Goal: Task Accomplishment & Management: Complete application form

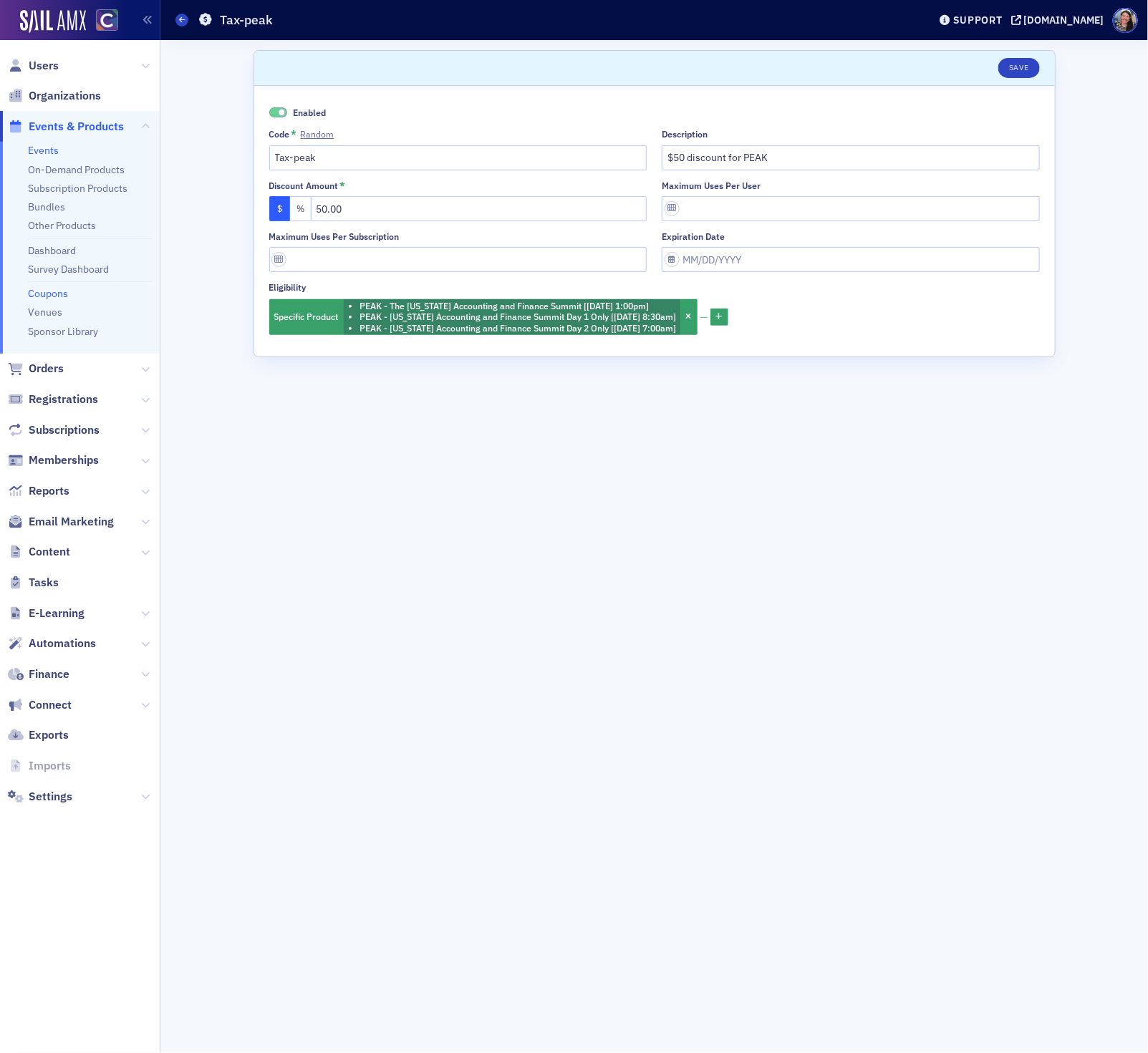
click at [45, 148] on link "Events" at bounding box center [43, 151] width 31 height 13
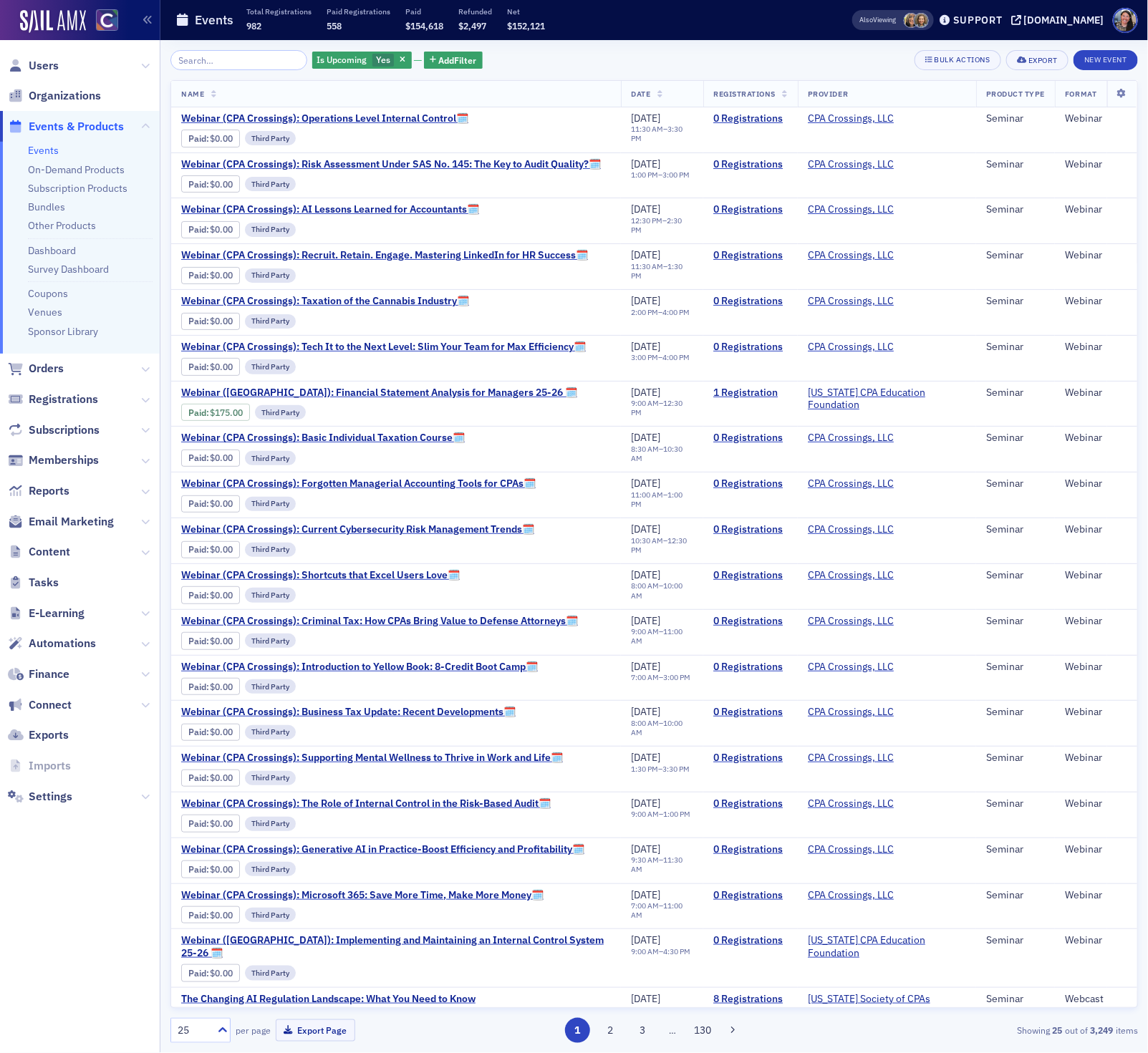
click at [260, 63] on input "search" at bounding box center [239, 60] width 137 height 20
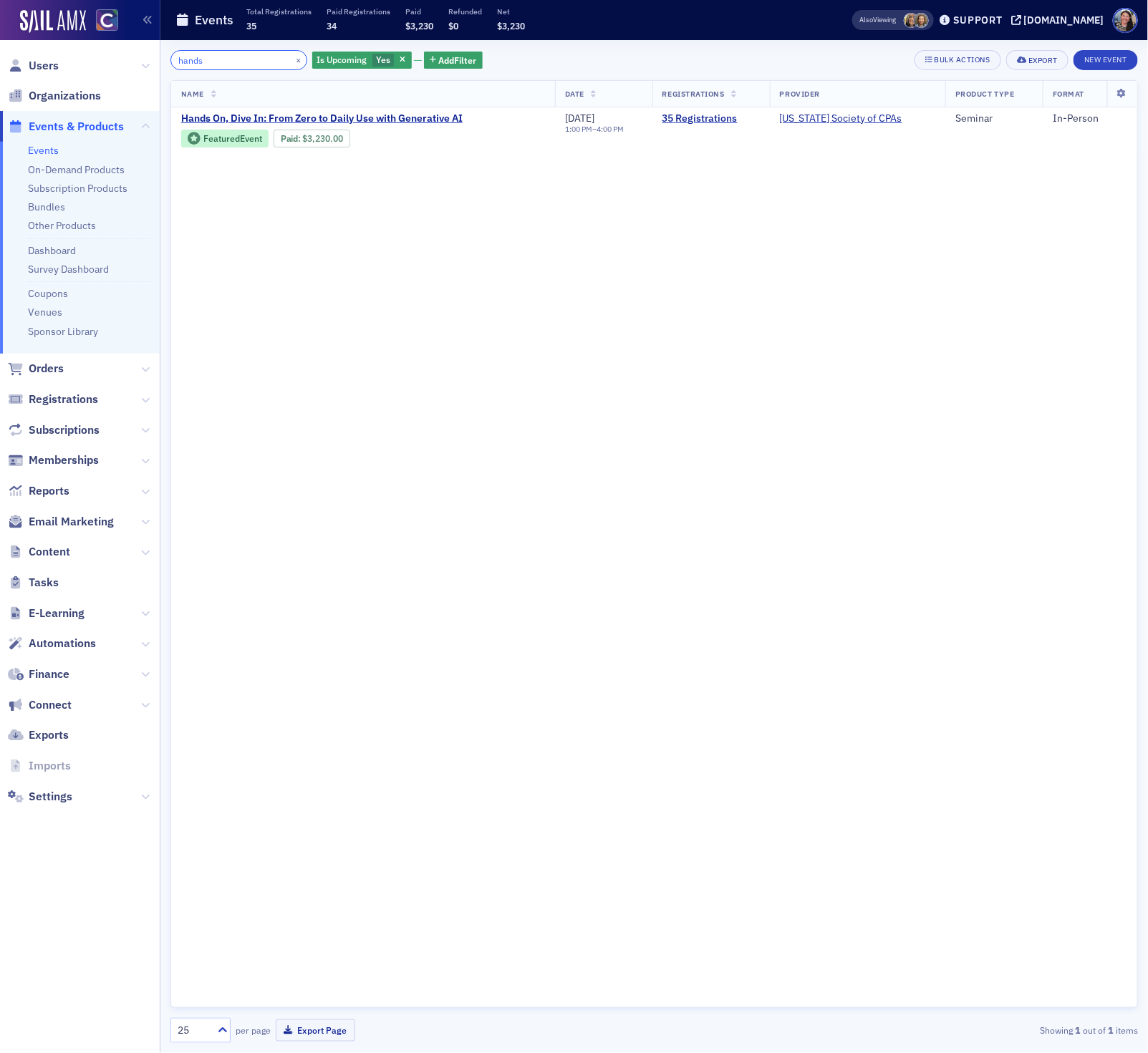
click at [205, 59] on input "hands" at bounding box center [239, 60] width 137 height 20
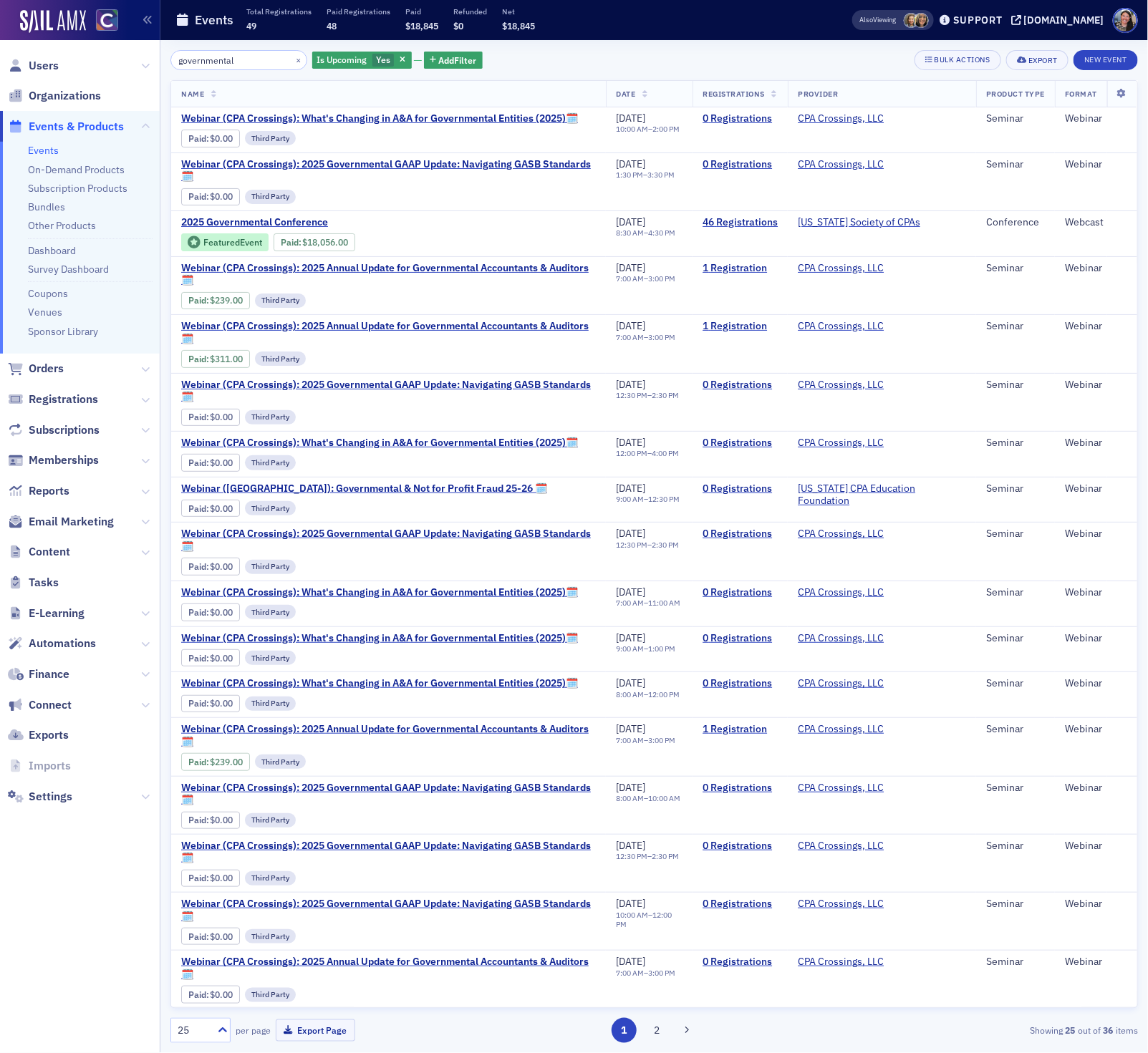
click at [394, 62] on div "Is Upcoming Yes Add Filter" at bounding box center [397, 60] width 170 height 20
click at [397, 62] on span "button" at bounding box center [404, 60] width 13 height 13
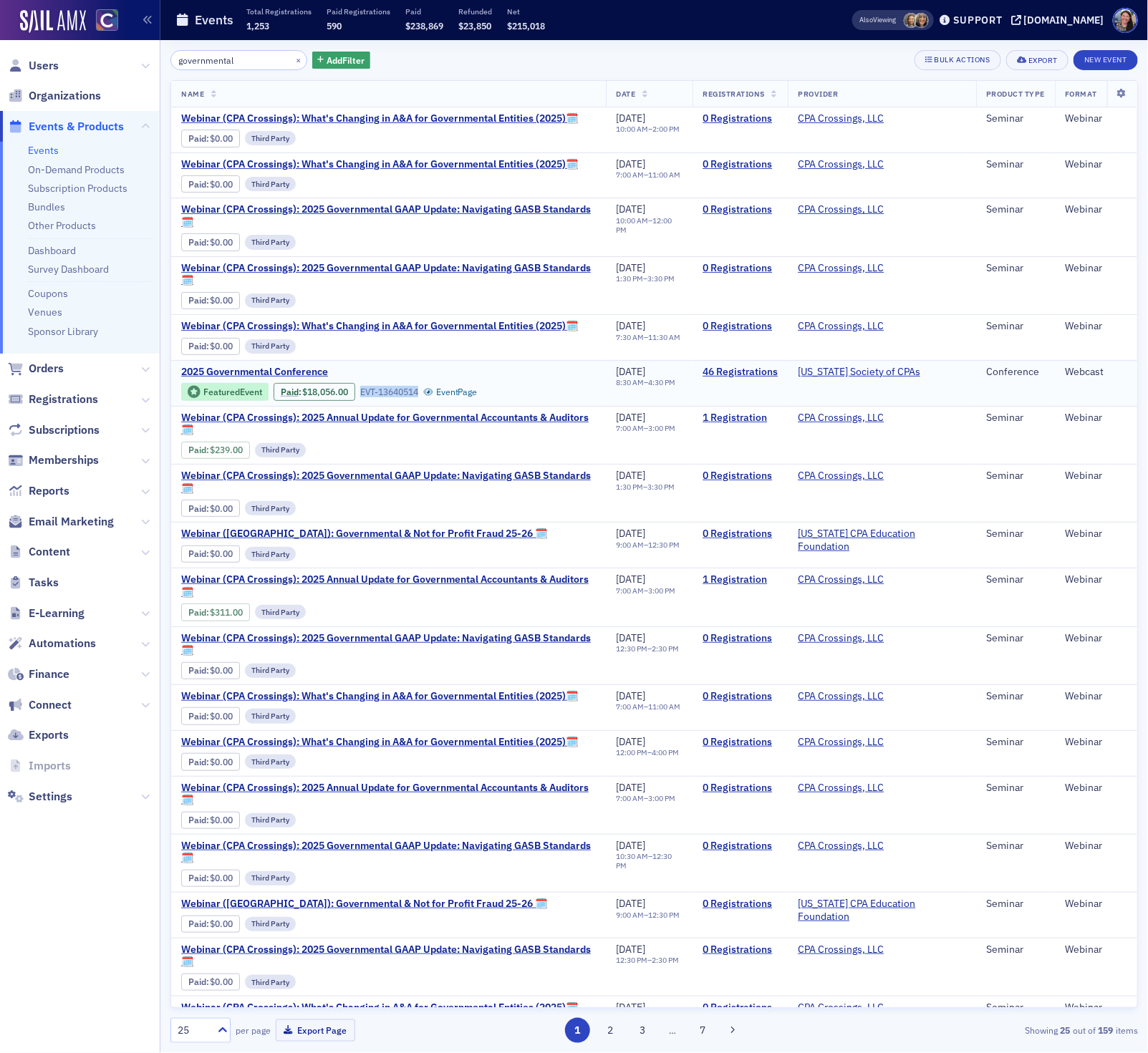
drag, startPoint x: 424, startPoint y: 399, endPoint x: 364, endPoint y: 396, distance: 60.1
click at [364, 396] on div "EVT-13640514" at bounding box center [390, 391] width 58 height 10
copy div "EVT-13640514"
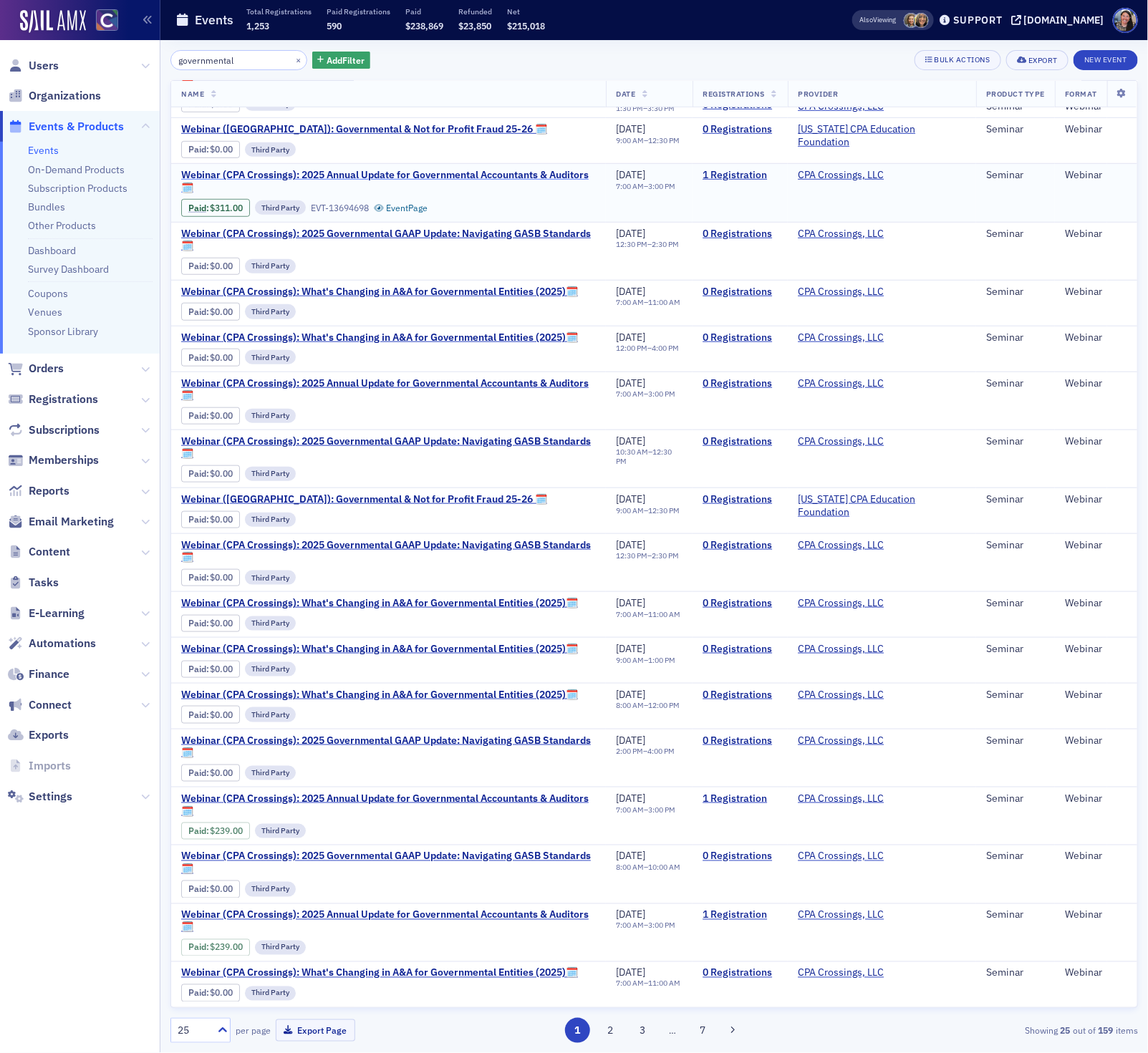
scroll to position [430, 0]
click at [252, 60] on input "governmental" at bounding box center [239, 60] width 137 height 20
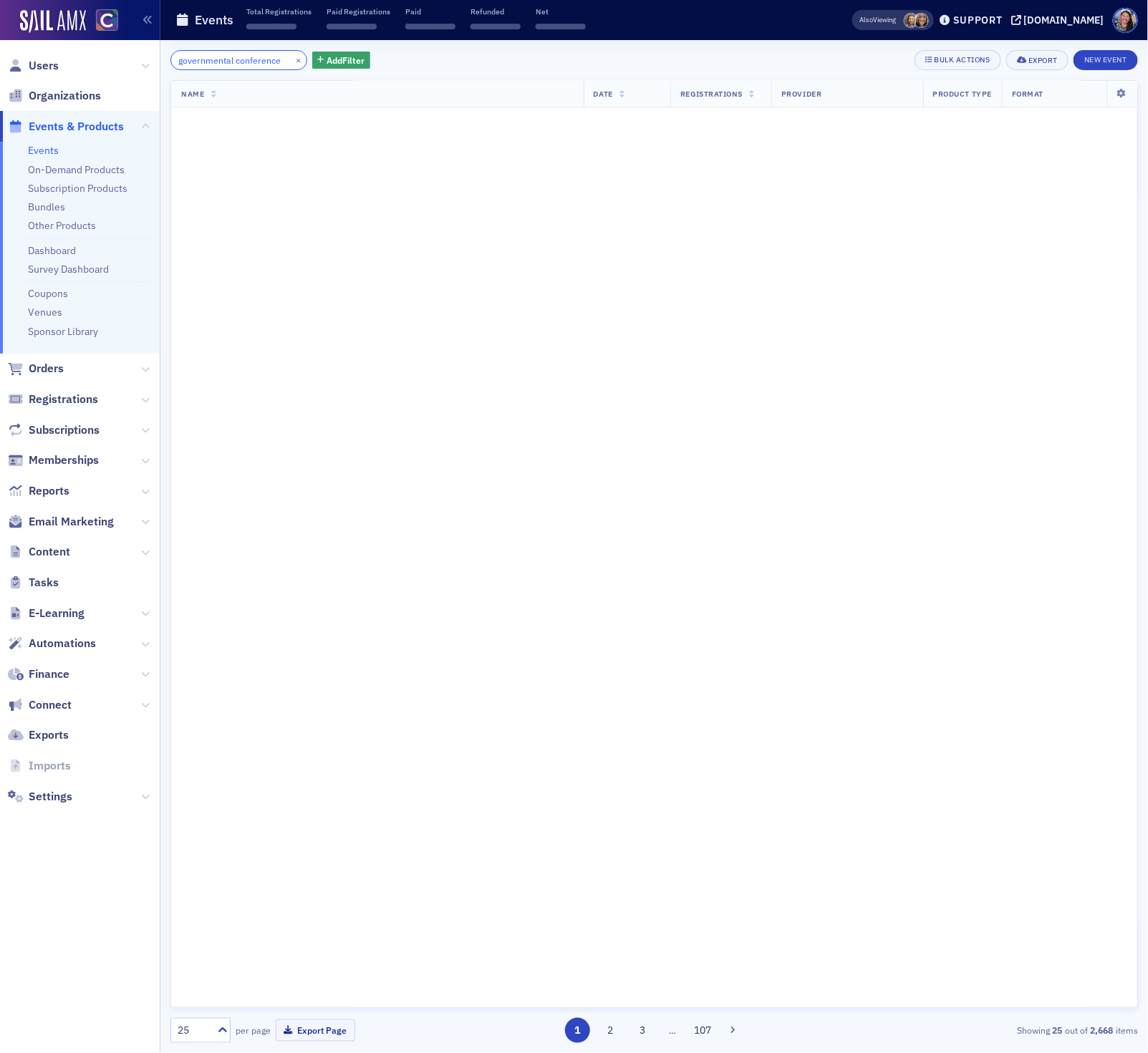
scroll to position [0, 7]
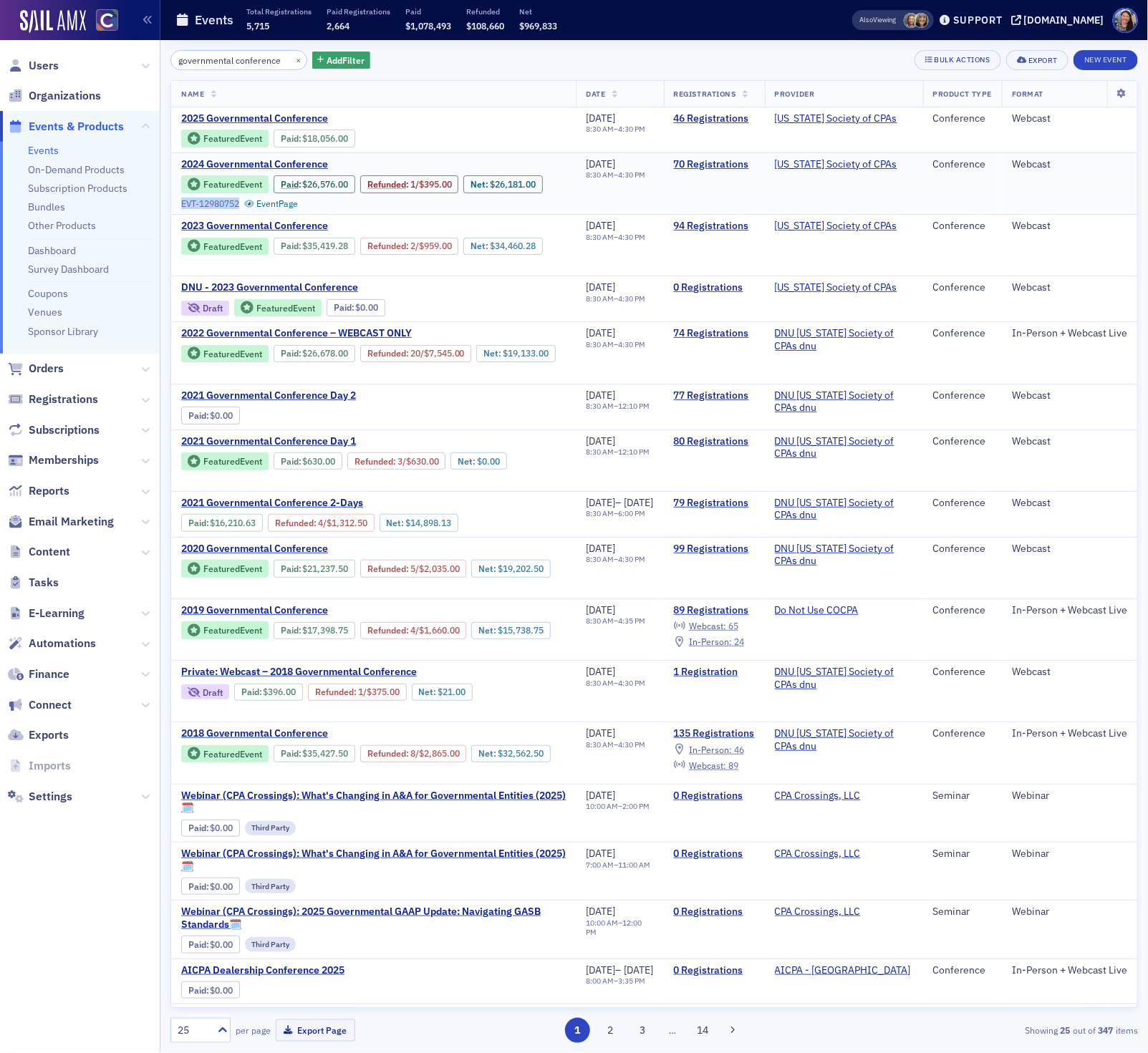
drag, startPoint x: 327, startPoint y: 209, endPoint x: 264, endPoint y: 209, distance: 63.0
click at [264, 209] on div "Featured Event Paid : $26,576.00 Refunded : 1 / $395.00 Net : $26,181.00 EVT-12…" at bounding box center [373, 192] width 385 height 34
copy div "EVT-12980752"
click at [224, 65] on input "governmental conference" at bounding box center [239, 60] width 137 height 20
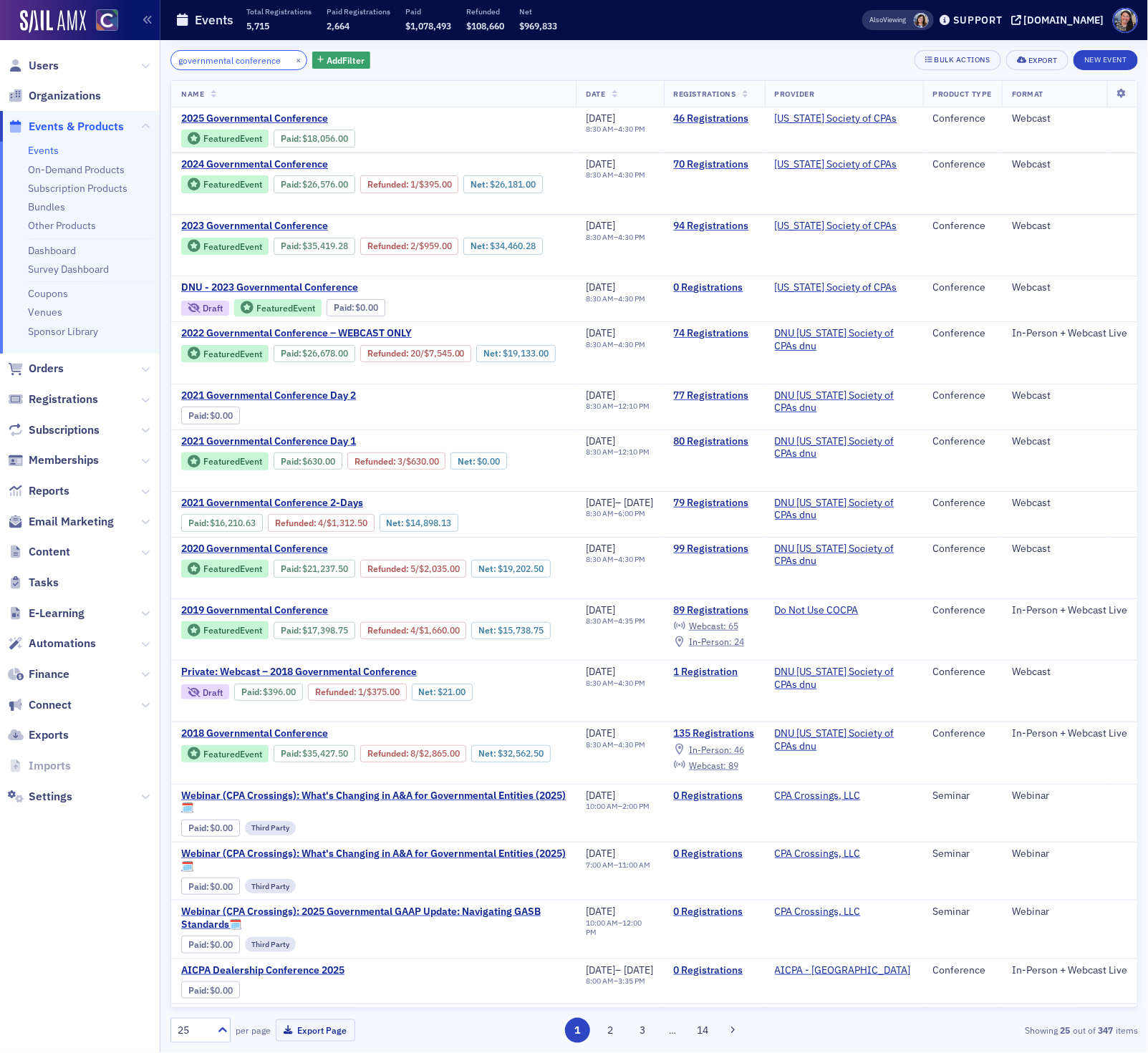
click at [224, 65] on input "governmental conference" at bounding box center [239, 60] width 137 height 20
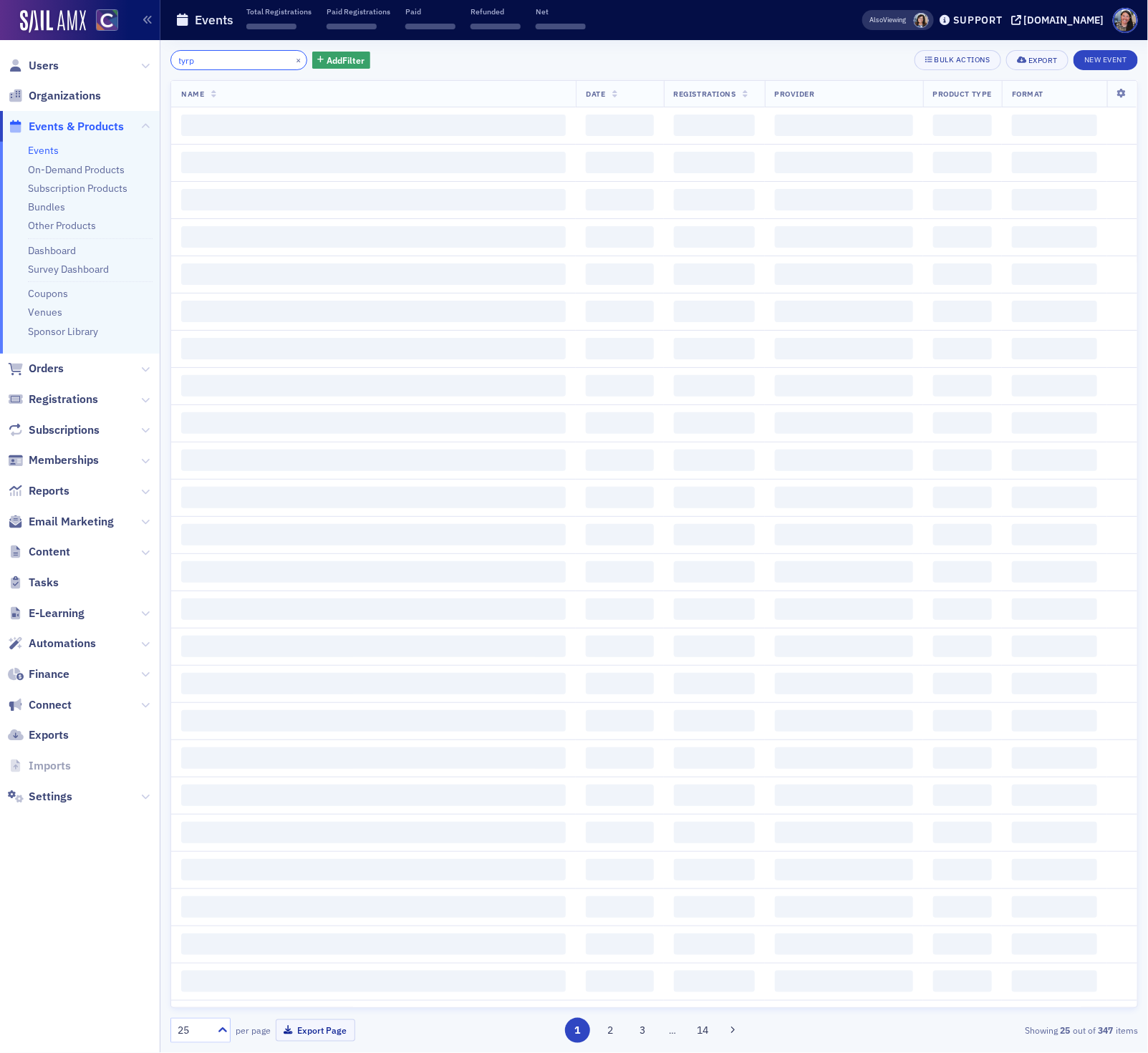
type input "tyrp"
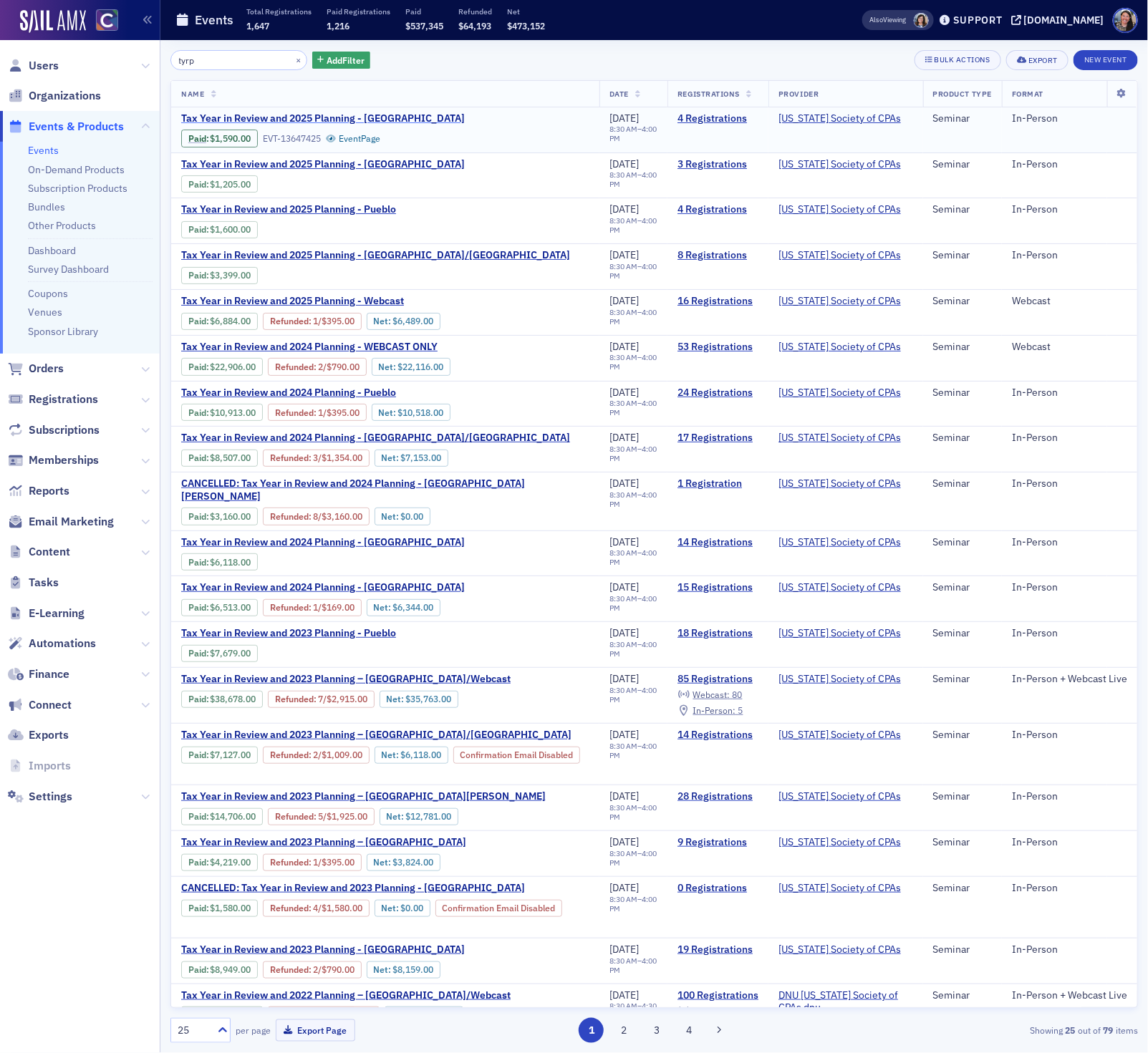
click at [293, 117] on span "Tax Year in Review and 2025 Planning - Glenwood Springs" at bounding box center [322, 119] width 284 height 13
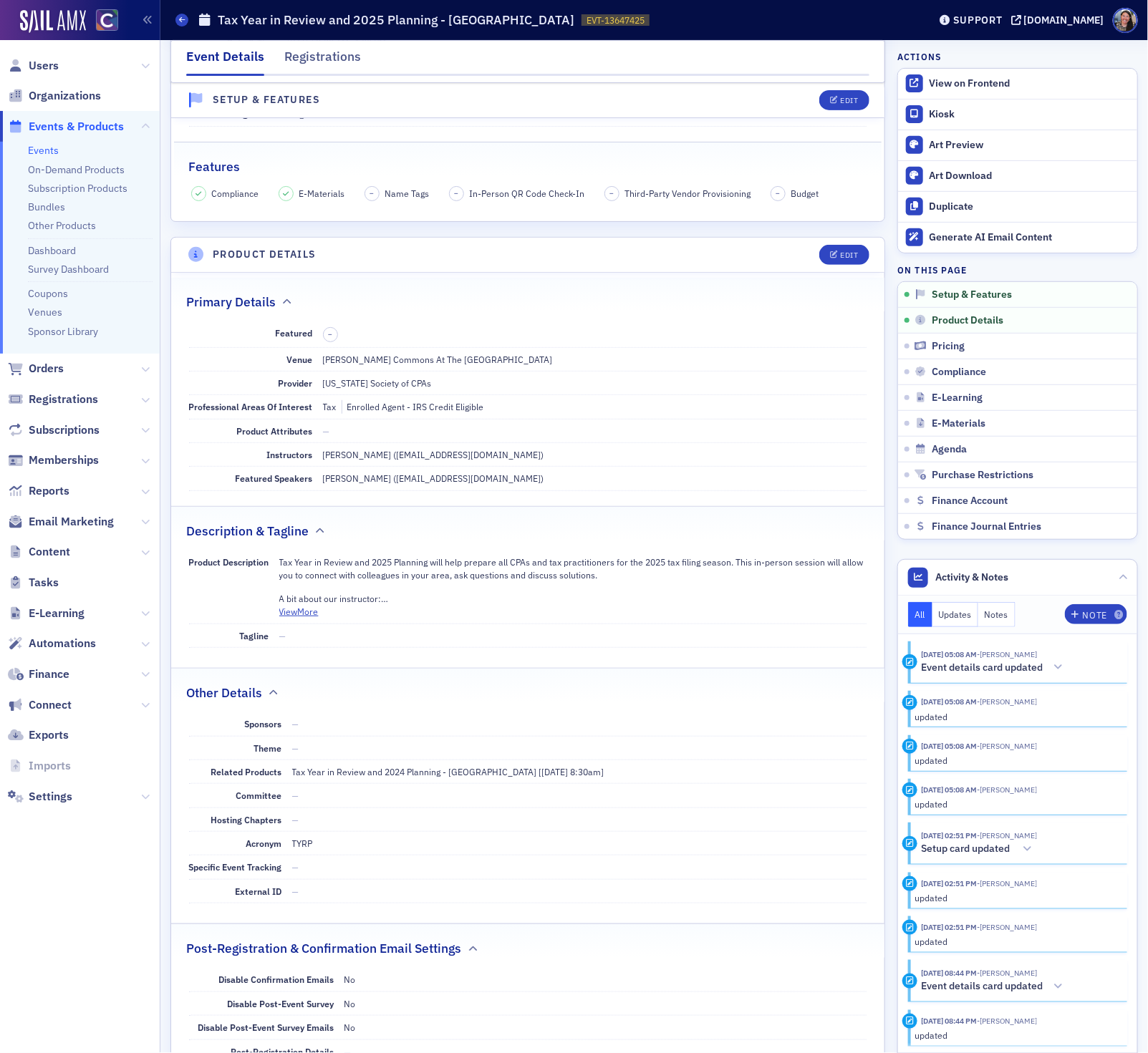
scroll to position [190, 0]
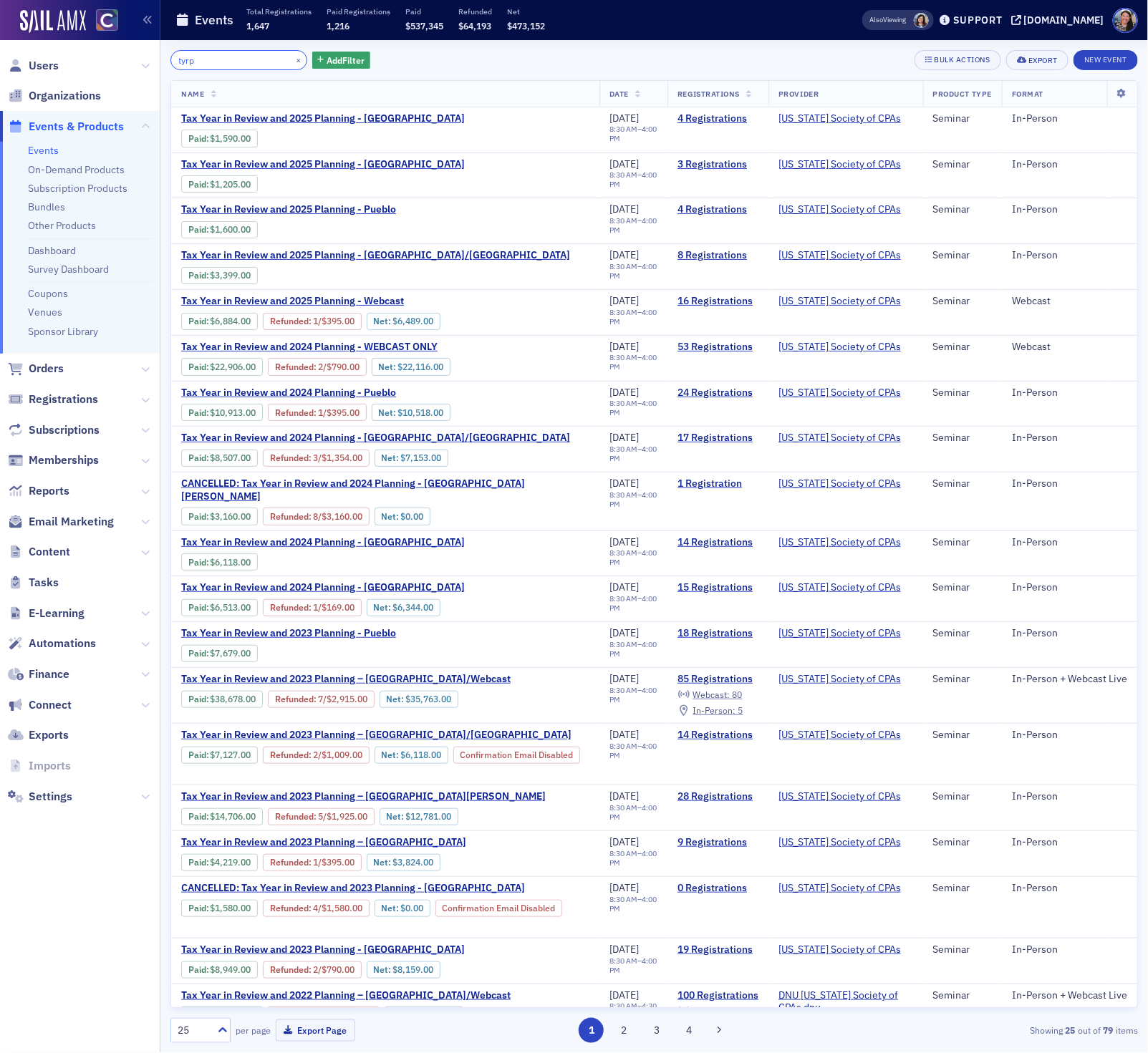
drag, startPoint x: 215, startPoint y: 59, endPoint x: 68, endPoint y: 59, distance: 147.0
click at [68, 59] on div "Users Organizations Events & Products Events On-Demand Products Subscription Pr…" at bounding box center [574, 526] width 1148 height 1053
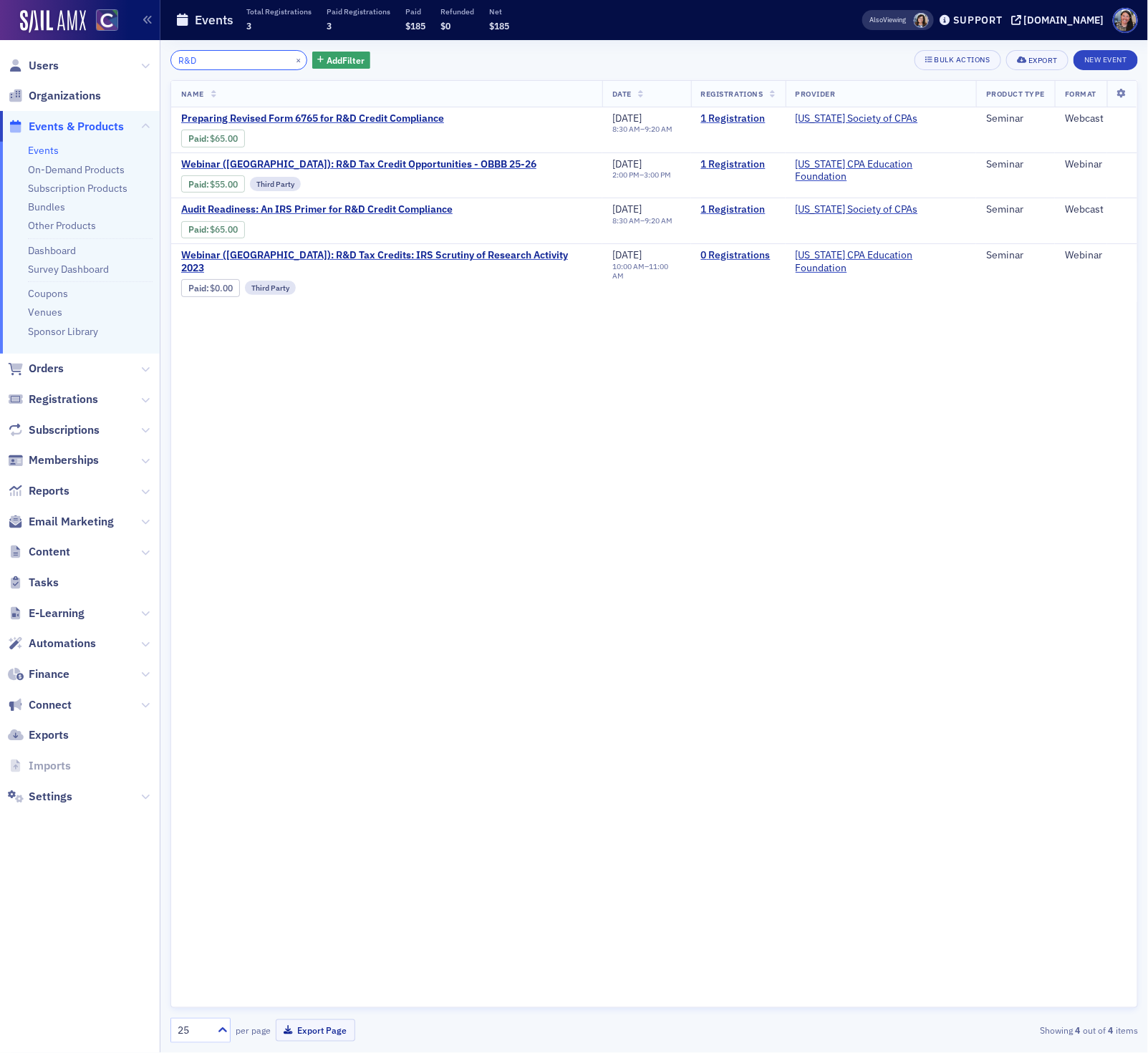
type input "R&D"
click at [991, 15] on div "Support" at bounding box center [978, 21] width 50 height 13
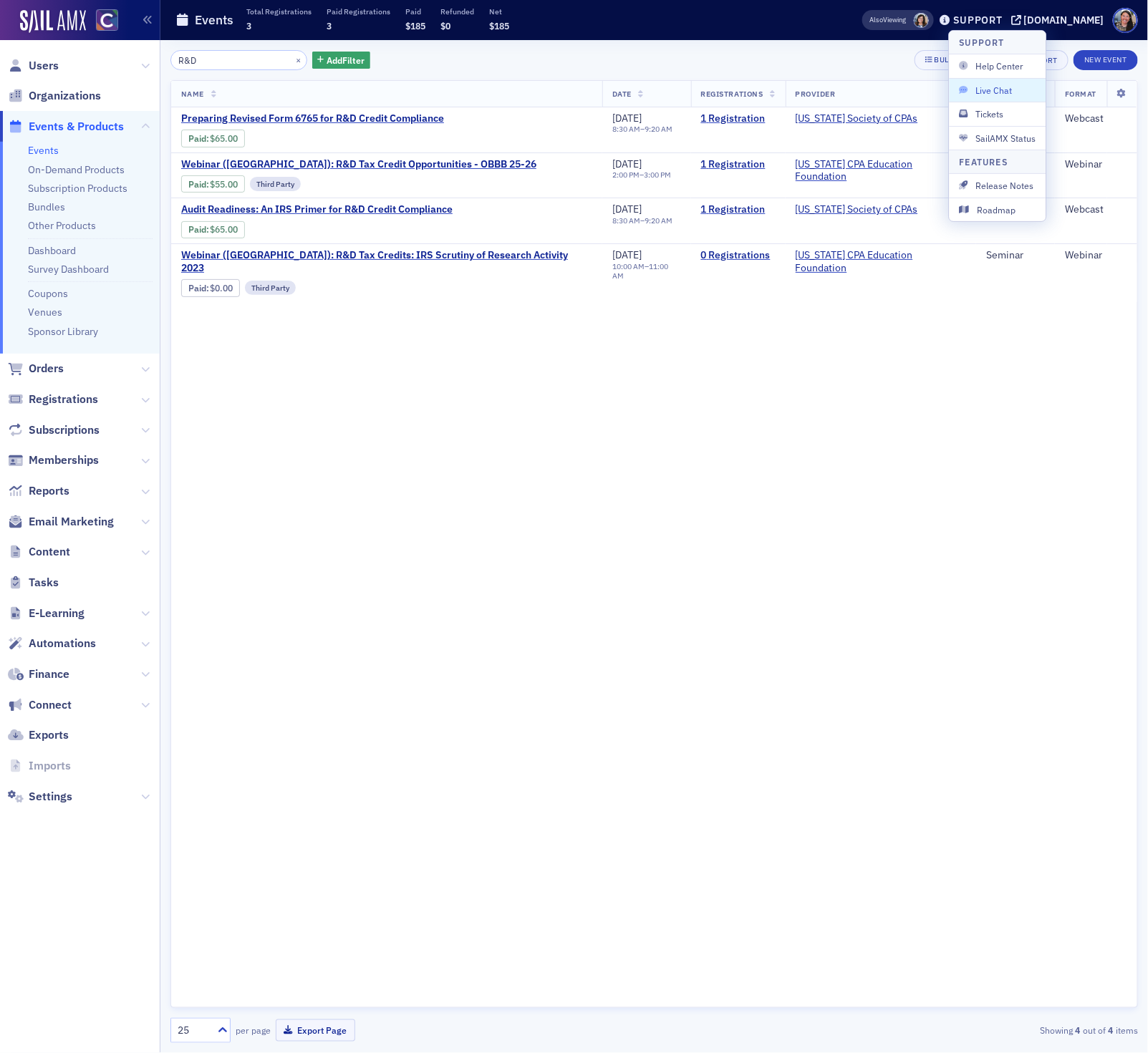
click at [1005, 96] on span "Live Chat" at bounding box center [998, 90] width 77 height 13
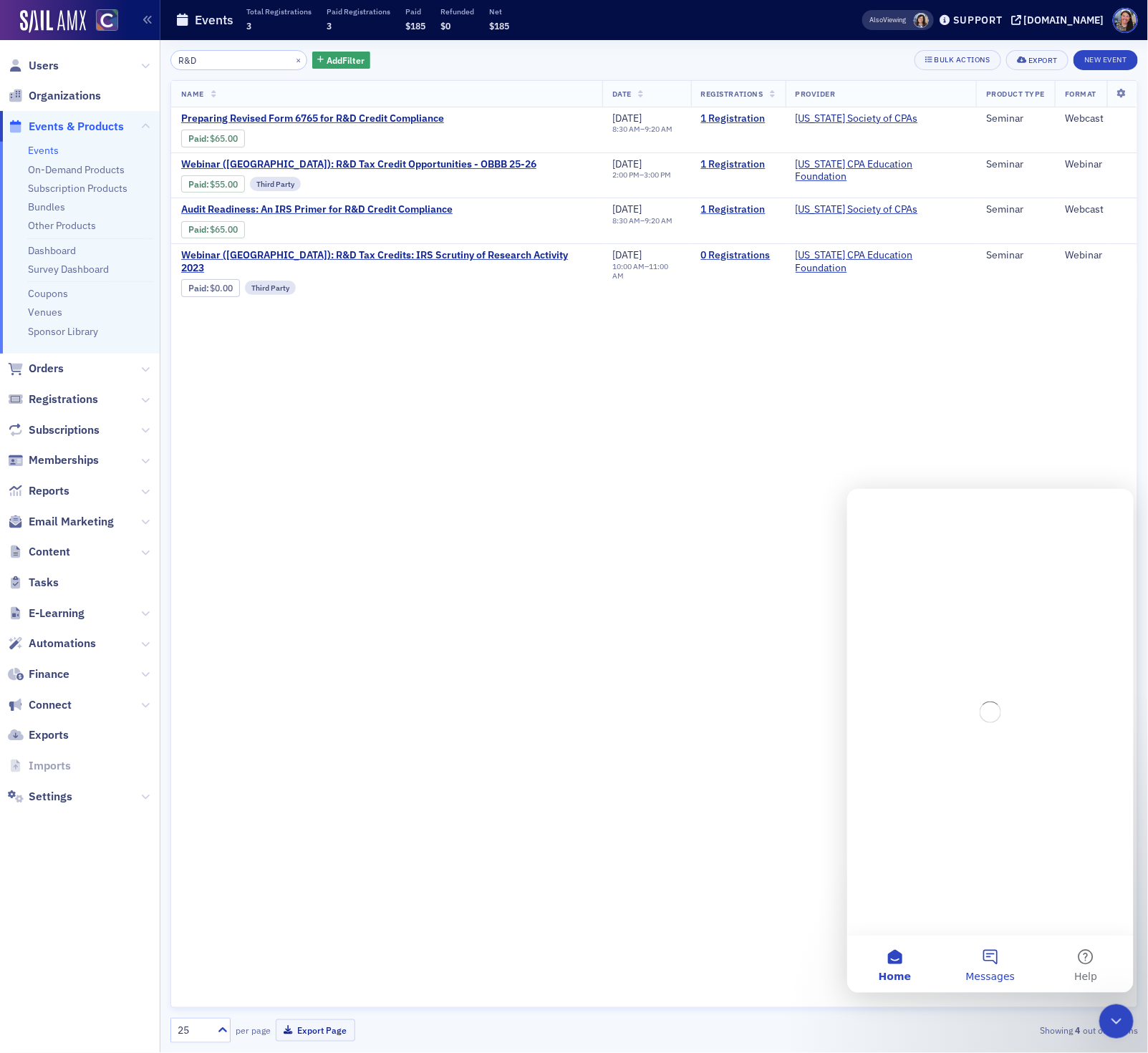
click at [994, 966] on button "Messages" at bounding box center [989, 963] width 96 height 57
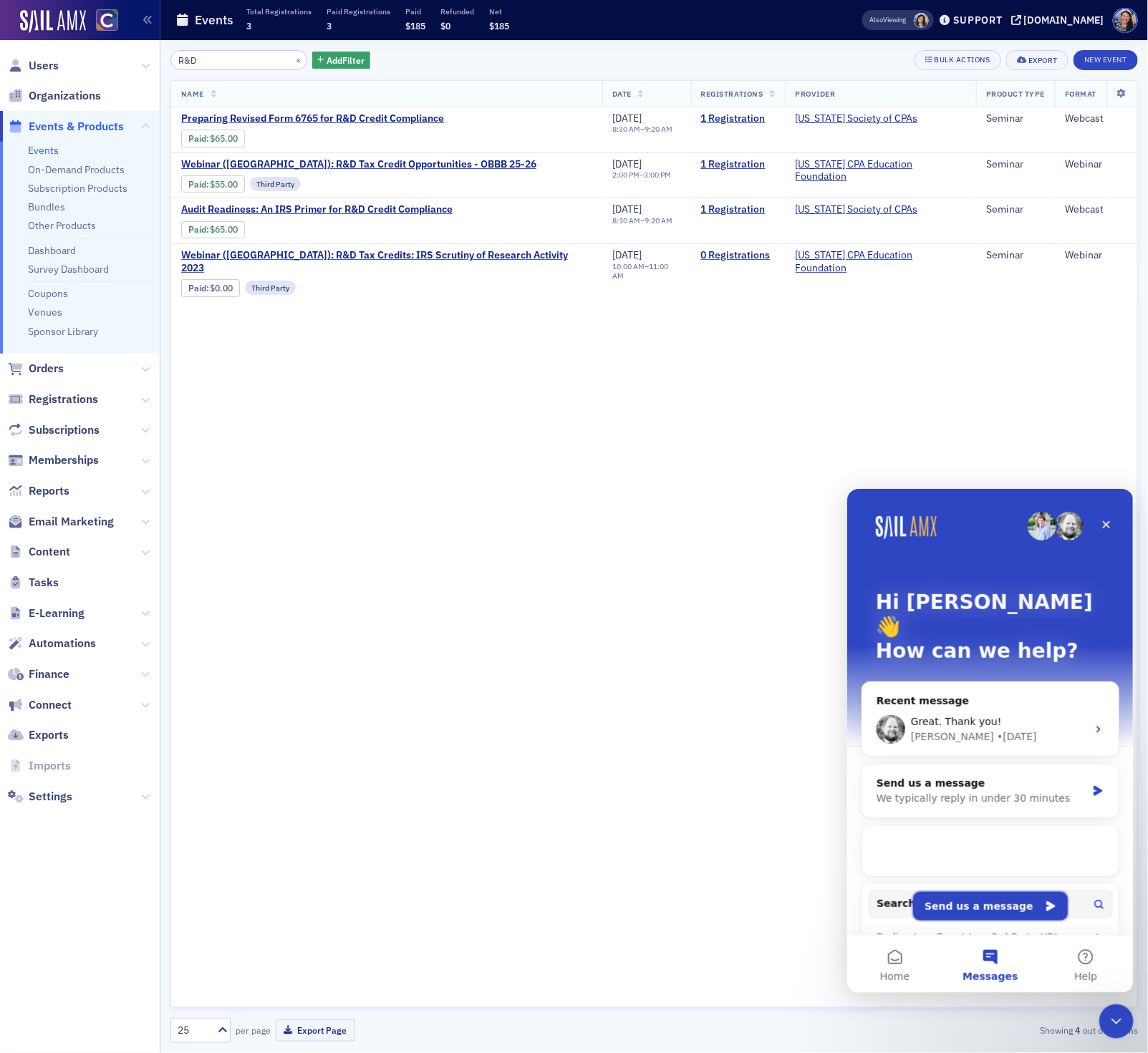
click at [972, 915] on button "Send us a message" at bounding box center [989, 905] width 155 height 29
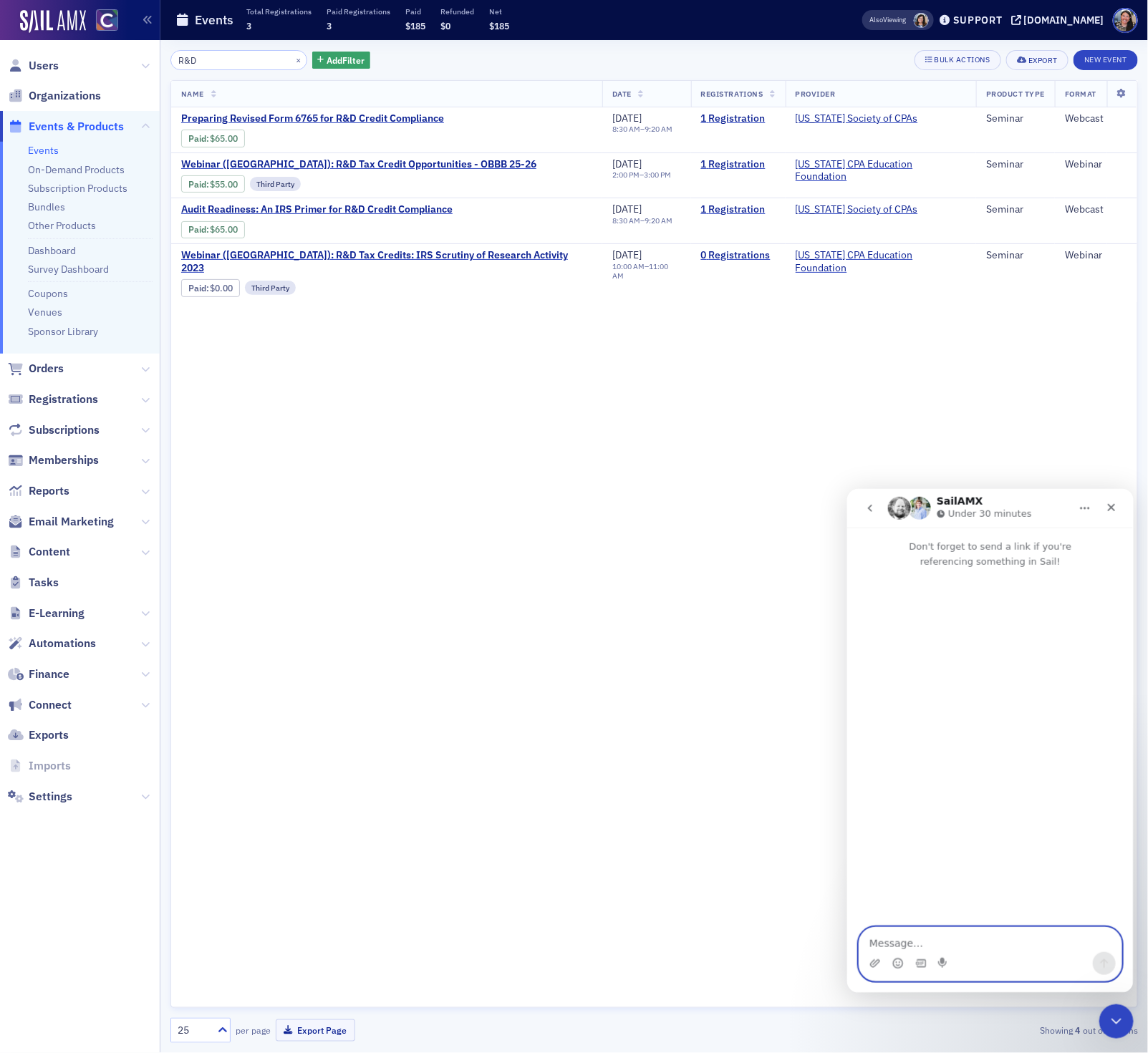
click at [945, 943] on textarea "Message…" at bounding box center [990, 939] width 262 height 24
paste textarea "https://www.amazon.com/Direct-Thermal-Desktop-Printer-ZD4A042-D01M00EZ/dp/B09BX…"
click at [953, 899] on textarea "Hey, there. I am ordering the namebadge printer, but want to make sure I have t…" at bounding box center [990, 925] width 262 height 53
paste textarea "https://www.amazon.com/Direct-Thermal-Desktop-Printer-ZD4A042-D01M00EZ/dp/B09BX…"
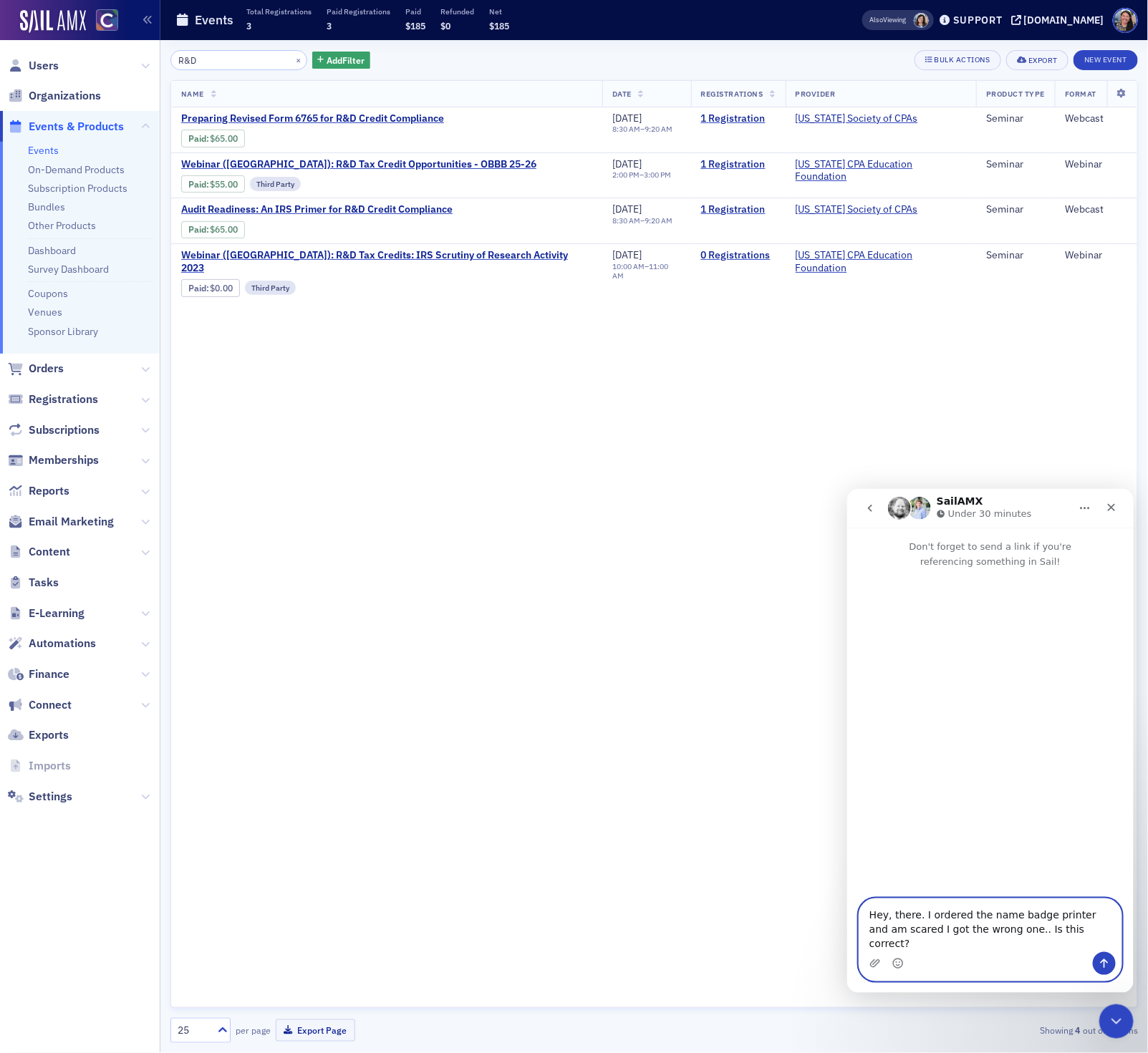
type textarea "Hey, there. I ordered the name badge printer and am scared I got the wrong one.…"
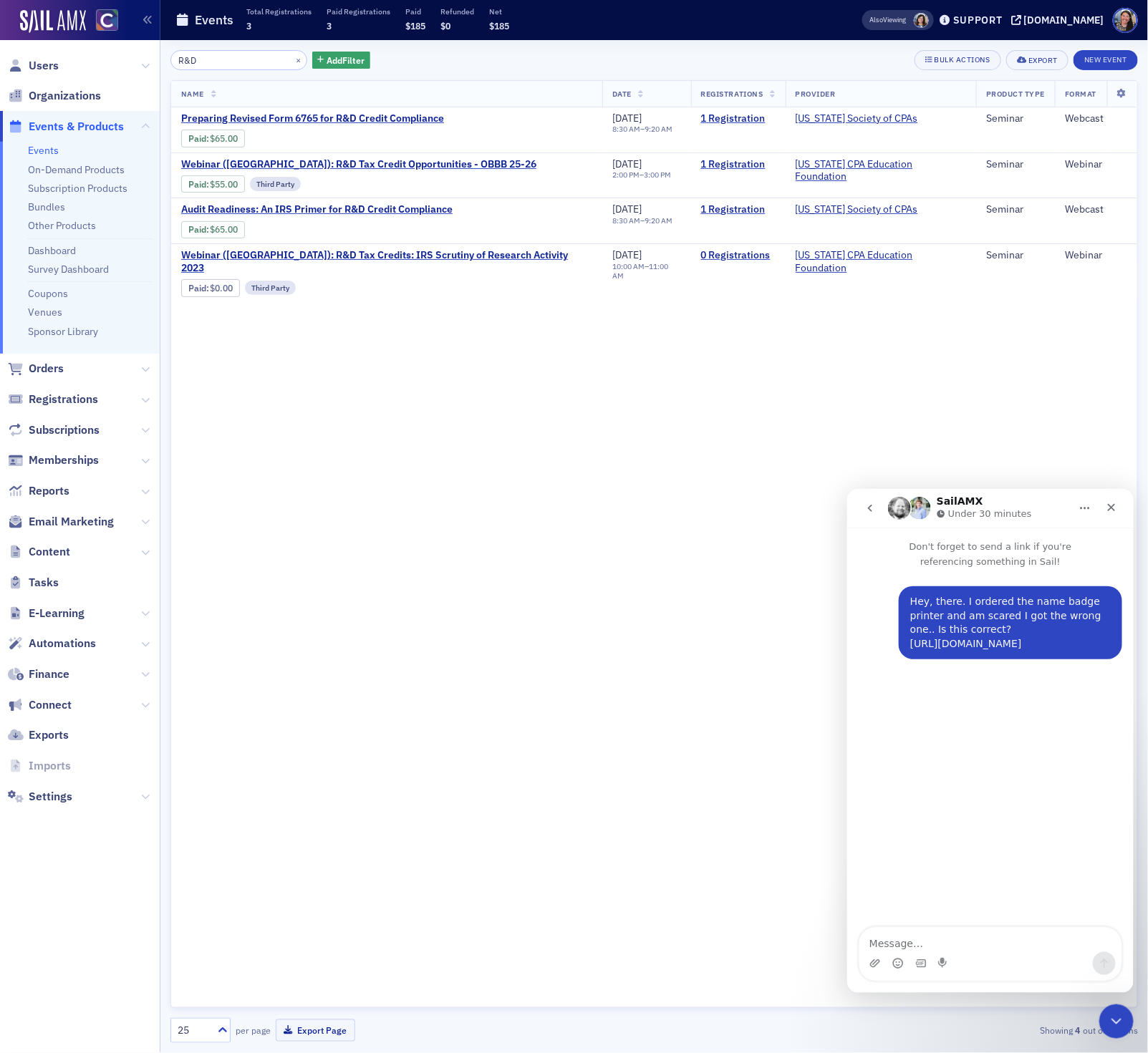
click at [959, 650] on div "Hey, there. I ordered the name badge printer and am scared I got the wrong one.…" at bounding box center [1009, 622] width 200 height 56
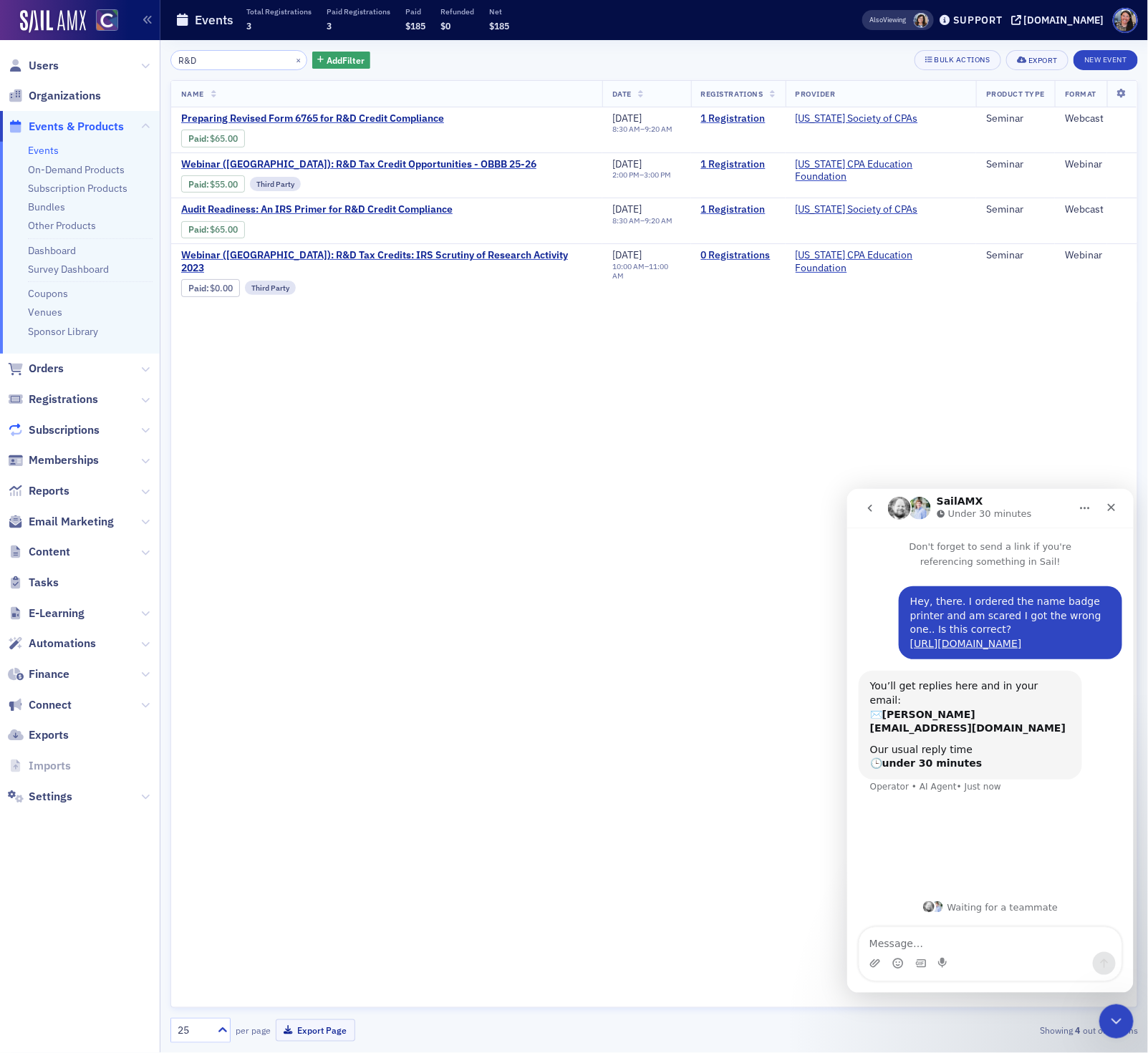
scroll to position [119, 0]
click at [229, 56] on input "R&D" at bounding box center [239, 60] width 137 height 20
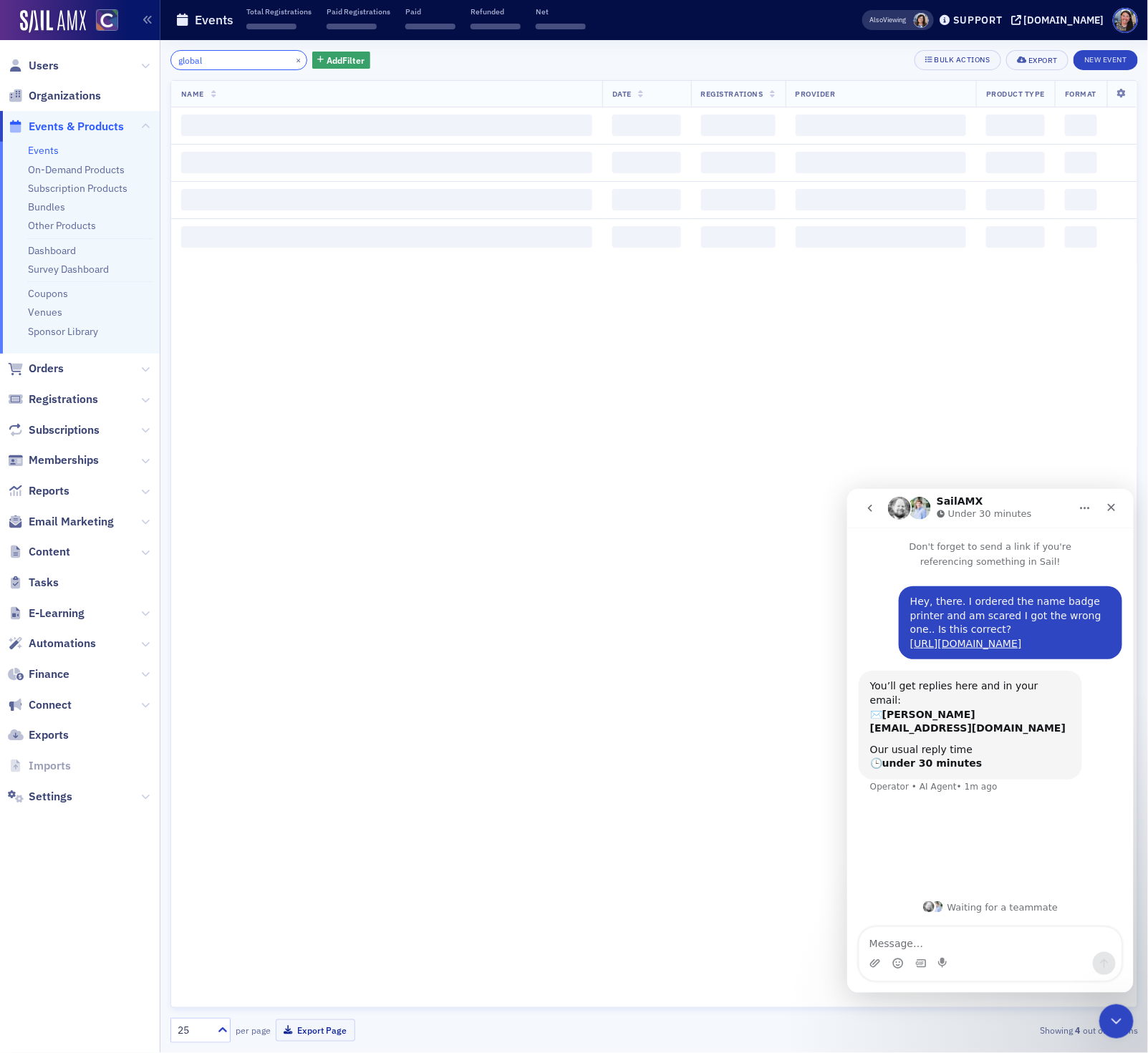
type input "global"
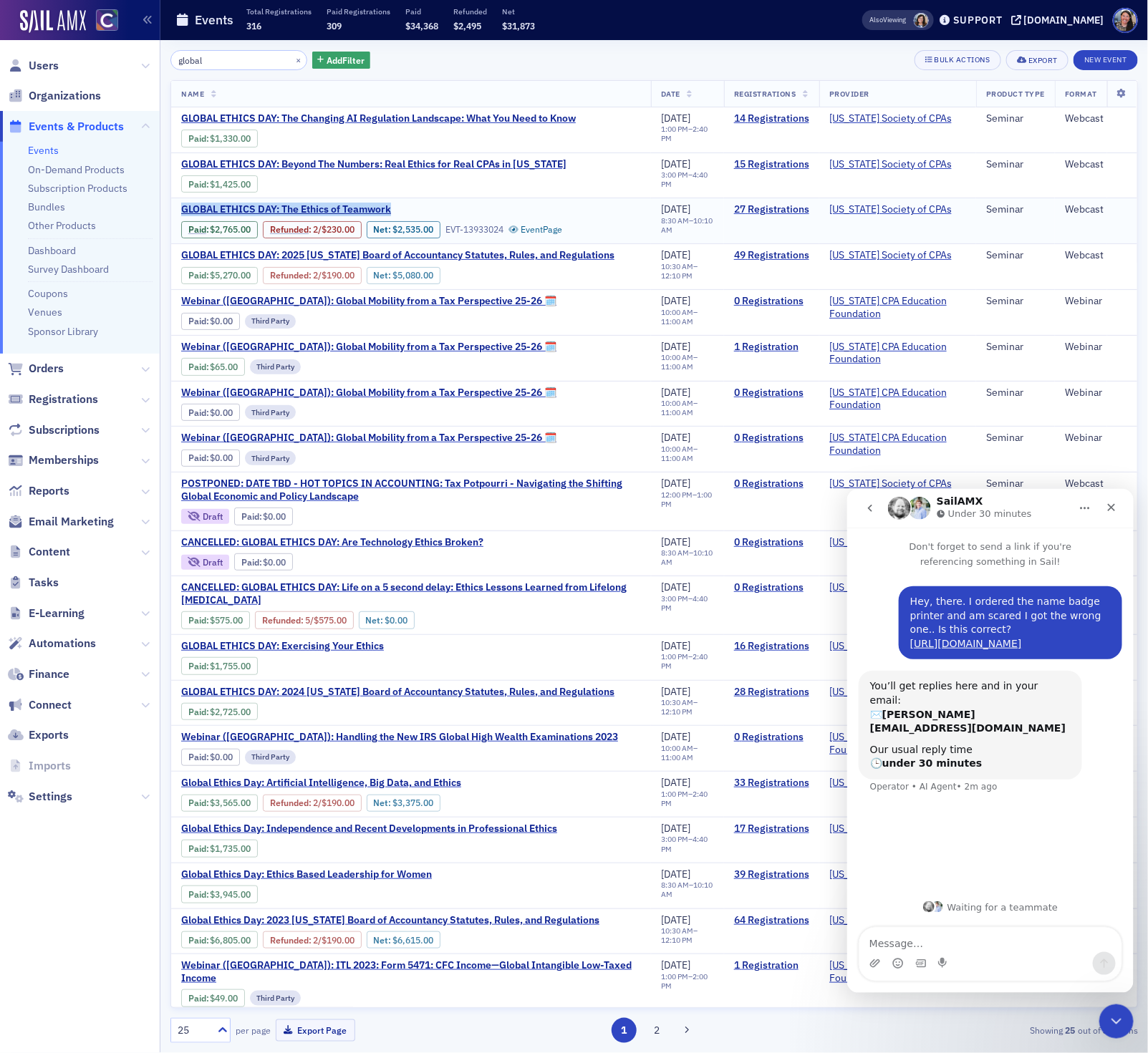
click at [310, 215] on span "GLOBAL ETHICS DAY: The Ethics of Teamwork" at bounding box center [301, 210] width 241 height 13
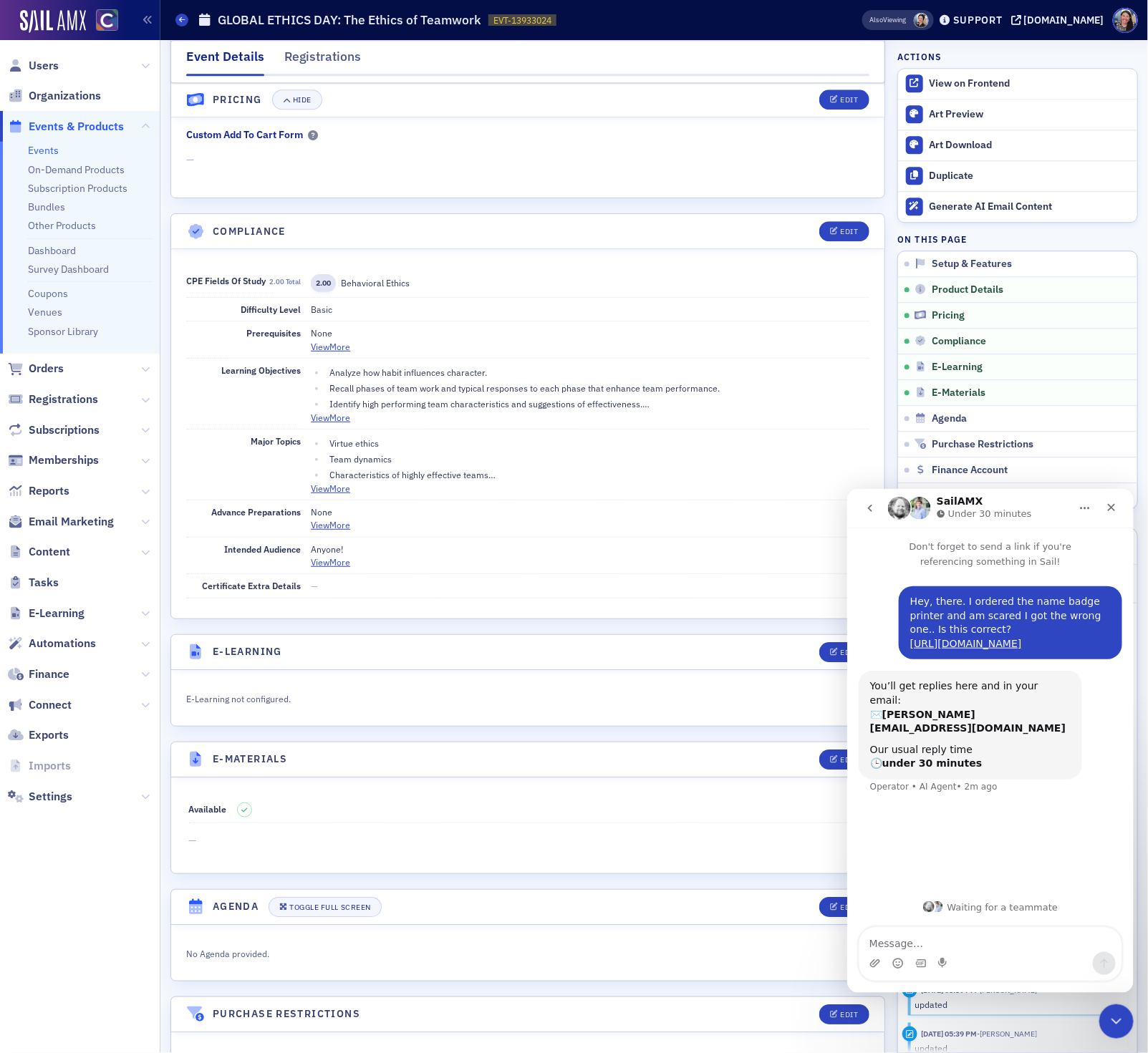
scroll to position [2049, 0]
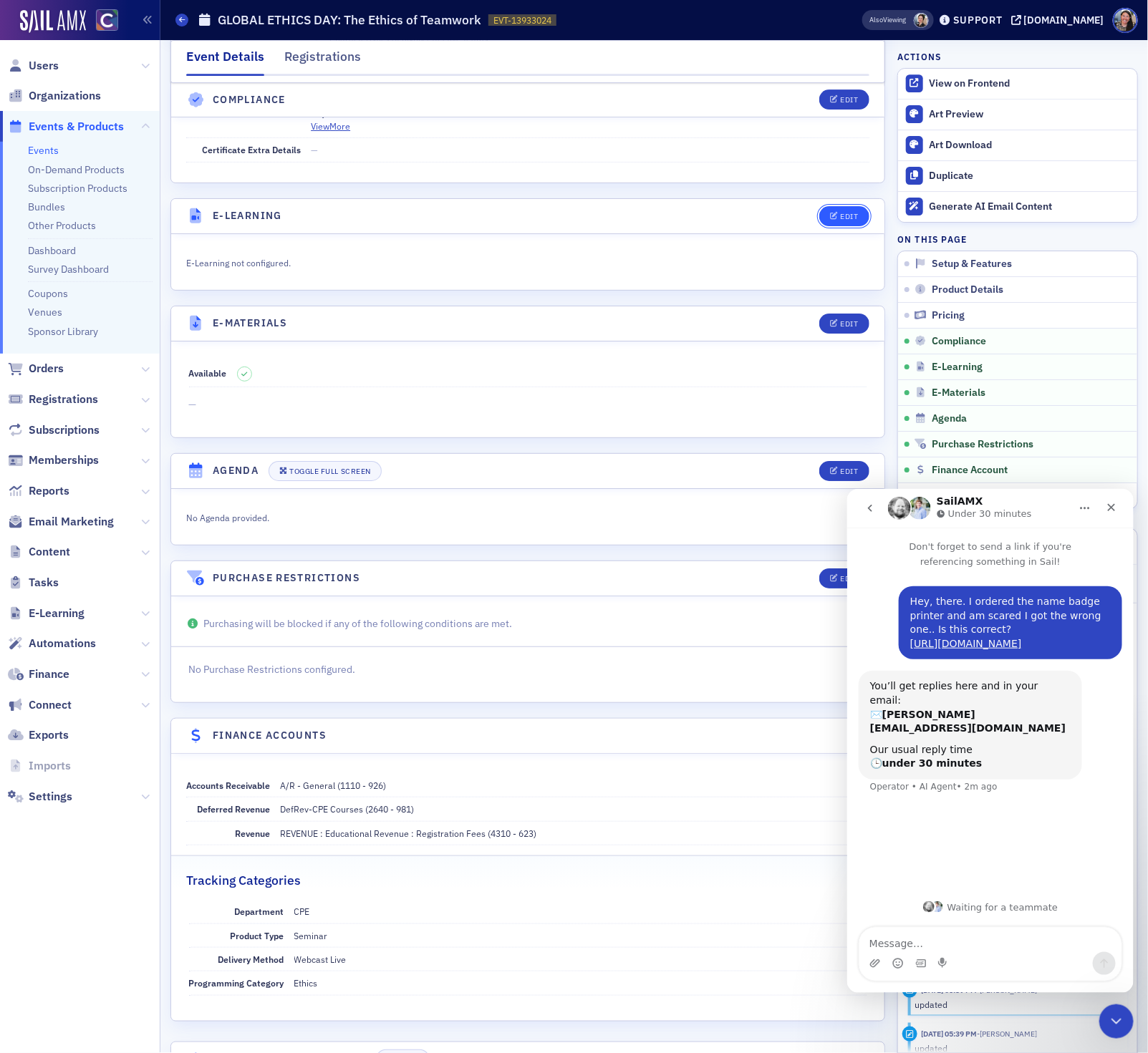
click at [841, 220] on div "Edit" at bounding box center [848, 216] width 18 height 7
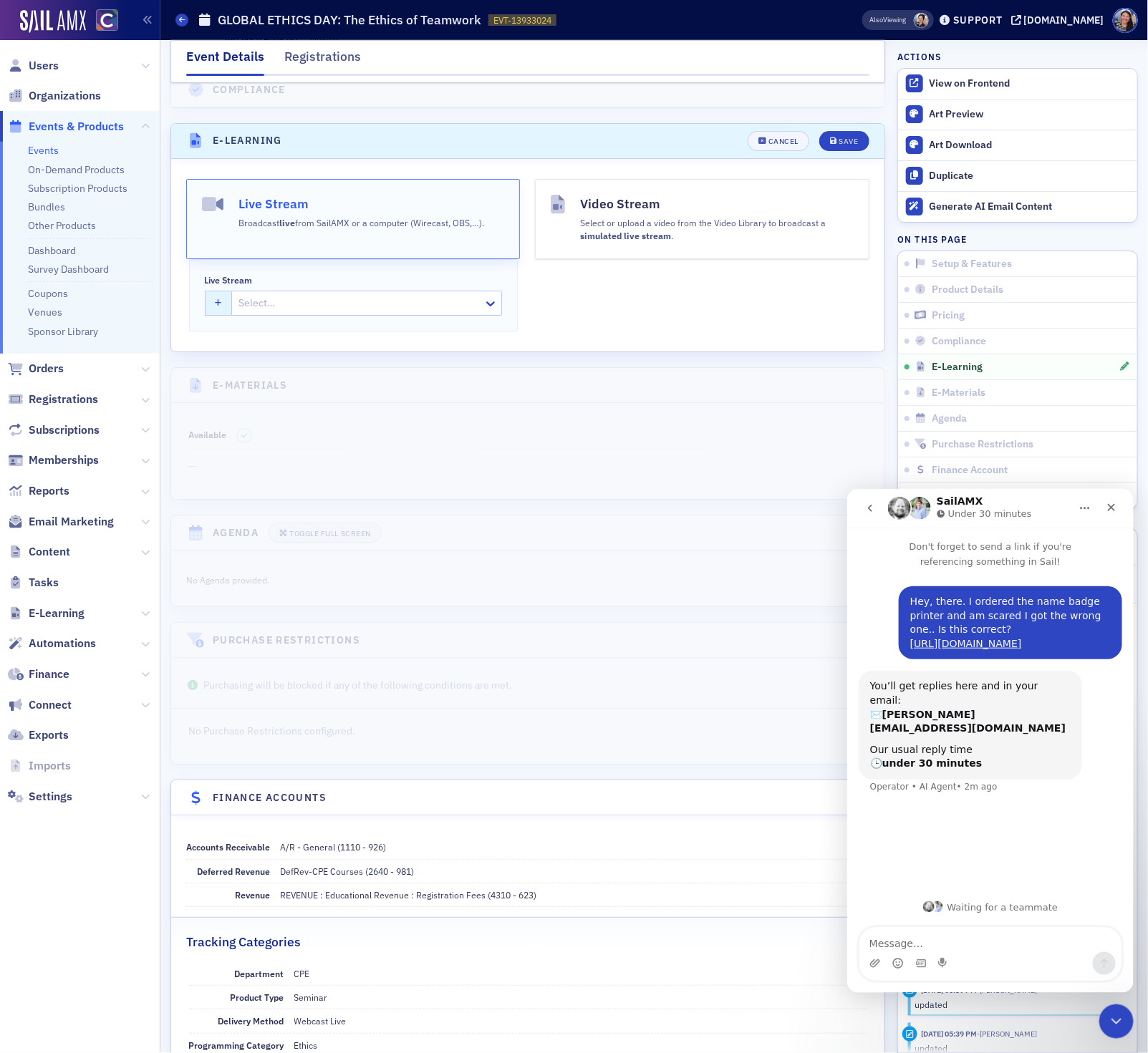
click at [216, 308] on icon "button" at bounding box center [219, 303] width 7 height 7
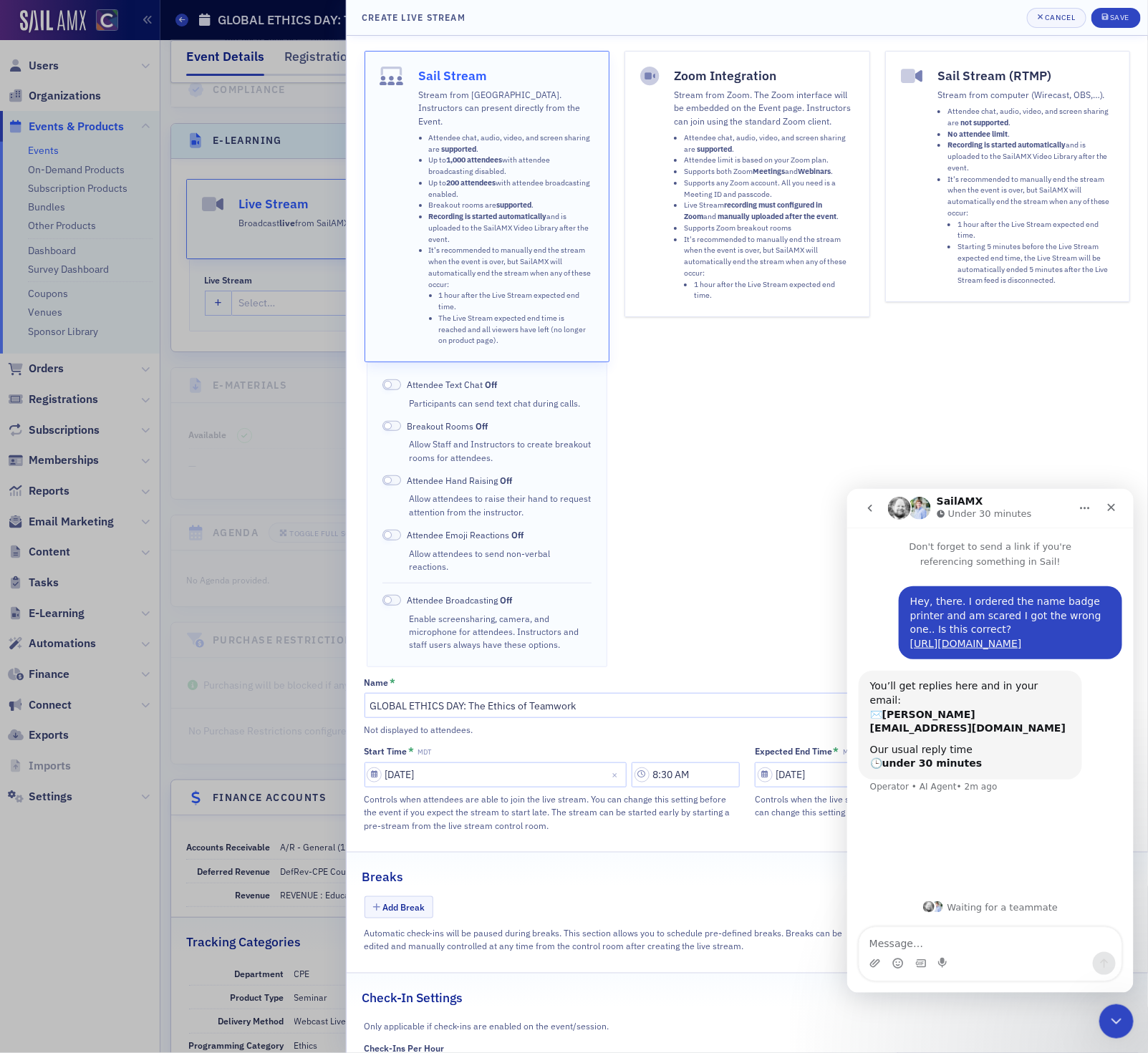
click at [707, 197] on li "Supports any Zoom account. All you need is a Meeting ID and passcode." at bounding box center [769, 189] width 170 height 22
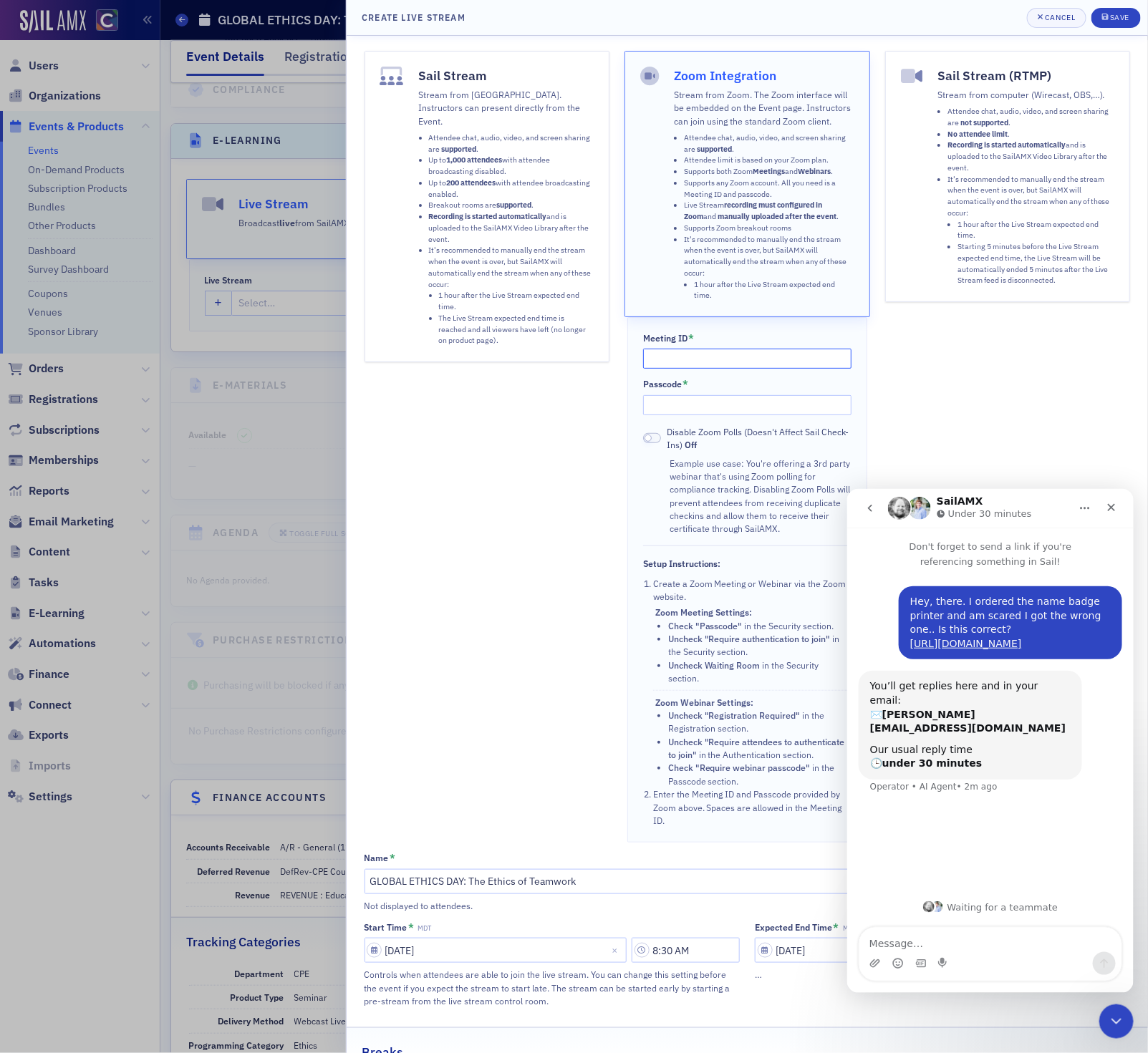
click at [701, 362] on input "Meeting ID *" at bounding box center [747, 358] width 209 height 20
paste input "821 5190 7122"
type input "821 5190 7122"
click at [742, 410] on input "Passcode *" at bounding box center [747, 404] width 209 height 20
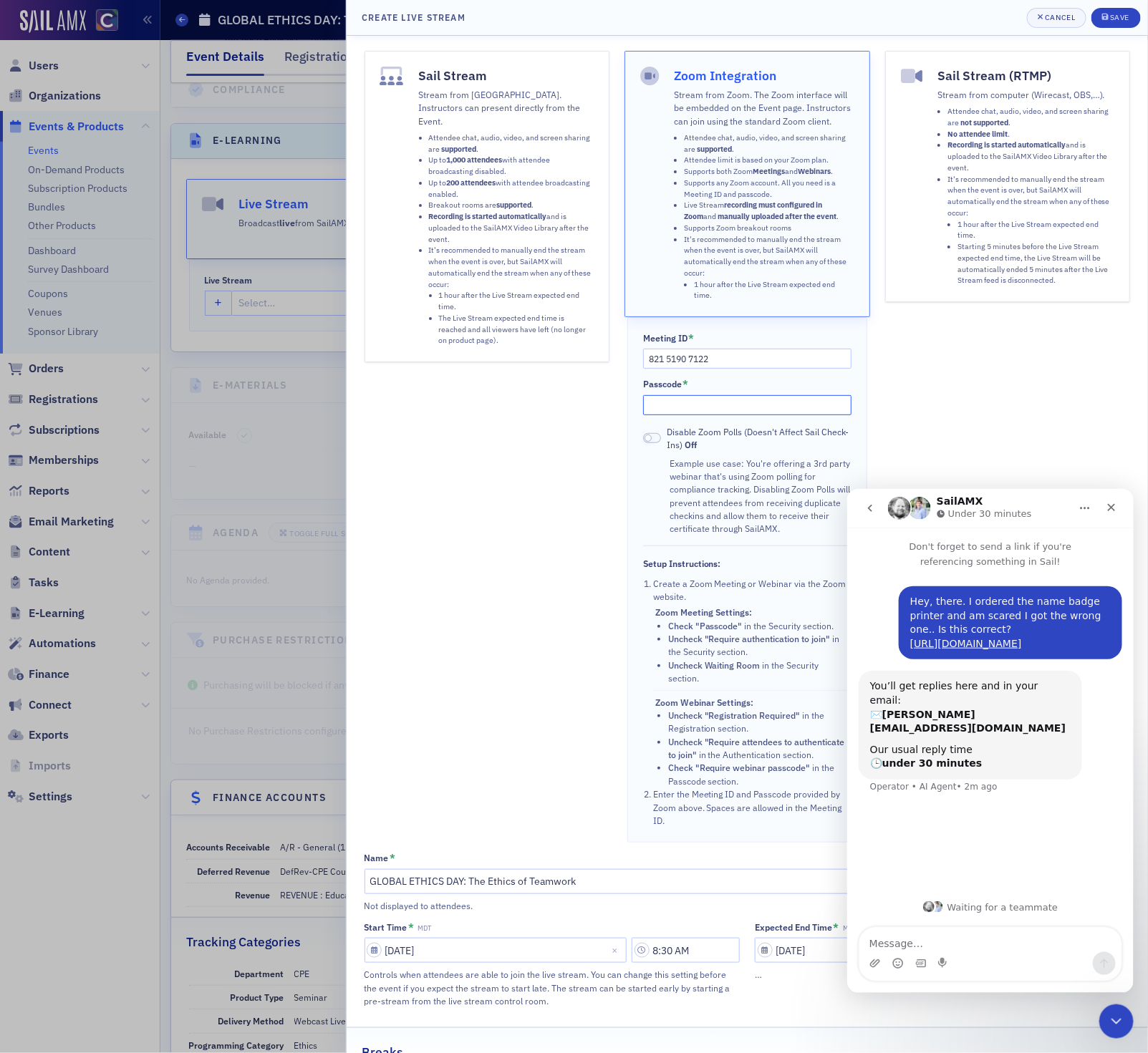
paste input "292340"
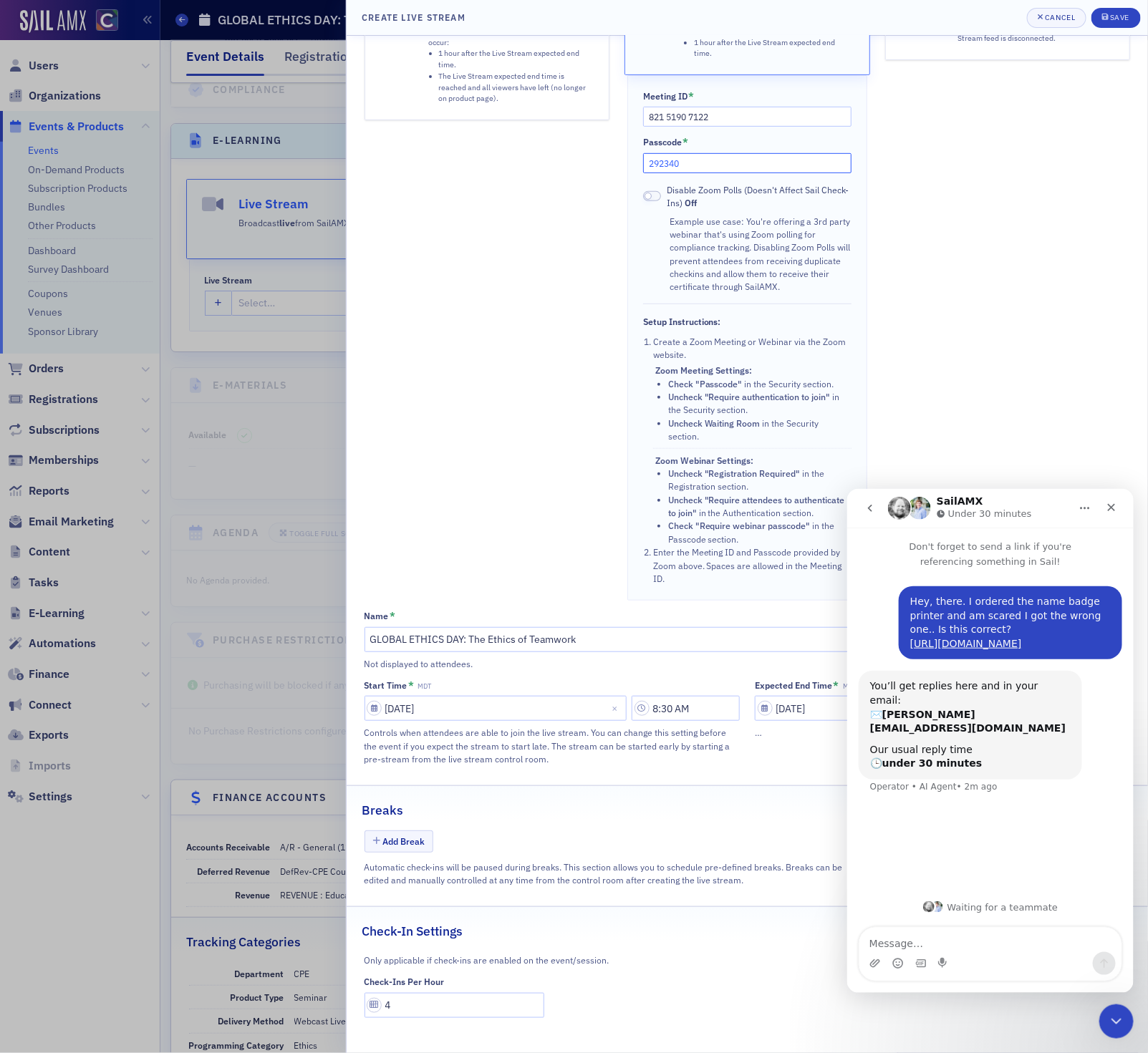
type input "292340"
click at [427, 1026] on fieldset "Check-In Settings Only applicable if check-ins are enabled on the event/session…" at bounding box center [747, 966] width 802 height 121
click at [427, 1010] on input "4" at bounding box center [454, 1005] width 181 height 25
click at [427, 1009] on input "4" at bounding box center [454, 1005] width 181 height 25
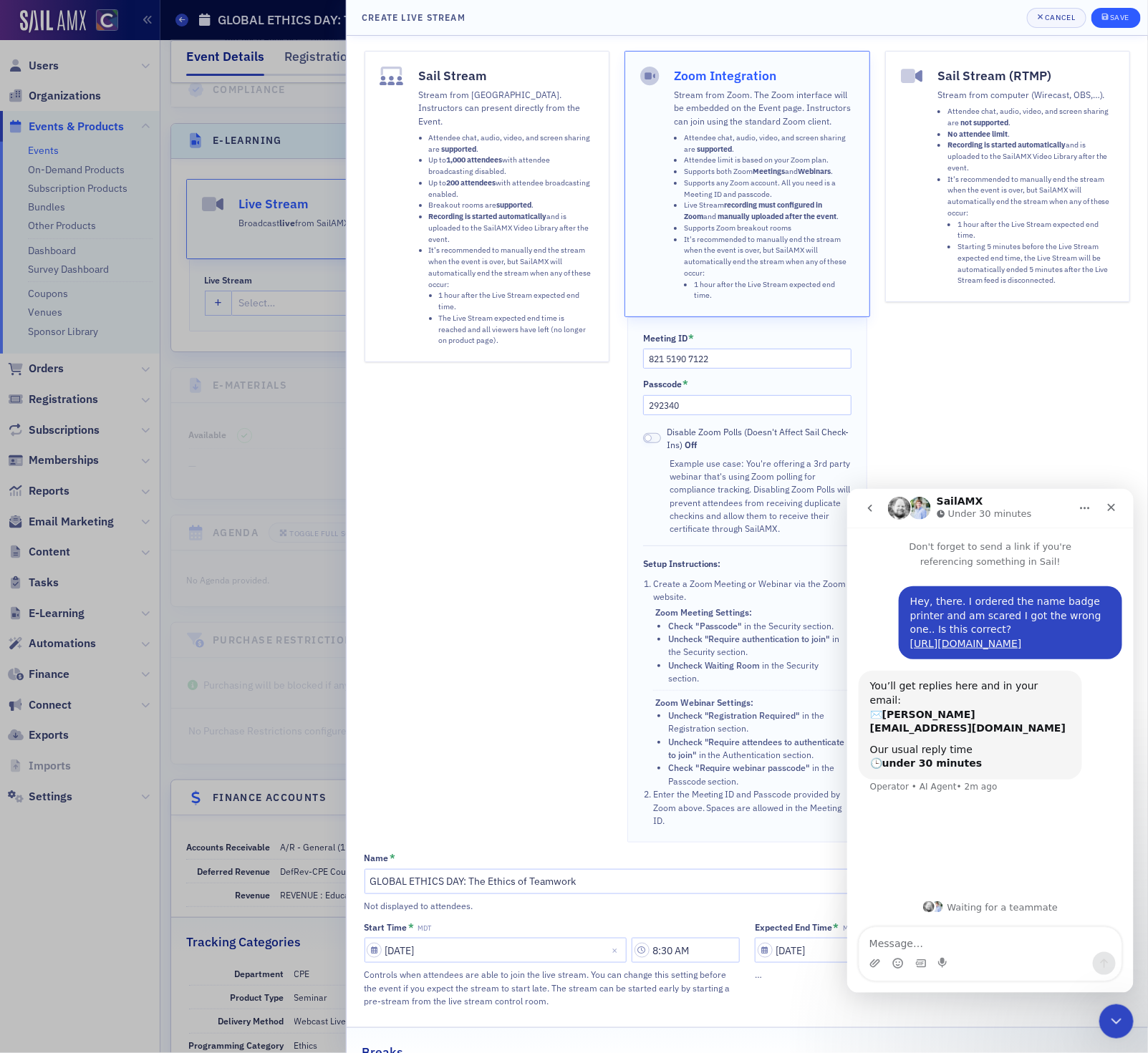
type input "5"
click at [1113, 17] on div "Save" at bounding box center [1119, 18] width 20 height 7
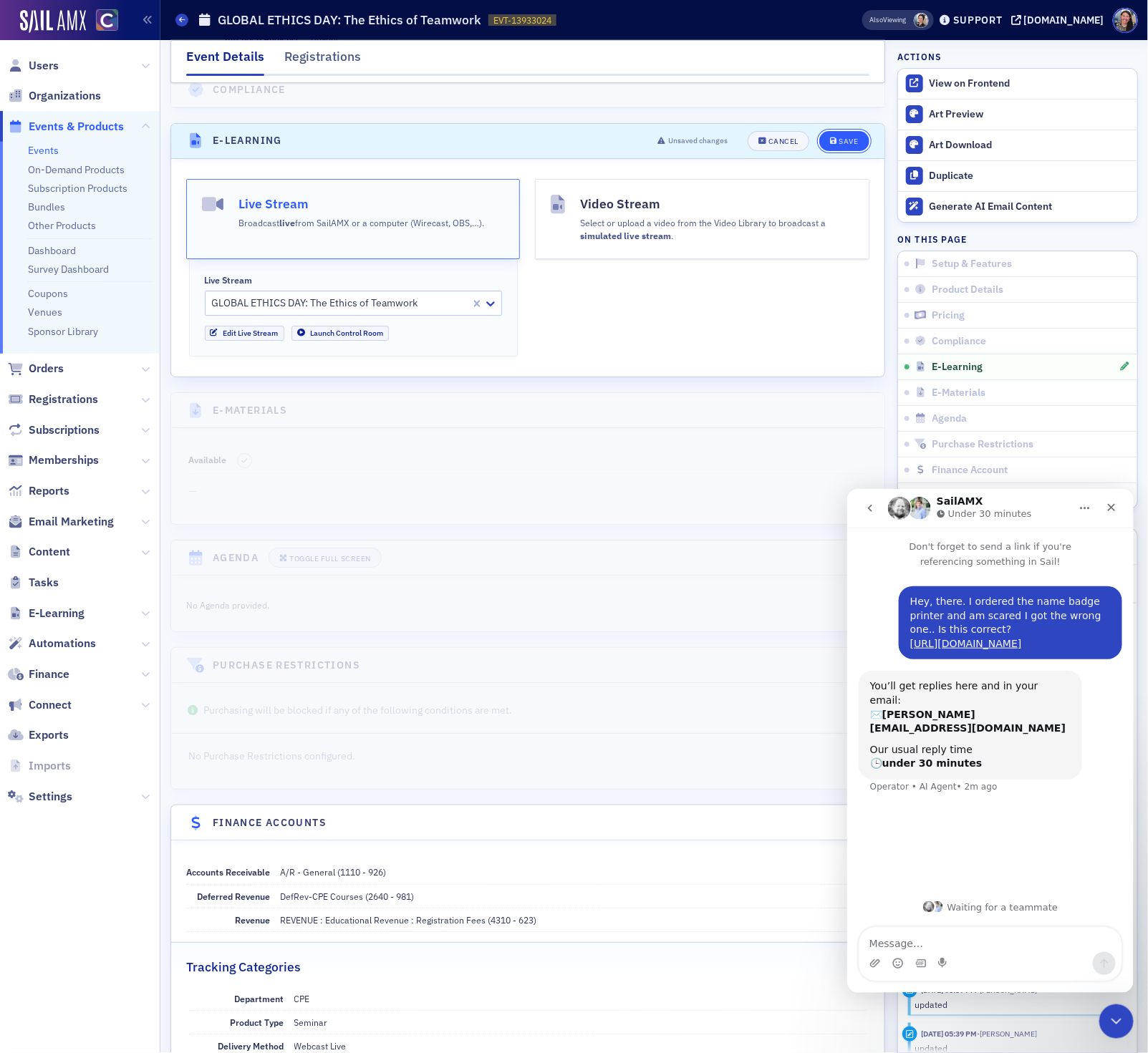
click at [850, 145] on div "Save" at bounding box center [847, 141] width 20 height 7
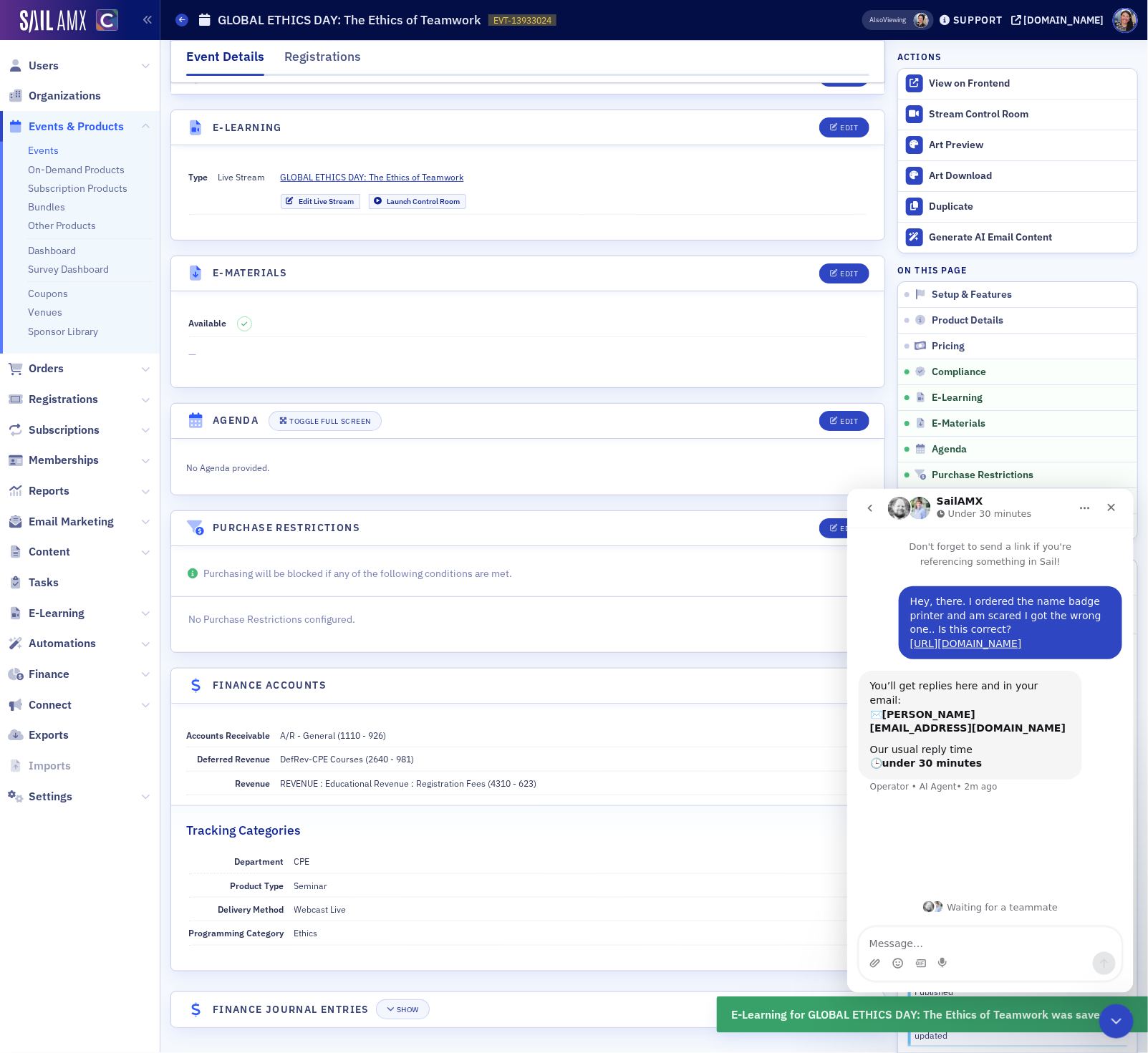
click at [44, 148] on link "Events" at bounding box center [43, 151] width 31 height 13
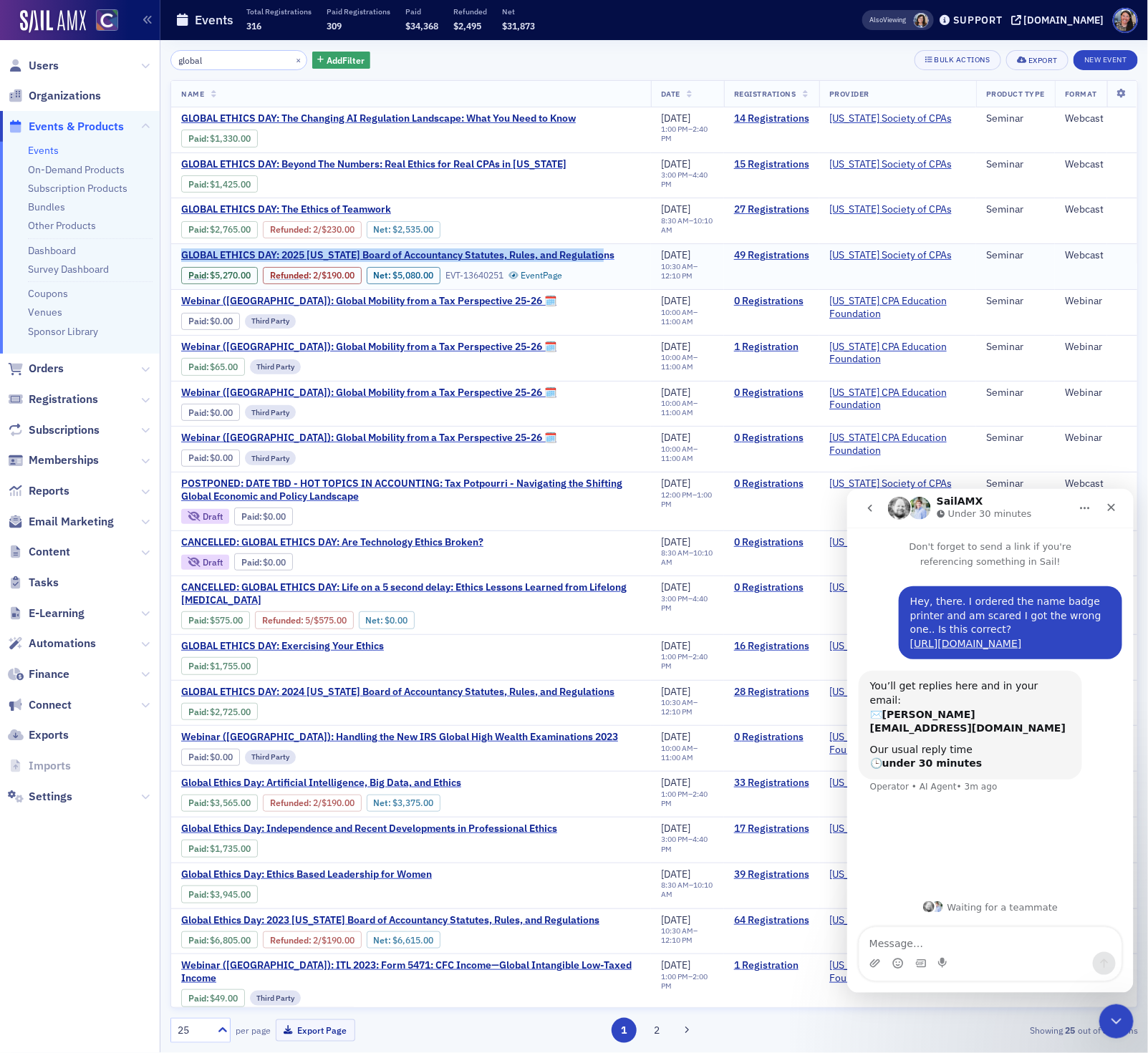
click at [503, 258] on span "GLOBAL ETHICS DAY: 2025 Colorado Board of Accountancy Statutes, Rules, and Regu…" at bounding box center [397, 256] width 434 height 13
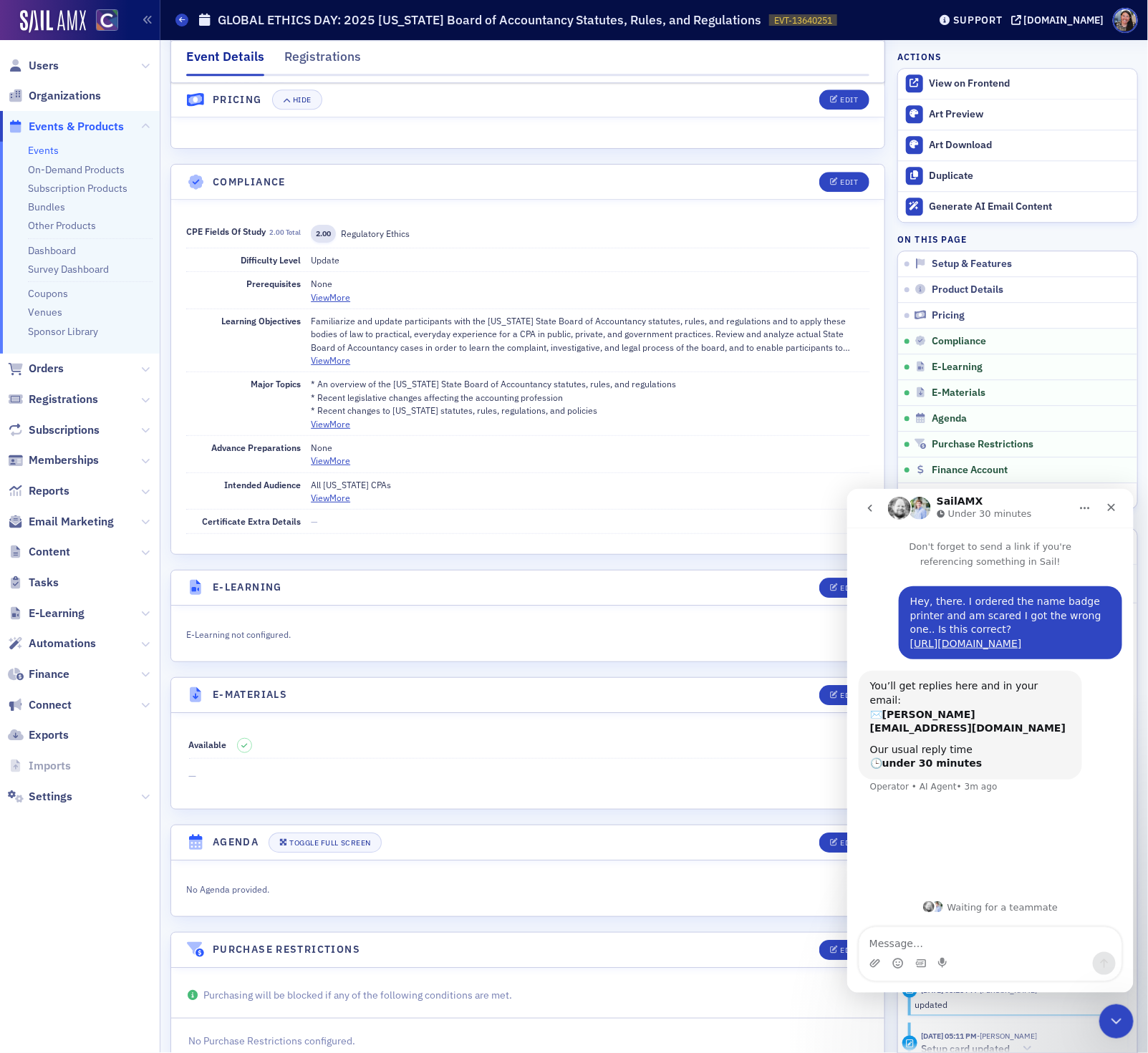
scroll to position [2010, 0]
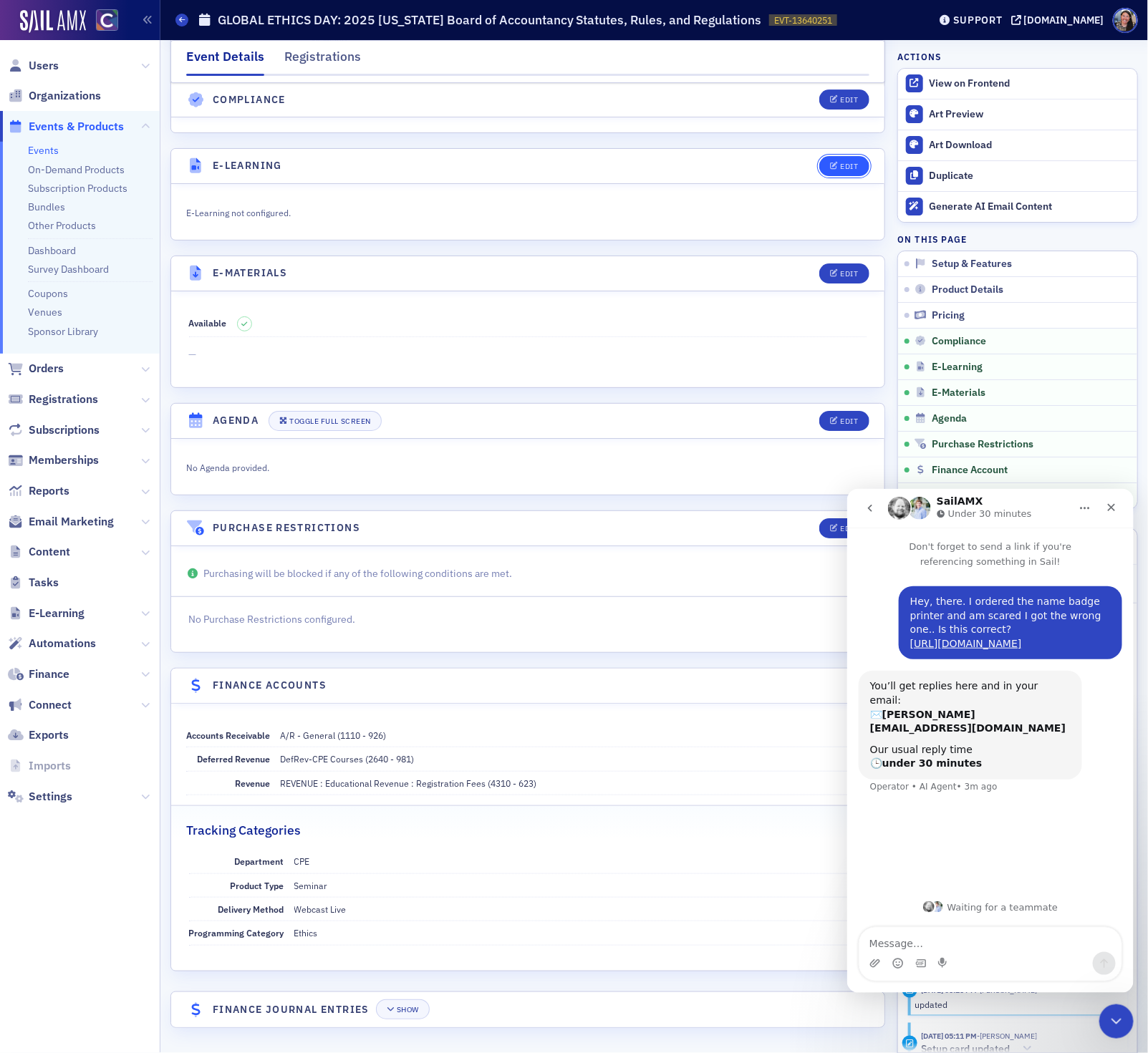
click at [835, 170] on icon "button" at bounding box center [833, 167] width 8 height 7
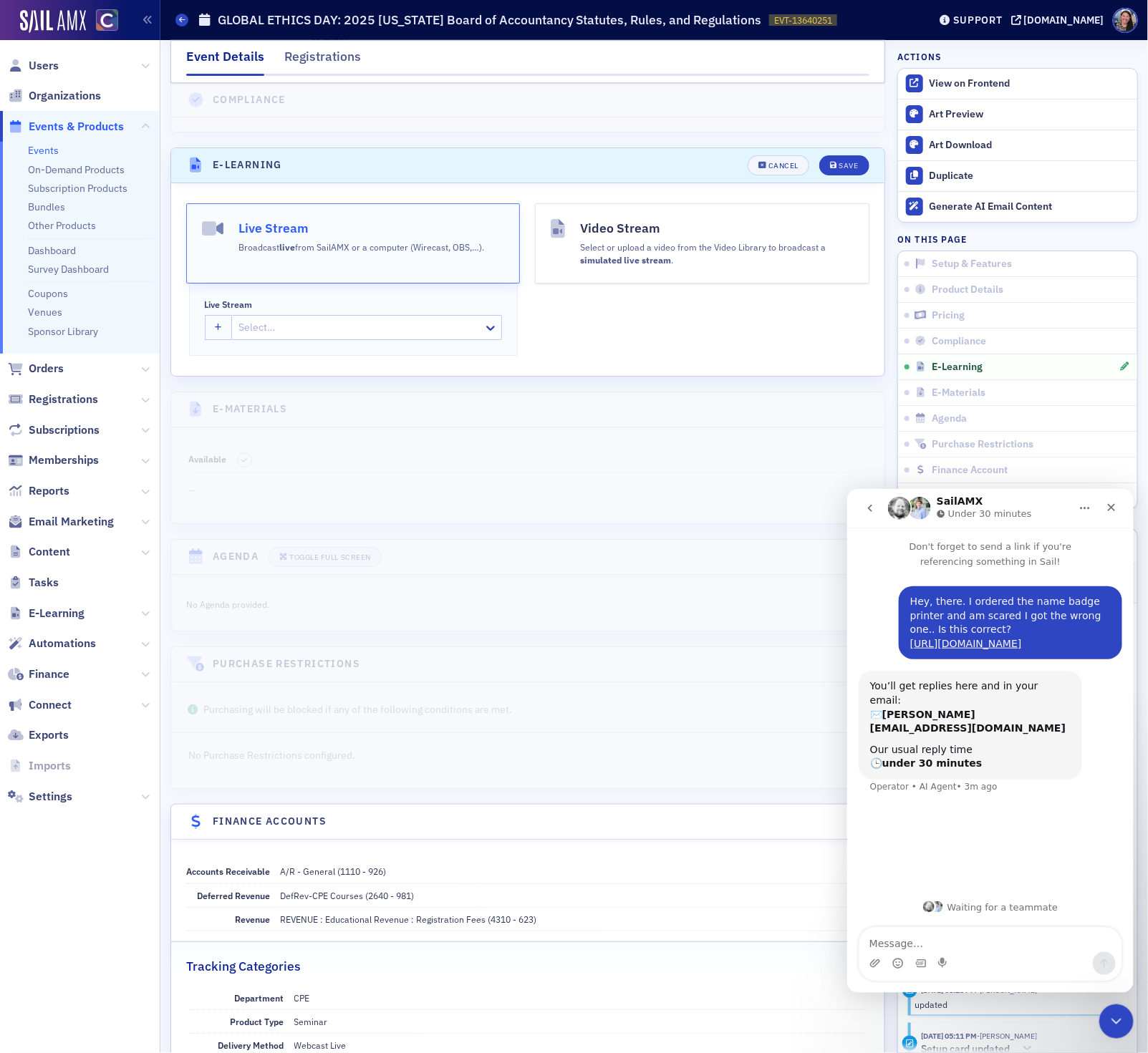
scroll to position [2034, 0]
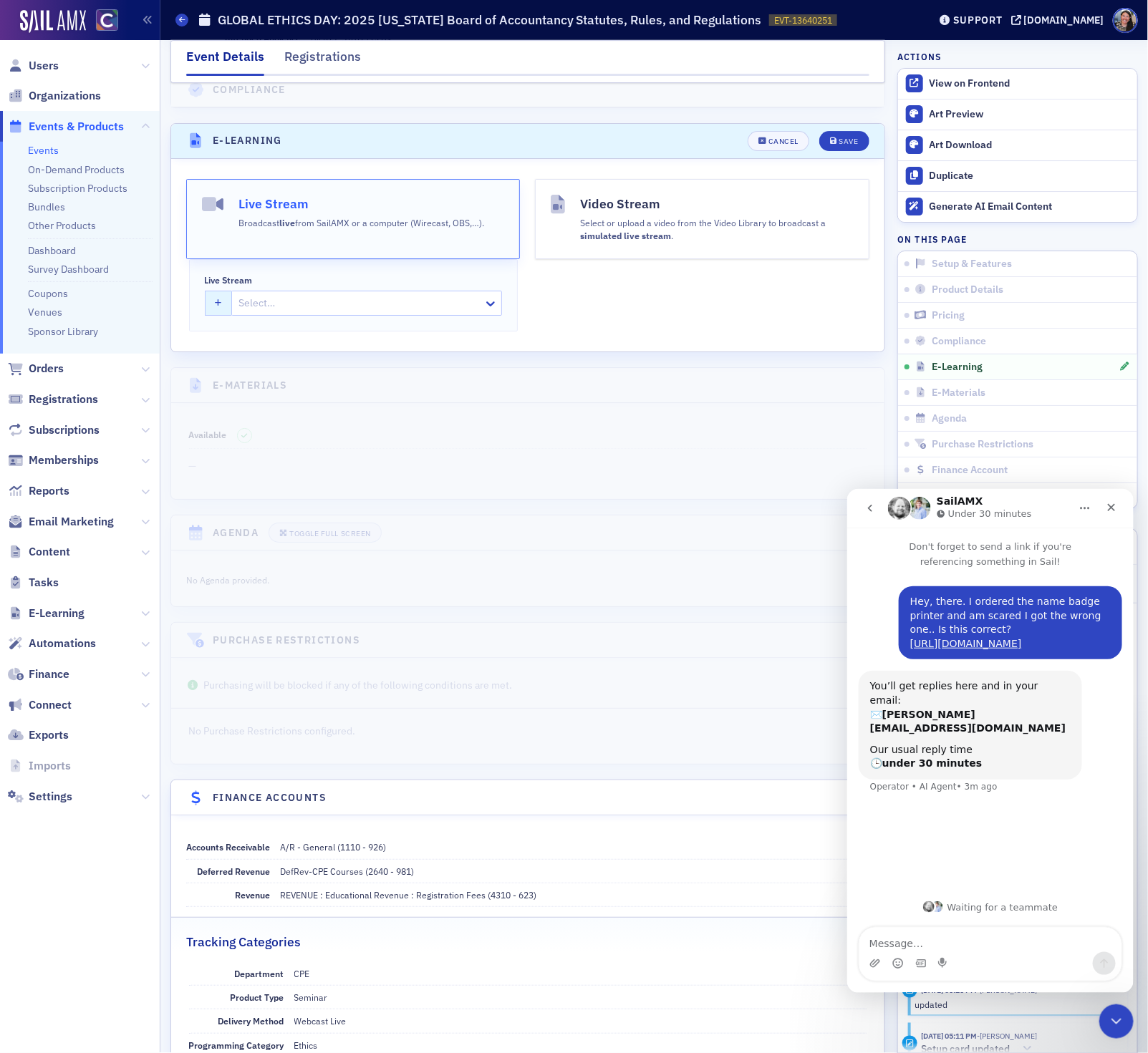
click at [214, 315] on button "button" at bounding box center [219, 302] width 28 height 25
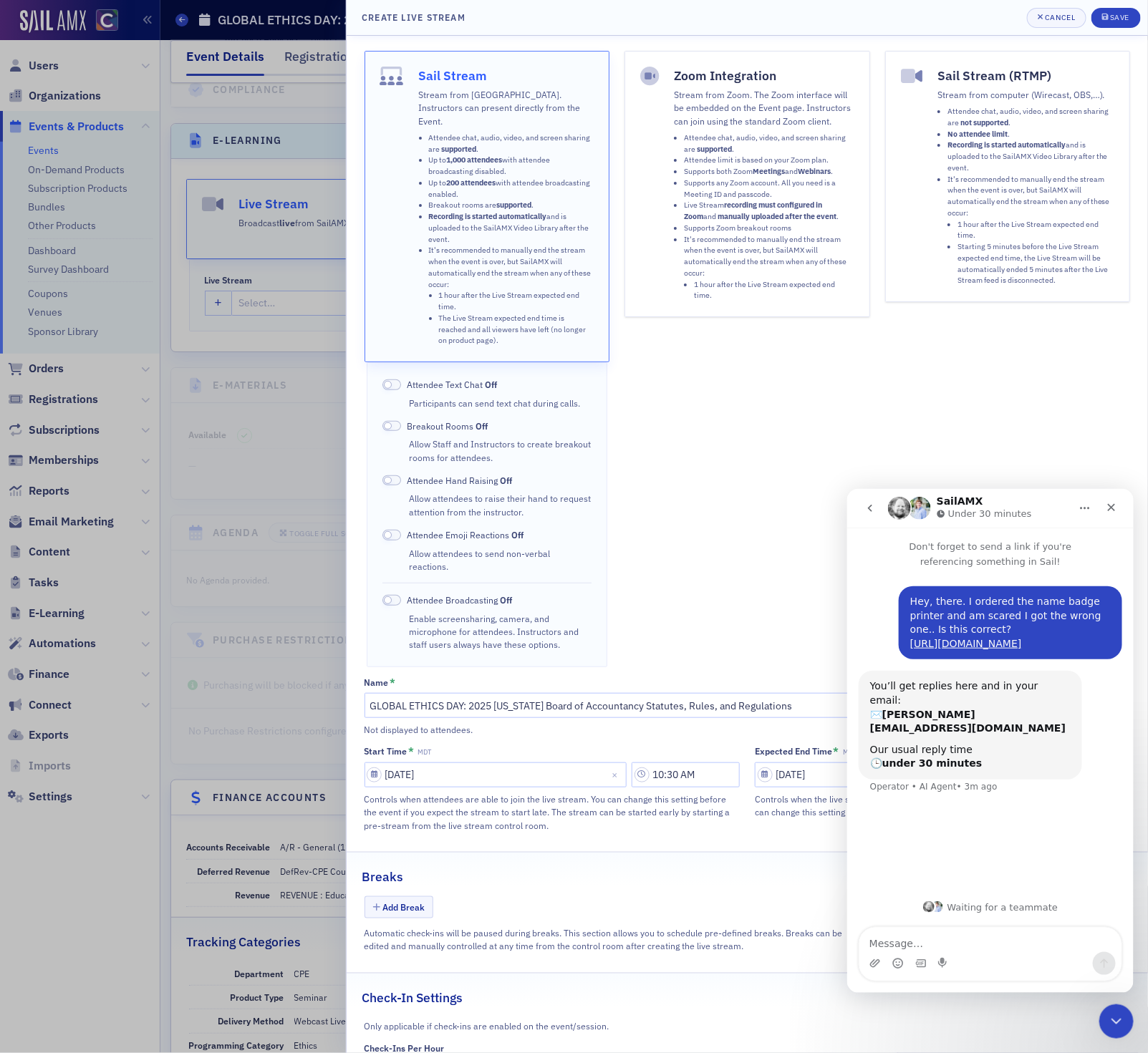
click at [765, 188] on li "Supports any Zoom account. All you need is a Meeting ID and passcode." at bounding box center [769, 189] width 170 height 22
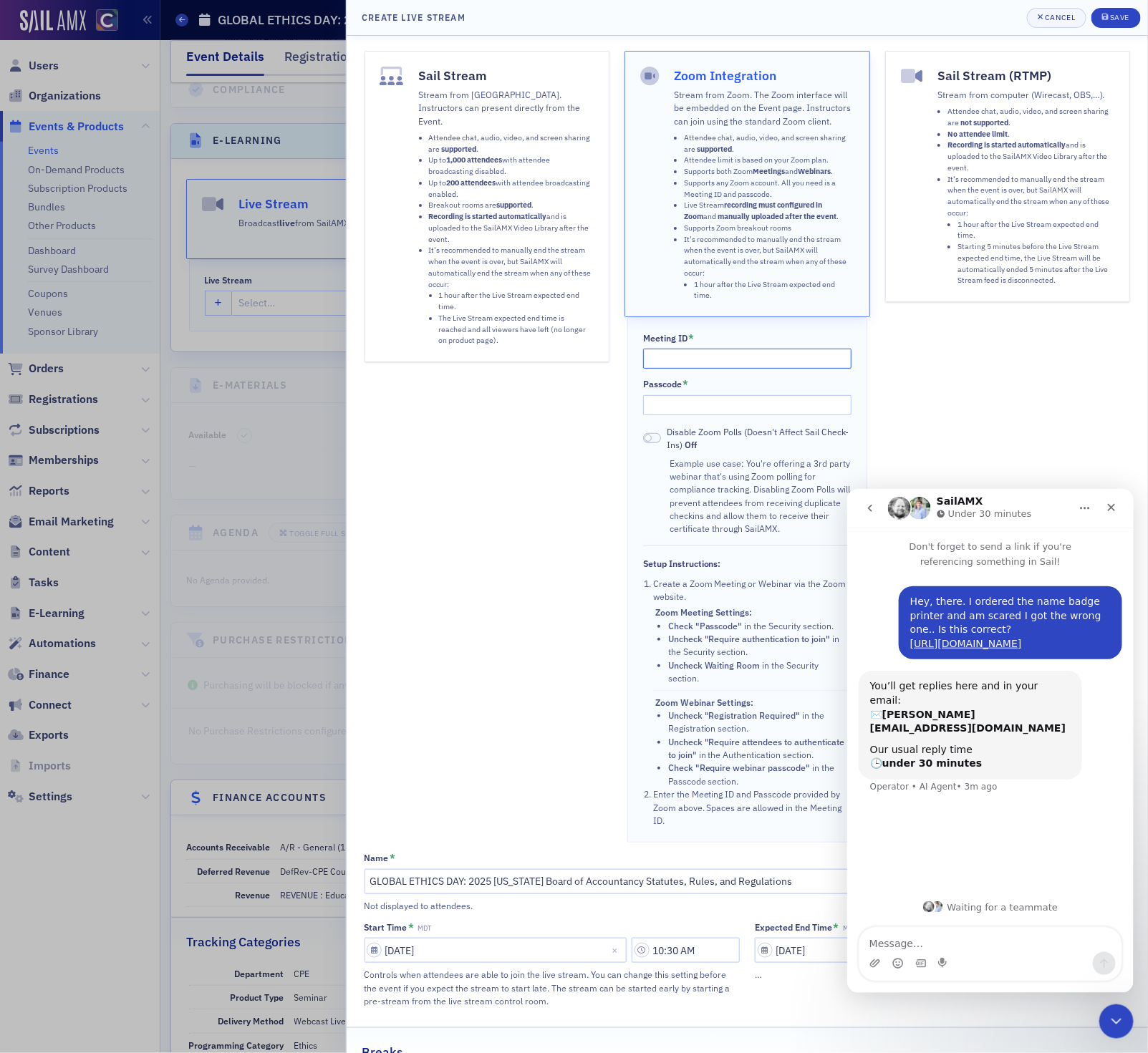
click at [689, 357] on input "Meeting ID *" at bounding box center [747, 358] width 209 height 20
paste input "870 1979 7456"
type input "870 1979 7456"
click at [685, 402] on input "Passcode *" at bounding box center [747, 404] width 209 height 20
paste input "407454"
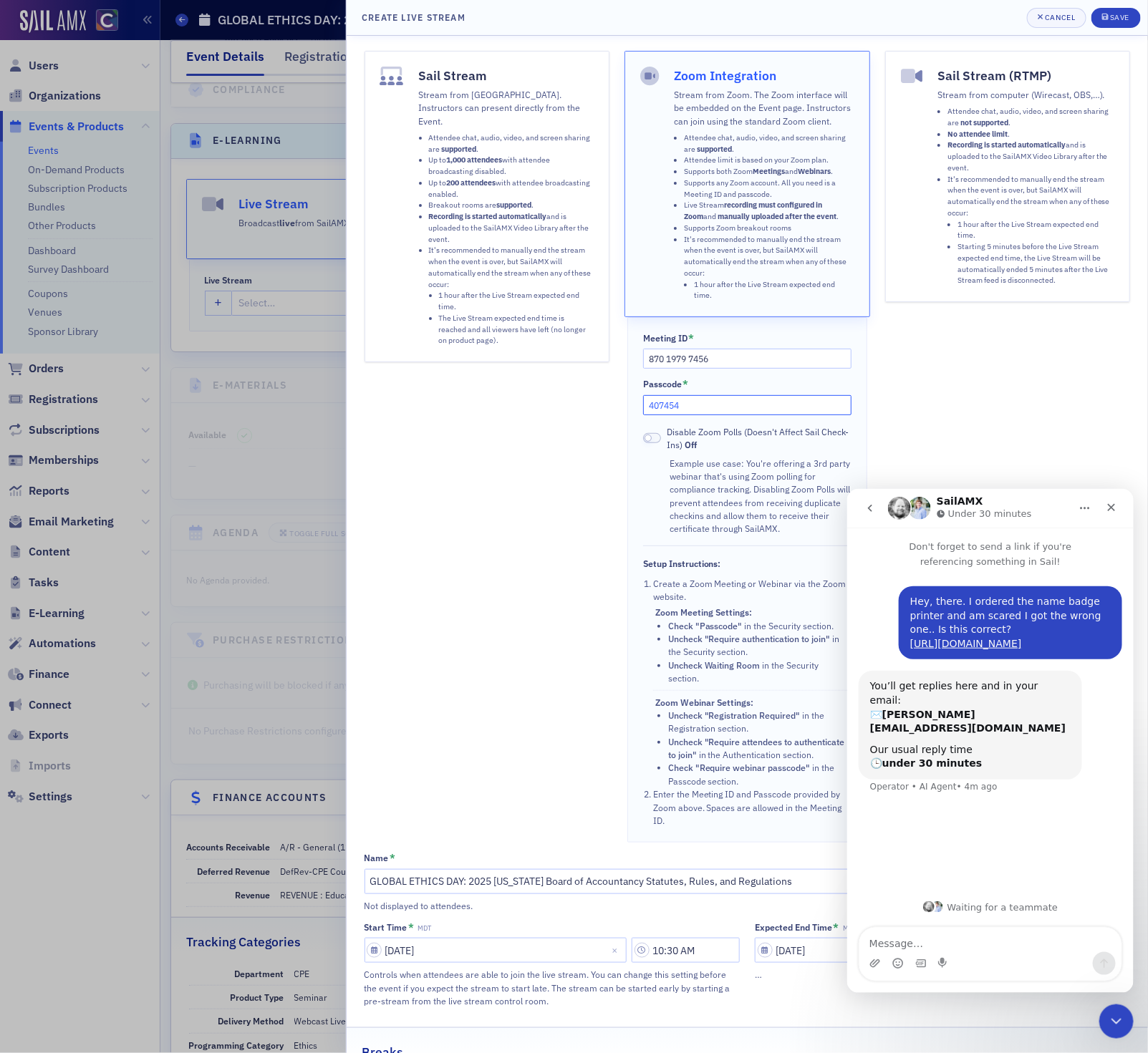
scroll to position [245, 0]
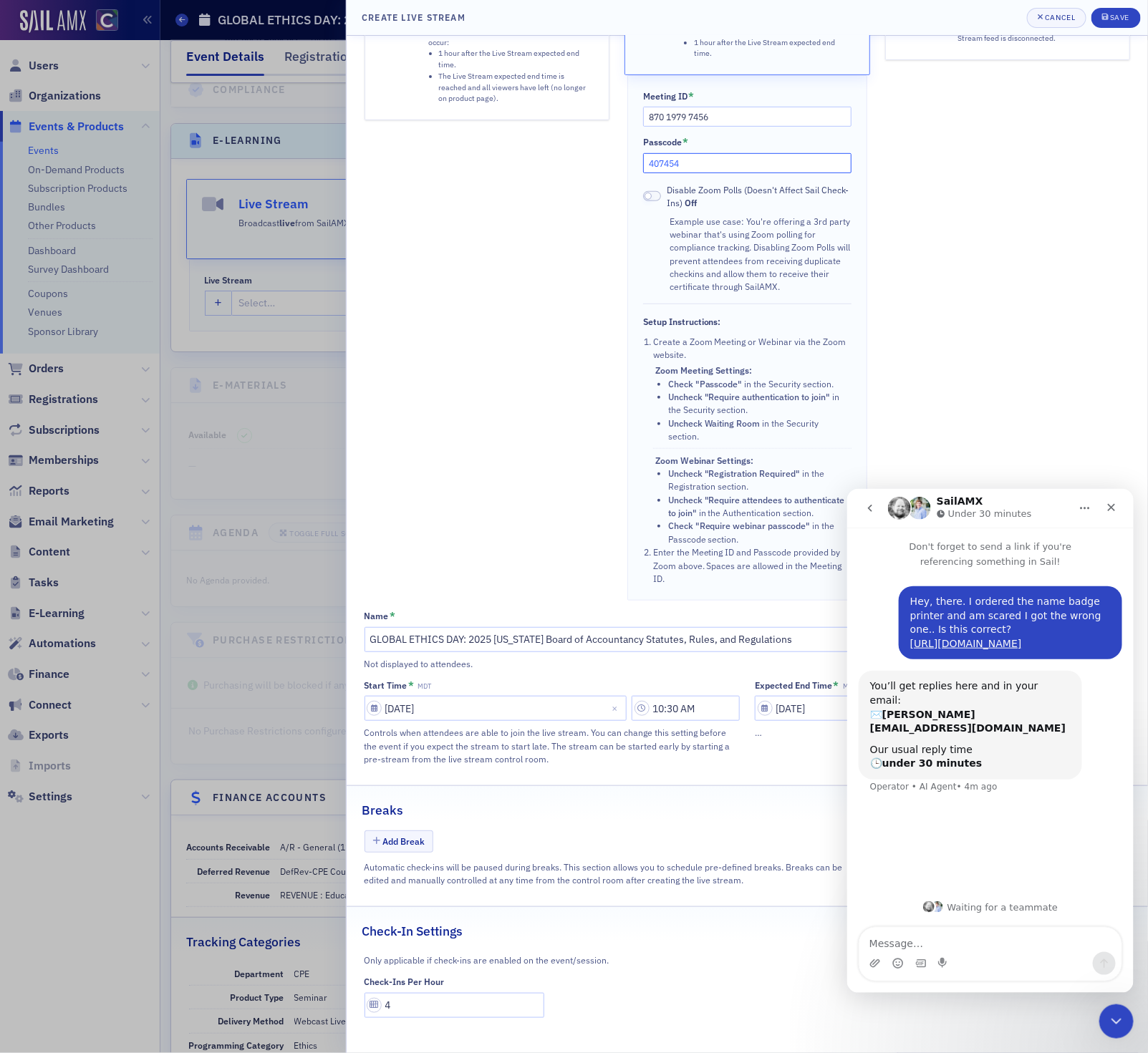
type input "407454"
drag, startPoint x: 402, startPoint y: 1008, endPoint x: 132, endPoint y: 935, distance: 279.7
click at [132, 935] on div "Create Live Stream Cancel Save Sail Stream Stream from SailAMX. Instructors can…" at bounding box center [574, 526] width 1148 height 1053
type input "5"
click at [1124, 19] on div "Save" at bounding box center [1119, 18] width 20 height 7
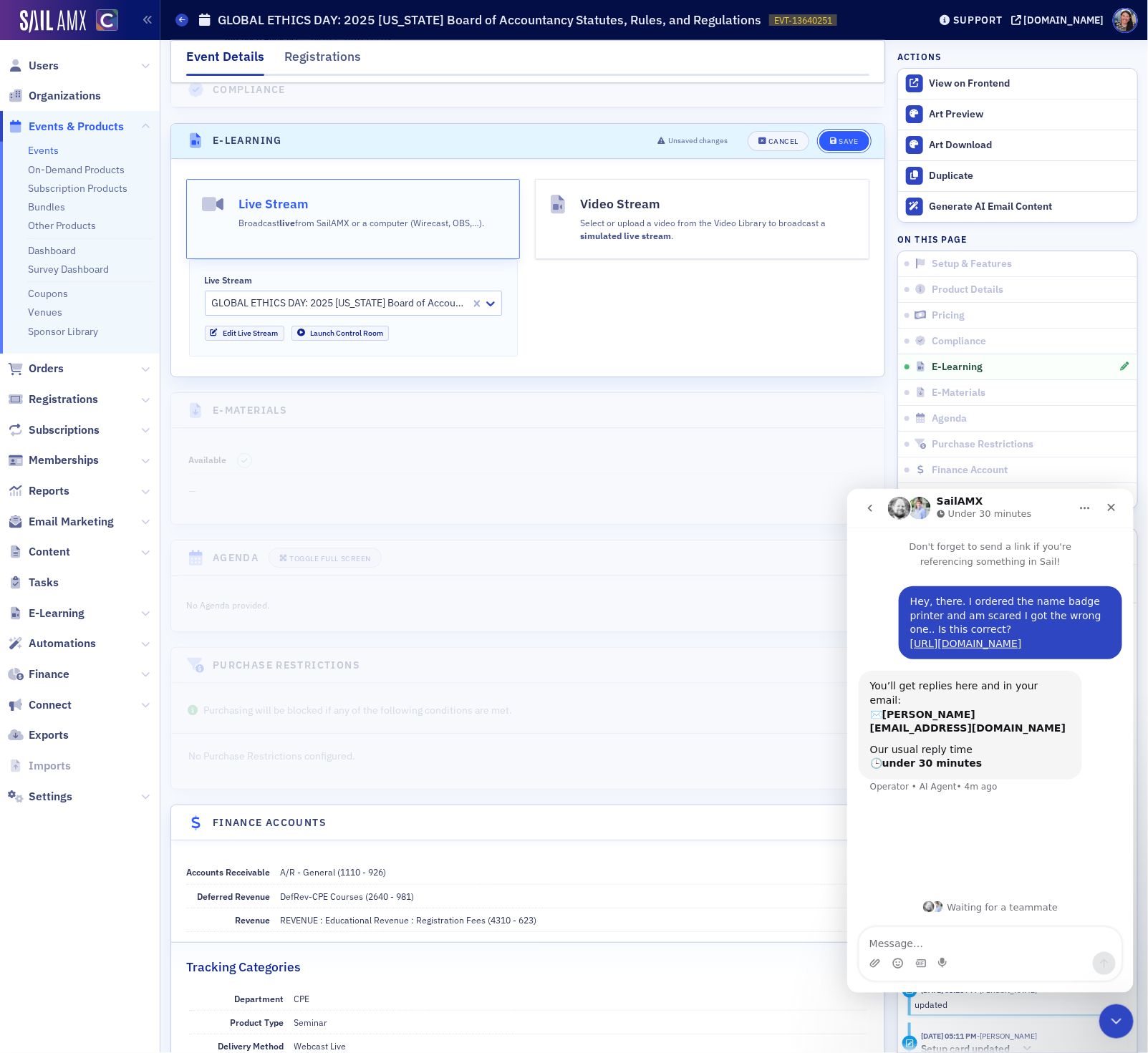
click at [855, 145] on div "Save" at bounding box center [847, 141] width 20 height 7
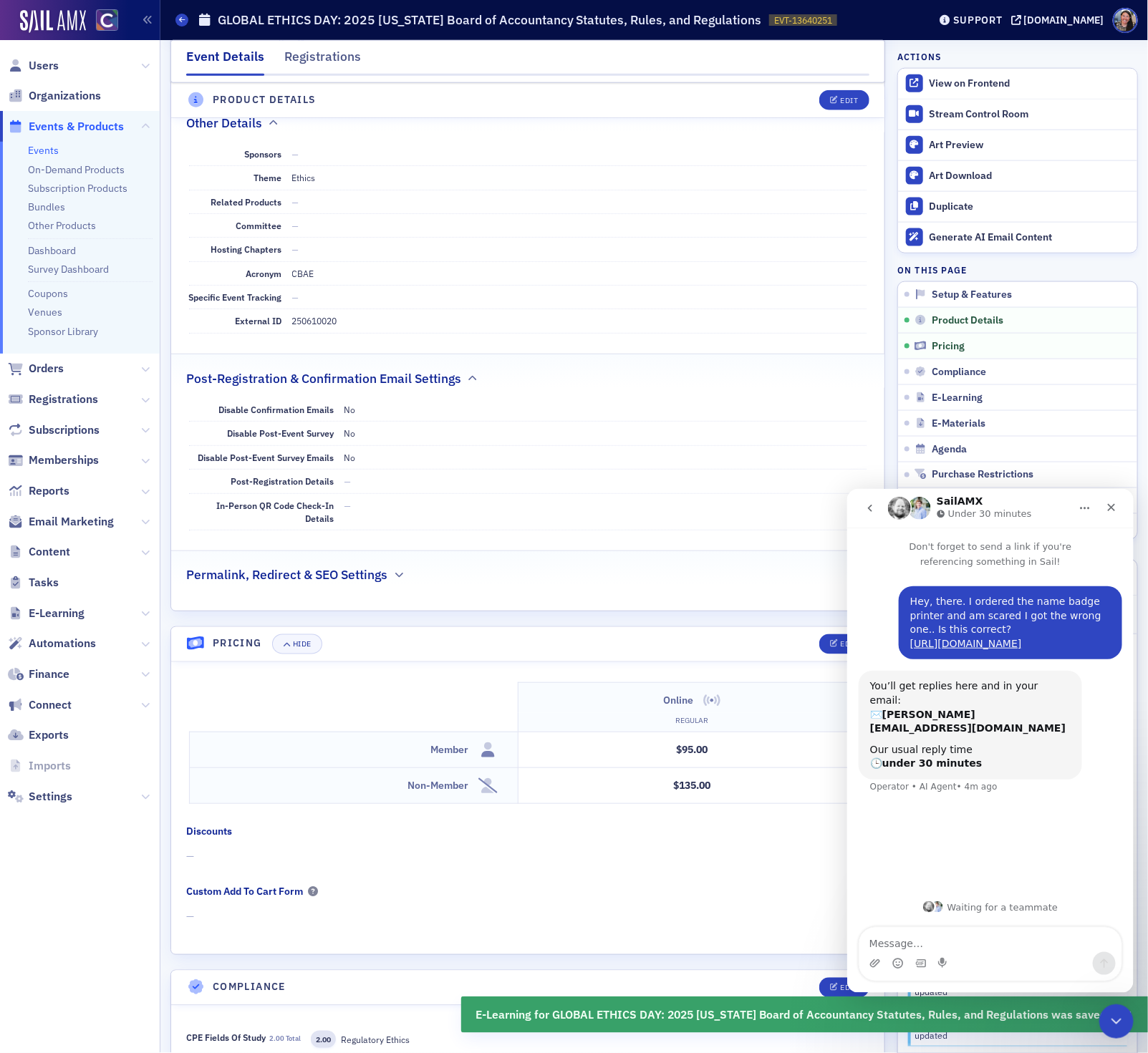
scroll to position [0, 0]
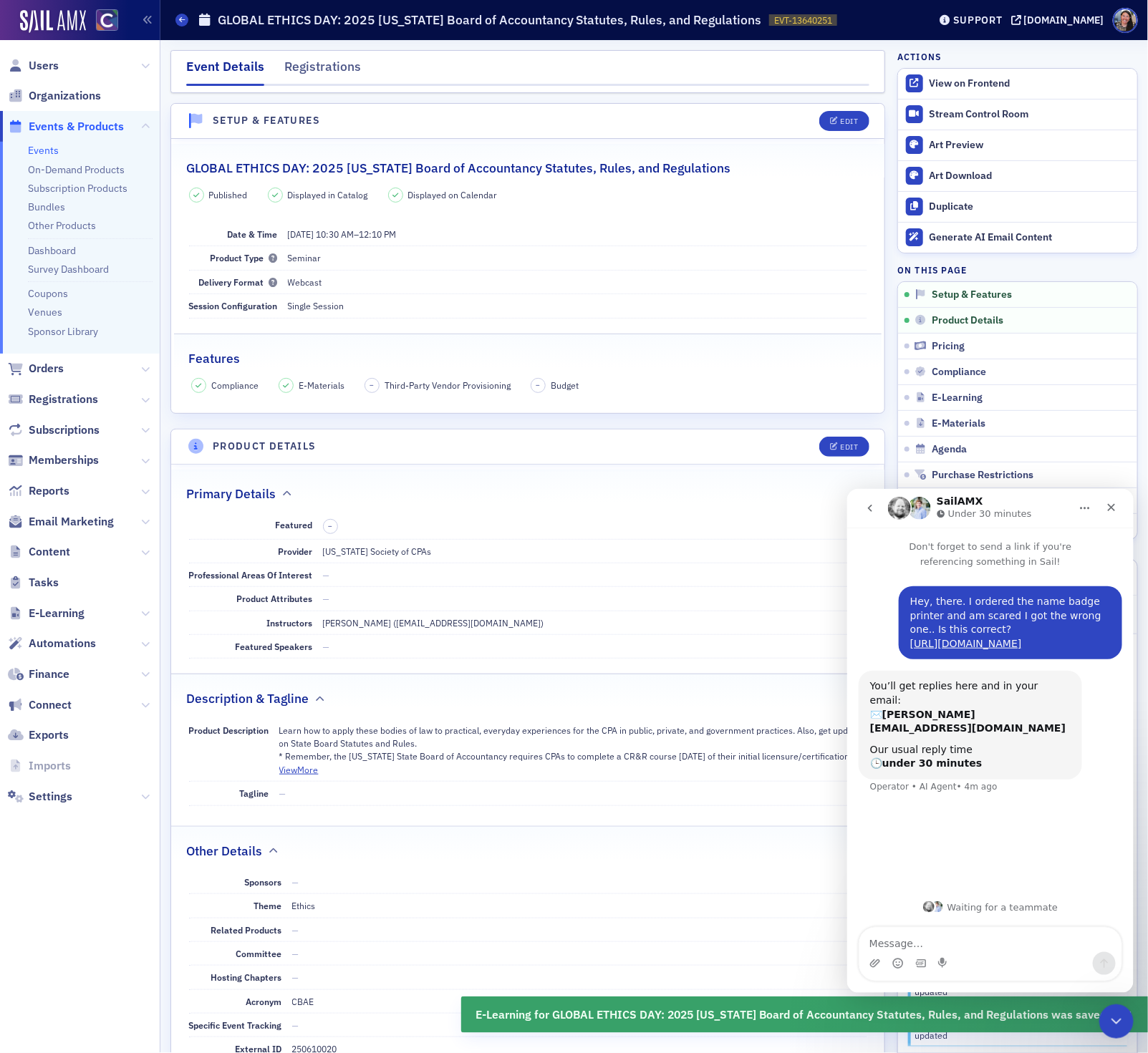
click at [45, 149] on link "Events" at bounding box center [43, 151] width 31 height 13
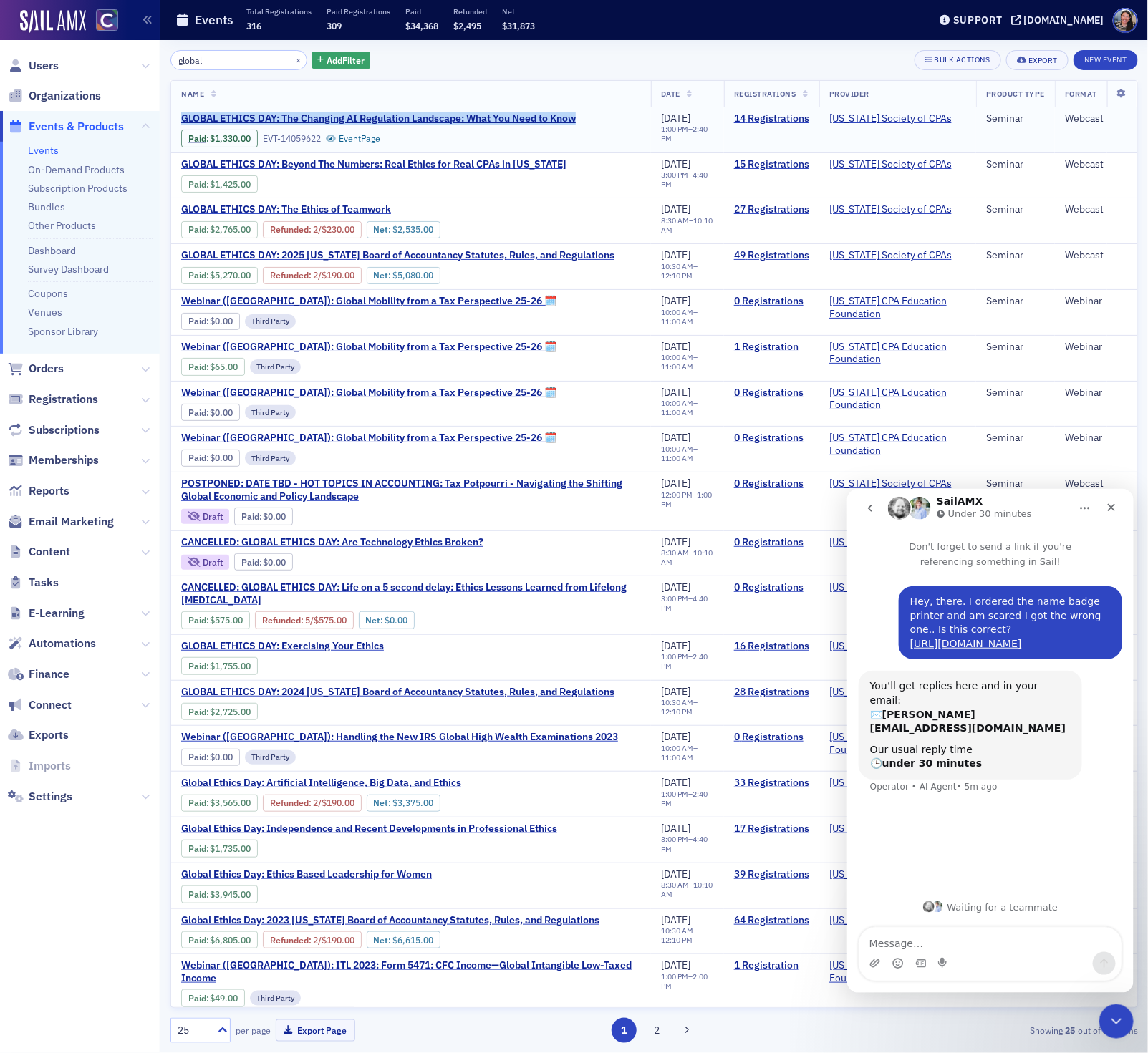
click at [347, 121] on span "GLOBAL ETHICS DAY: The Changing AI Regulation Landscape: What You Need to Know" at bounding box center [377, 119] width 394 height 13
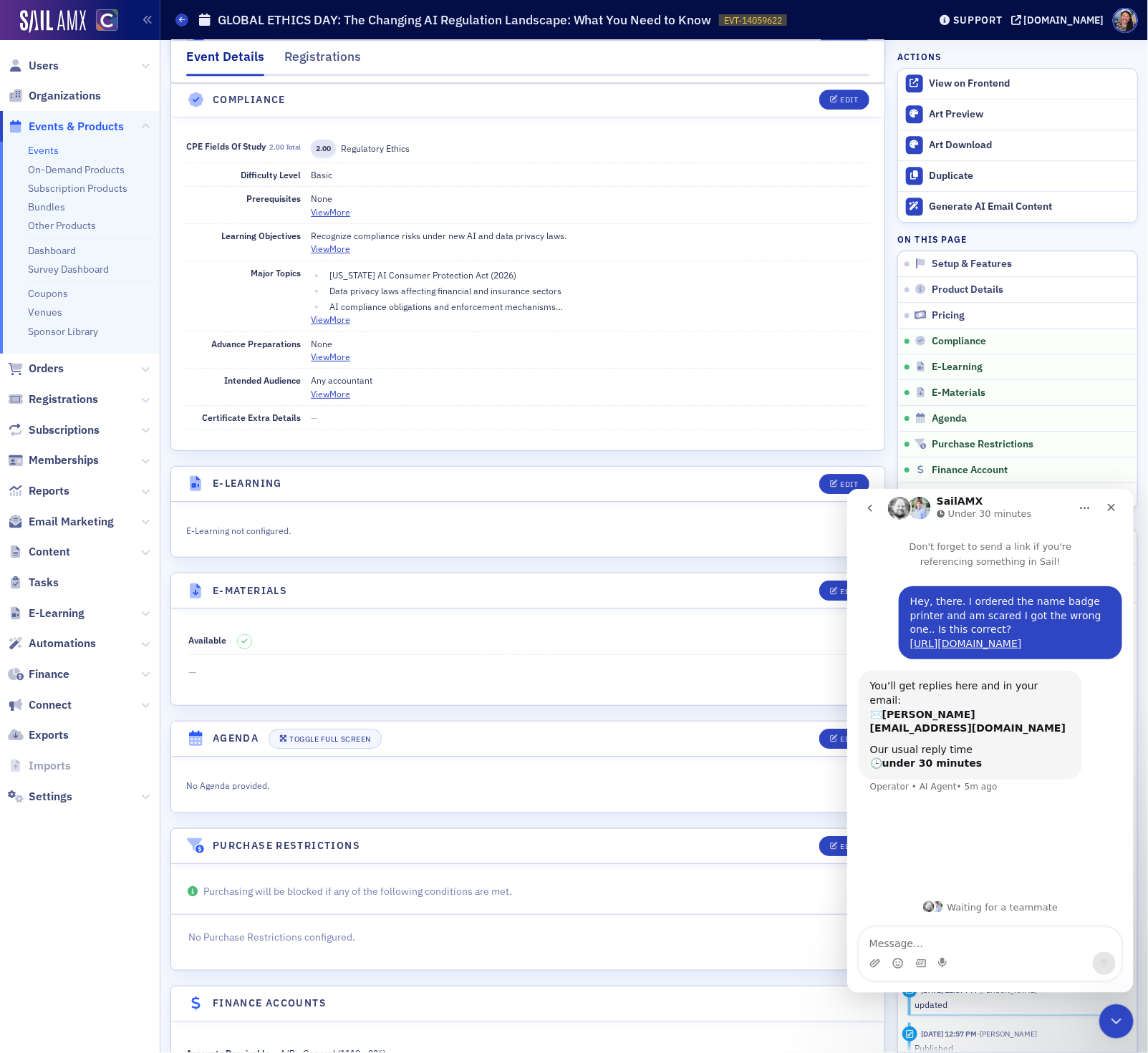
scroll to position [1966, 0]
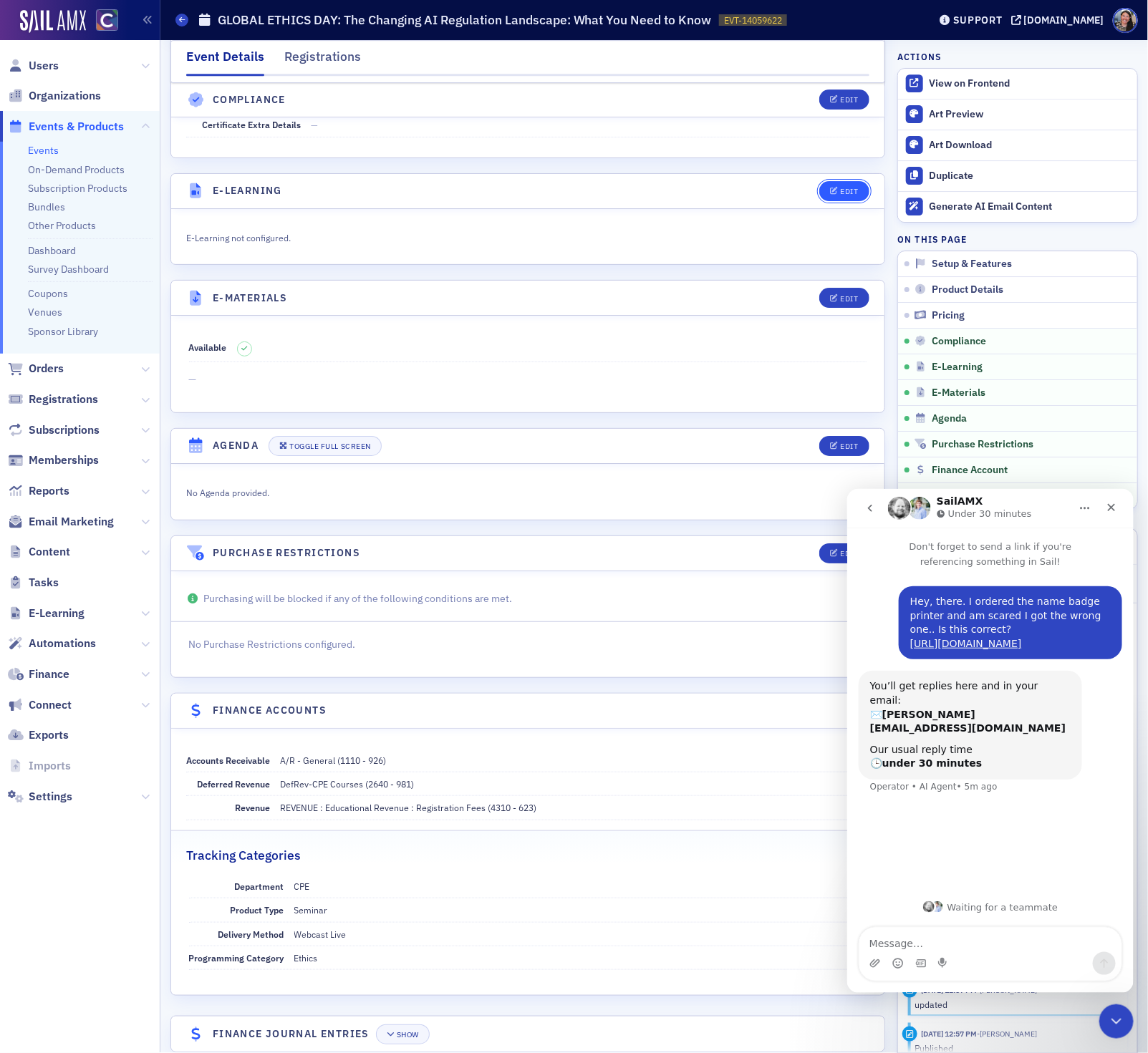
click at [834, 201] on button "Edit" at bounding box center [844, 190] width 50 height 20
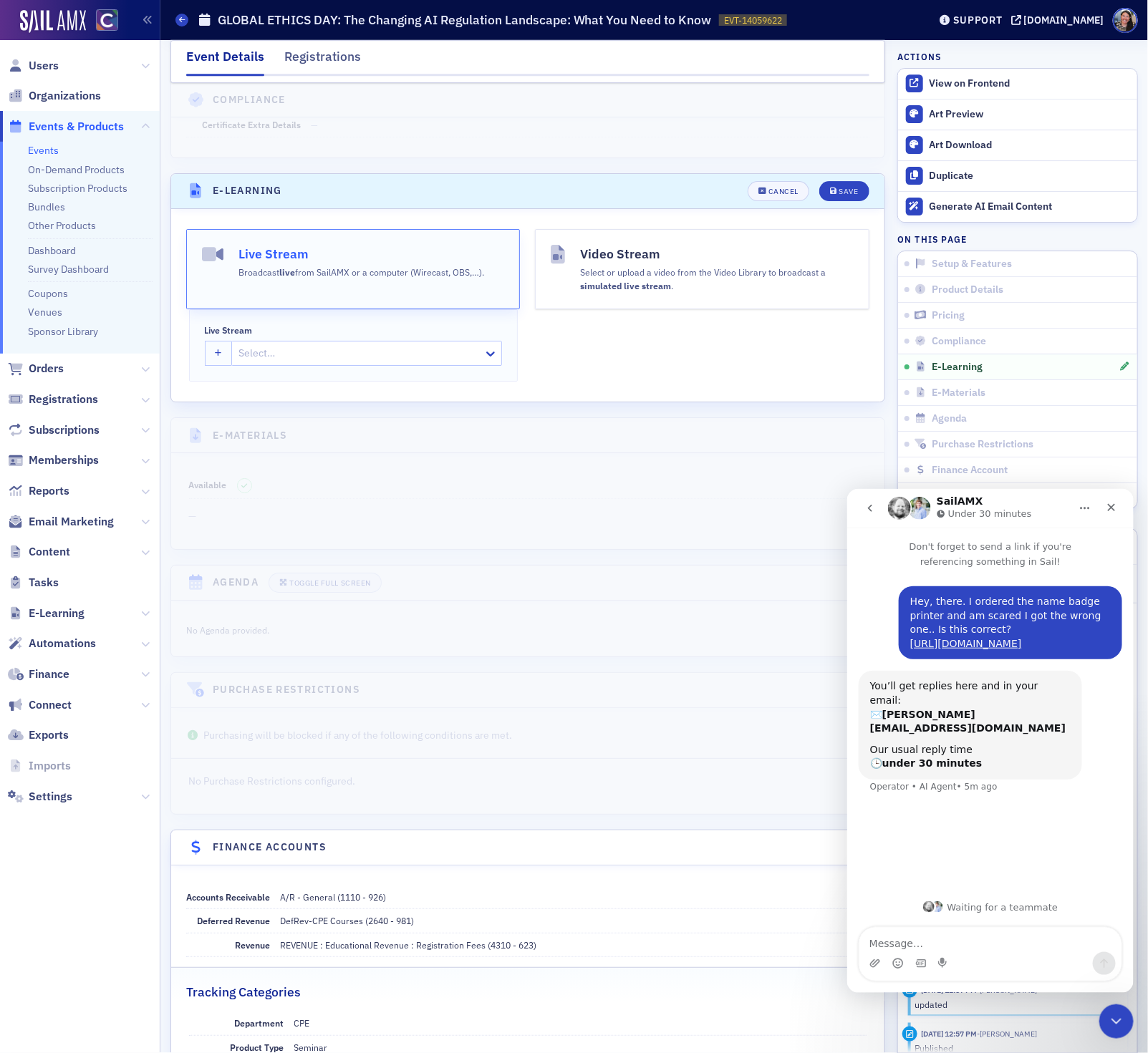
scroll to position [2014, 0]
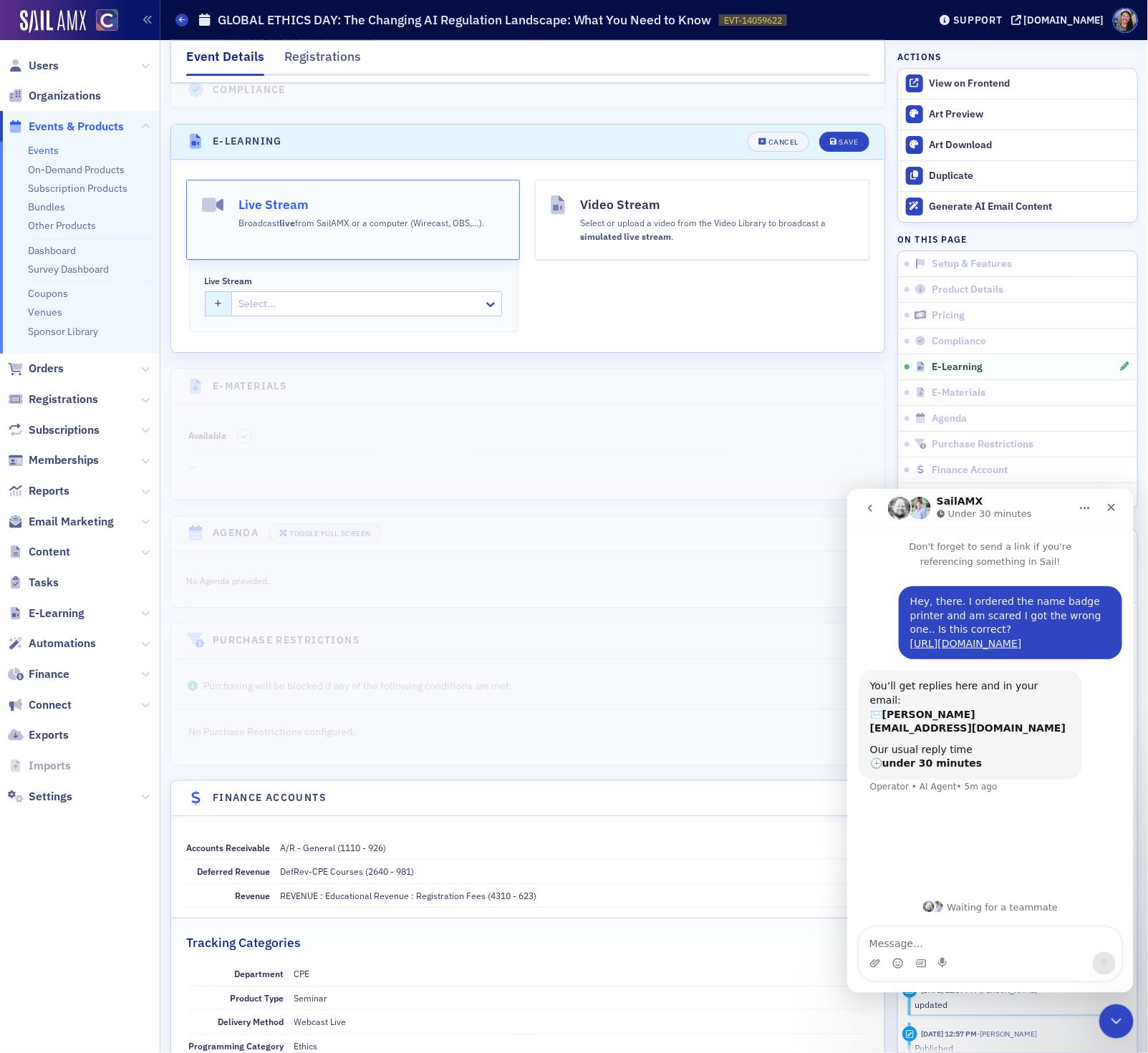
click at [218, 316] on button "button" at bounding box center [219, 303] width 28 height 25
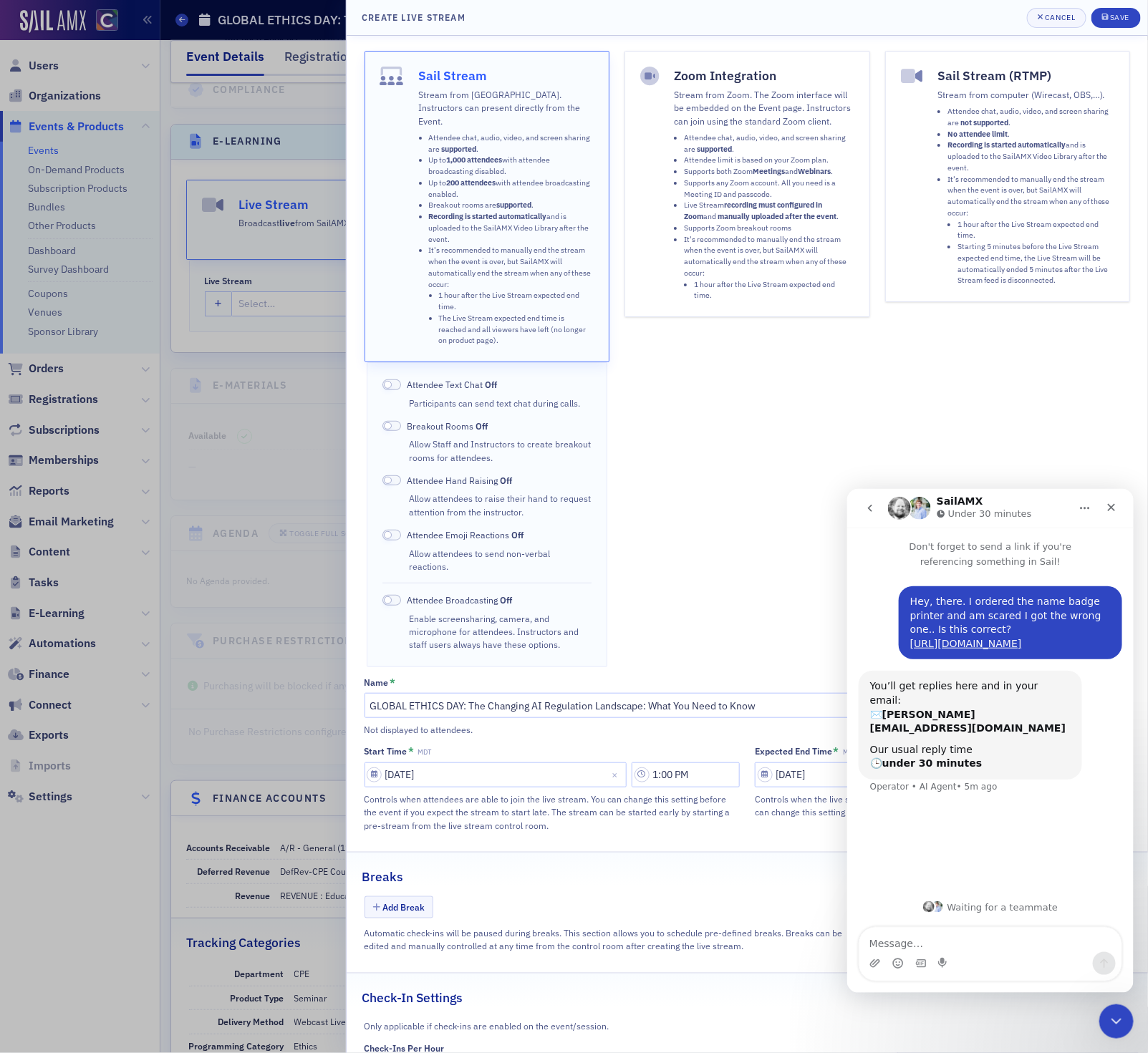
click at [709, 167] on li "Supports both Zoom Meetings and Webinars ." at bounding box center [769, 171] width 170 height 11
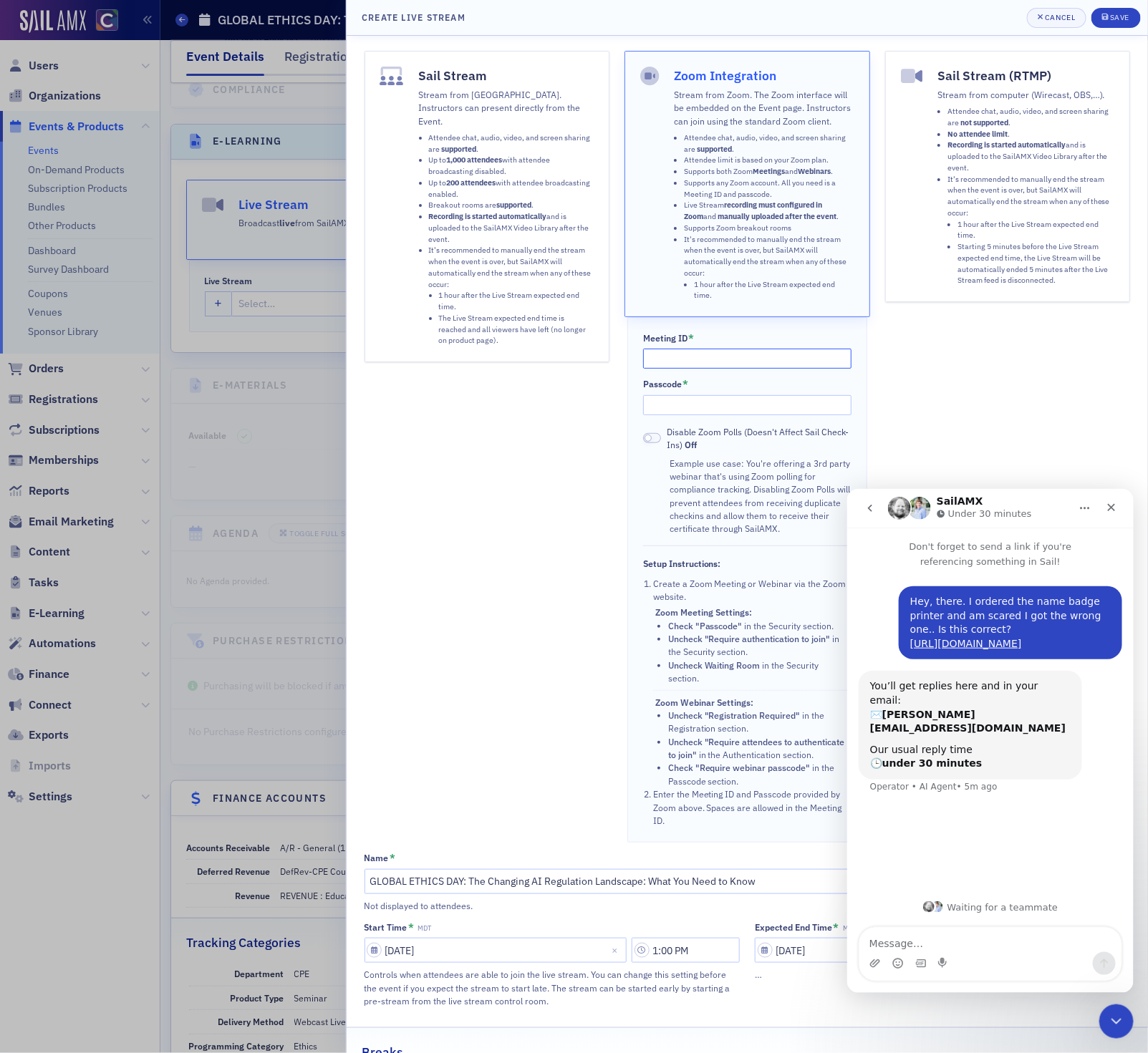
click at [691, 352] on input "Meeting ID *" at bounding box center [747, 358] width 209 height 20
paste input "826 4747 4539"
type input "826 4747 4539"
click at [688, 410] on input "Passcode *" at bounding box center [747, 404] width 209 height 20
paste input "139628"
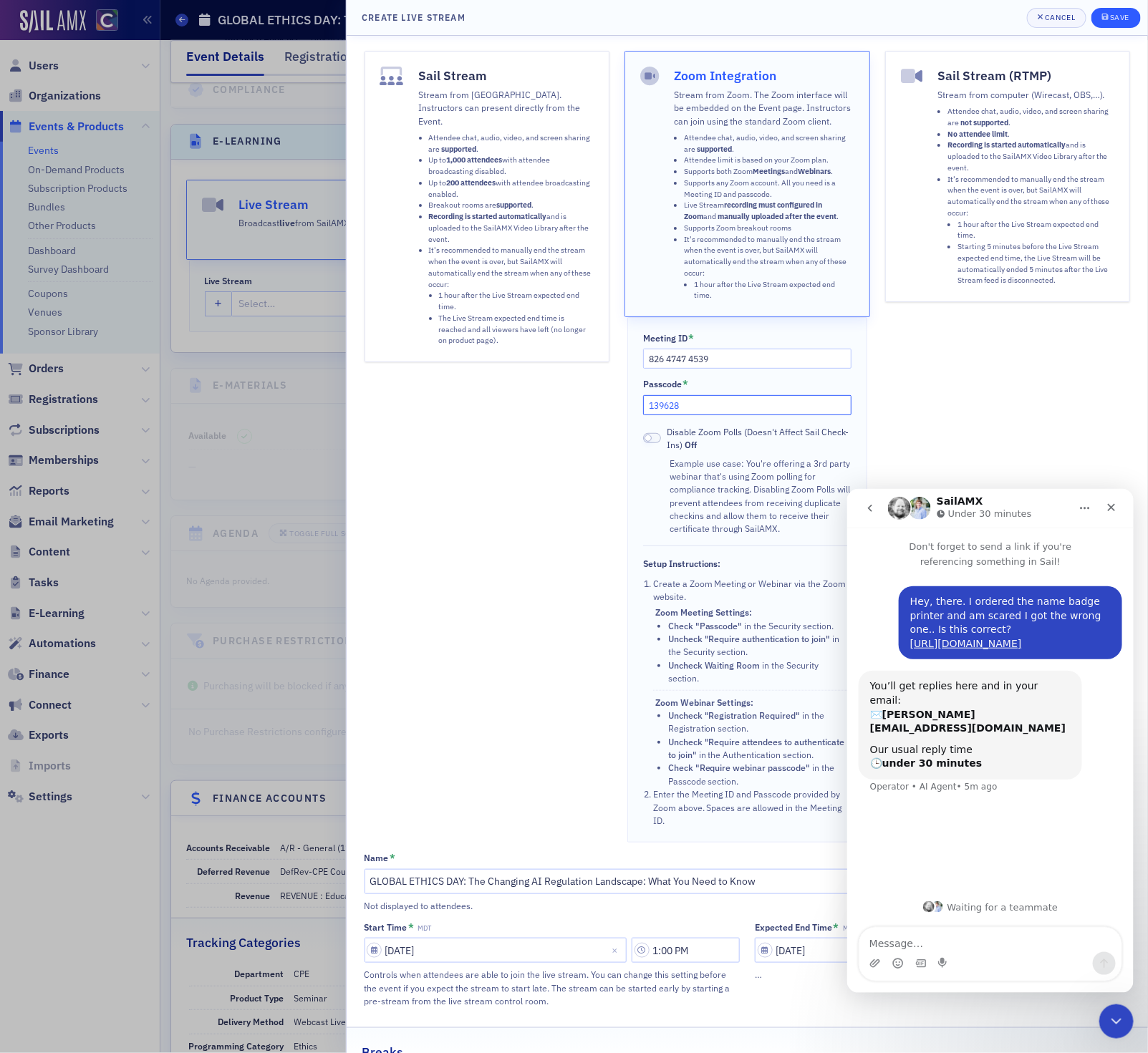
type input "139628"
click at [1114, 16] on div "Save" at bounding box center [1119, 18] width 20 height 7
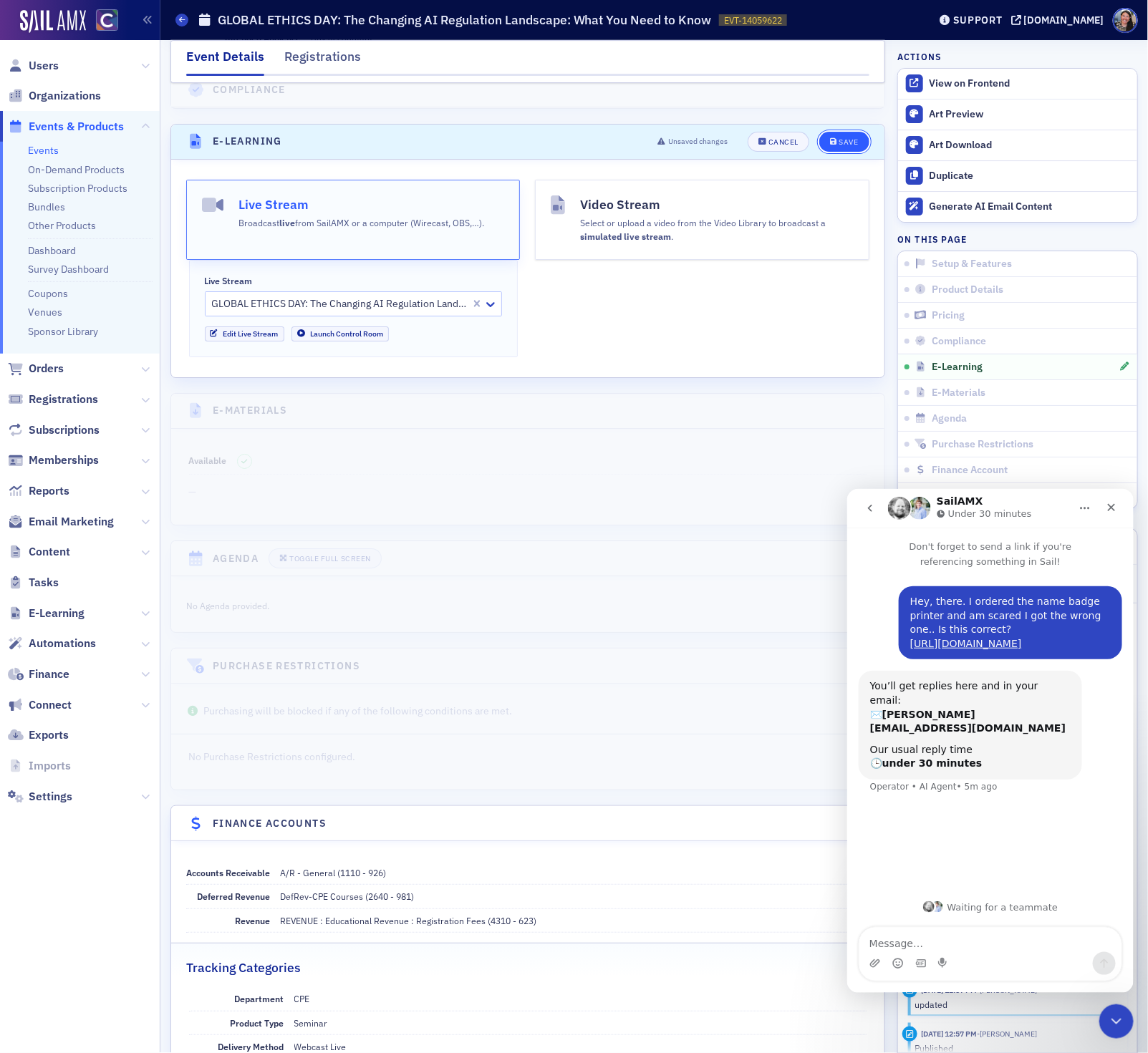
click at [846, 146] on div "Save" at bounding box center [847, 142] width 20 height 7
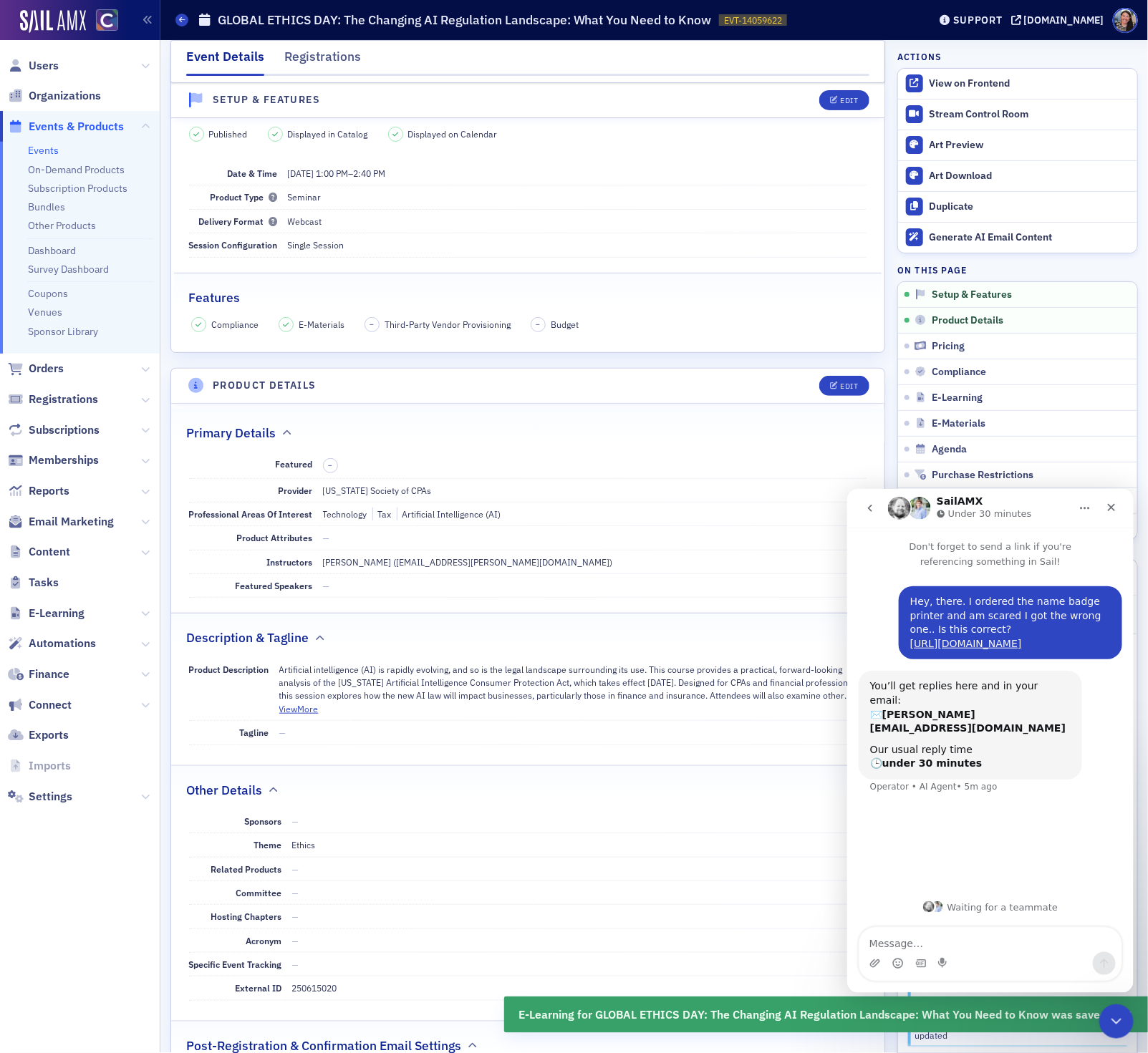
scroll to position [0, 0]
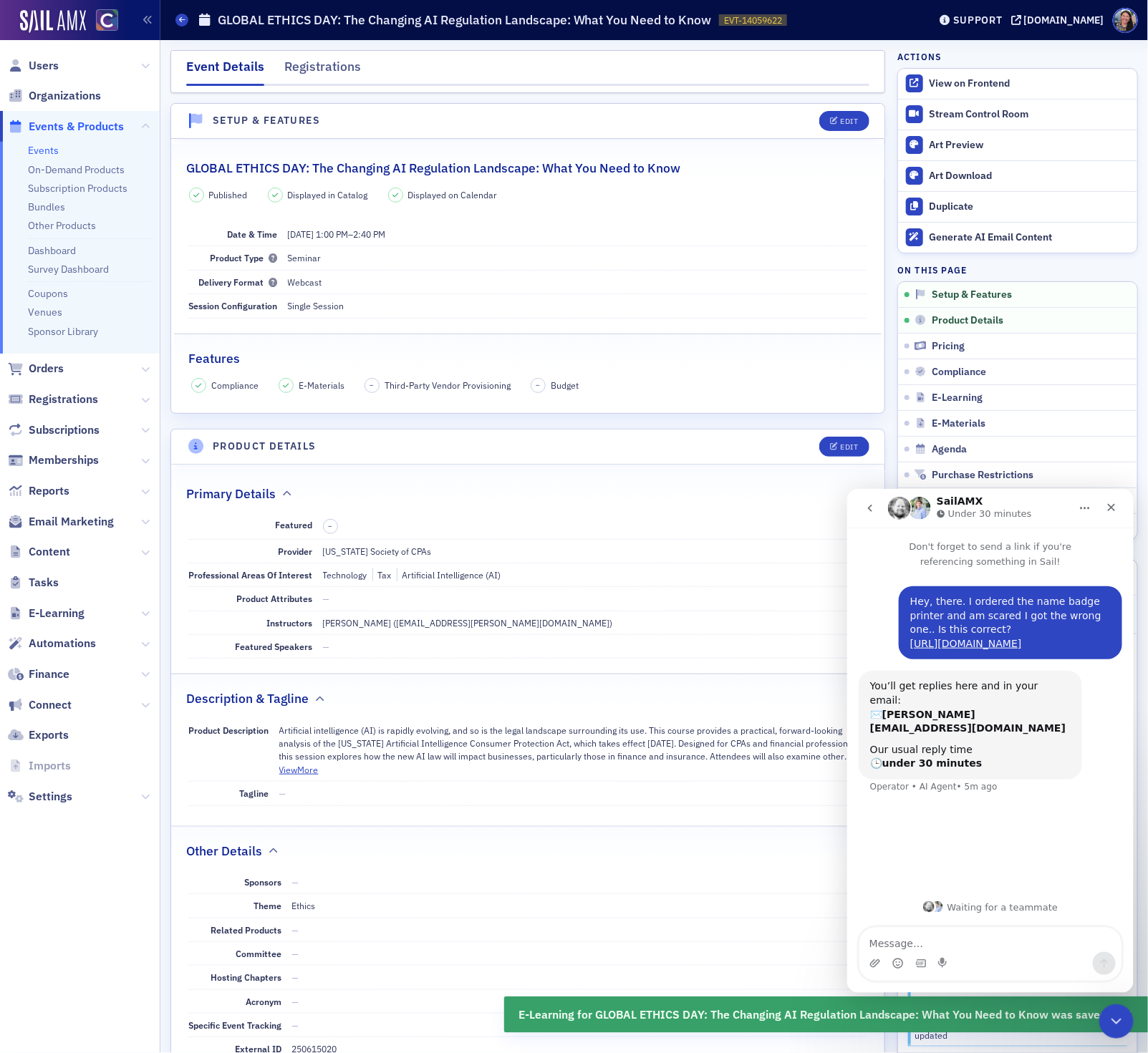
click at [39, 146] on link "Events" at bounding box center [43, 151] width 31 height 13
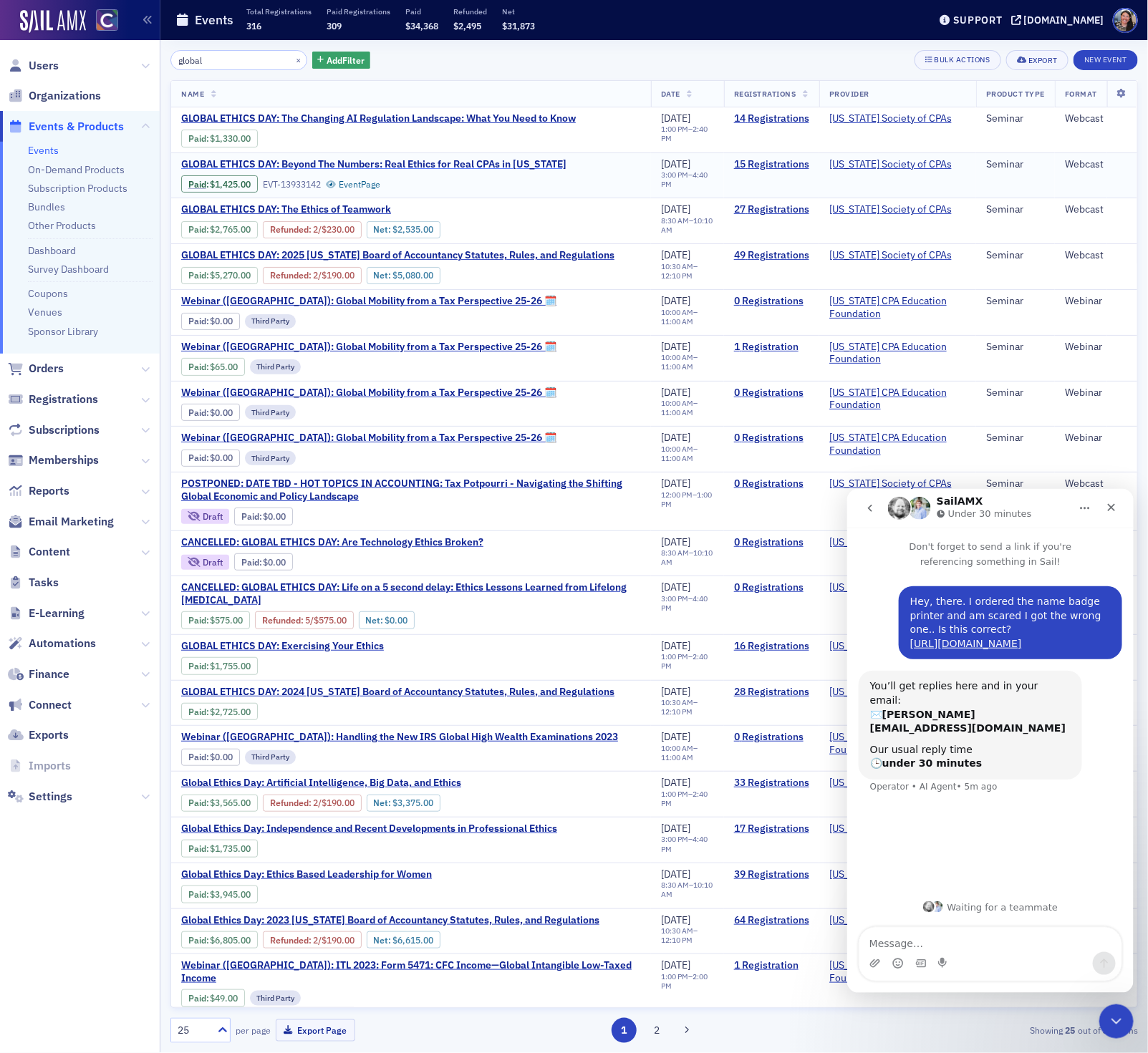
click at [367, 161] on span "GLOBAL ETHICS DAY: Beyond The Numbers: Real Ethics for Real CPAs in Colorado" at bounding box center [373, 165] width 385 height 13
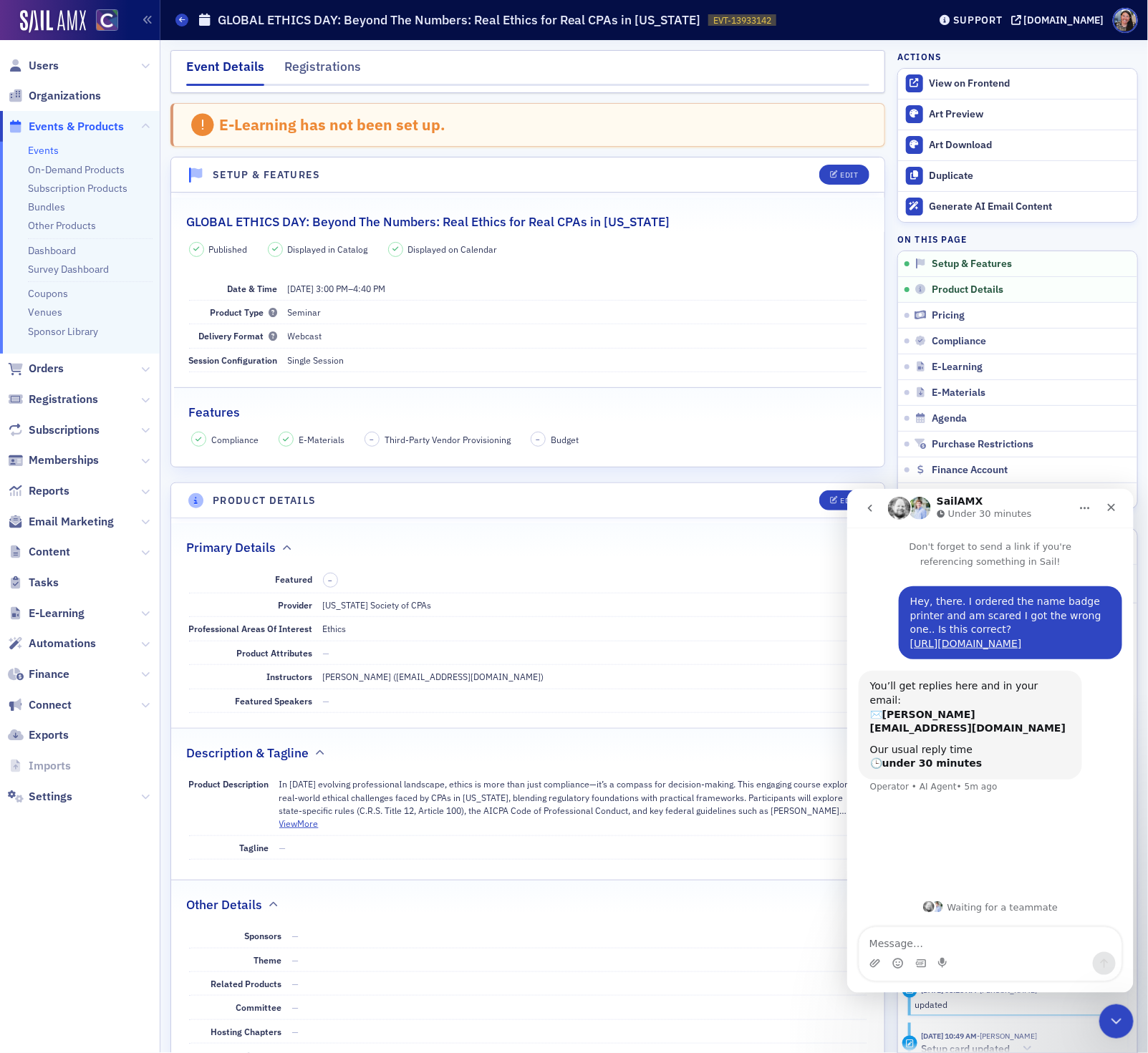
click at [296, 227] on h2 "GLOBAL ETHICS DAY: Beyond The Numbers: Real Ethics for Real CPAs in Colorado" at bounding box center [428, 222] width 483 height 19
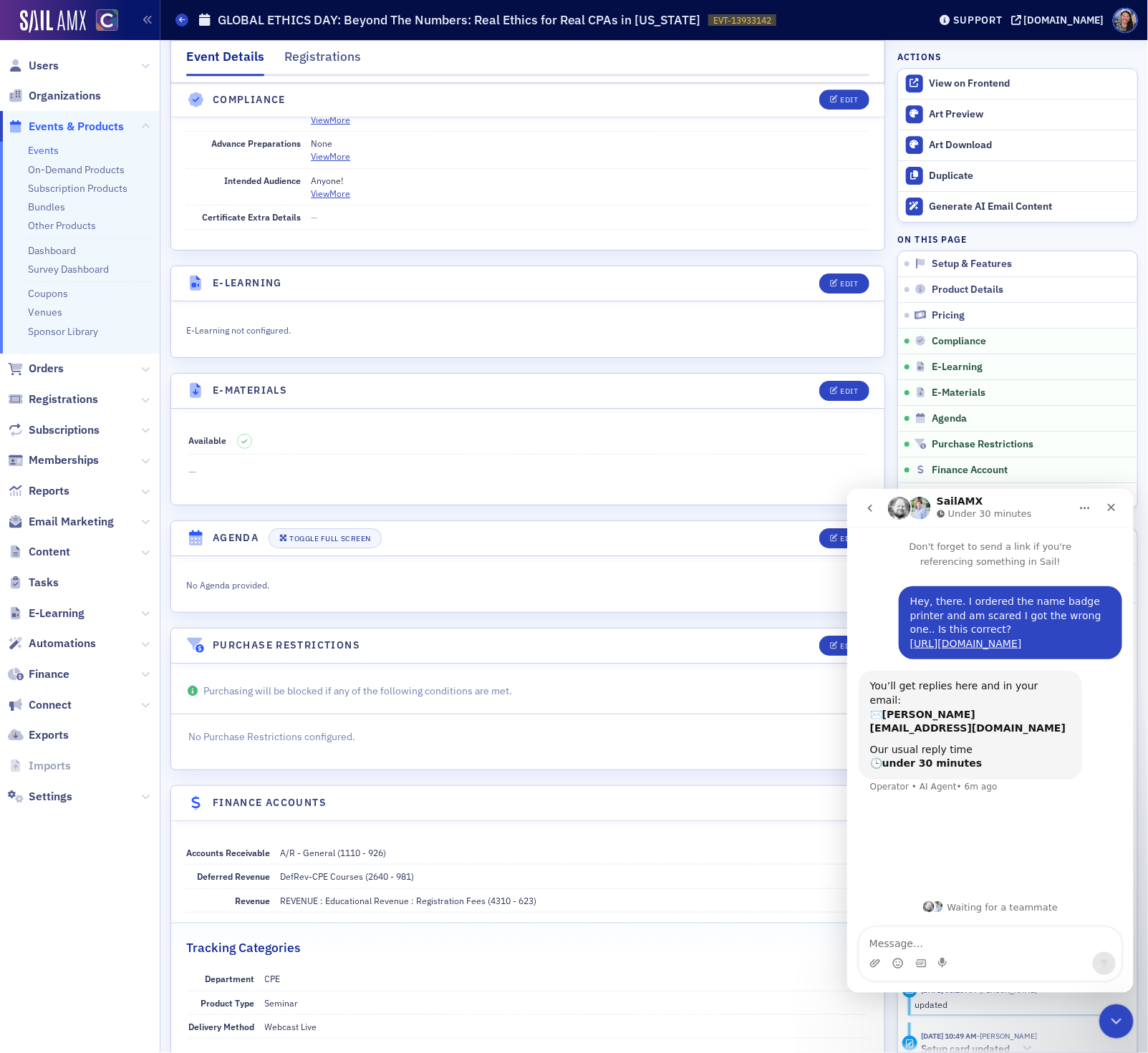
scroll to position [1973, 0]
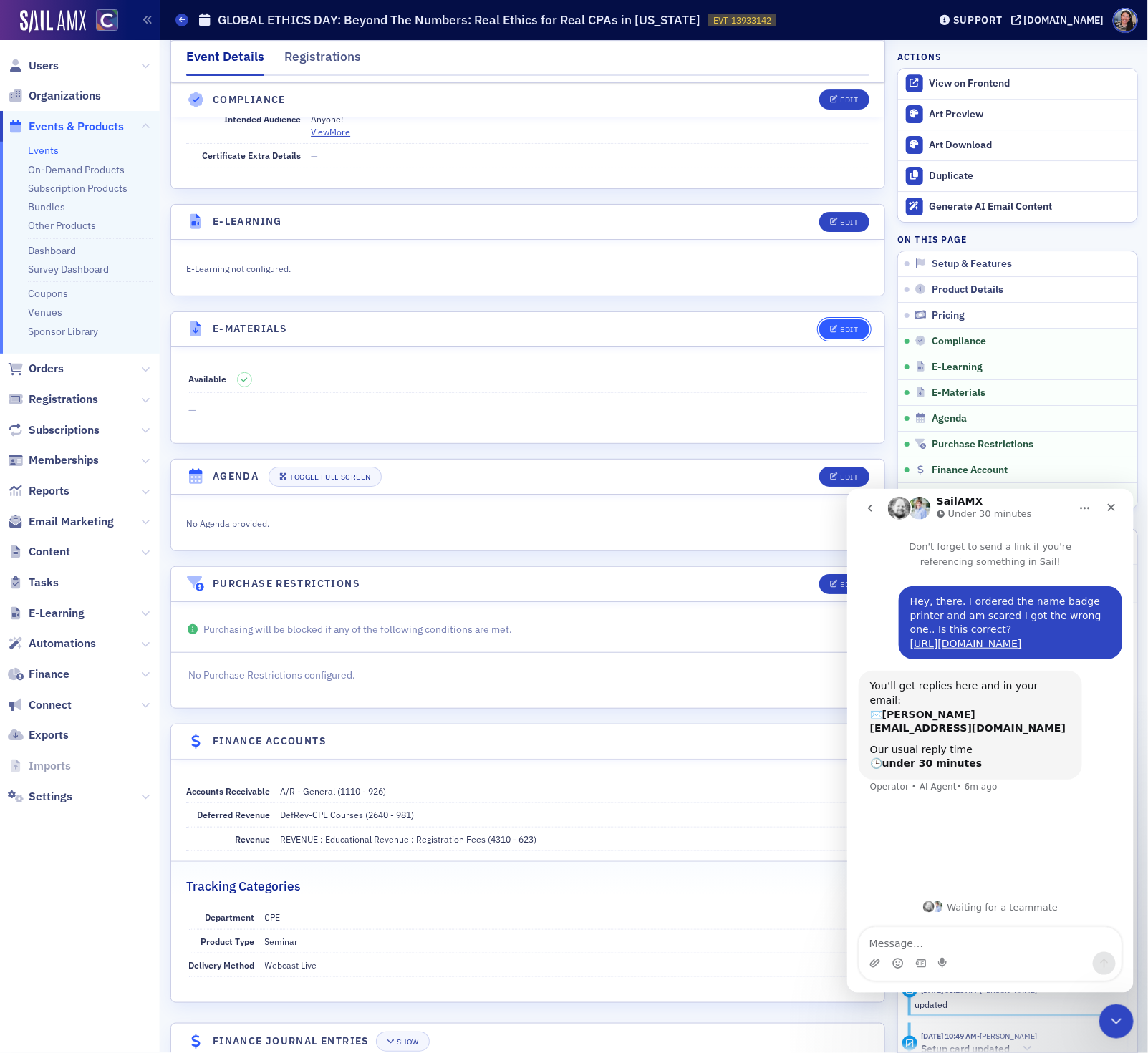
click at [845, 333] on div "Edit" at bounding box center [848, 329] width 18 height 7
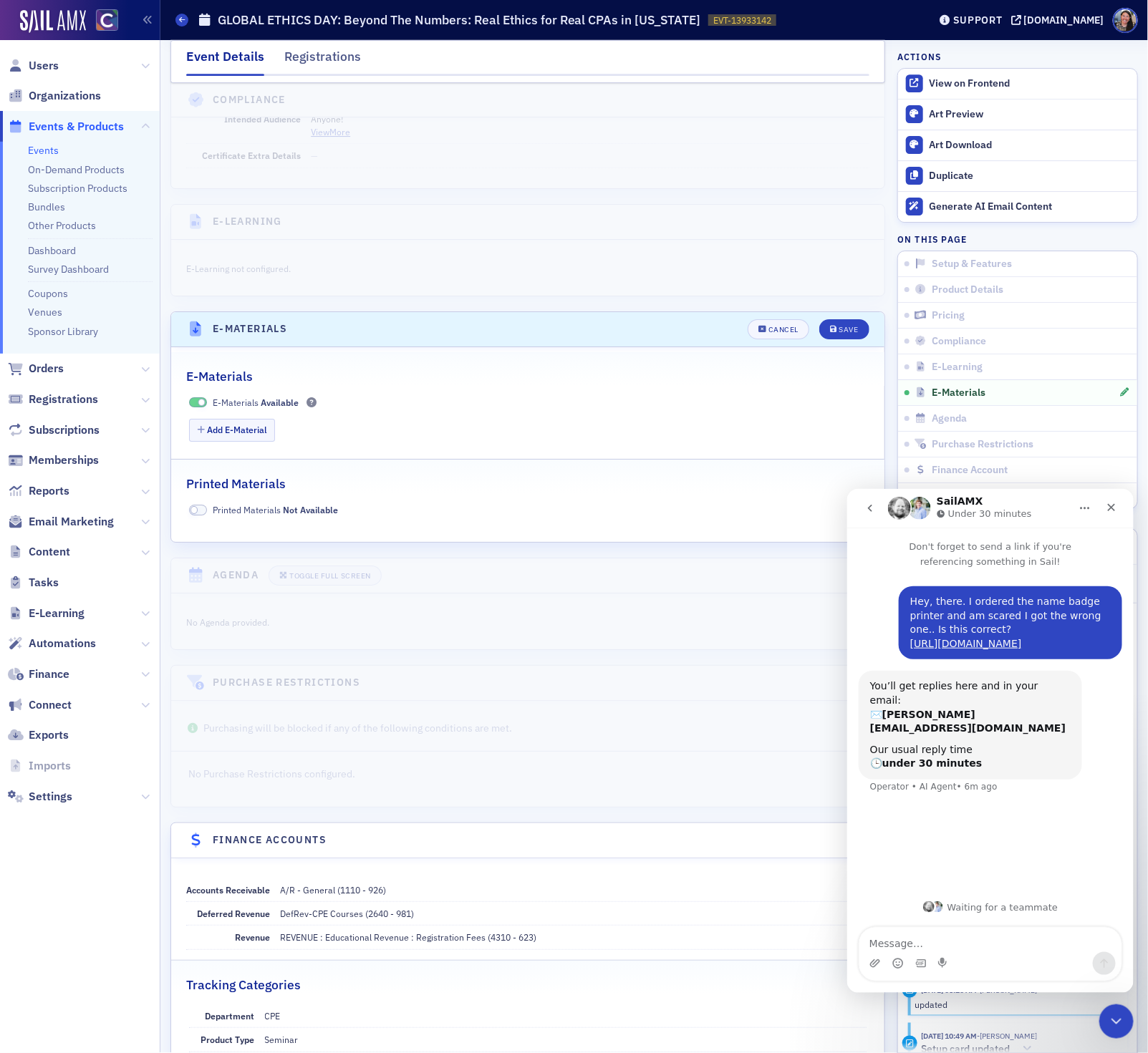
scroll to position [2029, 0]
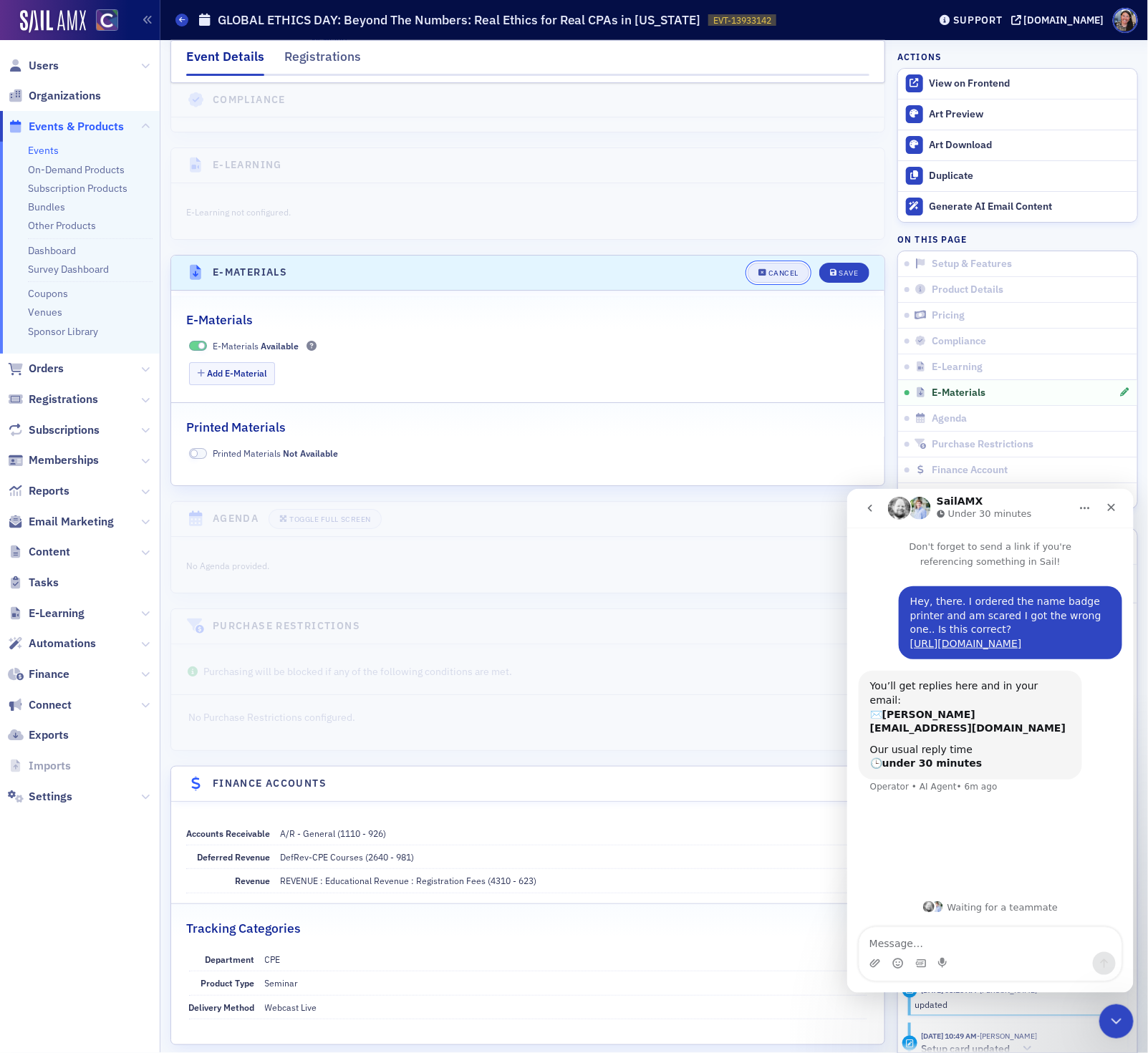
click at [791, 277] on div "Cancel" at bounding box center [783, 272] width 30 height 7
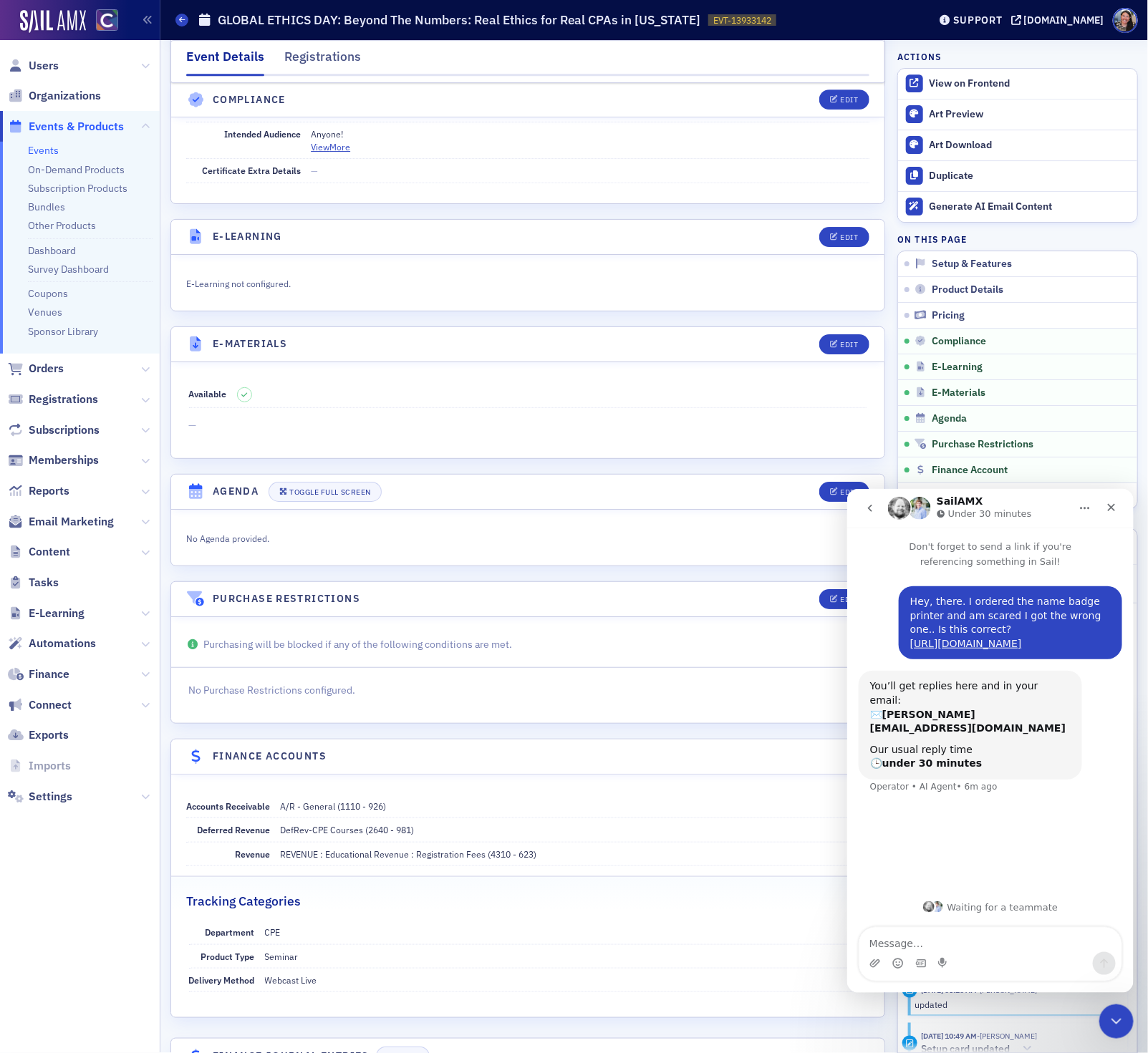
scroll to position [1938, 0]
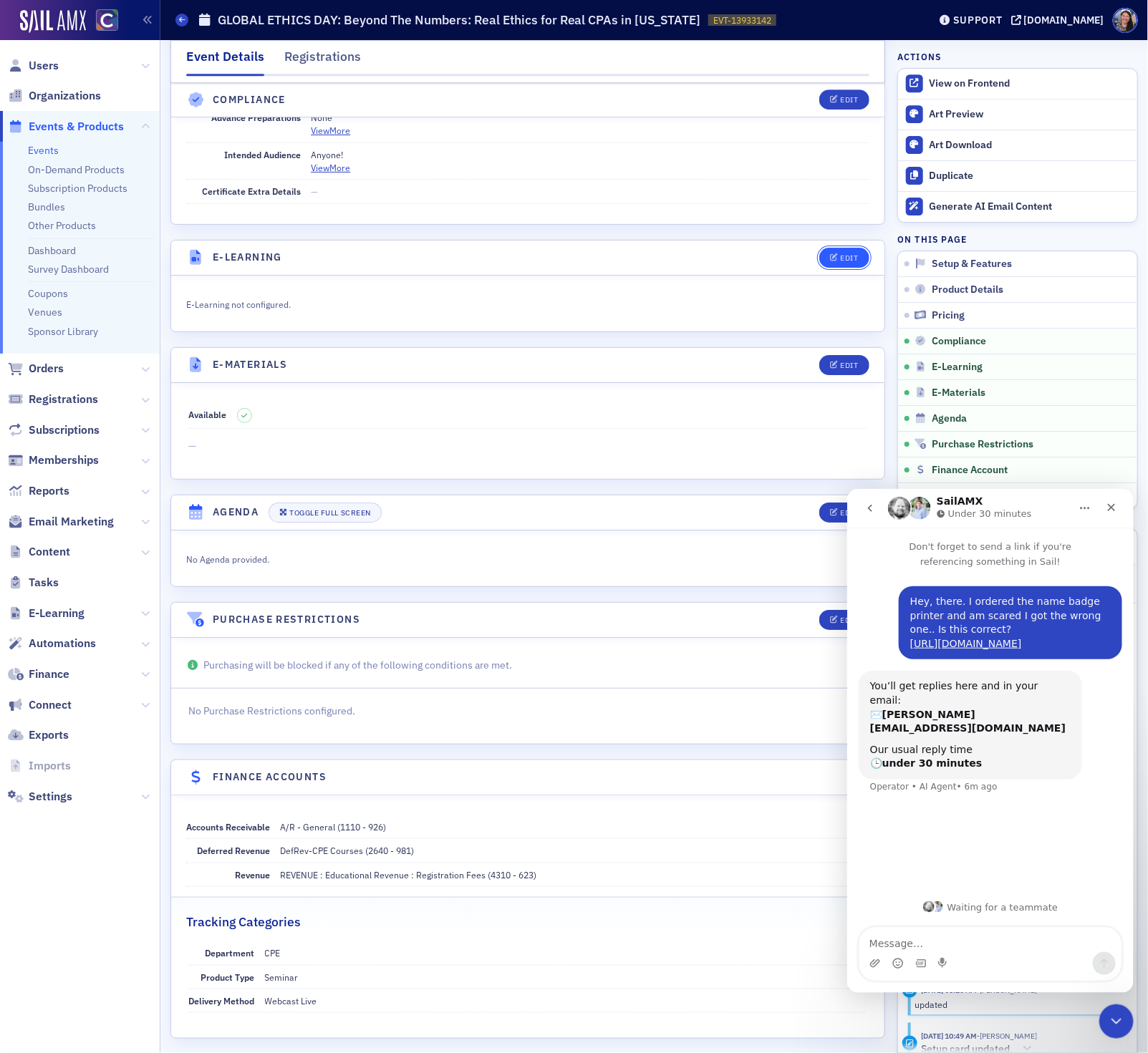
click at [846, 262] on div "Edit" at bounding box center [848, 257] width 18 height 7
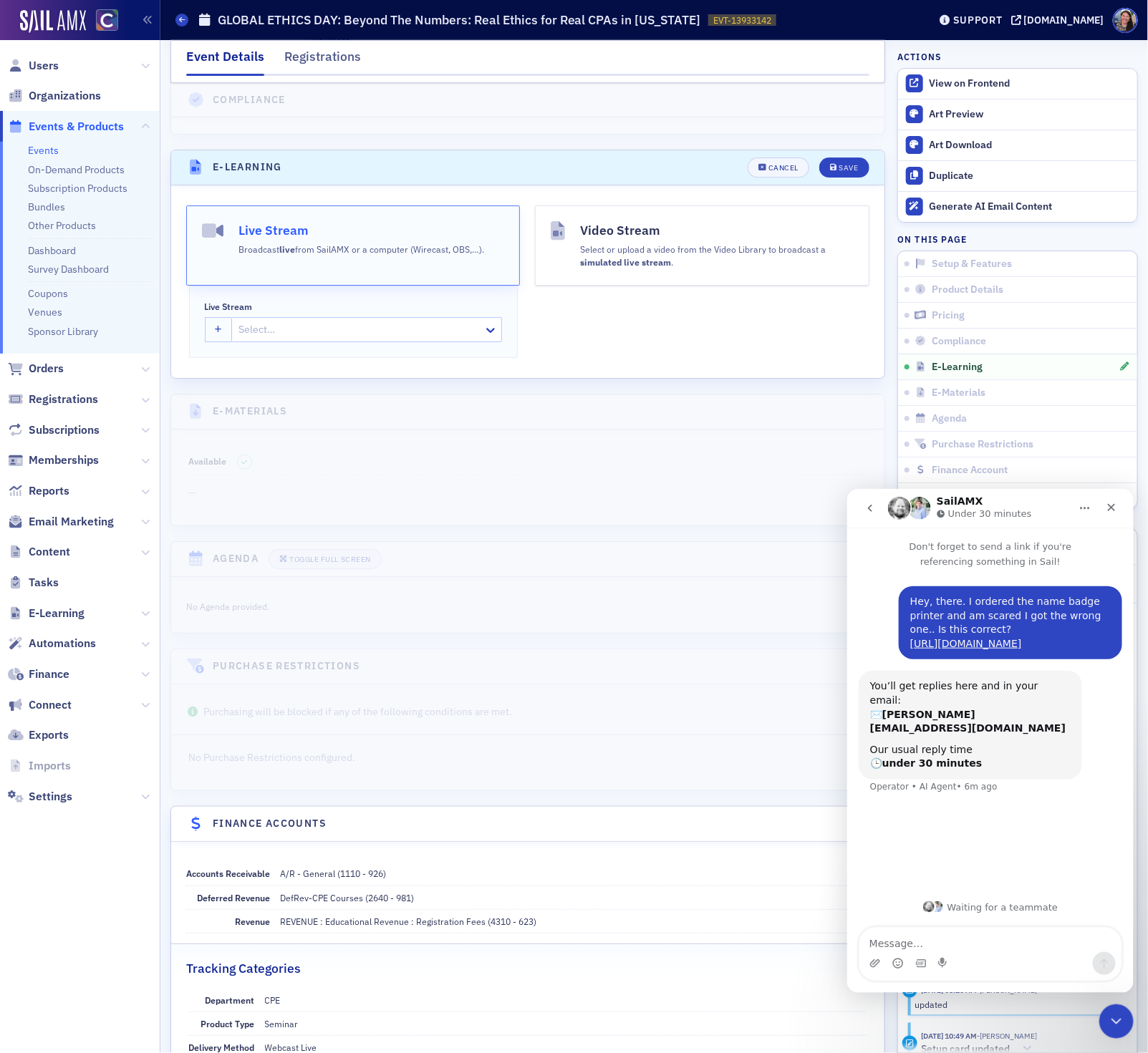
scroll to position [2029, 0]
click at [220, 332] on icon "button" at bounding box center [219, 328] width 7 height 7
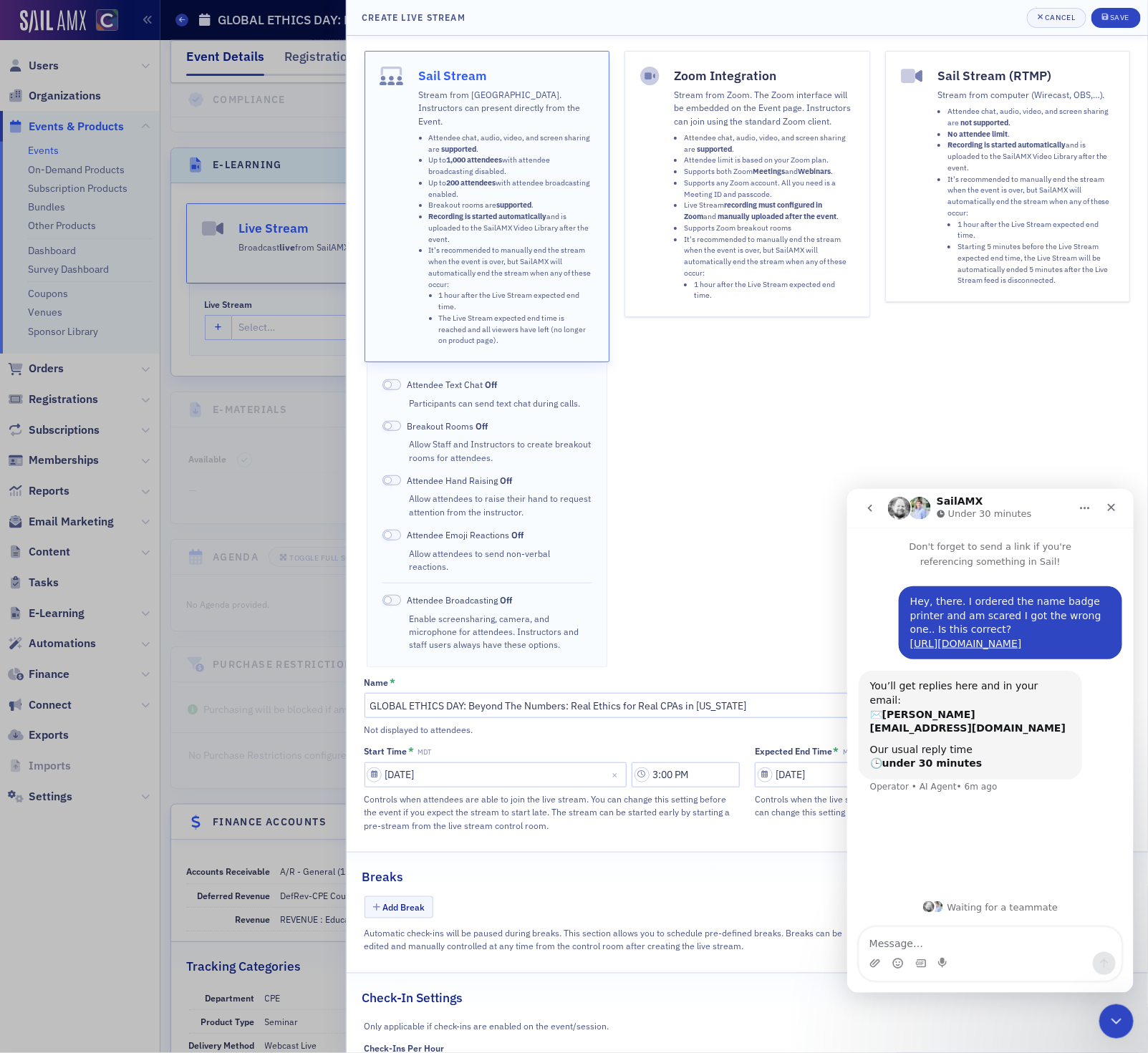
click at [746, 168] on li "Supports both Zoom Meetings and Webinars ." at bounding box center [769, 171] width 170 height 11
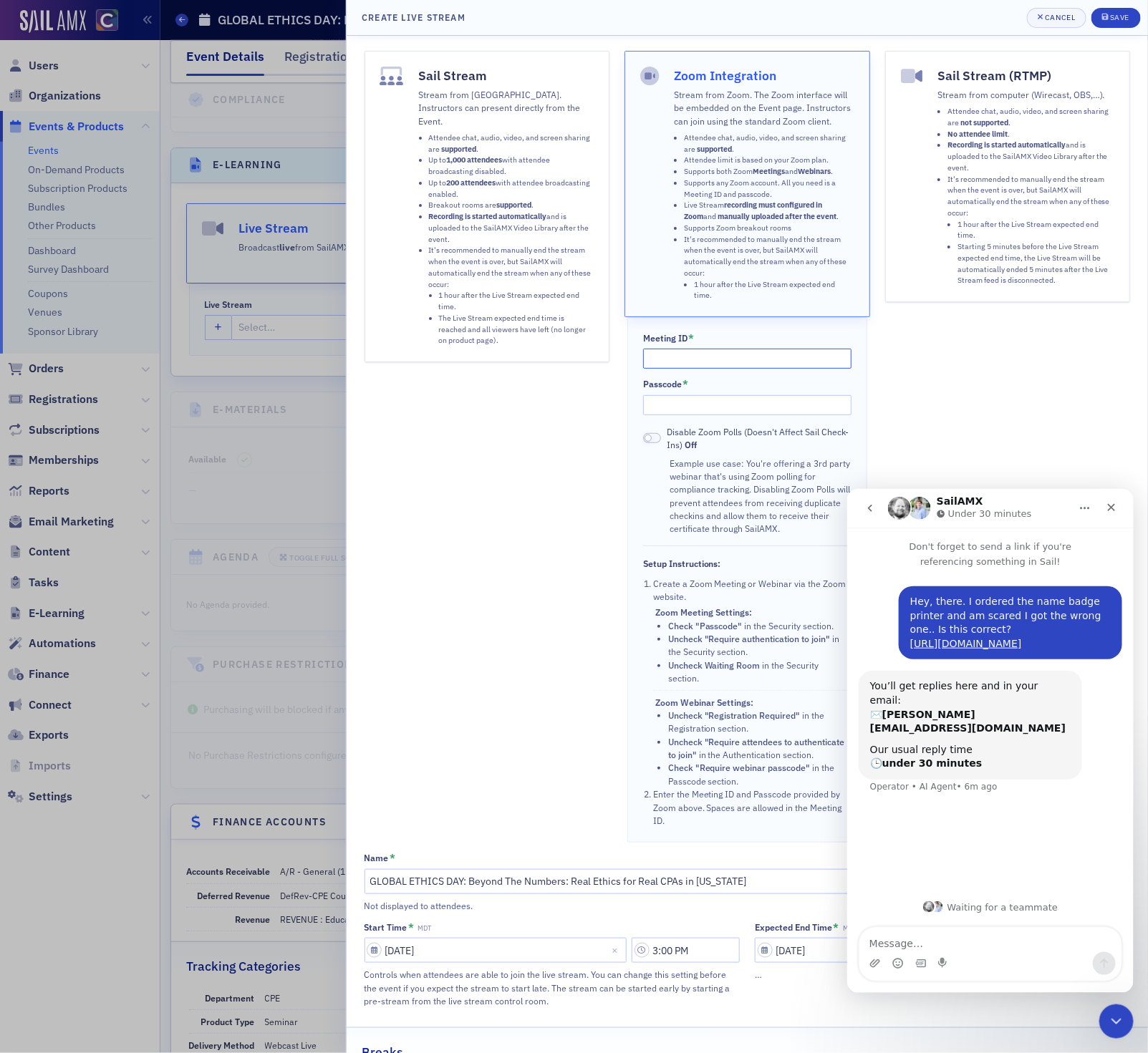
click at [721, 353] on input "Meeting ID *" at bounding box center [747, 358] width 209 height 20
paste input "872 4540 6530"
type input "872 4540 6530"
click at [757, 408] on input "Passcode *" at bounding box center [747, 404] width 209 height 20
paste input "295710"
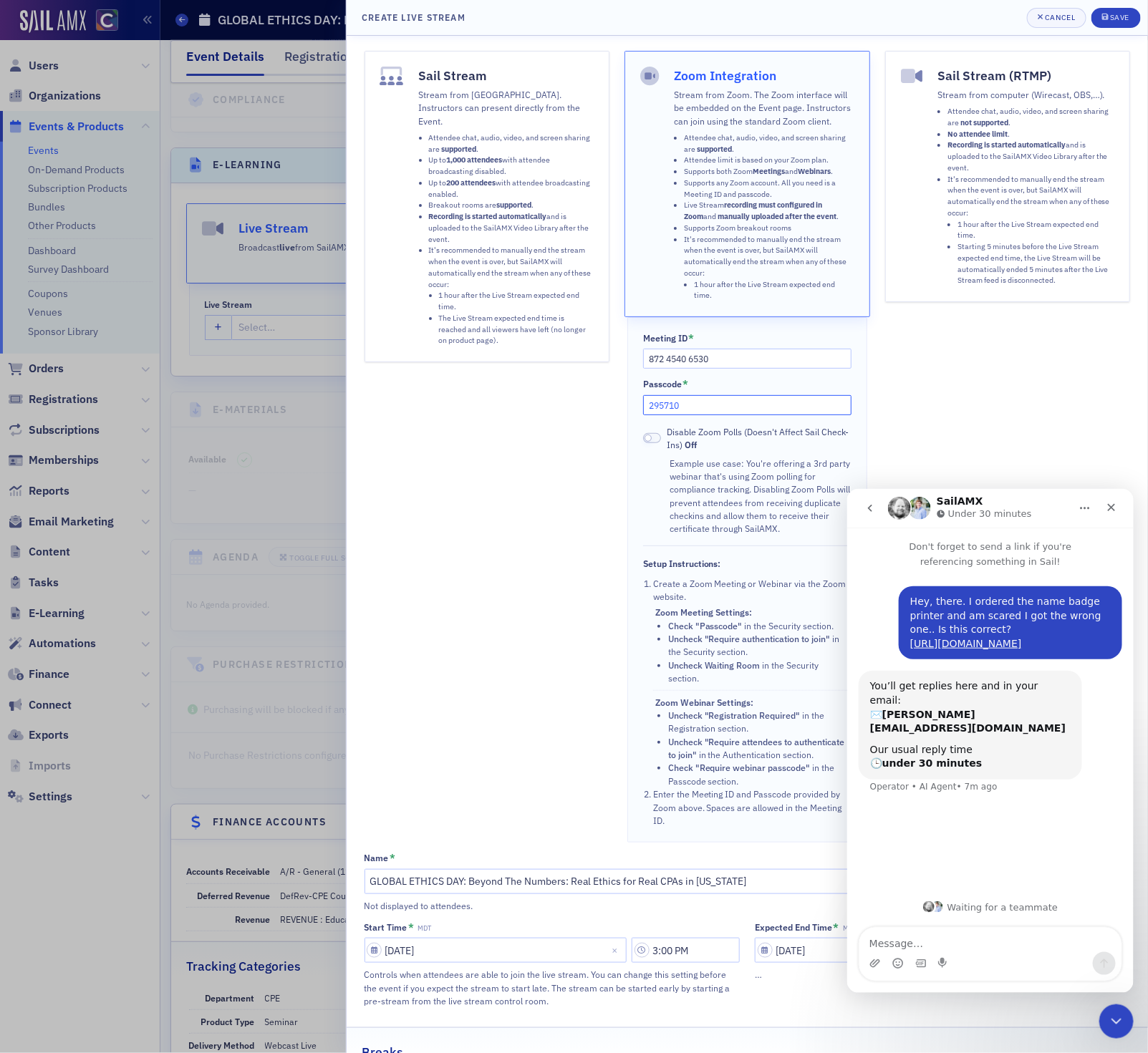
scroll to position [245, 0]
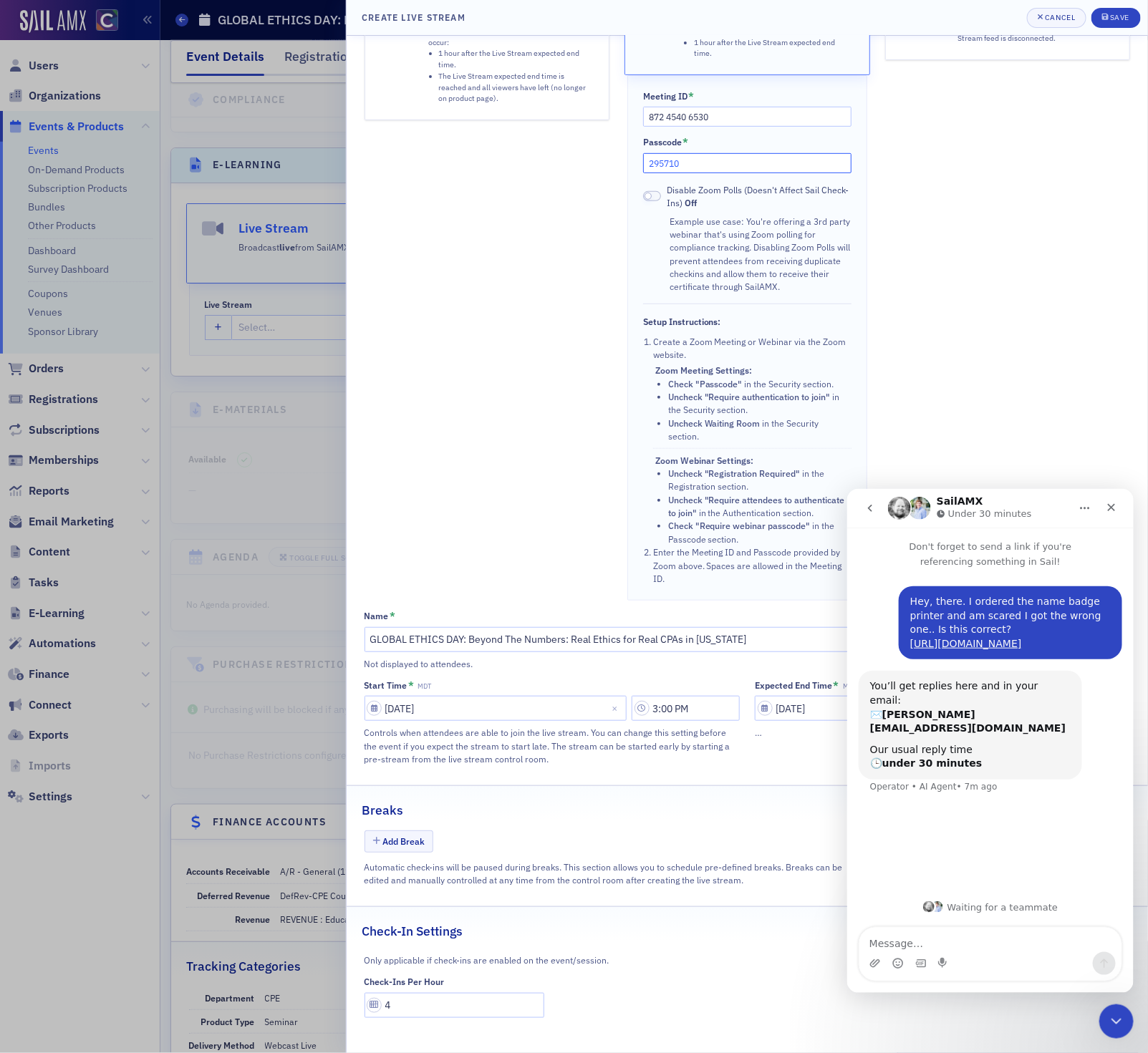
type input "295710"
click at [436, 1019] on fieldset "Check-In Settings Only applicable if check-ins are enabled on the event/session…" at bounding box center [747, 966] width 802 height 121
click at [434, 1004] on input "4" at bounding box center [454, 1005] width 181 height 25
type input "5"
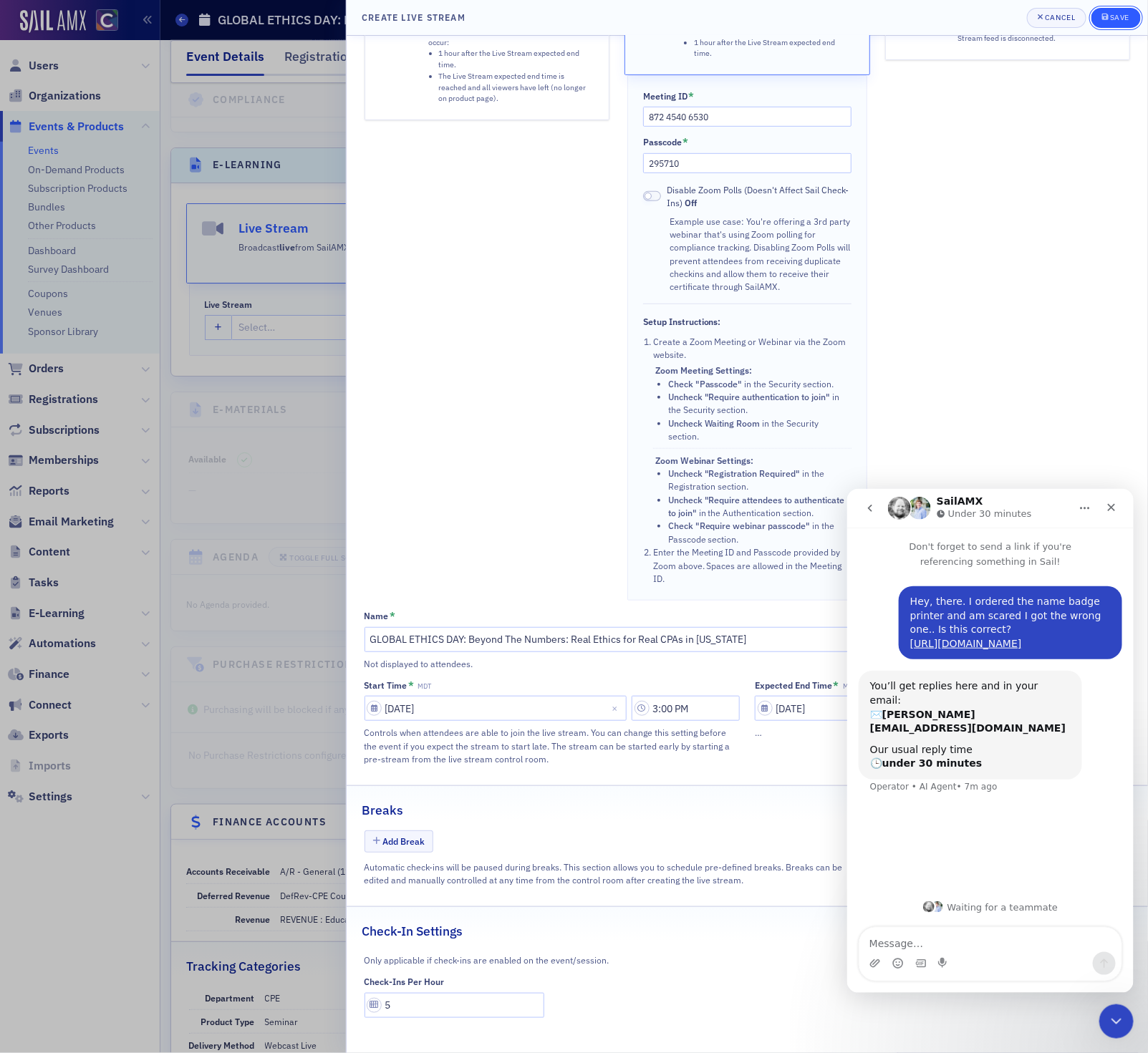
click at [1125, 20] on div "Save" at bounding box center [1119, 18] width 20 height 7
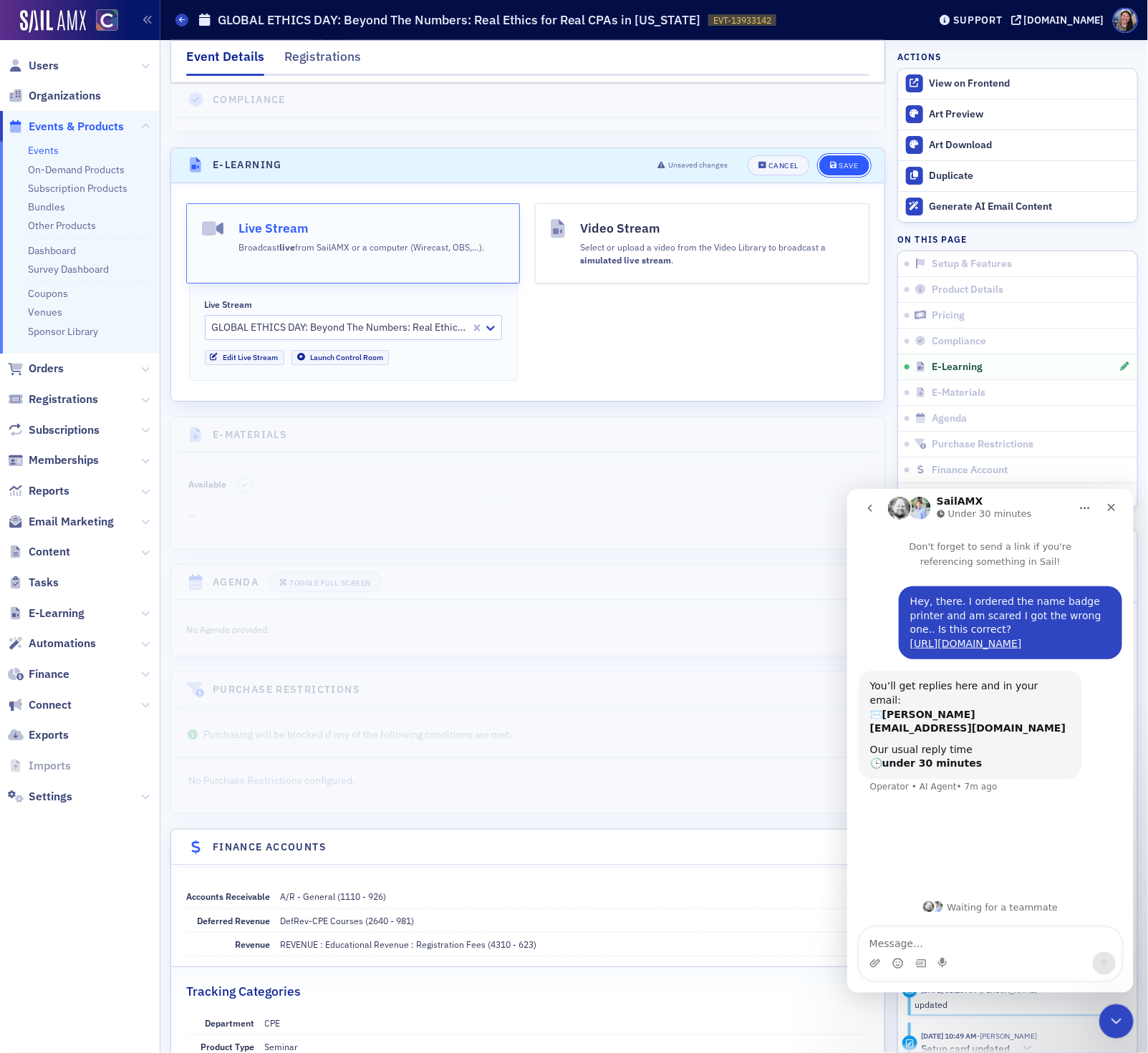
click at [833, 169] on icon "submit" at bounding box center [833, 166] width 7 height 7
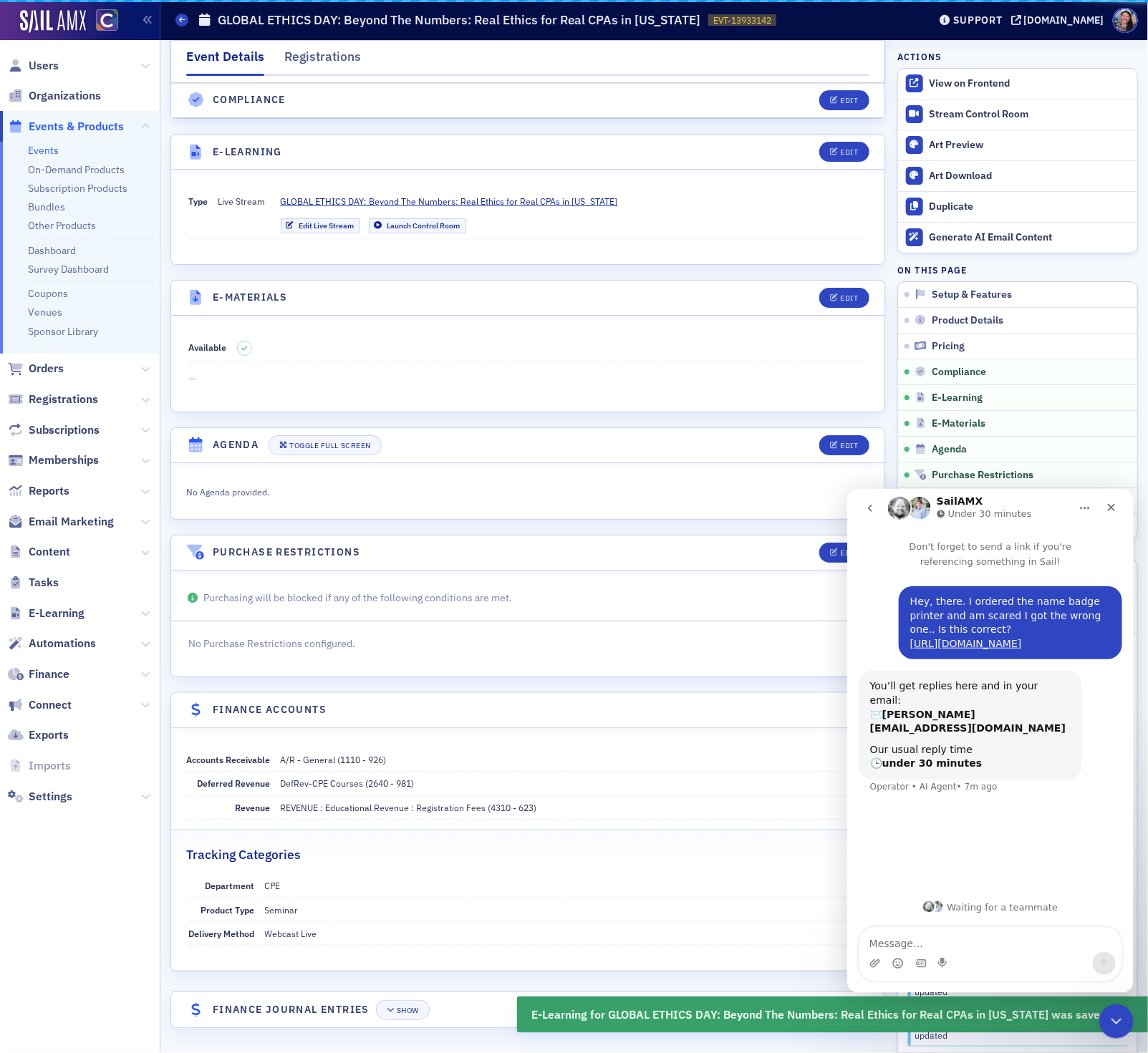
scroll to position [2014, 0]
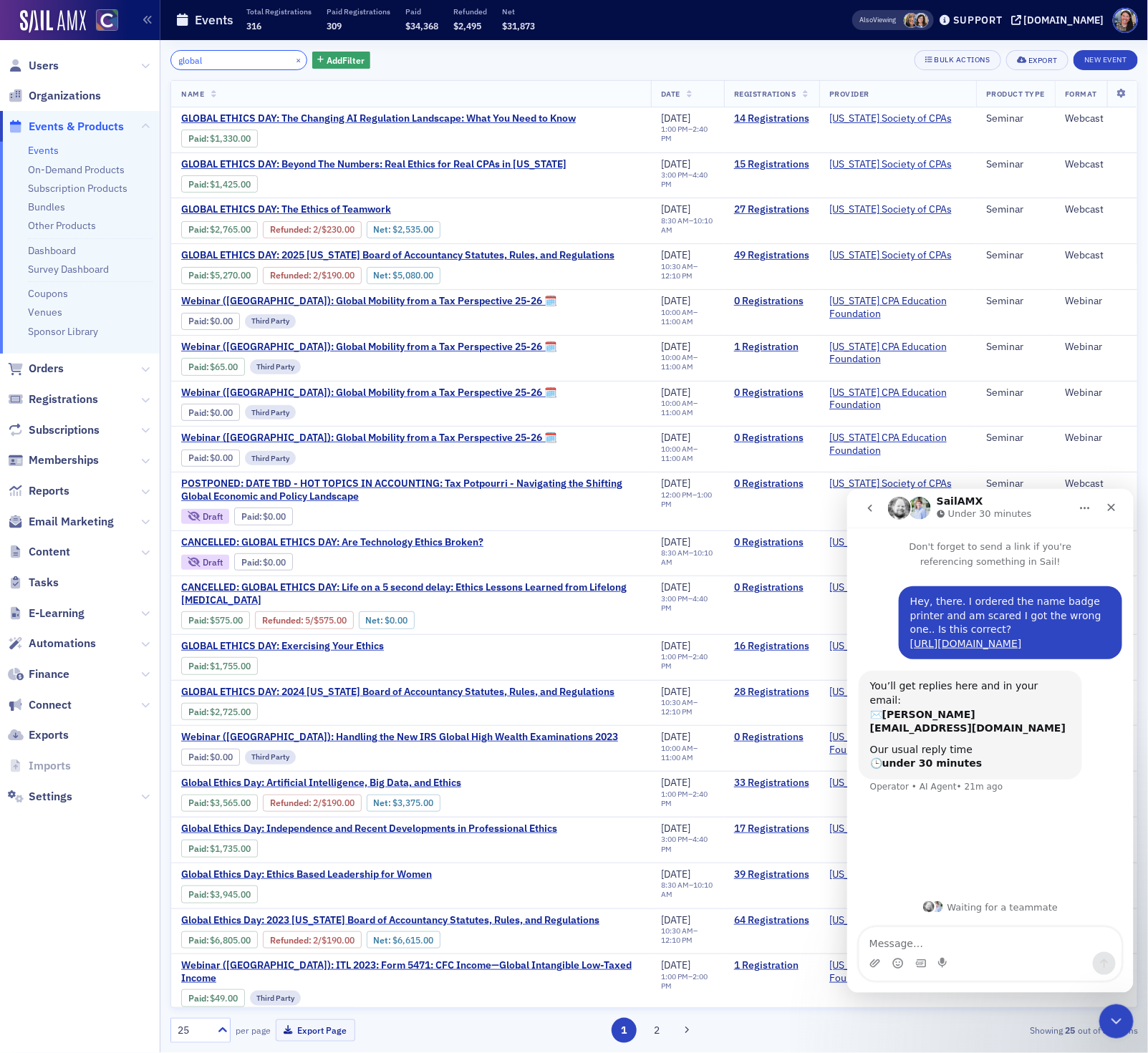
click at [216, 57] on input "global" at bounding box center [239, 60] width 137 height 20
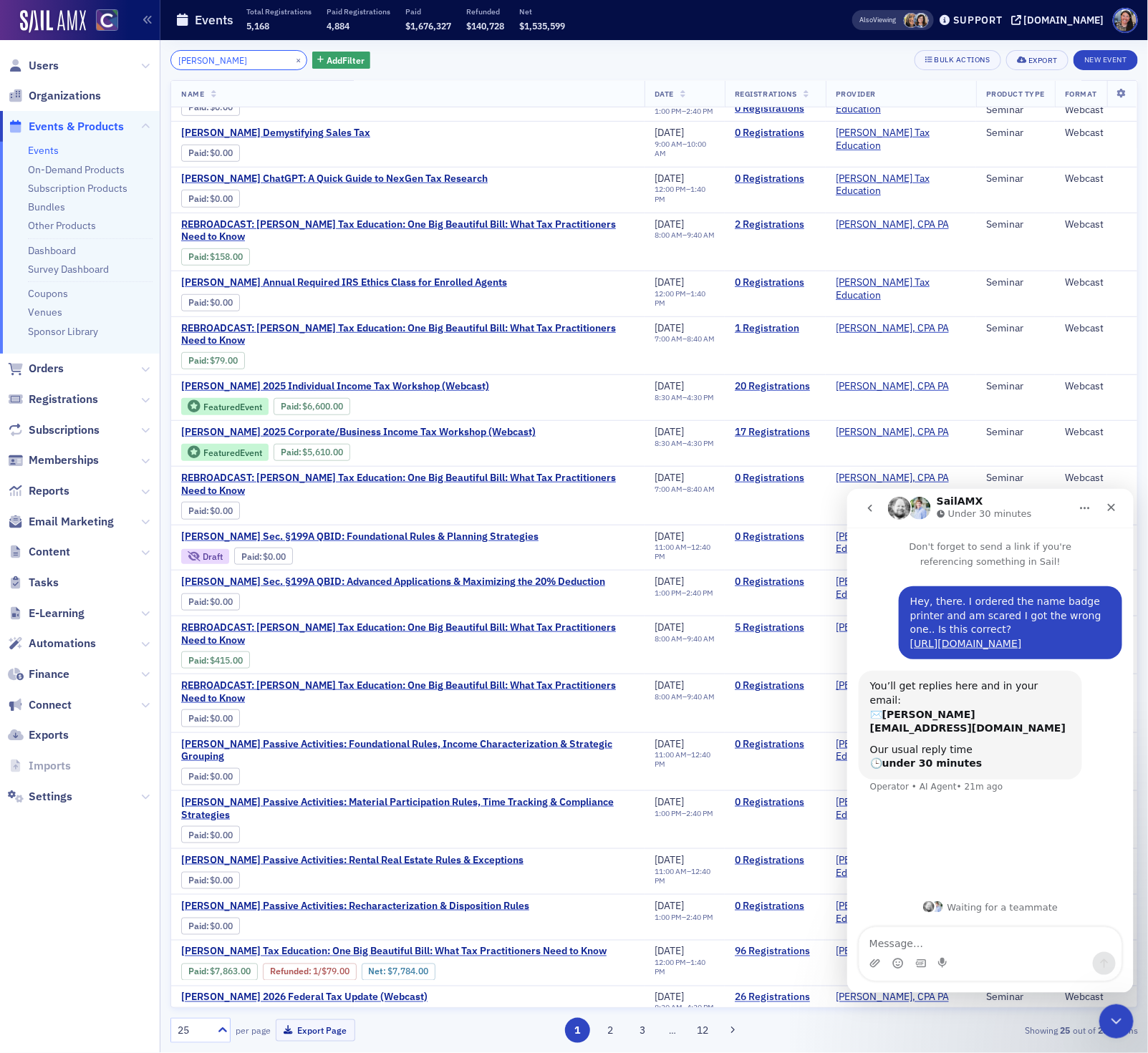
scroll to position [248, 0]
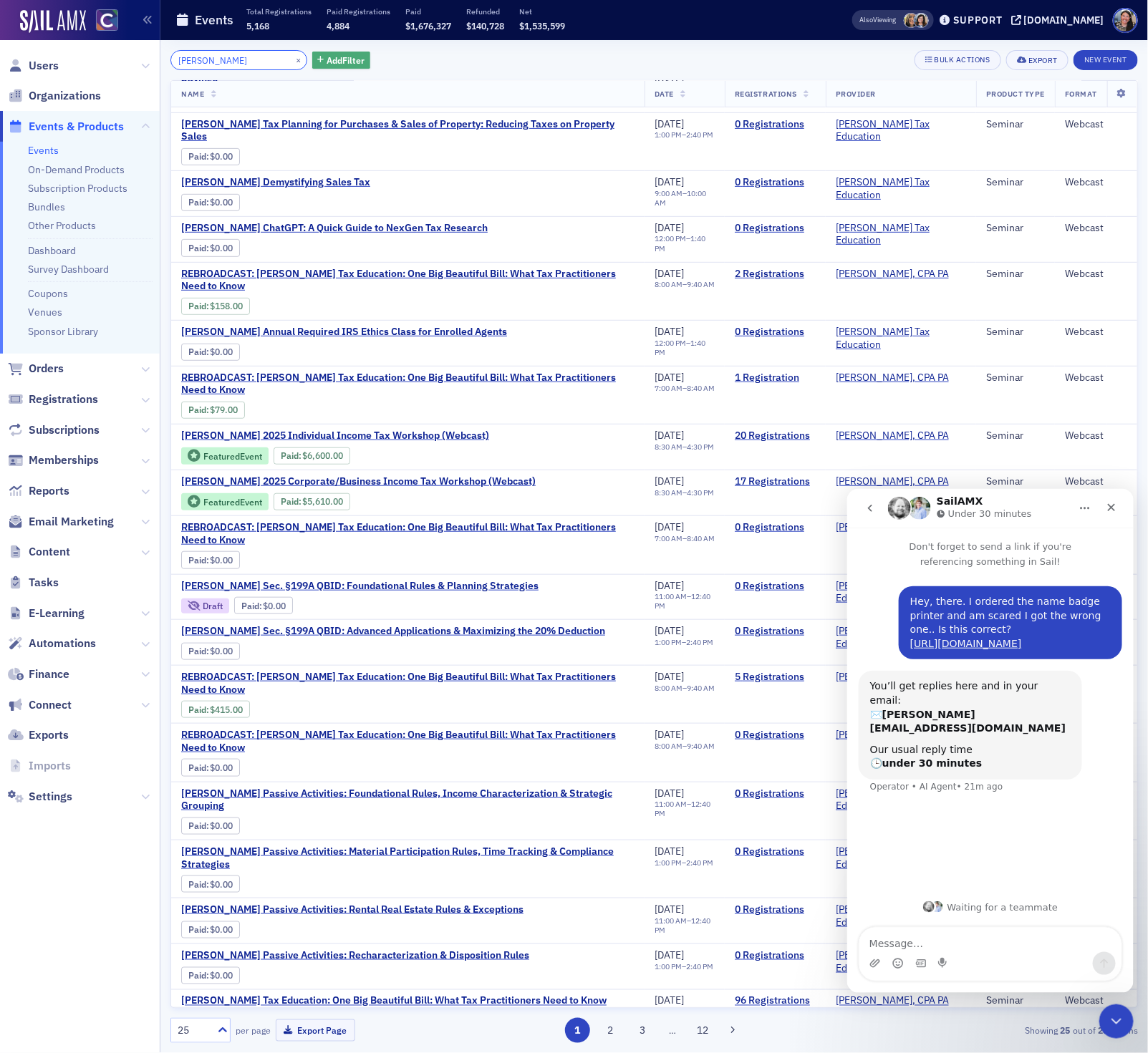
type input "don farmer"
click at [317, 51] on button "Add Filter" at bounding box center [341, 60] width 59 height 18
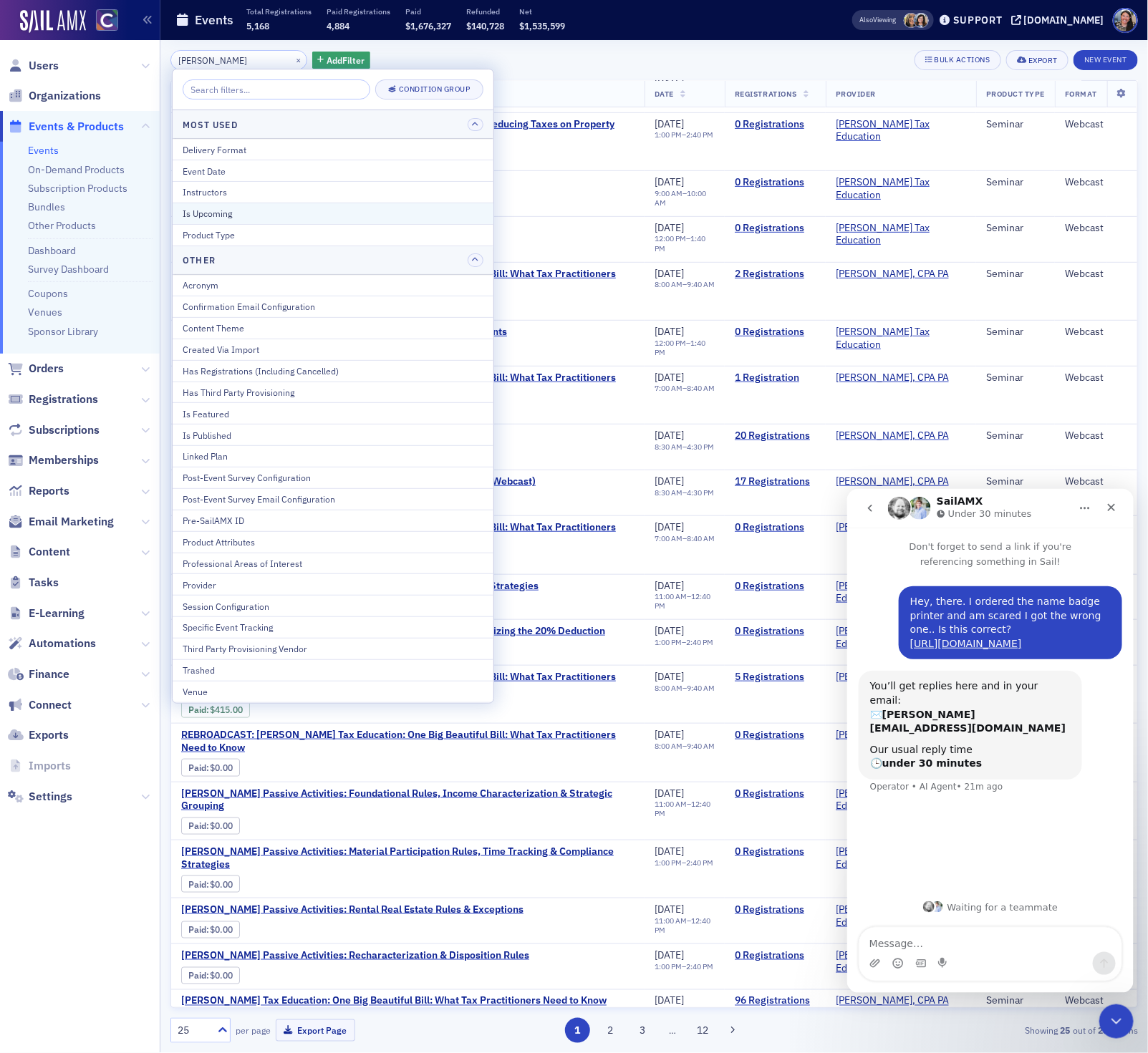
click at [428, 214] on div "Is Upcoming" at bounding box center [332, 213] width 301 height 13
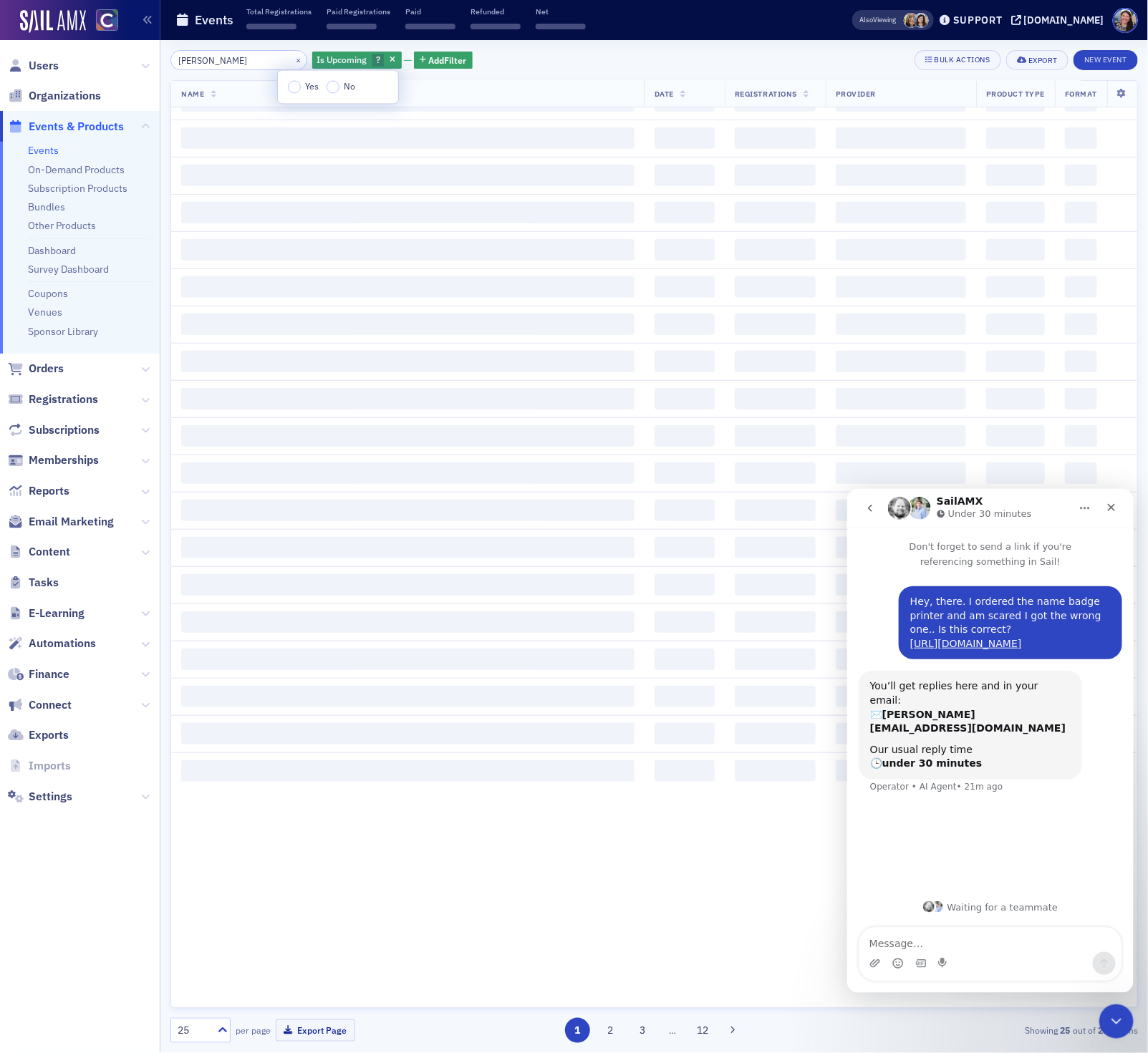
scroll to position [1181, 0]
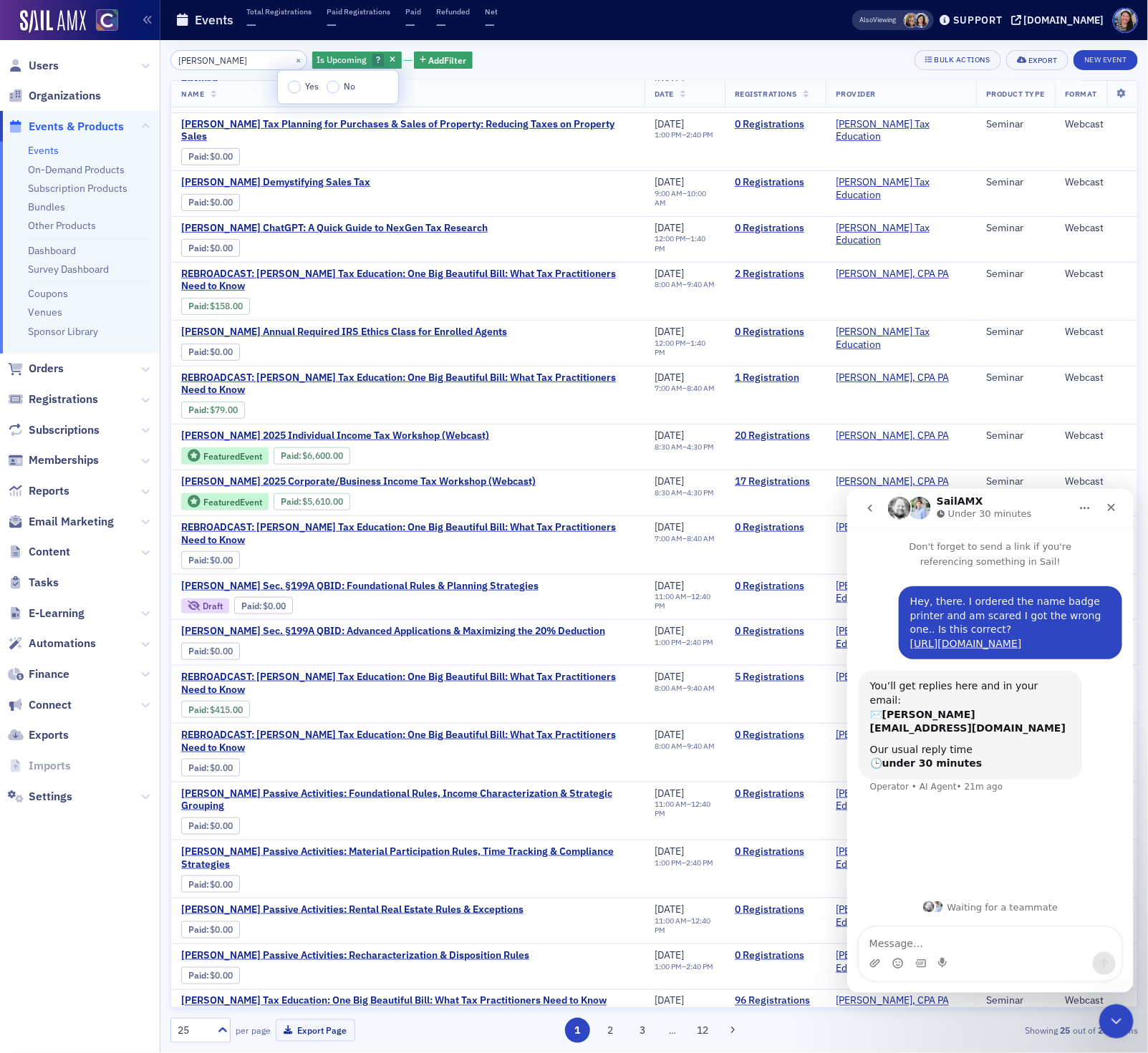
click at [302, 90] on label "Yes" at bounding box center [303, 87] width 32 height 13
click at [301, 90] on input "Yes" at bounding box center [294, 87] width 13 height 13
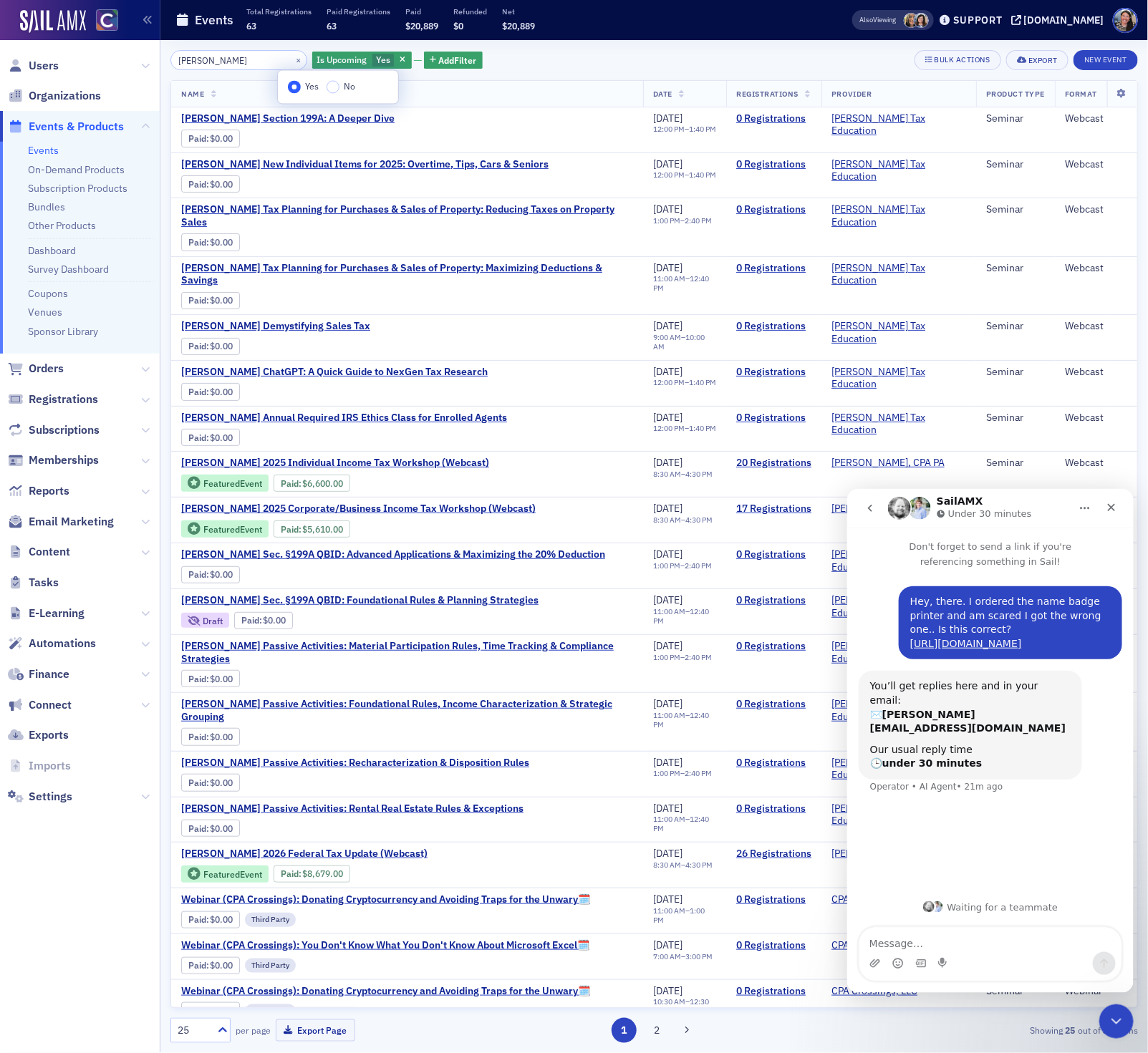
click at [650, 51] on div "don farmer × Is Upcoming Yes Add Filter Bulk Actions Export New Event" at bounding box center [654, 60] width 967 height 20
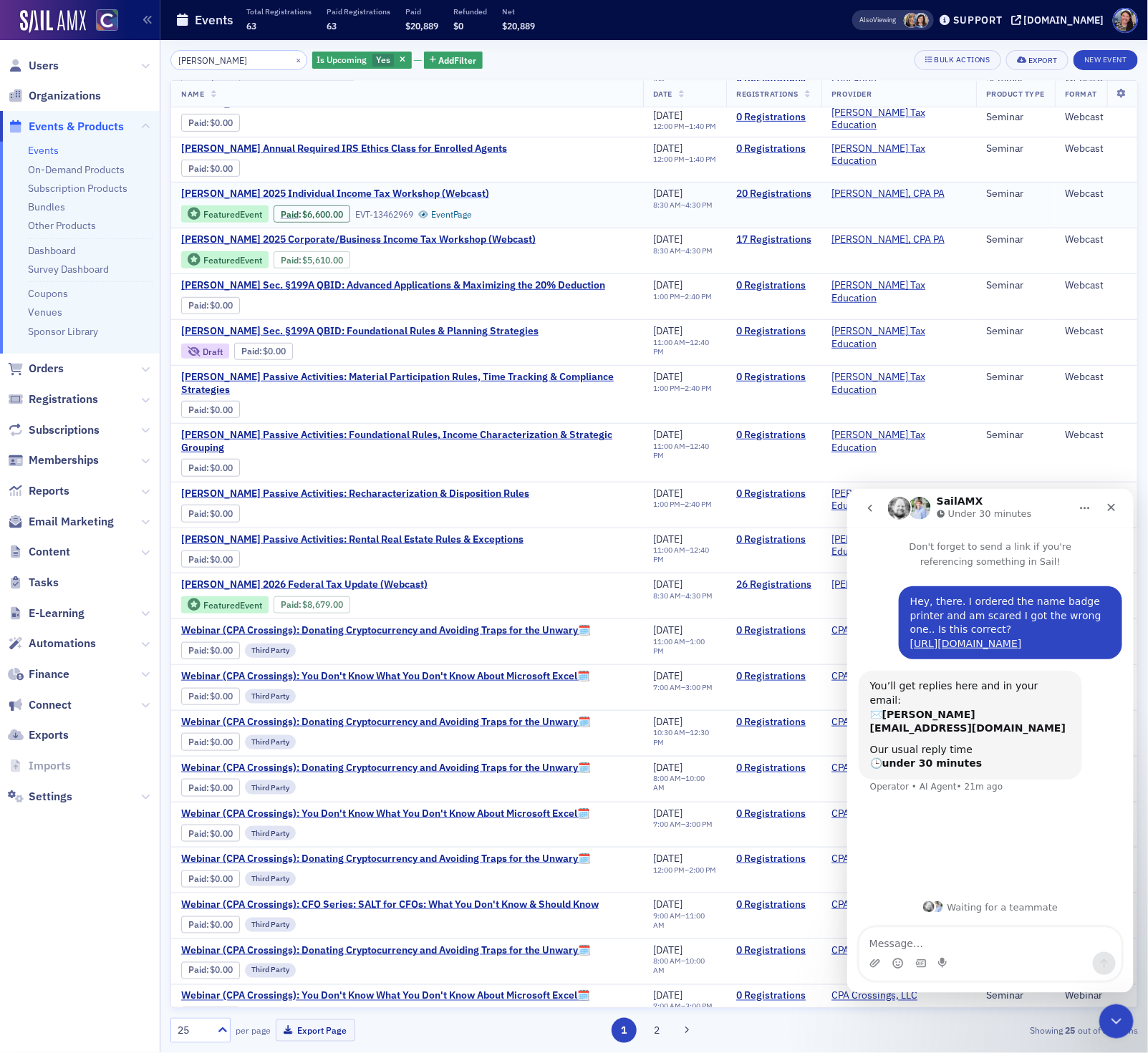
scroll to position [292, 0]
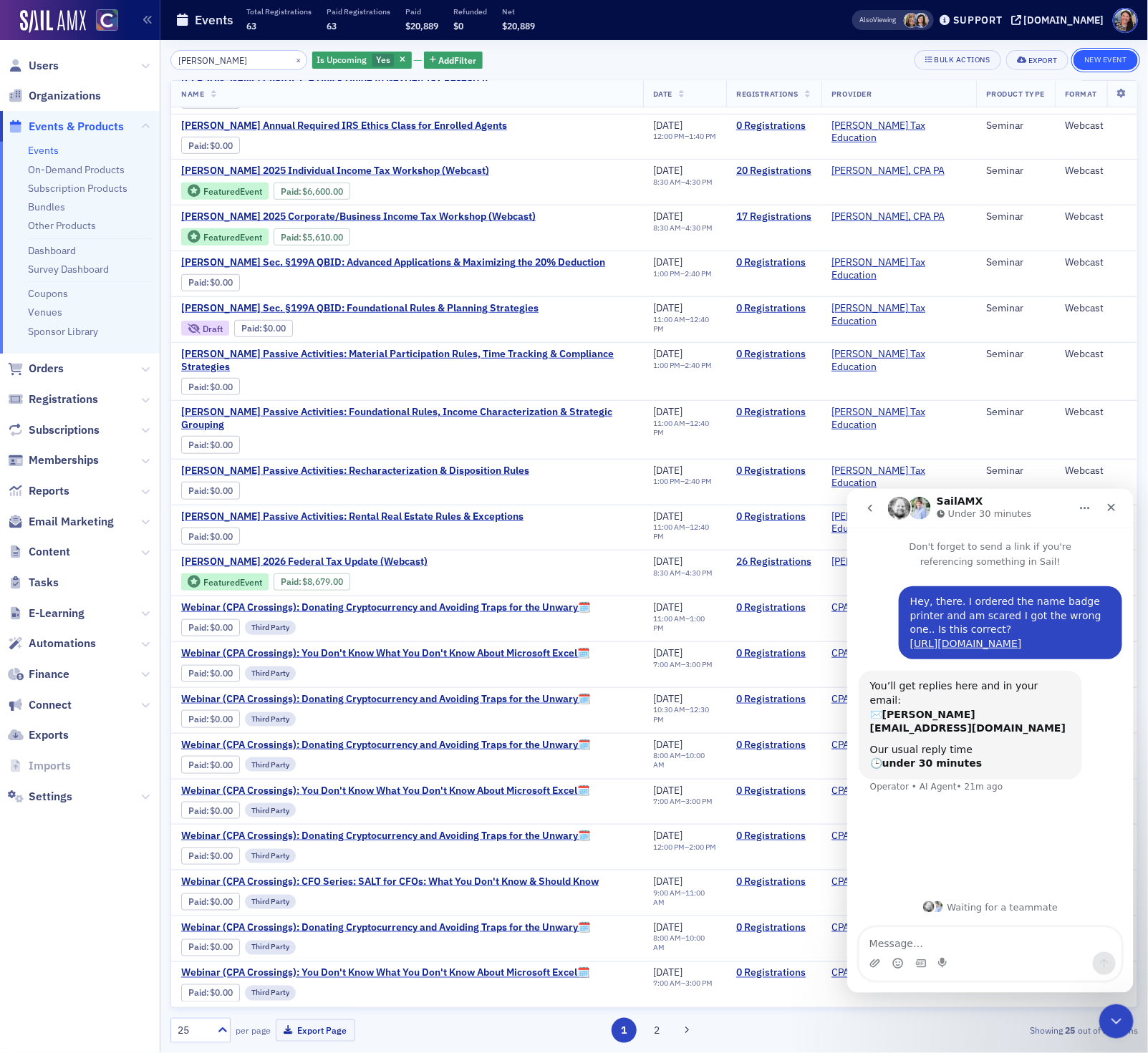
click at [1096, 58] on button "New Event" at bounding box center [1105, 60] width 65 height 20
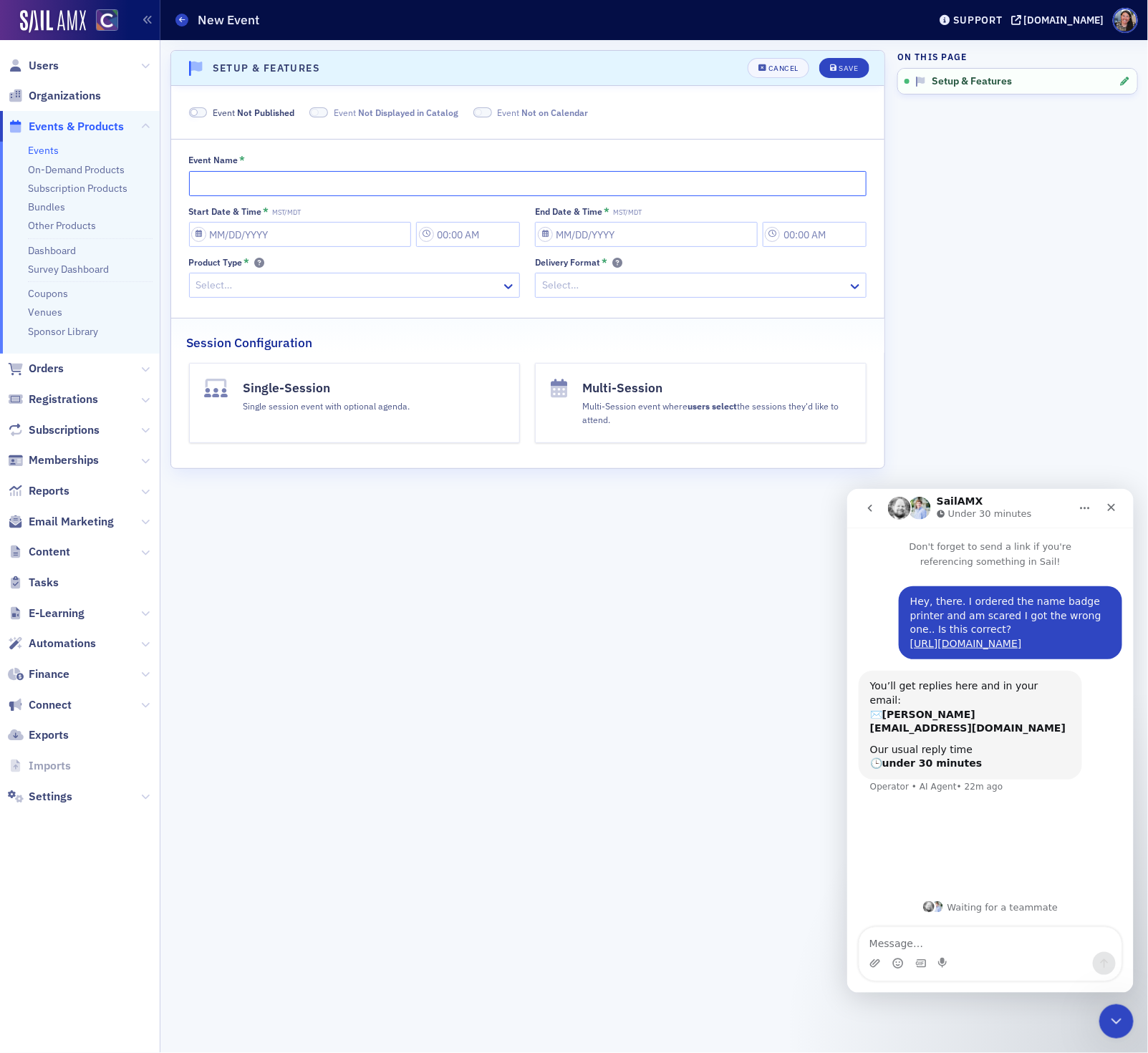
click at [202, 177] on input "Event Name *" at bounding box center [528, 183] width 678 height 25
paste input "Don Farmer's Annual Review of Tax Court Cases & the Effect on Your Practice & C…"
type input "Don Farmer's Annual Review of Tax Court Cases & the Effect on Your Practice & C…"
click at [217, 244] on input "Start Date & Time * MST/MDT" at bounding box center [301, 234] width 223 height 25
select select "9"
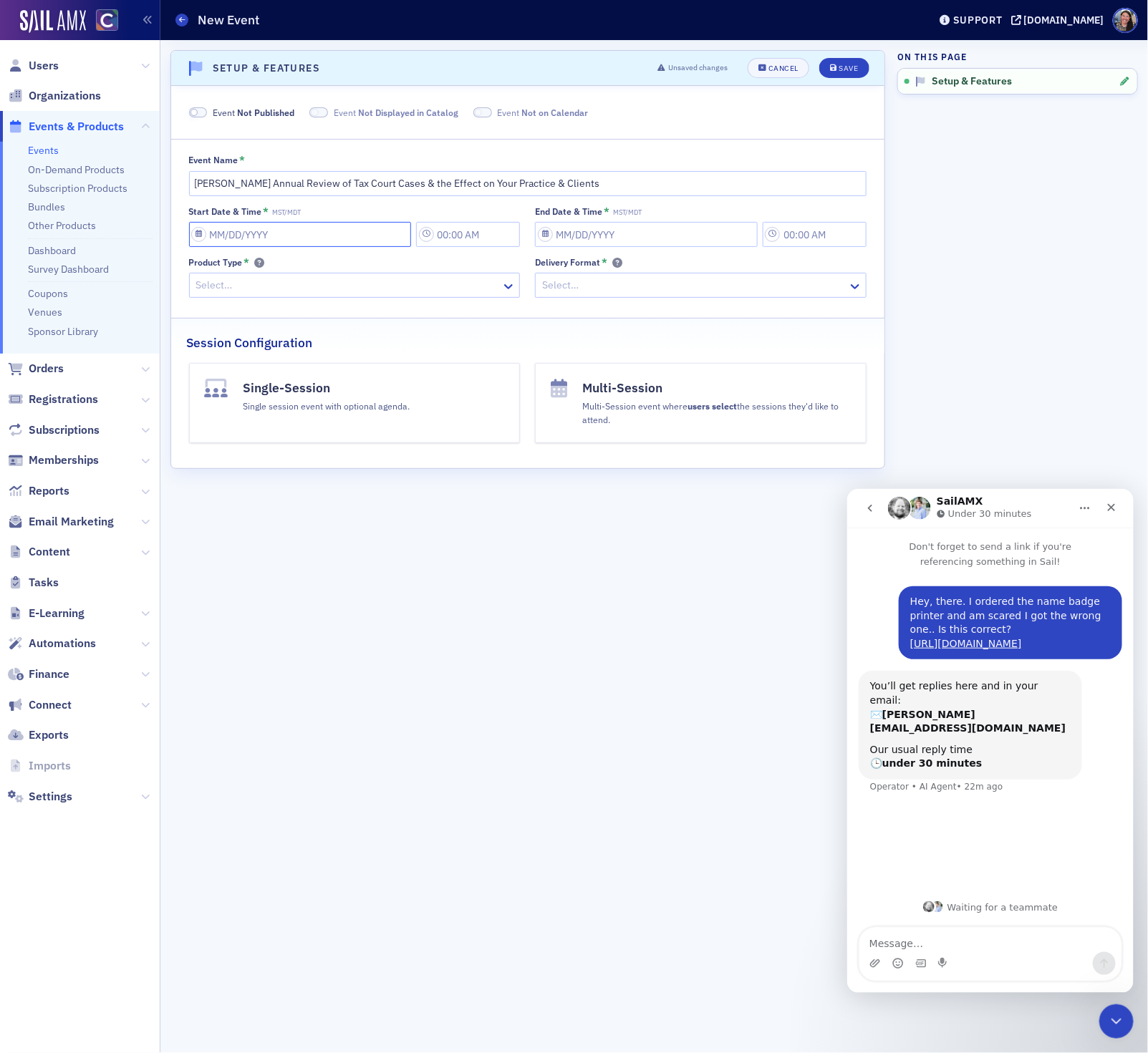
select select "2025"
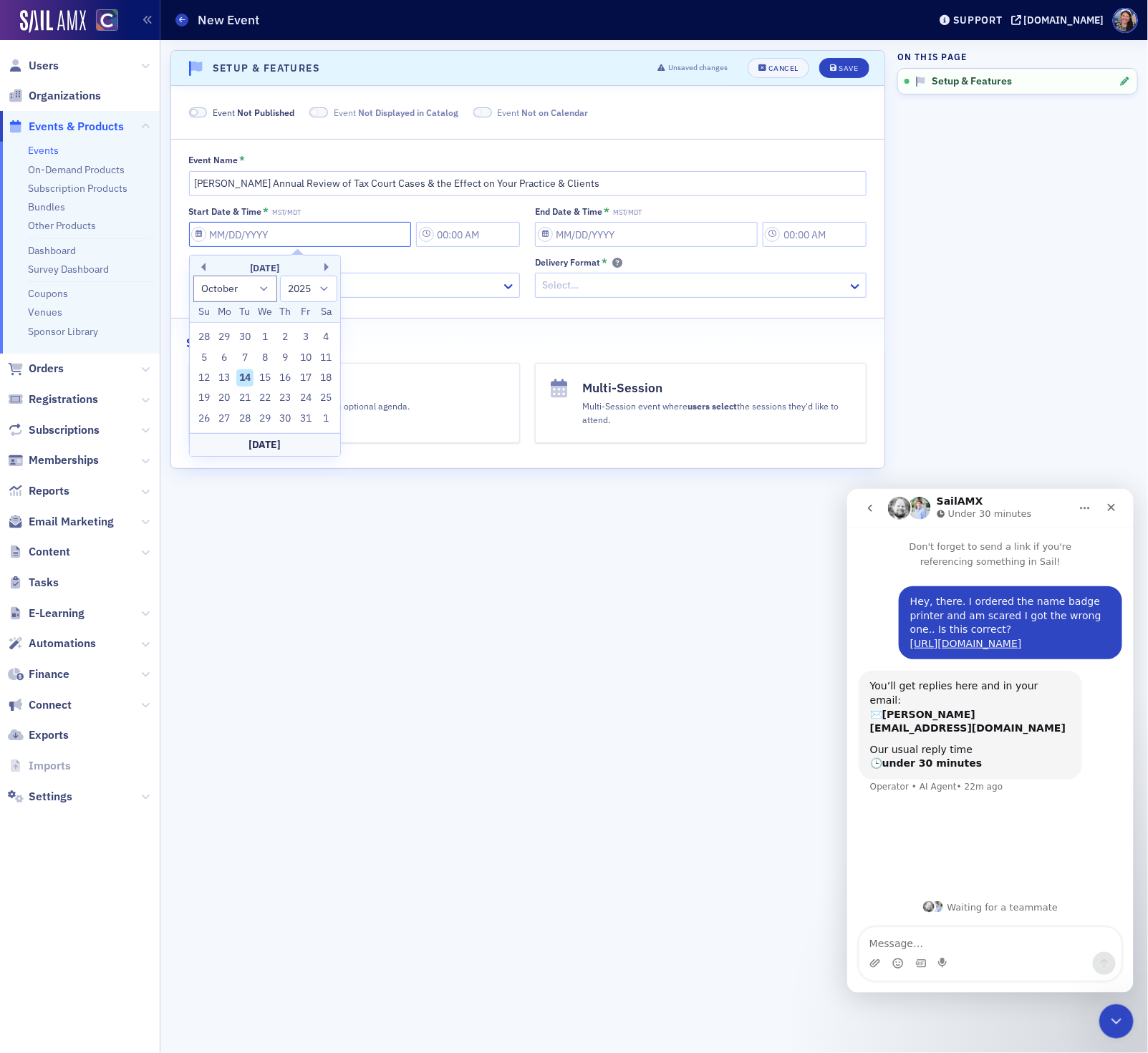
type input "0"
type input "12:00 PM"
type input "01/01/2000"
type input "1:00 PM"
select select "0"
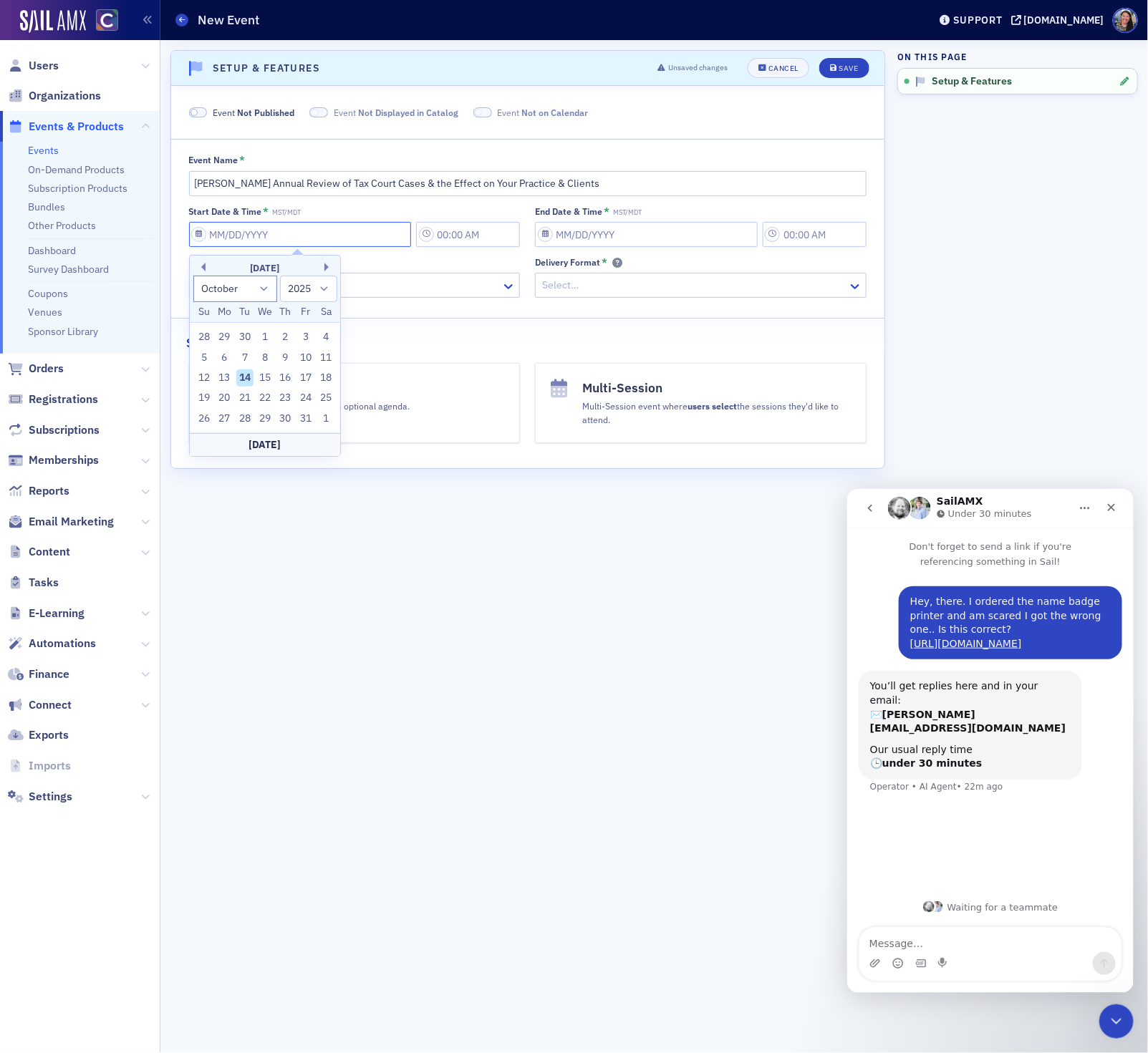
select select "2000"
type input "01"
select select "2025"
type input "01/="
select select "2001"
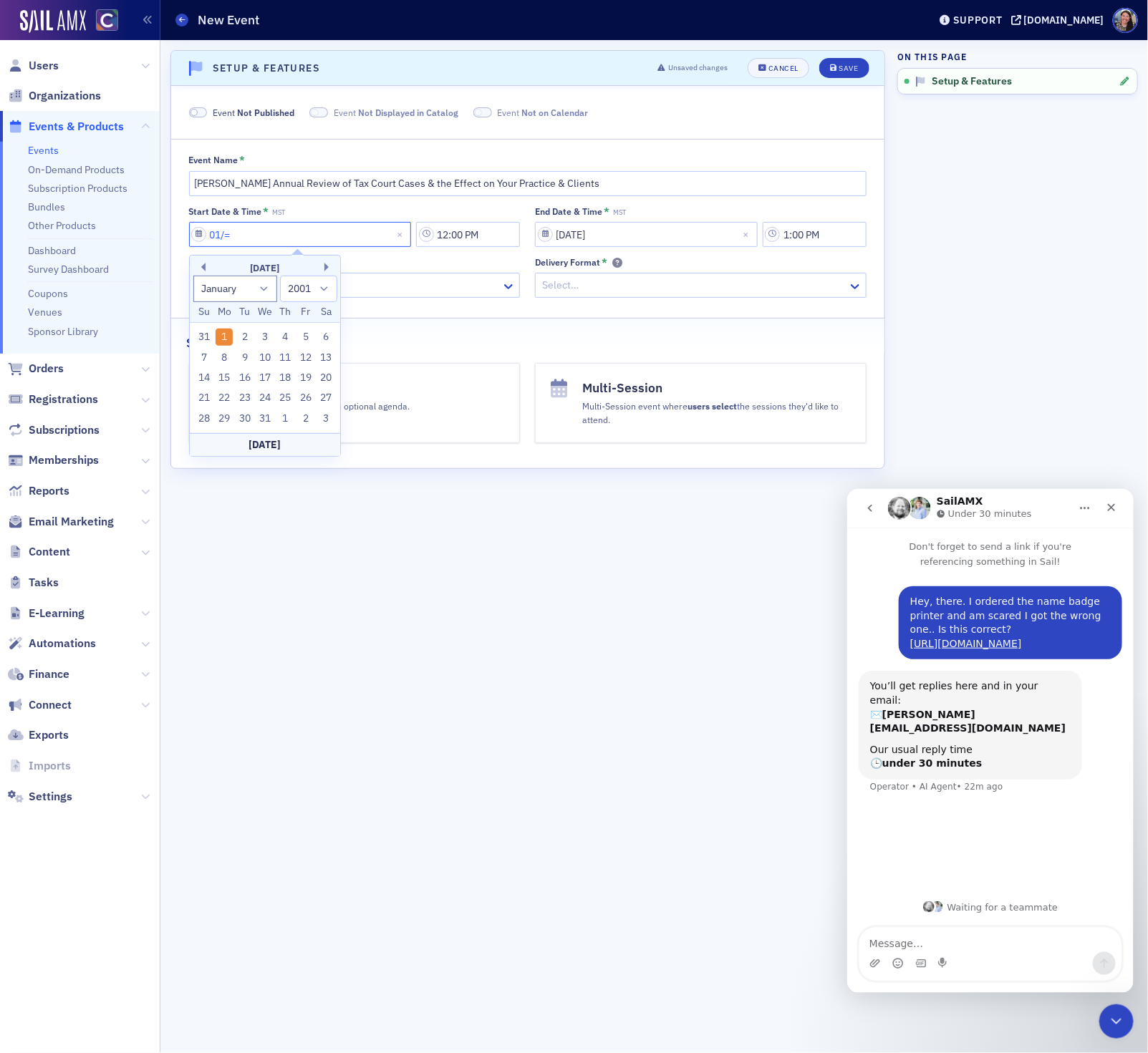
type input "01/"
select select "2025"
type input "01/14/2"
select select "2002"
type input "01/14/20"
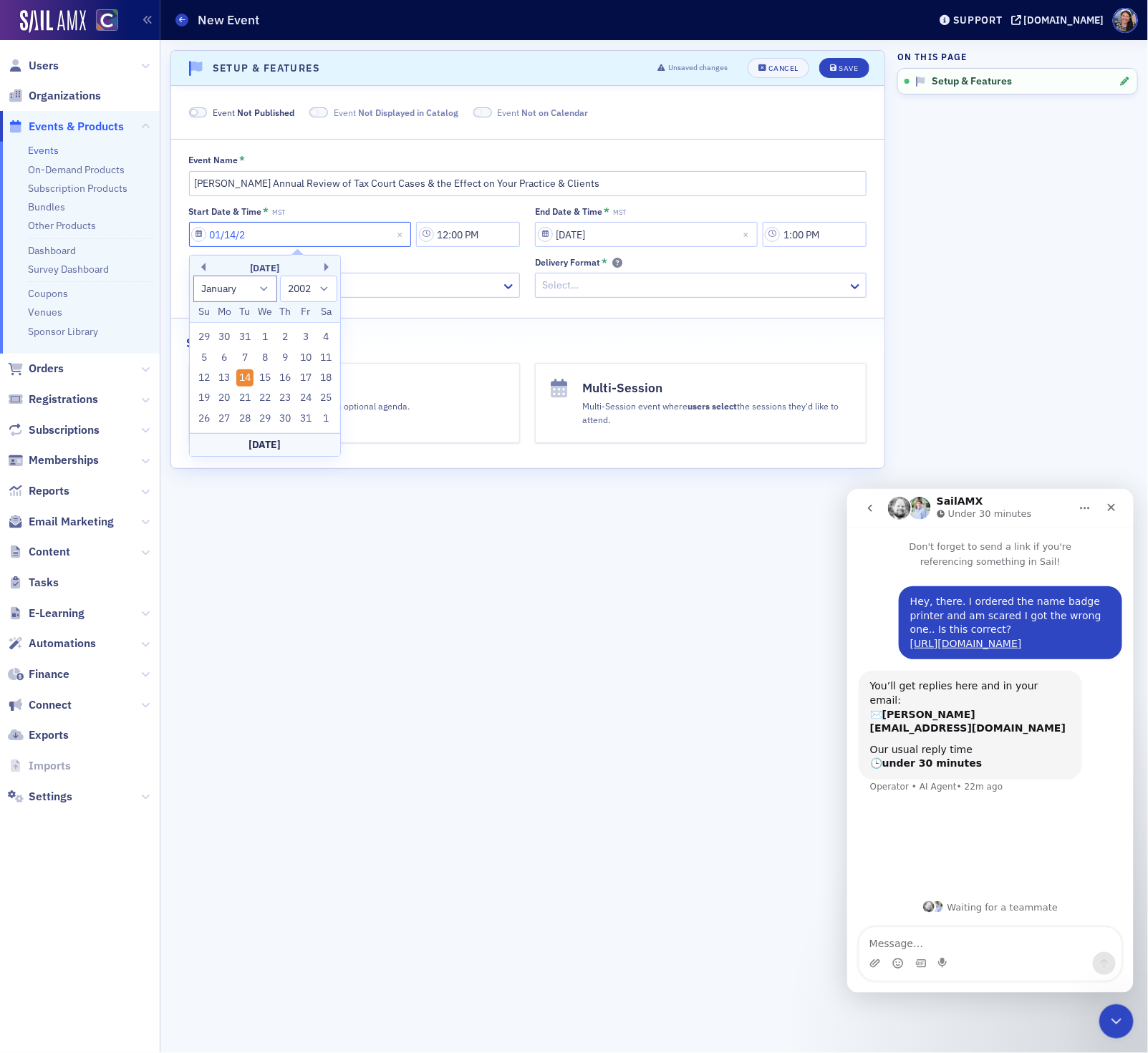
select select "2020"
type input "01/14/2025"
select select "2025"
type input "01/14/2025"
select select "2000"
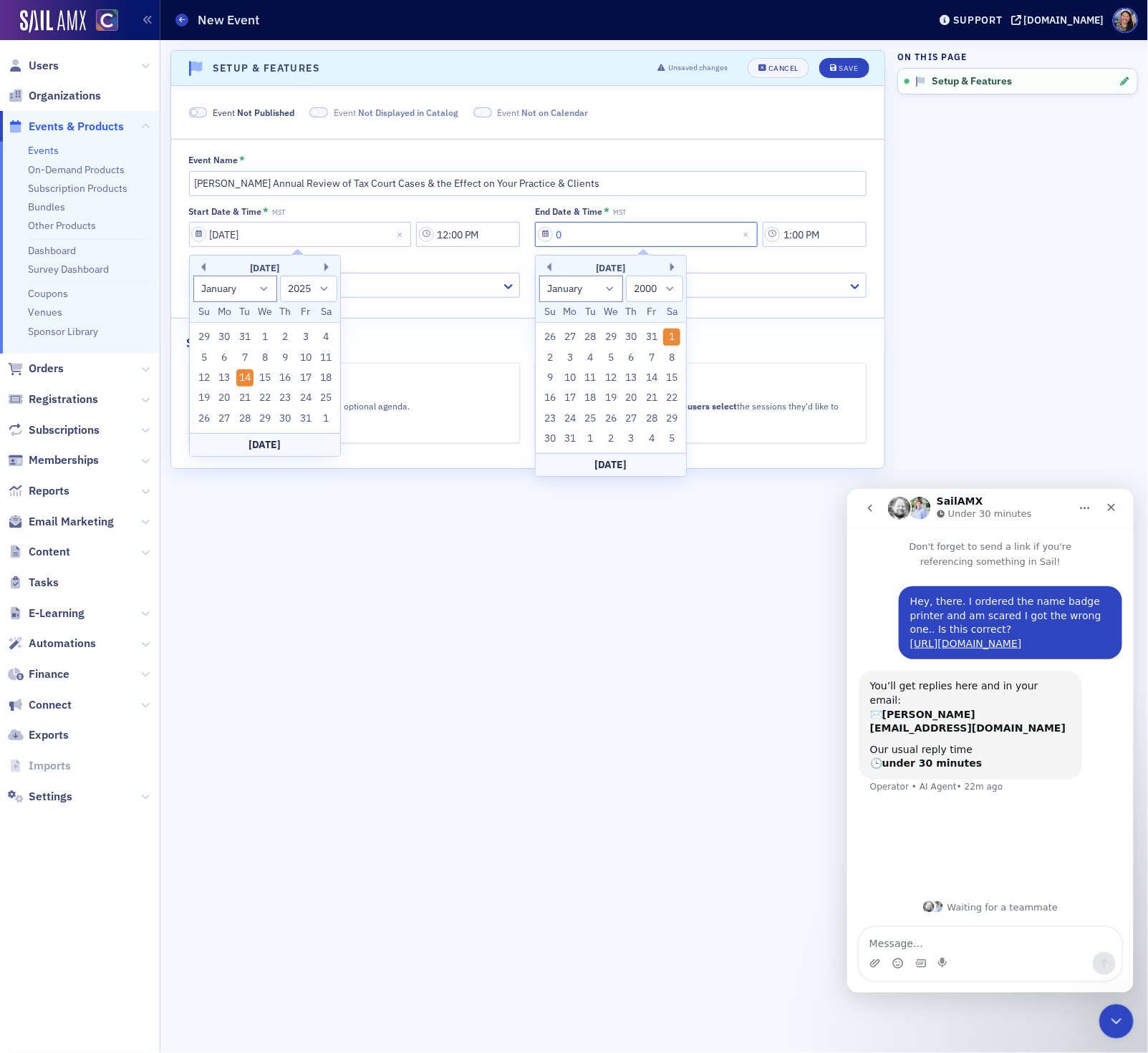
type input "01"
select select "2025"
type input "01/14/2"
select select "2002"
type input "01/14/20"
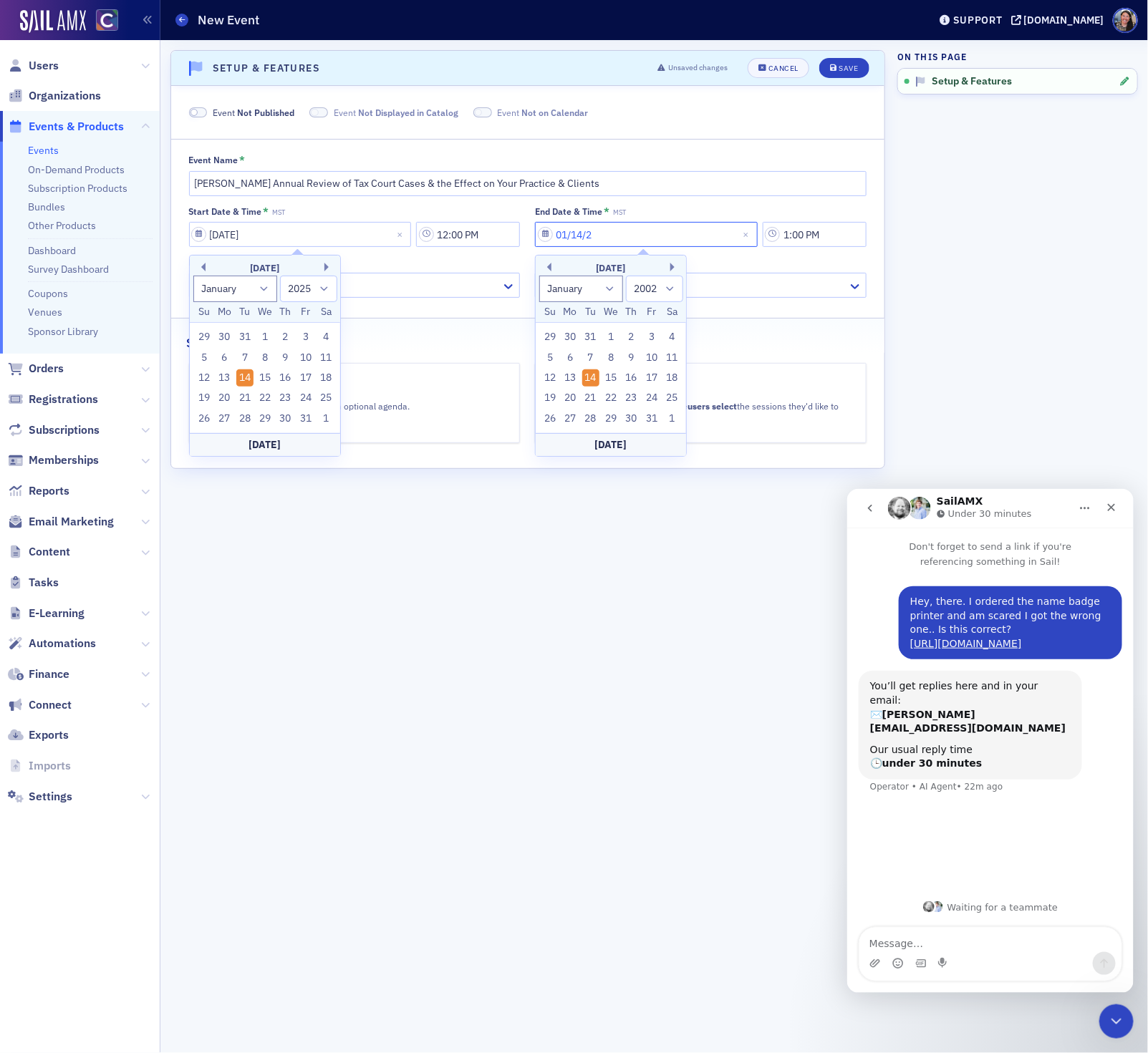
select select "2020"
type input "01/14/2025"
select select "2025"
type input "01/14/2025"
type input "1:40 PM"
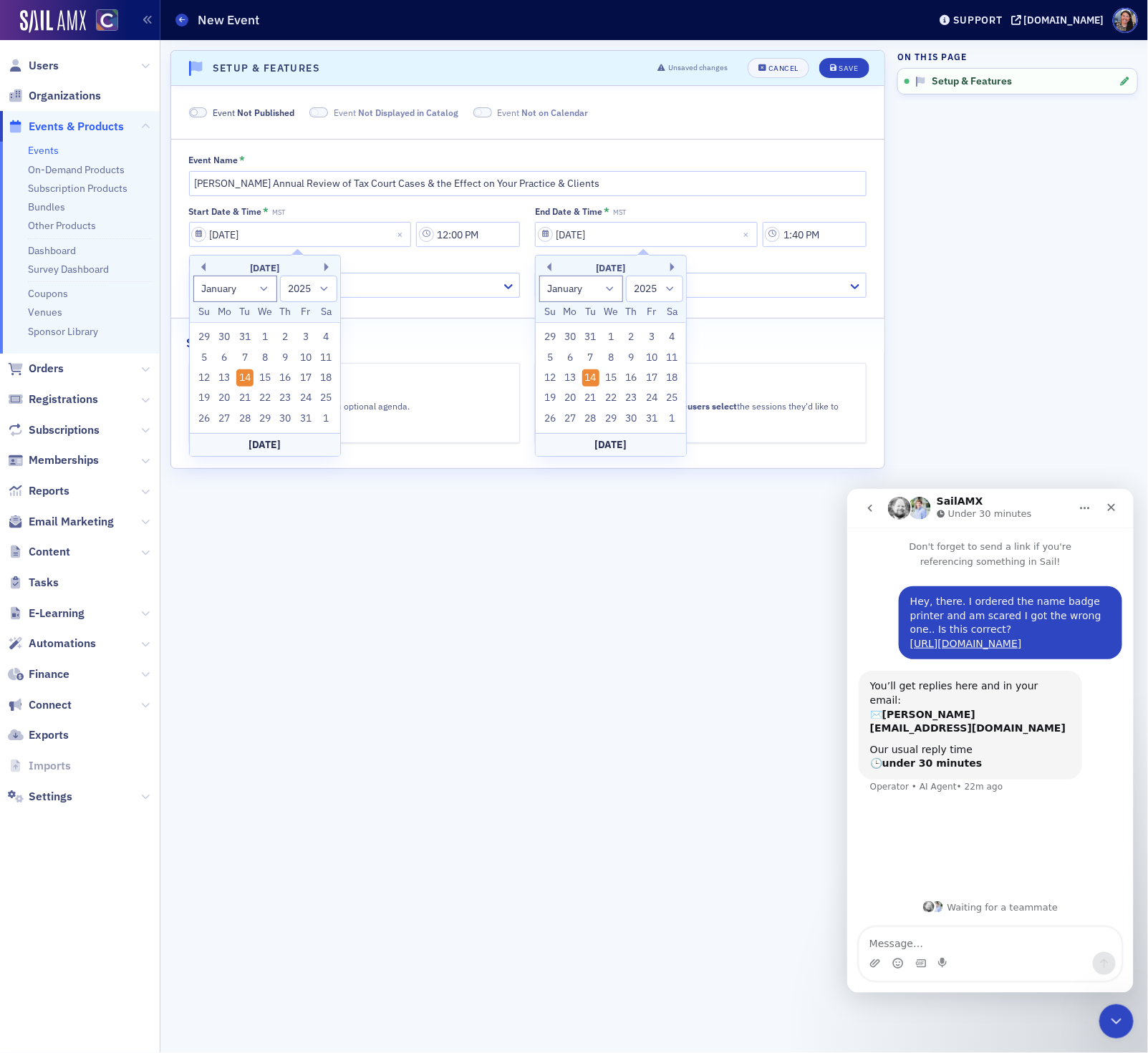
click at [332, 658] on div "Scroll to Setup & Features Setup & Features Unsaved changes Cancel Save Event N…" at bounding box center [527, 547] width 714 height 993
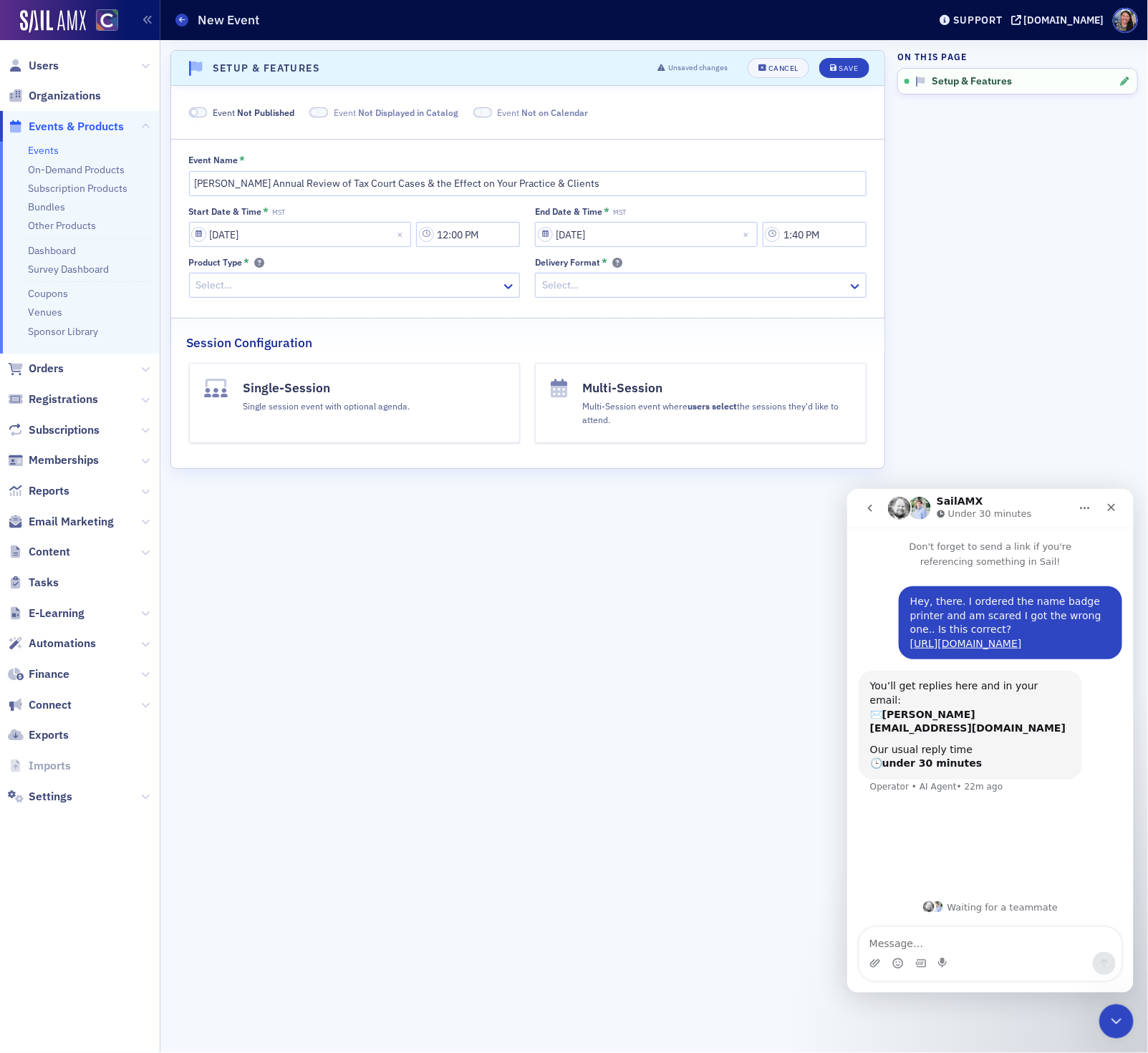
click at [352, 280] on div at bounding box center [347, 285] width 305 height 18
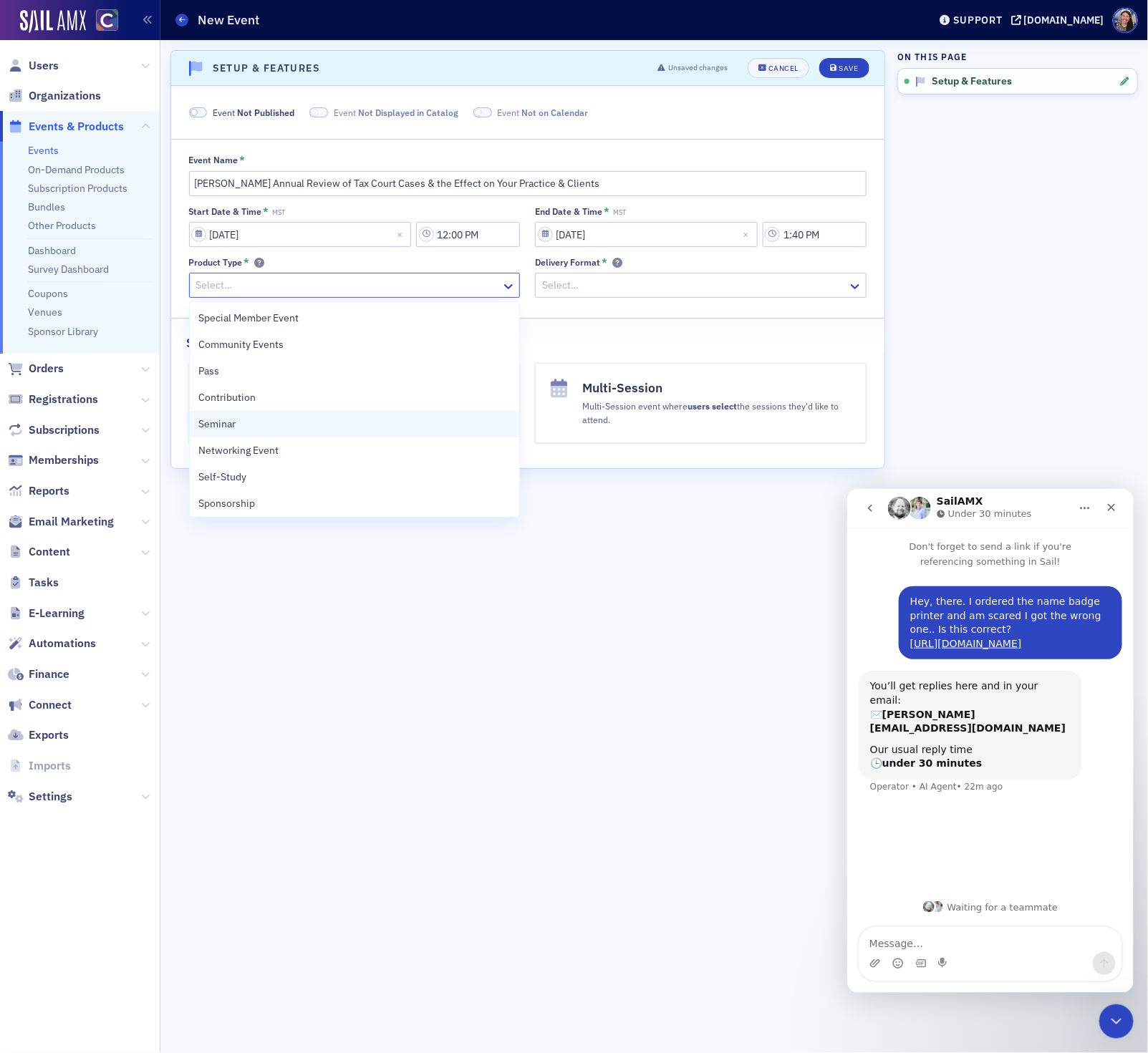
click at [278, 421] on div "Seminar" at bounding box center [355, 424] width 313 height 15
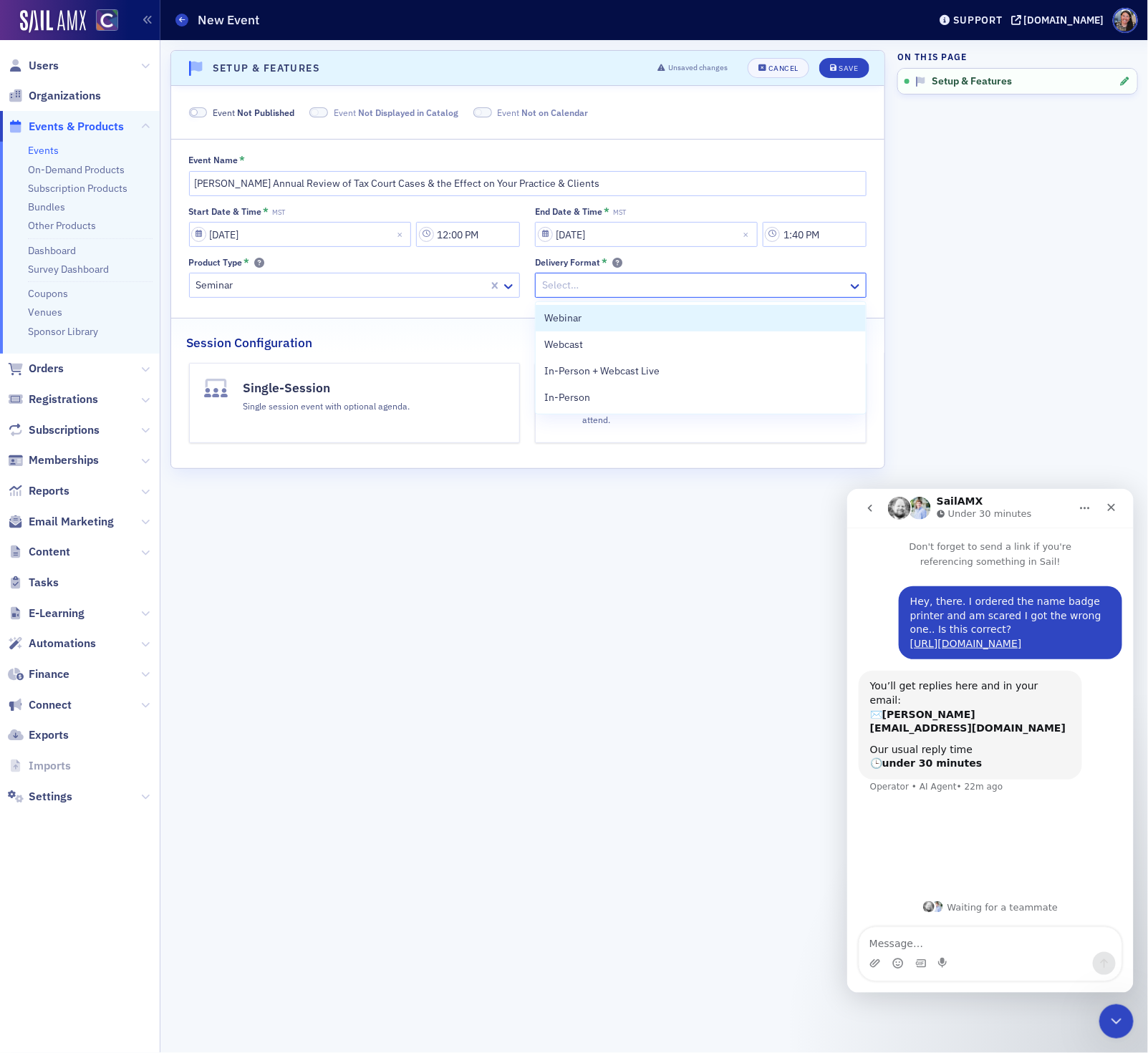
click at [640, 291] on div at bounding box center [693, 285] width 305 height 18
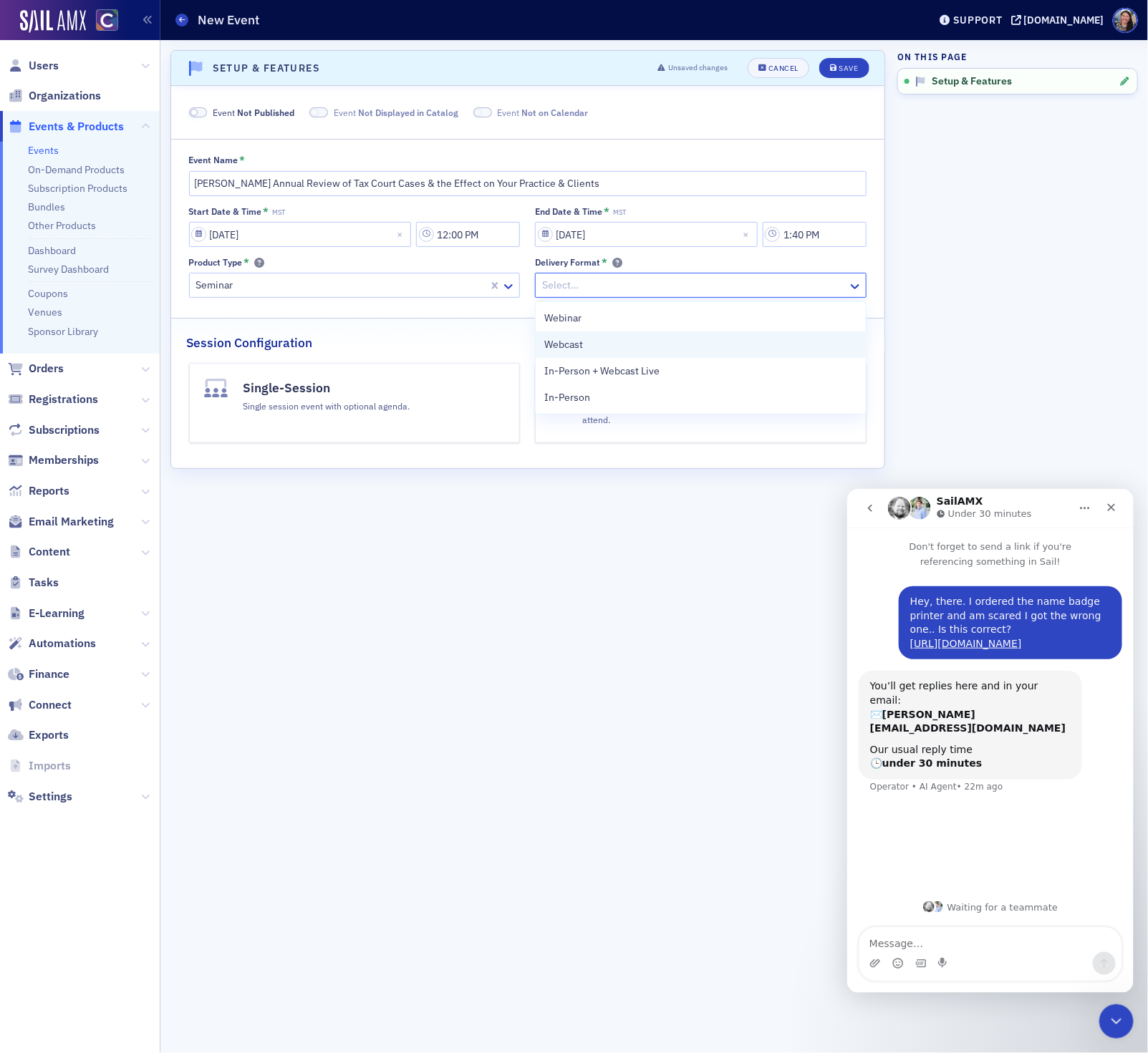
click at [608, 341] on div "Webcast" at bounding box center [700, 344] width 313 height 15
click at [368, 396] on h4 "Single-Session" at bounding box center [327, 388] width 167 height 19
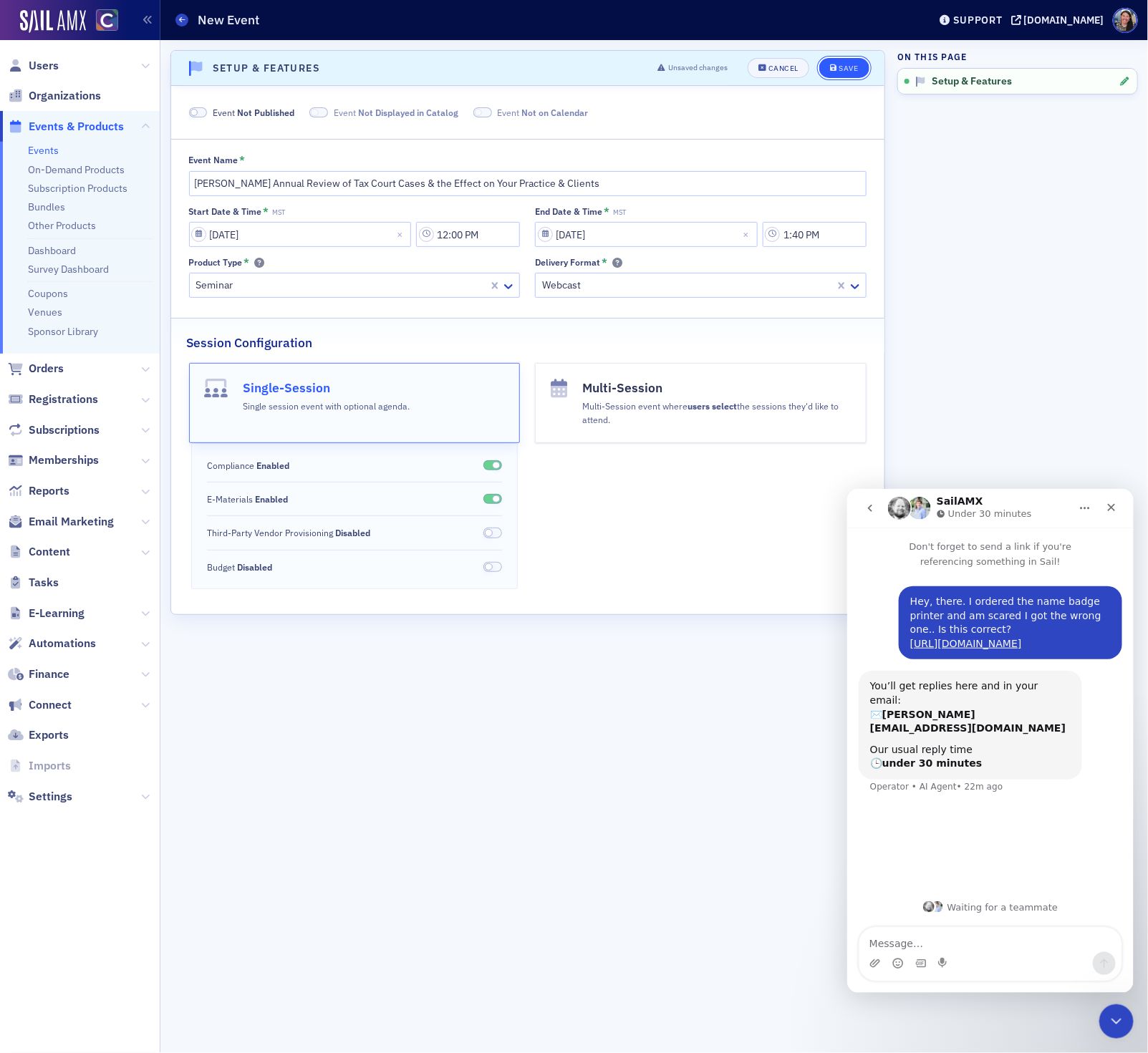
click at [845, 65] on div "Save" at bounding box center [847, 68] width 20 height 7
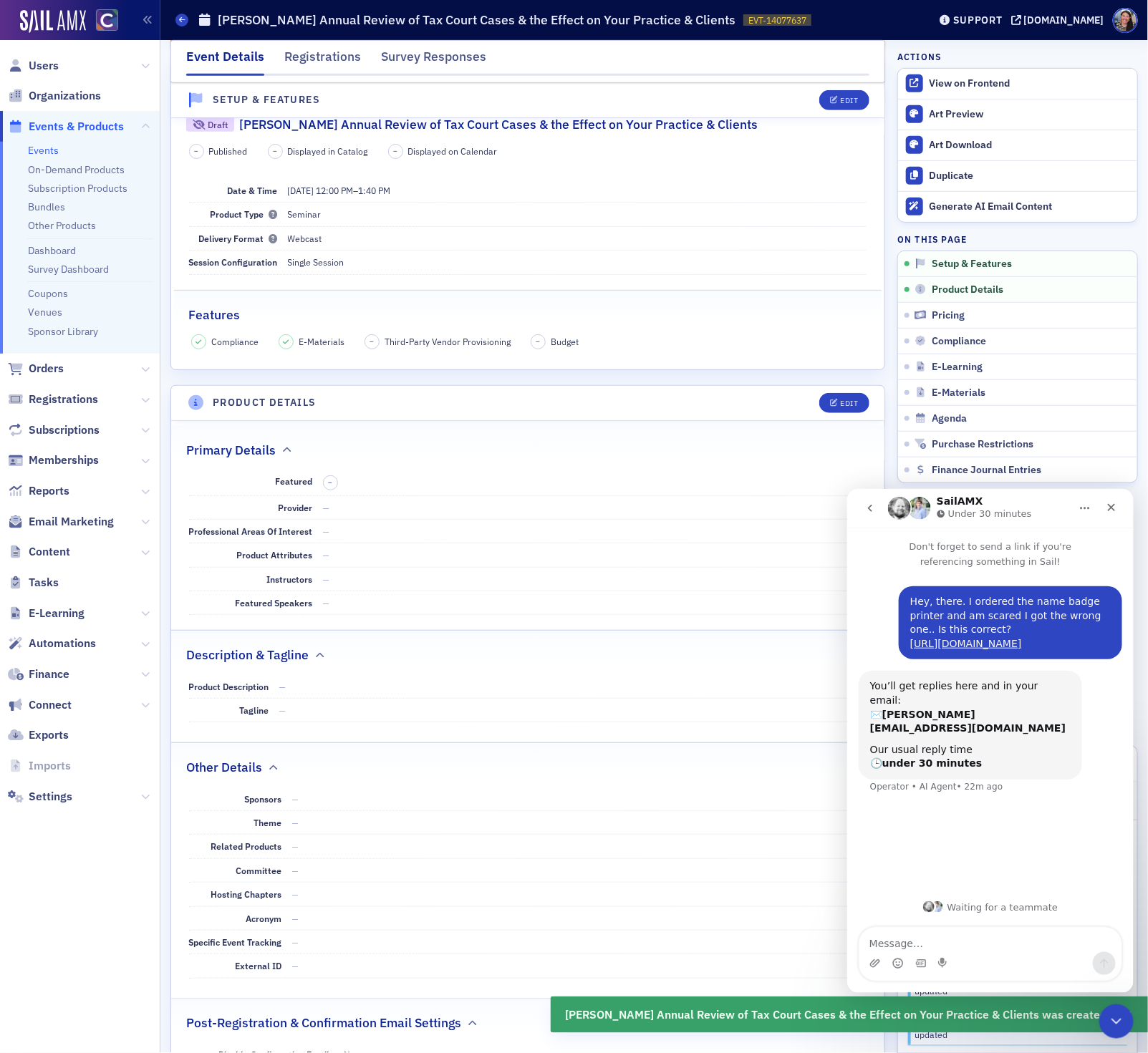
scroll to position [290, 0]
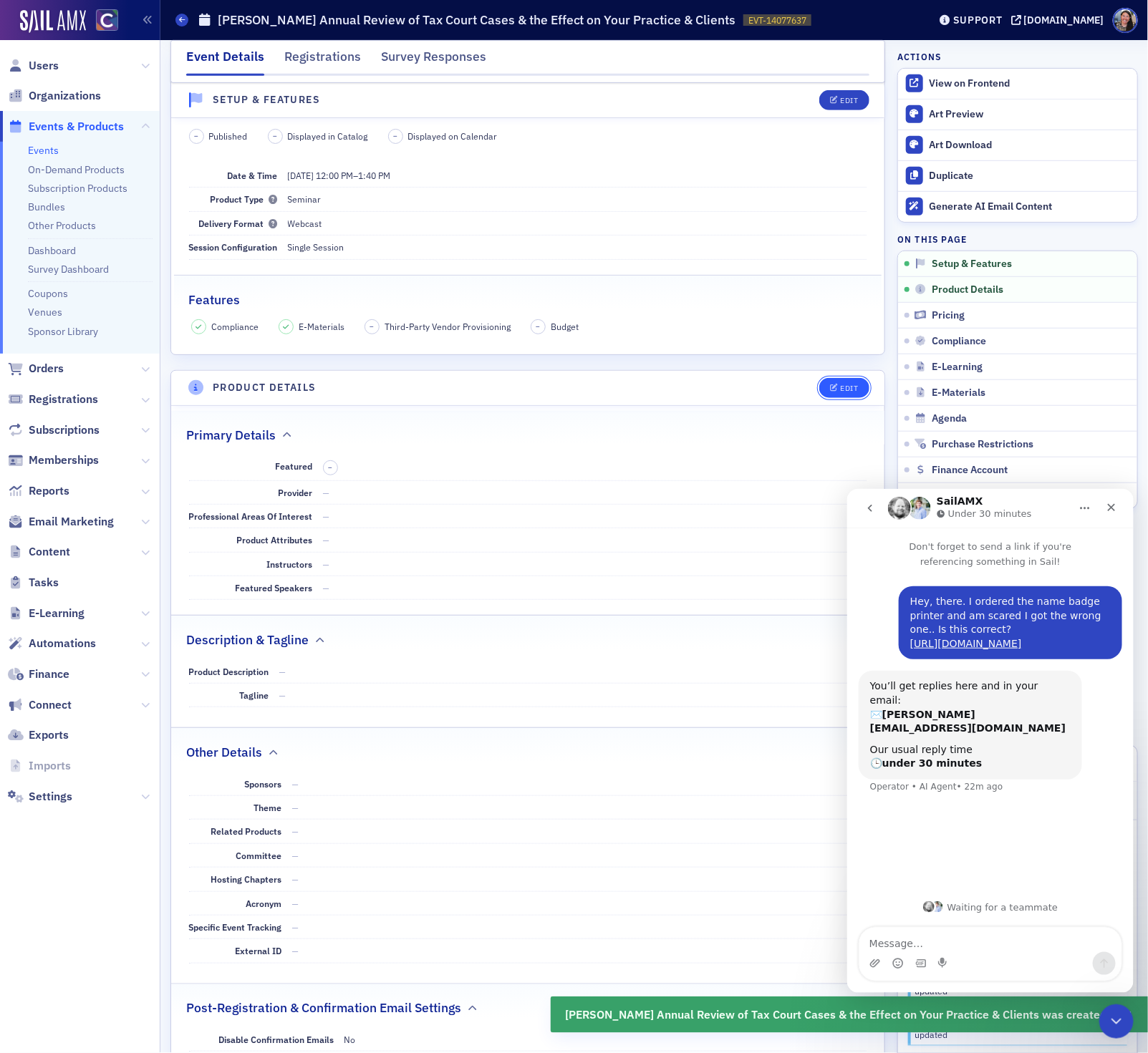
click at [841, 392] on div "Edit" at bounding box center [848, 388] width 18 height 7
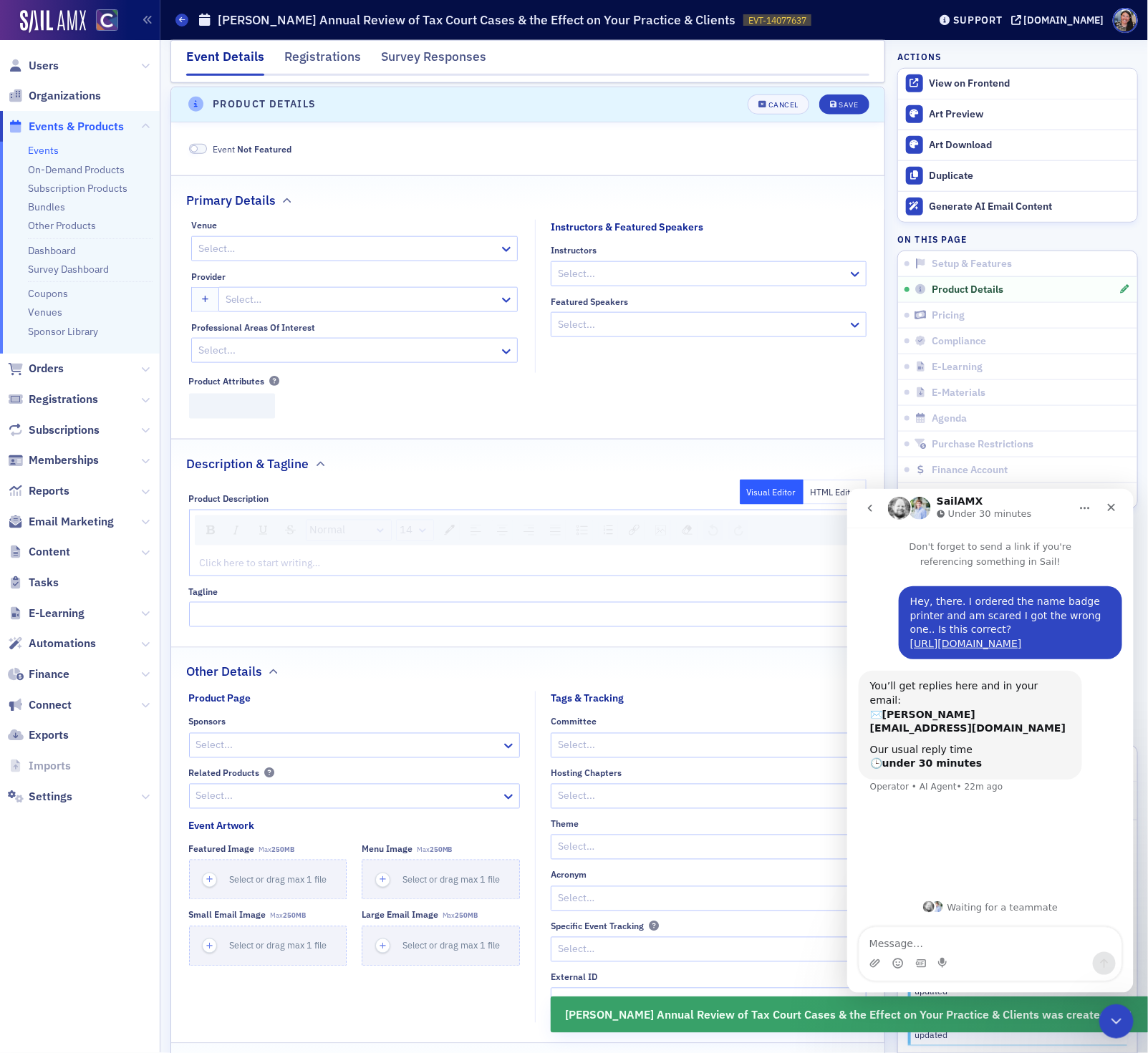
scroll to position [582, 0]
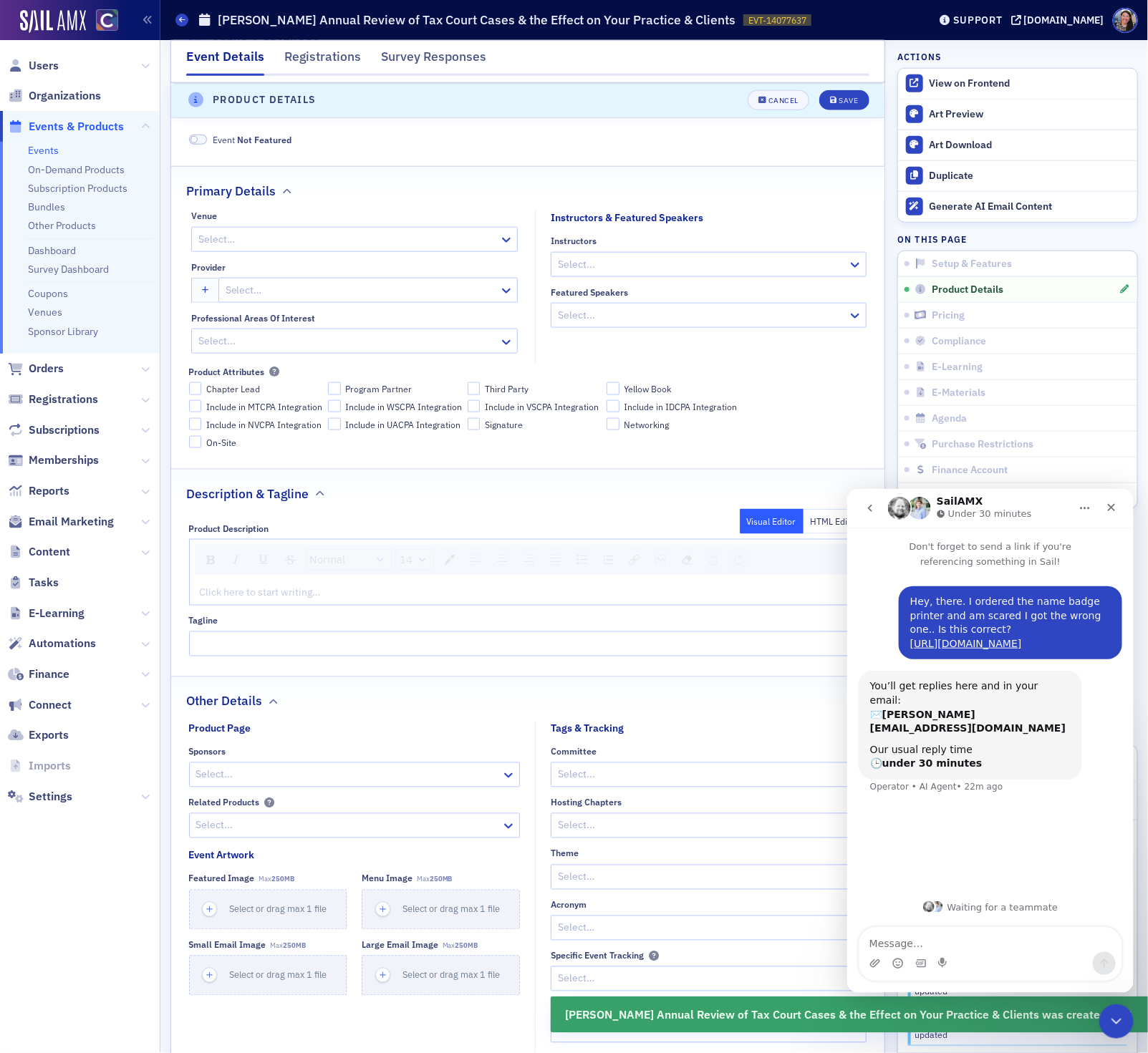
click at [243, 244] on div at bounding box center [346, 239] width 301 height 18
type input "web"
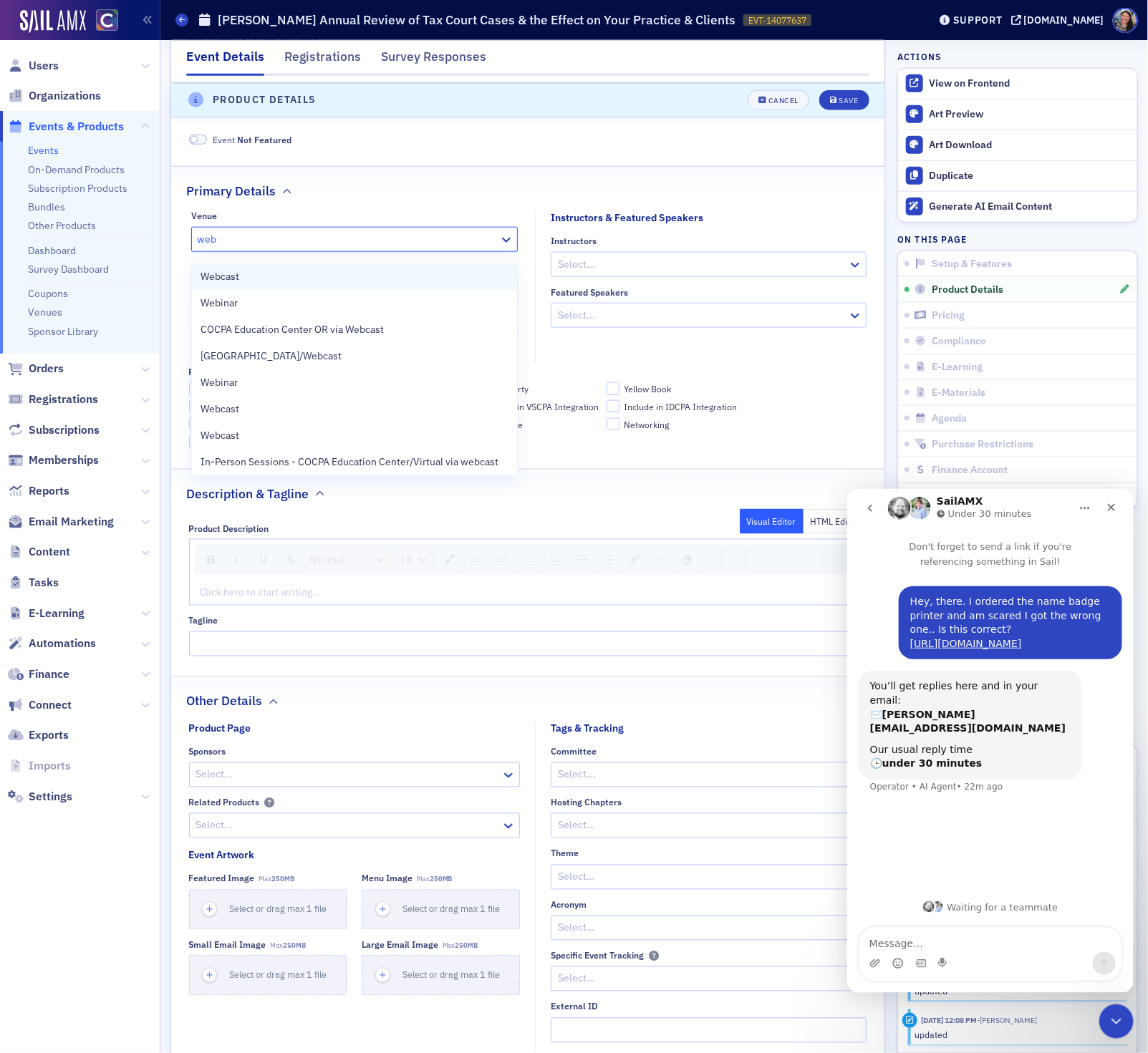
click at [236, 275] on span "Webcast" at bounding box center [219, 276] width 38 height 15
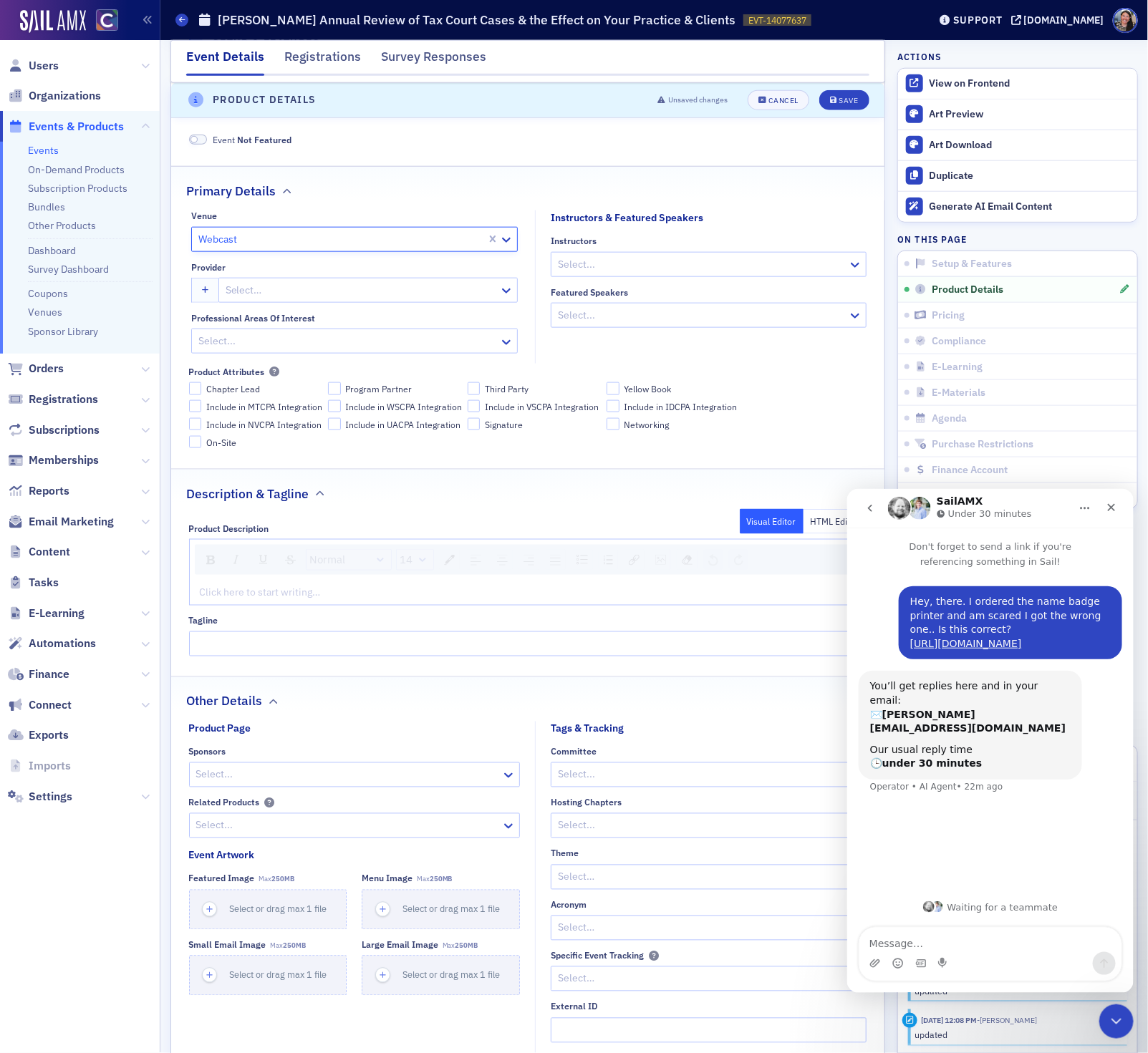
click at [714, 272] on div at bounding box center [701, 264] width 290 height 18
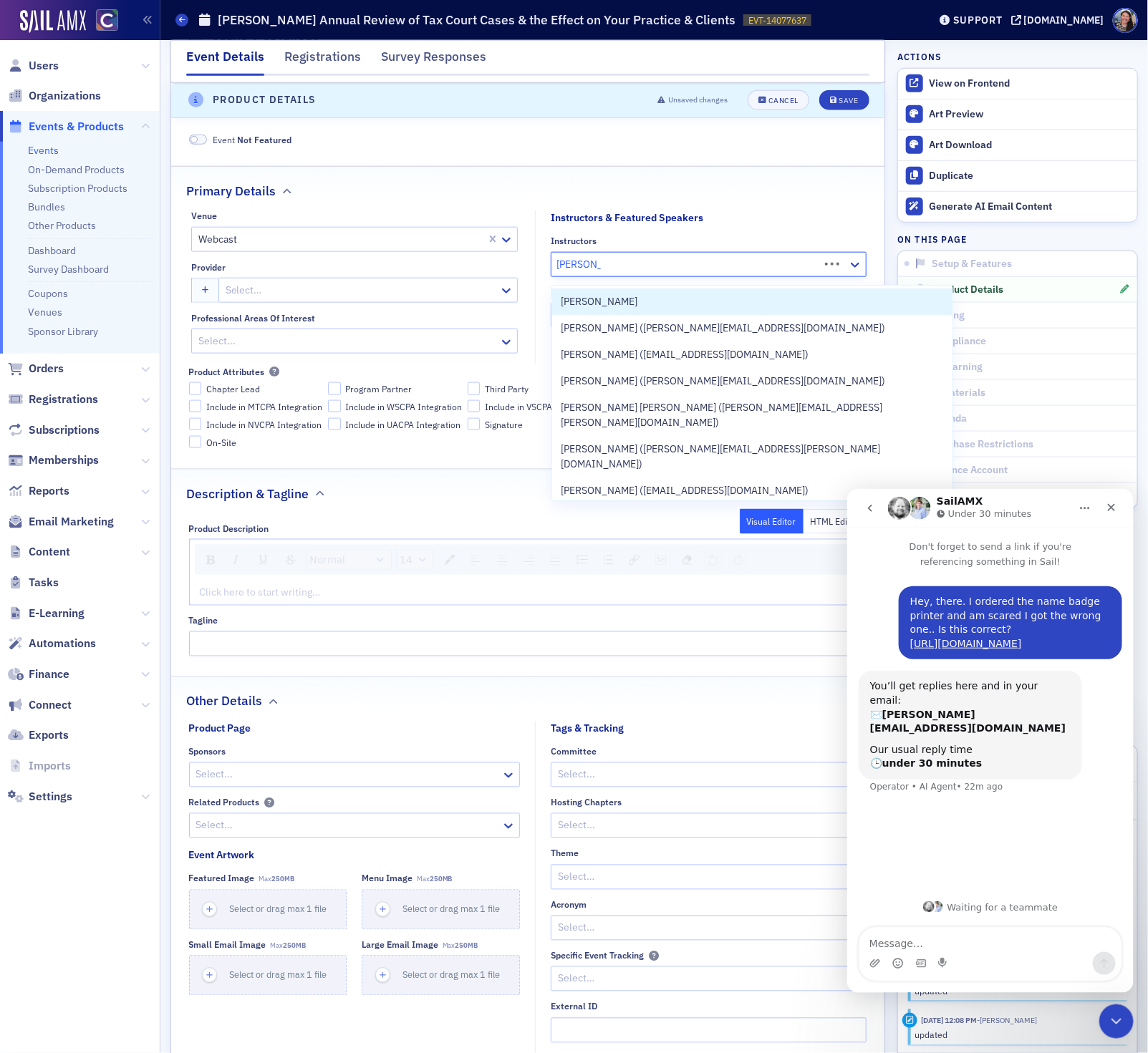
type input "vaughan long"
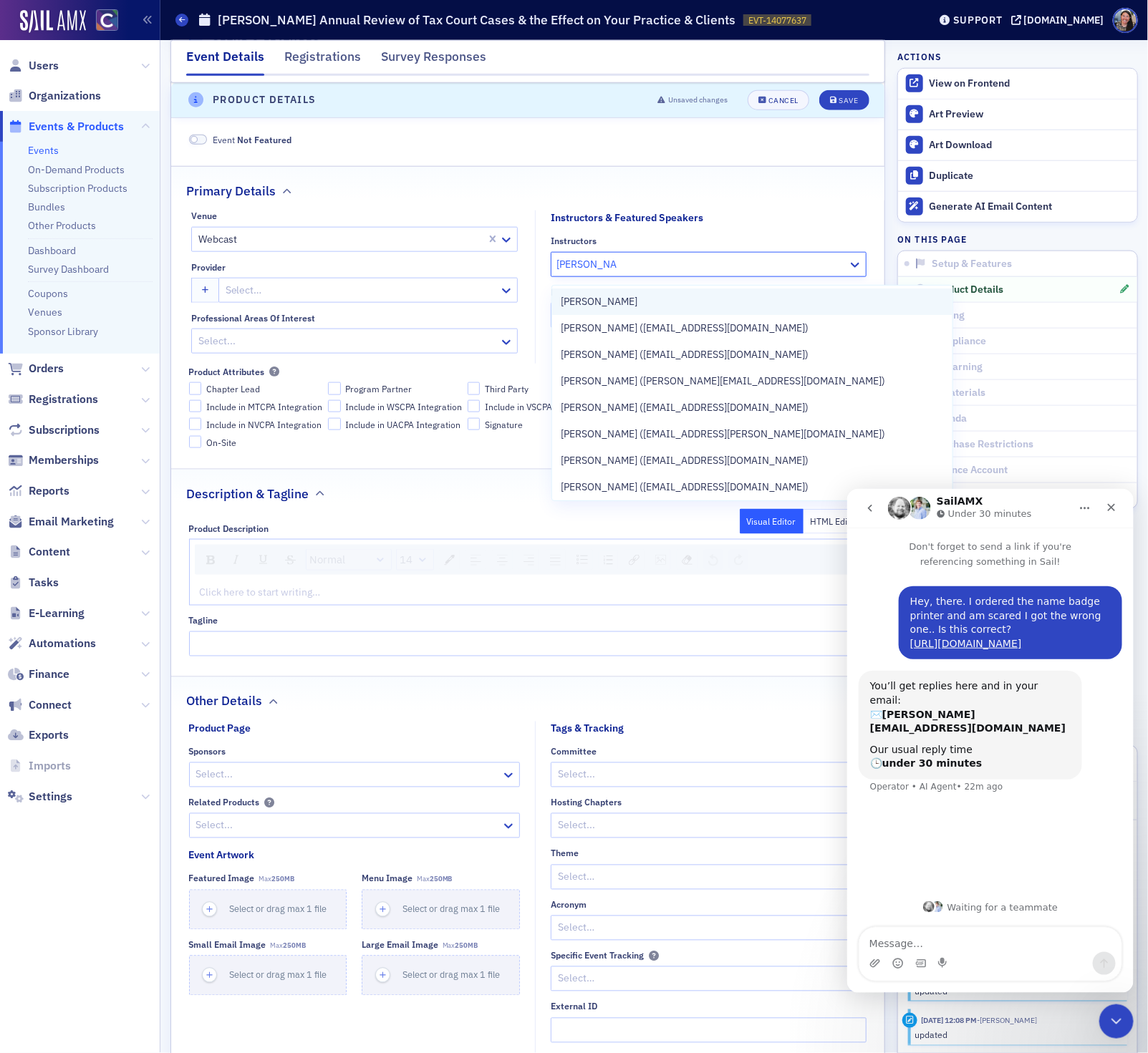
click at [677, 298] on div "[PERSON_NAME]" at bounding box center [752, 301] width 383 height 15
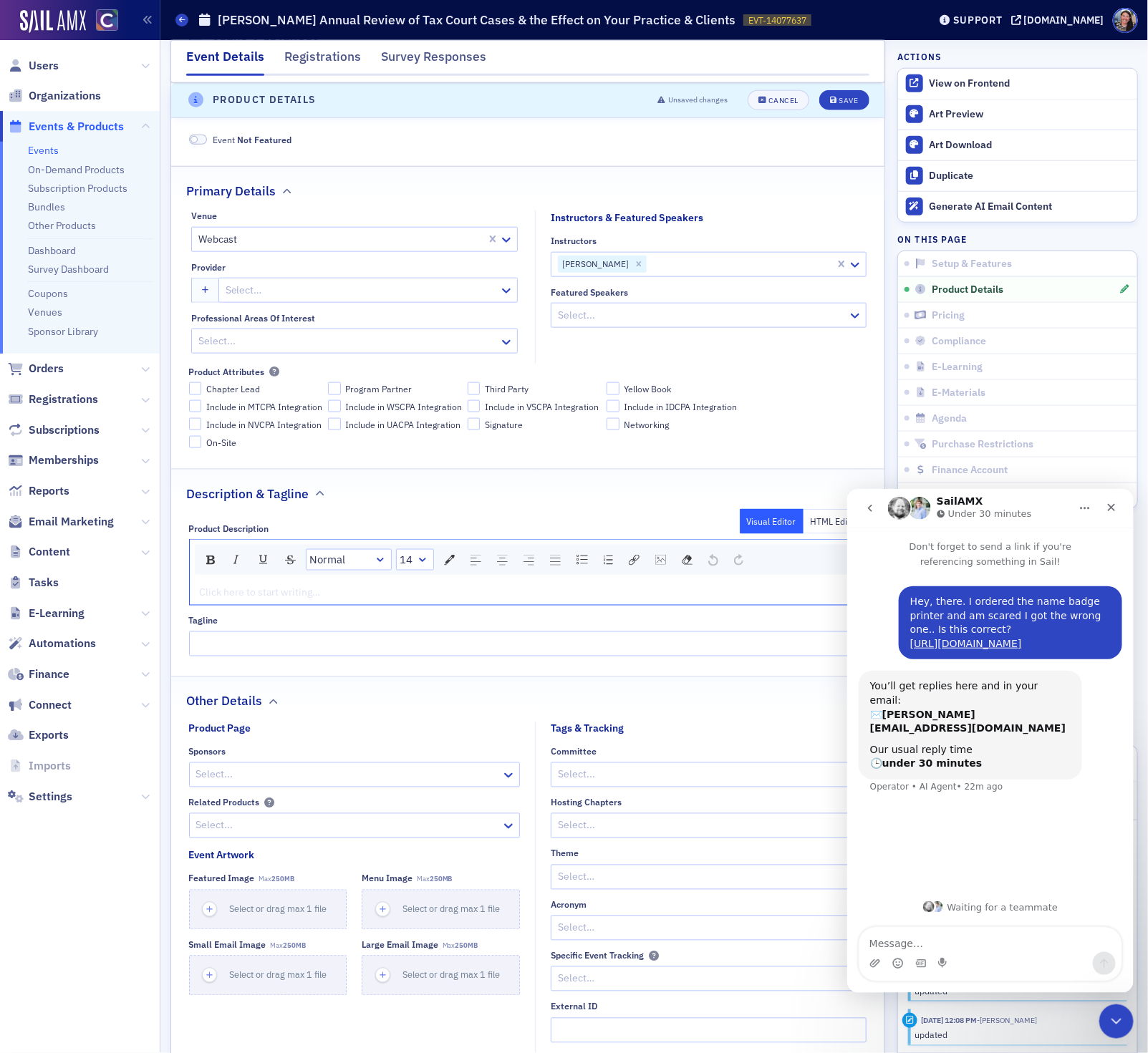
click at [367, 599] on div "rdw-editor" at bounding box center [528, 592] width 655 height 15
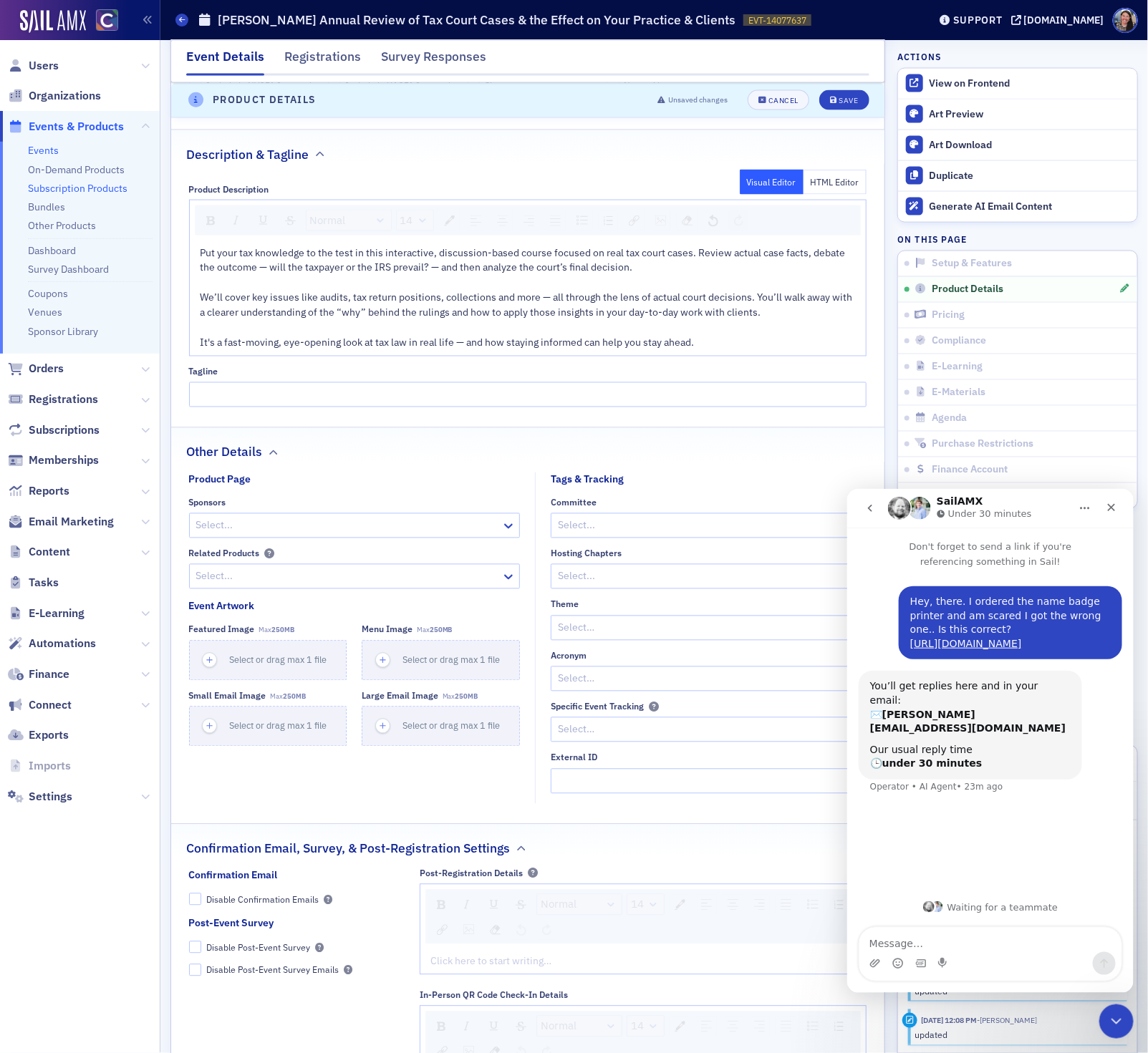
scroll to position [1055, 0]
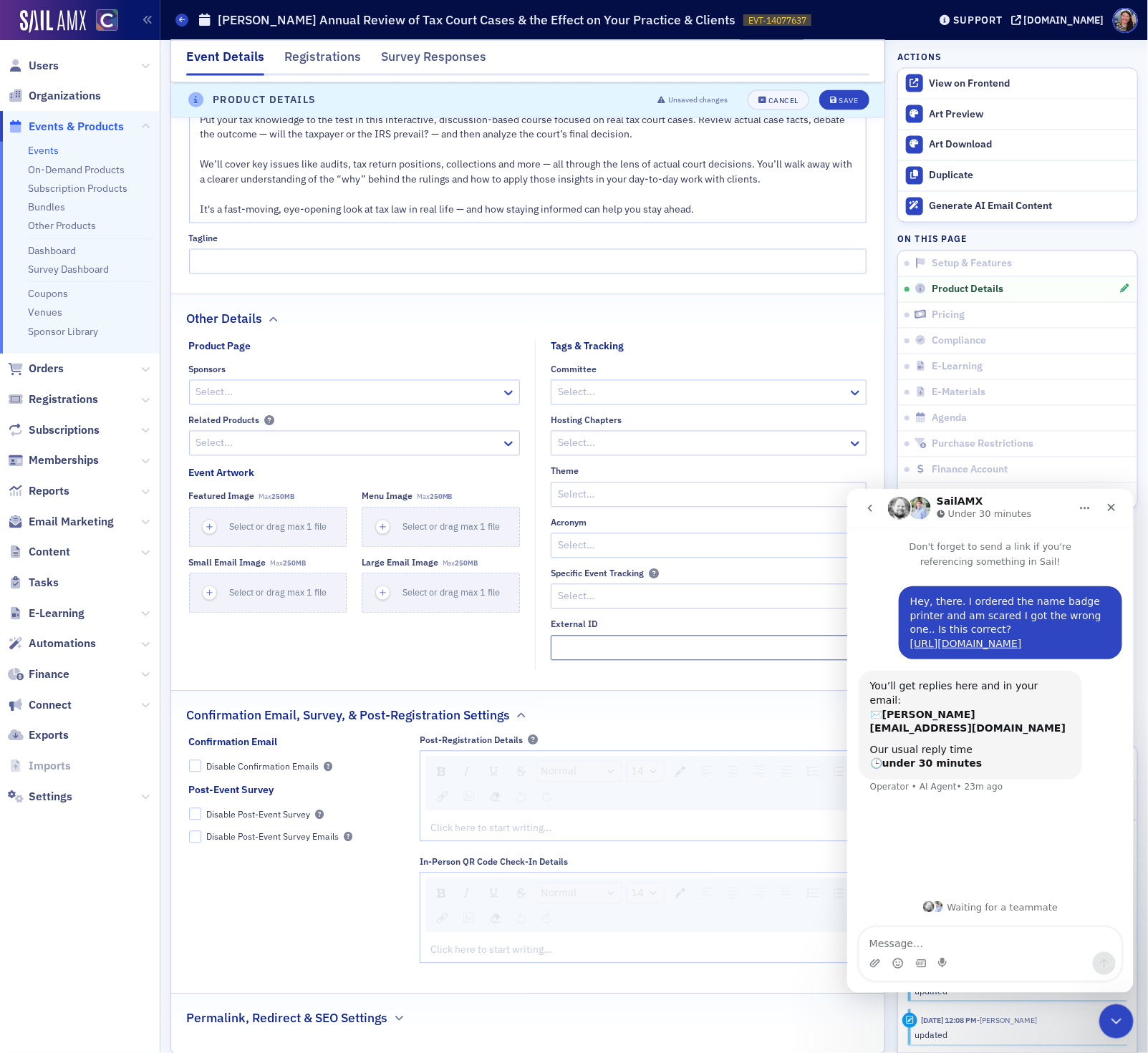
click at [567, 651] on input "External ID" at bounding box center [708, 648] width 316 height 25
paste input "250633024"
type input "250633024"
click at [473, 836] on div "rdw-editor" at bounding box center [642, 828] width 424 height 15
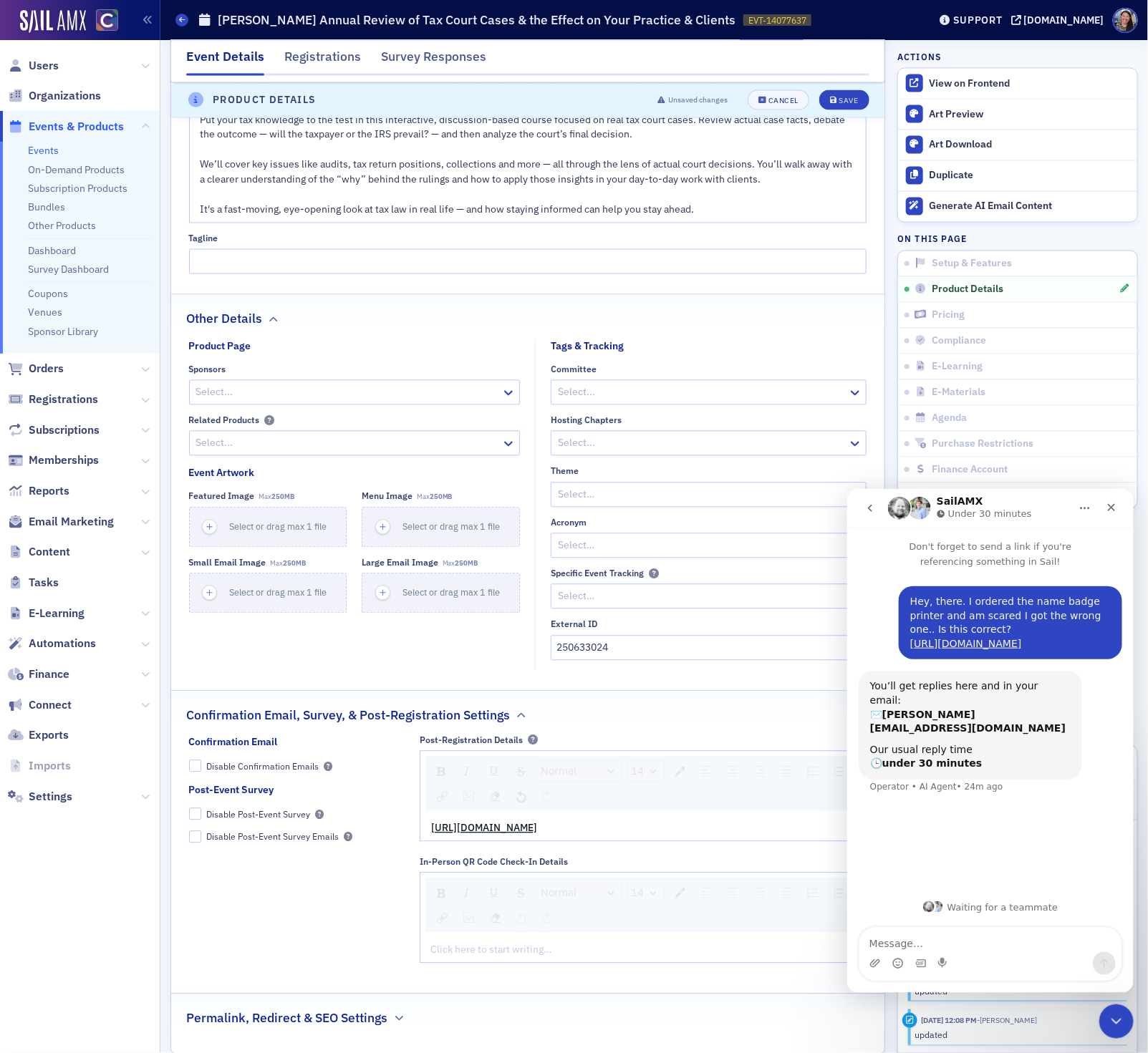
click at [425, 833] on div "https://us06web.zoom.us/webinar/register/WN_f1Q3ZzlLTfeQO9vaPpC5Yg" at bounding box center [643, 828] width 446 height 25
click at [428, 837] on div "https://us06web.zoom.us/webinar/register/WN_f1Q3ZzlLTfeQO9vaPpC5Yg" at bounding box center [643, 828] width 446 height 25
click at [432, 835] on span "https://us06web.zoom.us/webinar/register/WN_f1Q3ZzlLTfeQO9vaPpC5Yg" at bounding box center [483, 828] width 106 height 13
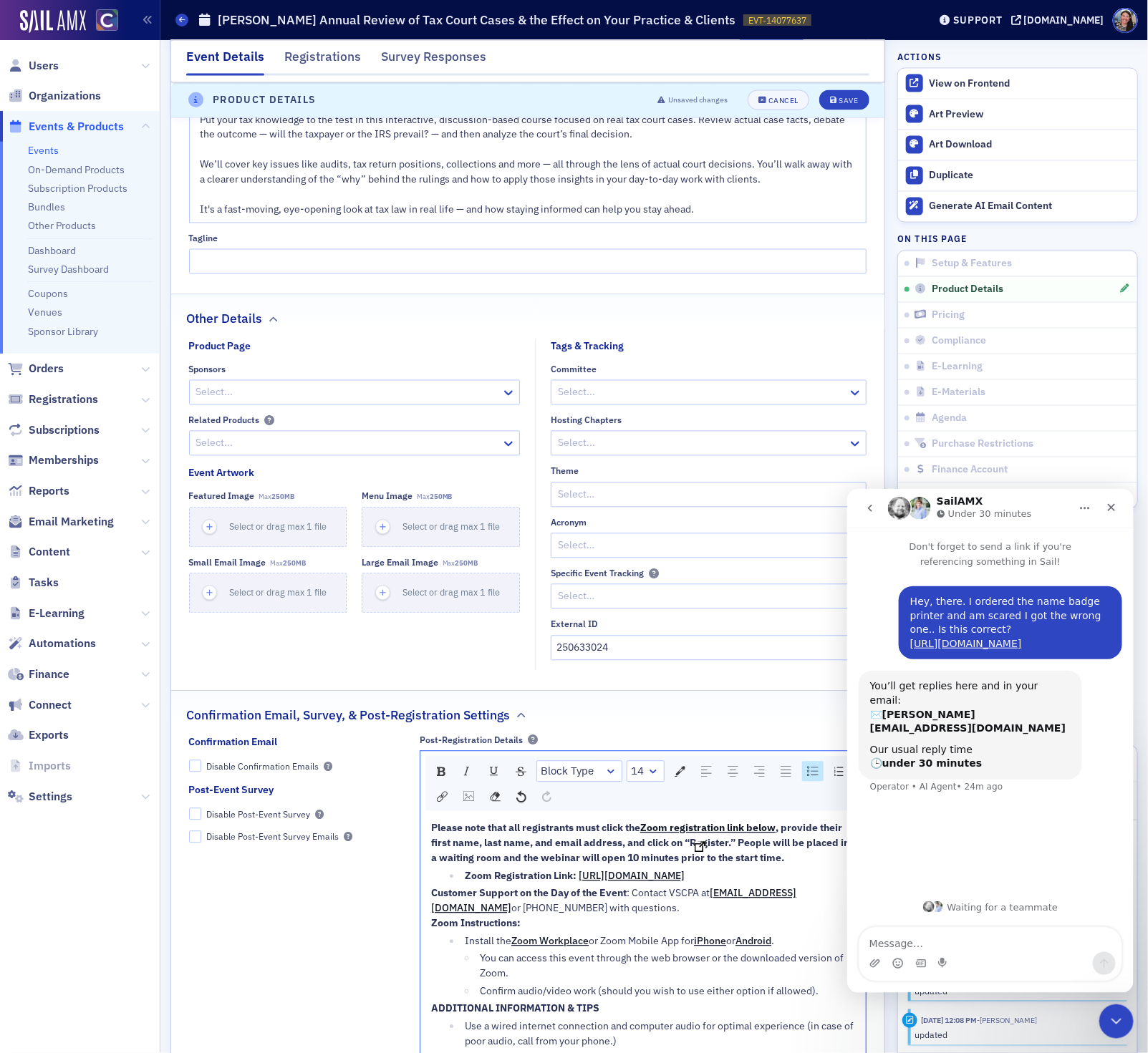
click at [680, 835] on span "Zoom registration link below" at bounding box center [708, 828] width 136 height 13
click at [701, 853] on span ", provide their first name, last name, and email address, and click on “Registe…" at bounding box center [640, 843] width 420 height 43
click at [702, 830] on span "Zoom registration link below" at bounding box center [708, 828] width 136 height 13
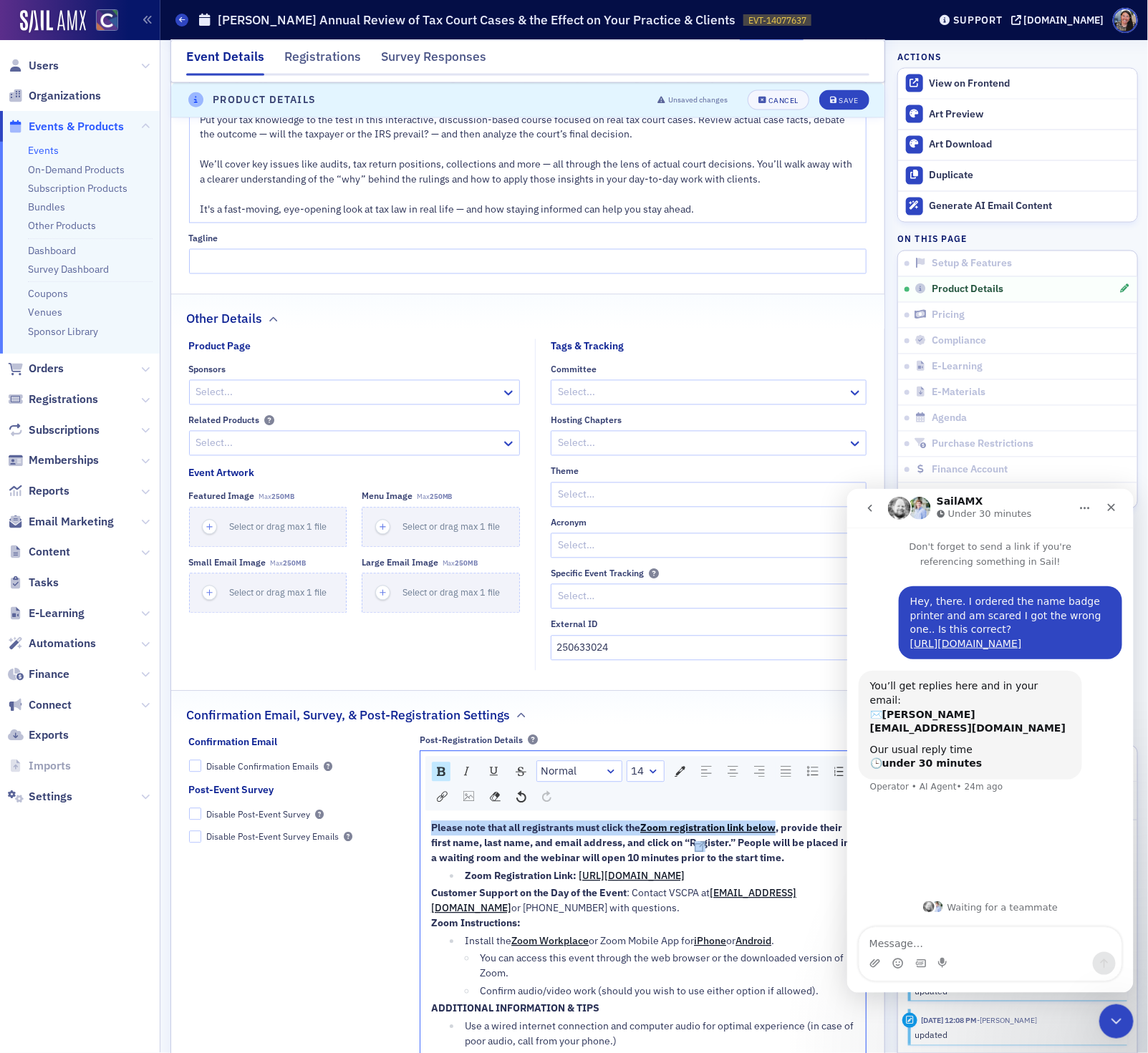
click at [702, 830] on span "Zoom registration link below" at bounding box center [708, 828] width 136 height 13
drag, startPoint x: 783, startPoint y: 837, endPoint x: 646, endPoint y: 834, distance: 137.0
click at [646, 834] on div "Please note that all registrants must click the Zoom registration link below , …" at bounding box center [642, 843] width 424 height 45
click at [446, 802] on img "rdw-link-control" at bounding box center [441, 797] width 10 height 10
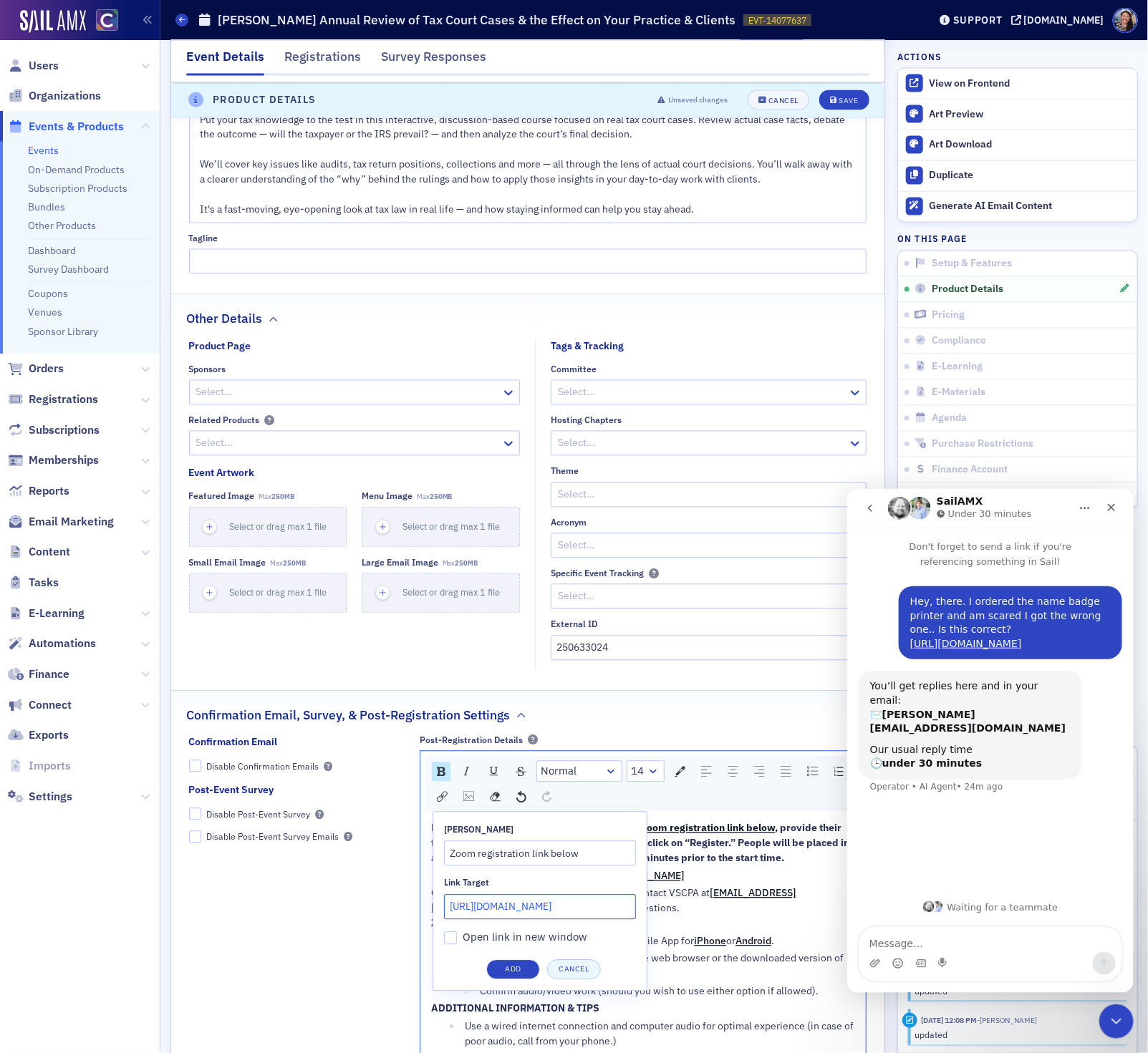
click at [497, 919] on input "https://us06web.zoom.us/webinar/register/WN_fX2LVaWKTG2VaIlH4-W1iQ" at bounding box center [539, 907] width 192 height 25
click at [522, 976] on div "Normal 14 Link Title Zoom registration link below Link Target Open link in new …" at bounding box center [642, 913] width 447 height 324
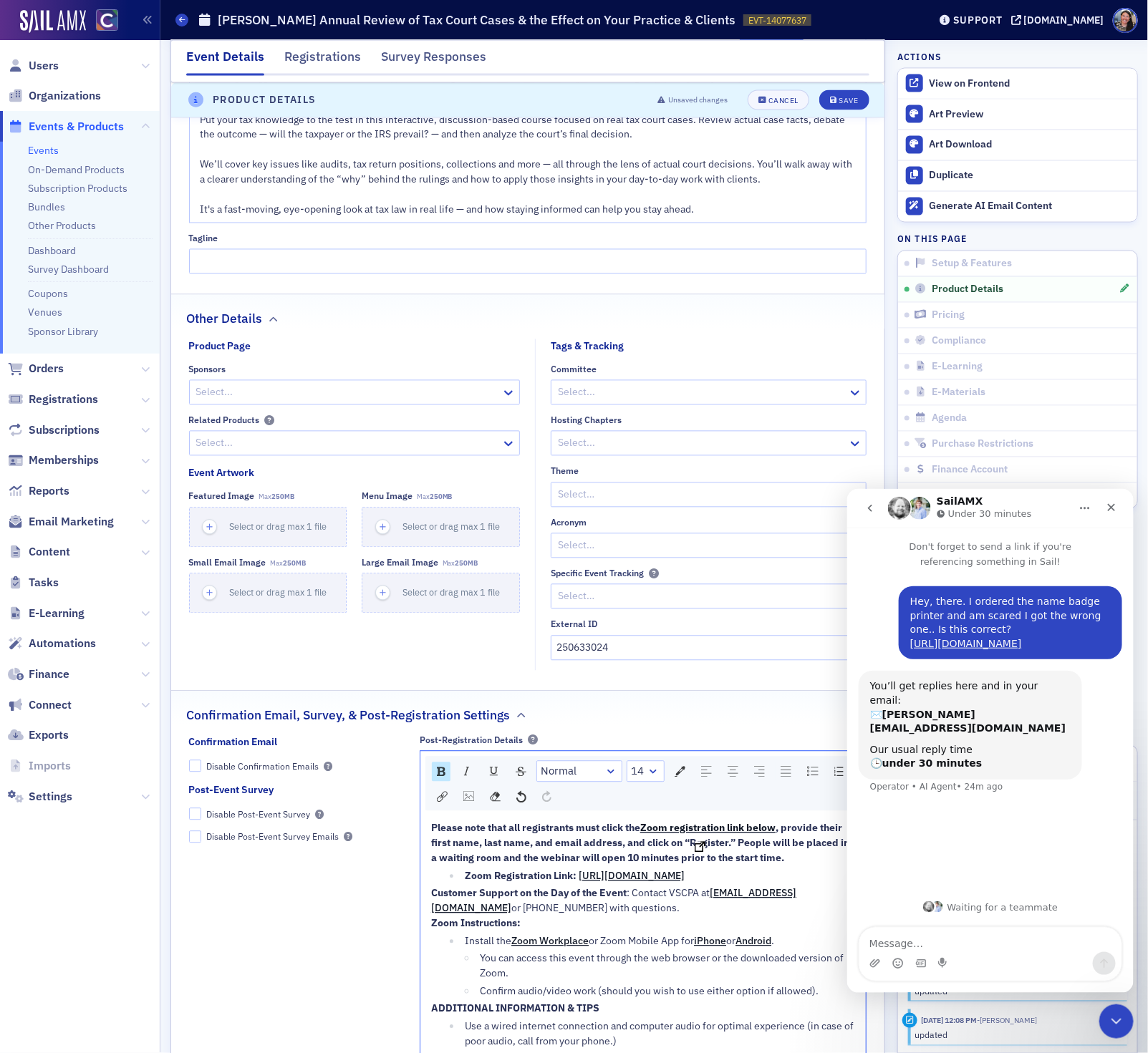
click at [684, 835] on span "Zoom registration link below" at bounding box center [708, 828] width 136 height 13
click at [679, 854] on span ", provide their first name, last name, and email address, and click on “Registe…" at bounding box center [640, 843] width 420 height 43
click at [701, 834] on span "Zoom registration link below" at bounding box center [708, 828] width 136 height 13
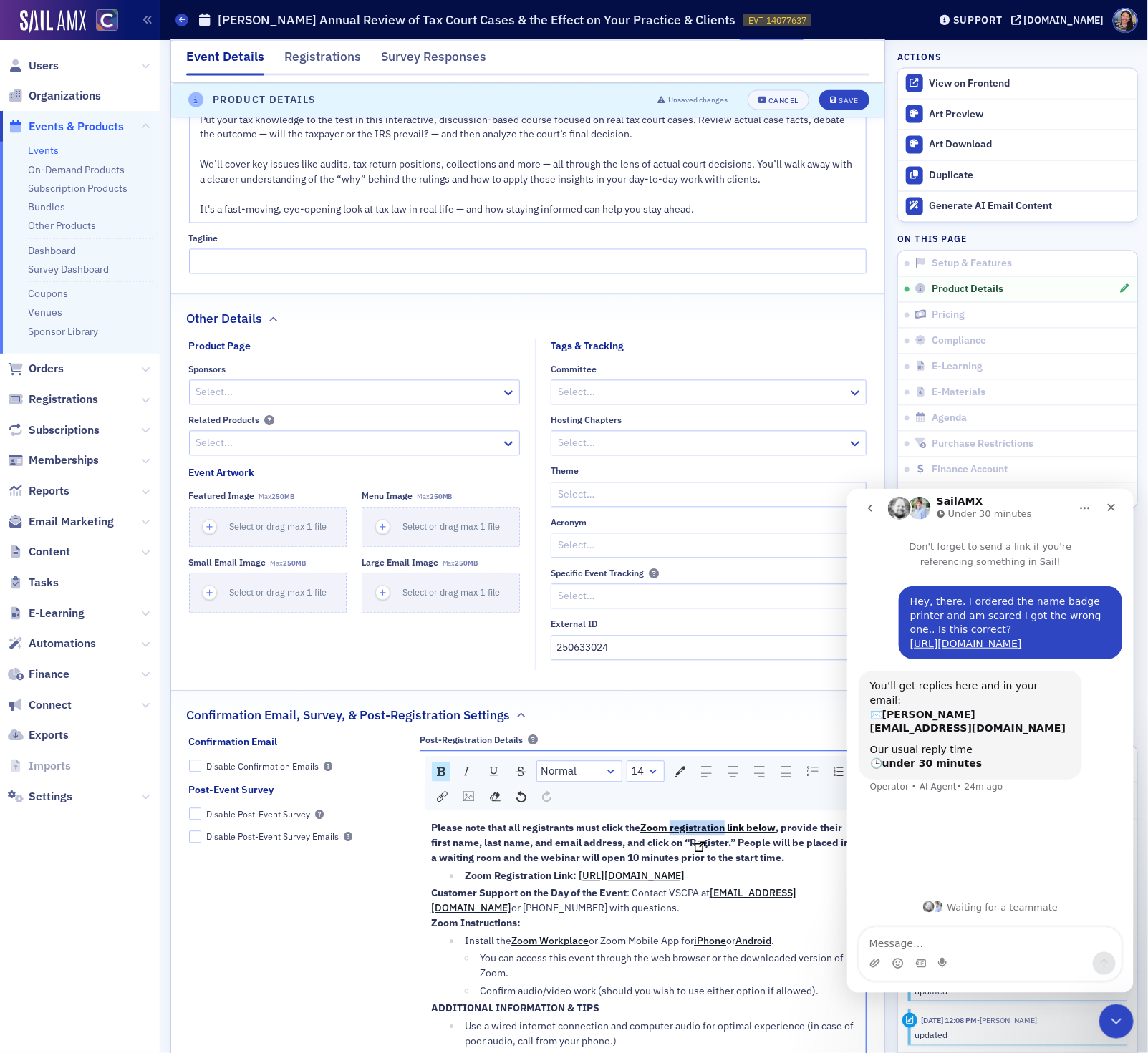
click at [701, 834] on span "Zoom registration link below" at bounding box center [708, 828] width 136 height 13
click at [701, 835] on span "Zoom registration link below" at bounding box center [708, 828] width 136 height 13
drag, startPoint x: 782, startPoint y: 837, endPoint x: 648, endPoint y: 835, distance: 134.0
click at [648, 835] on div "Please note that all registrants must click the Zoom registration link below , …" at bounding box center [642, 843] width 424 height 45
click at [443, 802] on img "rdw-link-control" at bounding box center [441, 797] width 10 height 10
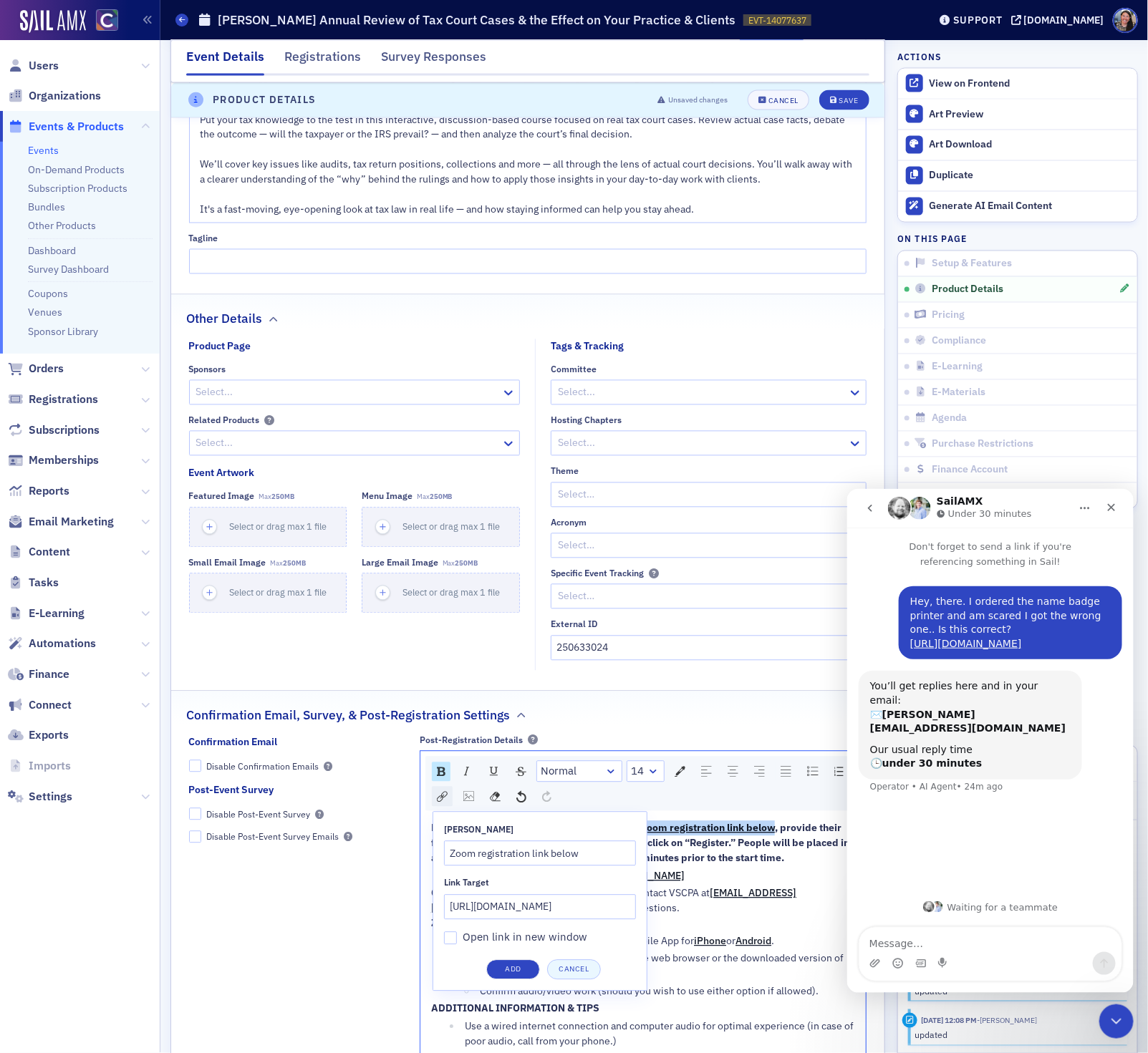
click at [443, 802] on img "rdw-link-control" at bounding box center [441, 797] width 10 height 10
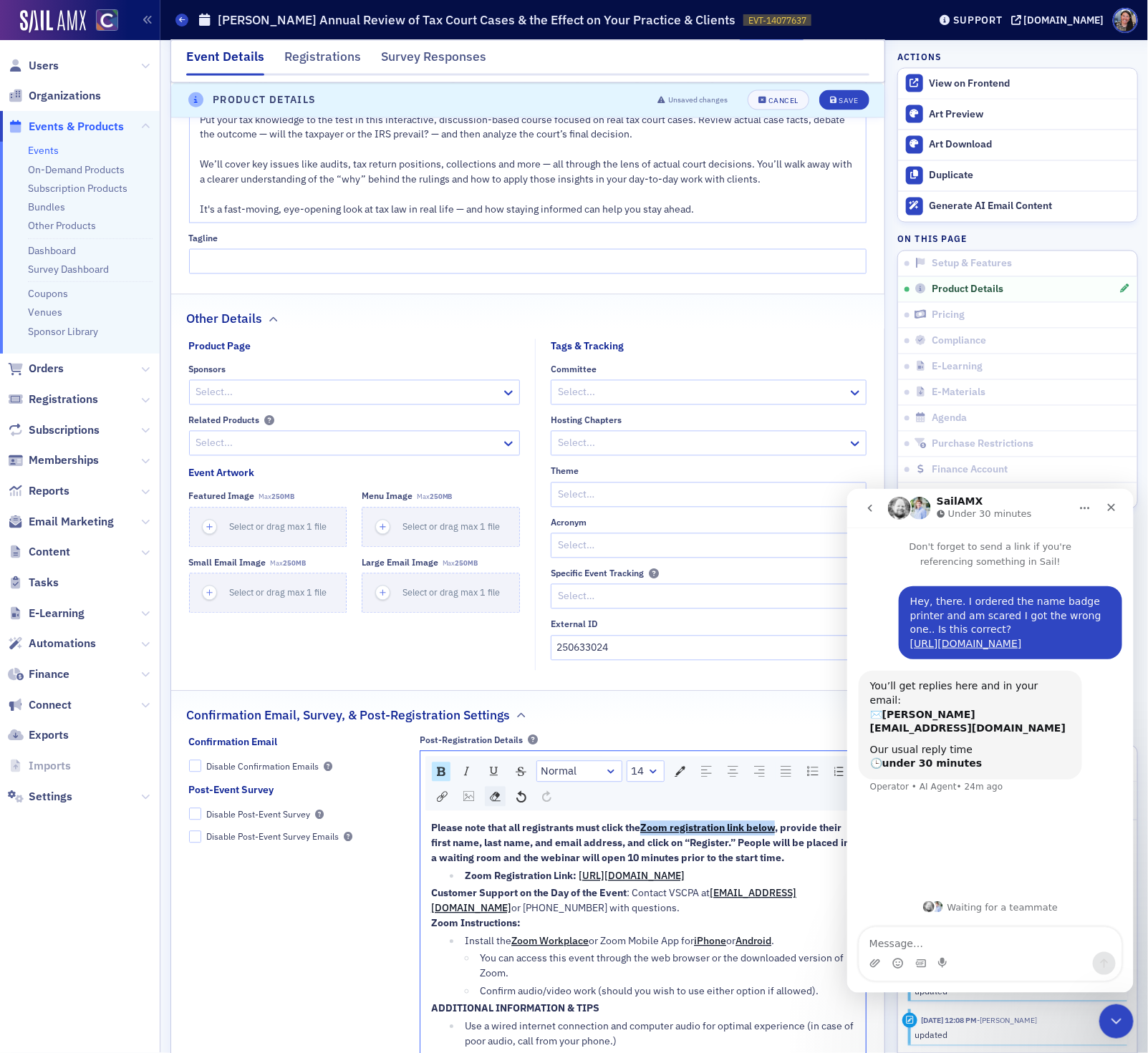
click at [494, 802] on img "rdw-remove-control" at bounding box center [494, 797] width 10 height 10
click at [443, 777] on img "rdw-inline-control" at bounding box center [440, 772] width 8 height 9
click at [440, 802] on img "rdw-link-control" at bounding box center [441, 797] width 10 height 10
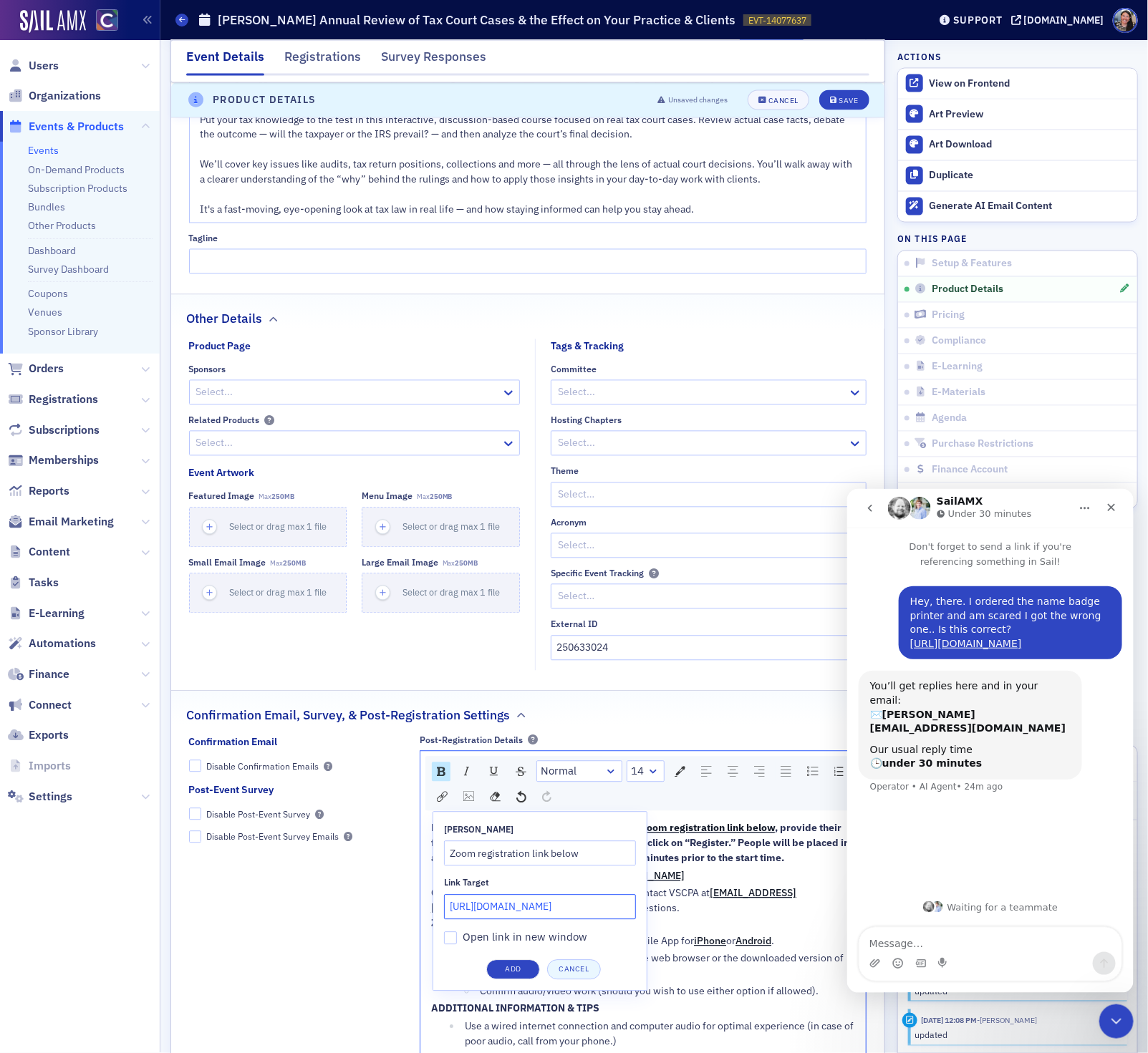
click at [480, 912] on input "https://us06web.zoom.us/webinar/register/WN_fX2LVaWKTG2VaIlH4-W1iQ" at bounding box center [539, 907] width 192 height 25
click at [510, 974] on div "Normal 14 Link Title Zoom registration link below Link Target Open link in new …" at bounding box center [642, 913] width 447 height 324
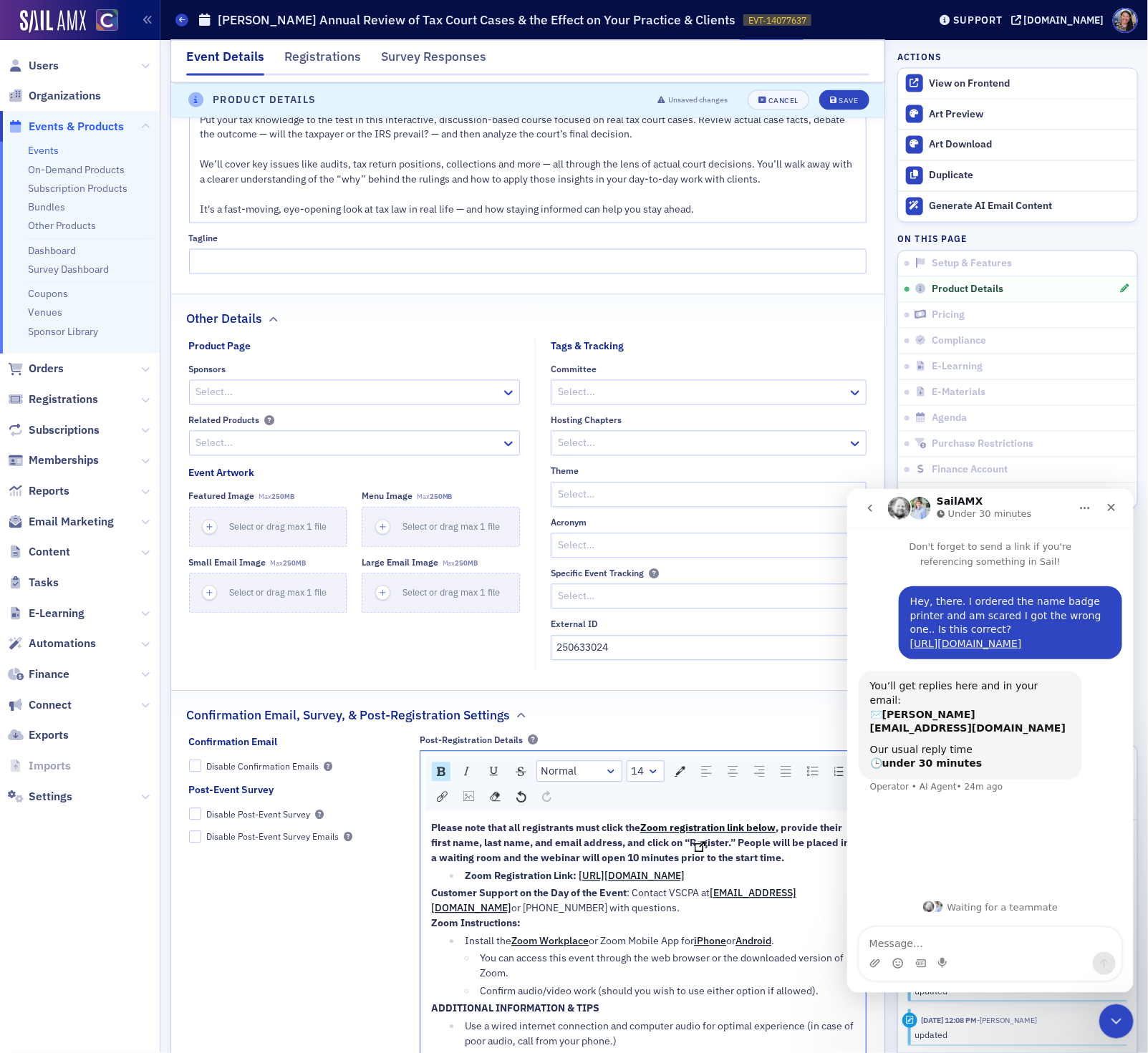
click at [674, 832] on span "Zoom registration link below" at bounding box center [708, 828] width 136 height 13
click at [1111, 506] on icon "Close" at bounding box center [1111, 506] width 11 height 11
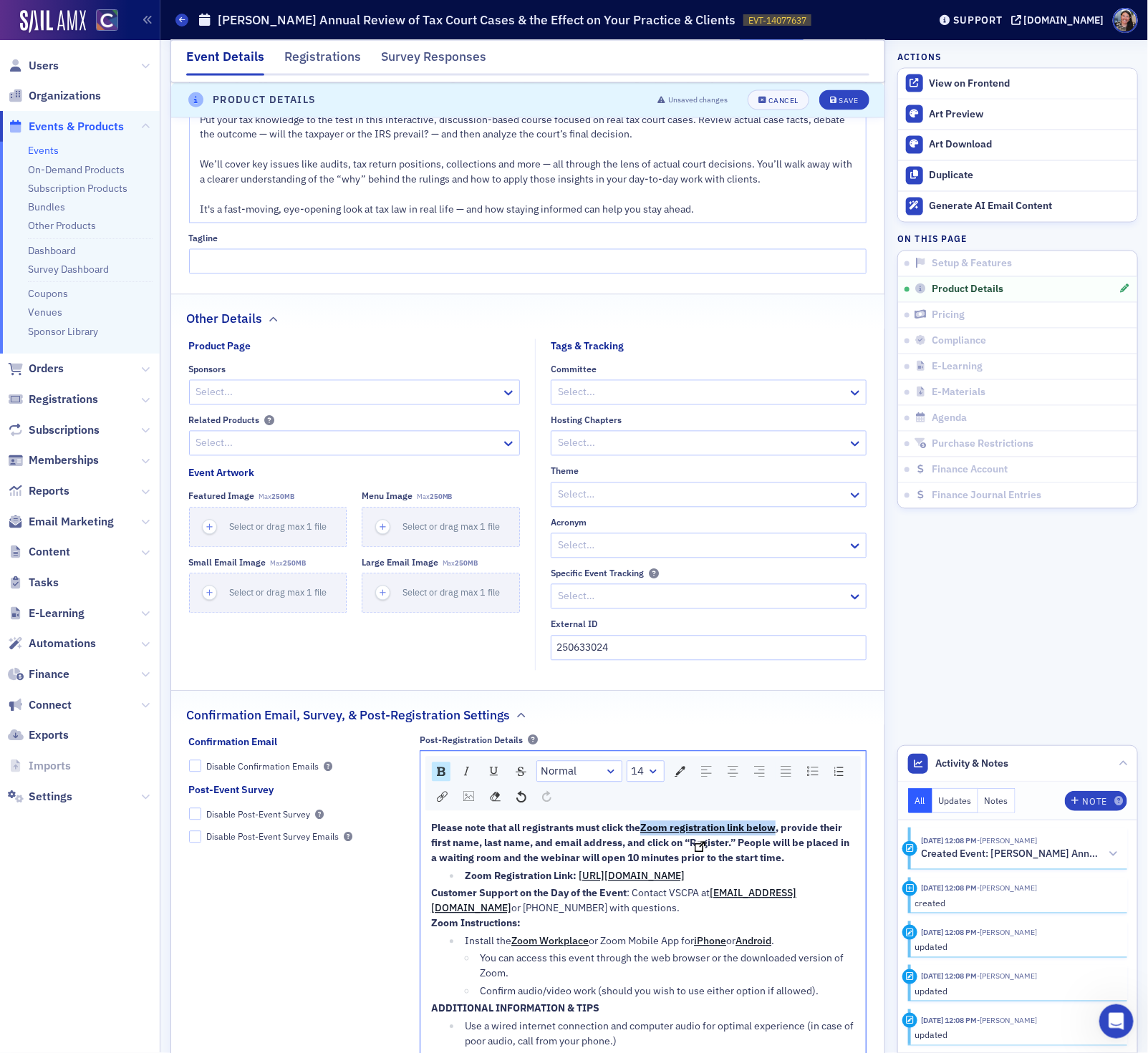
drag, startPoint x: 781, startPoint y: 835, endPoint x: 646, endPoint y: 836, distance: 135.0
click at [646, 836] on div "Please note that all registrants must click the Zoom registration link below , …" at bounding box center [642, 843] width 424 height 45
click at [443, 802] on img "rdw-link-control" at bounding box center [441, 797] width 10 height 10
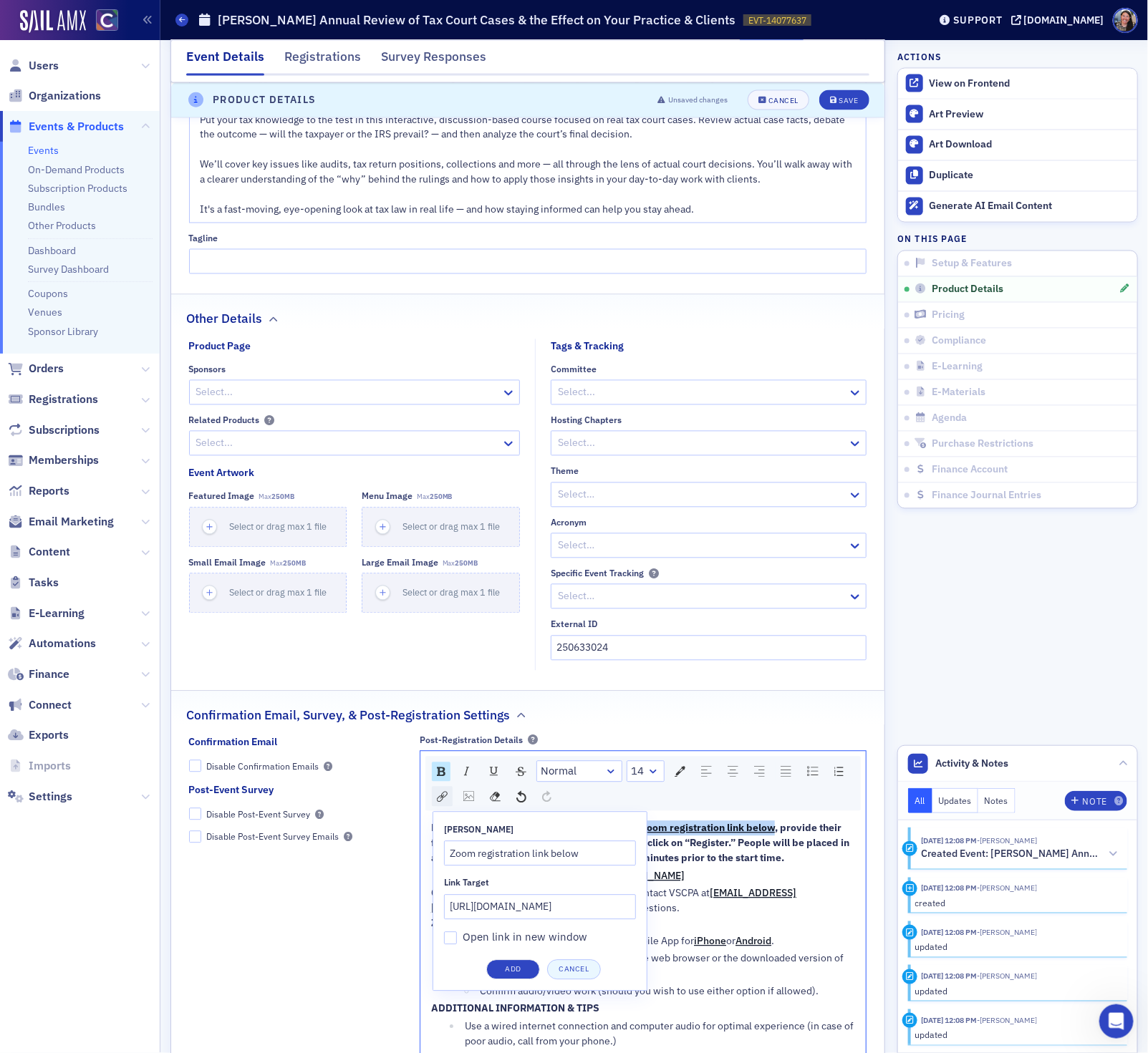
click at [443, 802] on img "rdw-link-control" at bounding box center [441, 797] width 10 height 10
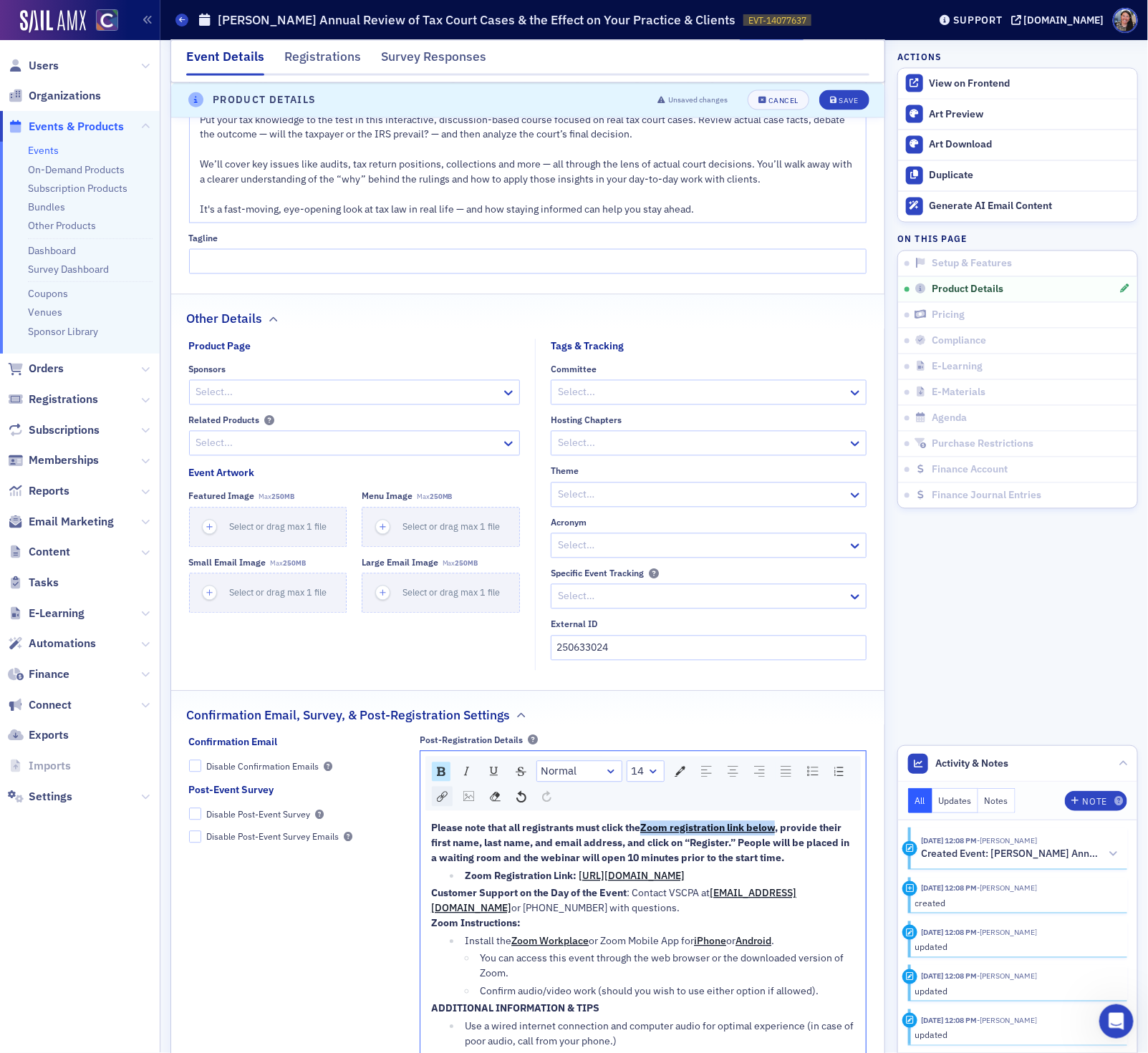
click at [443, 802] on img "rdw-link-control" at bounding box center [441, 797] width 10 height 10
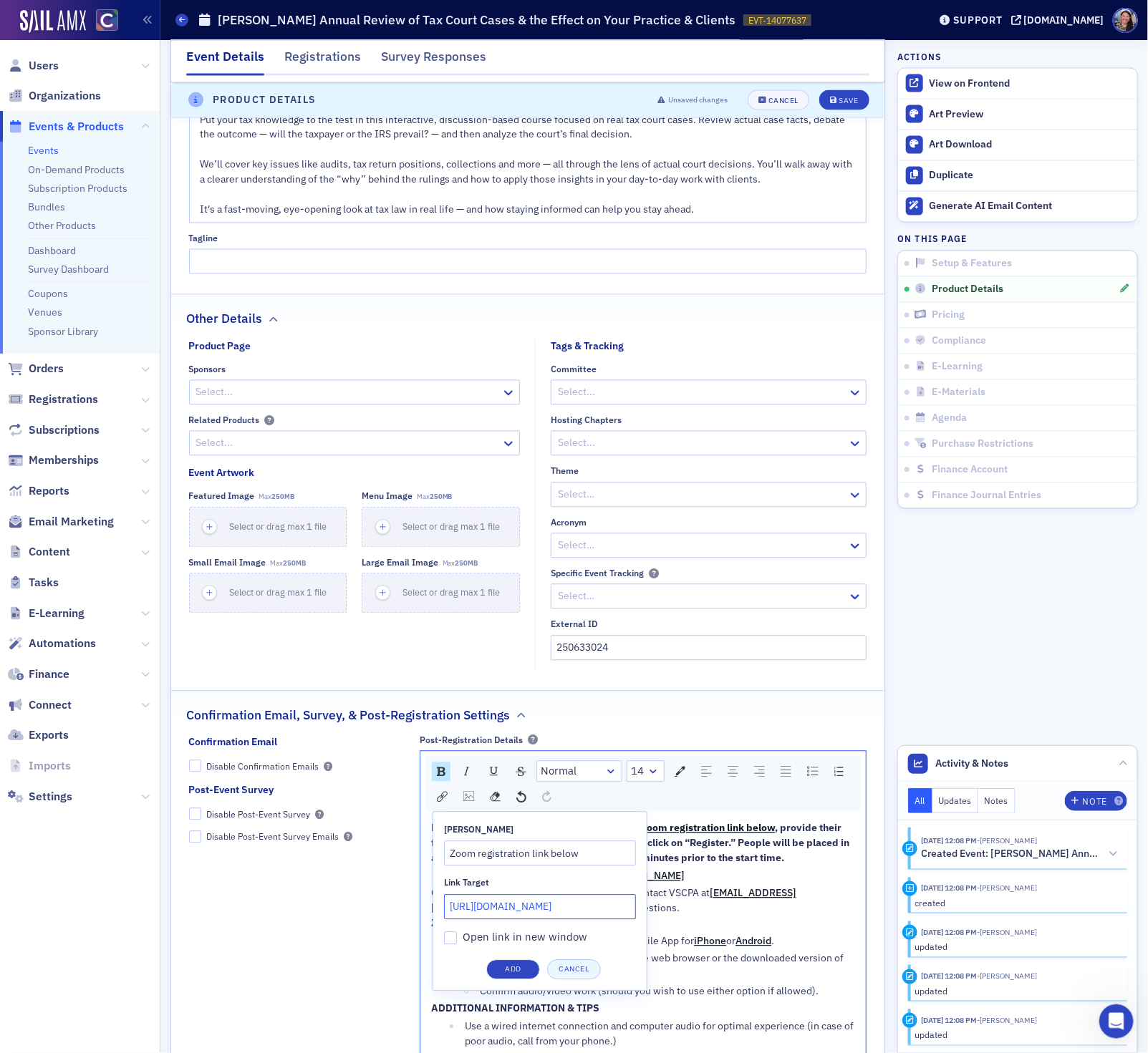
click at [521, 918] on input "https://us06web.zoom.us/webinar/register/WN_fX2LVaWKTG2VaIlH4-W1iQ" at bounding box center [539, 907] width 192 height 25
click at [543, 865] on input "Zoom registration link below" at bounding box center [539, 853] width 192 height 25
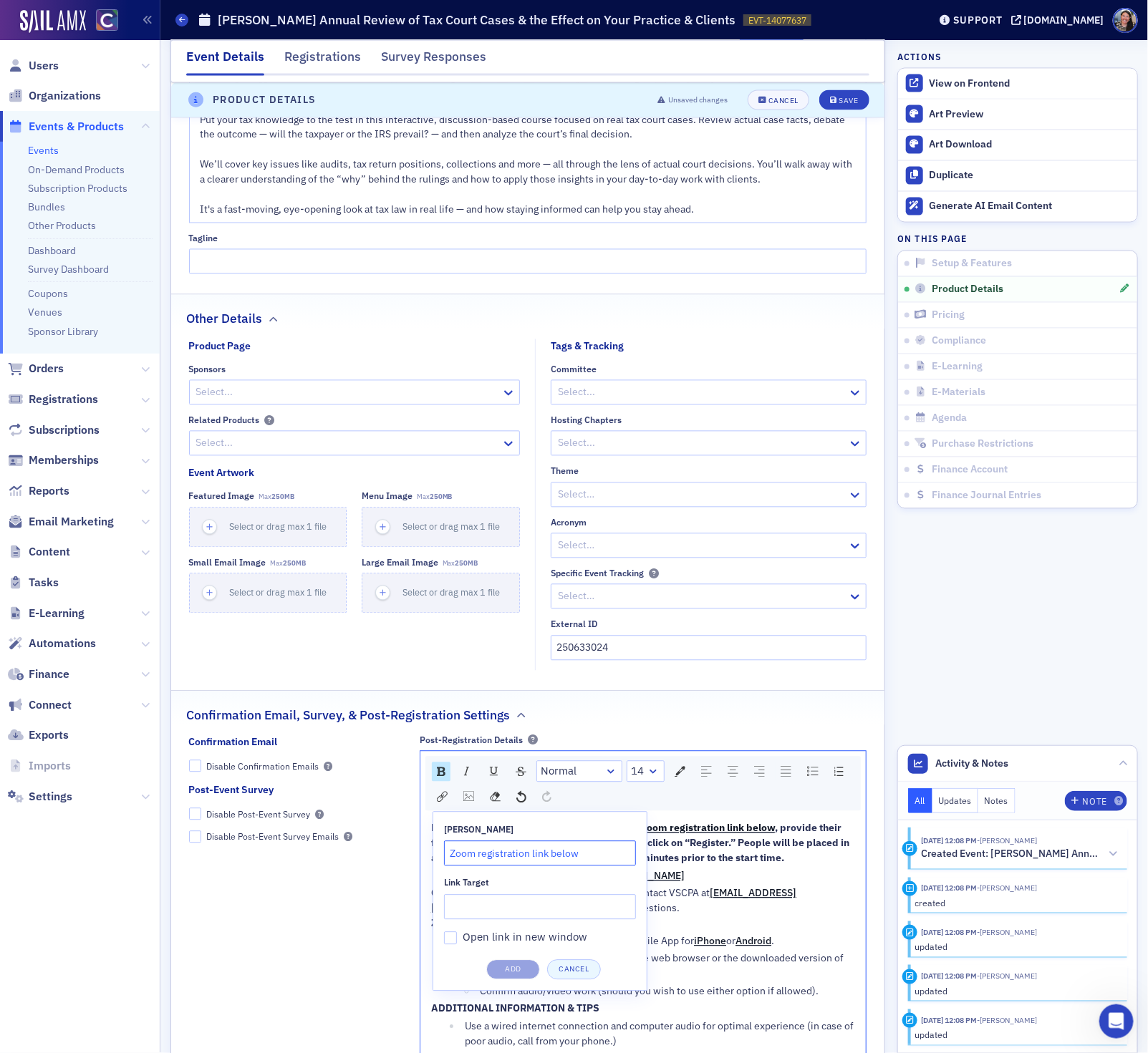
click at [540, 865] on input "Zoom registration link below" at bounding box center [539, 853] width 192 height 25
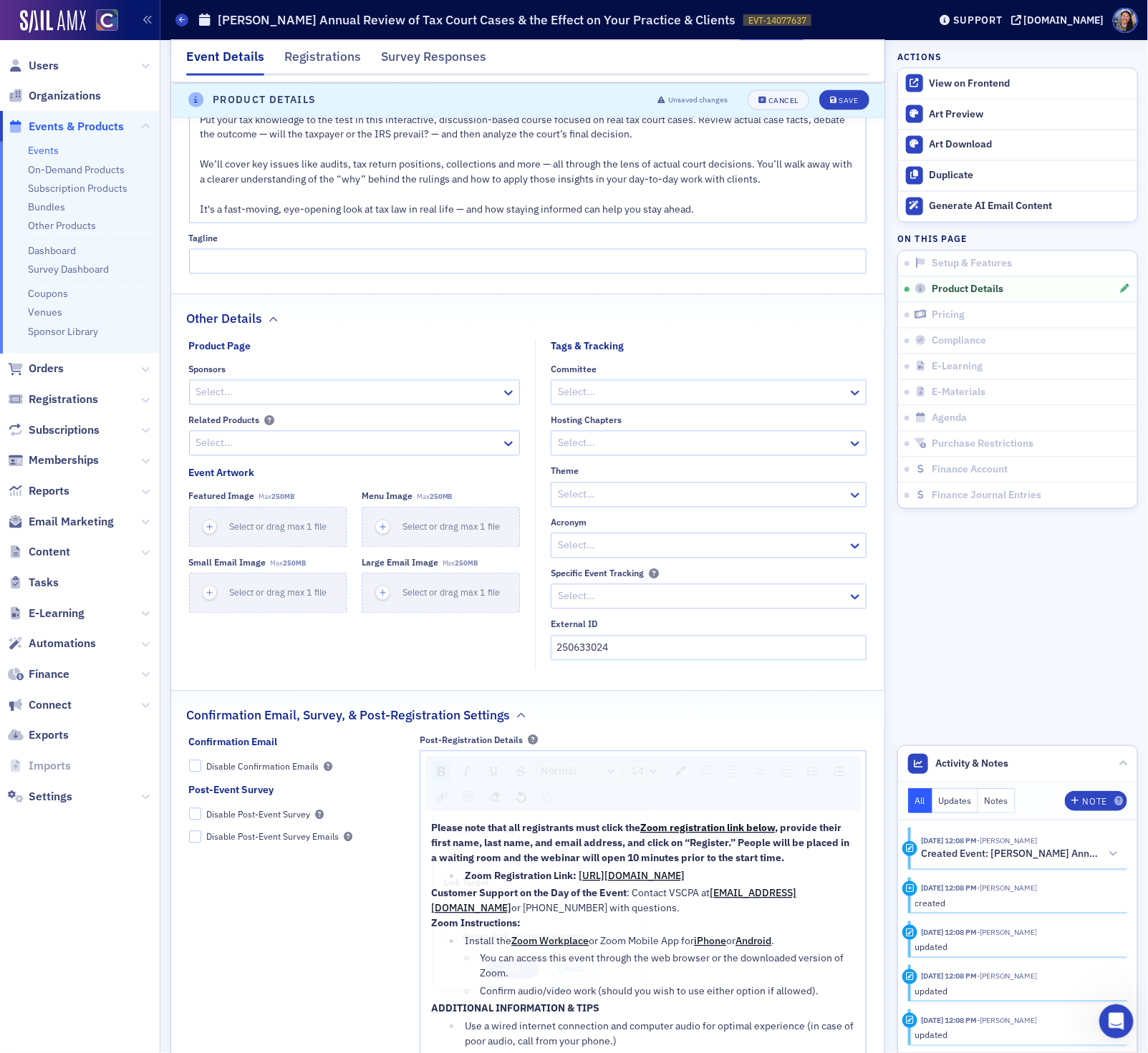
click at [505, 974] on div "Normal 14 Link Title Link Target Open link in new window Add Cancel Please note…" at bounding box center [642, 913] width 447 height 324
drag, startPoint x: 781, startPoint y: 837, endPoint x: 646, endPoint y: 837, distance: 135.0
click at [646, 837] on div "Please note that all registrants must click the Zoom registration link below , …" at bounding box center [642, 843] width 424 height 45
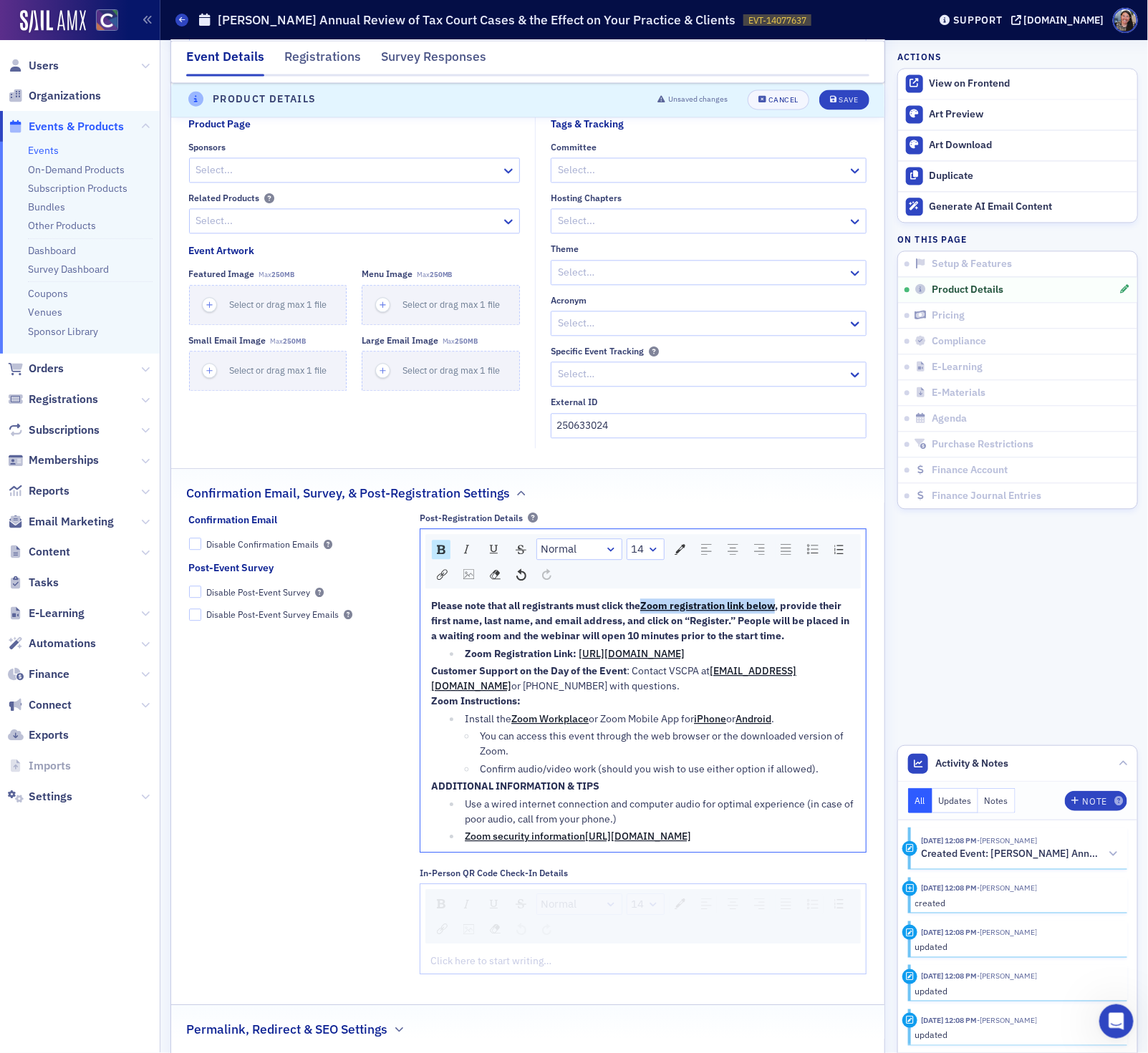
scroll to position [1278, 0]
drag, startPoint x: 520, startPoint y: 876, endPoint x: 522, endPoint y: 916, distance: 40.0
click at [522, 916] on div "Post-Registration Details Normal 14 Please note that all registrants must click…" at bounding box center [642, 742] width 447 height 461
click at [676, 612] on span "Zoom registration link below" at bounding box center [708, 606] width 136 height 13
click at [693, 612] on span "Zoom registration link below" at bounding box center [708, 606] width 136 height 13
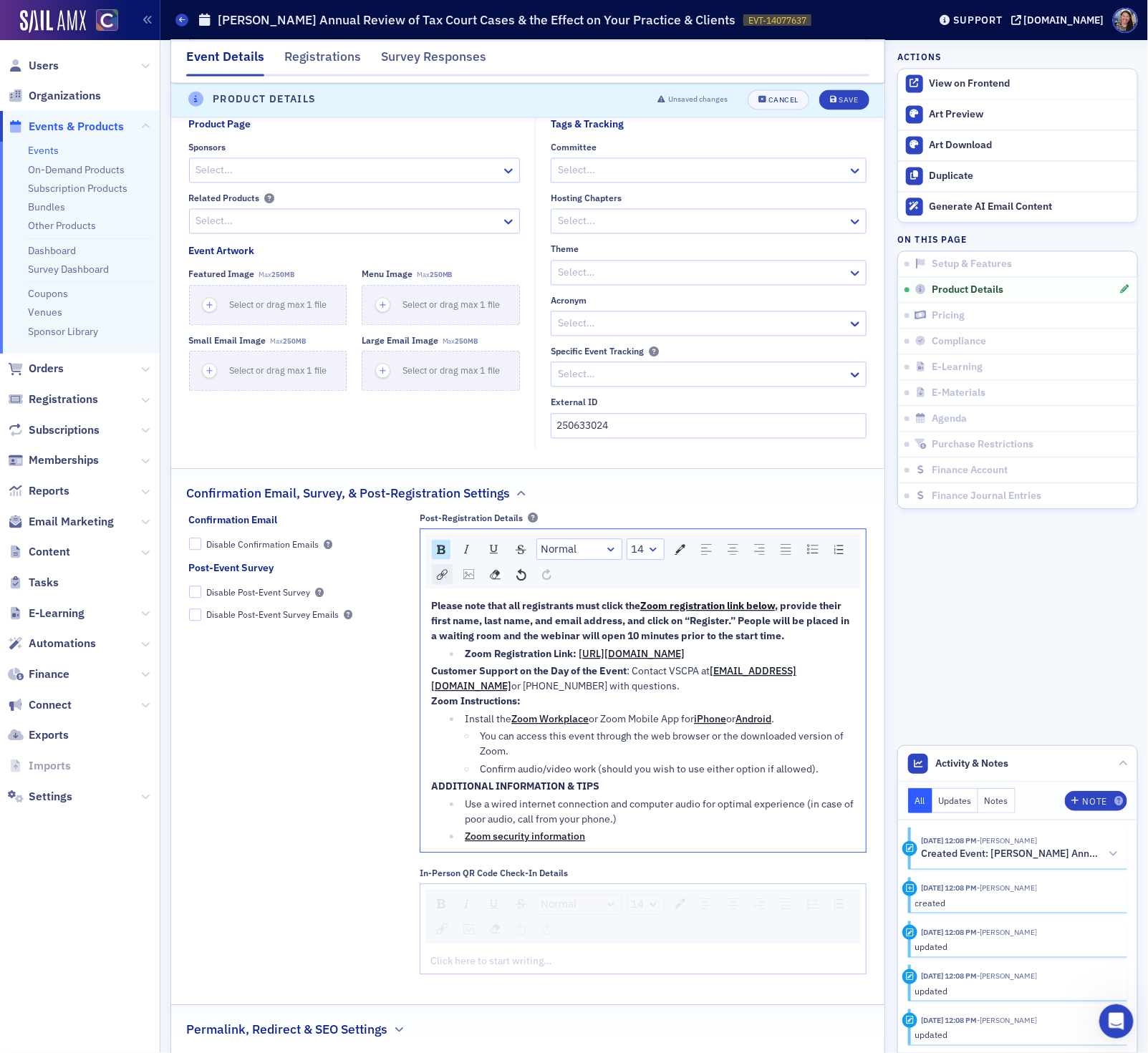
click at [434, 579] on div "rdw-link-control" at bounding box center [442, 574] width 21 height 20
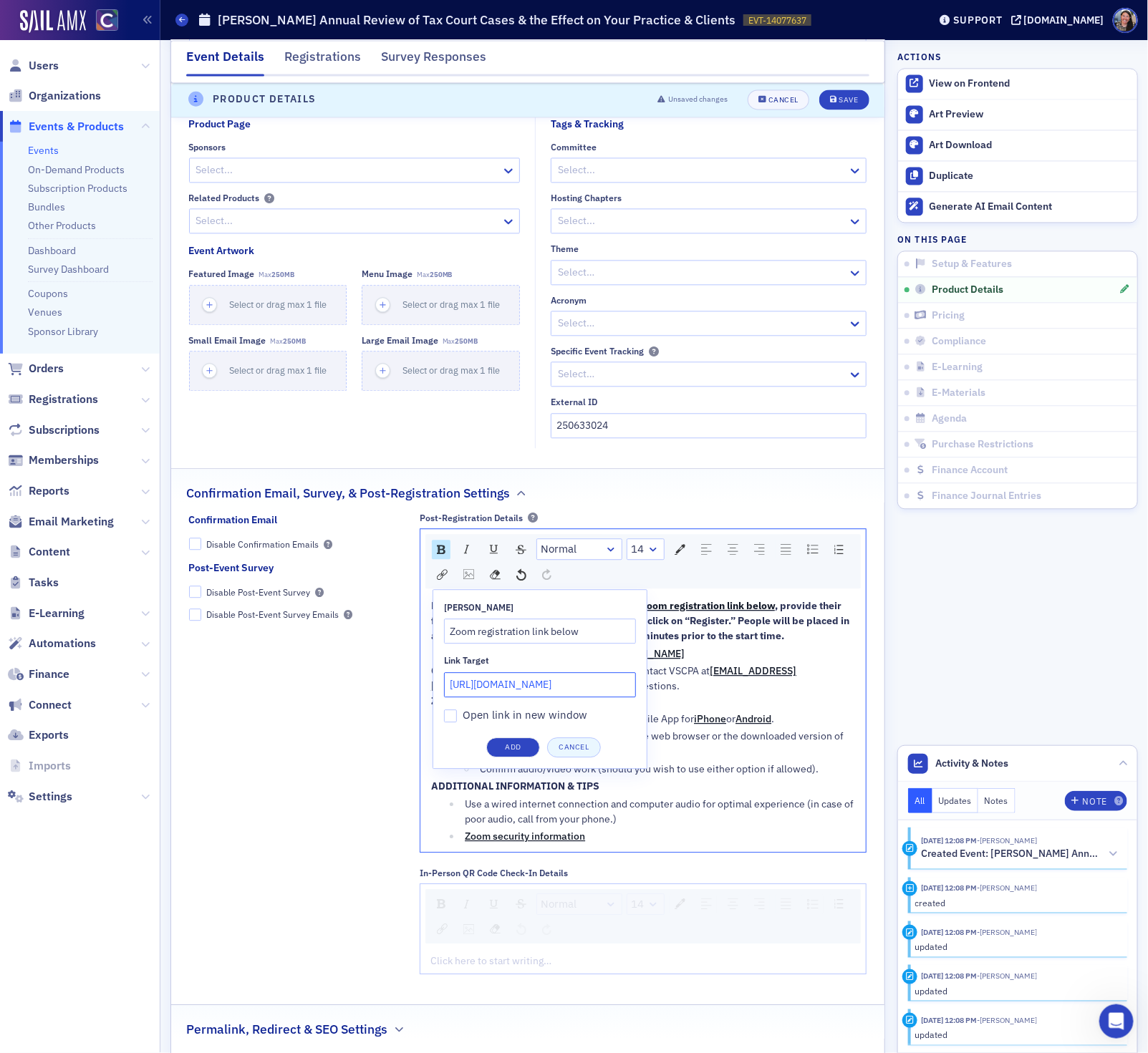
click at [487, 694] on input "https://us06web.zoom.us/webinar/register/WN_fX2LVaWKTG2VaIlH4-W1iQ" at bounding box center [539, 684] width 192 height 25
paste input "https://us06web.zoom.us/webinar/register/WN_f1Q3ZzlLTfeQO9vaPpC5Yg"
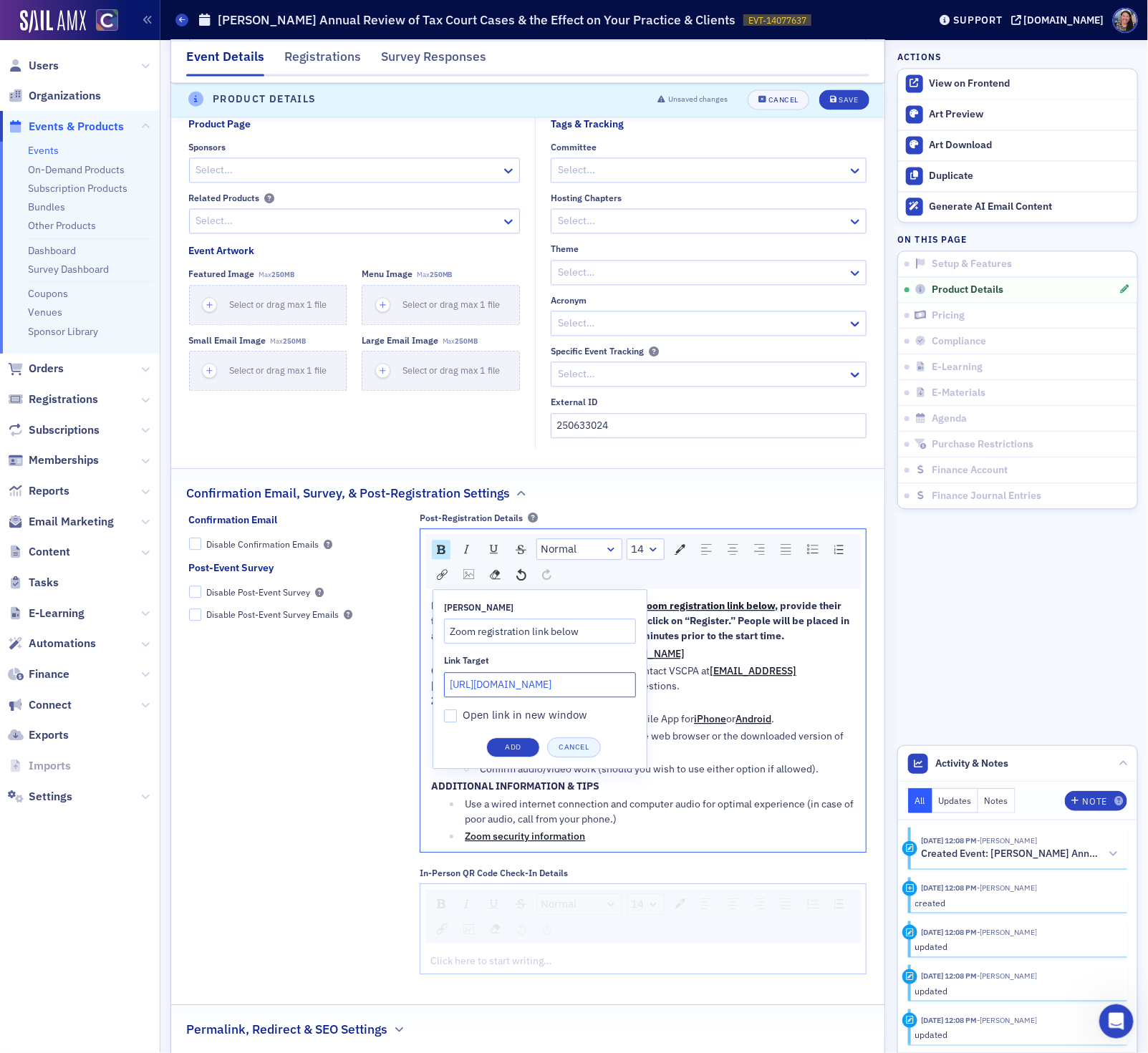
drag, startPoint x: 507, startPoint y: 753, endPoint x: 511, endPoint y: 725, distance: 28.3
click at [511, 725] on div "Link Title Zoom registration link below Link Target https://us06web.zoom.us/web…" at bounding box center [539, 679] width 214 height 180
click at [511, 722] on span "Open link in new window" at bounding box center [524, 714] width 125 height 14
type input "https://us06web.zoom.us/webinar/register/WN_f1Q3ZzlLTfeQO9vaPpC5Yg"
click at [457, 722] on input "Open link in new window" at bounding box center [450, 716] width 13 height 13
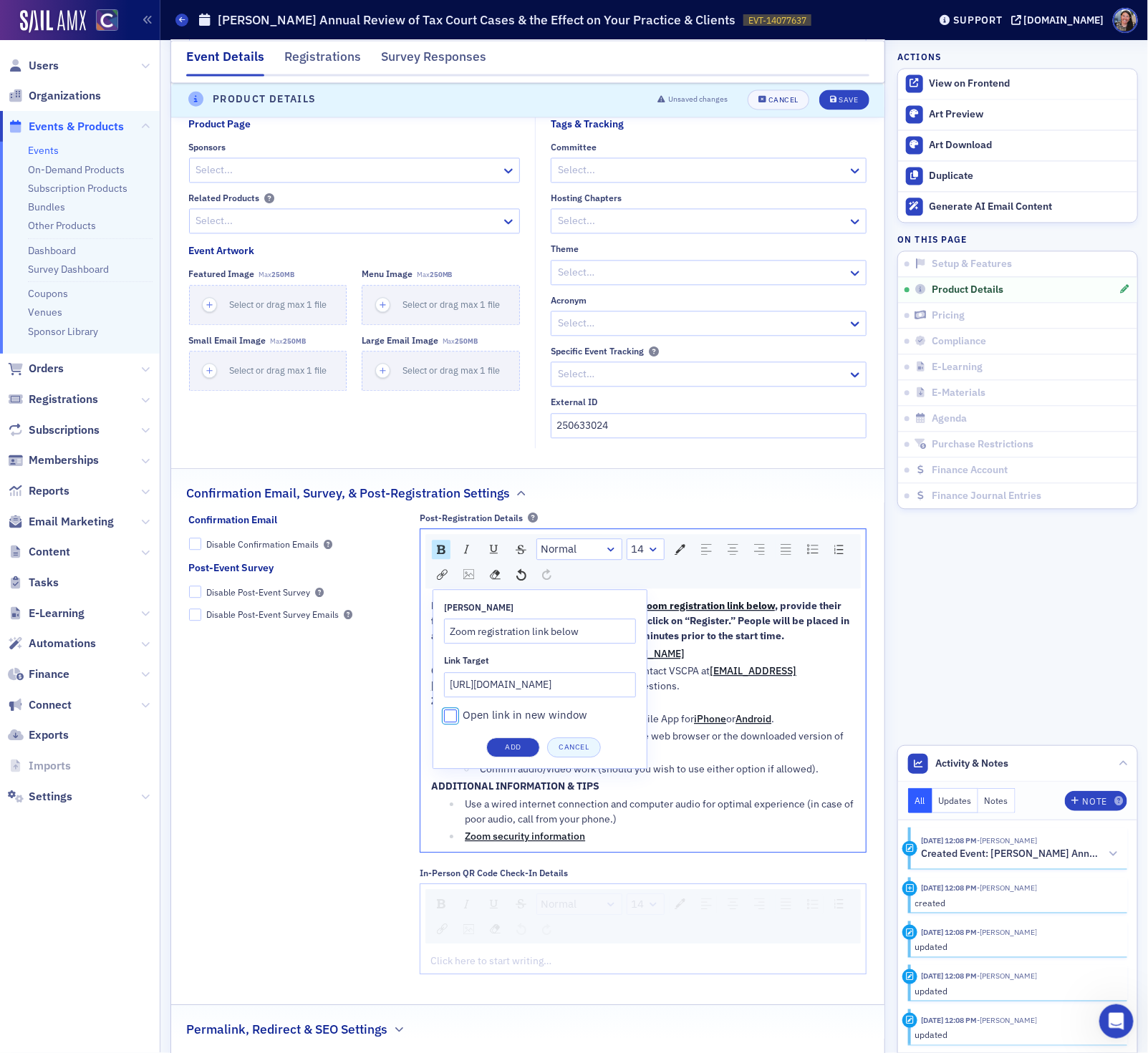
checkbox input "true"
click at [509, 750] on button "Add" at bounding box center [512, 747] width 53 height 20
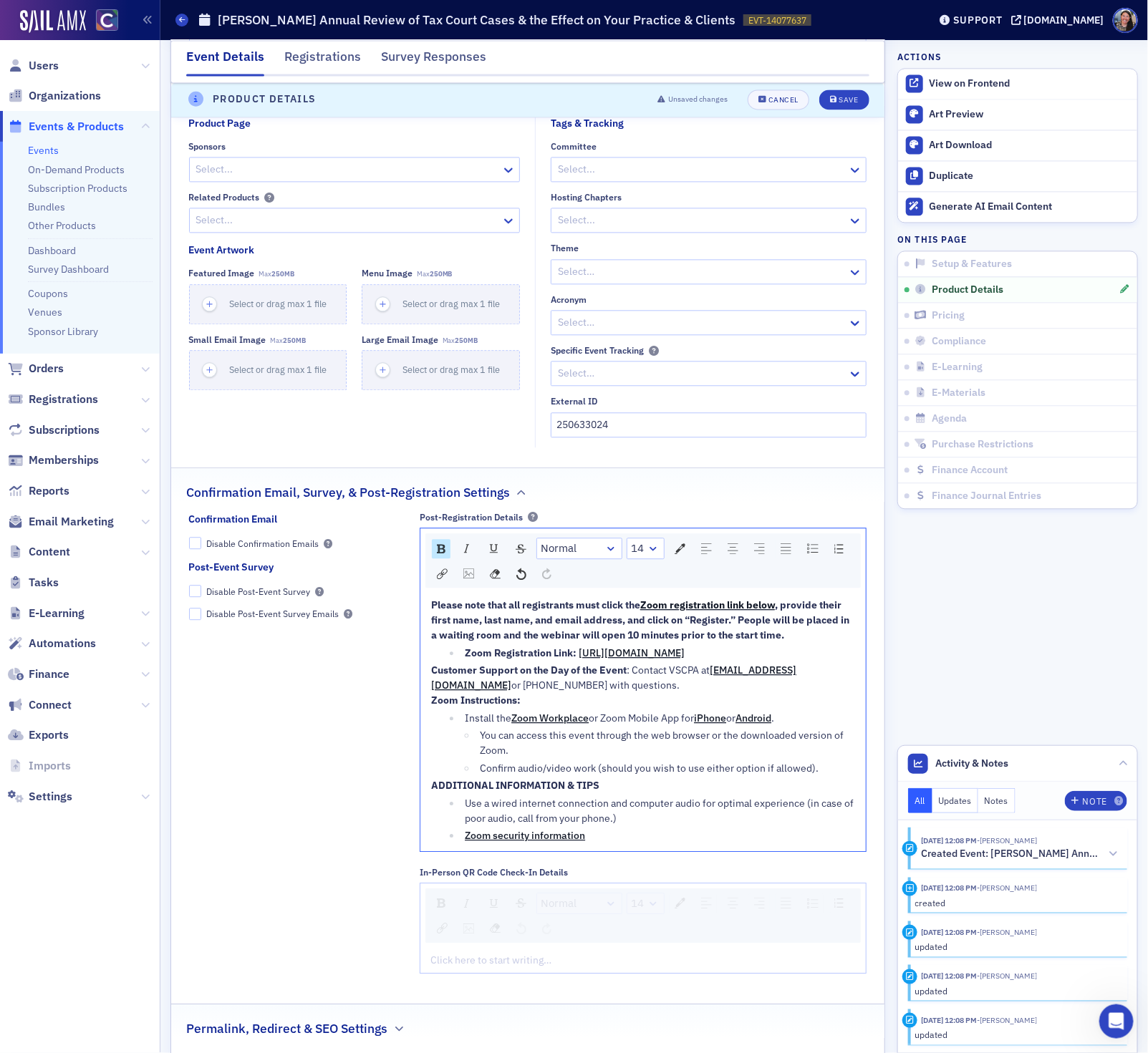
scroll to position [1295, 0]
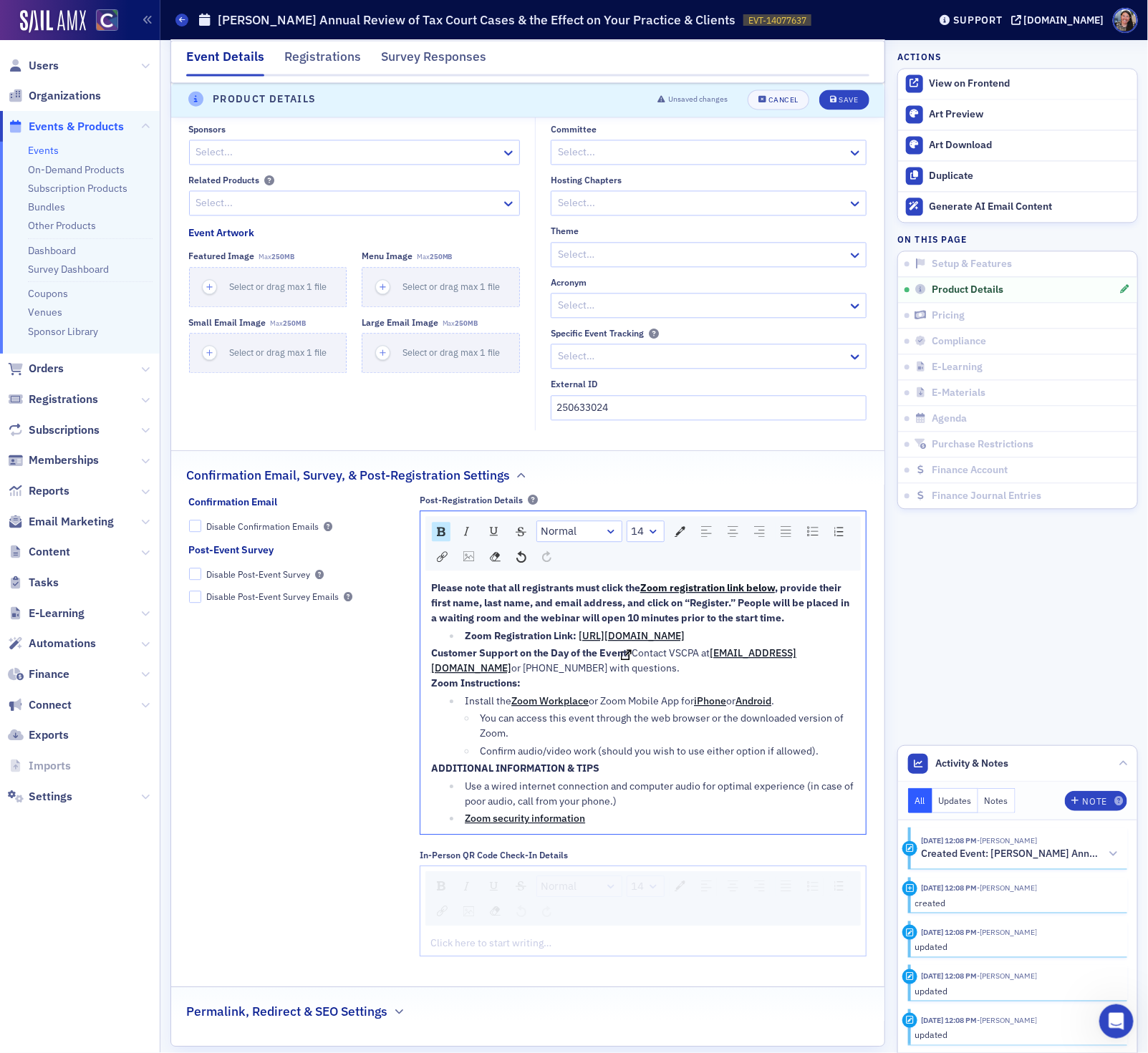
click at [579, 642] on span "https://us06web.zoom.us/webinar/register/WN_xz5DSQVdRAaNsnR5ZlGnYA" at bounding box center [631, 636] width 106 height 13
click at [684, 642] on span "https://us06web.zoom.us/webinar/register/WN_xz5DSQVdRAaNsnR5ZlGnYA" at bounding box center [631, 636] width 106 height 13
drag, startPoint x: 831, startPoint y: 655, endPoint x: 451, endPoint y: 665, distance: 380.1
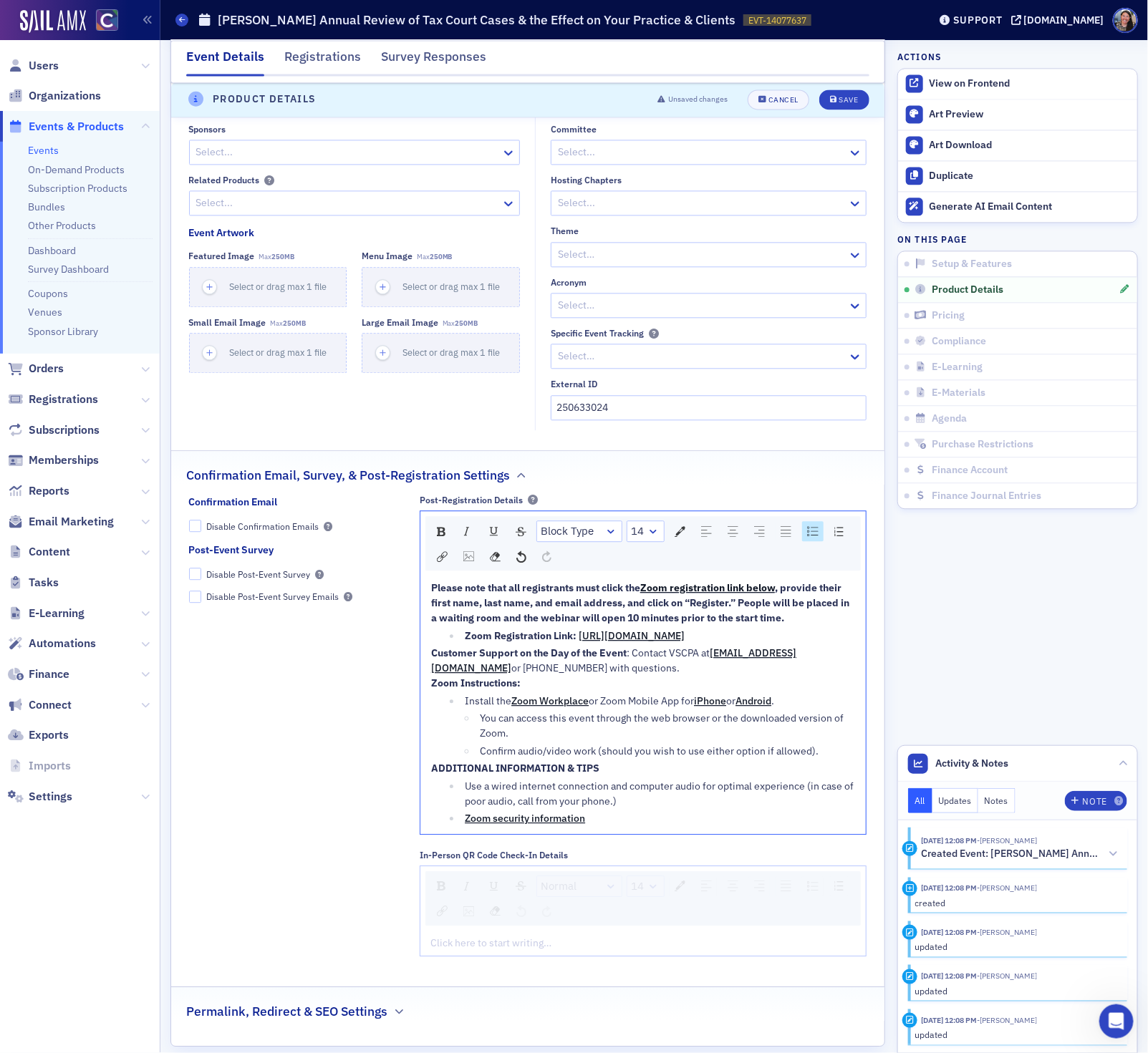
click at [451, 643] on ul "Zoom Registration Link: https://us06web.zoom.us/webinar/register/WN_xz5DSQVdRAa…" at bounding box center [642, 636] width 424 height 15
click at [844, 101] on div "Save" at bounding box center [847, 100] width 20 height 7
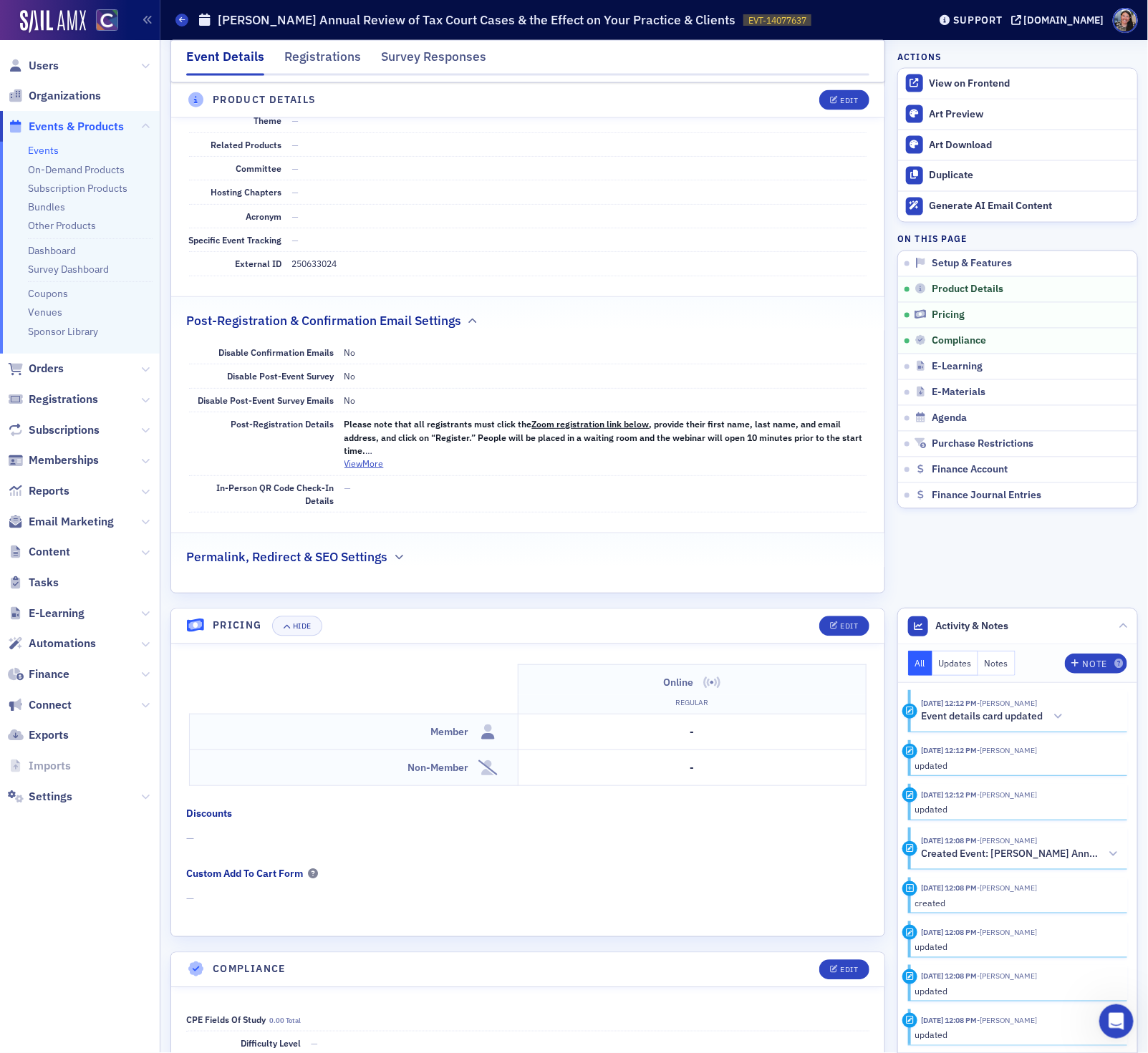
scroll to position [1017, 0]
click at [866, 635] on div "Edit" at bounding box center [838, 624] width 59 height 20
click at [847, 629] on div "Edit" at bounding box center [848, 625] width 18 height 7
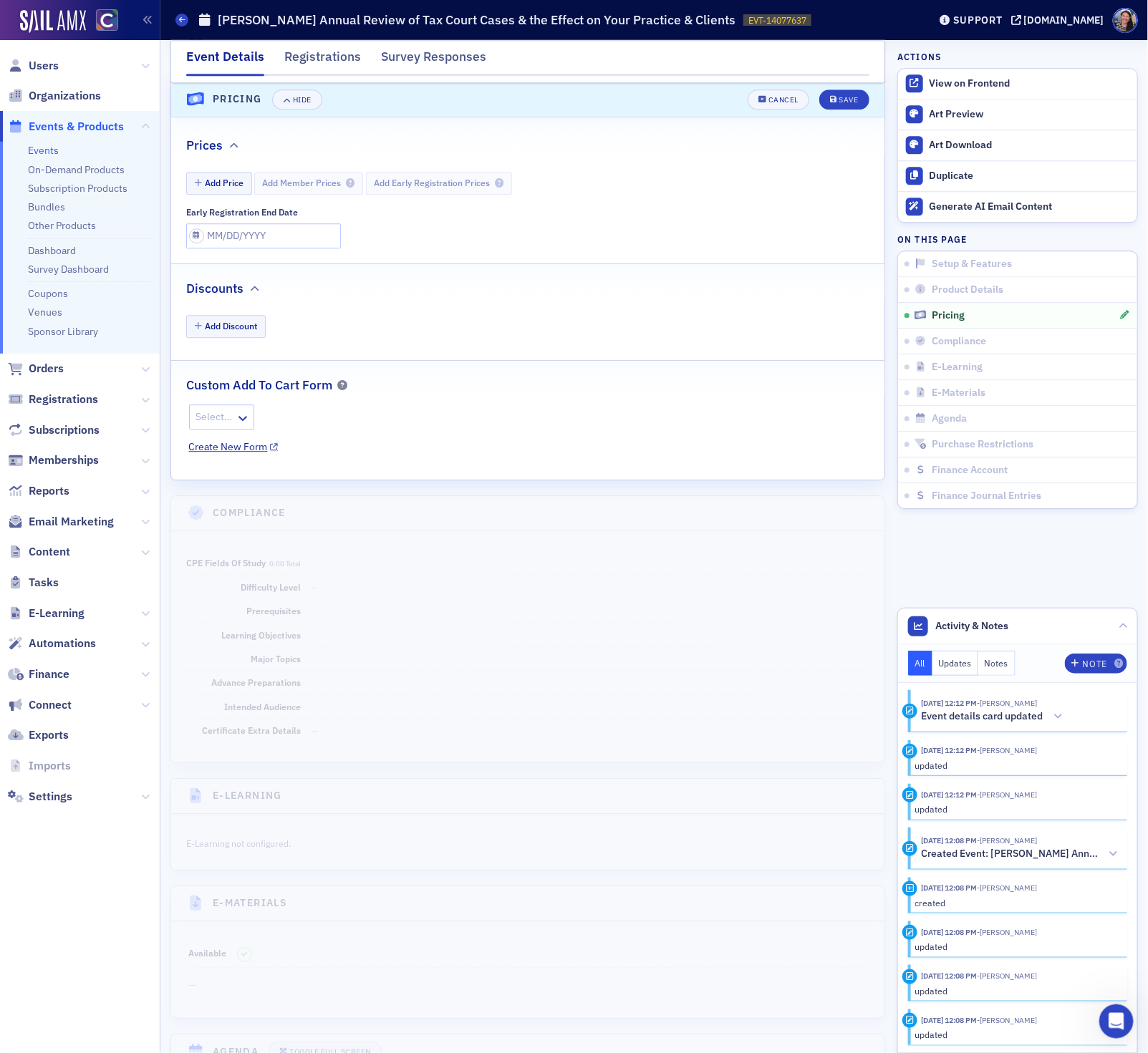
scroll to position [1557, 0]
click at [228, 192] on button "Add Price" at bounding box center [219, 181] width 66 height 22
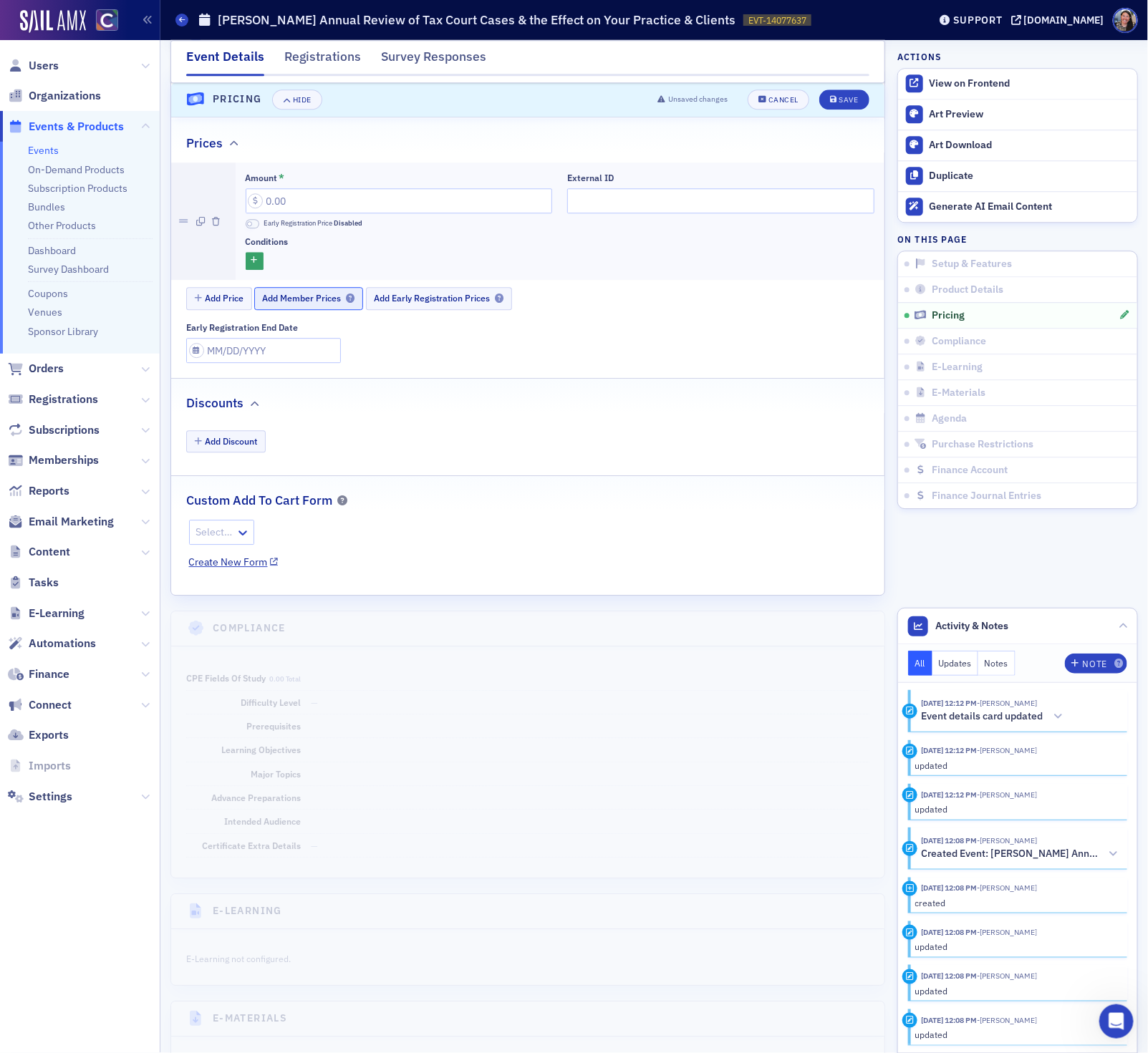
click at [299, 303] on span "Add Member Prices" at bounding box center [309, 298] width 93 height 10
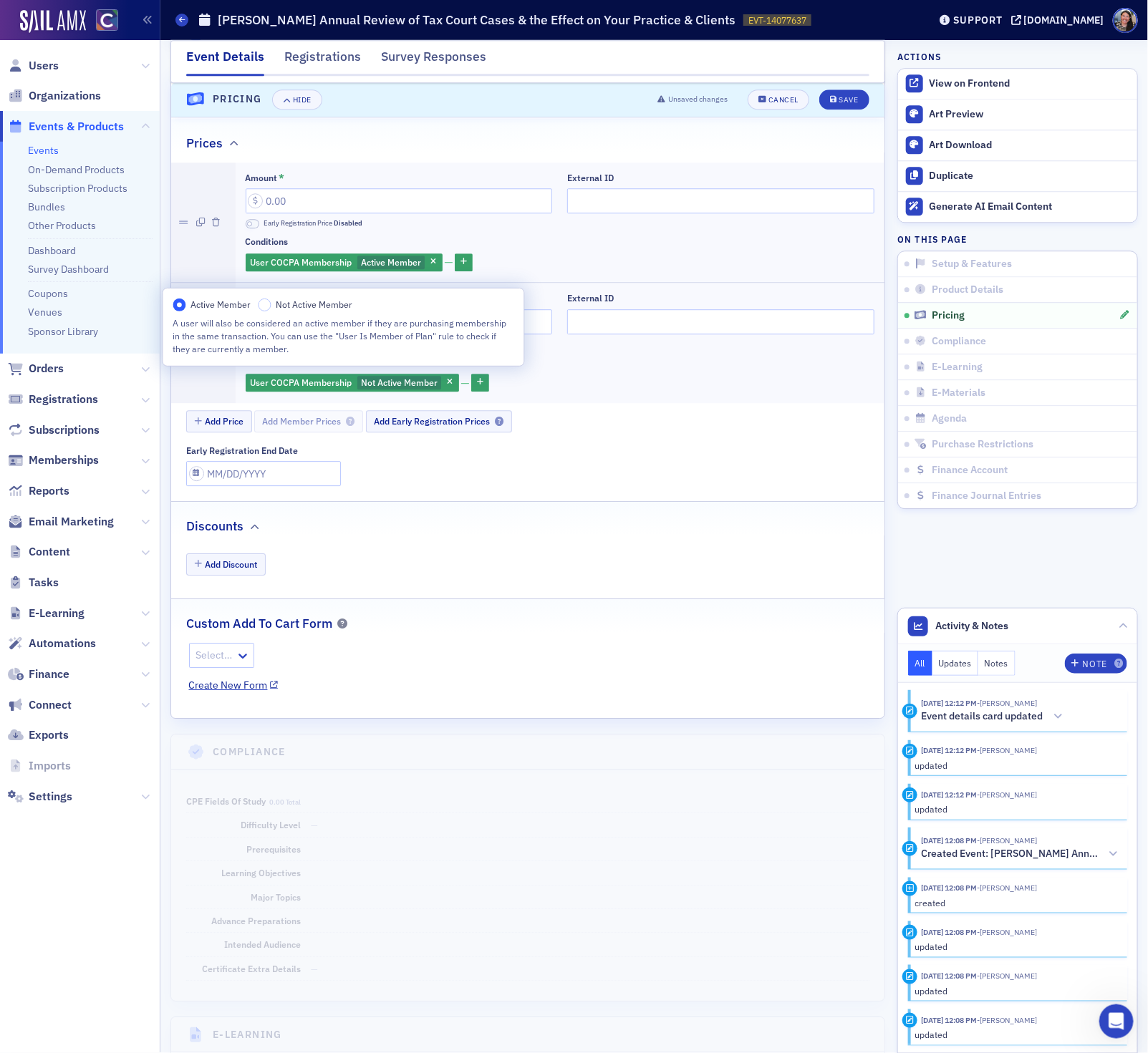
click at [582, 420] on div "Amount * Early Registration Price Disabled External ID Conditions User COCPA Me…" at bounding box center [528, 299] width 714 height 272
click at [344, 213] on input "Amount *" at bounding box center [399, 200] width 307 height 25
type input "79.00"
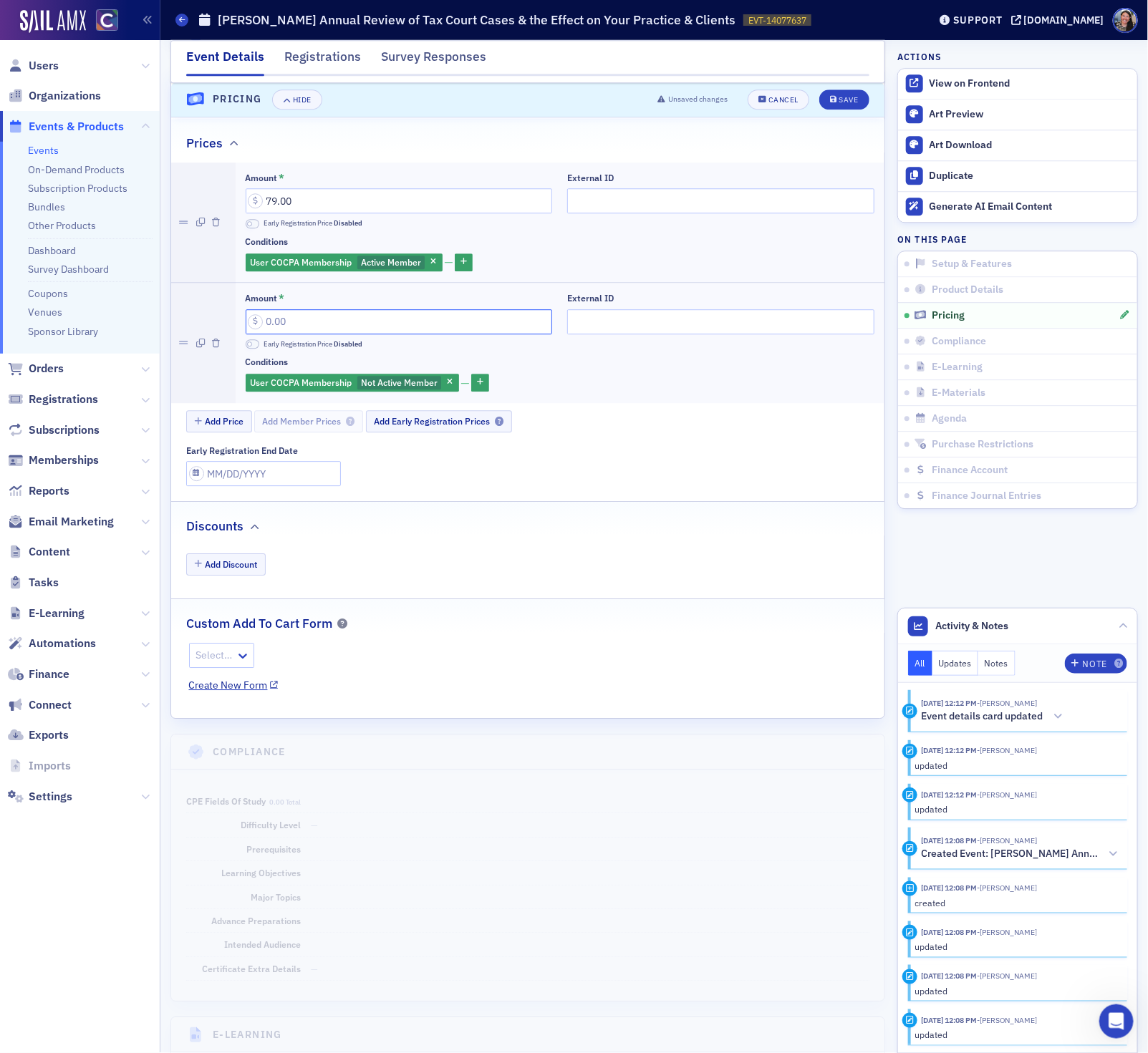
click at [271, 334] on input "Amount *" at bounding box center [399, 321] width 307 height 25
type input "99.00"
click at [585, 213] on input "External ID" at bounding box center [721, 200] width 307 height 25
paste input "250633024"
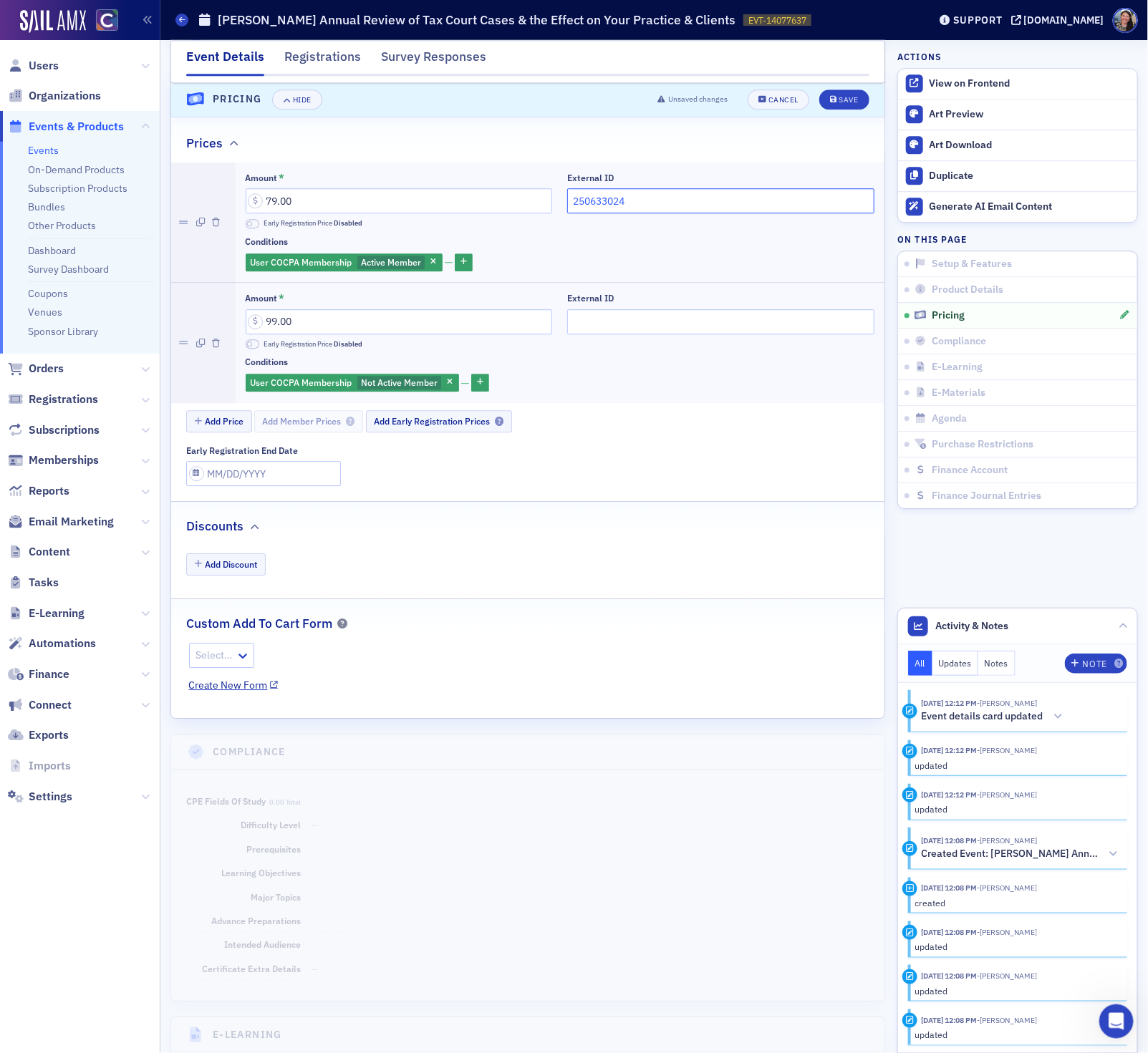
type input "250633024"
click at [595, 334] on input "External ID" at bounding box center [721, 321] width 307 height 25
paste input "250633024"
type input "250633024"
click at [847, 106] on button "Save" at bounding box center [844, 99] width 50 height 20
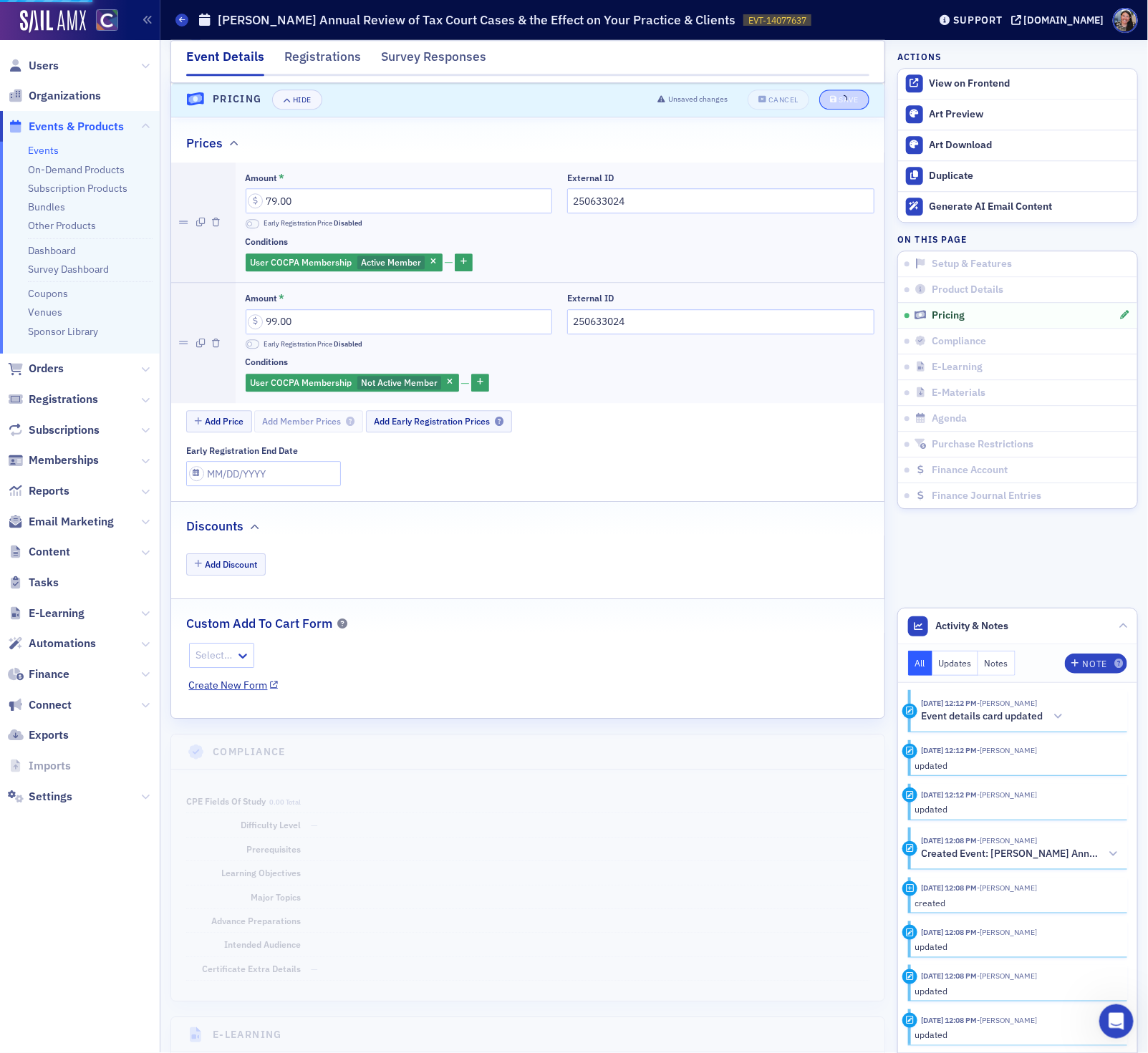
scroll to position [1501, 0]
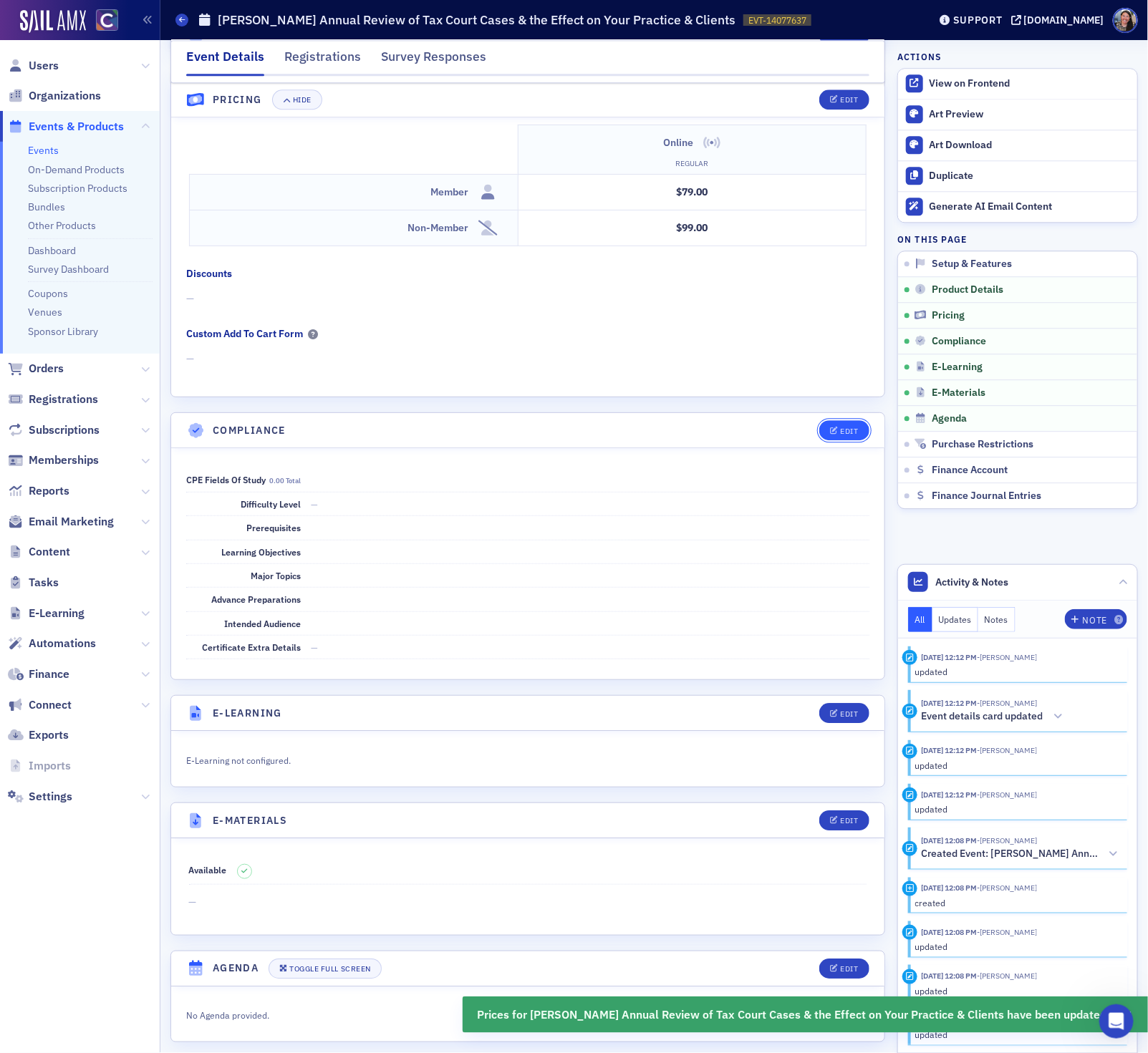
click at [844, 435] on div "Edit" at bounding box center [848, 431] width 18 height 7
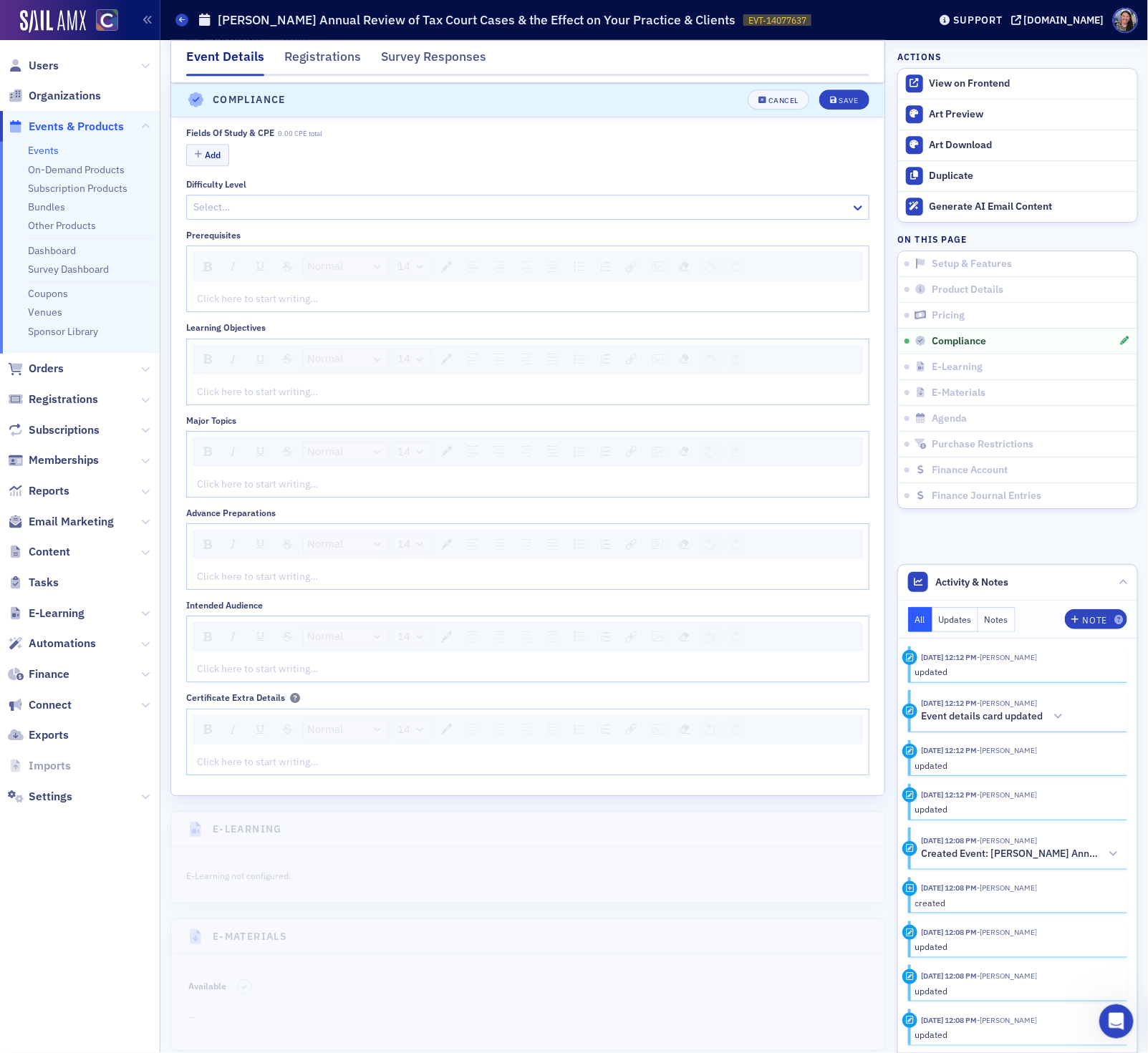
scroll to position [1847, 0]
click at [216, 161] on button "Add" at bounding box center [208, 150] width 43 height 22
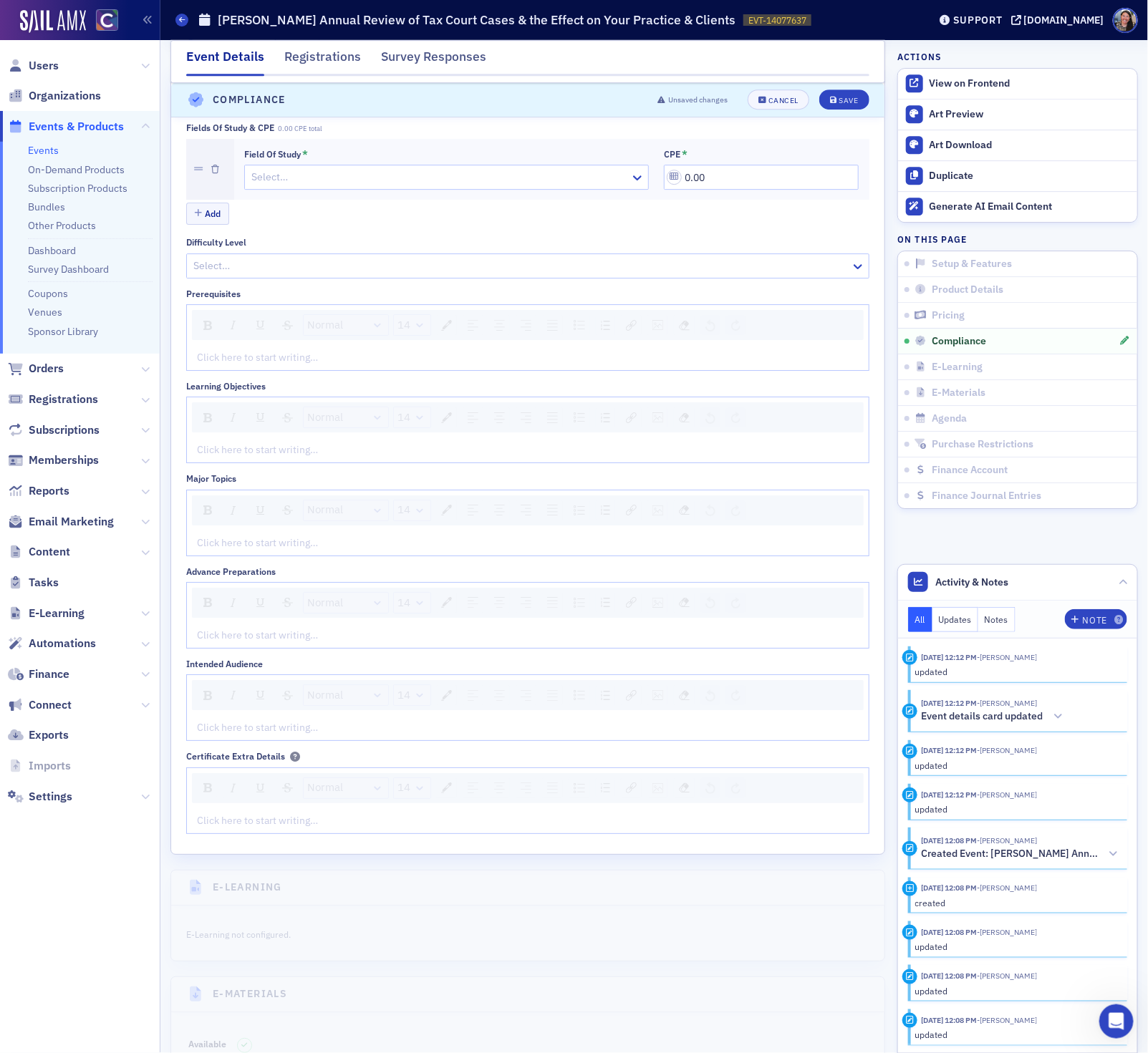
click at [275, 186] on div at bounding box center [439, 177] width 378 height 18
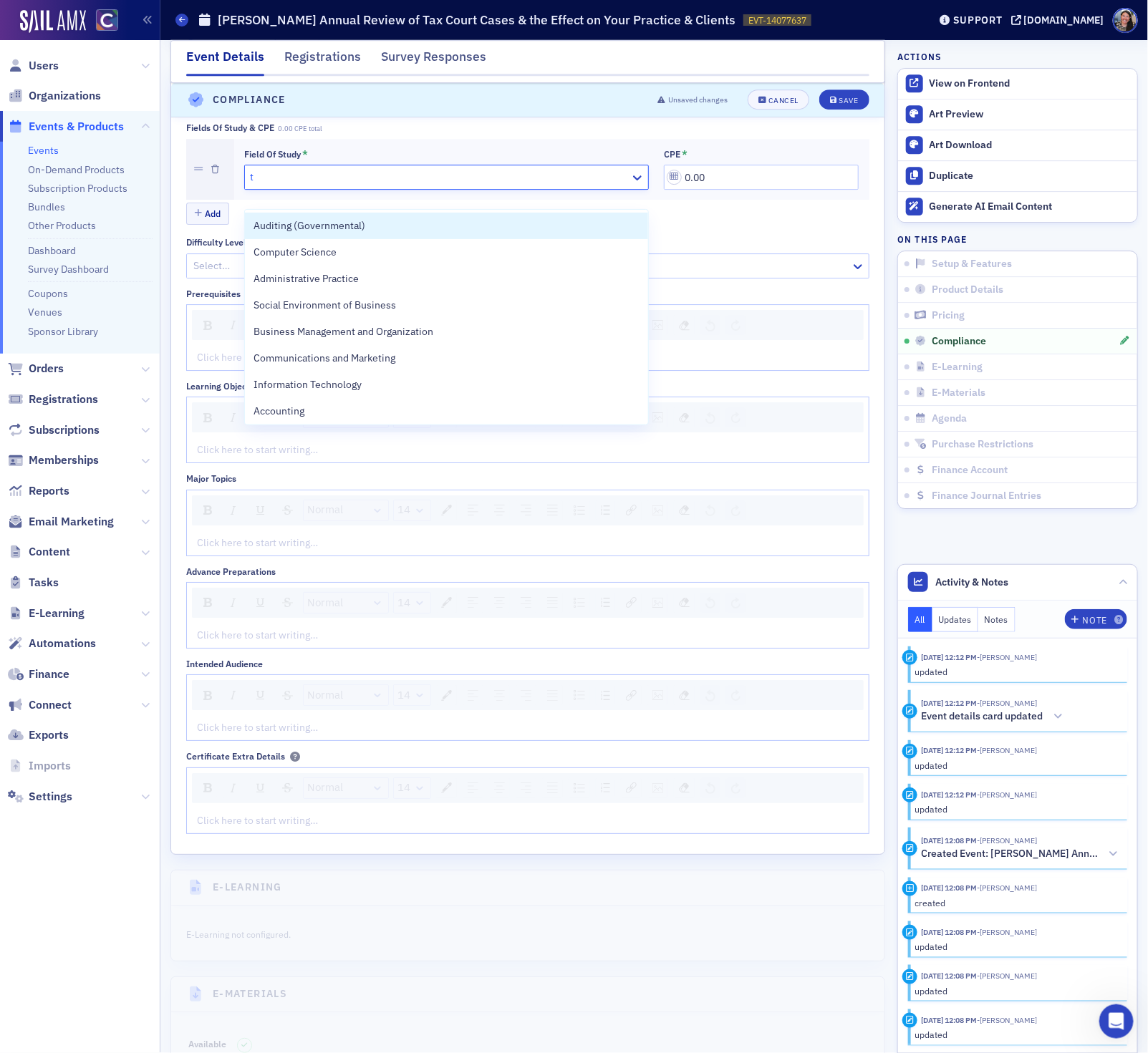
type input "ta"
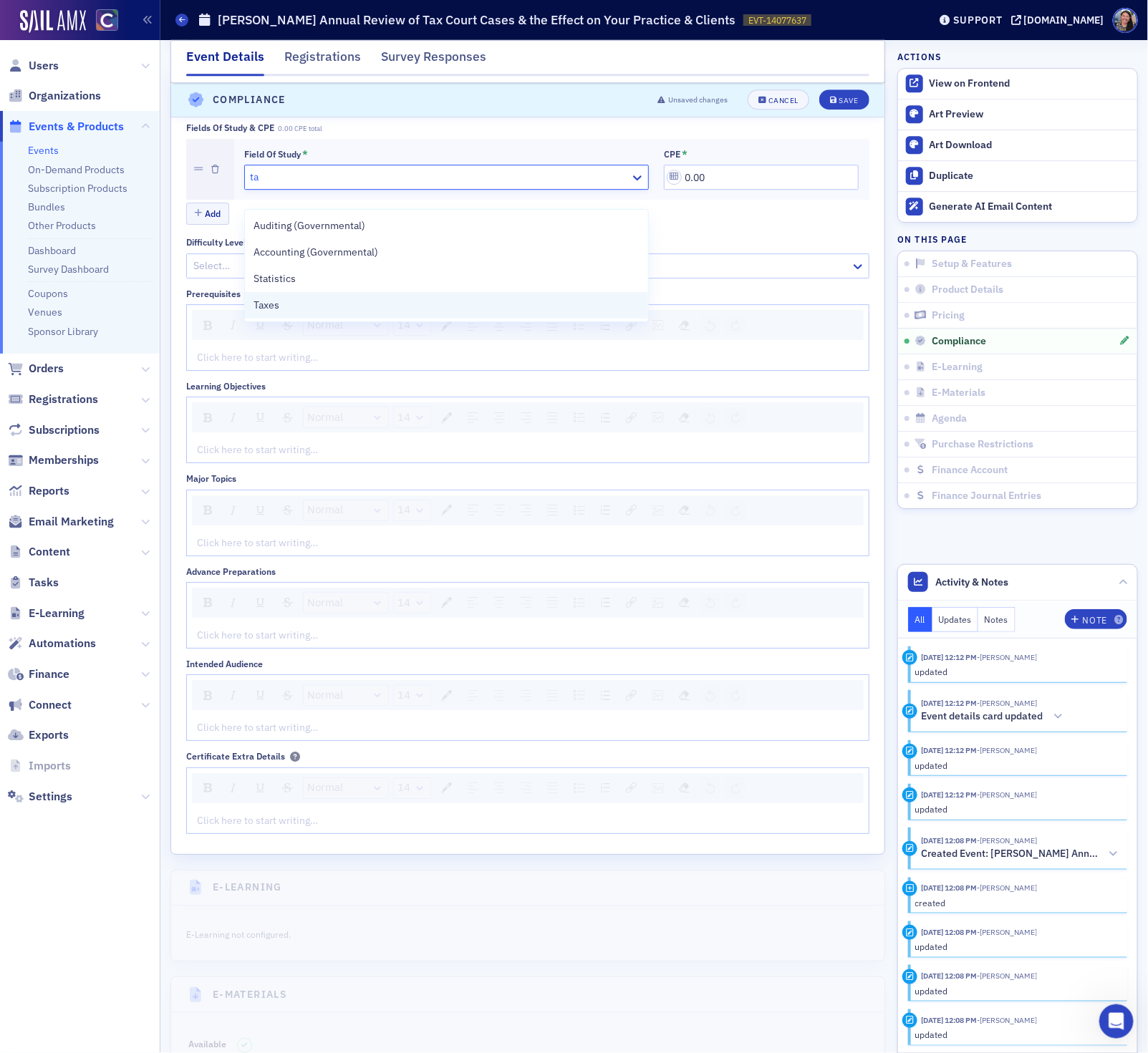
click at [293, 309] on div "Taxes" at bounding box center [447, 305] width 386 height 15
drag, startPoint x: 727, startPoint y: 197, endPoint x: 472, endPoint y: 166, distance: 256.9
click at [475, 166] on div "Field of Study * Taxes CPE * 0.00" at bounding box center [552, 169] width 615 height 41
type input "2.00"
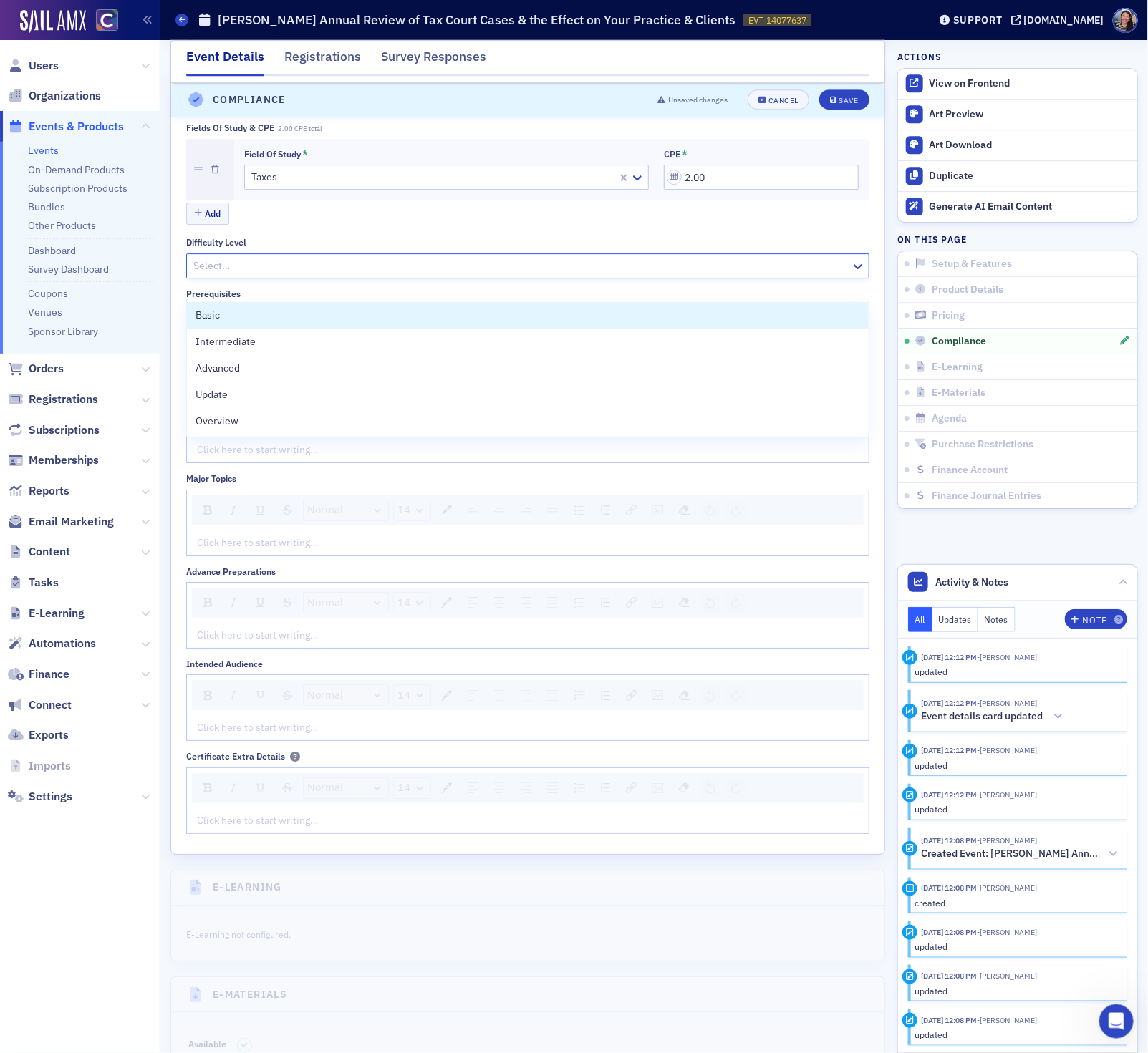
click at [263, 275] on div at bounding box center [521, 265] width 657 height 18
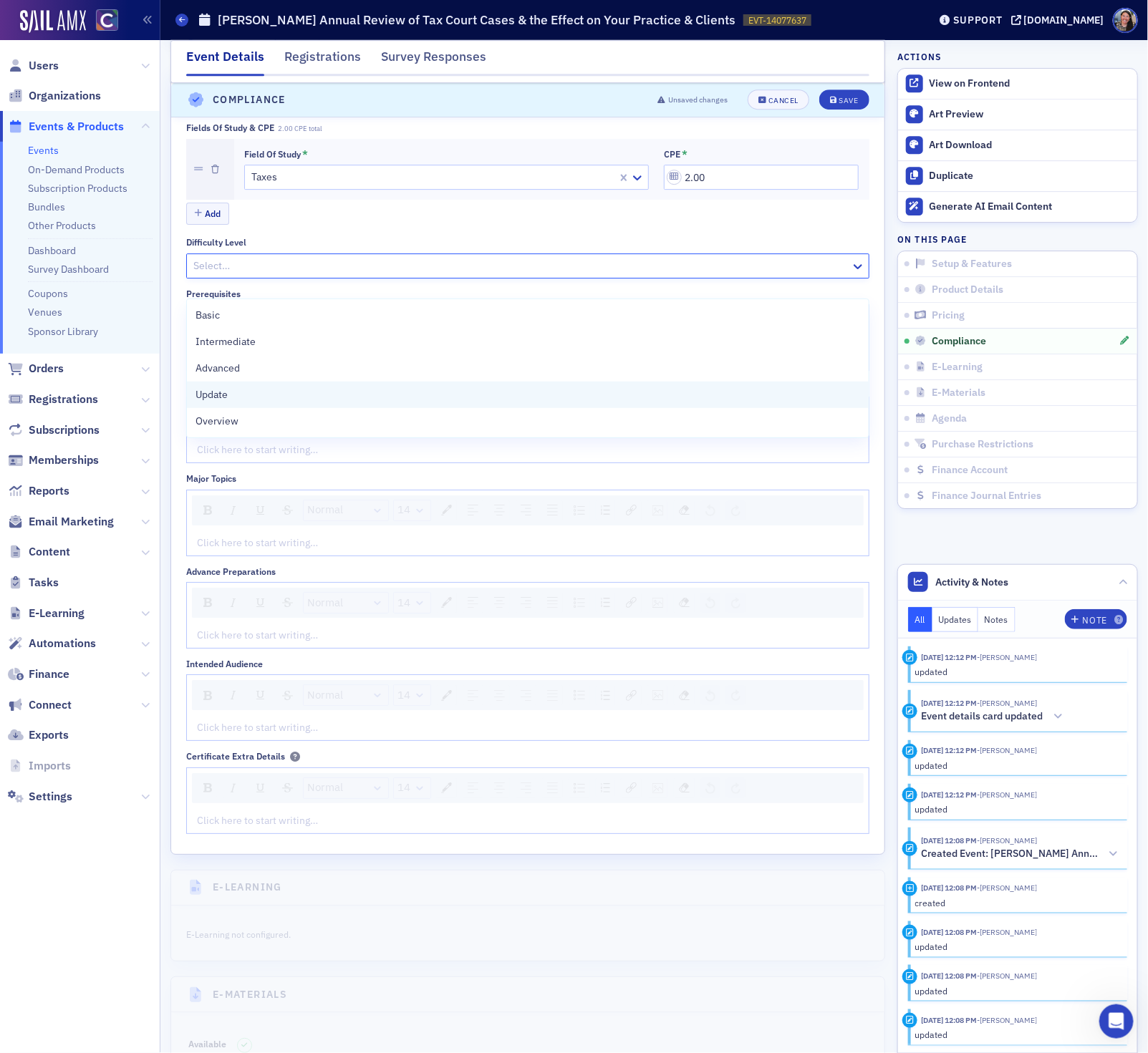
click at [247, 390] on div "Update" at bounding box center [527, 395] width 664 height 15
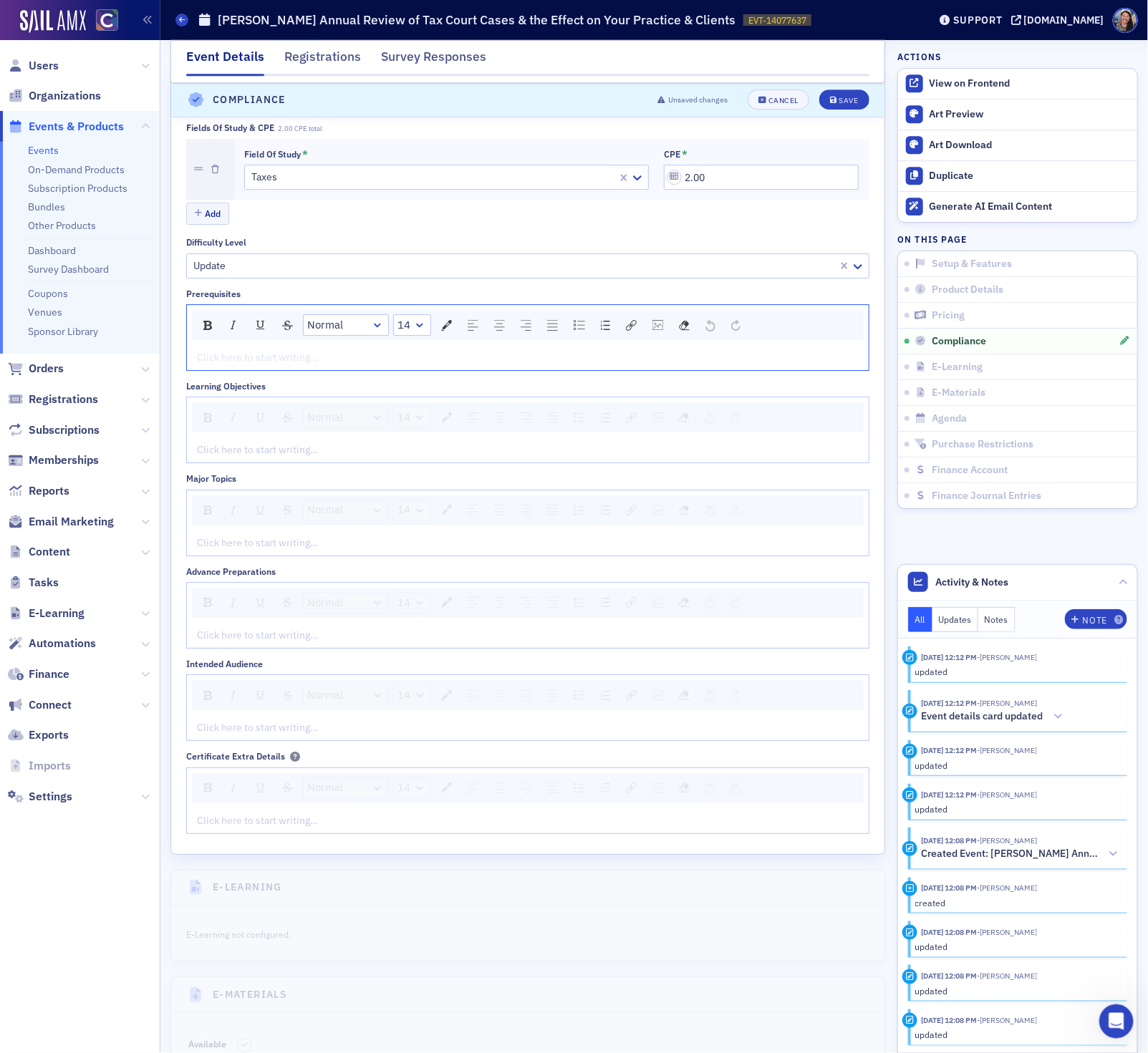
drag, startPoint x: 284, startPoint y: 377, endPoint x: 267, endPoint y: 379, distance: 17.1
click at [281, 365] on div "rdw-editor" at bounding box center [528, 358] width 661 height 15
click at [293, 459] on div "Click here to start writing…" at bounding box center [528, 449] width 682 height 25
click at [273, 458] on div "rdw-editor" at bounding box center [528, 450] width 661 height 15
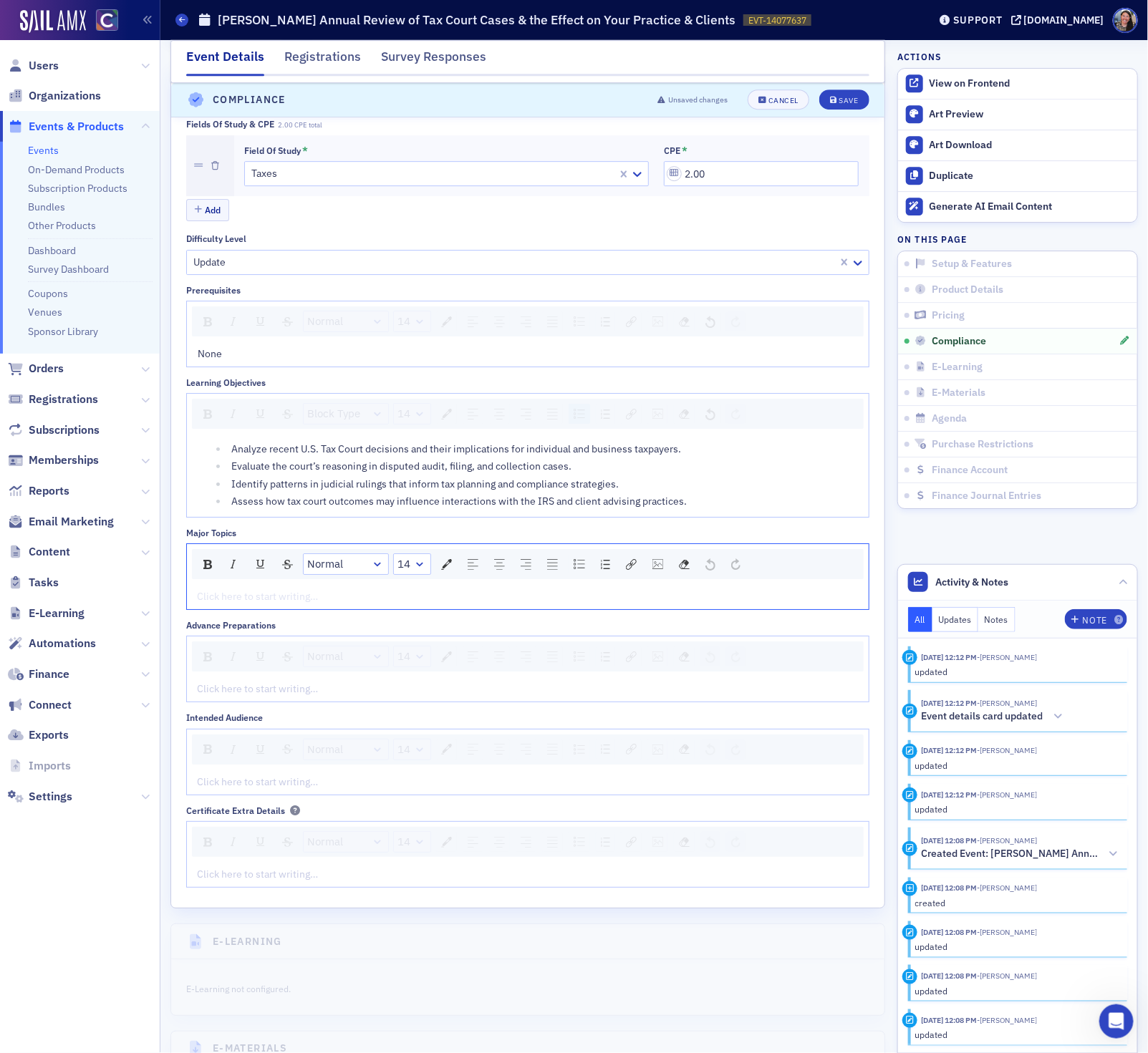
click at [317, 604] on div "rdw-editor" at bounding box center [528, 596] width 661 height 15
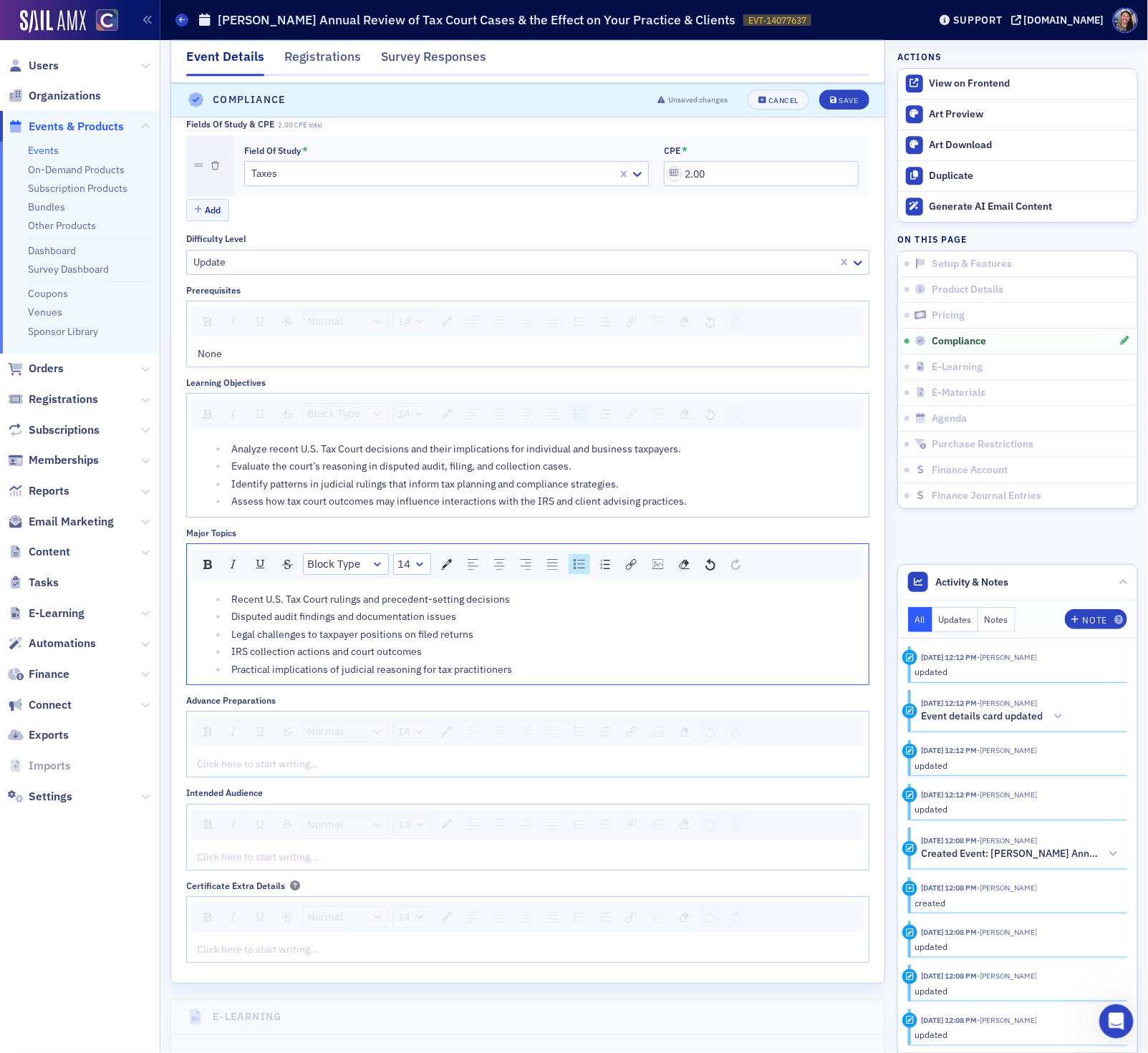
scroll to position [1853, 0]
click at [295, 769] on div "rdw-editor" at bounding box center [528, 762] width 661 height 15
click at [244, 862] on div "rdw-editor" at bounding box center [528, 855] width 661 height 15
click at [240, 862] on div "rdw-editor" at bounding box center [528, 855] width 661 height 15
click at [846, 108] on button "Save" at bounding box center [844, 99] width 50 height 20
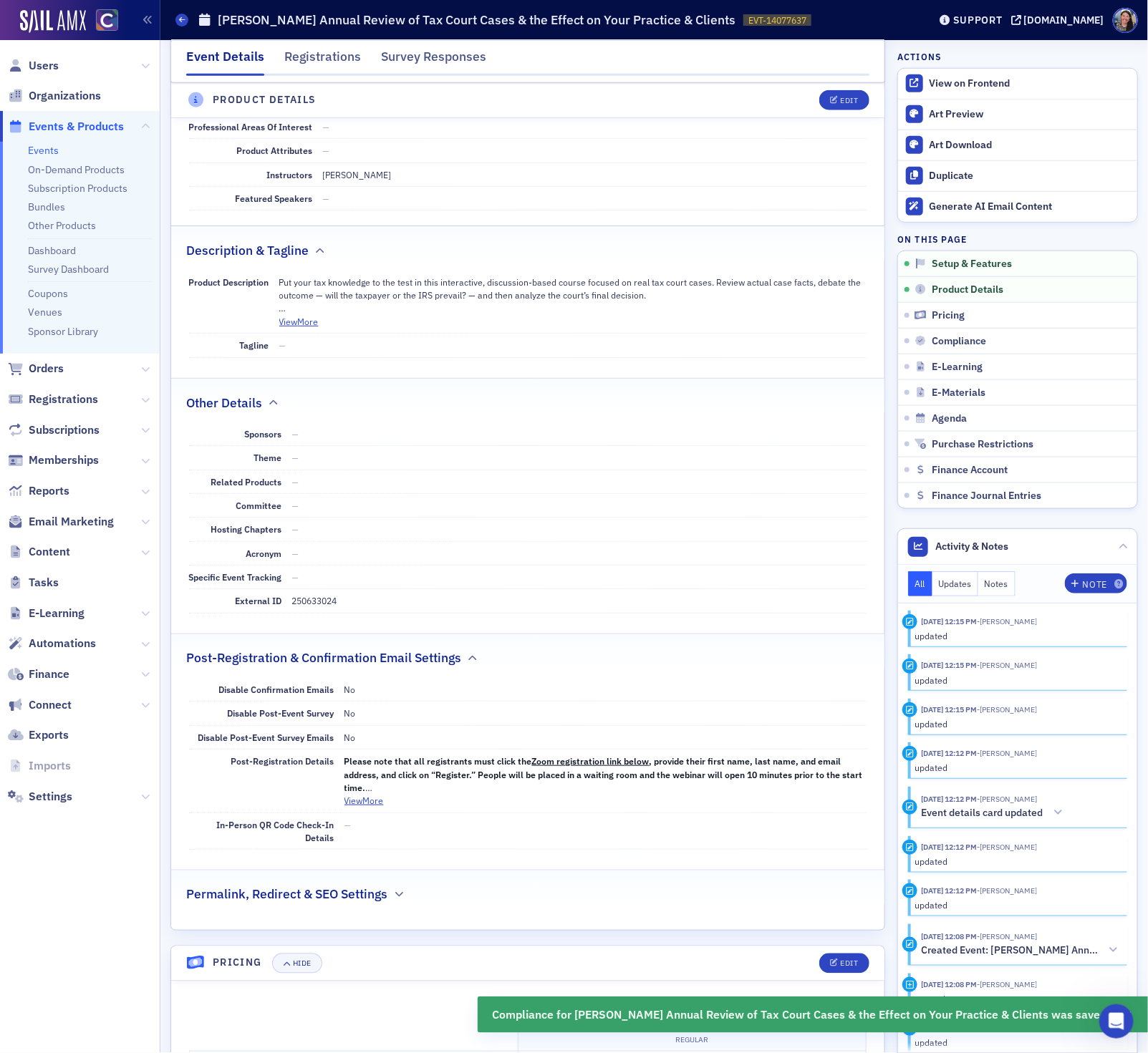
scroll to position [0, 0]
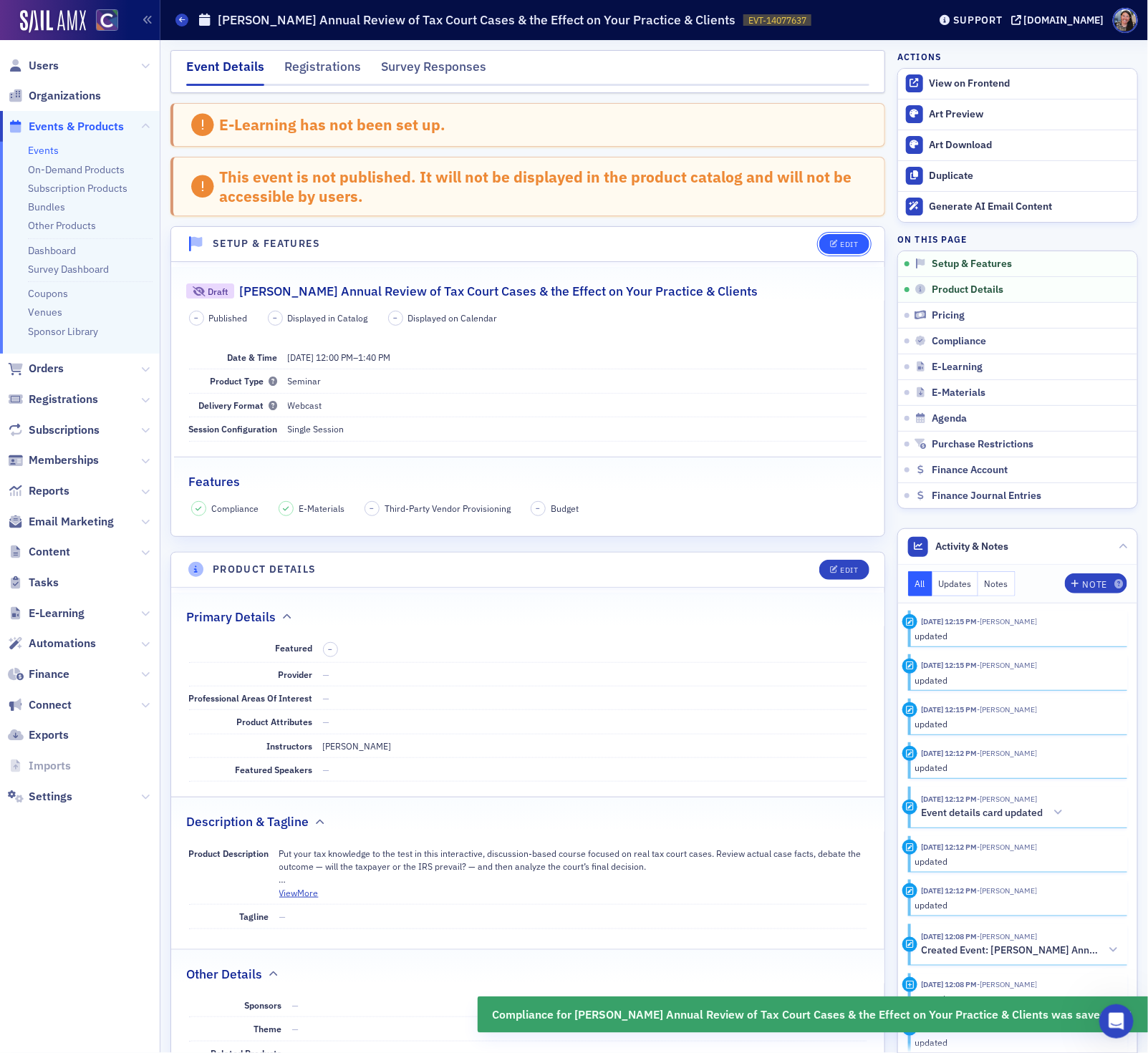
click at [840, 250] on button "Edit" at bounding box center [844, 243] width 50 height 20
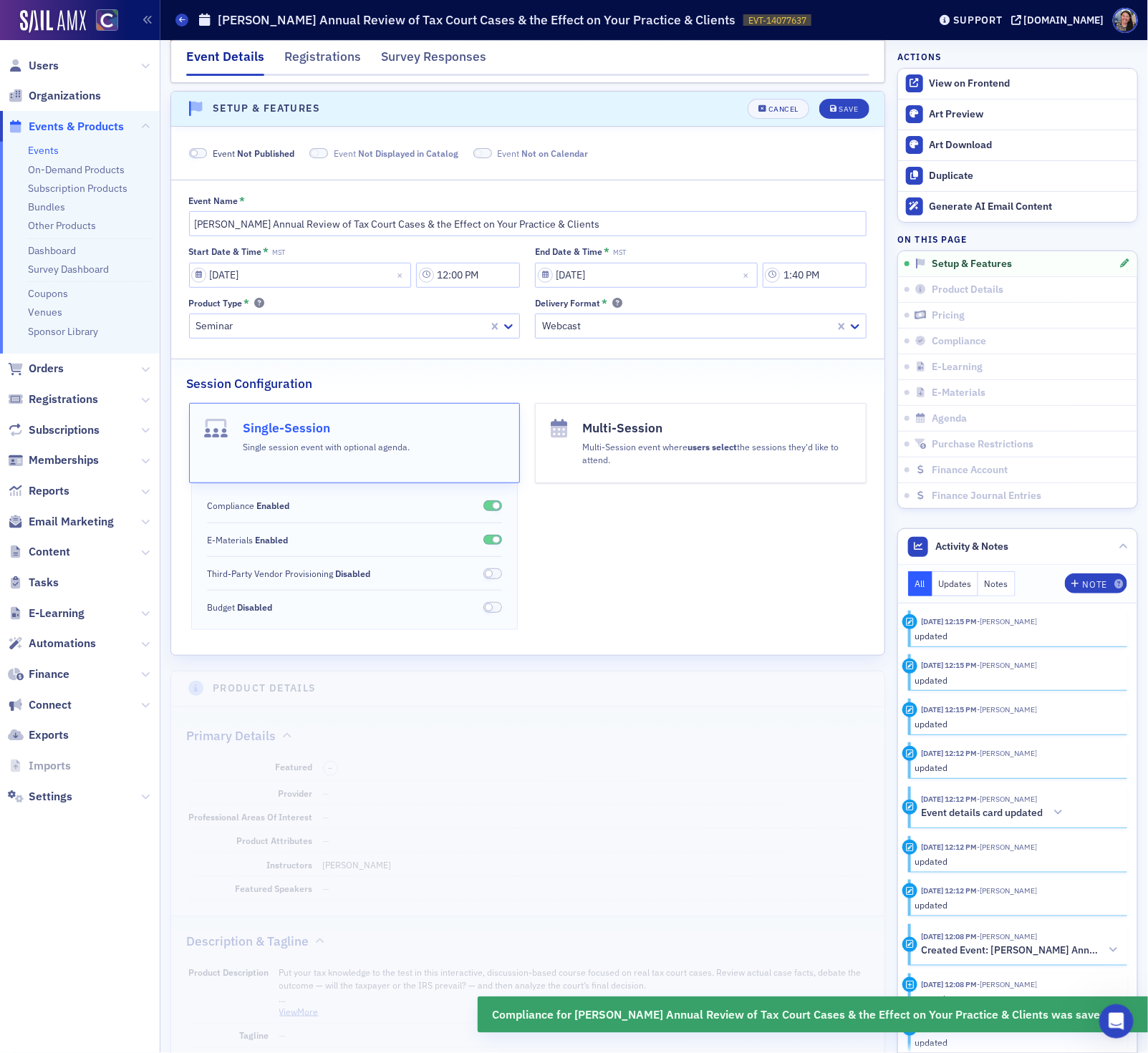
scroll to position [144, 0]
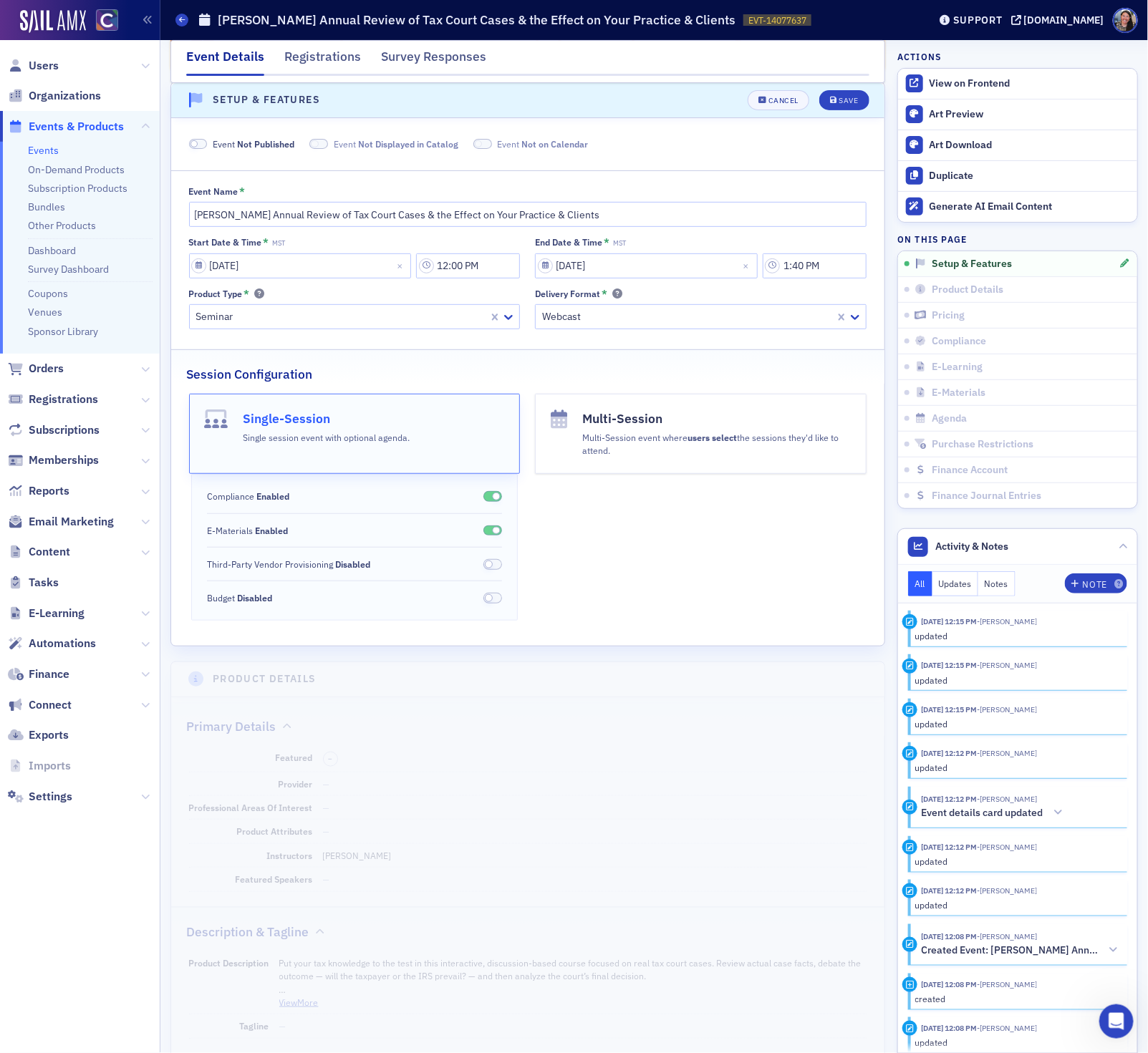
click at [272, 145] on span "Not Published" at bounding box center [265, 144] width 57 height 11
click at [846, 99] on div "Save" at bounding box center [847, 100] width 20 height 7
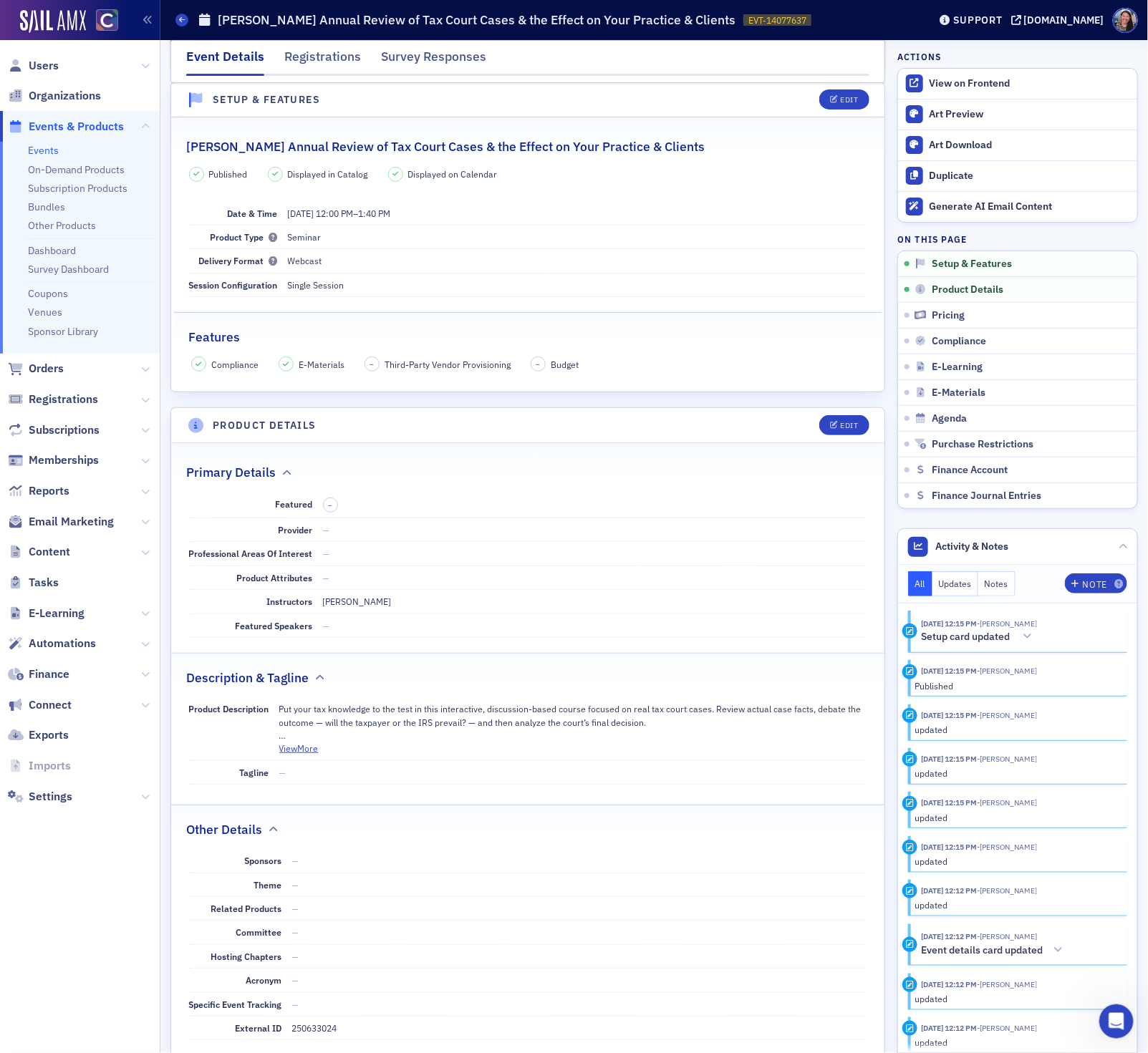
click at [39, 150] on link "Events" at bounding box center [43, 151] width 31 height 13
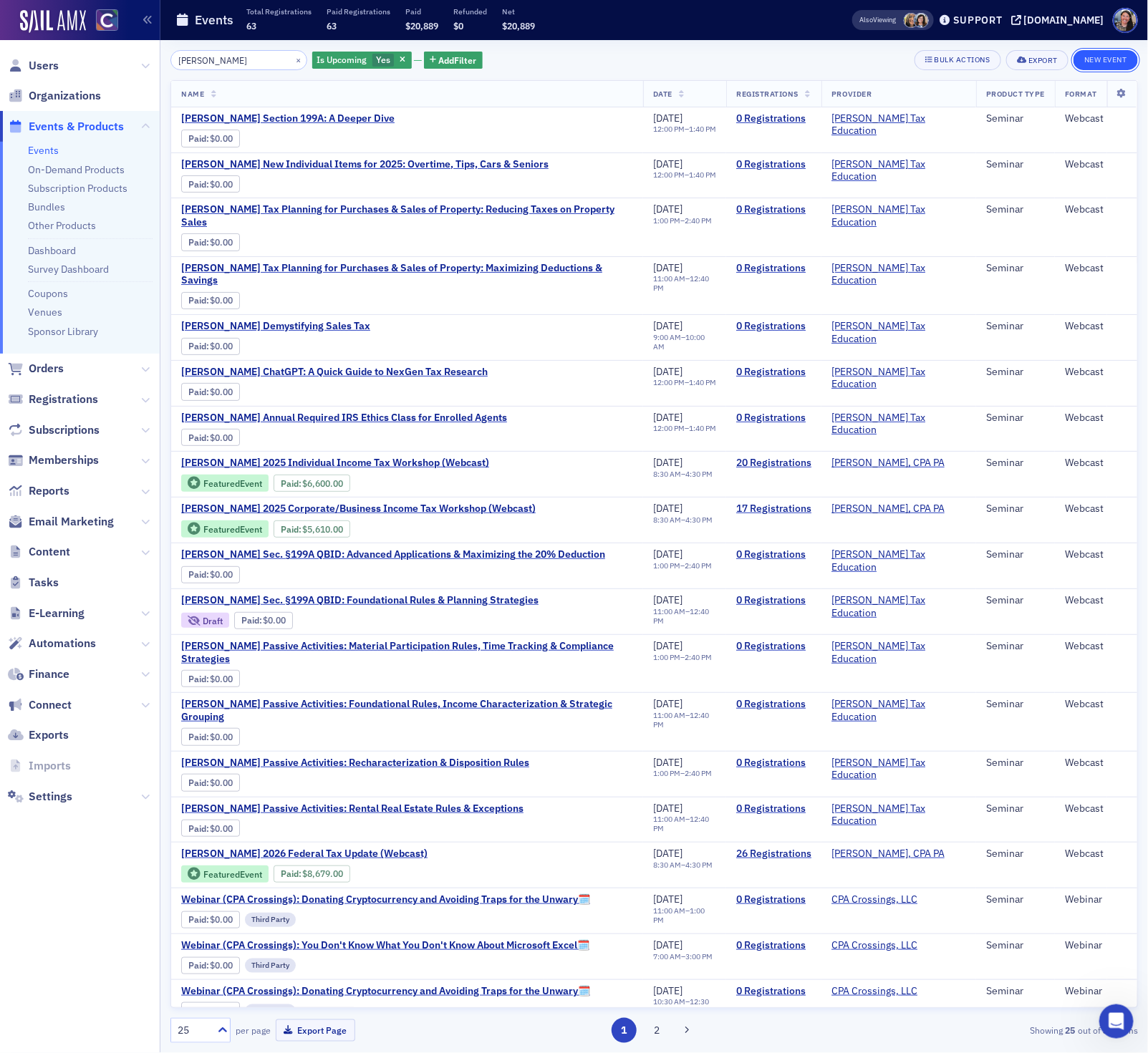
click at [1099, 56] on button "New Event" at bounding box center [1105, 60] width 65 height 20
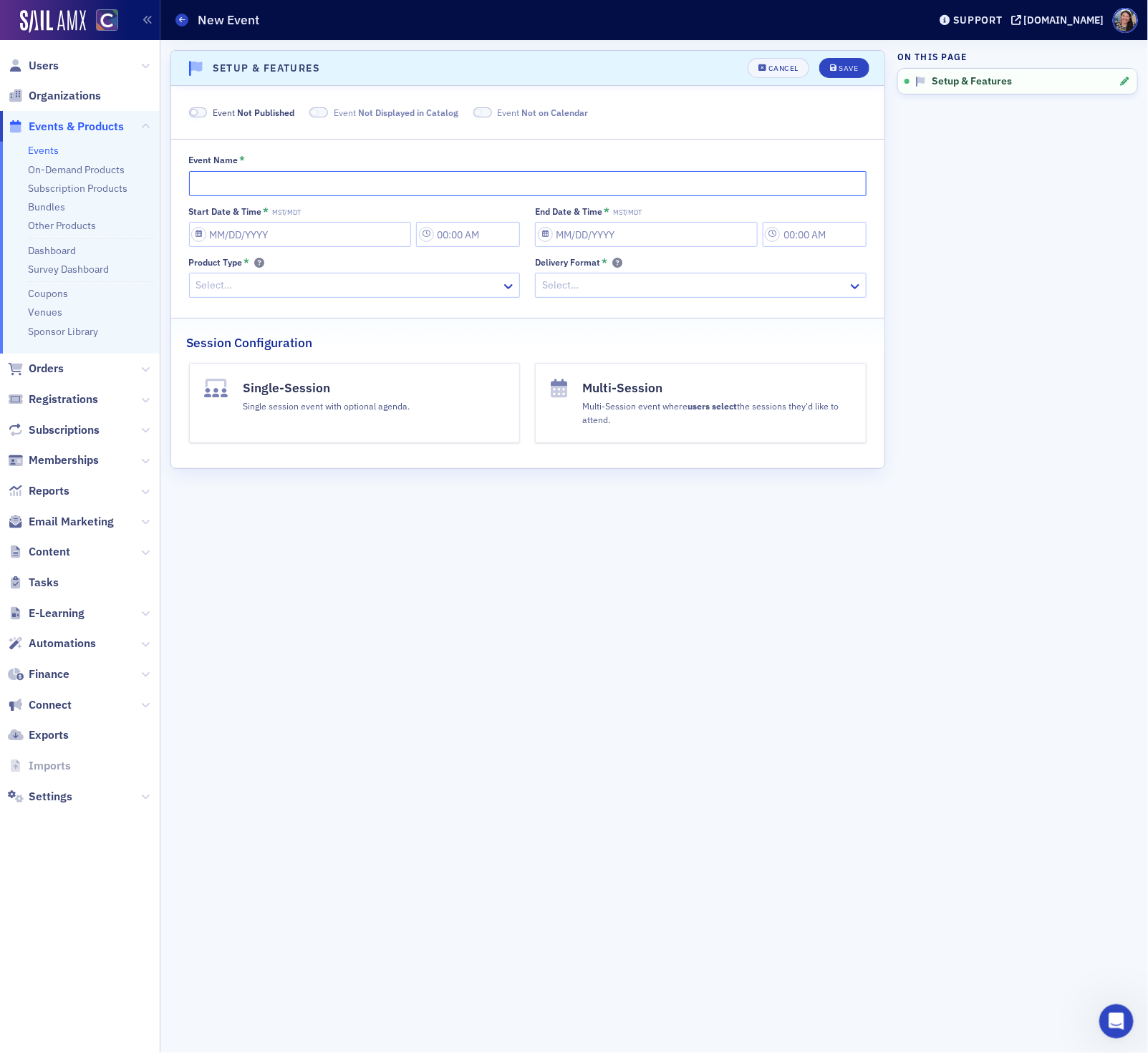
click at [331, 182] on input "Event Name *" at bounding box center [528, 183] width 678 height 25
paste input "Don Farmer's Preparing Form 1065: Navigating the Latest IRS Changes for Partner…"
type input "Don Farmer's Preparing Form 1065: Navigating the Latest IRS Changes for Partner…"
click at [222, 239] on input "Start Date & Time * MST/MDT" at bounding box center [301, 234] width 223 height 25
select select "9"
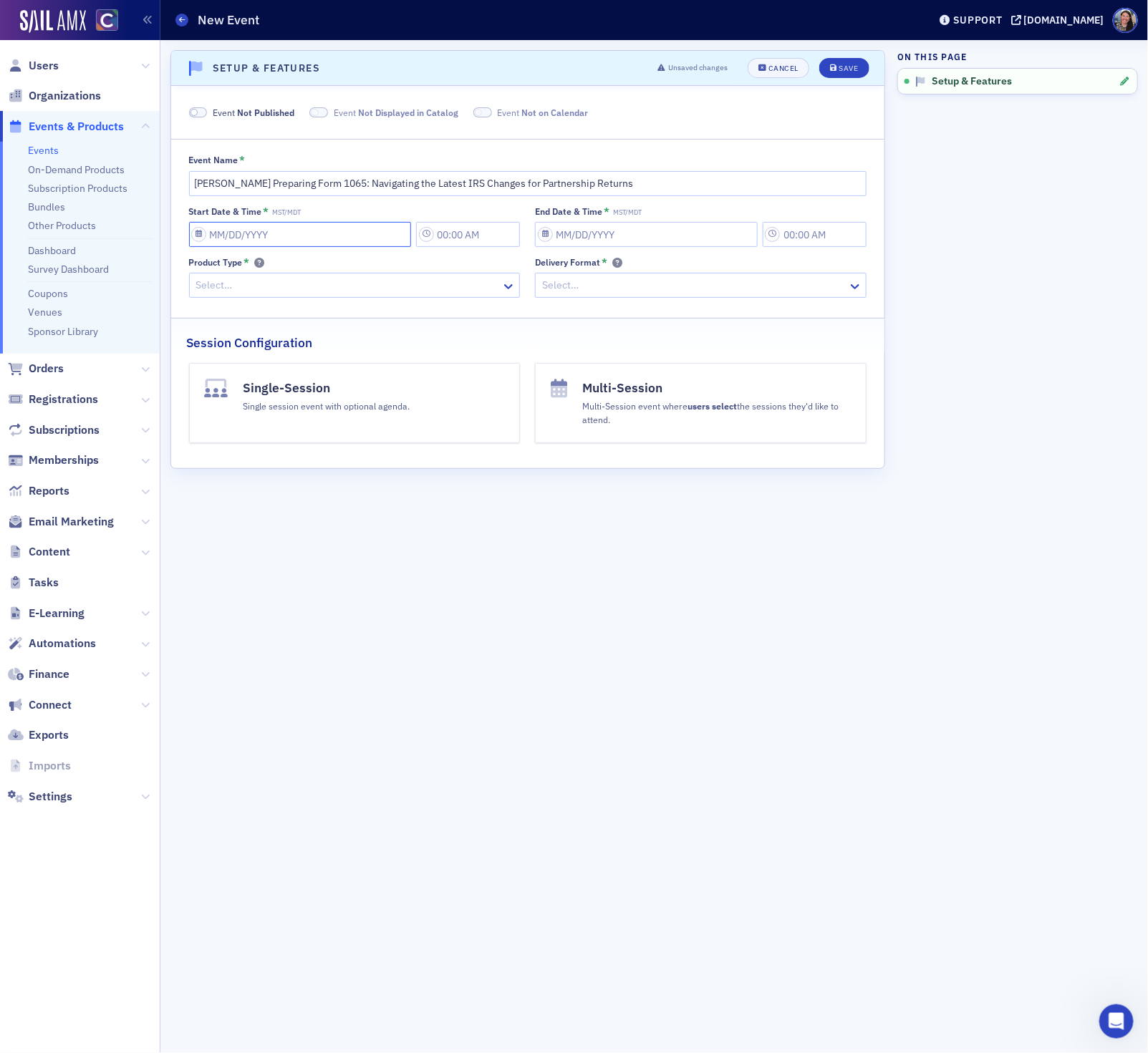
select select "2025"
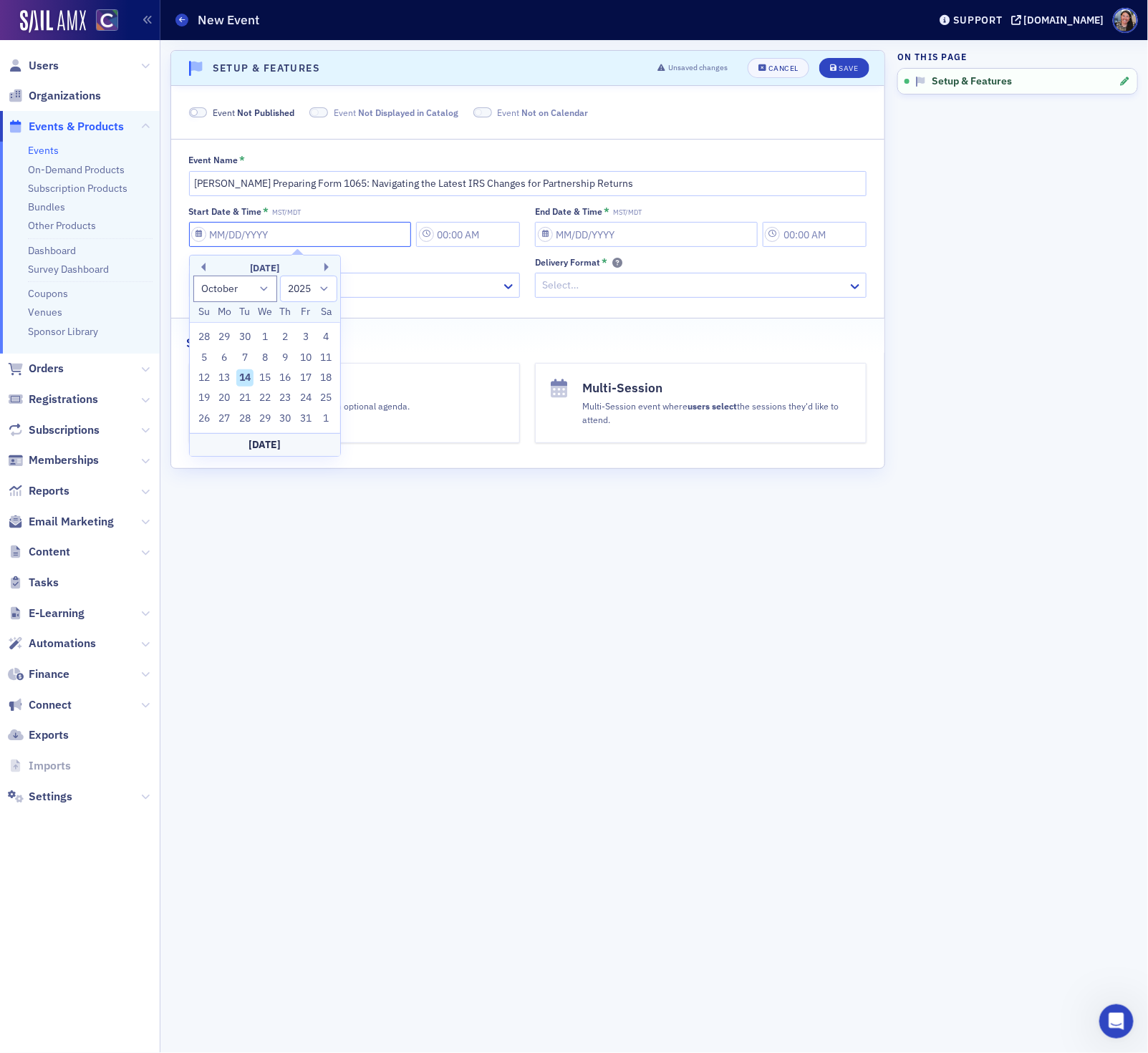
type input "0"
type input "12:00 PM"
type input "01/01/2000"
type input "1:00 PM"
select select "0"
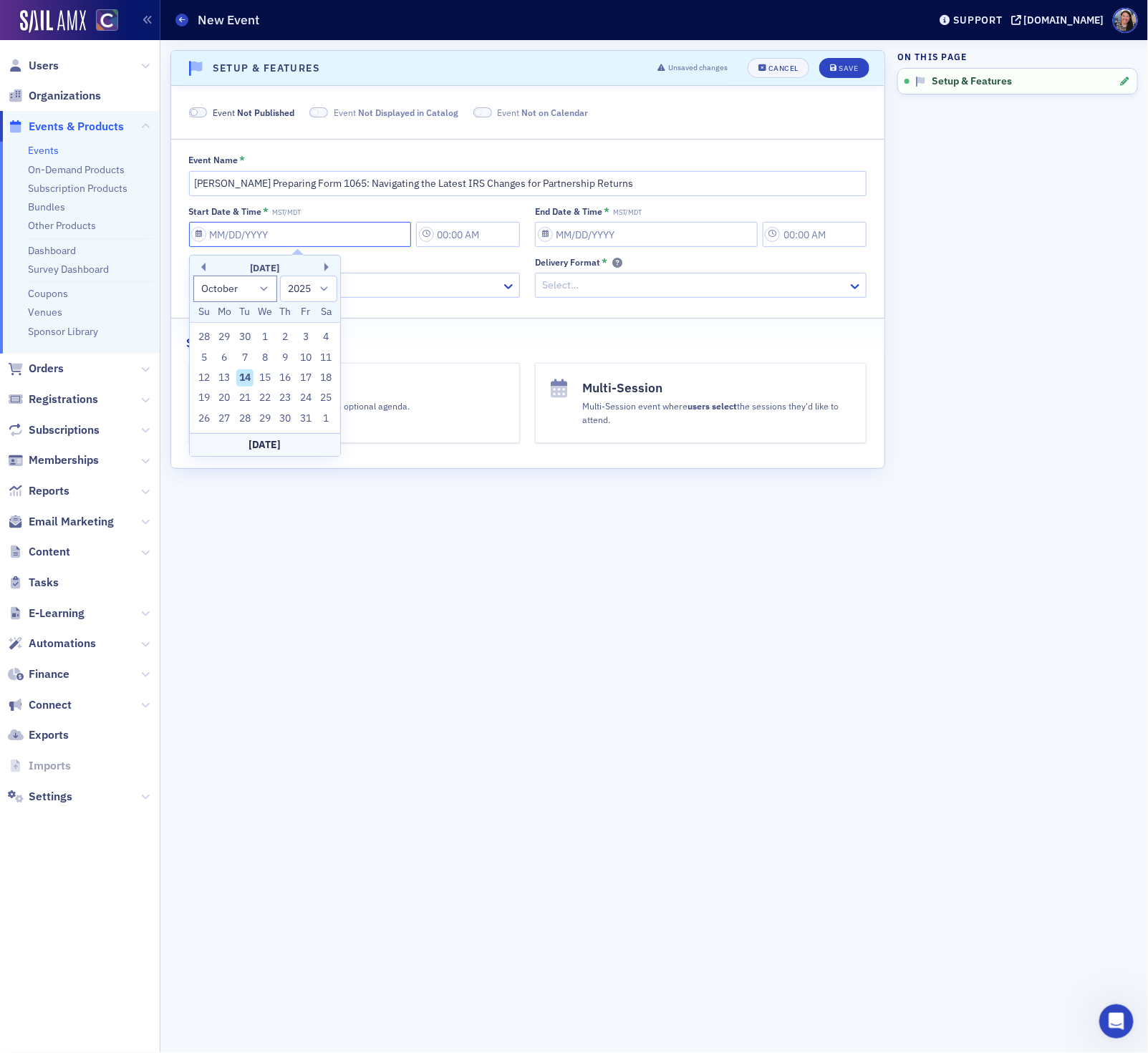
select select "2000"
type input "01"
select select "2025"
type input "01/22/0"
select select "2000"
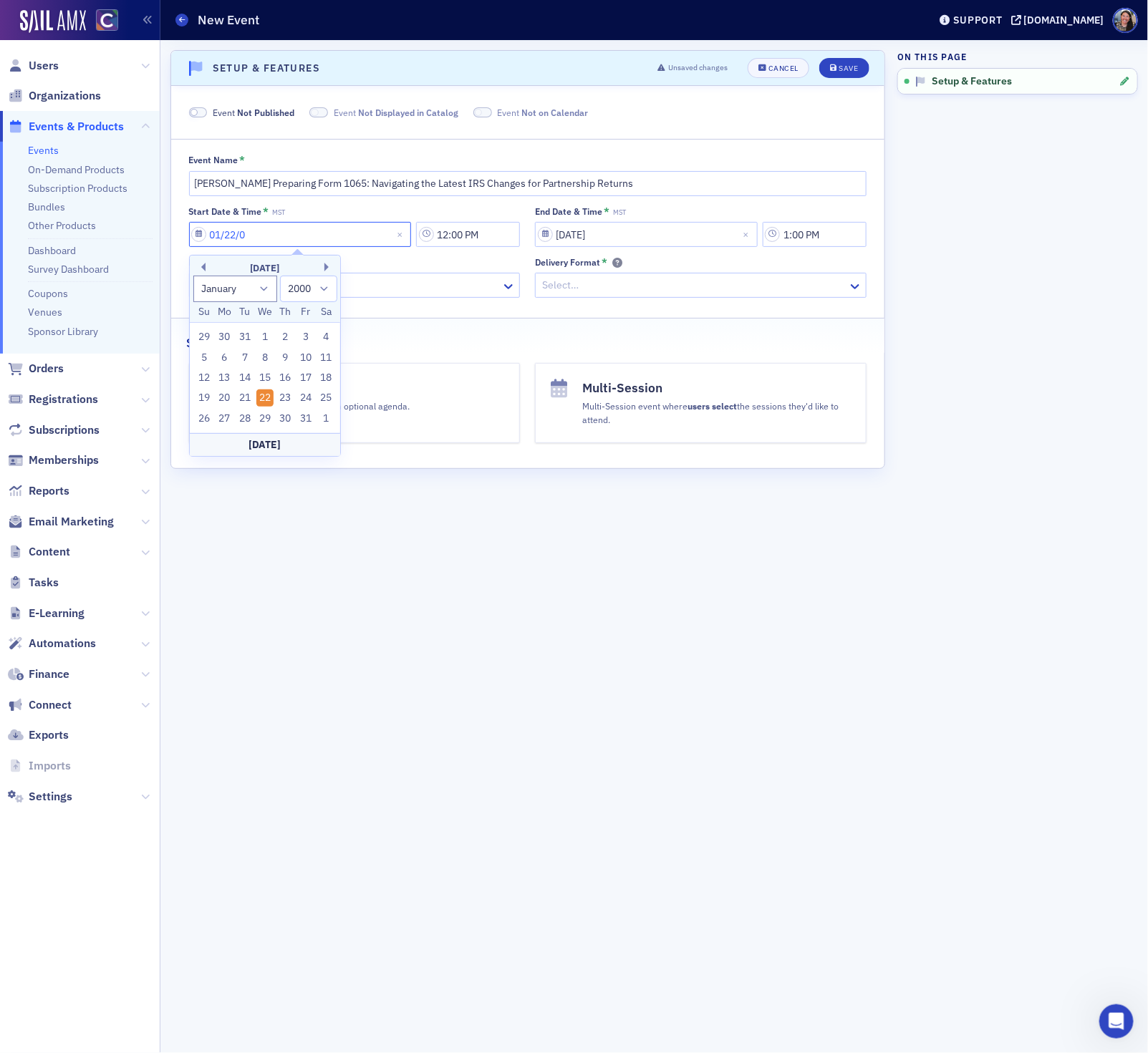
type input "01/22/02"
select select "2002"
type input "01/22/0"
select select "2000"
type input "01/22/"
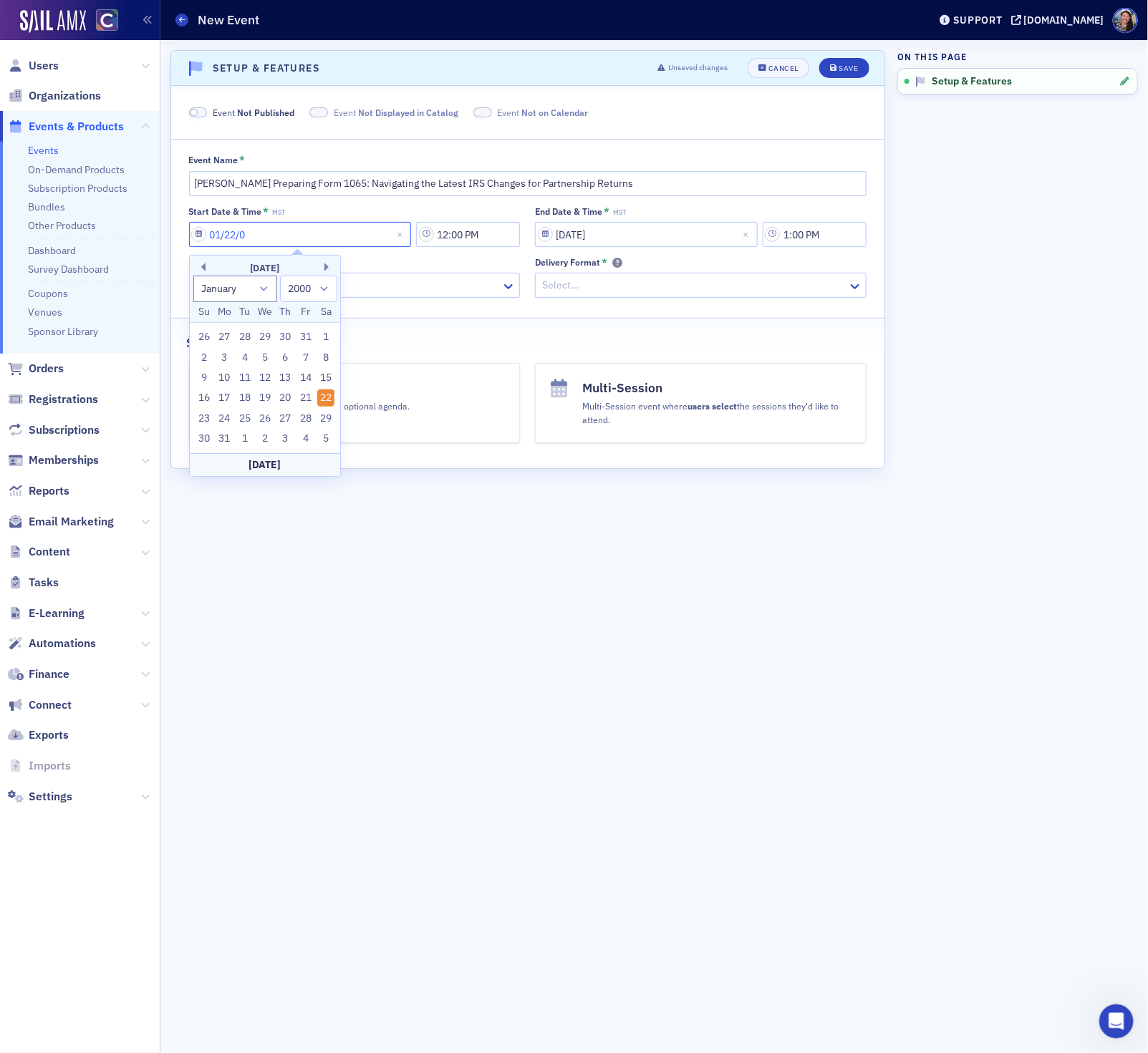
select select "2025"
type input "0"
select select "2000"
click at [304, 287] on select "1900 1901 1902 1903 1904 1905 1906 1907 1908 1909 1910 1911 1912 1913 1914 1915…" at bounding box center [308, 288] width 57 height 26
select select "2026"
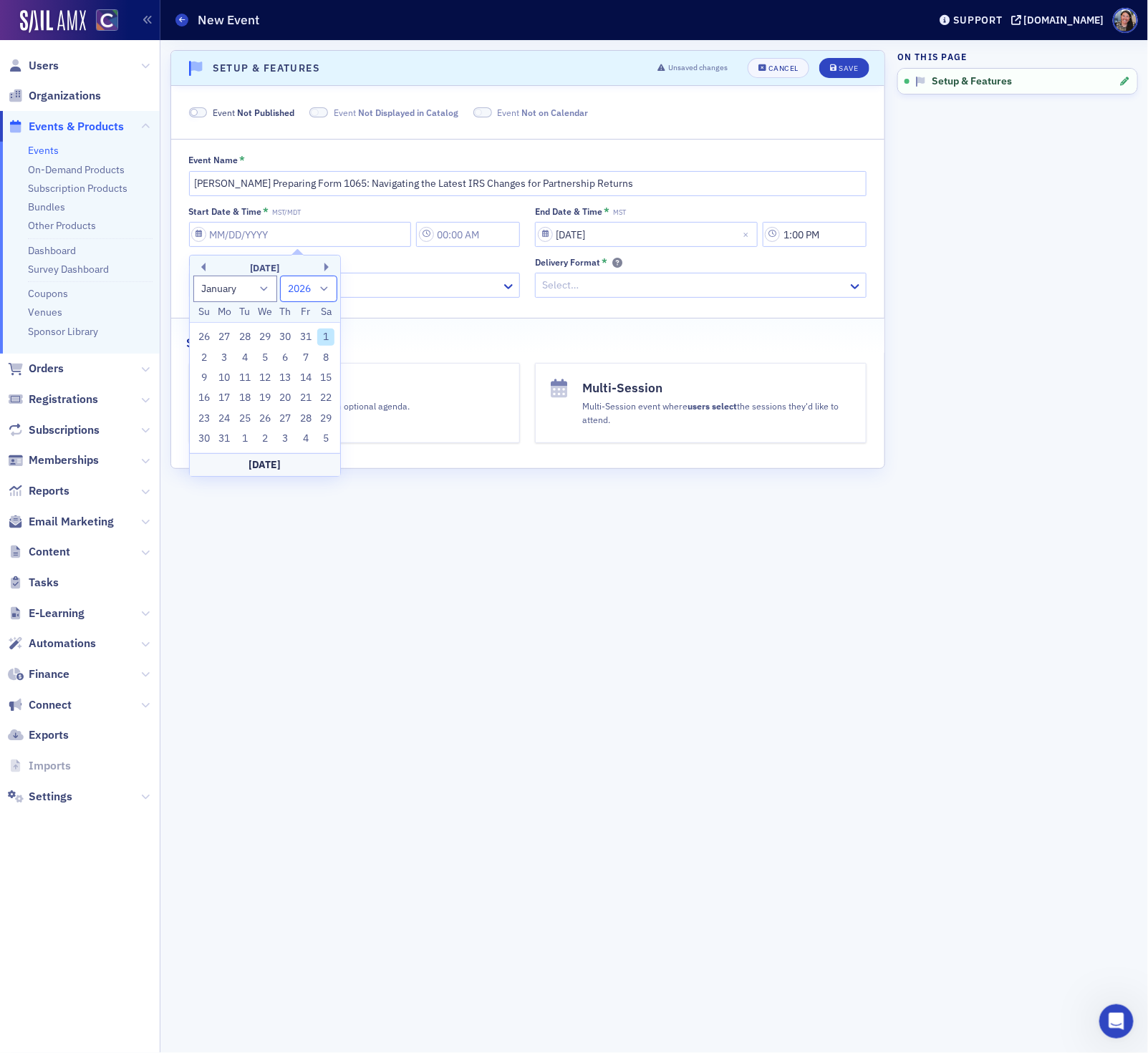
click at [280, 275] on select "1900 1901 1902 1903 1904 1905 1906 1907 1908 1909 1910 1911 1912 1913 1914 1915…" at bounding box center [308, 288] width 57 height 26
click at [286, 402] on div "22" at bounding box center [286, 398] width 17 height 17
type input "01/22/2026"
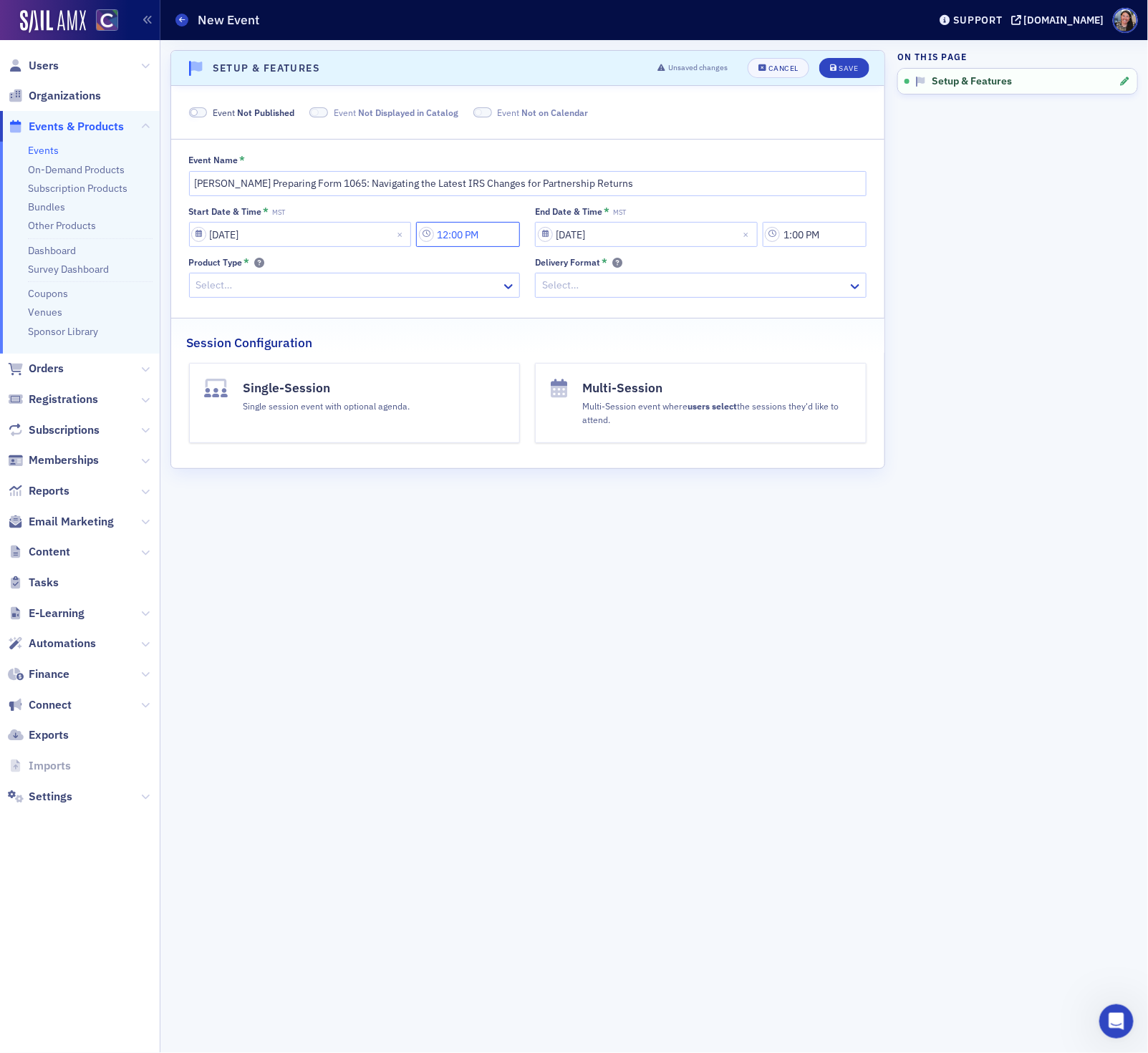
drag, startPoint x: 508, startPoint y: 241, endPoint x: 257, endPoint y: 199, distance: 254.5
click at [257, 199] on div "Event Name * Don Farmer's Preparing Form 1065: Navigating the Latest IRS Change…" at bounding box center [528, 226] width 714 height 143
type input "11:30 AM"
select select "2000"
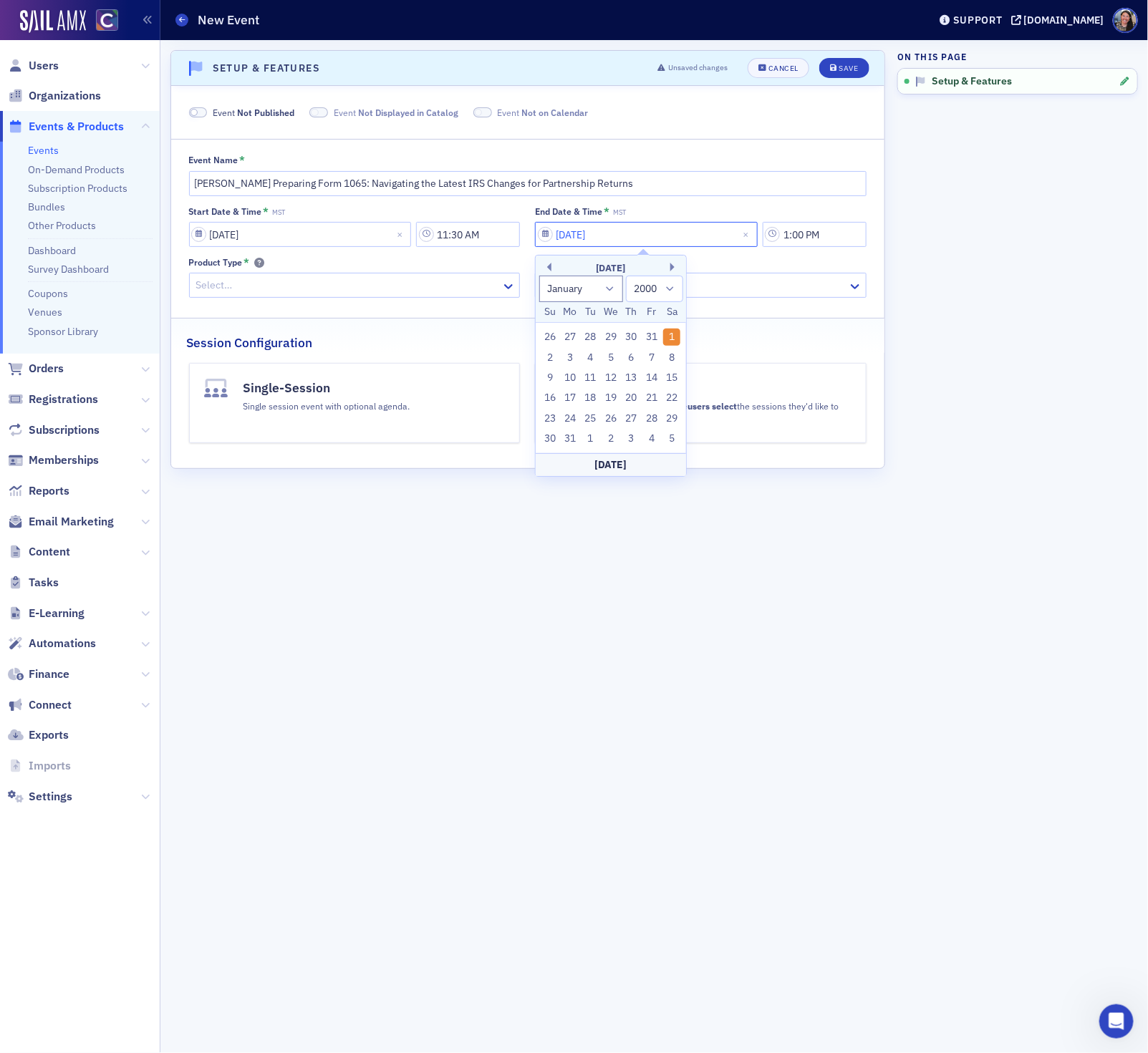
type input "1"
select select "2025"
type input "11"
select select "10"
type input "11/22/2"
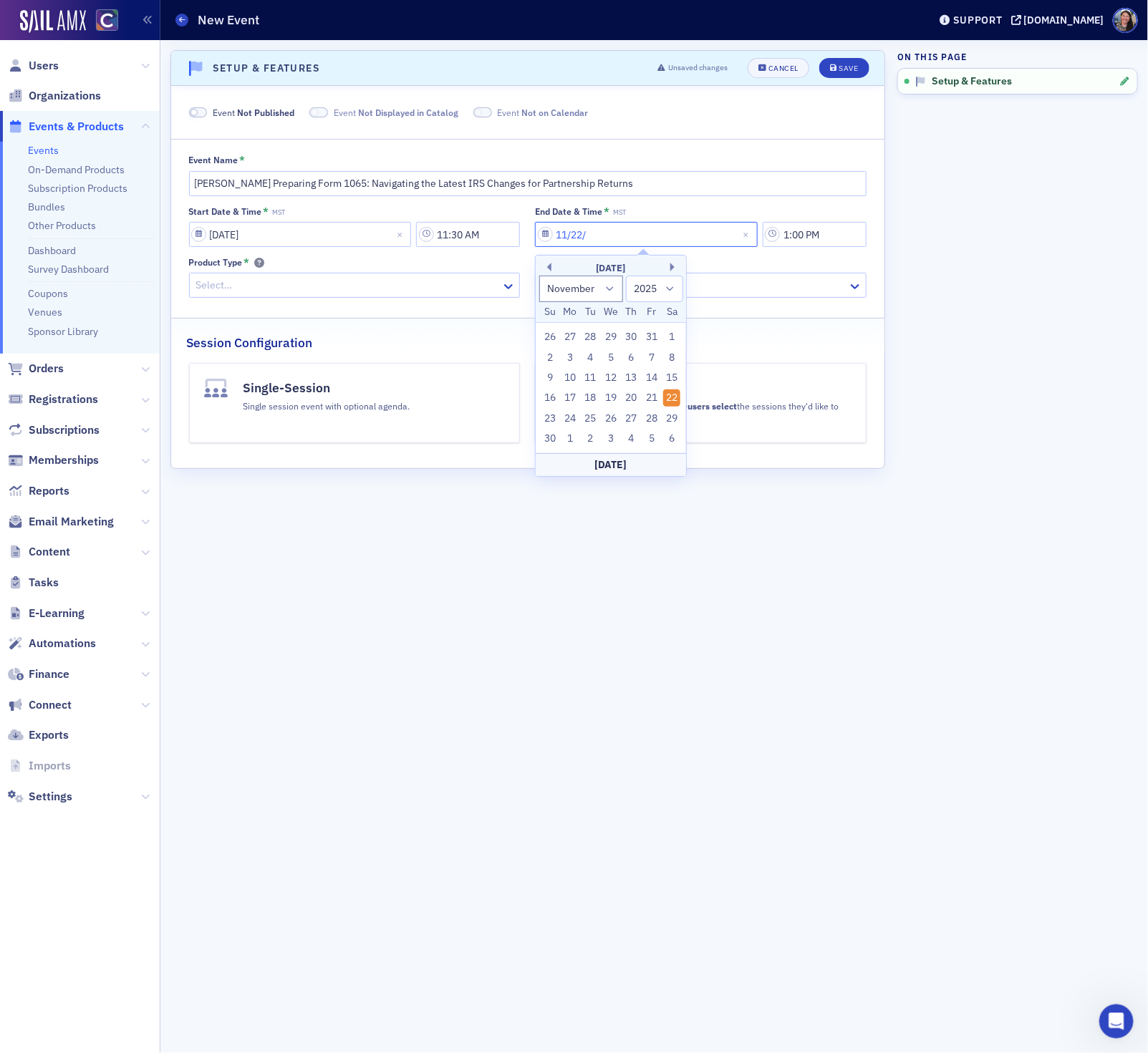
select select "2002"
type input "11/22/20"
select select "2020"
type input "11/22/2026"
select select "2026"
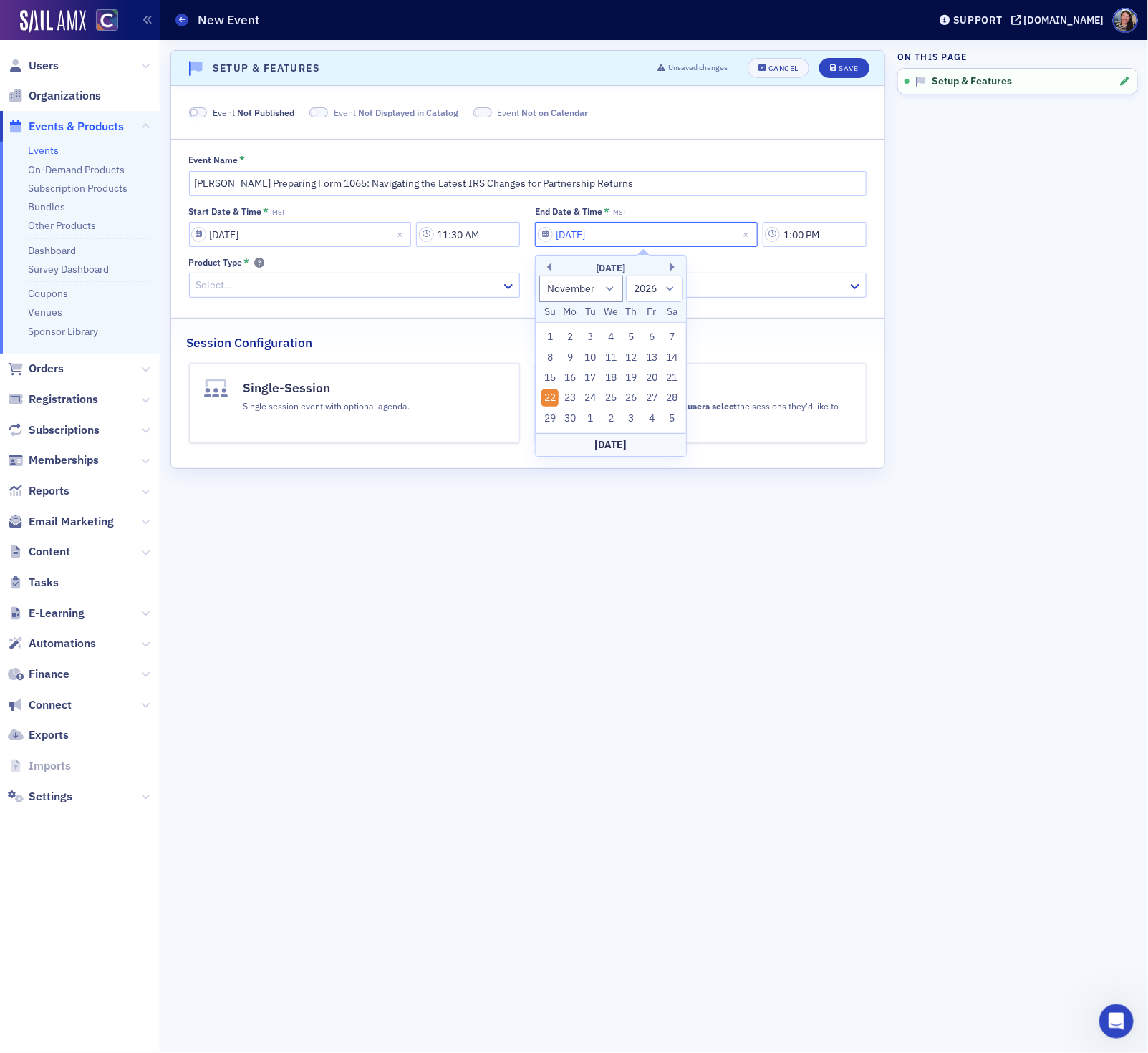
type input "11/22/2026"
type input "2:50 PM"
click at [209, 290] on div at bounding box center [347, 285] width 305 height 18
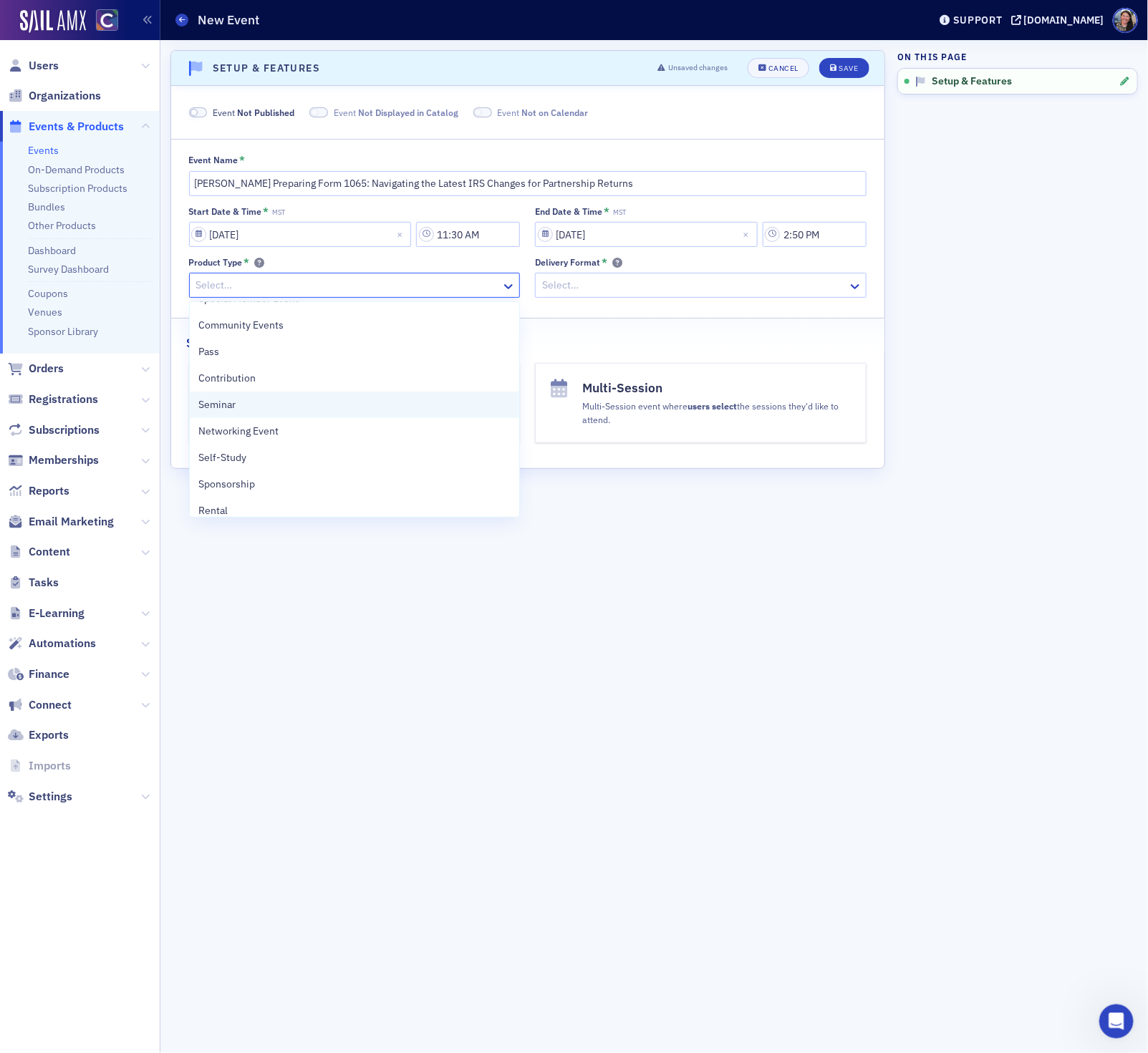
scroll to position [26, 0]
click at [244, 402] on div "Seminar" at bounding box center [355, 398] width 313 height 15
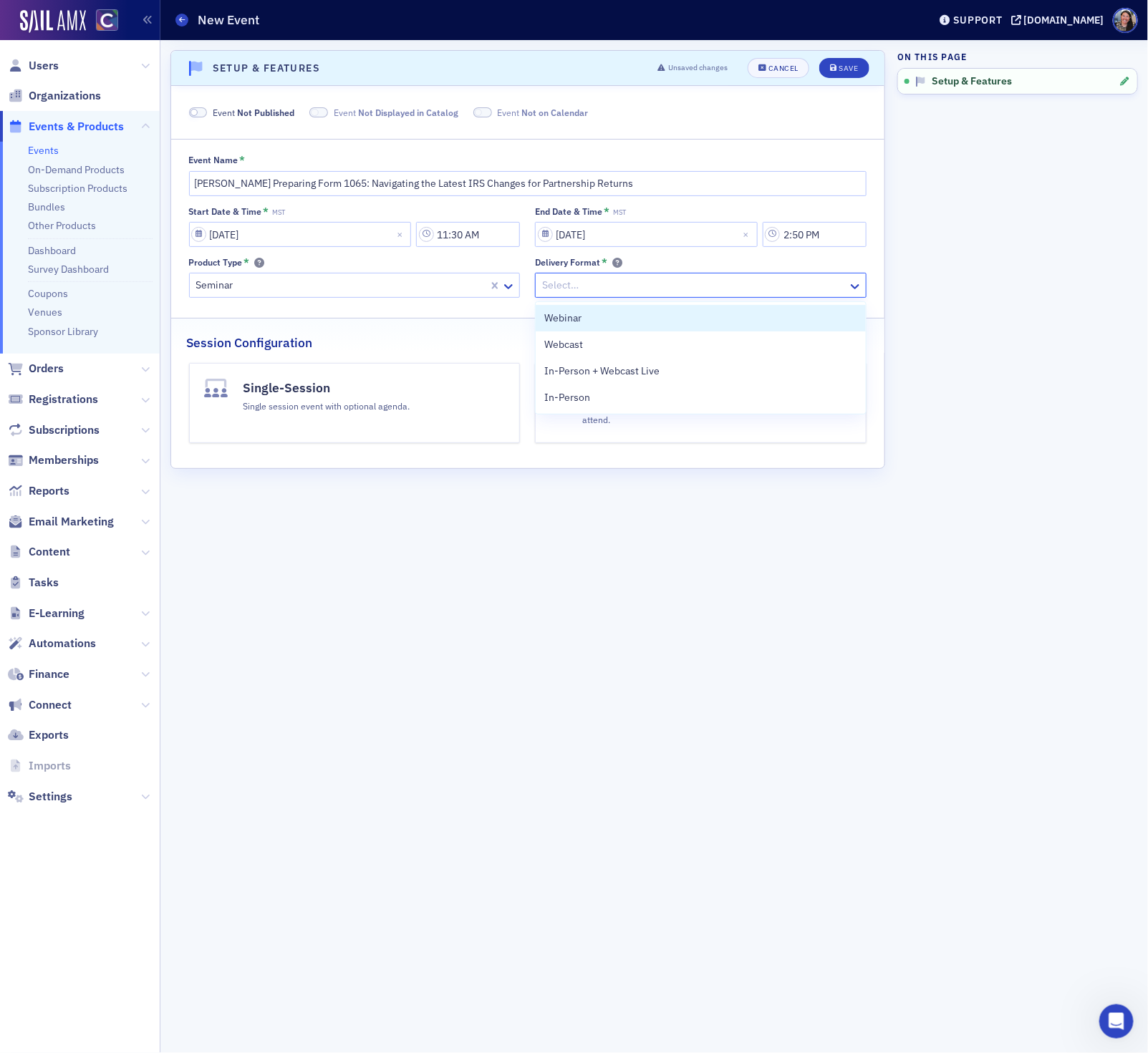
click at [606, 285] on div at bounding box center [693, 285] width 305 height 18
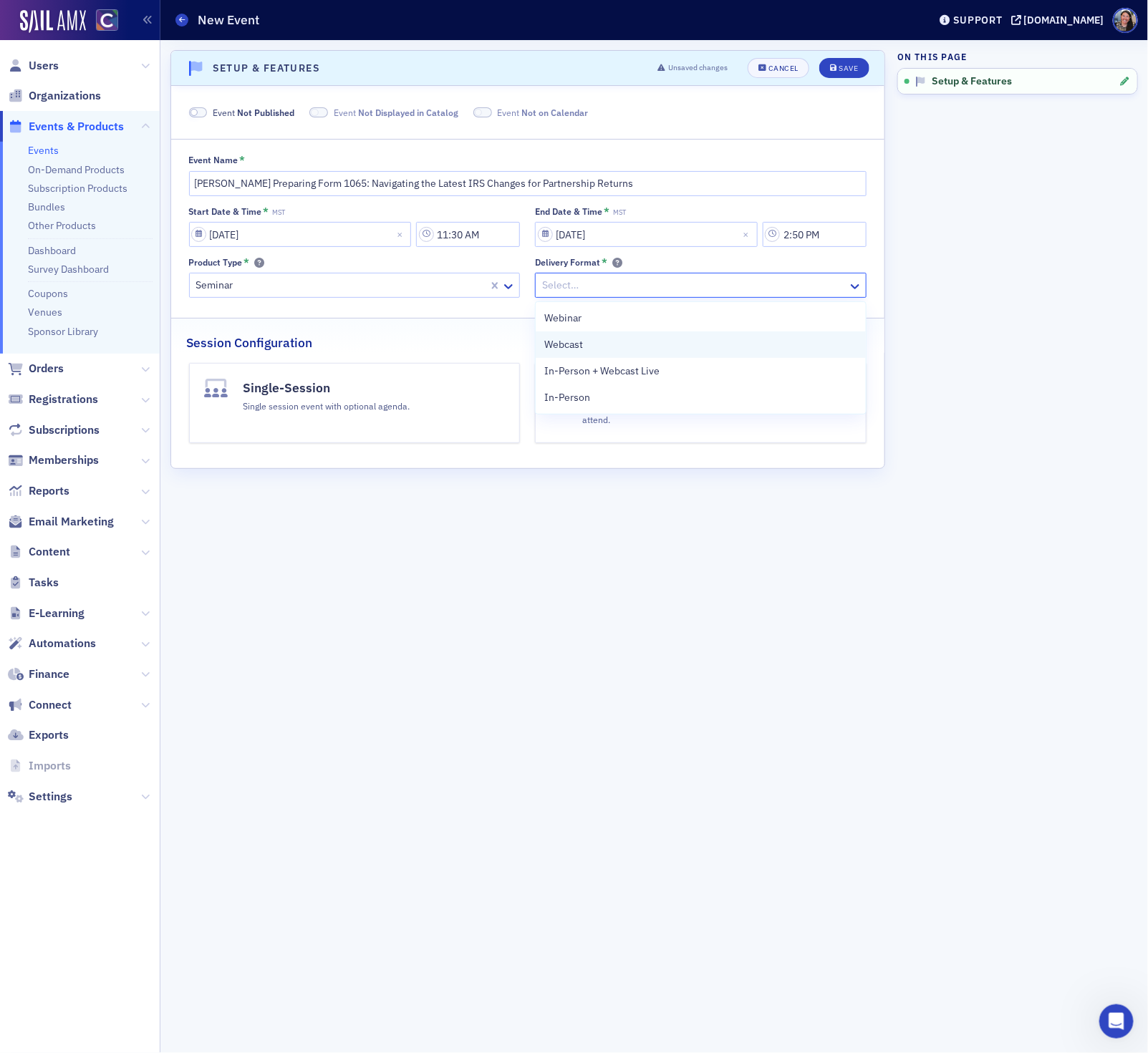
click at [595, 335] on div "Webcast" at bounding box center [700, 344] width 330 height 26
click at [376, 402] on div "Single session event with optional agenda." at bounding box center [327, 404] width 167 height 16
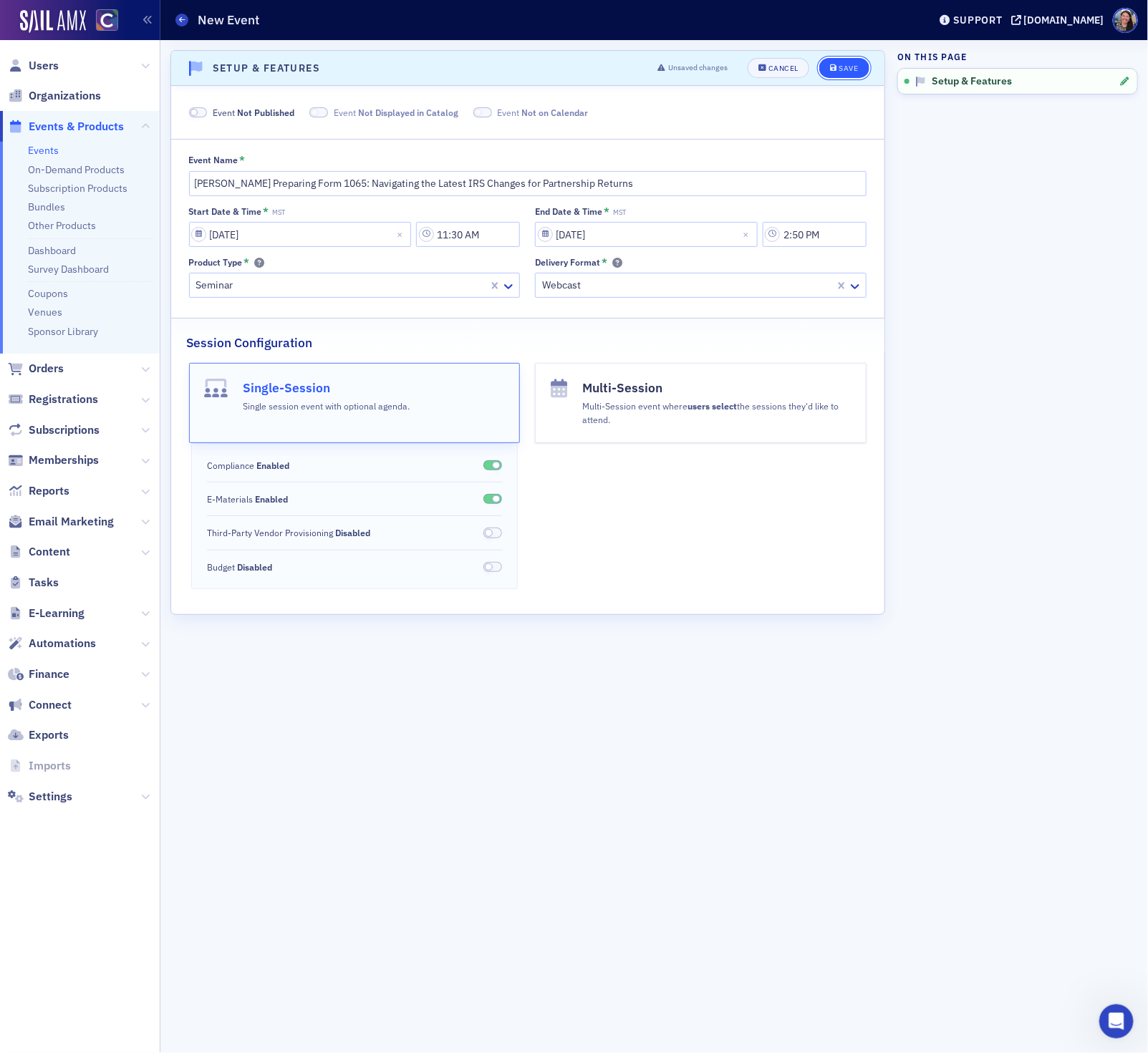
click at [846, 66] on div "Save" at bounding box center [847, 68] width 20 height 7
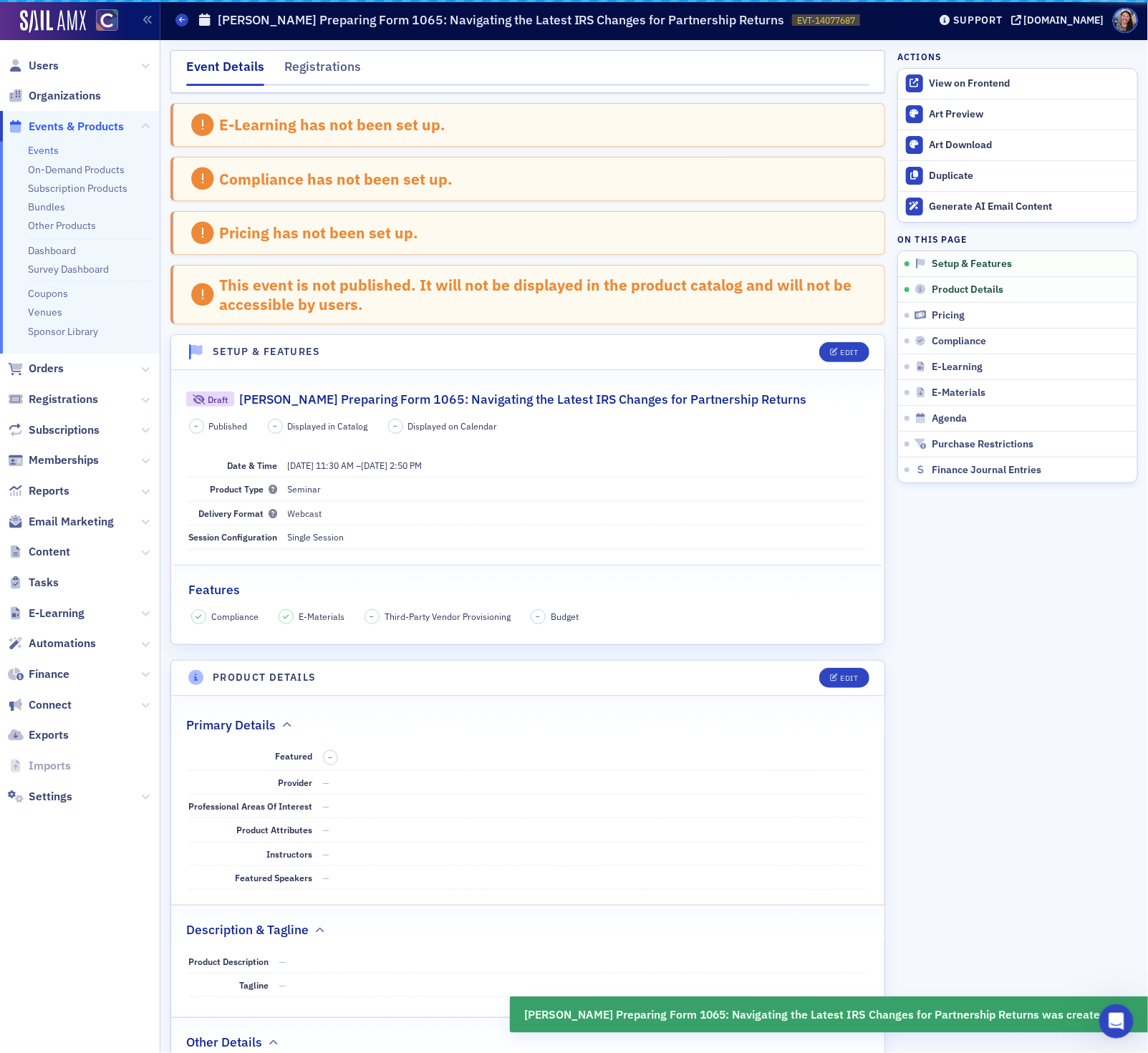
scroll to position [290, 0]
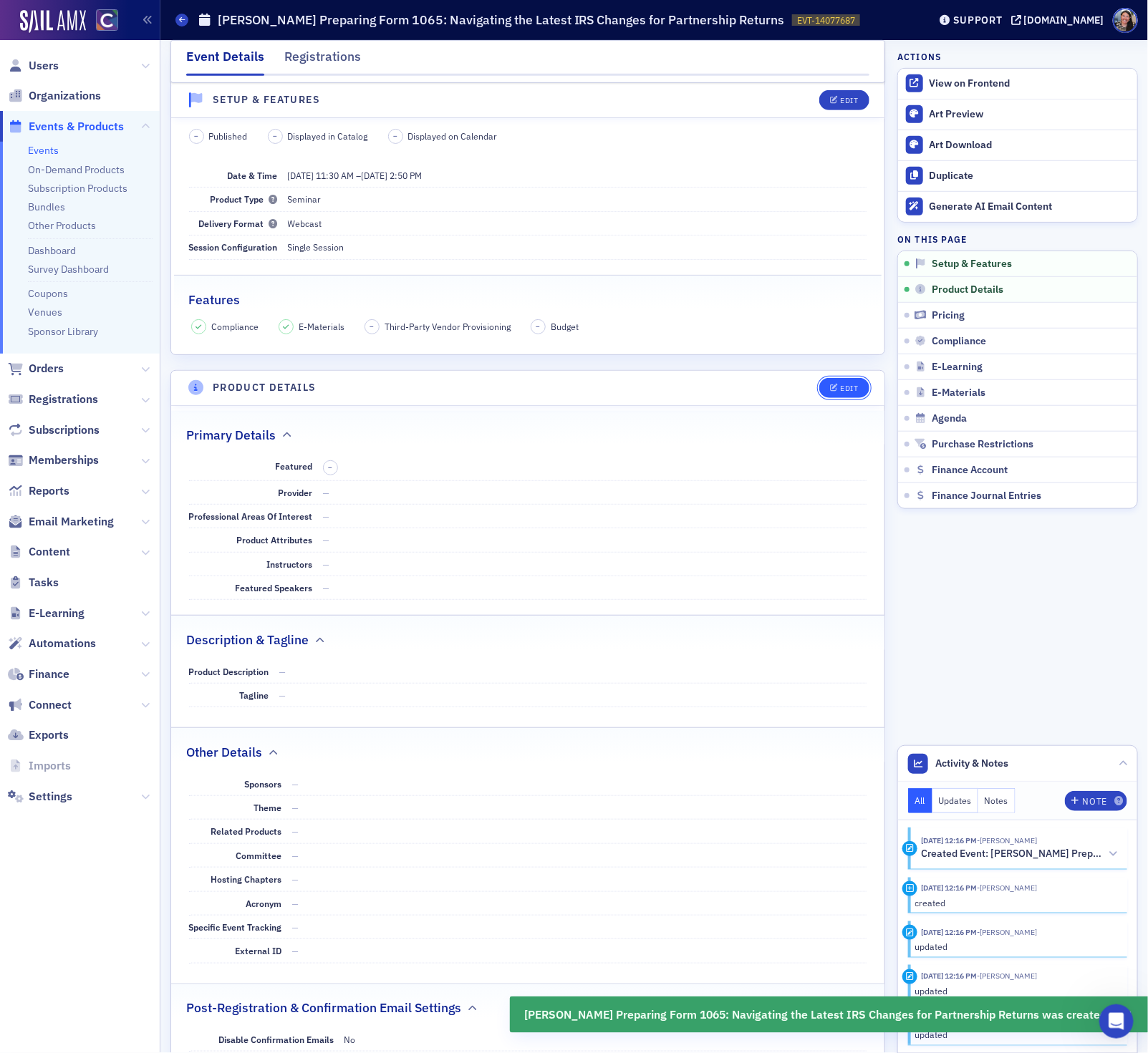
click at [821, 395] on button "Edit" at bounding box center [844, 388] width 50 height 20
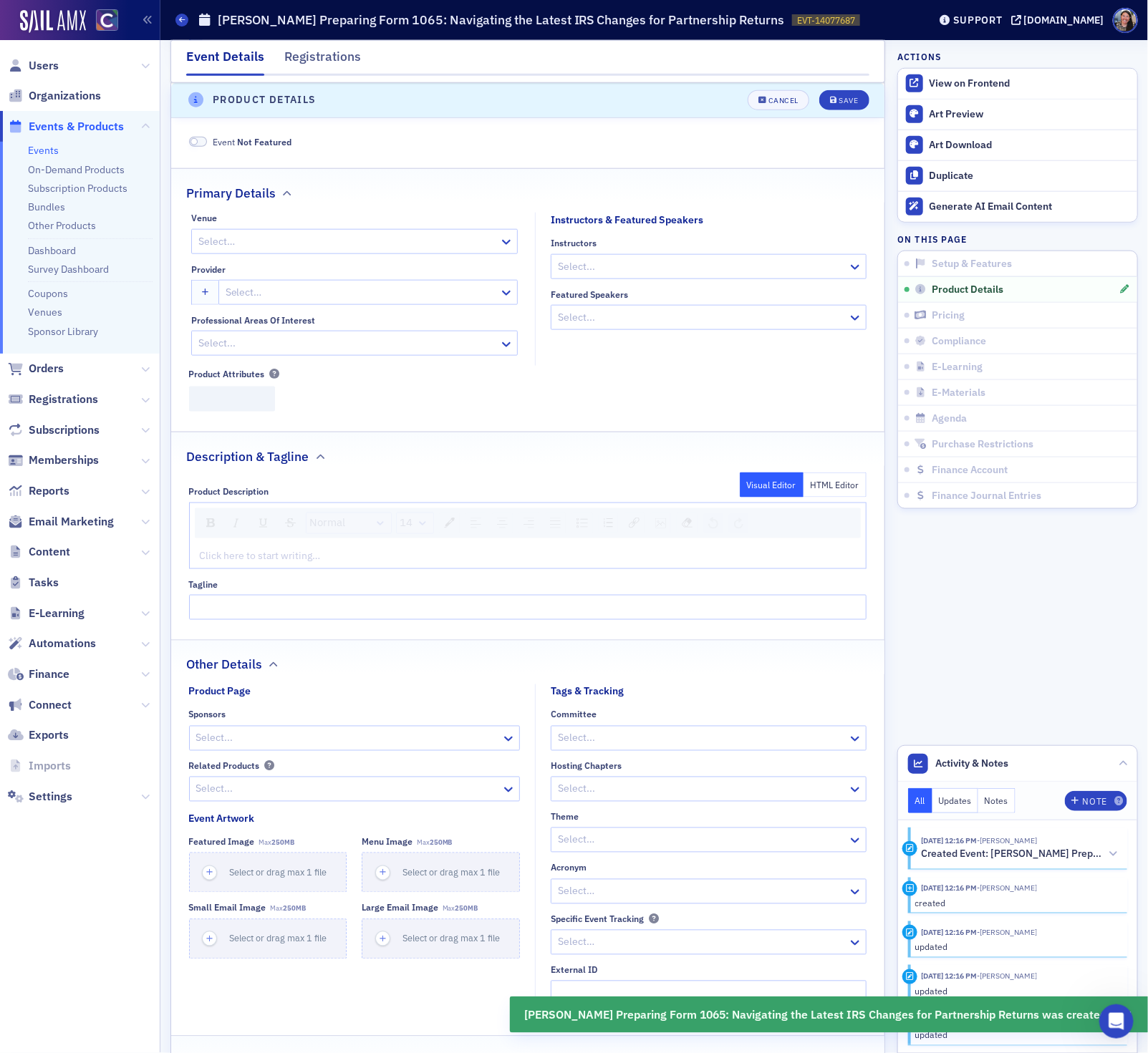
scroll to position [582, 0]
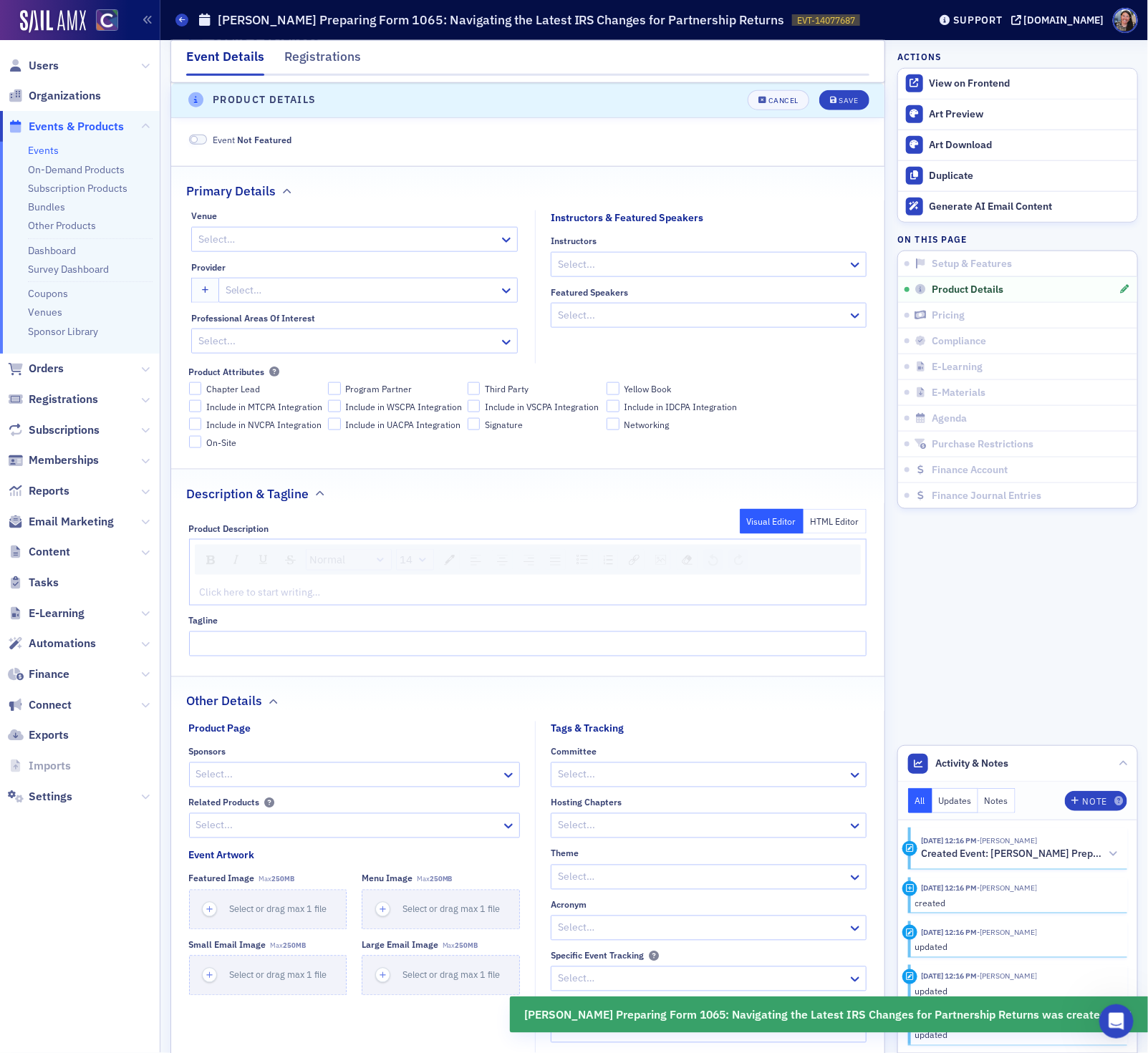
click at [254, 252] on div "Select…" at bounding box center [354, 239] width 327 height 25
click at [254, 244] on div at bounding box center [332, 239] width 272 height 18
click at [254, 244] on div "w" at bounding box center [332, 239] width 272 height 18
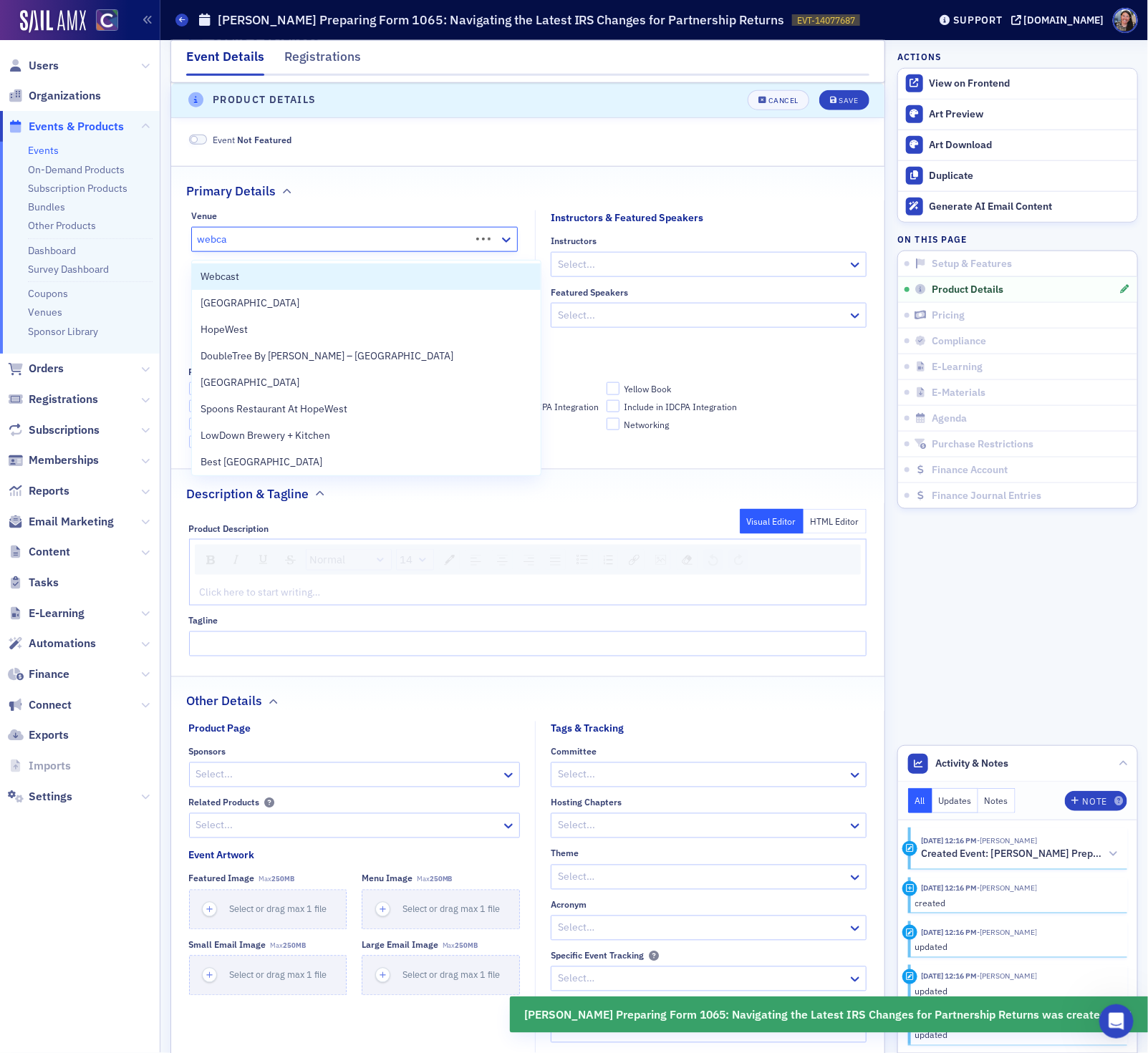
type input "webcas"
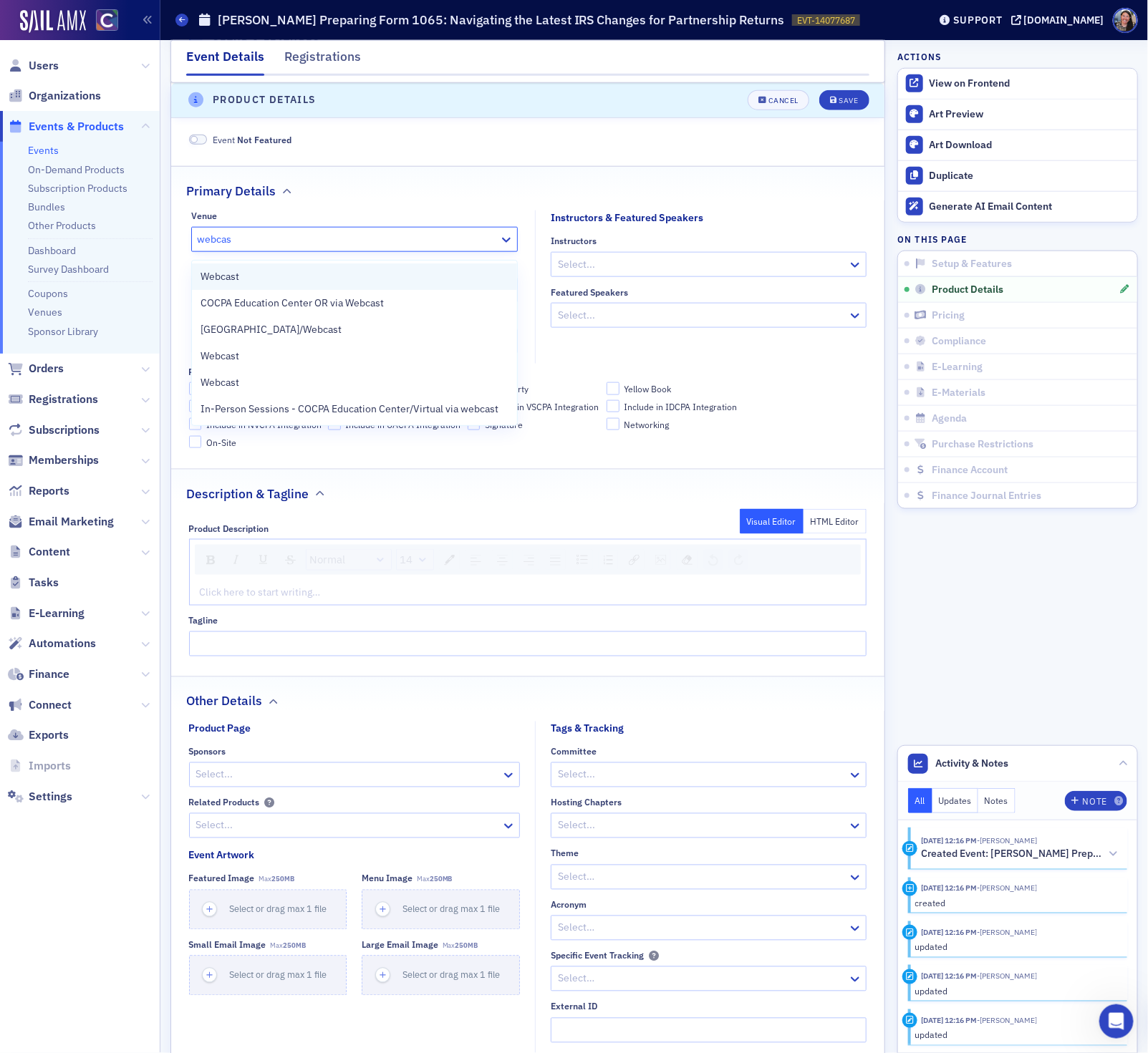
click at [234, 272] on span "Webcast" at bounding box center [219, 276] width 38 height 15
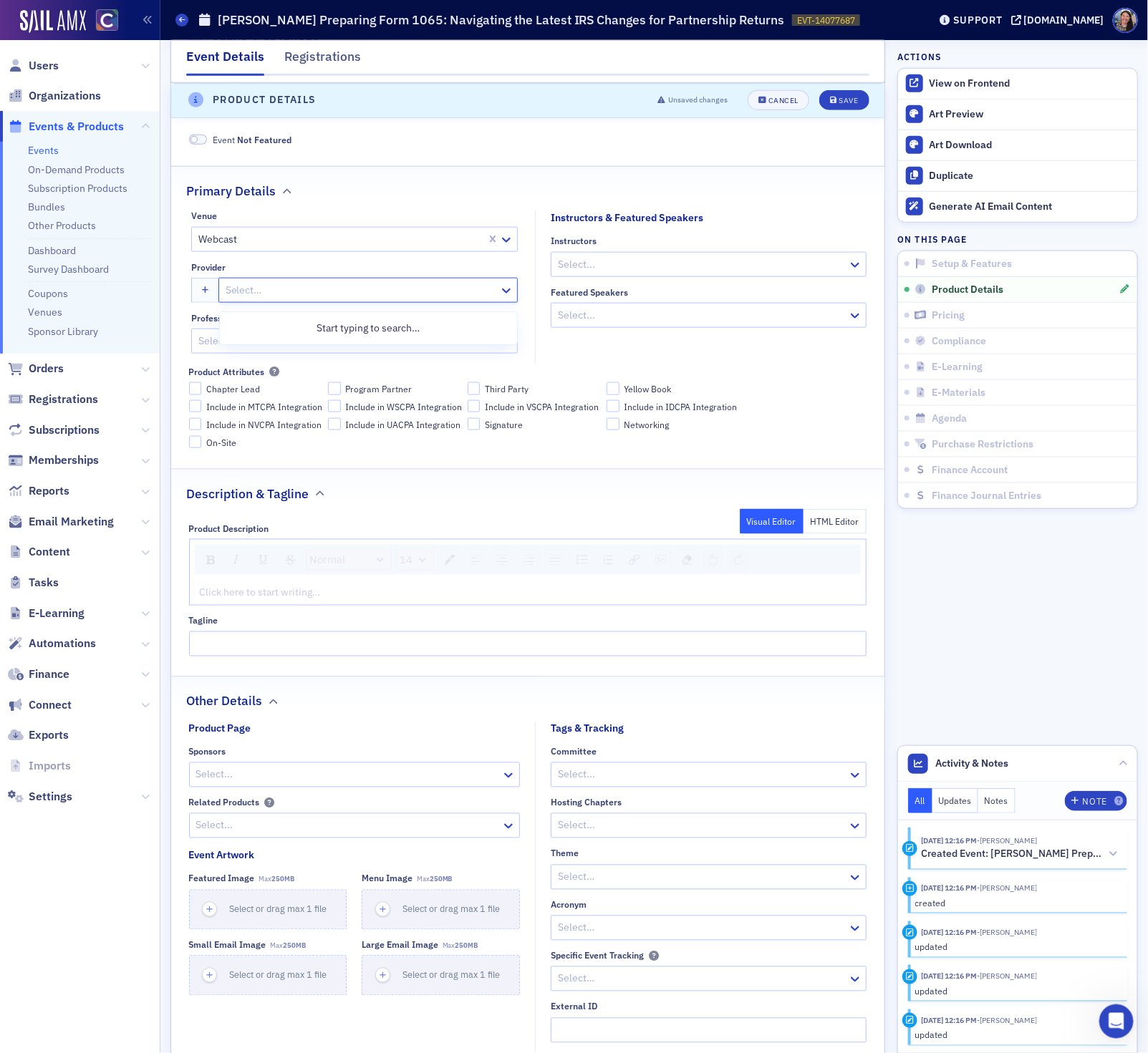
click at [245, 300] on div at bounding box center [361, 289] width 273 height 18
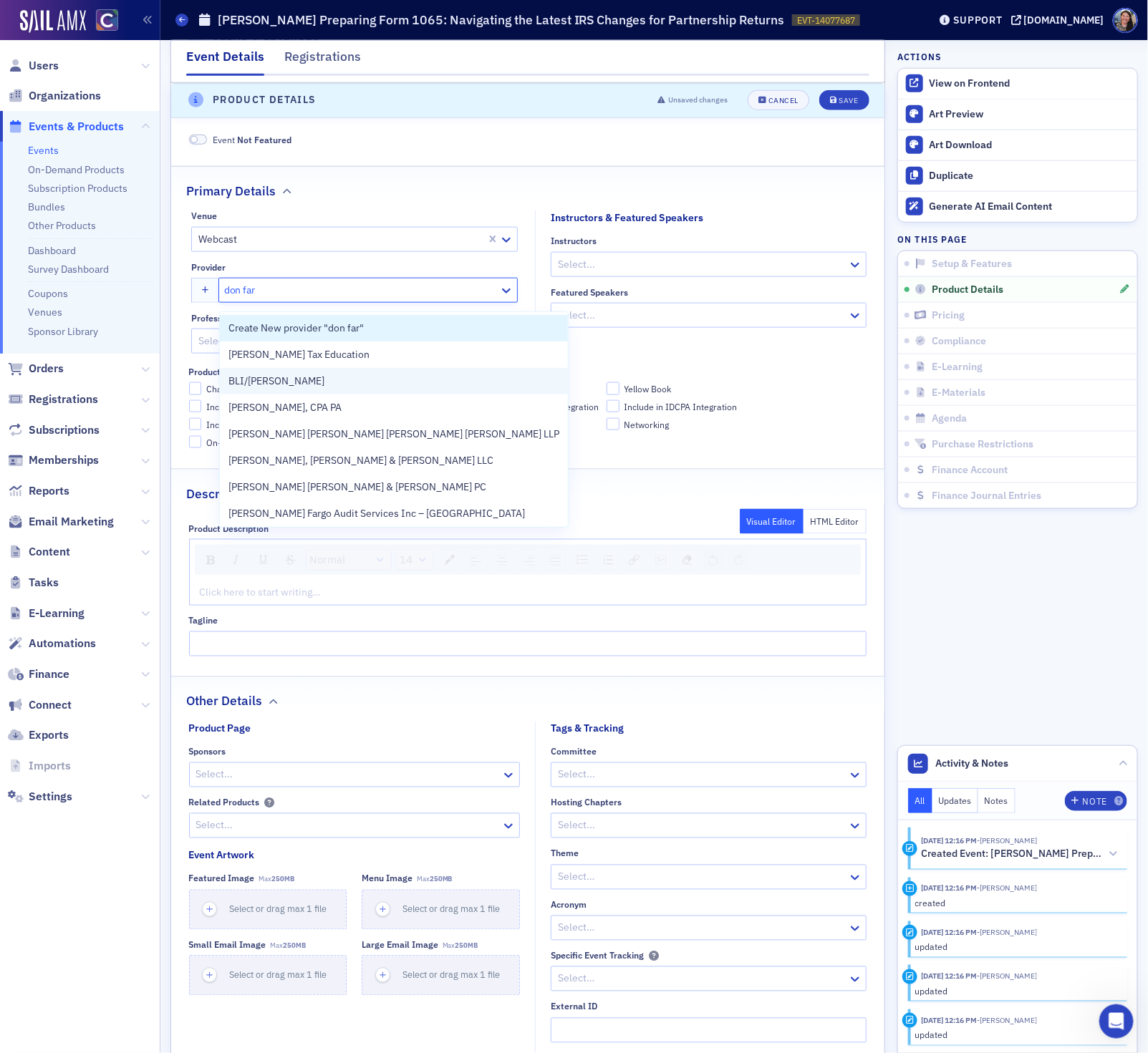
type input "don farm"
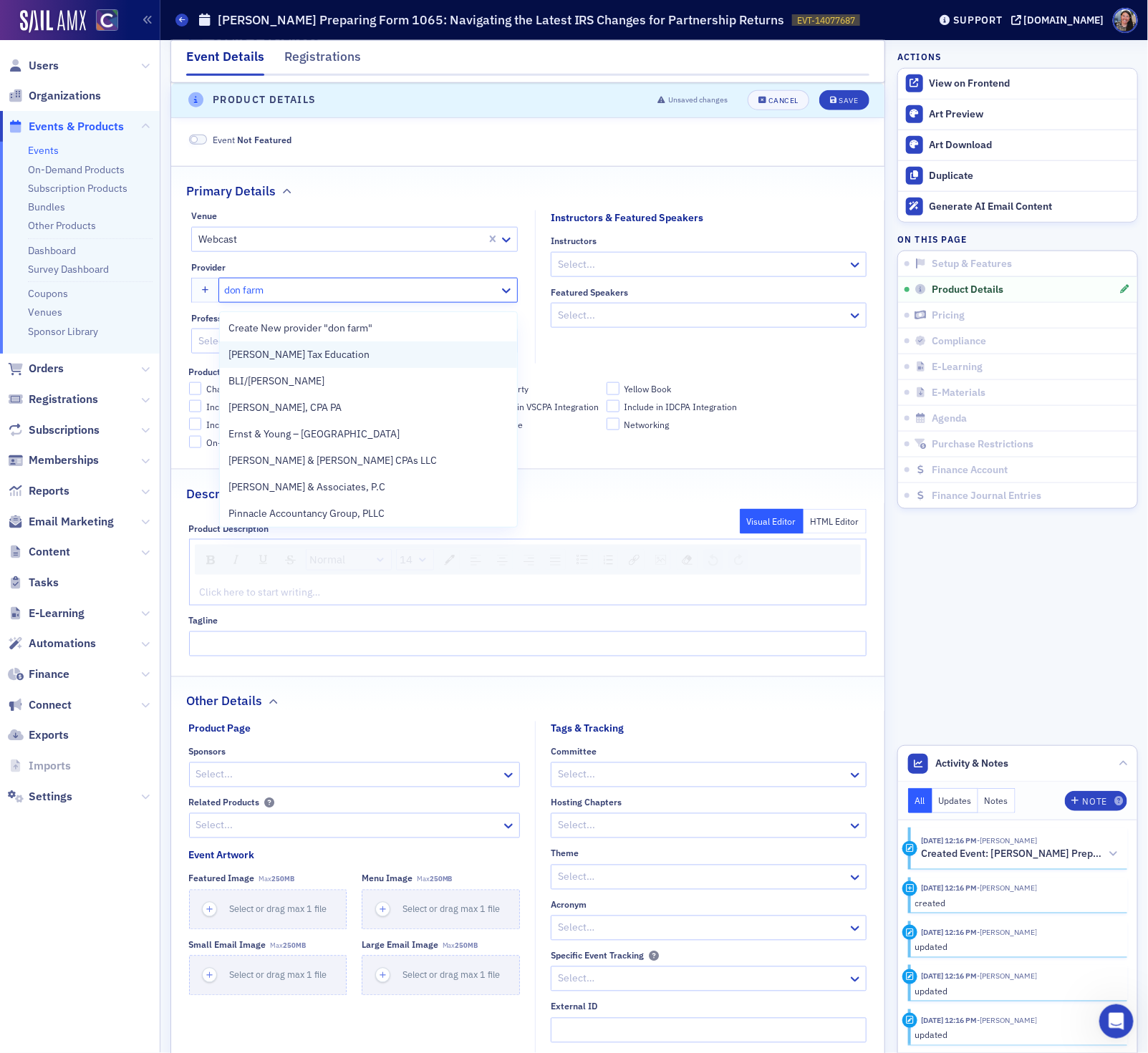
click at [268, 354] on span "Don Farmer Tax Education" at bounding box center [299, 355] width 141 height 15
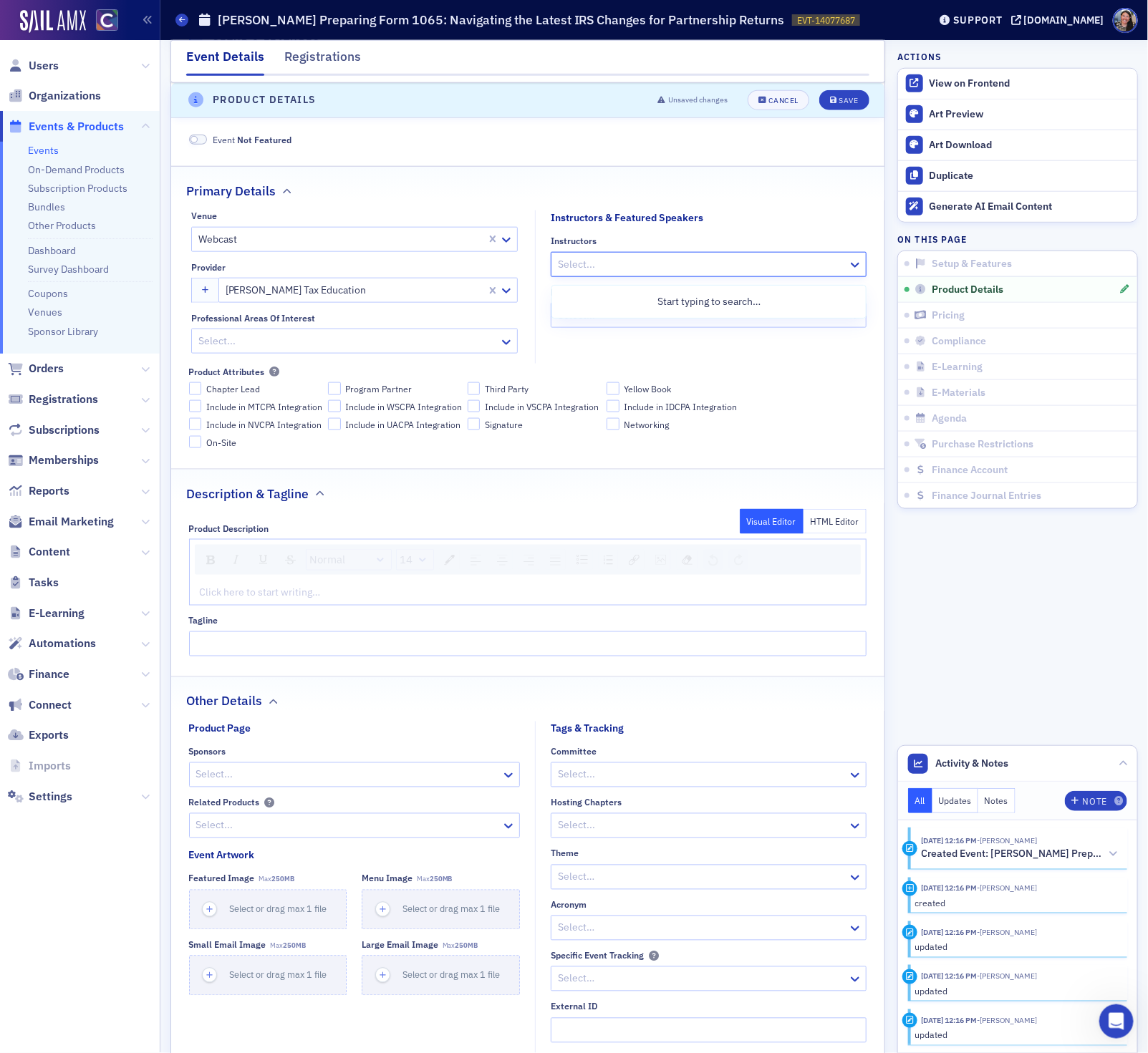
click at [693, 271] on div at bounding box center [701, 264] width 290 height 18
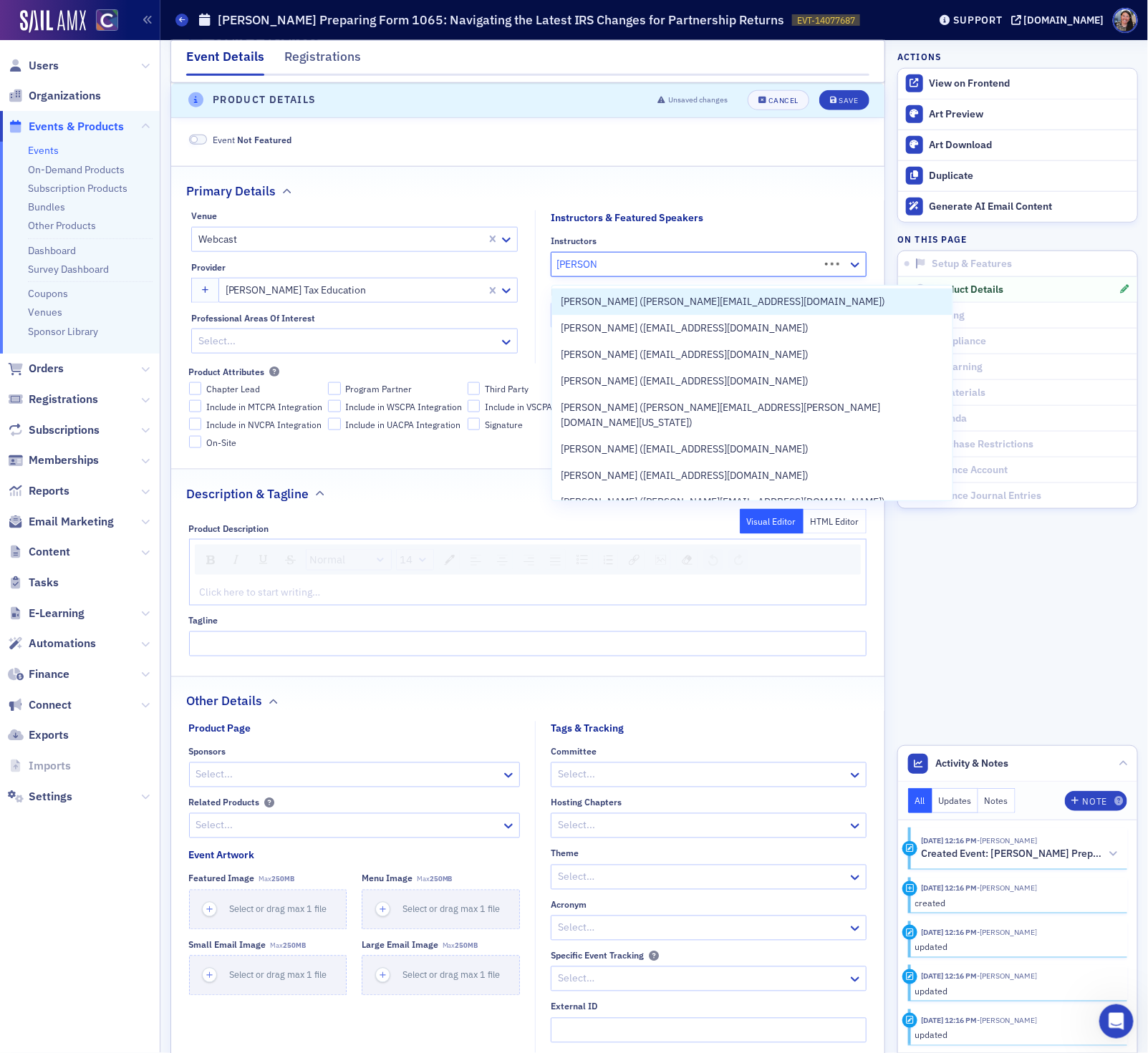
type input "george kou"
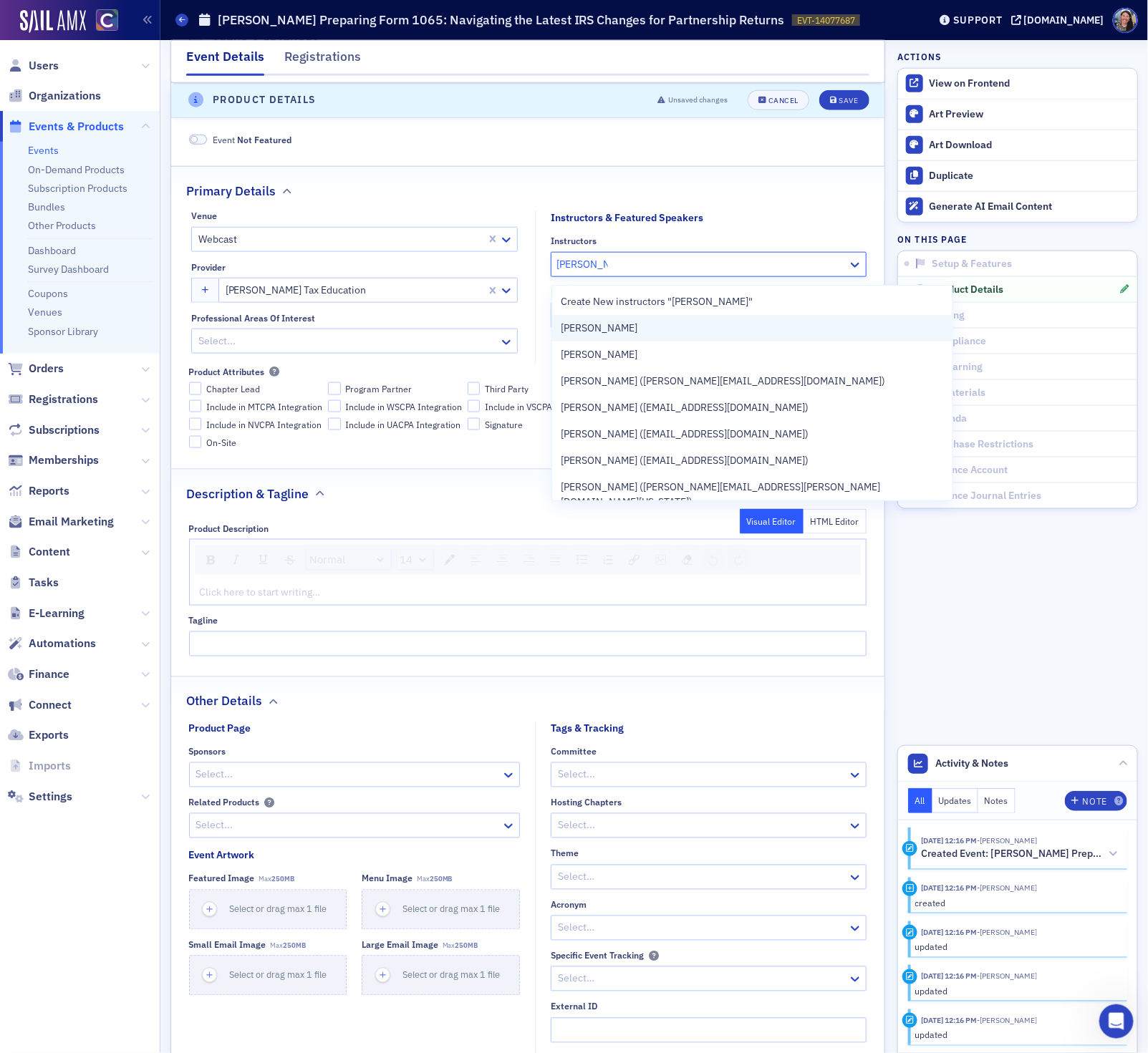
click at [646, 334] on div "George Koutelleris" at bounding box center [752, 329] width 383 height 15
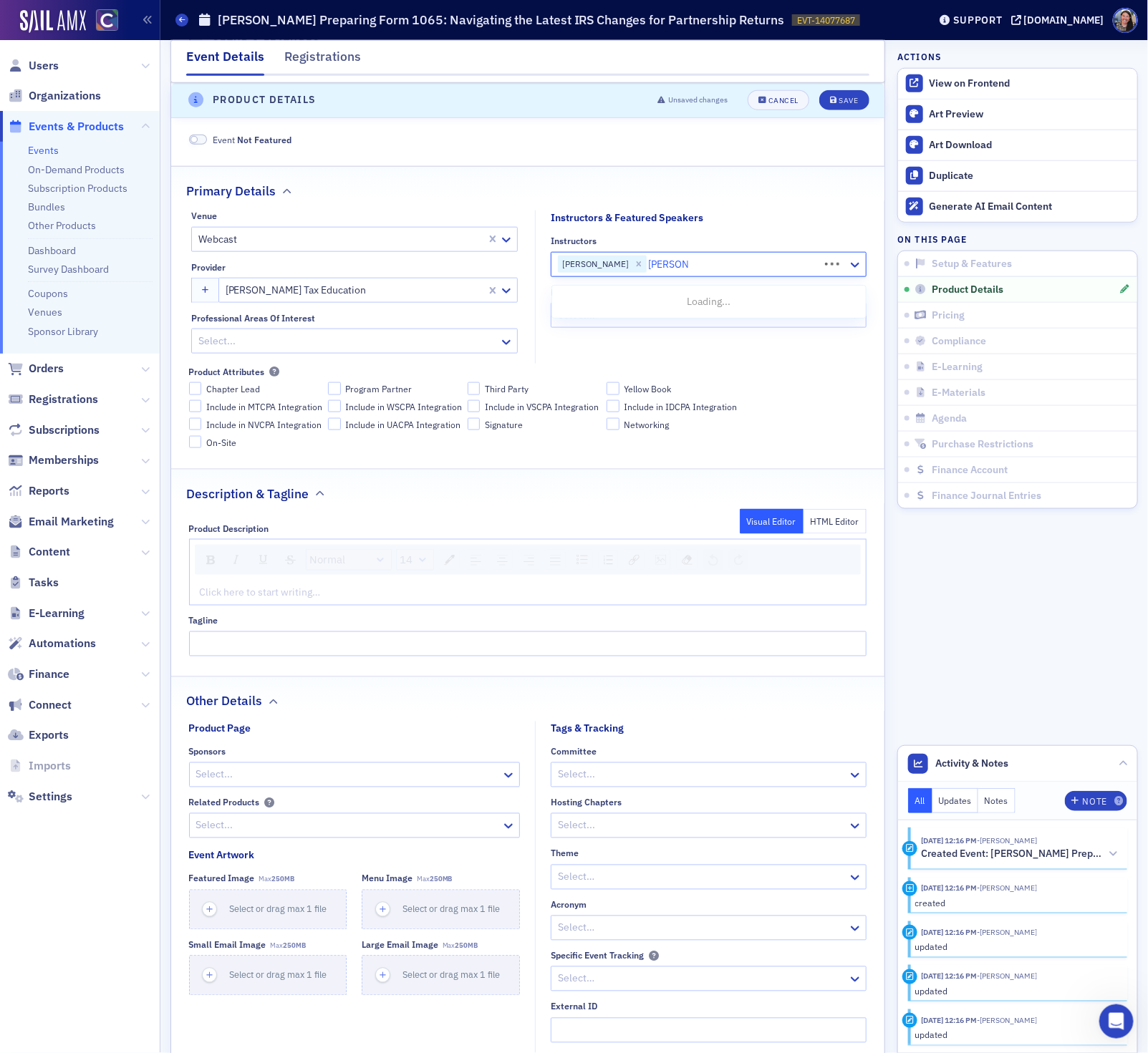
type input "greg white"
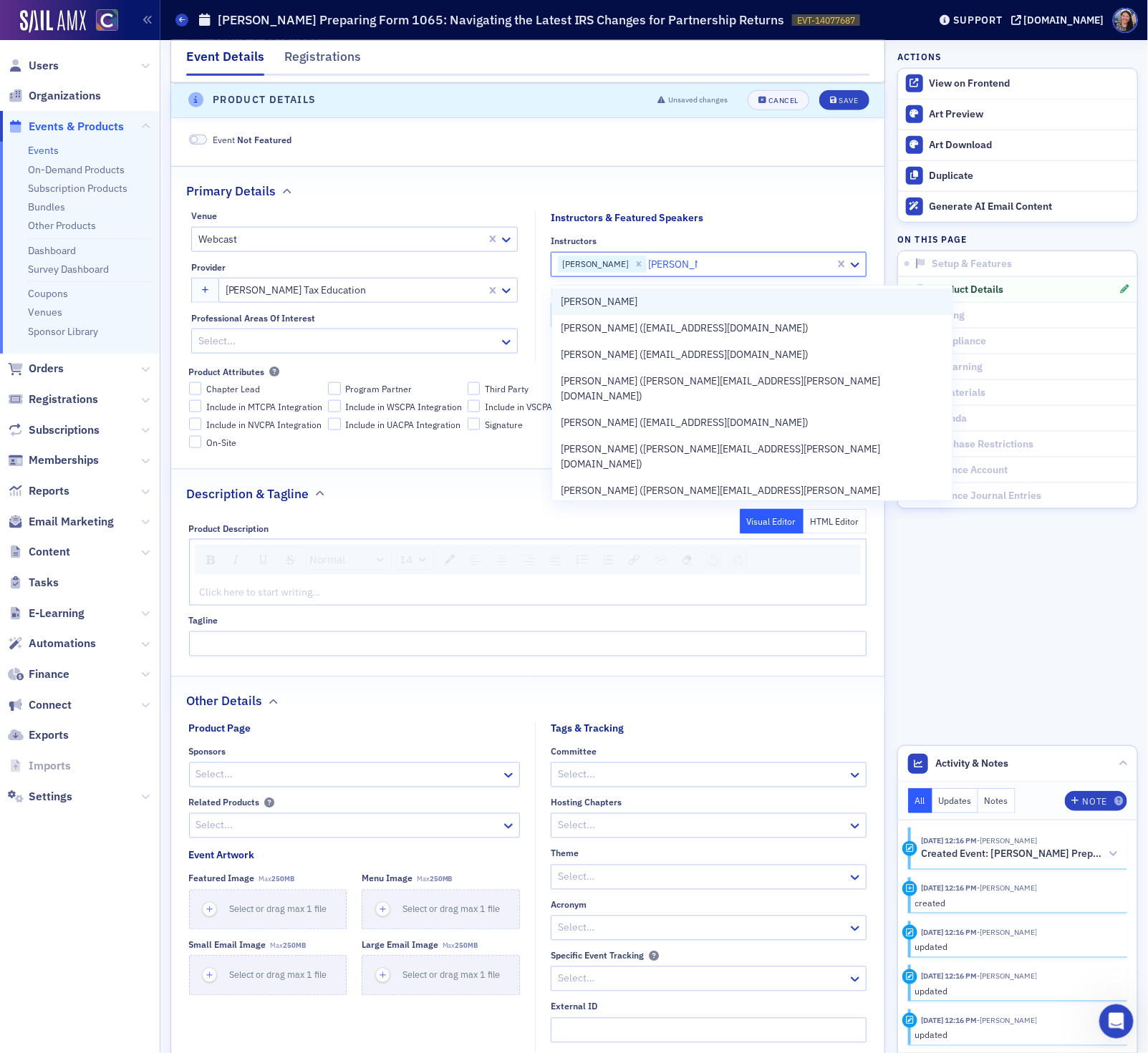
click at [624, 305] on div "Greg White" at bounding box center [752, 301] width 383 height 15
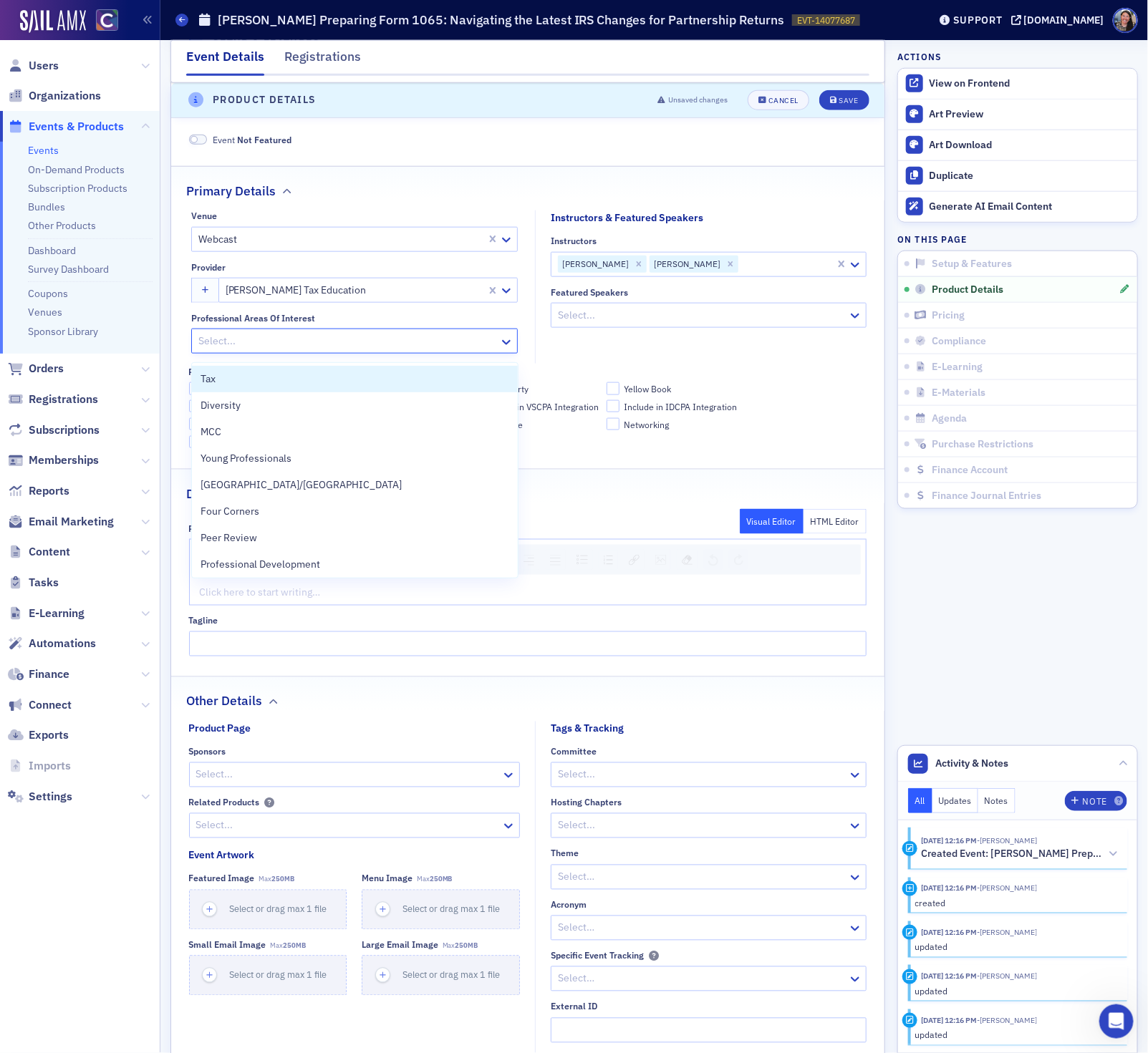
click at [342, 348] on div at bounding box center [346, 341] width 301 height 18
click at [302, 375] on div "Tax" at bounding box center [355, 379] width 309 height 15
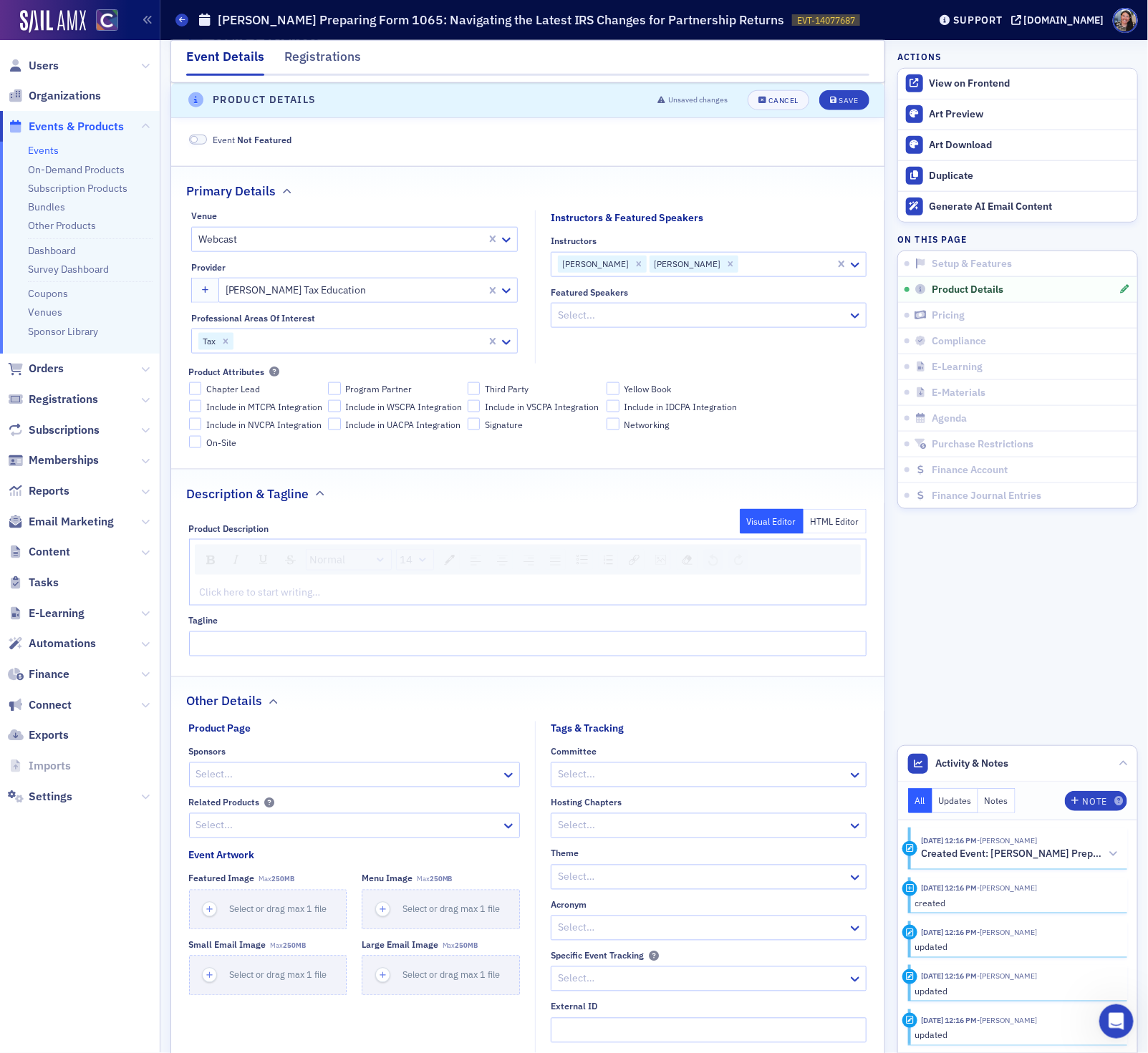
click at [649, 372] on div "Product Attributes" at bounding box center [528, 371] width 678 height 10
click at [333, 592] on div "rdw-editor" at bounding box center [528, 592] width 655 height 15
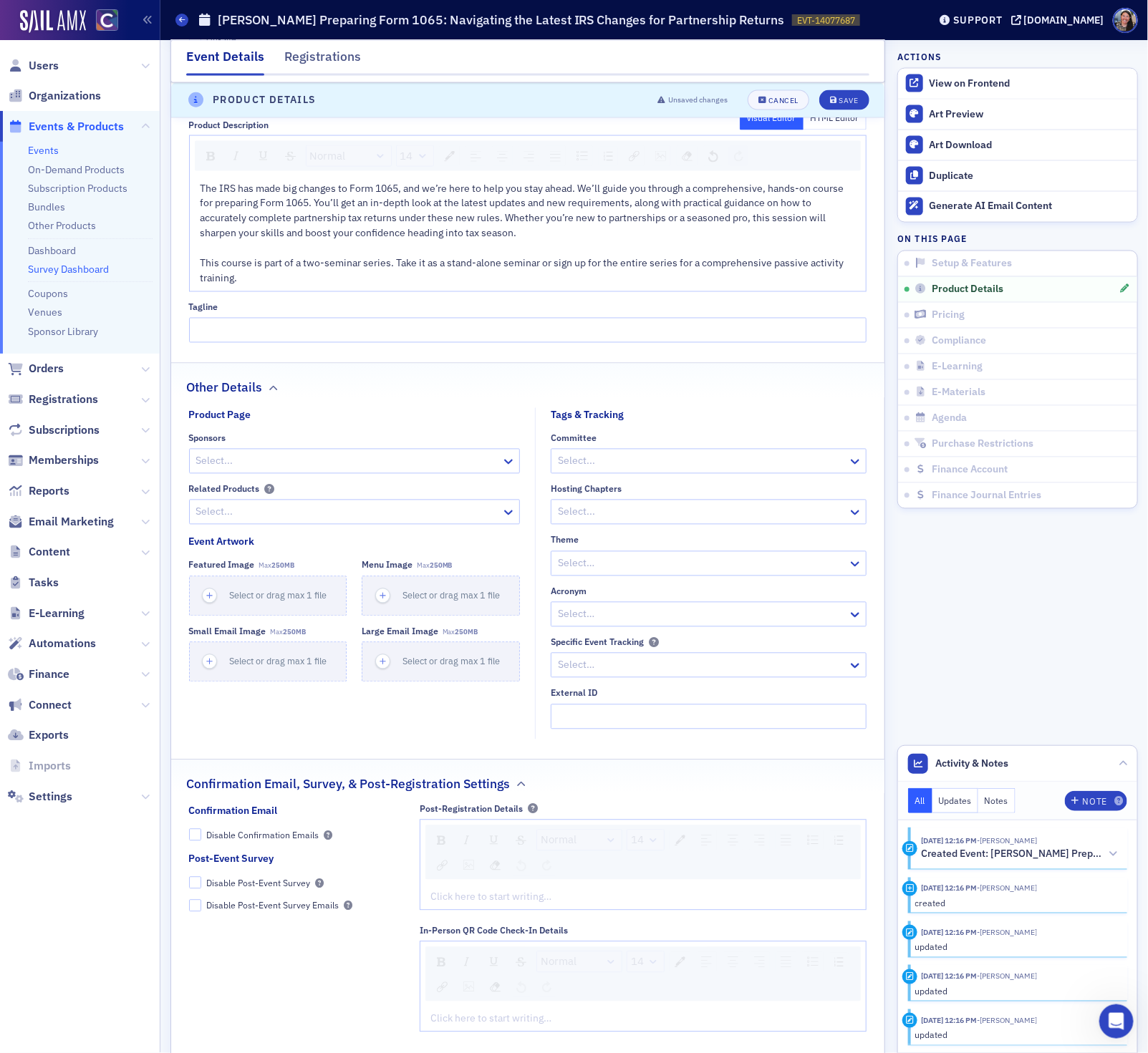
scroll to position [996, 0]
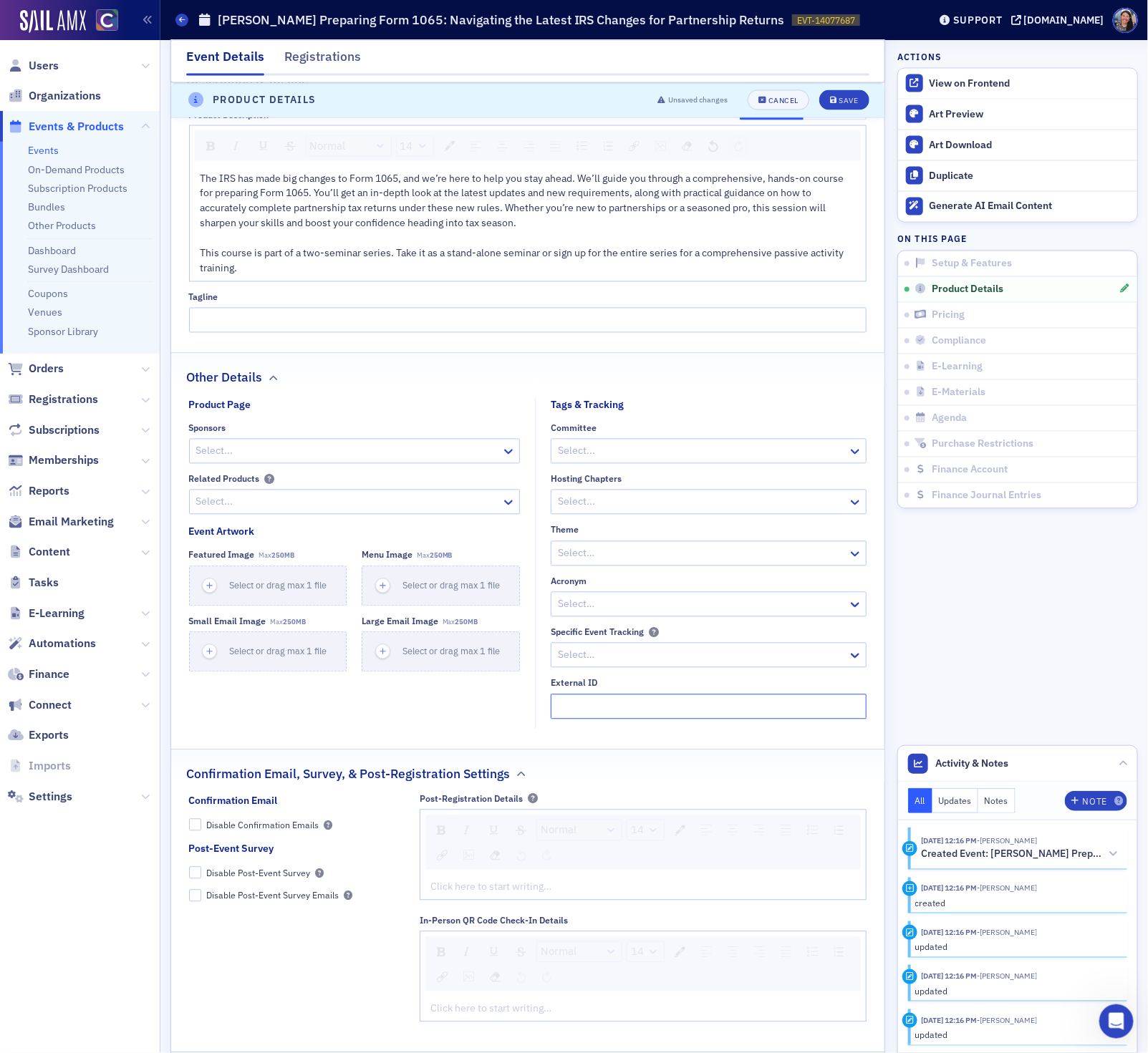
click at [620, 713] on input "External ID" at bounding box center [708, 707] width 316 height 25
paste input "250634024"
type input "250634024"
click at [836, 108] on button "Save" at bounding box center [844, 99] width 50 height 20
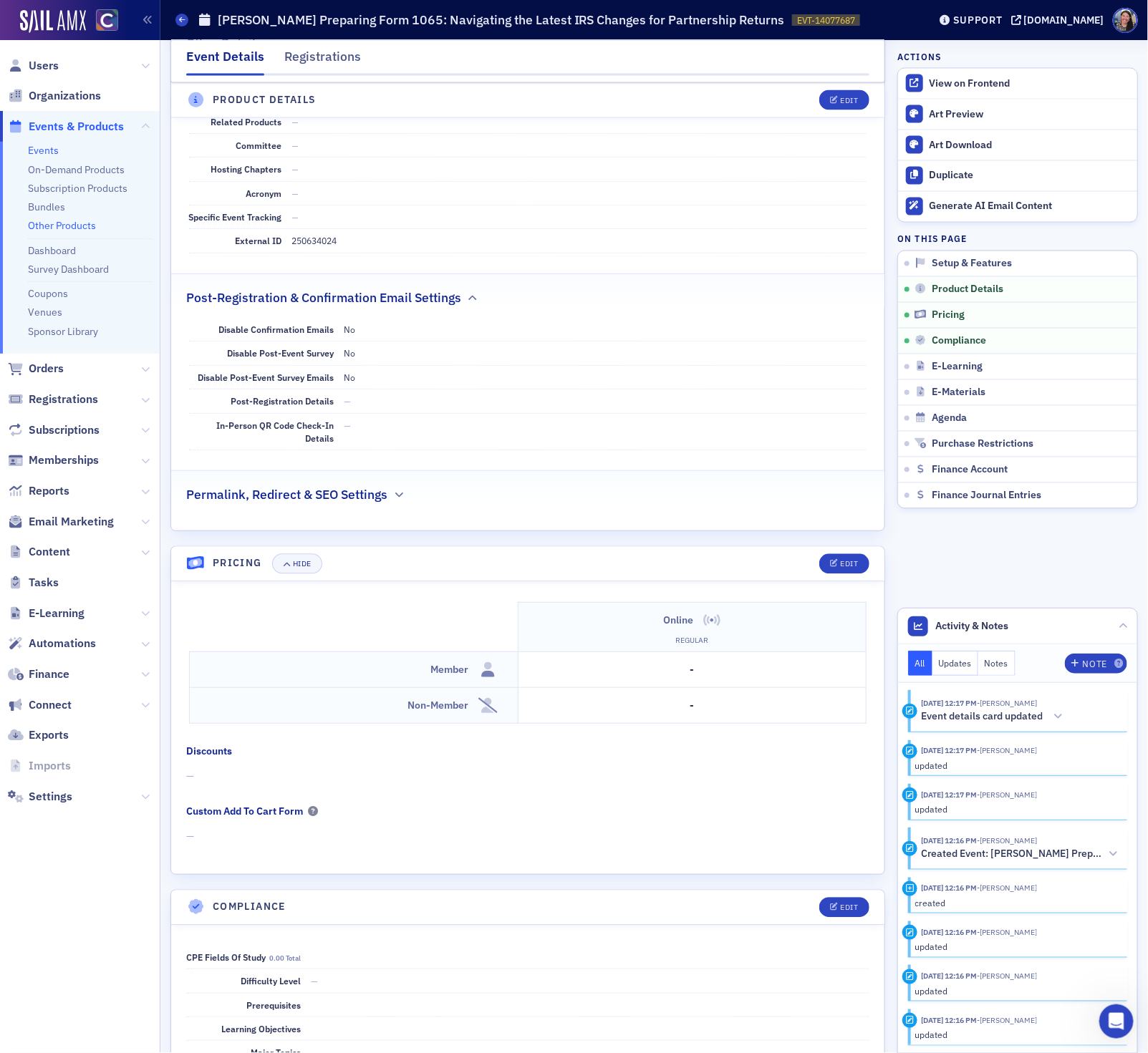
scroll to position [1133, 0]
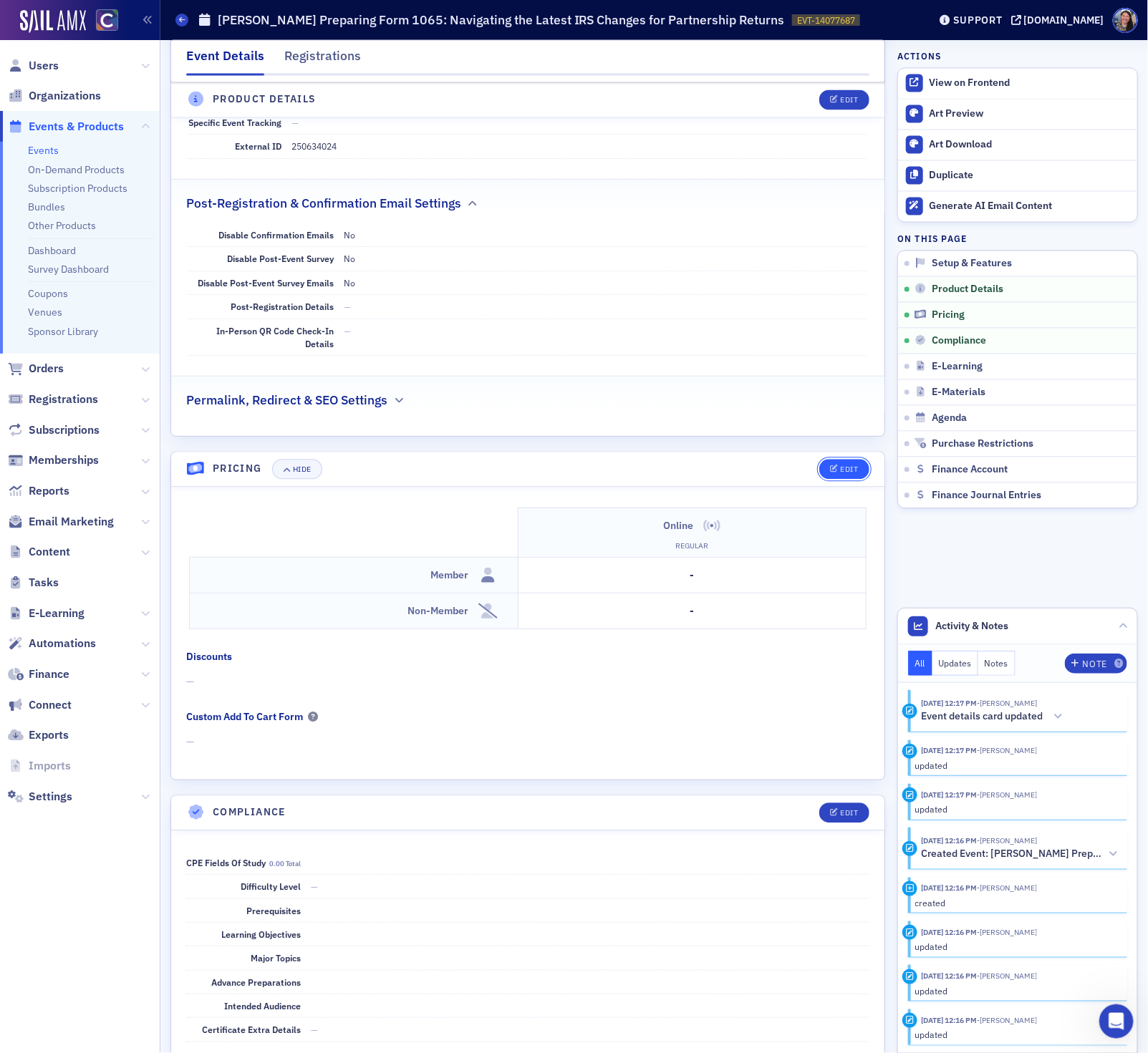
click at [845, 474] on div "Edit" at bounding box center [848, 470] width 18 height 7
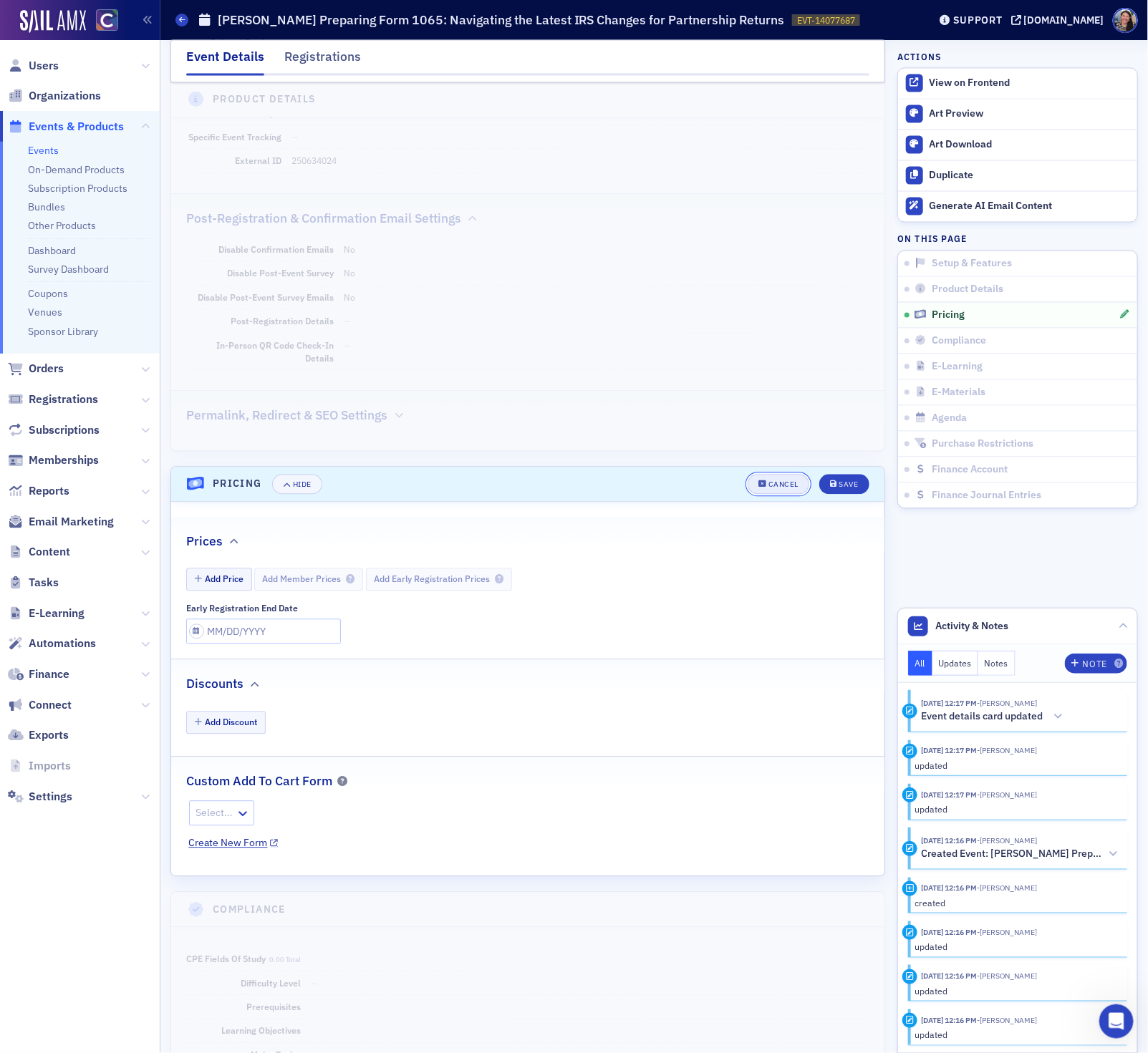
click at [782, 494] on button "Cancel" at bounding box center [778, 484] width 62 height 20
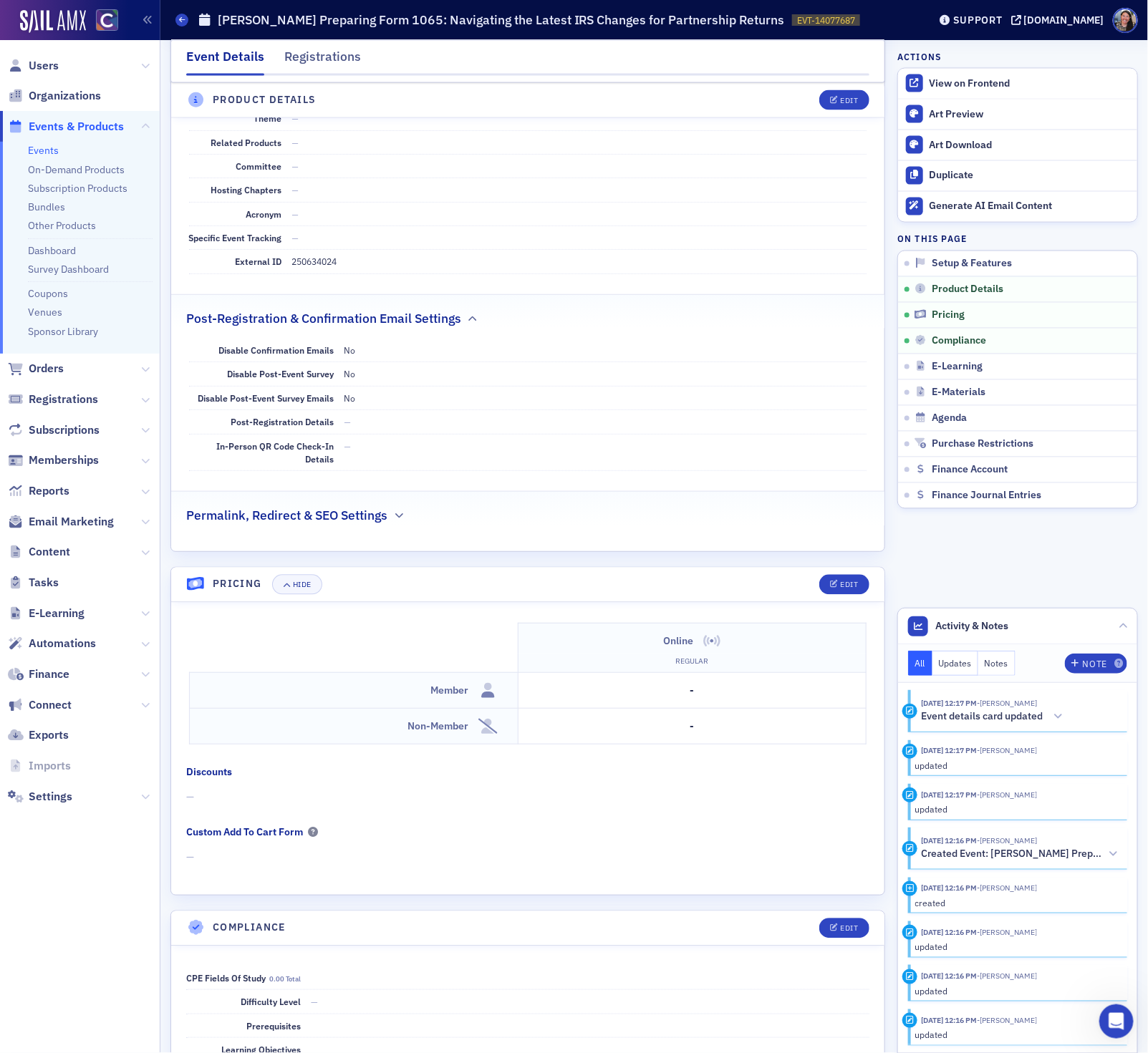
scroll to position [861, 0]
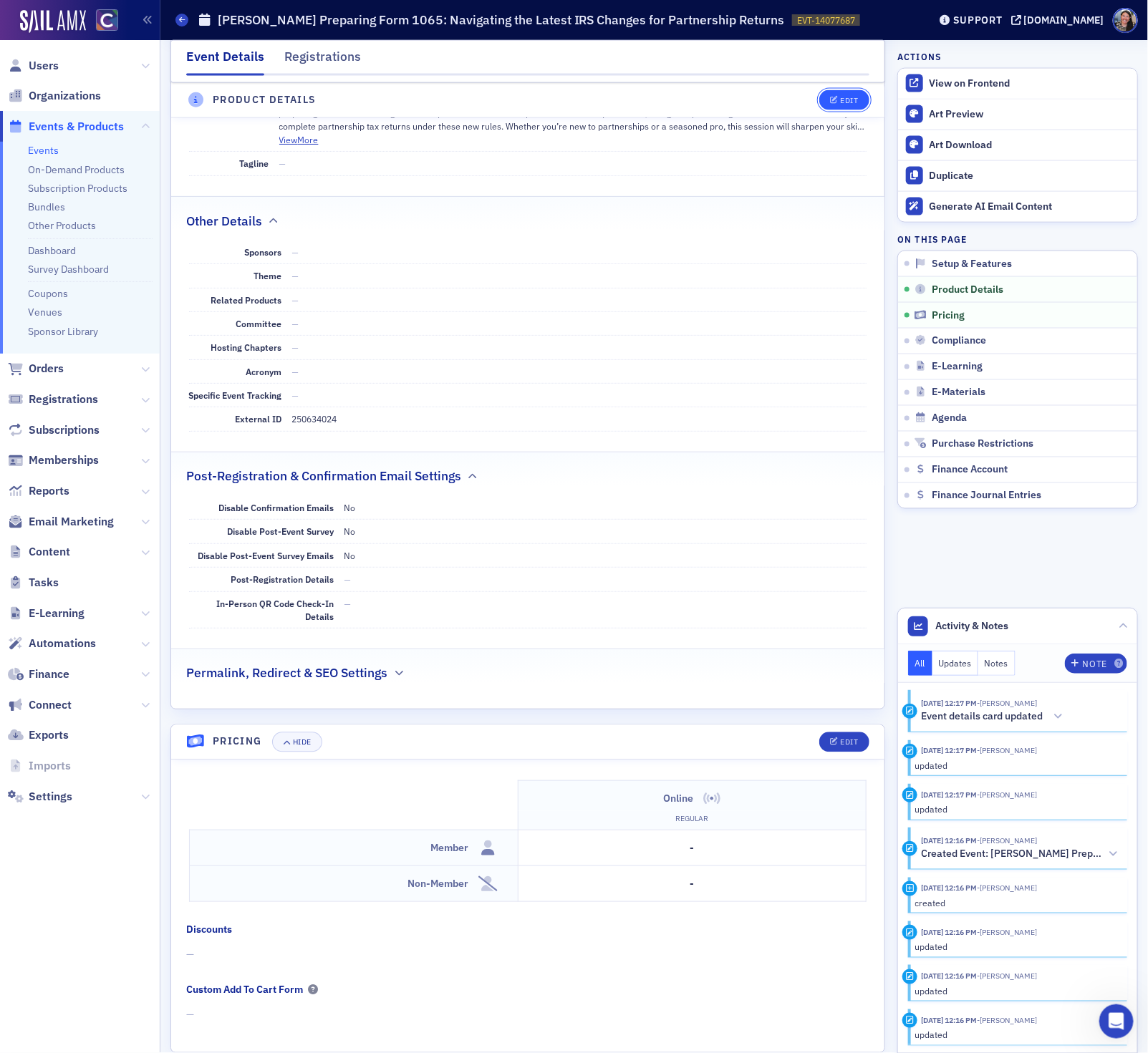
click at [844, 96] on div "Edit" at bounding box center [848, 100] width 18 height 7
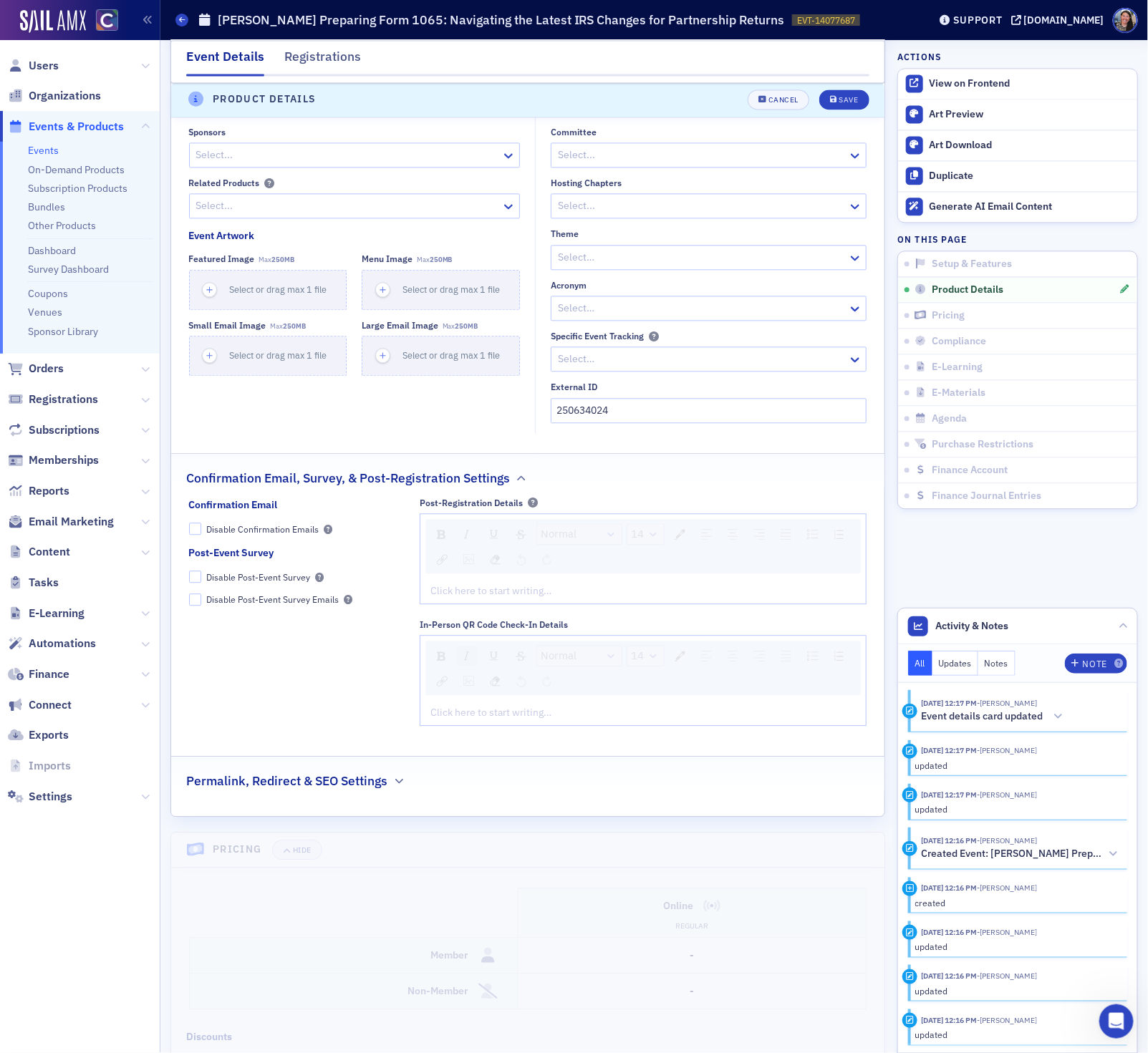
scroll to position [1296, 0]
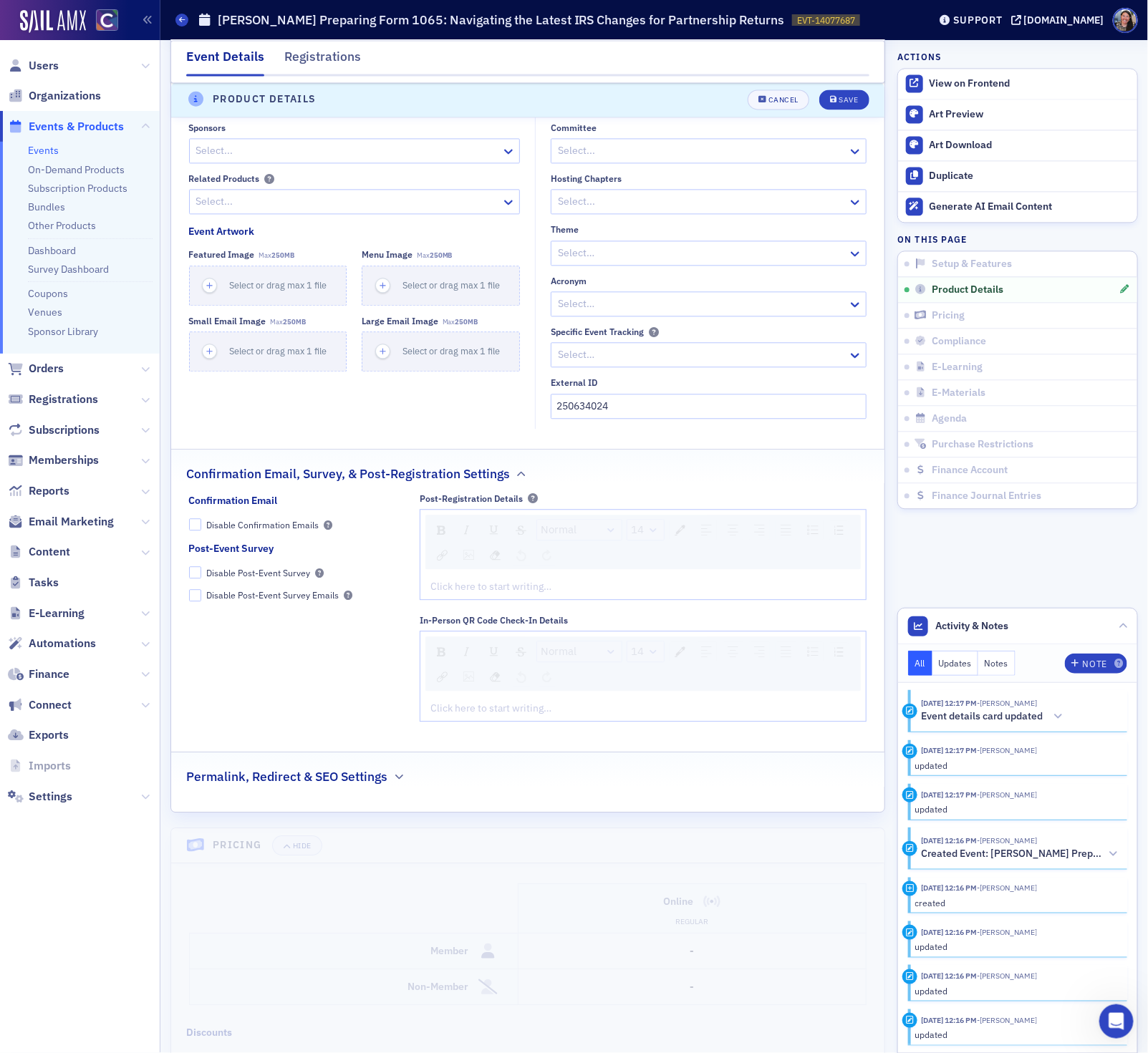
click at [449, 599] on div "Click here to start writing…" at bounding box center [643, 586] width 446 height 25
click at [449, 587] on div "rdw-editor" at bounding box center [642, 587] width 424 height 15
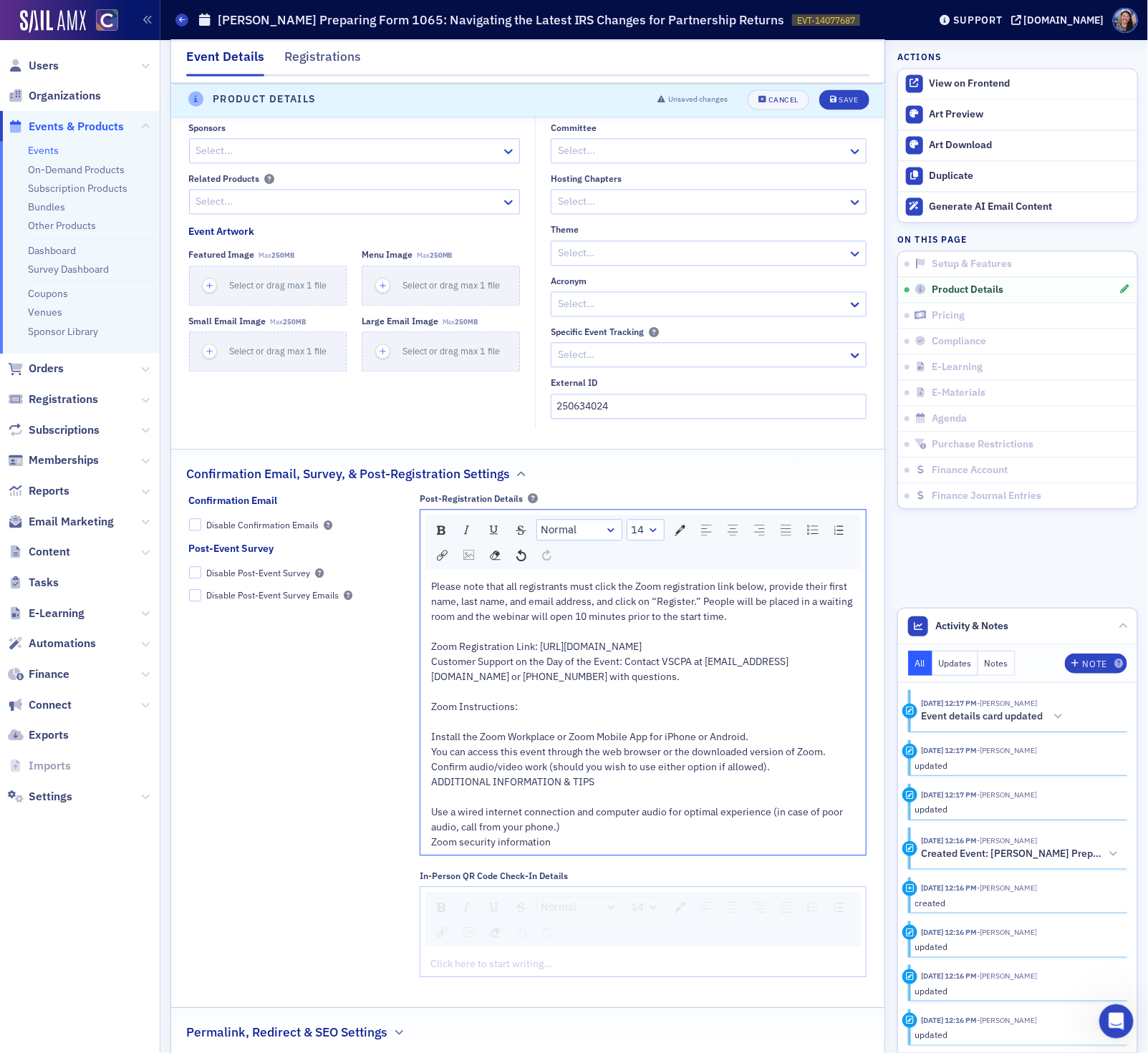
drag, startPoint x: 801, startPoint y: 670, endPoint x: 400, endPoint y: 671, distance: 401.0
click at [400, 671] on div "Confirmation Email Disable Confirmation Emails Post-Event Survey Disable Post-E…" at bounding box center [528, 740] width 678 height 494
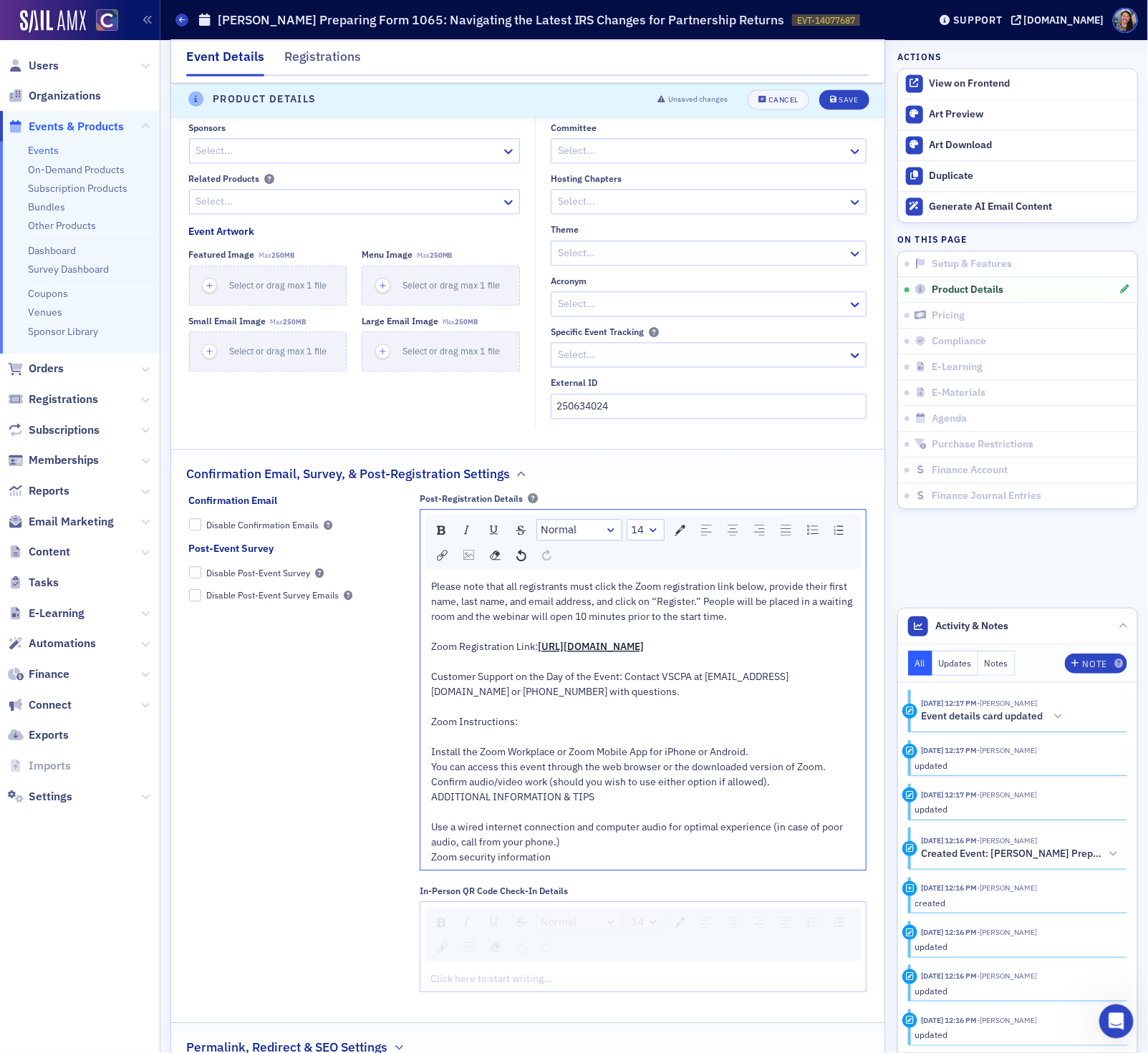
click at [466, 714] on div "rdw-editor" at bounding box center [642, 707] width 424 height 15
click at [464, 744] on div "rdw-editor" at bounding box center [642, 737] width 424 height 15
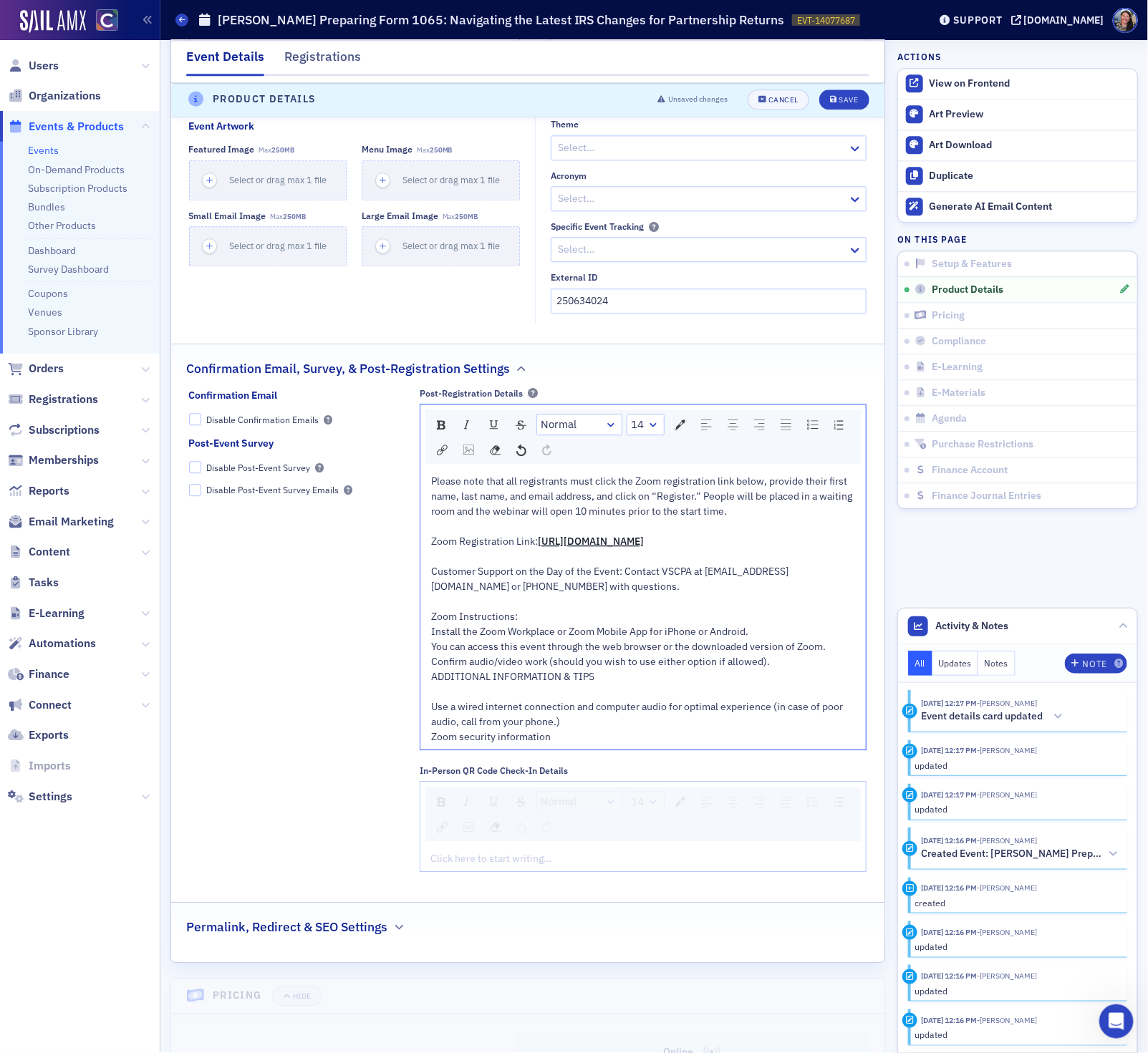
scroll to position [1400, 0]
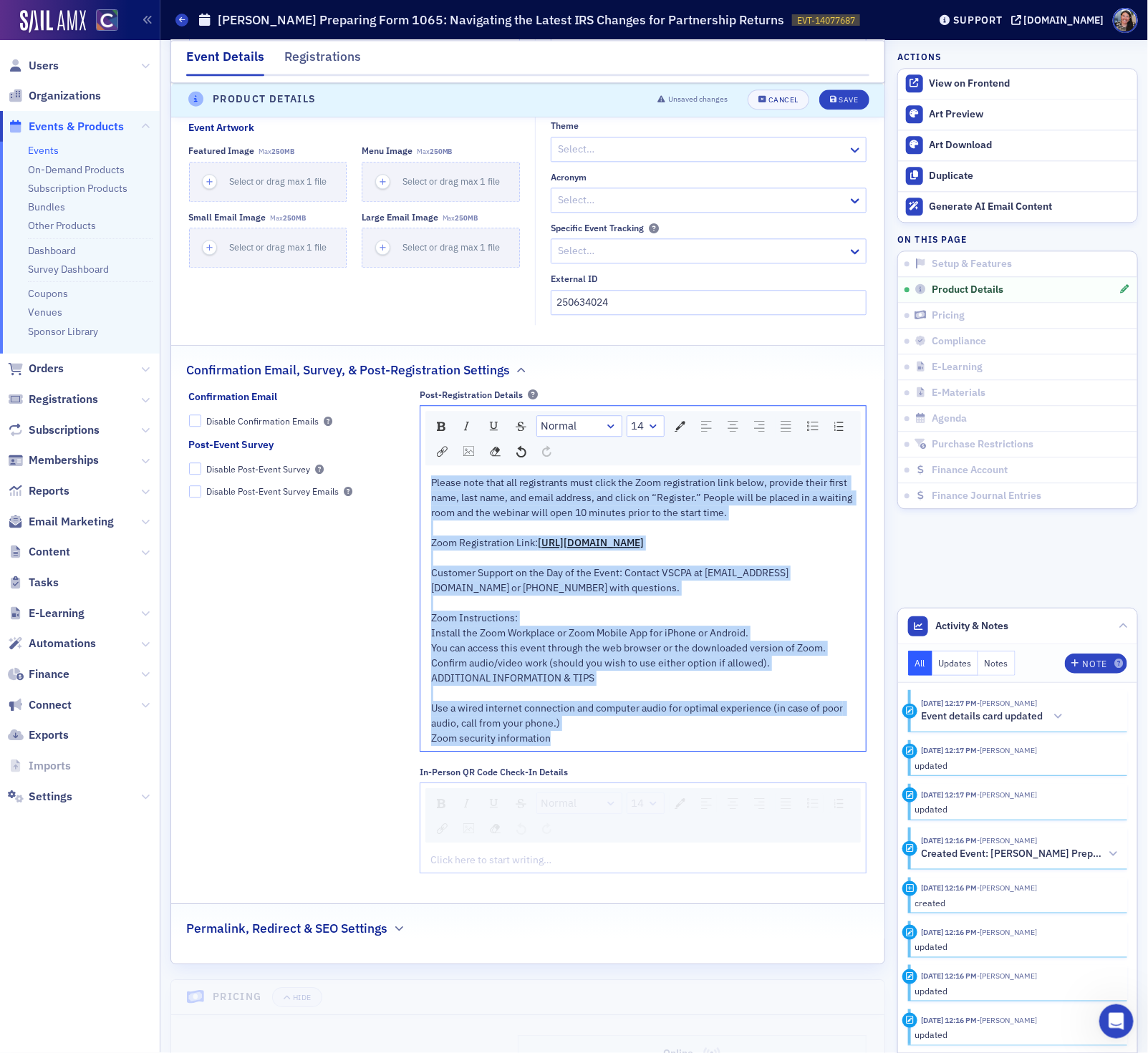
drag, startPoint x: 569, startPoint y: 761, endPoint x: 346, endPoint y: 436, distance: 394.1
click at [346, 436] on div "Confirmation Email Disable Confirmation Emails Post-Event Survey Disable Post-E…" at bounding box center [528, 636] width 678 height 494
copy div "Please note that all registrants must click the Zoom registration link below, p…"
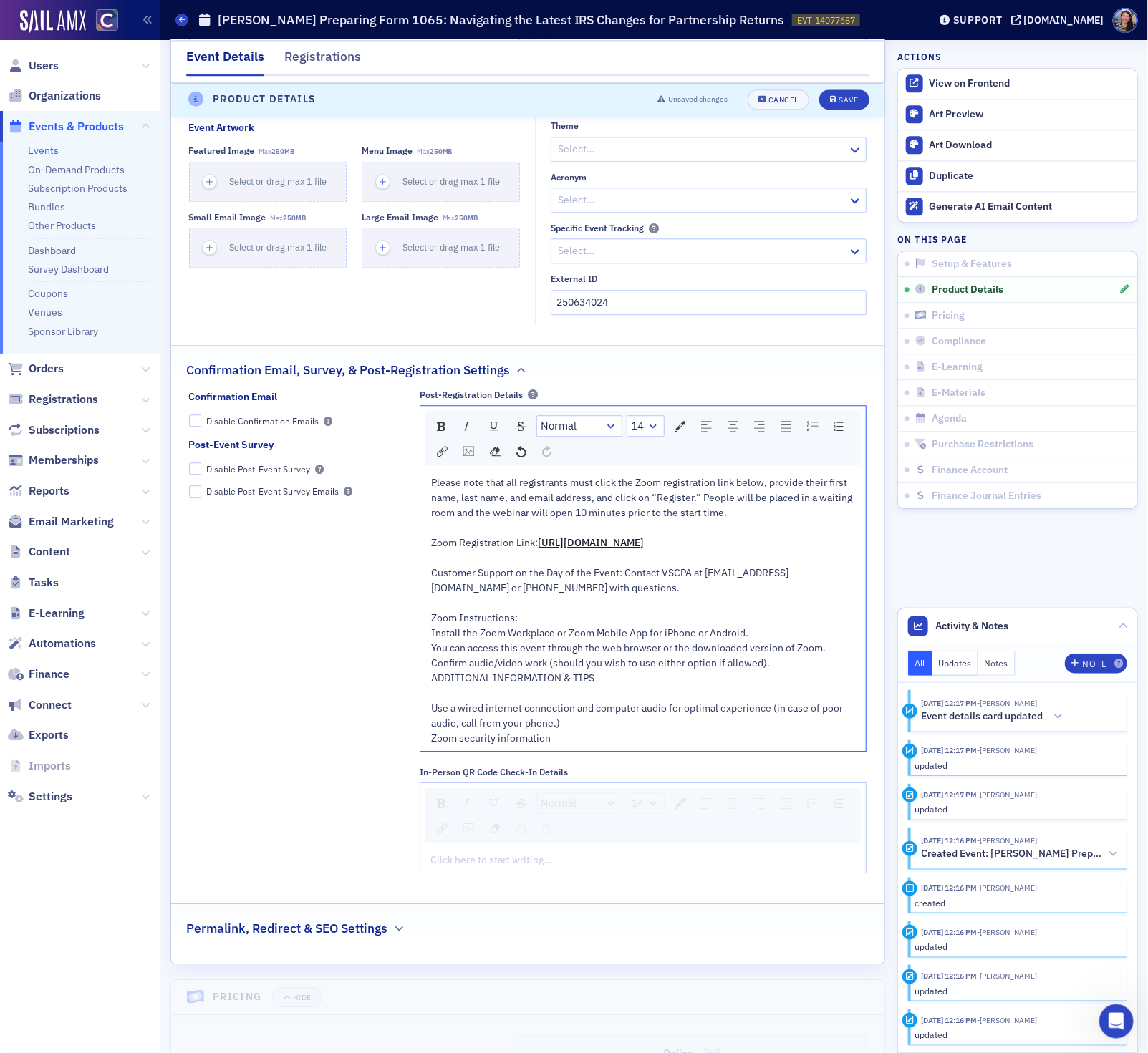
click at [787, 550] on div "Zoom Registration Link: https://us06web.zoom.us/webinar/register/WN_26SwAnbbQyq…" at bounding box center [642, 543] width 424 height 15
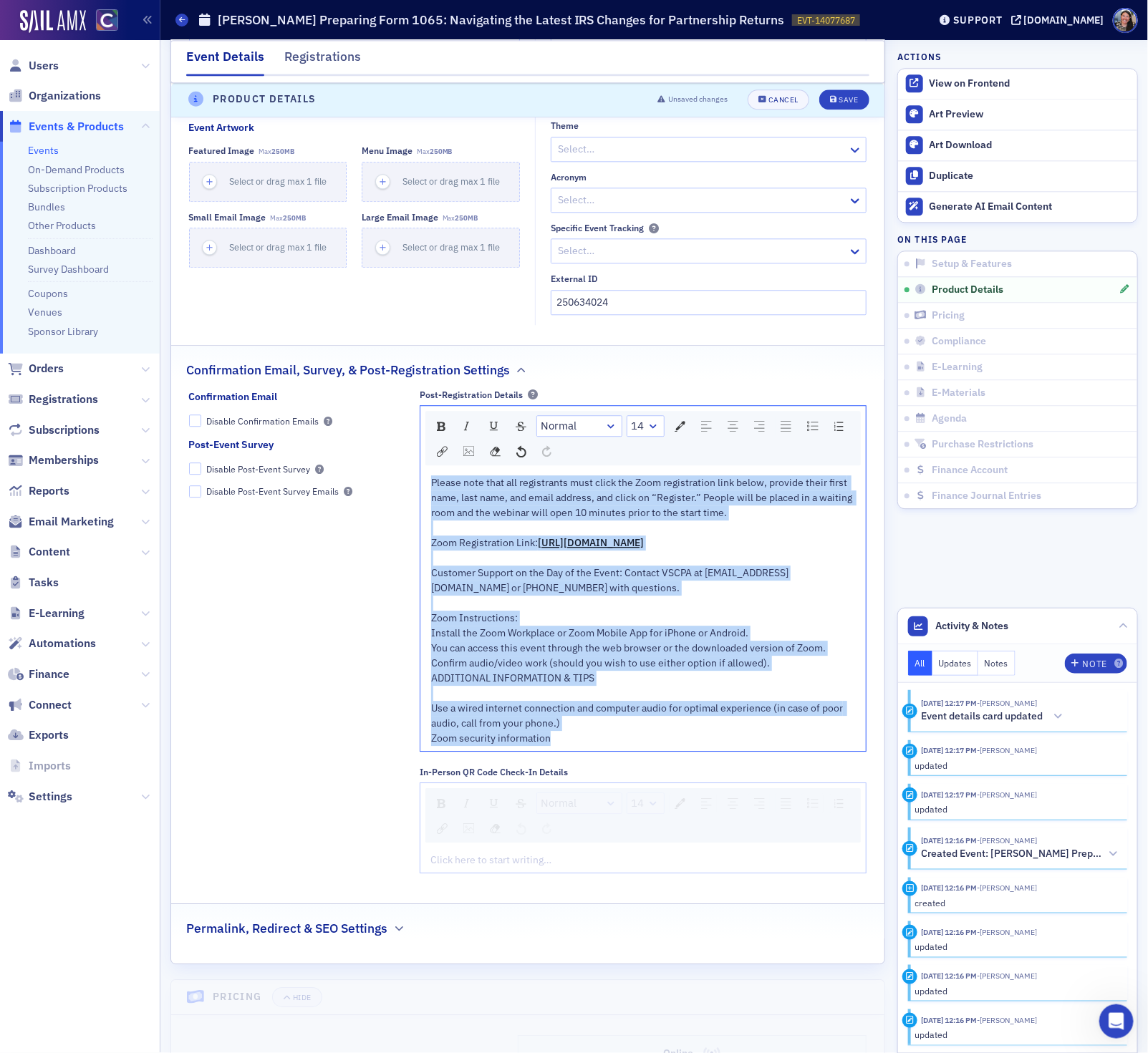
drag, startPoint x: 433, startPoint y: 490, endPoint x: 615, endPoint y: 821, distance: 377.7
click at [615, 821] on div "Post-Registration Details Normal 14 Please note that all registrants must click…" at bounding box center [642, 632] width 447 height 485
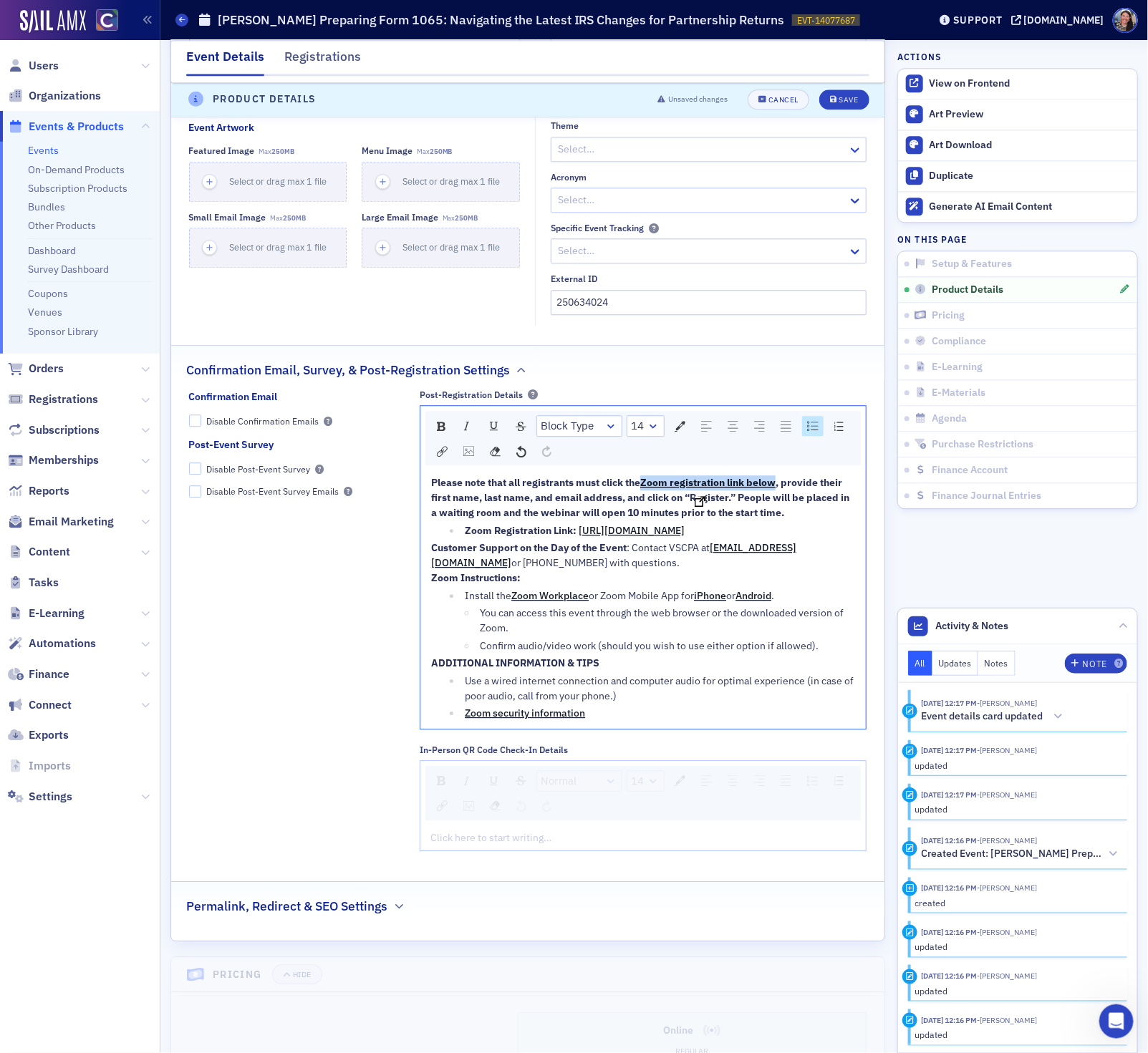
drag, startPoint x: 781, startPoint y: 490, endPoint x: 647, endPoint y: 493, distance: 134.0
click at [647, 493] on div "Please note that all registrants must click the Zoom registration link below , …" at bounding box center [642, 498] width 424 height 45
click at [684, 431] on img "rdw-color-picker" at bounding box center [679, 426] width 10 height 10
drag, startPoint x: 783, startPoint y: 491, endPoint x: 645, endPoint y: 492, distance: 138.0
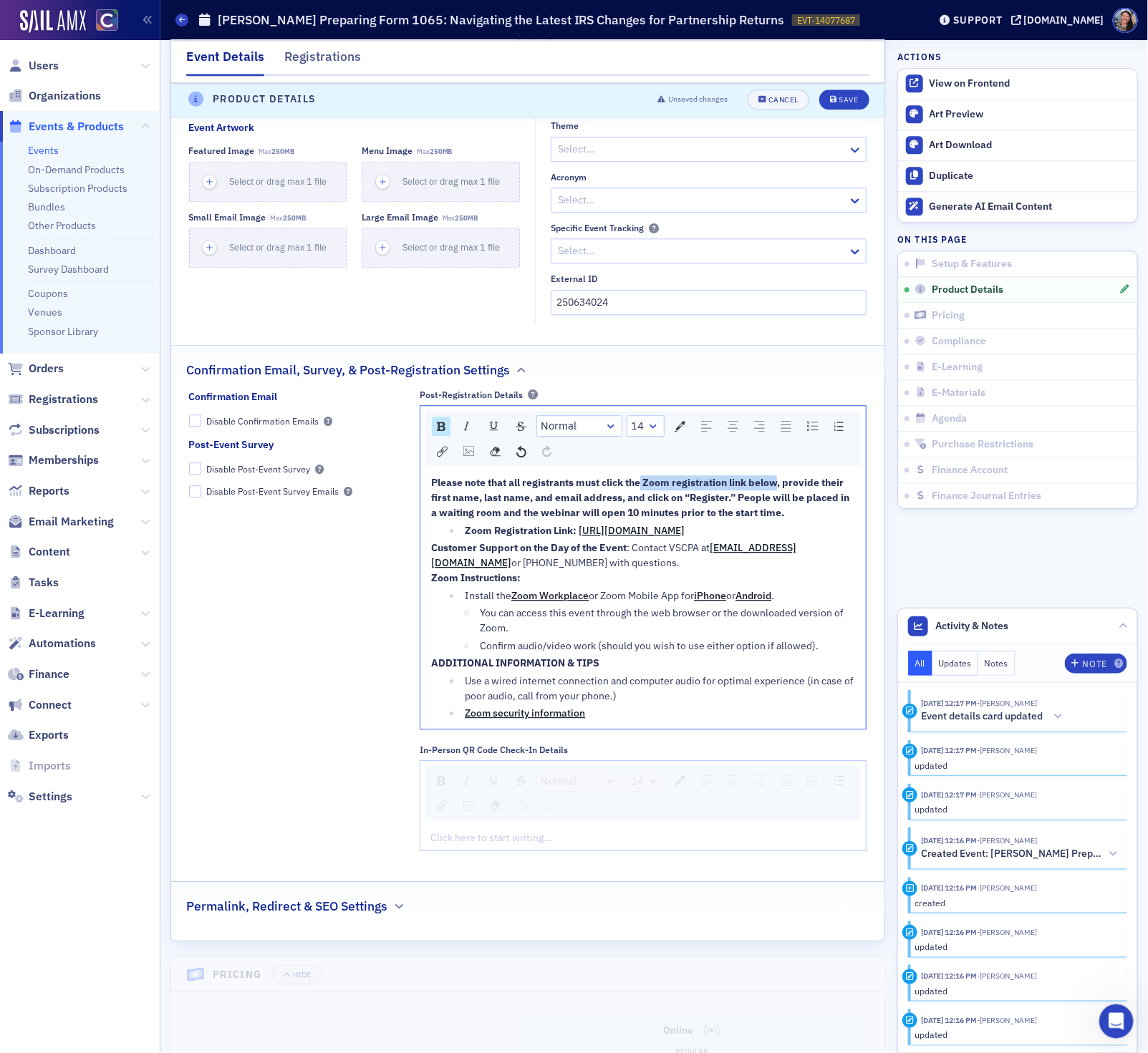
click at [645, 492] on span "Please note that all registrants must click the Zoom registration link below, p…" at bounding box center [640, 497] width 420 height 43
copy span "Zoom registration link below"
drag, startPoint x: 827, startPoint y: 549, endPoint x: 458, endPoint y: 554, distance: 369.0
click at [458, 538] on ul "Zoom Registration Link: https://us06web.zoom.us/webinar/register/WN_xz5DSQVdRAa…" at bounding box center [642, 531] width 424 height 15
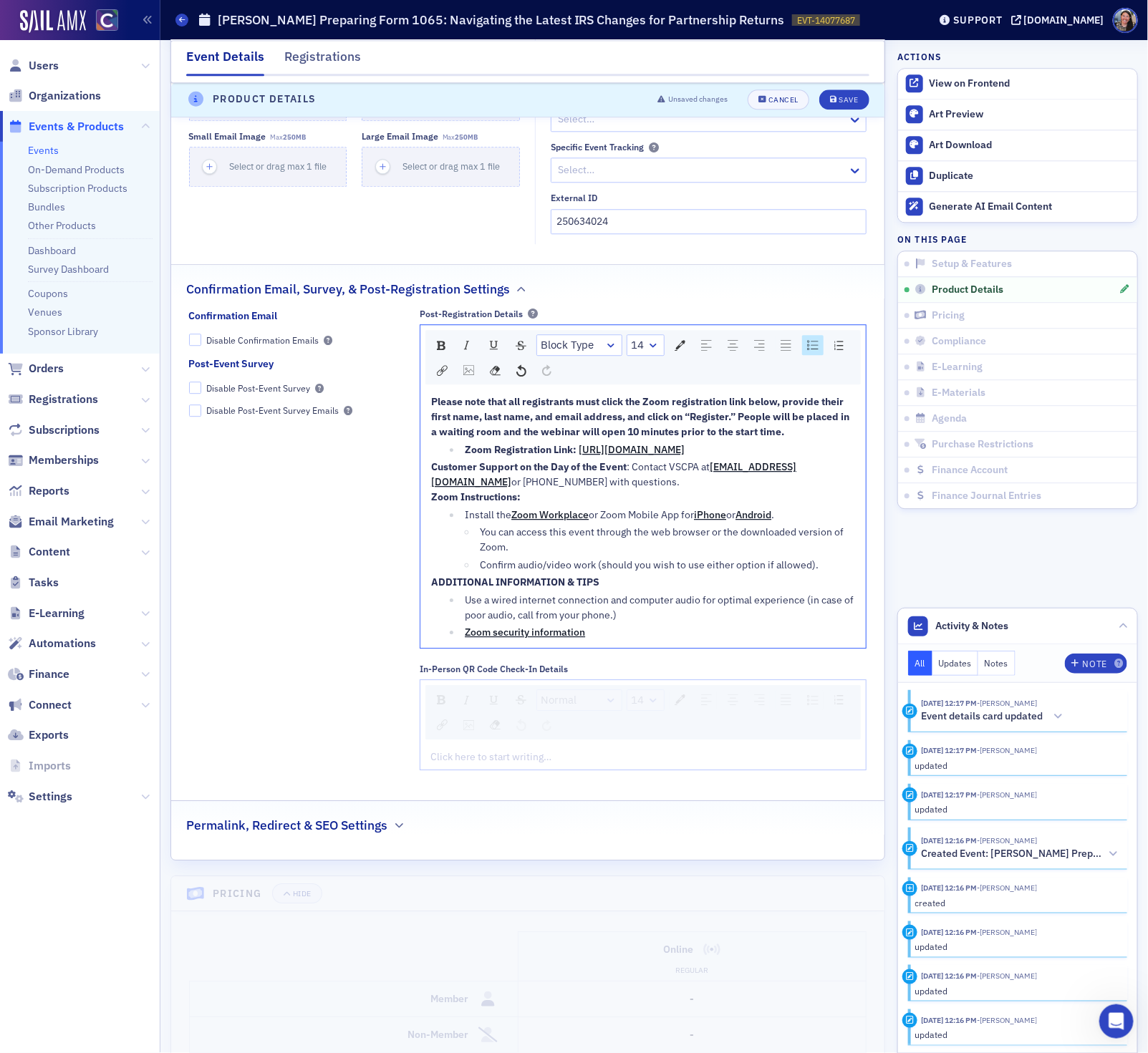
scroll to position [1488, 0]
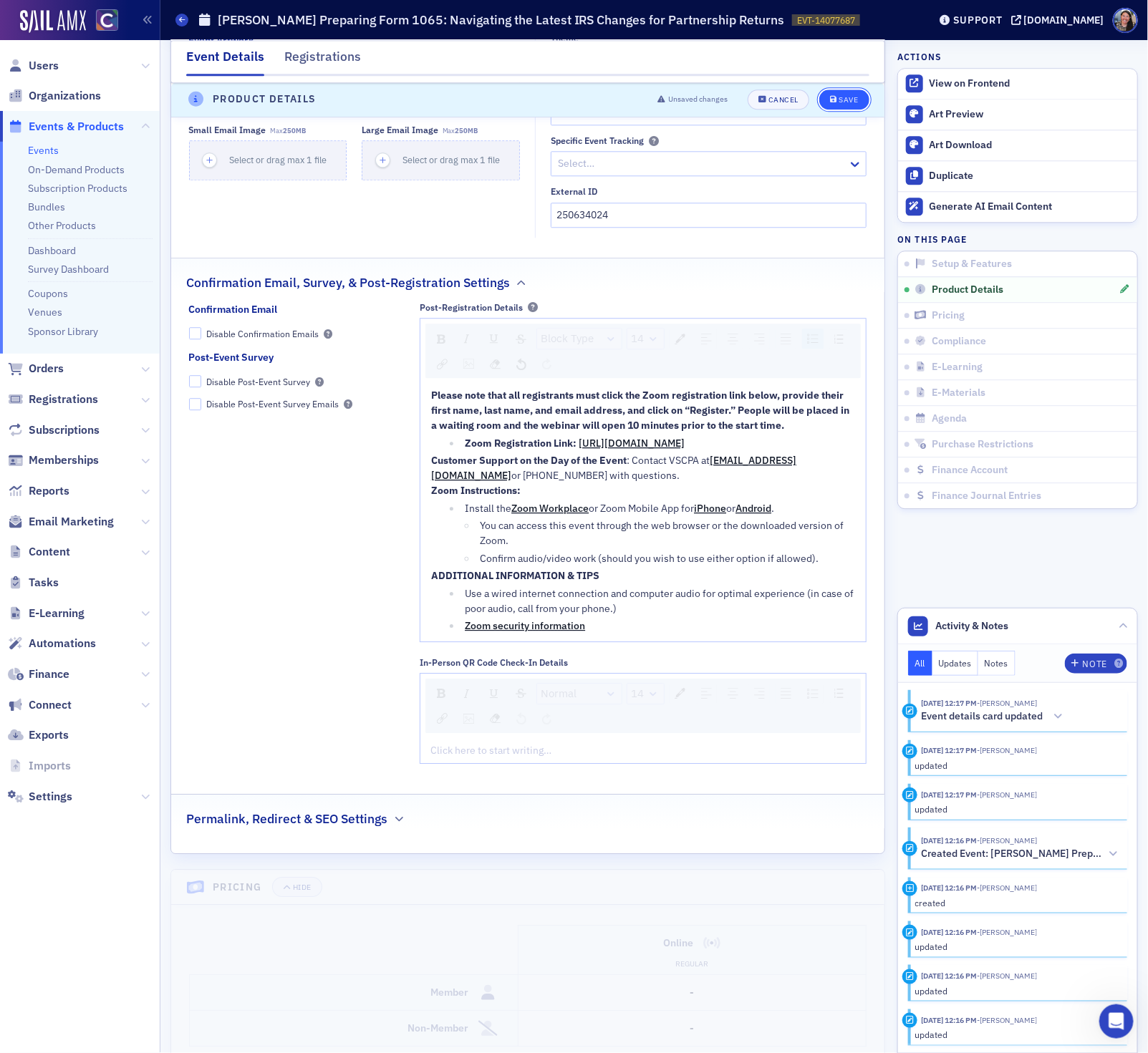
click at [847, 99] on div "Save" at bounding box center [847, 100] width 20 height 7
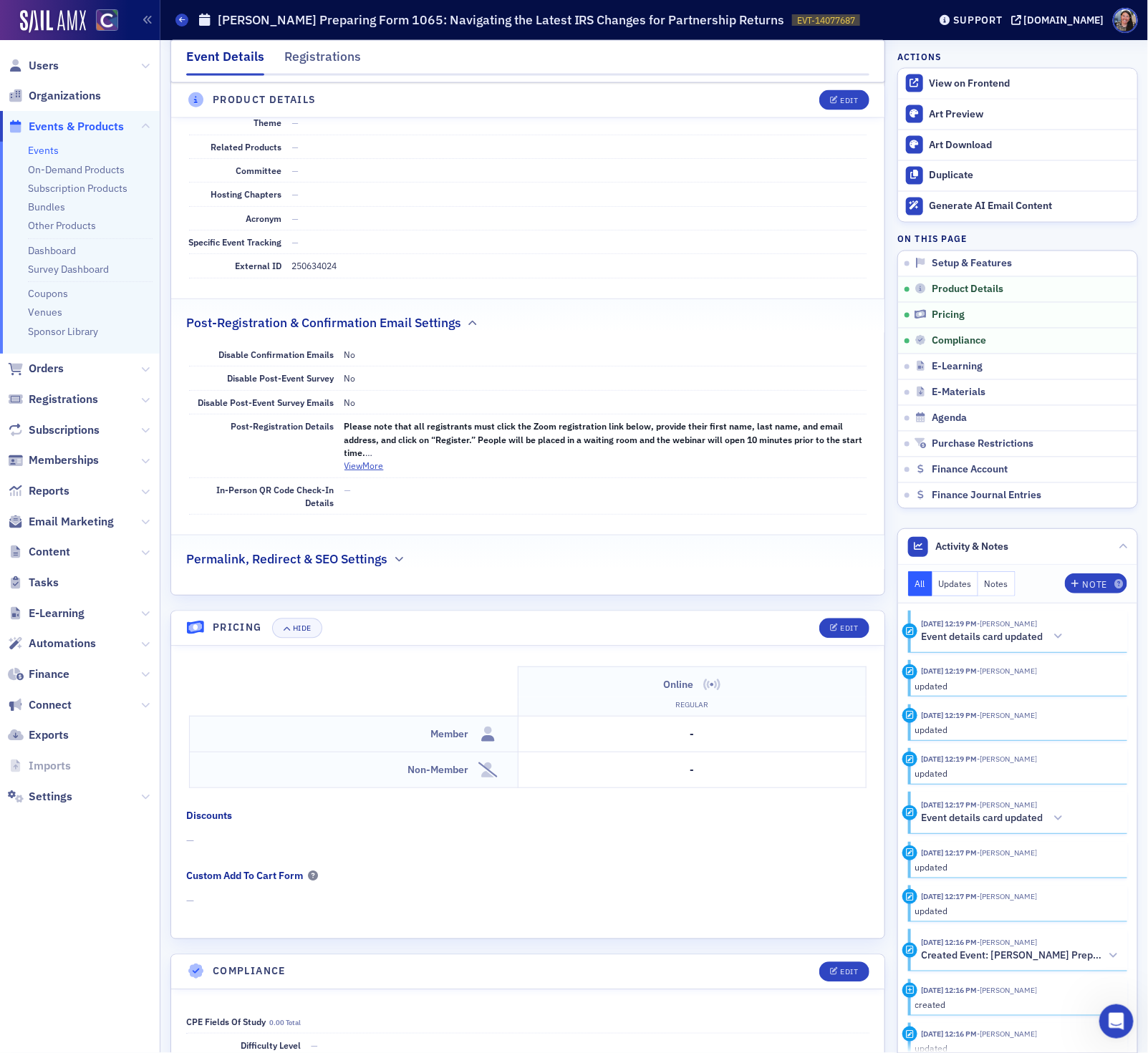
scroll to position [1236, 0]
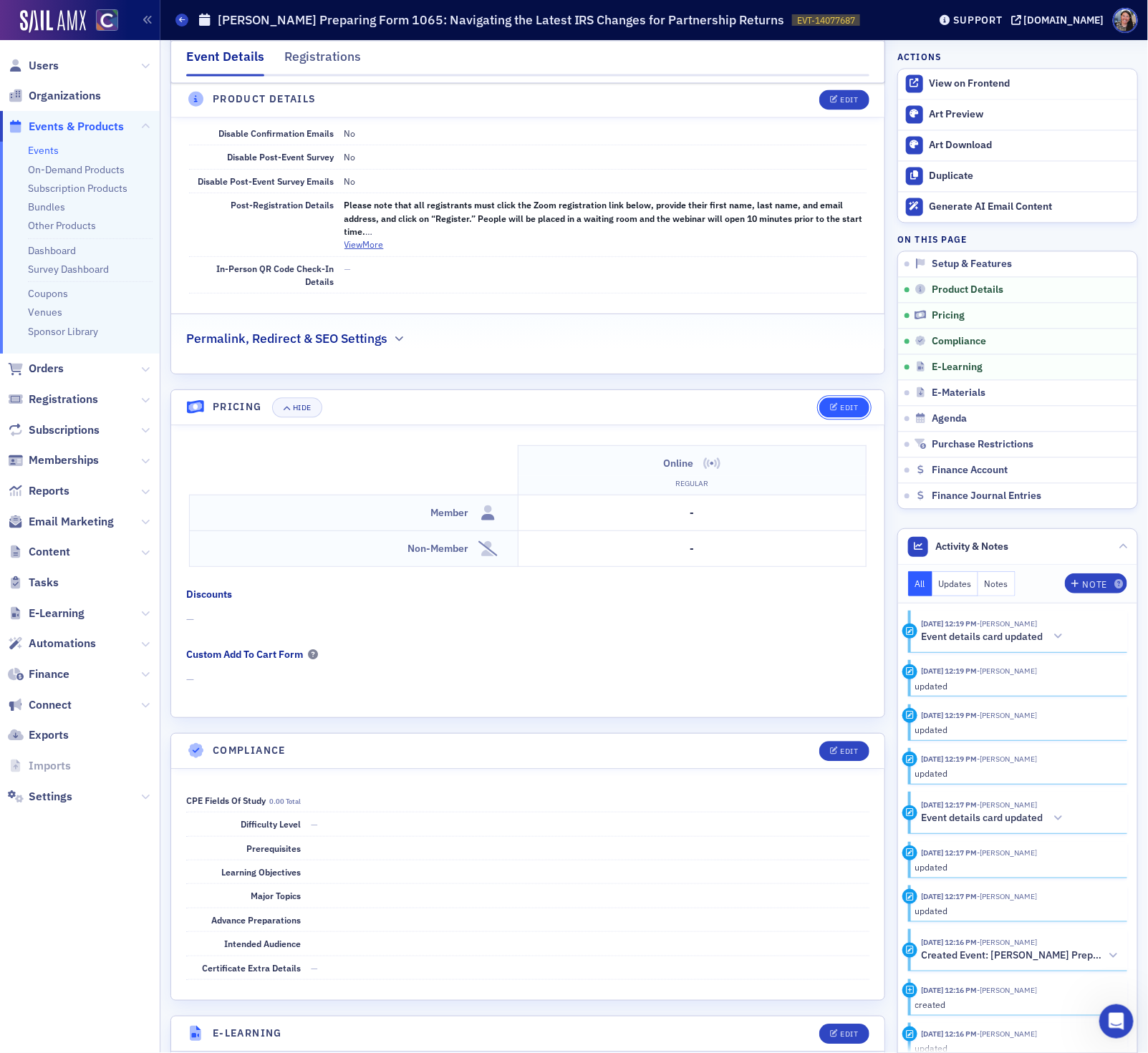
click at [845, 417] on button "Edit" at bounding box center [844, 406] width 50 height 20
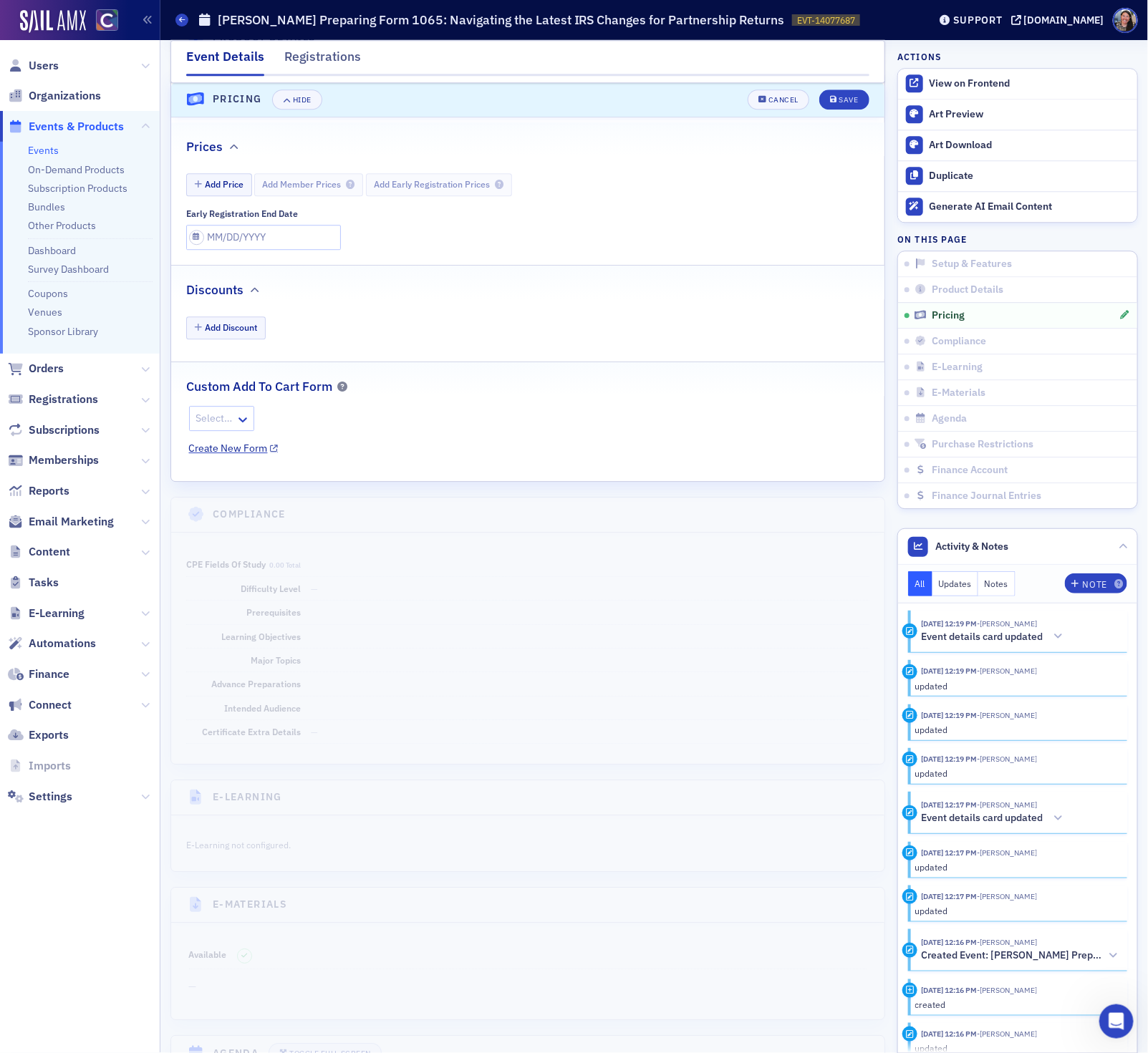
scroll to position [1557, 0]
click at [224, 192] on button "Add Price" at bounding box center [219, 181] width 66 height 22
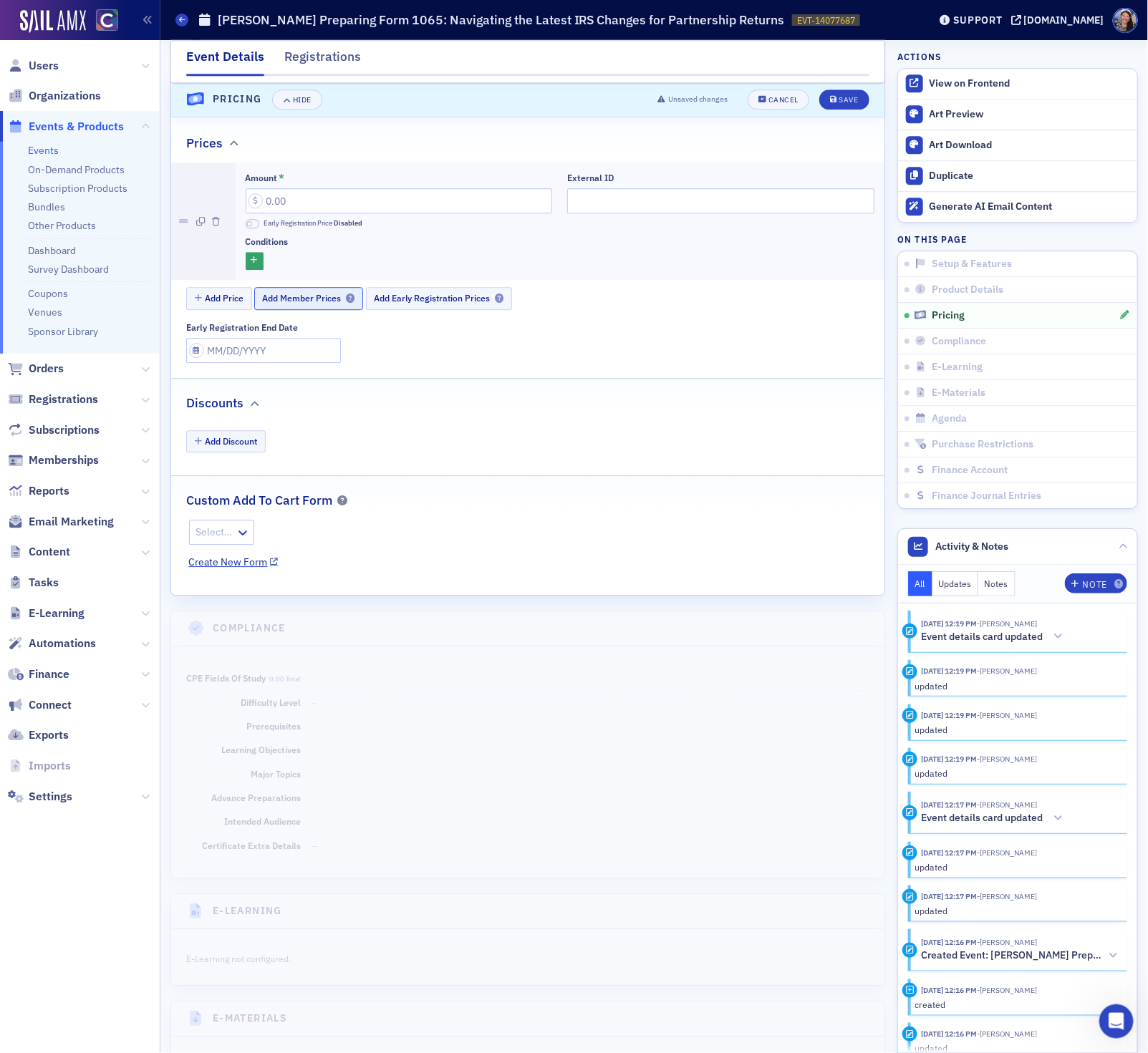
click at [298, 303] on span "Add Member Prices" at bounding box center [309, 298] width 93 height 10
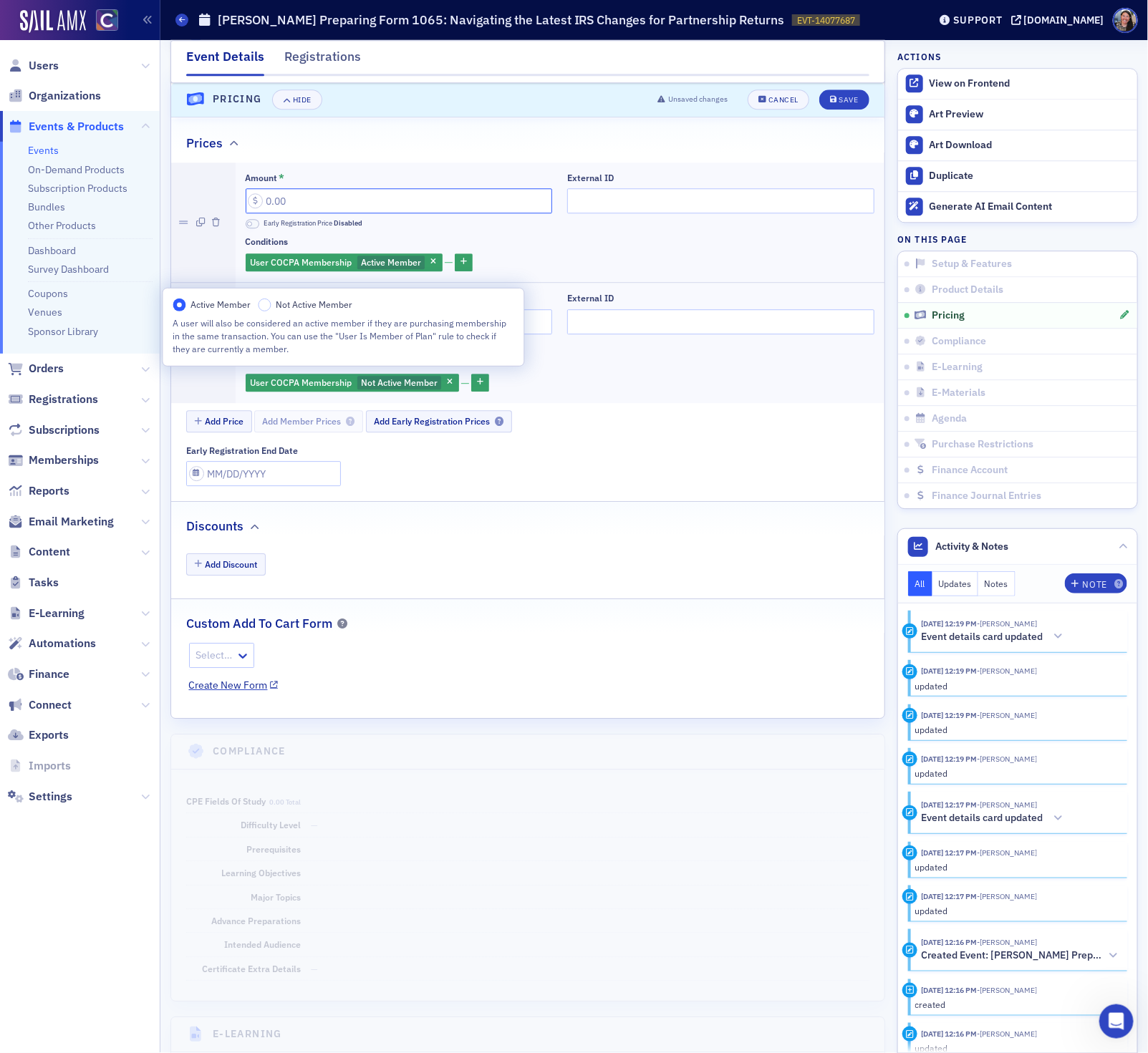
click at [322, 212] on input "Amount *" at bounding box center [399, 200] width 307 height 25
type input "149.00"
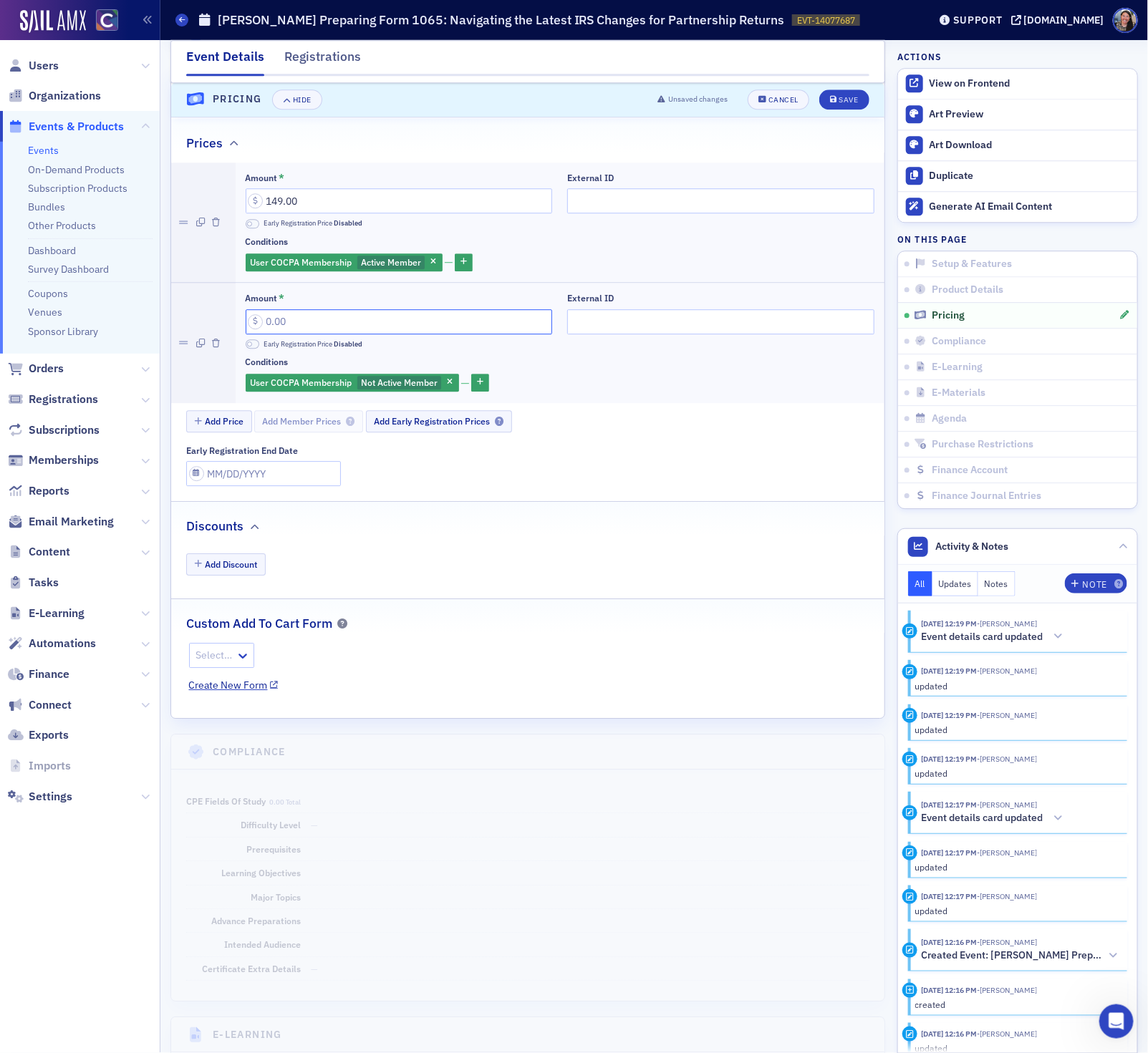
click at [272, 334] on input "Amount *" at bounding box center [399, 321] width 307 height 25
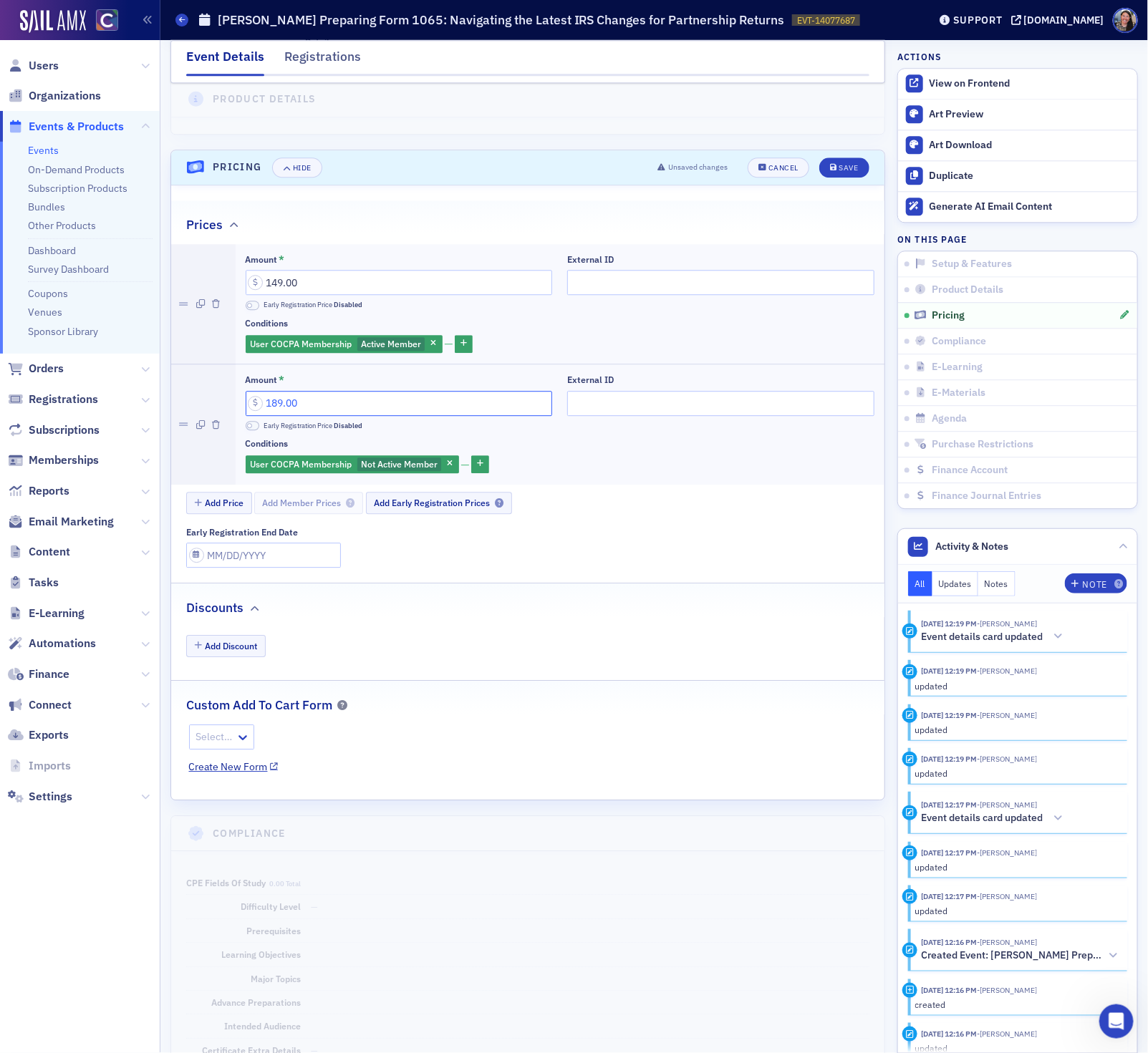
type input "189.00"
click at [621, 295] on input "External ID" at bounding box center [721, 282] width 307 height 25
paste input "250634024"
type input "250634024"
click at [633, 416] on input "External ID" at bounding box center [721, 402] width 307 height 25
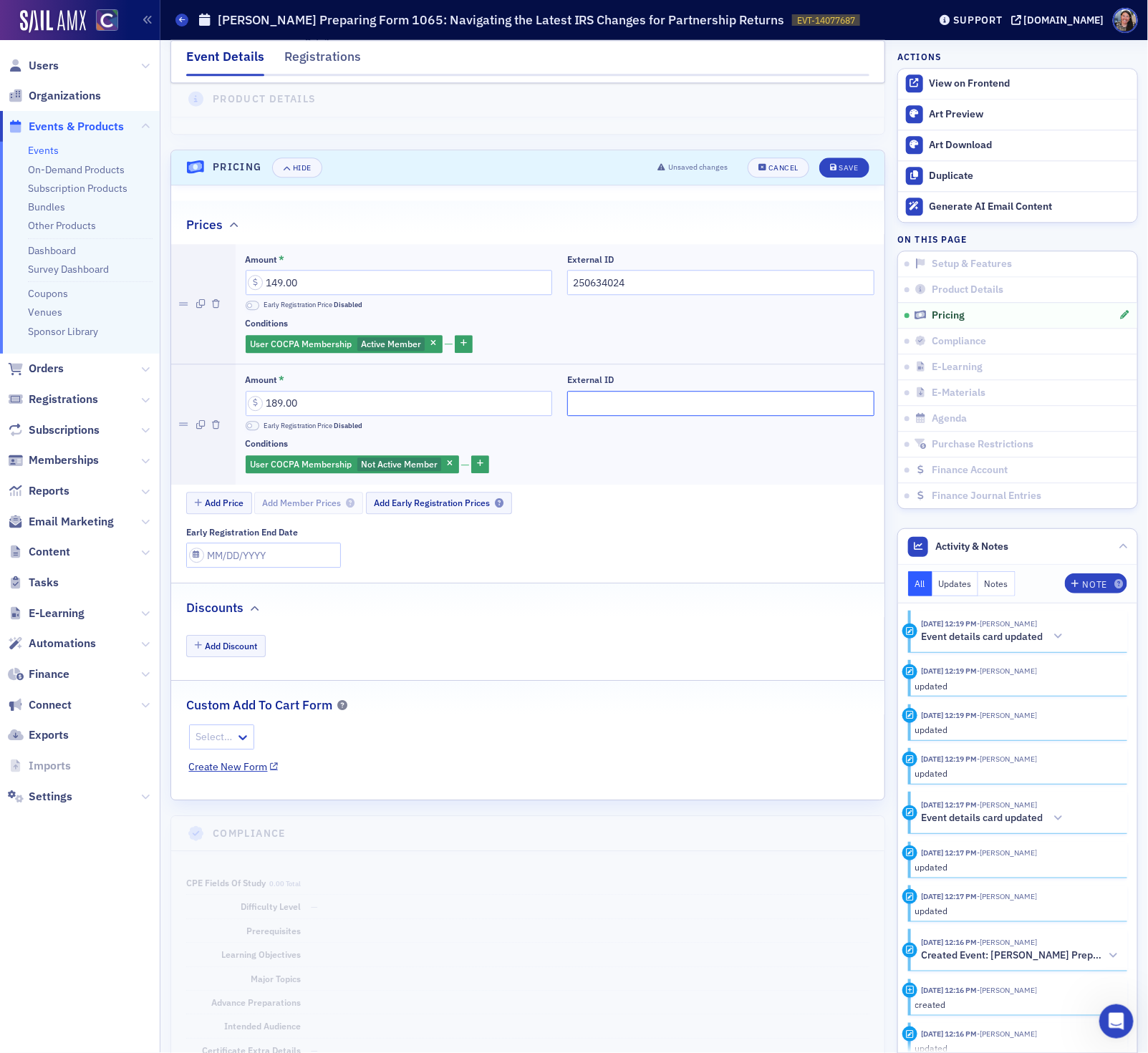
paste input "250634024"
type input "250634024"
click at [853, 172] on div "Save" at bounding box center [847, 168] width 20 height 7
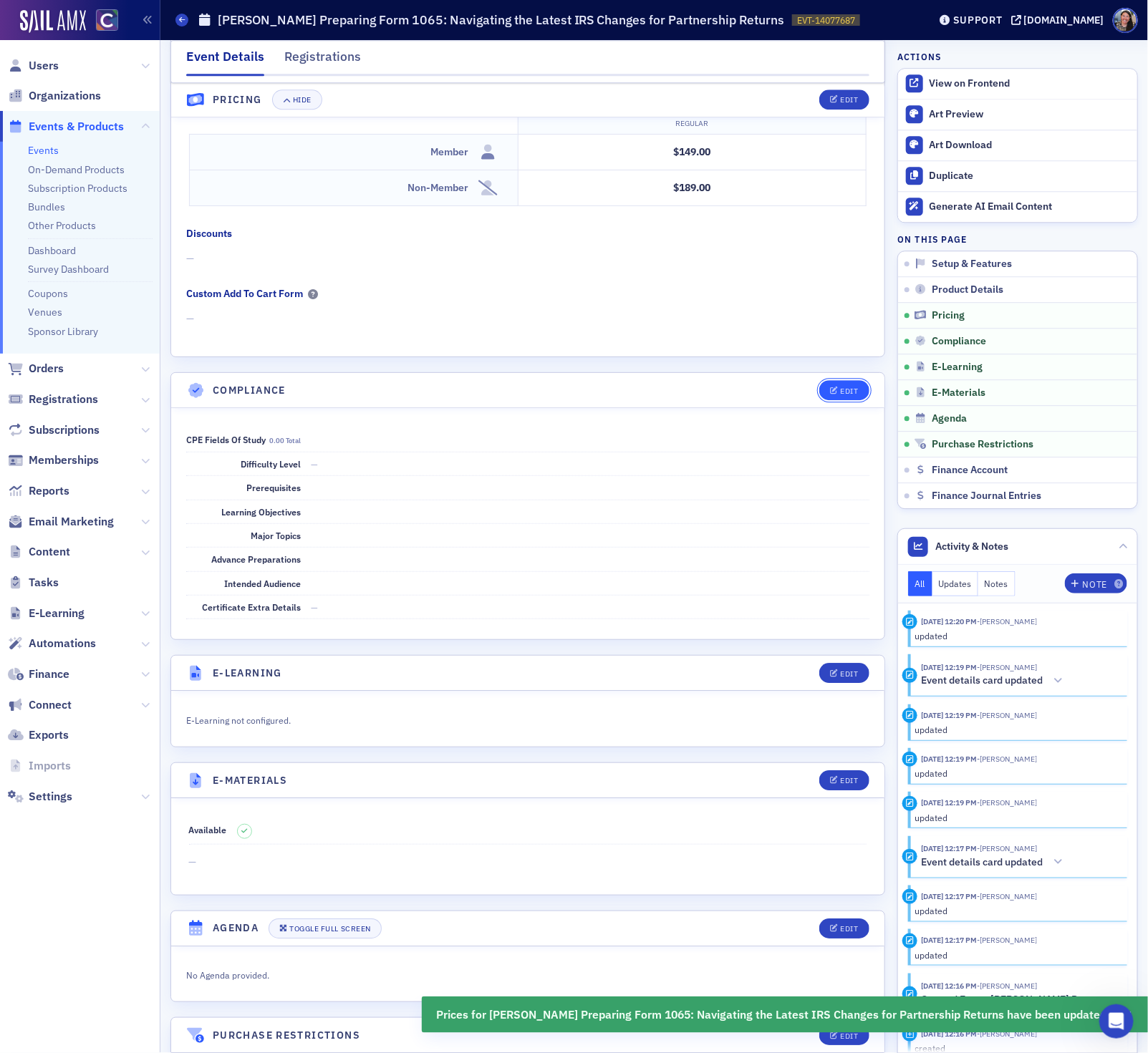
click at [851, 400] on button "Edit" at bounding box center [844, 389] width 50 height 20
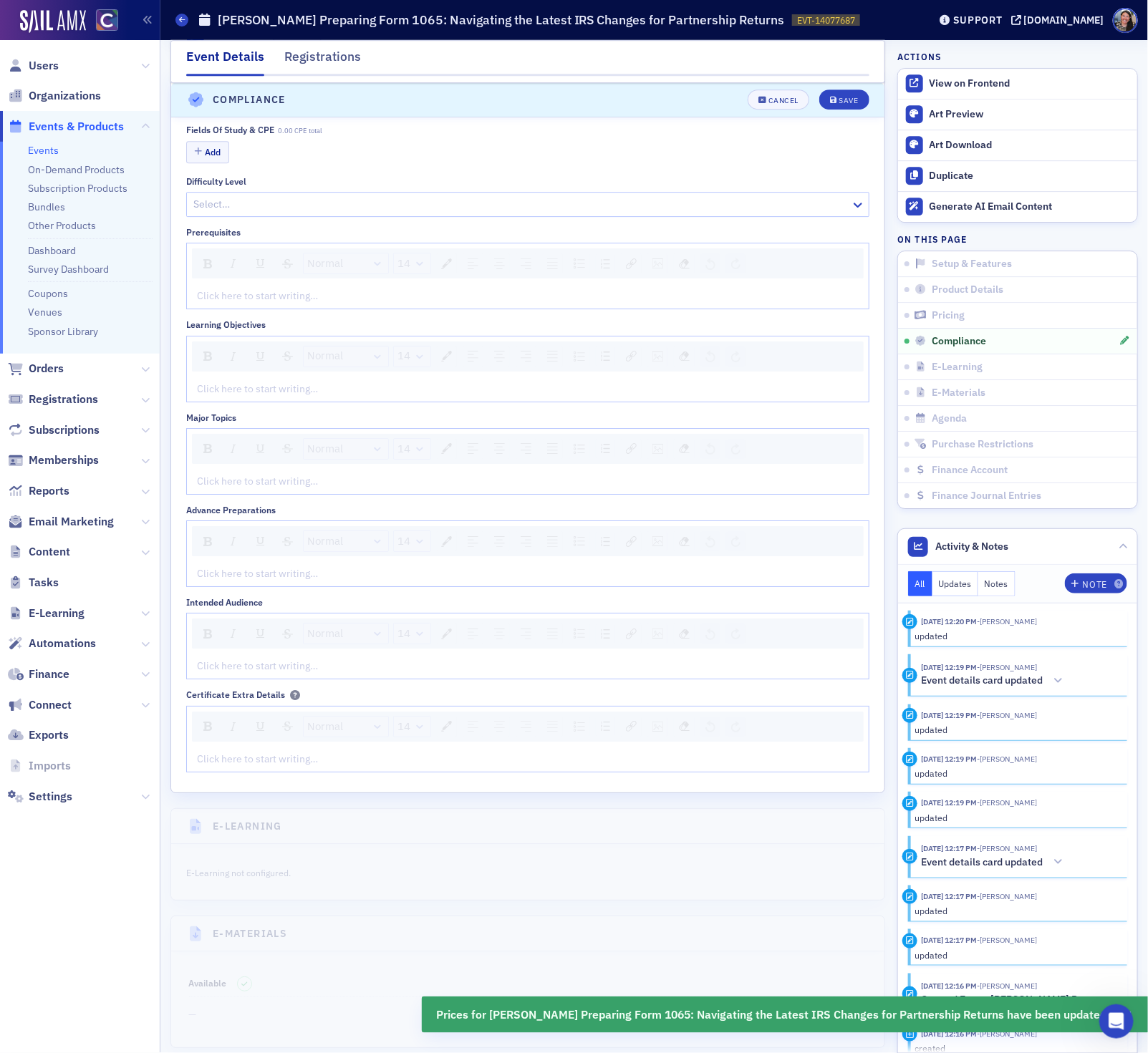
scroll to position [1847, 0]
click at [213, 161] on button "Add" at bounding box center [208, 150] width 43 height 22
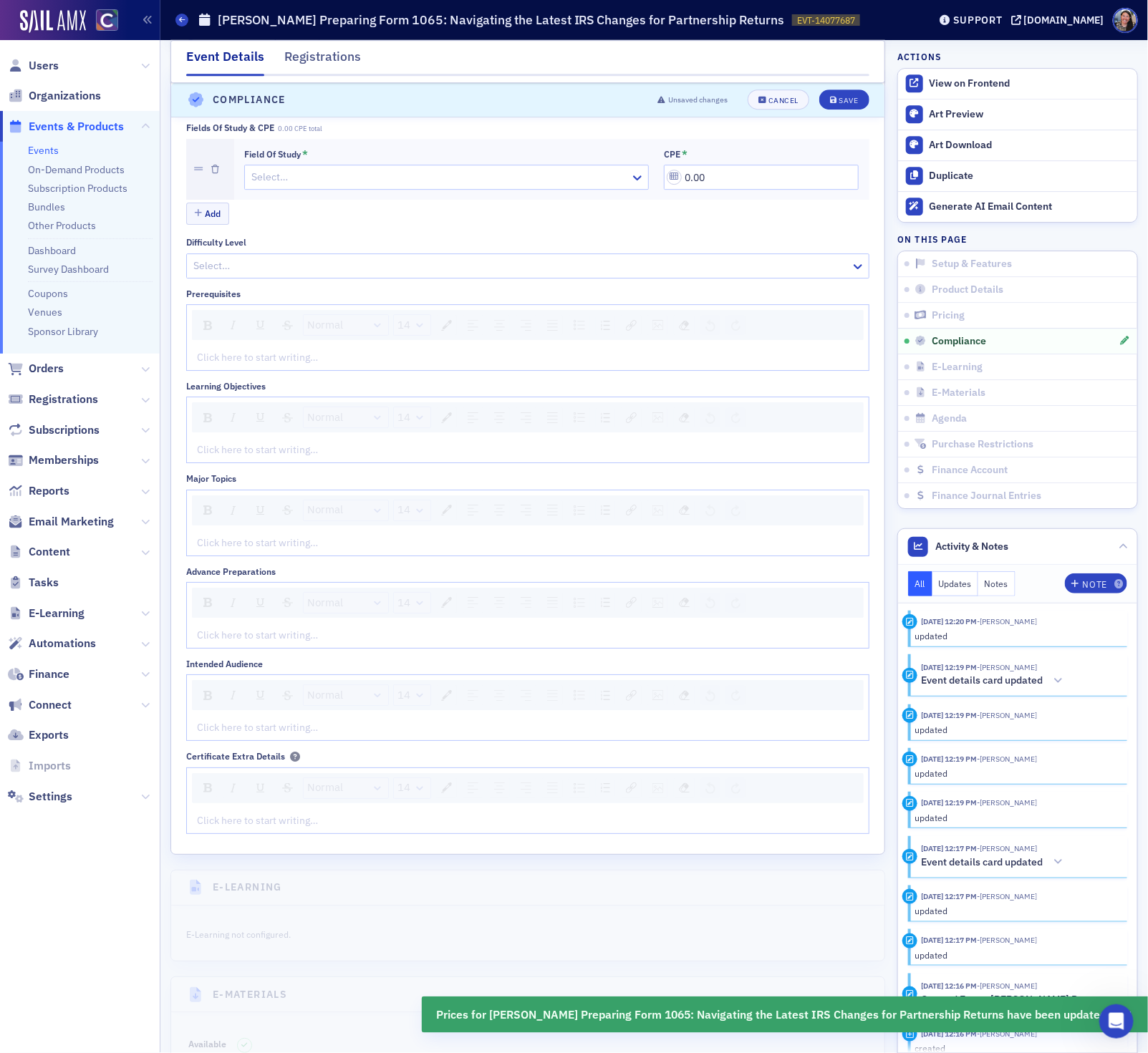
click at [287, 186] on div at bounding box center [439, 177] width 378 height 18
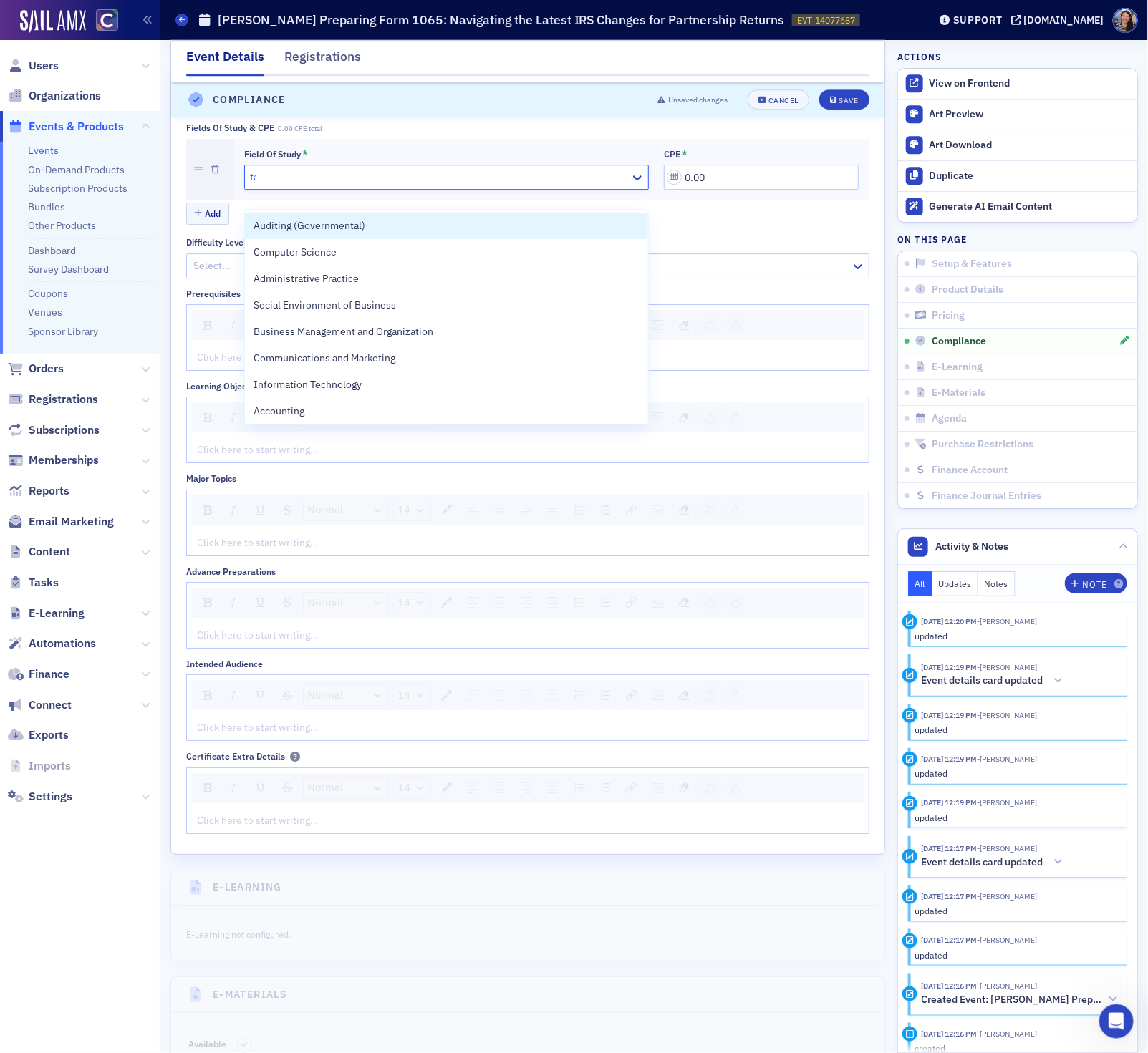
type input "tax"
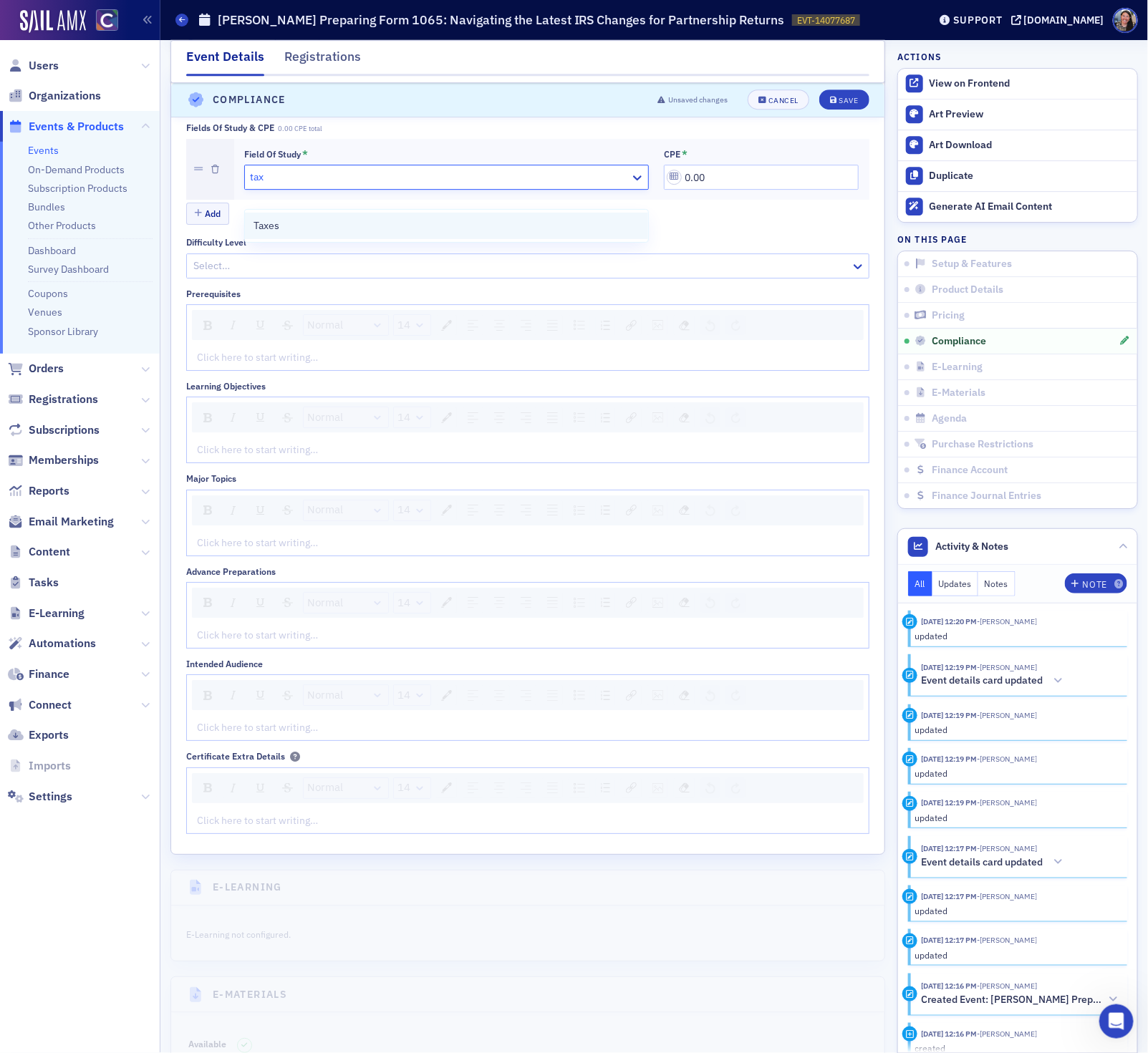
click at [302, 222] on div "Taxes" at bounding box center [447, 226] width 386 height 15
click at [735, 190] on input "0.00" at bounding box center [761, 177] width 195 height 25
drag, startPoint x: 713, startPoint y: 197, endPoint x: 428, endPoint y: 148, distance: 289.2
click at [439, 154] on div "Fields of Study & CPE 0.00 CPE total Field of Study * Taxes CPE * 0.00 Add" at bounding box center [527, 175] width 683 height 105
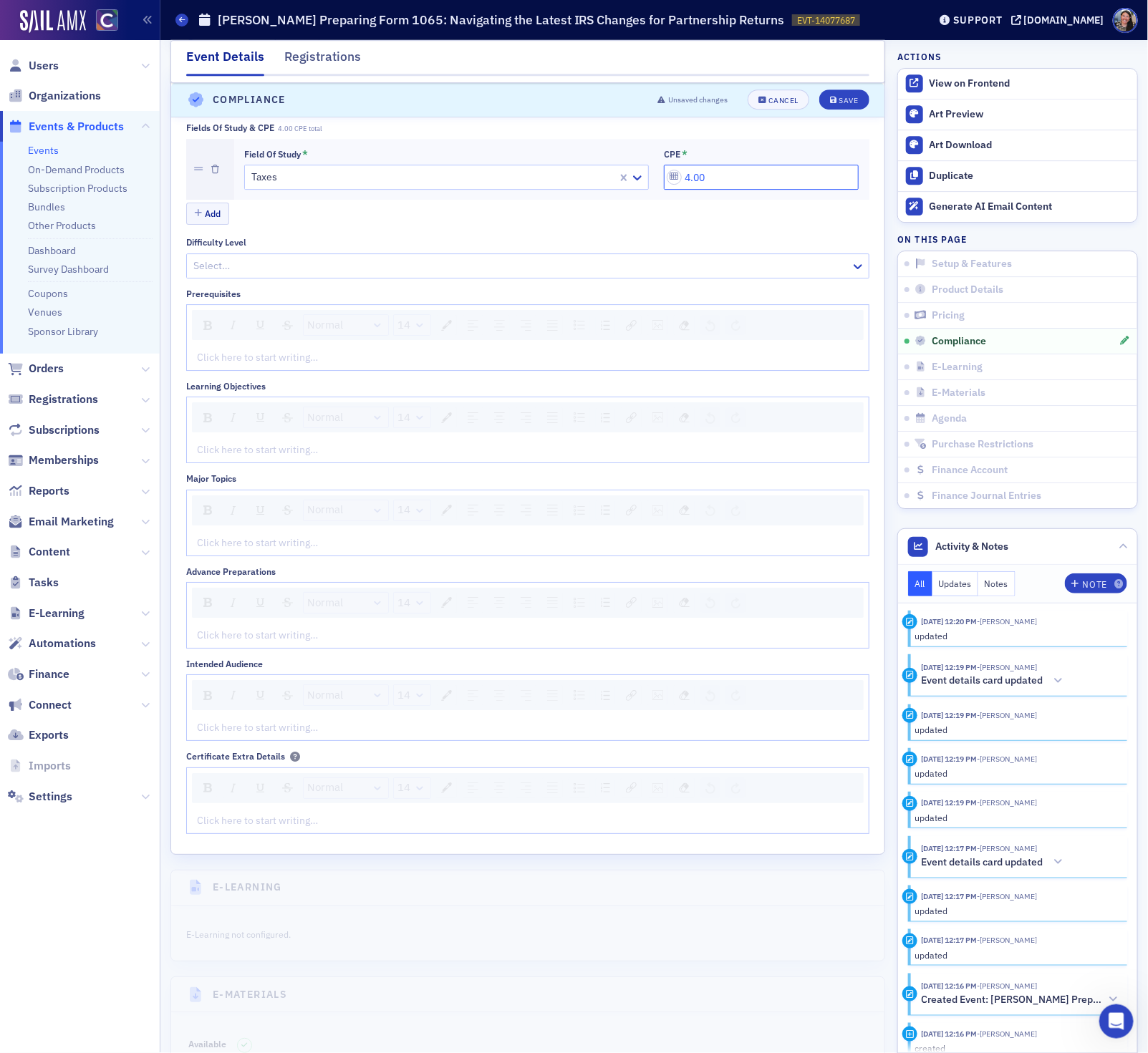
type input "4.00"
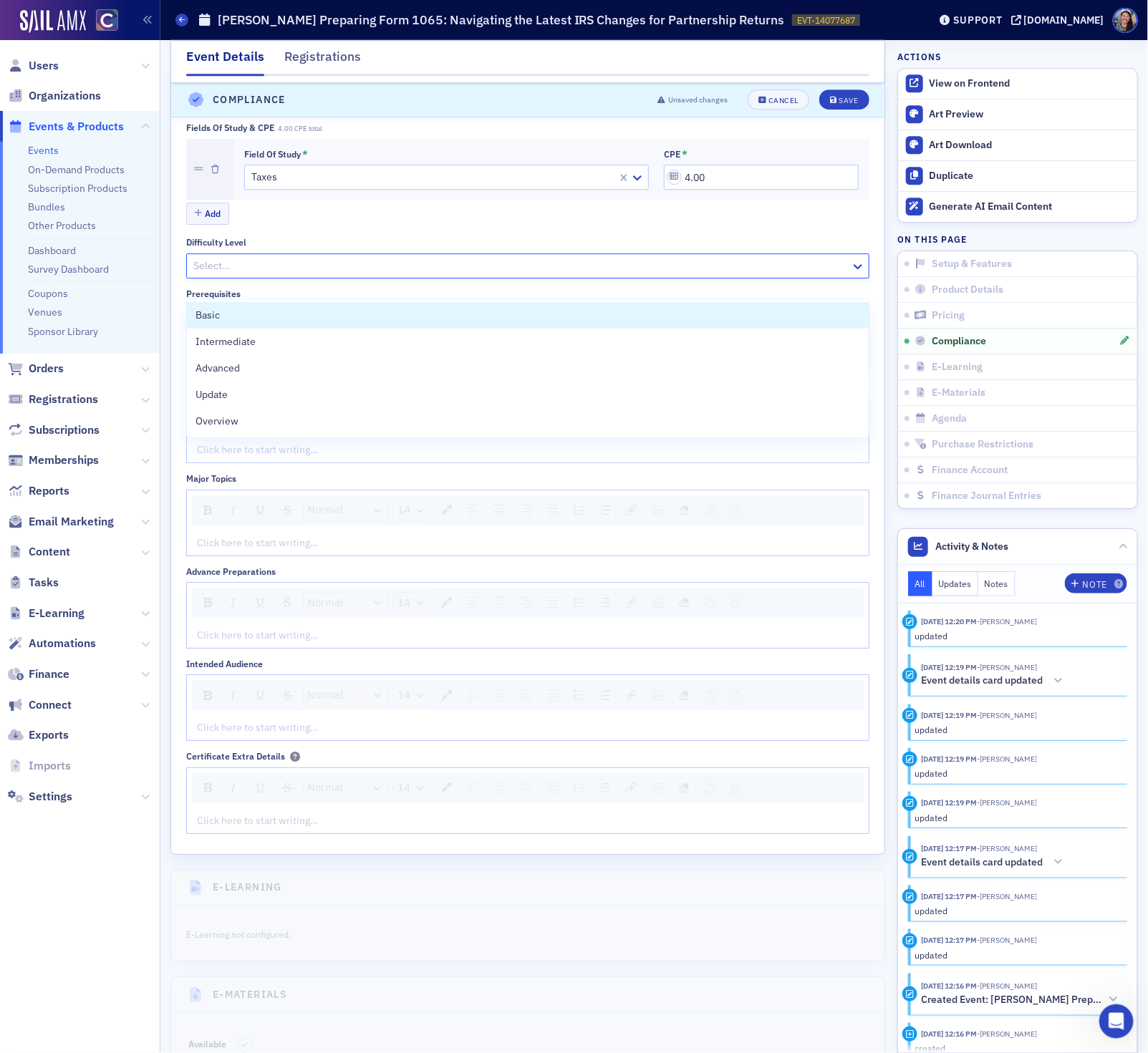
click at [224, 275] on div at bounding box center [521, 265] width 657 height 18
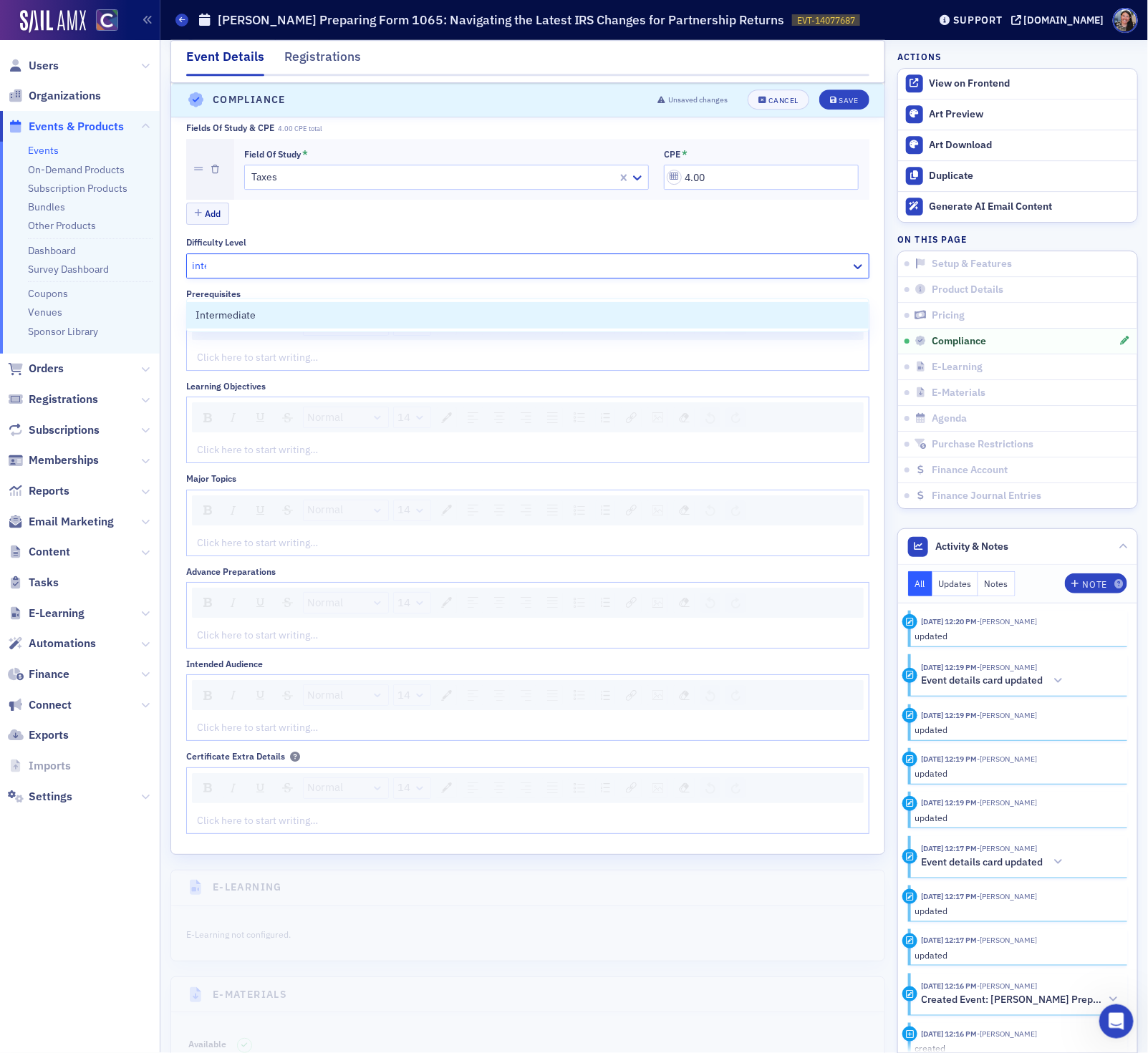
type input "inter"
click at [243, 313] on span "Intermediate" at bounding box center [226, 315] width 60 height 15
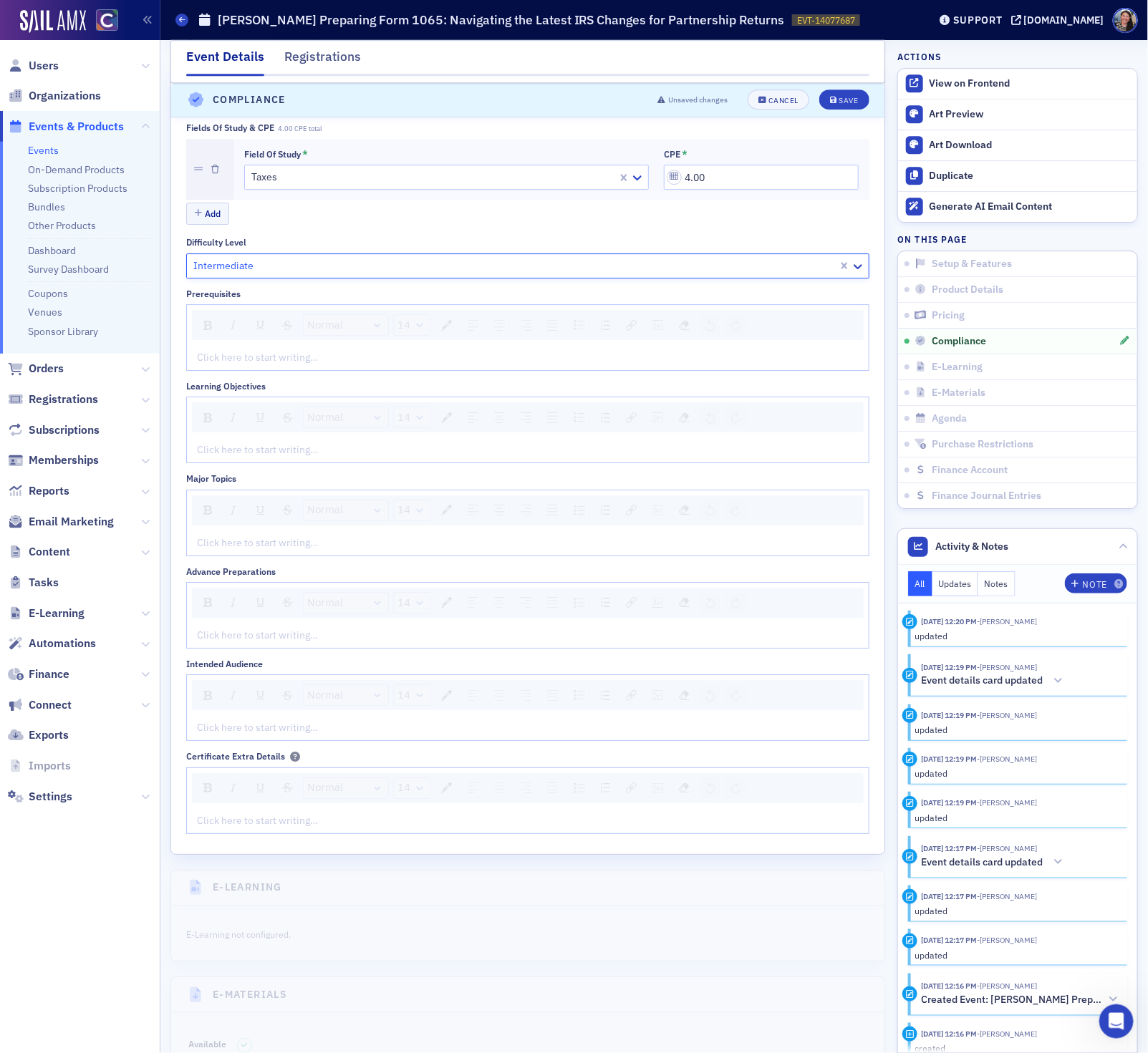
click at [229, 370] on div "Click here to start writing…" at bounding box center [528, 358] width 682 height 25
click at [288, 461] on div "Click here to start writing…" at bounding box center [528, 449] width 682 height 25
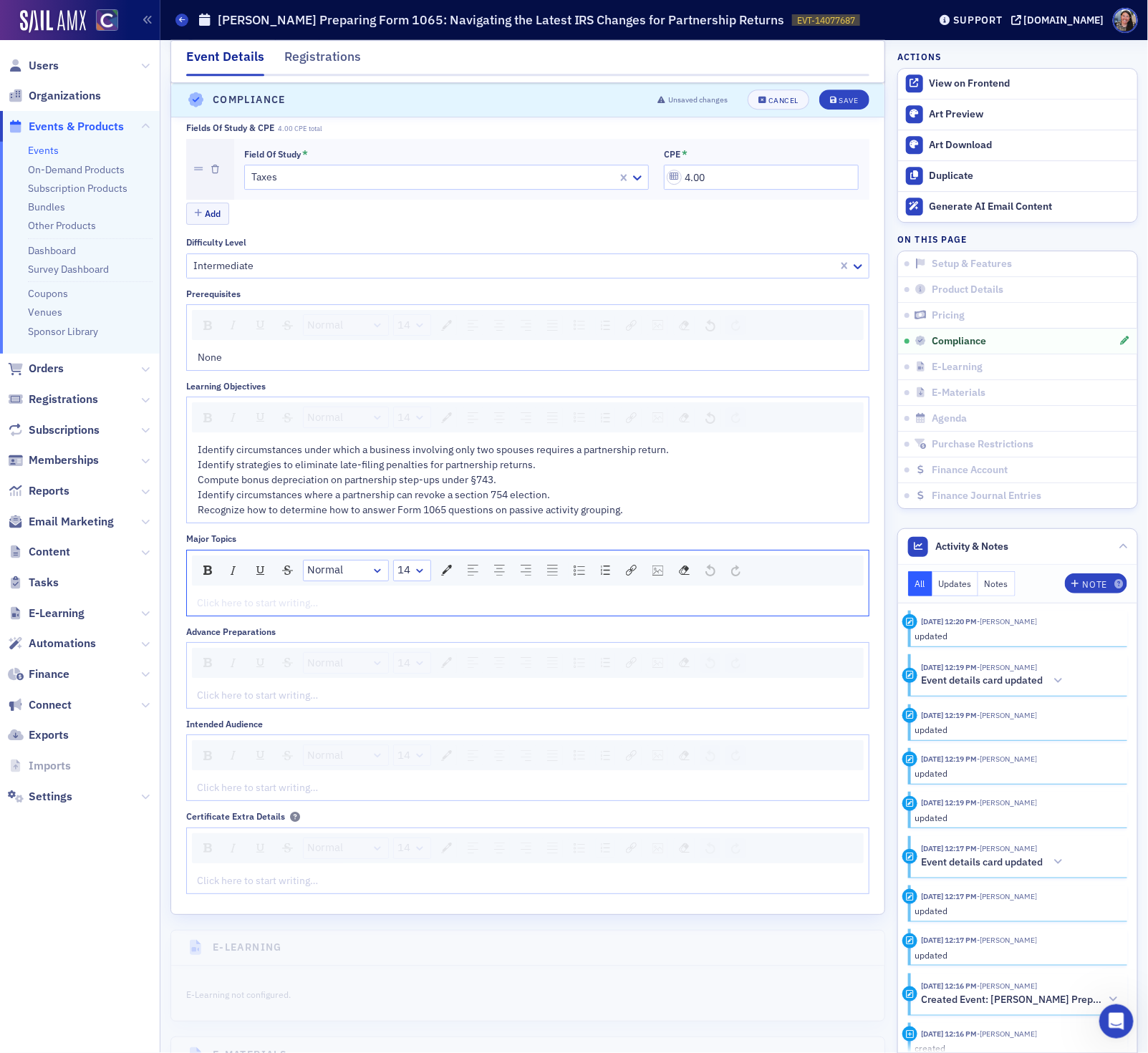
click at [209, 610] on div "rdw-editor" at bounding box center [528, 603] width 661 height 15
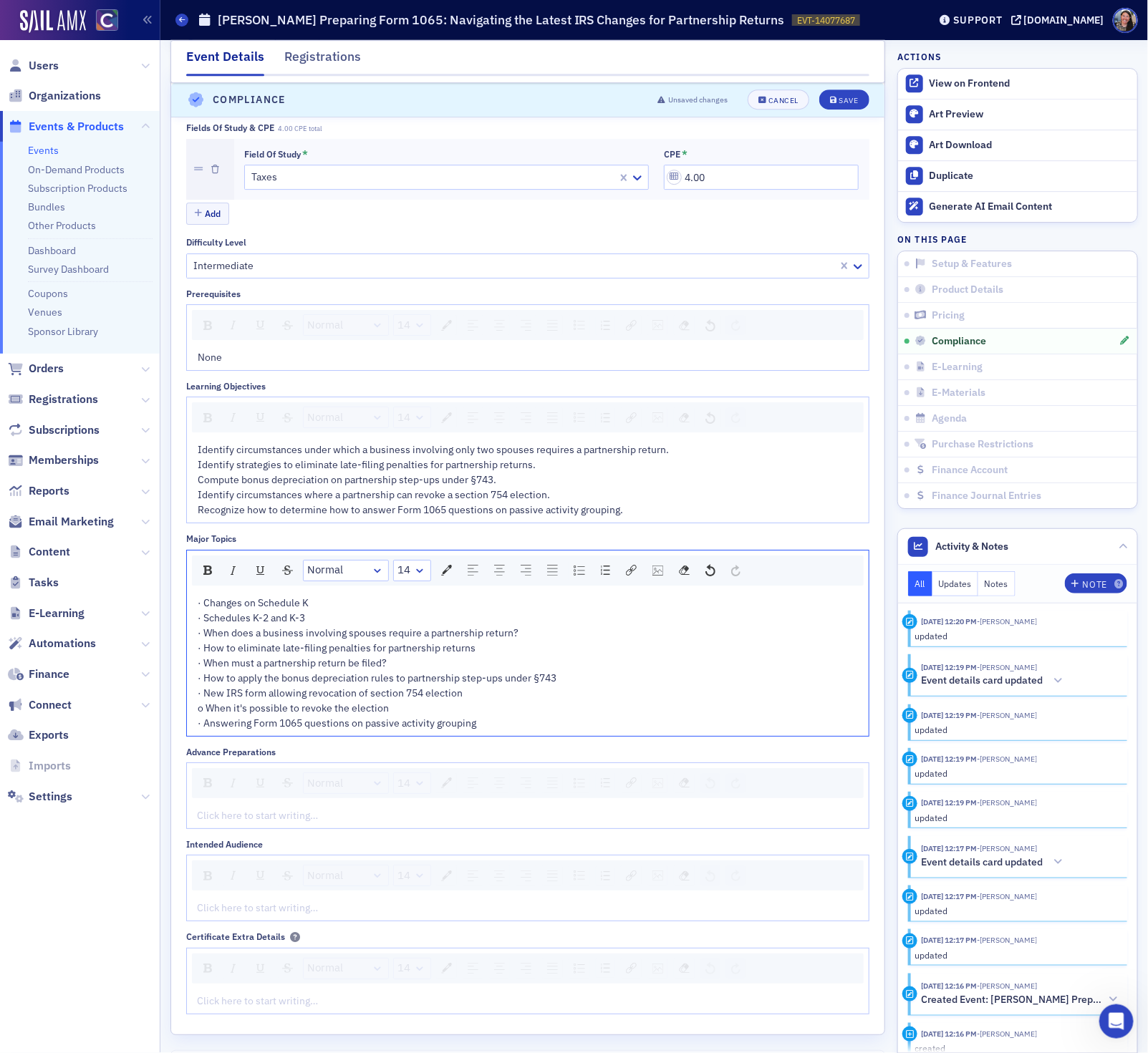
click at [202, 729] on span "· Changes on Schedule K · Schedules K-2 and K-3 · When does a business involvin…" at bounding box center [376, 663] width 359 height 133
click at [609, 701] on div "Changes on Schedule K Schedules K-2 and K-3 When does a business involving spou…" at bounding box center [528, 648] width 661 height 105
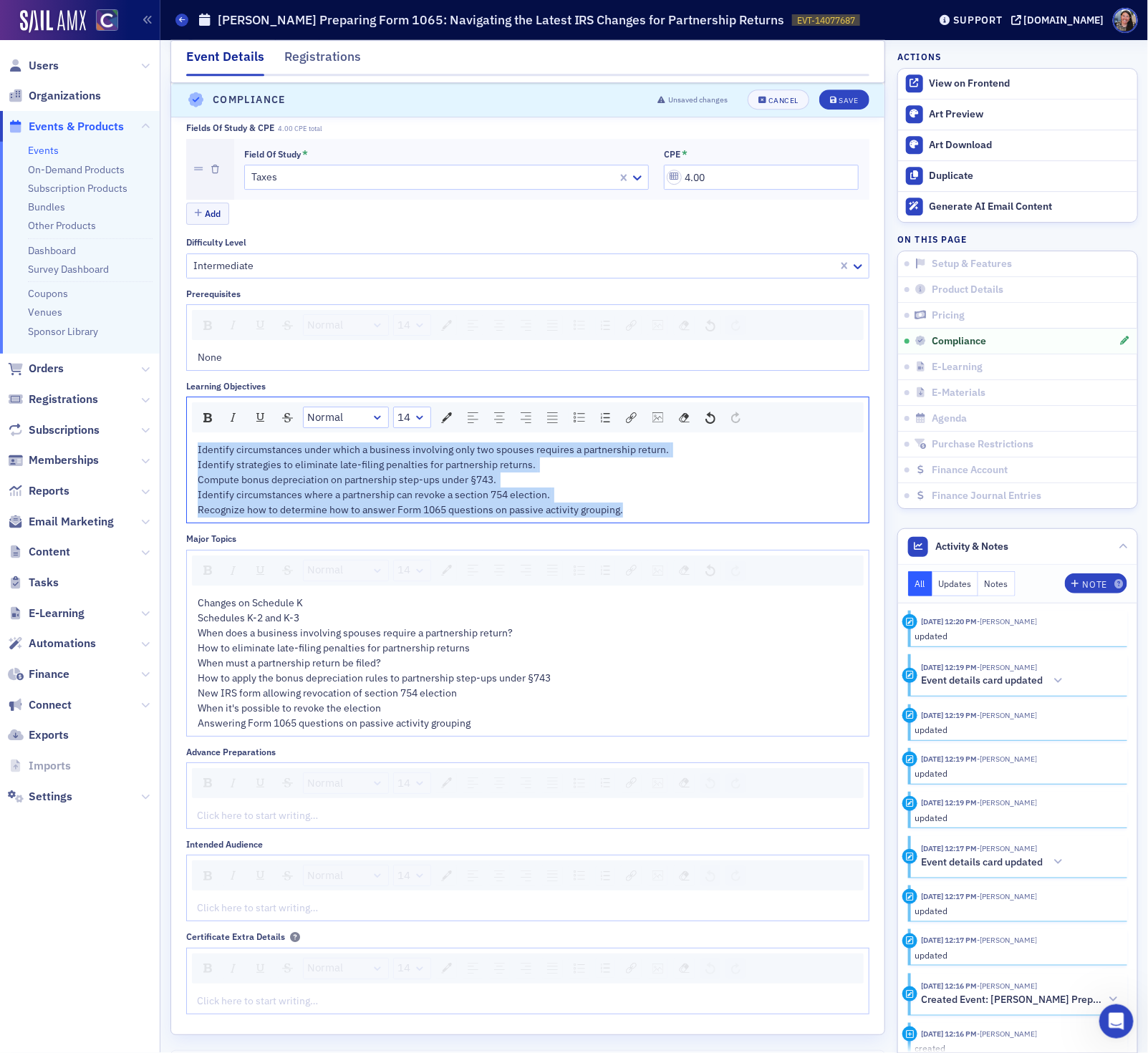
drag, startPoint x: 655, startPoint y: 531, endPoint x: -38, endPoint y: 411, distance: 703.3
click at [0, 411] on html "Users Organizations Events & Products Events On-Demand Products Subscription Pr…" at bounding box center [574, 526] width 1148 height 1053
click at [582, 422] on img "rdw-list-control" at bounding box center [579, 417] width 11 height 10
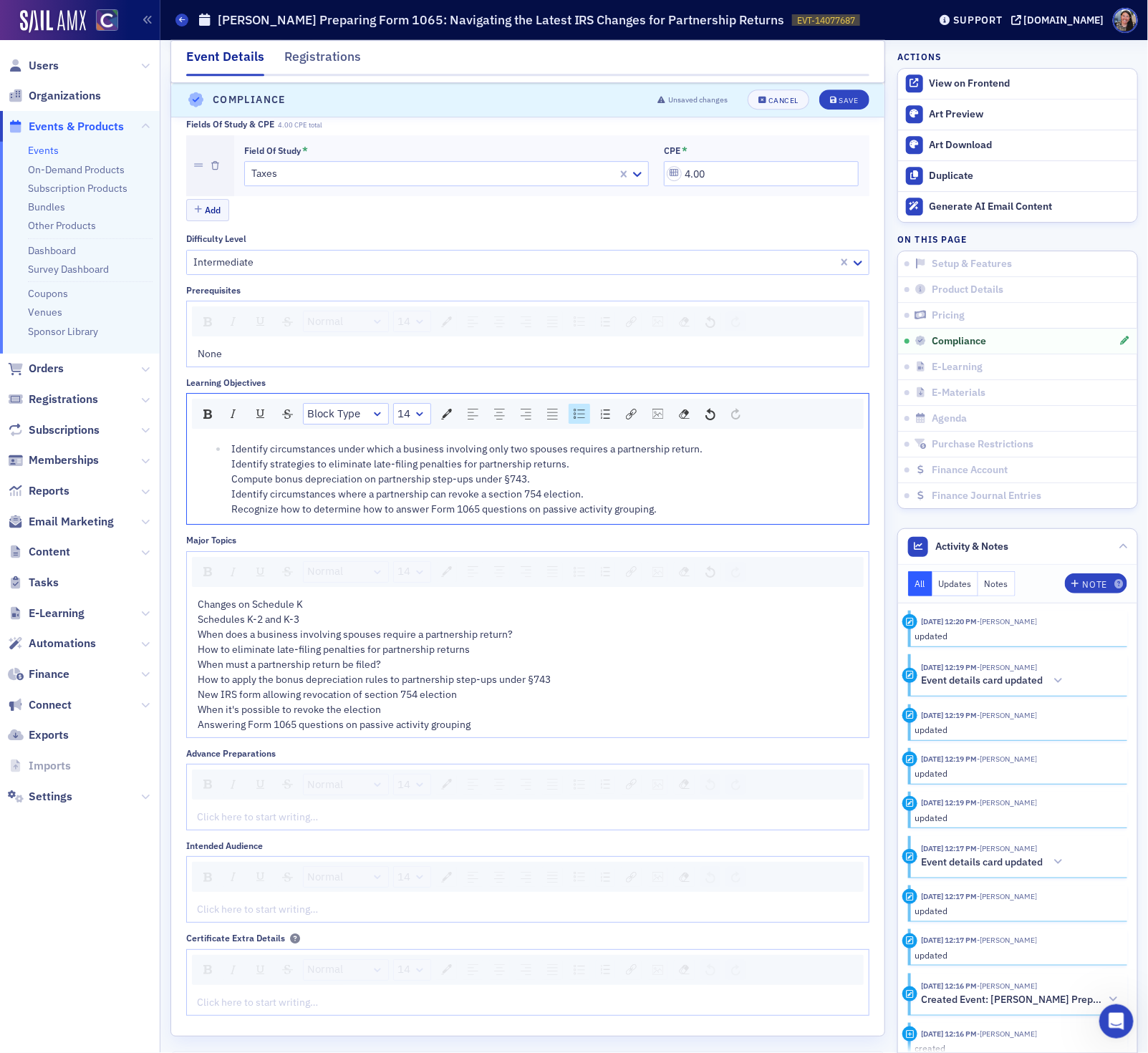
click at [195, 477] on div "Identify circumstances under which a business involving only two spouses requir…" at bounding box center [528, 478] width 682 height 90
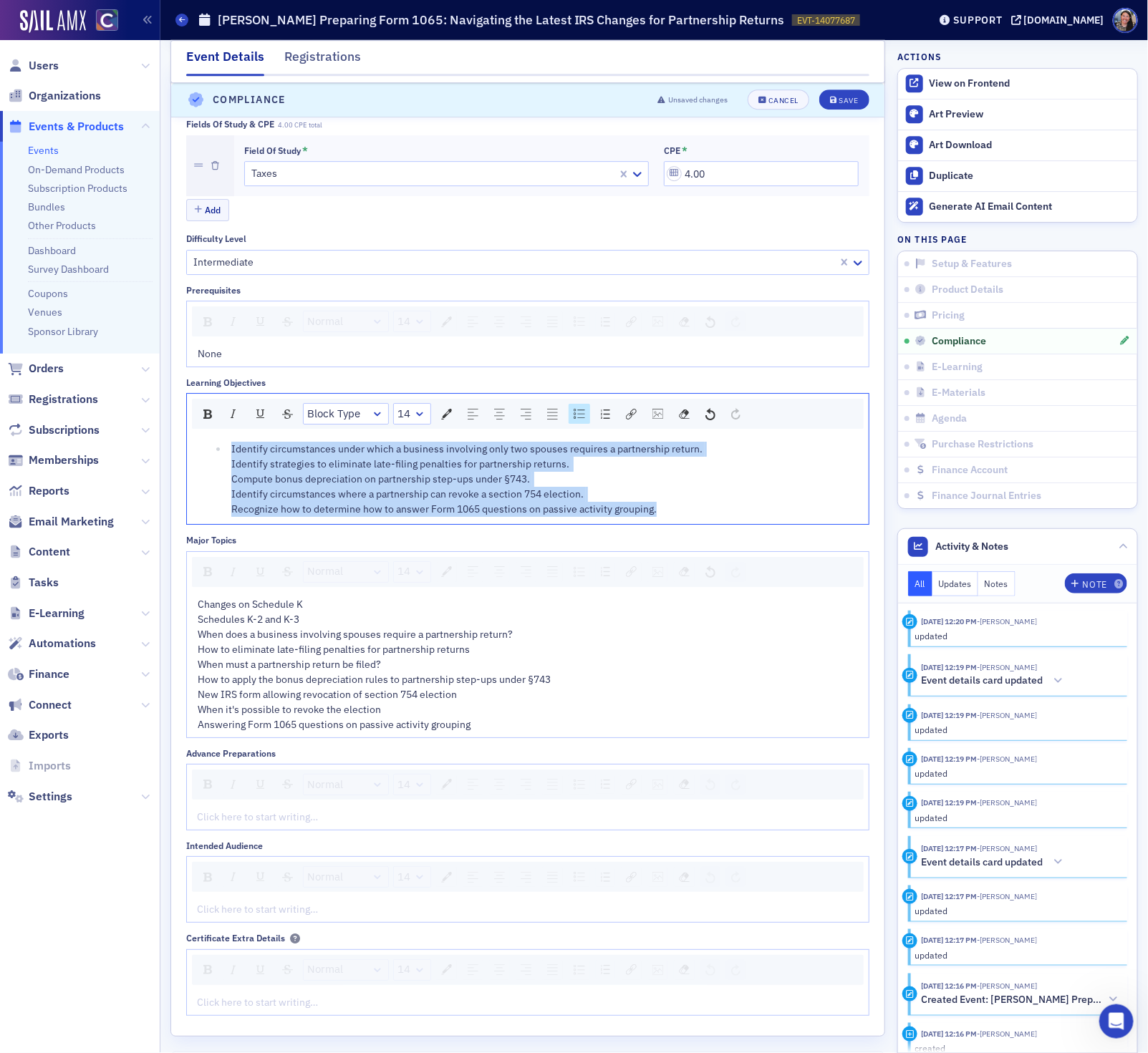
click at [222, 491] on ul "Identify circumstances under which a business involving only two spouses requir…" at bounding box center [528, 479] width 661 height 75
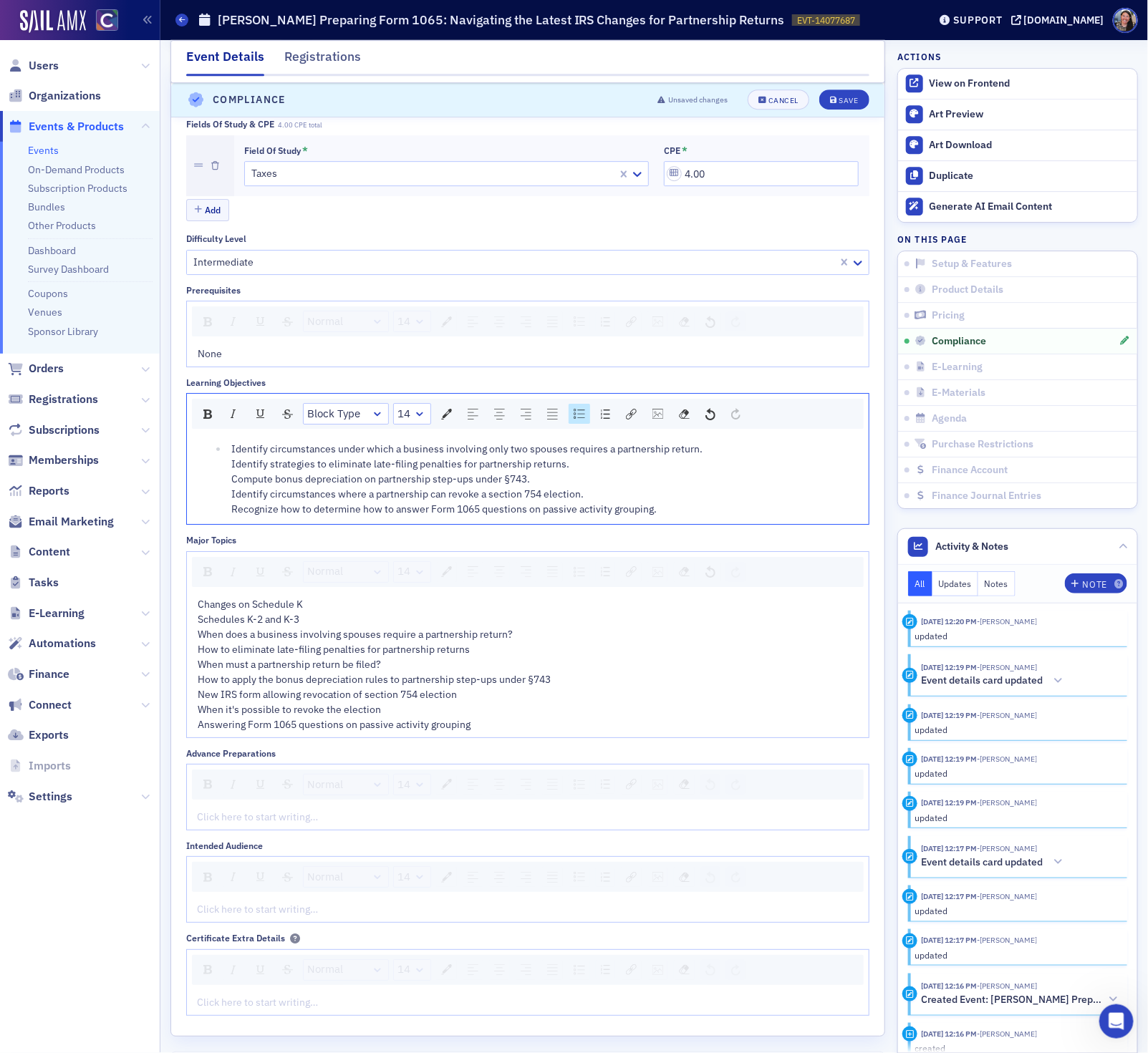
click at [228, 479] on li "Identify circumstances under which a business involving only two spouses requir…" at bounding box center [543, 479] width 631 height 75
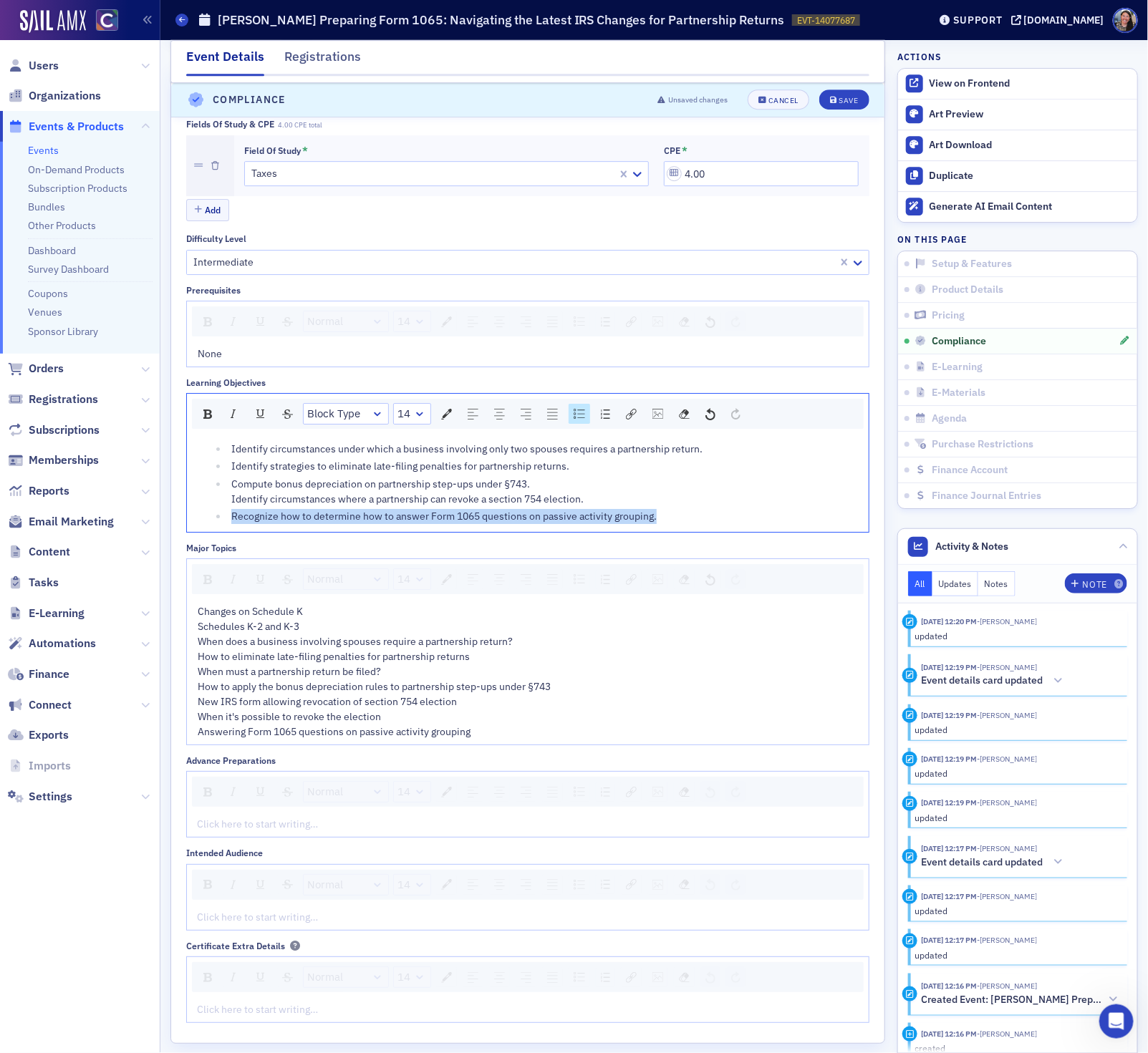
drag, startPoint x: 666, startPoint y: 536, endPoint x: 232, endPoint y: 541, distance: 434.0
click at [232, 524] on div "Recognize how to determine how to answer Form 1065 questions on passive activit…" at bounding box center [544, 517] width 626 height 15
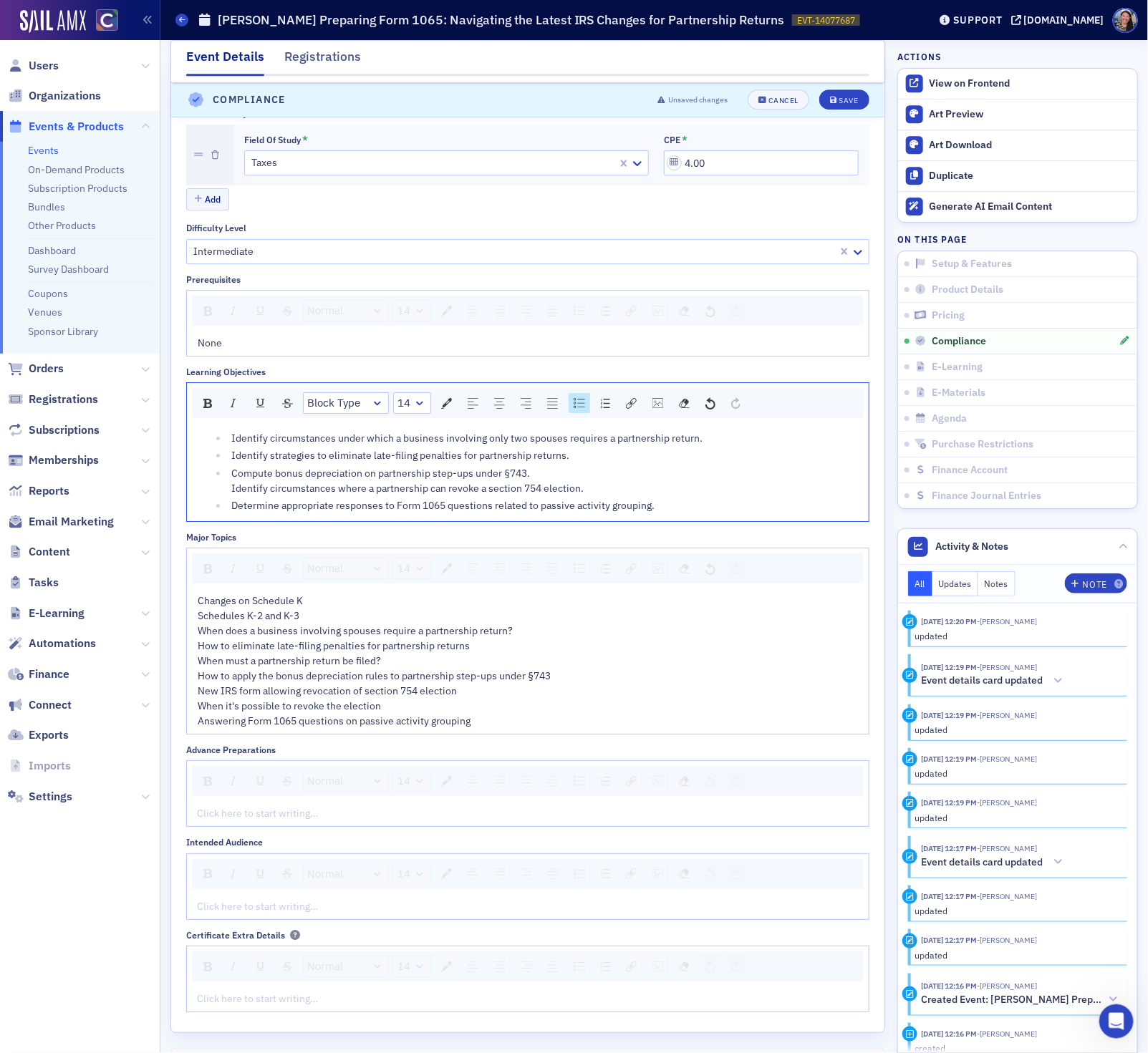
scroll to position [1865, 0]
drag, startPoint x: 498, startPoint y: 740, endPoint x: 129, endPoint y: 618, distance: 388.6
click at [129, 618] on div "Users Organizations Events & Products Events On-Demand Products Subscription Pr…" at bounding box center [574, 526] width 1148 height 1053
click at [585, 570] on img "rdw-list-control" at bounding box center [579, 565] width 11 height 10
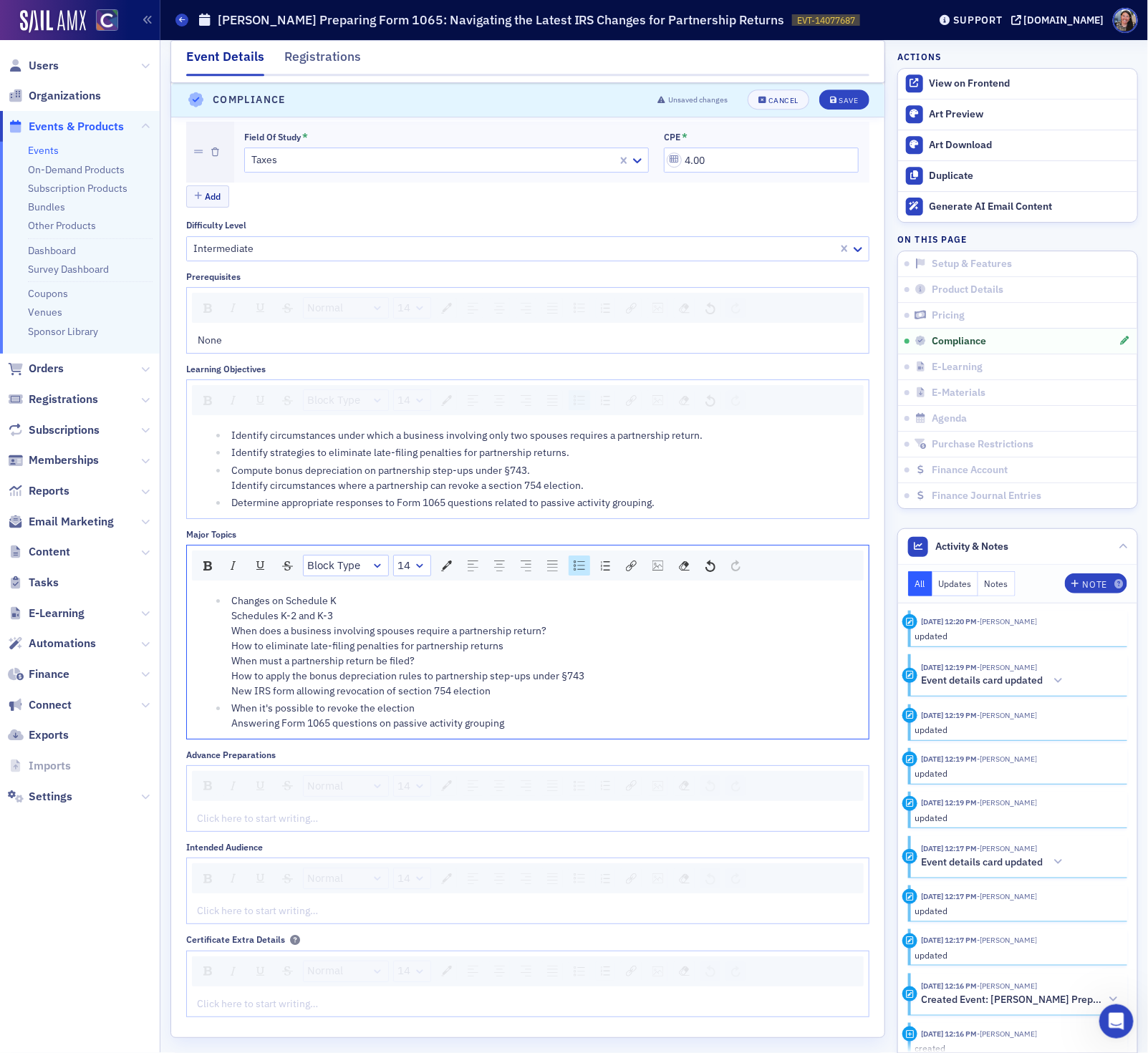
scroll to position [1866, 0]
click at [585, 568] on img "rdw-list-control" at bounding box center [579, 563] width 11 height 10
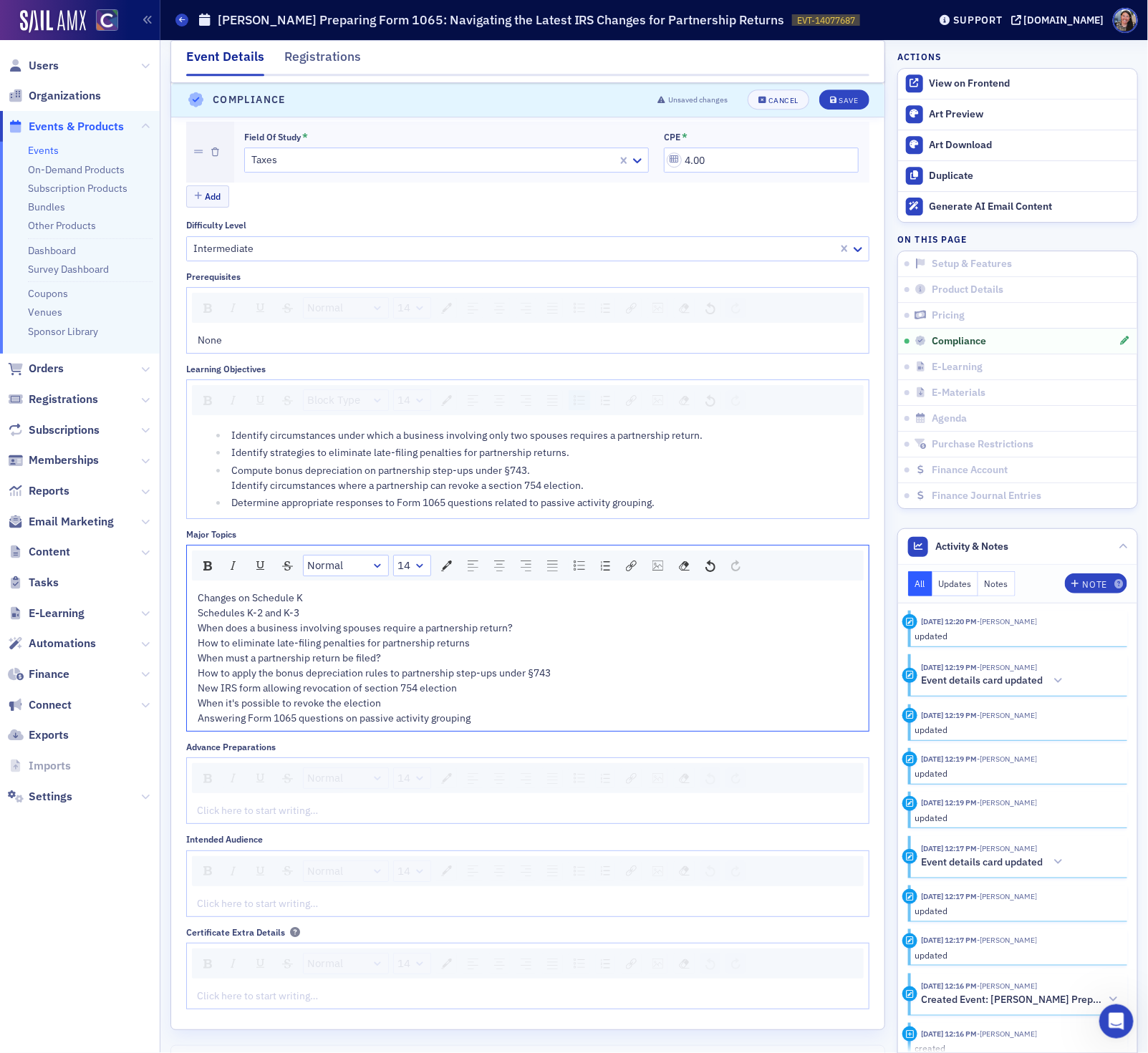
click at [517, 673] on div "Changes on Schedule K Schedules K-2 and K-3 When does a business involving spou…" at bounding box center [528, 643] width 661 height 105
click at [282, 813] on div "Normal 14 Click here to start writing…" at bounding box center [527, 790] width 683 height 66
click at [285, 818] on div "rdw-editor" at bounding box center [528, 811] width 661 height 15
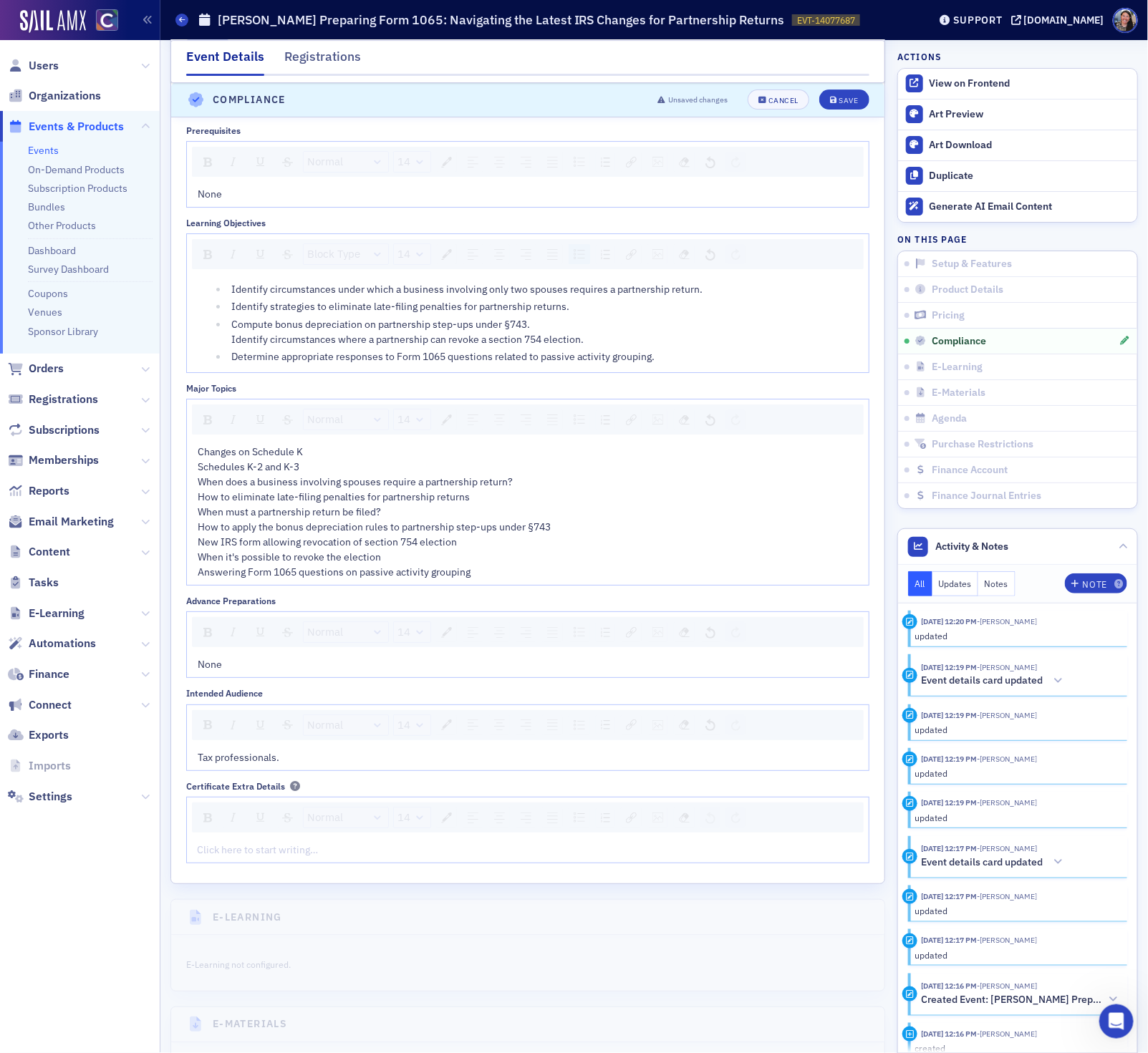
scroll to position [2011, 0]
click at [835, 100] on icon "submit" at bounding box center [833, 100] width 7 height 7
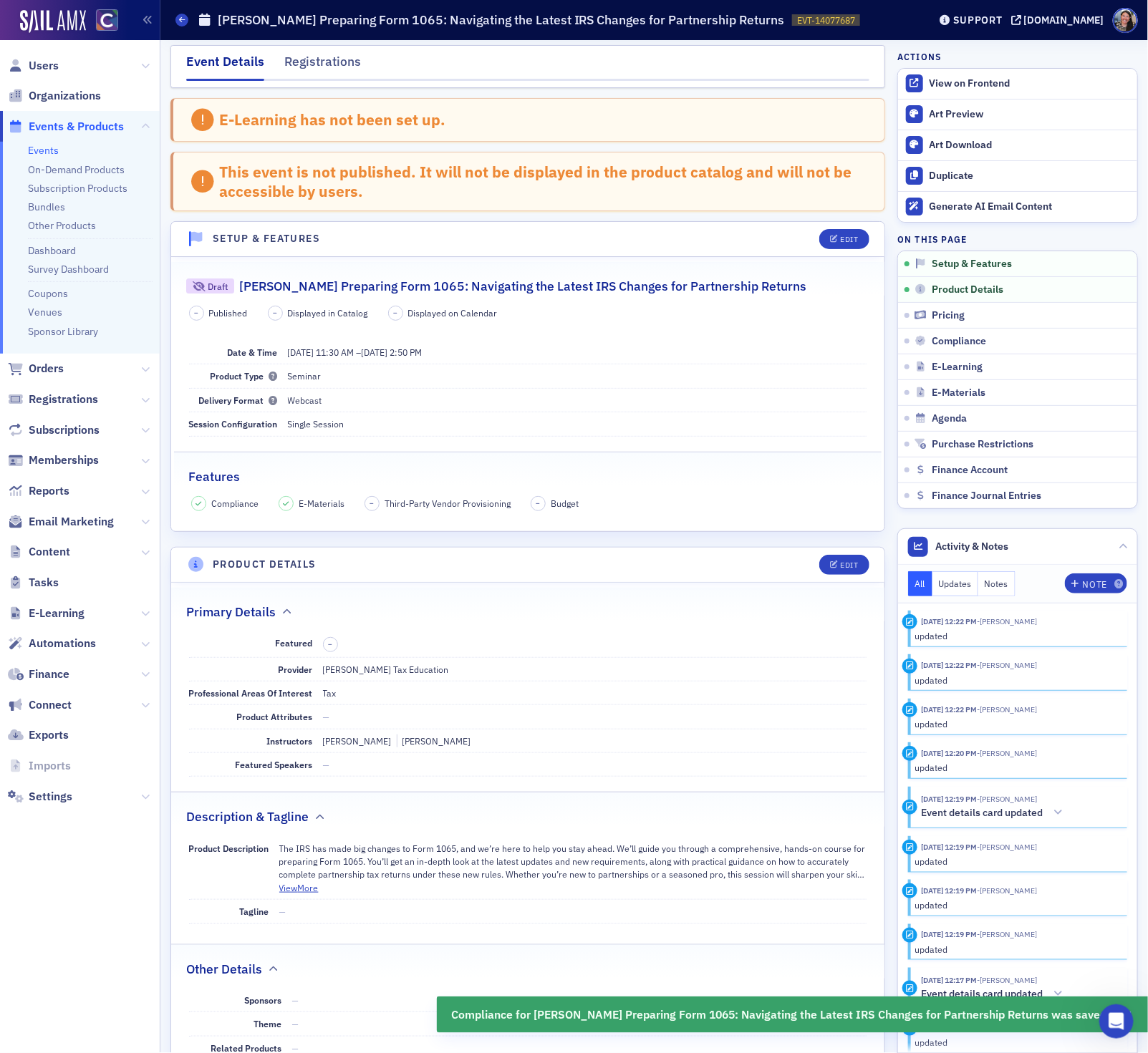
scroll to position [0, 0]
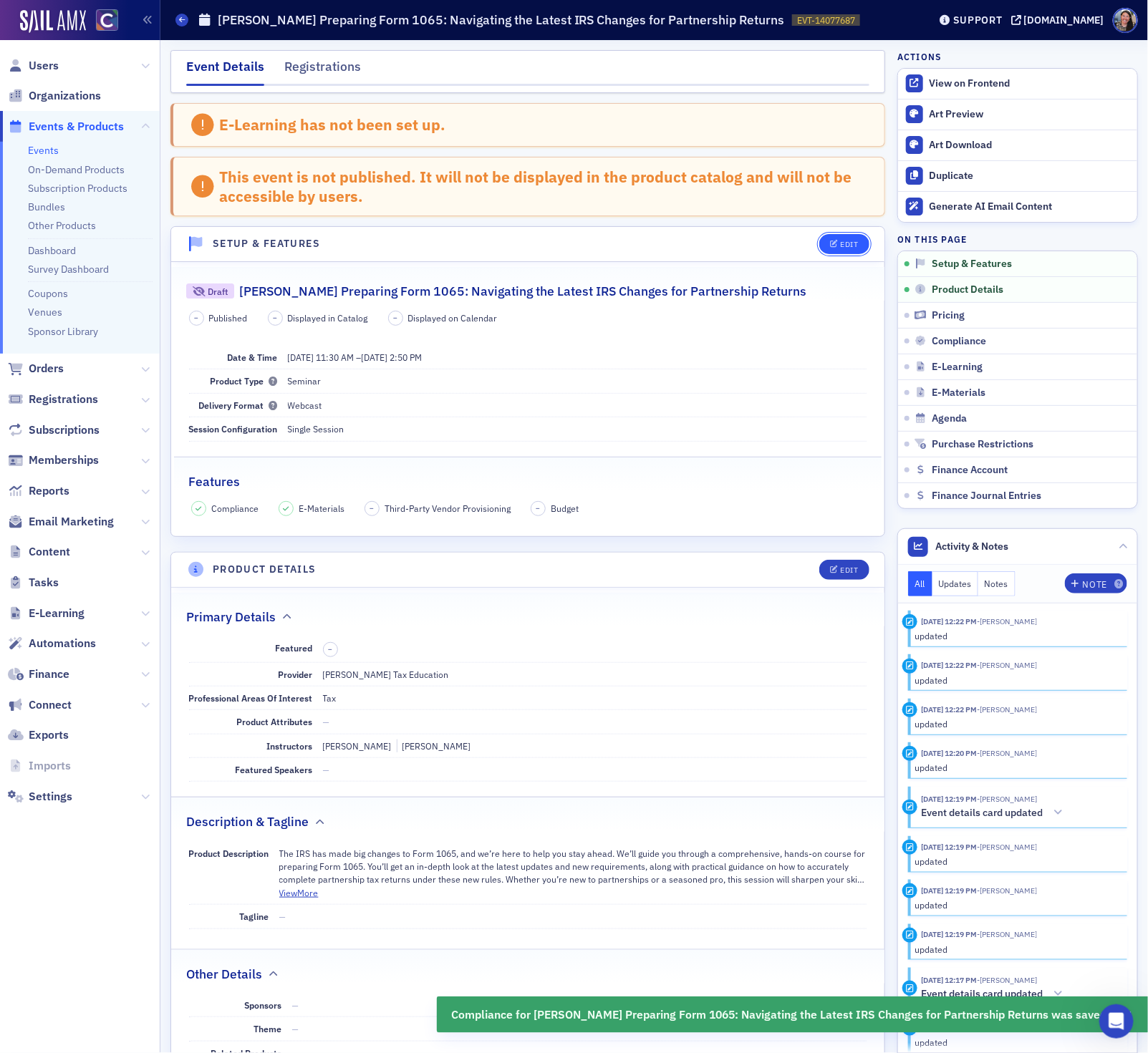
click at [835, 238] on button "Edit" at bounding box center [844, 243] width 50 height 20
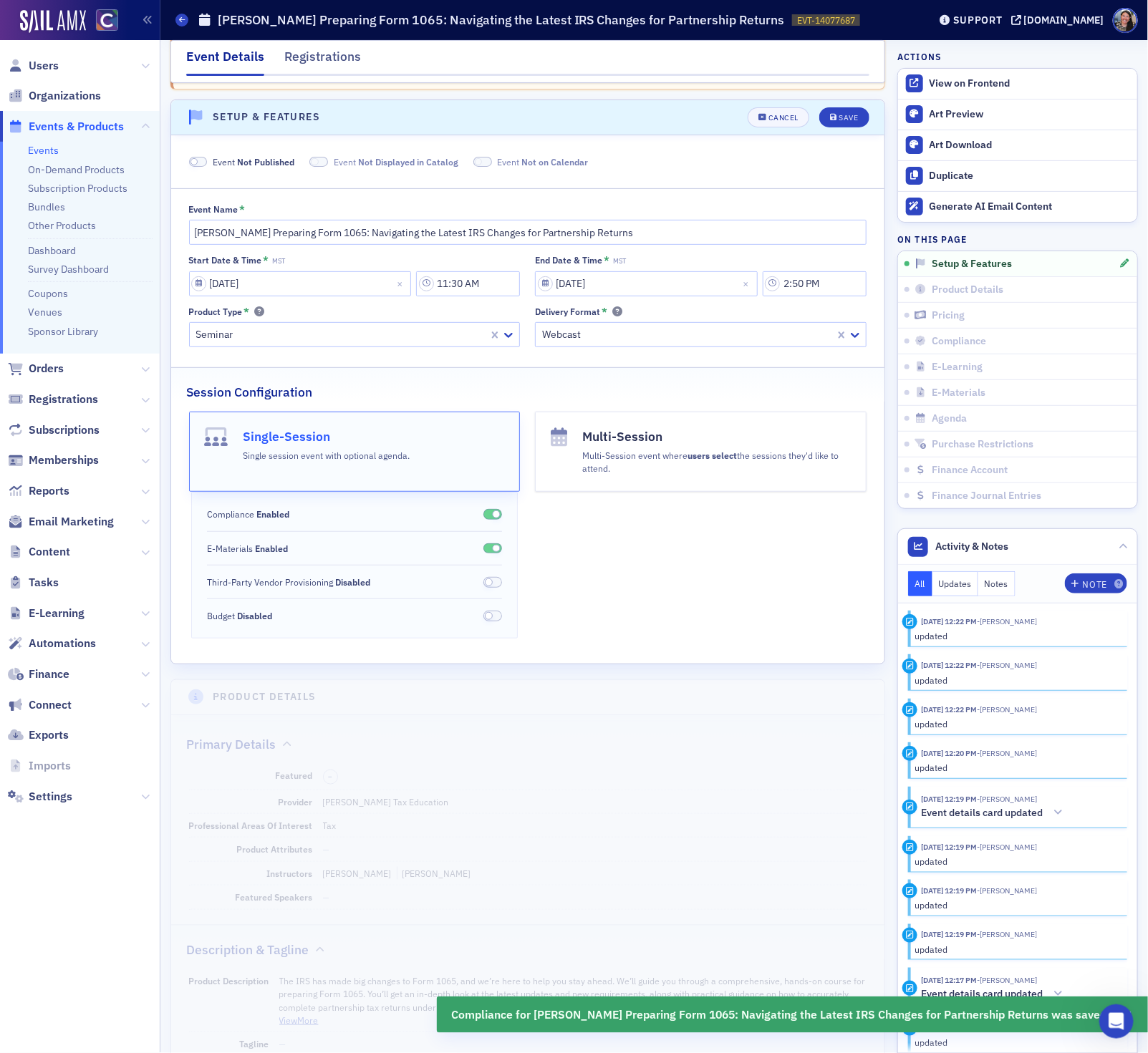
scroll to position [144, 0]
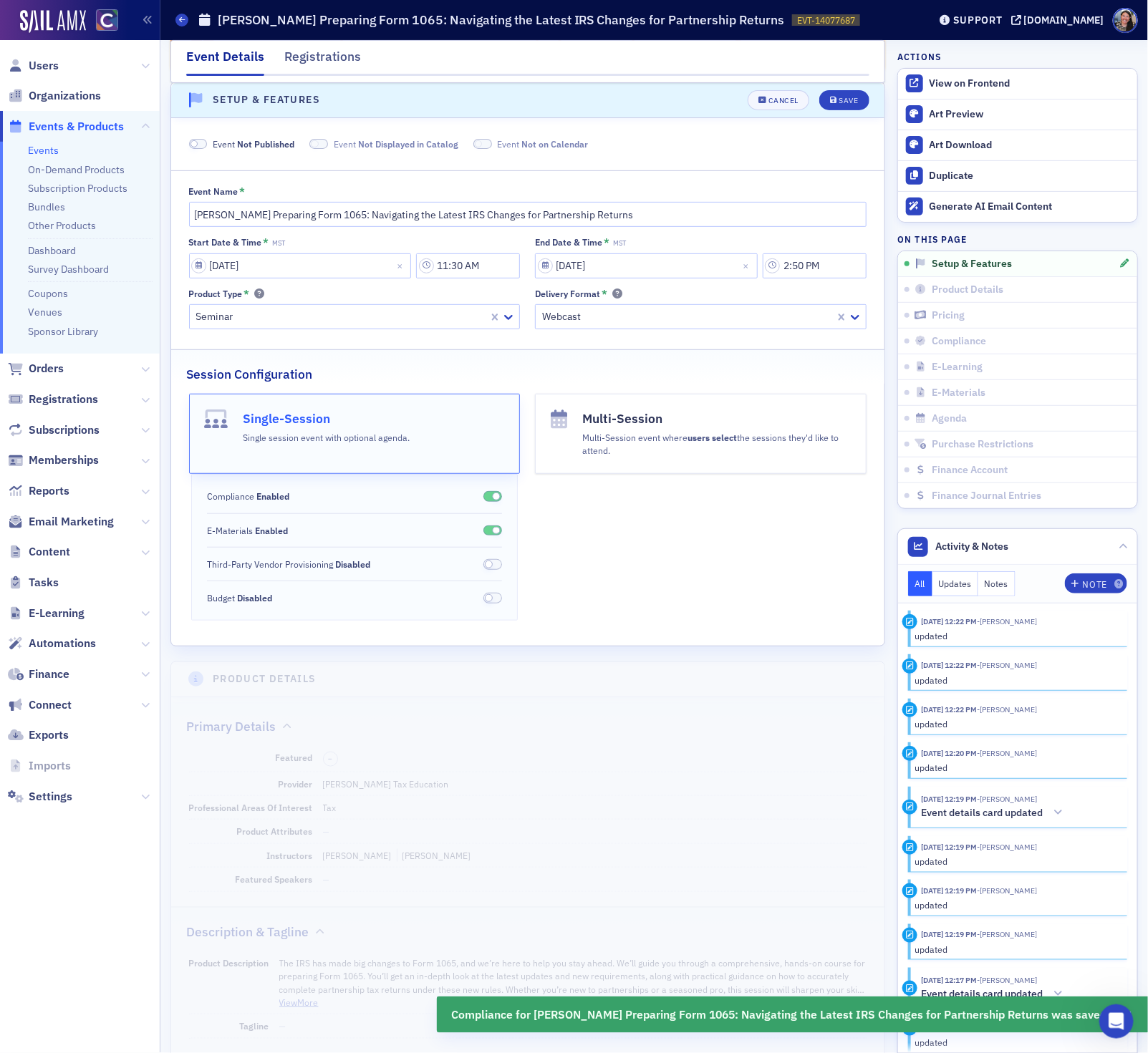
click at [243, 141] on span "Not Published" at bounding box center [265, 144] width 57 height 11
click at [845, 99] on div "Save" at bounding box center [847, 100] width 20 height 7
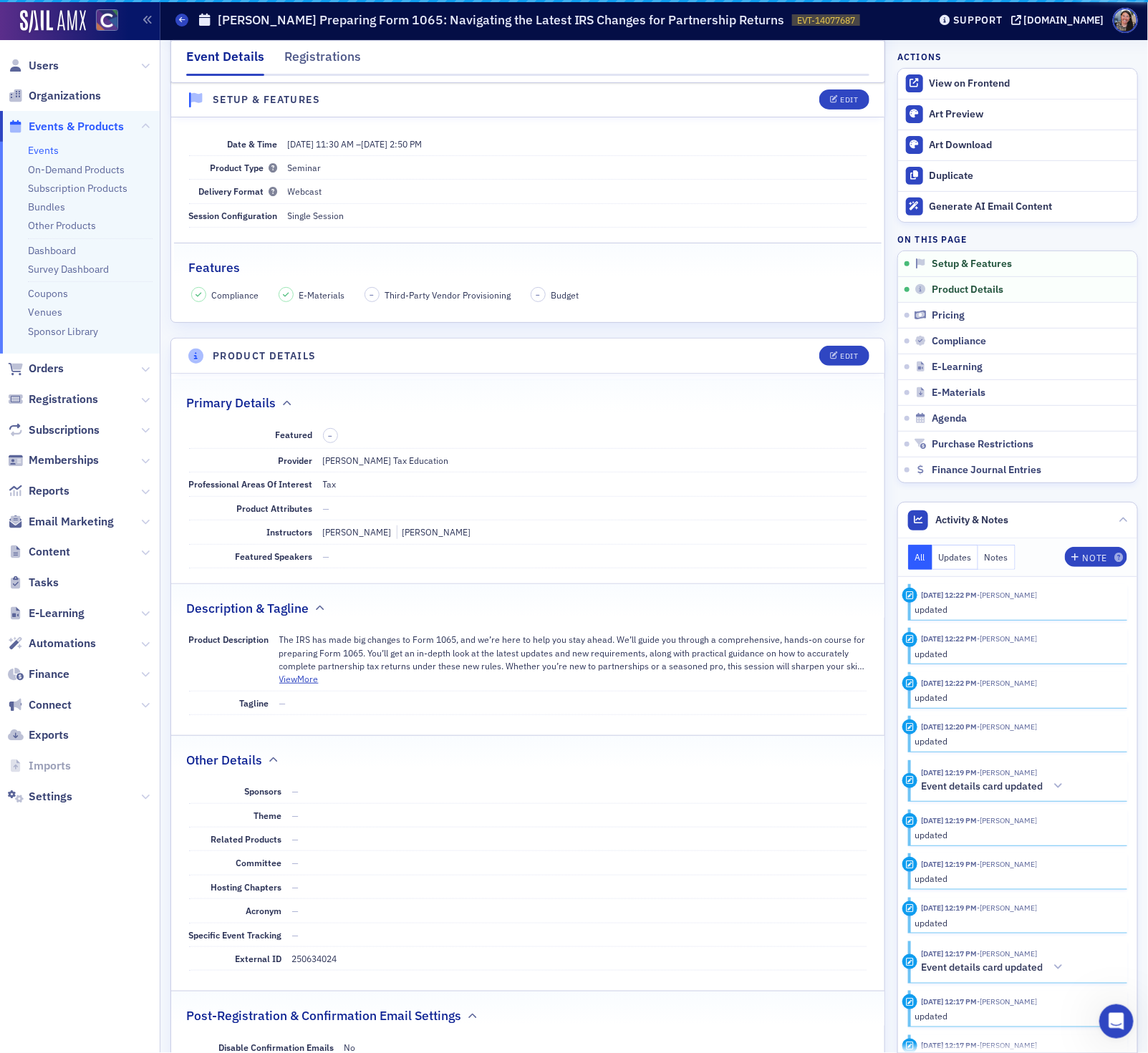
scroll to position [75, 0]
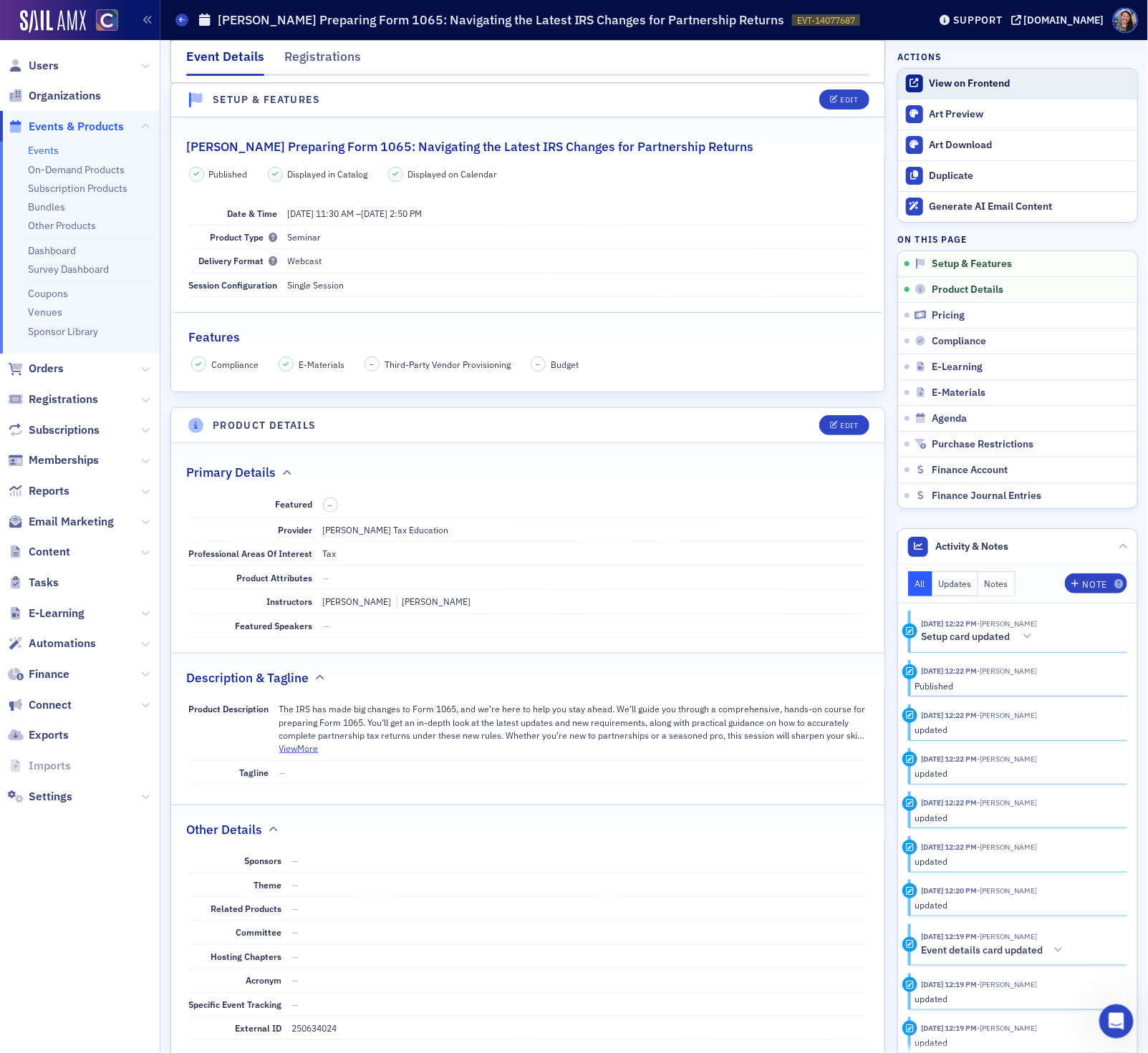
click at [958, 80] on div "View on Frontend" at bounding box center [1029, 84] width 200 height 13
click at [41, 151] on link "Events" at bounding box center [43, 151] width 31 height 13
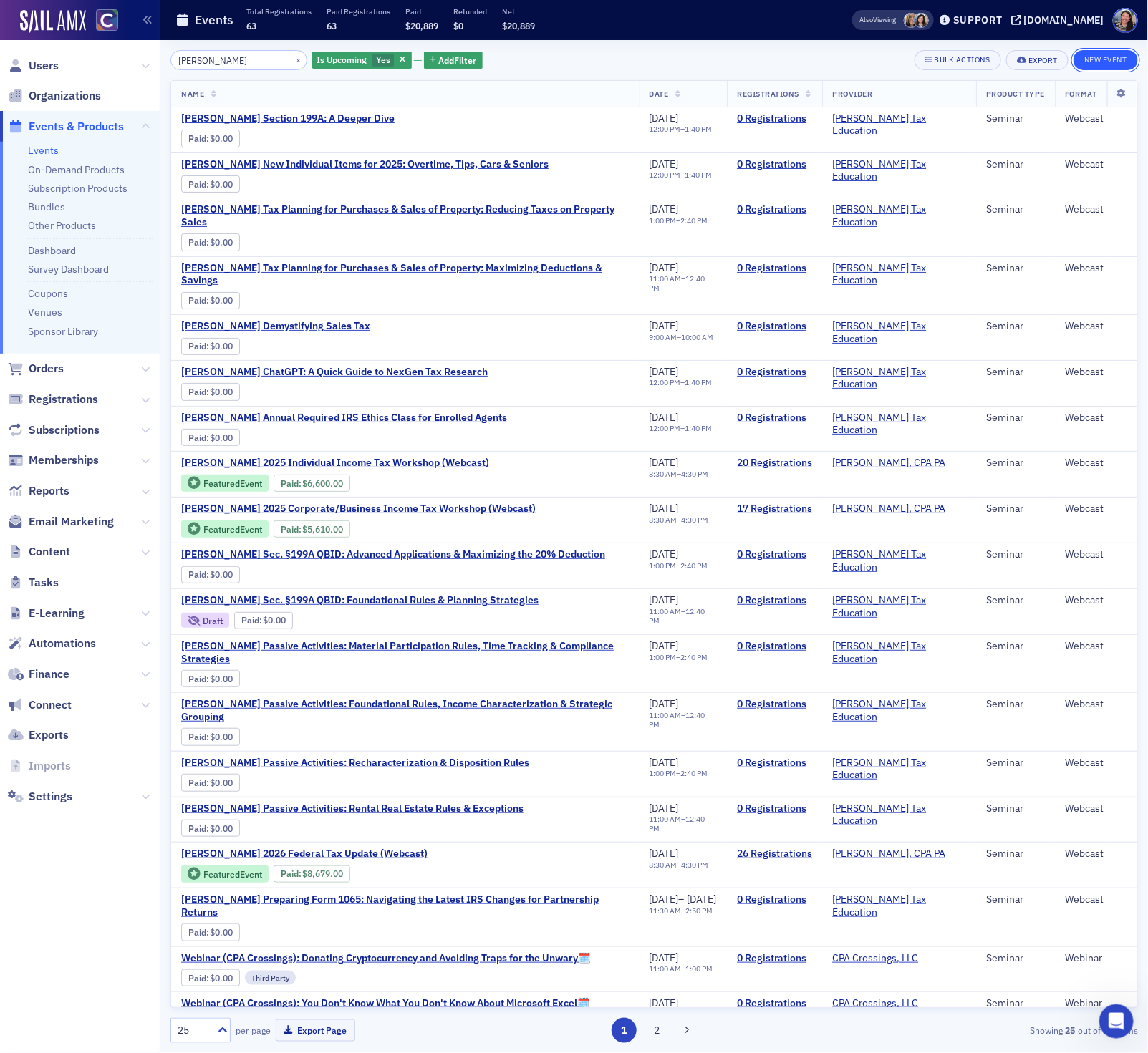
click at [1093, 56] on button "New Event" at bounding box center [1105, 60] width 65 height 20
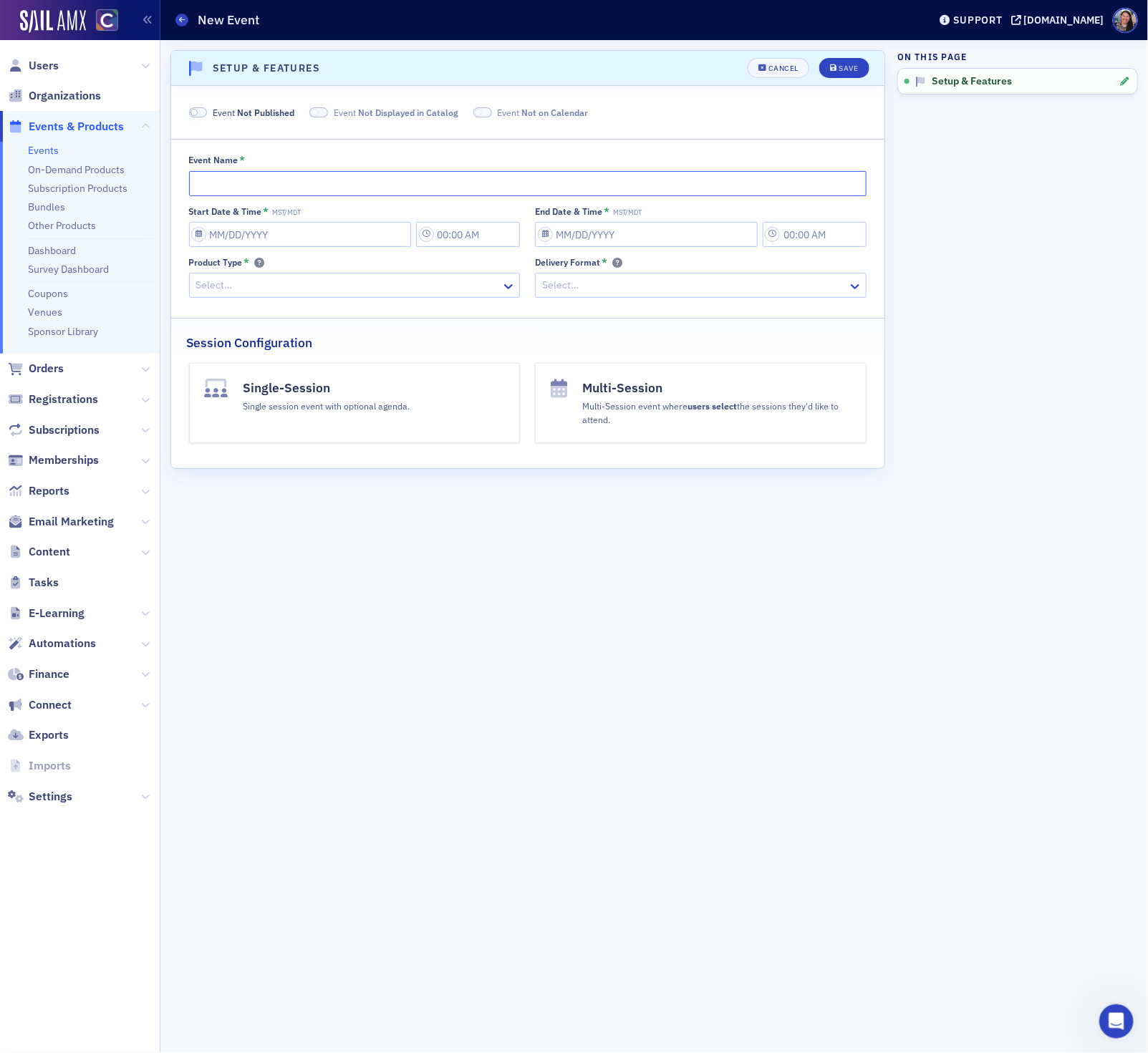
click at [346, 176] on input "Event Name *" at bounding box center [528, 183] width 678 height 25
paste input "Don Farmer's Annual Review of IRS Updates & Changes"
type input "Don Farmer's Annual Review of IRS Updates & Changes"
select select "9"
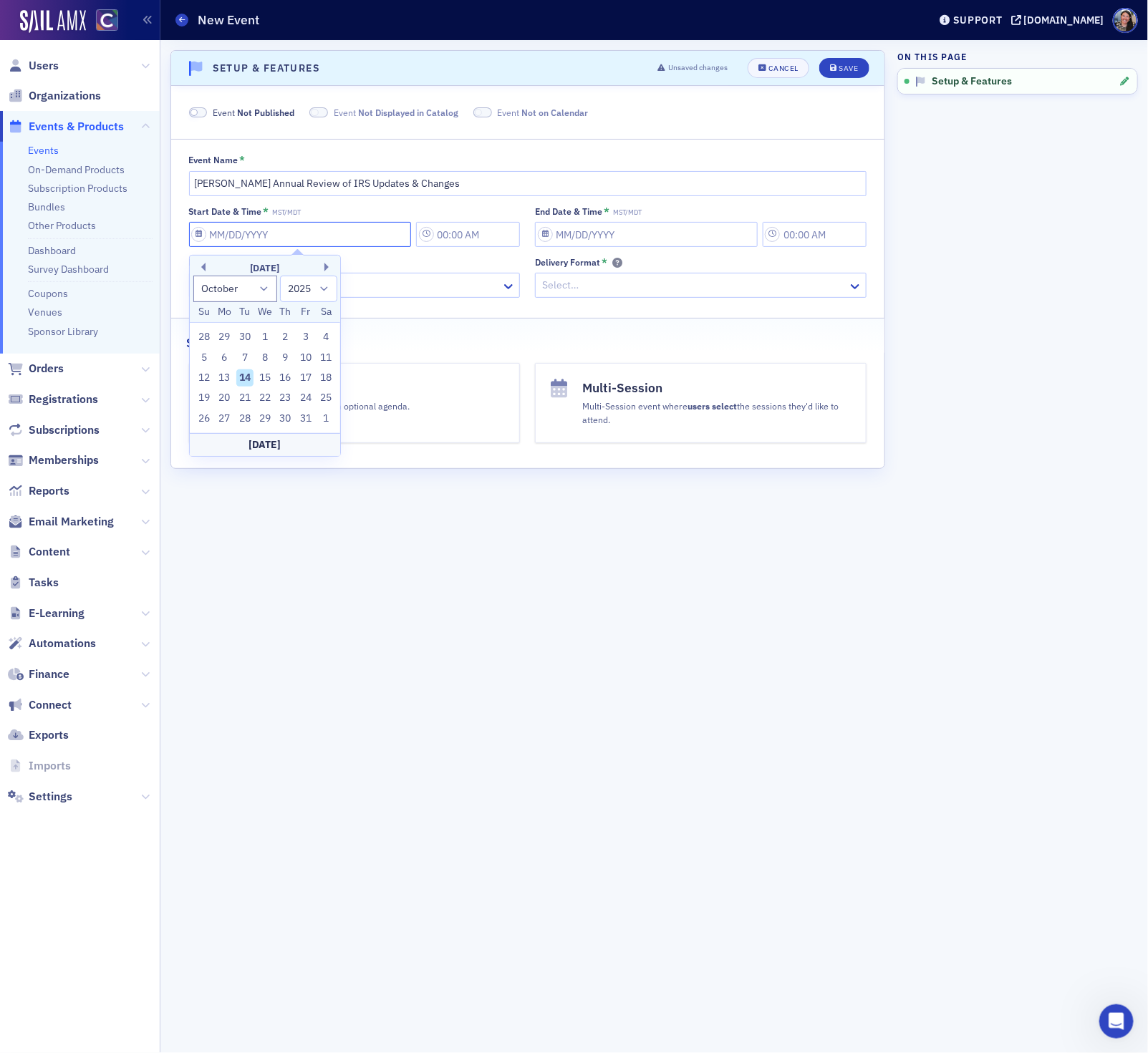
click at [228, 237] on input "Start Date & Time * MST/MDT" at bounding box center [301, 234] width 223 height 25
click at [313, 298] on select "1900 1901 1902 1903 1904 1905 1906 1907 1908 1909 1910 1911 1912 1913 1914 1915…" at bounding box center [308, 288] width 57 height 26
select select "2026"
click at [280, 275] on select "1900 1901 1902 1903 1904 1905 1906 1907 1908 1909 1910 1911 1912 1913 1914 1915…" at bounding box center [308, 288] width 57 height 26
click at [236, 285] on select "January February March April May June July August September October November De…" at bounding box center [235, 288] width 84 height 26
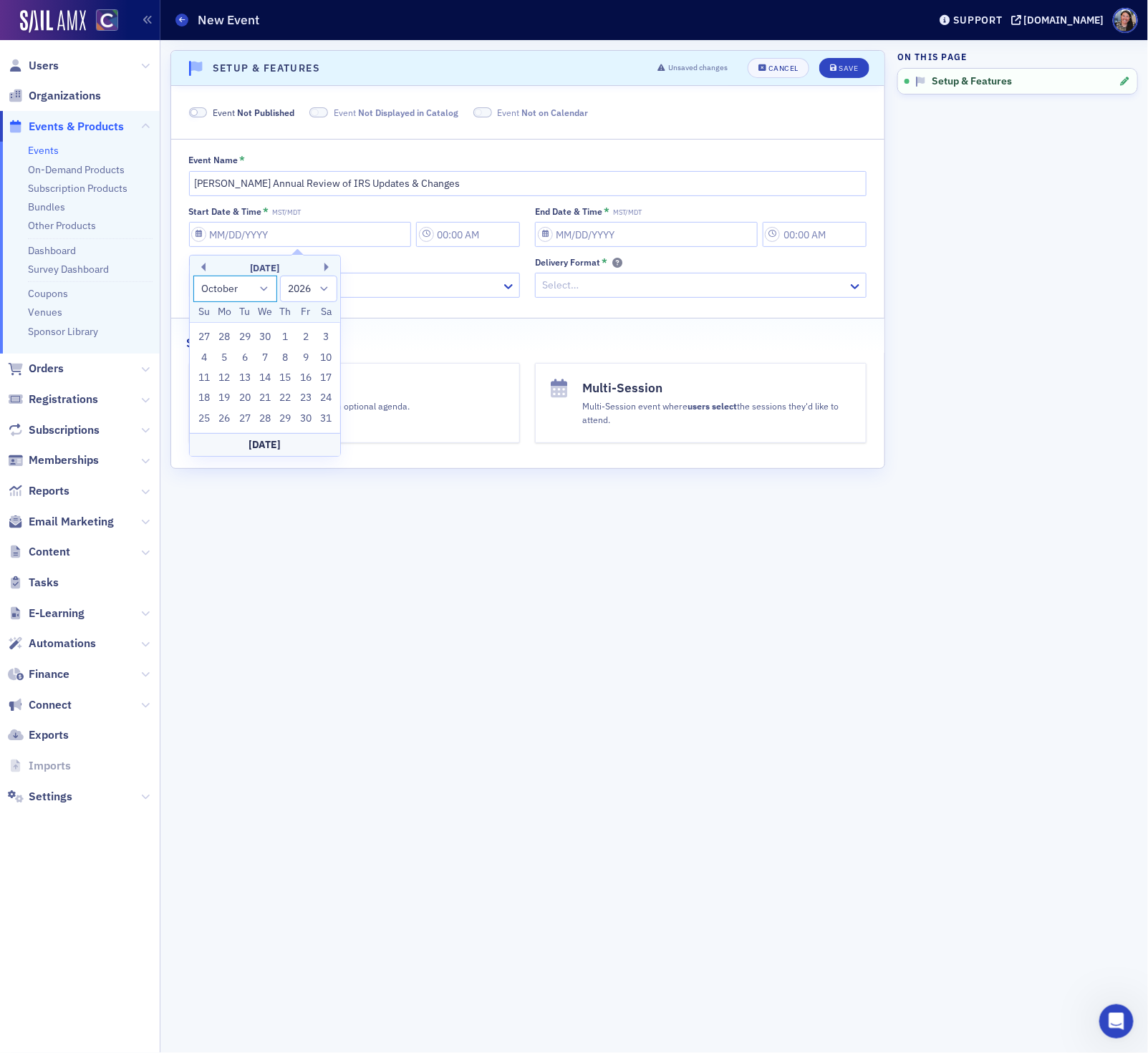
select select "0"
click at [193, 275] on select "January February March April May June July August September October November De…" at bounding box center [235, 288] width 84 height 26
click at [225, 418] on div "26" at bounding box center [224, 418] width 17 height 17
type input "01/26/2026"
type input "12:00 PM"
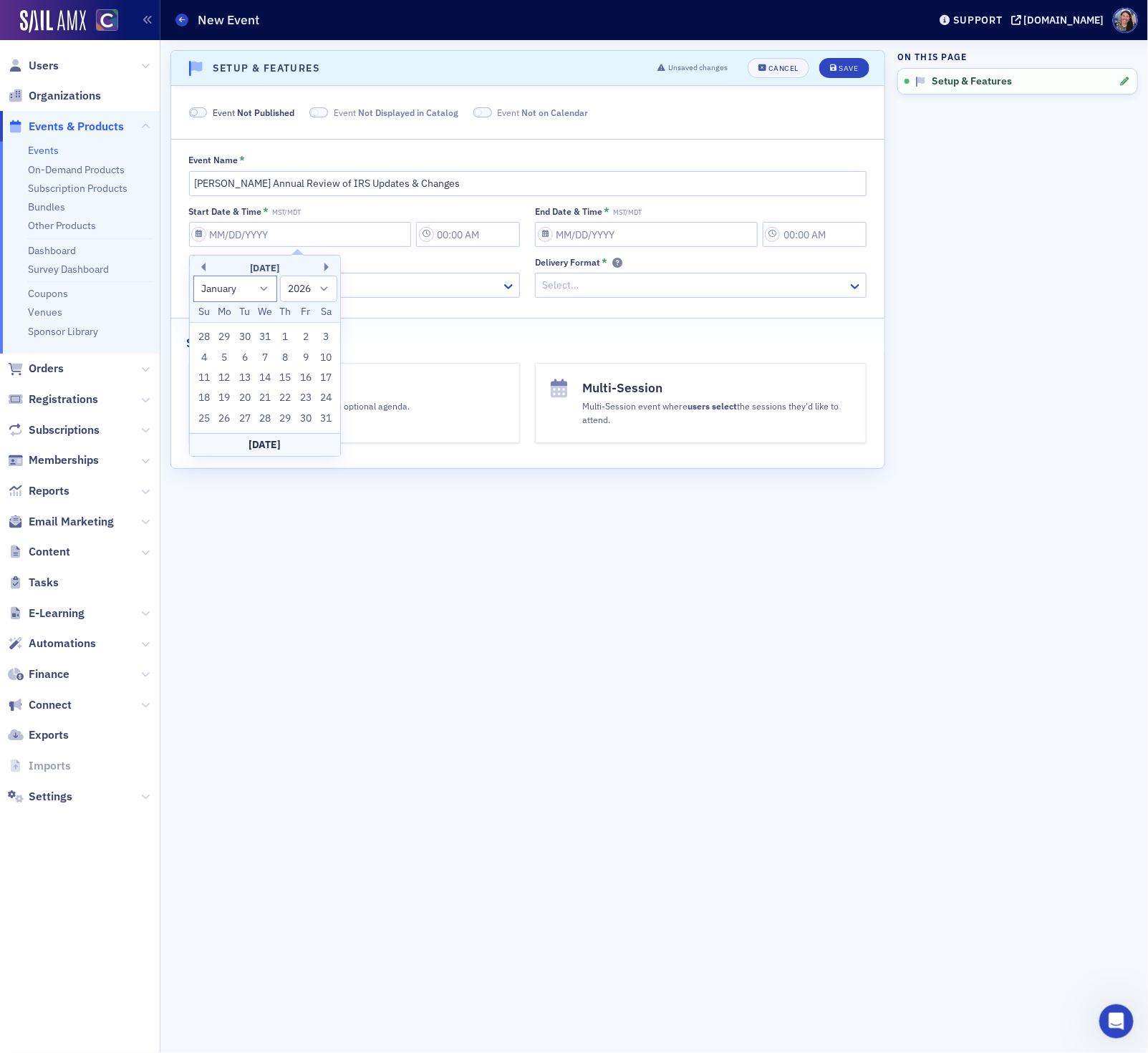
type input "01/26/2026"
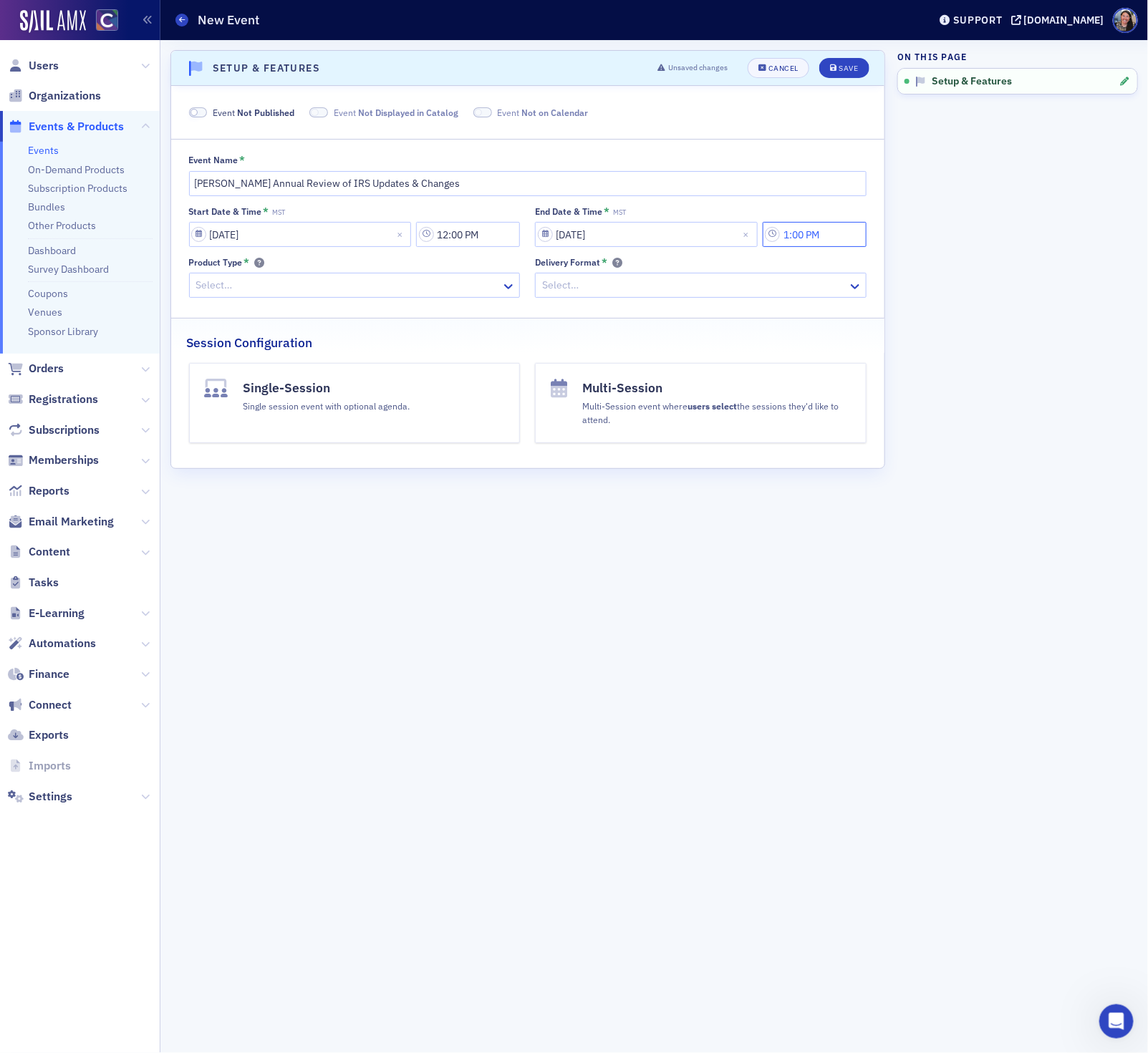
click at [804, 237] on input "1:00 PM" at bounding box center [814, 234] width 104 height 25
type input "1:40 PM"
click at [406, 271] on div "Product Type * Select…" at bounding box center [355, 277] width 331 height 41
click at [403, 288] on div at bounding box center [347, 285] width 305 height 18
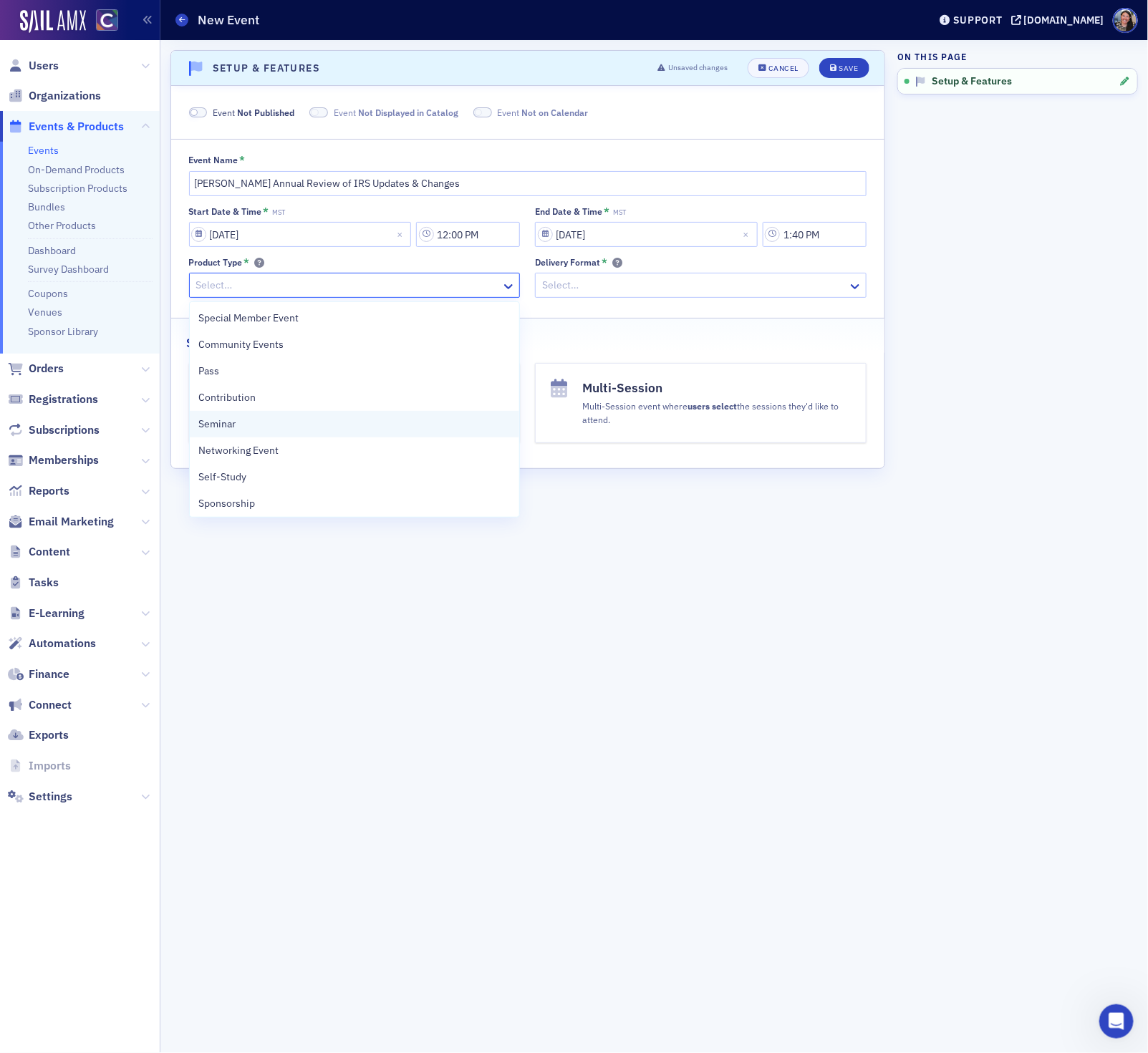
click at [300, 421] on div "Seminar" at bounding box center [355, 424] width 313 height 15
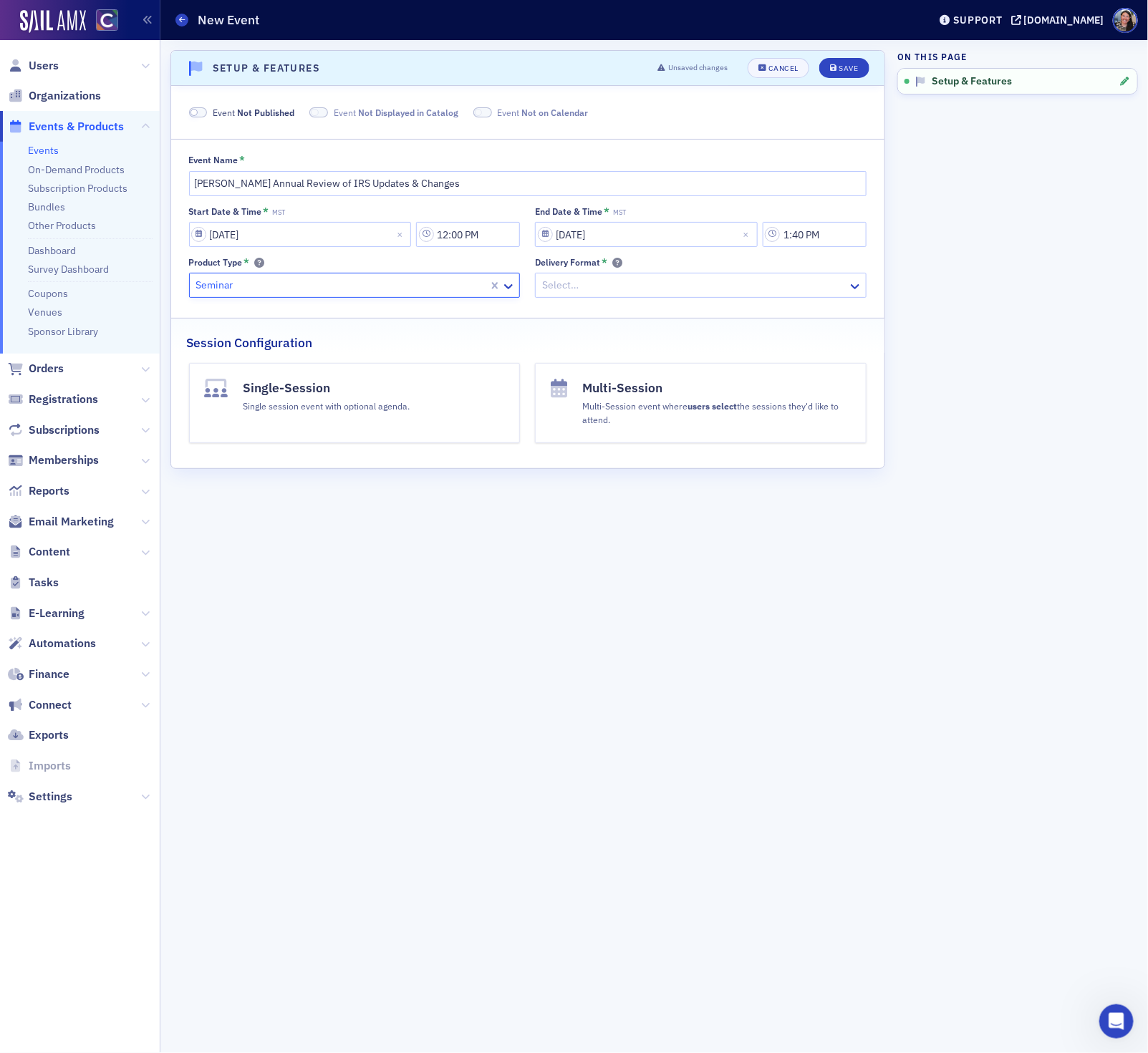
click at [650, 284] on div at bounding box center [693, 285] width 305 height 18
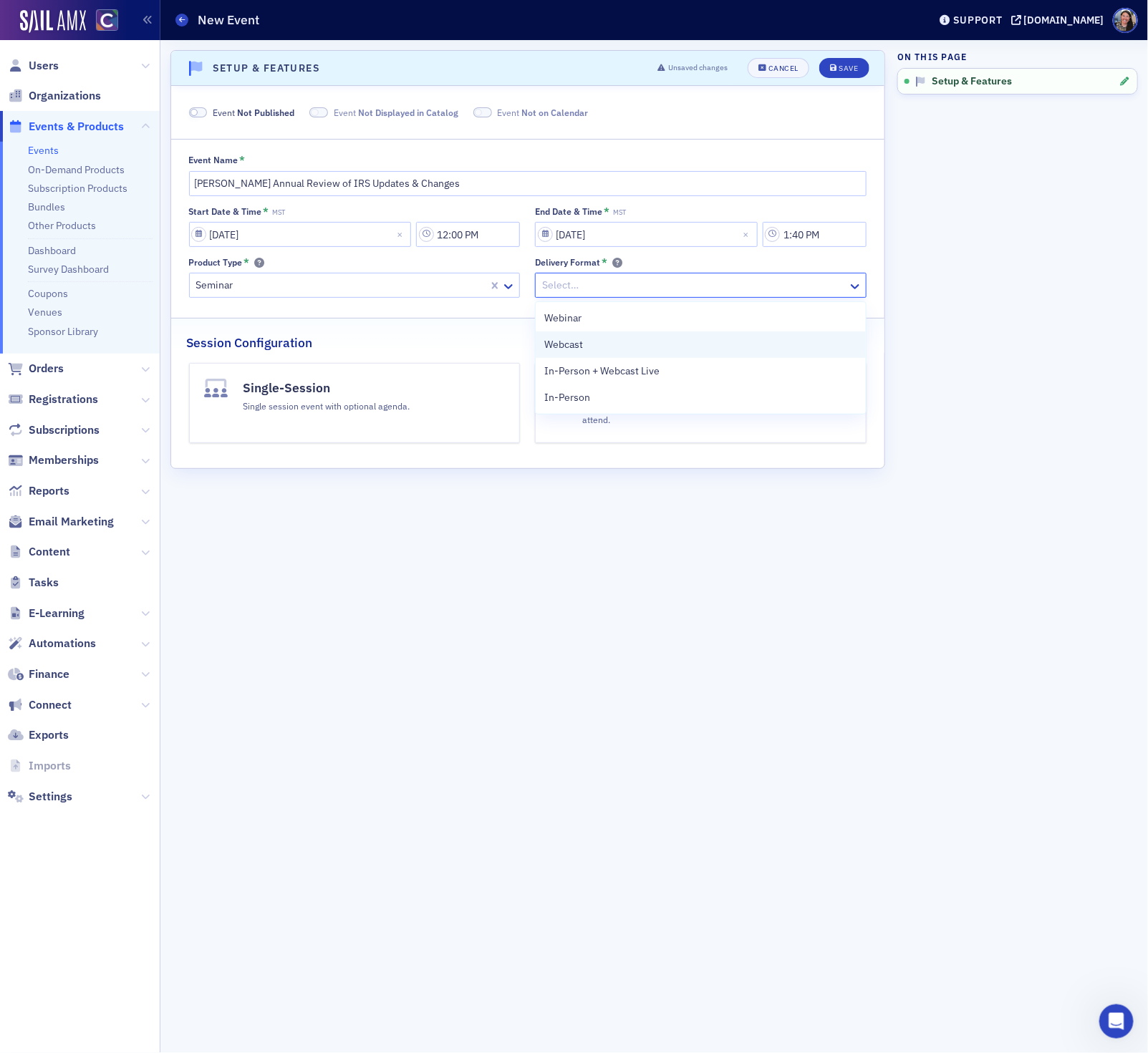
click at [624, 342] on div "Webcast" at bounding box center [700, 344] width 313 height 15
click at [363, 417] on button "Single-Session Single session event with optional agenda." at bounding box center [355, 403] width 331 height 80
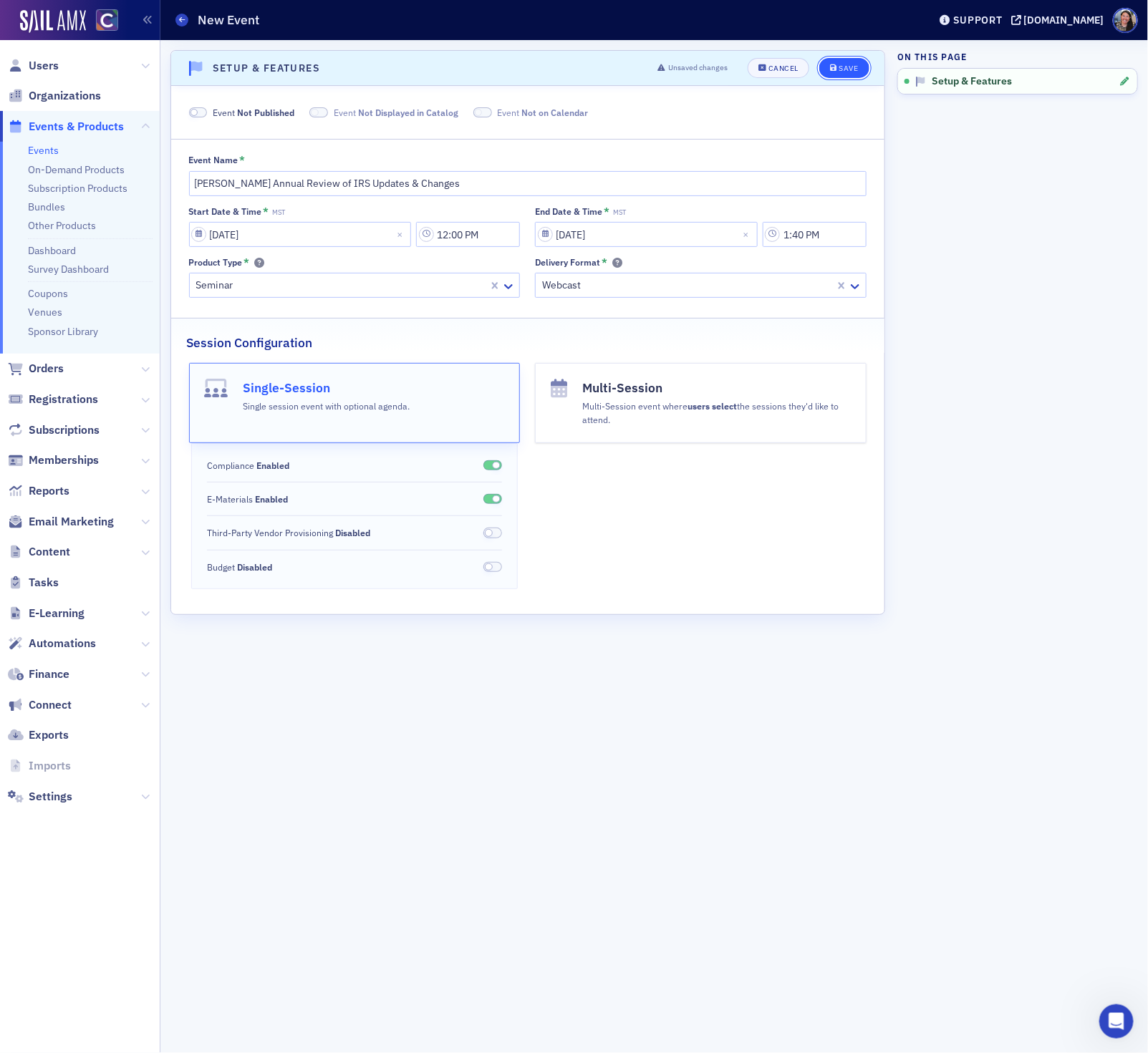
click at [849, 65] on div "Save" at bounding box center [847, 68] width 20 height 7
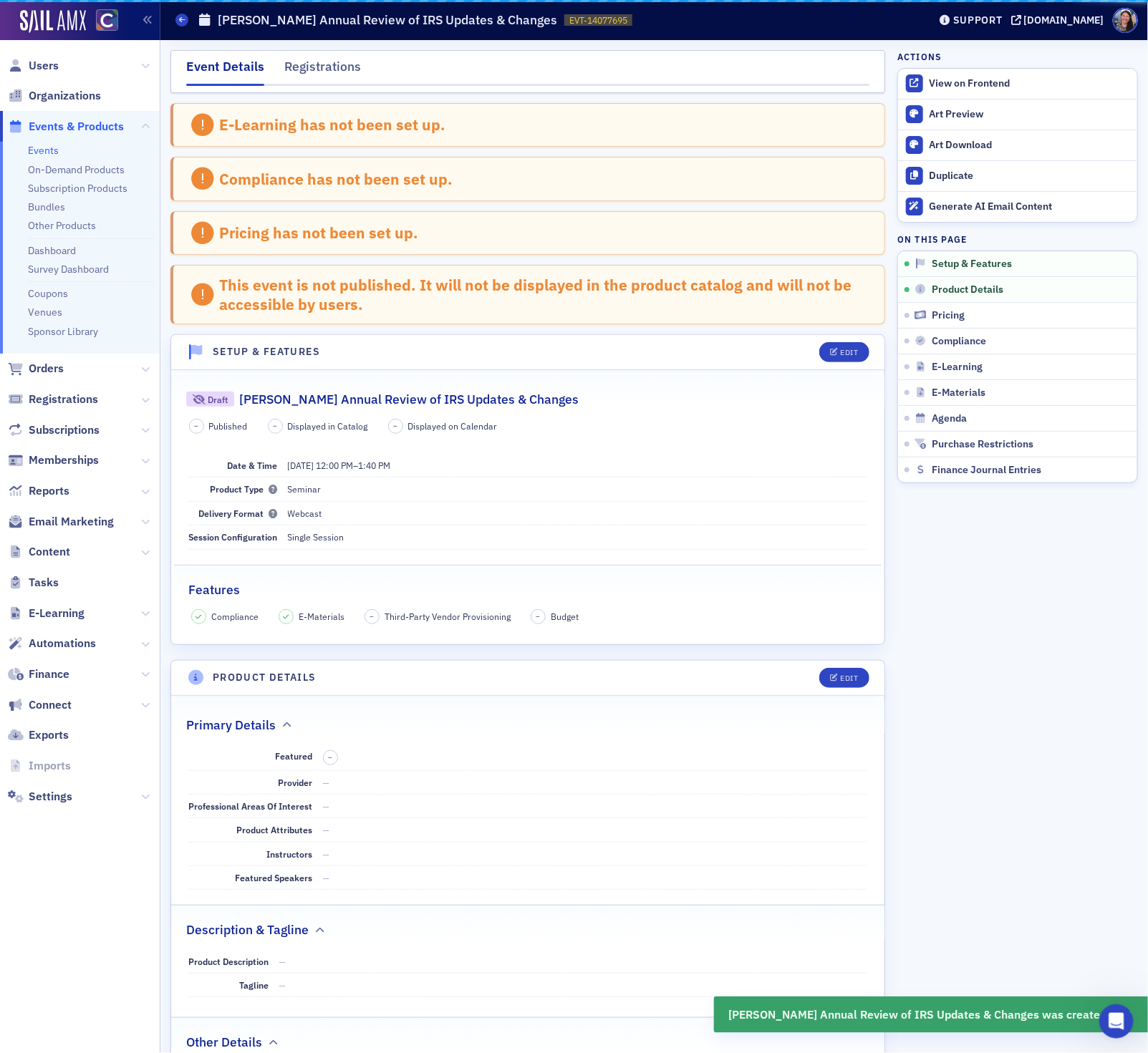
scroll to position [290, 0]
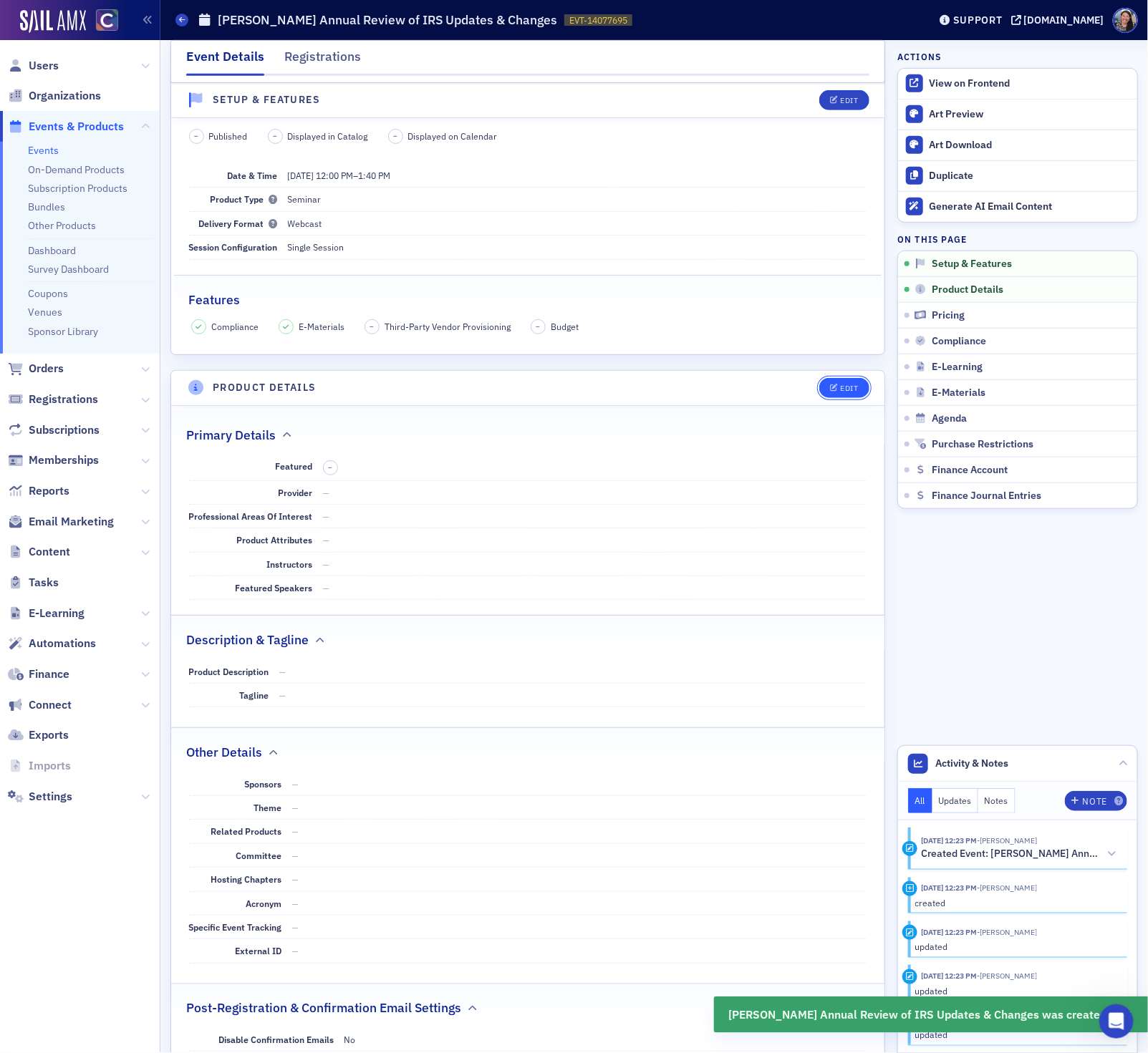
click at [858, 396] on button "Edit" at bounding box center [844, 388] width 50 height 20
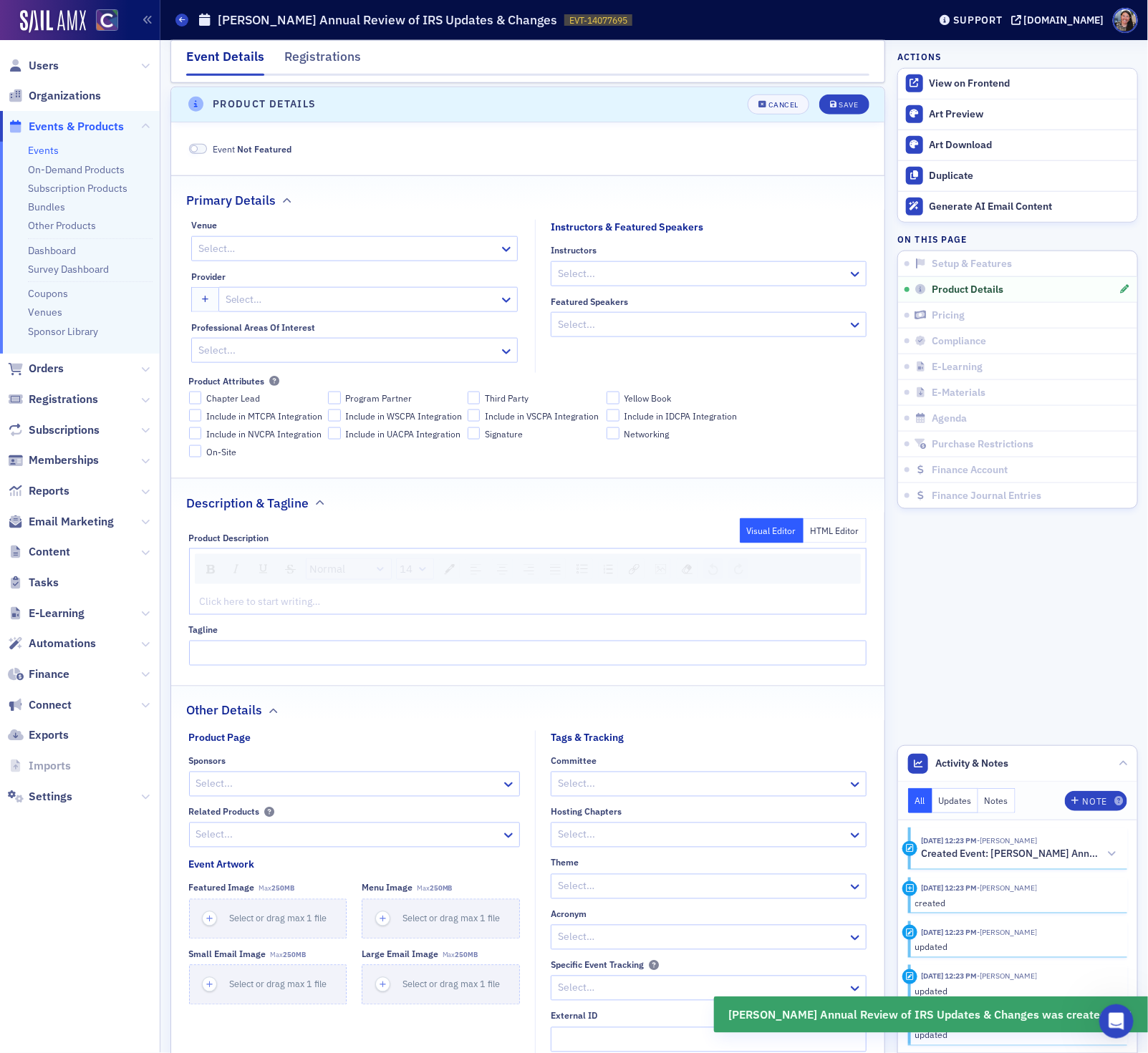
scroll to position [582, 0]
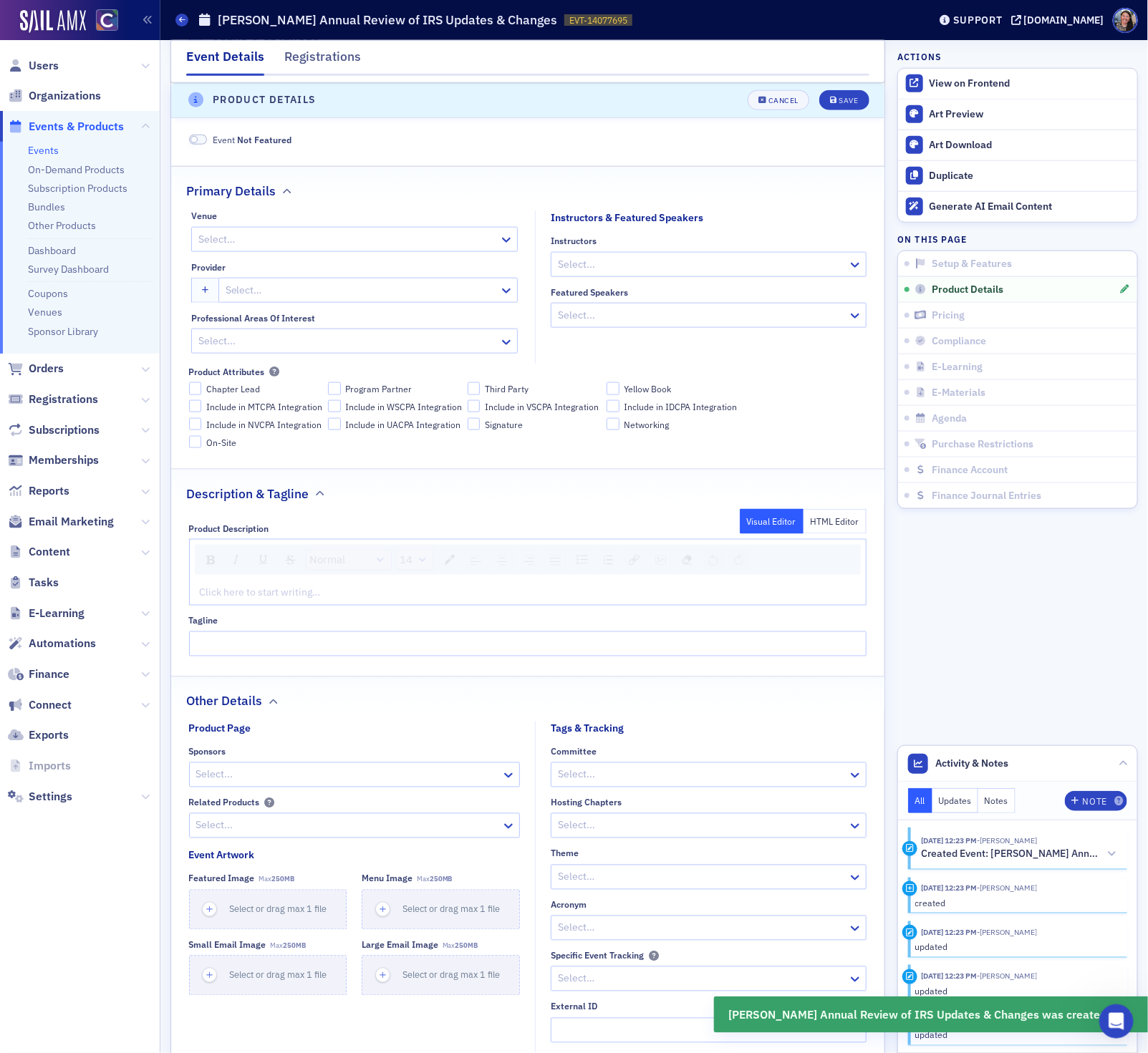
click at [279, 231] on div "Venue Select…" at bounding box center [354, 231] width 327 height 41
click at [276, 245] on div at bounding box center [332, 239] width 272 height 18
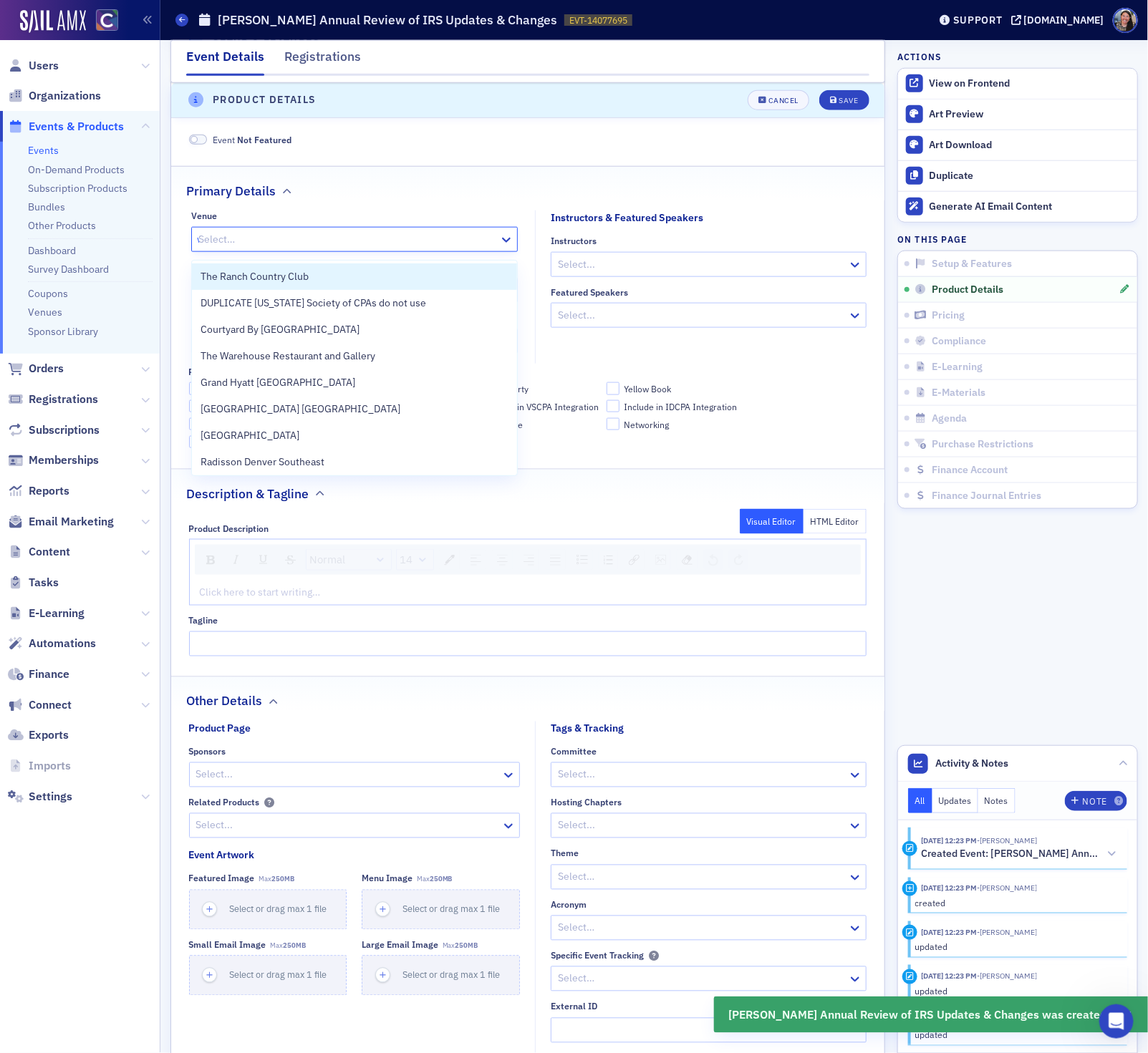
type input "we"
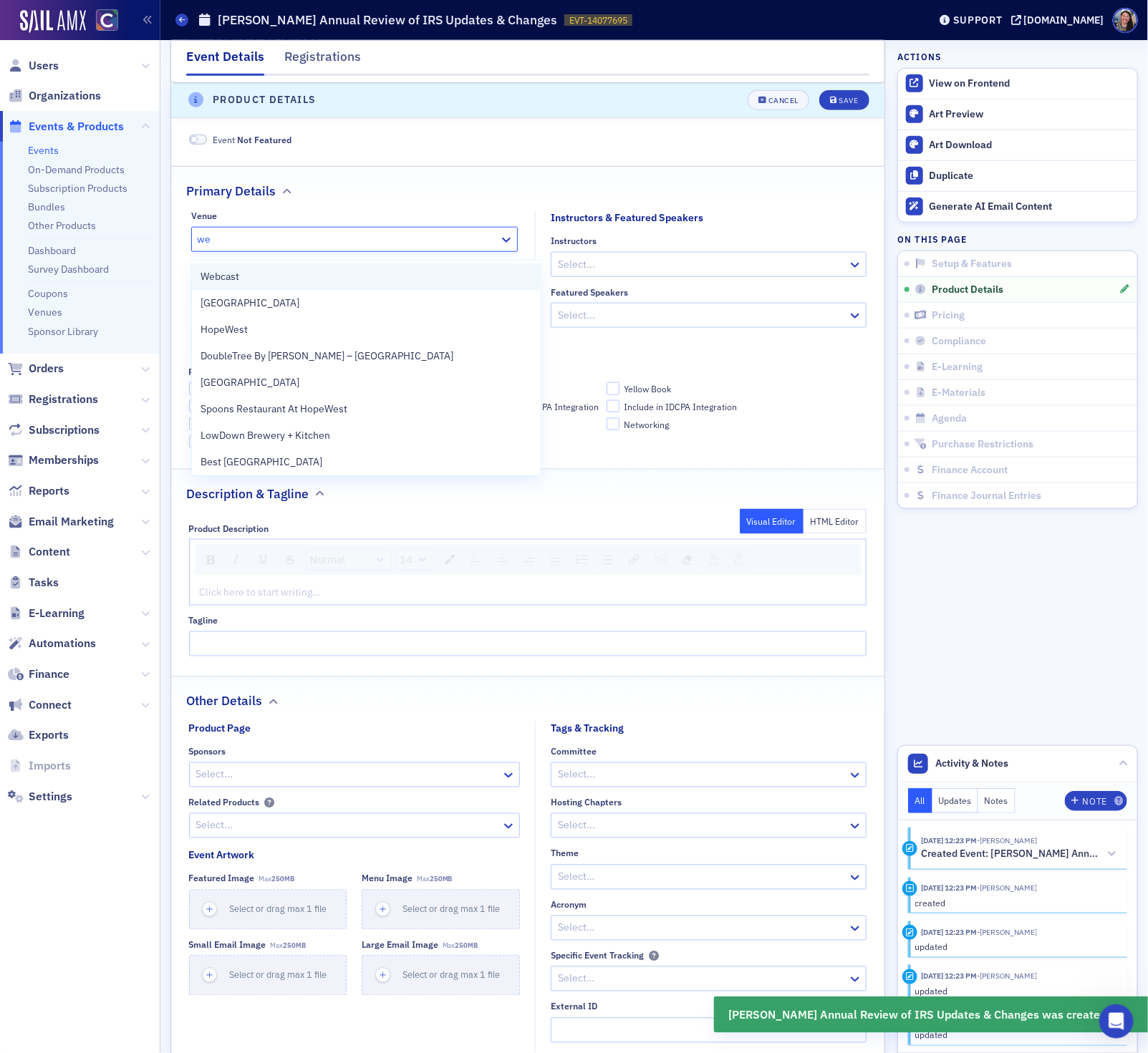
click at [268, 281] on div "Webcast" at bounding box center [366, 276] width 331 height 15
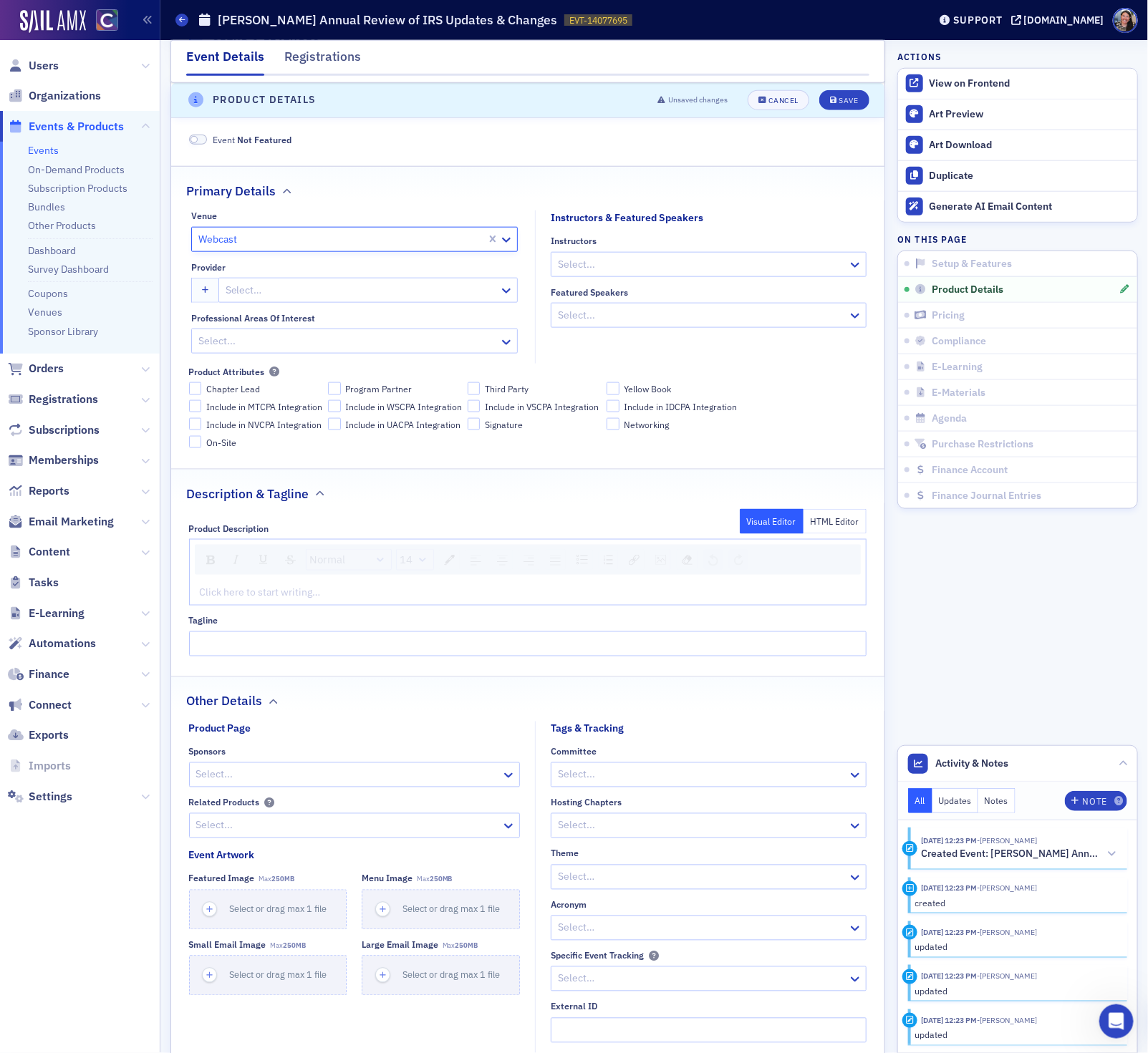
click at [614, 273] on div at bounding box center [701, 264] width 290 height 18
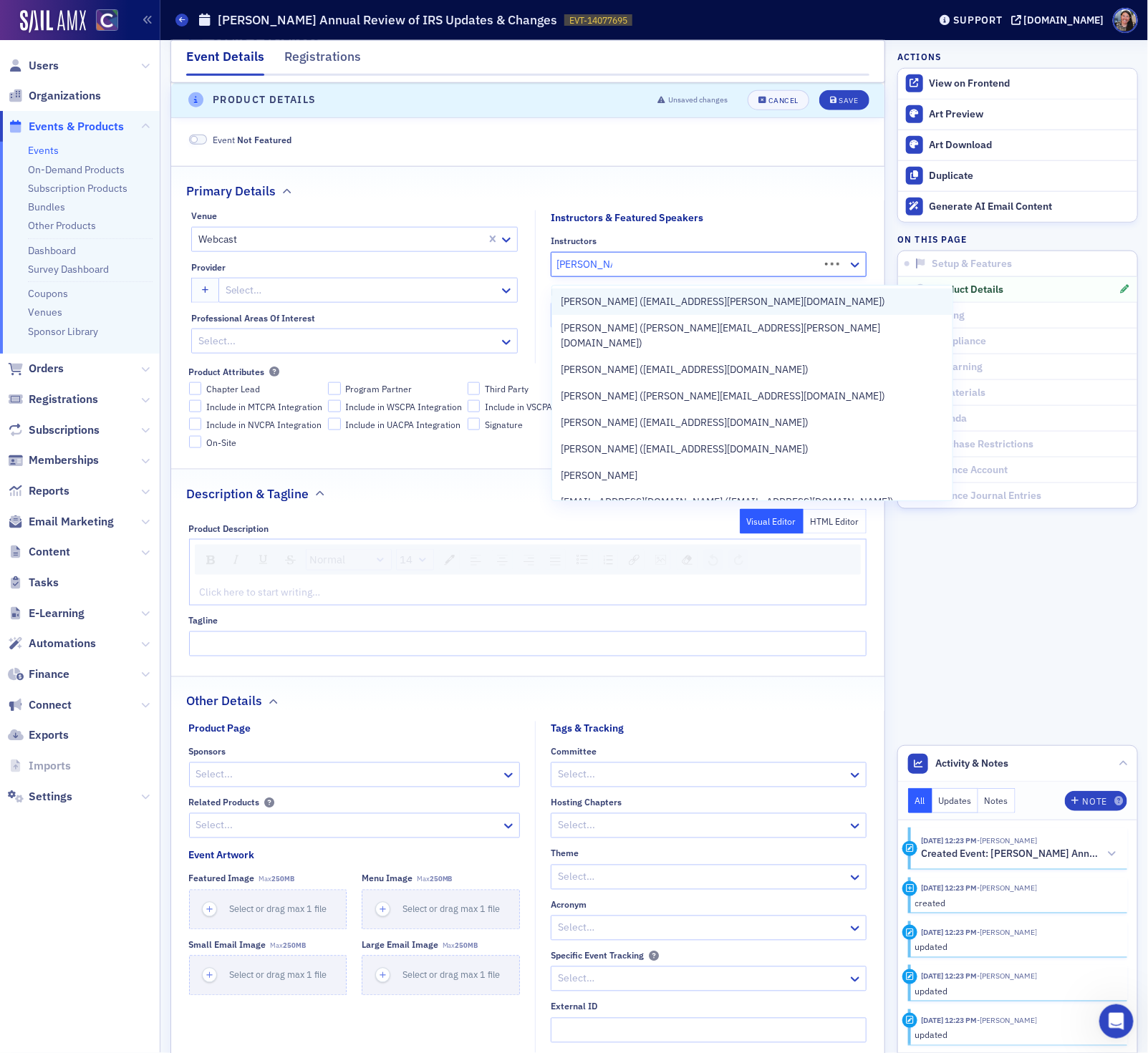
type input "vaughan long"
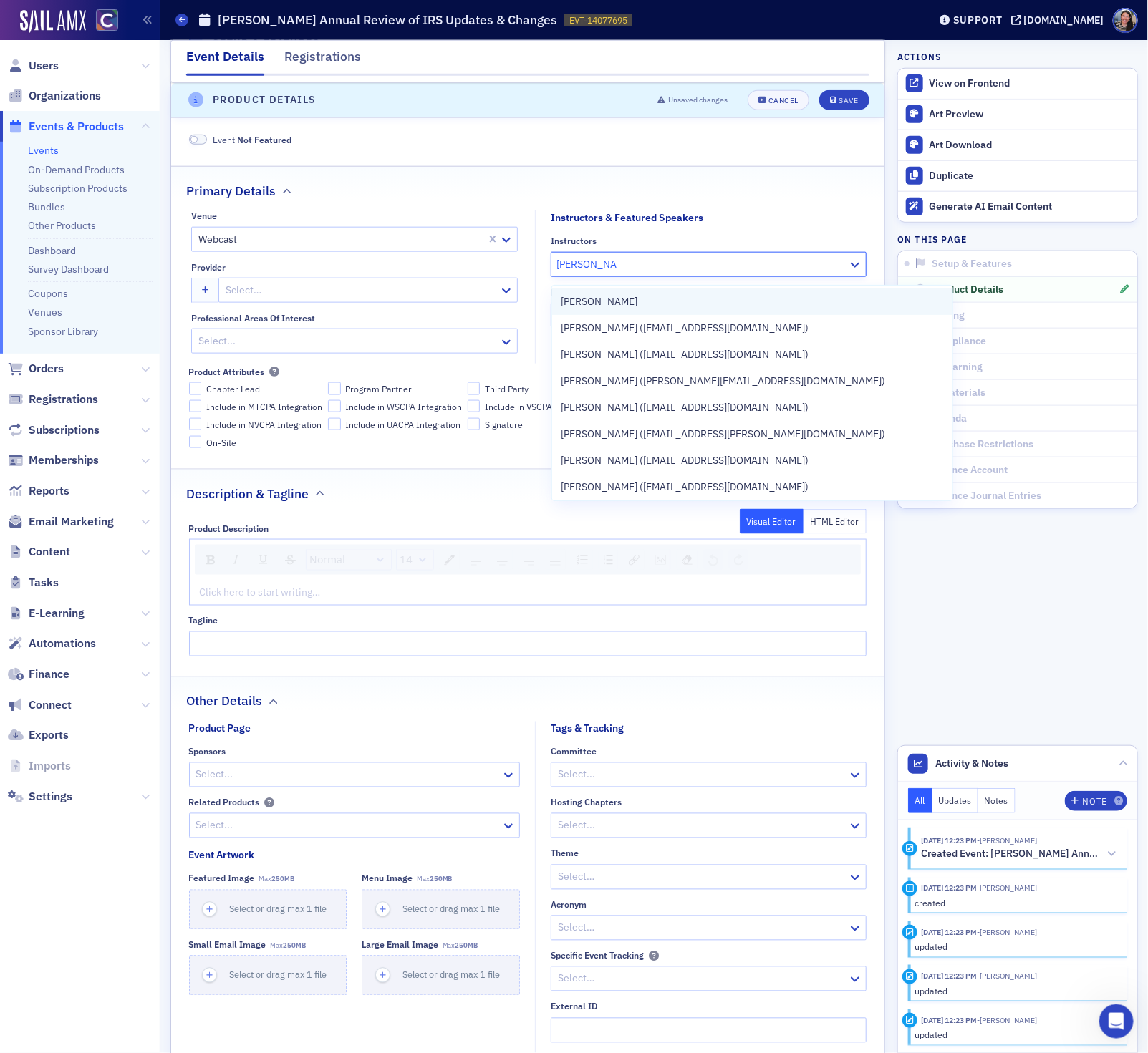
click at [602, 300] on span "[PERSON_NAME]" at bounding box center [599, 301] width 77 height 15
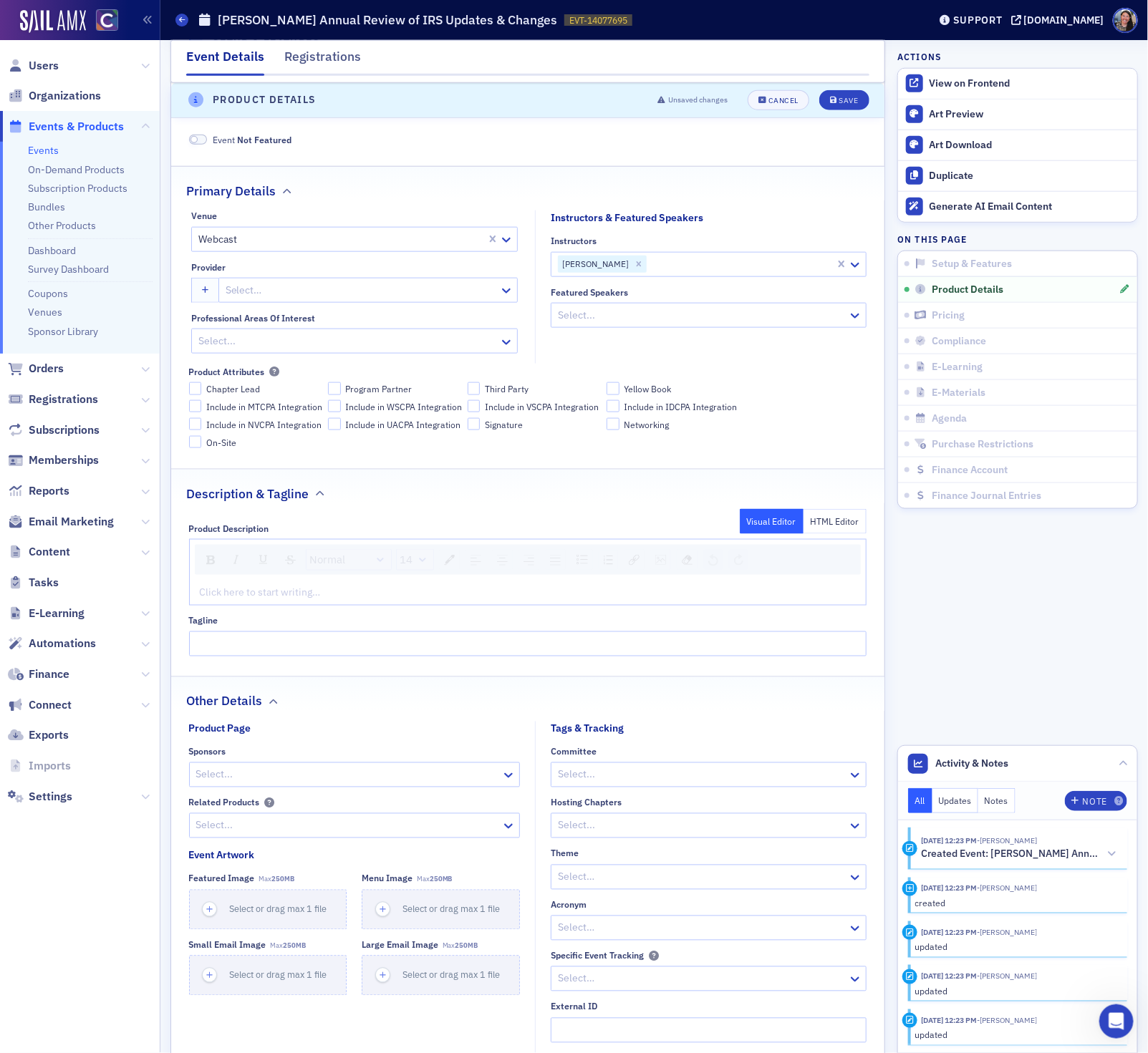
click at [573, 176] on div "Primary Details" at bounding box center [527, 183] width 683 height 34
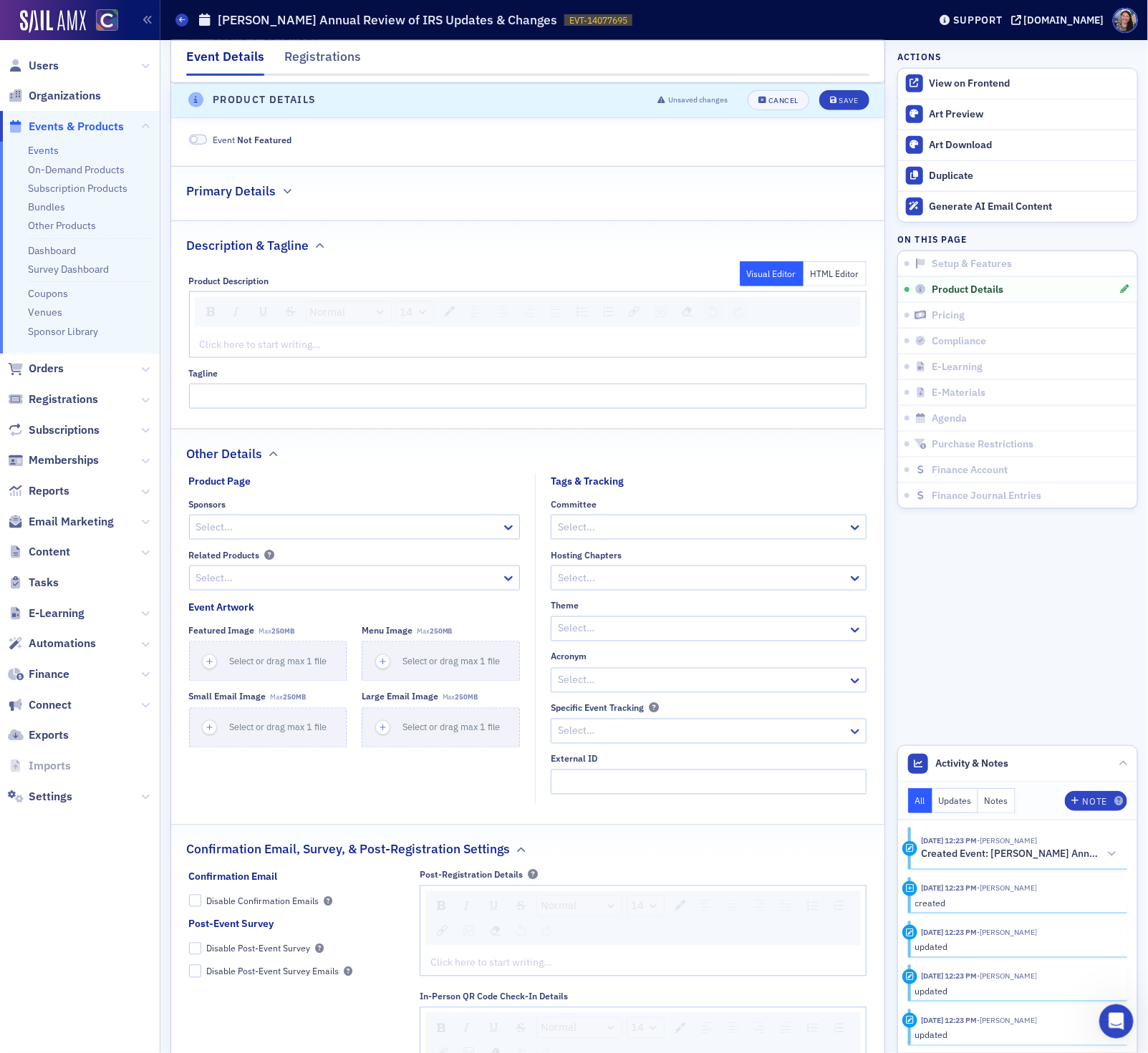
click at [502, 228] on div "Description & Tagline" at bounding box center [527, 238] width 683 height 34
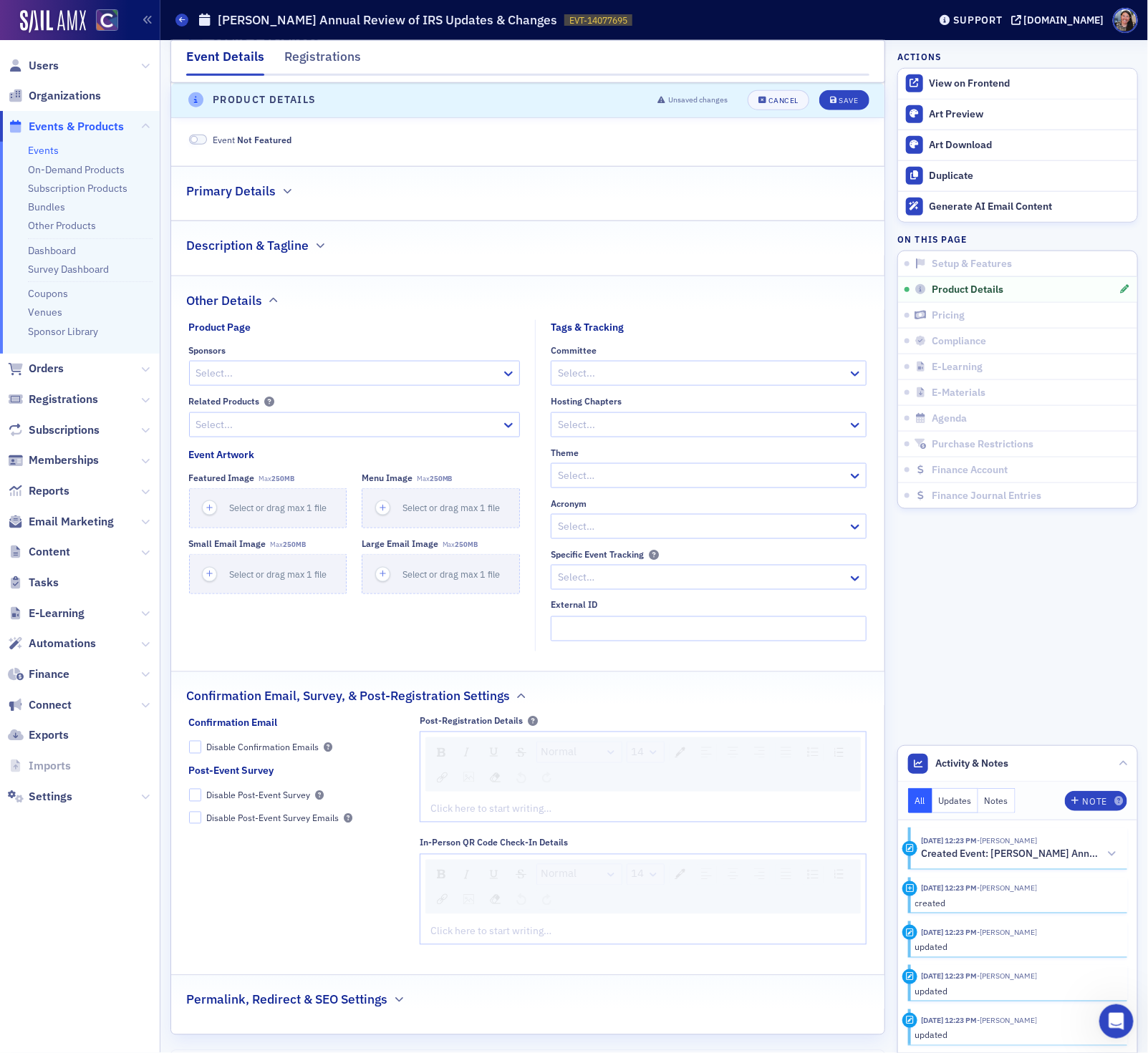
click at [502, 211] on fieldset "Primary Details" at bounding box center [528, 187] width 714 height 44
click at [305, 207] on fieldset "Primary Details" at bounding box center [528, 187] width 714 height 44
click at [248, 191] on h2 "Primary Details" at bounding box center [231, 191] width 90 height 19
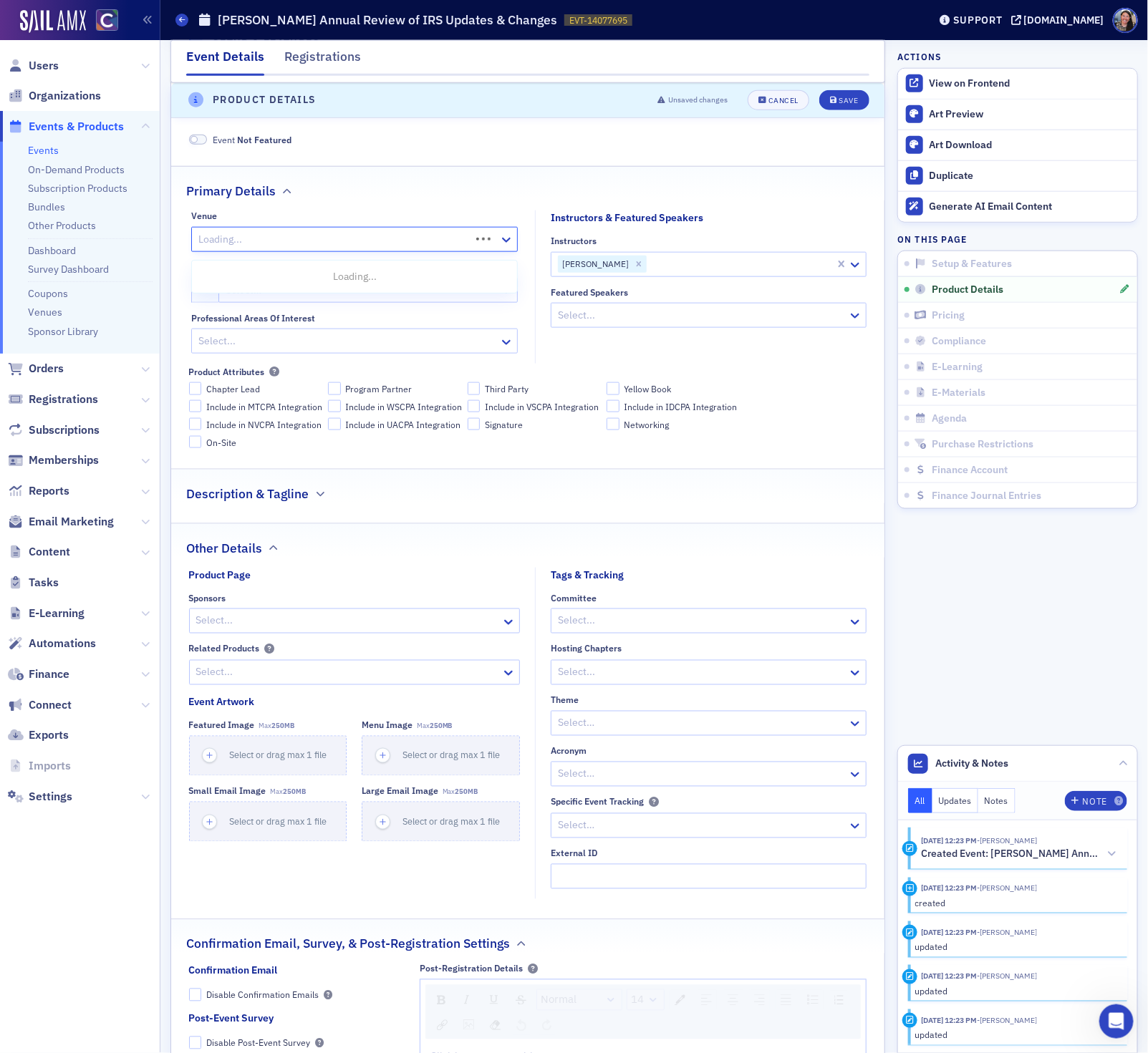
click at [249, 246] on div at bounding box center [332, 239] width 272 height 18
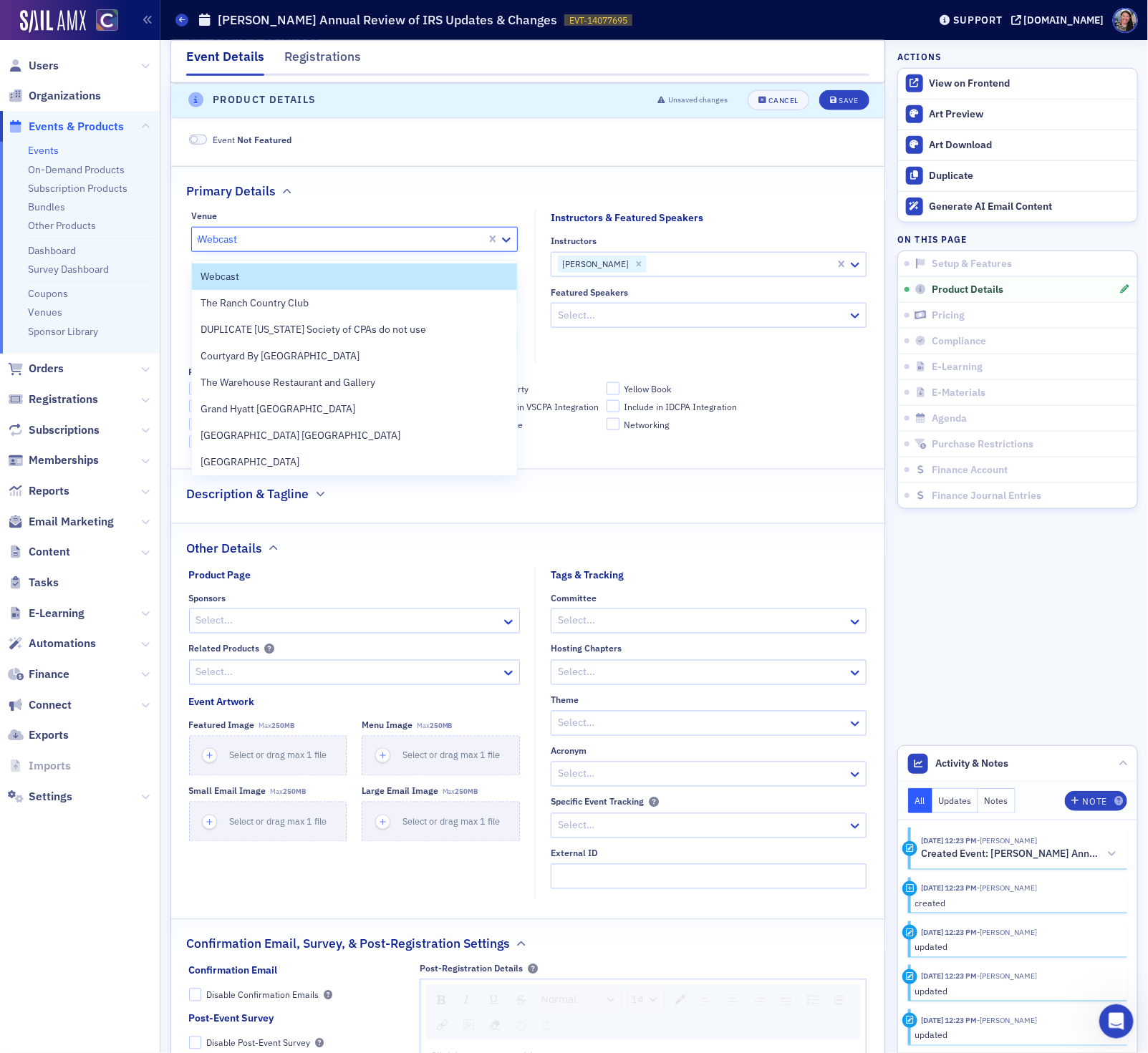
type input "we"
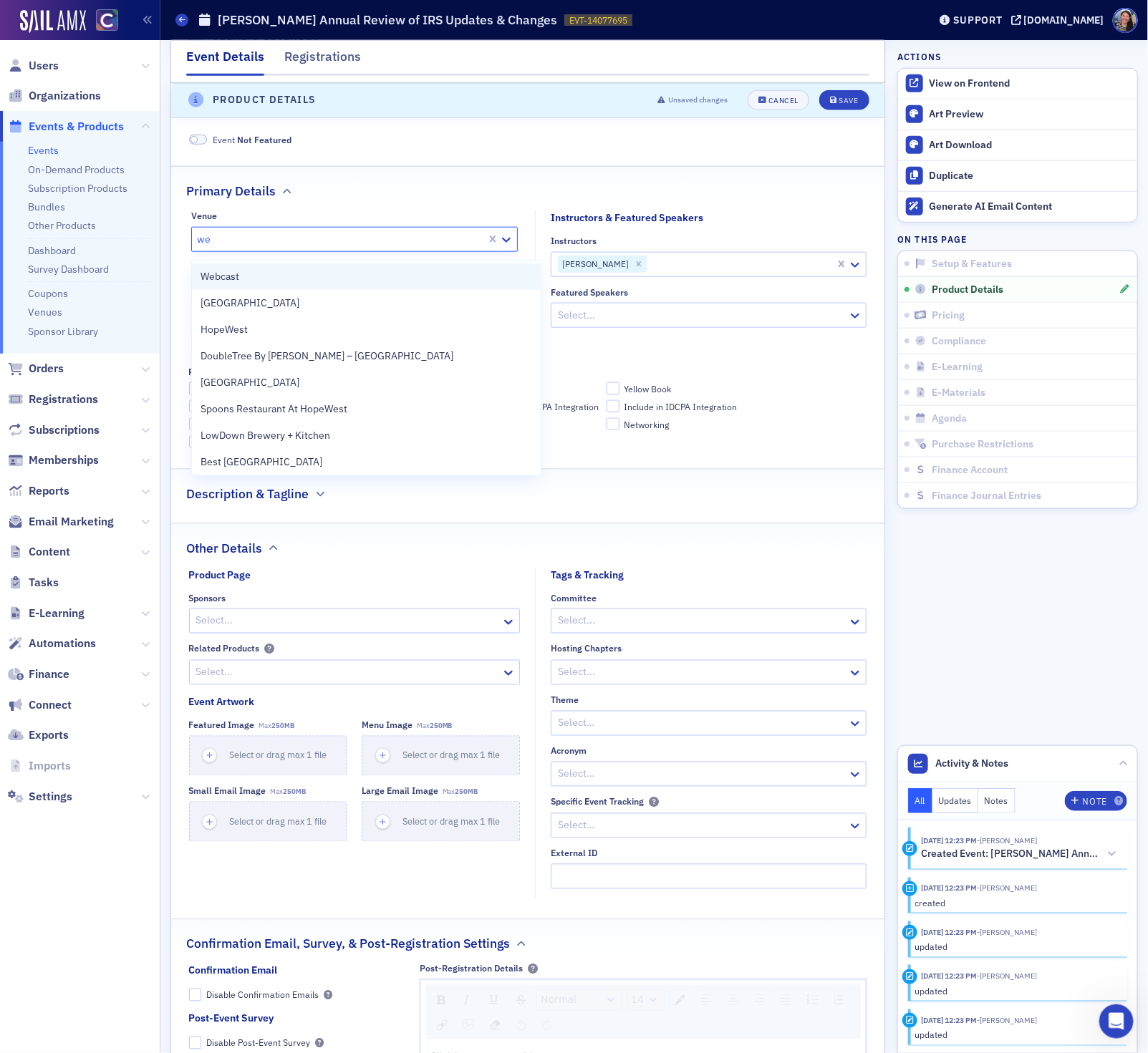
click at [258, 278] on div "Webcast" at bounding box center [366, 276] width 331 height 15
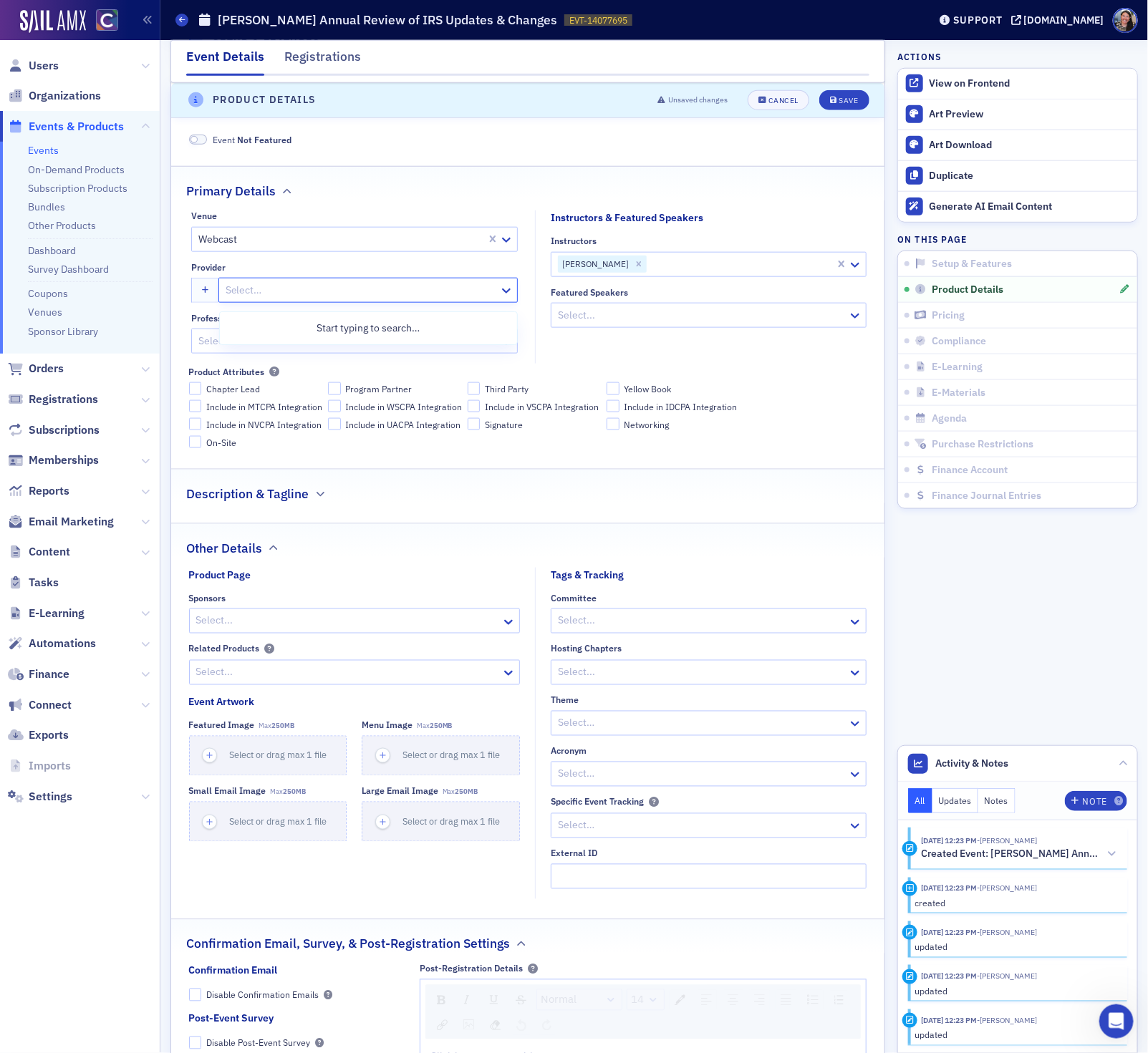
click at [256, 294] on div at bounding box center [361, 289] width 273 height 18
type input "don farmer"
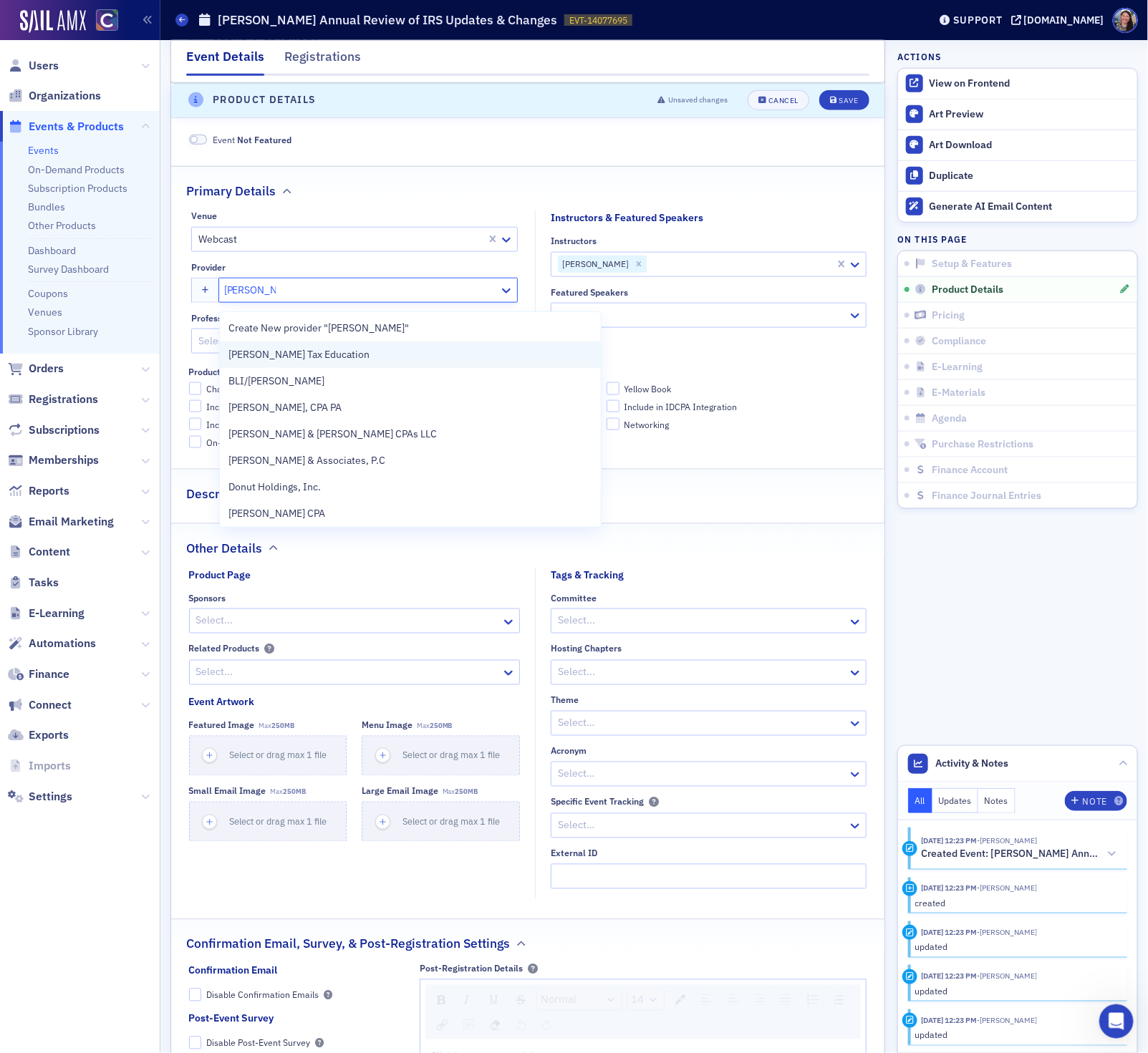
click at [255, 360] on span "Don Farmer Tax Education" at bounding box center [299, 355] width 141 height 15
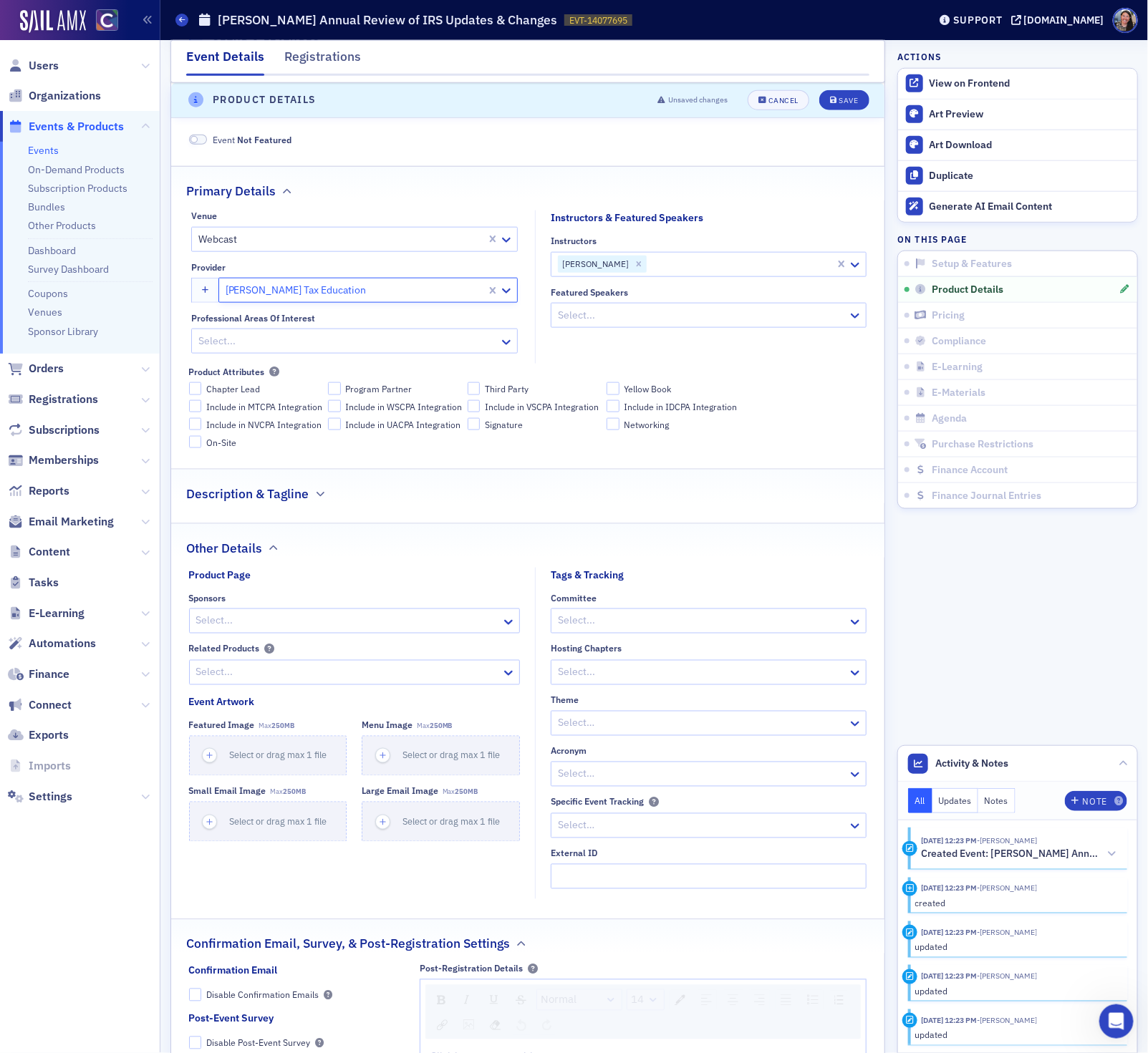
click at [312, 350] on div at bounding box center [346, 341] width 301 height 18
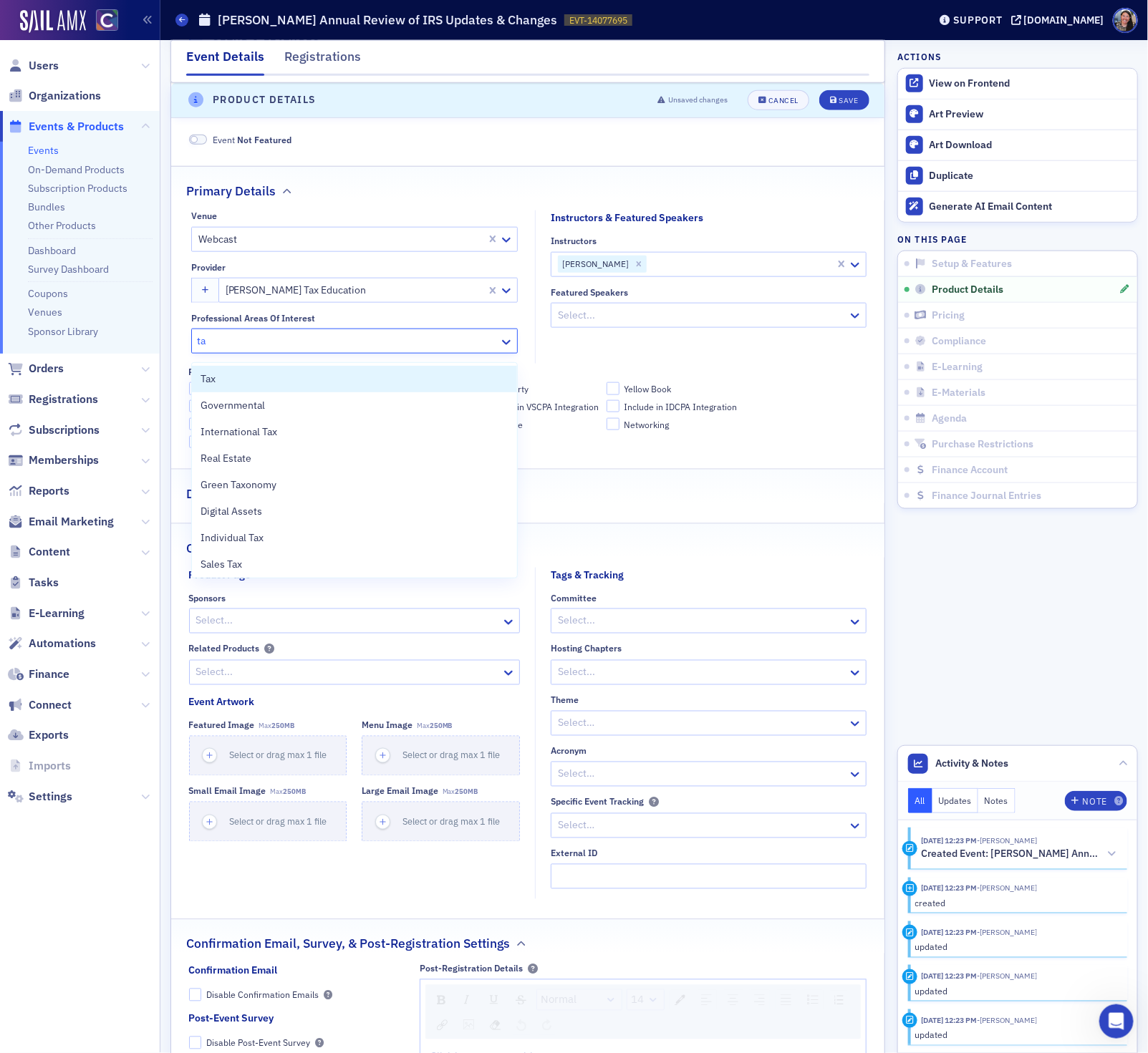
type input "tax"
click at [282, 377] on div "Tax" at bounding box center [354, 379] width 308 height 15
click at [794, 377] on div "Product Attributes" at bounding box center [528, 371] width 678 height 10
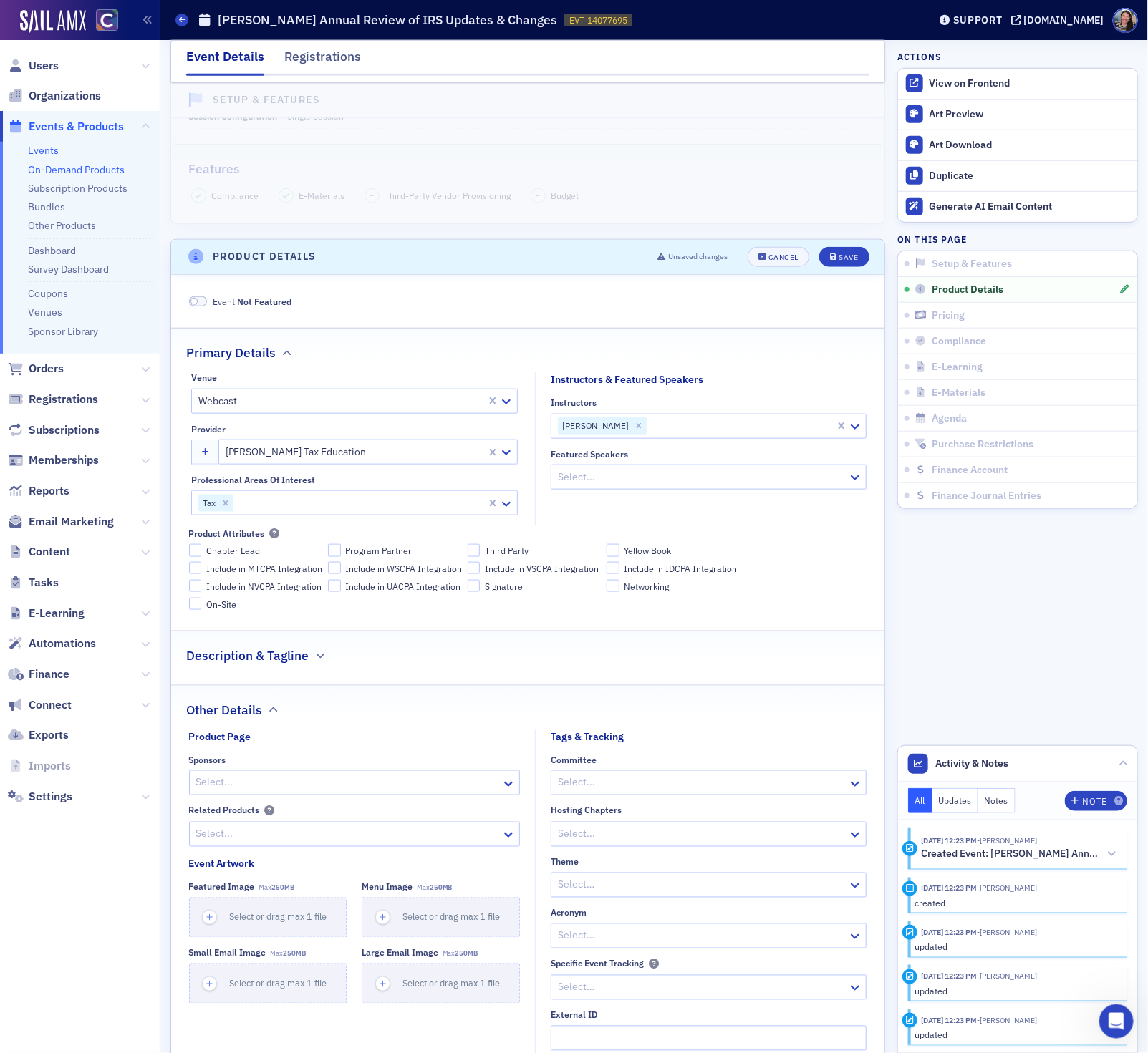
scroll to position [339, 0]
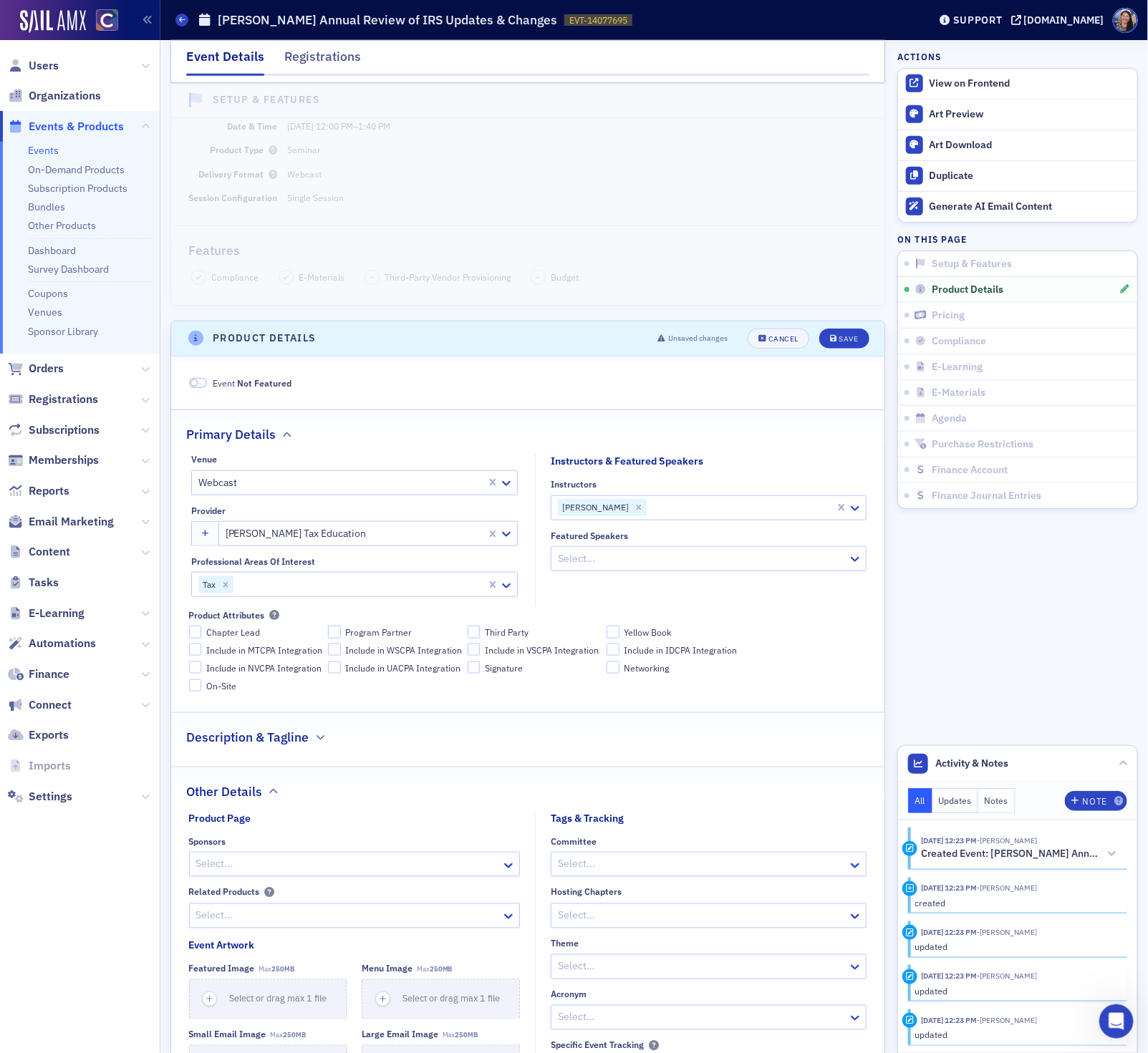
click at [282, 746] on h2 "Description & Tagline" at bounding box center [247, 738] width 123 height 19
click at [271, 746] on h2 "Description & Tagline" at bounding box center [247, 738] width 123 height 19
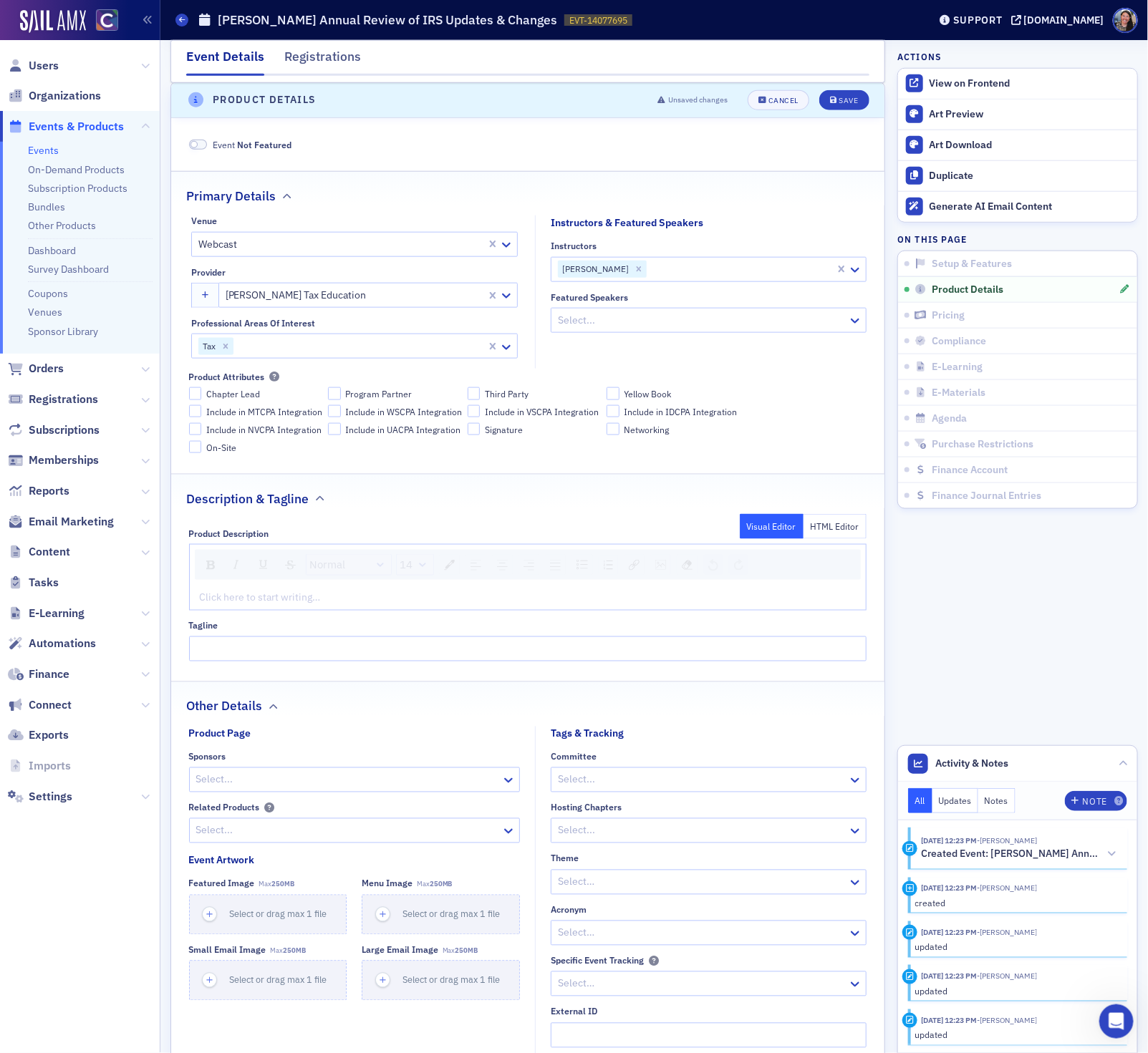
scroll to position [595, 0]
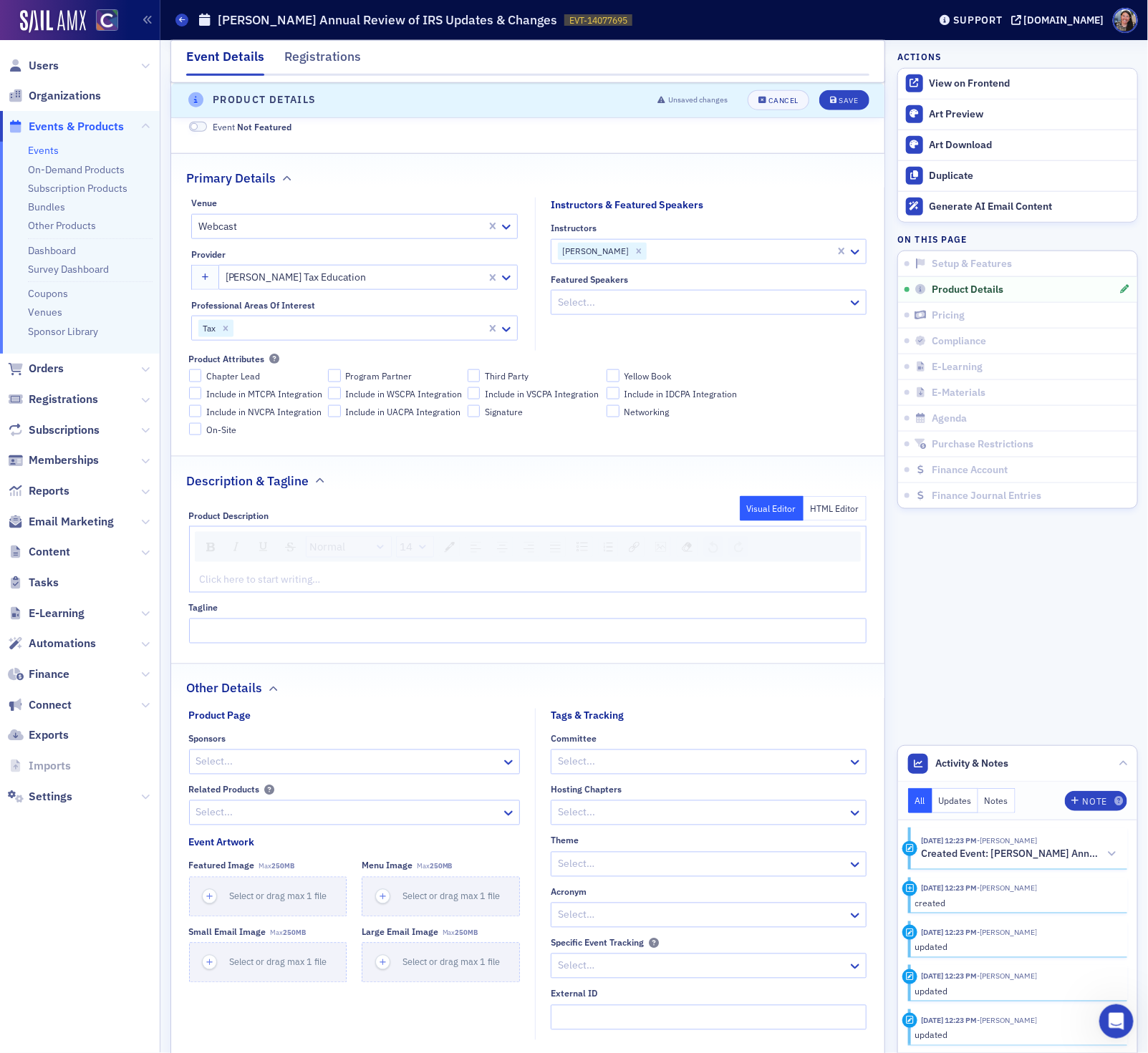
click at [336, 580] on div "rdw-editor" at bounding box center [528, 579] width 655 height 15
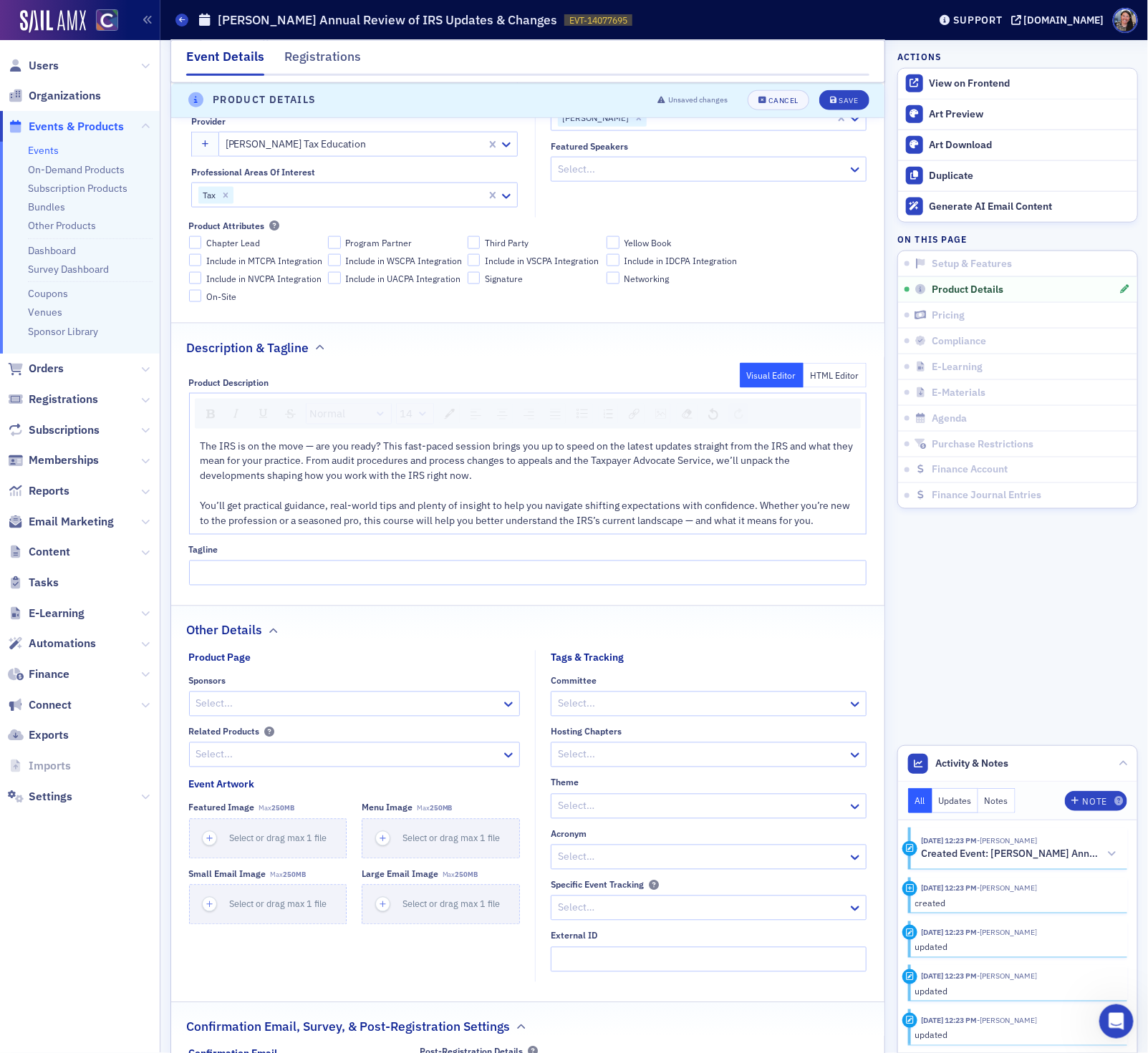
scroll to position [799, 0]
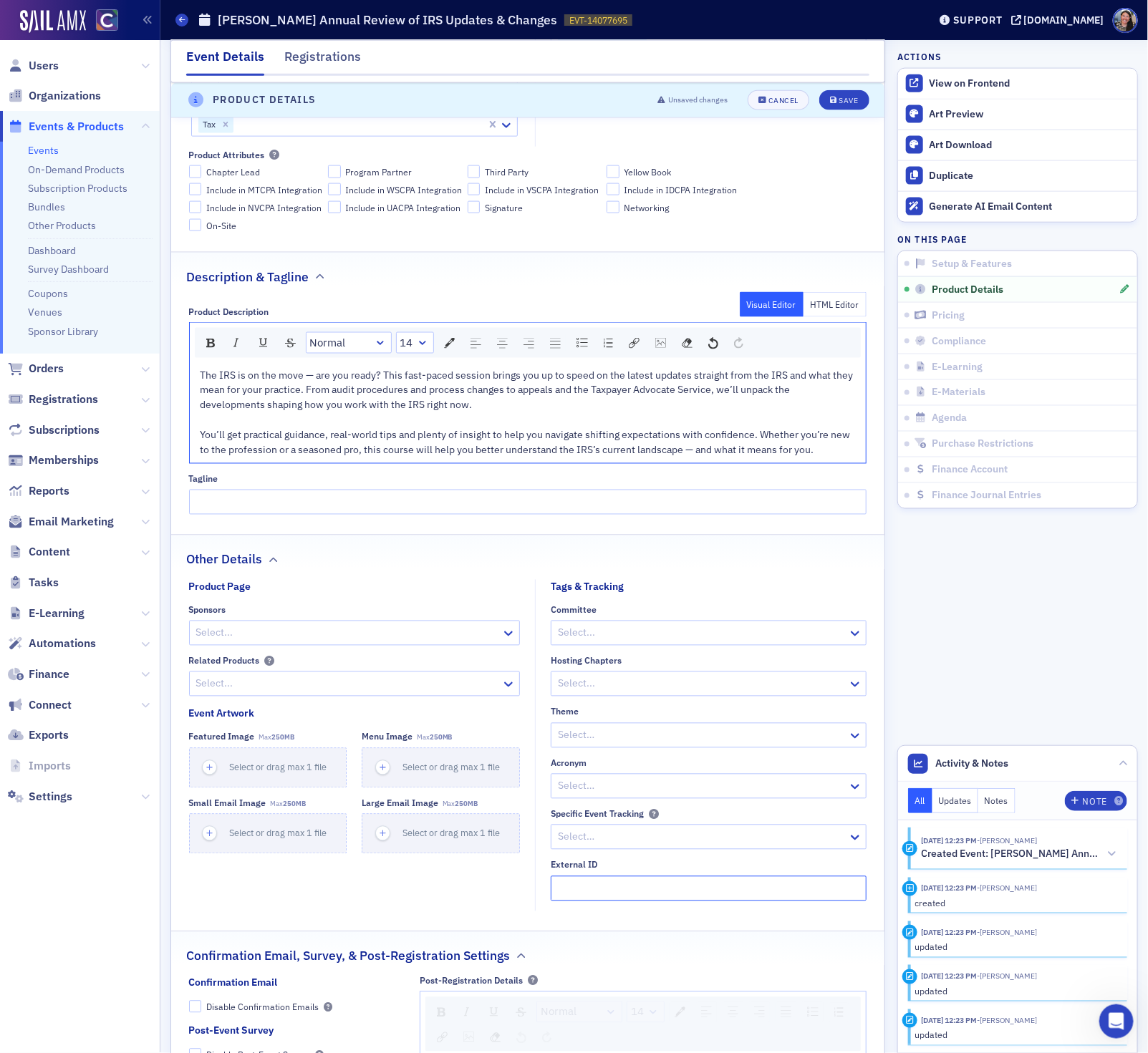
click at [567, 901] on input "External ID" at bounding box center [708, 888] width 316 height 25
paste input "250635024"
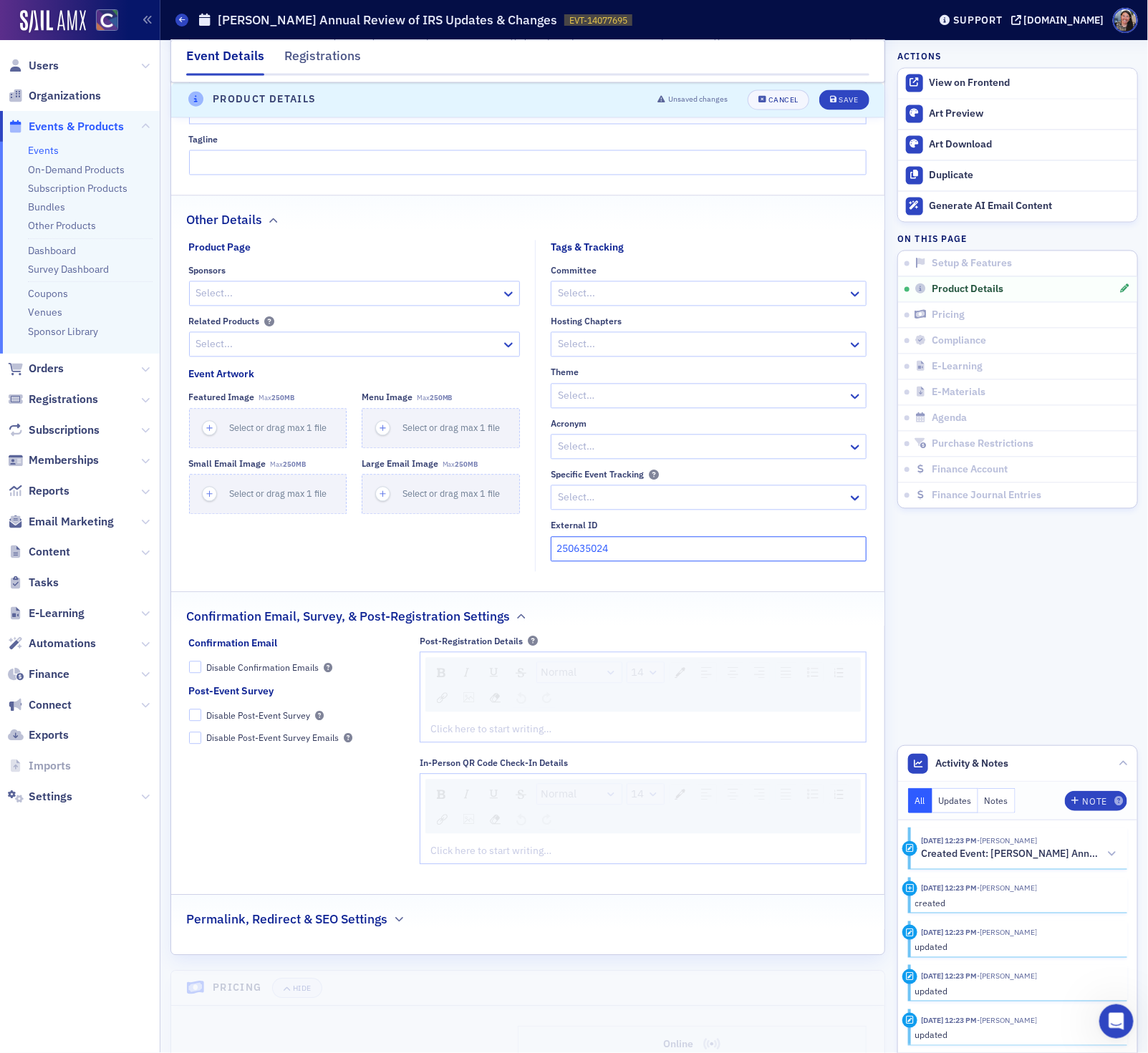
scroll to position [1148, 0]
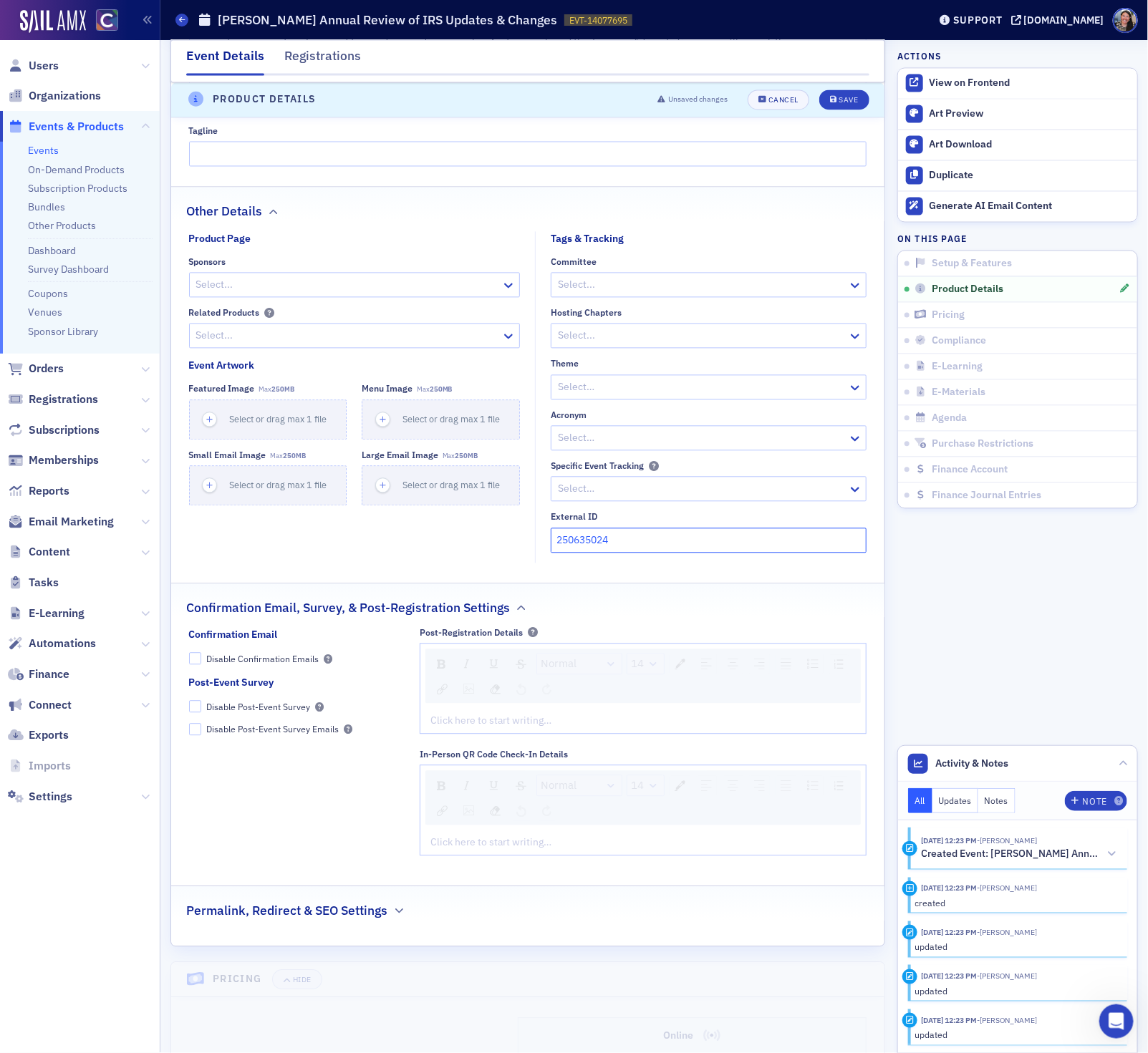
type input "250635024"
click at [452, 728] on div "rdw-editor" at bounding box center [642, 721] width 424 height 15
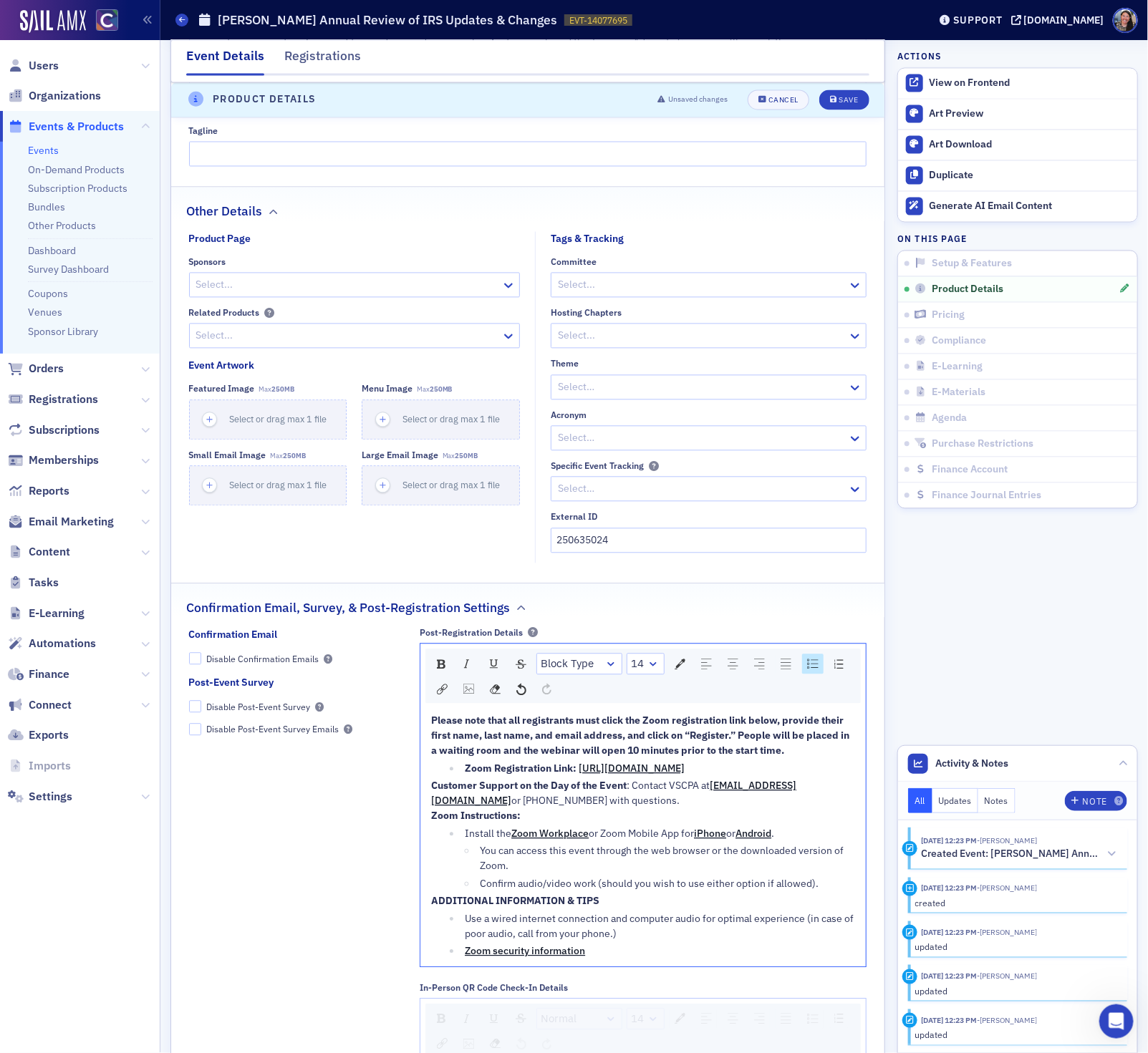
drag, startPoint x: 828, startPoint y: 792, endPoint x: 456, endPoint y: 794, distance: 372.0
click at [456, 777] on ul "Zoom Registration Link: https://us06web.zoom.us/webinar/register/WN_xz5DSQVdRAa…" at bounding box center [642, 769] width 424 height 15
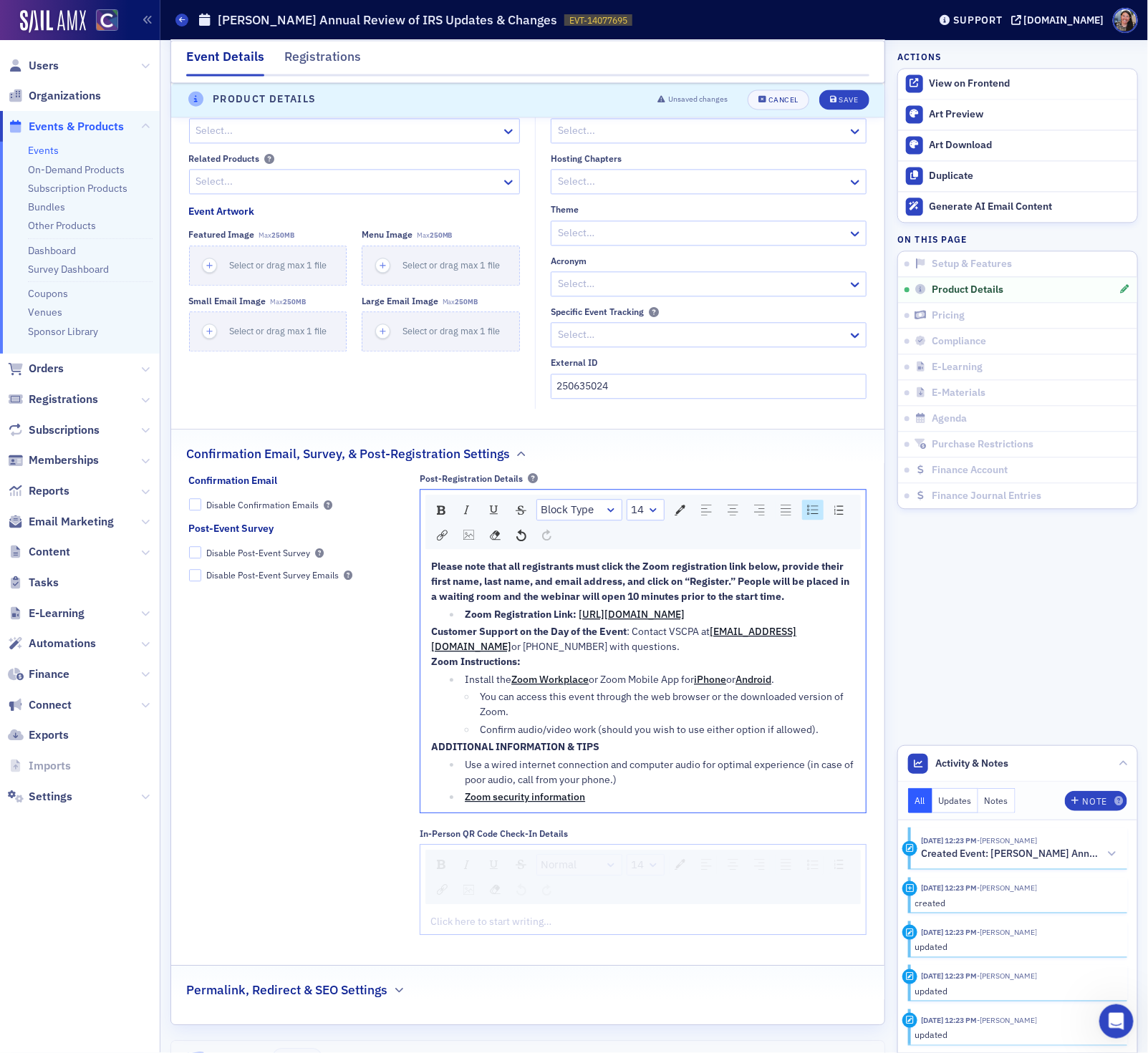
scroll to position [1455, 0]
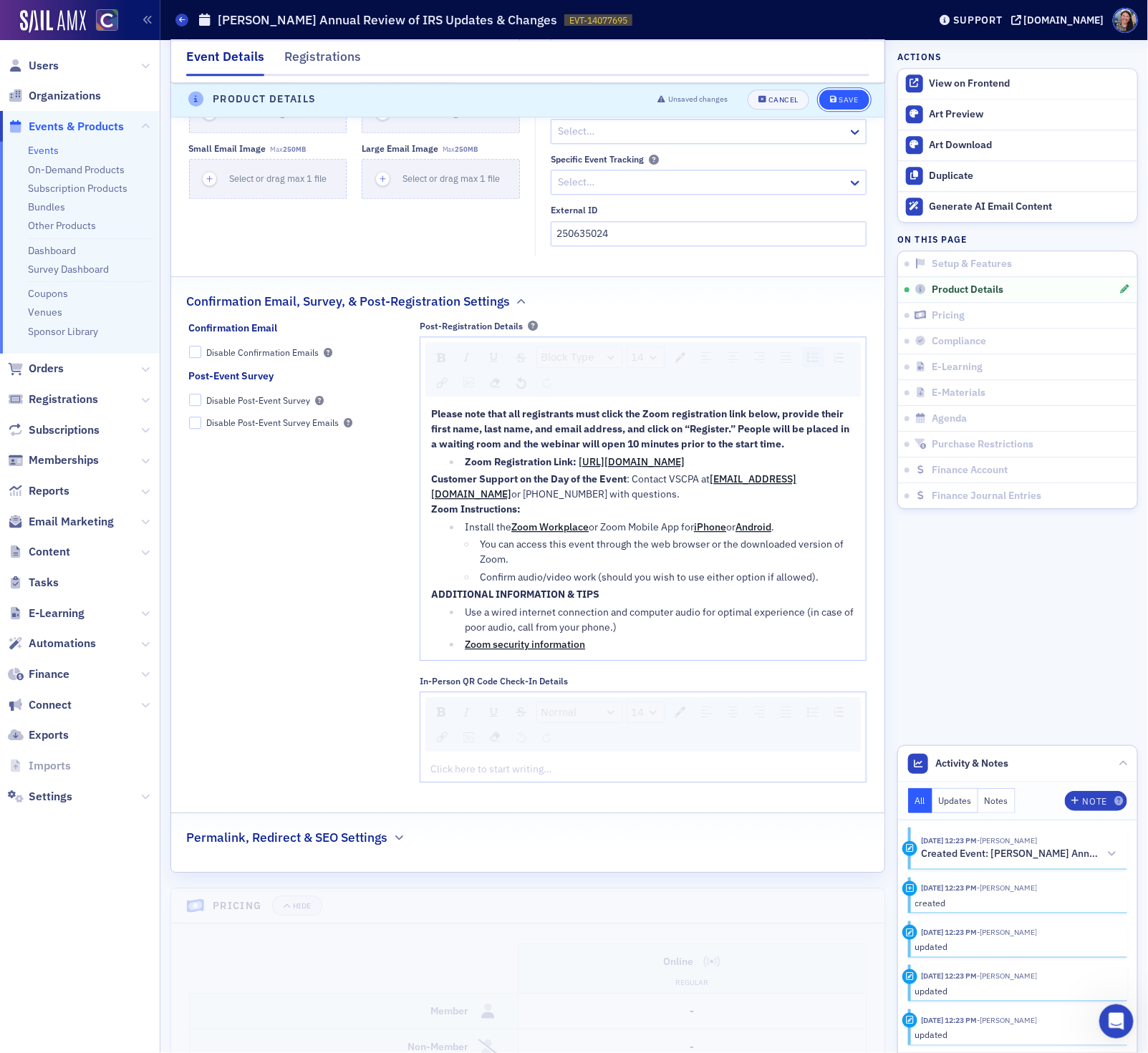
click at [841, 92] on button "Save" at bounding box center [844, 99] width 50 height 20
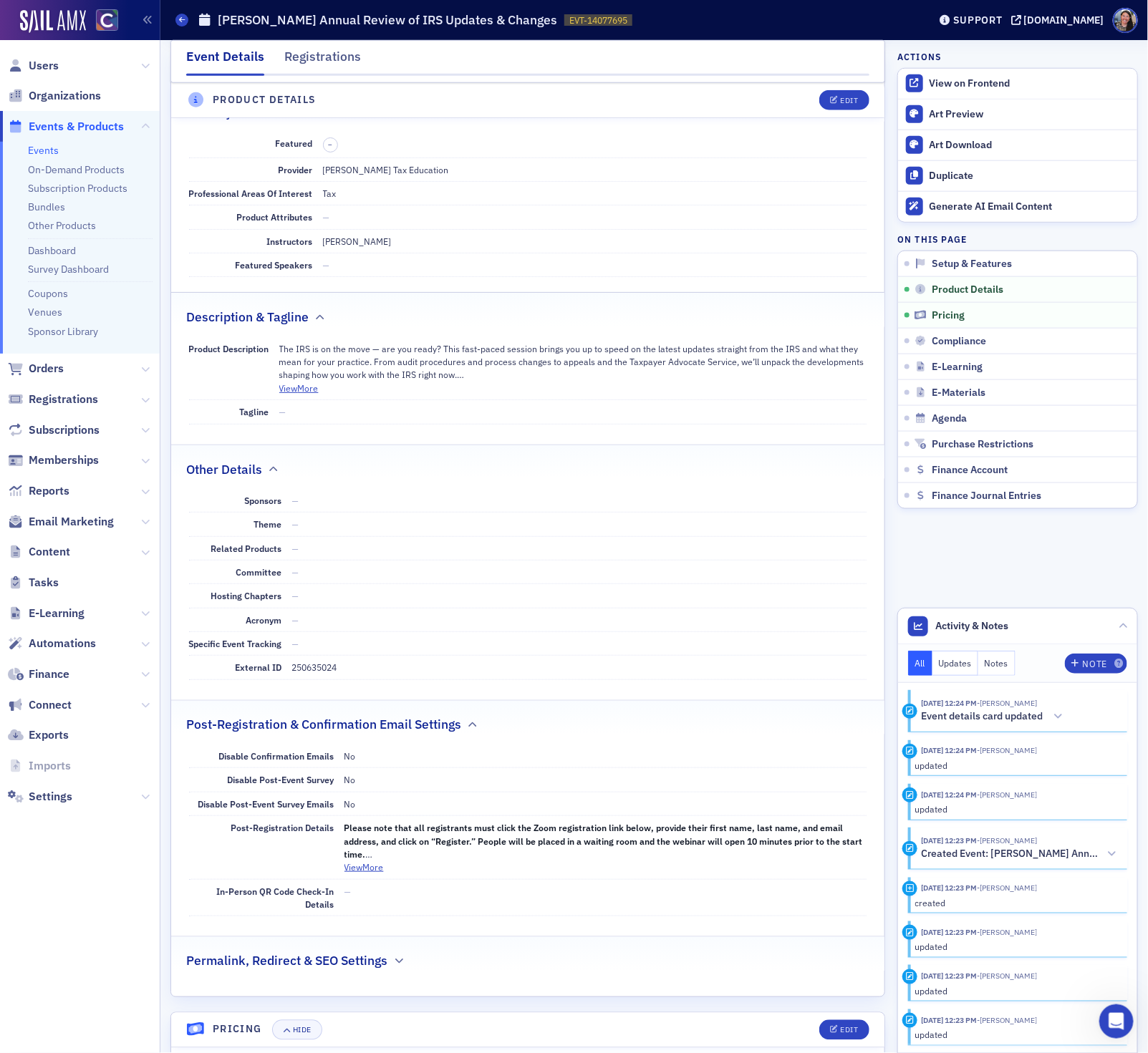
scroll to position [582, 0]
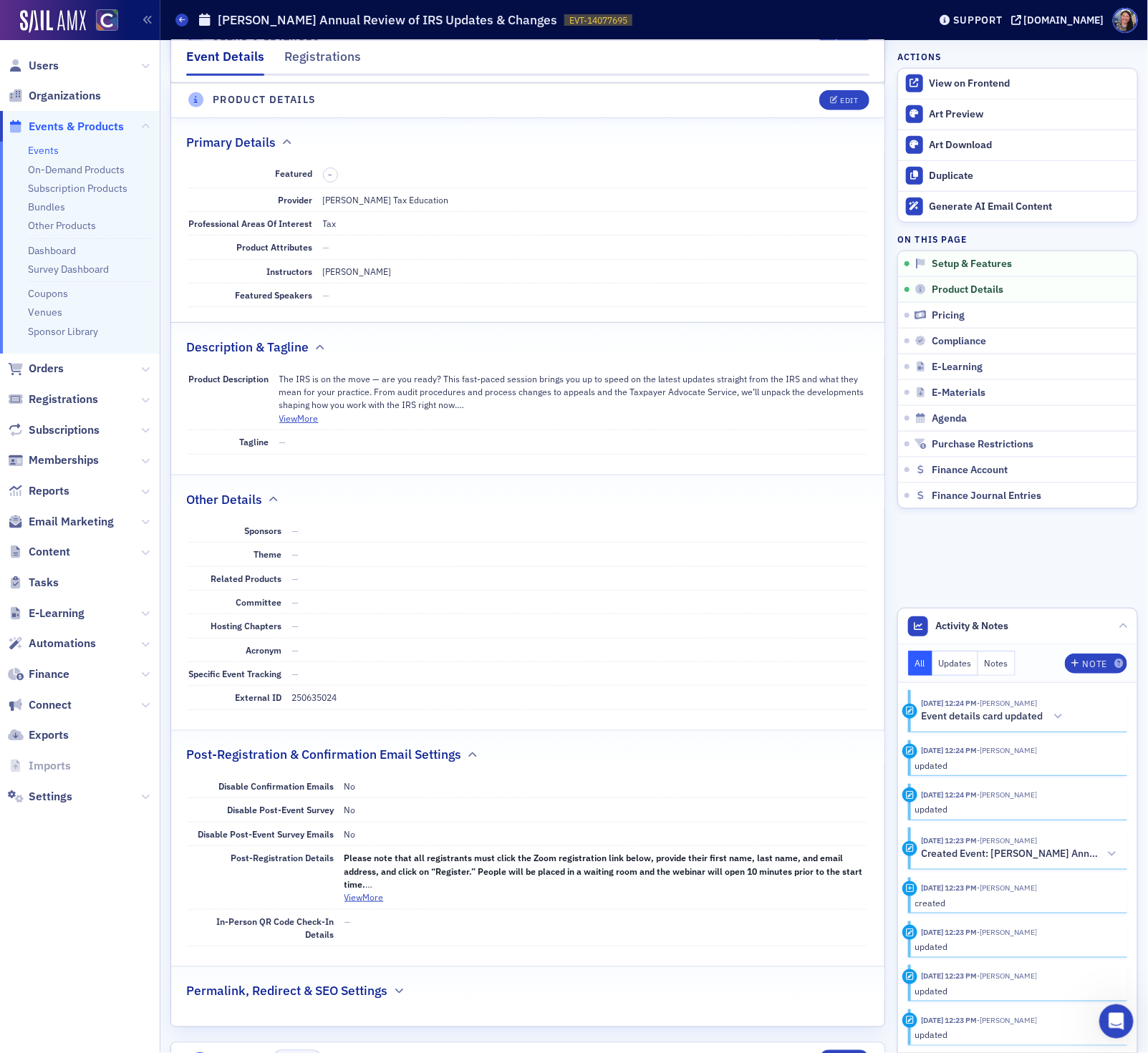
click at [325, 709] on dd "250635024" at bounding box center [580, 696] width 575 height 22
copy dd "250635024"
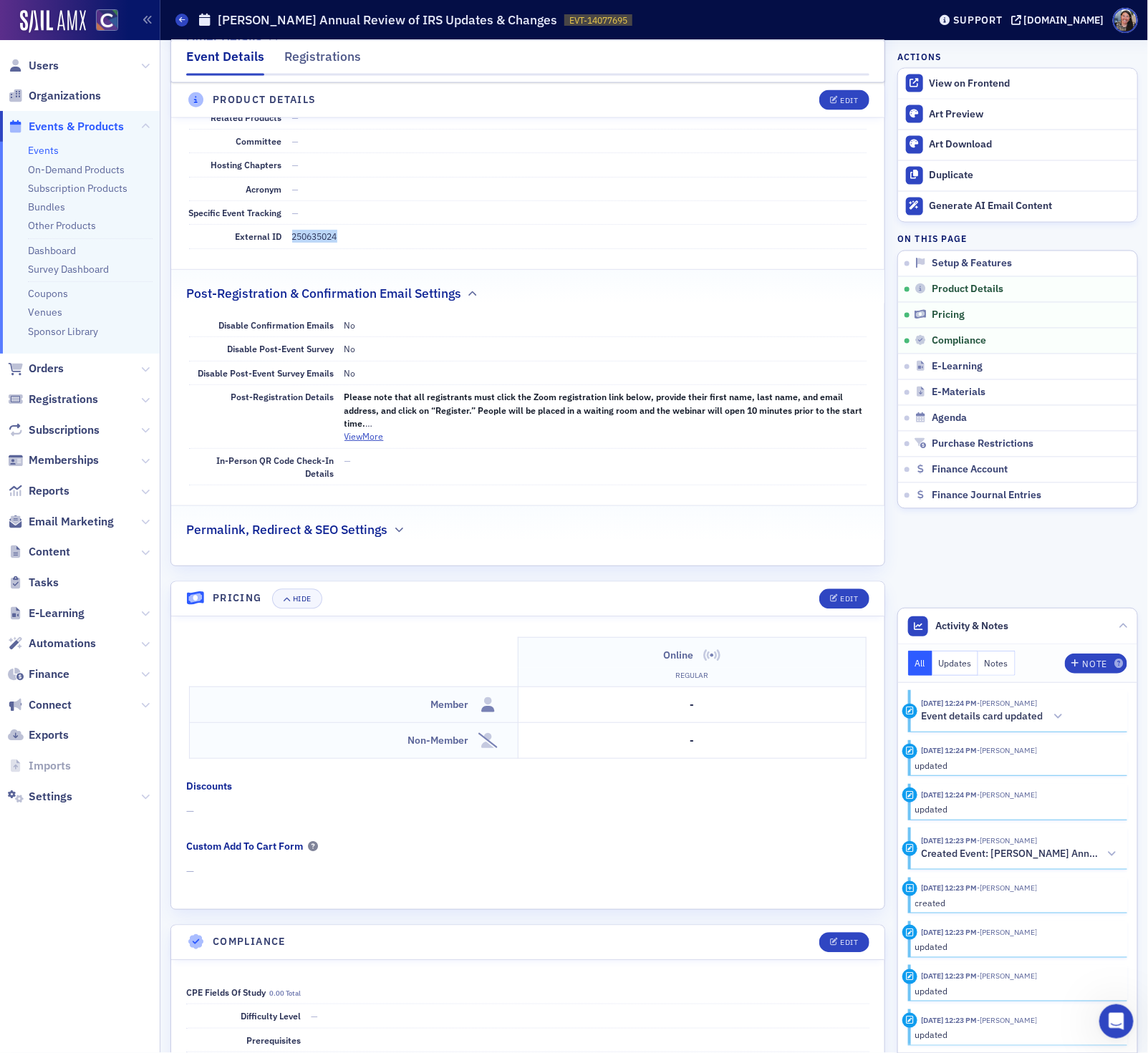
scroll to position [1048, 0]
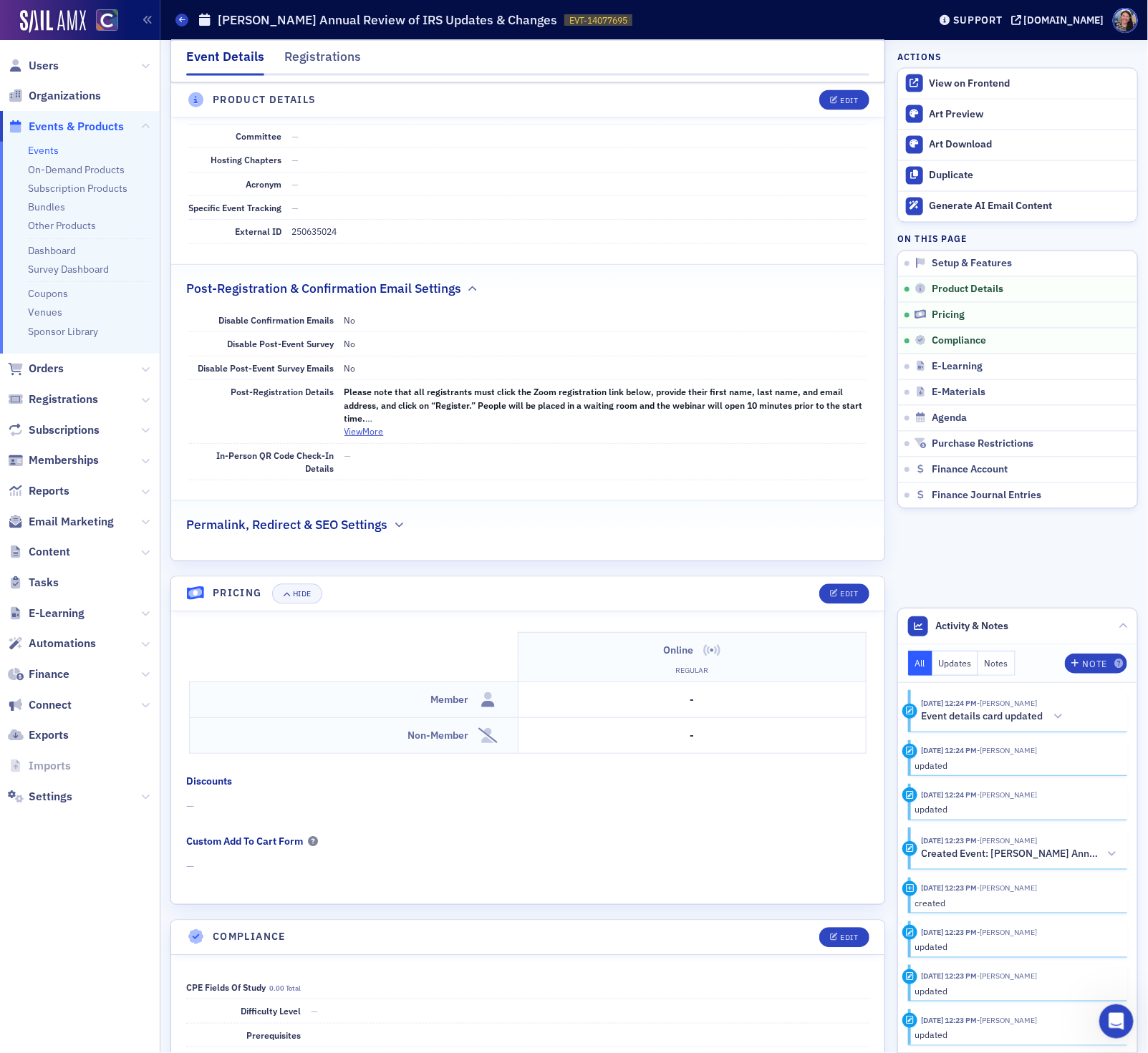
click at [817, 604] on div "Edit" at bounding box center [838, 593] width 59 height 20
click at [832, 604] on button "Edit" at bounding box center [844, 593] width 50 height 20
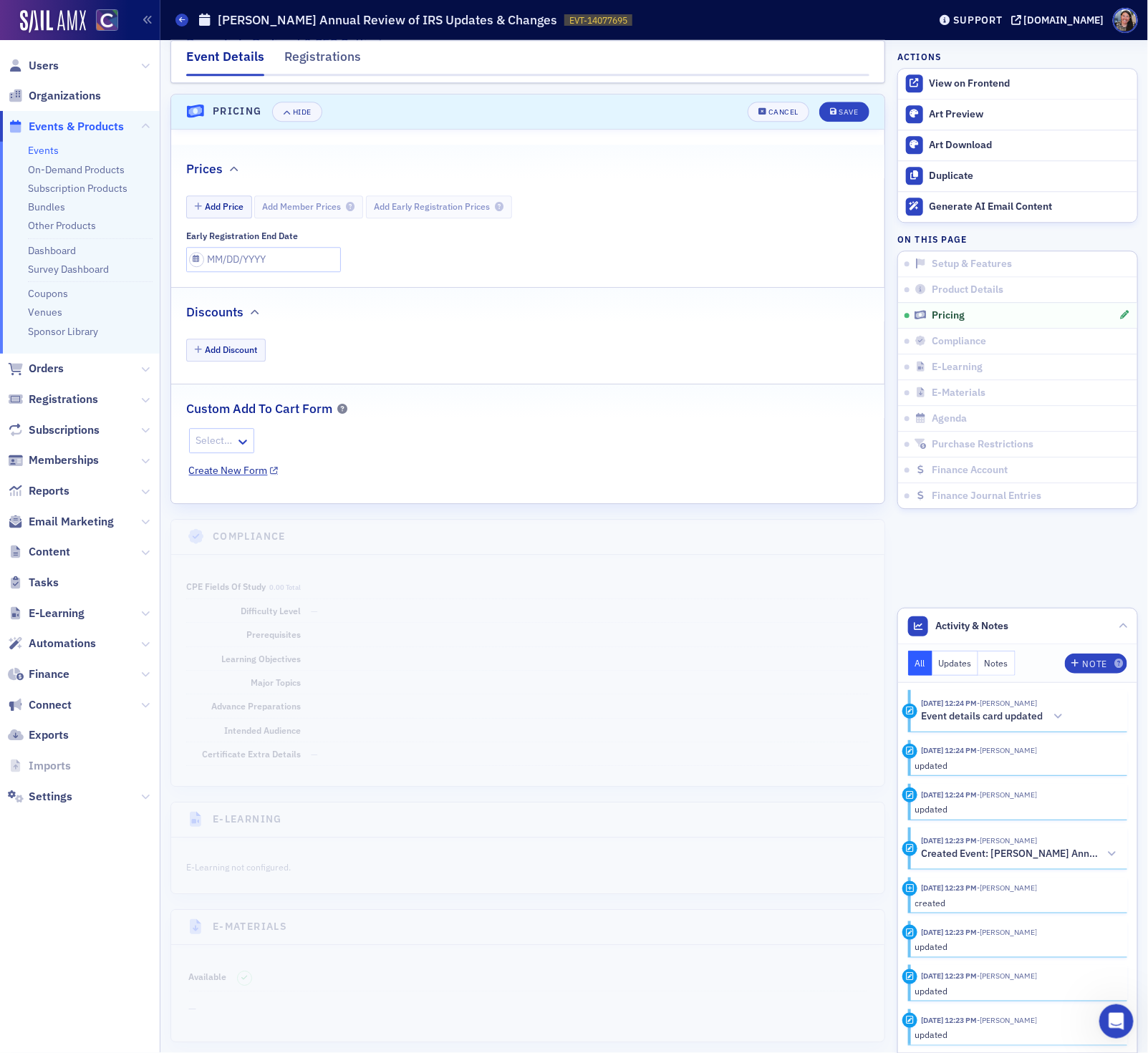
scroll to position [1557, 0]
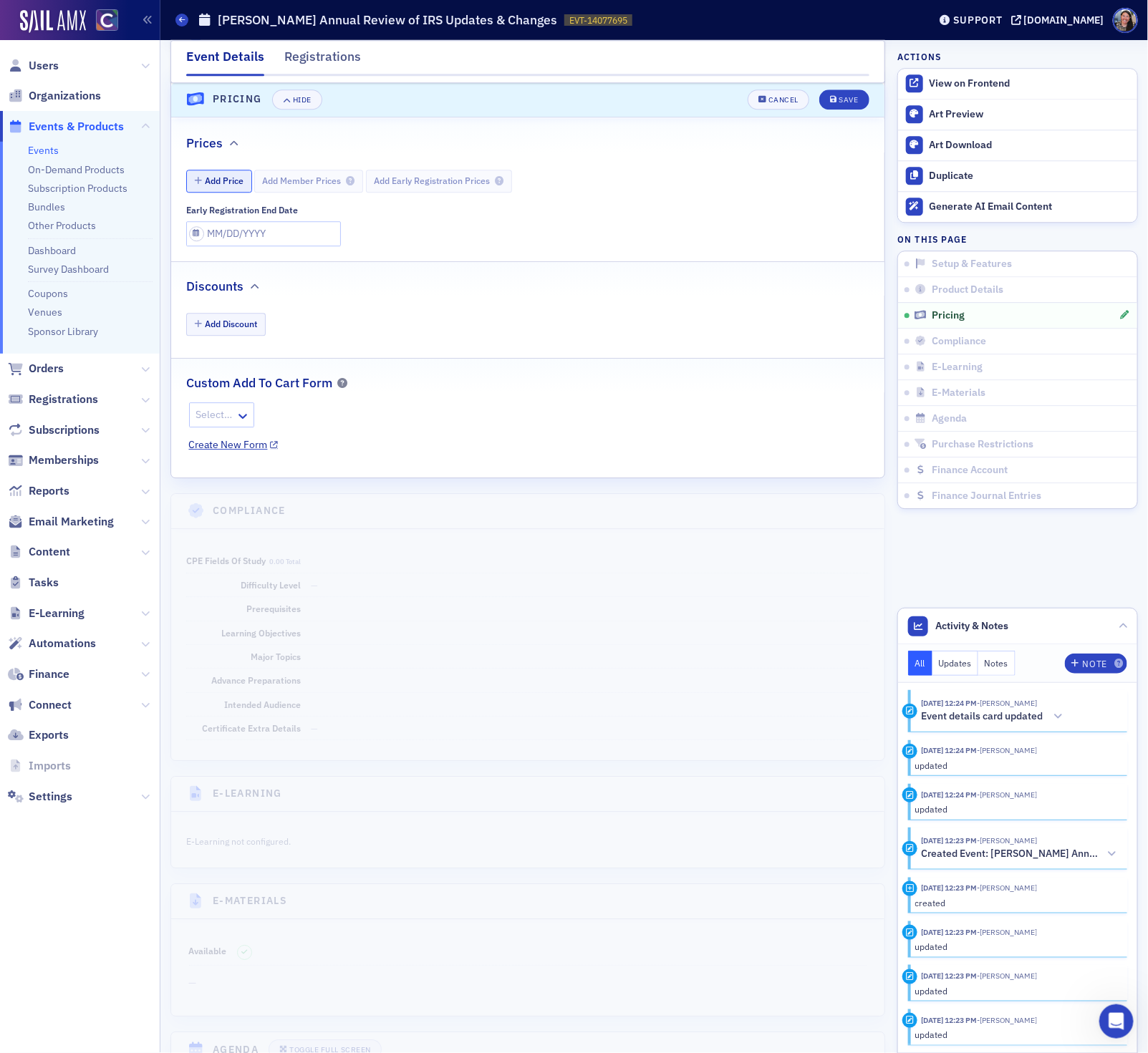
click at [220, 192] on button "Add Price" at bounding box center [219, 181] width 66 height 22
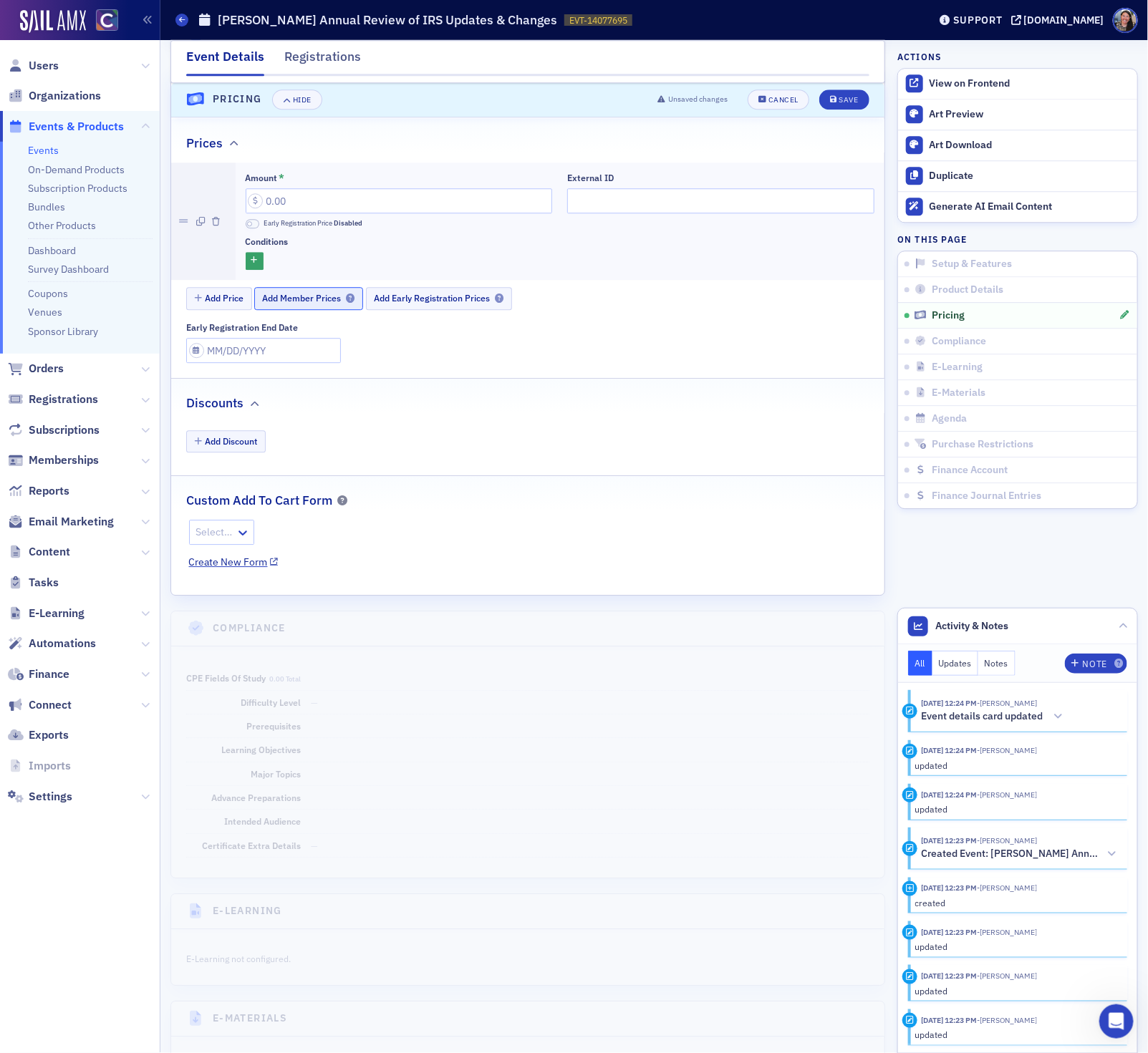
click at [294, 304] on button "Add Member Prices" at bounding box center [308, 299] width 109 height 22
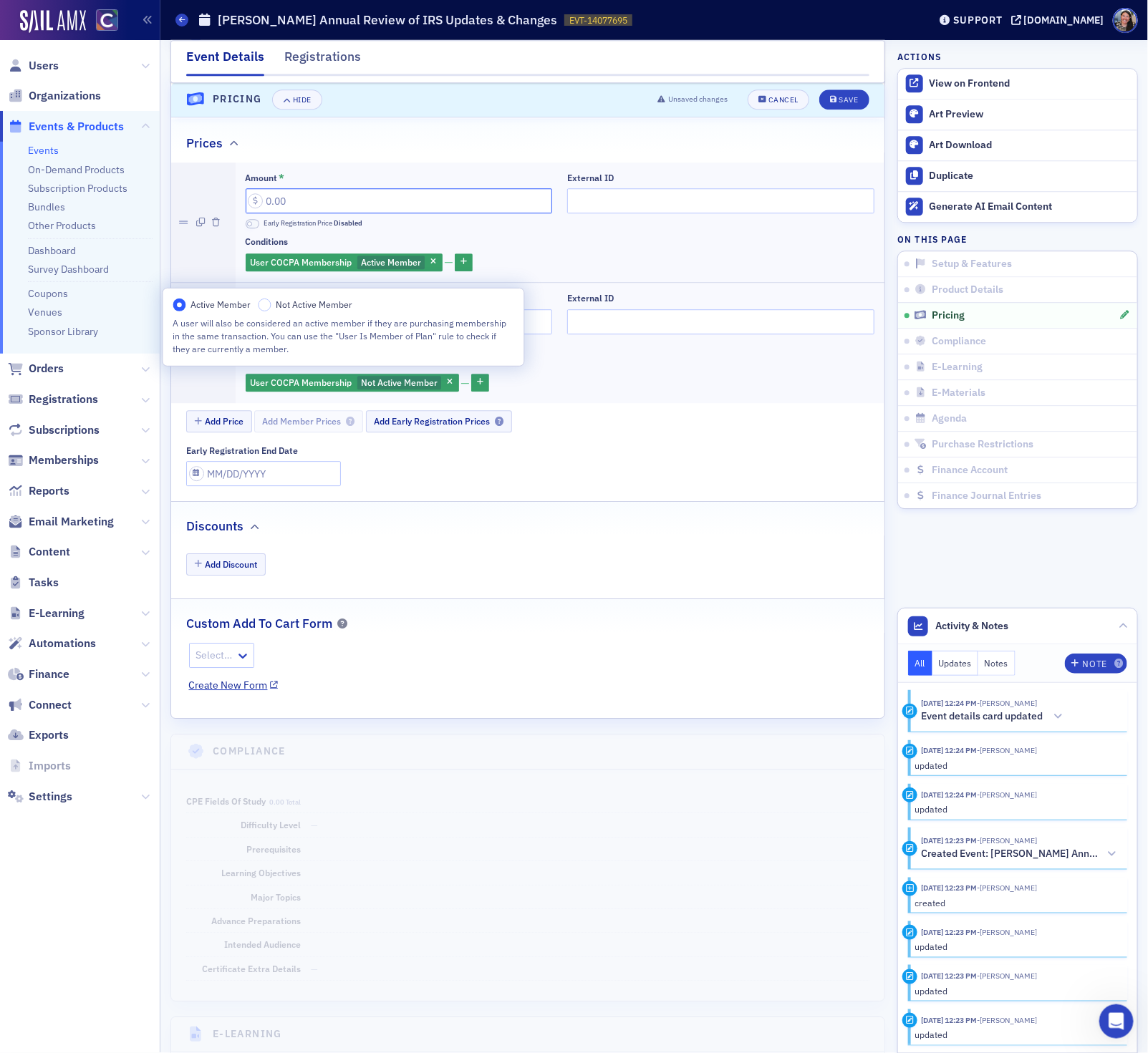
click at [297, 213] on input "Amount *" at bounding box center [399, 200] width 307 height 25
type input "79.00"
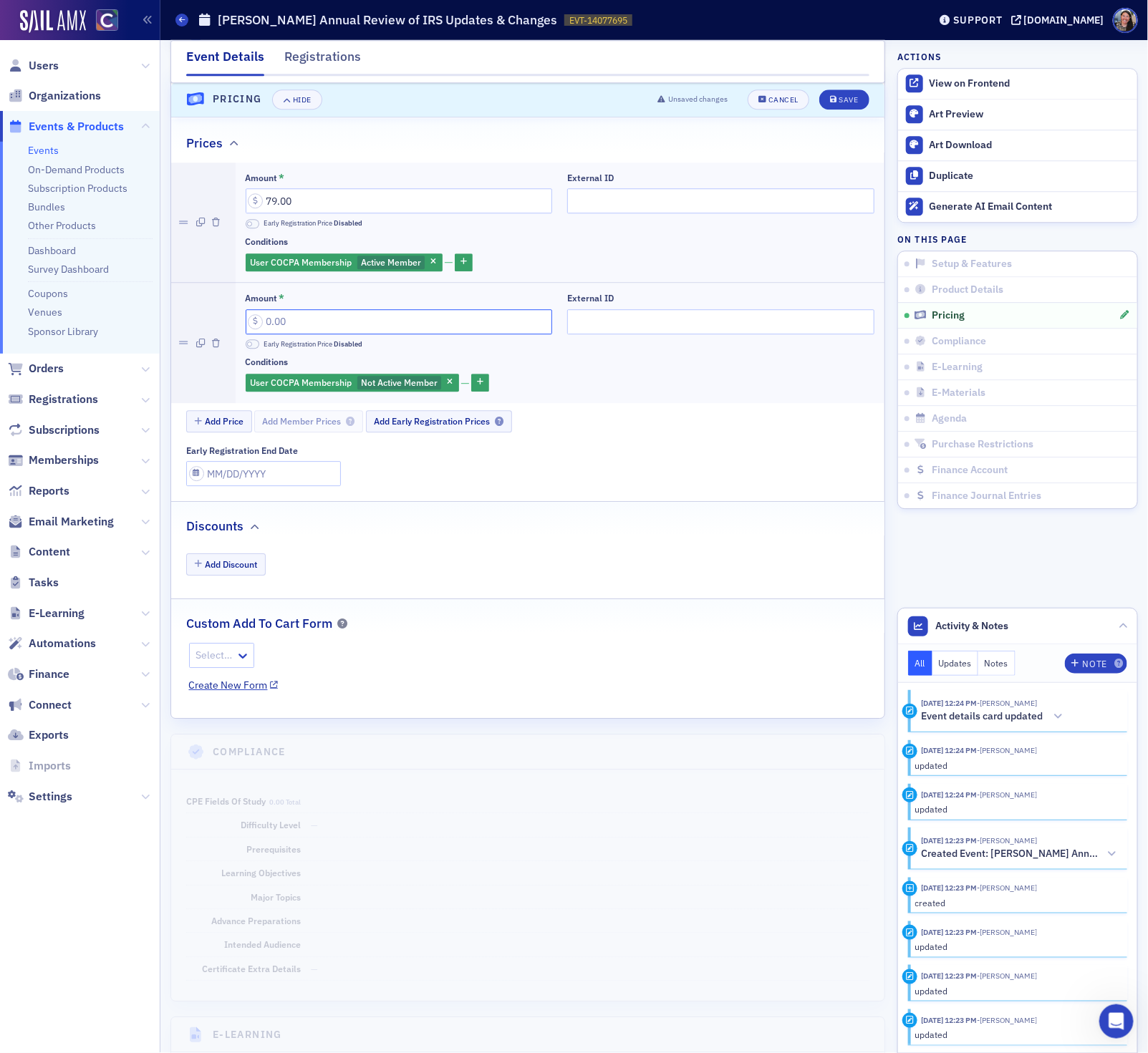
click at [261, 334] on input "Amount *" at bounding box center [399, 321] width 307 height 25
type input "99.00"
click at [693, 183] on div "External ID" at bounding box center [721, 177] width 307 height 10
click at [685, 205] on input "External ID" at bounding box center [721, 200] width 307 height 25
paste input "250635024"
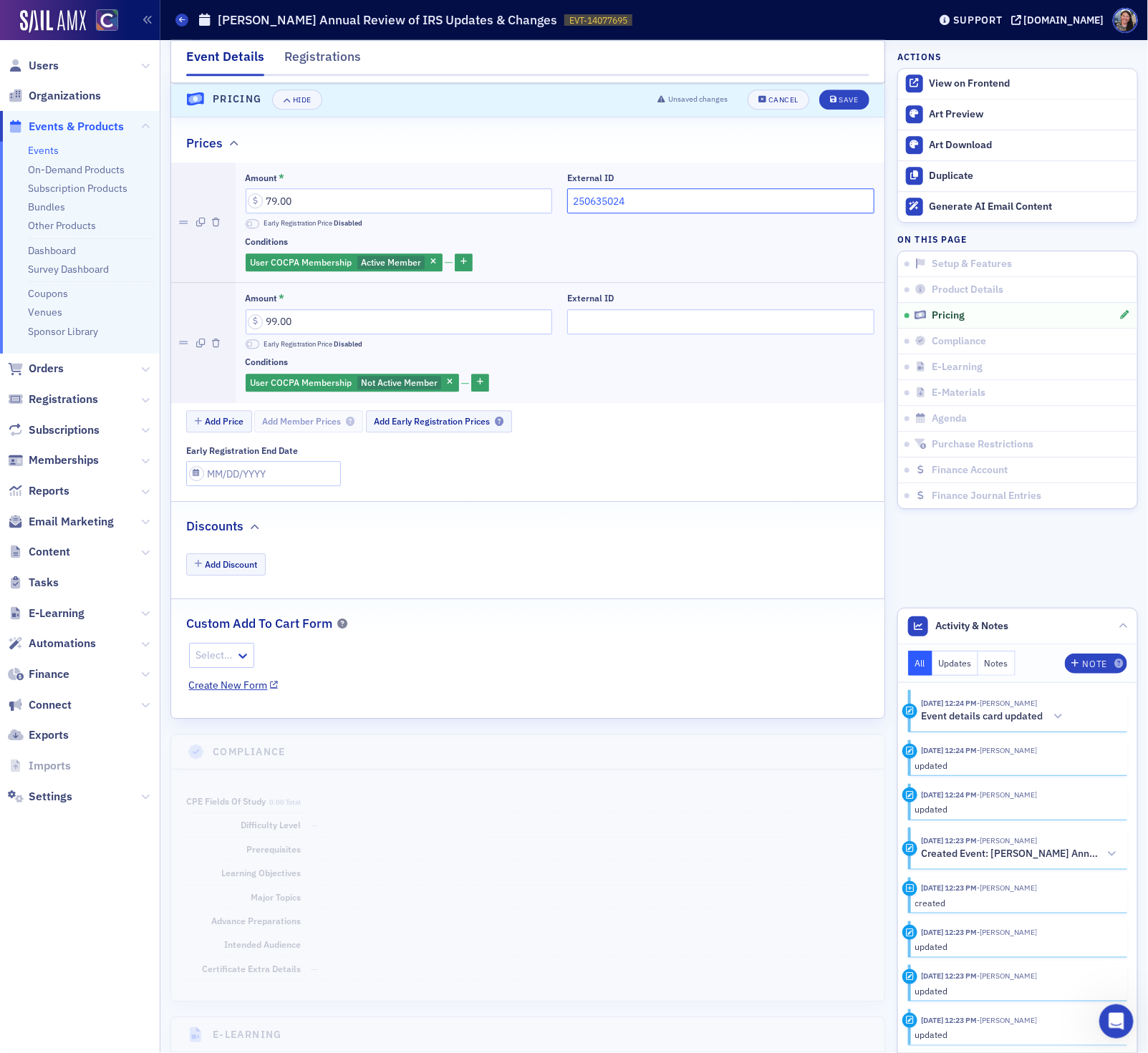
type input "250635024"
click at [631, 329] on input "External ID" at bounding box center [721, 321] width 307 height 25
paste input "250635024"
type input "250635024"
click at [845, 96] on div "Save" at bounding box center [847, 100] width 20 height 7
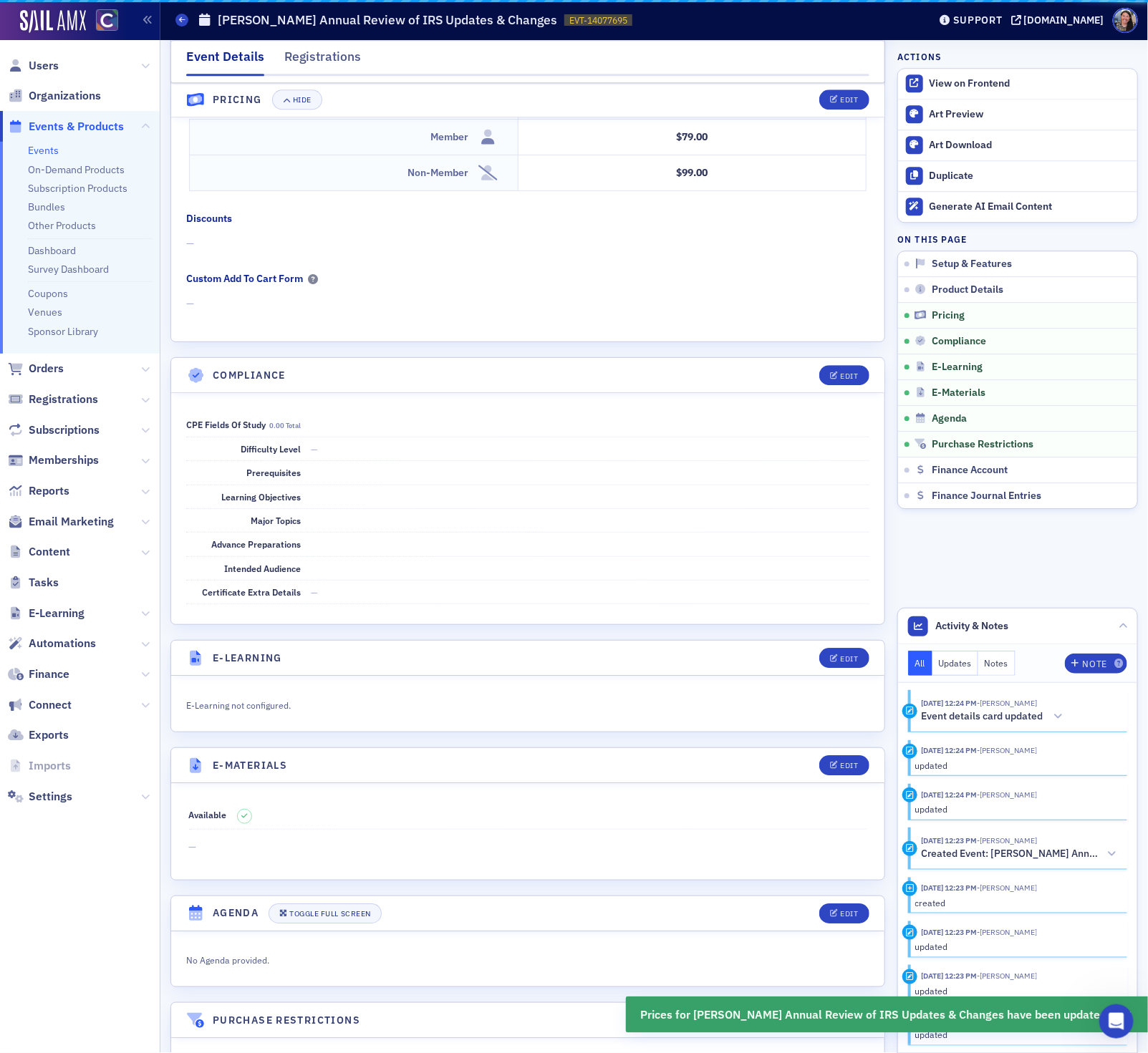
scroll to position [1501, 0]
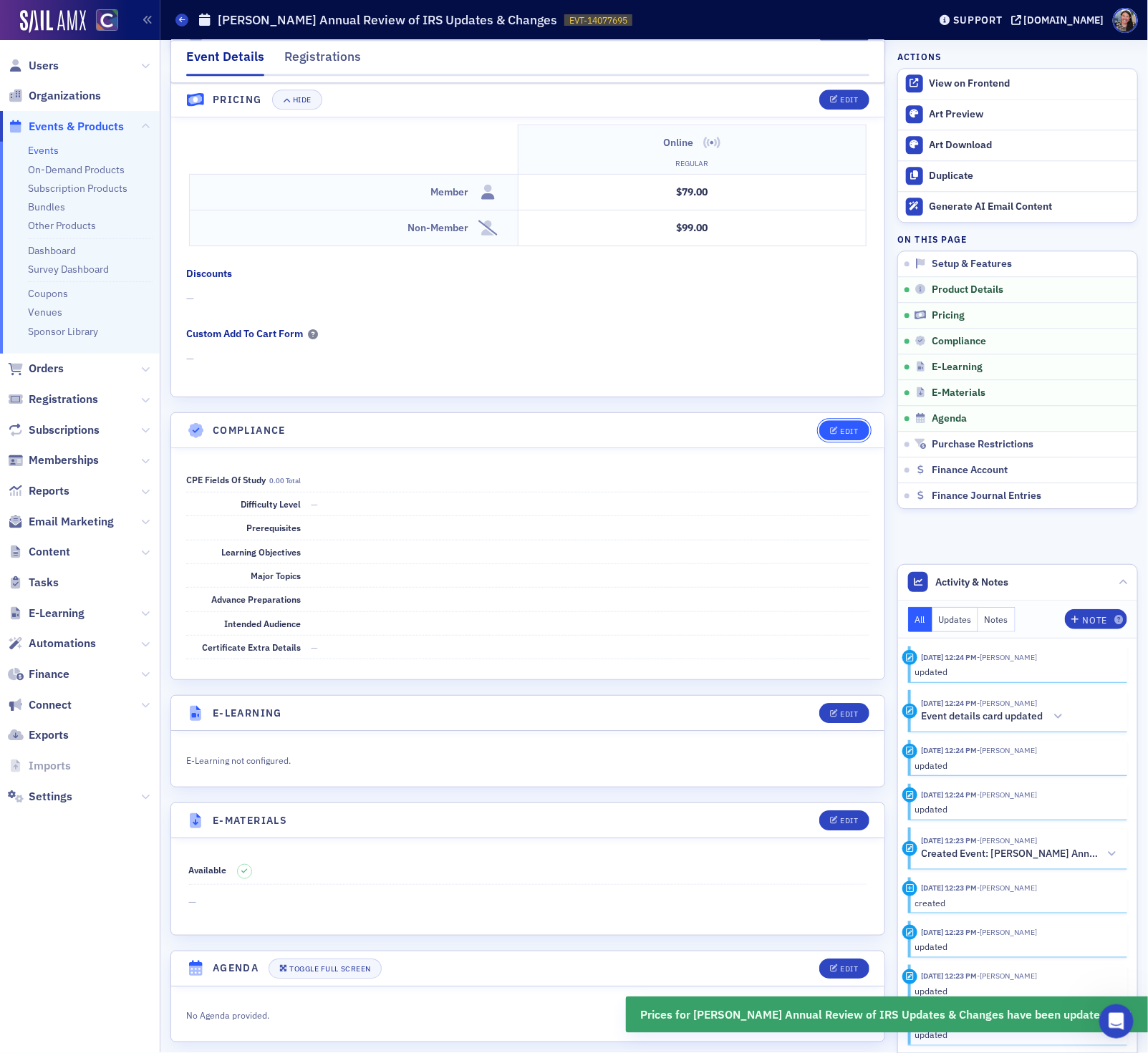
click at [849, 435] on div "Edit" at bounding box center [848, 431] width 18 height 7
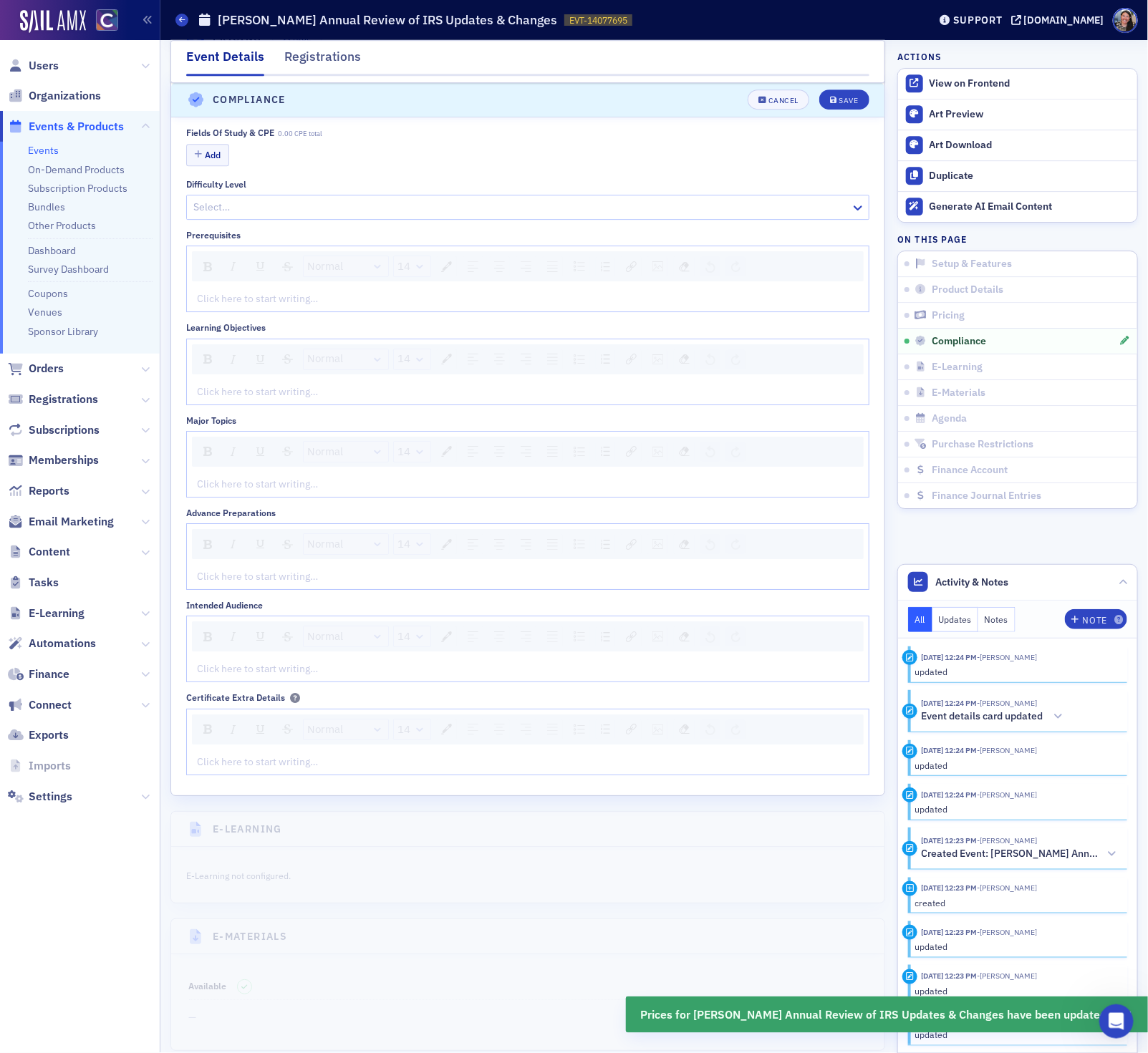
scroll to position [1847, 0]
click at [202, 160] on button "Add" at bounding box center [208, 150] width 43 height 22
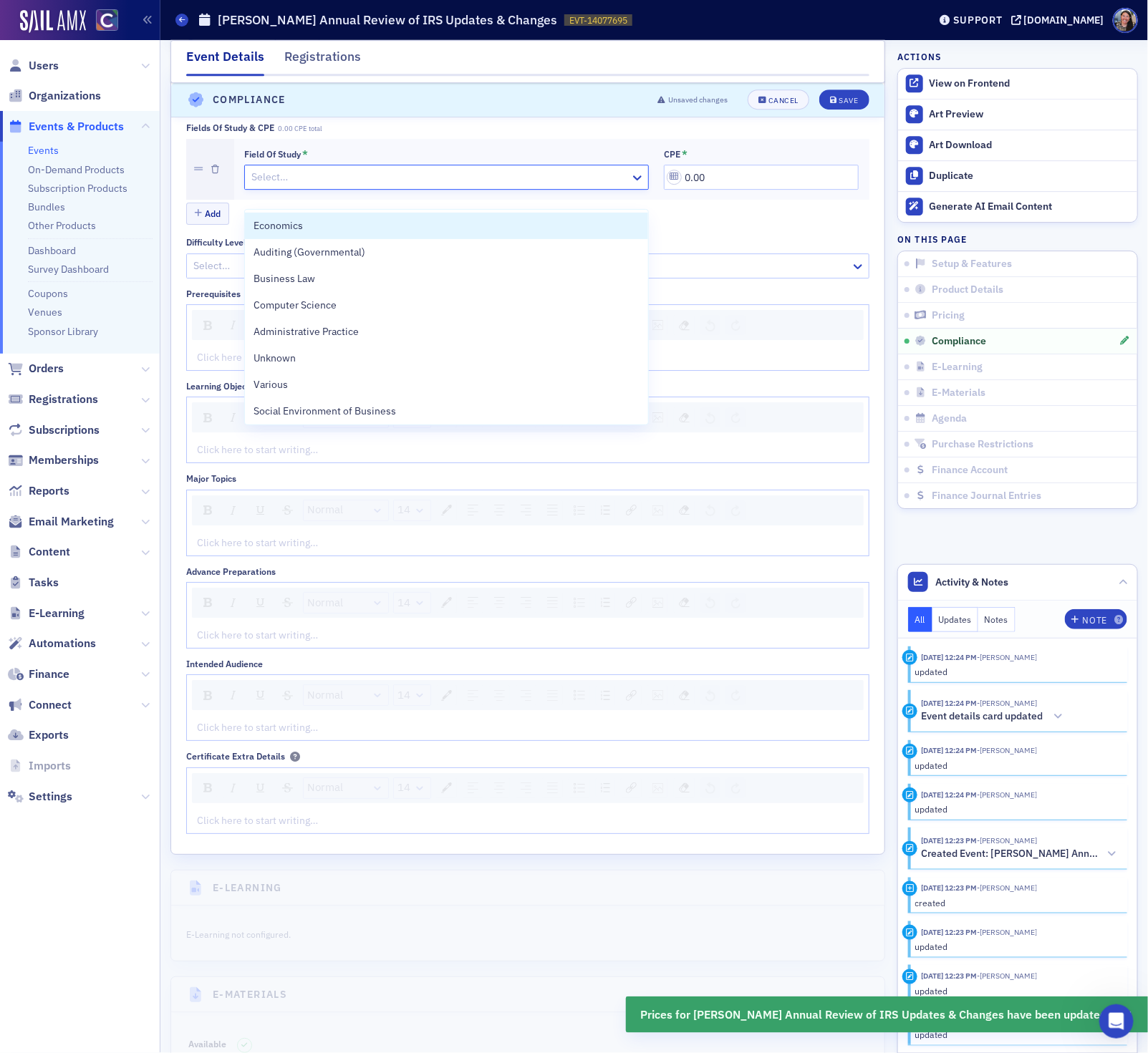
click at [278, 186] on div at bounding box center [439, 177] width 378 height 18
type input "ta"
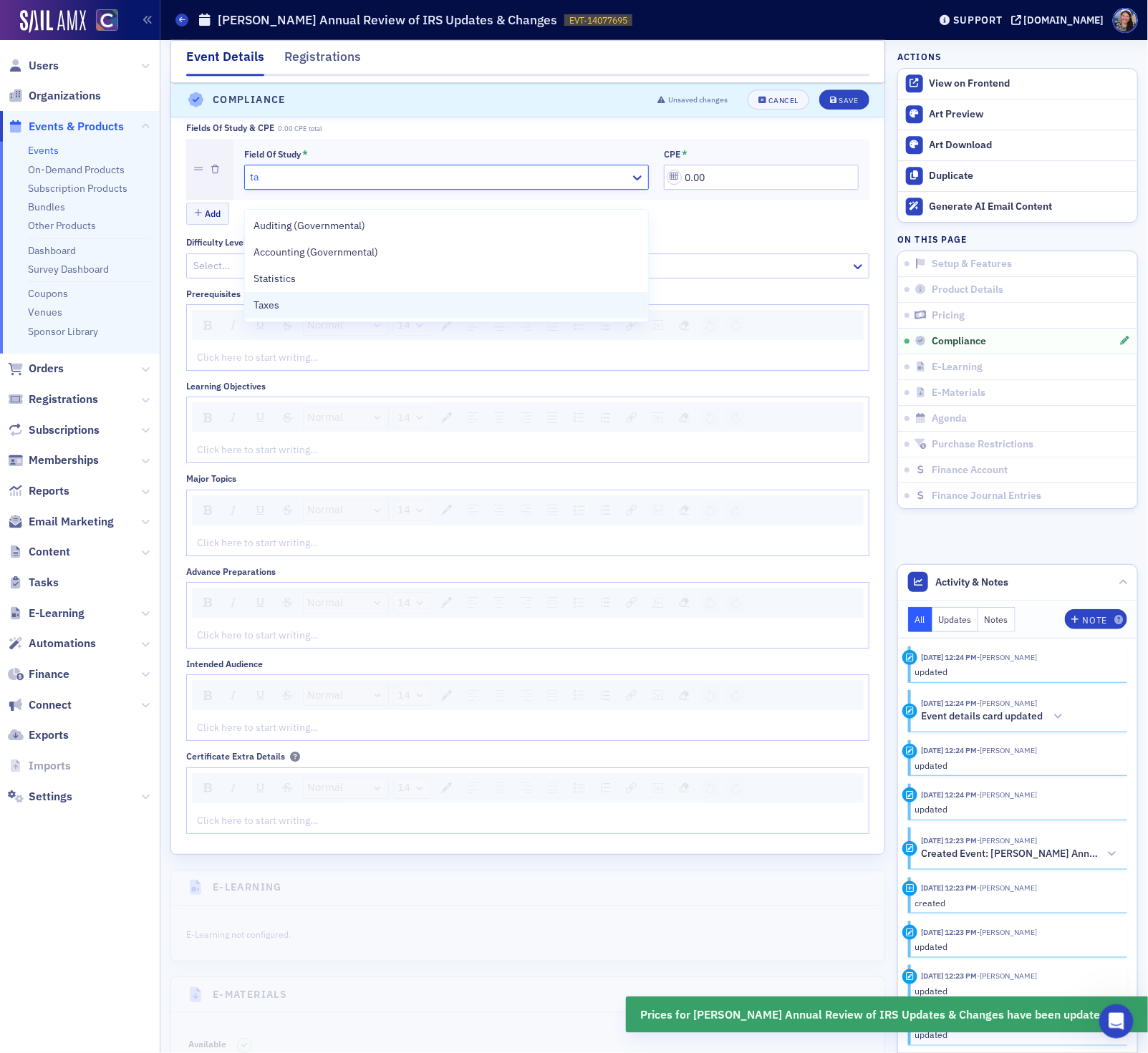
click at [269, 308] on span "Taxes" at bounding box center [267, 305] width 26 height 15
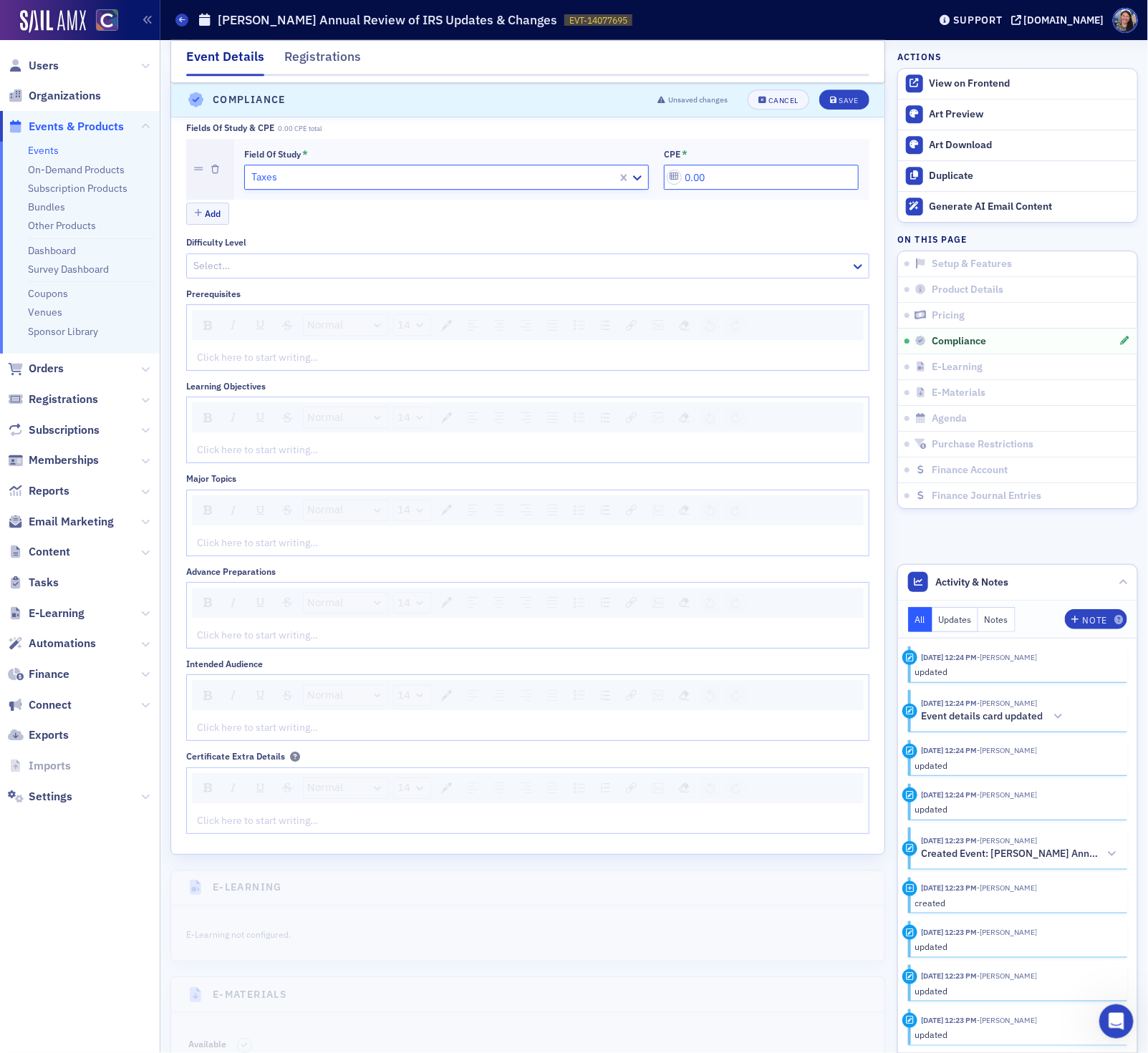
click at [762, 190] on input "0.00" at bounding box center [761, 177] width 195 height 25
click at [761, 190] on input "0.00" at bounding box center [761, 177] width 195 height 25
type input "2.00"
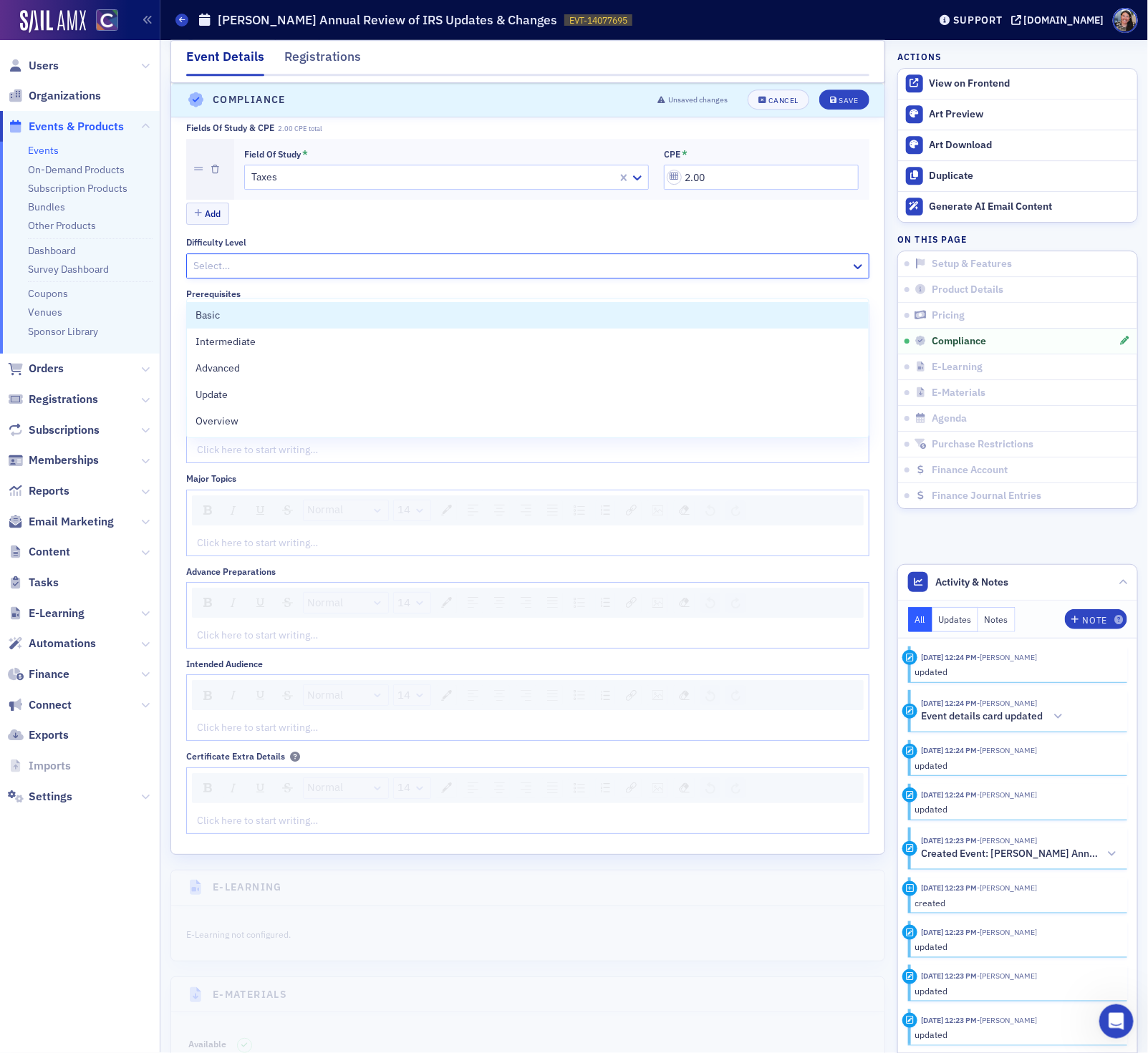
click at [214, 275] on div at bounding box center [521, 265] width 657 height 18
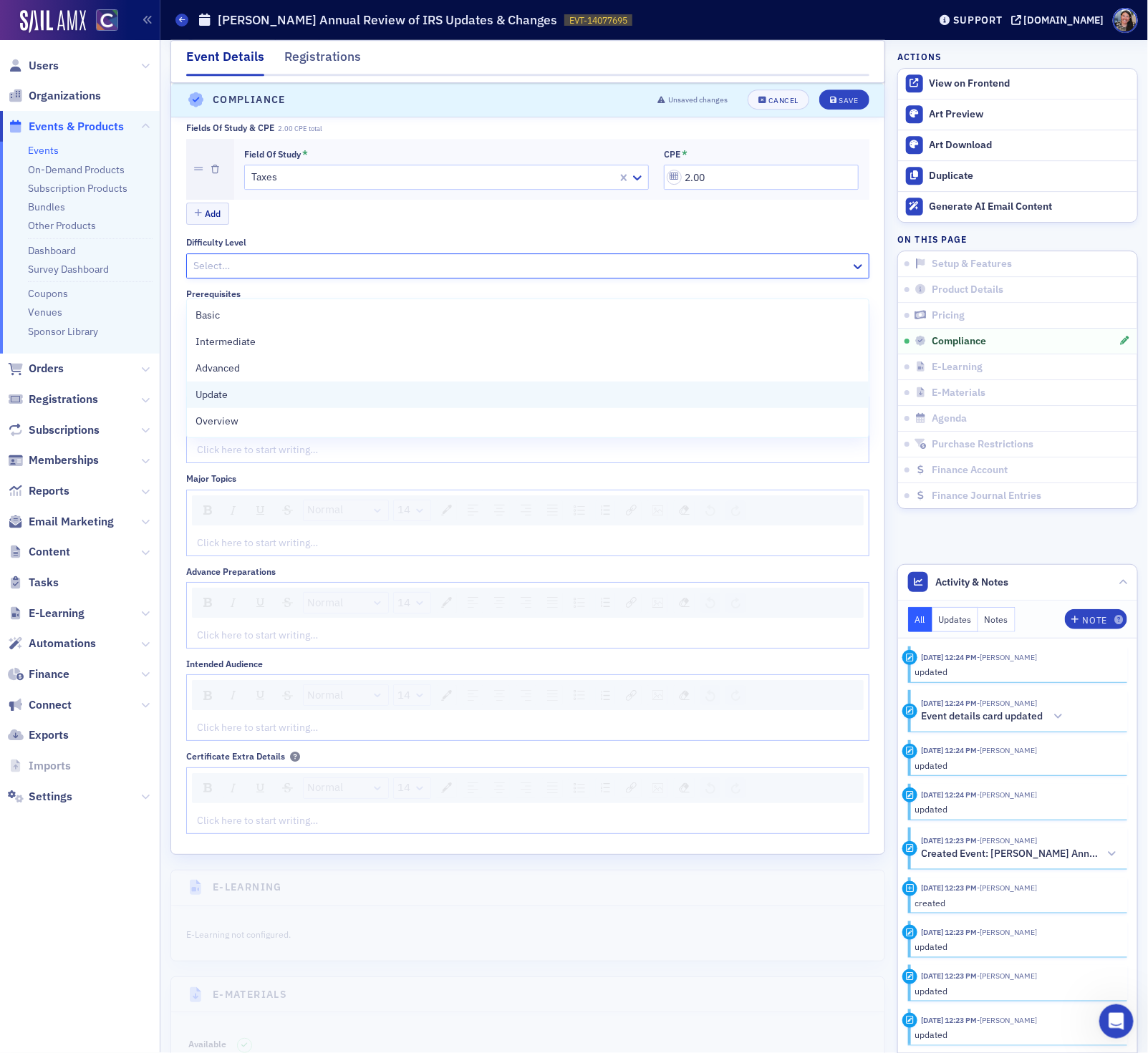
click at [218, 406] on div "Update" at bounding box center [527, 395] width 681 height 26
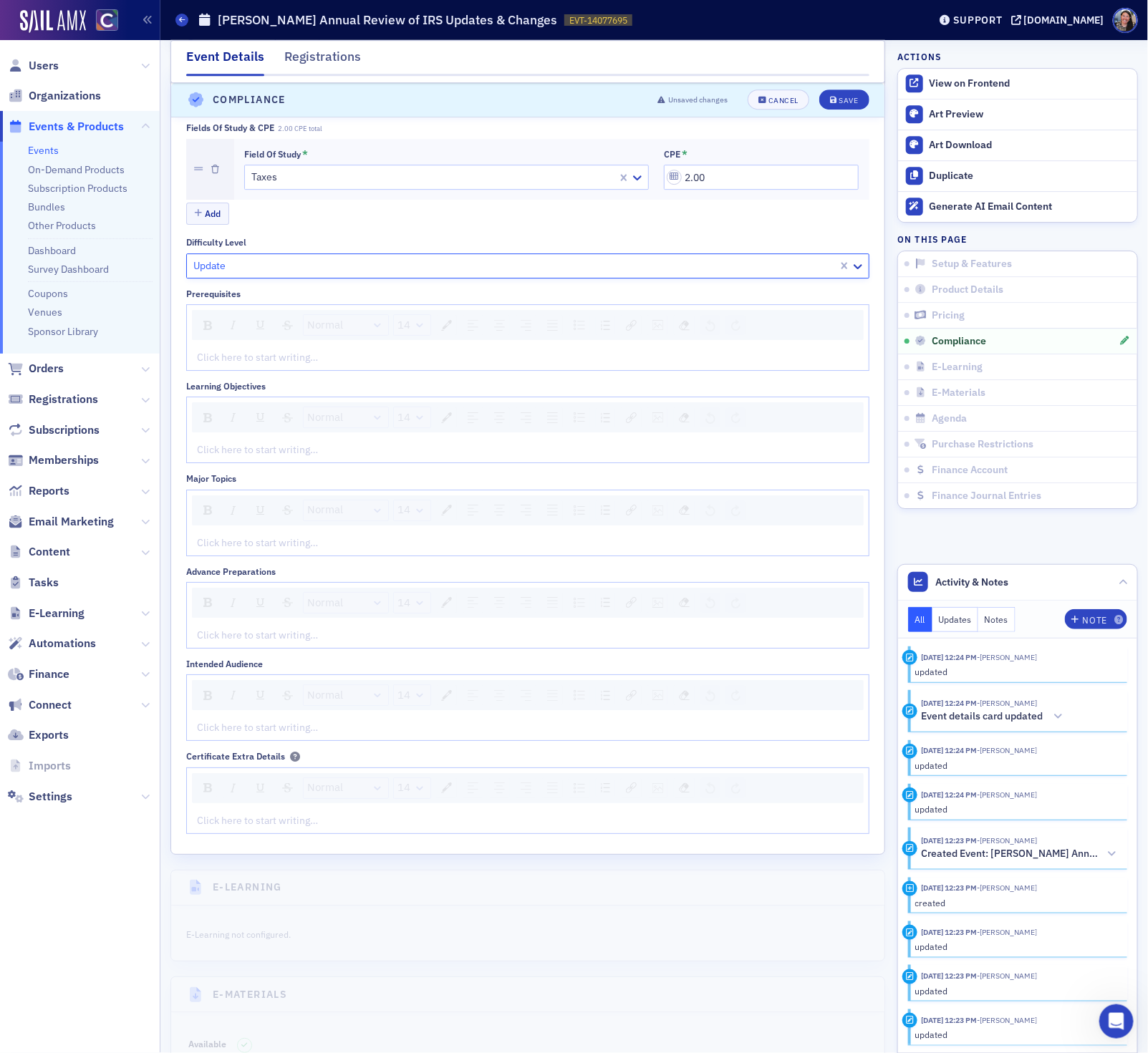
click at [274, 365] on div "rdw-editor" at bounding box center [528, 358] width 661 height 15
click at [240, 462] on div "Click here to start writing…" at bounding box center [528, 449] width 682 height 25
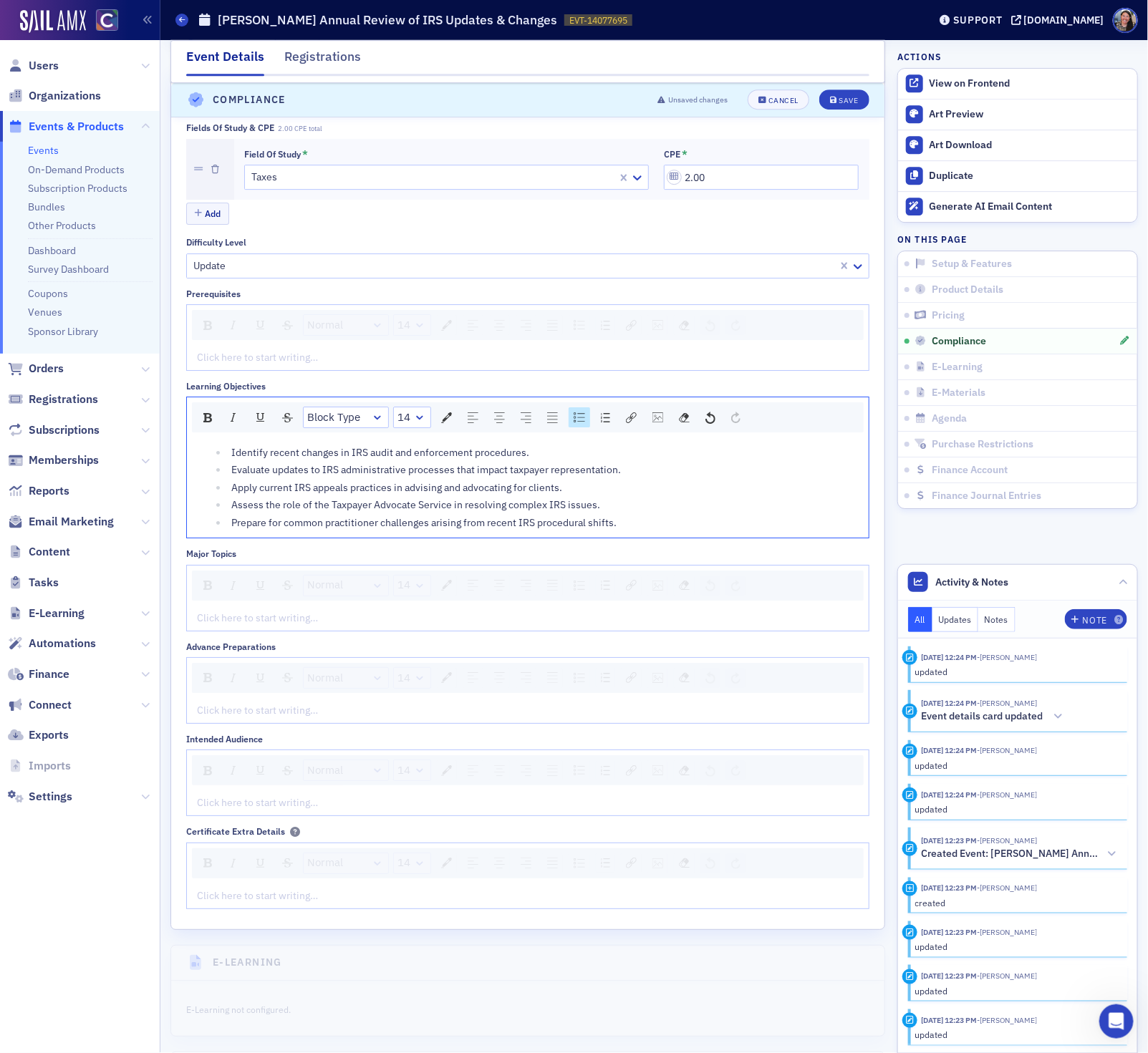
scroll to position [1850, 0]
click at [239, 358] on div "Normal 14 Click here to start writing…" at bounding box center [527, 333] width 683 height 66
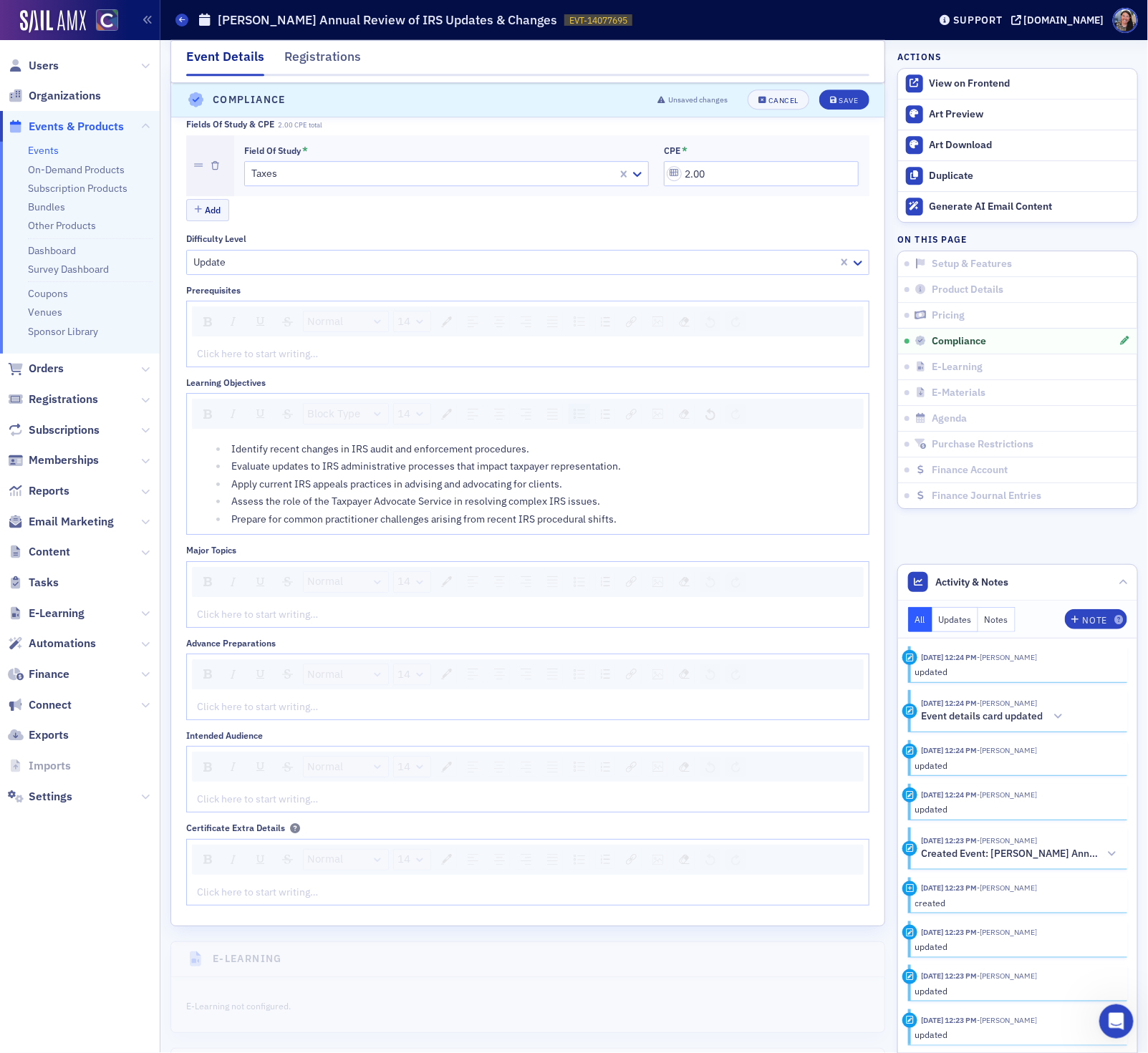
click at [239, 361] on div "rdw-editor" at bounding box center [528, 354] width 661 height 15
click at [337, 622] on div "rdw-editor" at bounding box center [528, 614] width 661 height 15
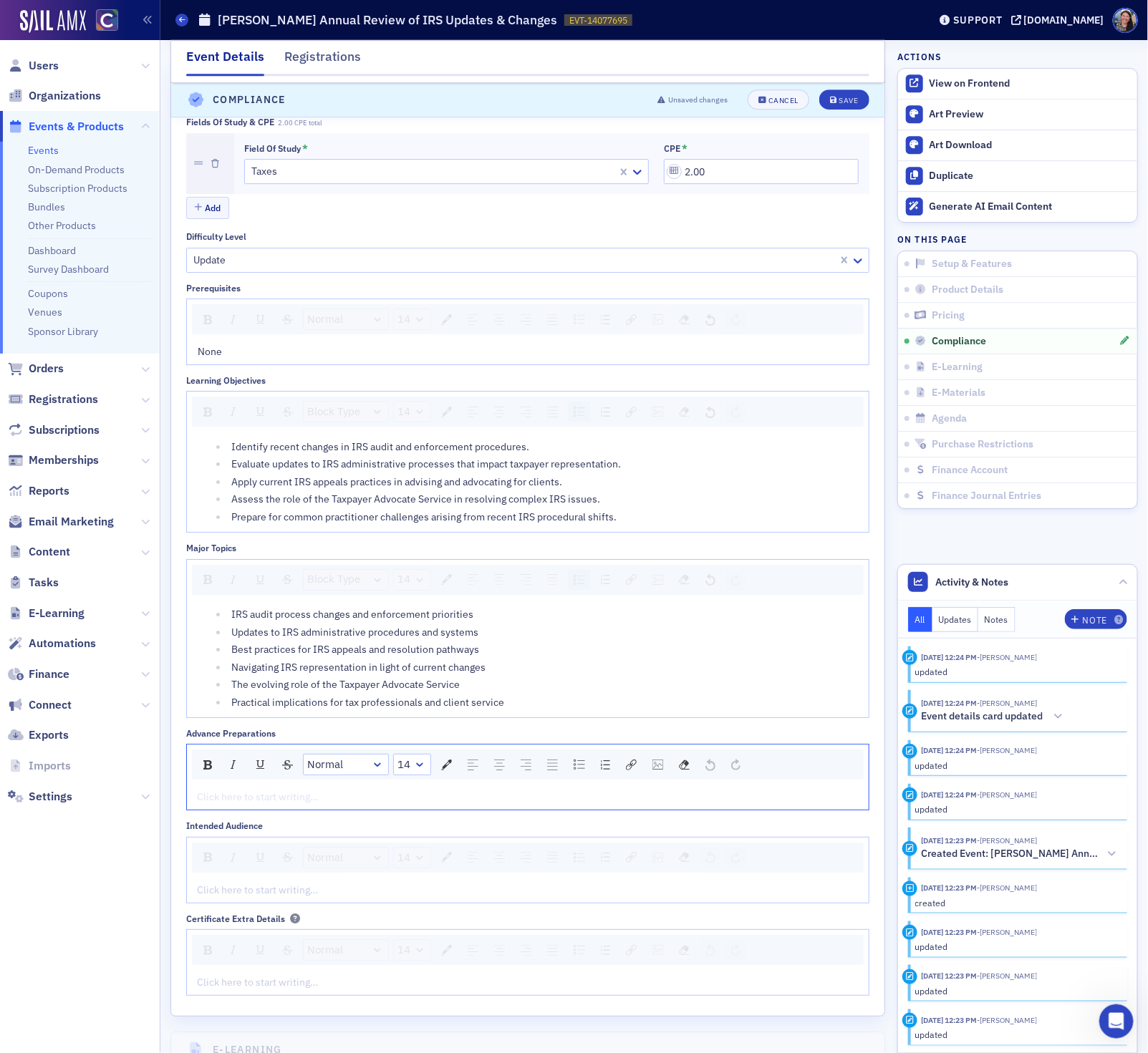
click at [317, 804] on div "rdw-editor" at bounding box center [528, 797] width 661 height 15
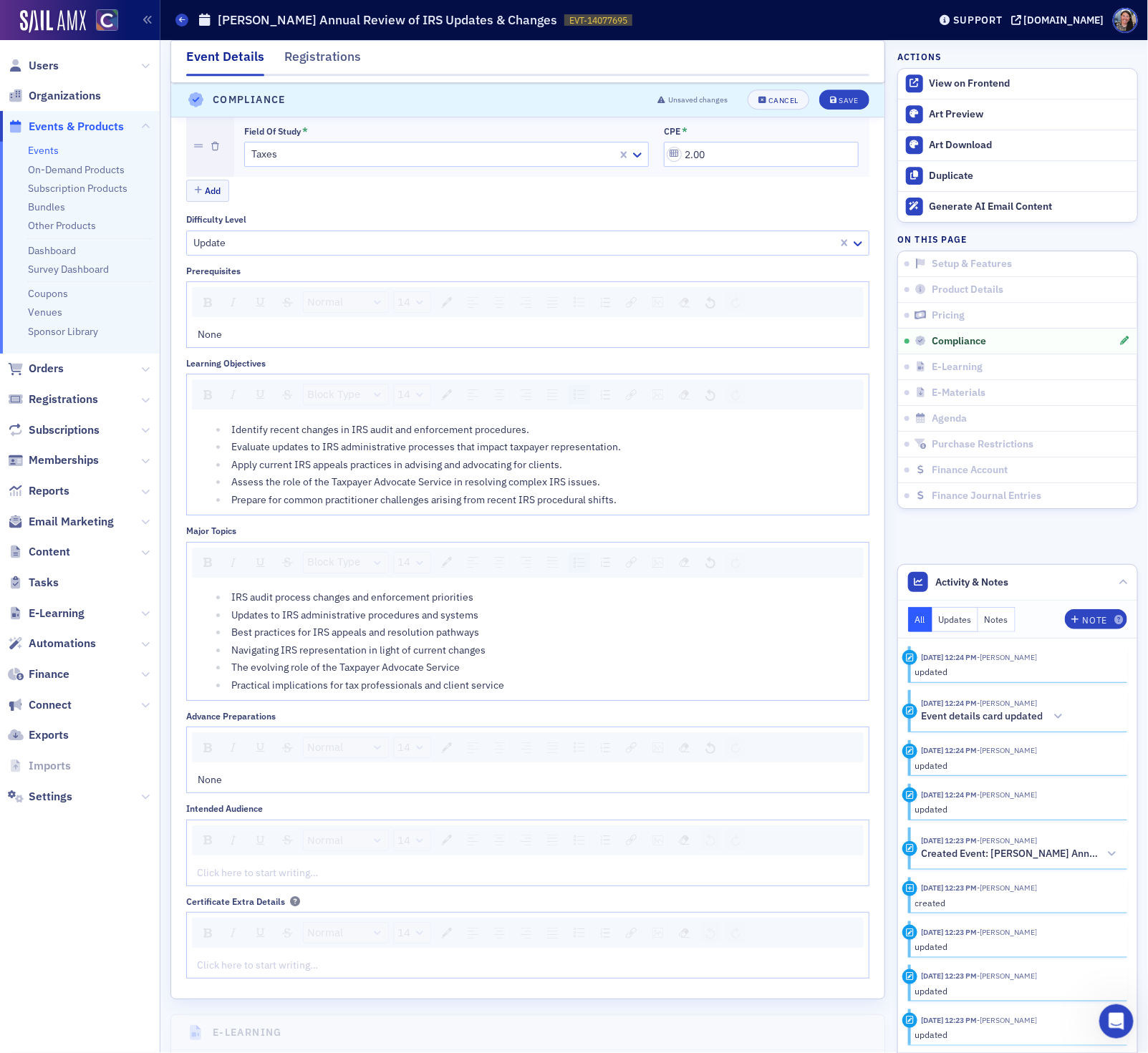
scroll to position [1873, 0]
click at [244, 877] on div "rdw-editor" at bounding box center [528, 870] width 661 height 15
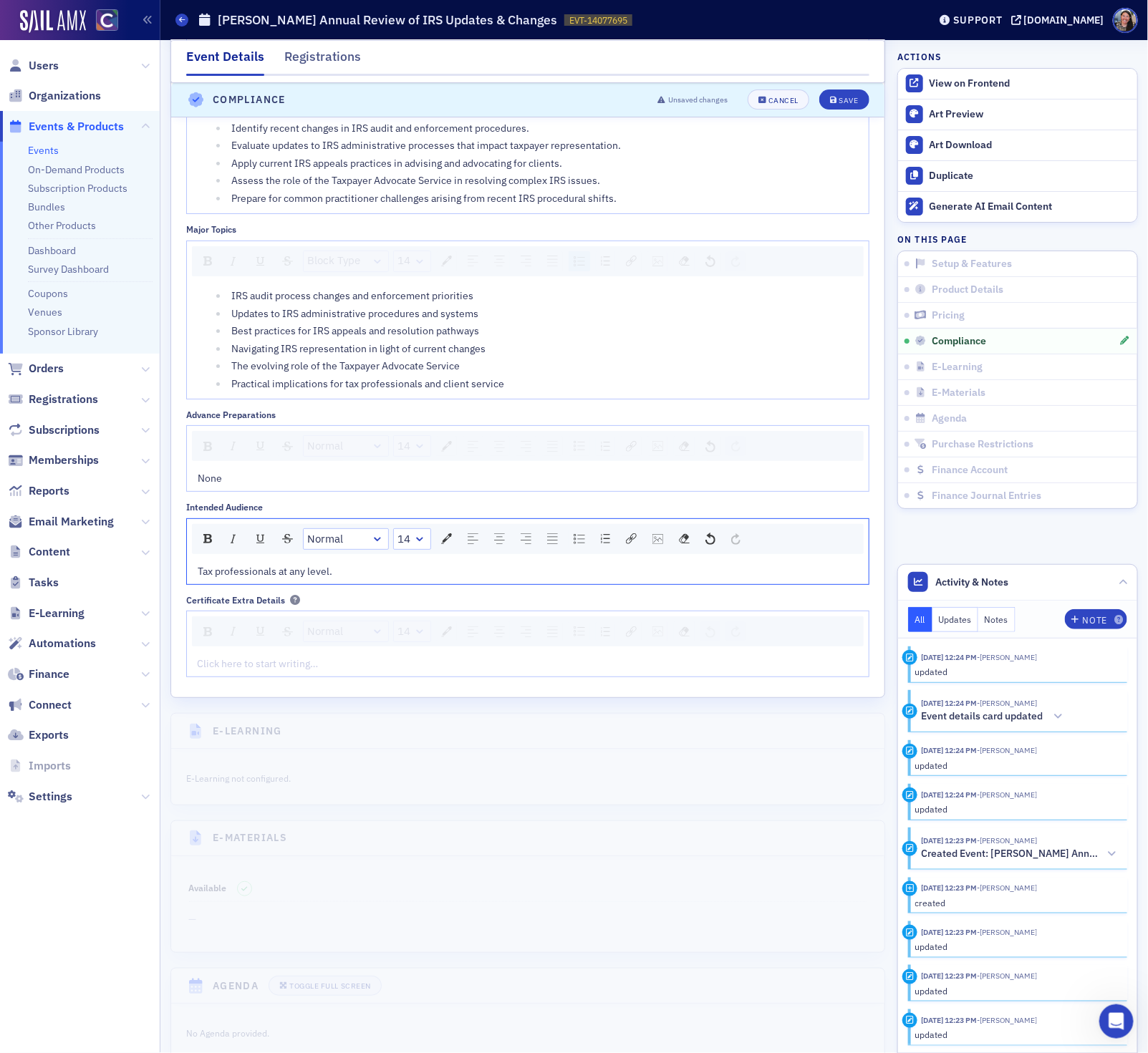
scroll to position [2257, 0]
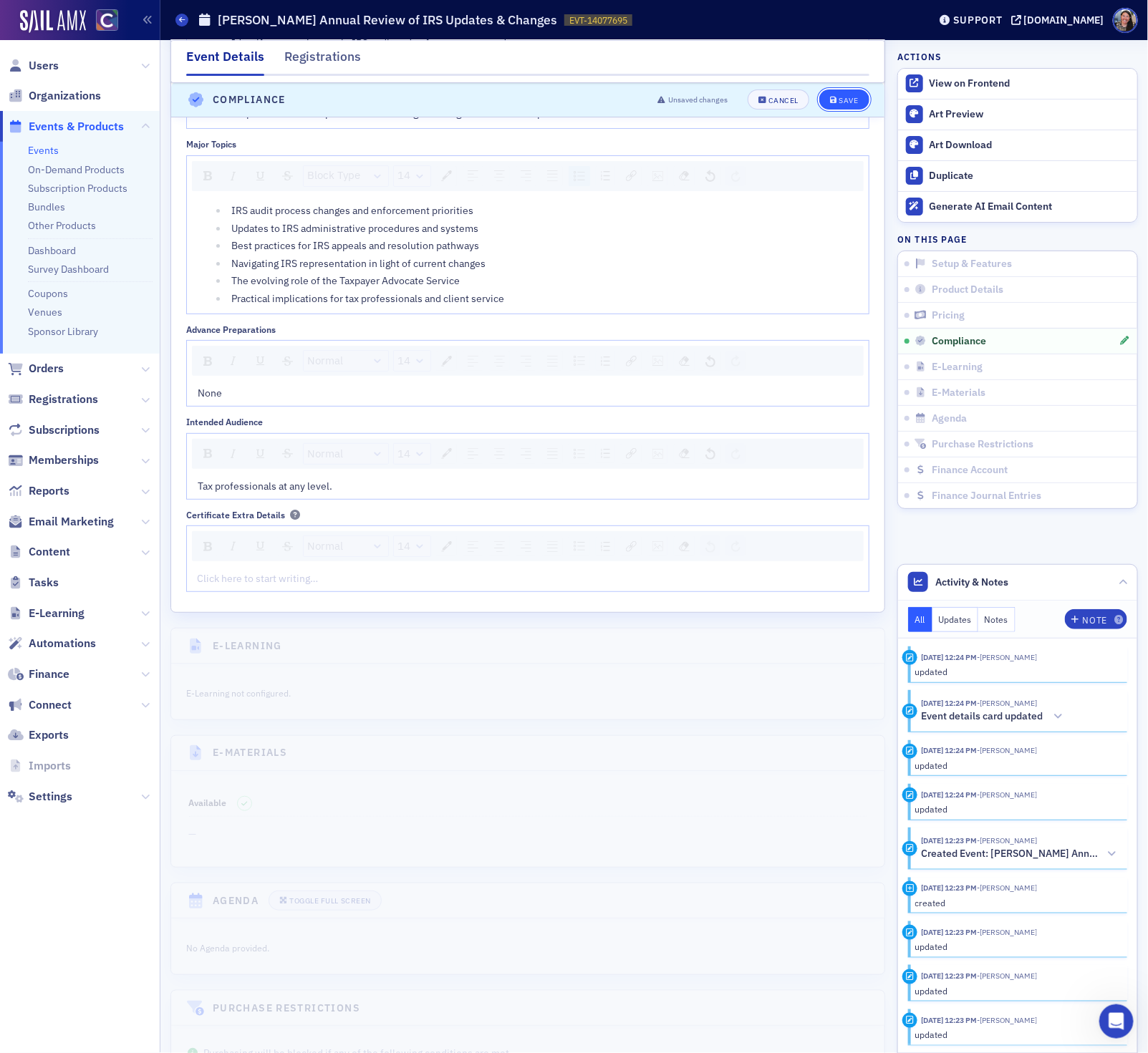
click at [849, 105] on button "Save" at bounding box center [844, 99] width 50 height 20
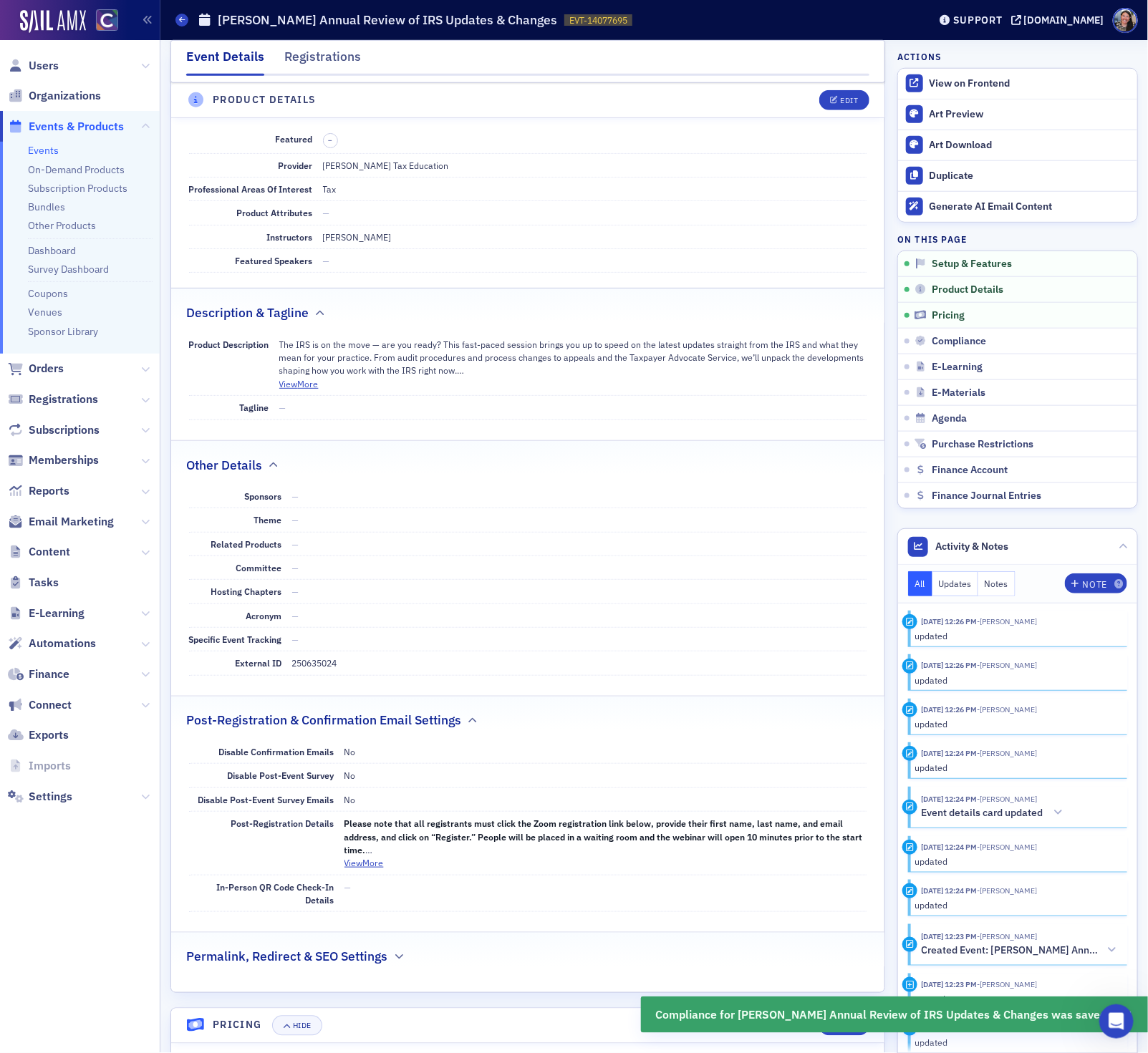
scroll to position [497, 0]
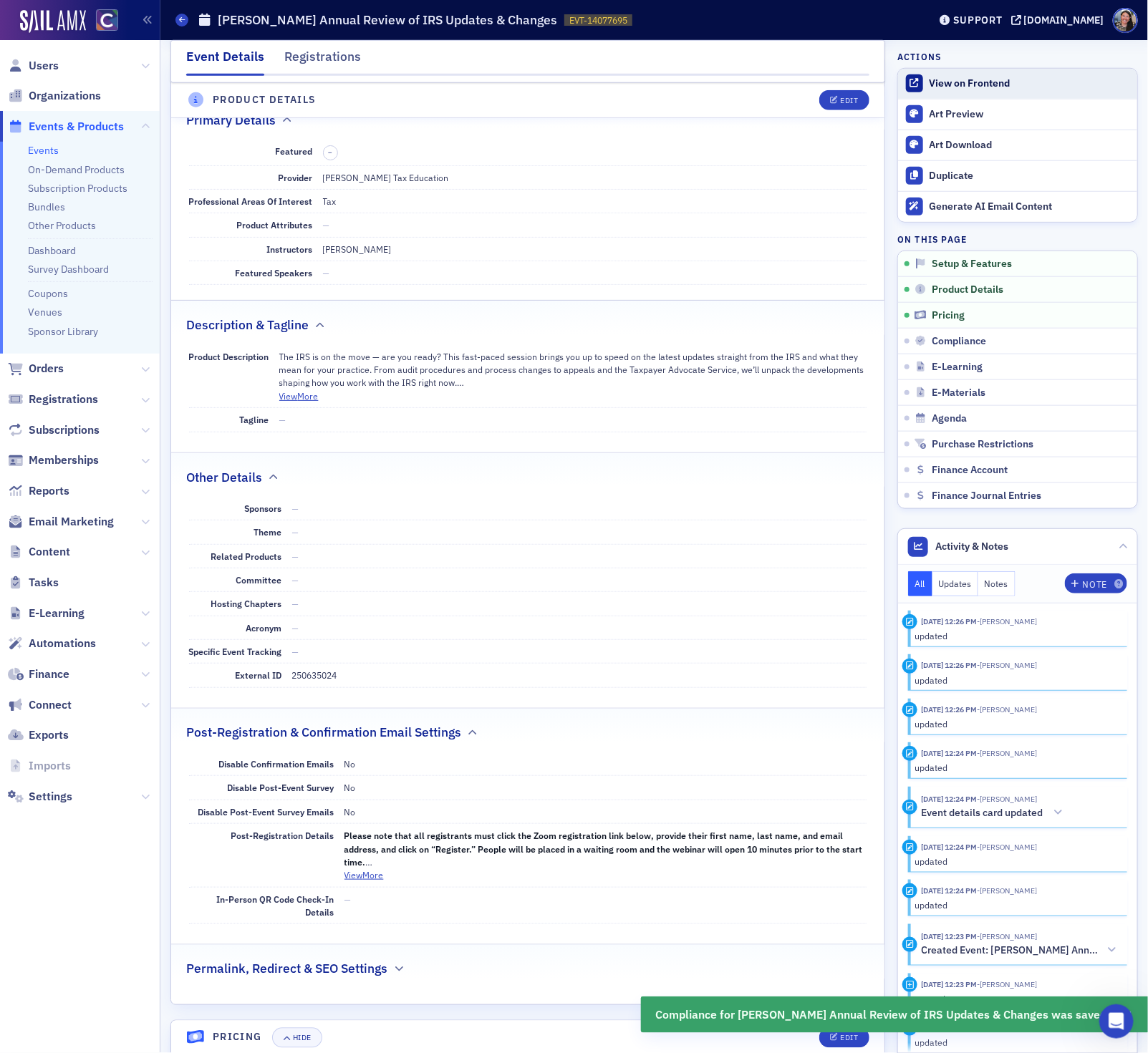
click at [938, 89] on div "View on Frontend" at bounding box center [1029, 84] width 200 height 13
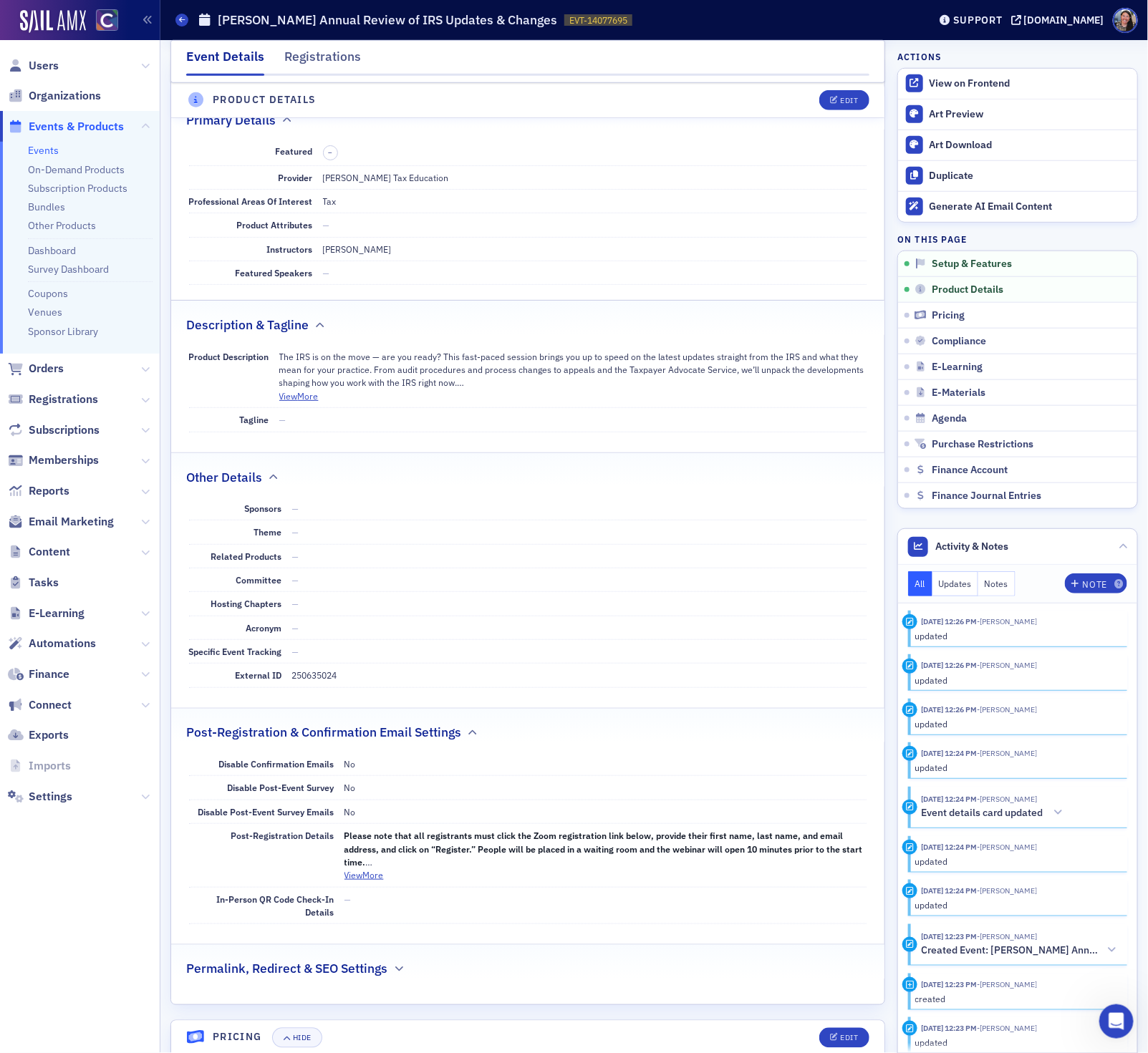
scroll to position [0, 0]
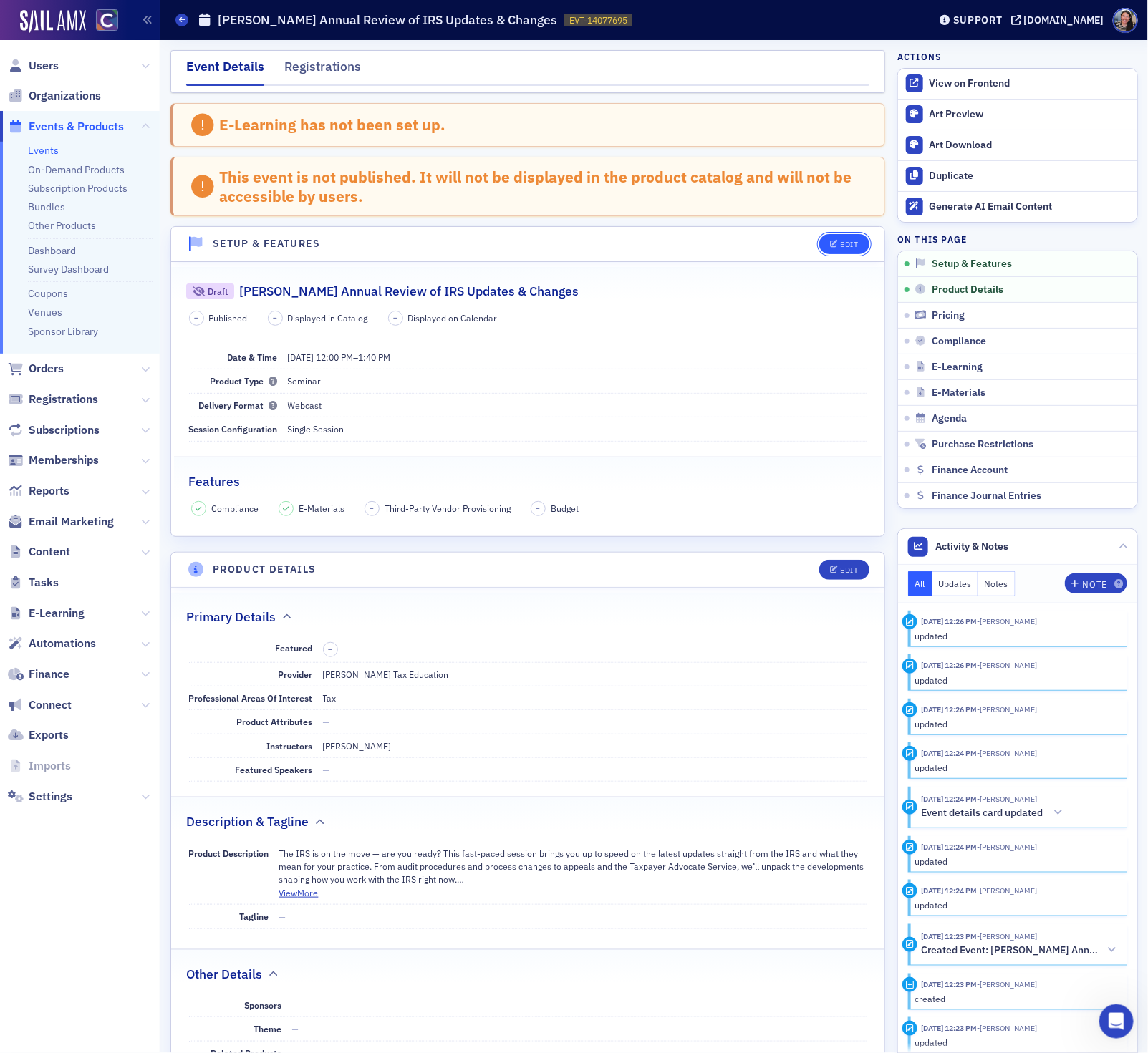
click at [847, 253] on button "Edit" at bounding box center [844, 243] width 50 height 20
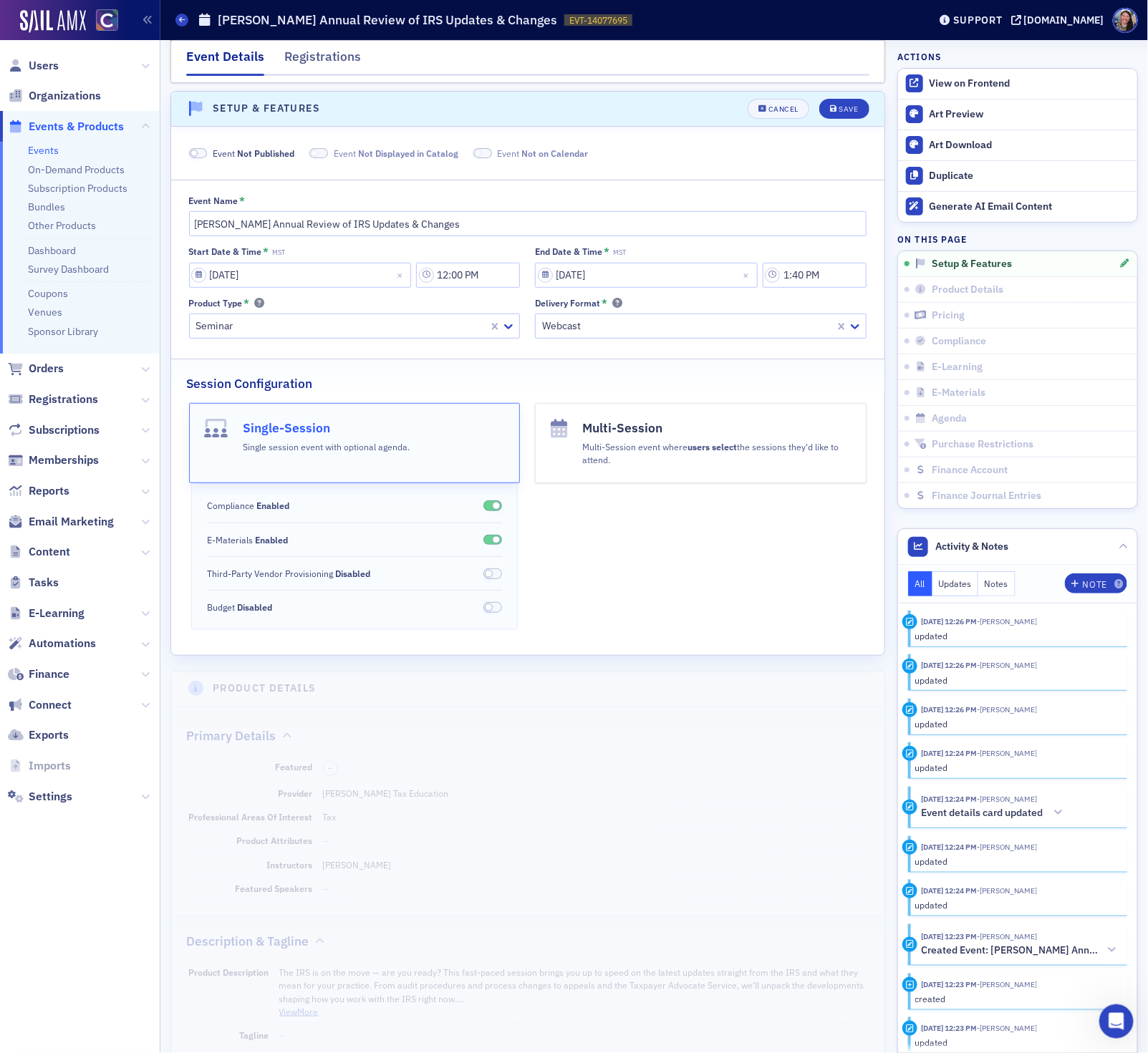
scroll to position [144, 0]
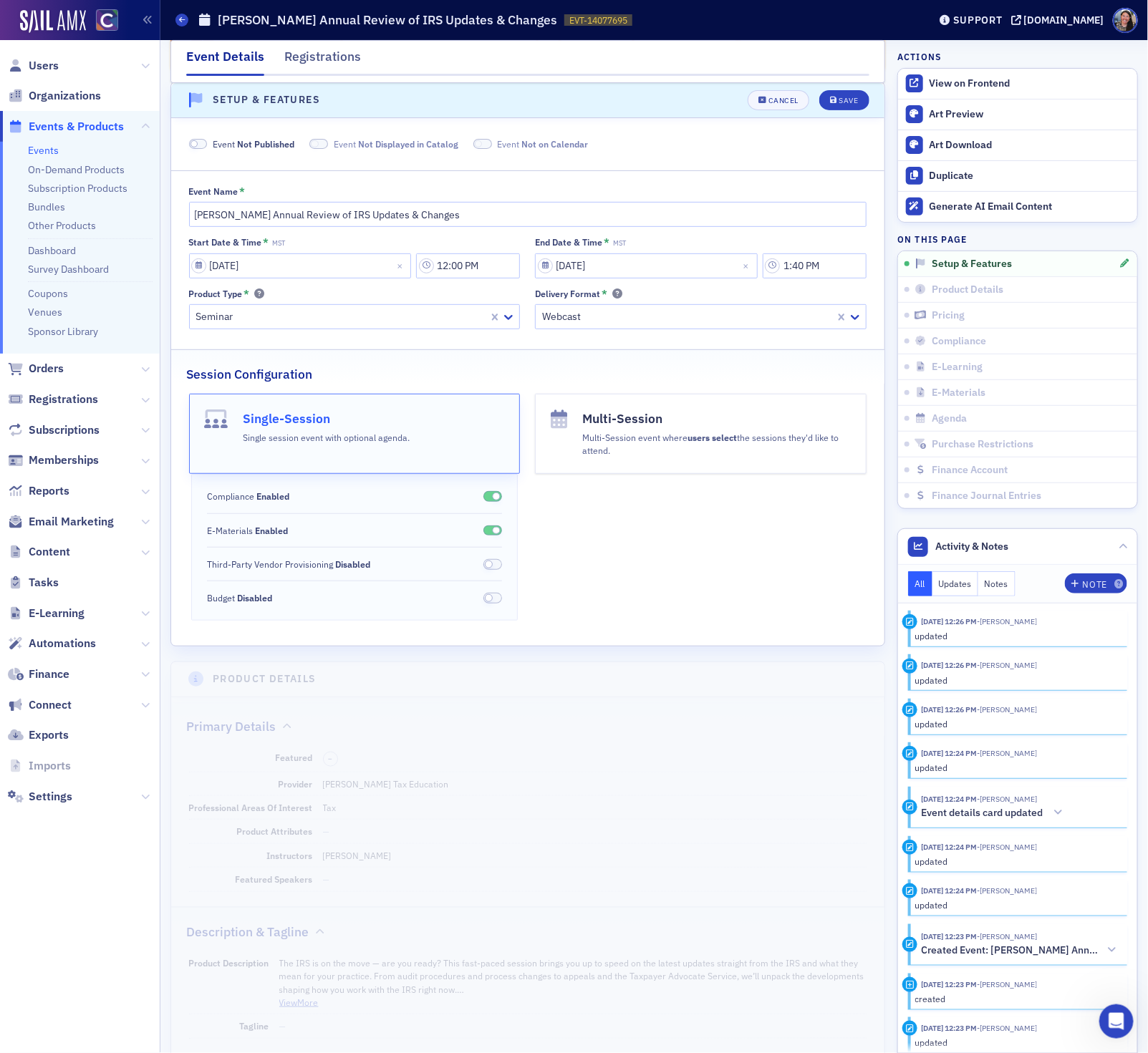
click at [267, 143] on span "Not Published" at bounding box center [265, 144] width 57 height 11
click at [845, 99] on div "Save" at bounding box center [847, 100] width 20 height 7
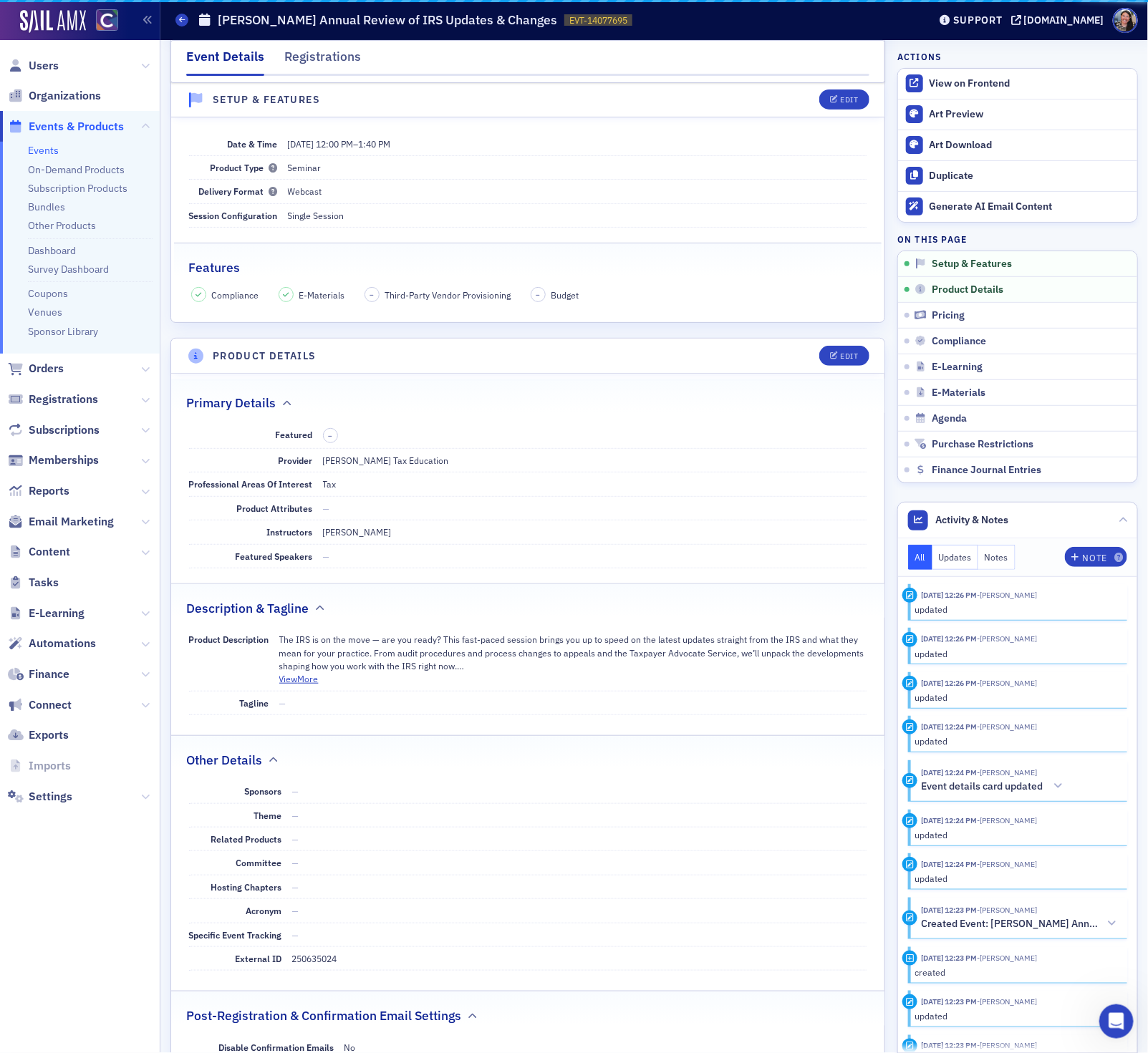
scroll to position [75, 0]
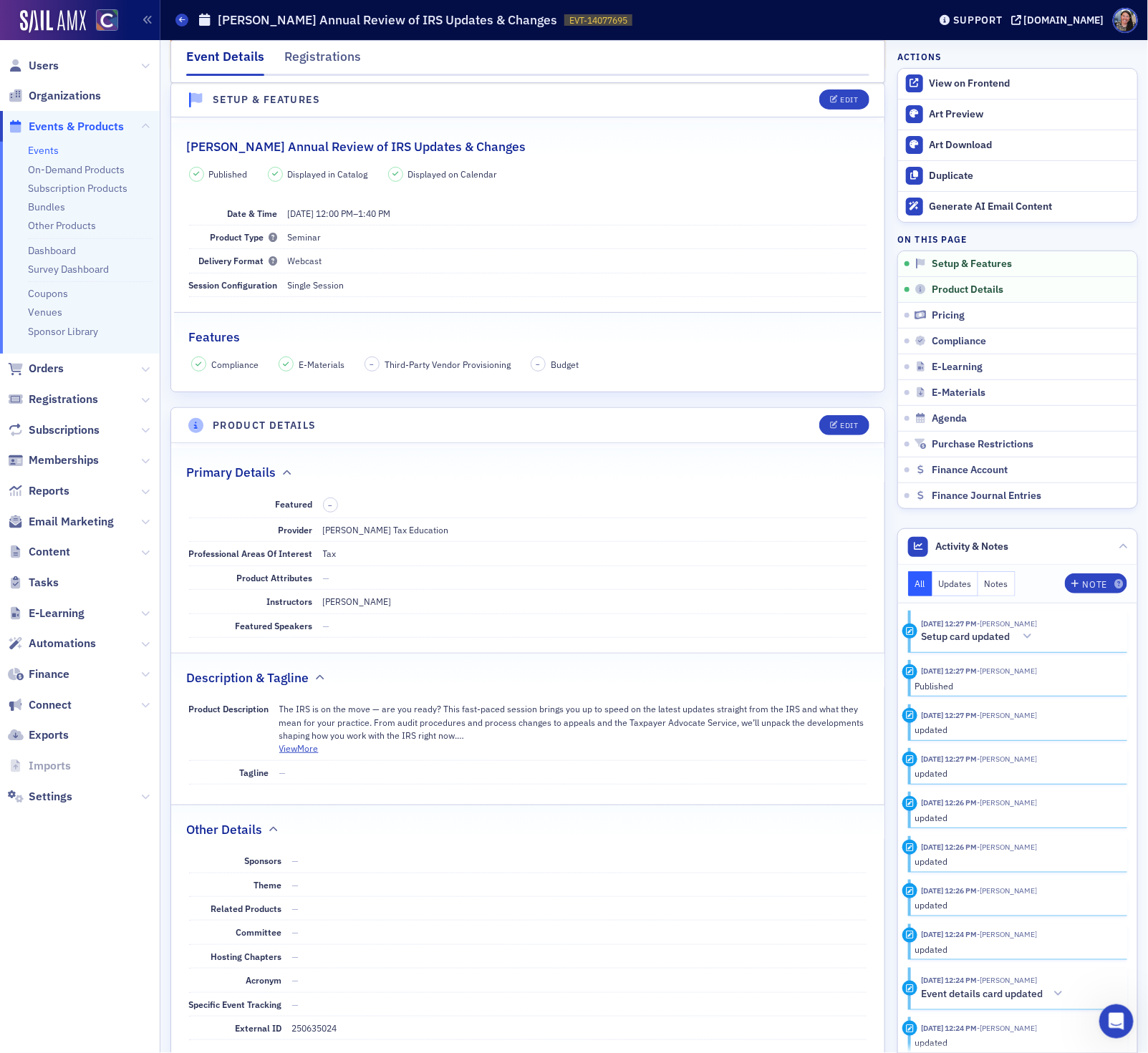
click at [46, 147] on link "Events" at bounding box center [43, 151] width 31 height 13
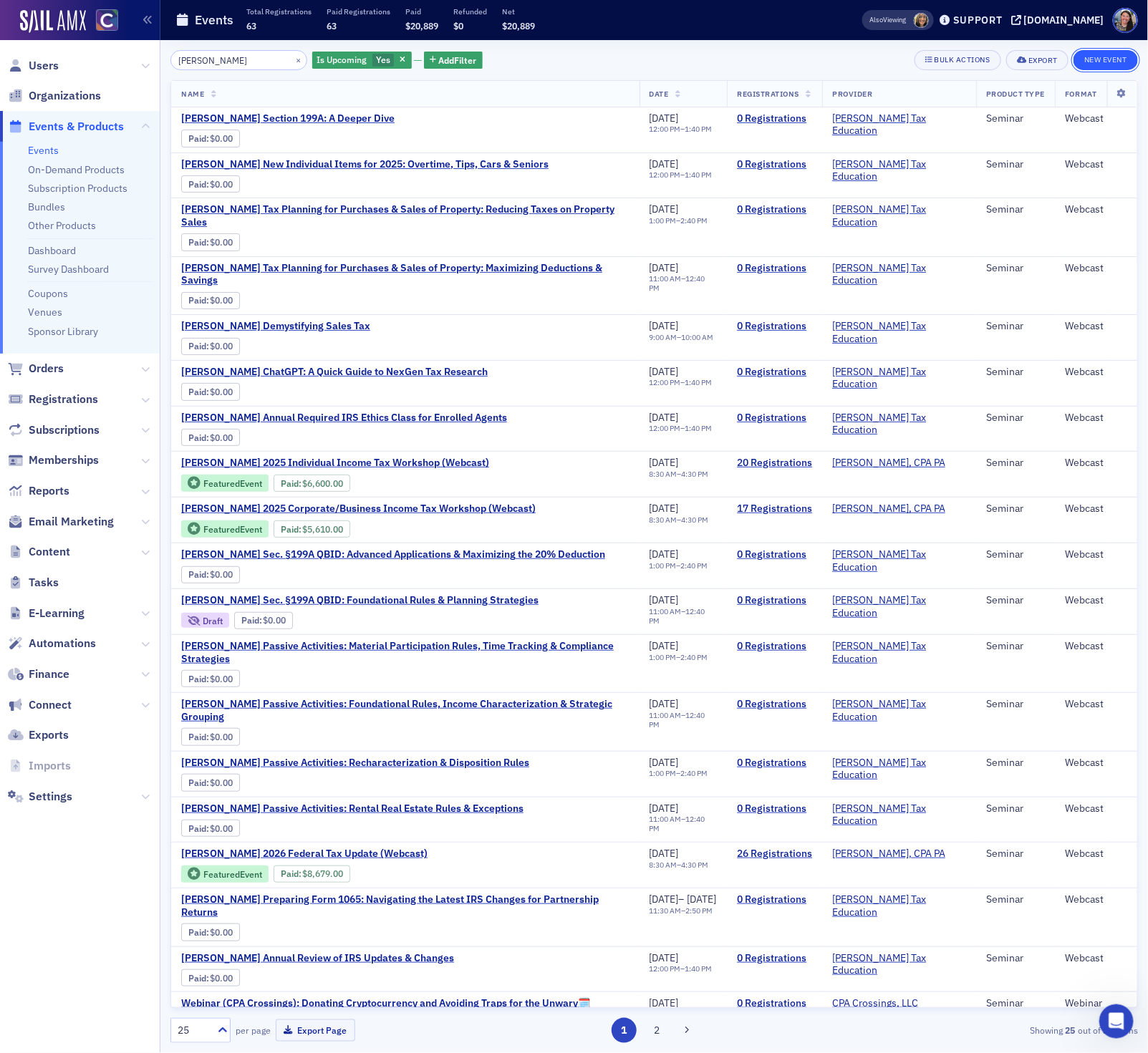
click at [1104, 63] on button "New Event" at bounding box center [1105, 60] width 65 height 20
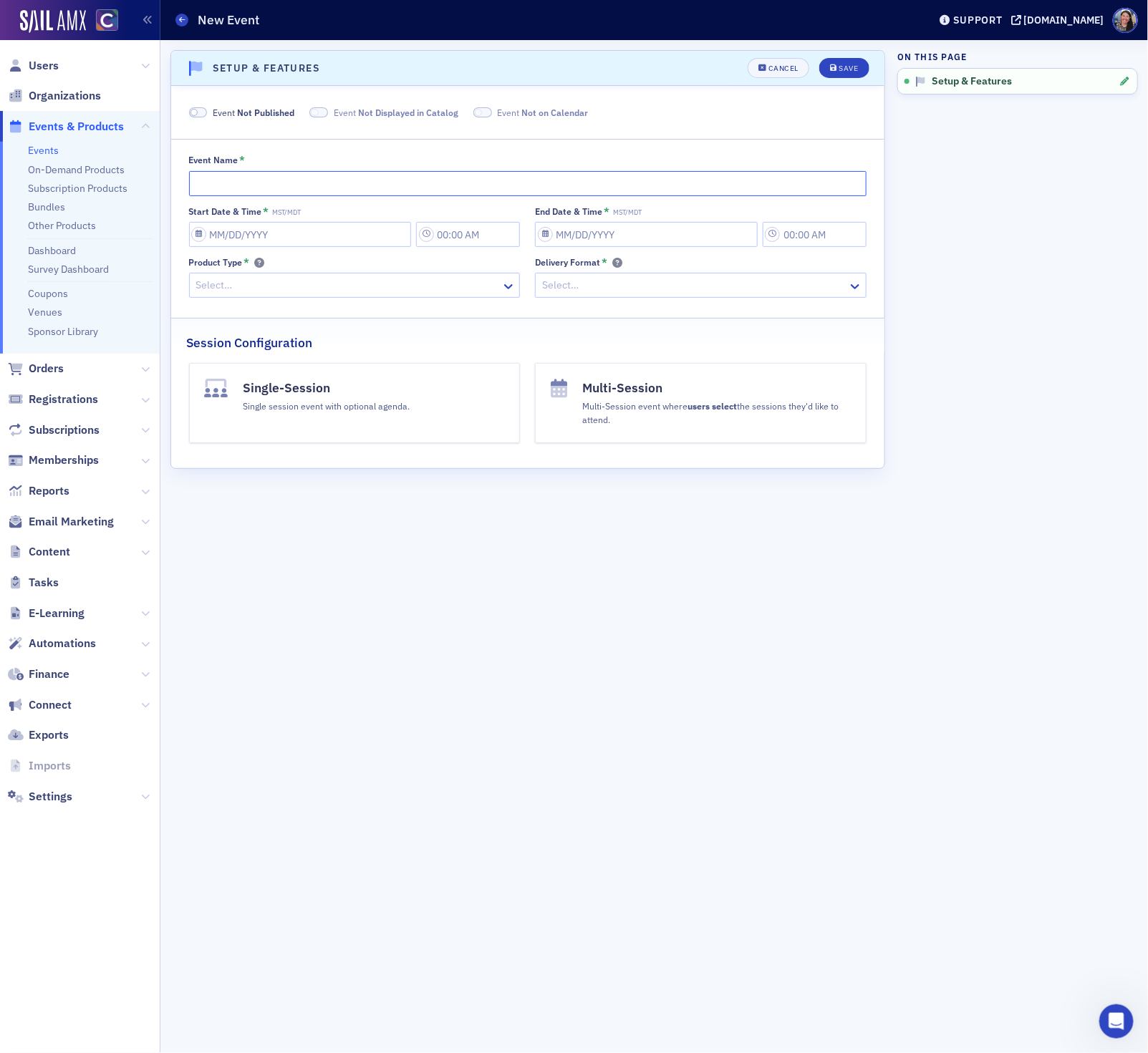
click at [378, 173] on input "Event Name *" at bounding box center [528, 183] width 678 height 25
paste input "Don Farmer's Preparing Form 1065: Advanced Strategies for Navigating the Latest…"
type input "Don Farmer's Preparing Form 1065: Advanced Strategies for Navigating the Latest…"
select select "9"
select select "2025"
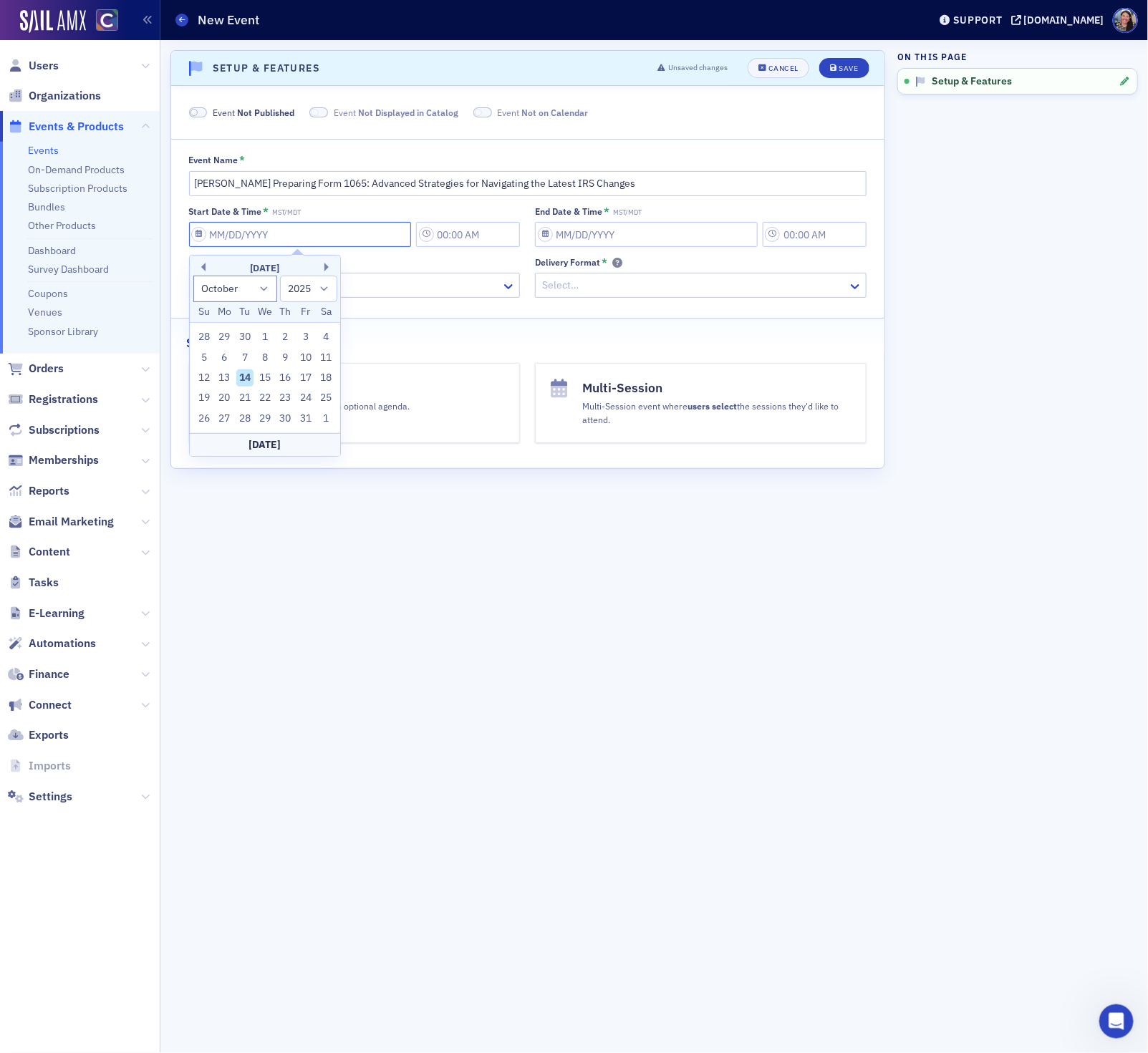
click at [248, 243] on input "Start Date & Time * MST/MDT" at bounding box center [301, 234] width 223 height 25
paste input "1/27/2026"
type input "1/27/2026"
type input "12:00 PM"
type input "01/27/2026"
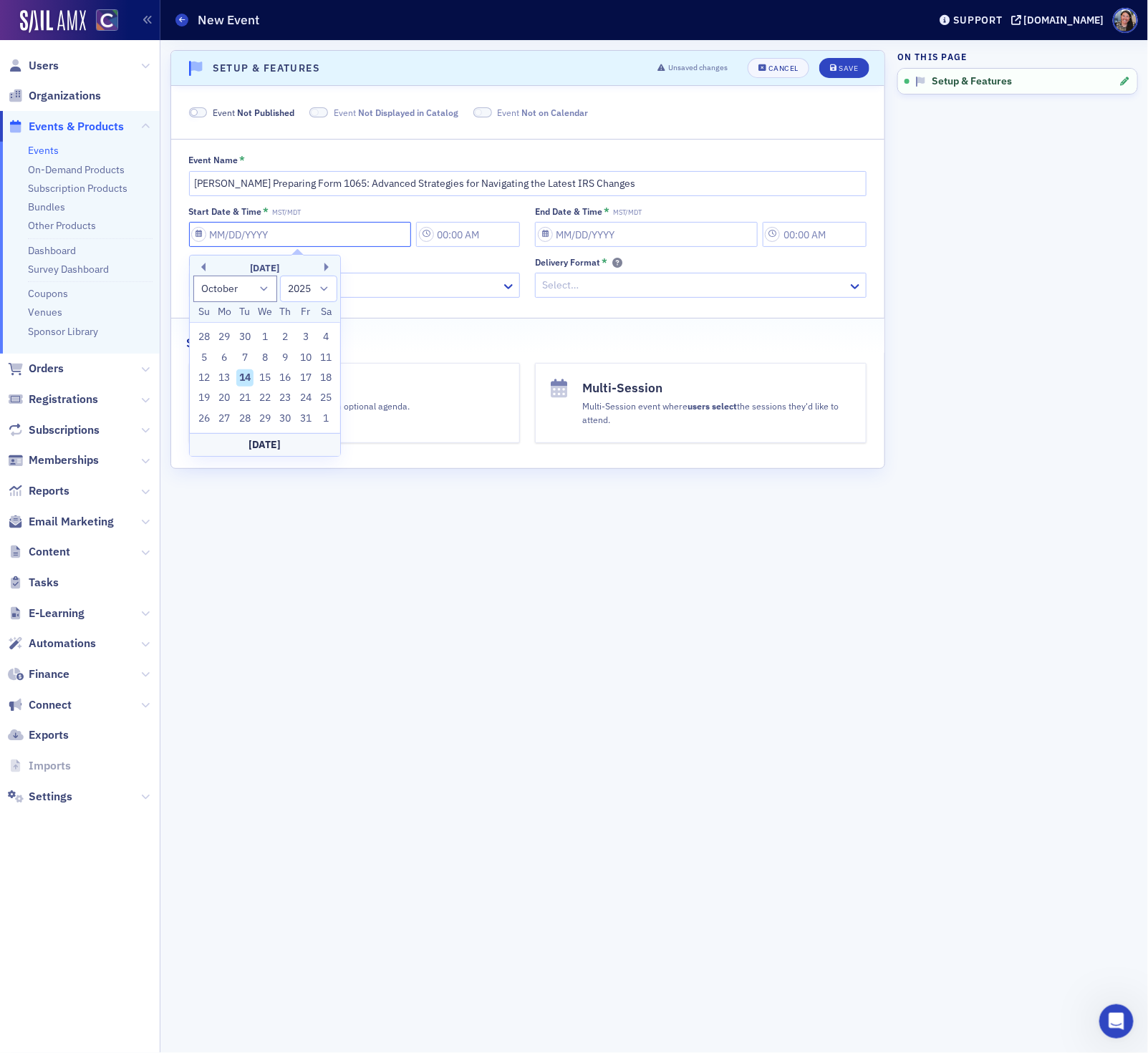
type input "1:00 PM"
select select "0"
select select "2026"
type input "01/27/2026"
click at [475, 239] on input "12:00 PM" at bounding box center [467, 234] width 104 height 25
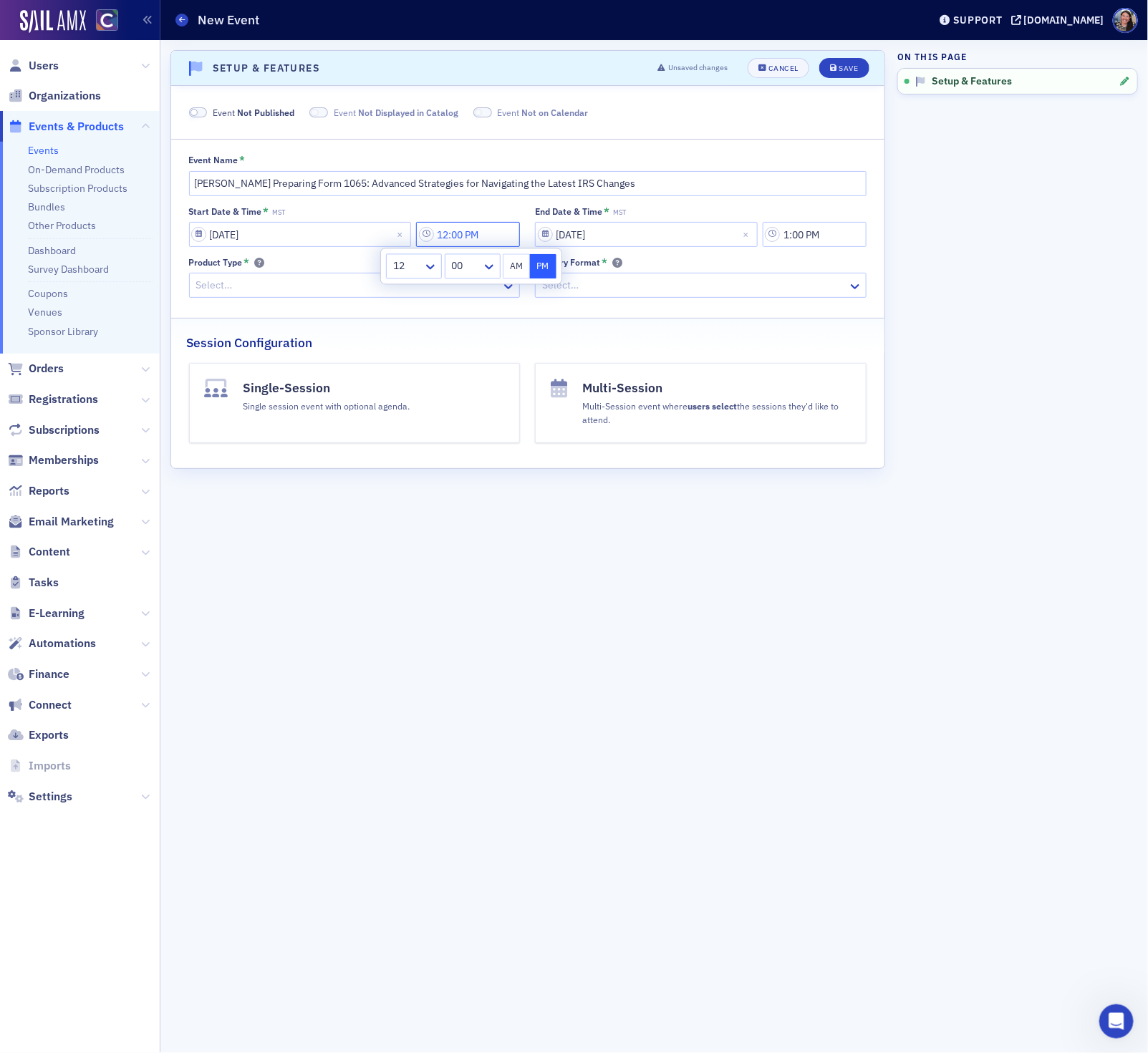
click at [475, 239] on input "12:00 PM" at bounding box center [467, 234] width 104 height 25
type input "11:30 AM"
select select "2026"
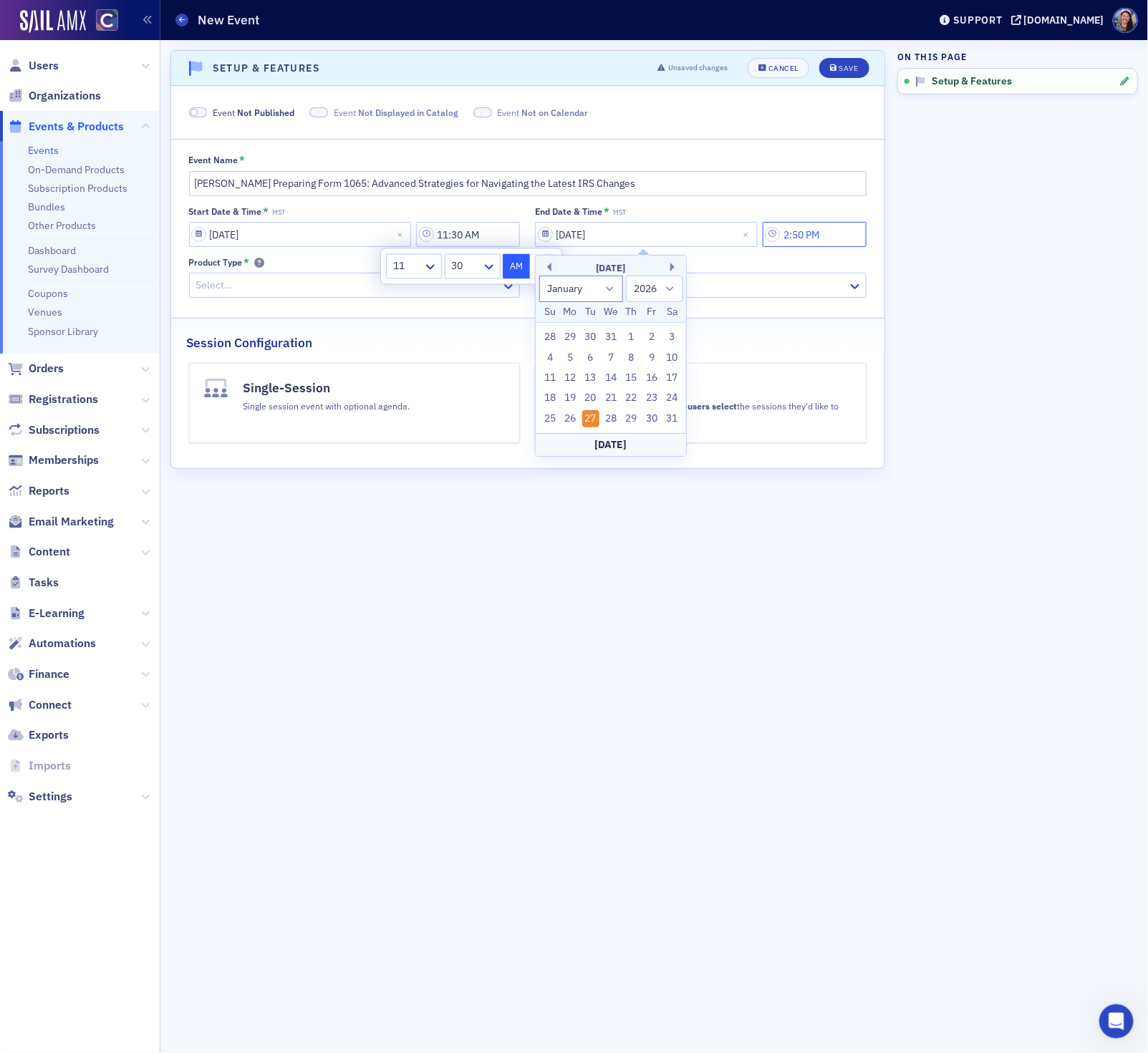
type input "2:50 PM"
click at [349, 305] on fieldset "Event Name * Don Farmer's Preparing Form 1065: Advanced Strategies for Navigati…" at bounding box center [528, 223] width 714 height 168
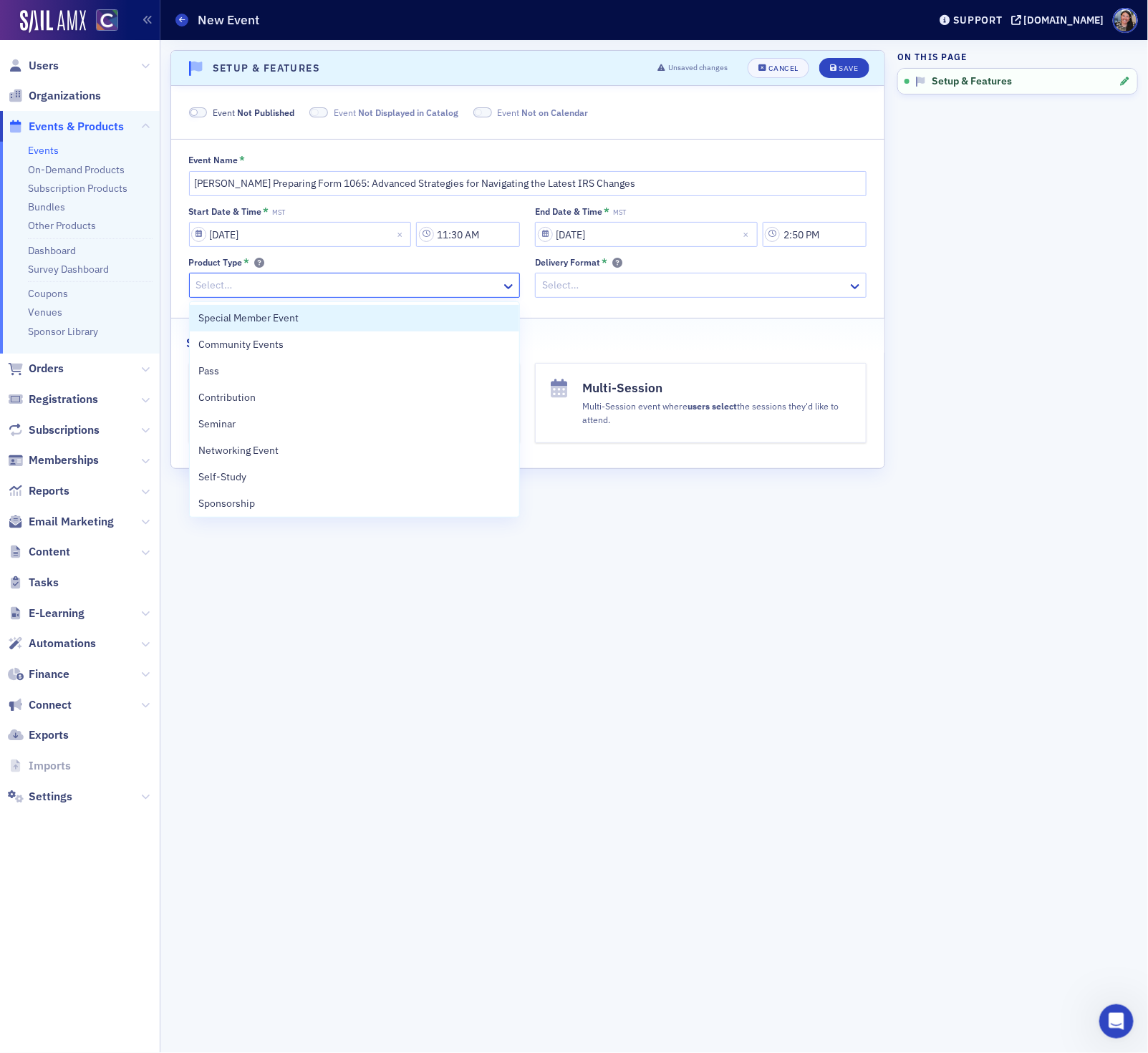
click at [307, 275] on div "Select…" at bounding box center [346, 285] width 312 height 21
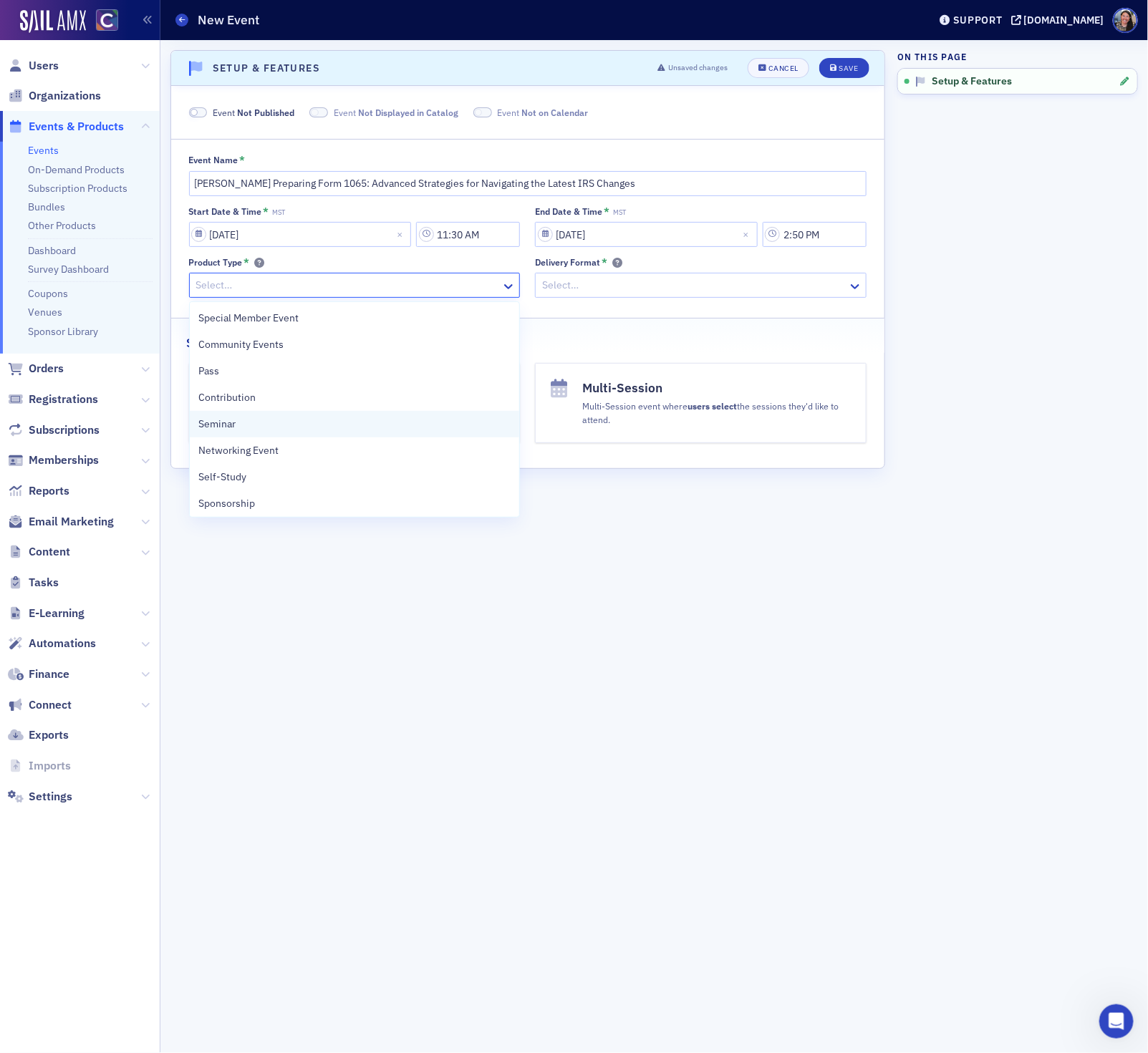
click at [255, 422] on div "Seminar" at bounding box center [355, 424] width 313 height 15
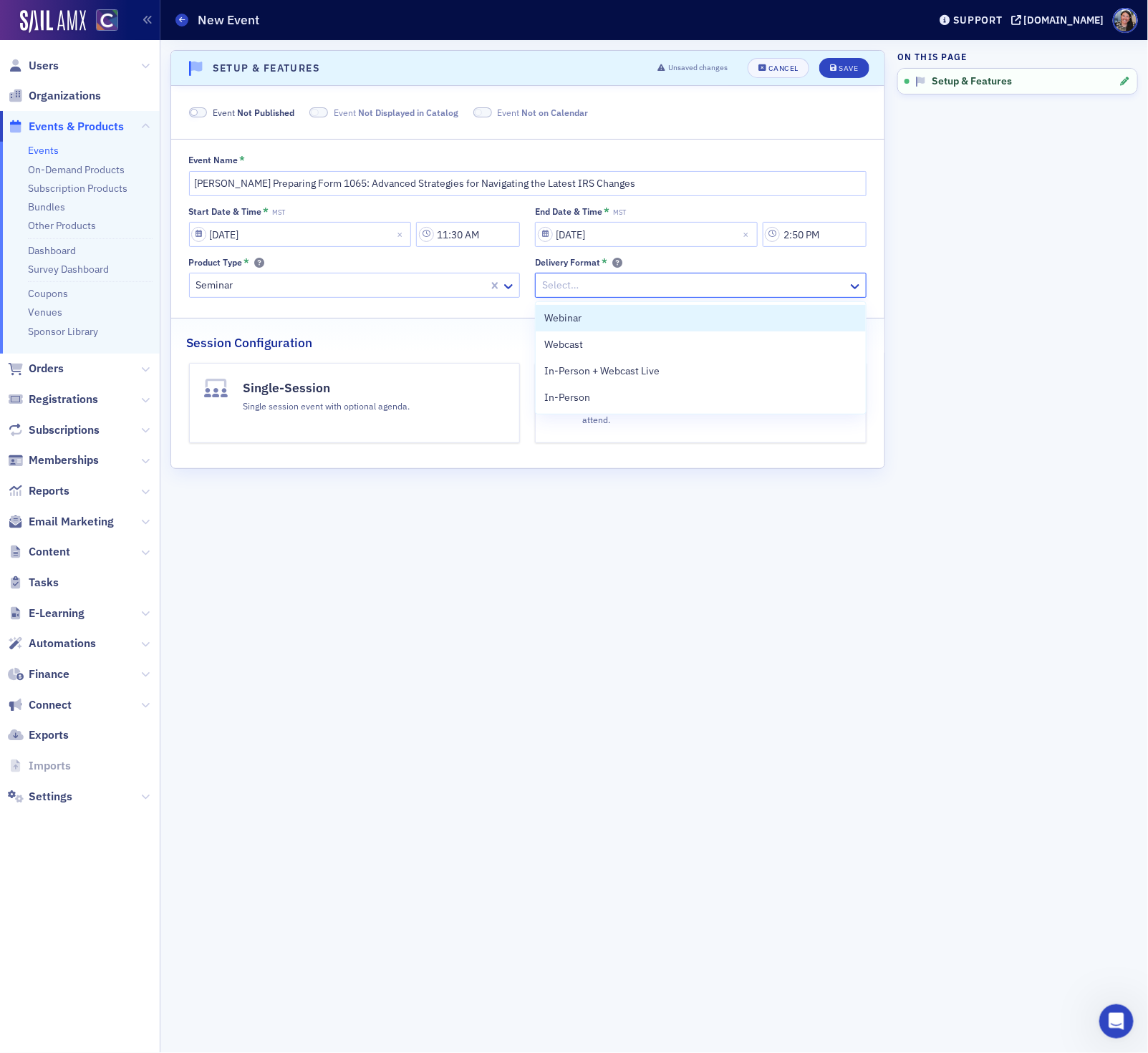
click at [626, 279] on div at bounding box center [693, 285] width 305 height 18
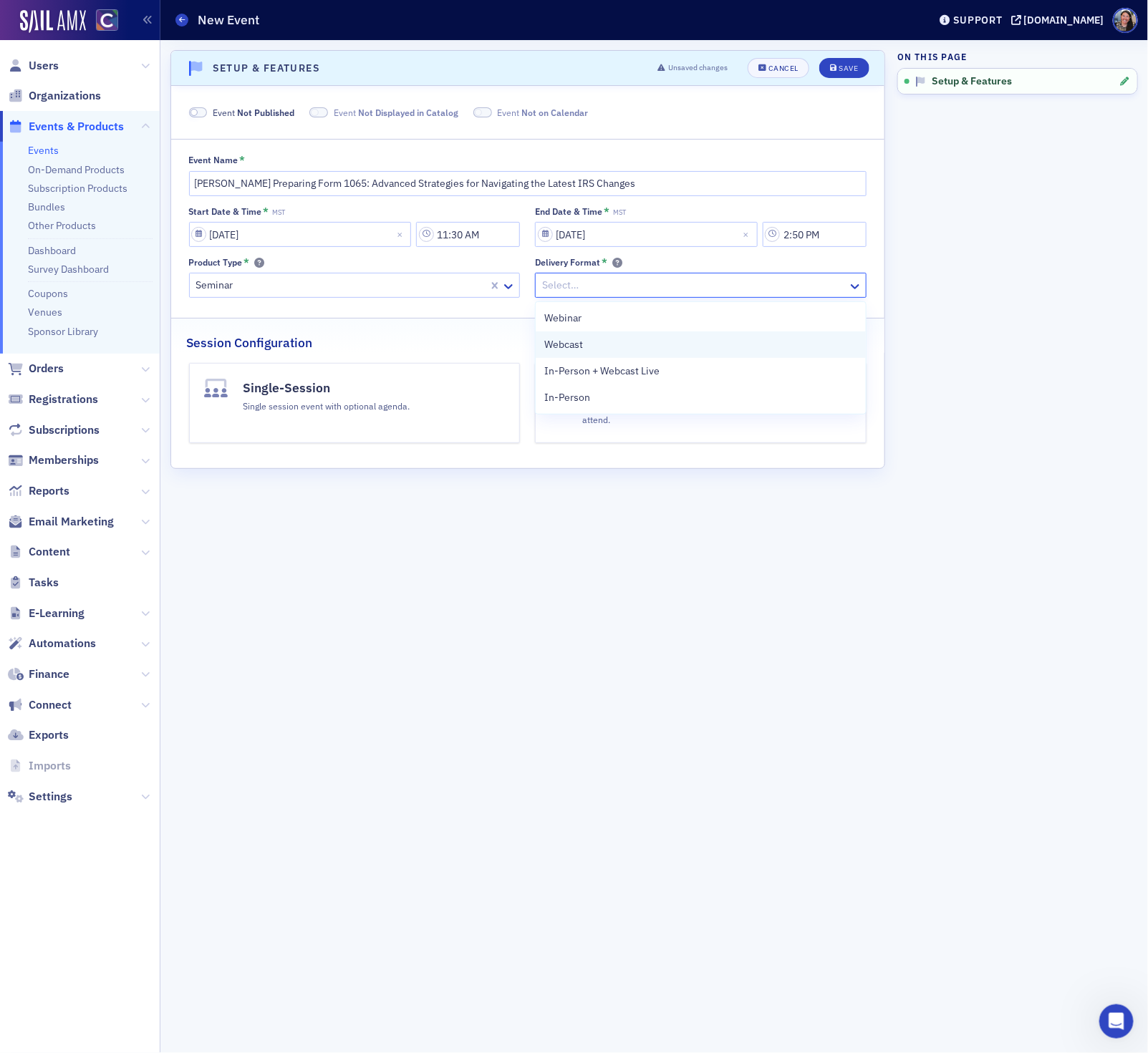
click at [600, 341] on div "Webcast" at bounding box center [700, 344] width 313 height 15
click at [346, 412] on div "Single session event with optional agenda." at bounding box center [327, 404] width 167 height 16
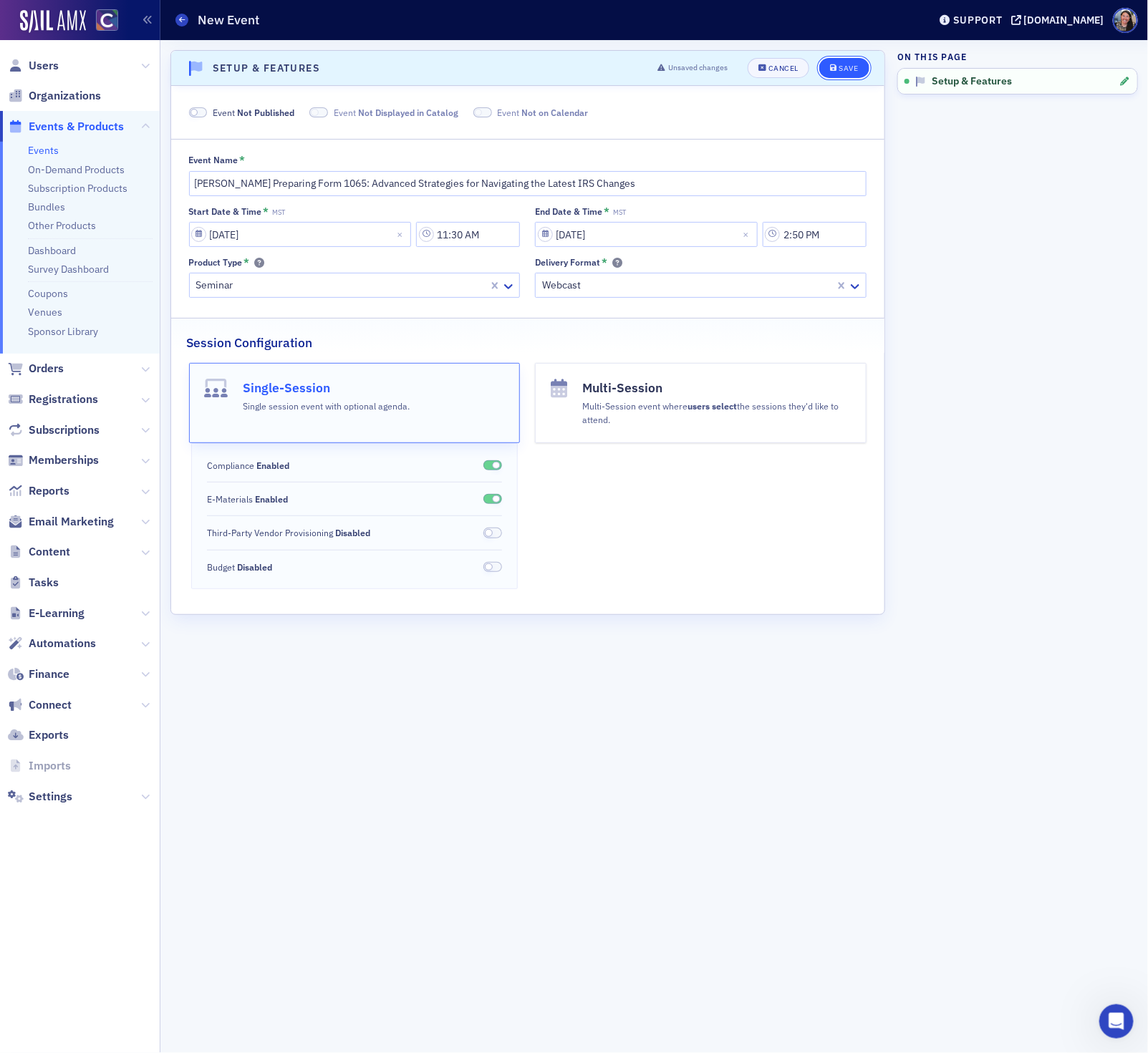
click at [849, 70] on div "Save" at bounding box center [847, 68] width 20 height 7
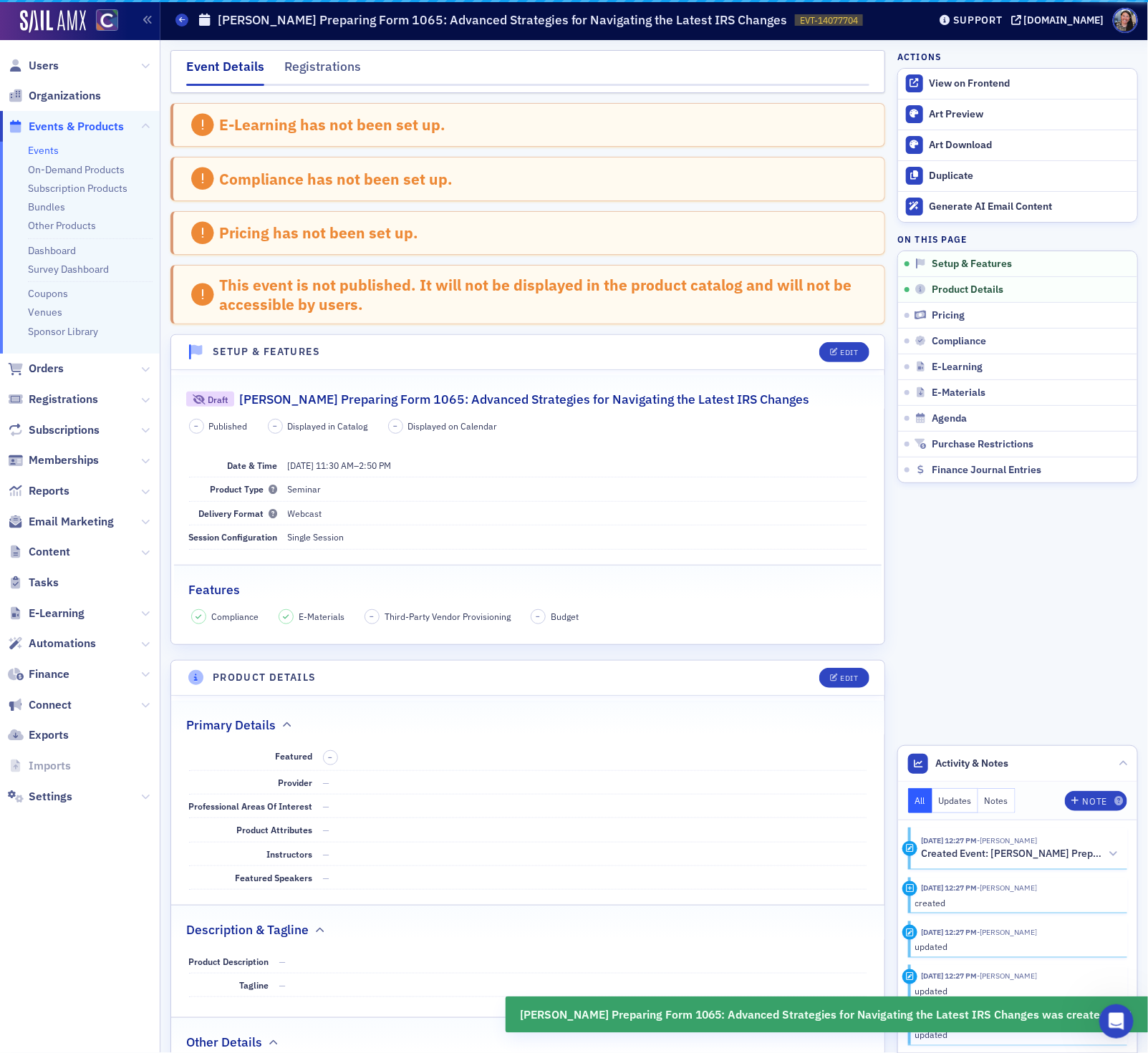
scroll to position [290, 0]
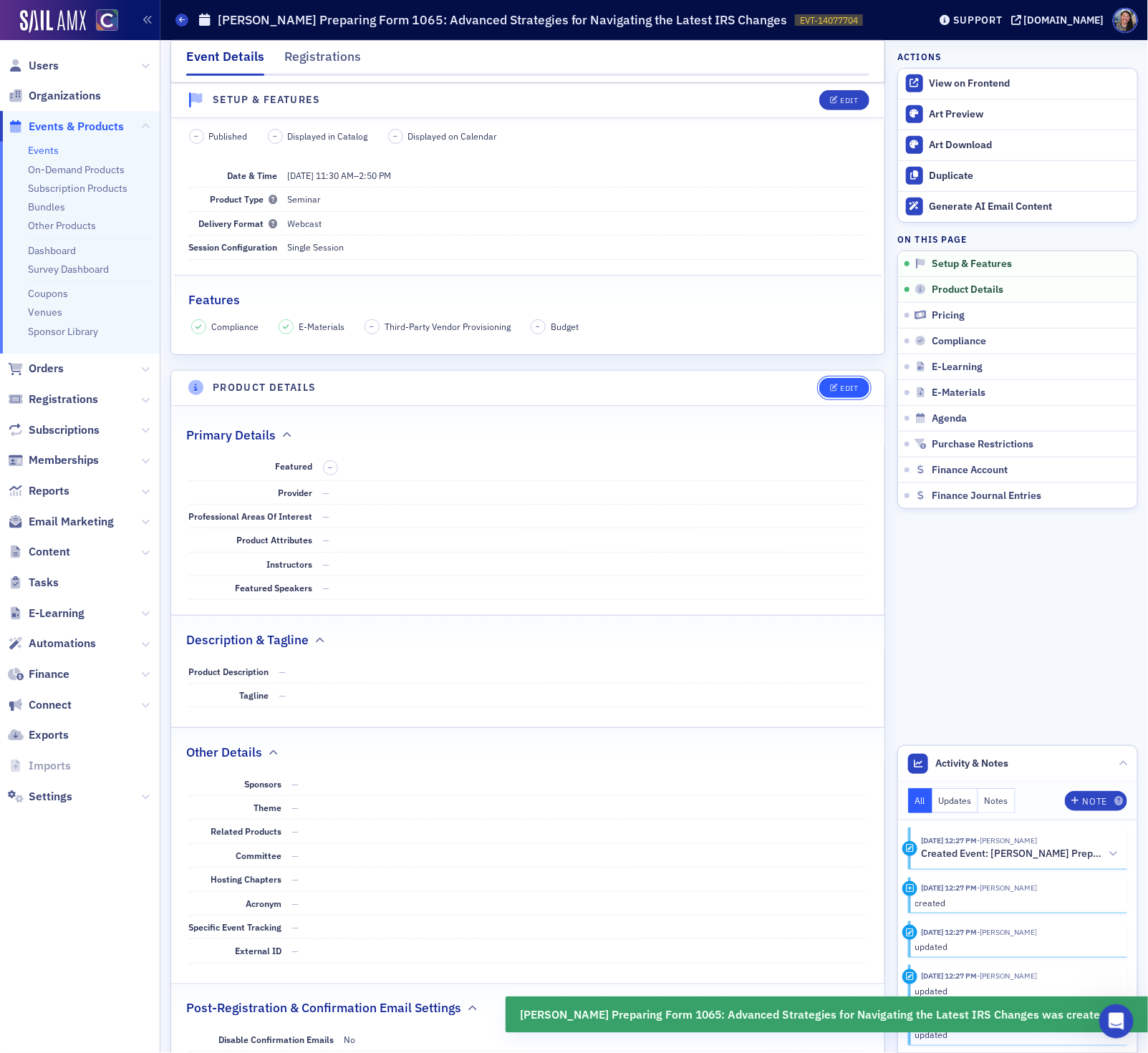
click at [832, 398] on button "Edit" at bounding box center [844, 388] width 50 height 20
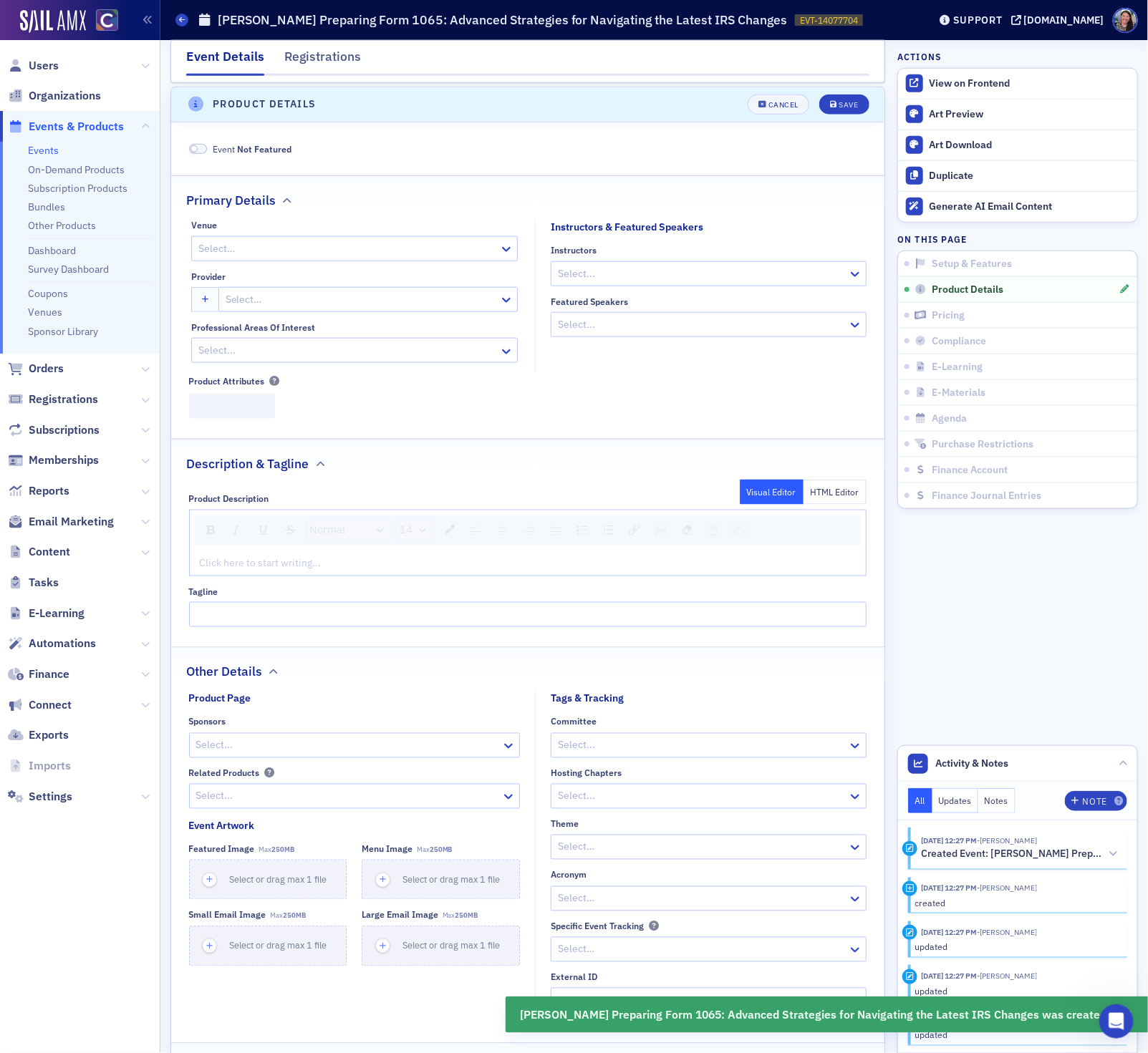
scroll to position [582, 0]
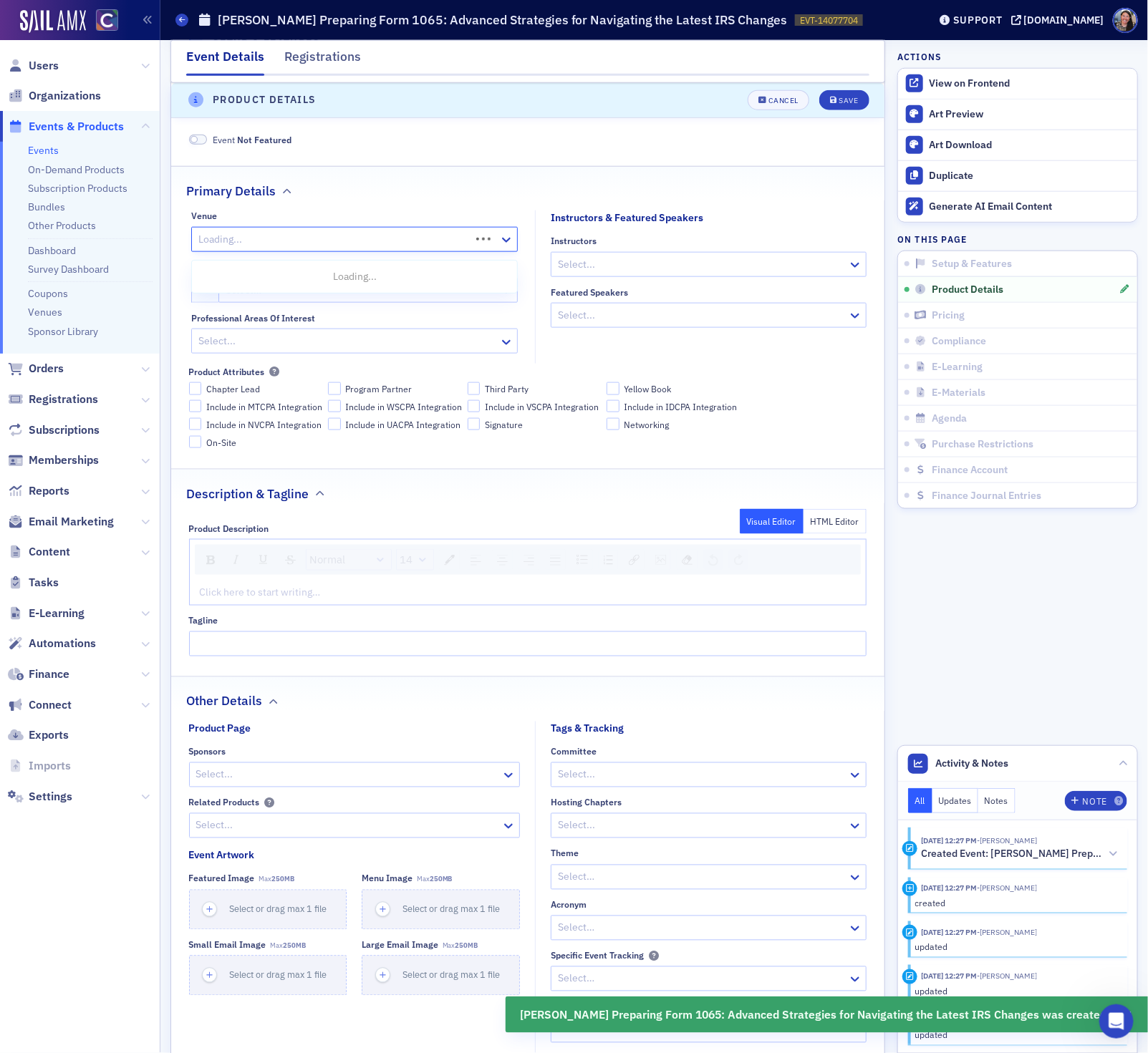
click at [251, 248] on div at bounding box center [332, 239] width 272 height 18
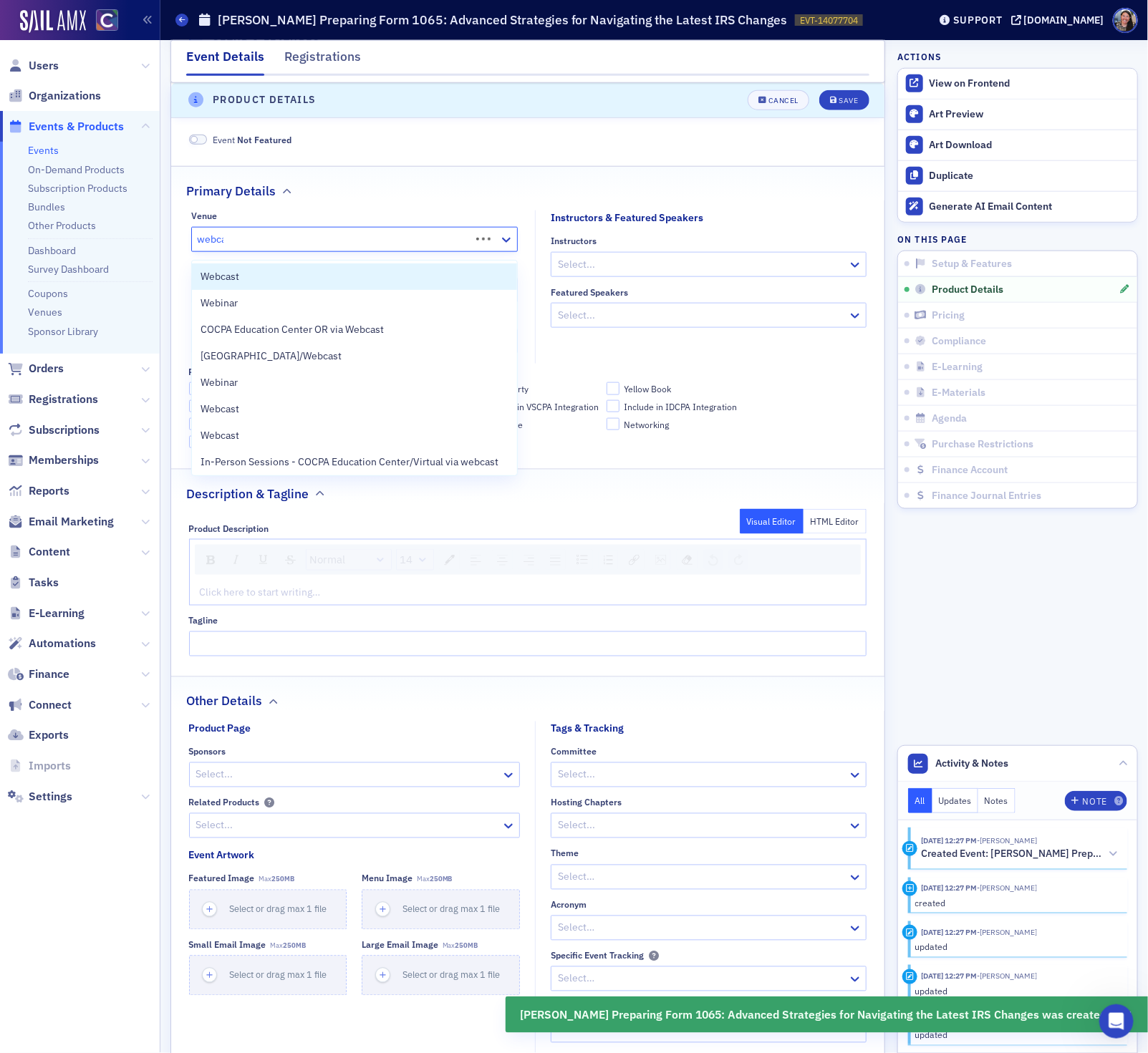
type input "webcast"
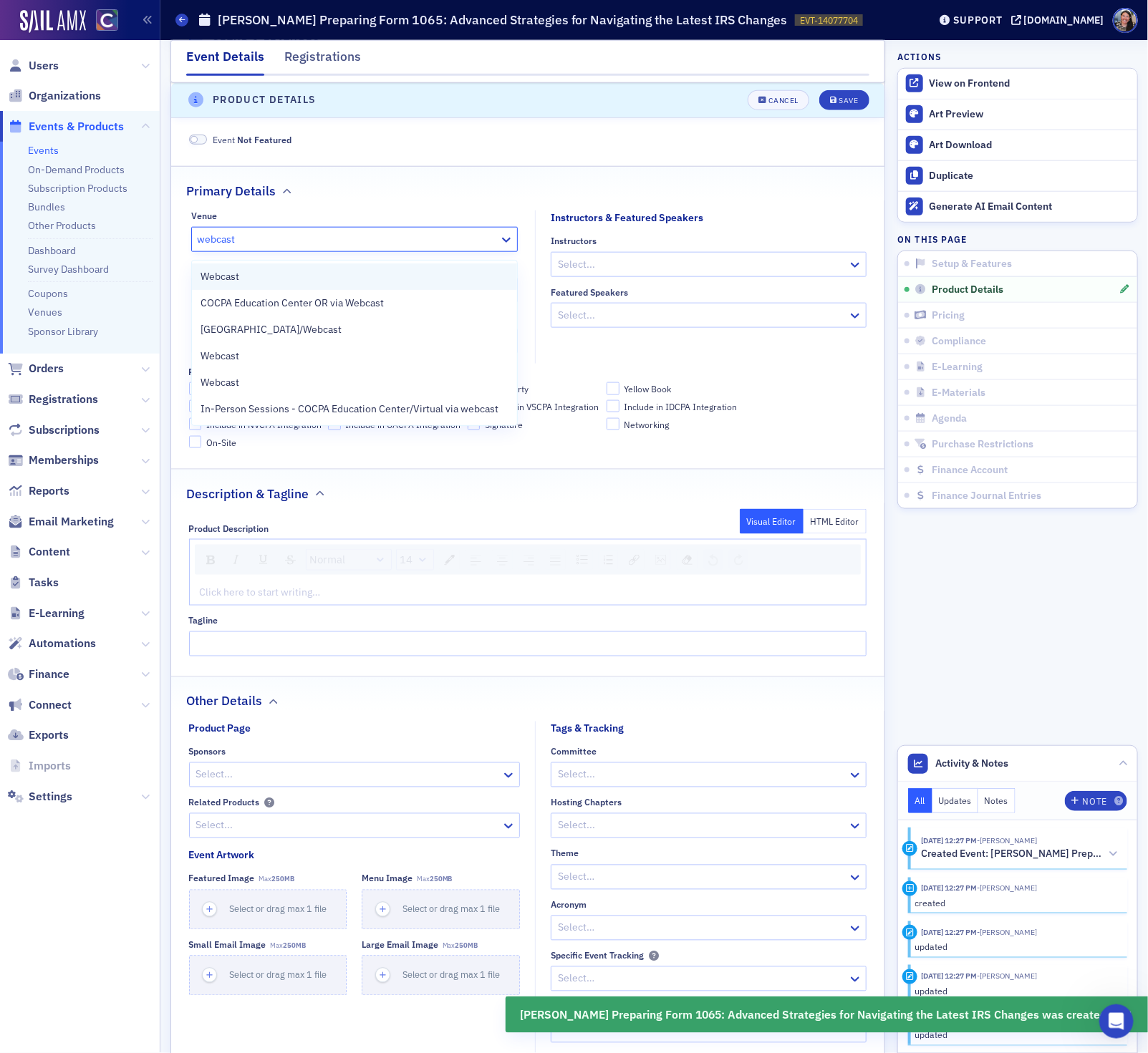
click at [242, 276] on div "Webcast" at bounding box center [354, 276] width 308 height 15
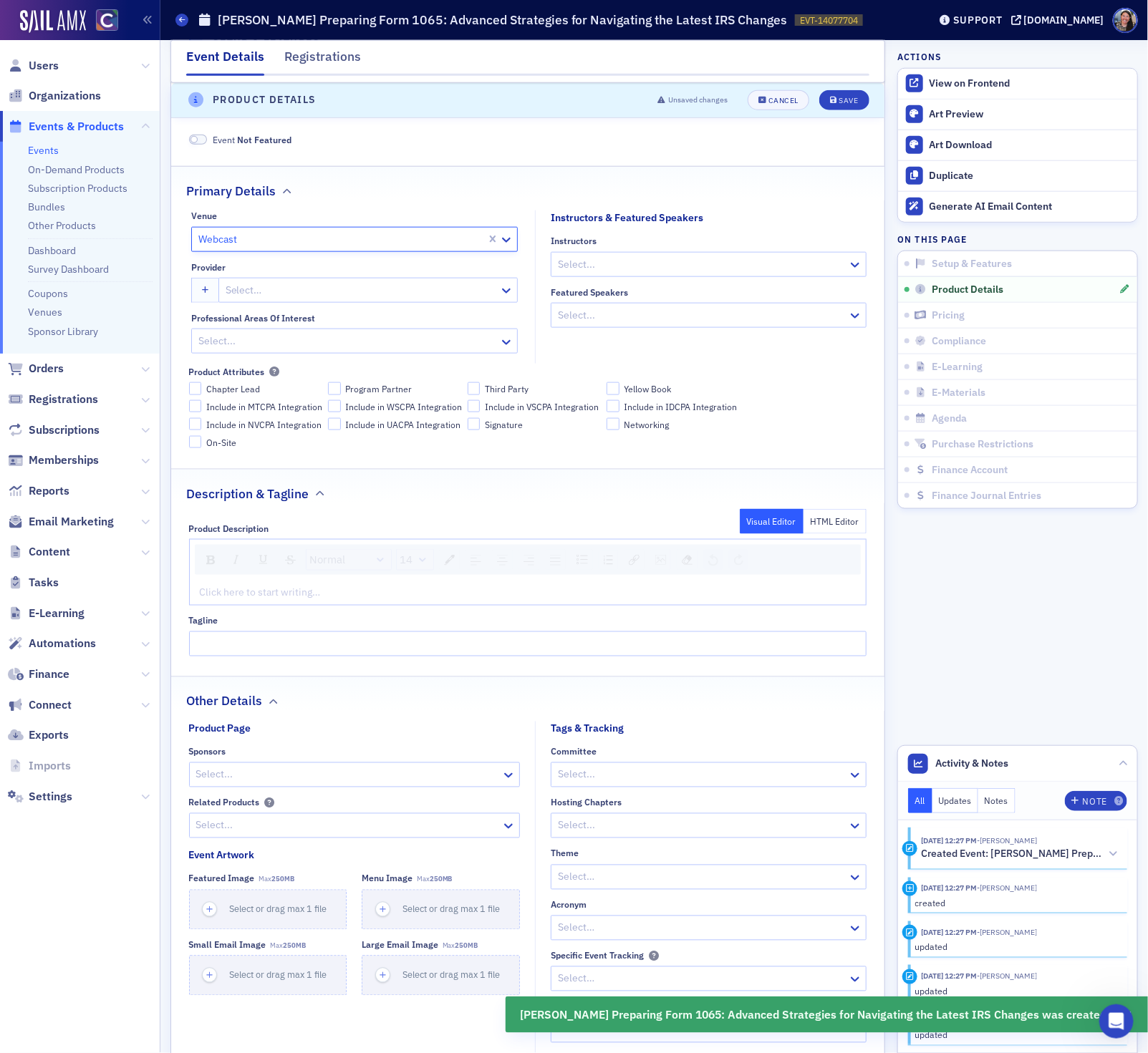
click at [627, 272] on div at bounding box center [701, 264] width 290 height 18
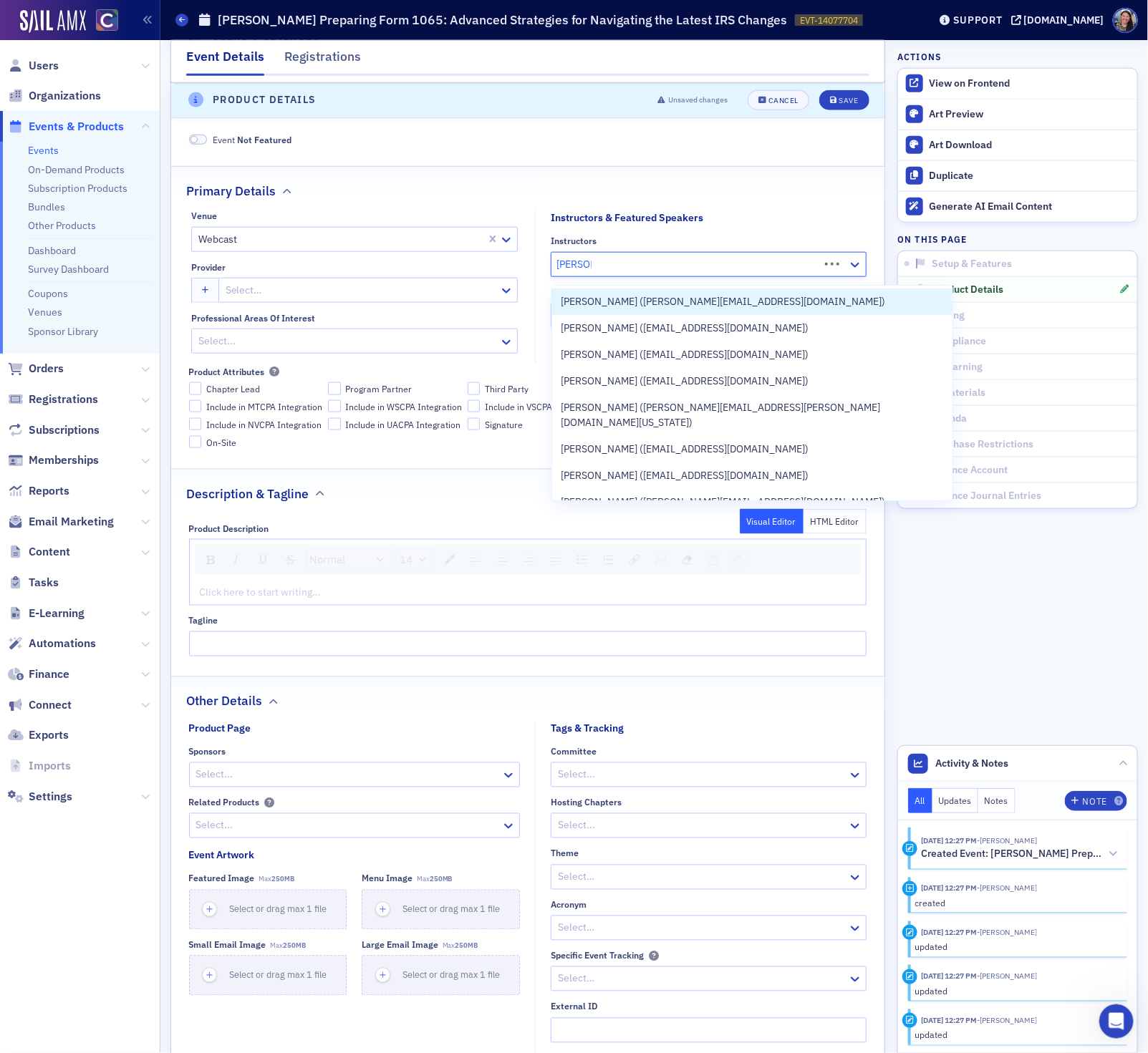
type input "george k"
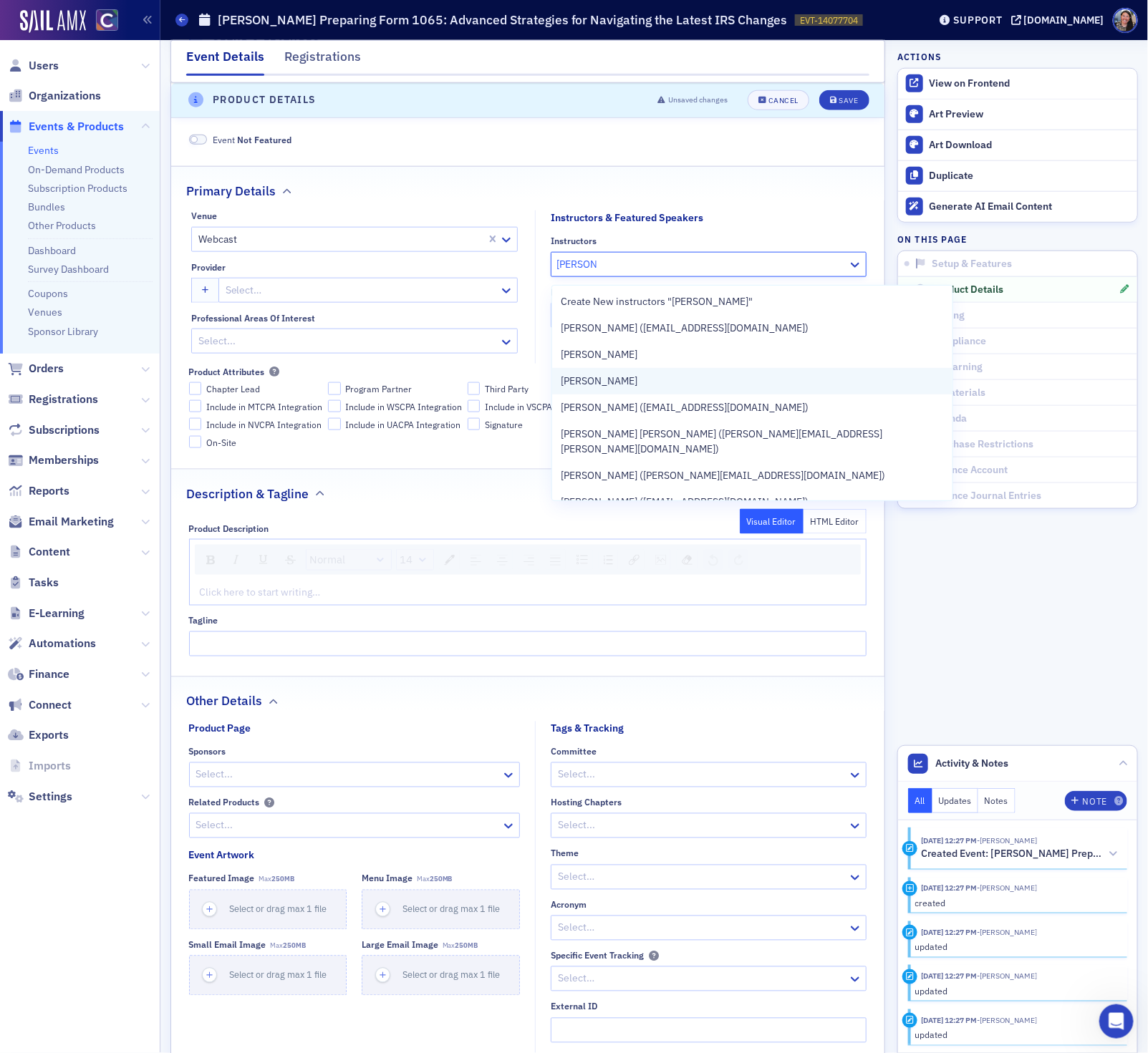
click at [615, 387] on span "George Koutelleris" at bounding box center [599, 381] width 77 height 15
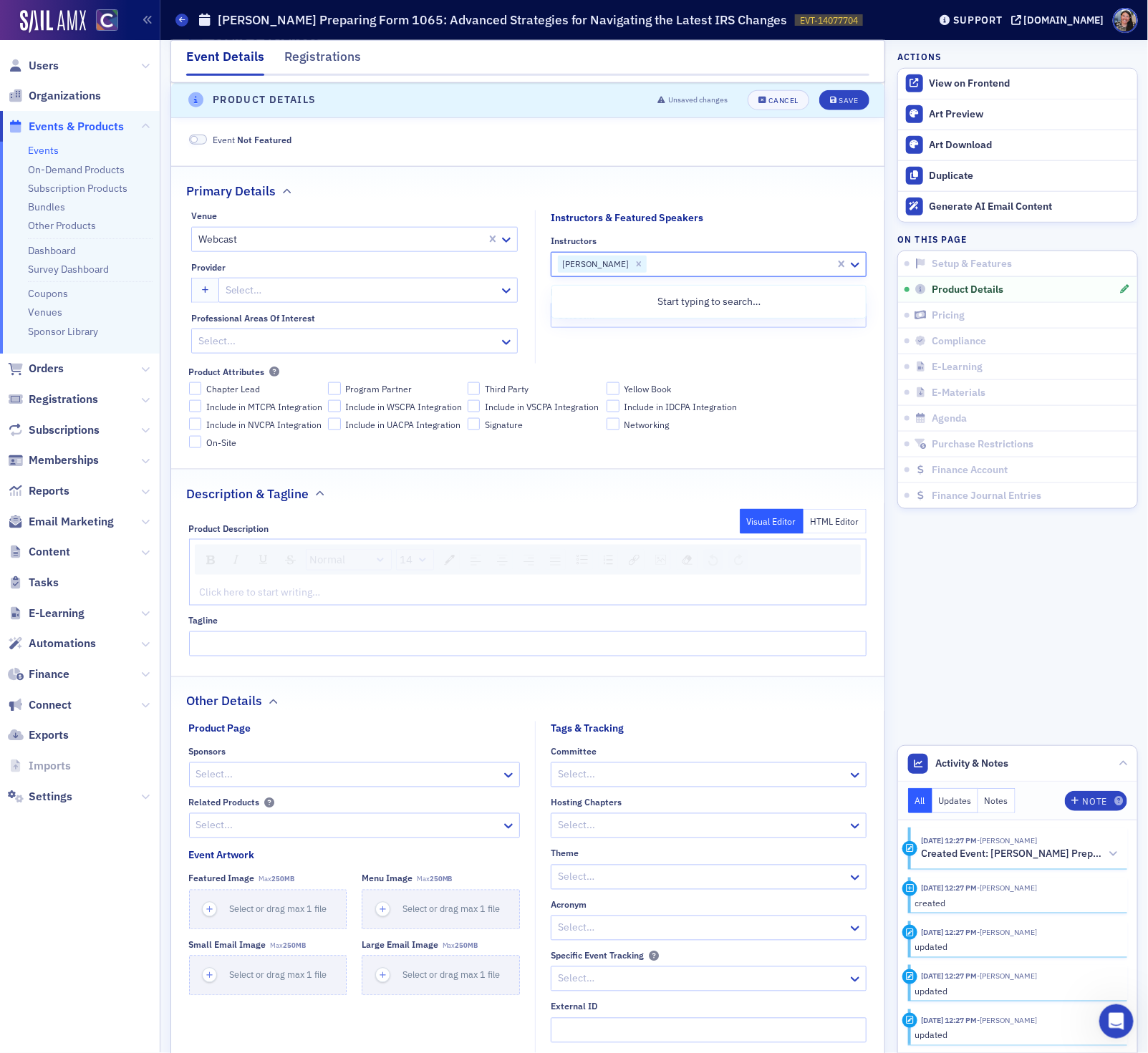
click at [671, 270] on div at bounding box center [741, 264] width 185 height 18
type input "greg white"
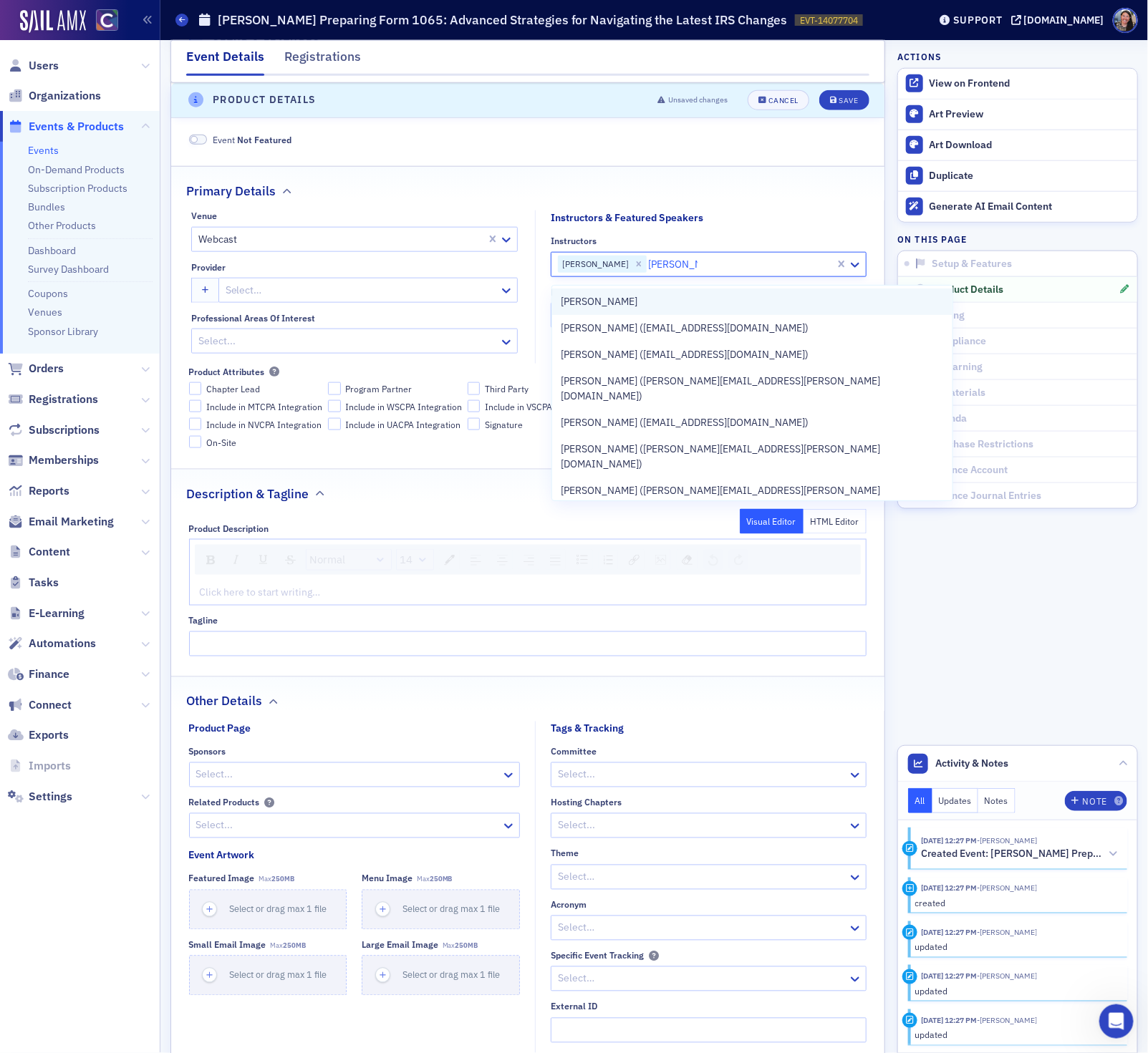
click at [699, 307] on div "Greg White" at bounding box center [752, 301] width 383 height 15
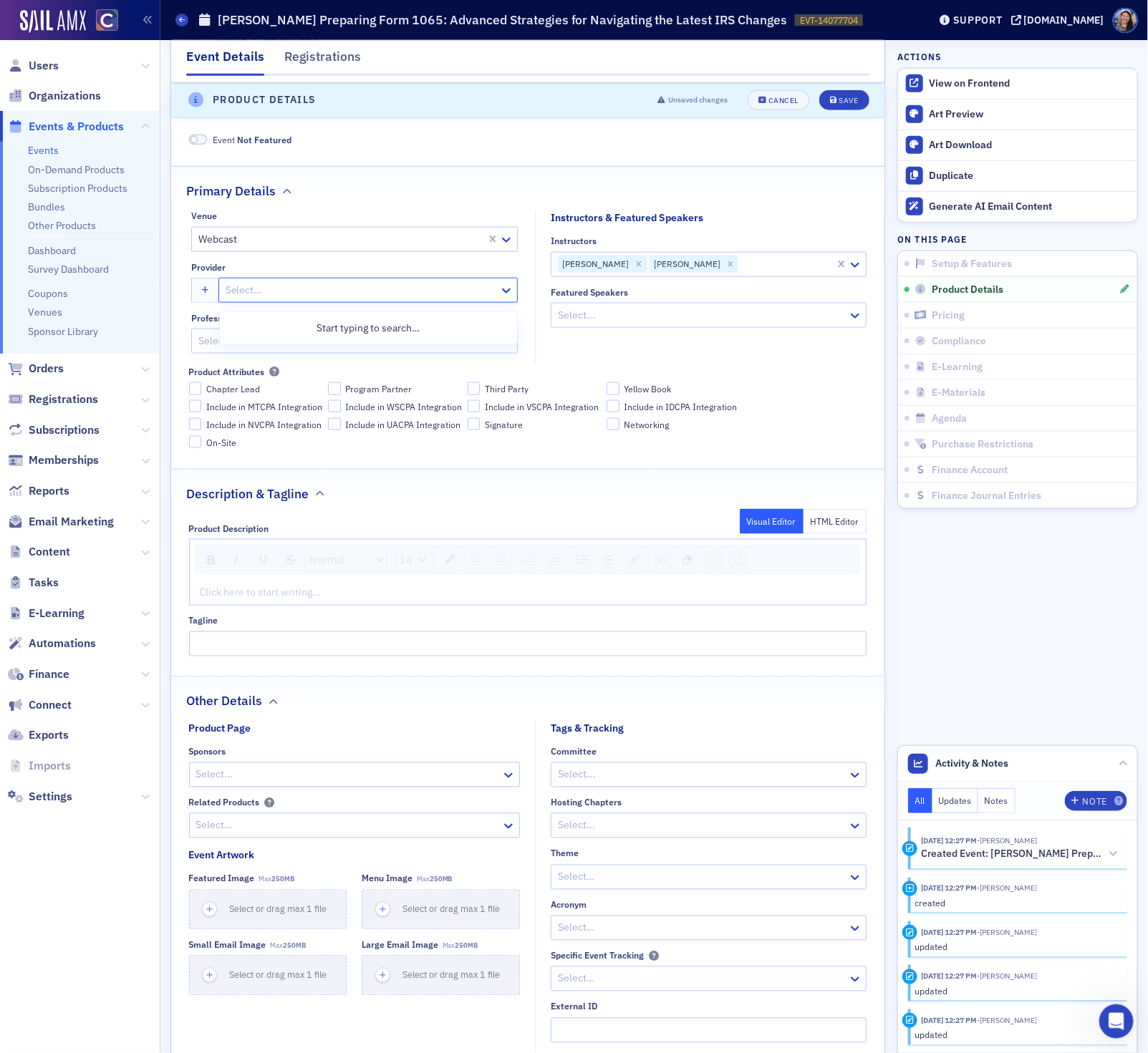
click at [329, 302] on div "Select…" at bounding box center [368, 290] width 300 height 25
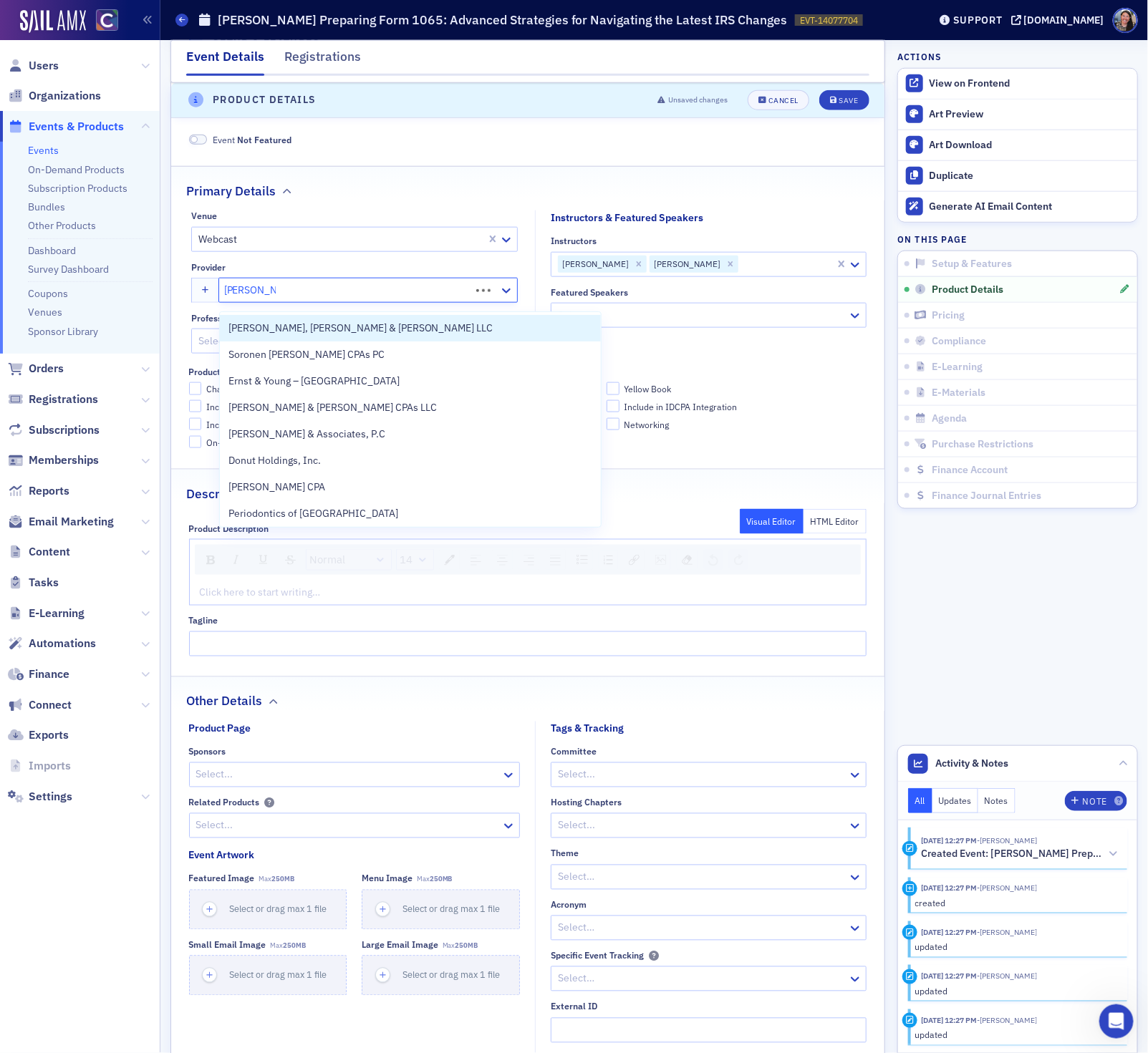
type input "don farmer"
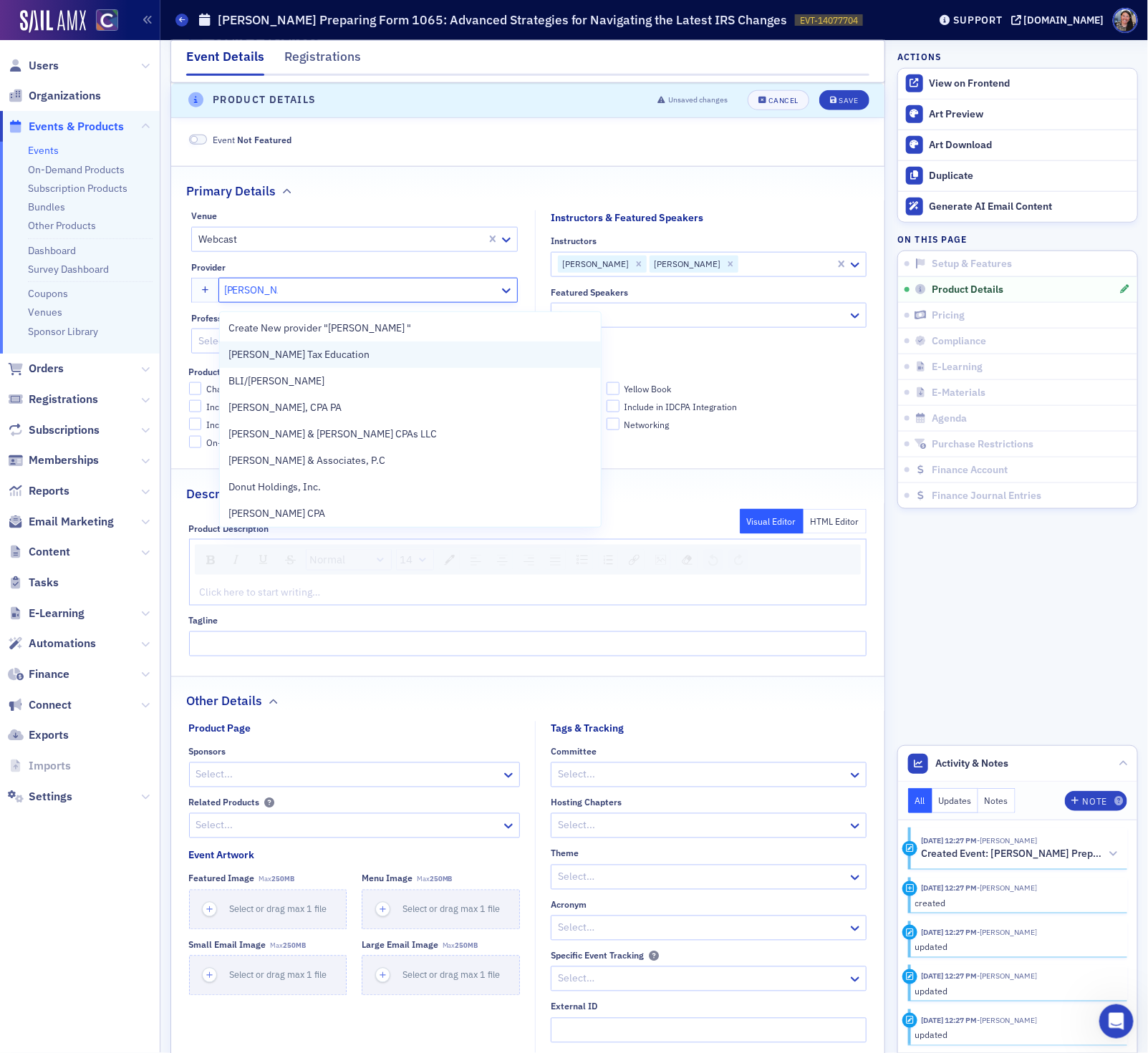
click at [332, 359] on span "Don Farmer Tax Education" at bounding box center [299, 355] width 141 height 15
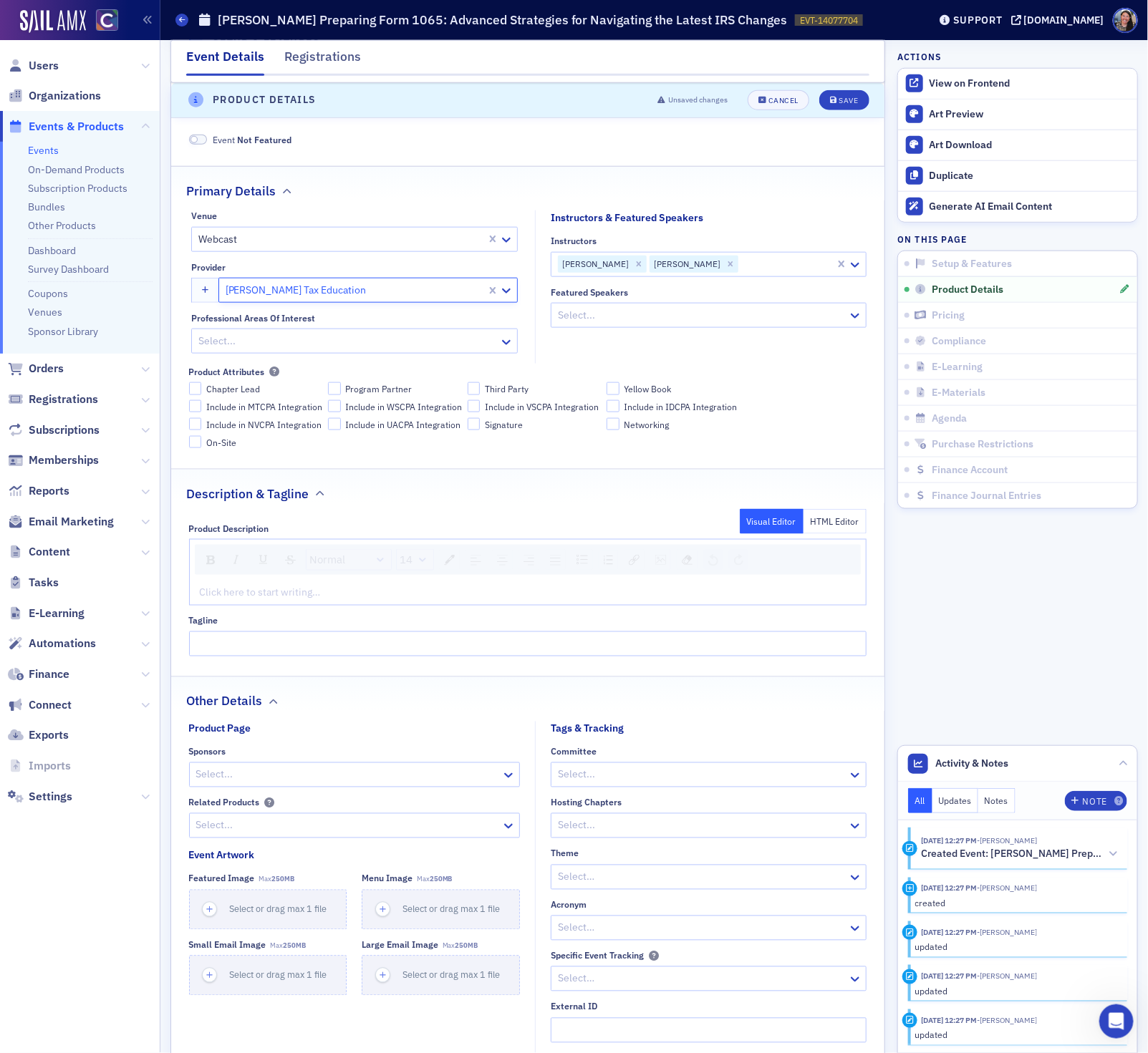
click at [425, 354] on div "Select..." at bounding box center [354, 341] width 327 height 25
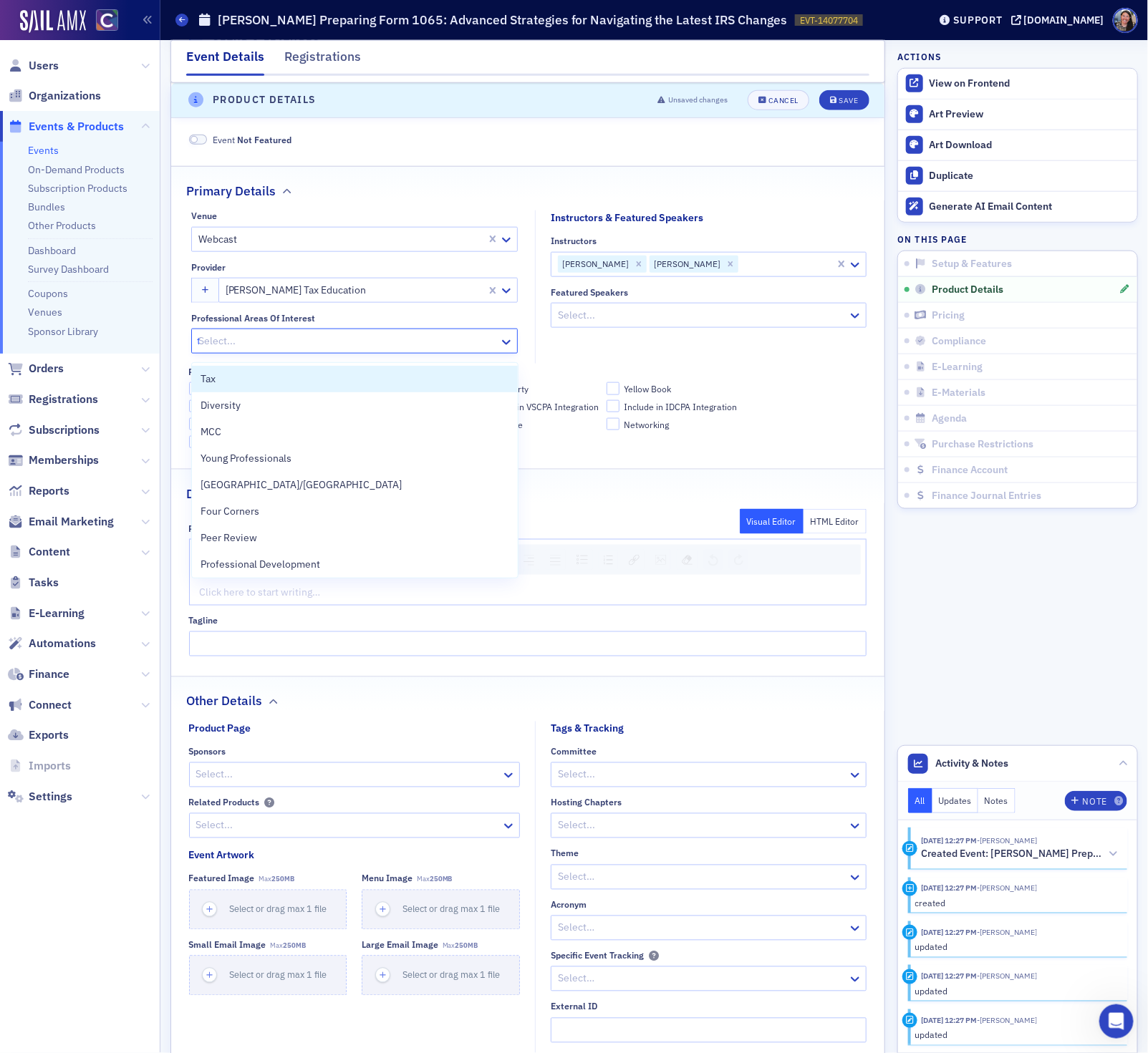
type input "ta"
click at [392, 373] on div "Tax" at bounding box center [354, 379] width 308 height 15
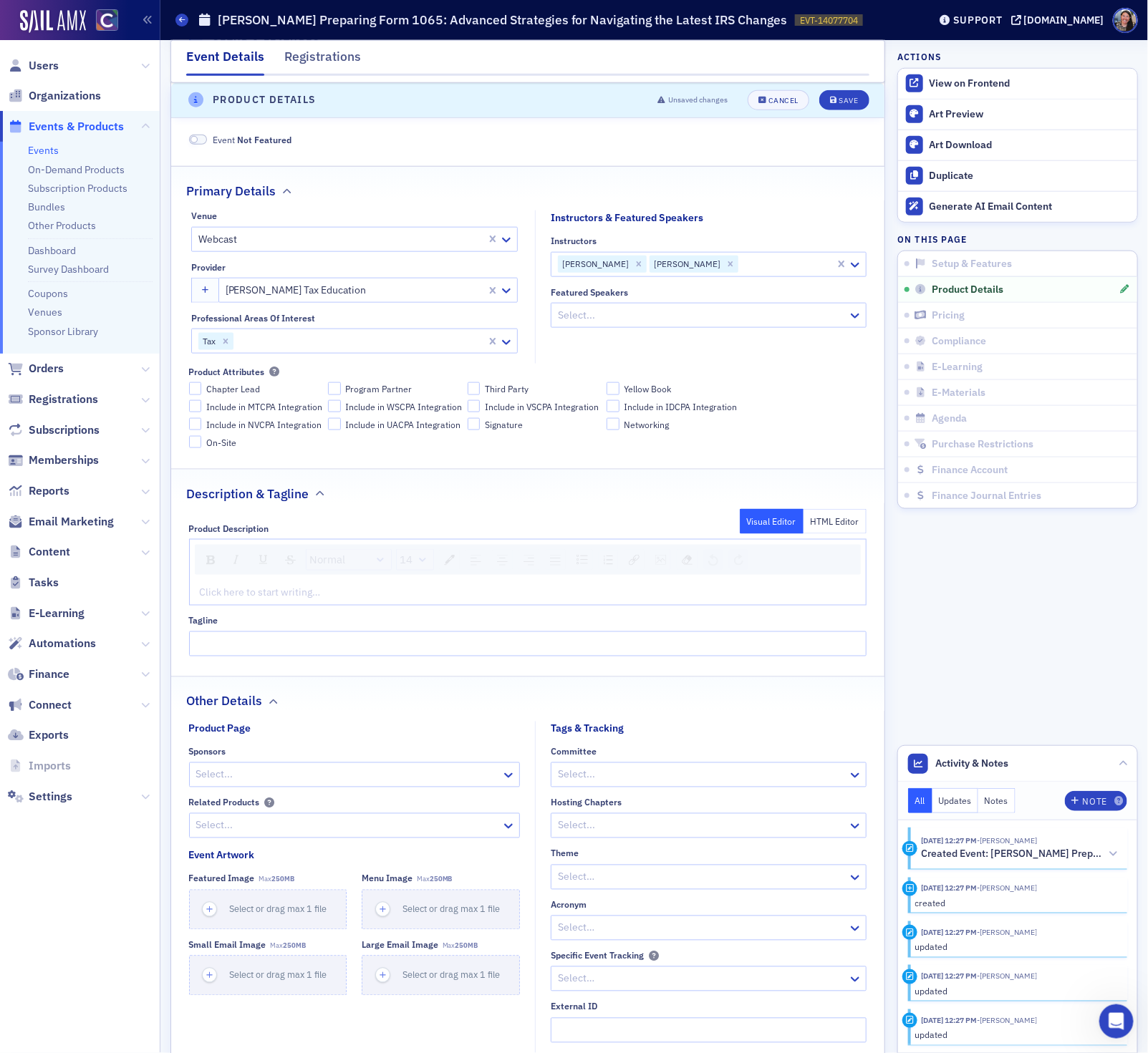
click at [731, 363] on fieldset "Instructors & Featured Speakers Instructors George Koutelleris Greg White Featu…" at bounding box center [704, 287] width 339 height 154
click at [260, 593] on div "rdw-editor" at bounding box center [528, 592] width 655 height 15
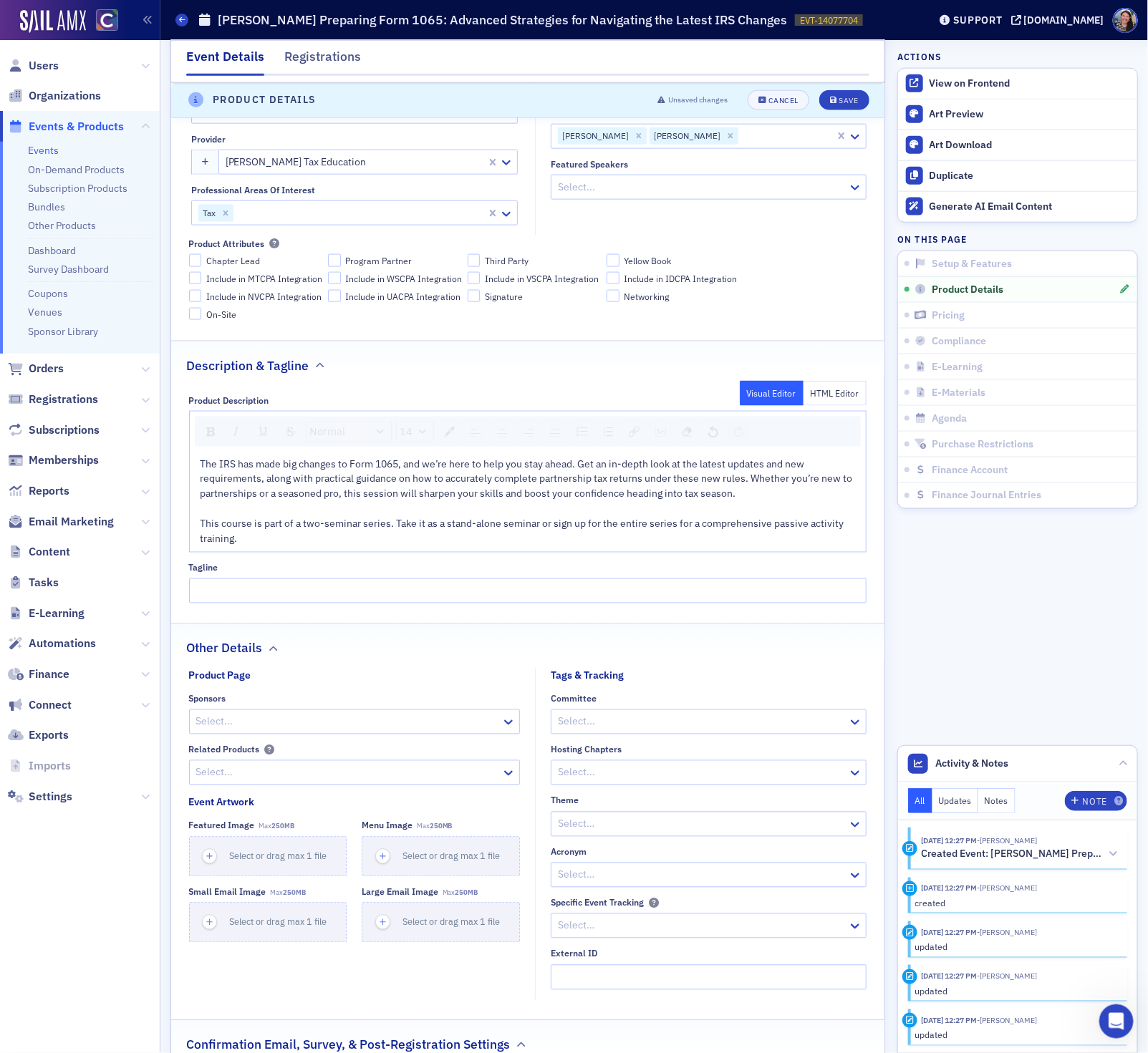
scroll to position [770, 0]
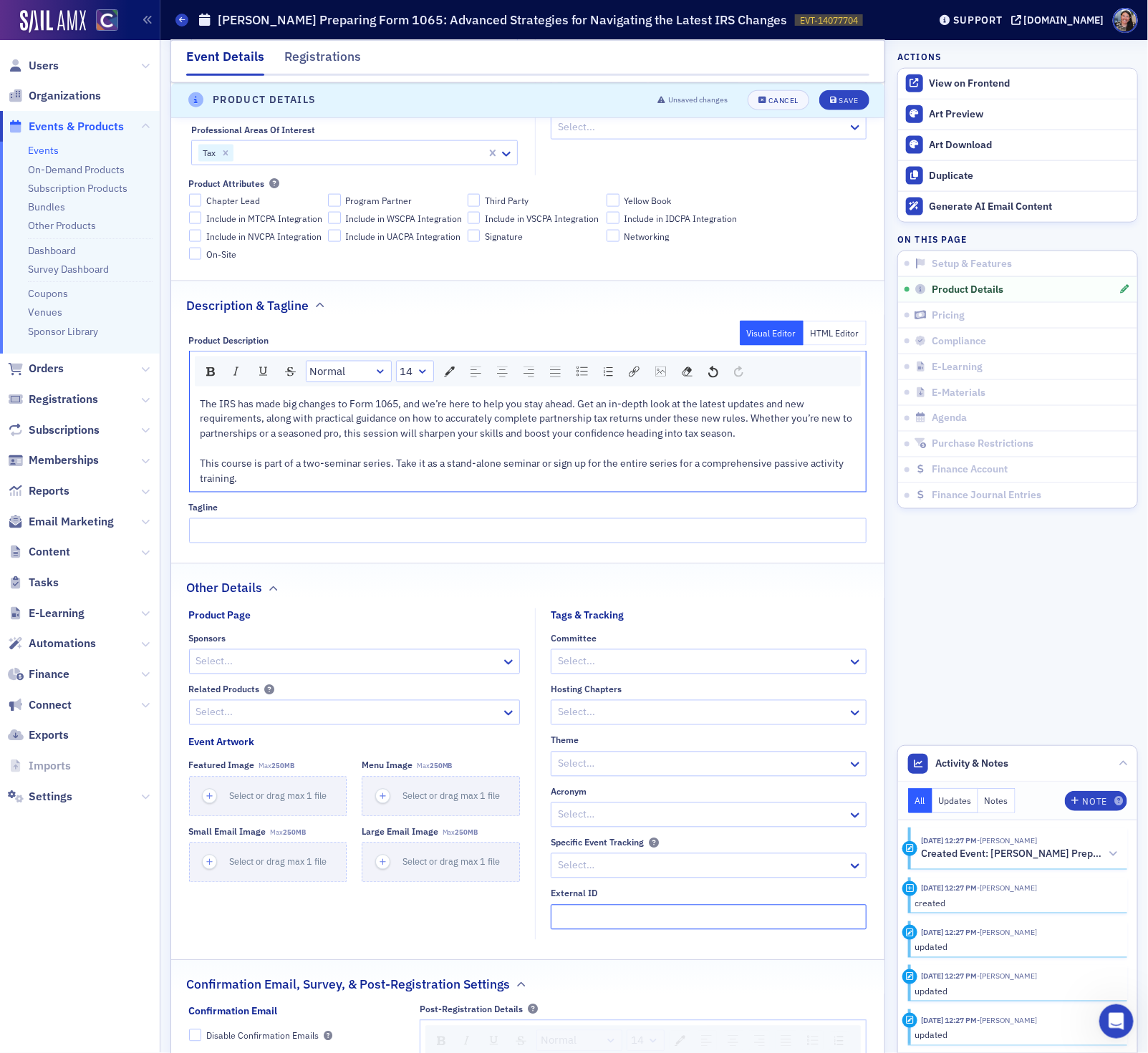
click at [571, 916] on input "External ID" at bounding box center [708, 916] width 316 height 25
paste input "250636024"
type input "250636024"
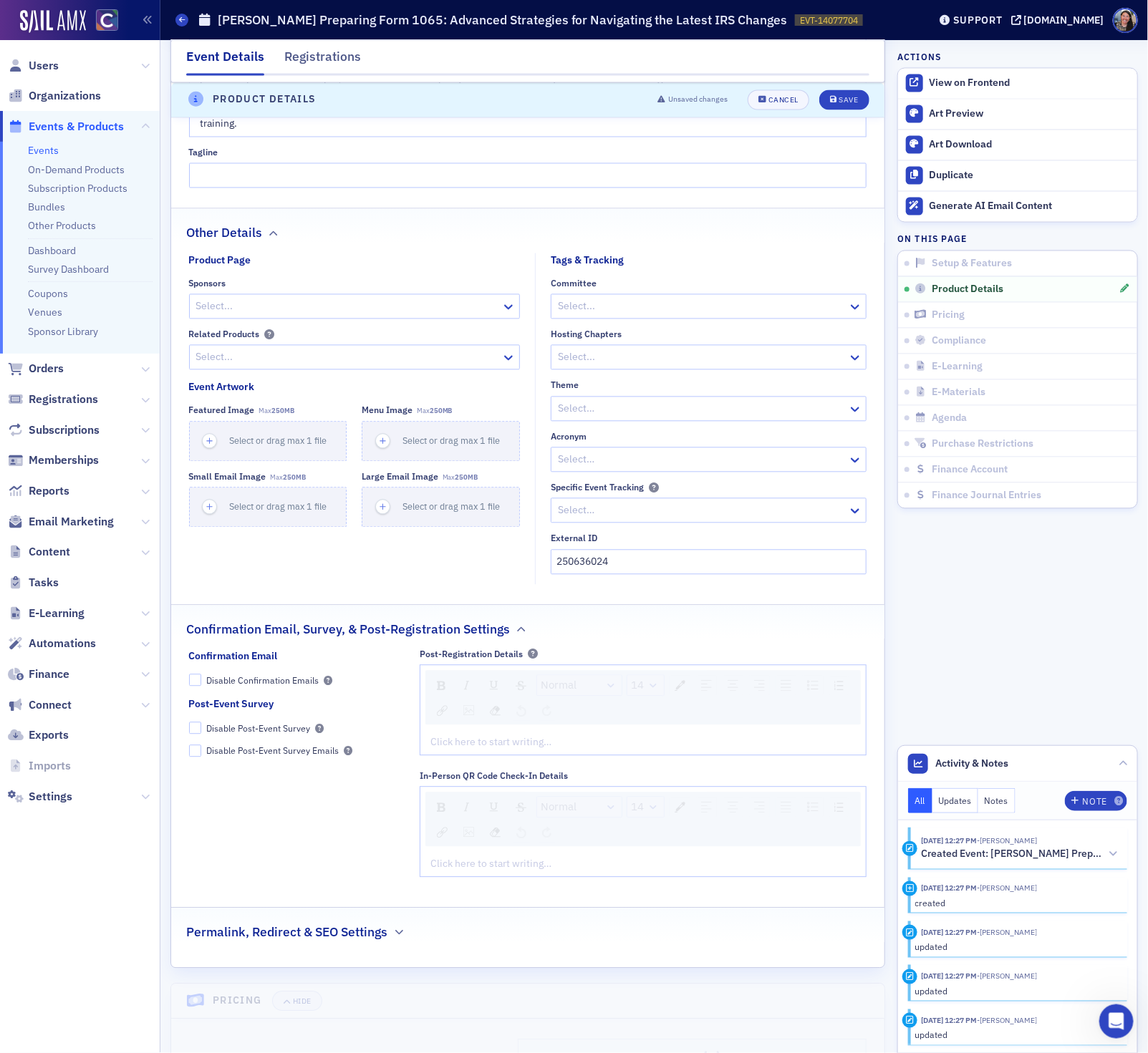
scroll to position [1145, 0]
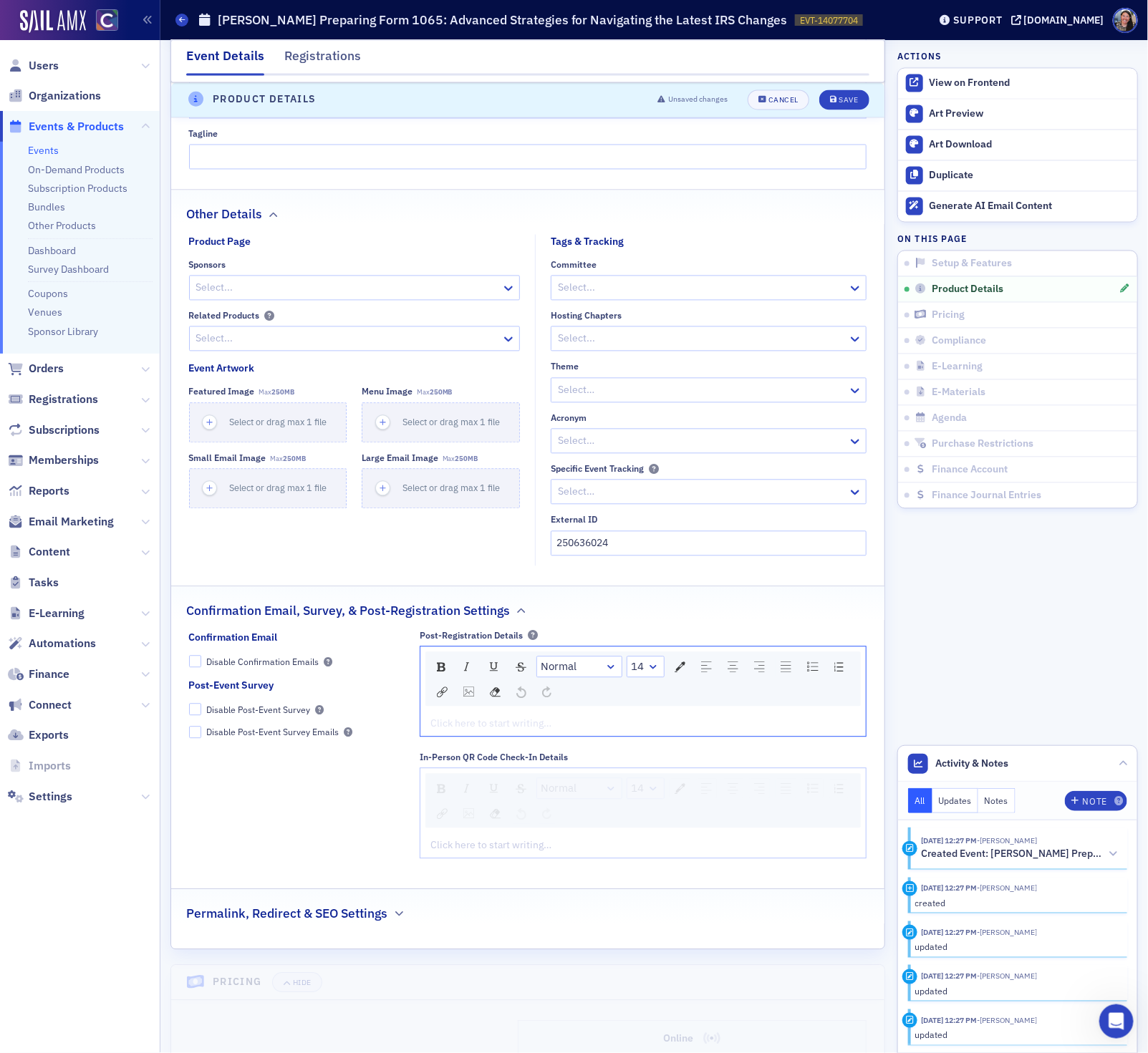
click at [536, 731] on div "rdw-editor" at bounding box center [642, 724] width 424 height 15
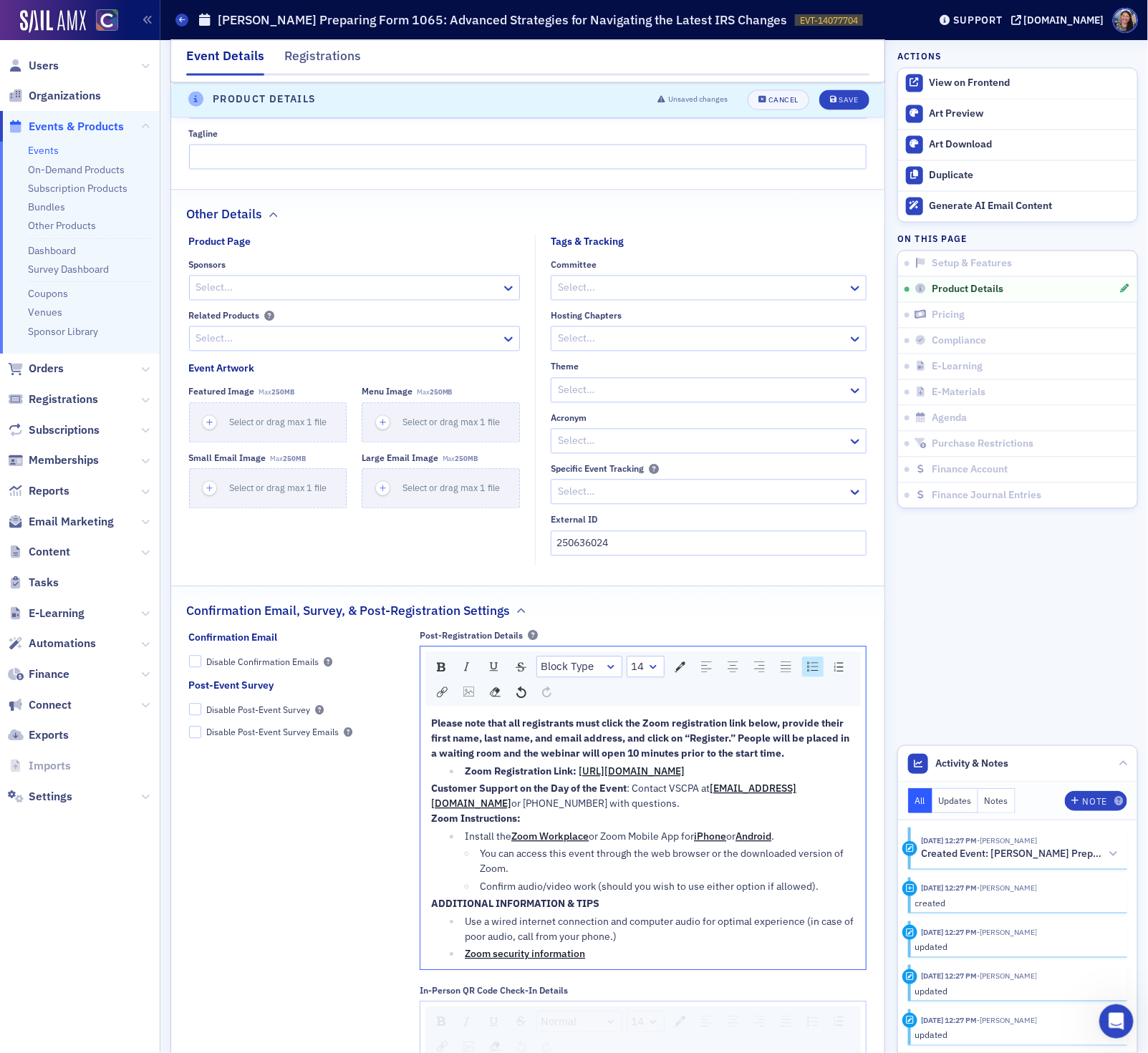
click at [589, 778] on span "https://us06web.zoom.us/webinar/register/WN_xz5DSQVdRAaNsnR5ZlGnYA" at bounding box center [631, 771] width 106 height 13
click at [668, 778] on span "https://us06web.zoom.us/webinar/register/WN_xz5DSQVdRAaNsnR5ZlGnYA" at bounding box center [631, 771] width 106 height 13
drag, startPoint x: 836, startPoint y: 797, endPoint x: 455, endPoint y: 795, distance: 381.0
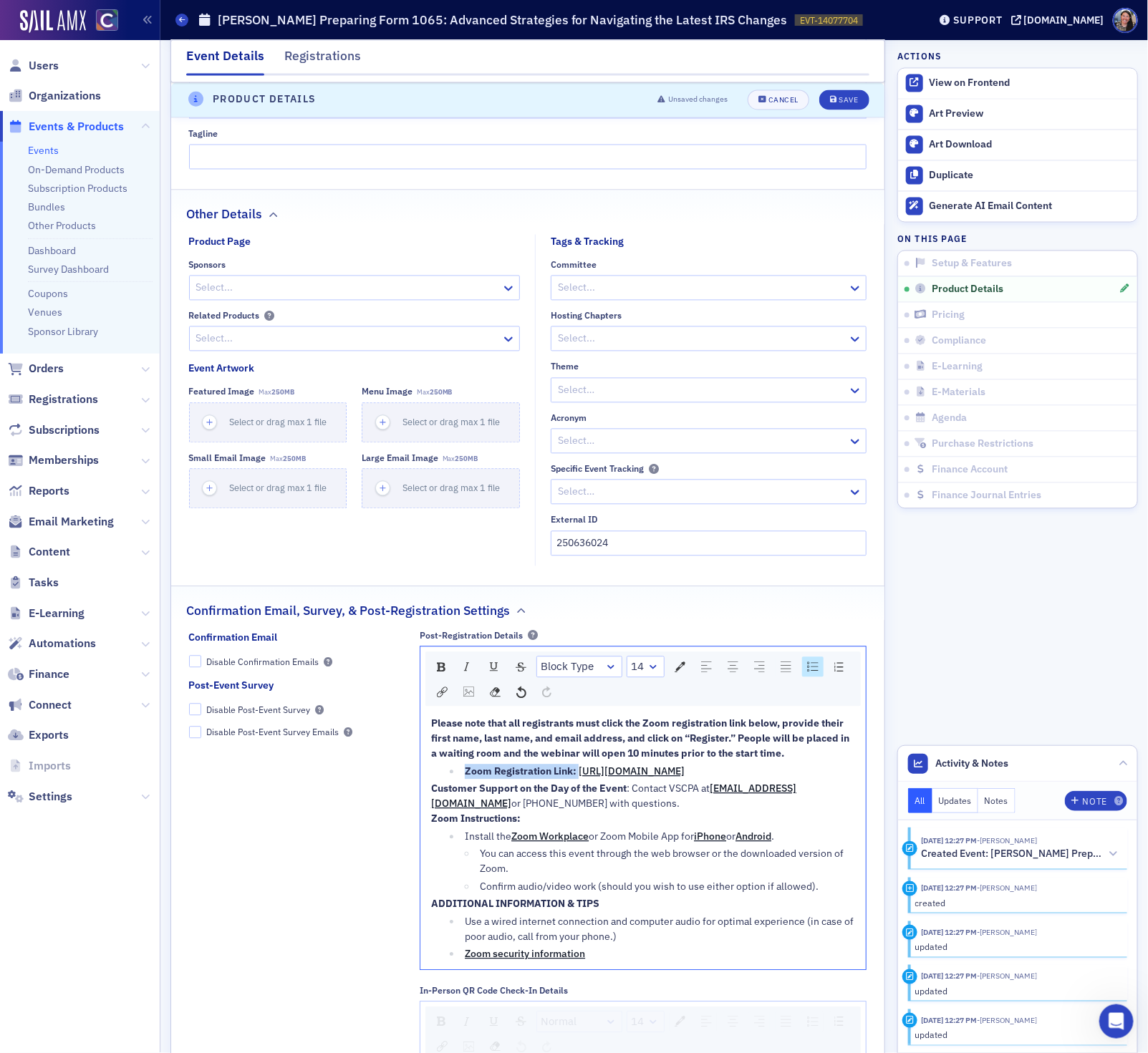
click at [455, 780] on ul "Zoom Registration Link: https://us06web.zoom.us/webinar/register/WN_xz5DSQVdRAa…" at bounding box center [642, 772] width 424 height 15
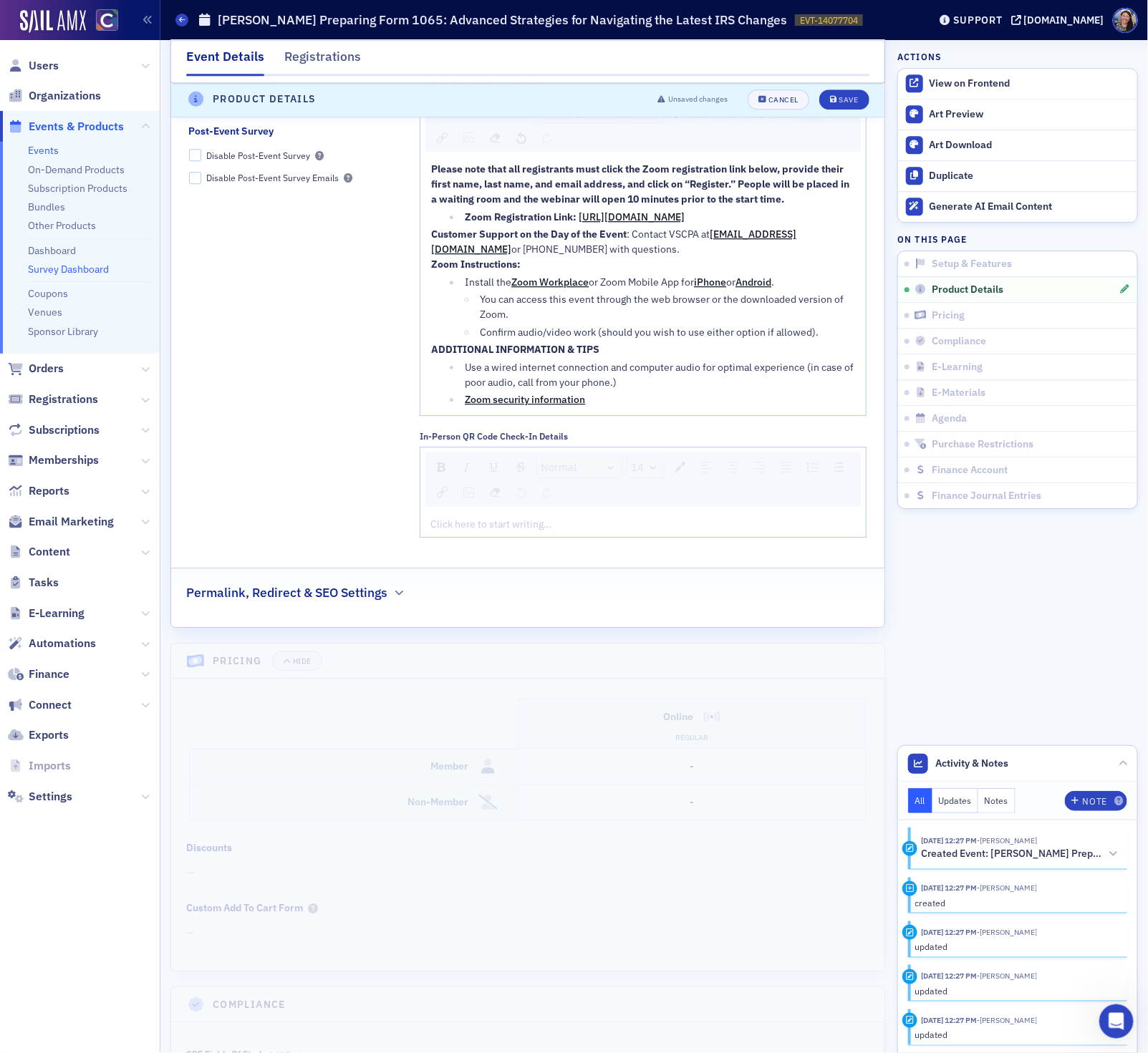
scroll to position [1696, 0]
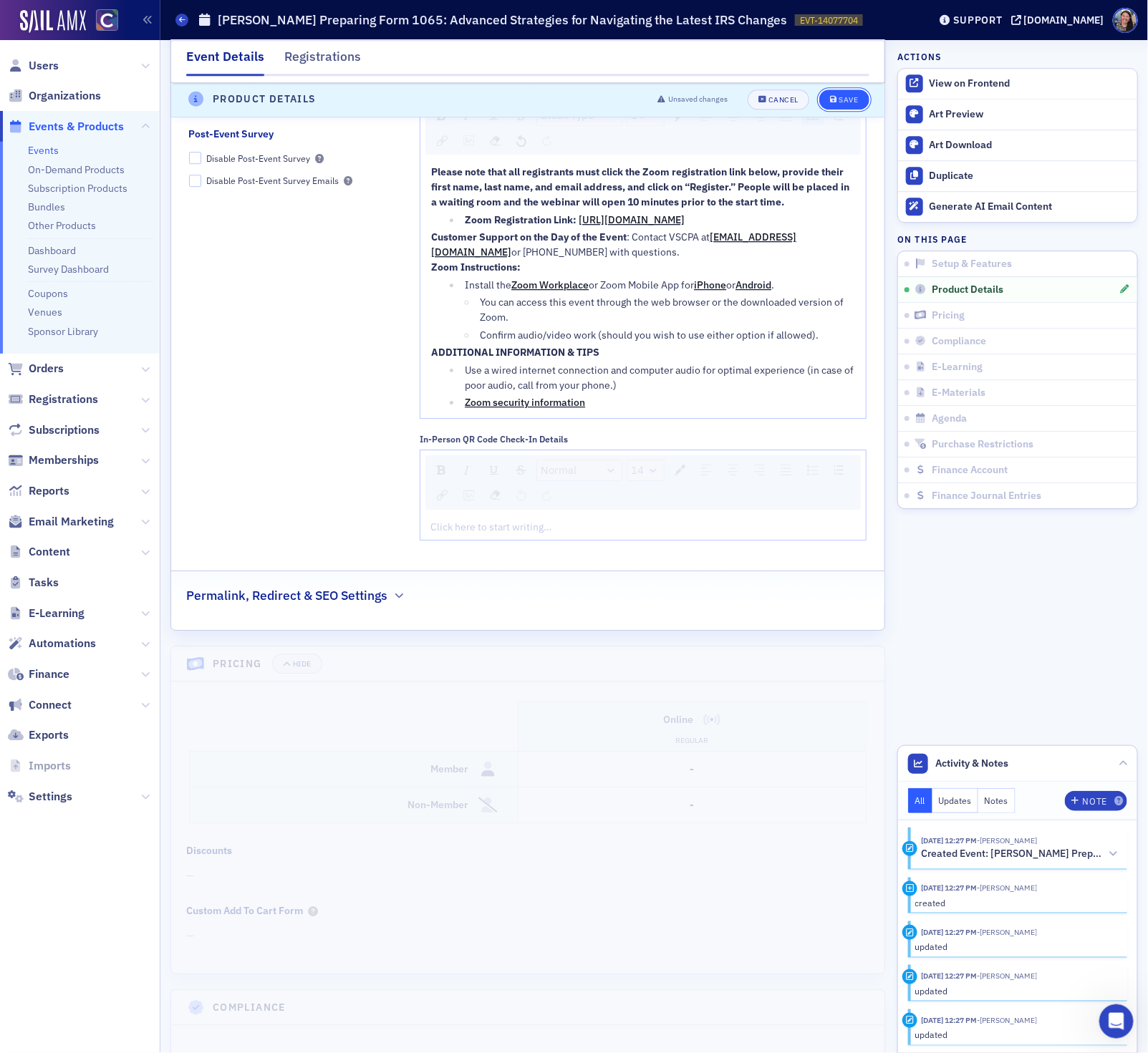
click at [841, 97] on div "Save" at bounding box center [847, 100] width 20 height 7
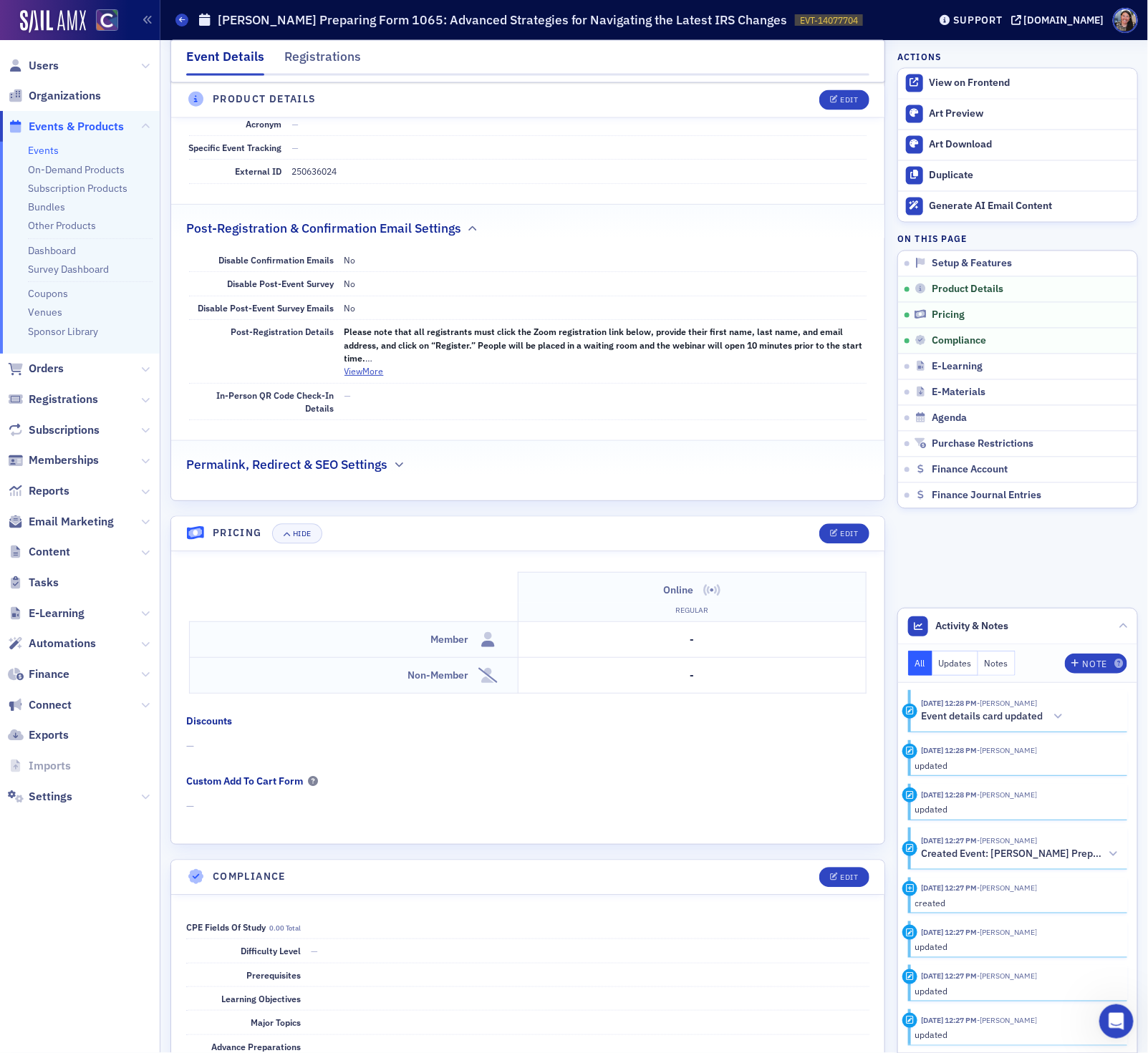
scroll to position [1166, 0]
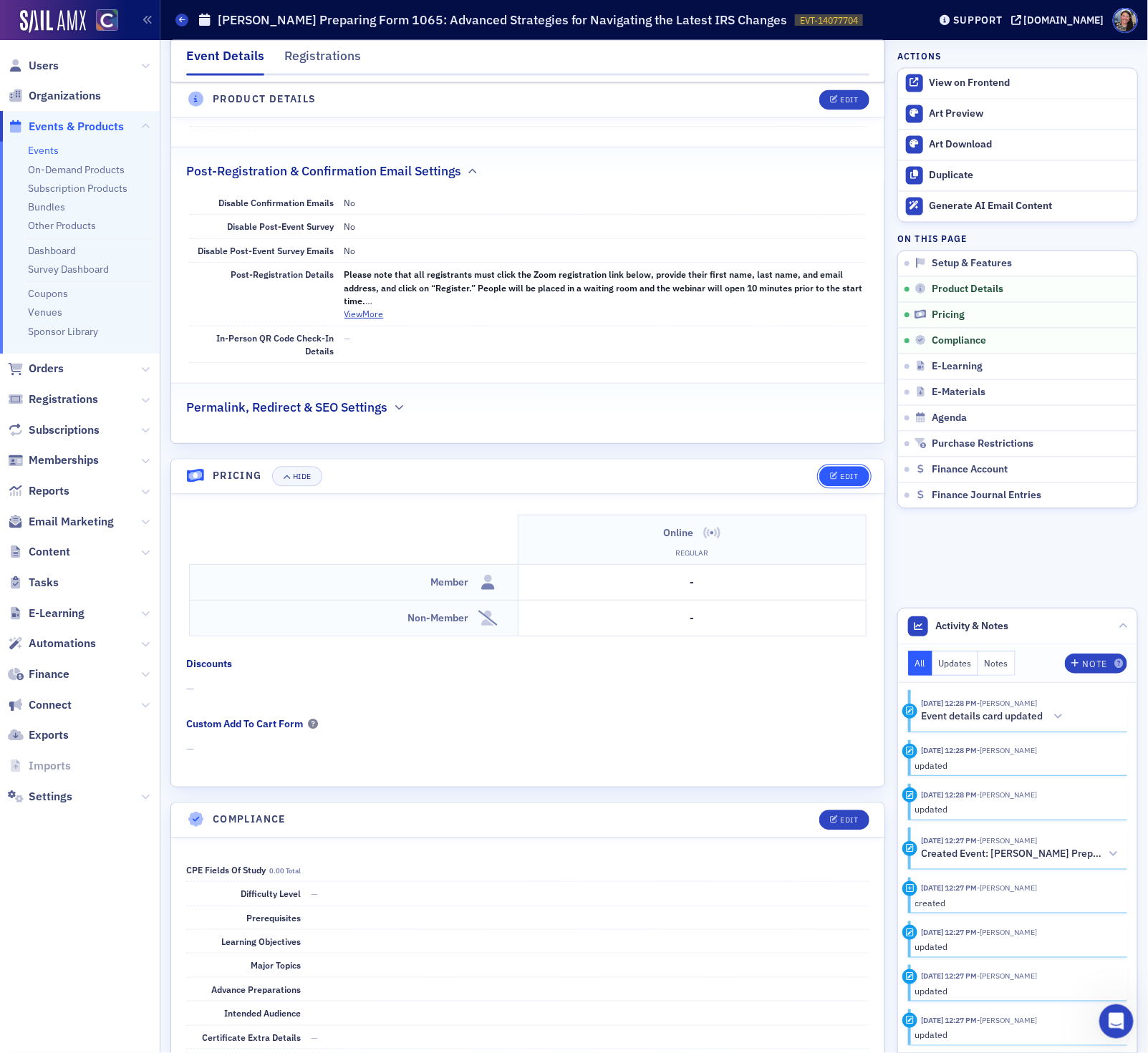
click at [848, 481] on div "Edit" at bounding box center [848, 476] width 18 height 7
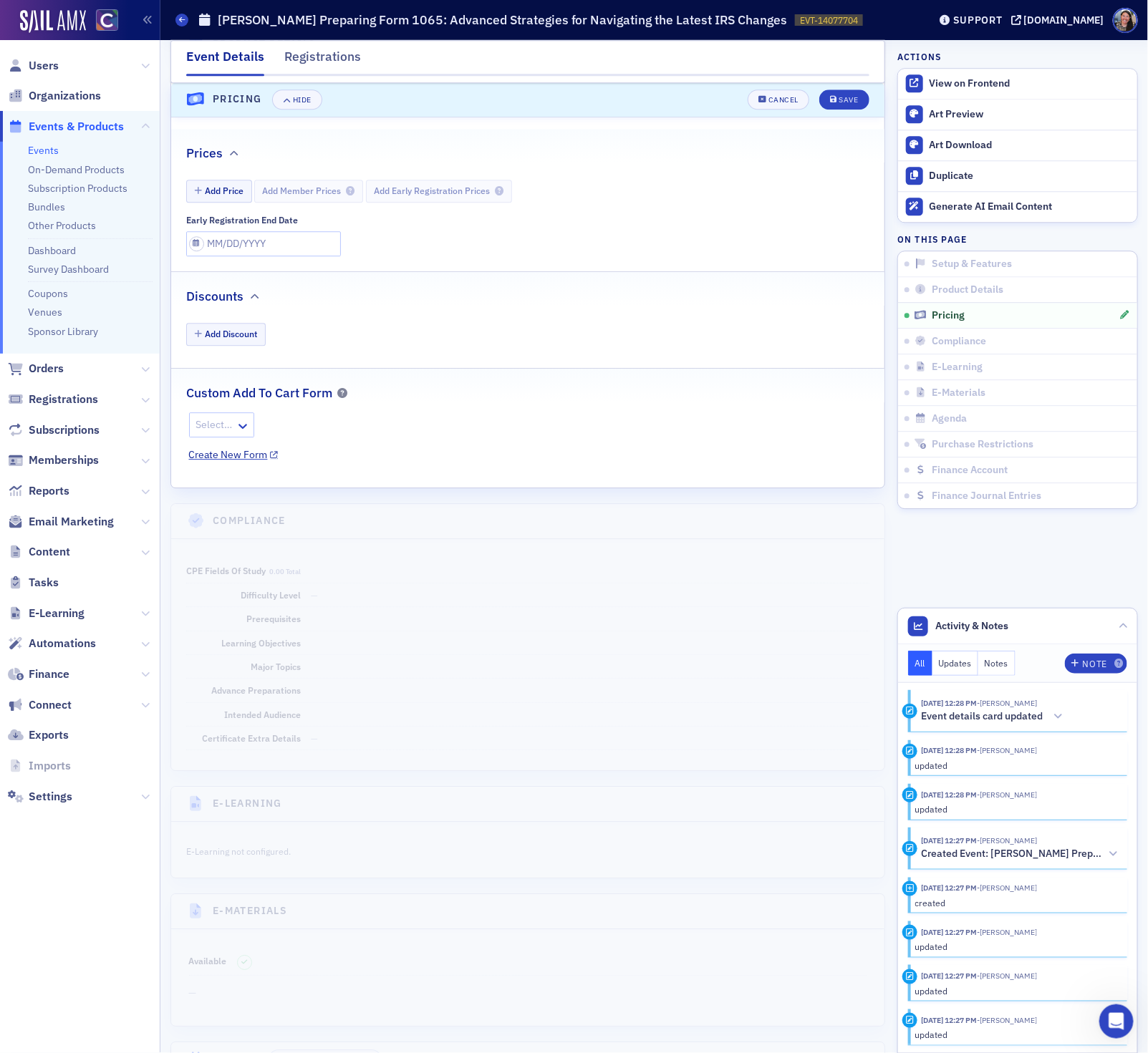
scroll to position [1557, 0]
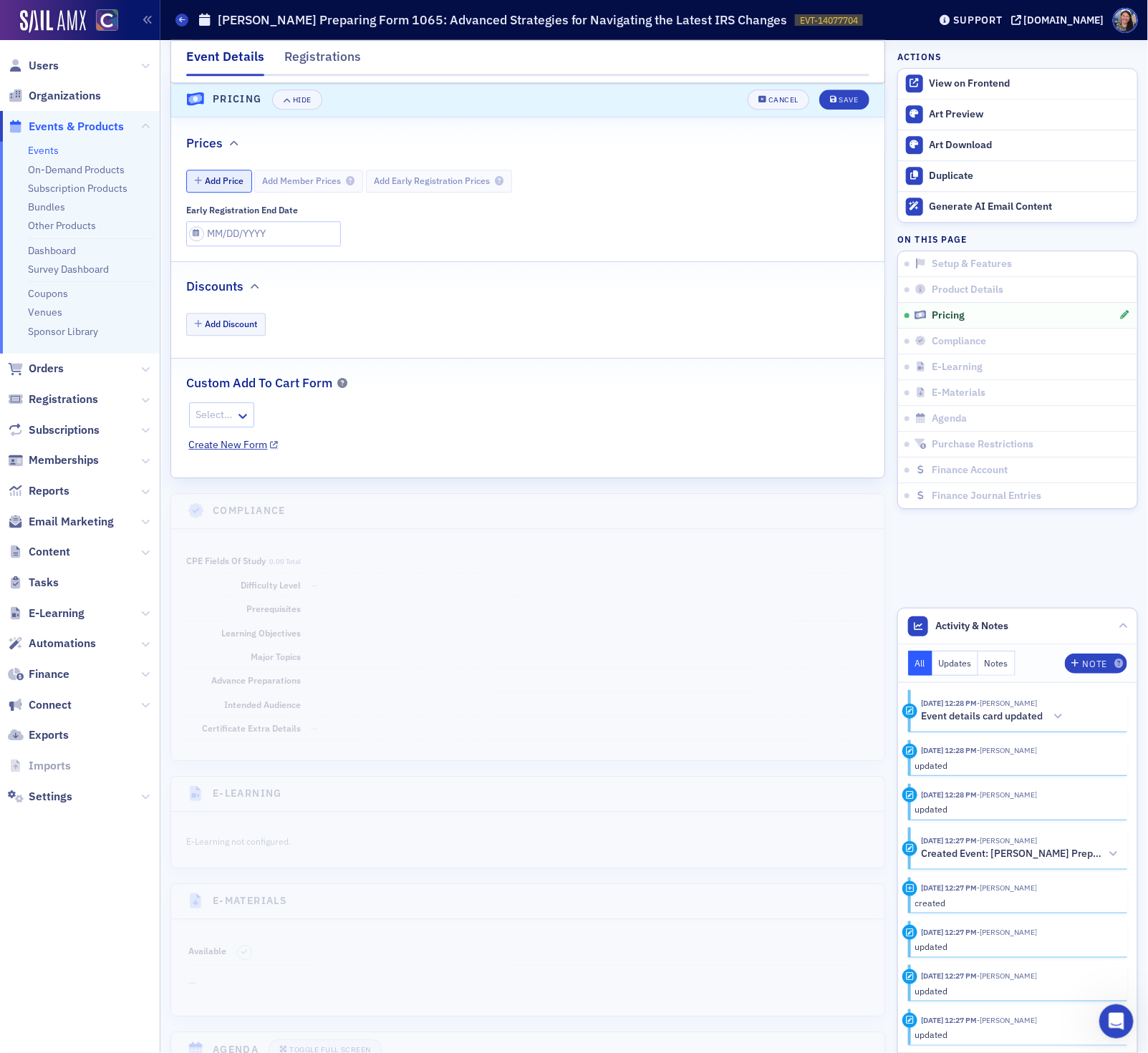
click at [220, 192] on button "Add Price" at bounding box center [219, 181] width 66 height 22
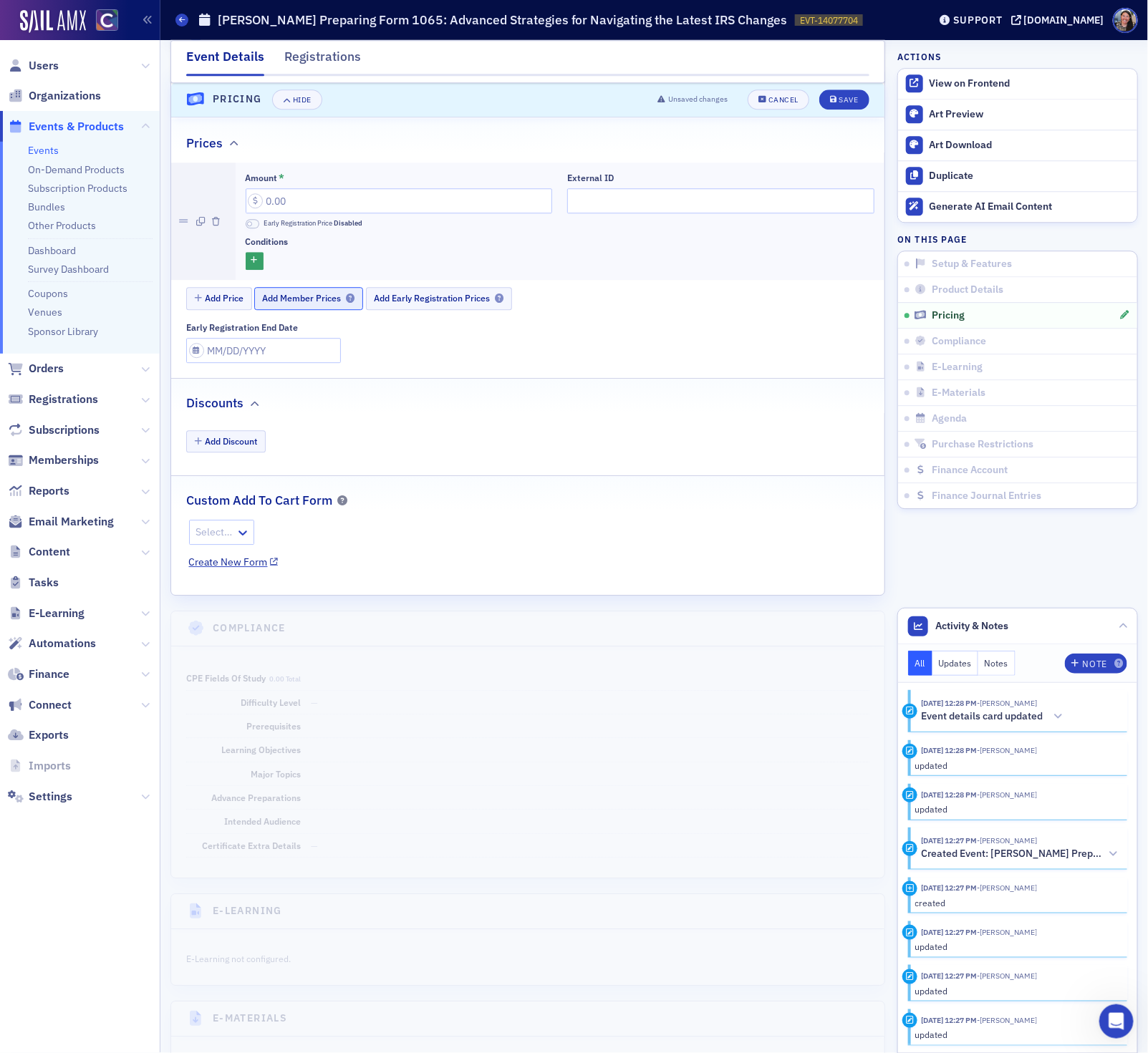
click at [317, 303] on span "Add Member Prices" at bounding box center [309, 298] width 93 height 10
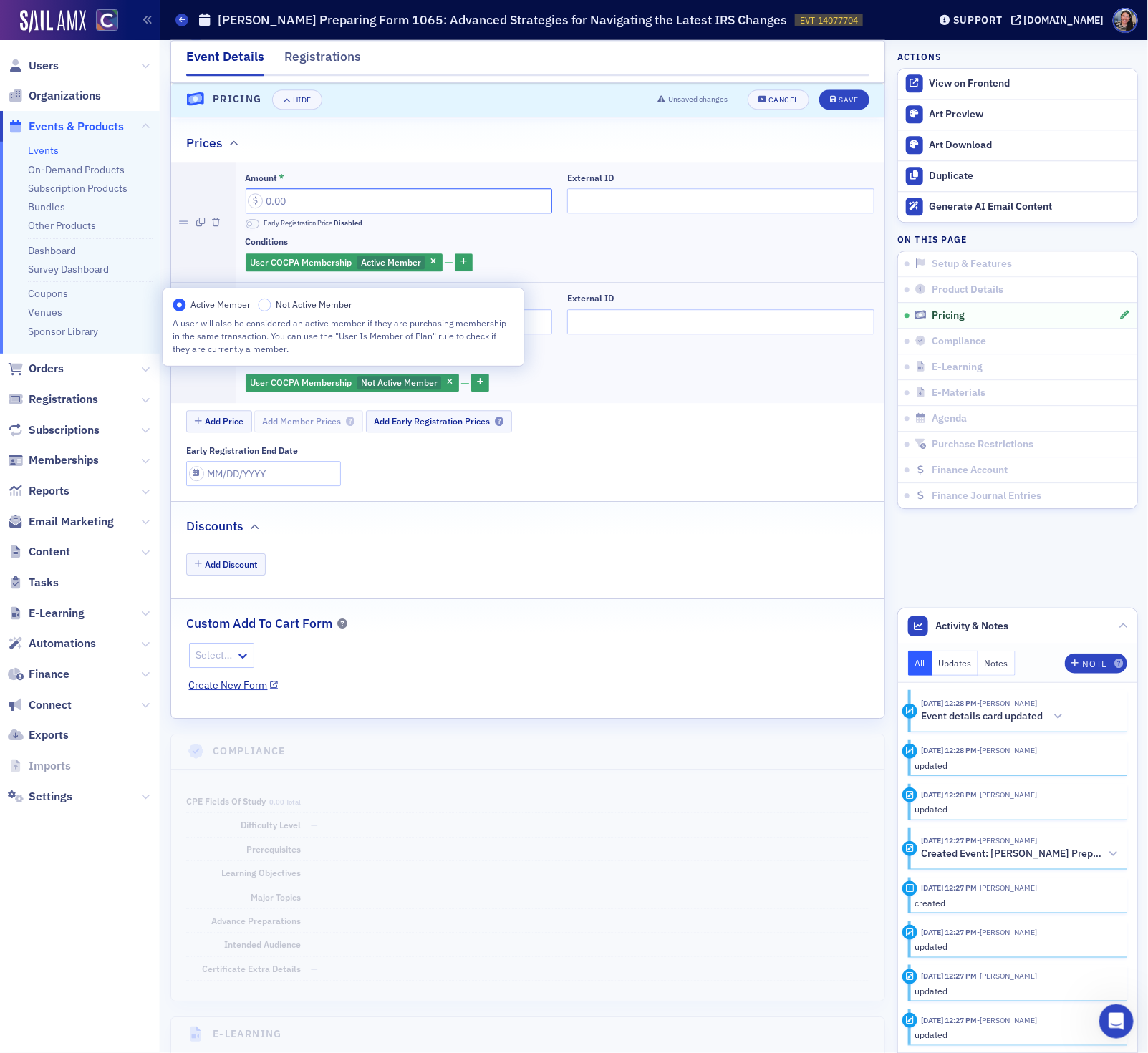
click at [324, 213] on input "Amount *" at bounding box center [399, 200] width 307 height 25
type input "149.00"
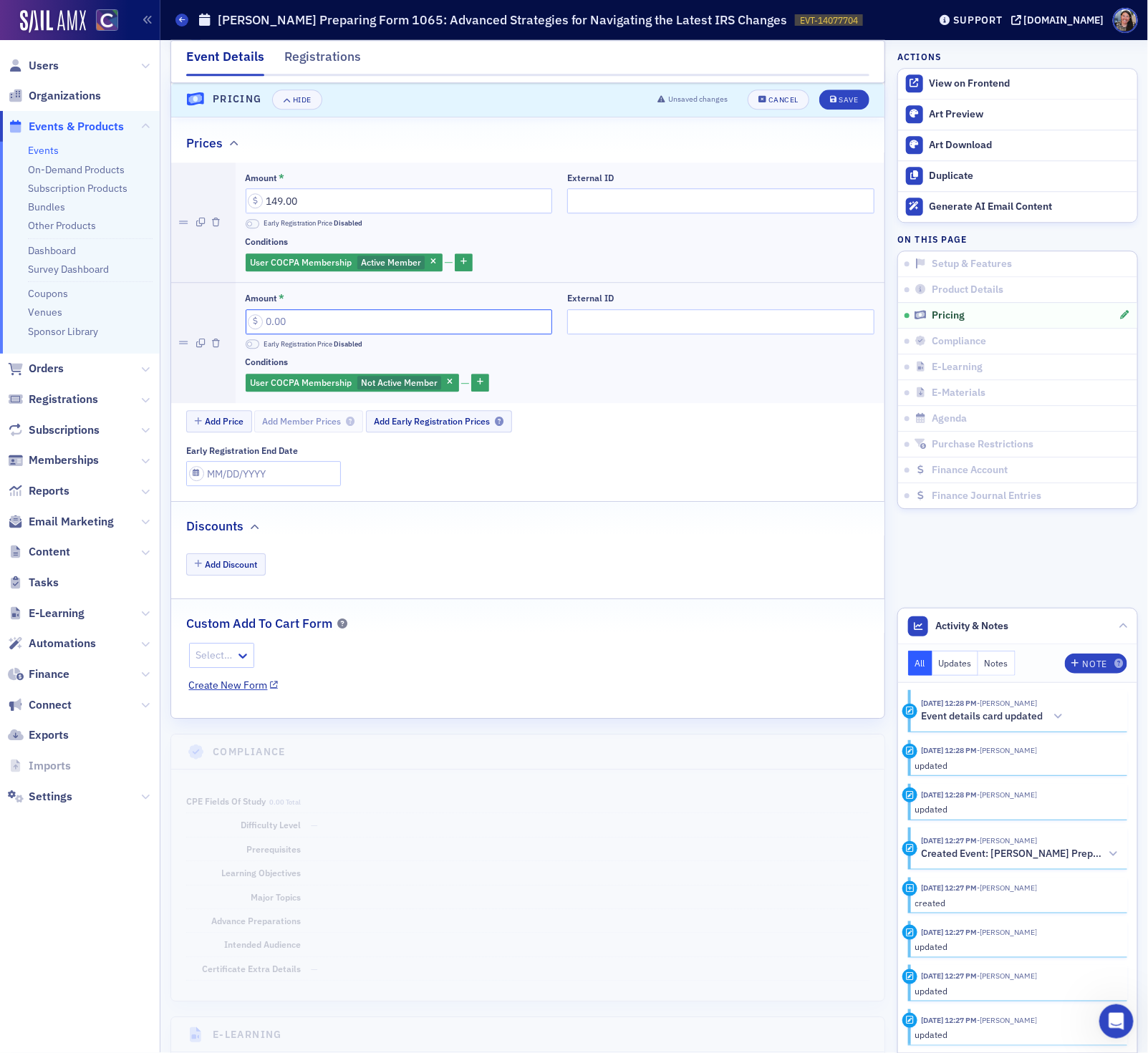
click at [319, 334] on input "Amount *" at bounding box center [399, 321] width 307 height 25
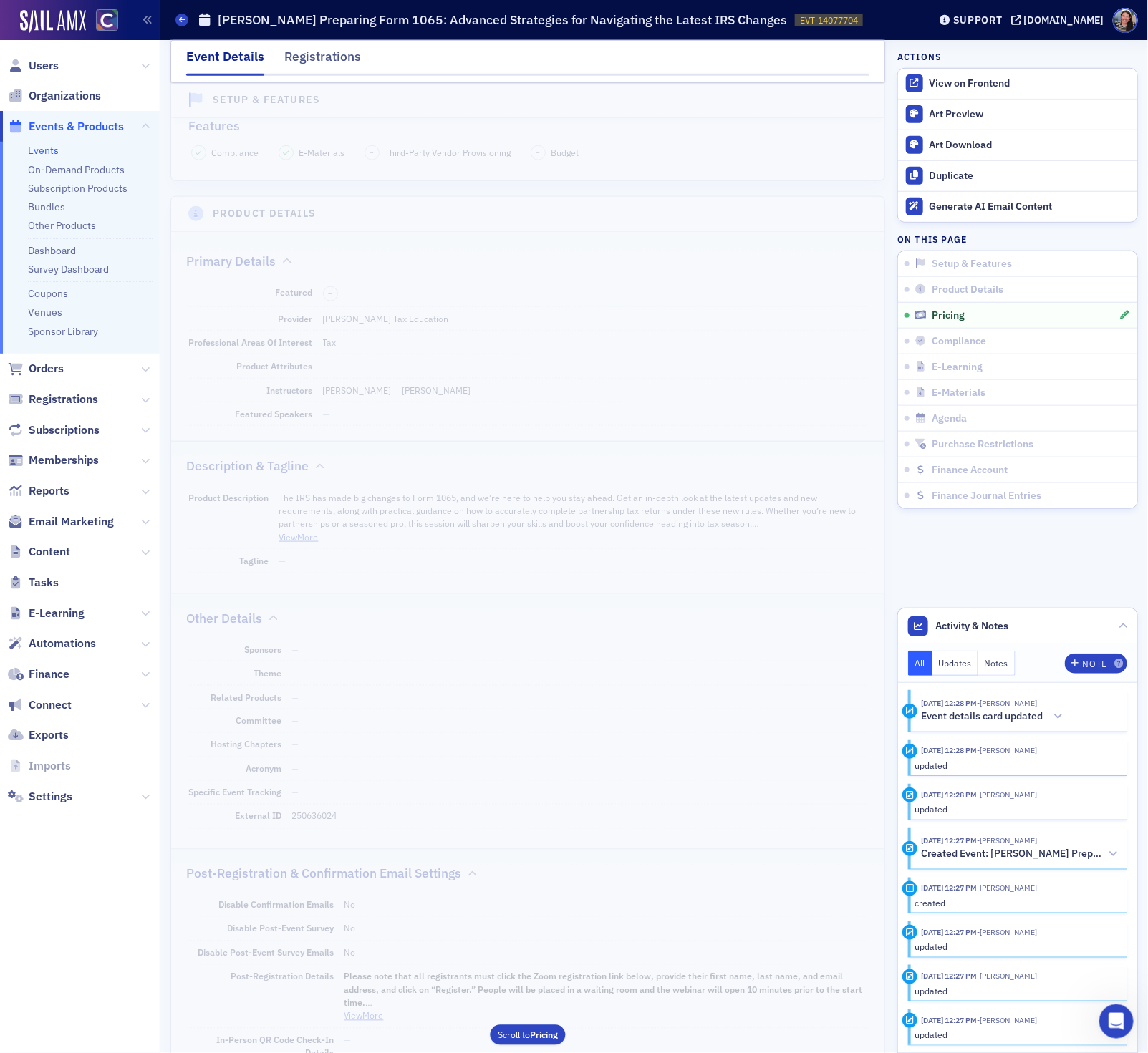
scroll to position [466, 0]
type input "189.00"
click at [321, 826] on dd "250636024" at bounding box center [580, 813] width 575 height 22
copy dd "250636024"
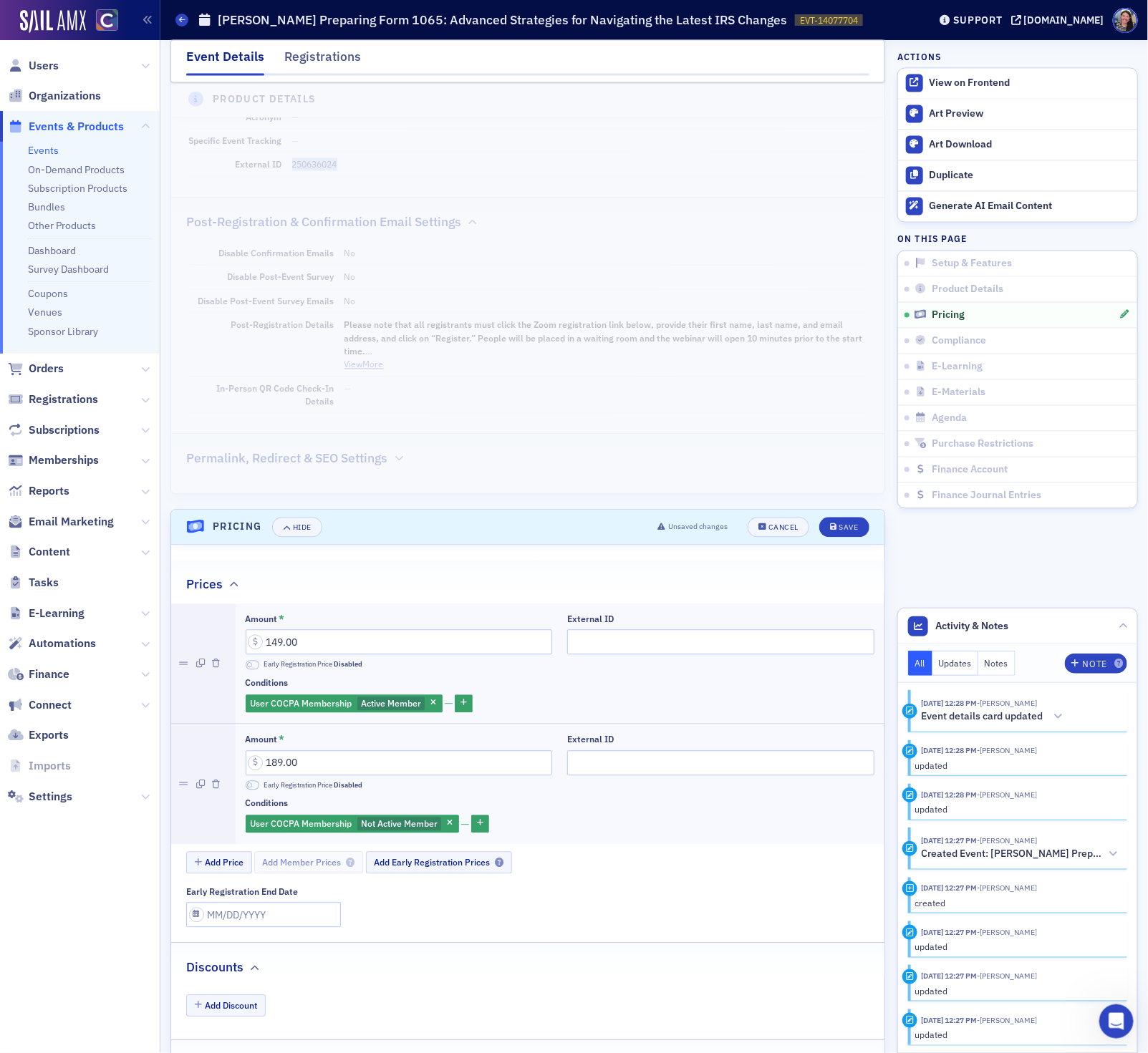
scroll to position [1118, 0]
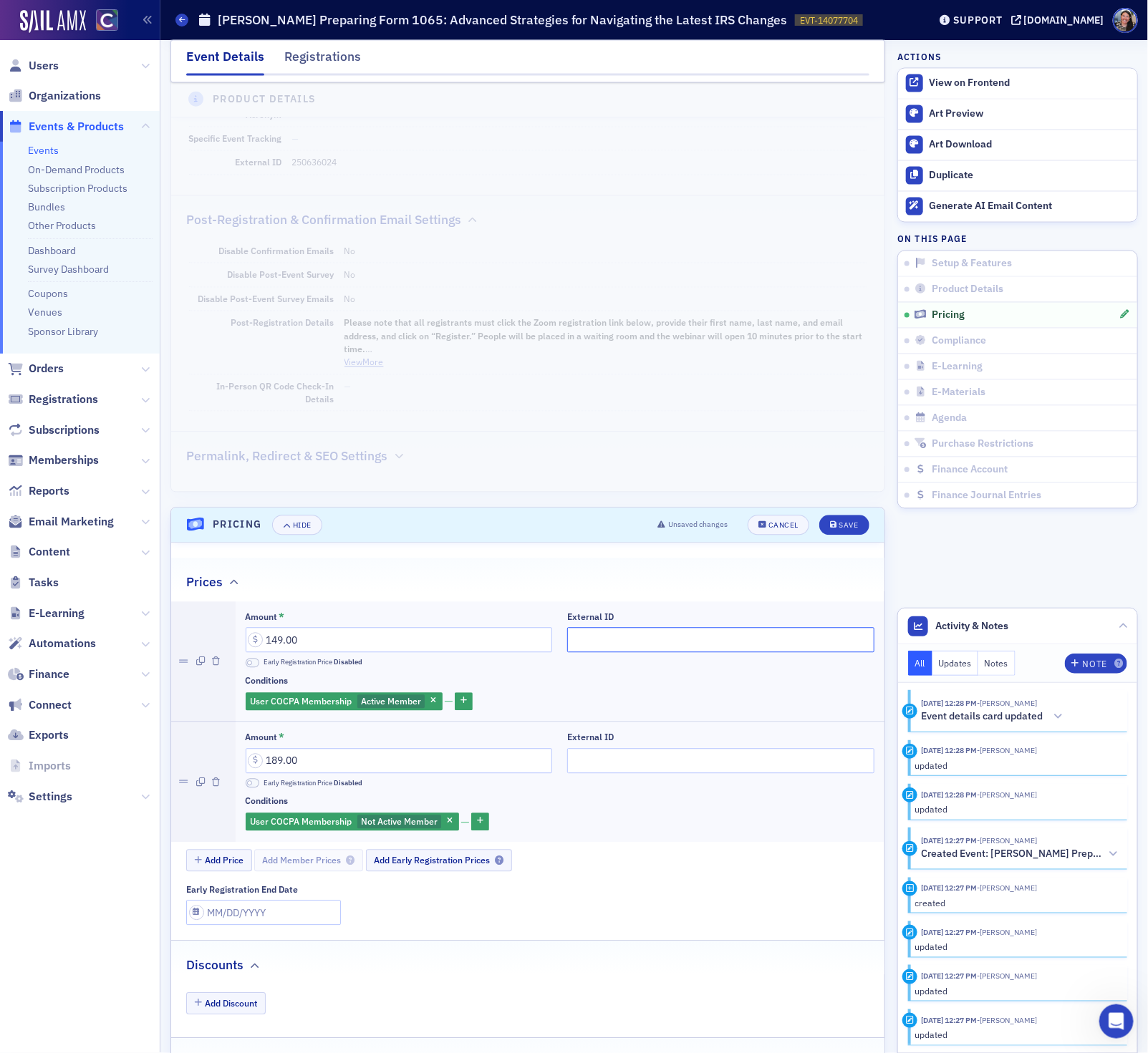
click at [642, 644] on input "External ID" at bounding box center [721, 640] width 307 height 25
paste input "250636024"
type input "250636024"
click at [597, 774] on input "External ID" at bounding box center [721, 761] width 307 height 25
paste input "250636024"
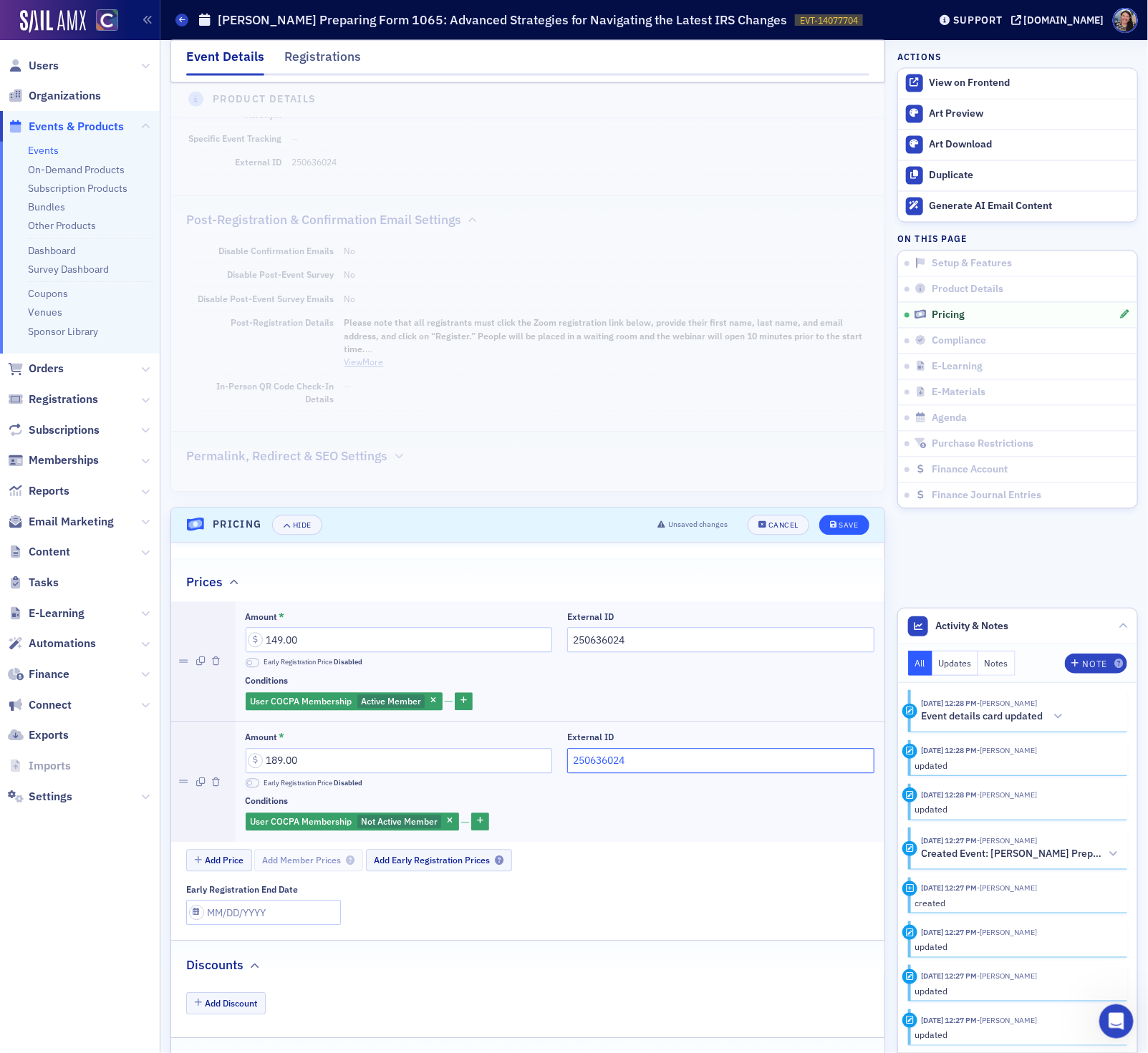
type input "250636024"
click at [837, 530] on span "Save" at bounding box center [844, 525] width 28 height 7
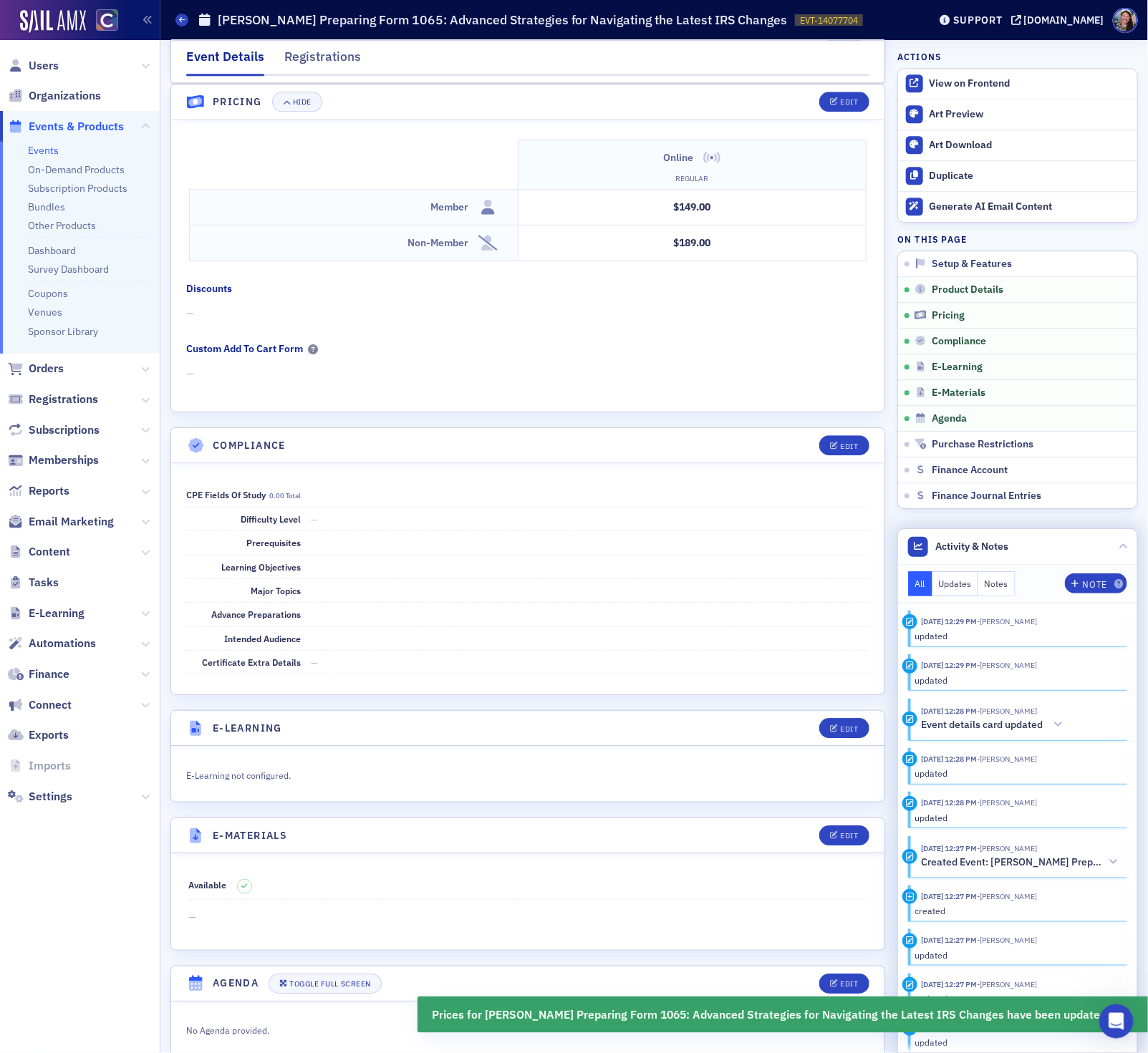
scroll to position [1501, 0]
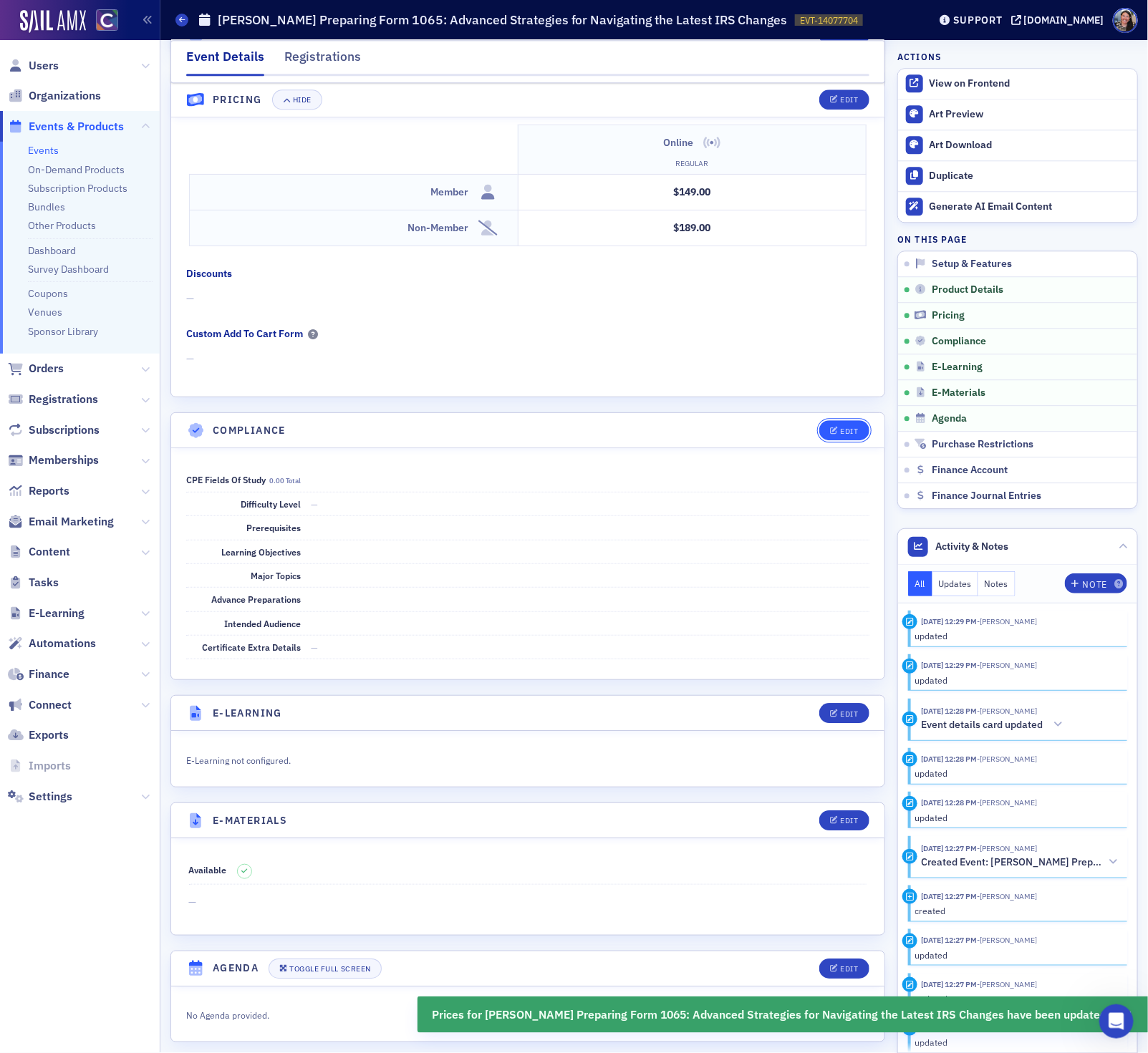
click at [825, 436] on button "Edit" at bounding box center [844, 430] width 50 height 20
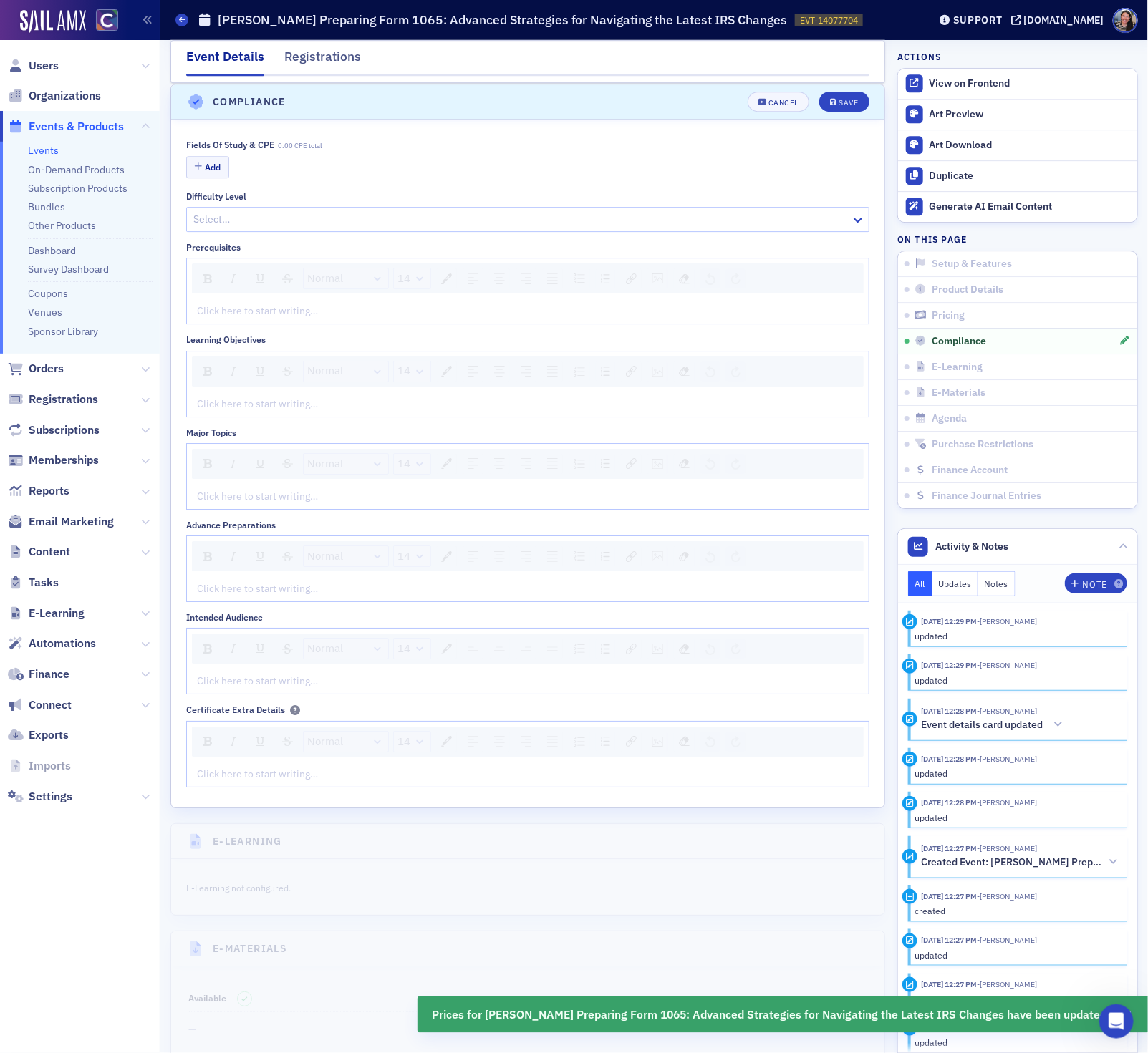
scroll to position [1847, 0]
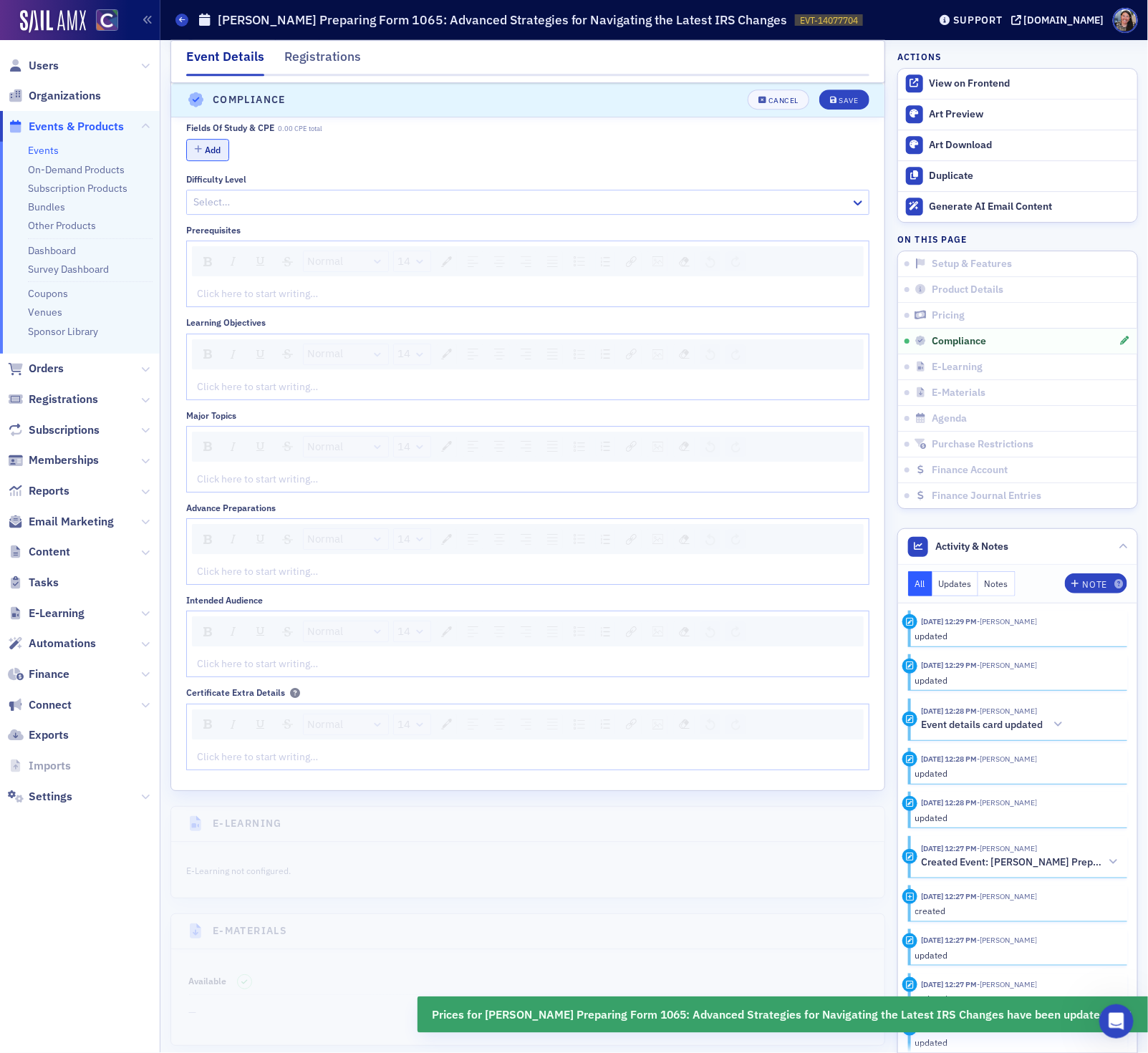
click at [199, 154] on icon "button" at bounding box center [199, 149] width 7 height 8
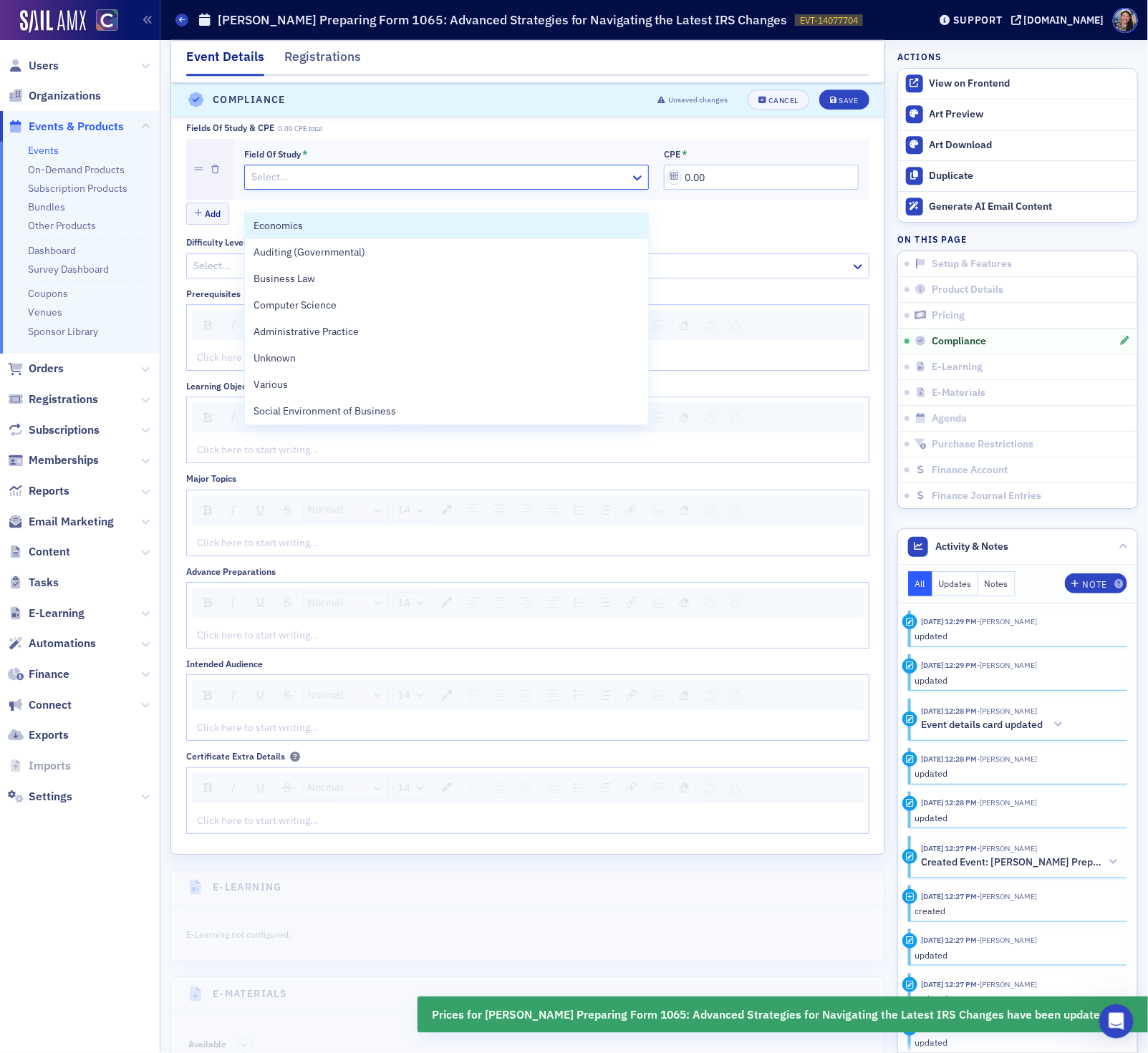
click at [269, 186] on div at bounding box center [439, 177] width 378 height 18
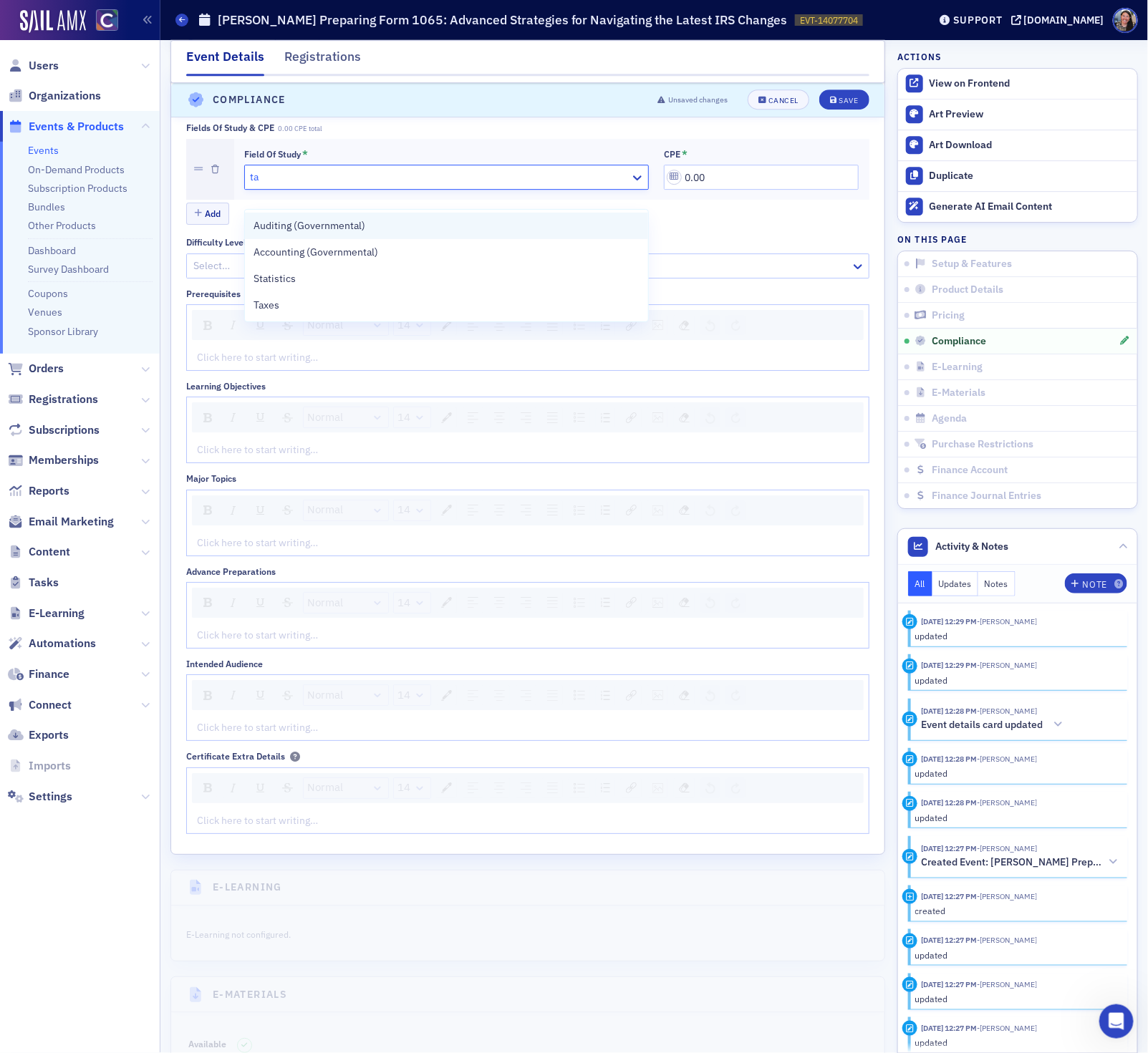
type input "tax"
click at [258, 223] on span "Taxes" at bounding box center [267, 226] width 26 height 15
click at [710, 190] on input "0.00" at bounding box center [761, 177] width 195 height 25
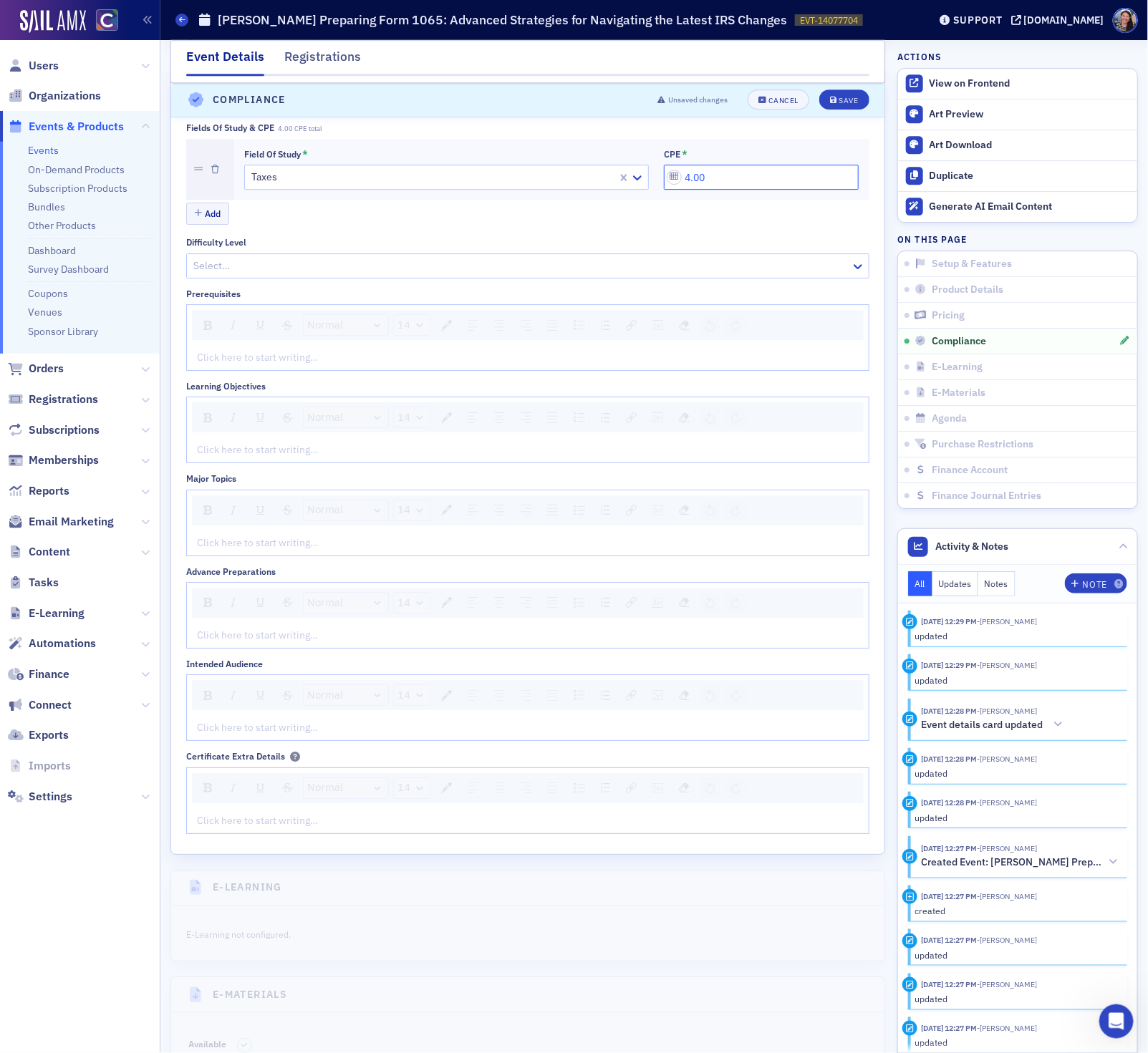
type input "4.00"
click at [504, 299] on div "Fields of Study & CPE 4.00 CPE total Field of Study * Taxes CPE * 4.00 Add Diff…" at bounding box center [527, 477] width 683 height 710
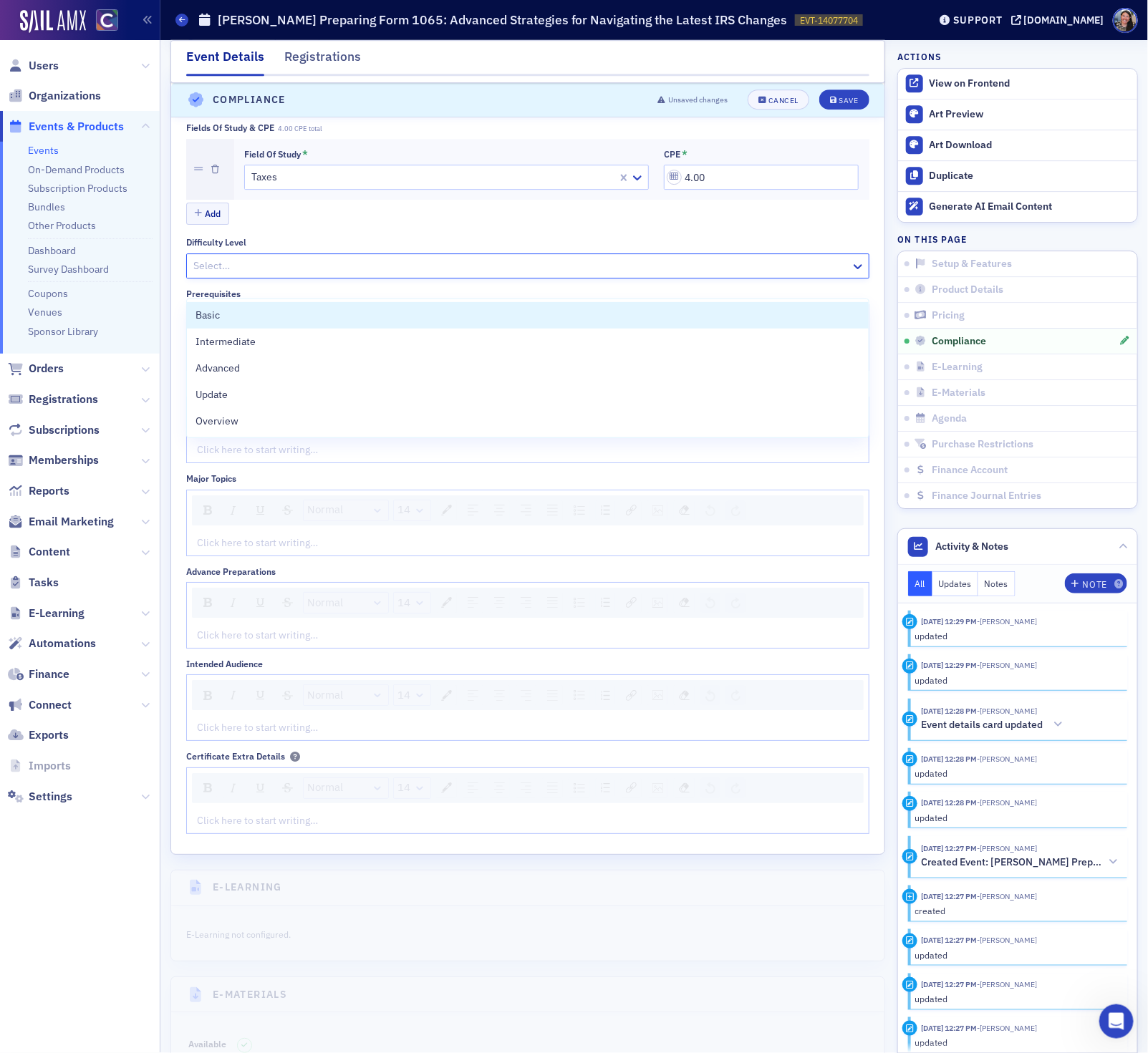
click at [504, 276] on div "Select…" at bounding box center [519, 266] width 664 height 21
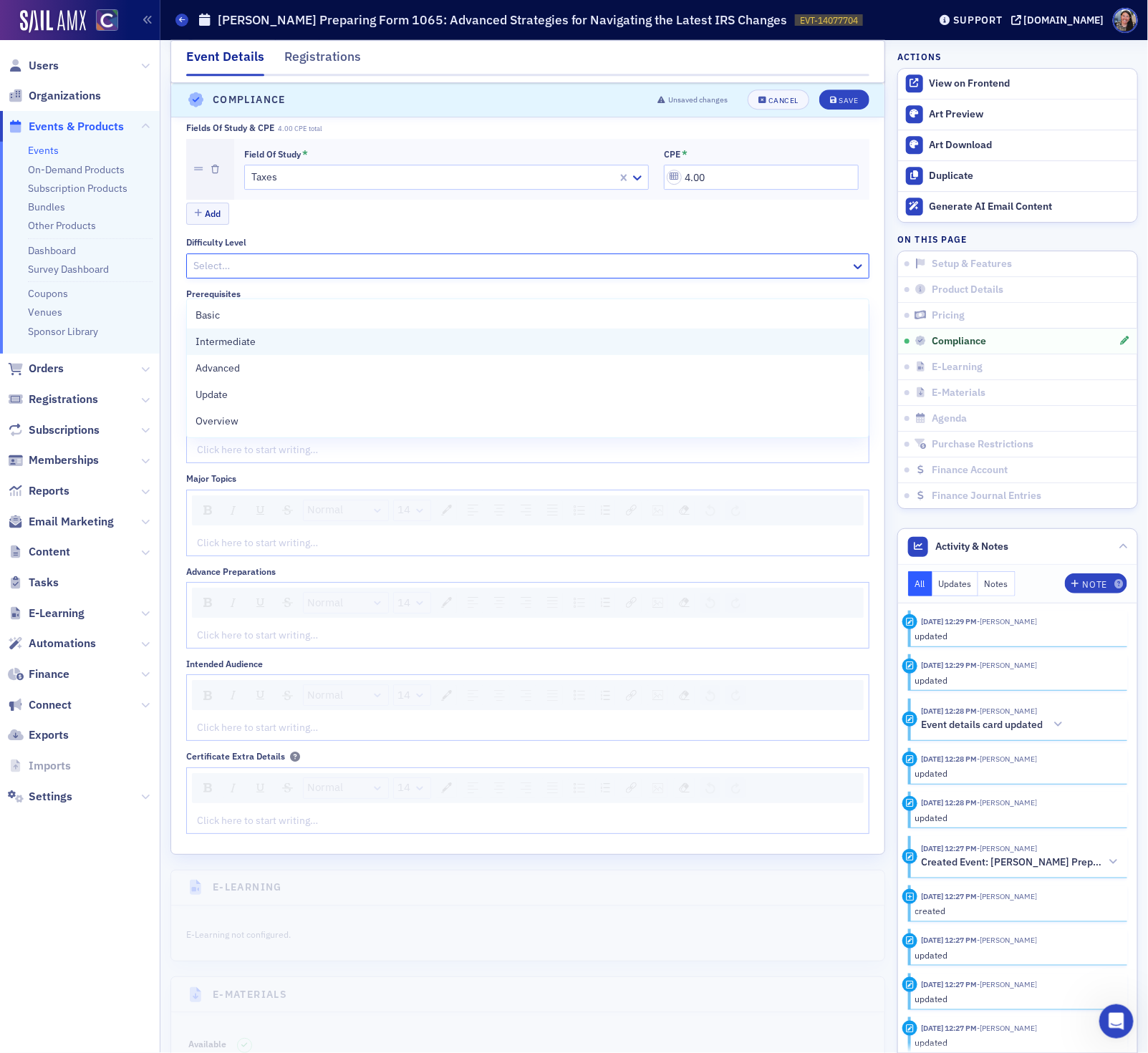
click at [436, 339] on div "Intermediate" at bounding box center [527, 342] width 664 height 15
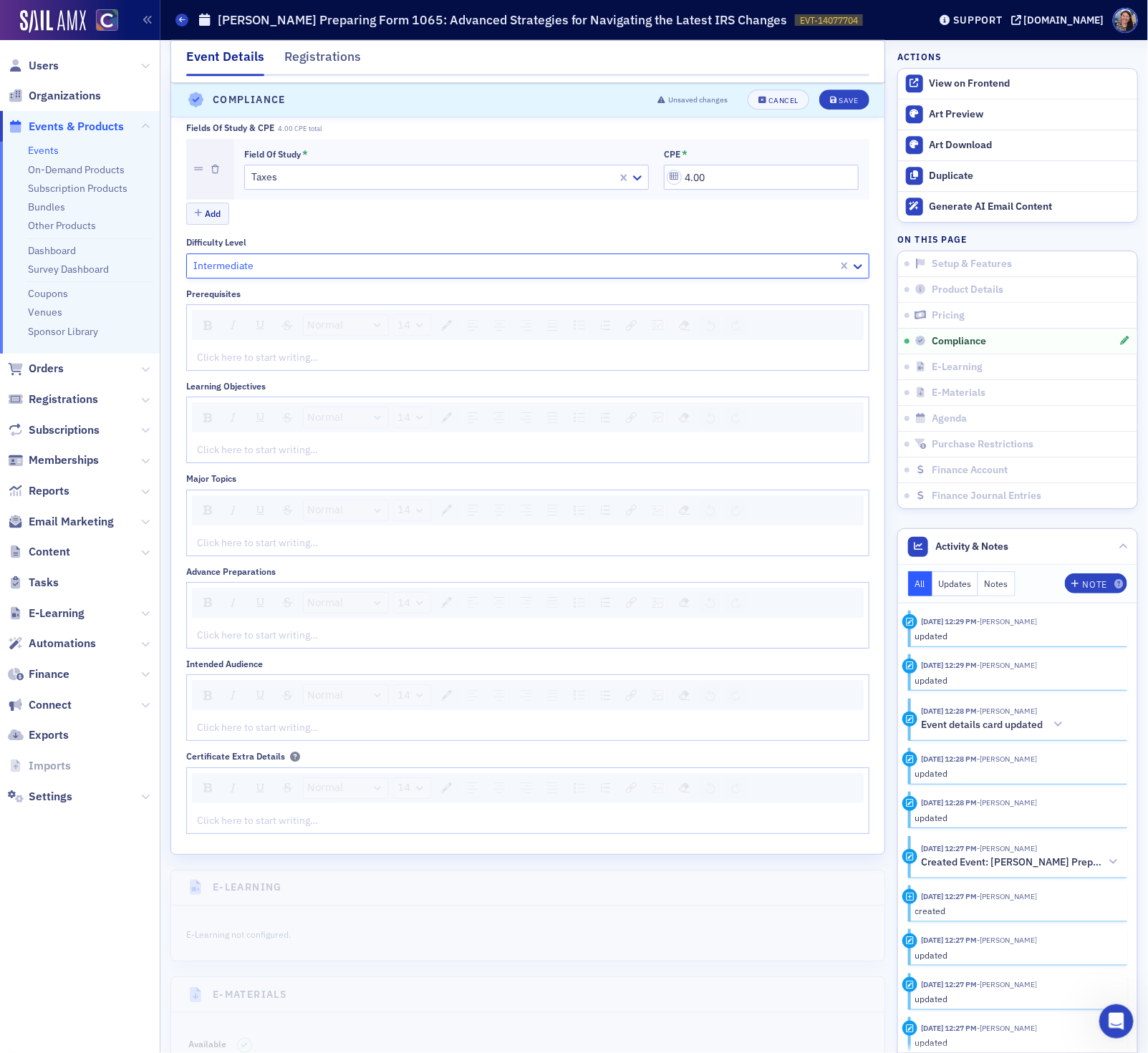
click at [316, 365] on div "rdw-editor" at bounding box center [528, 358] width 661 height 15
click at [287, 458] on div "rdw-editor" at bounding box center [528, 450] width 661 height 15
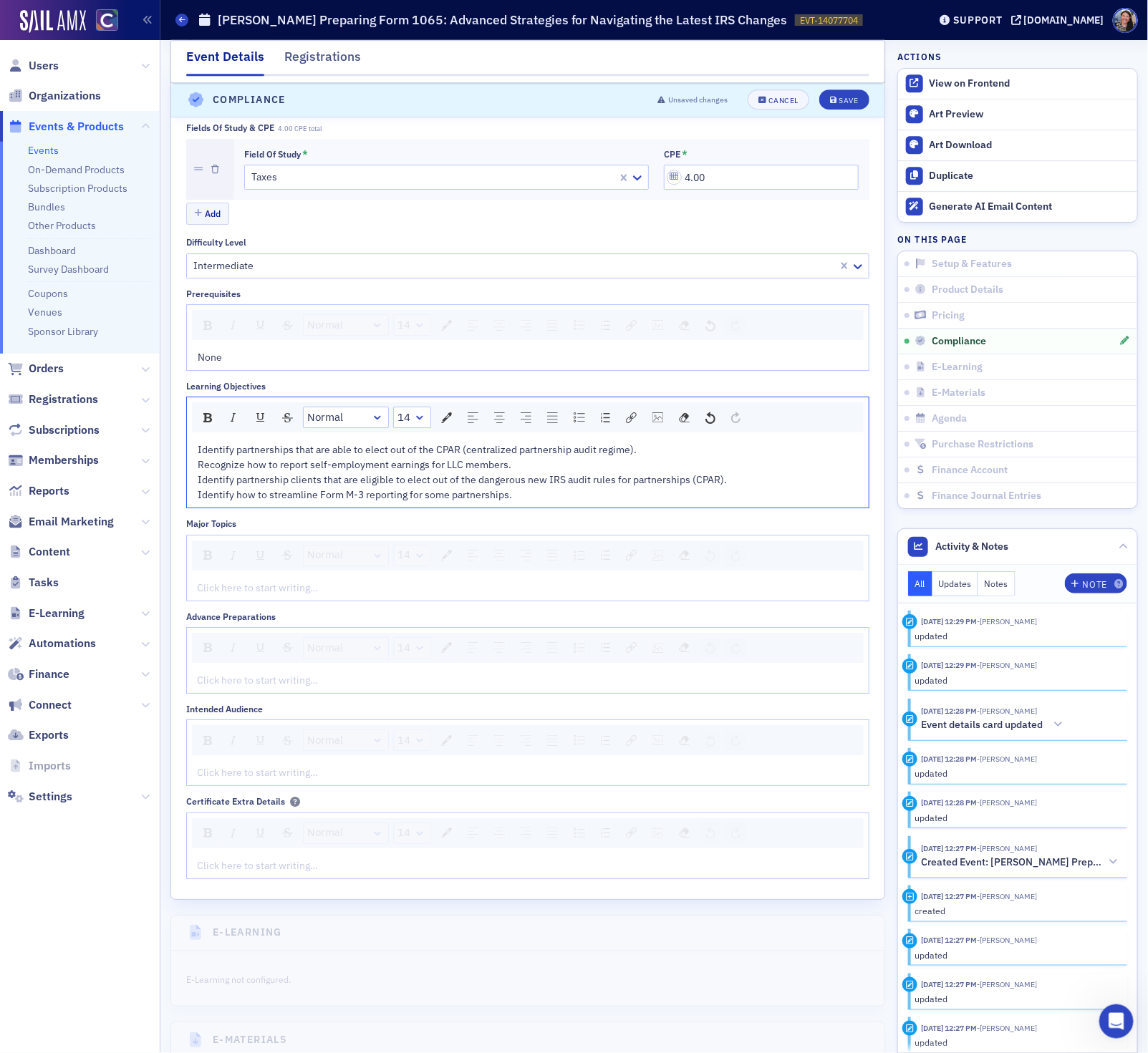
click at [375, 486] on span "Identify partnerships that are able to elect out of the CPAR (centralized partn…" at bounding box center [463, 472] width 531 height 58
click at [405, 501] on span "Identify partnership clients that are eligible to elect out of the dangerous ne…" at bounding box center [463, 487] width 531 height 28
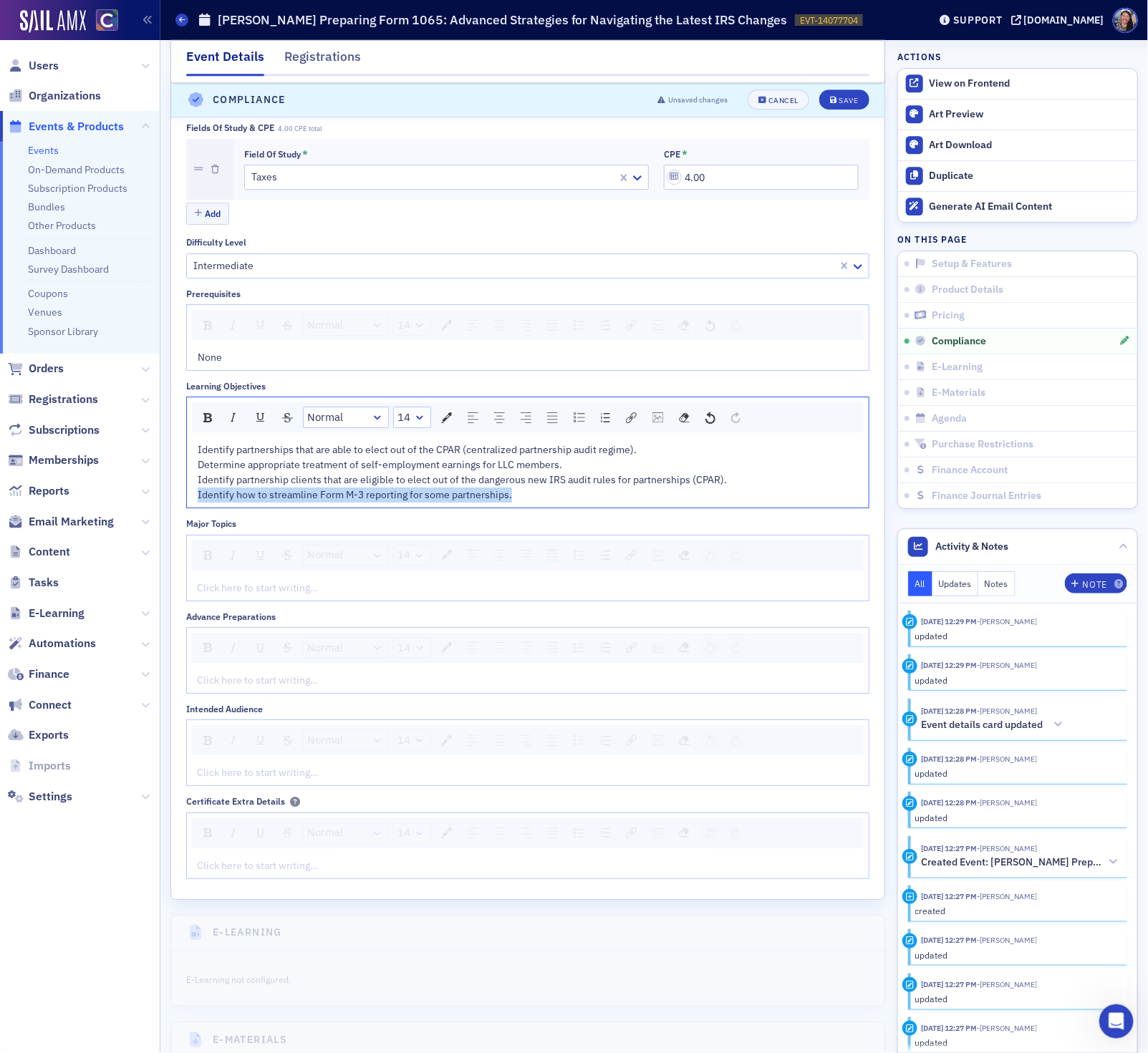
click at [405, 501] on span "Identify partnership clients that are eligible to elect out of the dangerous ne…" at bounding box center [463, 487] width 531 height 28
drag, startPoint x: 242, startPoint y: 516, endPoint x: 78, endPoint y: 515, distance: 164.0
click at [78, 515] on div "Users Organizations Events & Products Events On-Demand Products Subscription Pr…" at bounding box center [574, 526] width 1148 height 1053
click at [272, 595] on div "rdw-editor" at bounding box center [528, 588] width 661 height 15
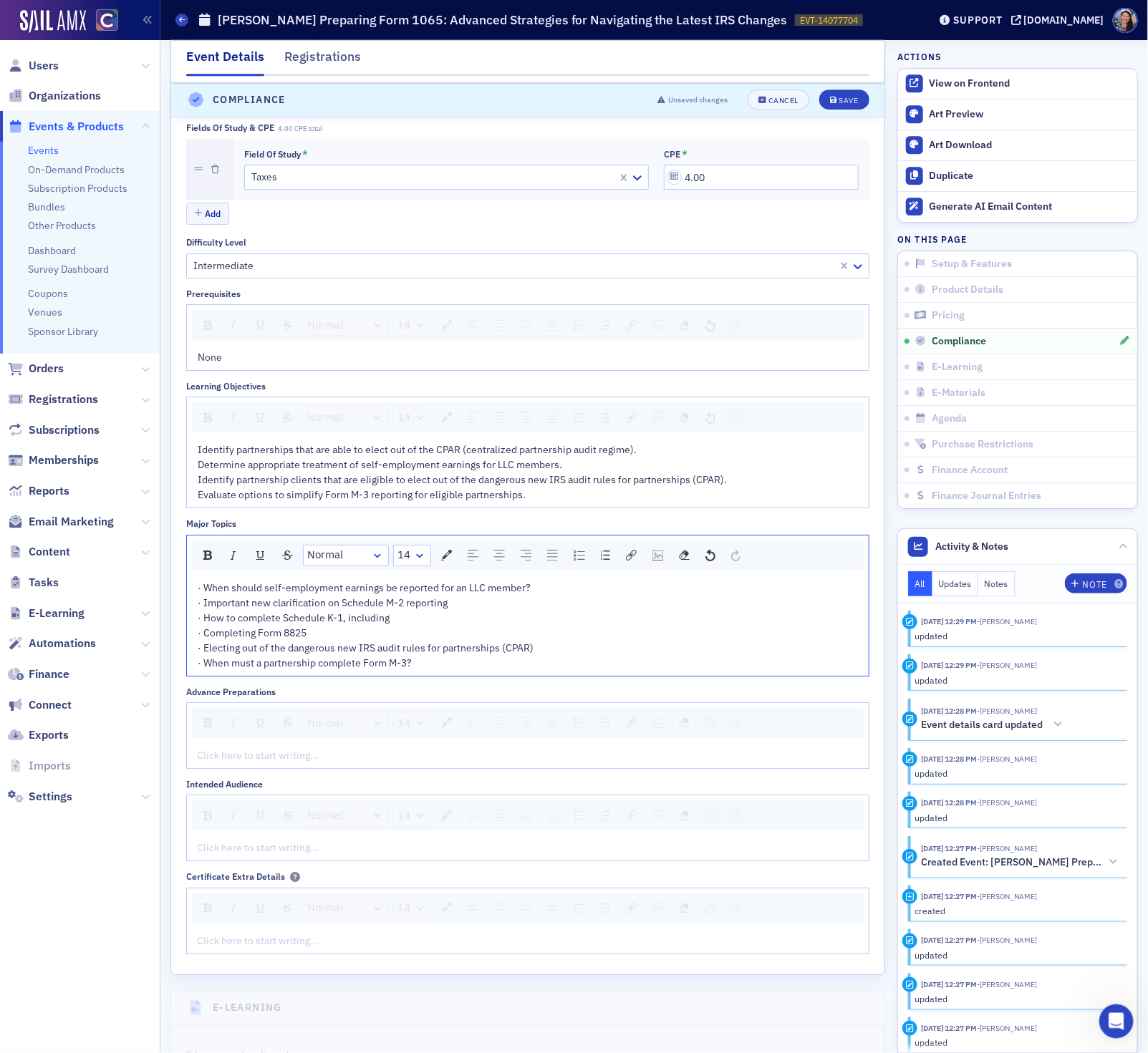
click at [285, 856] on div "rdw-editor" at bounding box center [528, 848] width 661 height 15
click at [287, 763] on div "rdw-editor" at bounding box center [528, 755] width 661 height 15
click at [355, 856] on div "Tax professionals." at bounding box center [528, 848] width 661 height 15
click at [839, 98] on div "Save" at bounding box center [847, 100] width 20 height 7
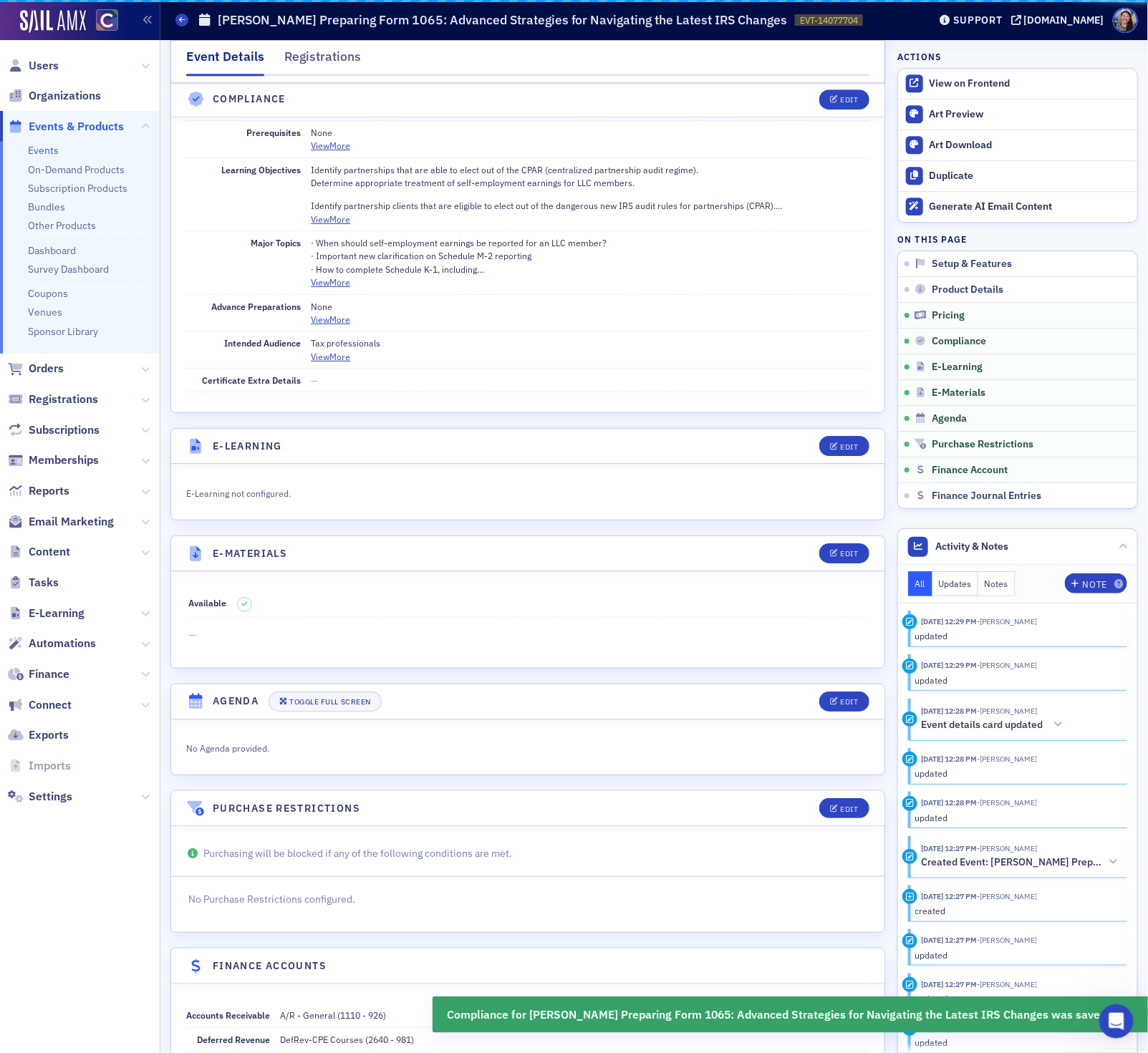
scroll to position [1792, 0]
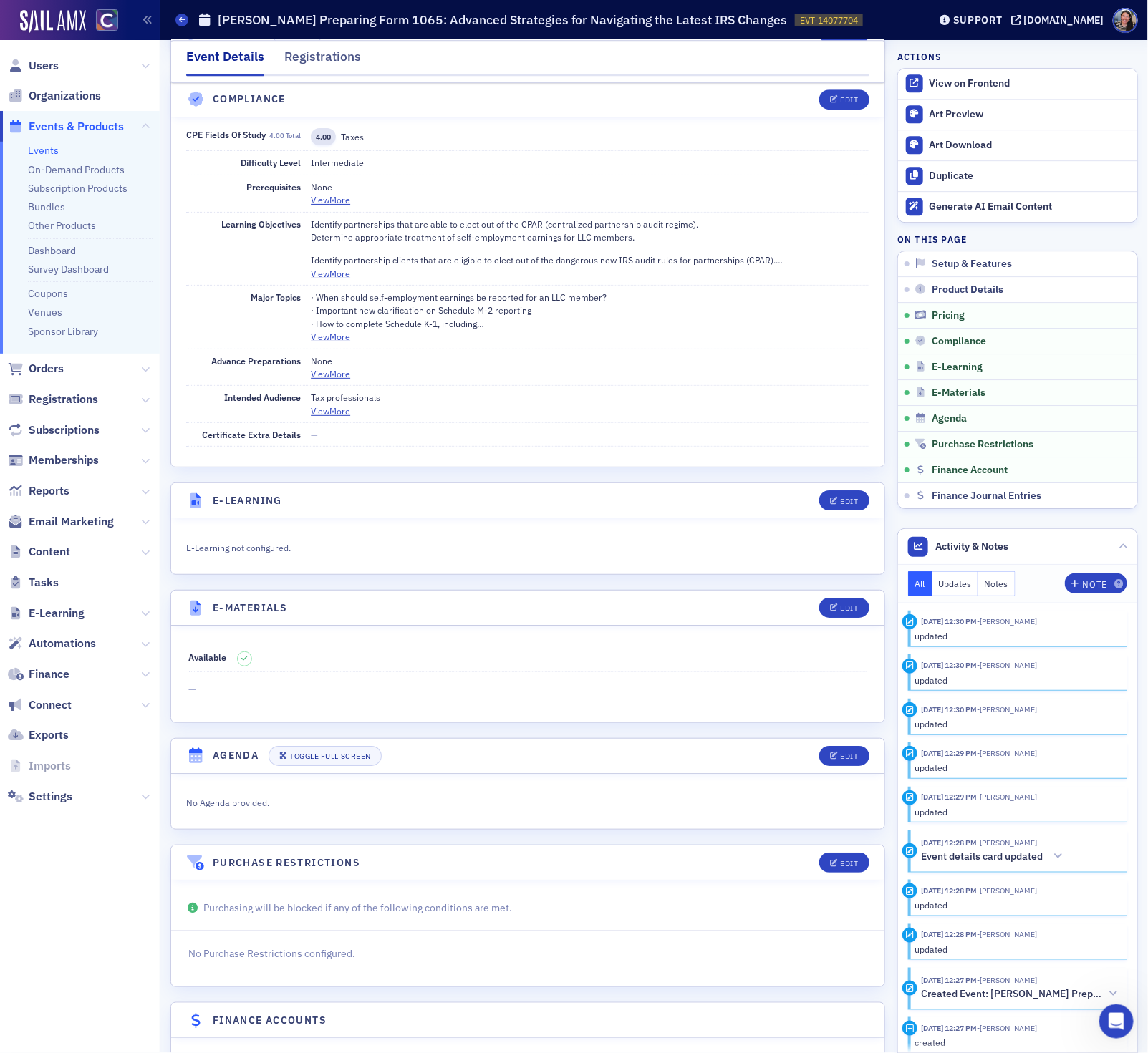
click at [35, 152] on link "Events" at bounding box center [43, 151] width 31 height 13
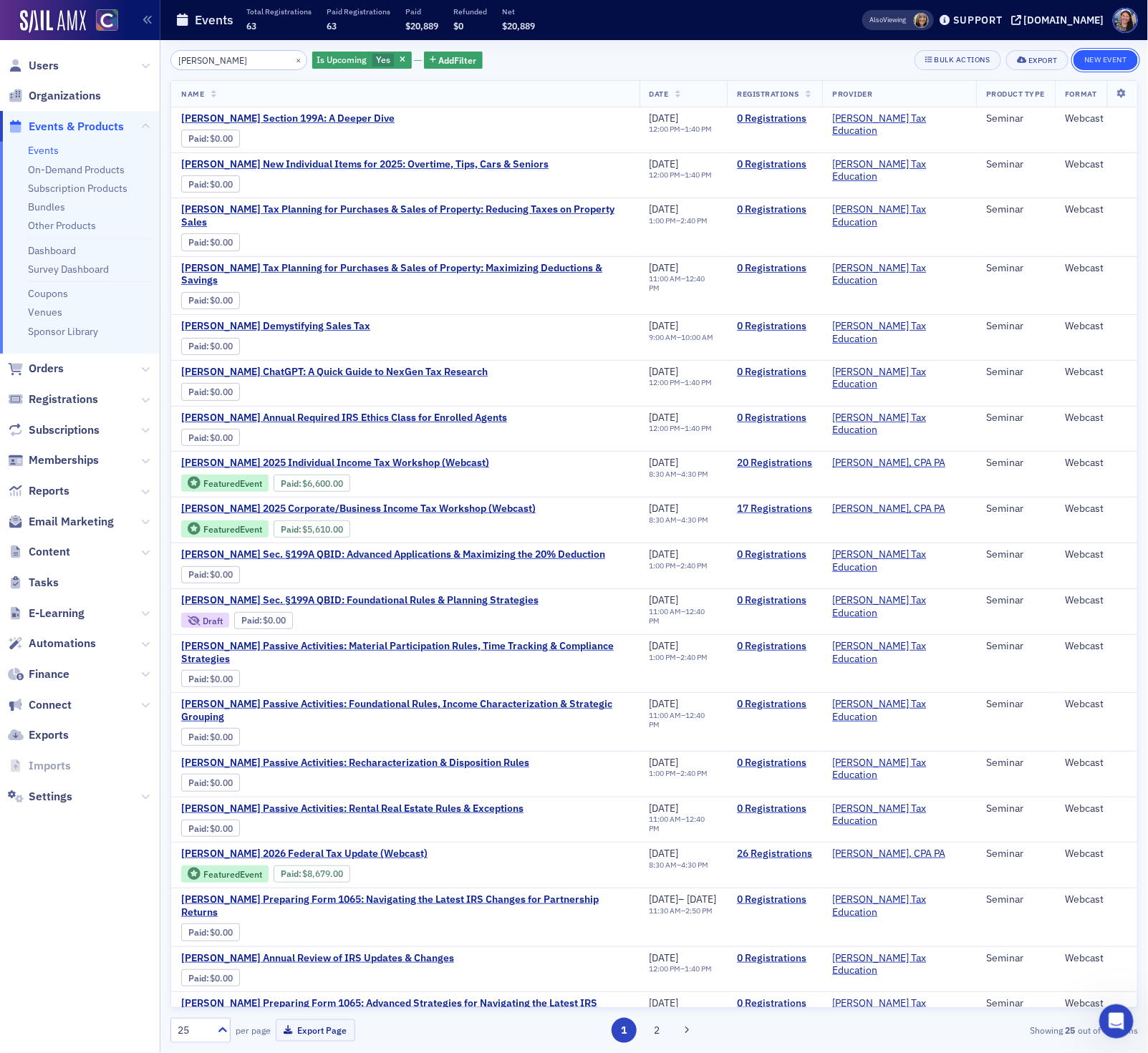
click at [1102, 63] on button "New Event" at bounding box center [1105, 60] width 65 height 20
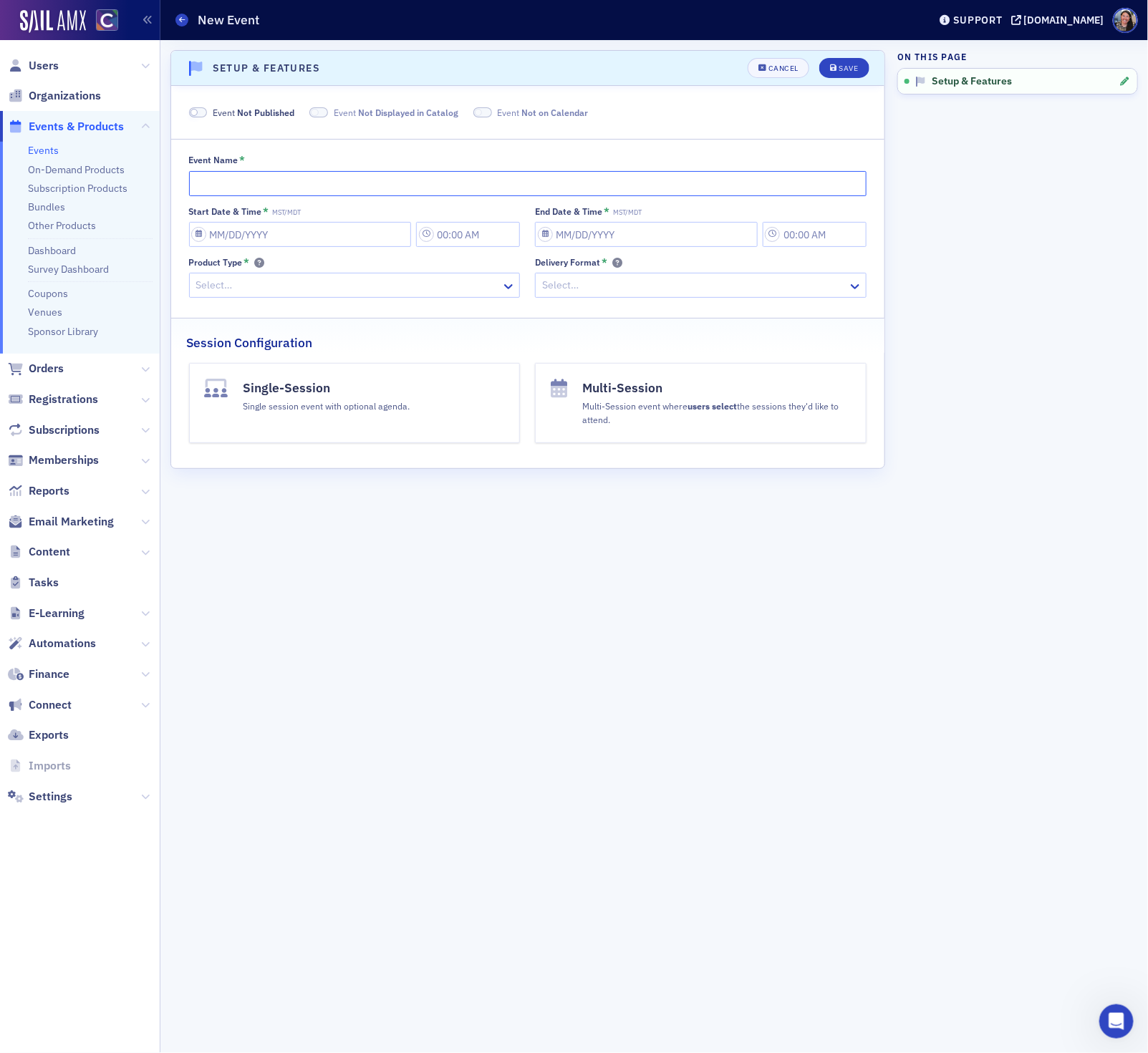
click at [500, 193] on input "Event Name *" at bounding box center [528, 183] width 678 height 25
paste input "Don Farmer's Preparing Form 1120S: Mastering S Corporation Returns"
type input "Don Farmer's Preparing Form 1120S: Mastering S Corporation Returns"
click at [237, 235] on input "Start Date & Time * MST/MDT" at bounding box center [301, 234] width 223 height 25
select select "9"
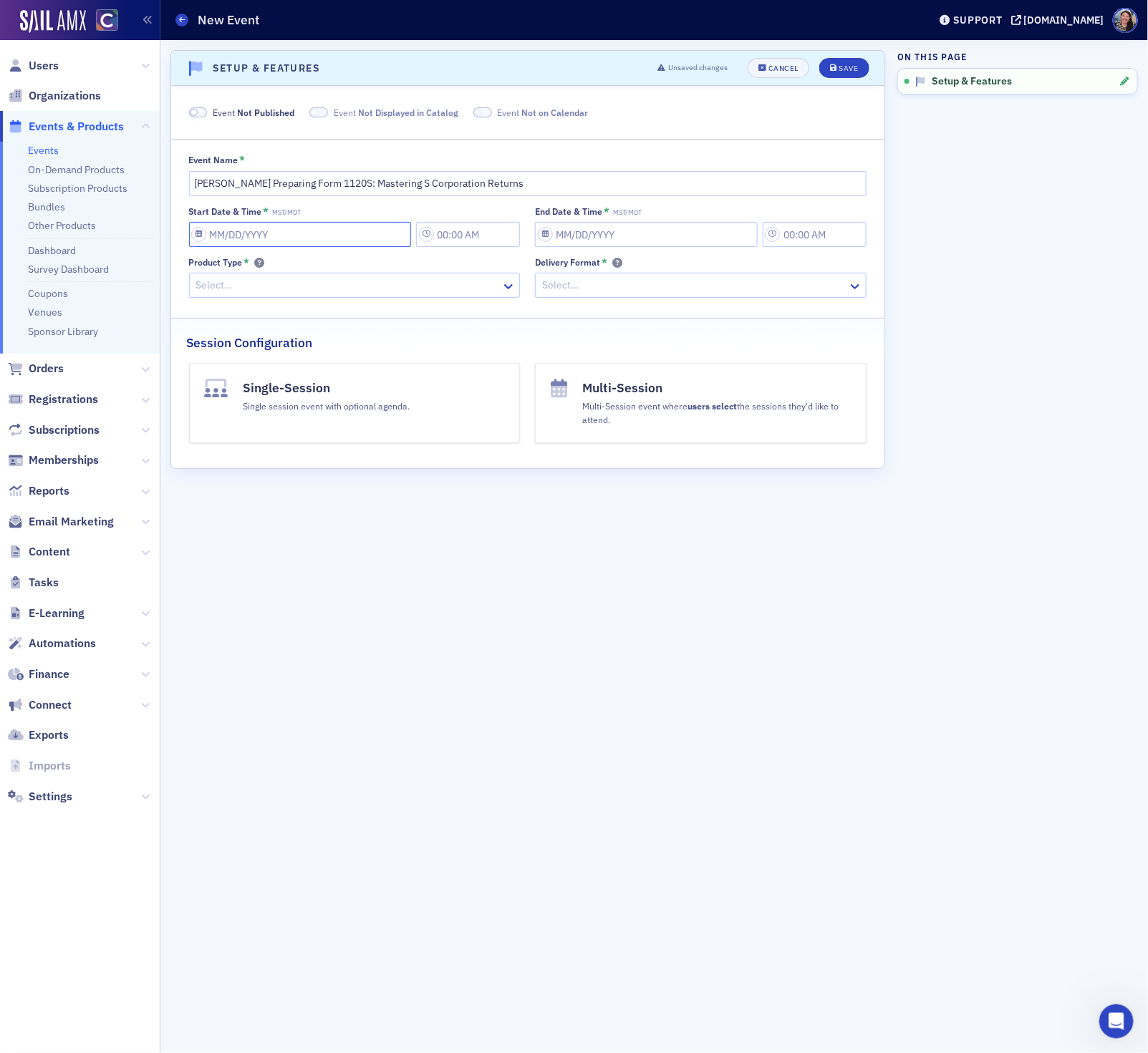
select select "2025"
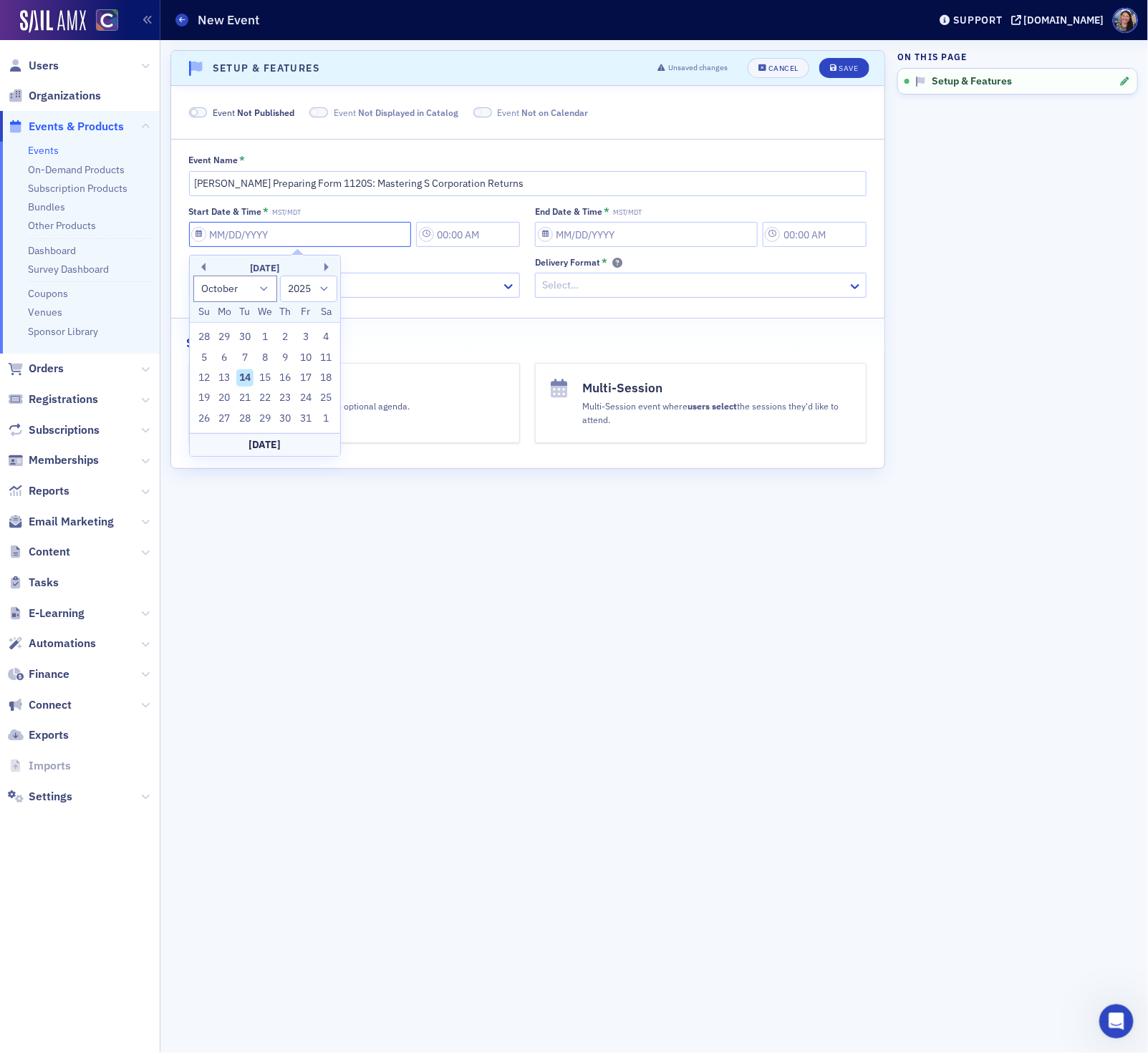
paste input "1/28/2026"
type input "1/28/2026"
type input "12:00 PM"
type input "01/28/2026"
type input "1:00 PM"
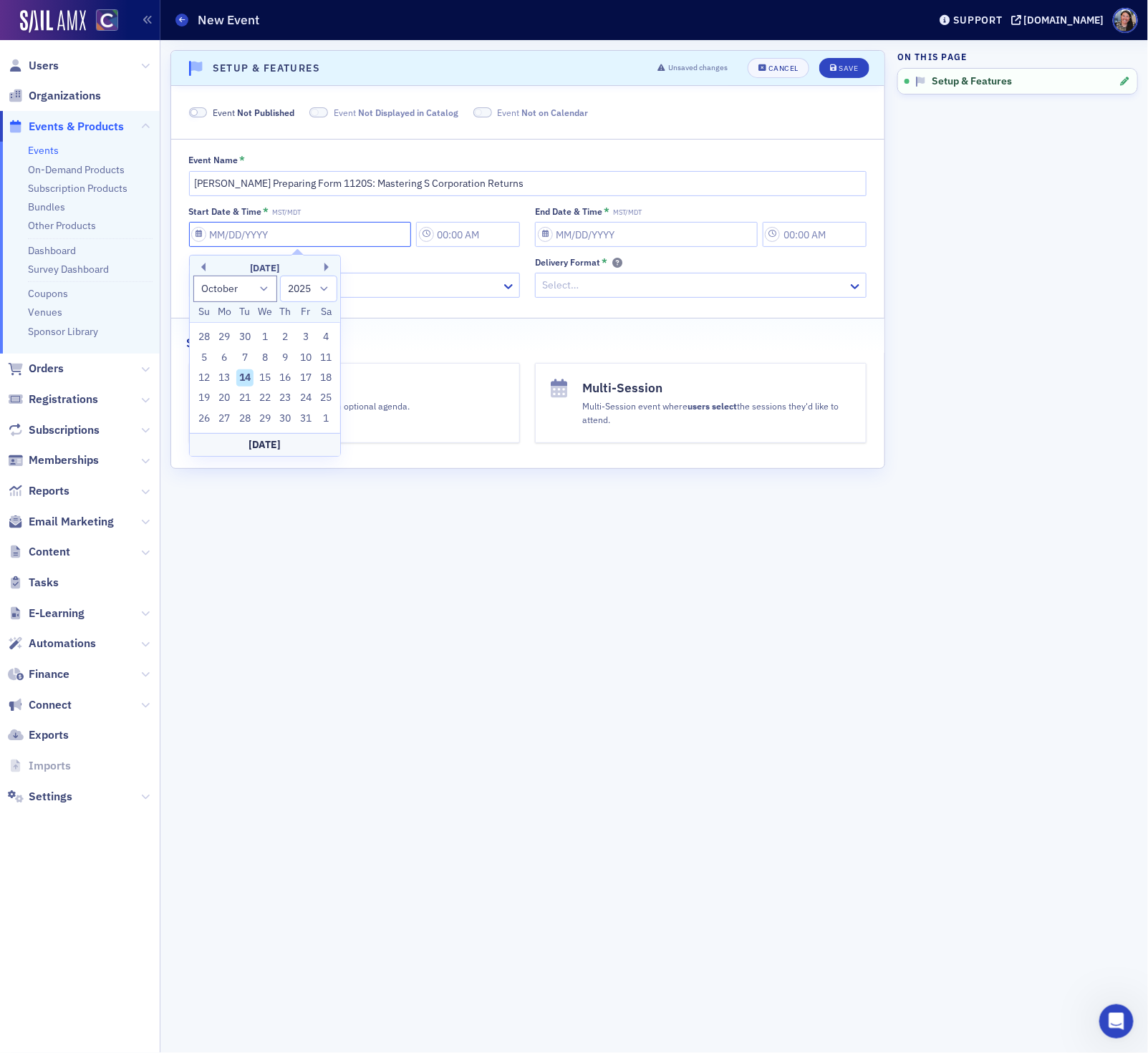
select select "0"
select select "2026"
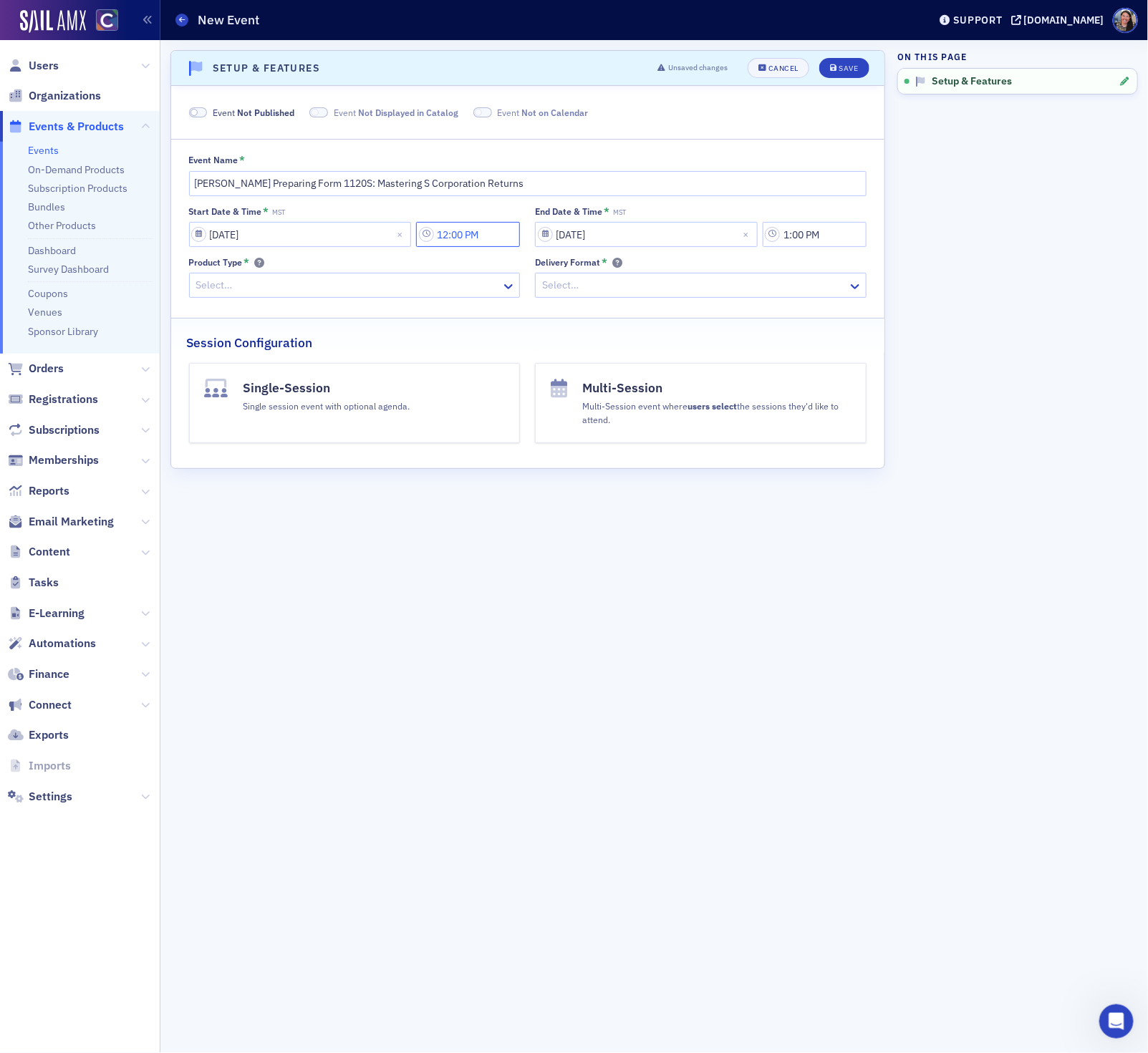
drag, startPoint x: 497, startPoint y: 235, endPoint x: 178, endPoint y: 226, distance: 319.1
click at [178, 226] on div "Event Name * Don Farmer's Preparing Form 1120S: Mastering S Corporation Returns…" at bounding box center [528, 226] width 714 height 143
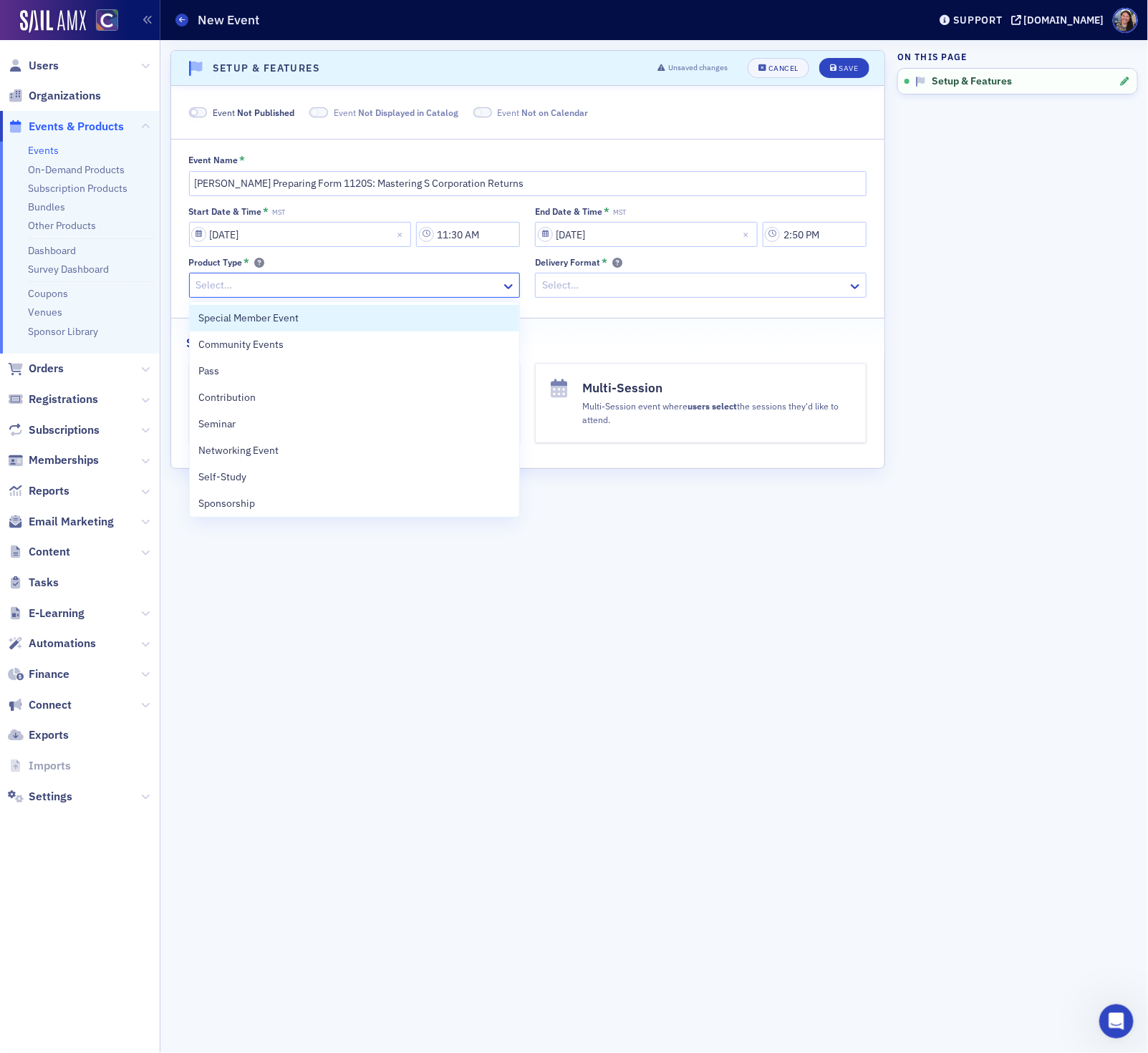
click at [237, 284] on div at bounding box center [347, 285] width 305 height 18
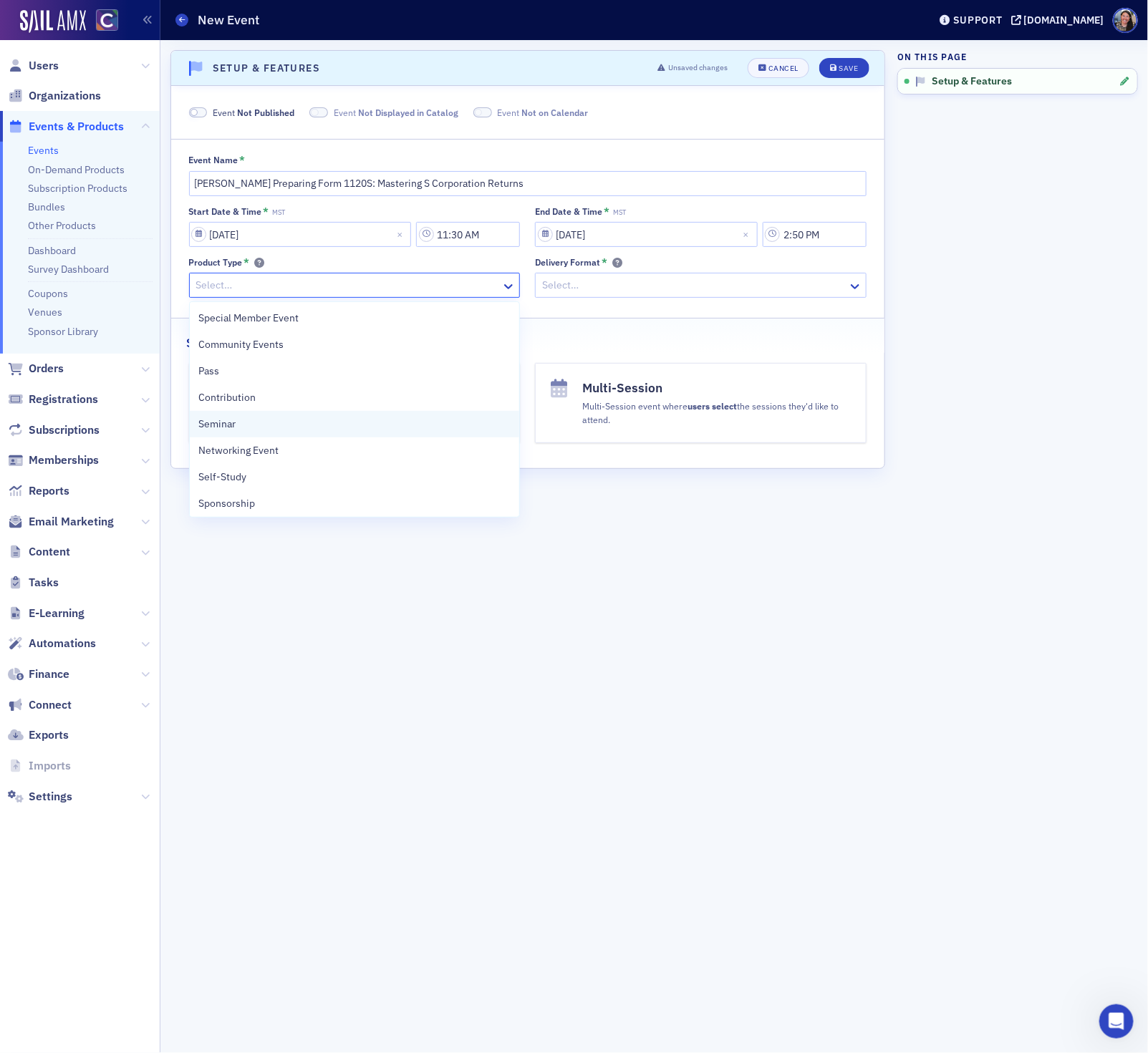
click at [243, 427] on div "Seminar" at bounding box center [355, 424] width 313 height 15
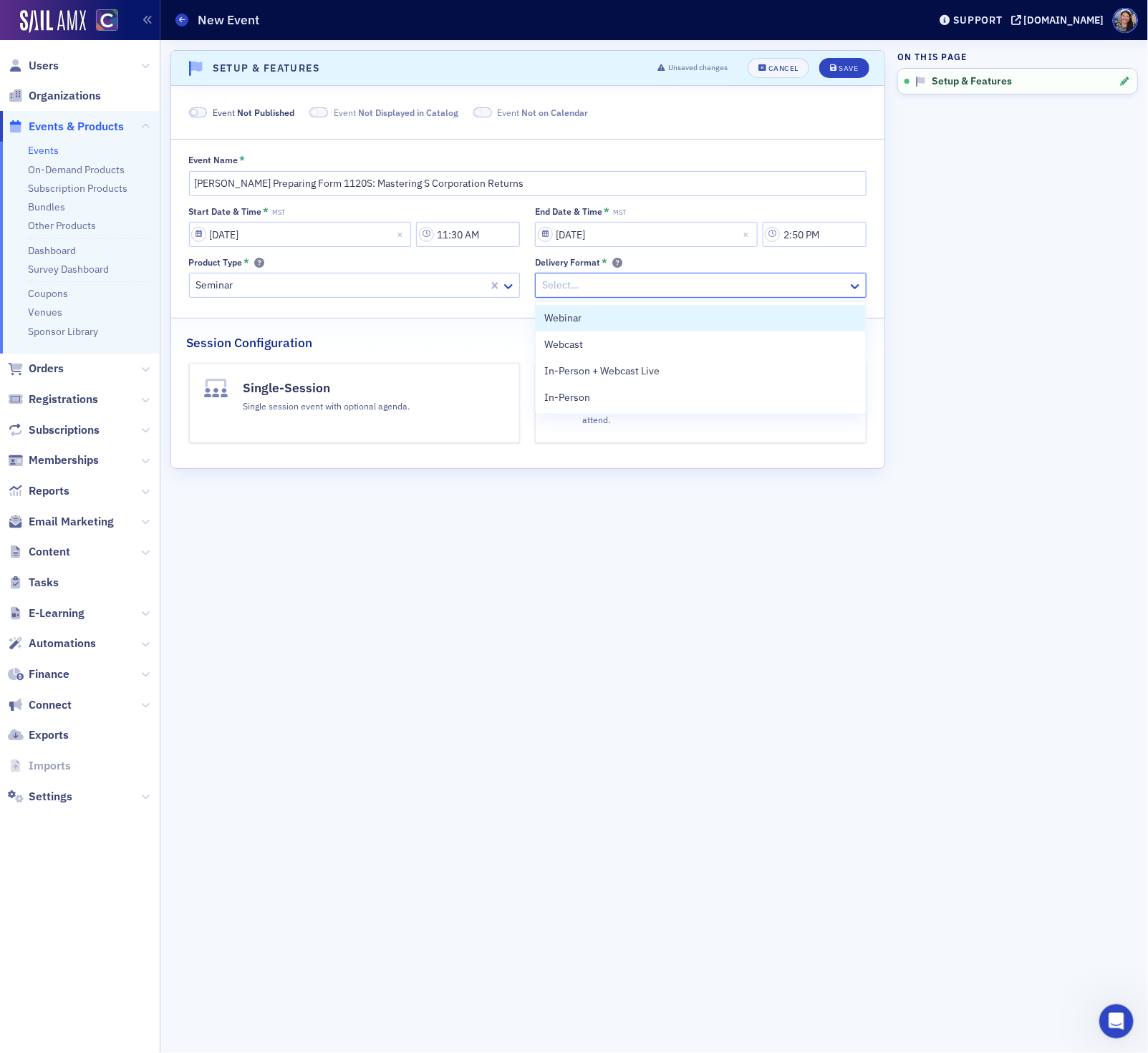
click at [555, 287] on div at bounding box center [693, 285] width 305 height 18
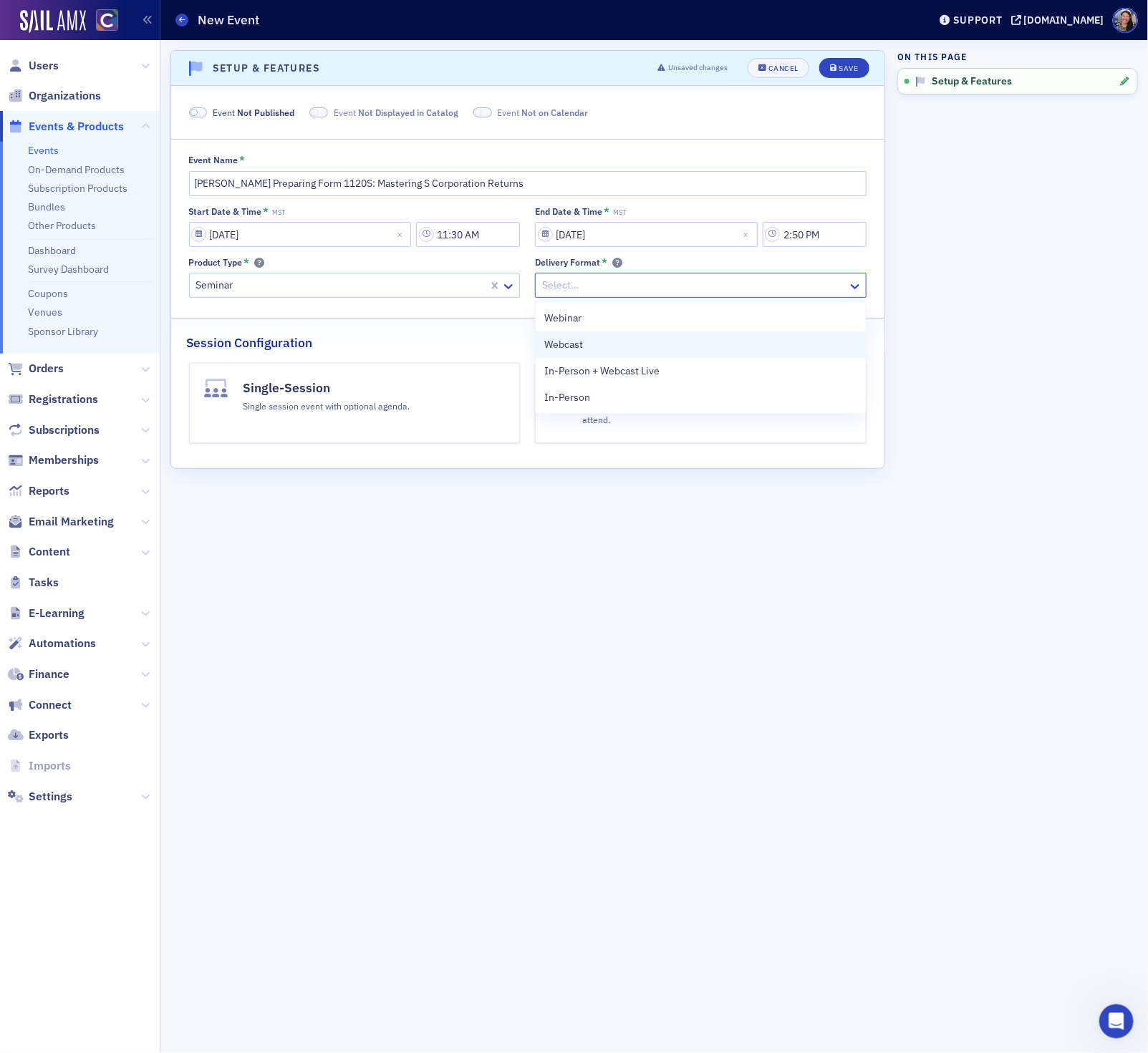
click at [562, 343] on span "Webcast" at bounding box center [563, 344] width 38 height 15
click at [367, 409] on div "Single session event with optional agenda." at bounding box center [327, 404] width 167 height 16
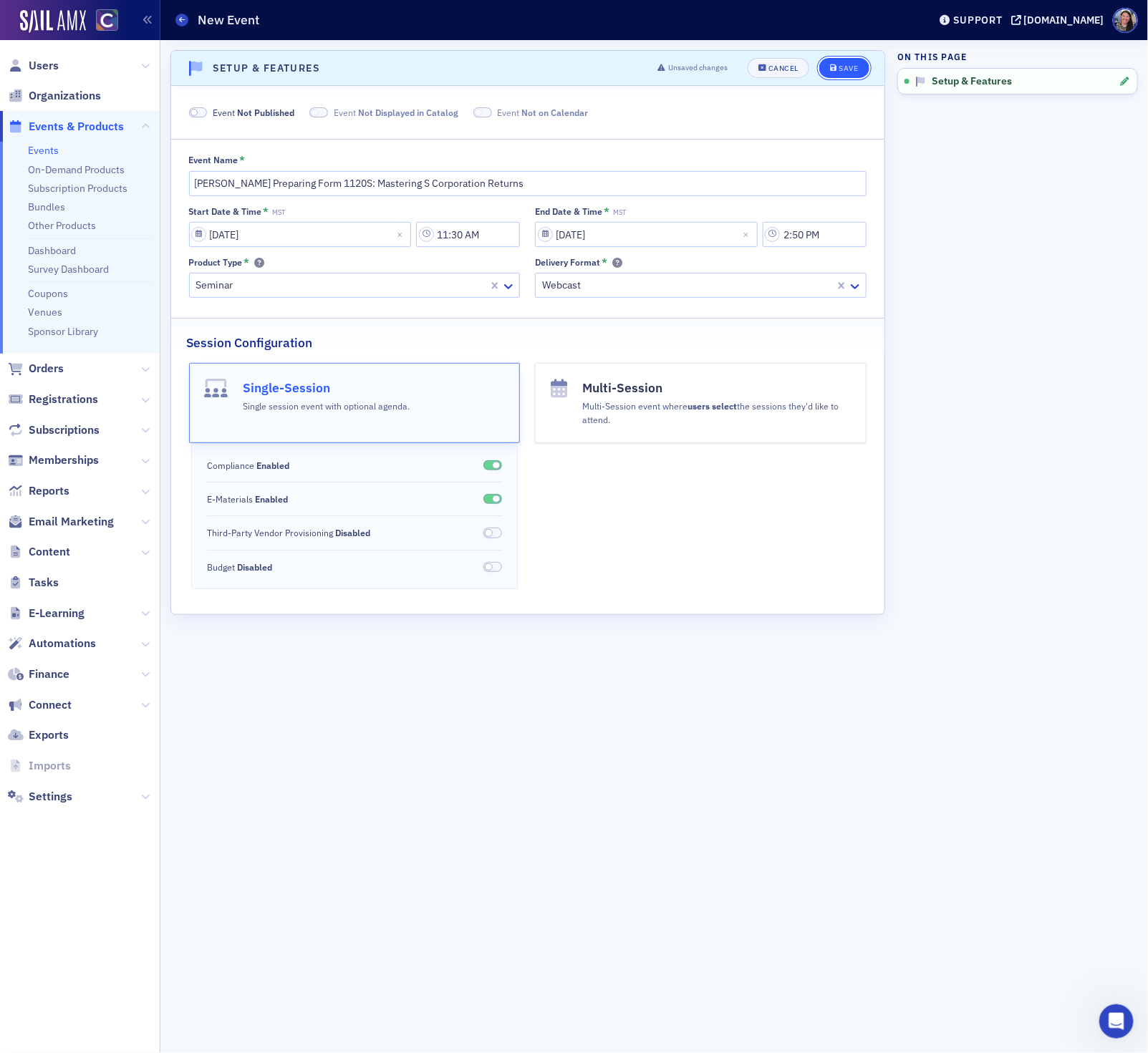
click at [847, 67] on div "Save" at bounding box center [847, 68] width 20 height 7
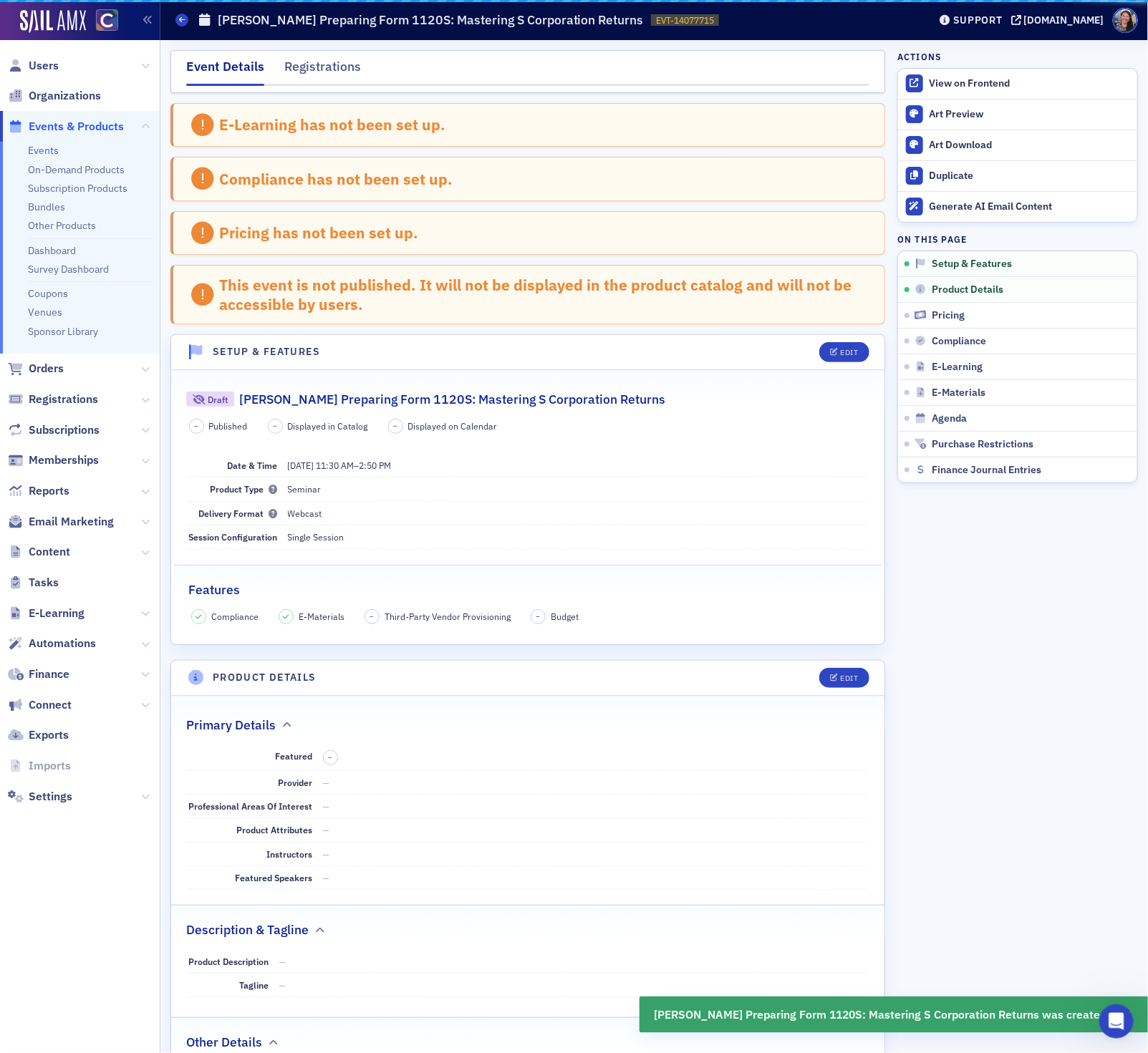
scroll to position [290, 0]
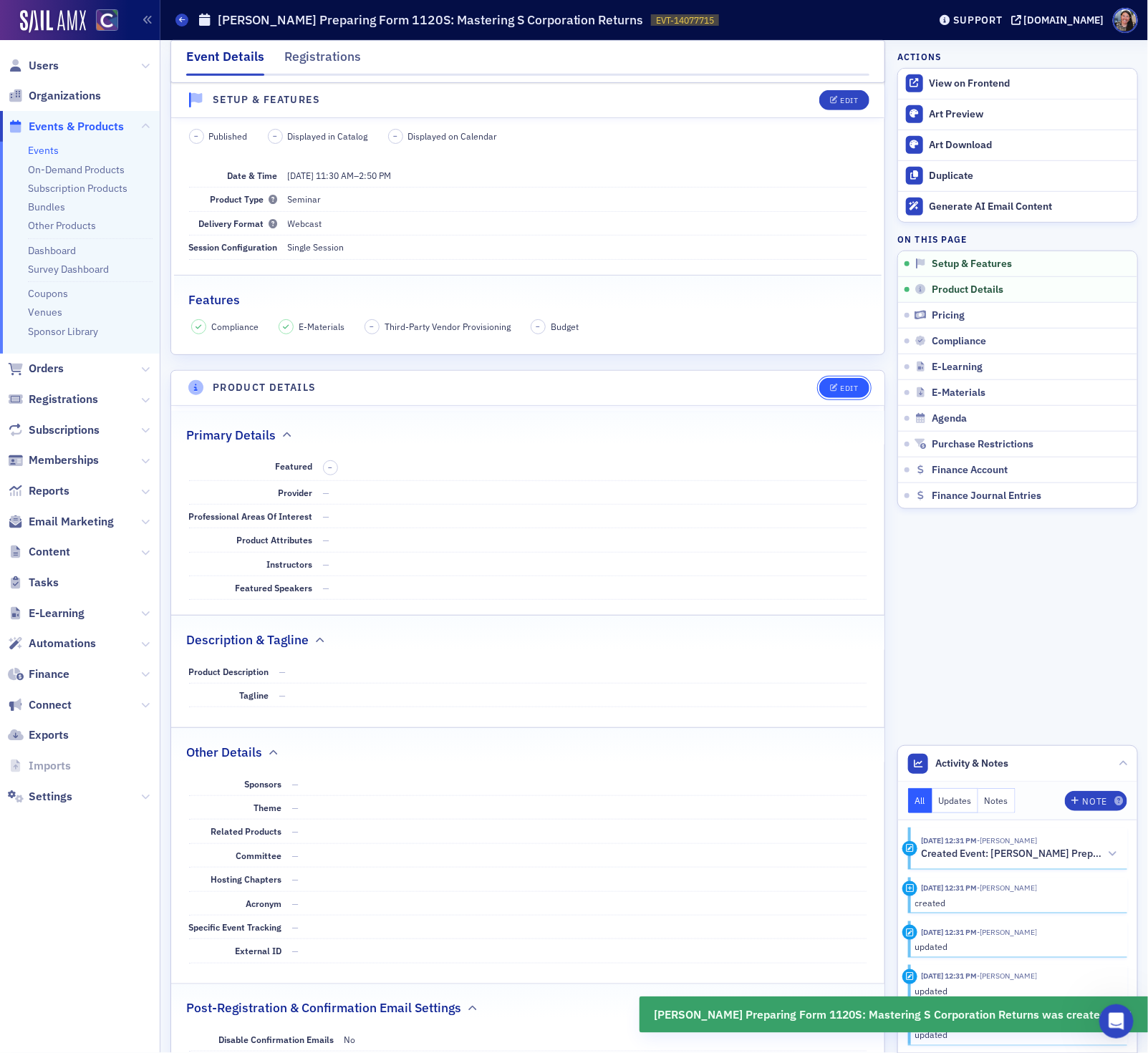
click at [847, 387] on button "Edit" at bounding box center [844, 388] width 50 height 20
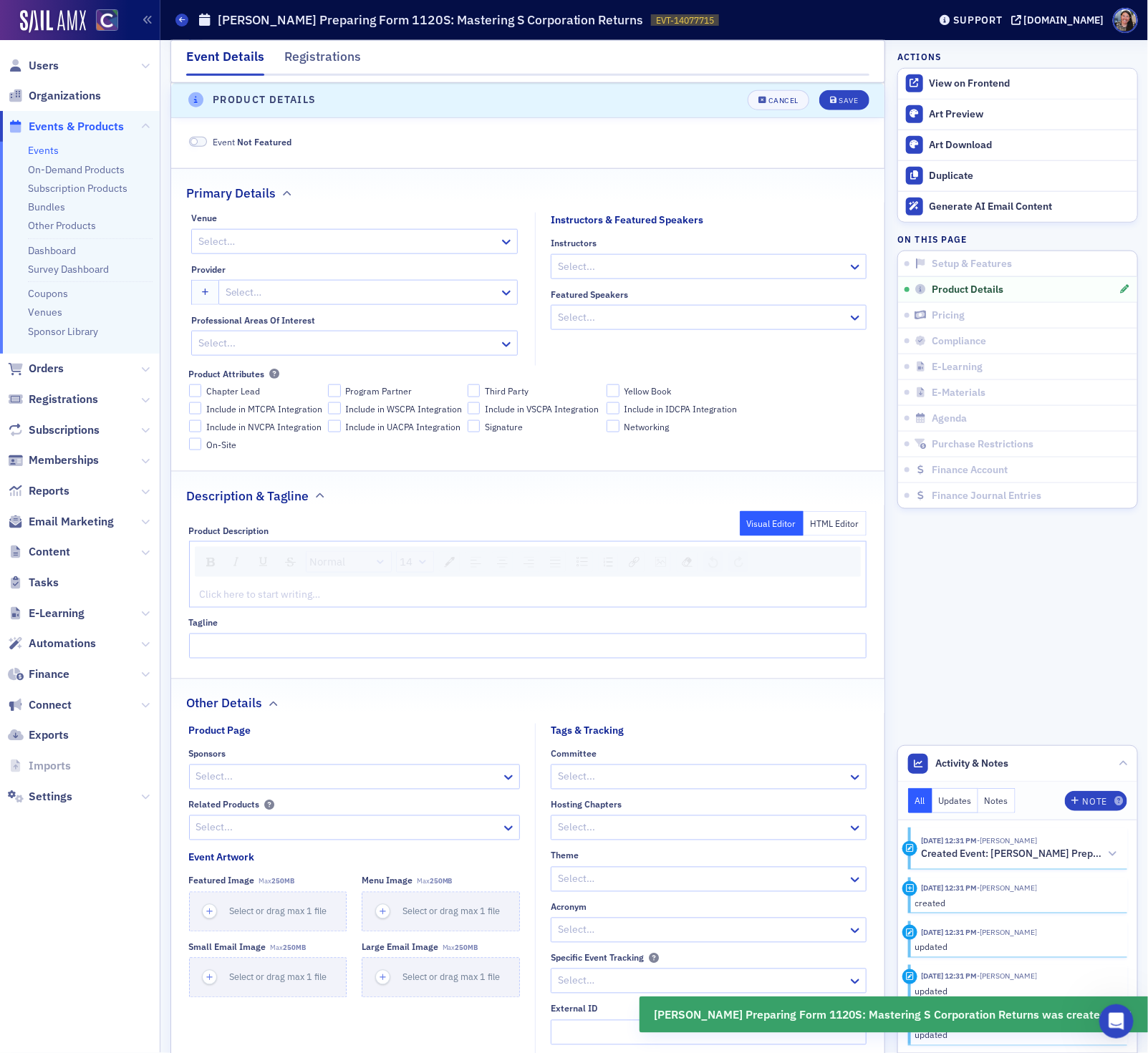
scroll to position [582, 0]
click at [266, 248] on div at bounding box center [346, 239] width 301 height 18
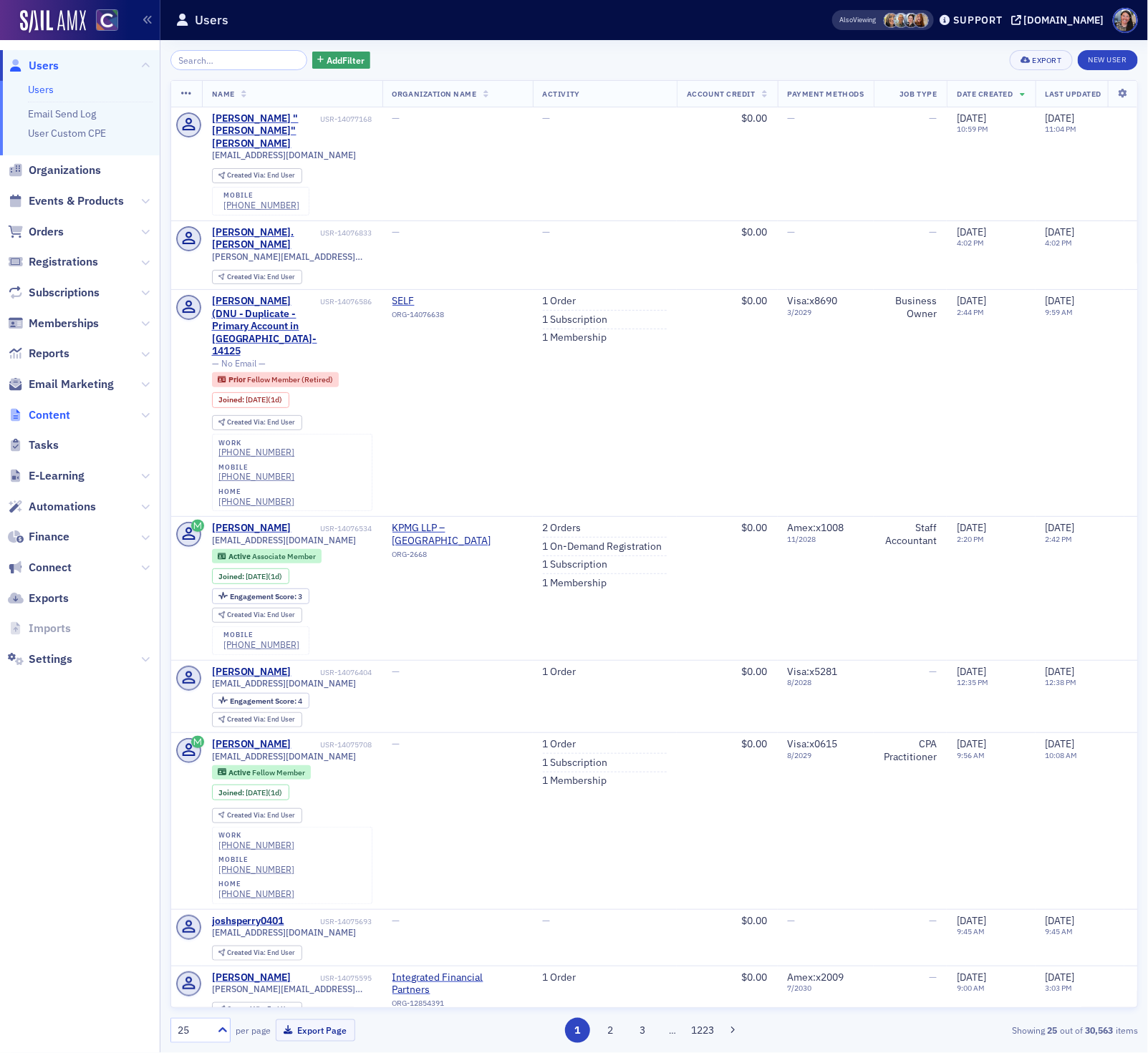
click at [56, 419] on span "Content" at bounding box center [50, 415] width 41 height 16
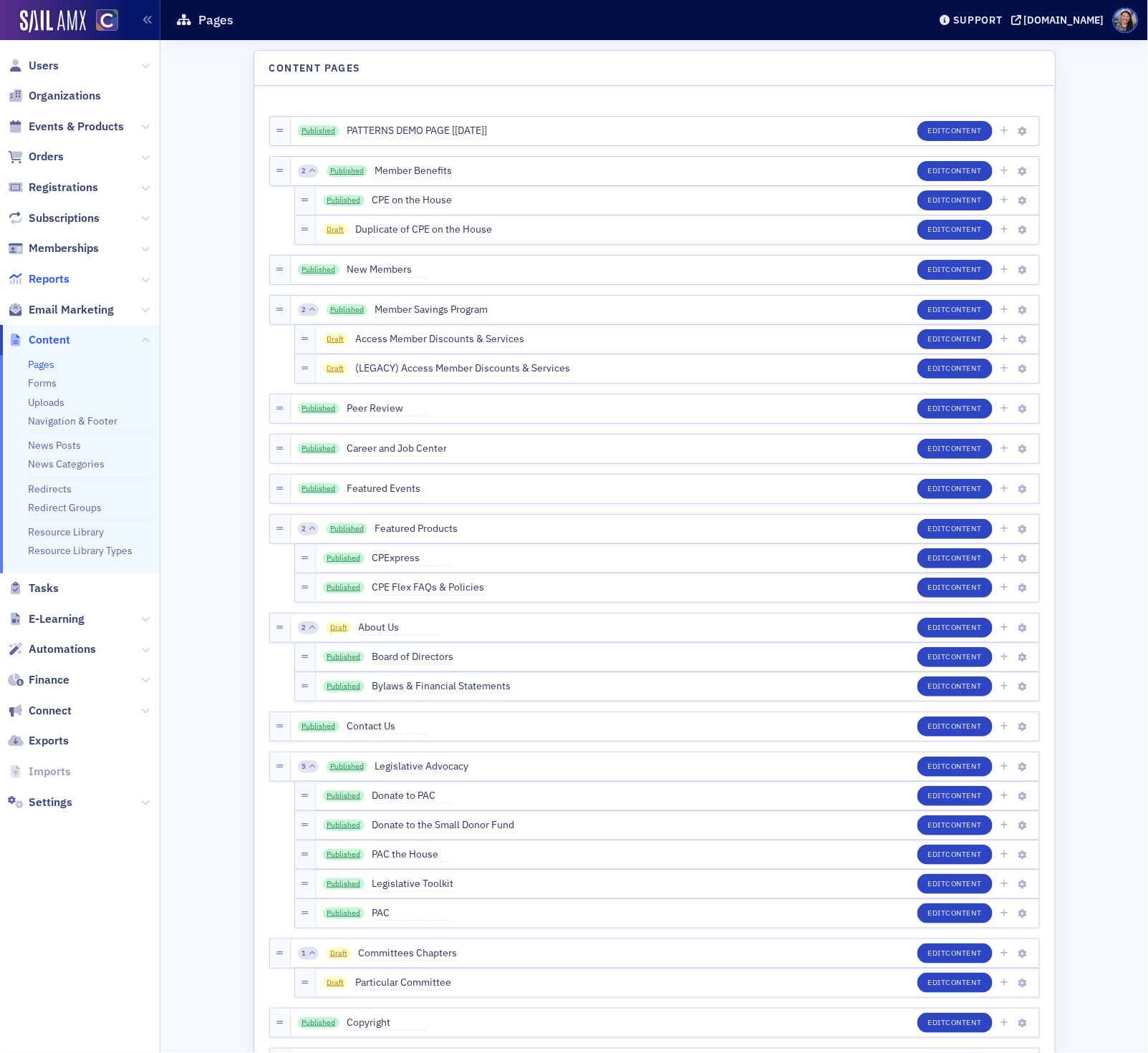
click at [38, 281] on span "Reports" at bounding box center [50, 279] width 41 height 16
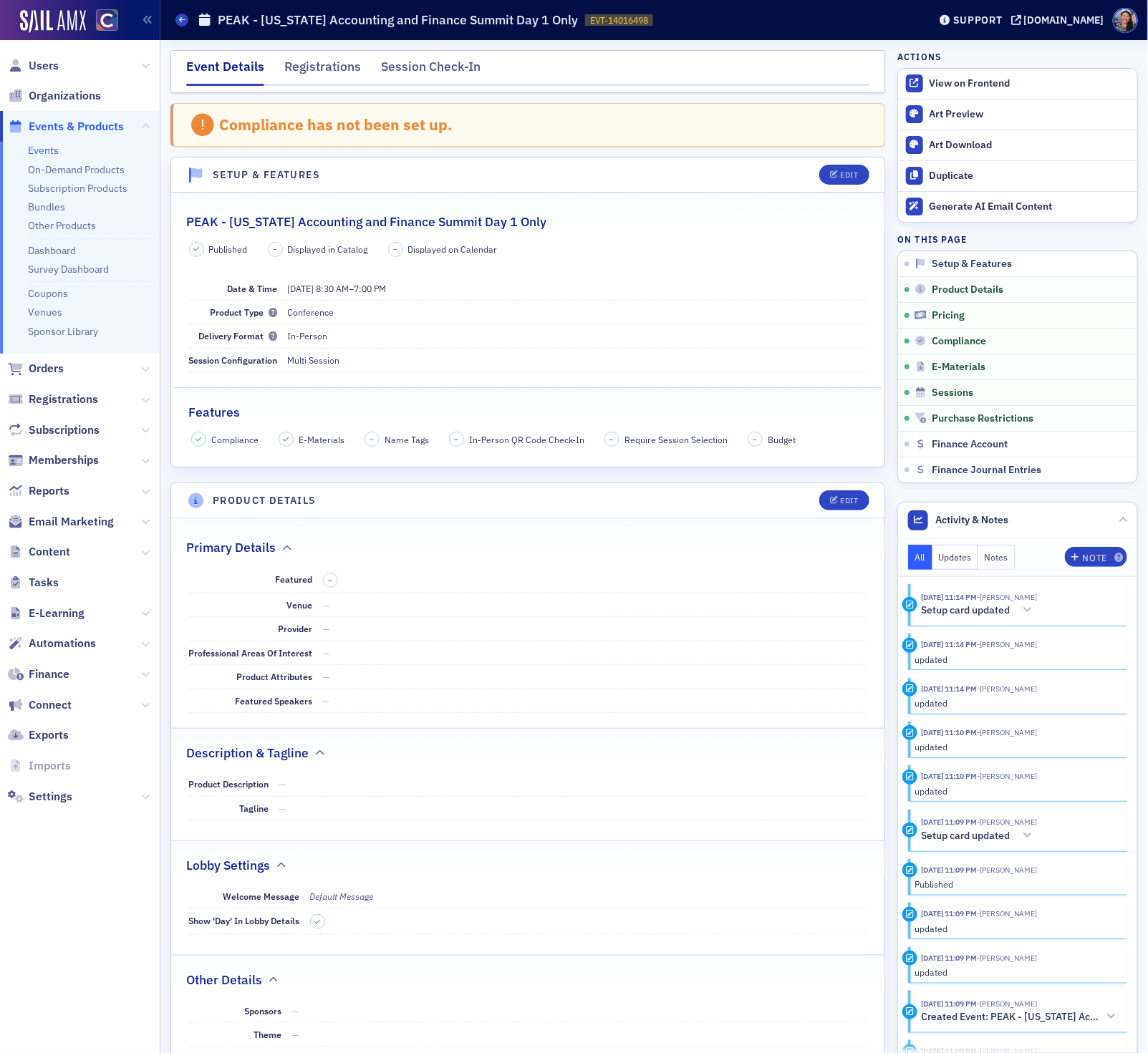
scroll to position [1413, 0]
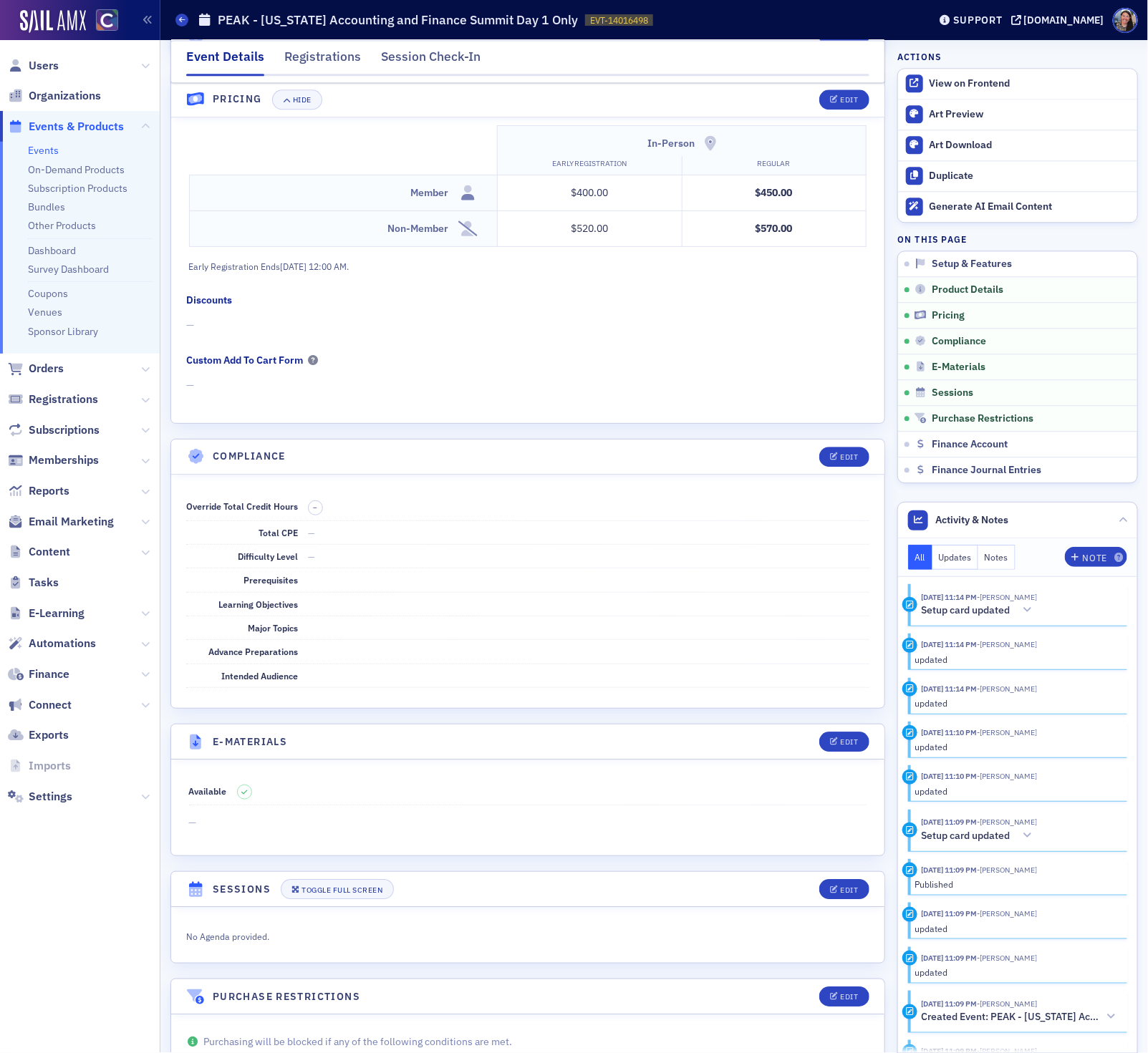
click at [45, 145] on link "Events" at bounding box center [43, 151] width 31 height 13
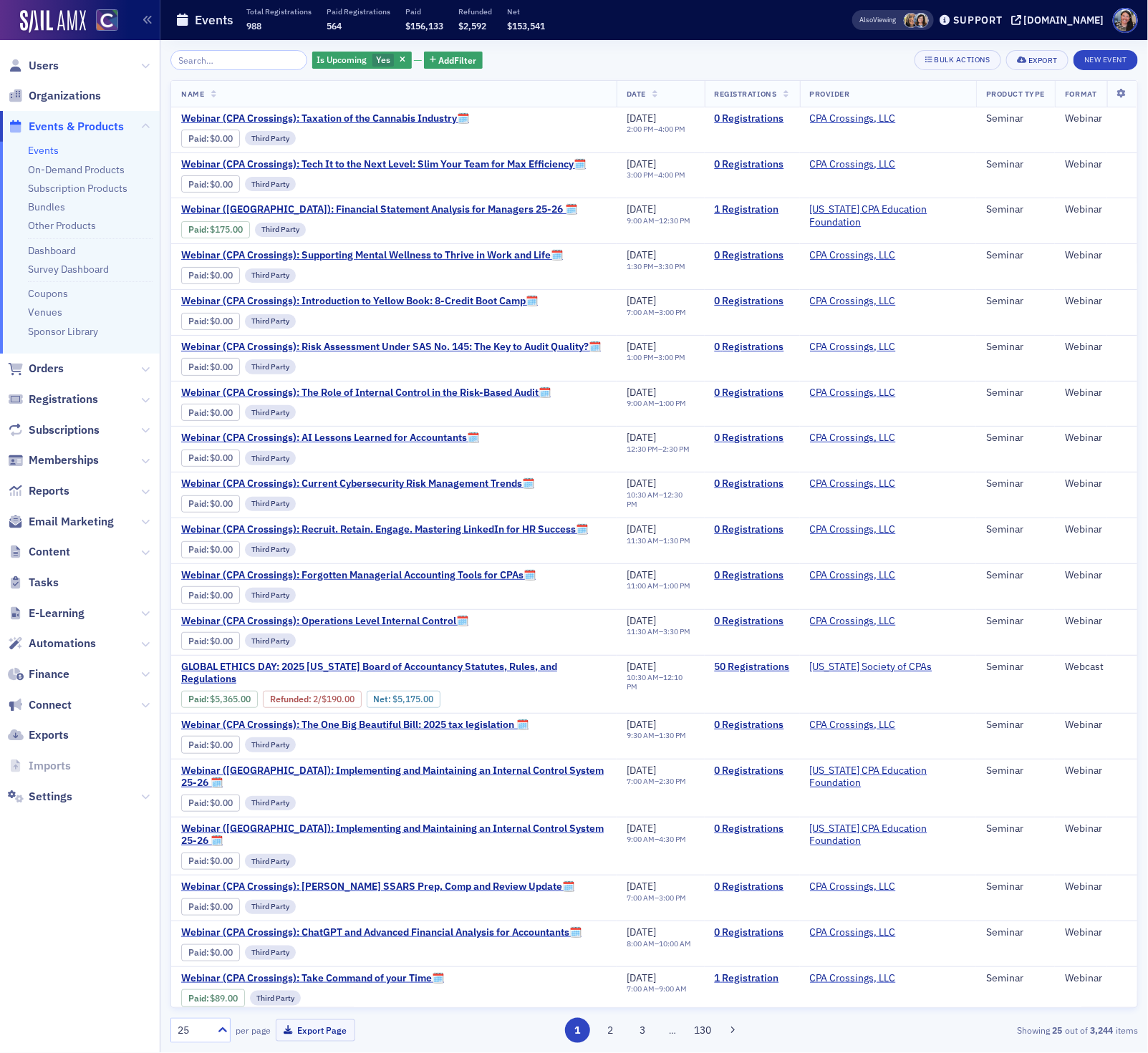
click at [214, 56] on input "search" at bounding box center [239, 60] width 137 height 20
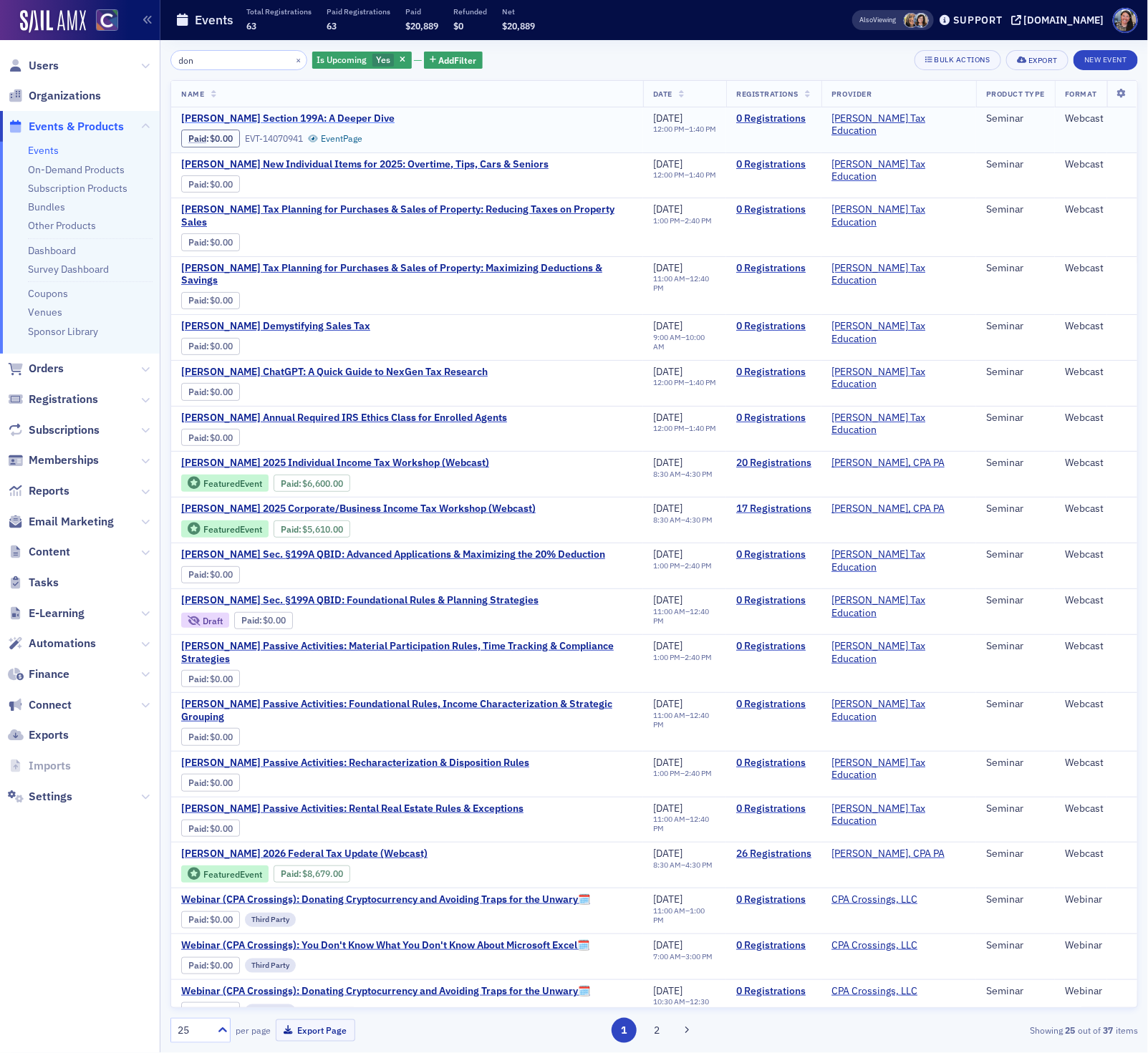
type input "don"
click at [264, 120] on span "[PERSON_NAME] Section 199A: A Deeper Dive" at bounding box center [301, 119] width 241 height 13
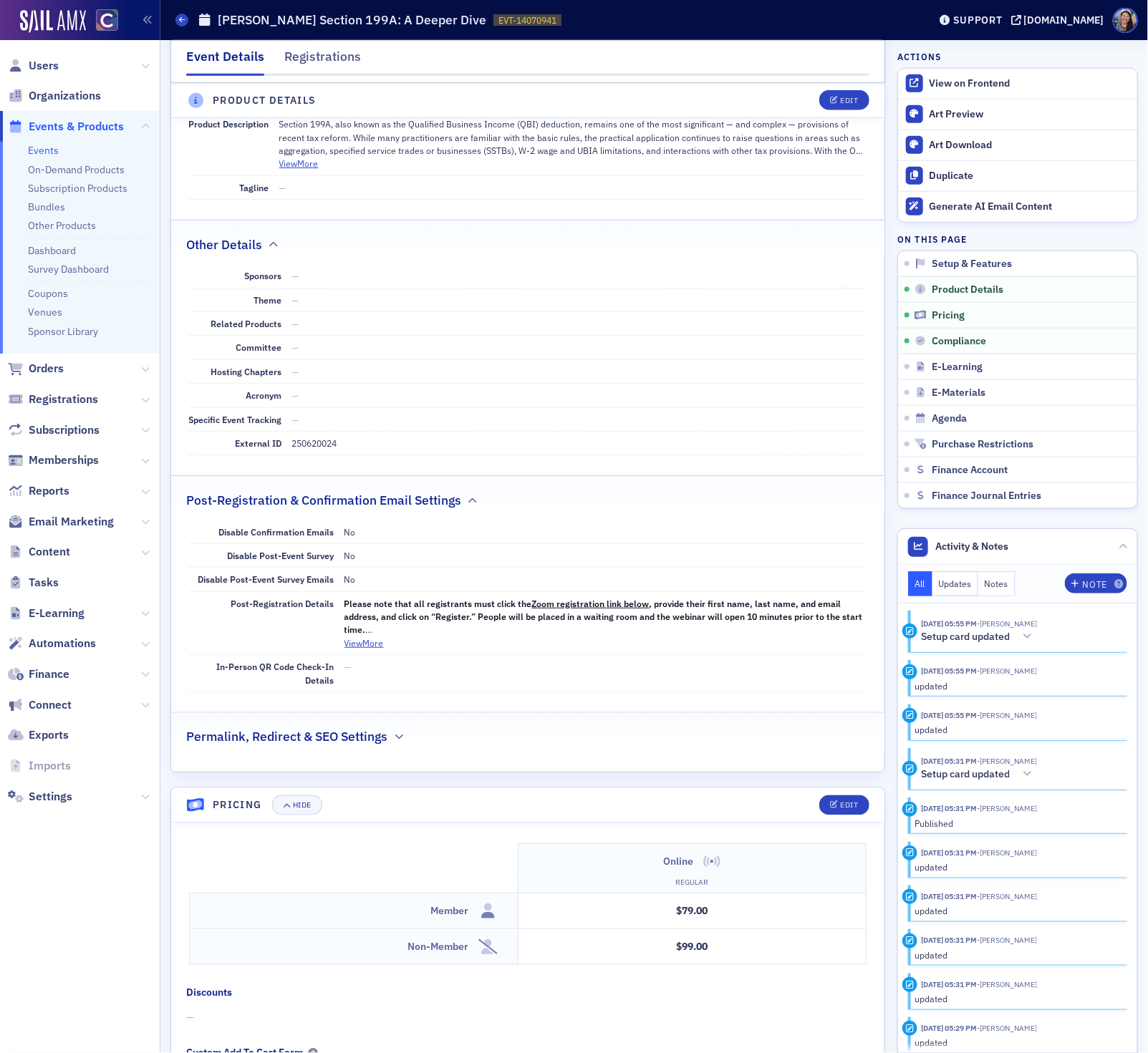
scroll to position [807, 0]
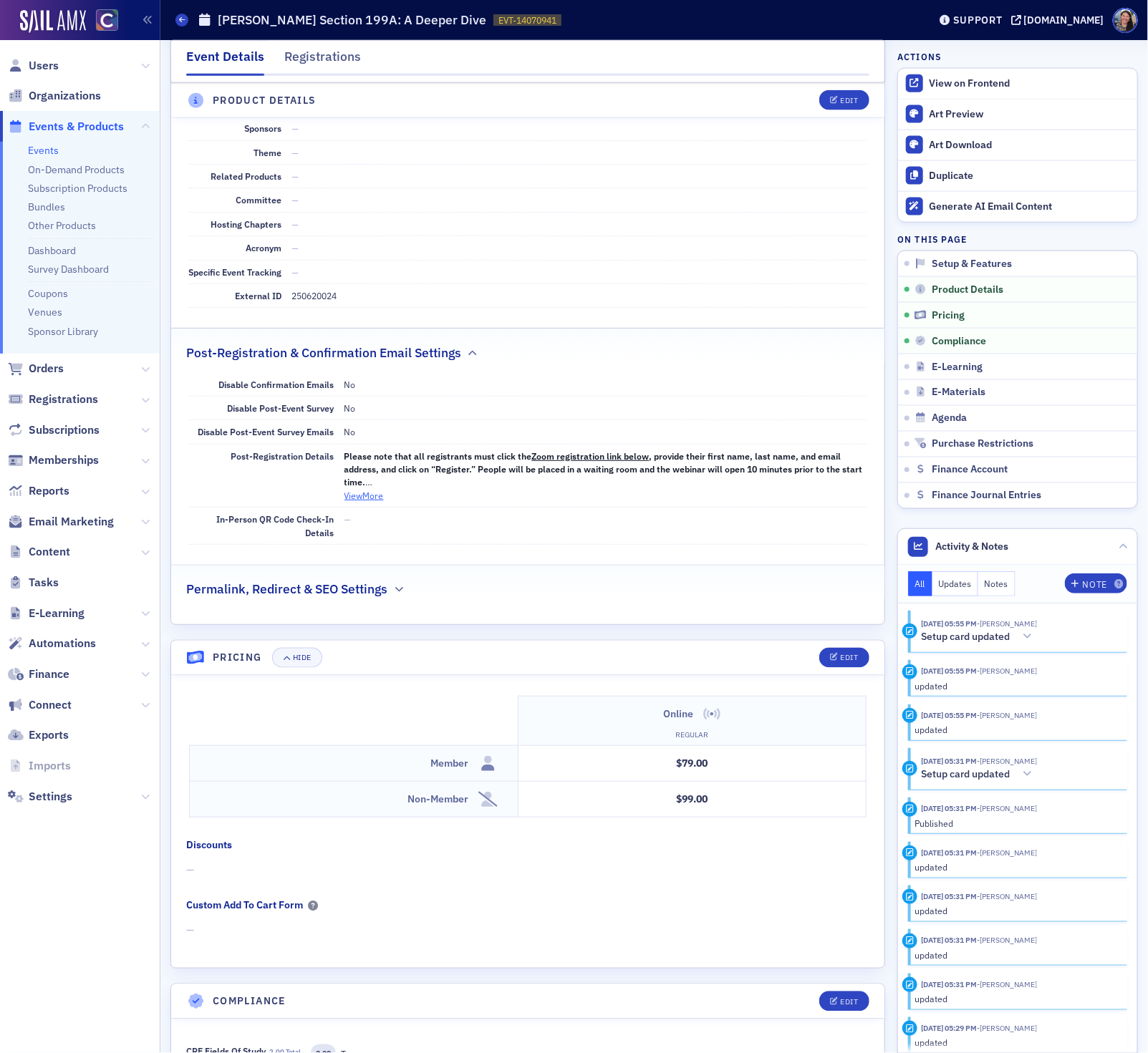
click at [358, 500] on button "View More" at bounding box center [364, 495] width 39 height 13
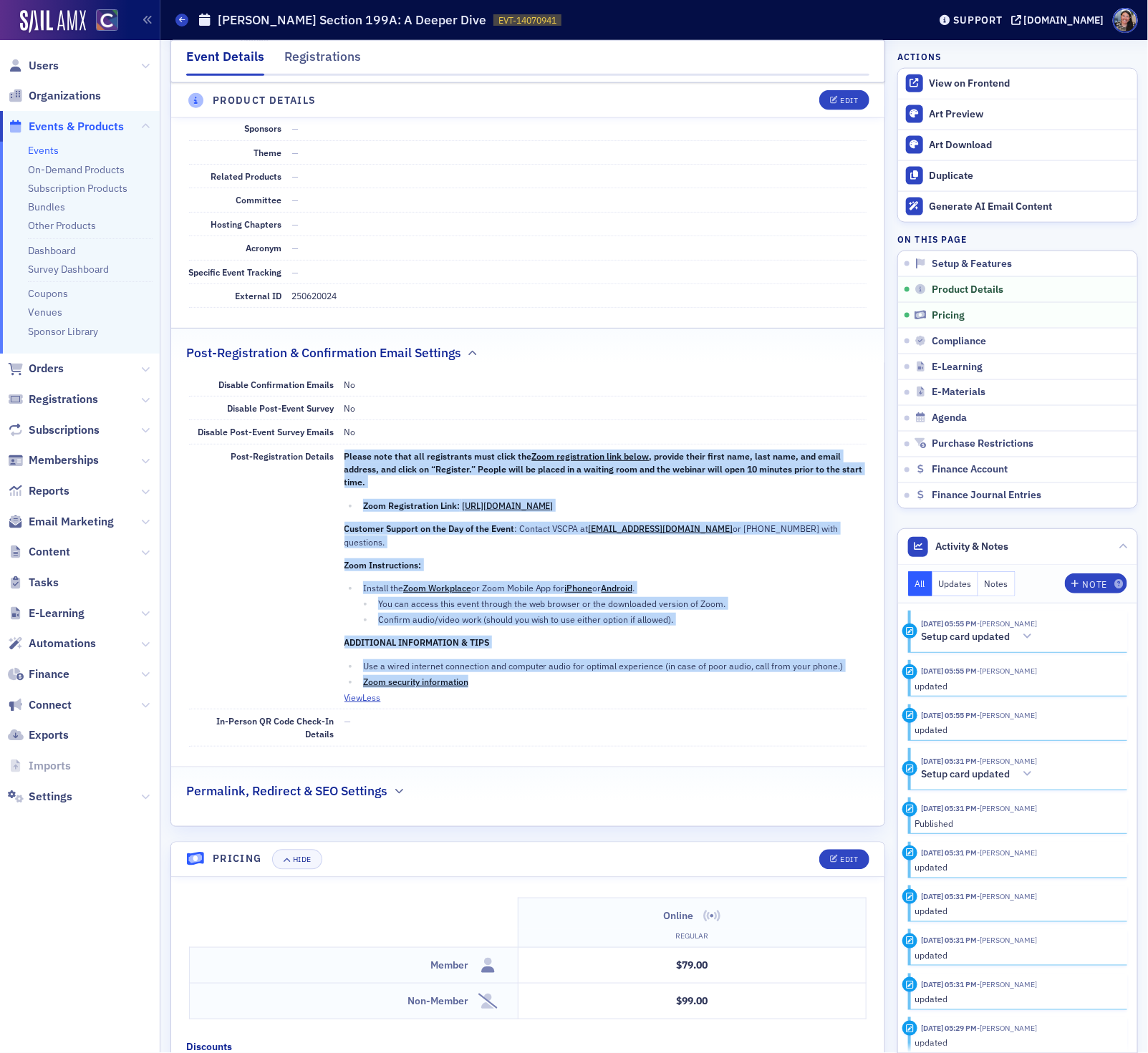
drag, startPoint x: 478, startPoint y: 679, endPoint x: 343, endPoint y: 470, distance: 248.8
click at [345, 470] on div "Please note that all registrants must click the Zoom registration link below , …" at bounding box center [606, 570] width 522 height 241
copy div "Please note that all registrants must click the Zoom registration link below , …"
click at [853, 99] on div "Edit" at bounding box center [848, 100] width 18 height 7
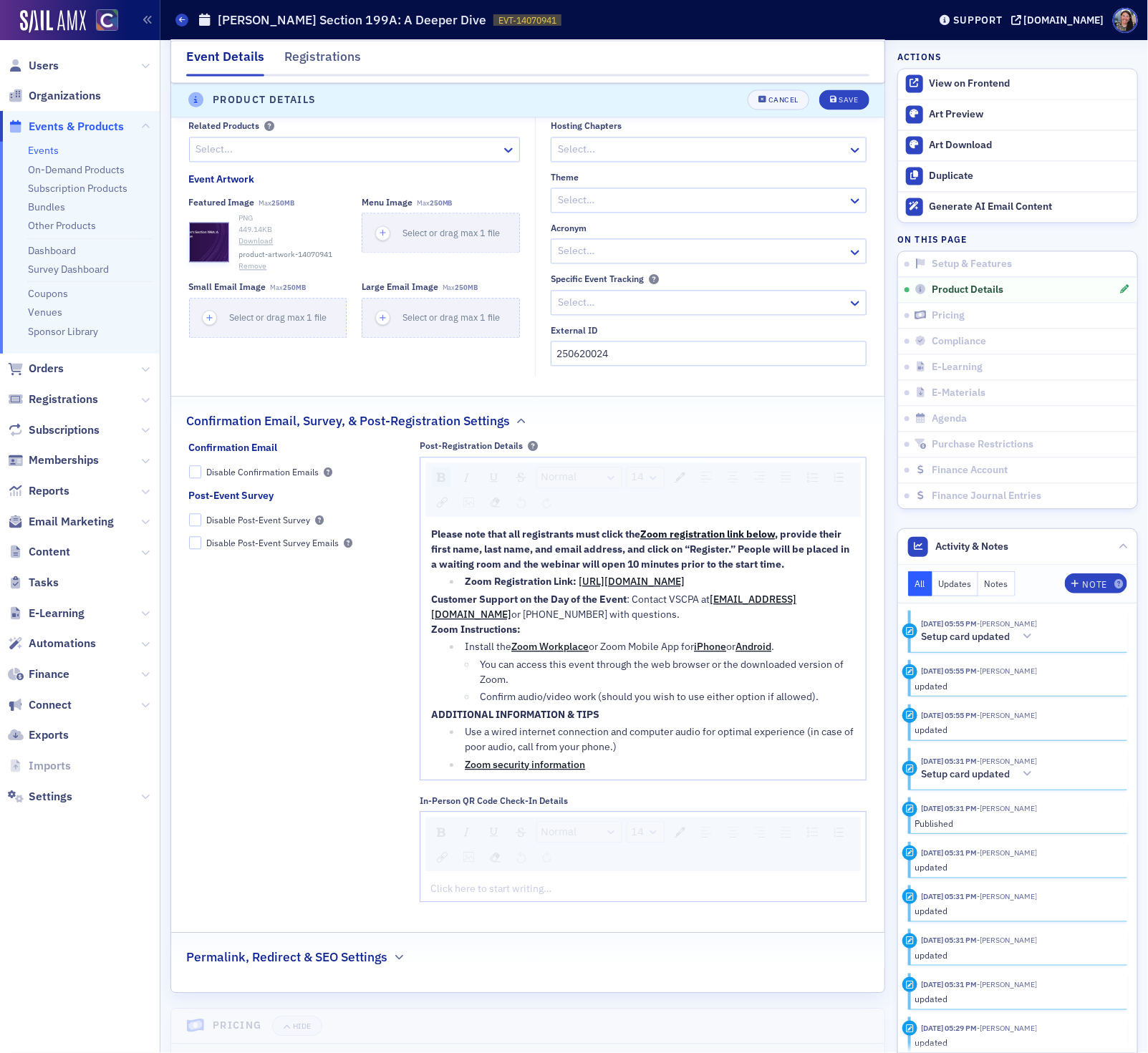
scroll to position [1374, 0]
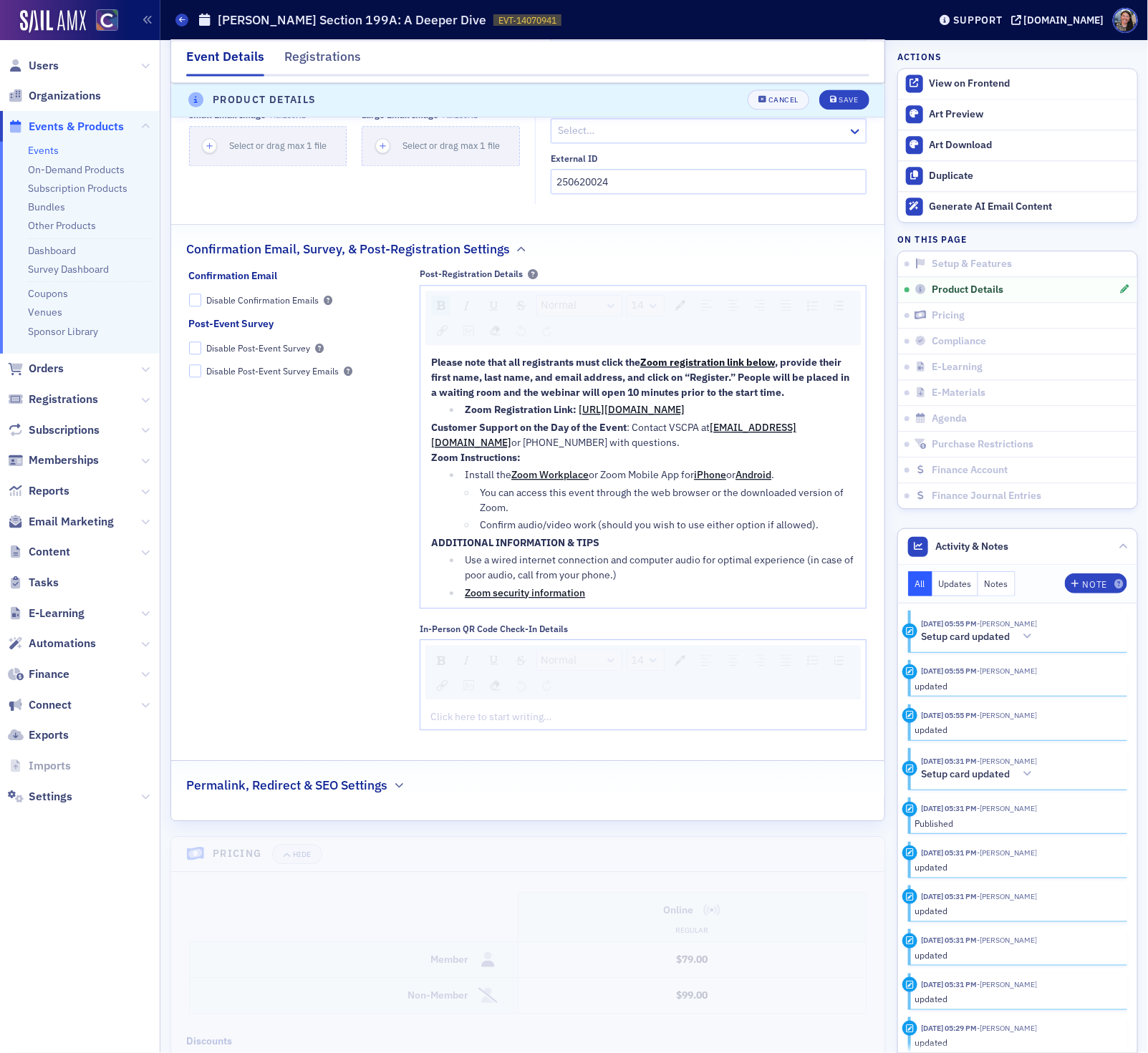
click at [622, 608] on div "Please note that all registrants must click the Zoom registration link below , …" at bounding box center [643, 479] width 446 height 258
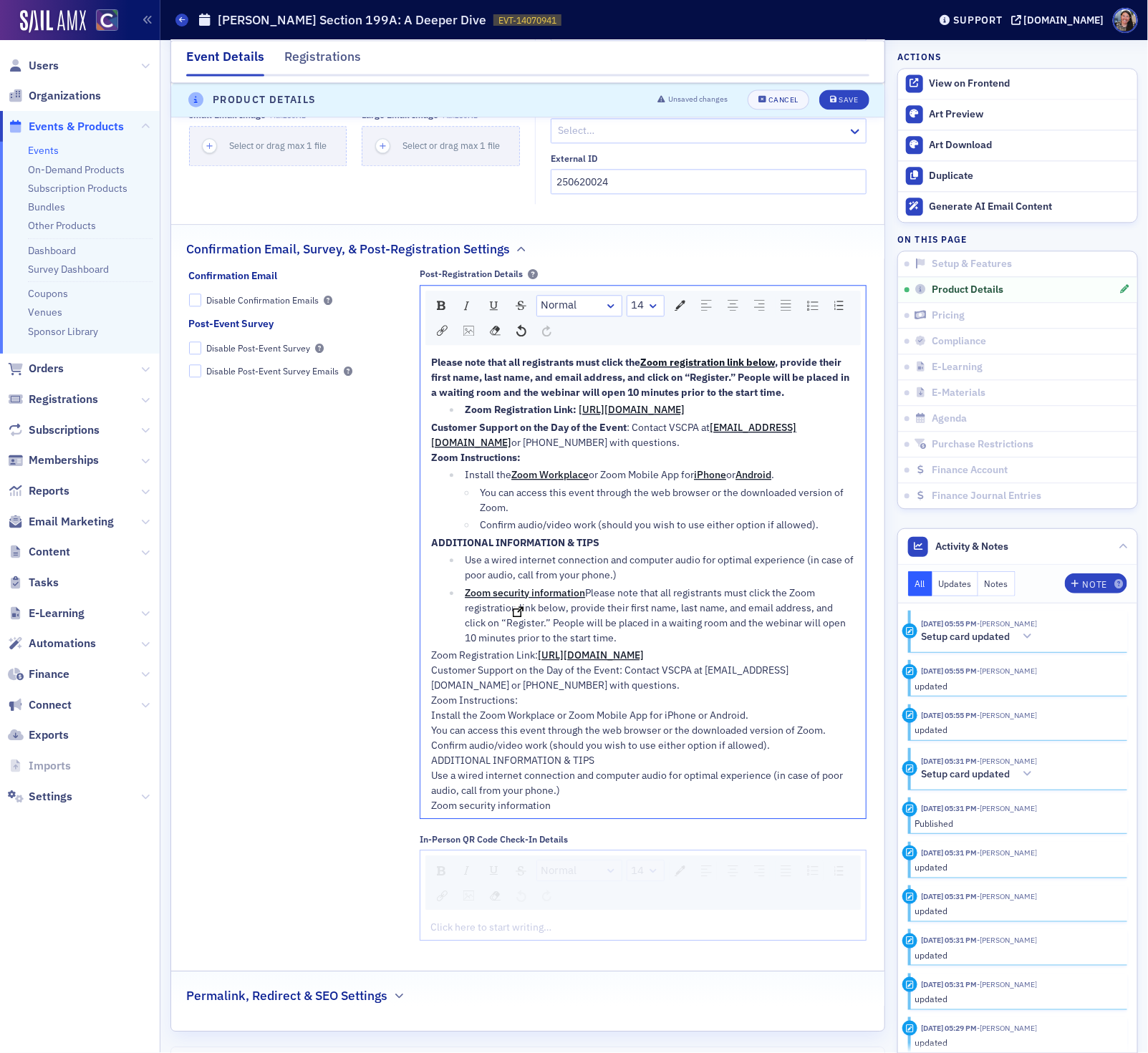
click at [522, 599] on span "Zoom security information" at bounding box center [524, 592] width 120 height 13
click at [521, 599] on span "Zoom security information" at bounding box center [524, 592] width 120 height 13
click at [519, 599] on span "Zoom security information" at bounding box center [524, 592] width 120 height 13
click at [519, 628] on div "Zoom security information Please note that all registrants must click the Zoom …" at bounding box center [659, 615] width 390 height 60
click at [543, 599] on span "Zoom security information" at bounding box center [524, 592] width 120 height 13
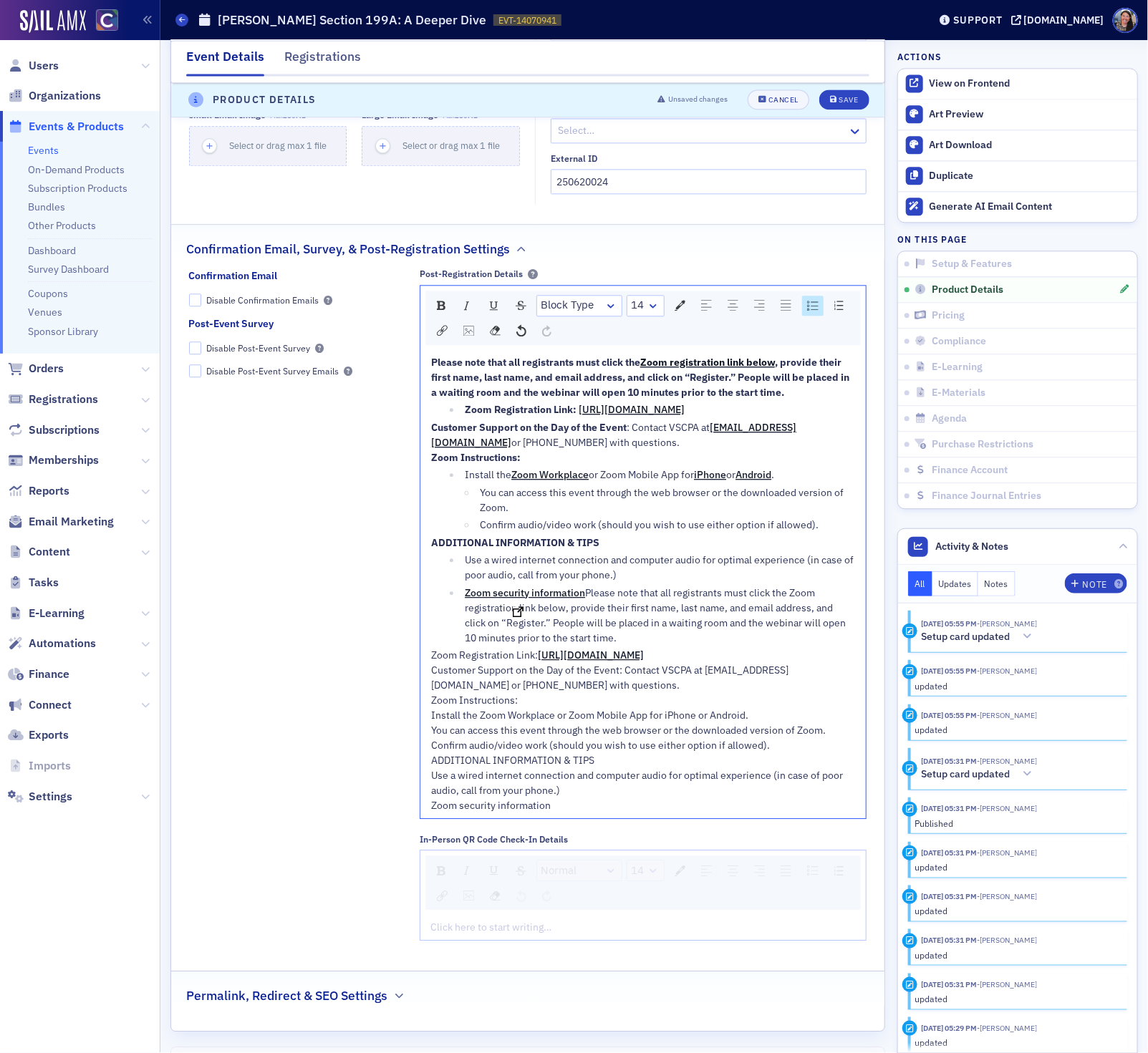
click at [546, 599] on span "Zoom security information" at bounding box center [524, 592] width 120 height 13
click at [531, 599] on span "Zoom security information" at bounding box center [524, 592] width 120 height 13
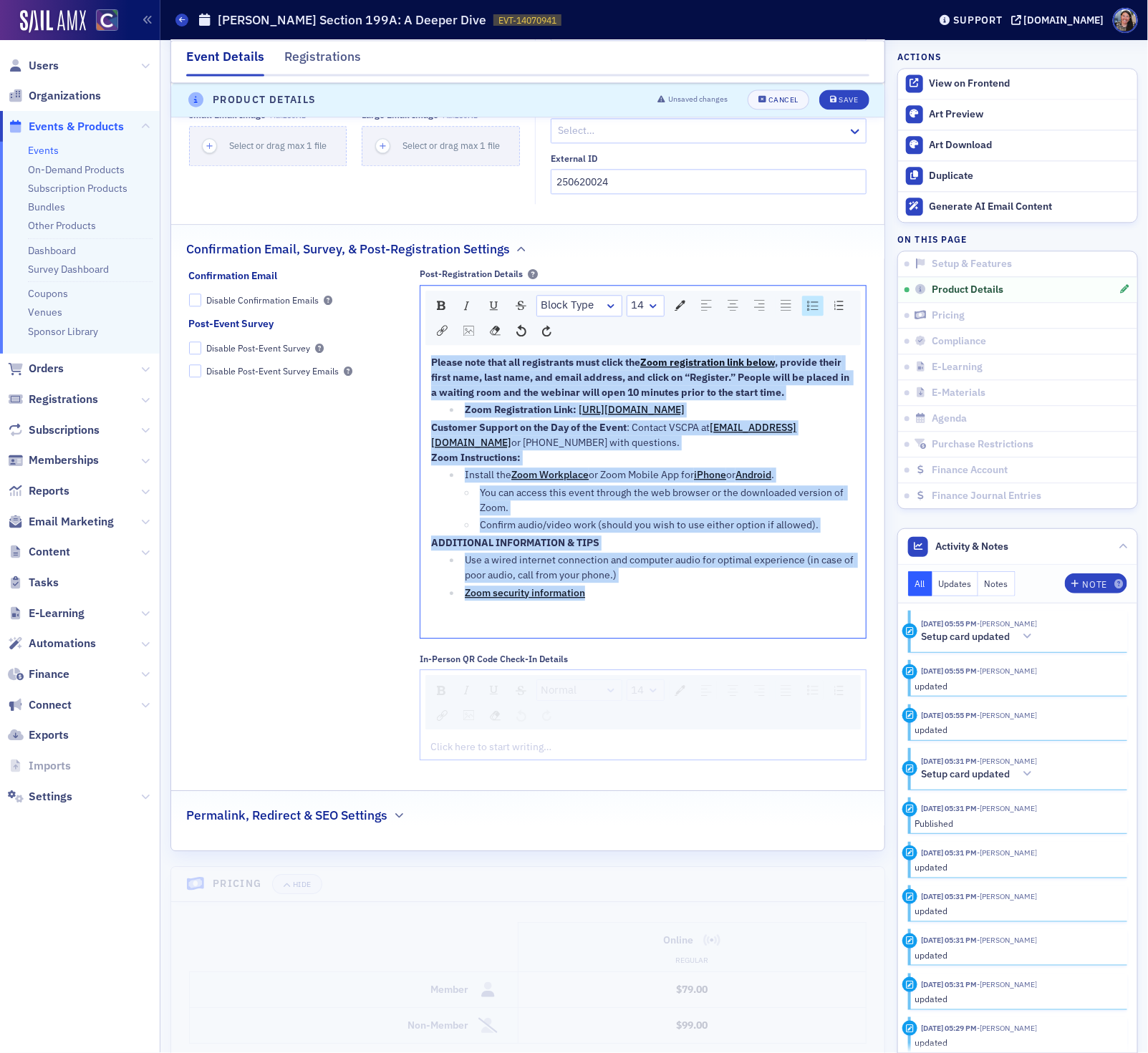
drag, startPoint x: 601, startPoint y: 617, endPoint x: 299, endPoint y: 305, distance: 434.2
click at [299, 305] on div "Confirmation Email Disable Confirmation Emails Post-Event Survey Disable Post-E…" at bounding box center [528, 519] width 678 height 502
copy div "Please note that all registrants must click the Zoom registration link below , …"
click at [669, 438] on div "Please note that all registrants must click the Zoom registration link below , …" at bounding box center [642, 492] width 424 height 275
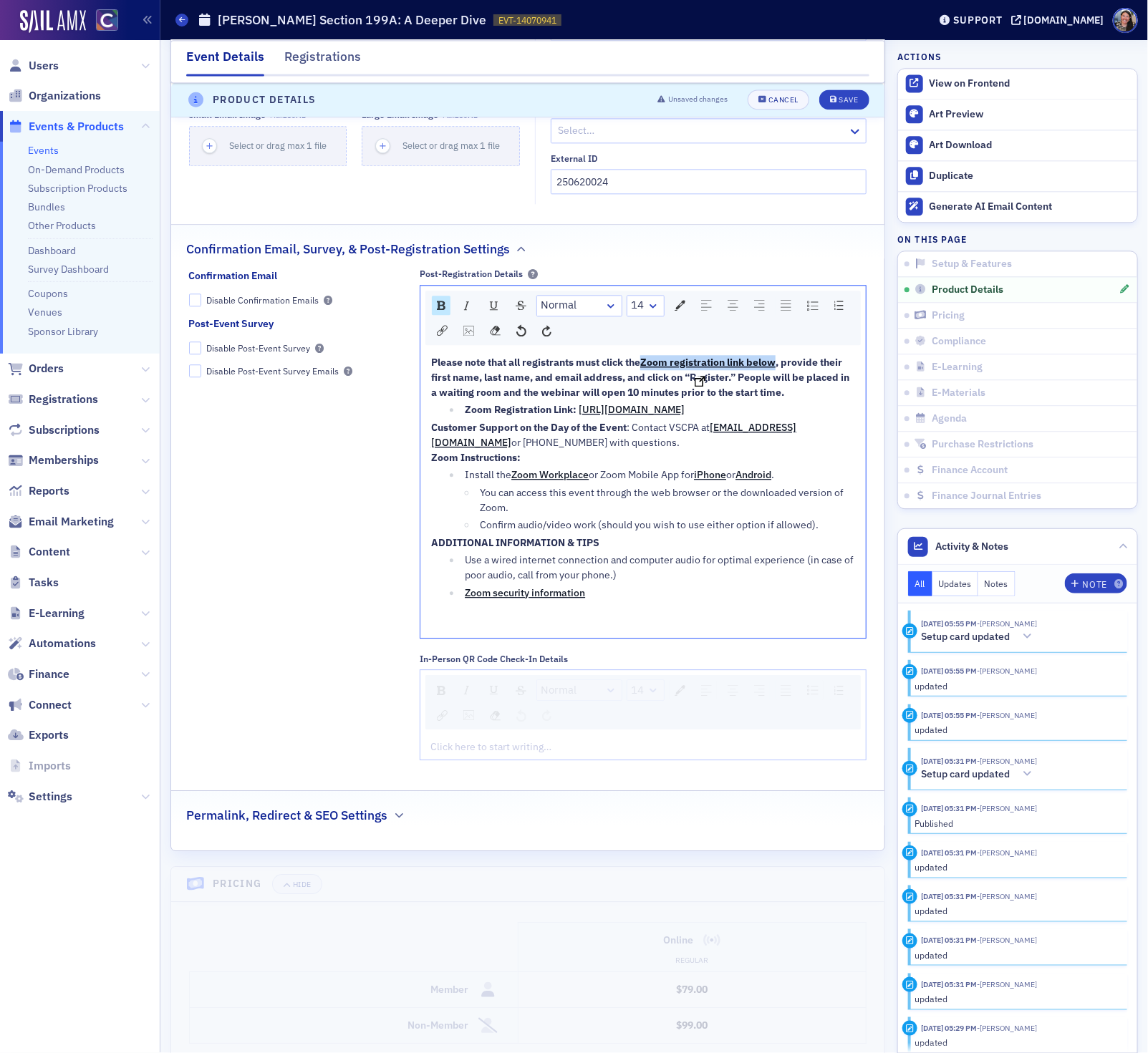
drag, startPoint x: 783, startPoint y: 368, endPoint x: 646, endPoint y: 370, distance: 137.0
click at [646, 370] on div "Please note that all registrants must click the Zoom registration link below , …" at bounding box center [642, 377] width 424 height 45
click at [570, 385] on span "Please note that all registrants must click the Zoom registration link below, p…" at bounding box center [640, 377] width 420 height 43
click at [838, 96] on div "Save" at bounding box center [847, 100] width 20 height 7
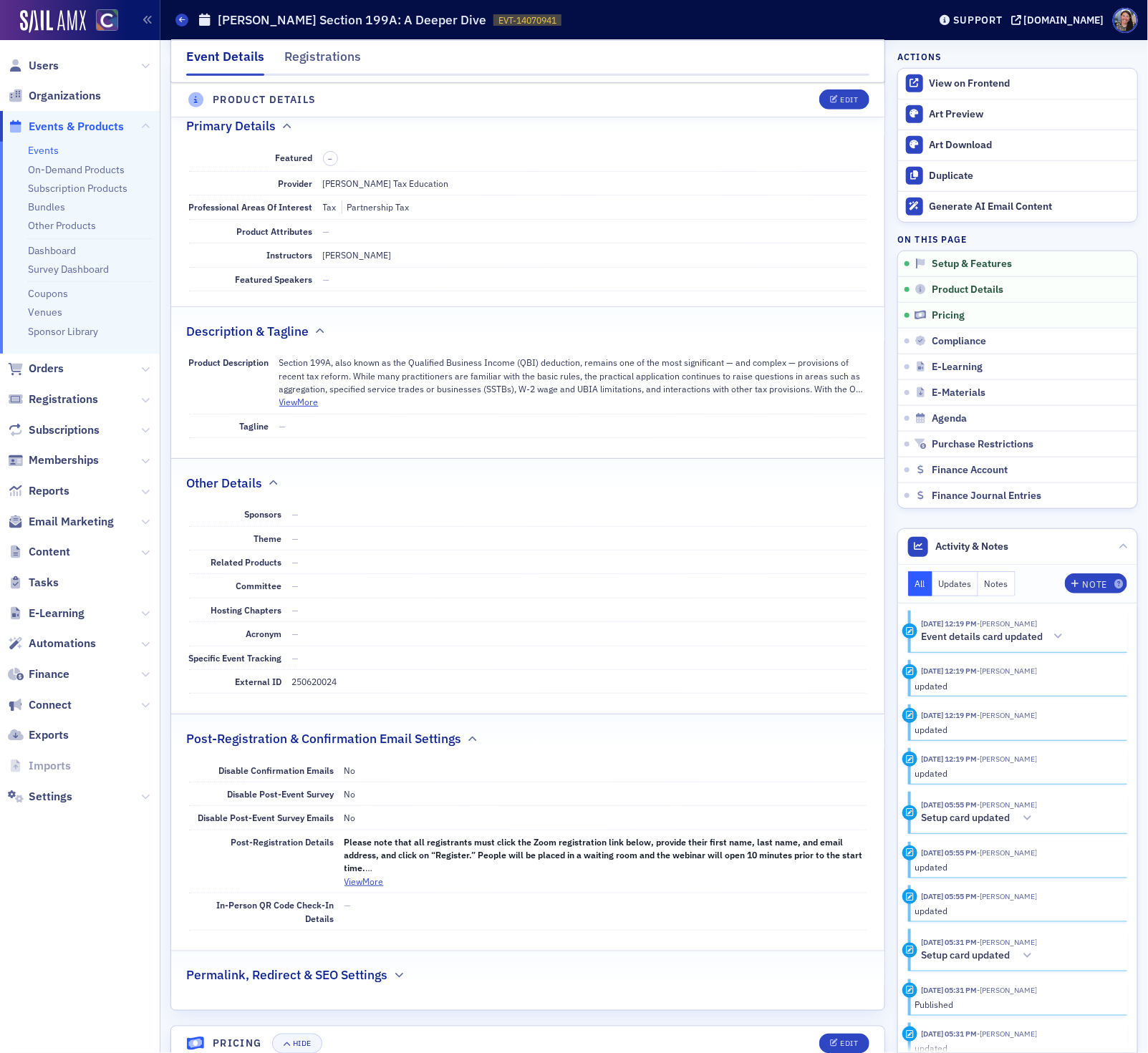
scroll to position [417, 0]
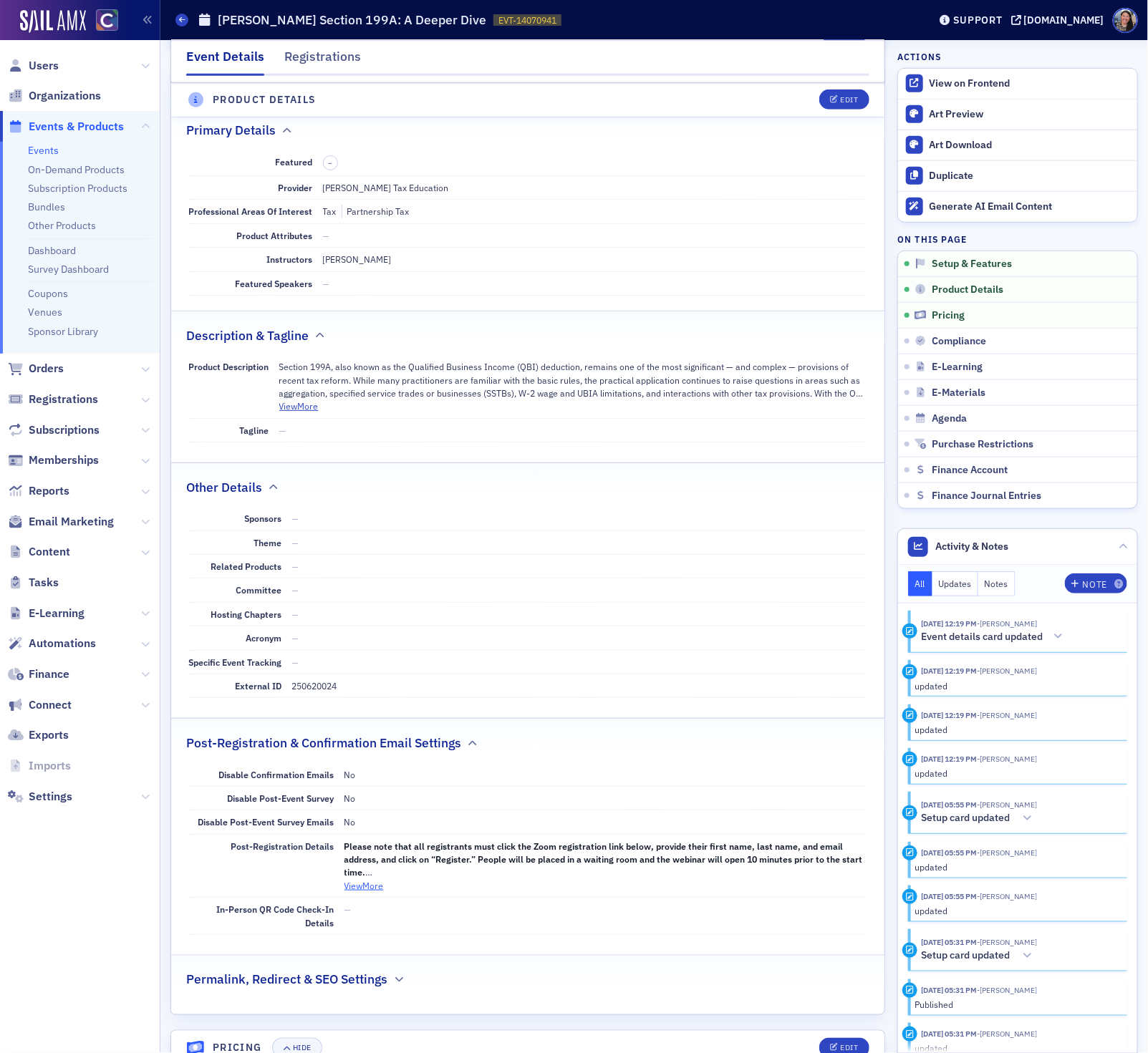
click at [361, 892] on button "View More" at bounding box center [364, 885] width 39 height 13
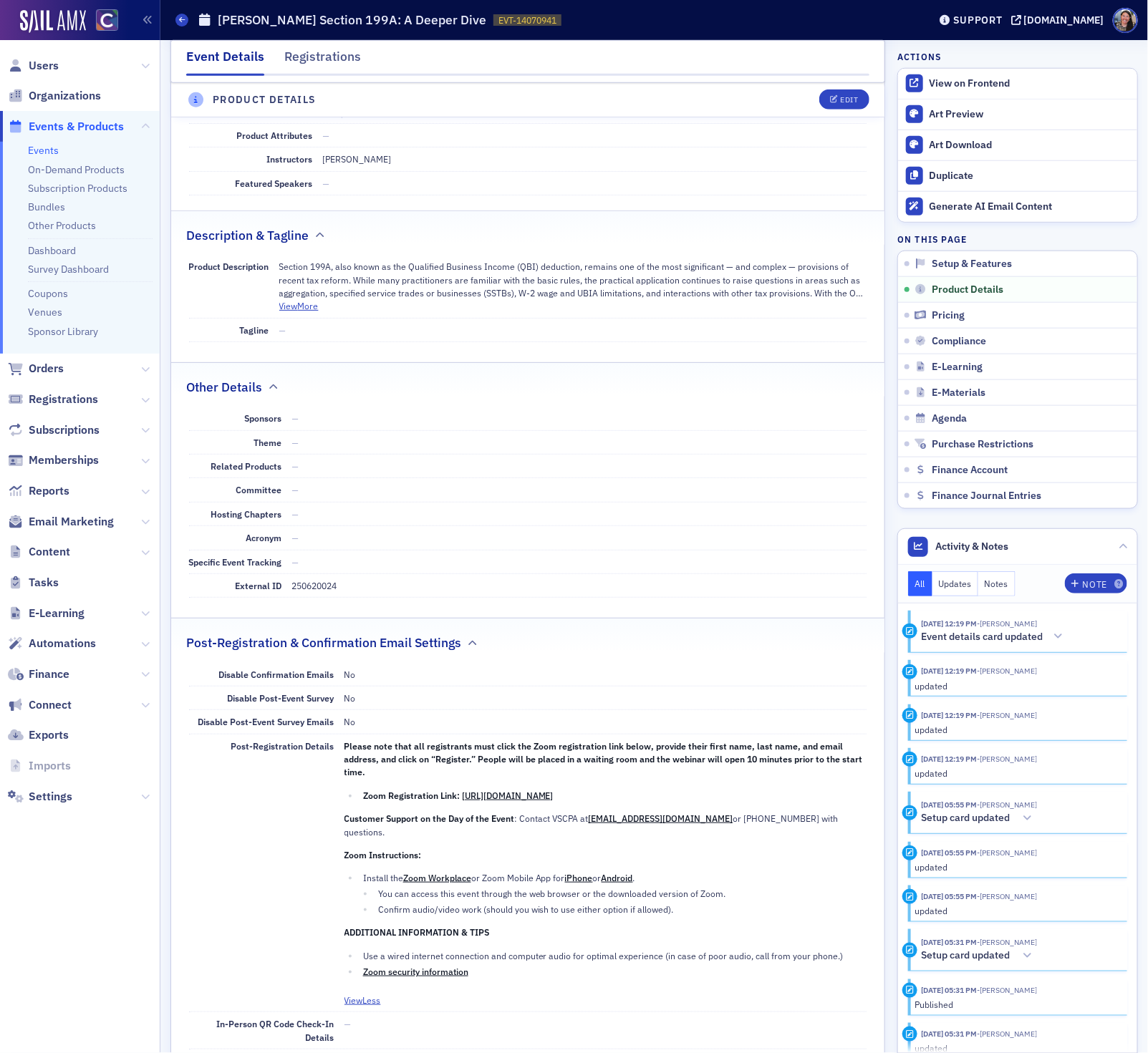
scroll to position [563, 0]
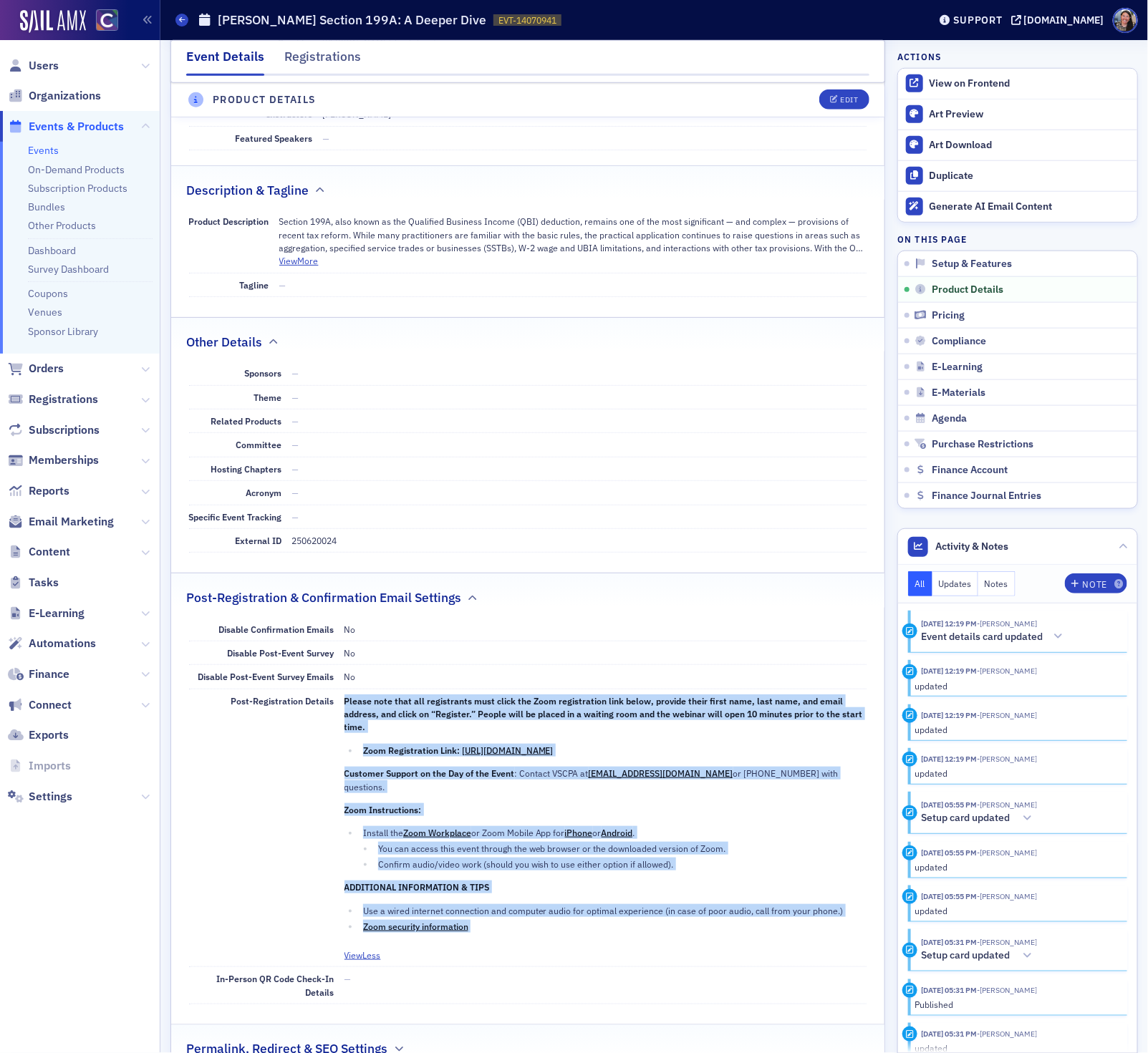
drag, startPoint x: 482, startPoint y: 929, endPoint x: 340, endPoint y: 714, distance: 257.7
click at [340, 714] on div "Post-Registration Details Please note that all registrants must click the Zoom …" at bounding box center [528, 827] width 678 height 278
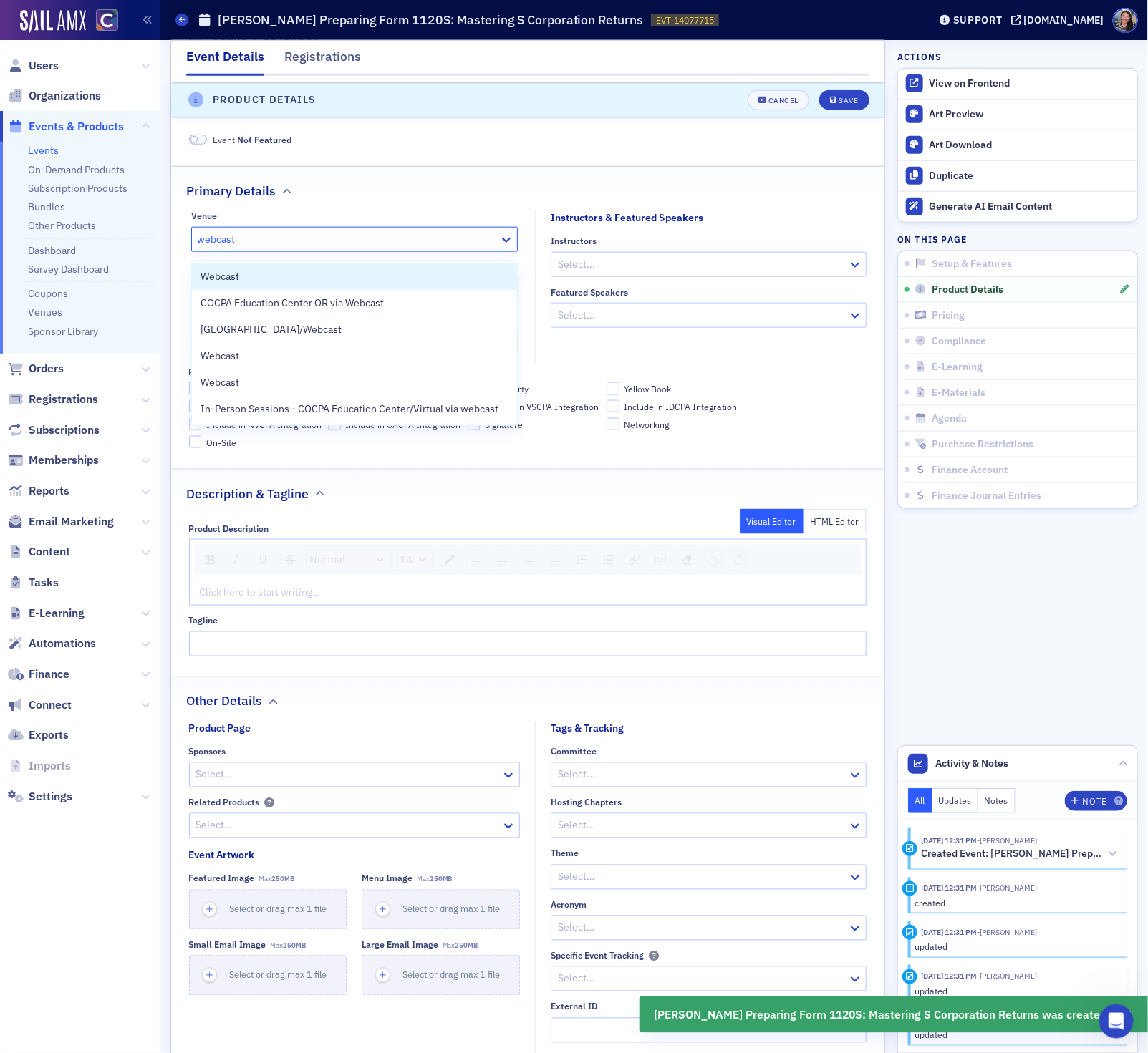
scroll to position [119, 0]
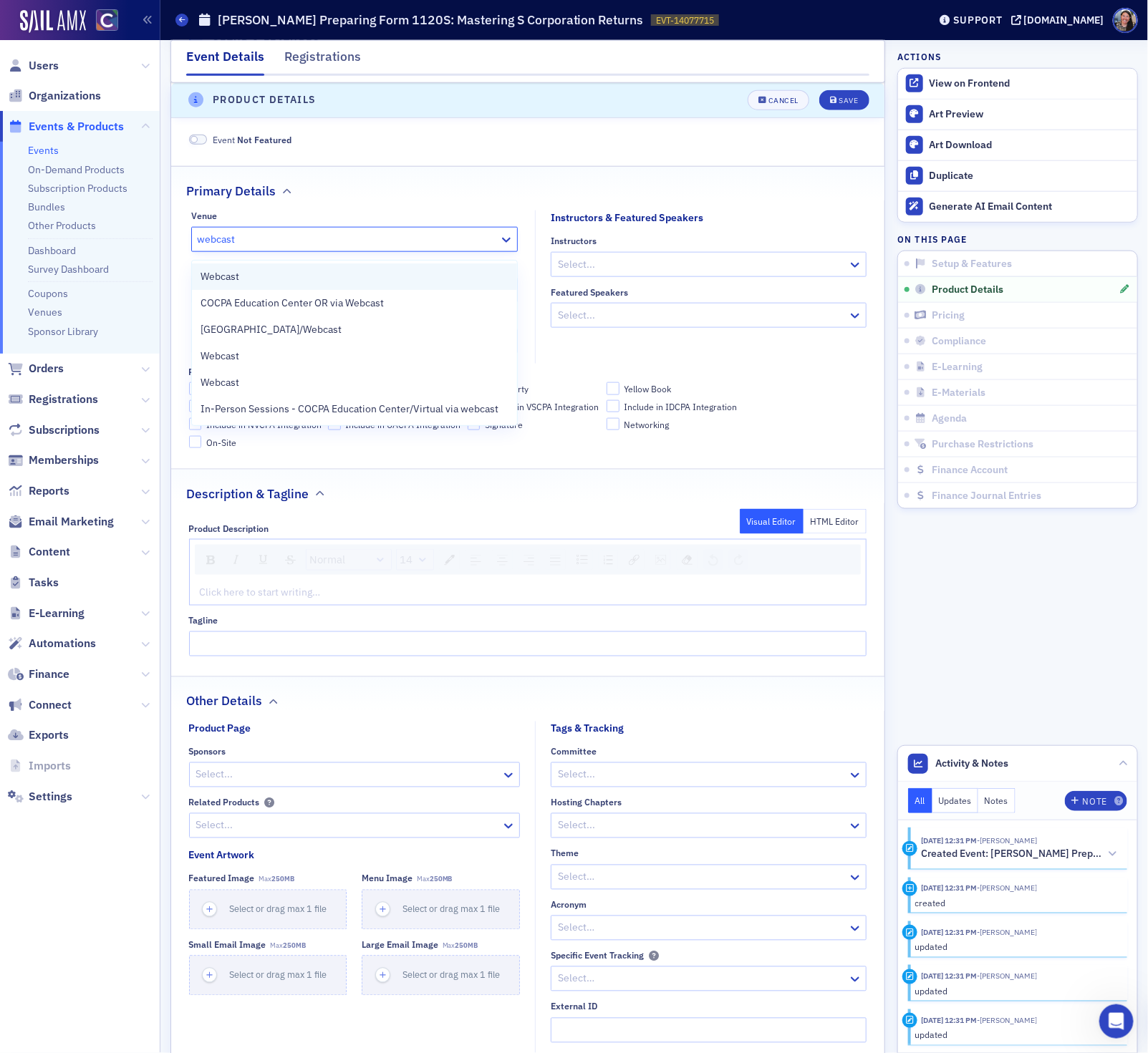
click at [274, 277] on div "Webcast" at bounding box center [354, 276] width 308 height 15
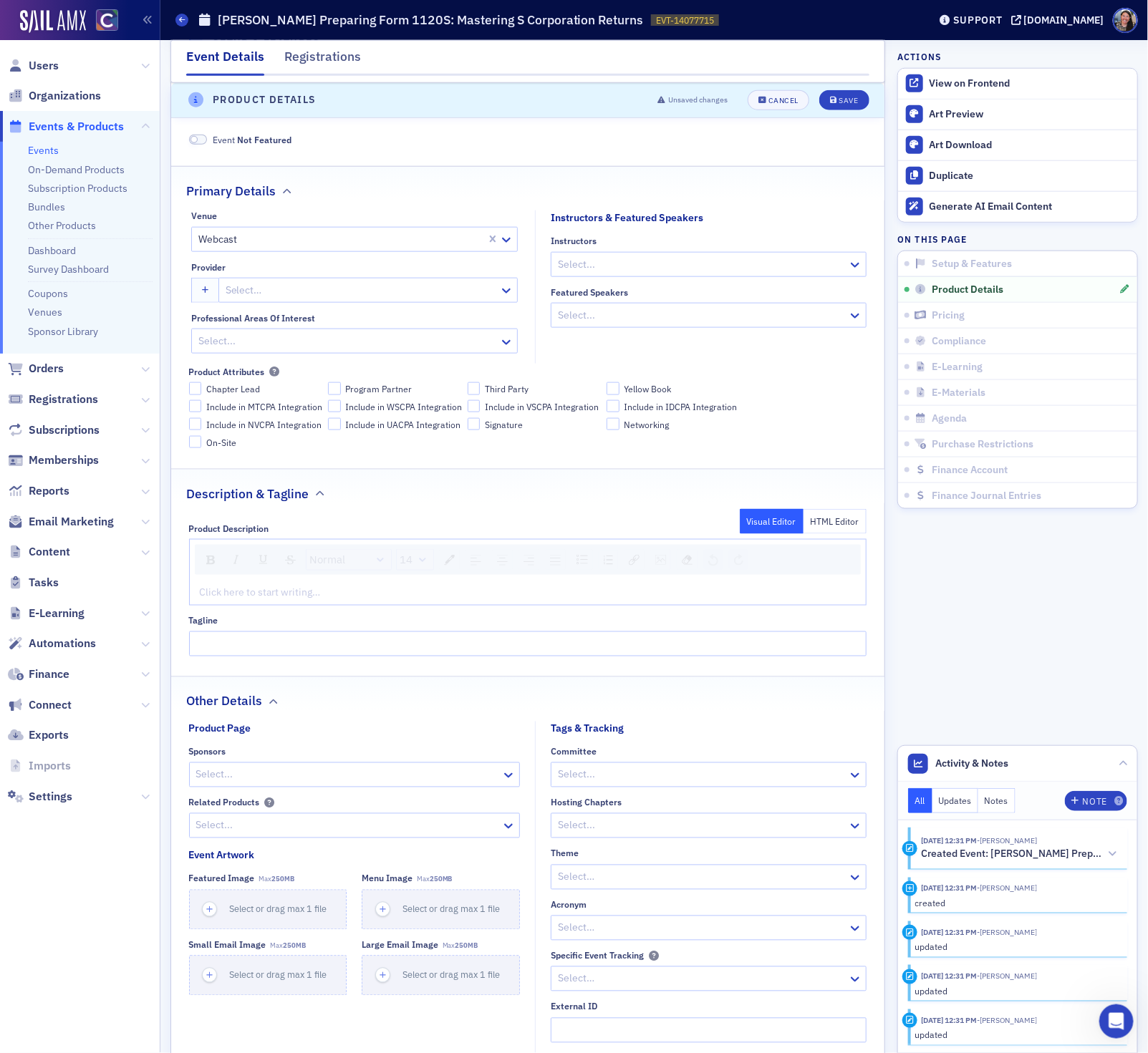
click at [759, 285] on div "Instructors Select... Featured Speakers Select..." at bounding box center [708, 282] width 316 height 93
click at [759, 271] on div at bounding box center [701, 264] width 290 height 18
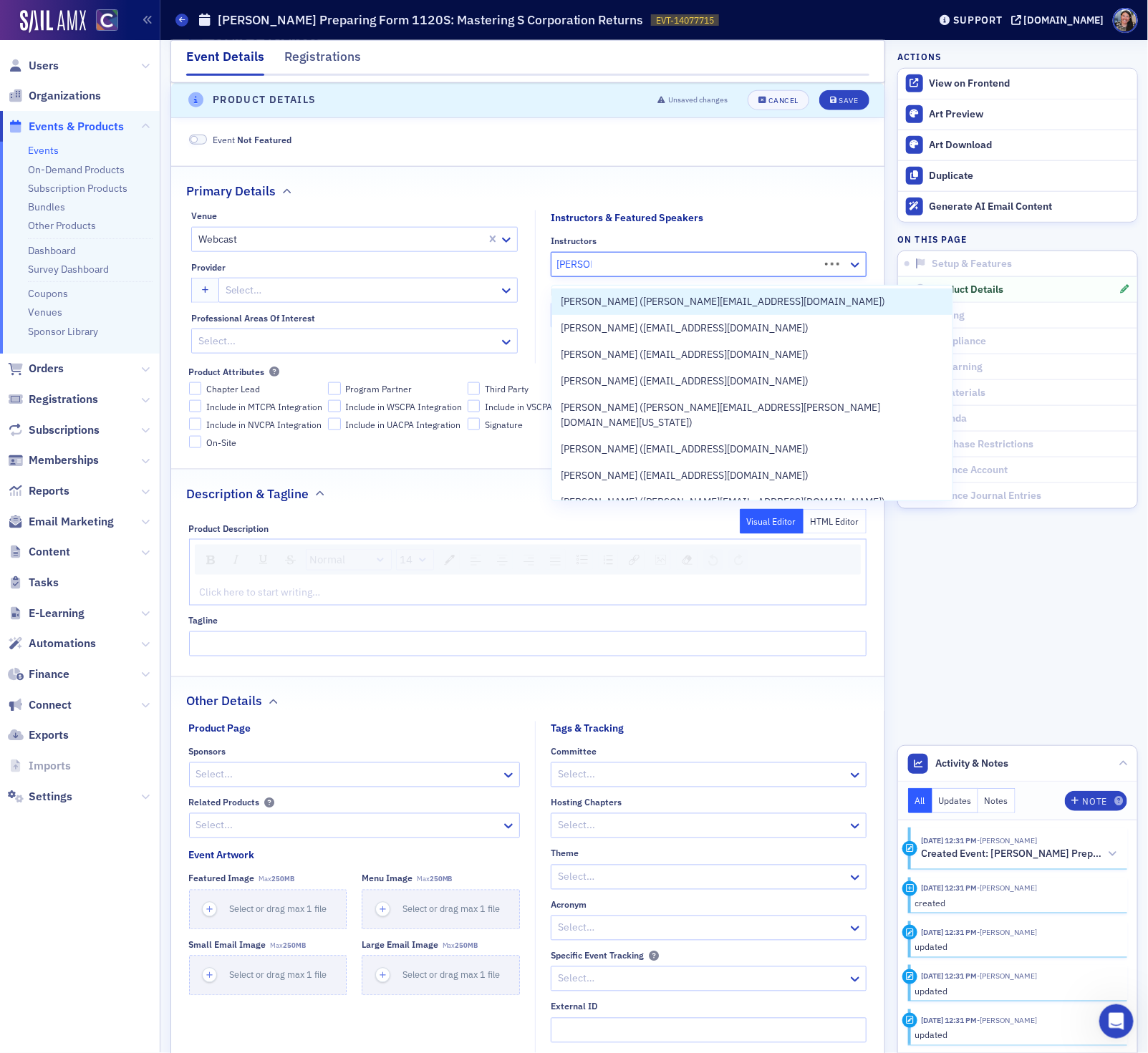
type input "[PERSON_NAME]"
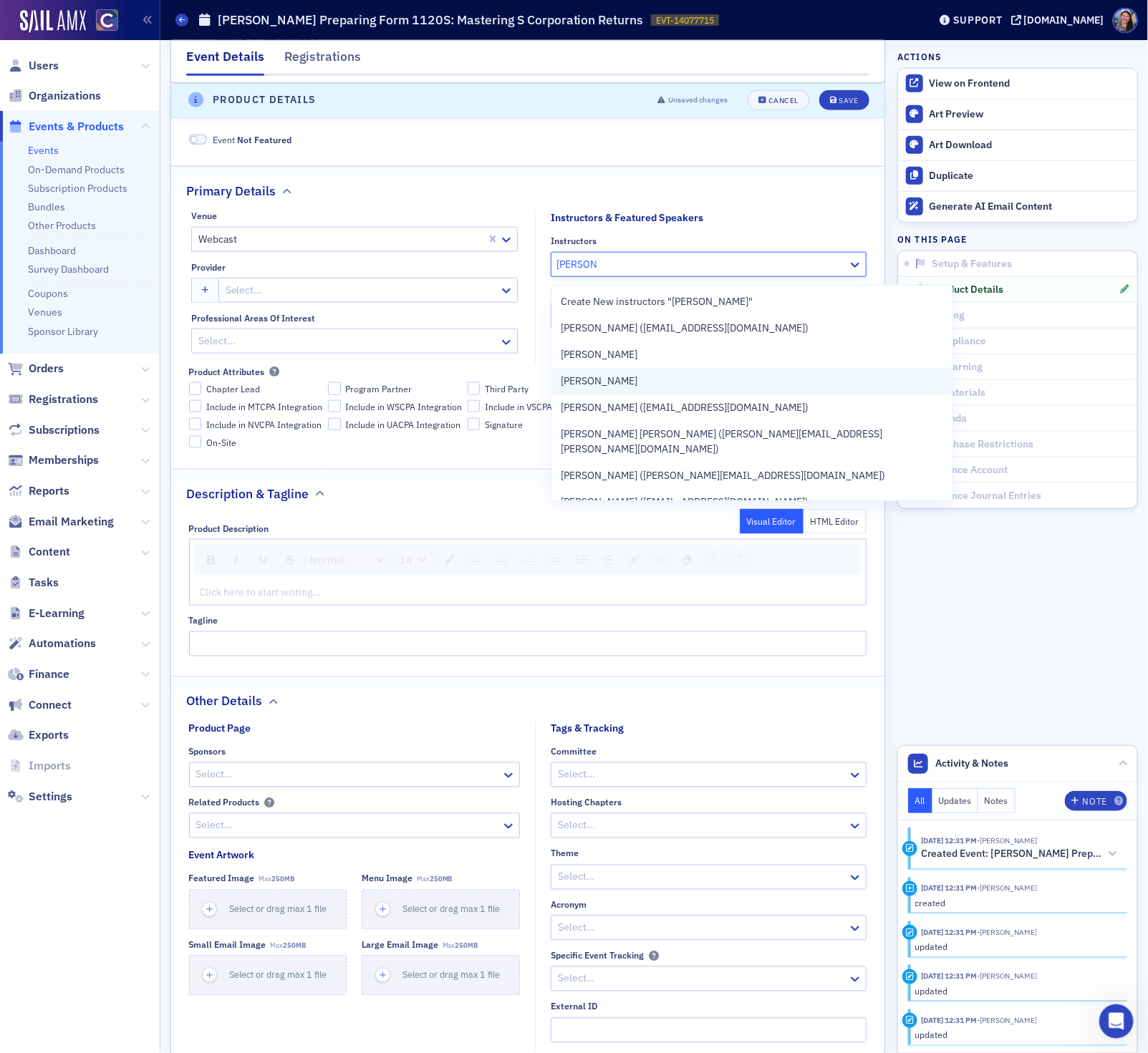
click at [683, 376] on div "[PERSON_NAME]" at bounding box center [752, 381] width 383 height 15
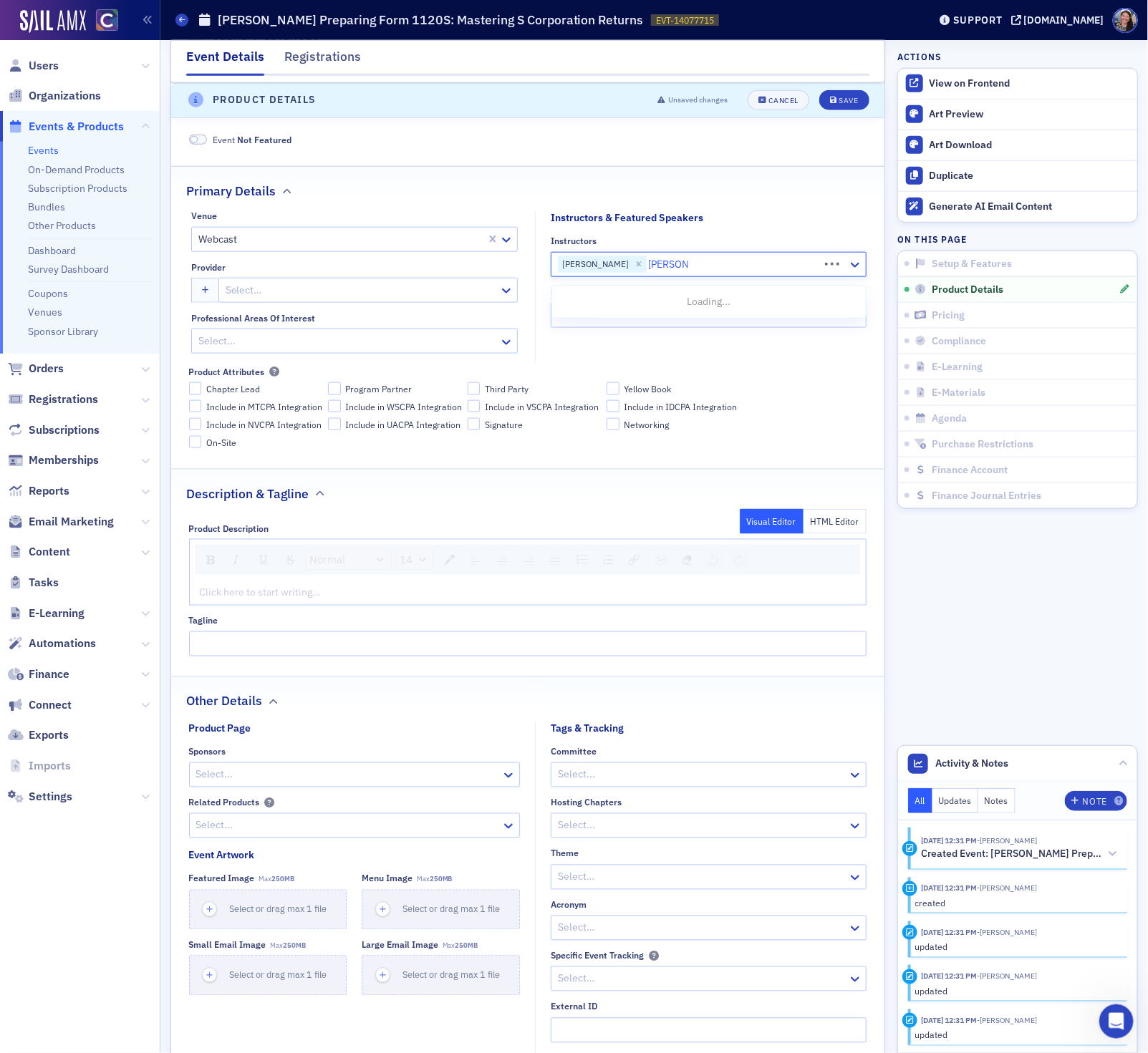
type input "greg white"
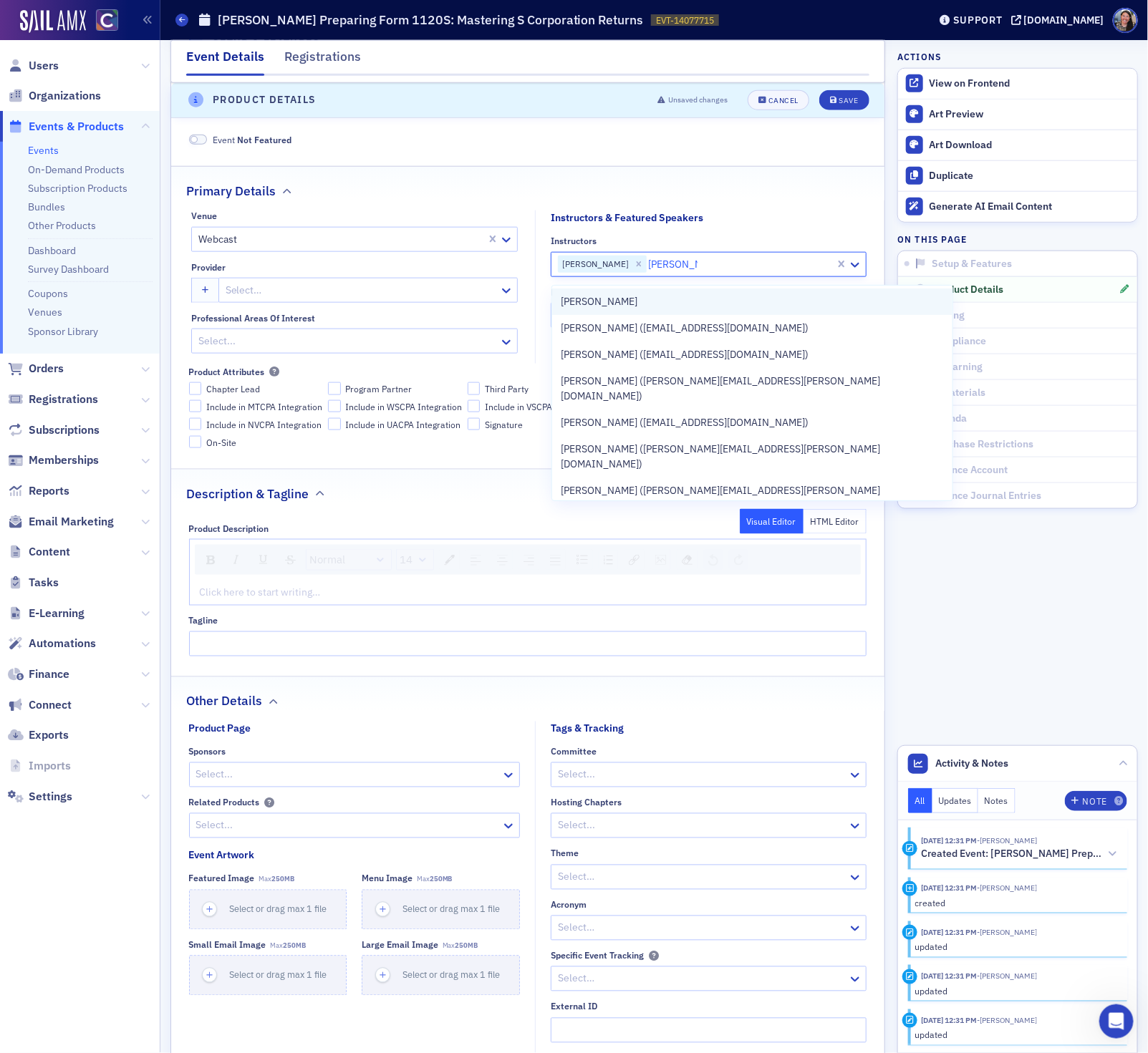
click at [643, 307] on div "Greg White" at bounding box center [752, 301] width 383 height 15
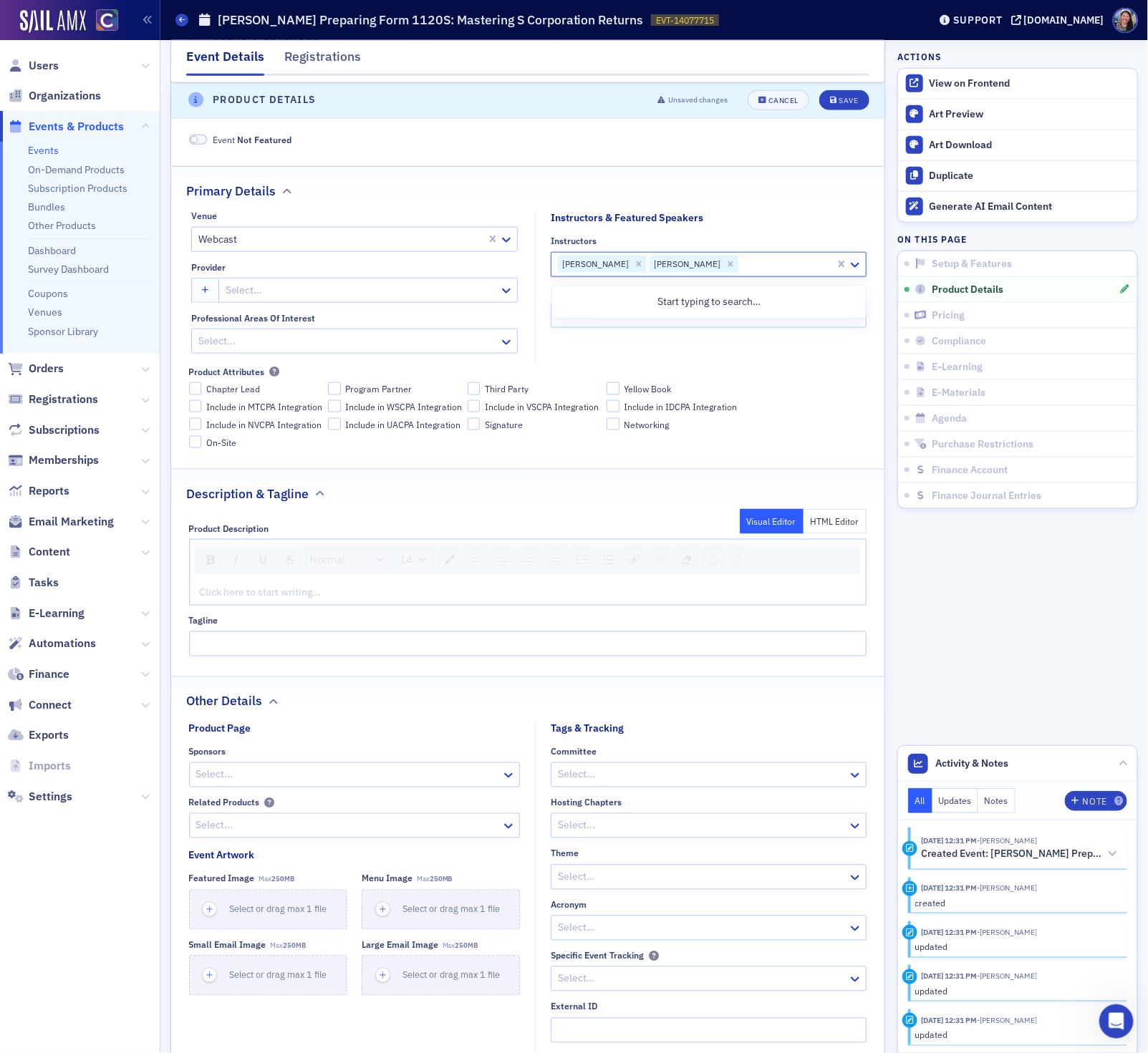
click at [273, 351] on div "Select..." at bounding box center [346, 341] width 307 height 21
type input "tax"
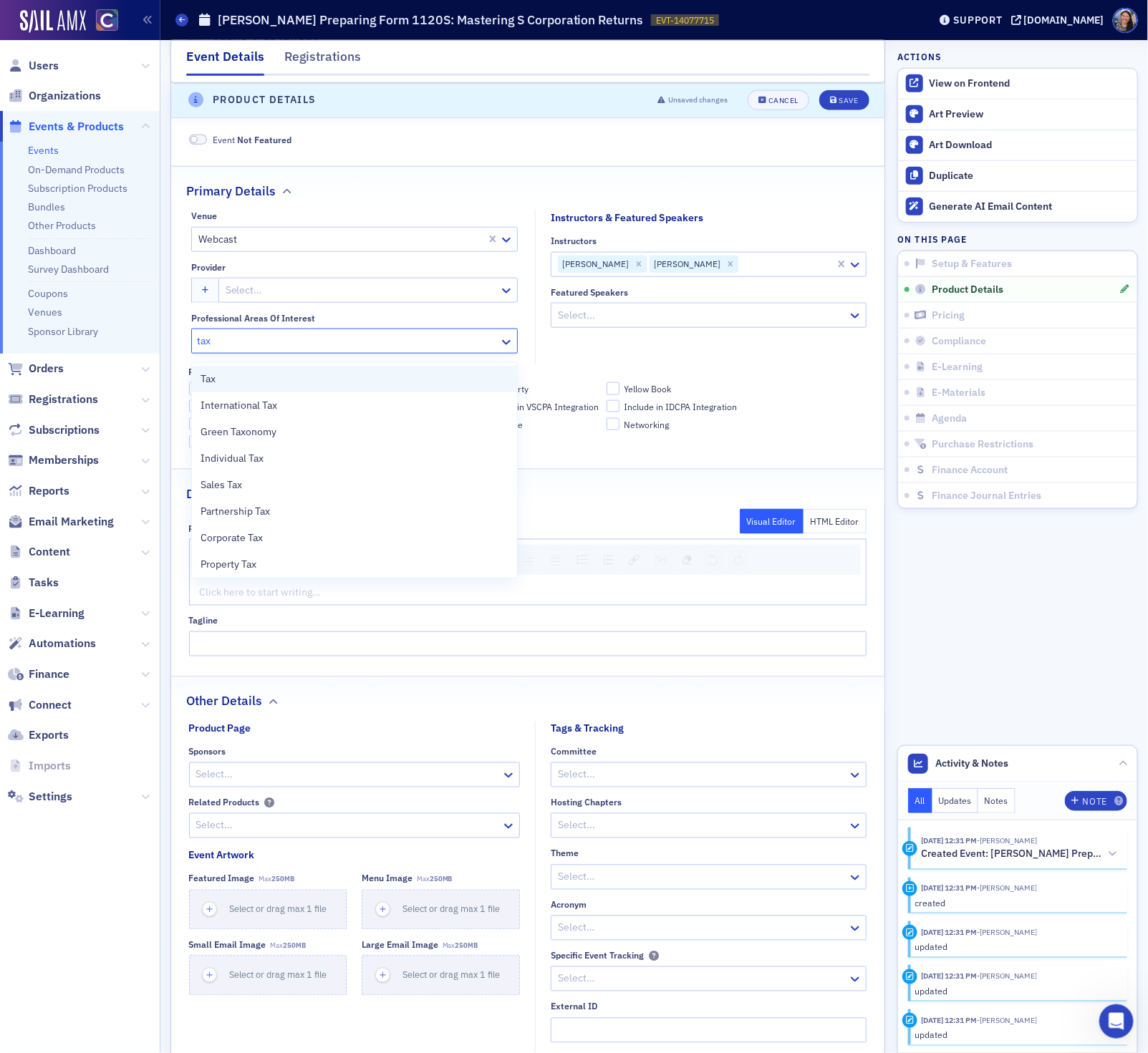
click at [257, 379] on div "Tax" at bounding box center [354, 379] width 308 height 15
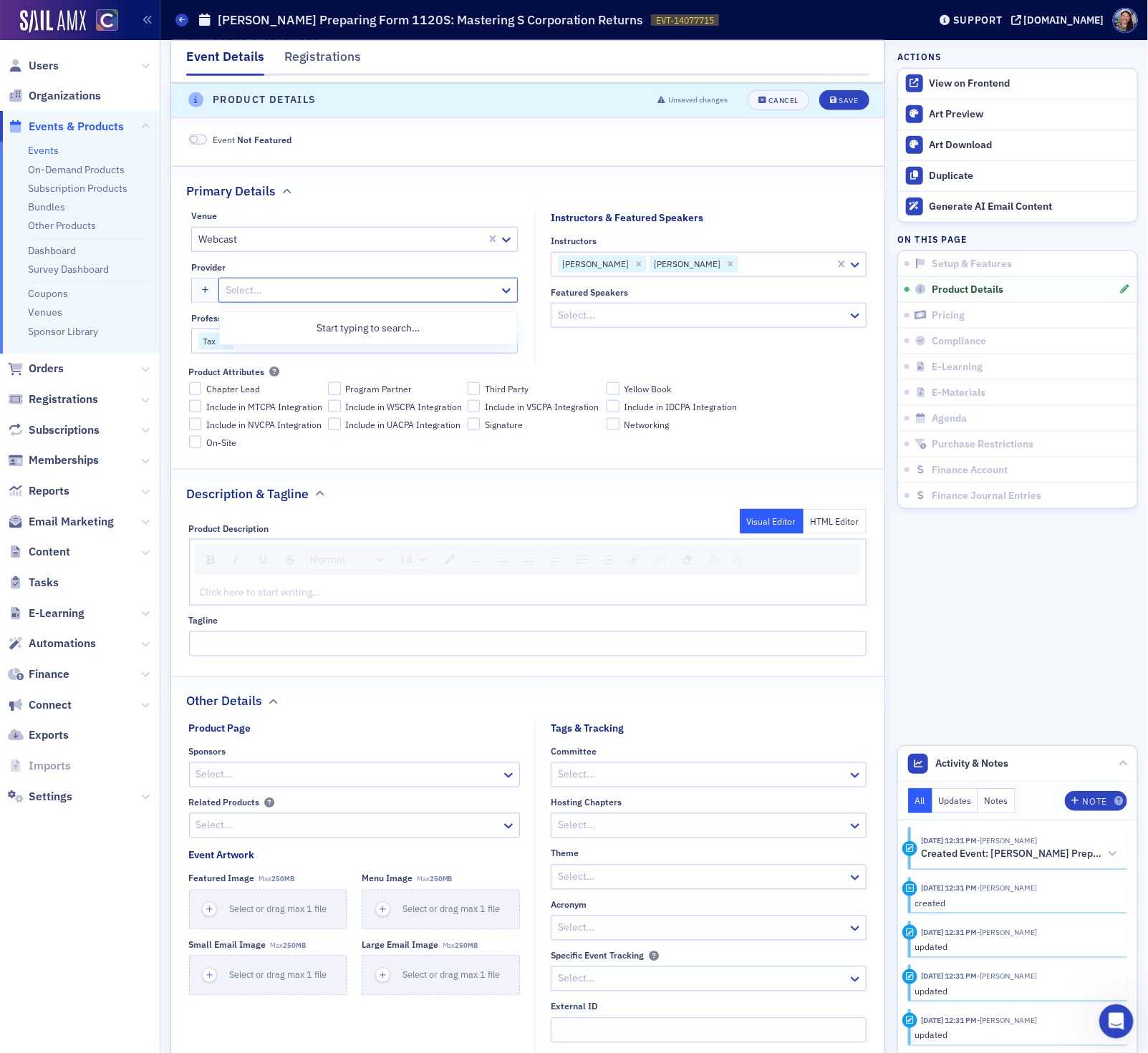
click at [274, 297] on div at bounding box center [361, 289] width 273 height 18
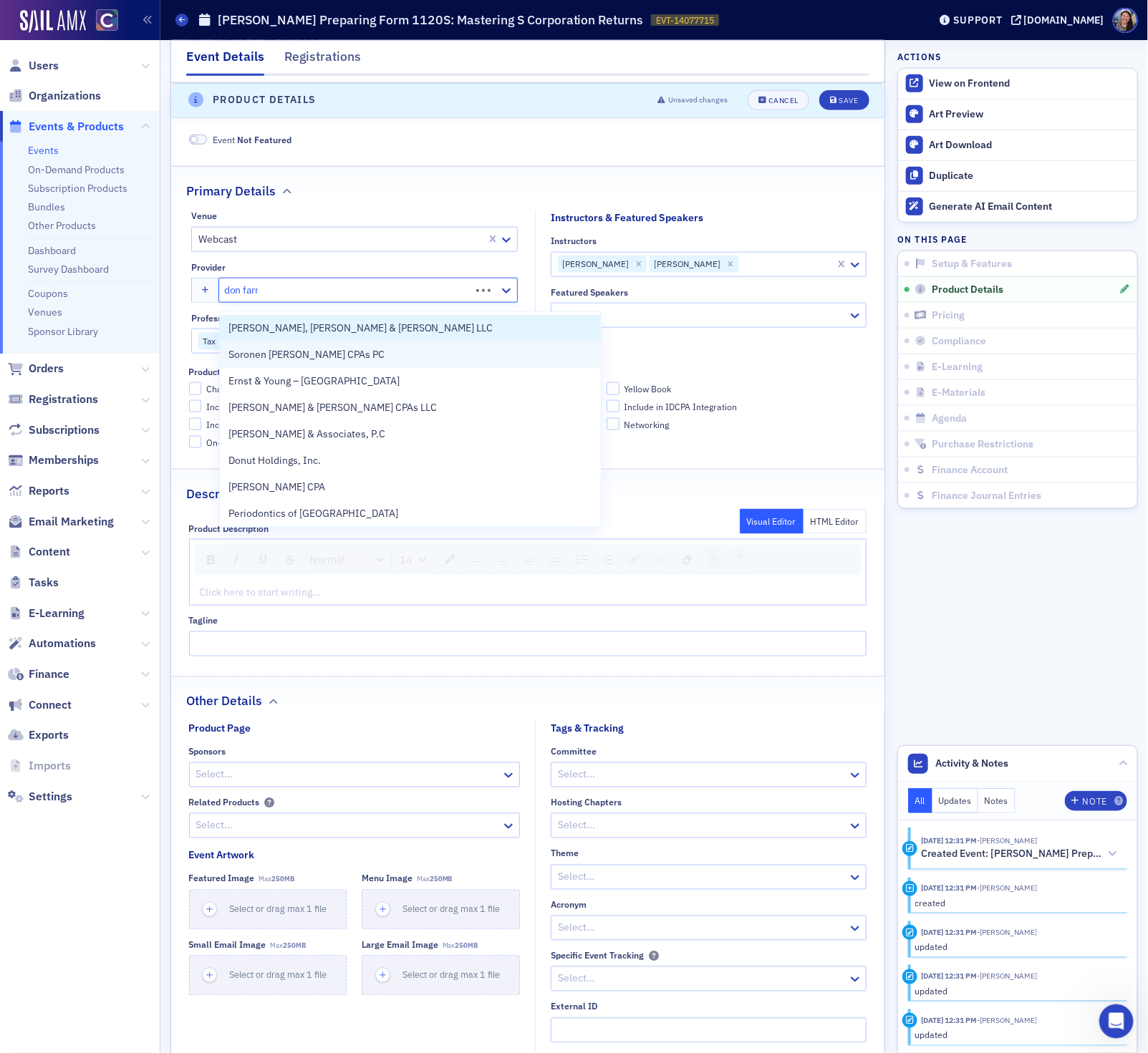
type input "don farmer"
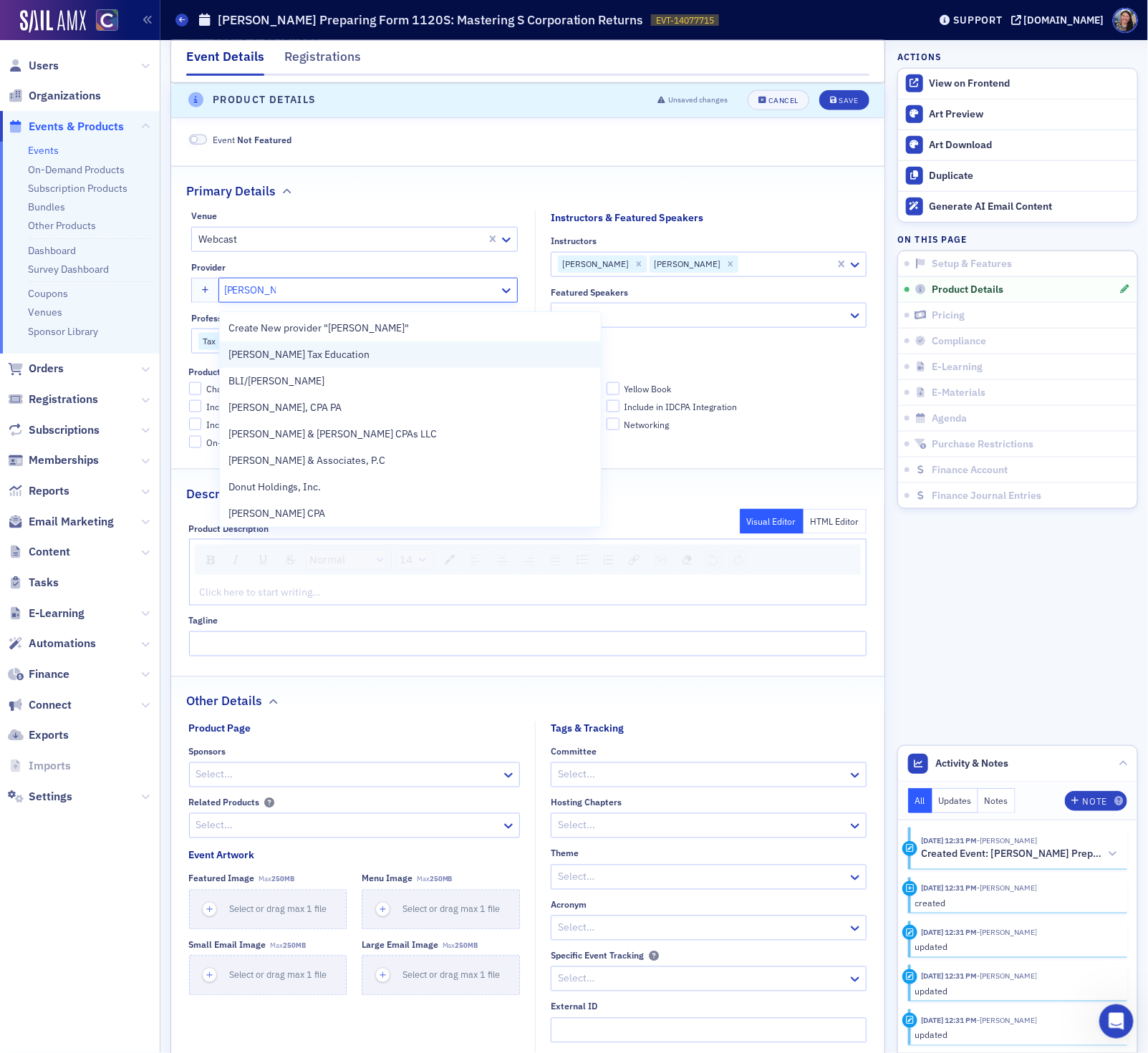
click at [294, 353] on span "Don Farmer Tax Education" at bounding box center [299, 355] width 141 height 15
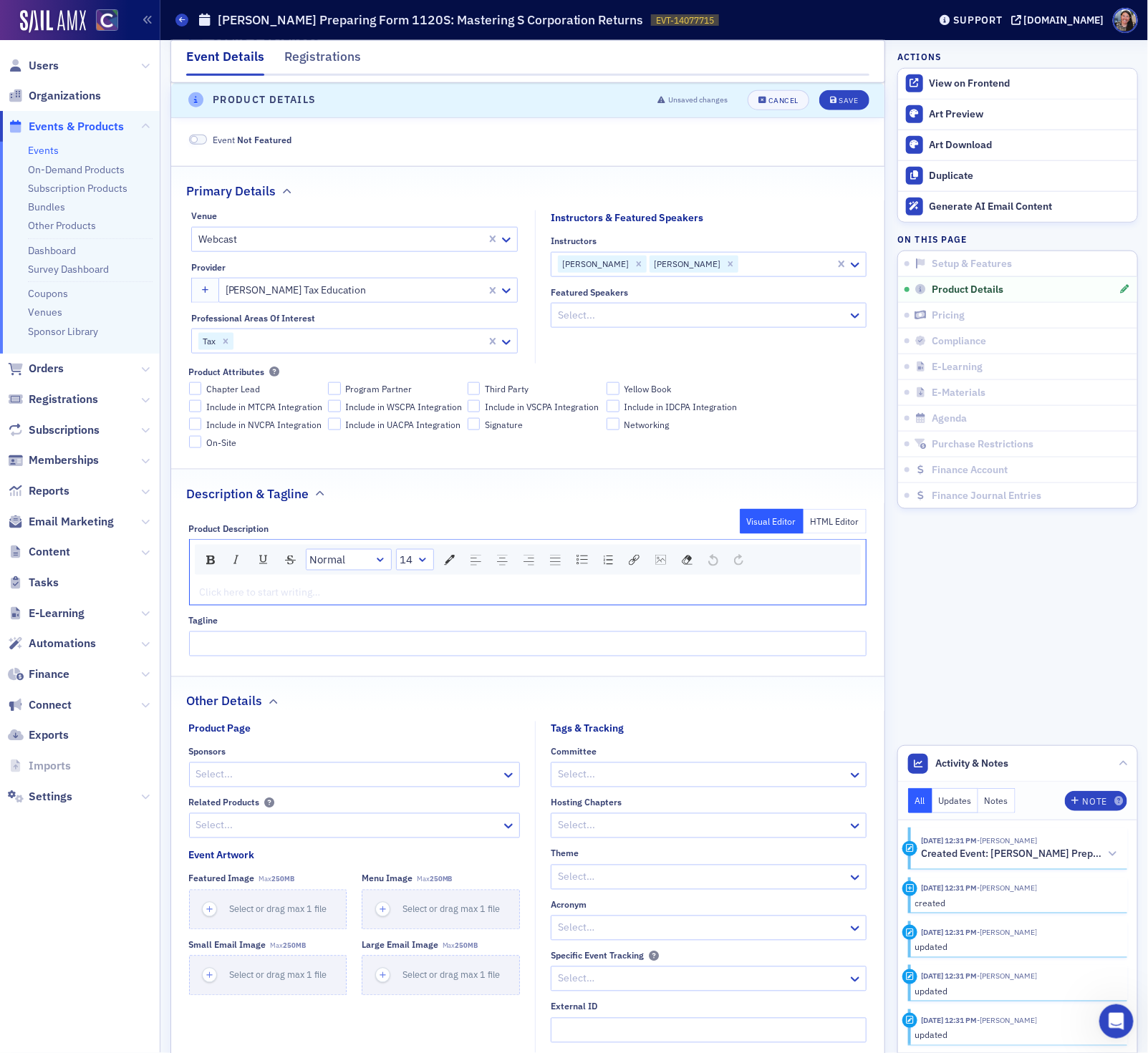
click at [429, 593] on div "rdw-editor" at bounding box center [528, 592] width 655 height 15
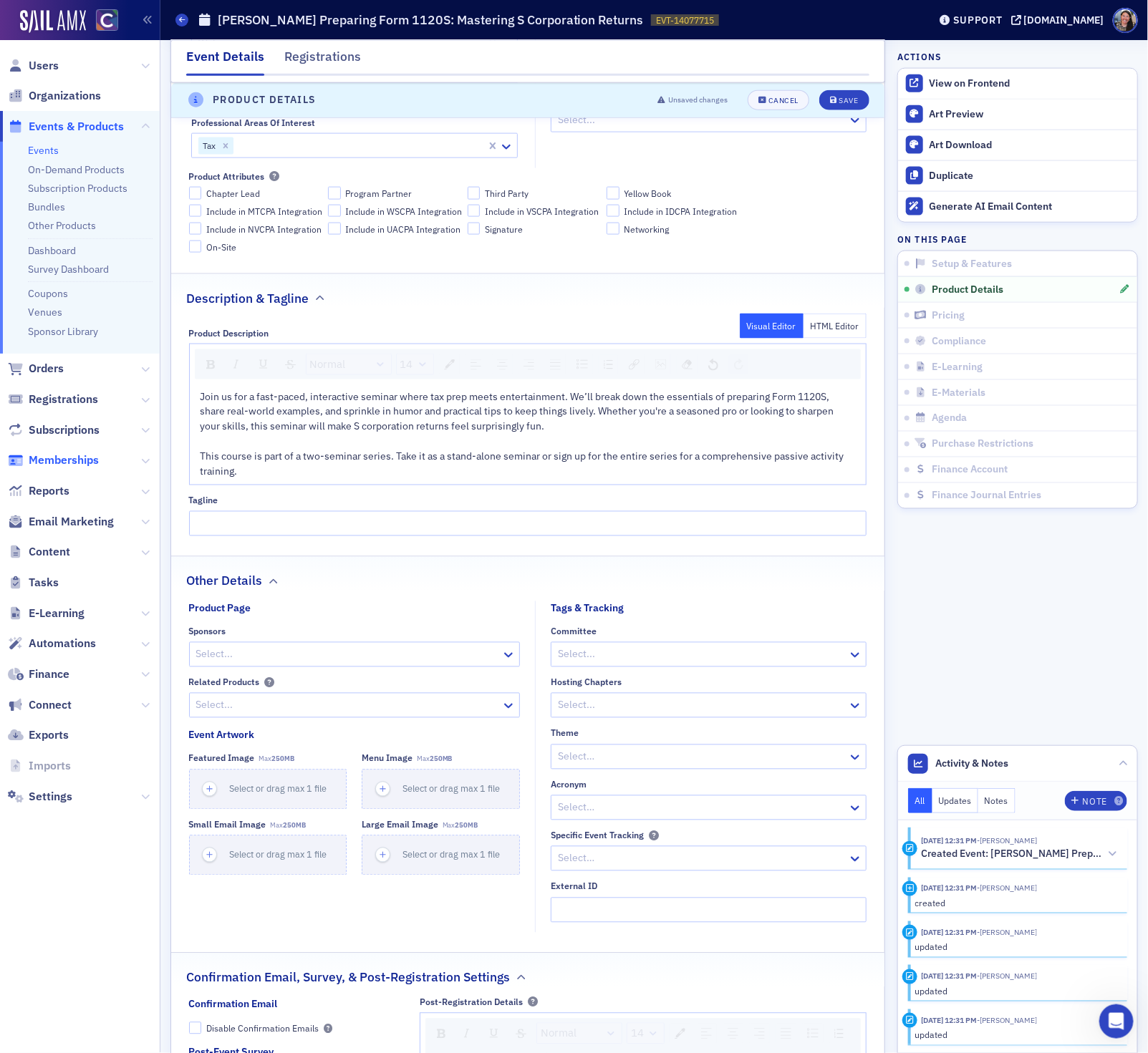
scroll to position [786, 0]
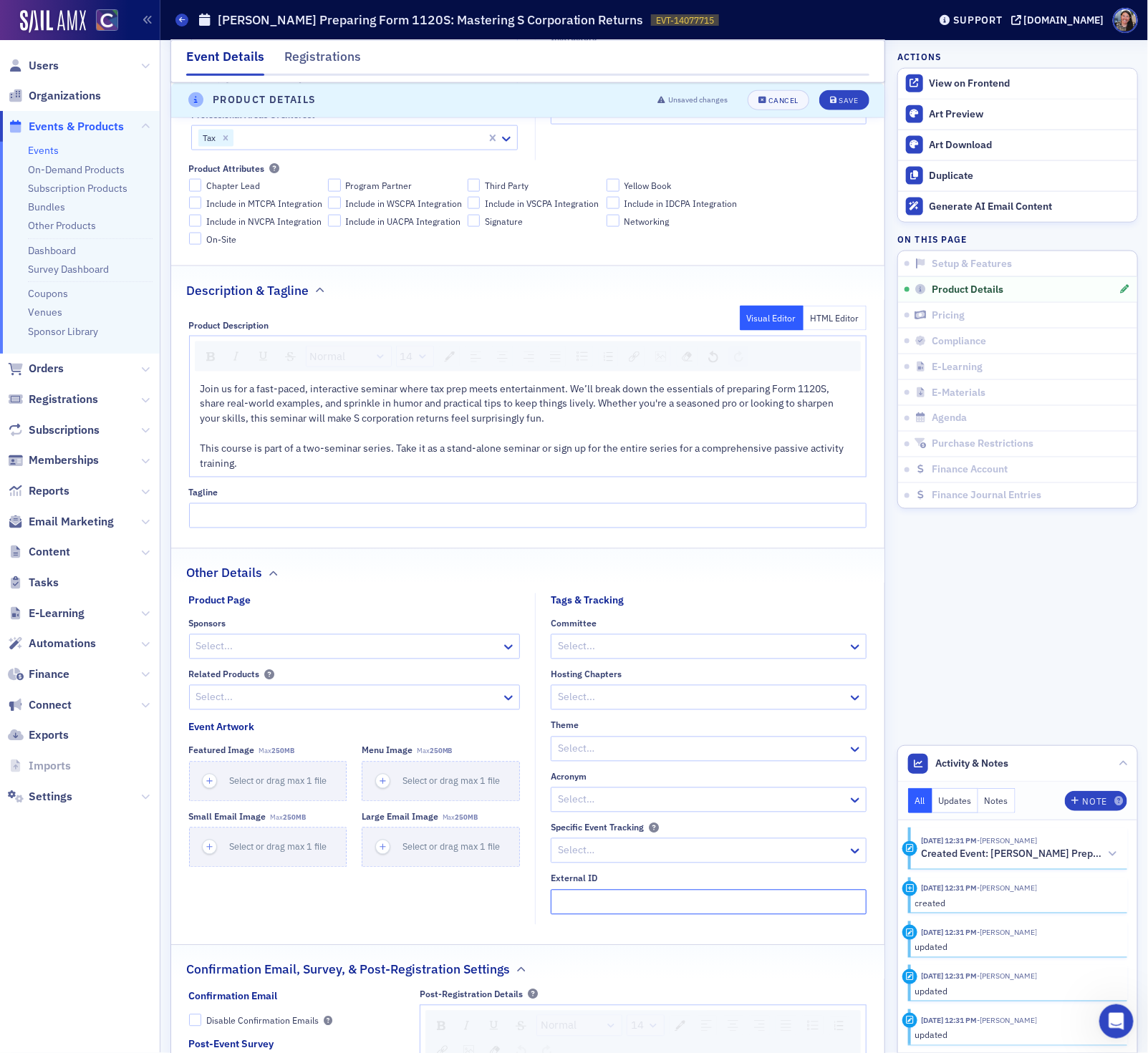
click at [687, 911] on input "External ID" at bounding box center [708, 901] width 316 height 25
paste input "250637024"
type input "250637024"
click at [840, 100] on div "Save" at bounding box center [847, 100] width 20 height 7
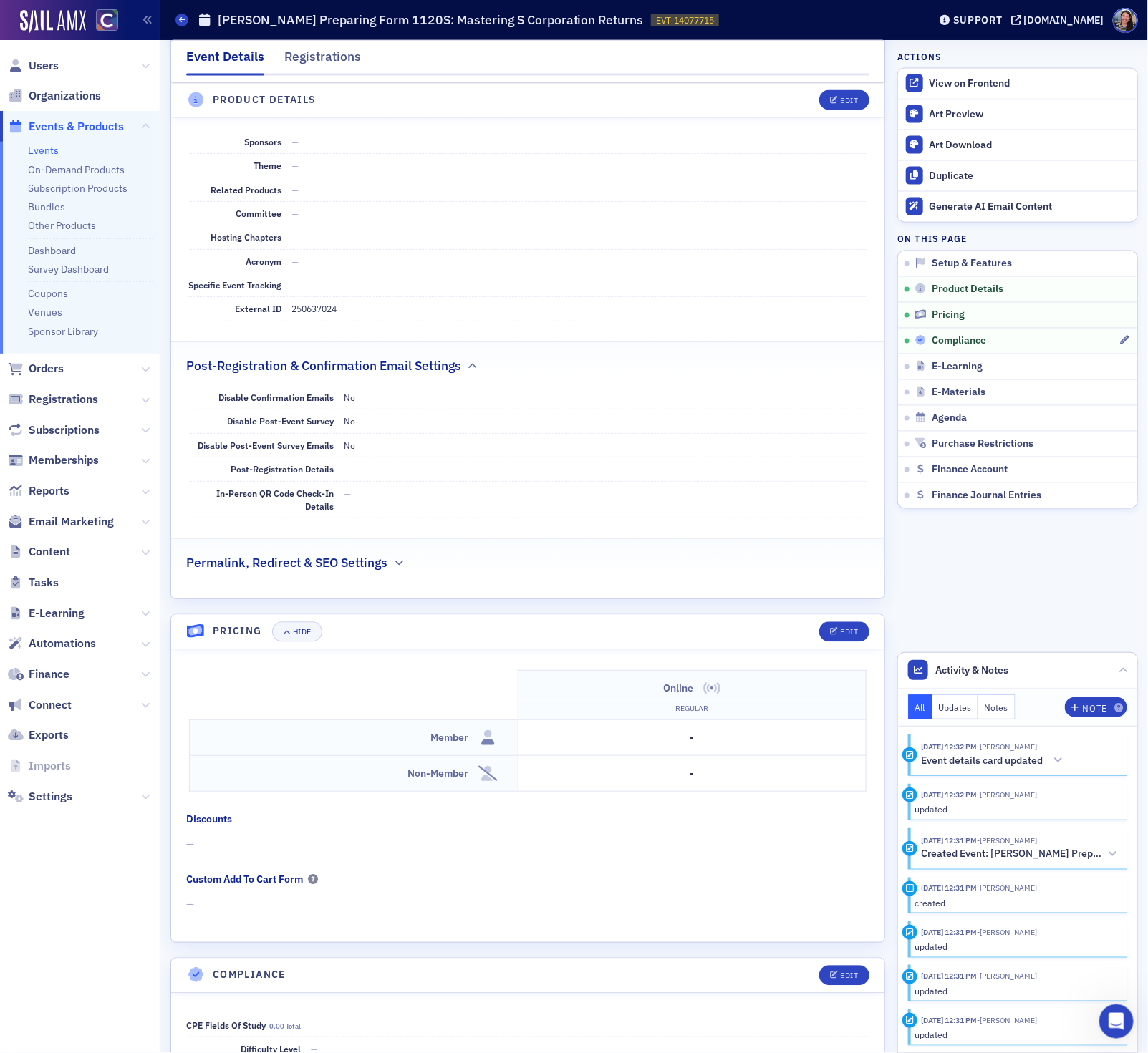
scroll to position [958, 0]
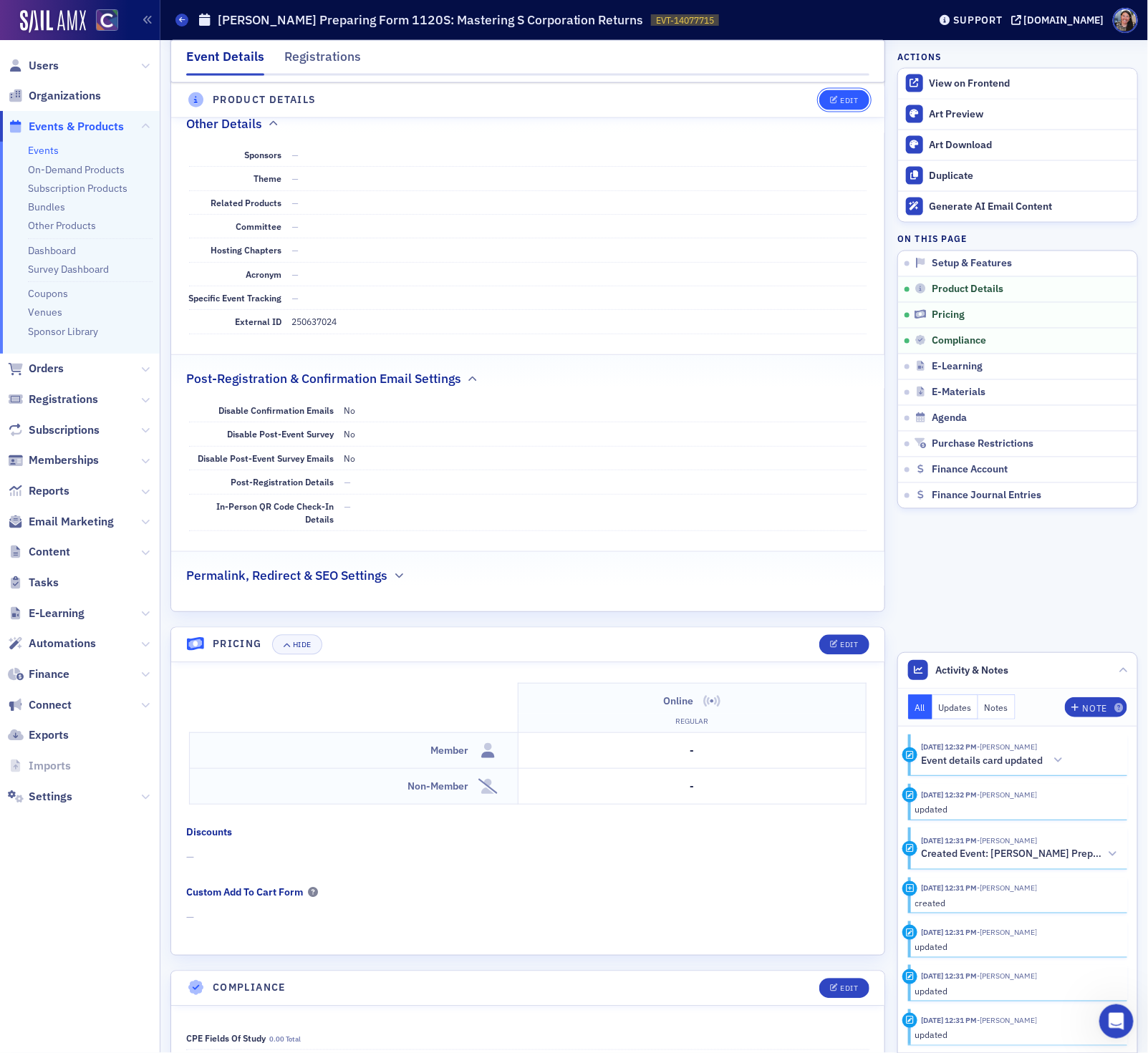
click at [841, 108] on button "Edit" at bounding box center [844, 99] width 50 height 20
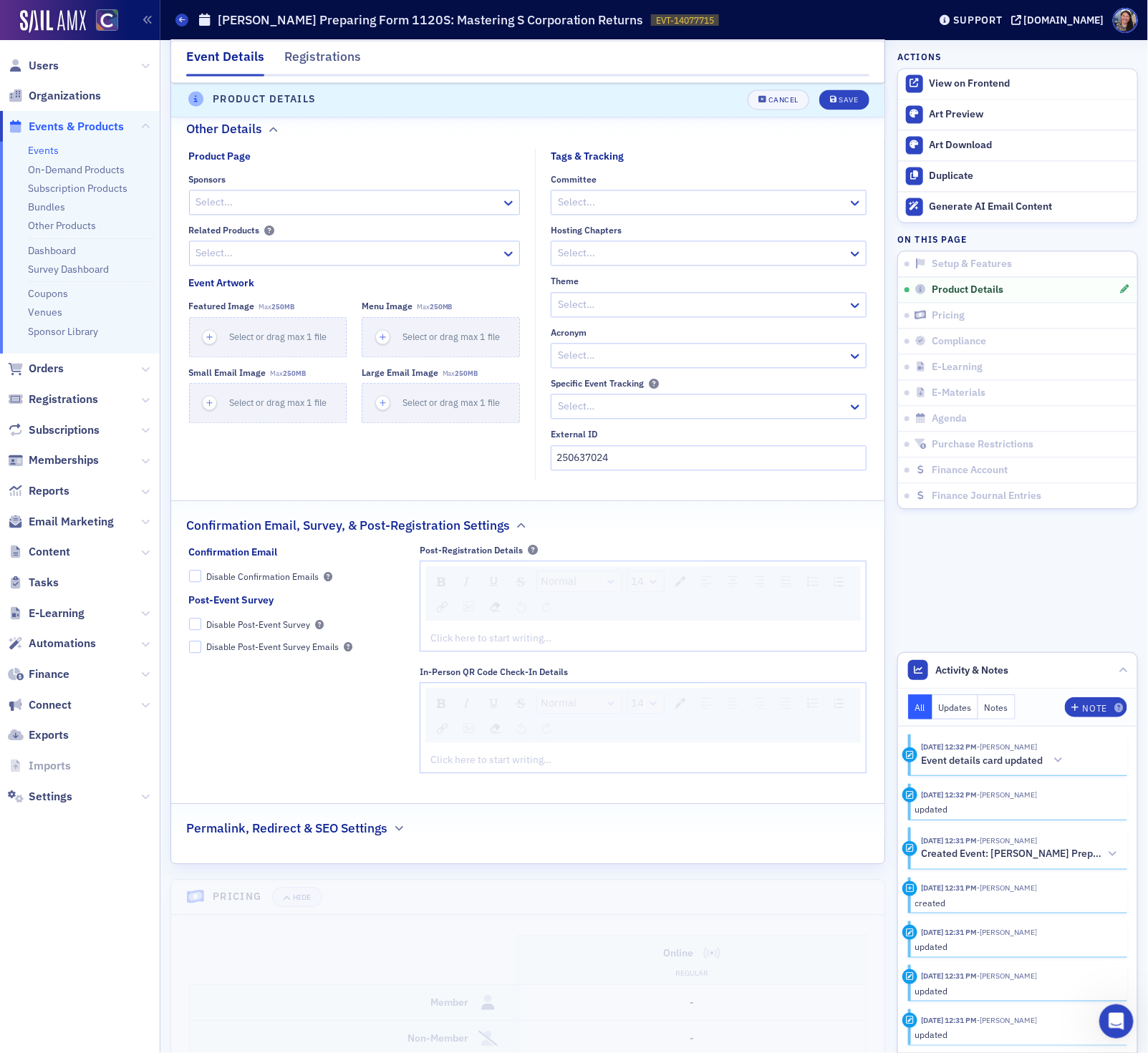
scroll to position [1437, 0]
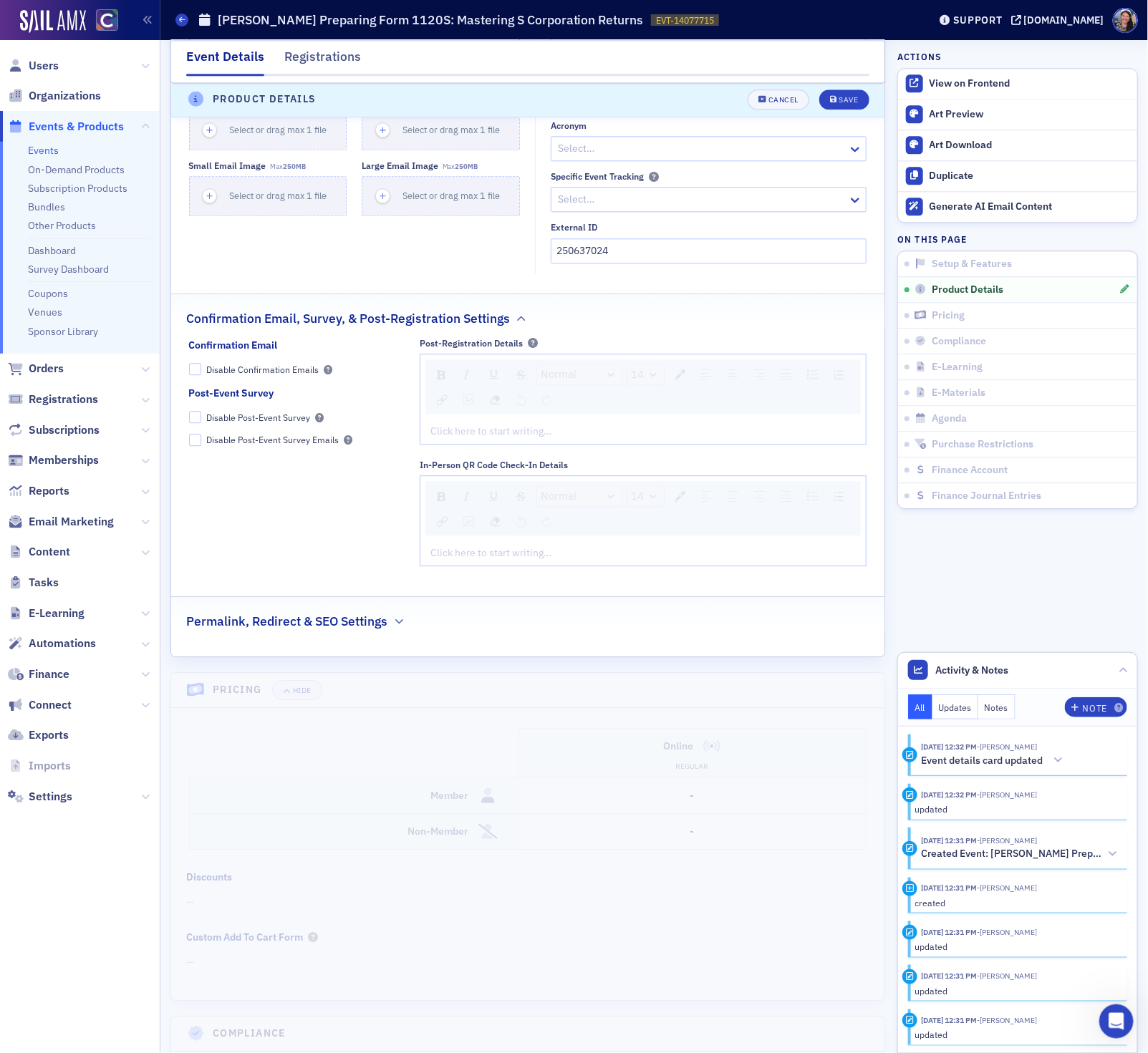
click at [495, 433] on div "rdw-editor" at bounding box center [642, 431] width 424 height 15
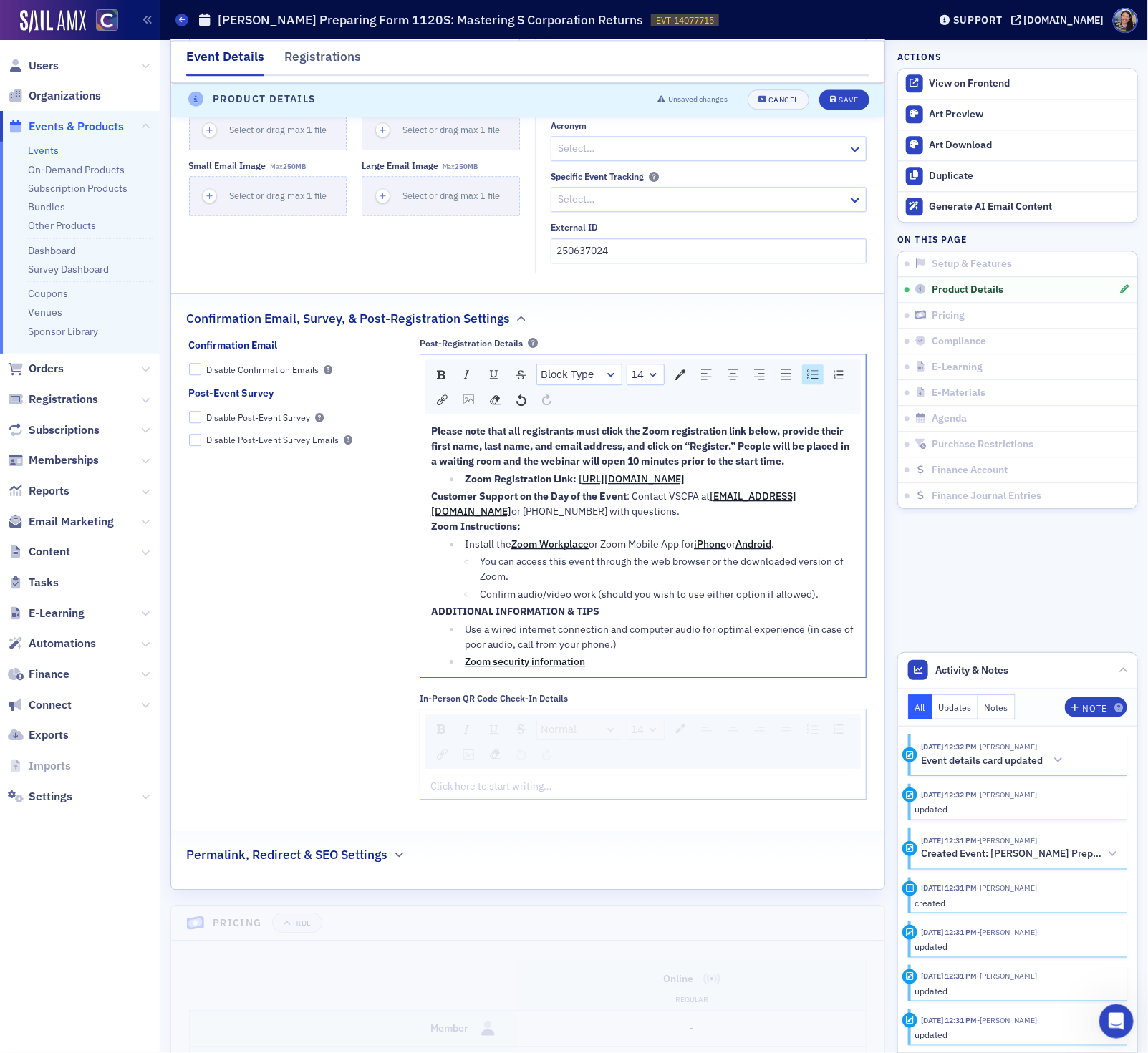
drag, startPoint x: 837, startPoint y: 504, endPoint x: 456, endPoint y: 500, distance: 381.0
click at [456, 487] on ul "Zoom Registration Link: https://us06web.zoom.us/webinar/register/WN_xz5DSQVdRAa…" at bounding box center [642, 479] width 424 height 15
click at [847, 96] on div "Save" at bounding box center [847, 100] width 20 height 7
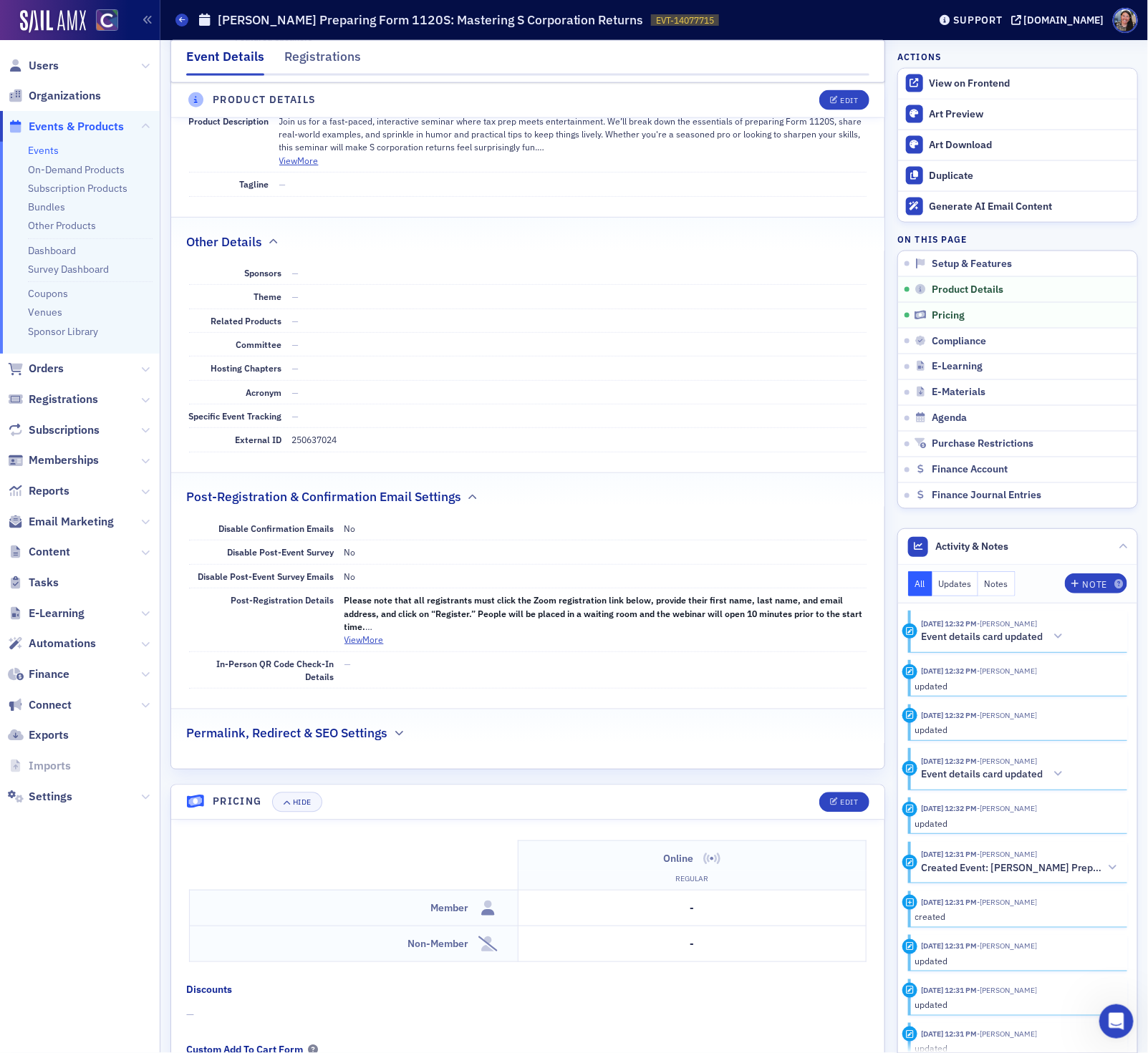
scroll to position [973, 0]
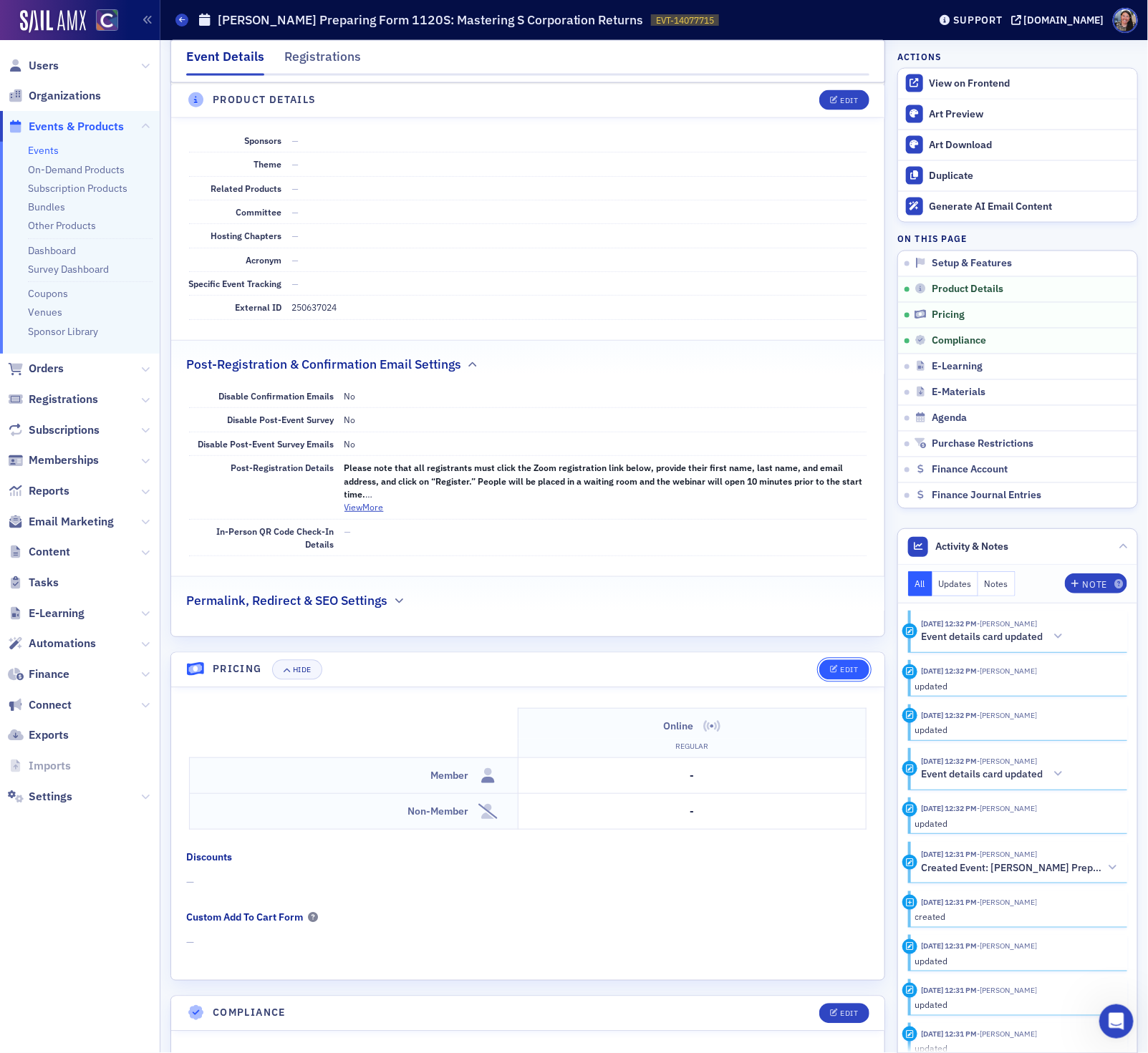
click at [837, 674] on span "Edit" at bounding box center [844, 670] width 28 height 7
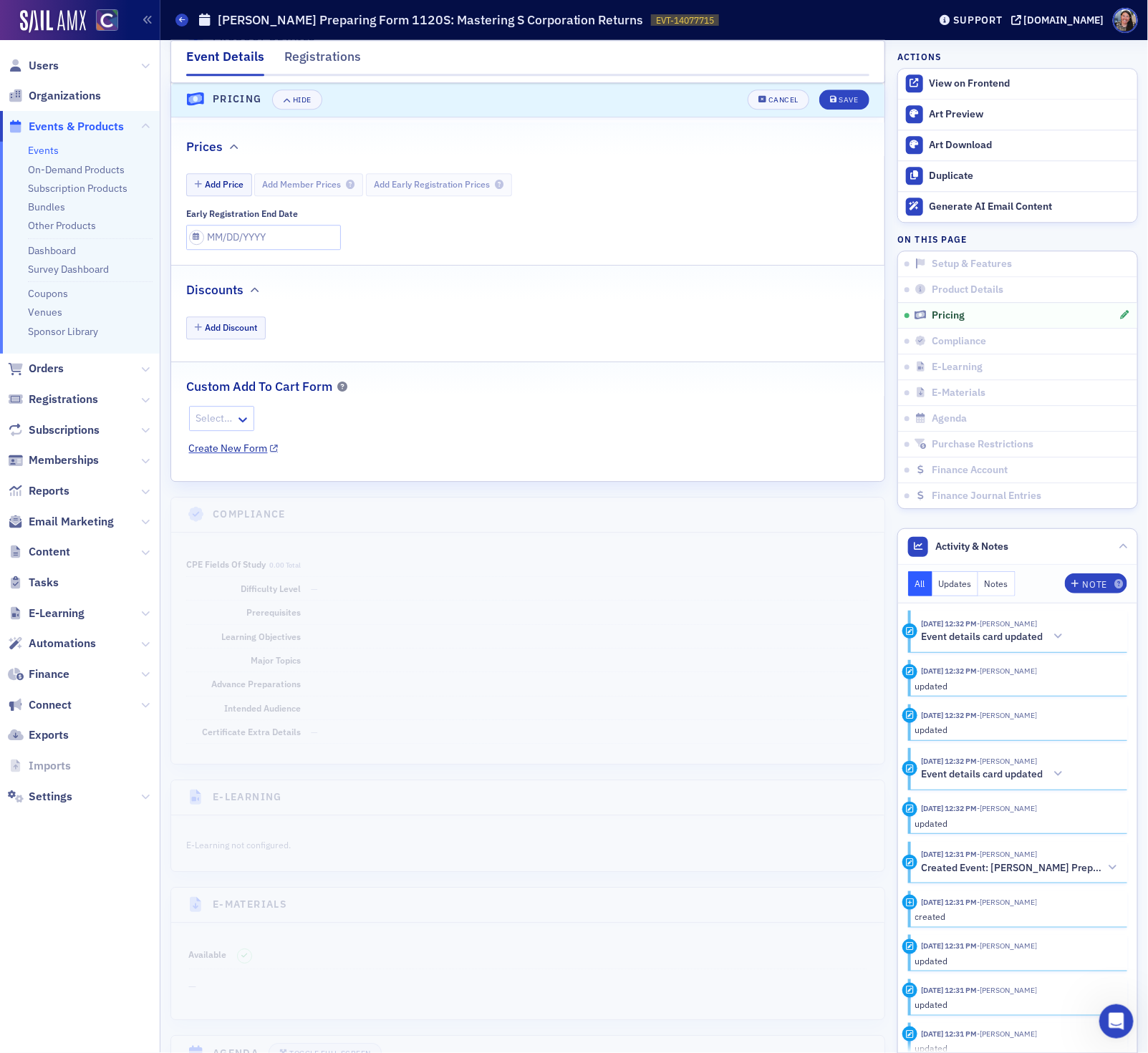
scroll to position [1557, 0]
click at [228, 192] on button "Add Price" at bounding box center [219, 181] width 66 height 22
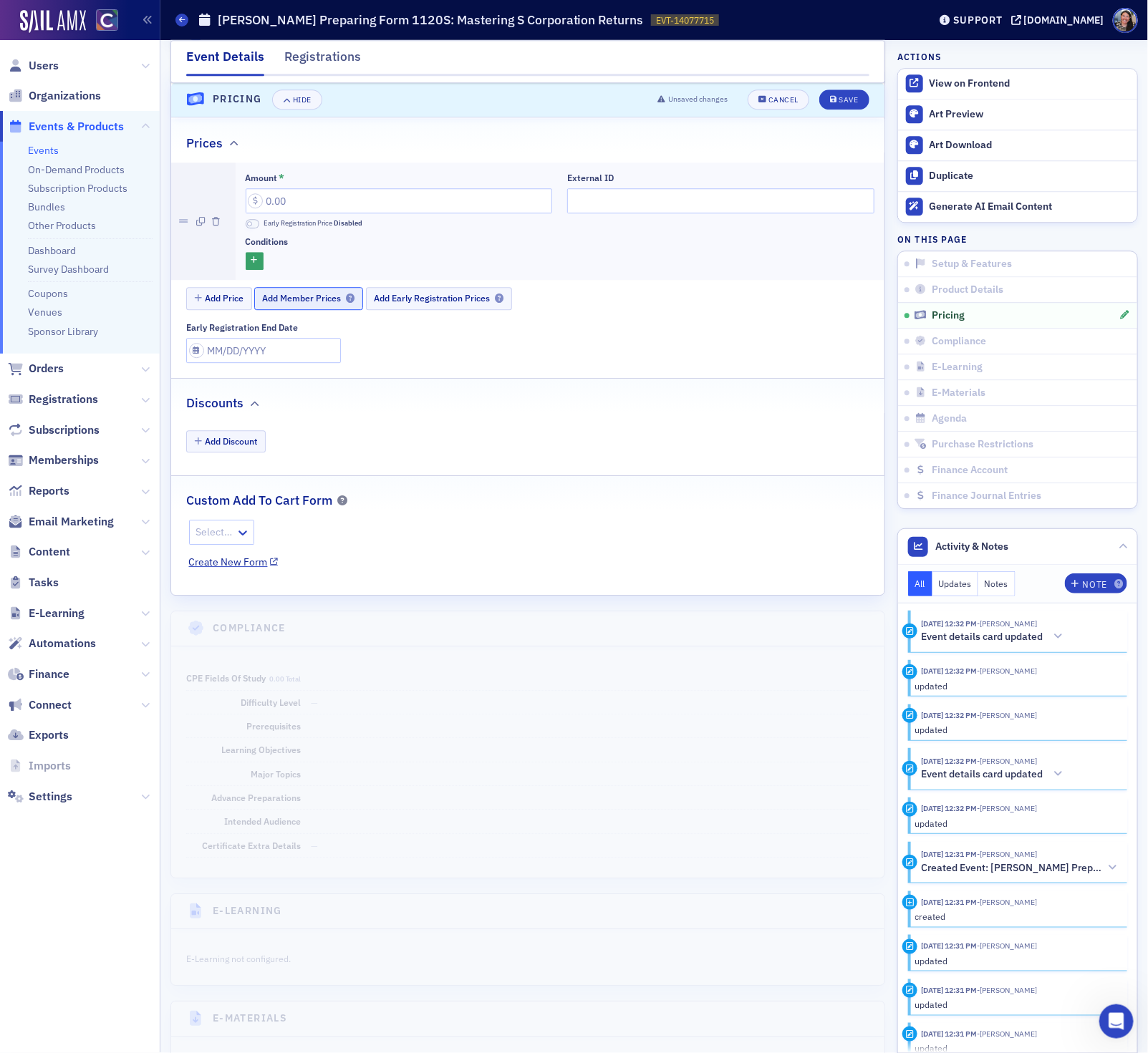
click at [310, 303] on span "Add Member Prices" at bounding box center [309, 298] width 93 height 10
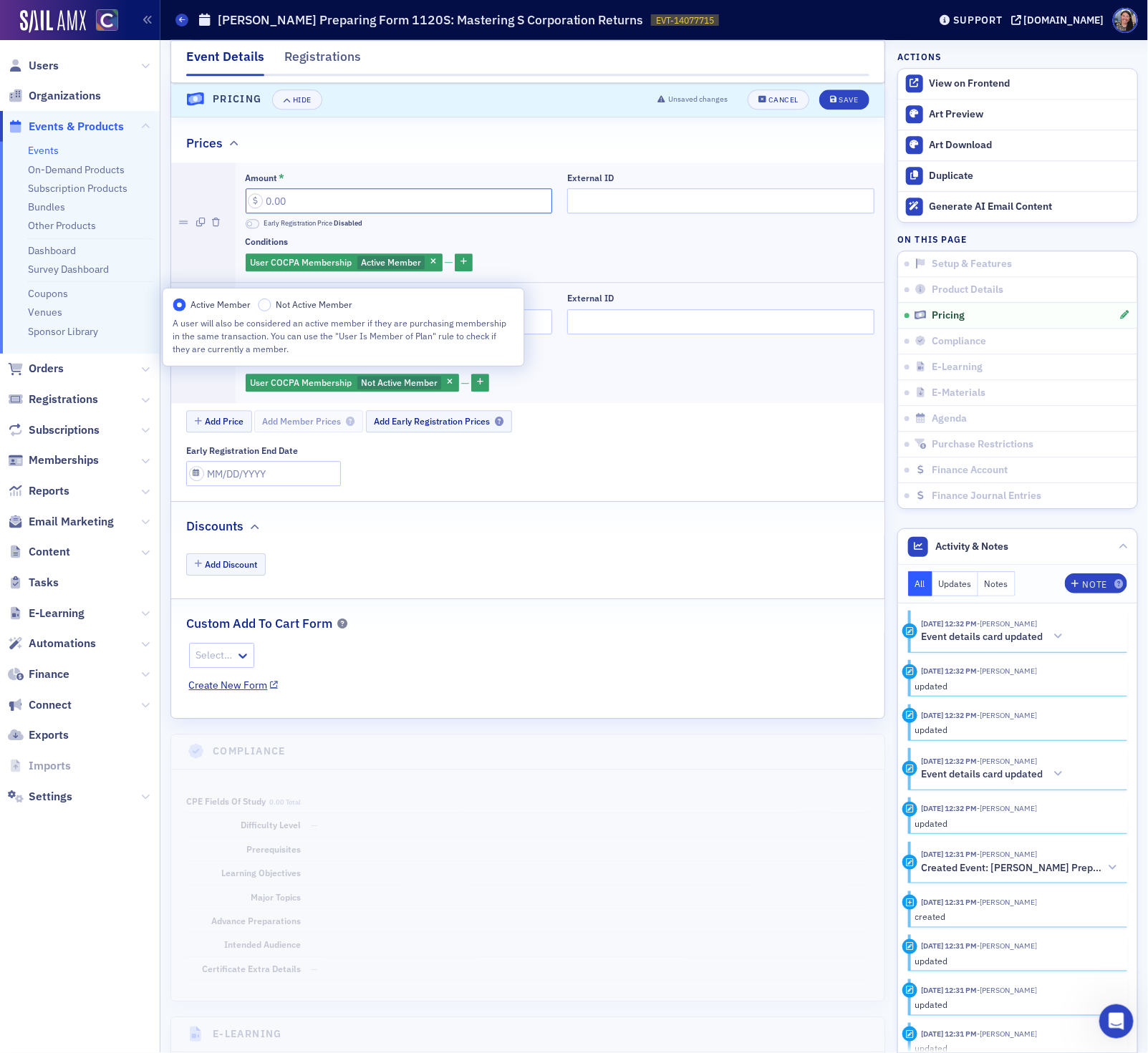
click at [302, 213] on input "Amount *" at bounding box center [399, 200] width 307 height 25
type input "149.00"
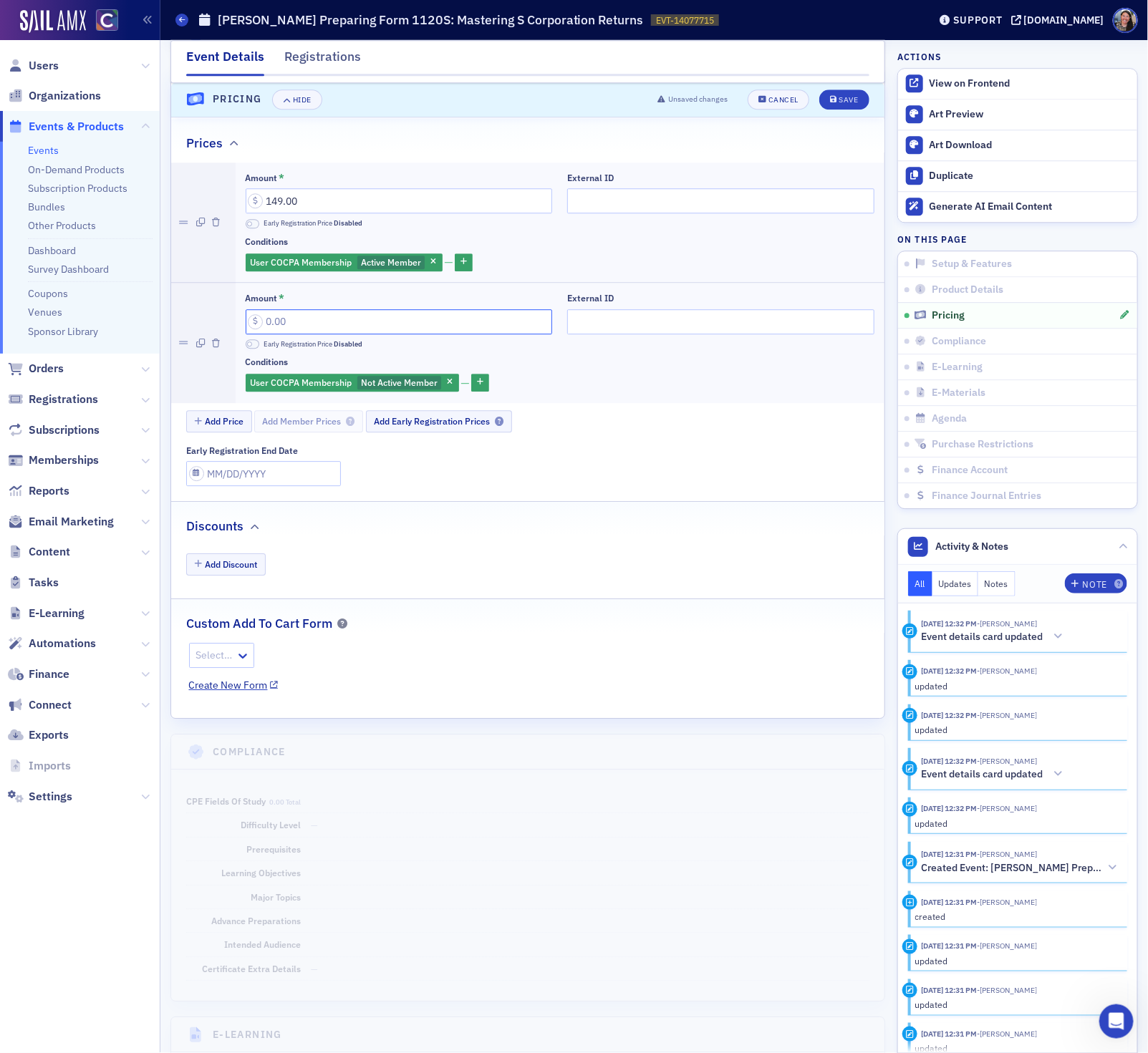
click at [288, 334] on input "Amount *" at bounding box center [399, 321] width 307 height 25
type input "189.00"
click at [590, 213] on input "External ID" at bounding box center [721, 200] width 307 height 25
paste input "250637024"
type input "250637024"
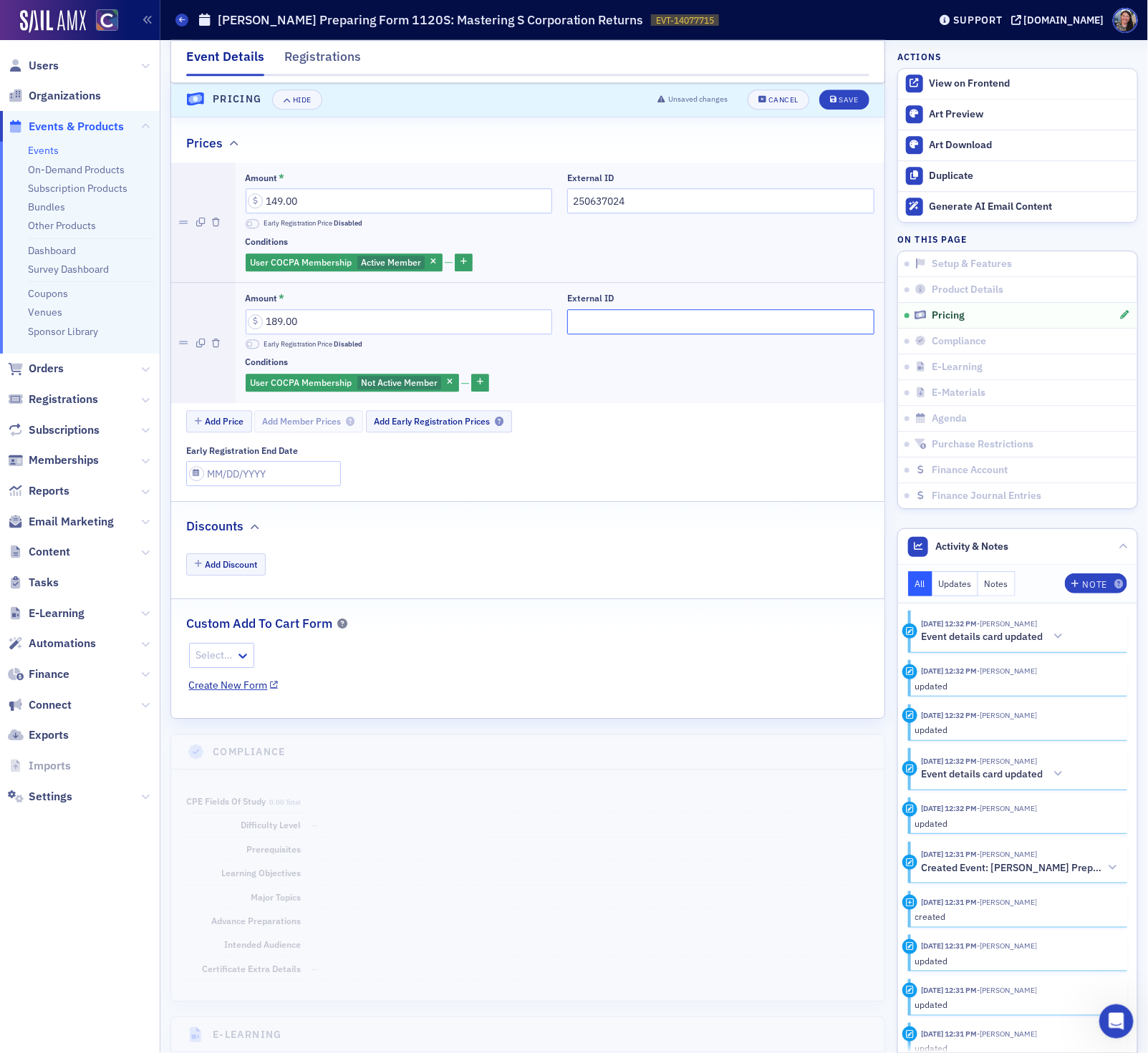
click at [584, 334] on input "External ID" at bounding box center [721, 321] width 307 height 25
paste input "250637024"
type input "250637024"
click at [853, 104] on div "Save" at bounding box center [847, 100] width 20 height 7
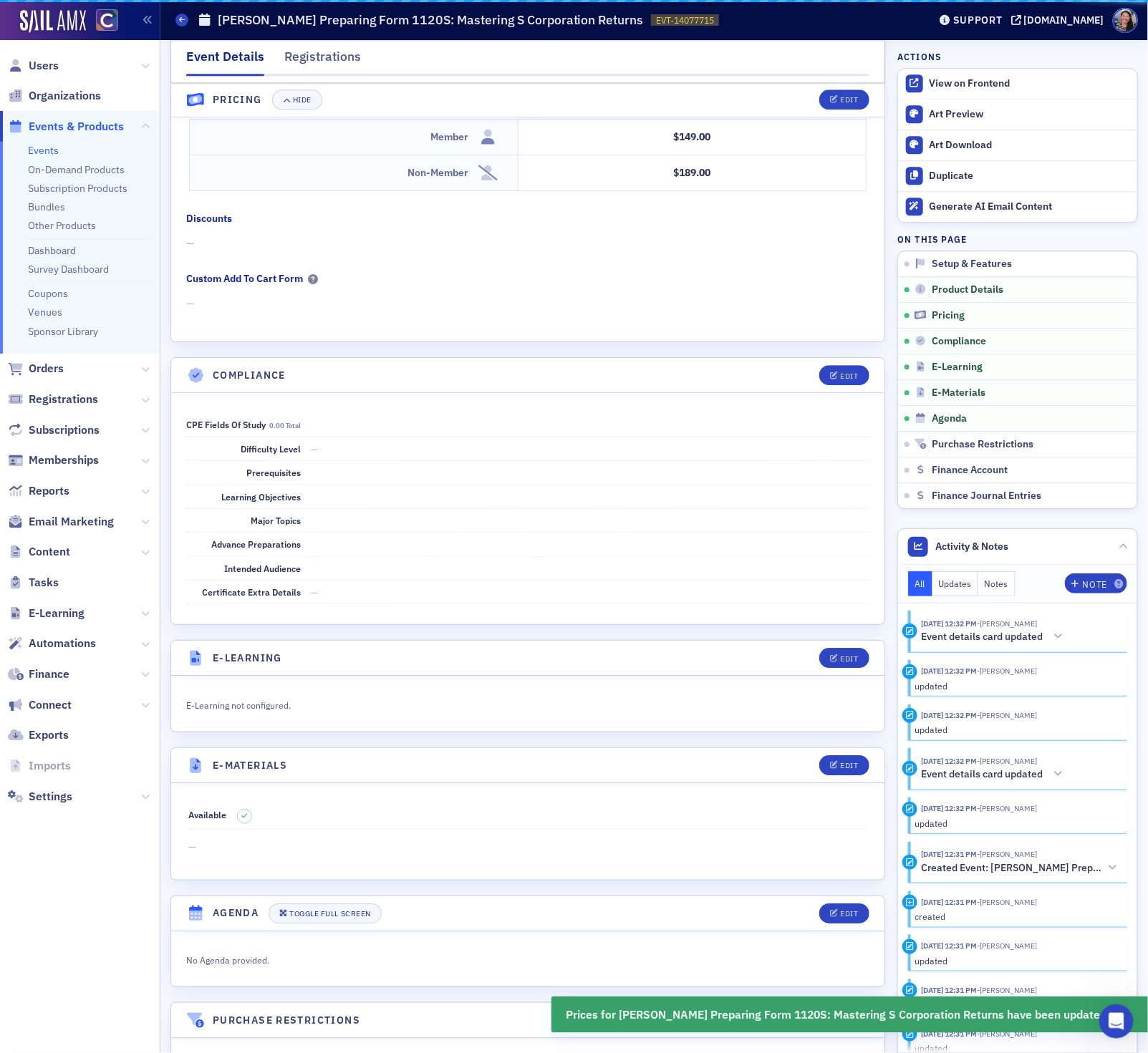
scroll to position [1501, 0]
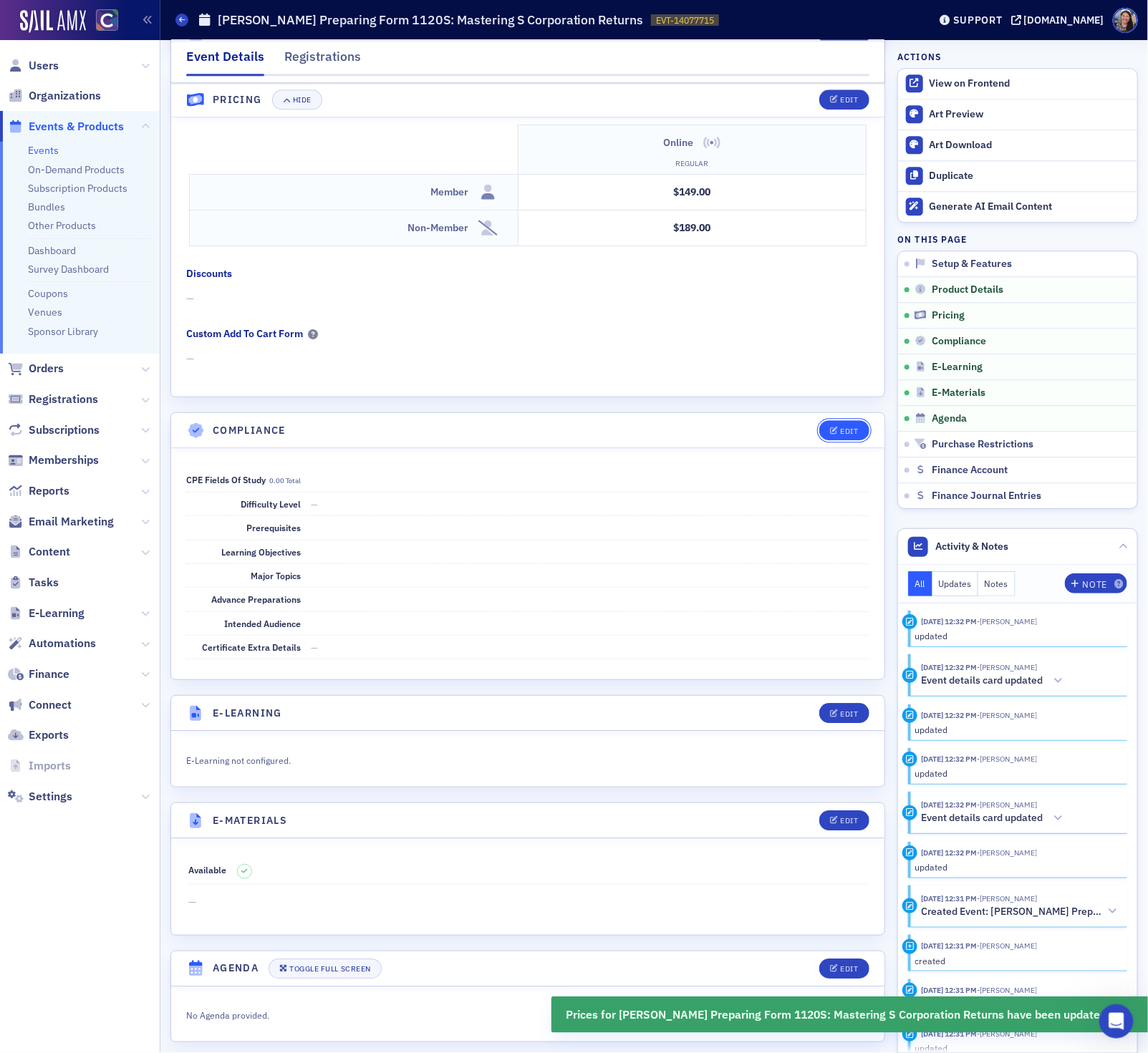
click at [844, 435] on div "Edit" at bounding box center [848, 431] width 18 height 7
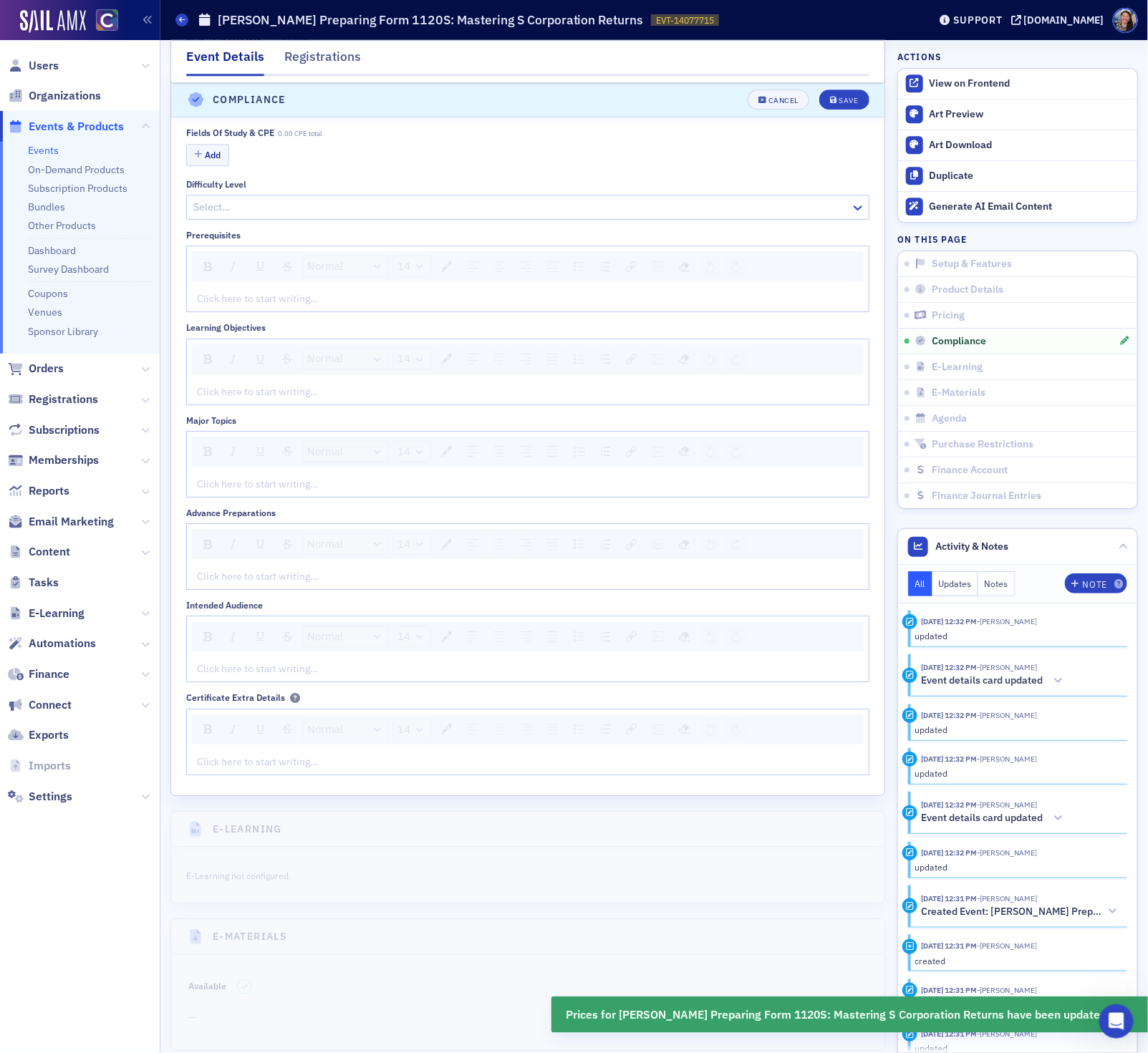
scroll to position [1847, 0]
click at [222, 161] on button "Add" at bounding box center [208, 150] width 43 height 22
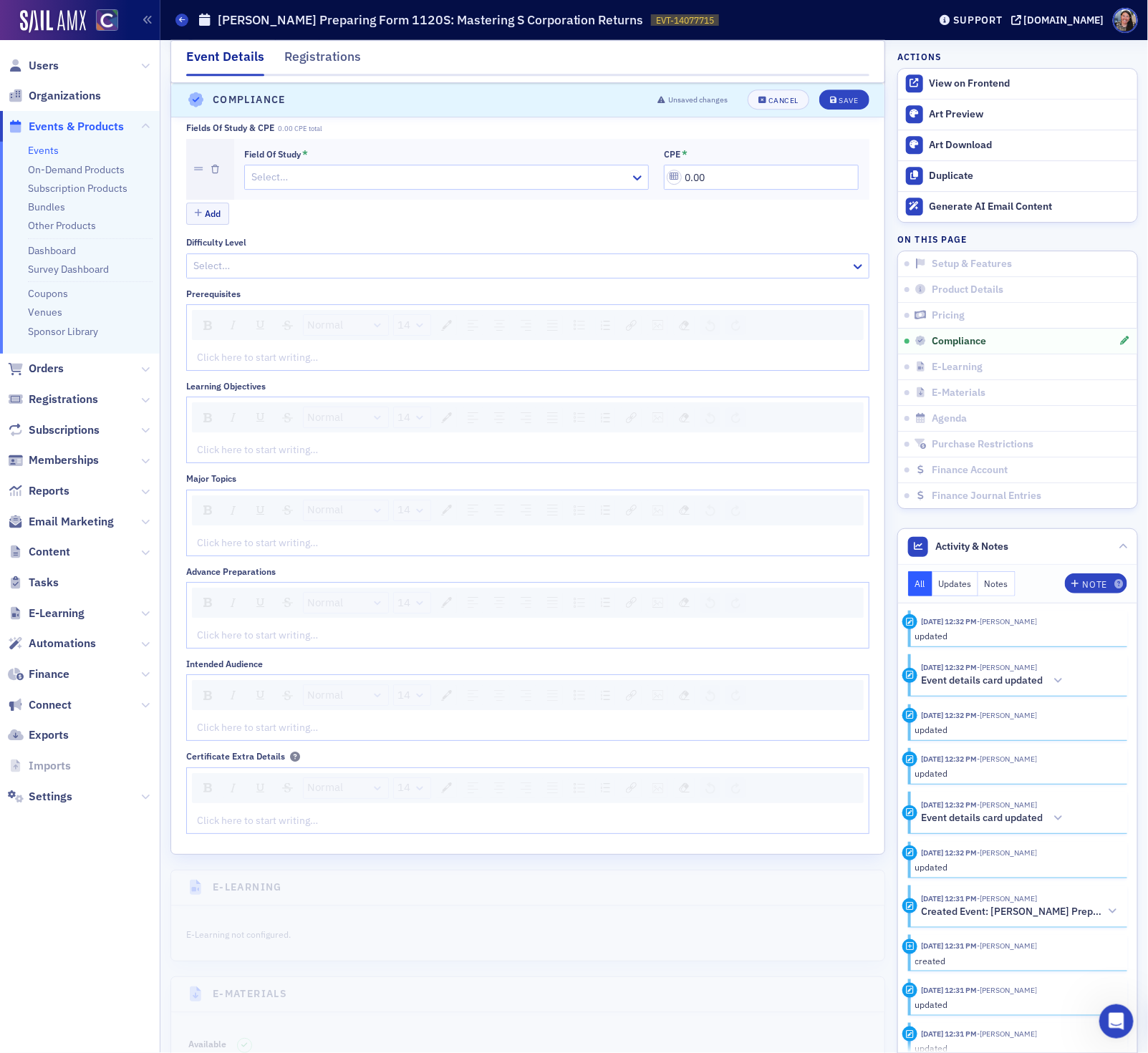
click at [254, 186] on div at bounding box center [439, 177] width 378 height 18
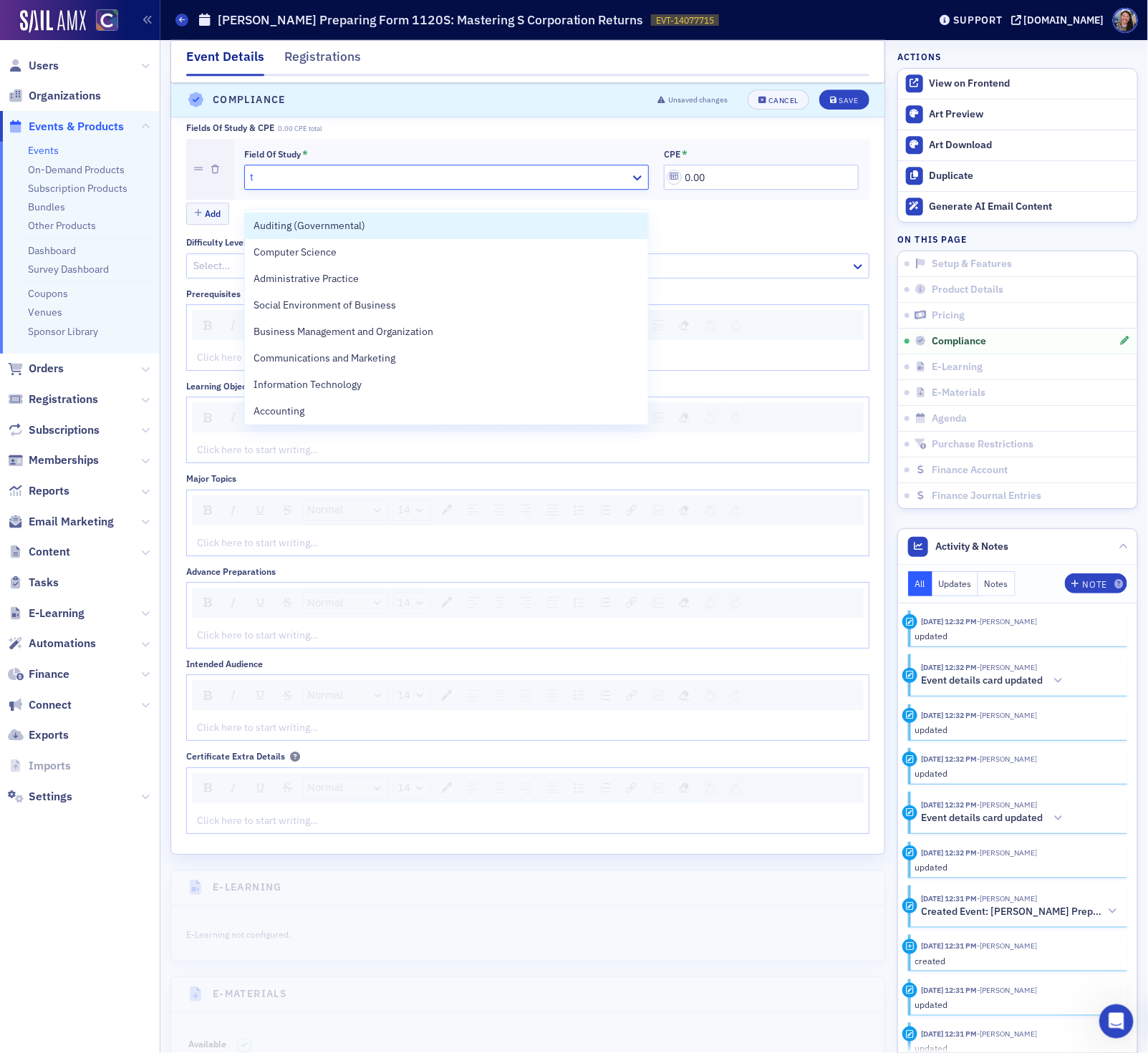
type input "ta"
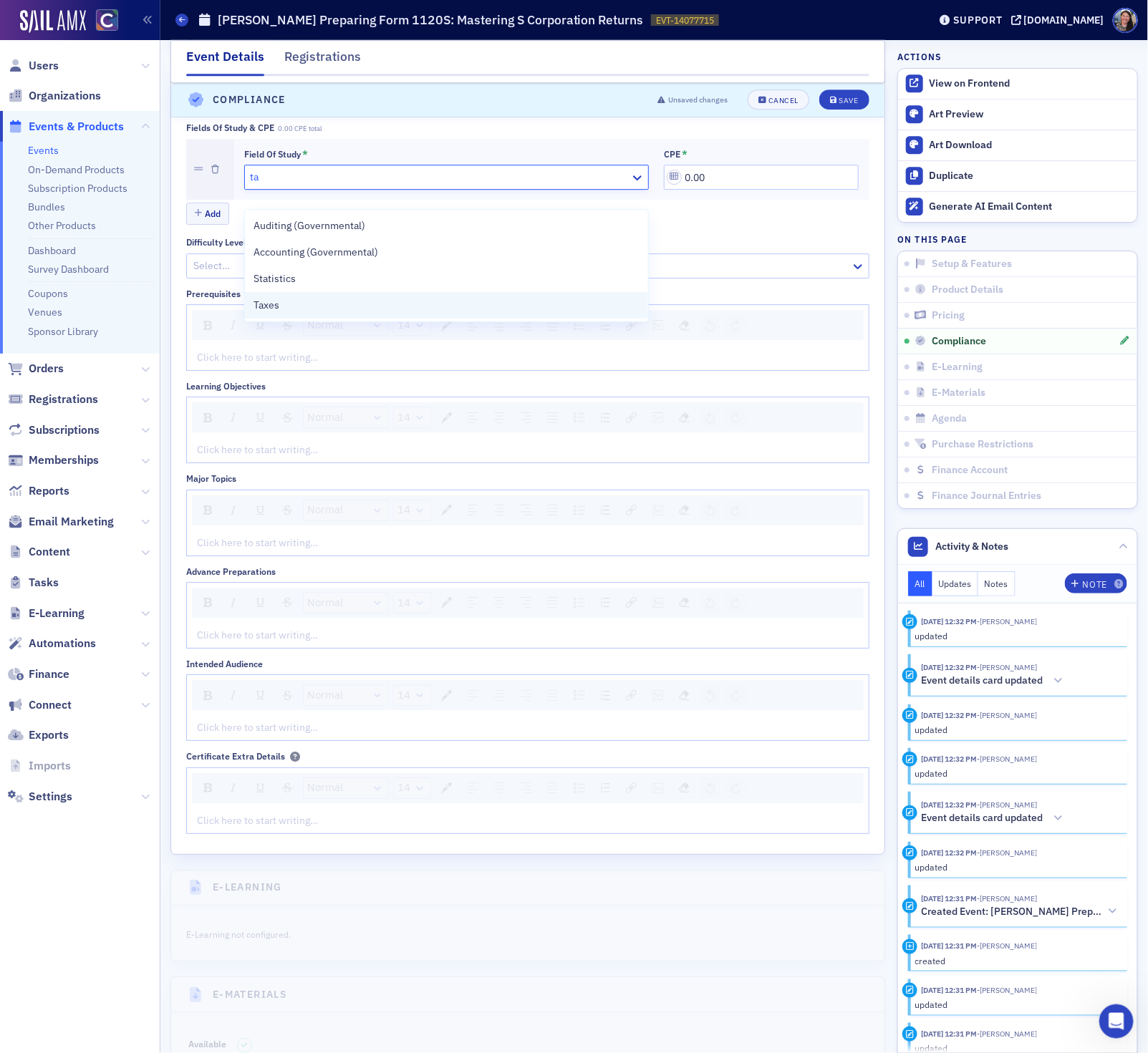
click at [278, 302] on span "Taxes" at bounding box center [267, 305] width 26 height 15
drag, startPoint x: 729, startPoint y: 192, endPoint x: 452, endPoint y: 192, distance: 277.0
click at [464, 190] on div "Field of Study * Taxes CPE * 0.00" at bounding box center [552, 169] width 615 height 41
type input "4.00"
click at [216, 275] on div at bounding box center [521, 265] width 657 height 18
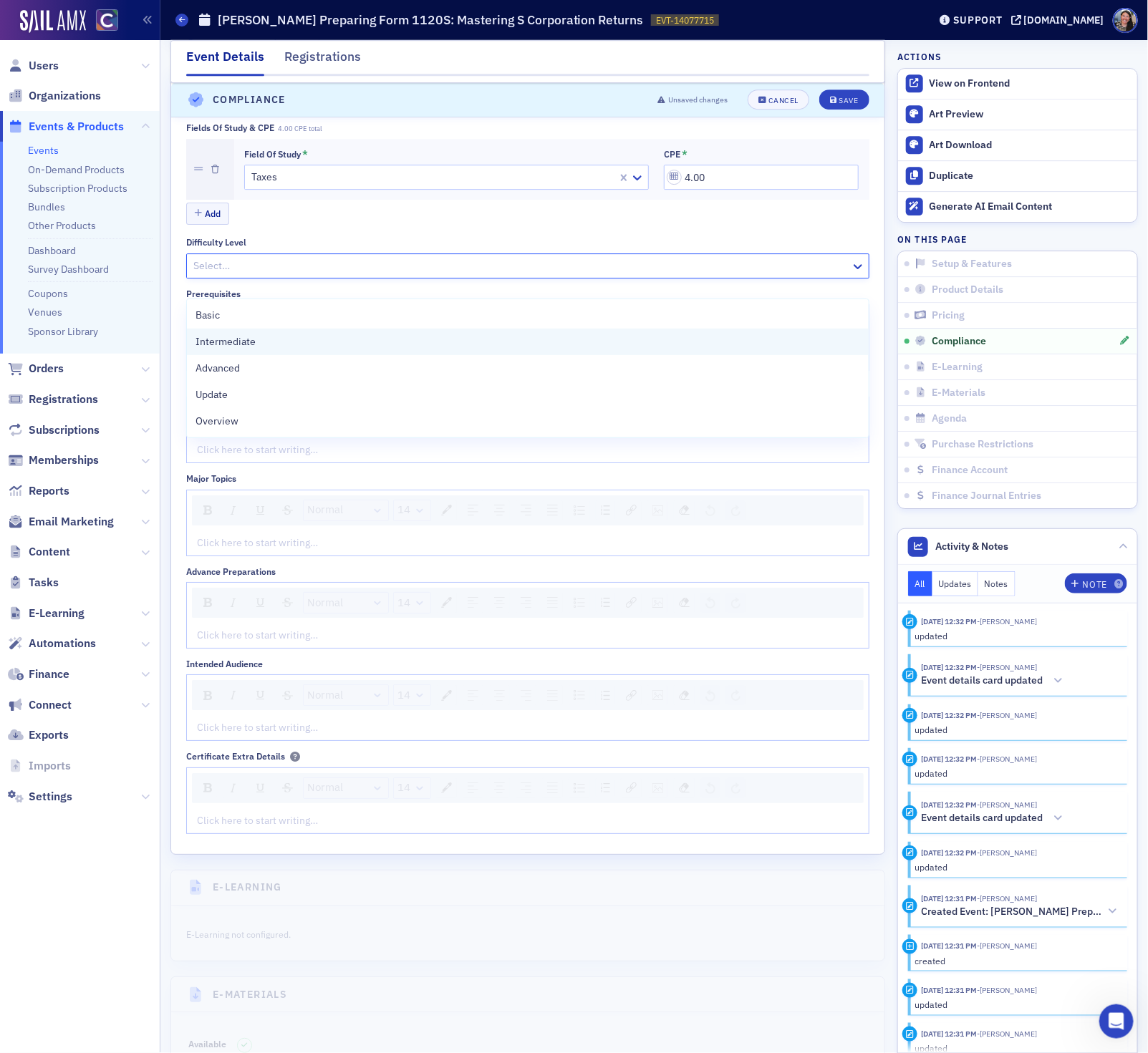
click at [220, 339] on span "Intermediate" at bounding box center [226, 342] width 60 height 15
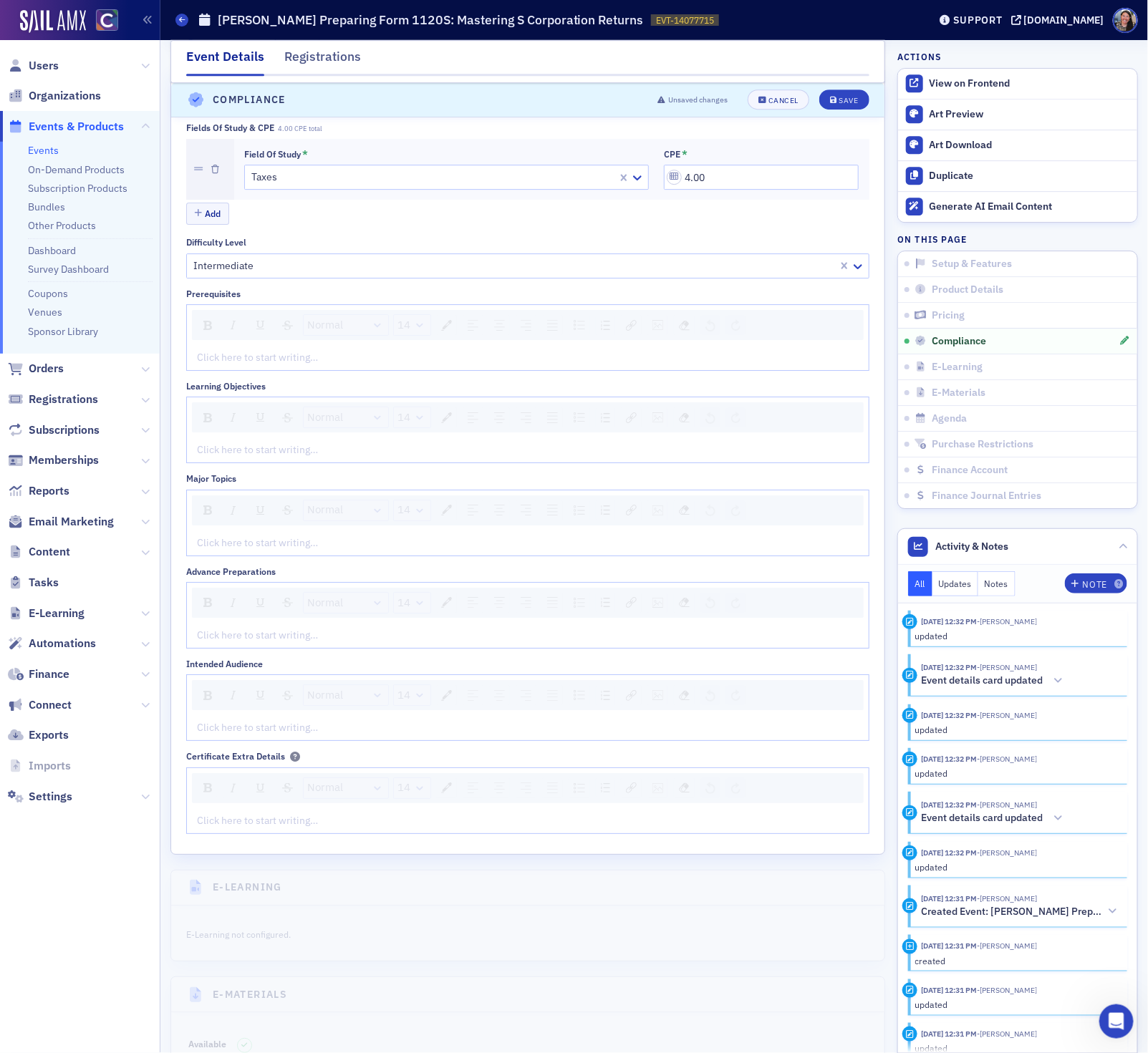
click at [247, 370] on div "Click here to start writing…" at bounding box center [528, 358] width 682 height 25
click at [244, 550] on div "rdw-editor" at bounding box center [528, 543] width 661 height 15
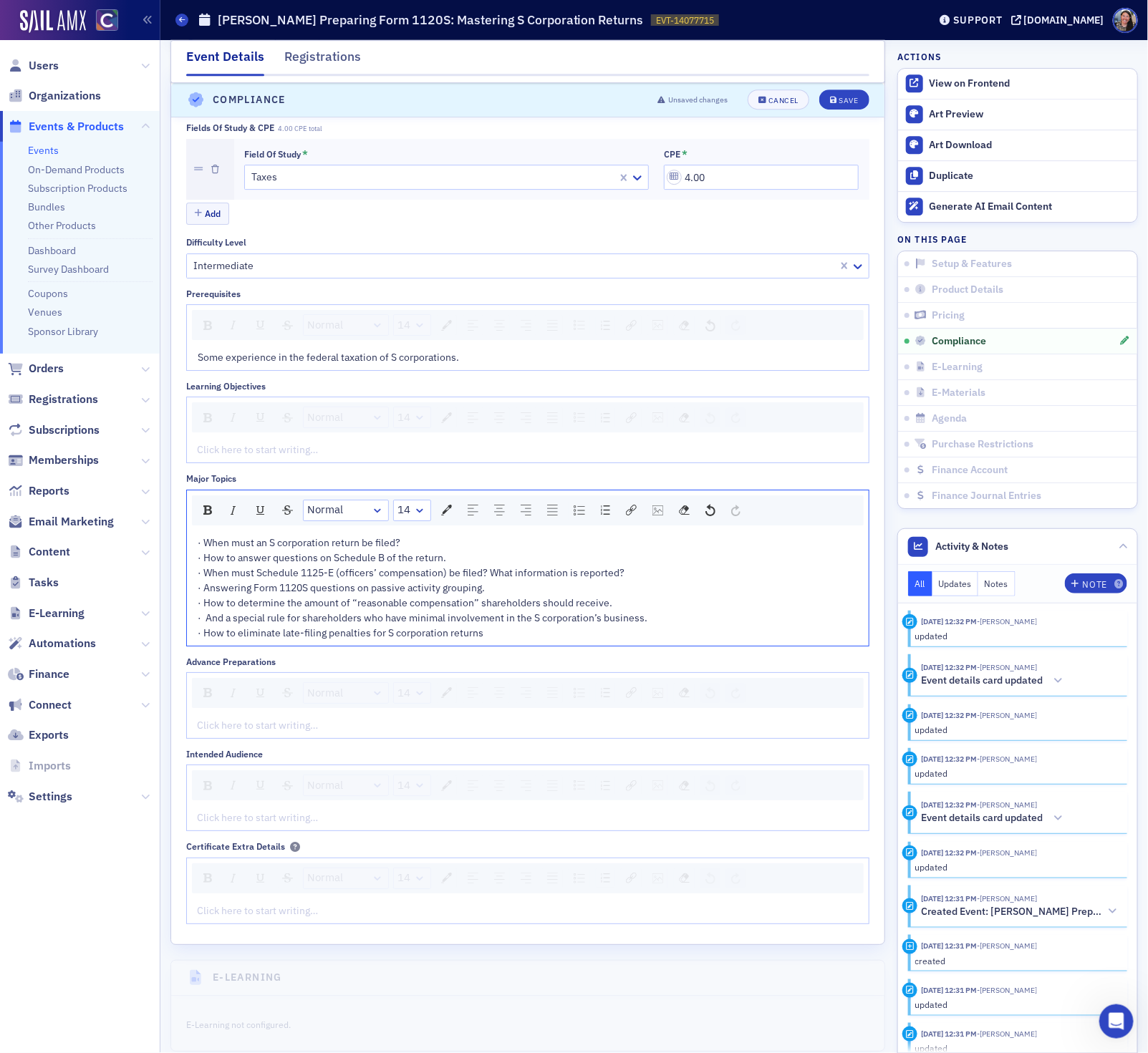
click at [332, 462] on div "Click here to start writing…" at bounding box center [528, 449] width 682 height 25
click at [403, 458] on div "rdw-editor" at bounding box center [528, 450] width 661 height 15
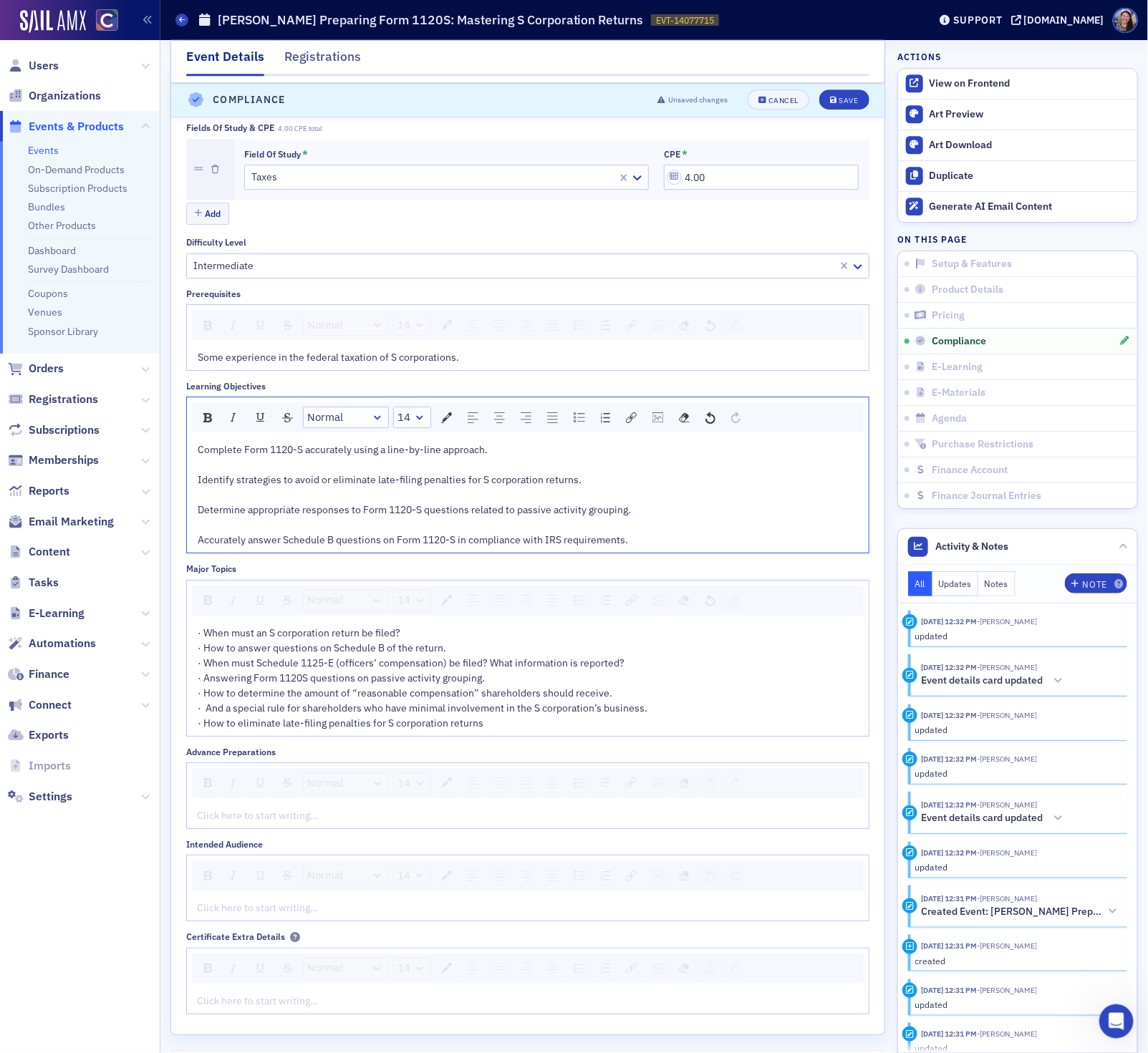
click at [357, 473] on div "rdw-editor" at bounding box center [528, 465] width 661 height 15
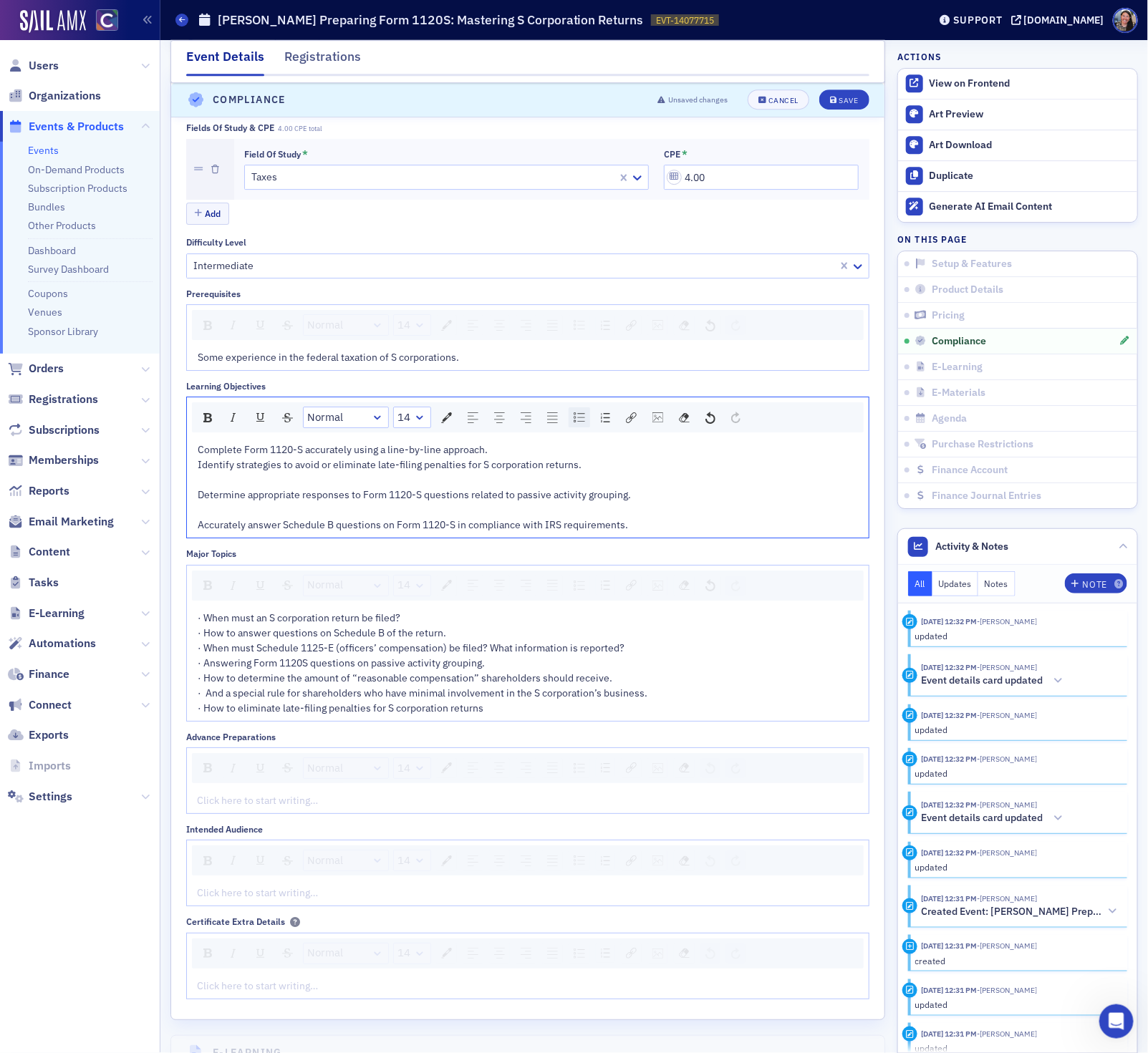
click at [580, 422] on img "rdw-list-control" at bounding box center [579, 417] width 11 height 10
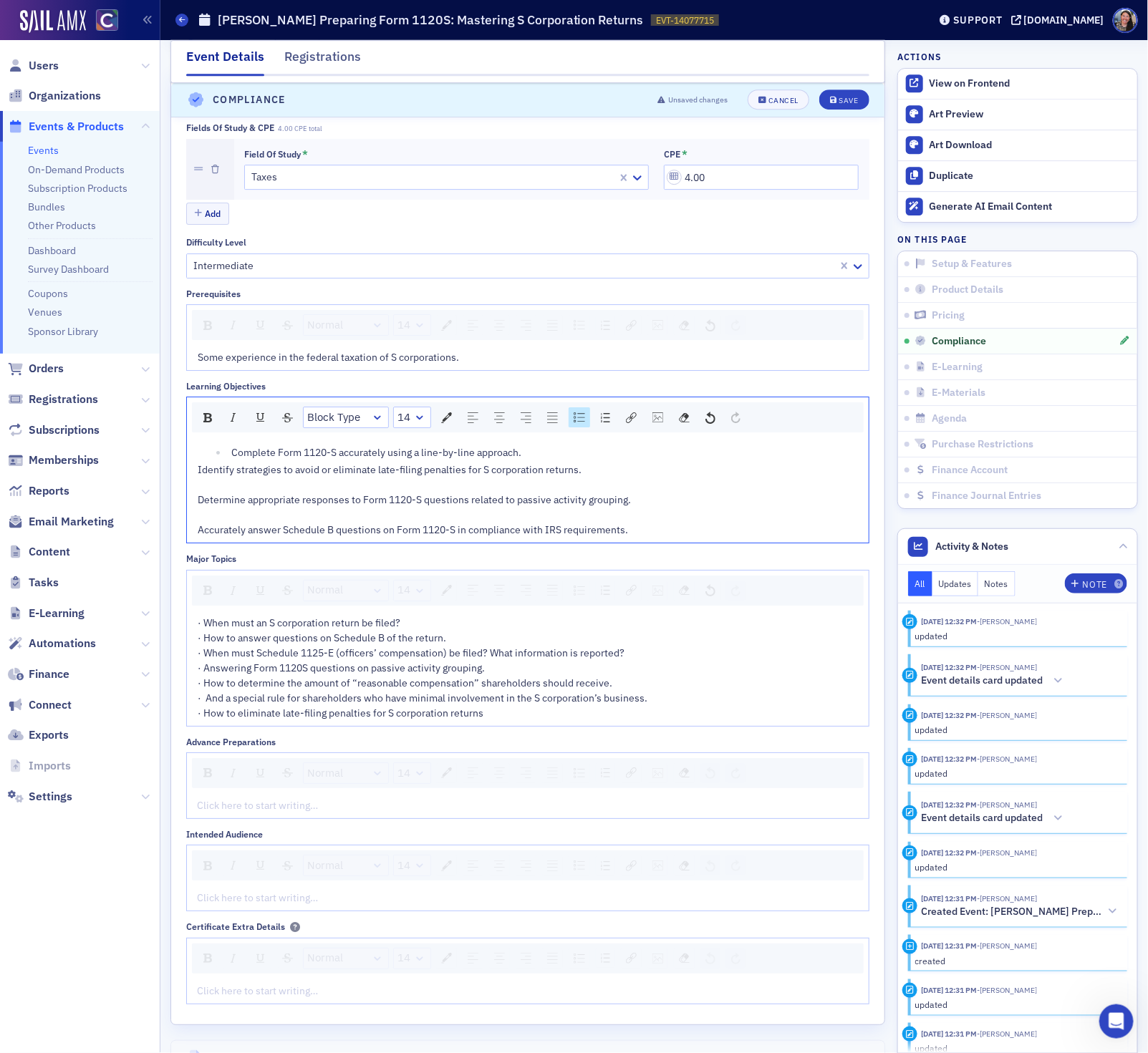
scroll to position [1850, 0]
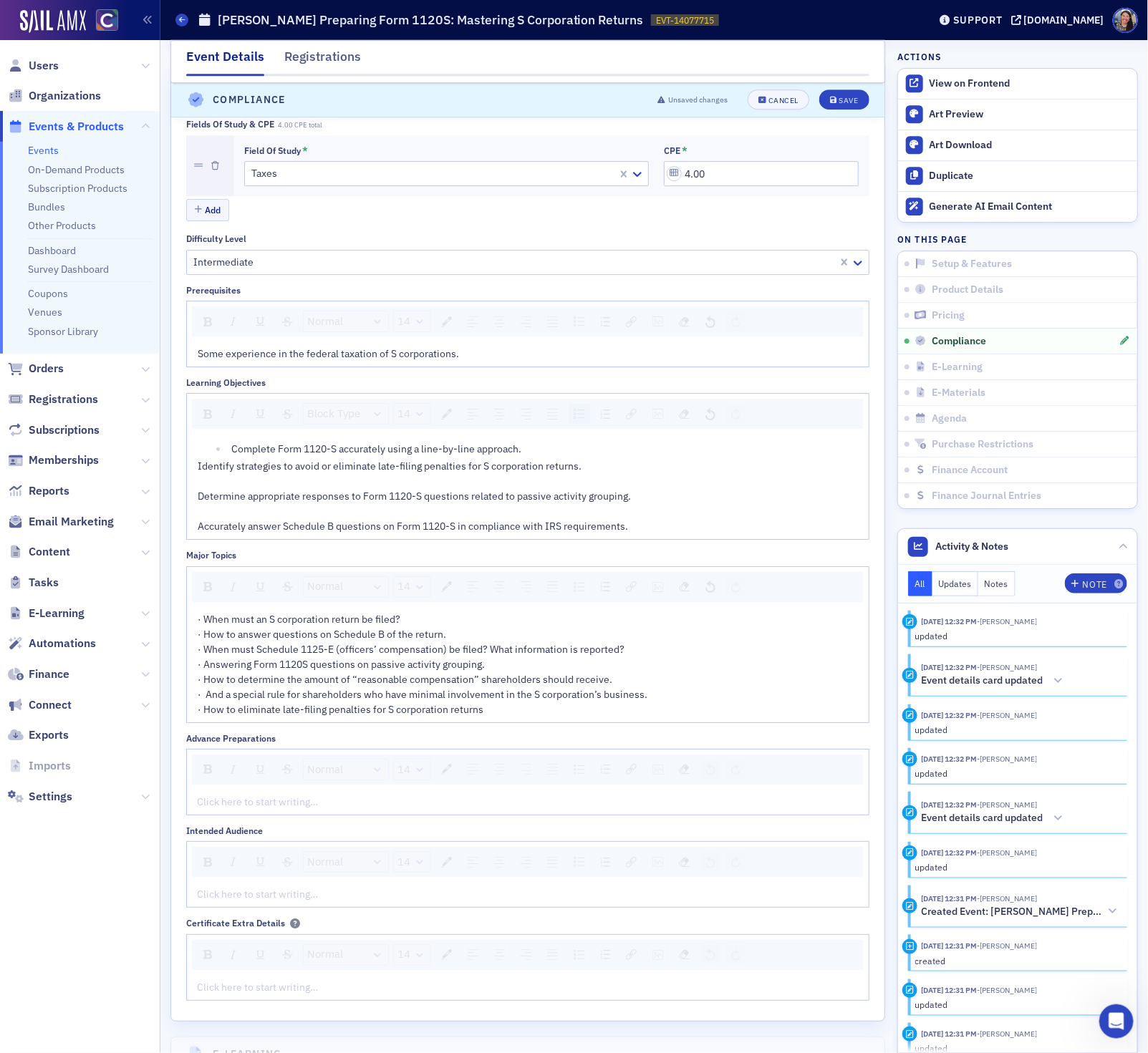
click at [197, 485] on div "Complete Form 1120-S accurately using a line-by-line approach. Identify strateg…" at bounding box center [527, 488] width 661 height 93
click at [199, 473] on span "Identify strategies to avoid or eliminate late-filing penalties for S corporati…" at bounding box center [390, 466] width 384 height 13
click at [576, 418] on img "rdw-list-control" at bounding box center [579, 414] width 11 height 10
click at [199, 505] on span "Determine appropriate responses to Form 1120-S questions related to passive act…" at bounding box center [414, 499] width 434 height 13
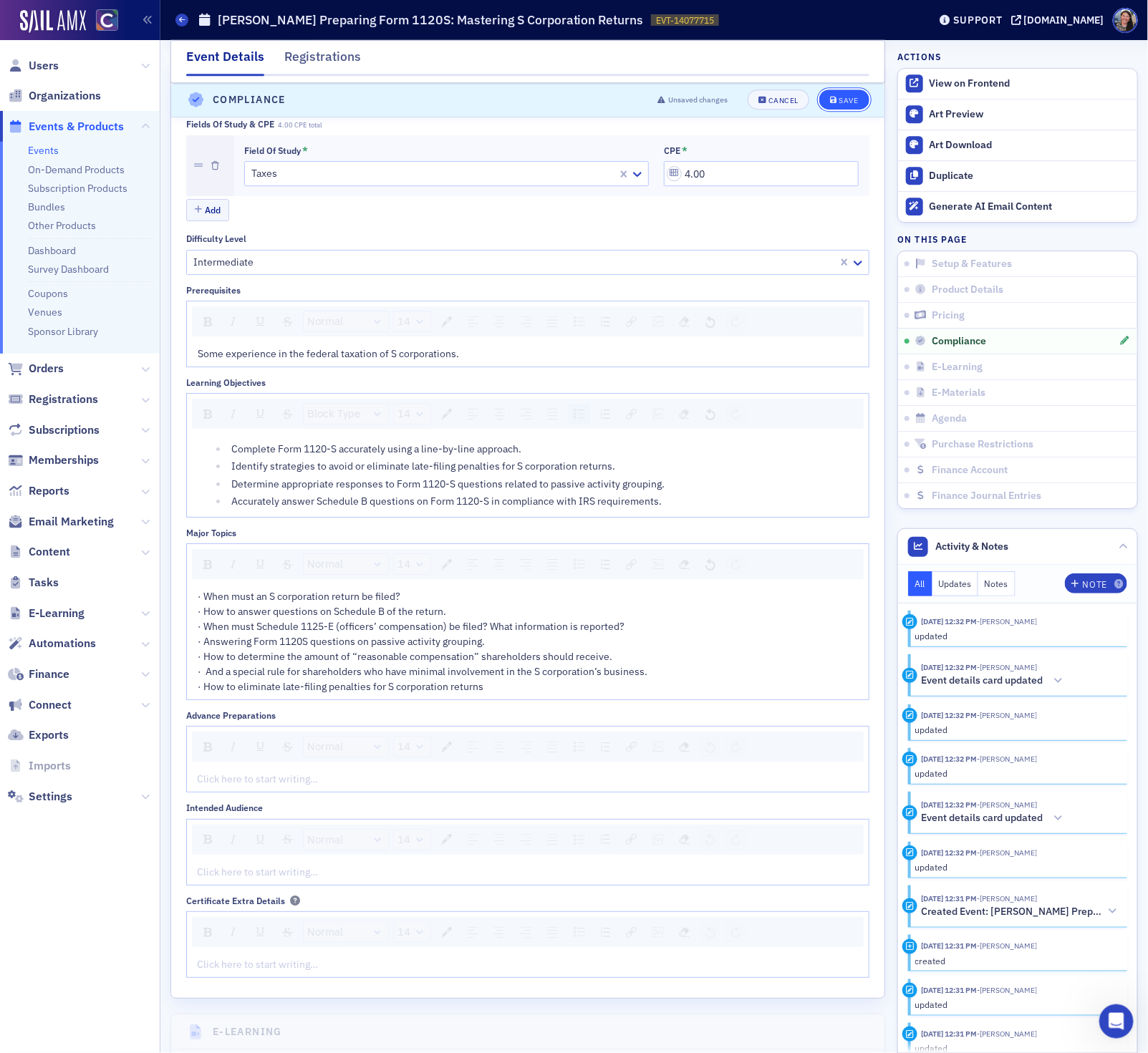
click at [841, 99] on div "Save" at bounding box center [847, 100] width 20 height 7
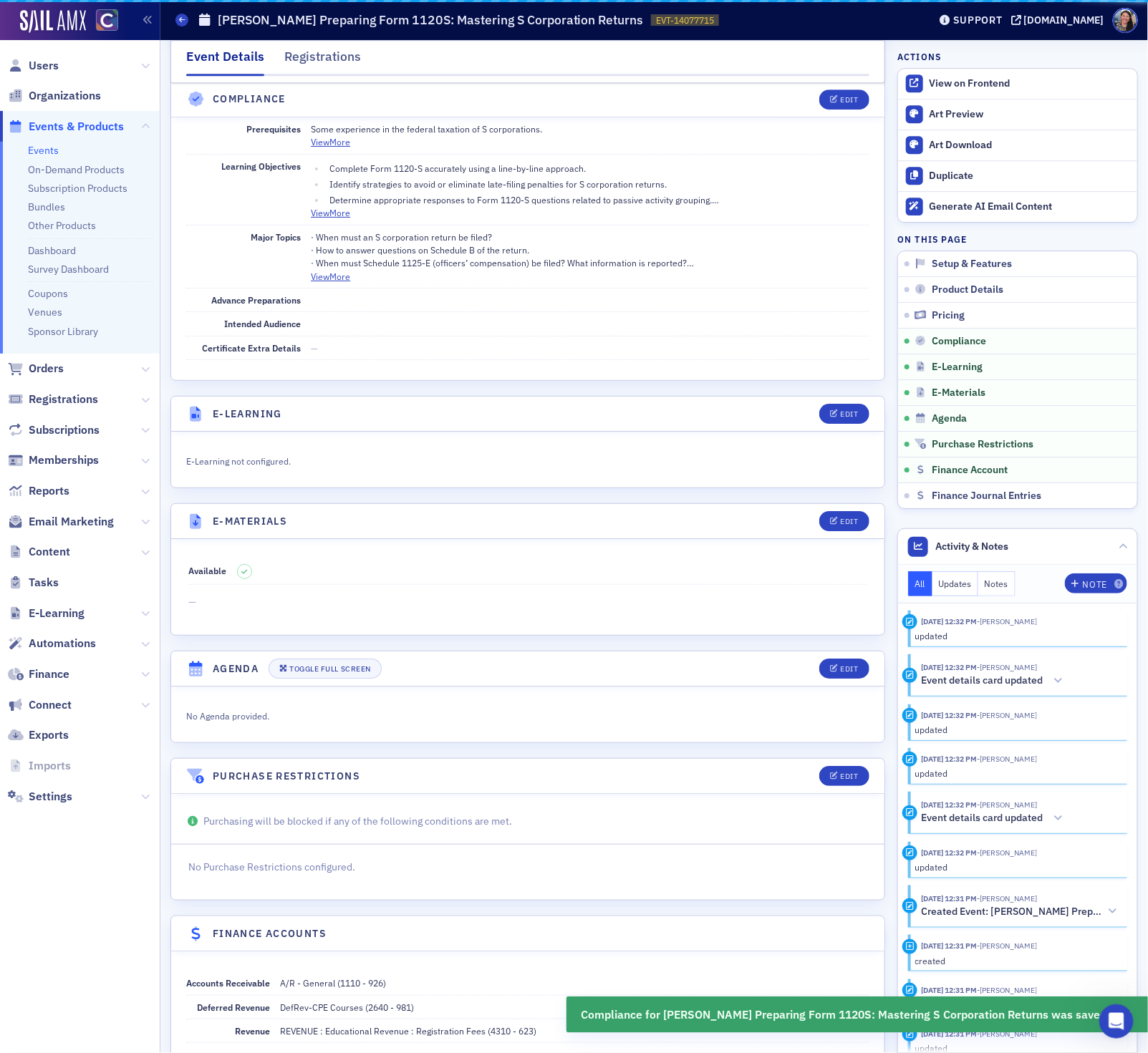
scroll to position [1792, 0]
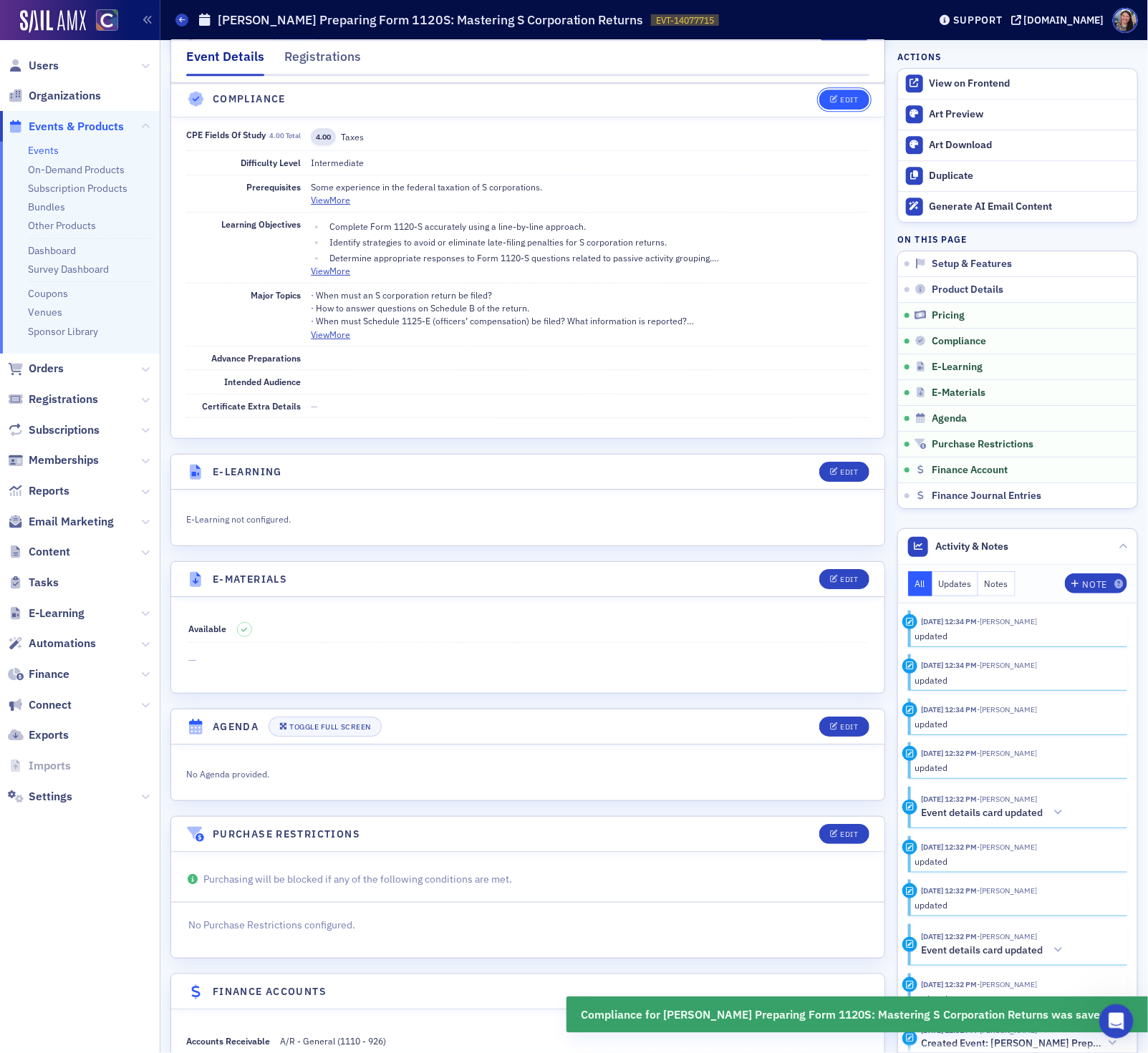
click at [835, 109] on button "Edit" at bounding box center [844, 99] width 50 height 20
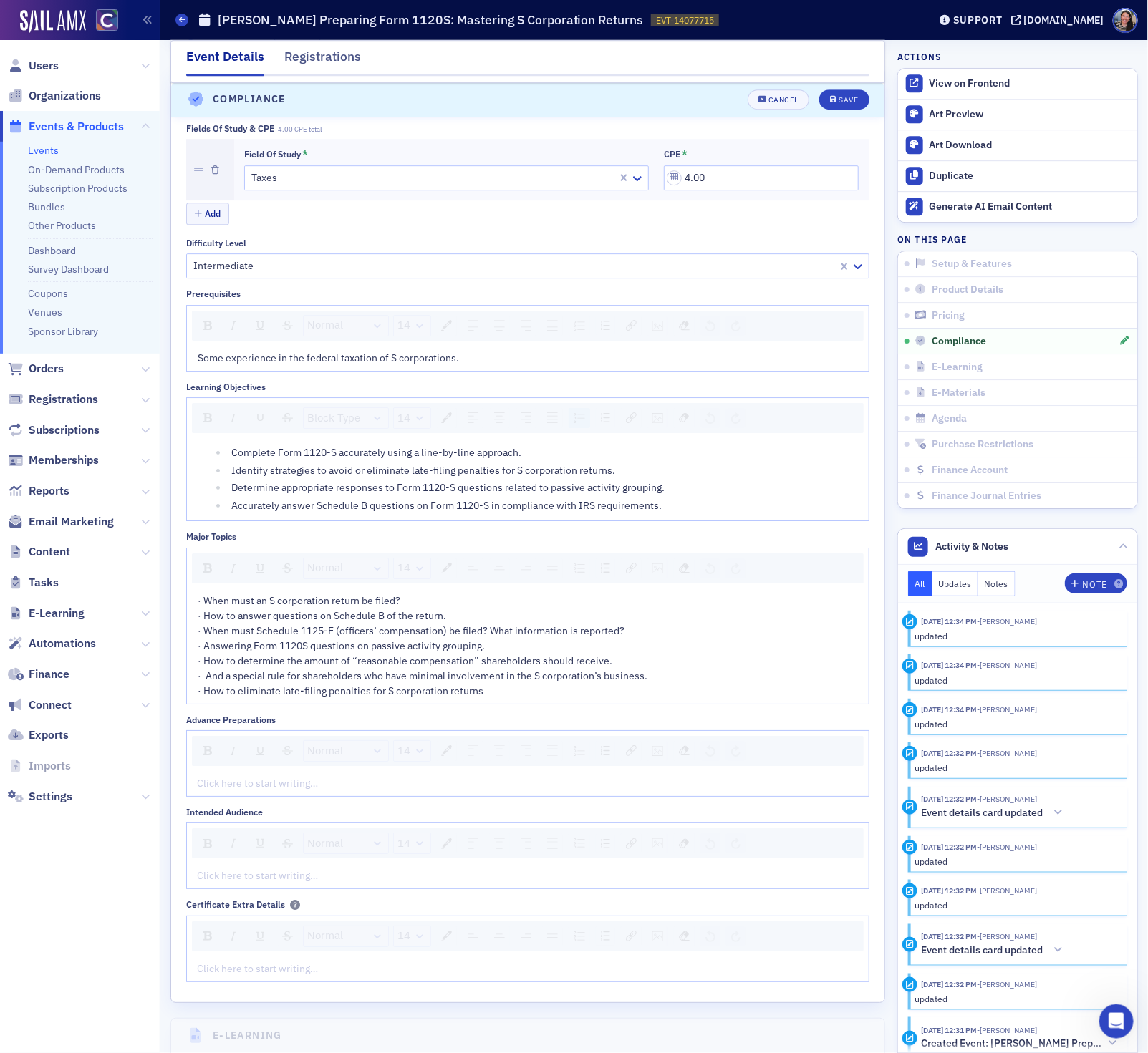
click at [299, 796] on div "Click here to start writing…" at bounding box center [528, 782] width 682 height 25
click at [339, 878] on div "Normal 14 Click here to start writing…" at bounding box center [527, 856] width 683 height 66
click at [326, 888] on div "Click here to start writing…" at bounding box center [528, 875] width 682 height 25
click at [853, 103] on div "Save" at bounding box center [847, 100] width 20 height 7
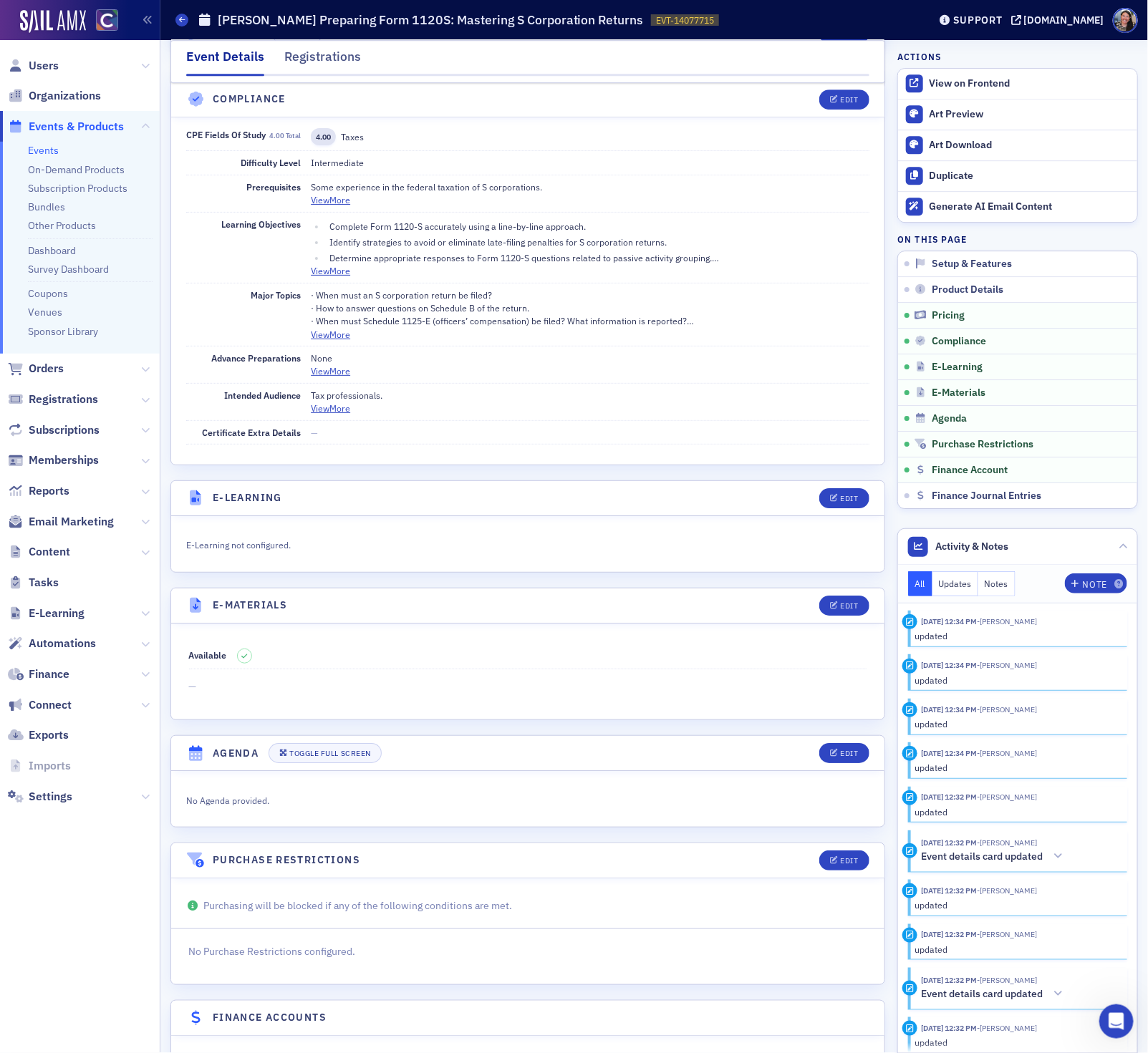
click at [43, 150] on link "Events" at bounding box center [43, 151] width 31 height 13
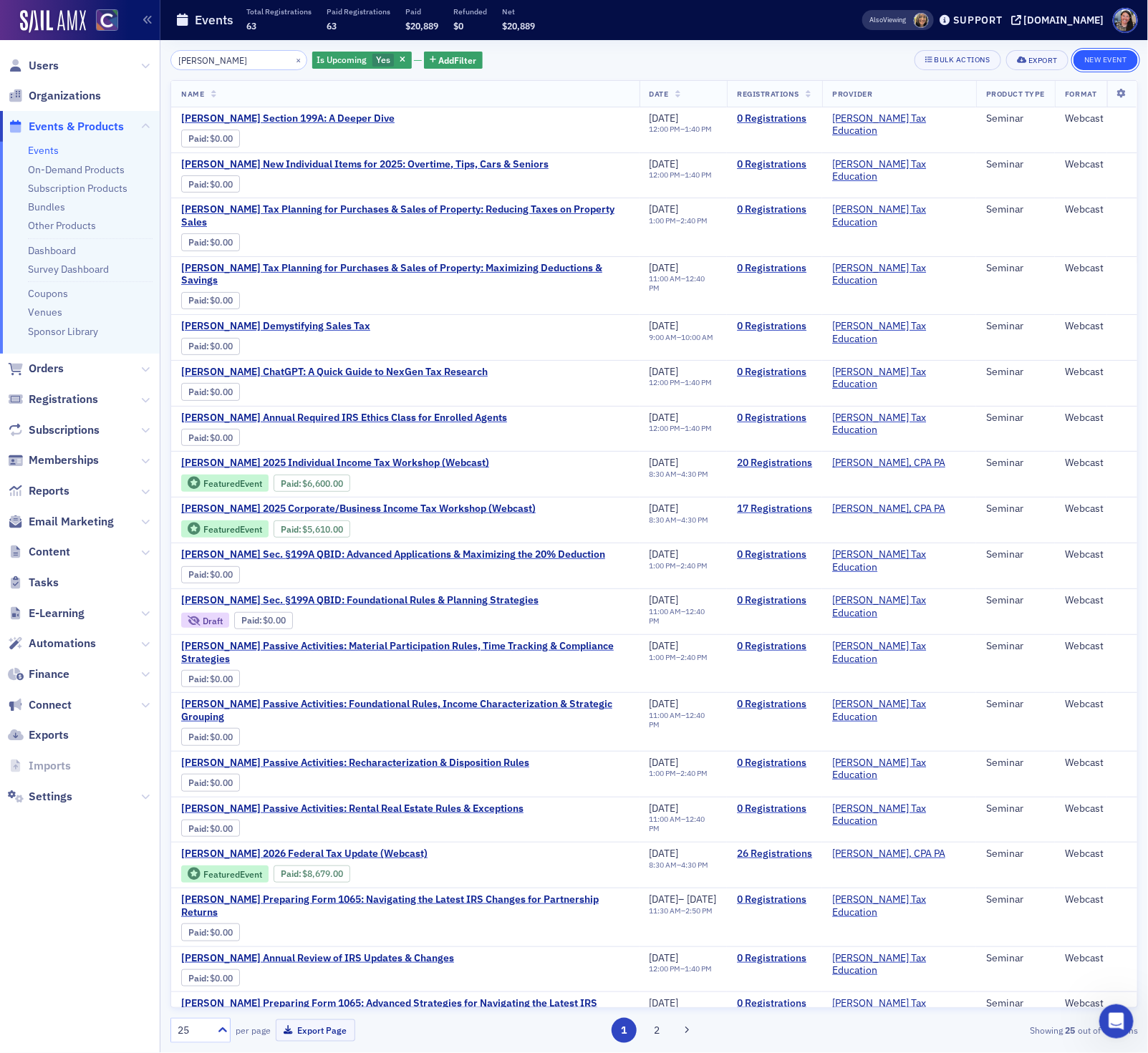
click at [1094, 64] on button "New Event" at bounding box center [1105, 60] width 65 height 20
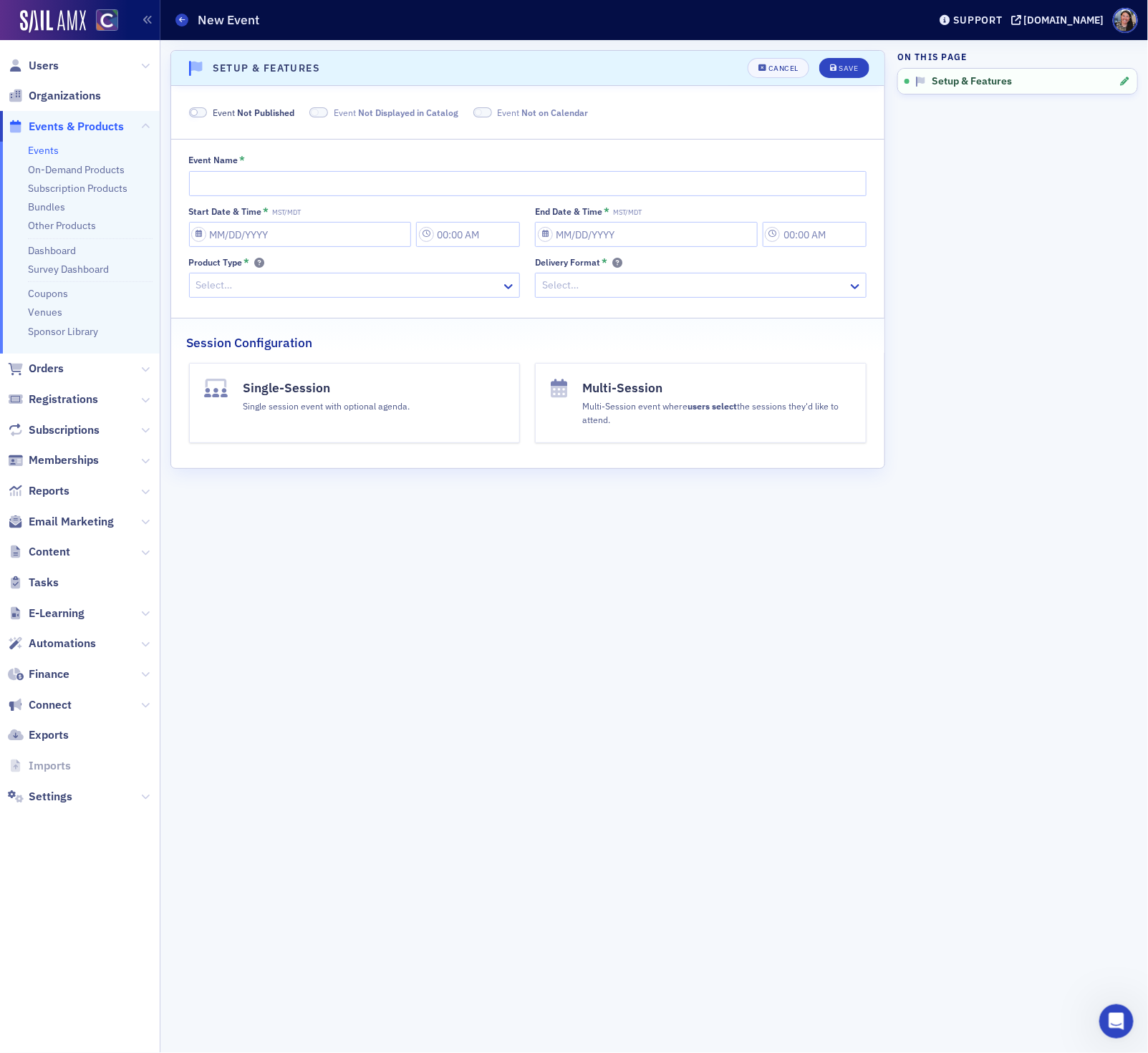
click at [456, 171] on div at bounding box center [528, 183] width 678 height 25
click at [454, 190] on input "Event Name *" at bounding box center [528, 183] width 678 height 25
paste input "Don Farmer's Preparing Form 1120S: Real-World Insights & Practical Tips for S C…"
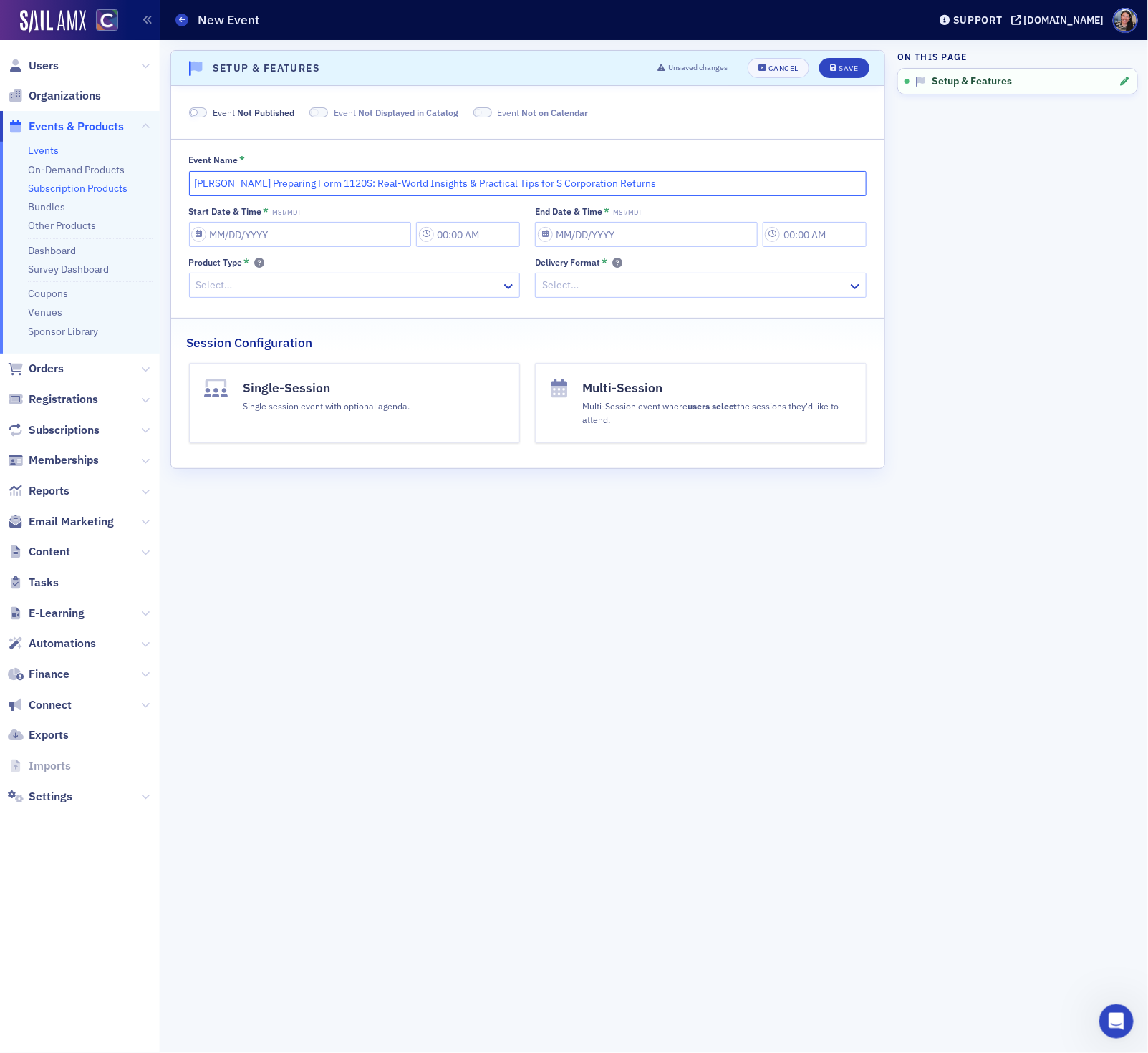
type input "Don Farmer's Preparing Form 1120S: Real-World Insights & Practical Tips for S C…"
click at [239, 234] on input "Start Date & Time * MST/MDT" at bounding box center [301, 234] width 223 height 25
select select "9"
select select "2025"
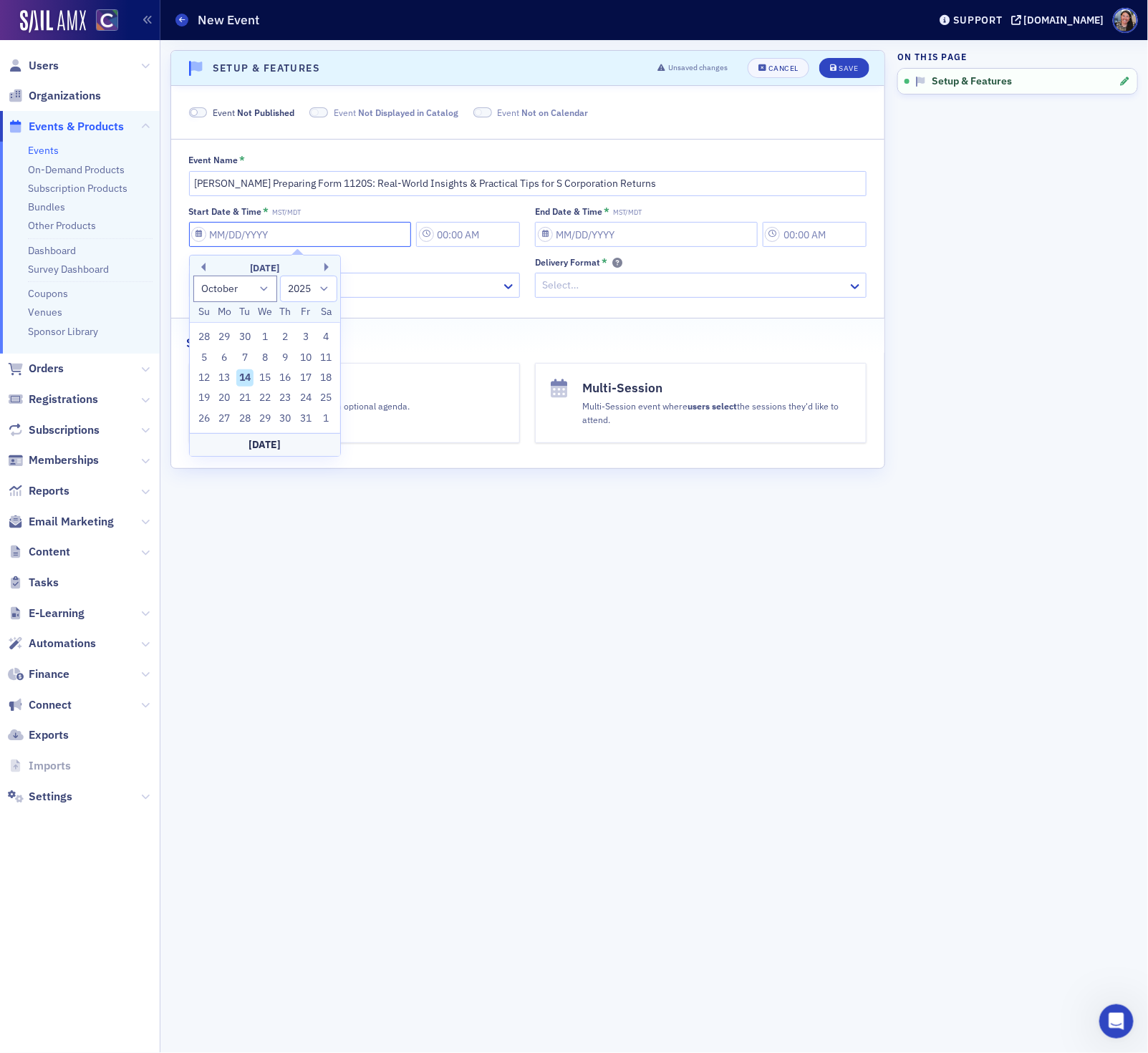
paste input "1/29/2026"
type input "1/29/2026"
type input "12:00 PM"
type input "01/29/2026"
type input "1:00 PM"
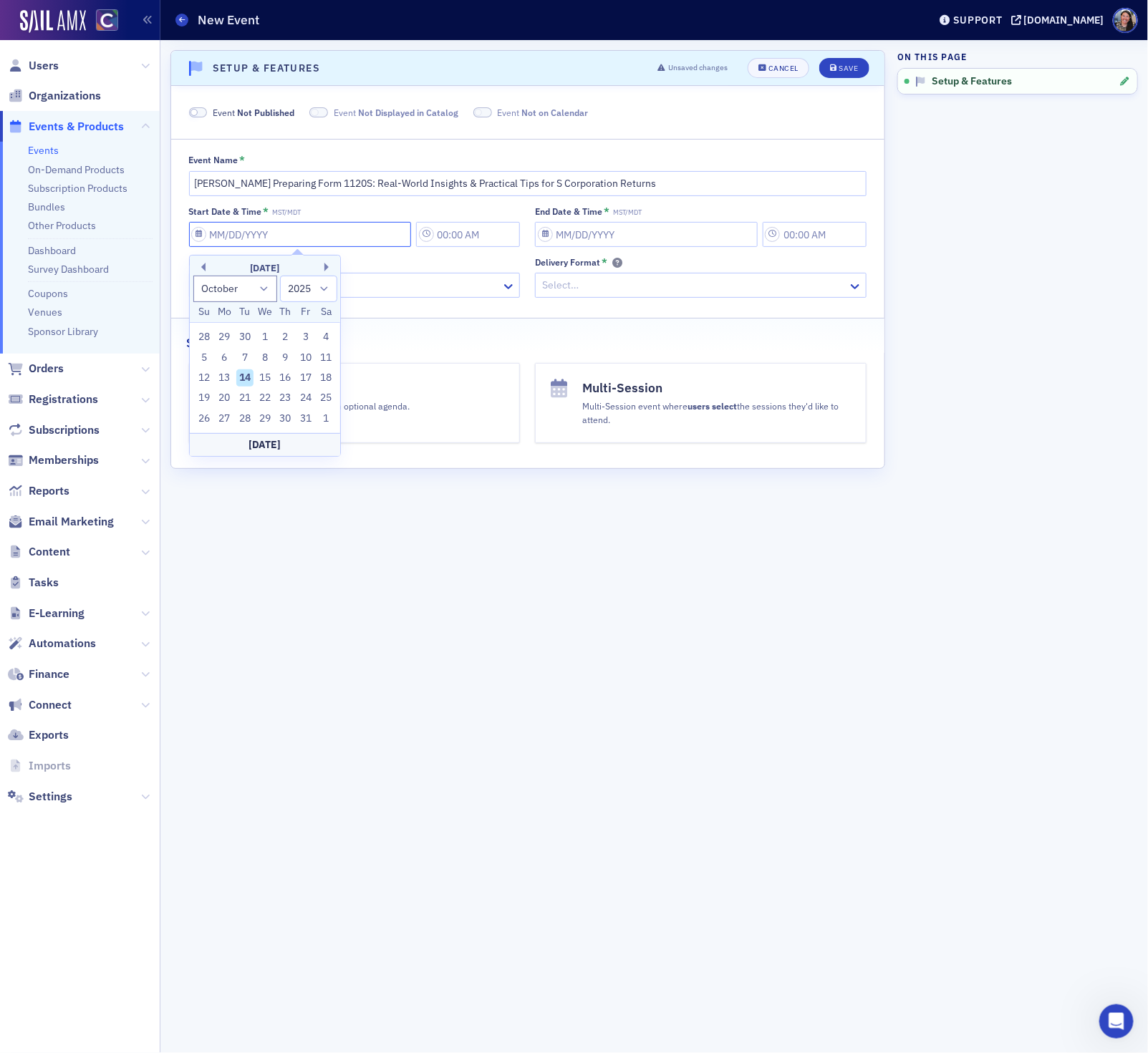
select select "0"
select select "2026"
type input "01/29/2026"
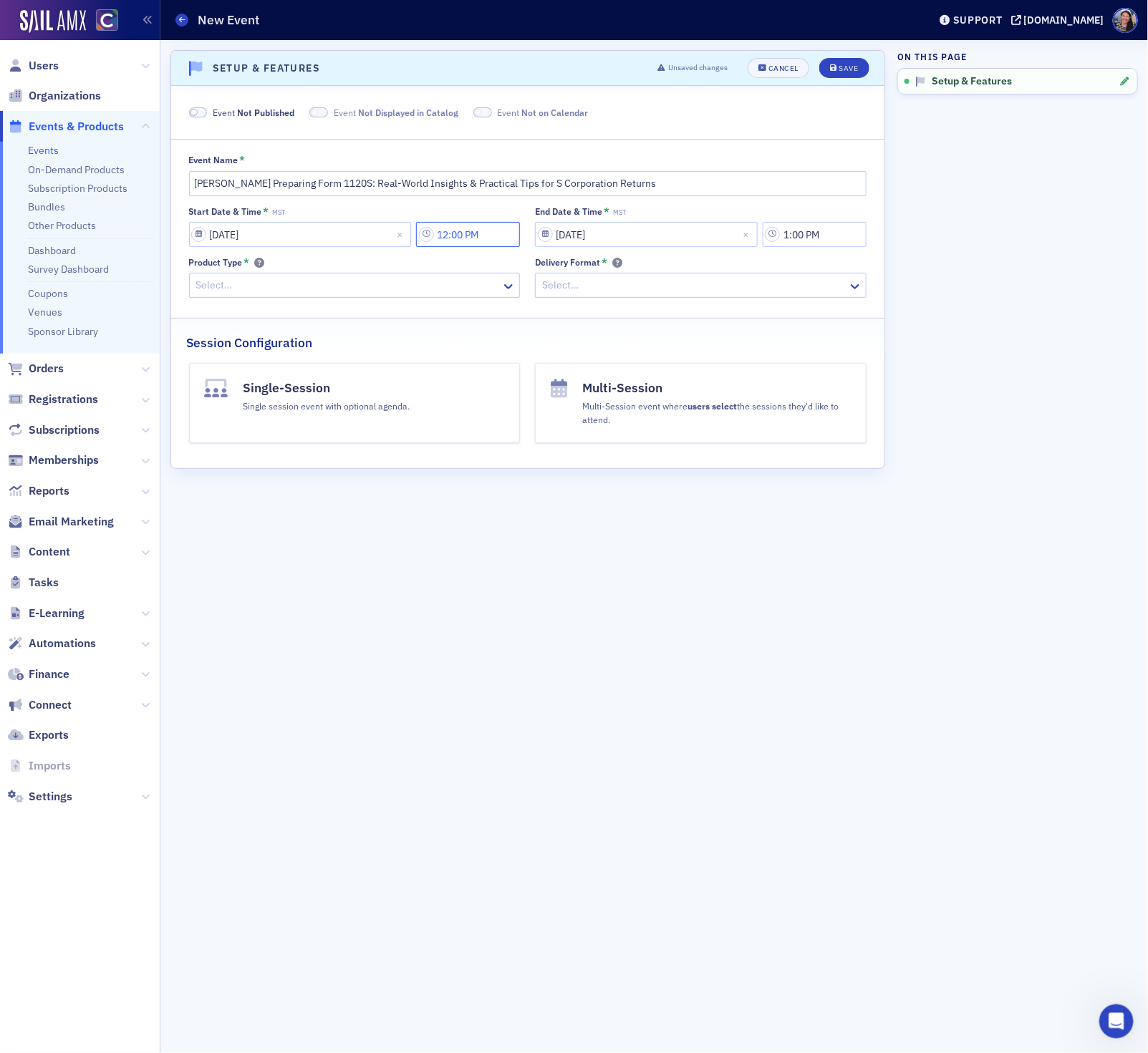
click at [516, 240] on input "12:00 PM" at bounding box center [467, 234] width 104 height 25
drag, startPoint x: 512, startPoint y: 239, endPoint x: 362, endPoint y: 239, distance: 150.0
click at [363, 239] on div "01/29/2026 12:00 PM" at bounding box center [355, 234] width 331 height 25
type input "11:30 AM"
select select "2026"
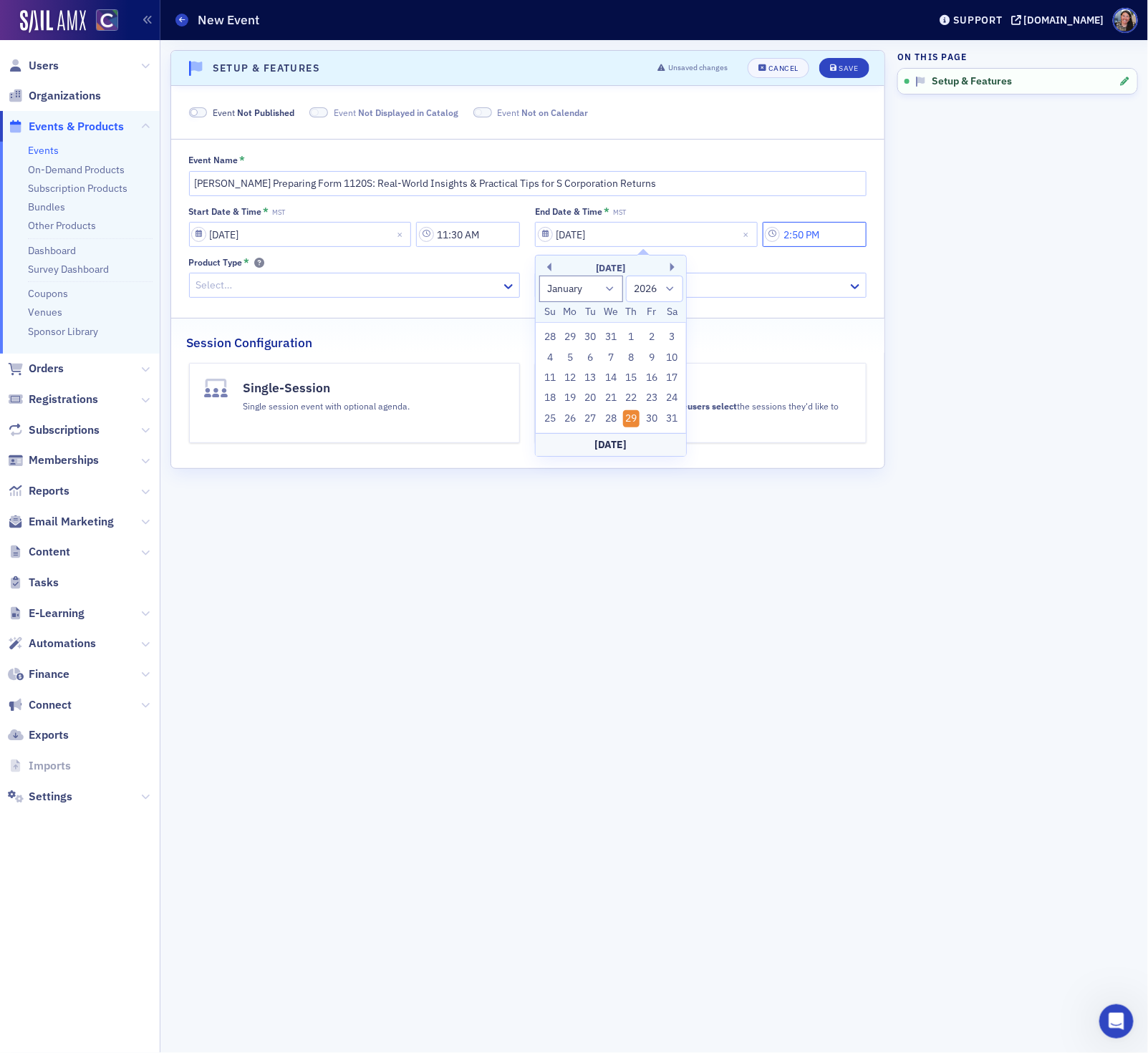
type input "2:50 PM"
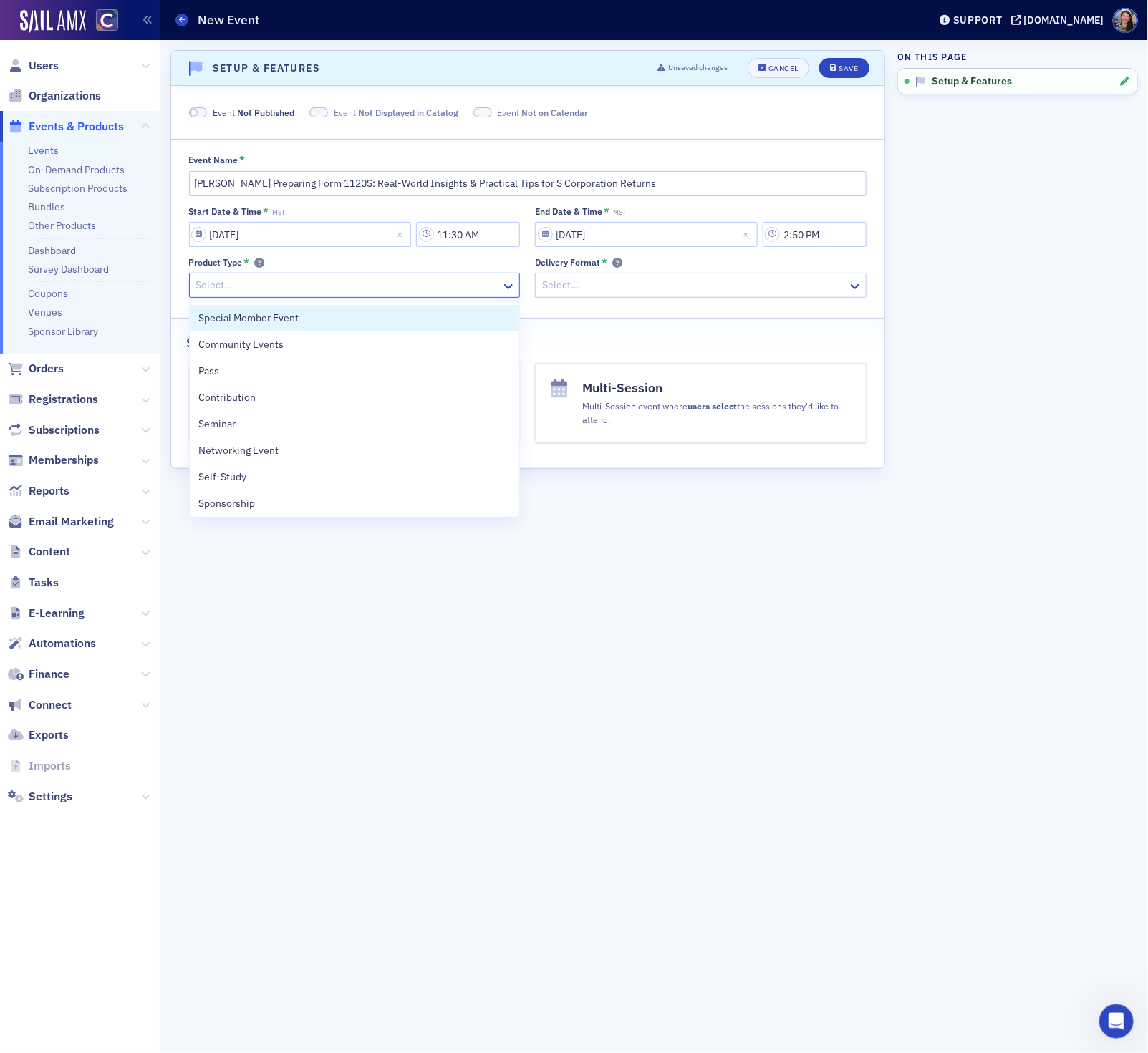
click at [289, 289] on div at bounding box center [347, 285] width 305 height 18
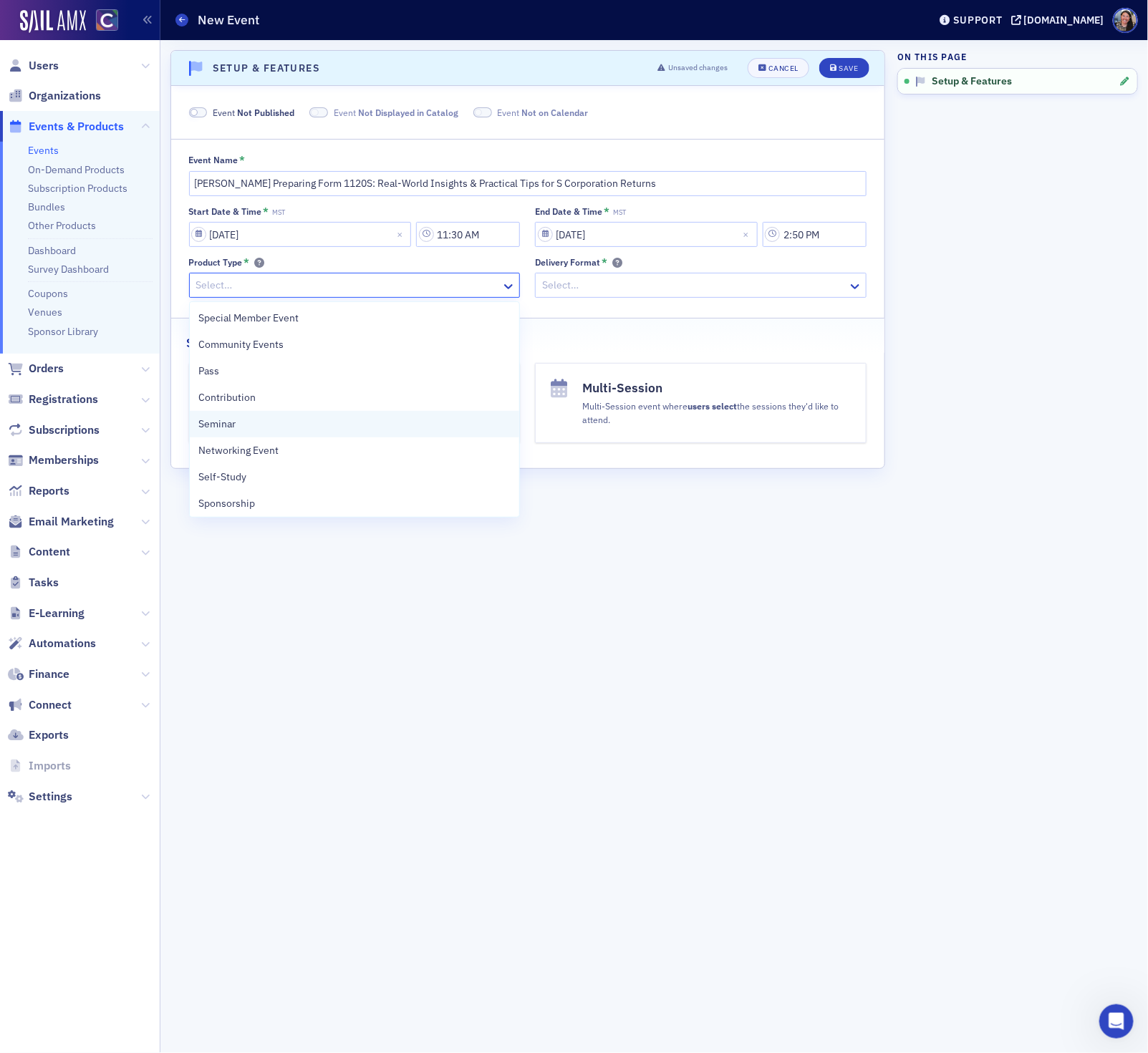
click at [277, 430] on div "Seminar" at bounding box center [355, 424] width 313 height 15
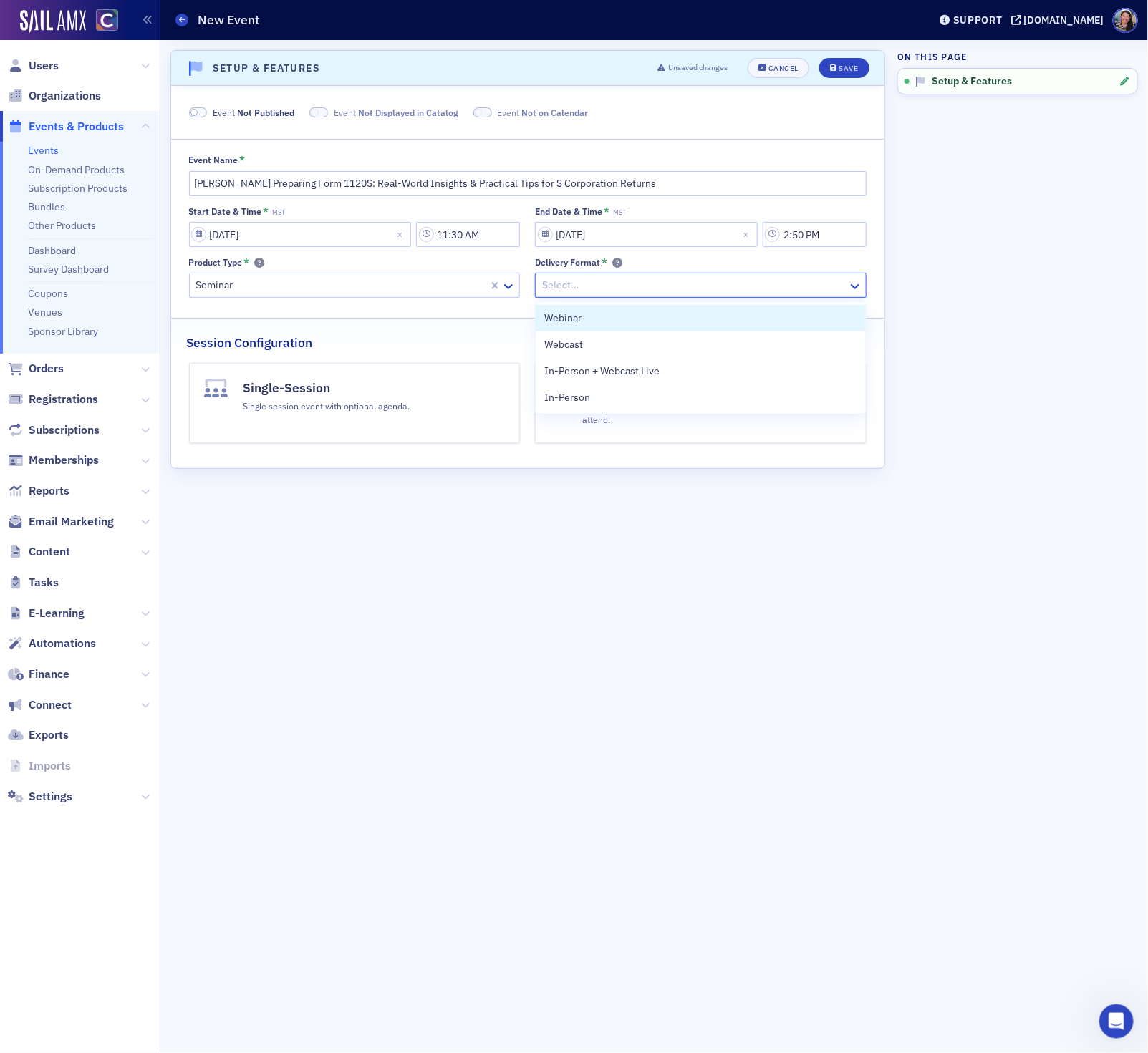
click at [574, 287] on div at bounding box center [693, 285] width 305 height 18
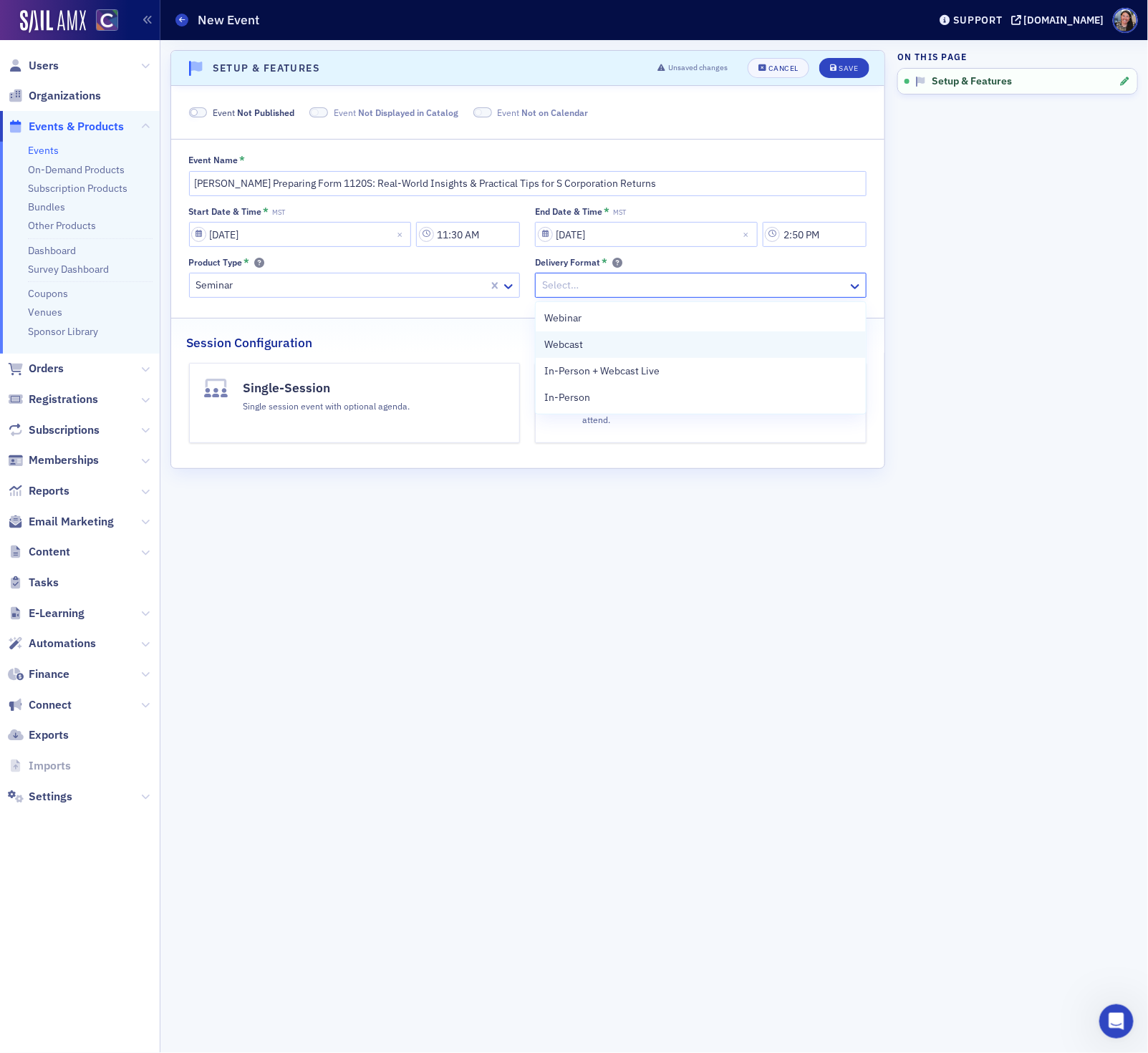
click at [574, 339] on span "Webcast" at bounding box center [563, 344] width 38 height 15
click at [417, 412] on button "Single-Session Single session event with optional agenda." at bounding box center [355, 403] width 331 height 80
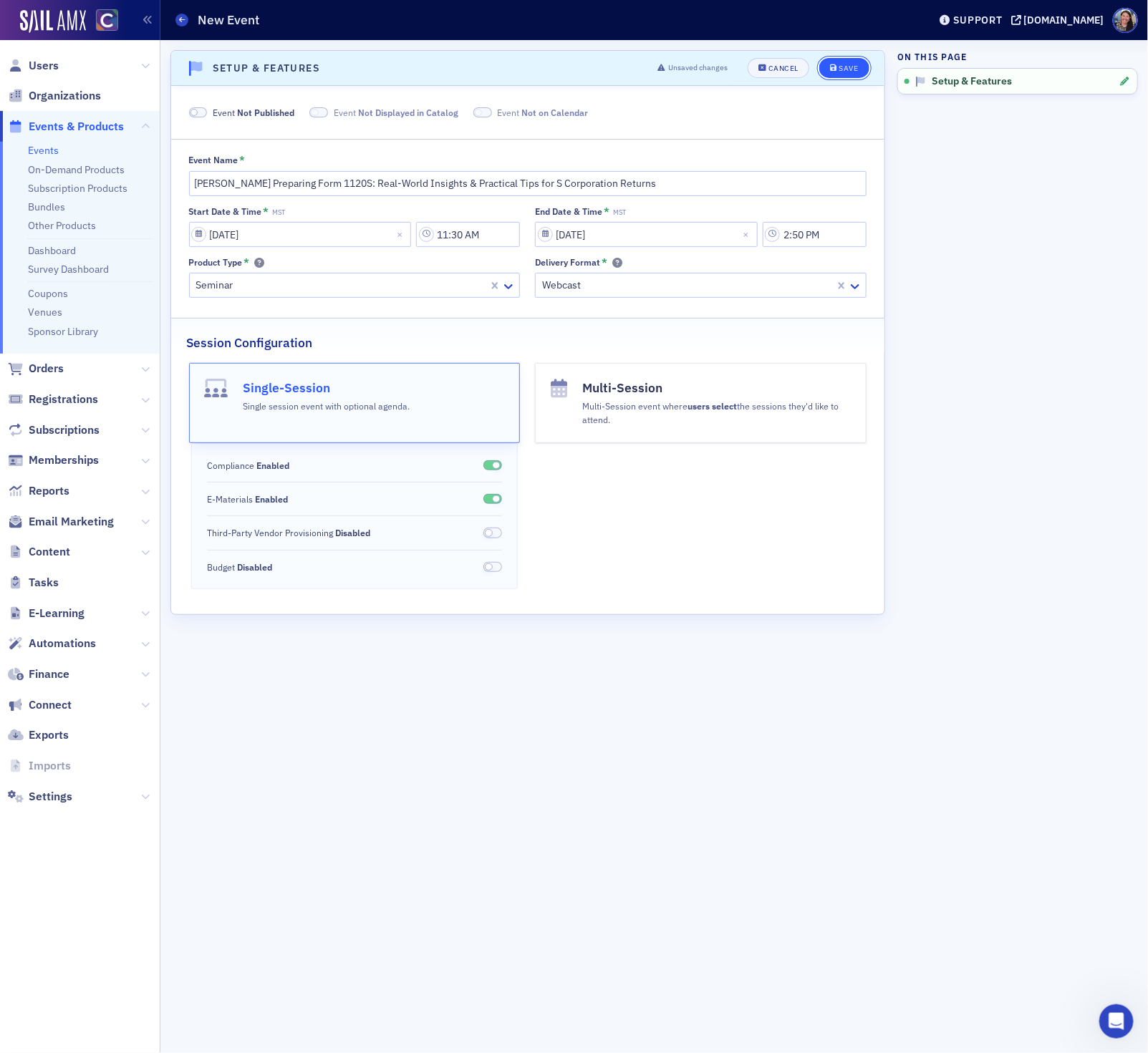
click at [845, 61] on button "Save" at bounding box center [844, 67] width 50 height 20
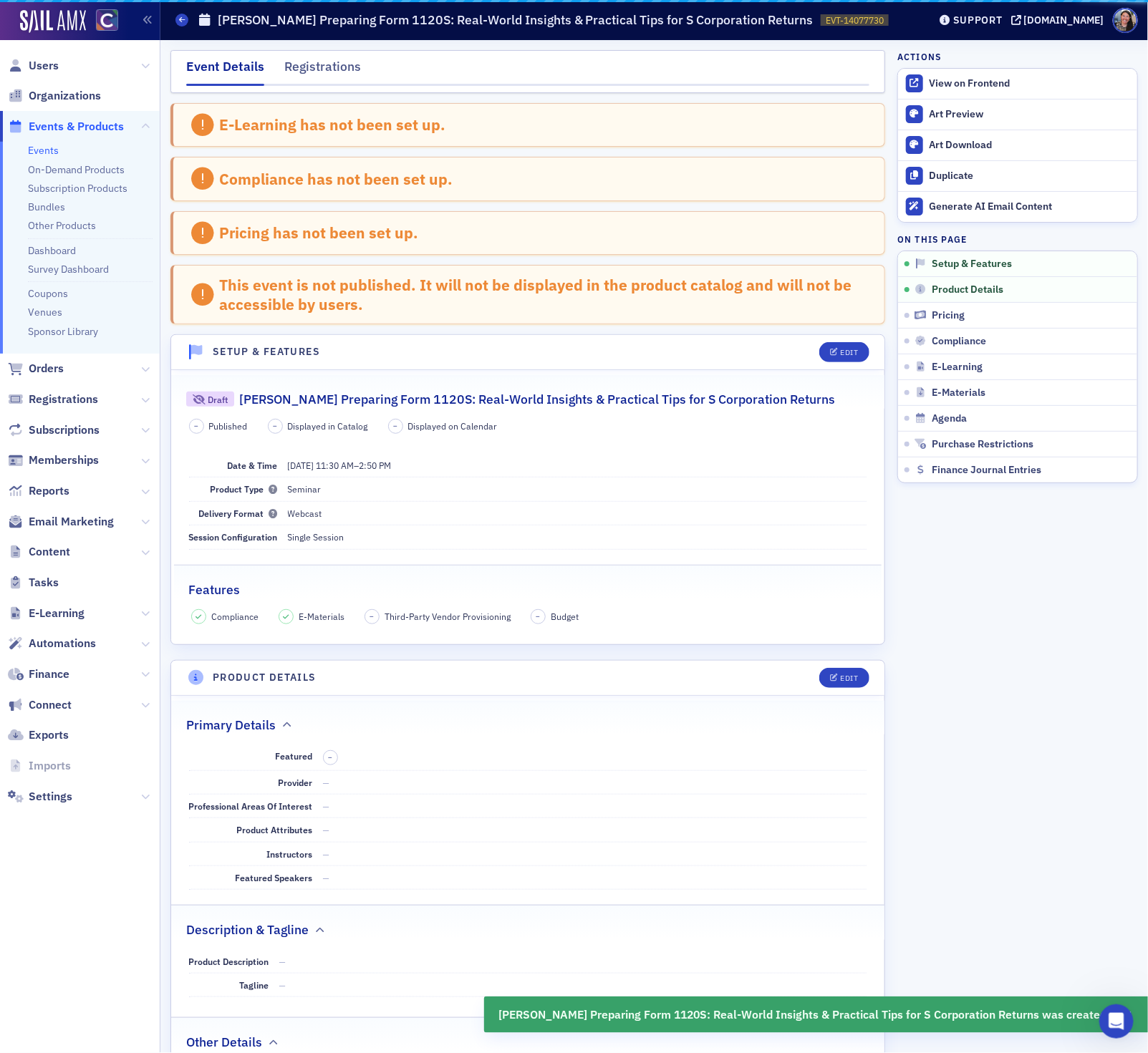
scroll to position [290, 0]
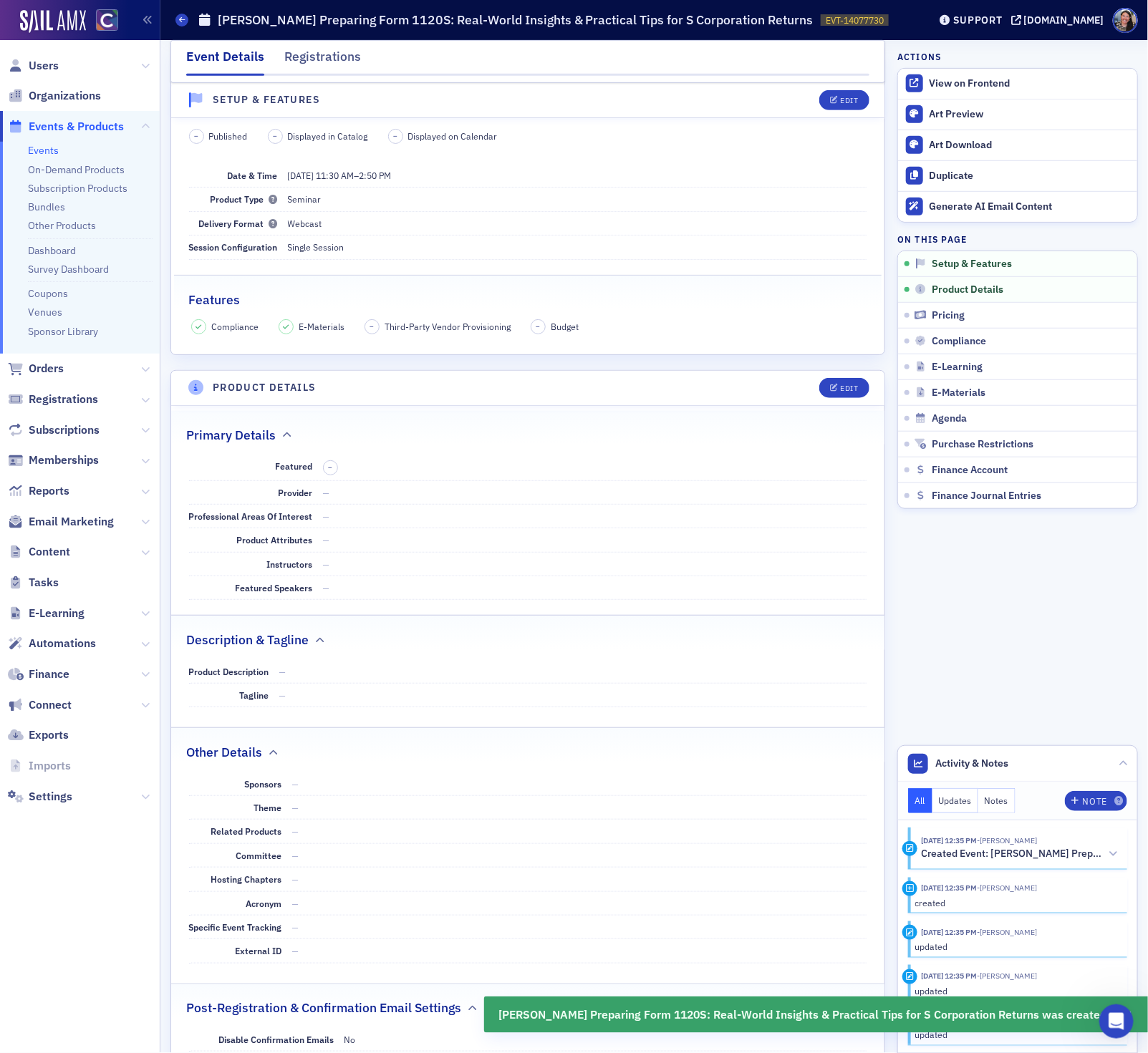
click at [834, 380] on header "Product Details Edit" at bounding box center [528, 388] width 714 height 35
click at [834, 390] on icon "button" at bounding box center [833, 388] width 8 height 7
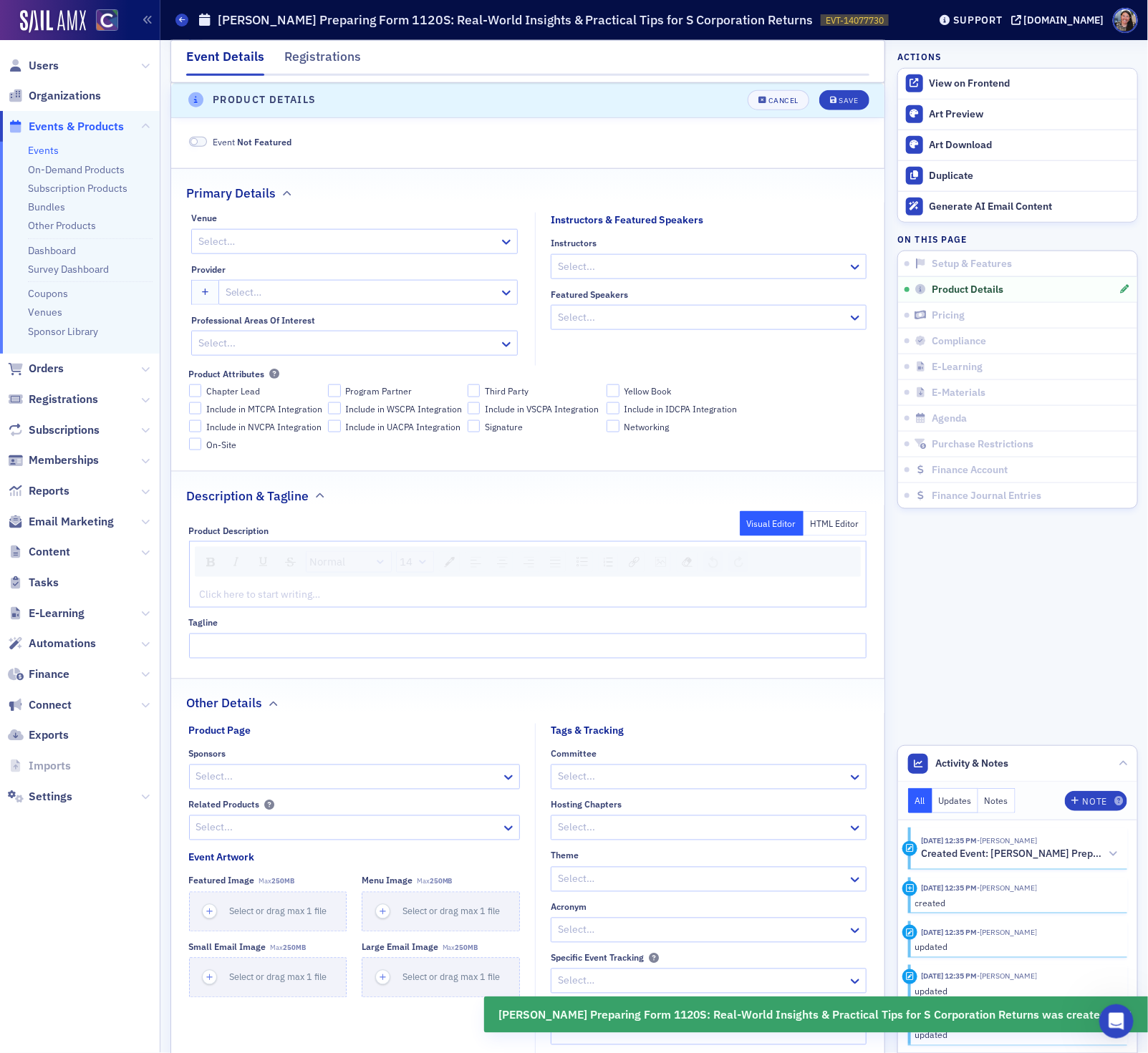
scroll to position [582, 0]
click at [382, 248] on div at bounding box center [346, 239] width 301 height 18
type input "webcast"
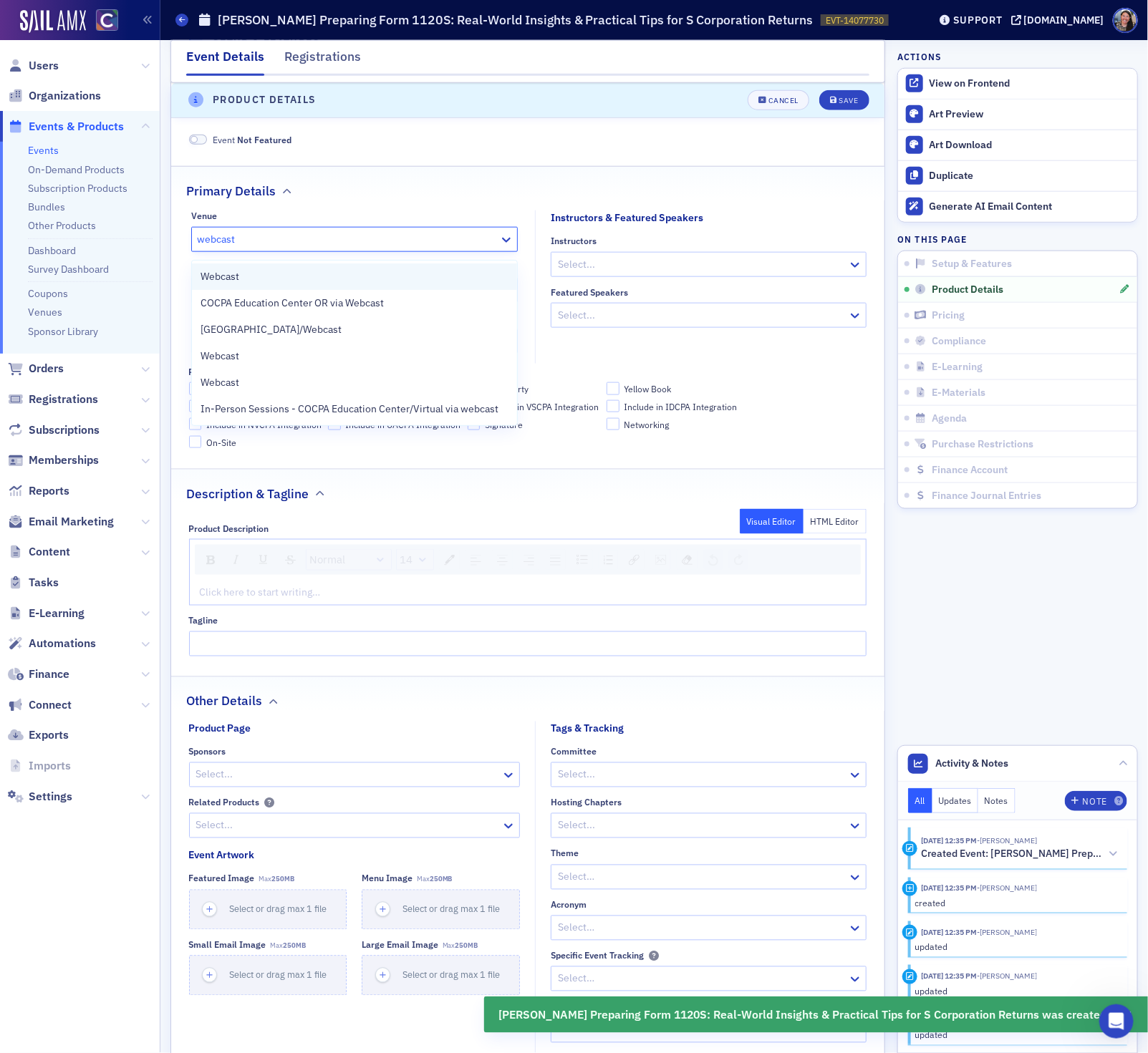
click at [368, 274] on div "Webcast" at bounding box center [354, 276] width 308 height 15
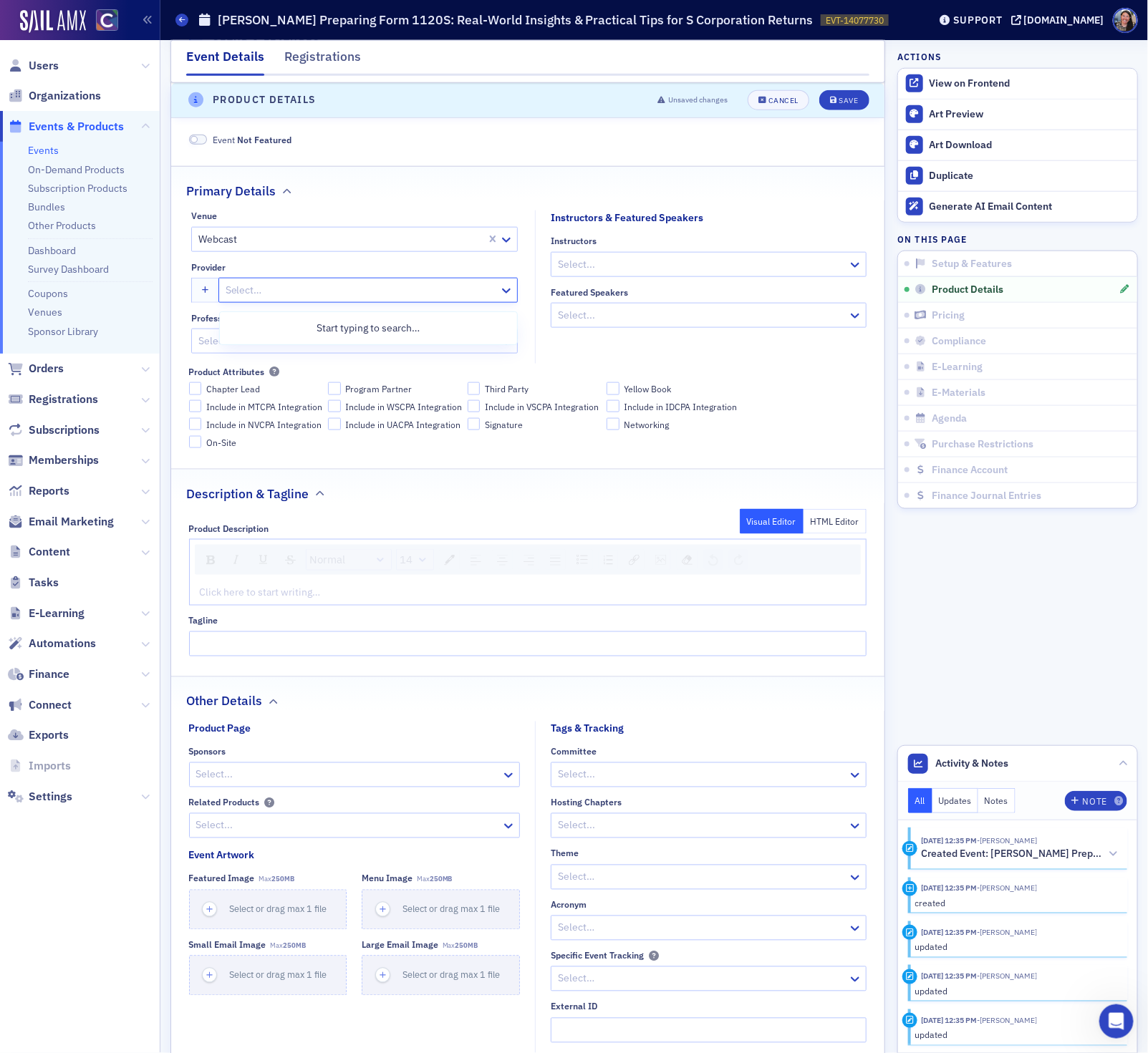
click at [330, 298] on div at bounding box center [361, 289] width 273 height 18
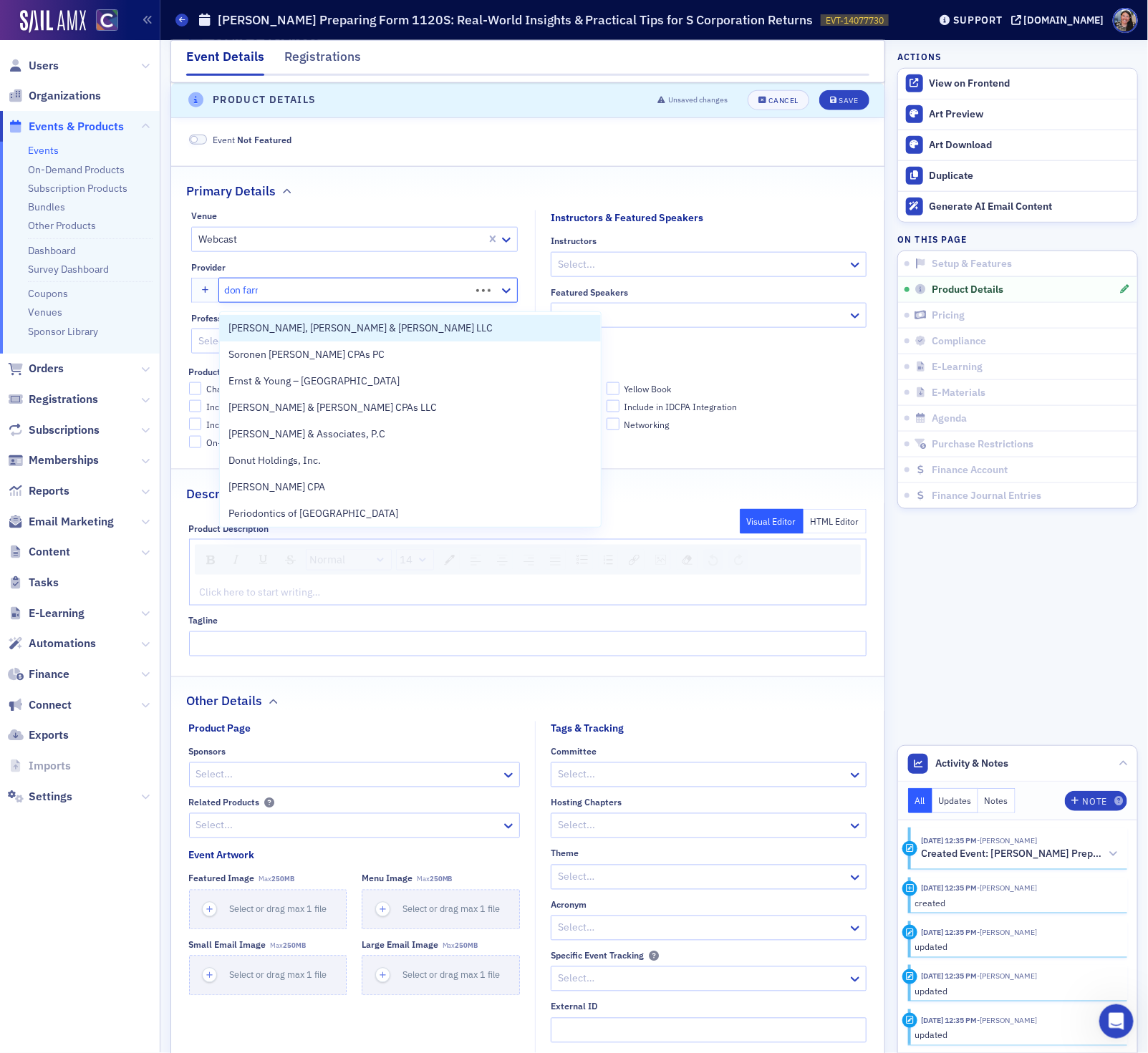
type input "don farmer"
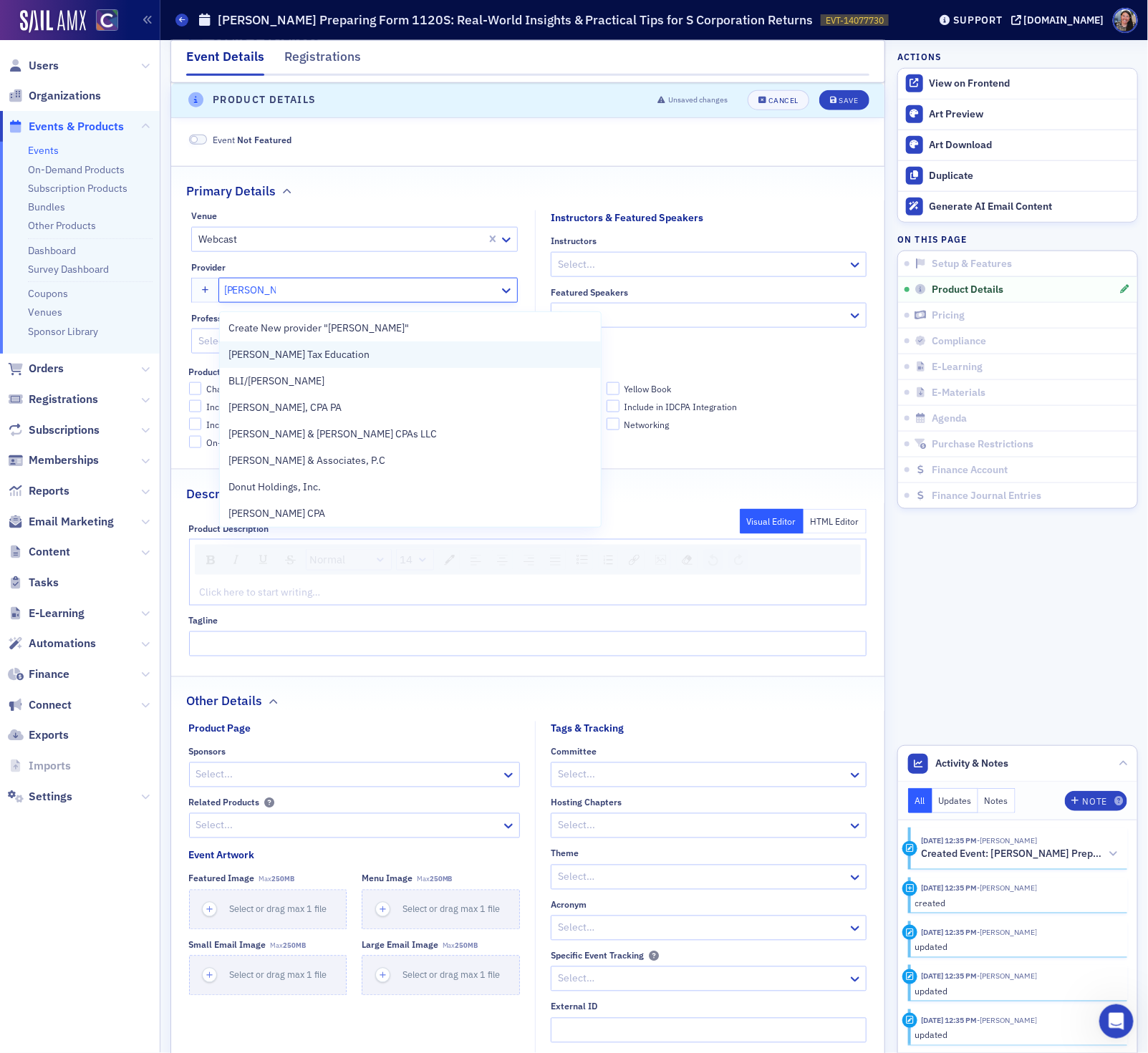
click at [327, 347] on span "Don Farmer Tax Education" at bounding box center [299, 355] width 141 height 15
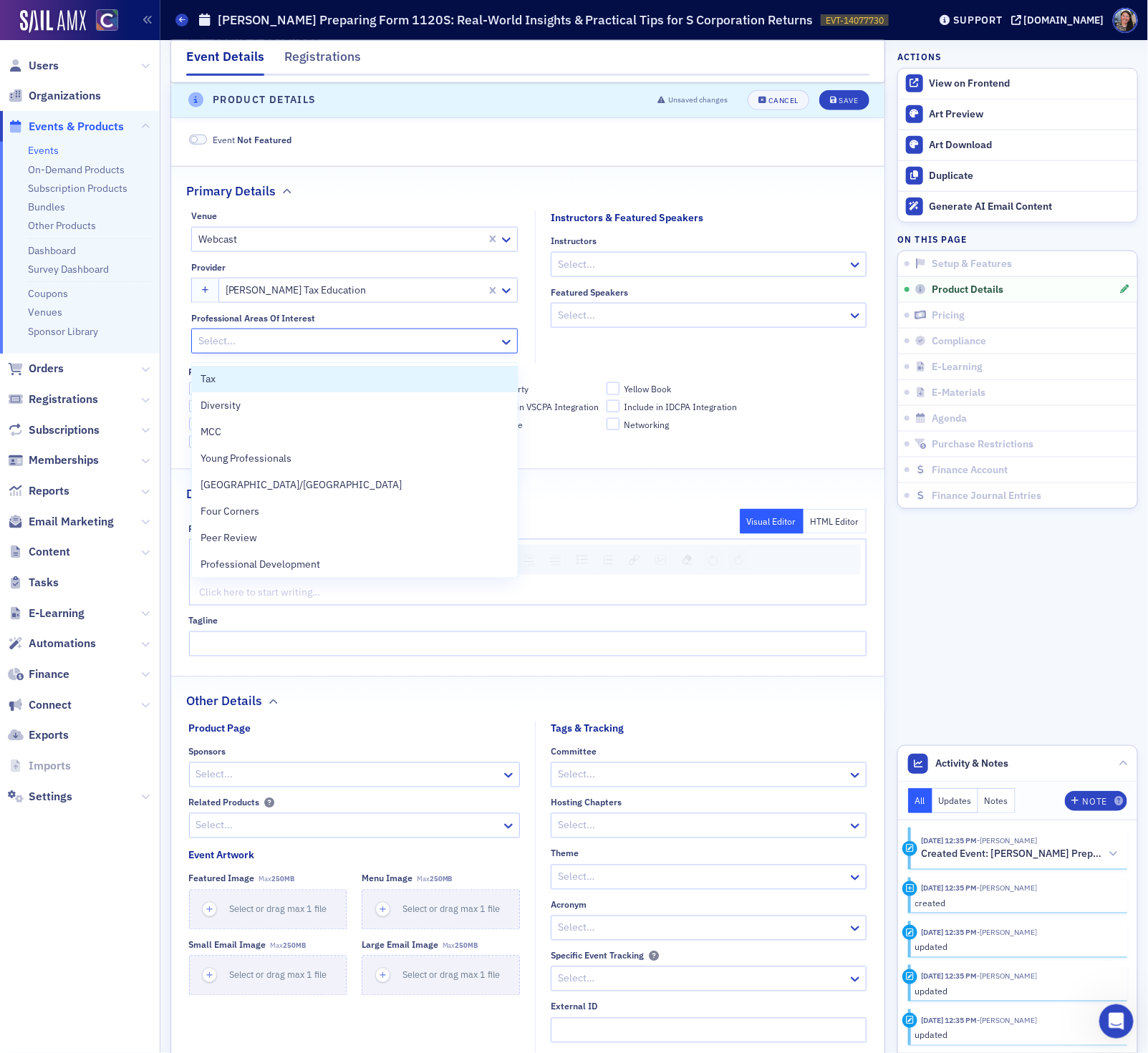
click at [316, 350] on div at bounding box center [346, 341] width 301 height 18
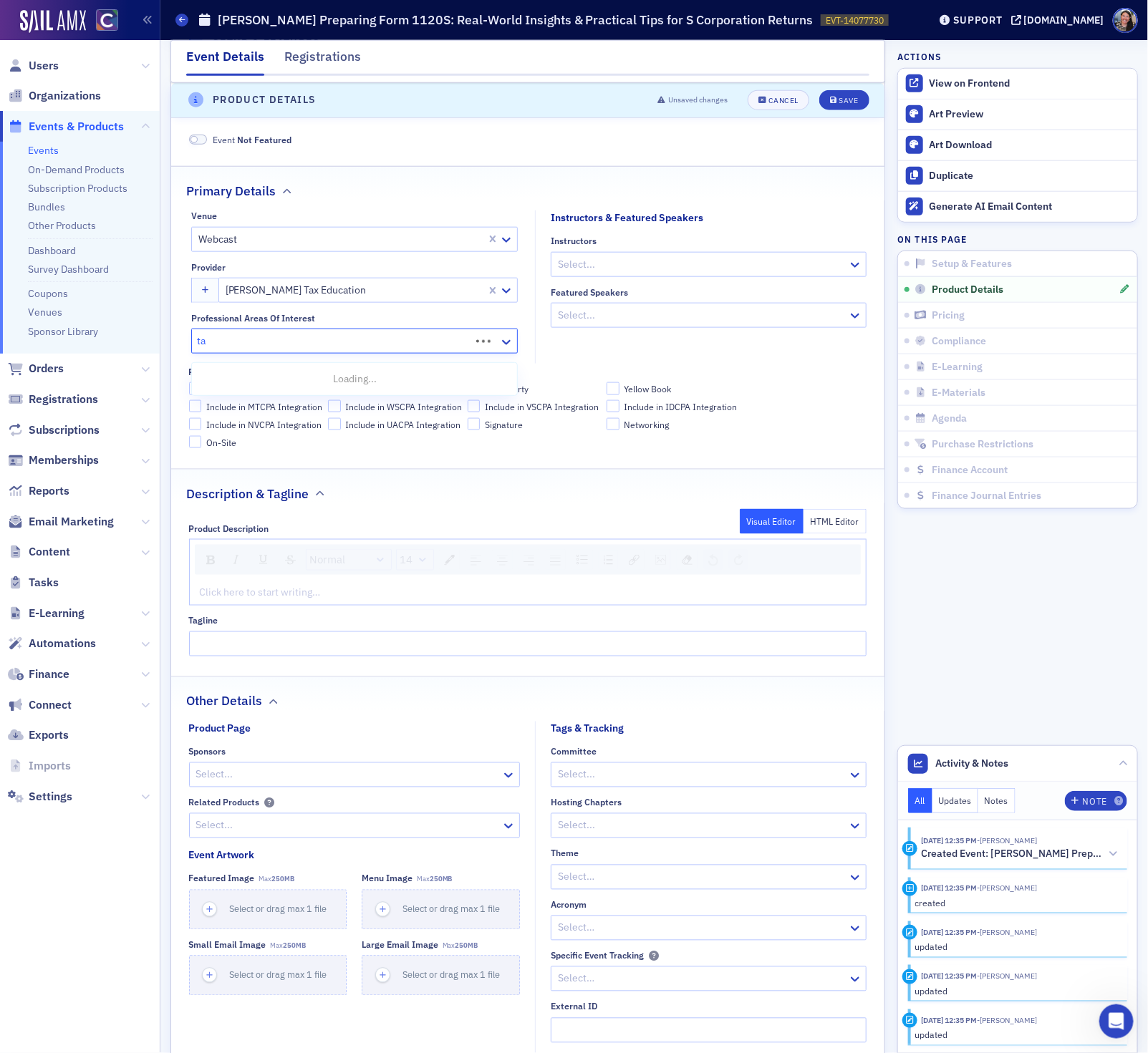
type input "tax"
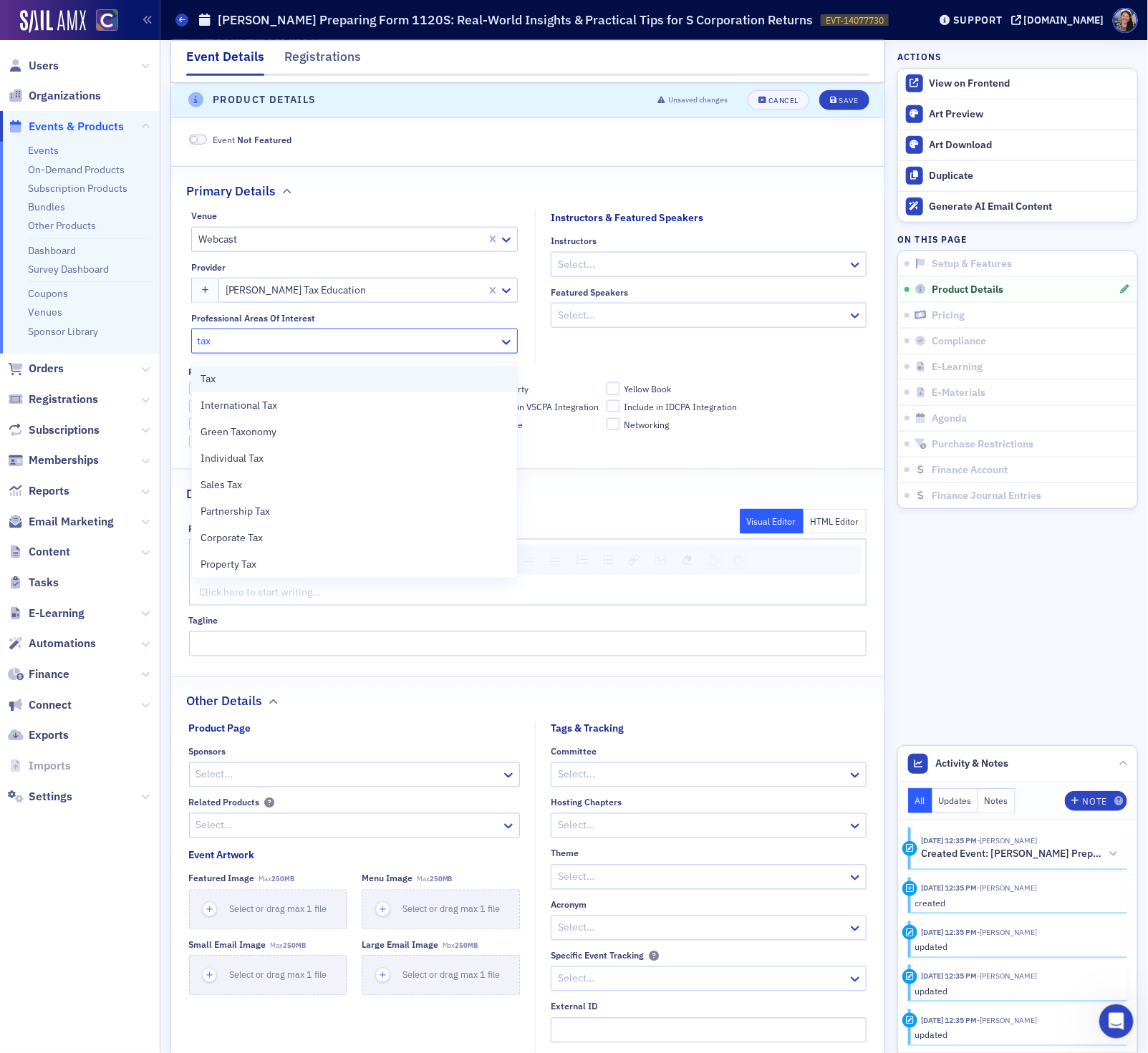
click at [317, 378] on div "Tax" at bounding box center [354, 379] width 308 height 15
click at [696, 272] on div at bounding box center [701, 264] width 290 height 18
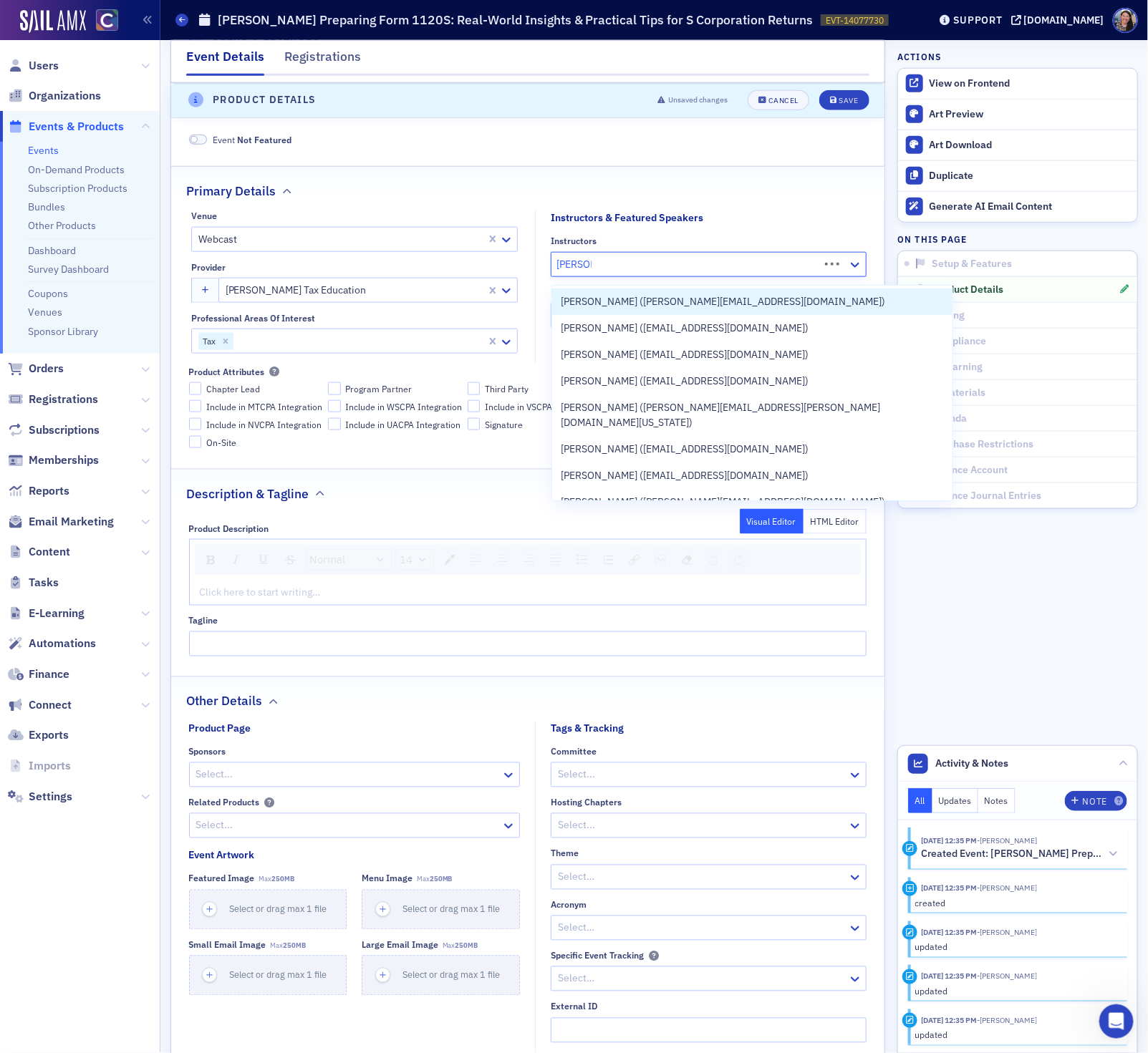
type input "george k"
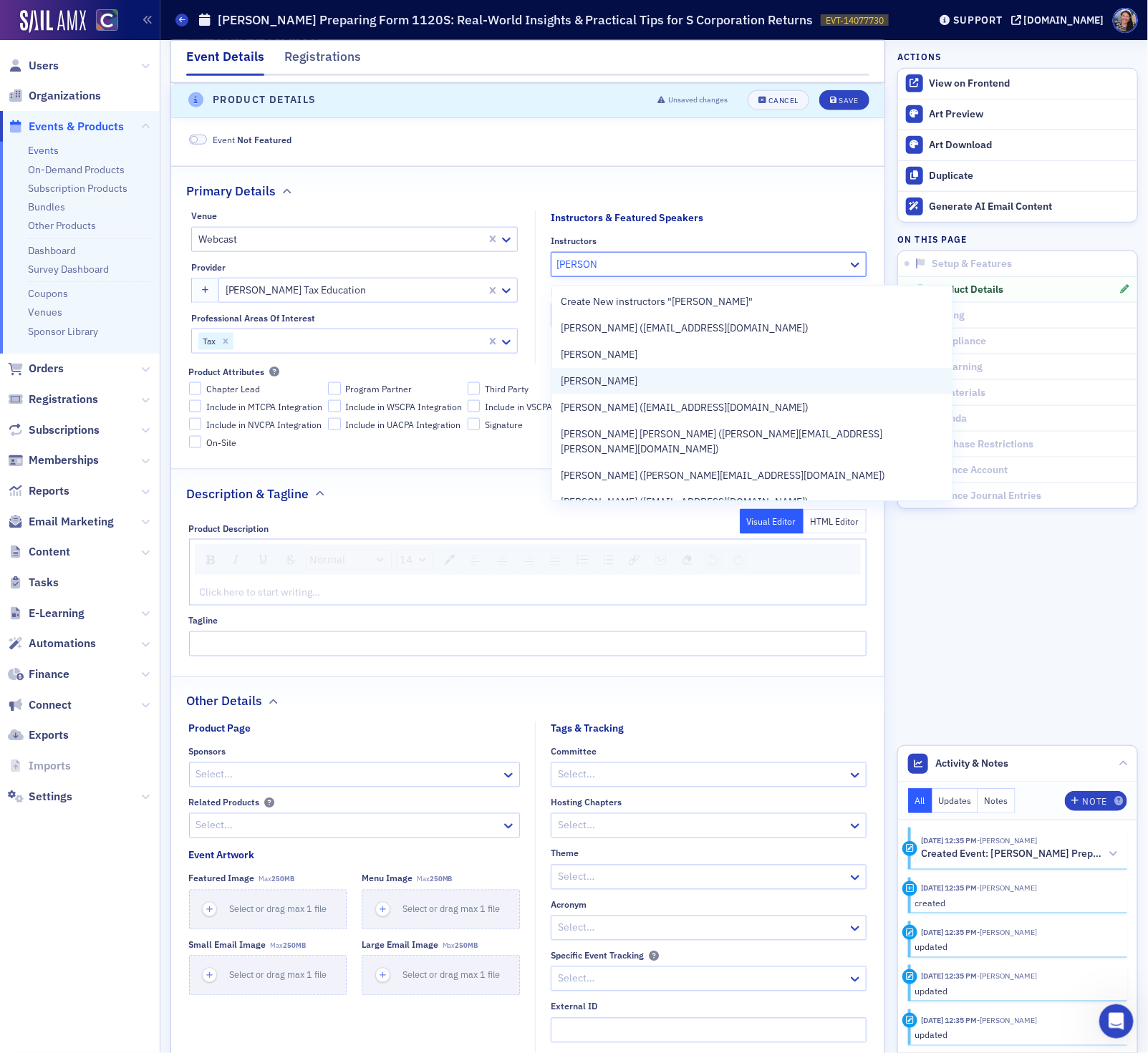
click at [689, 379] on div "George Koutelleris" at bounding box center [752, 381] width 383 height 15
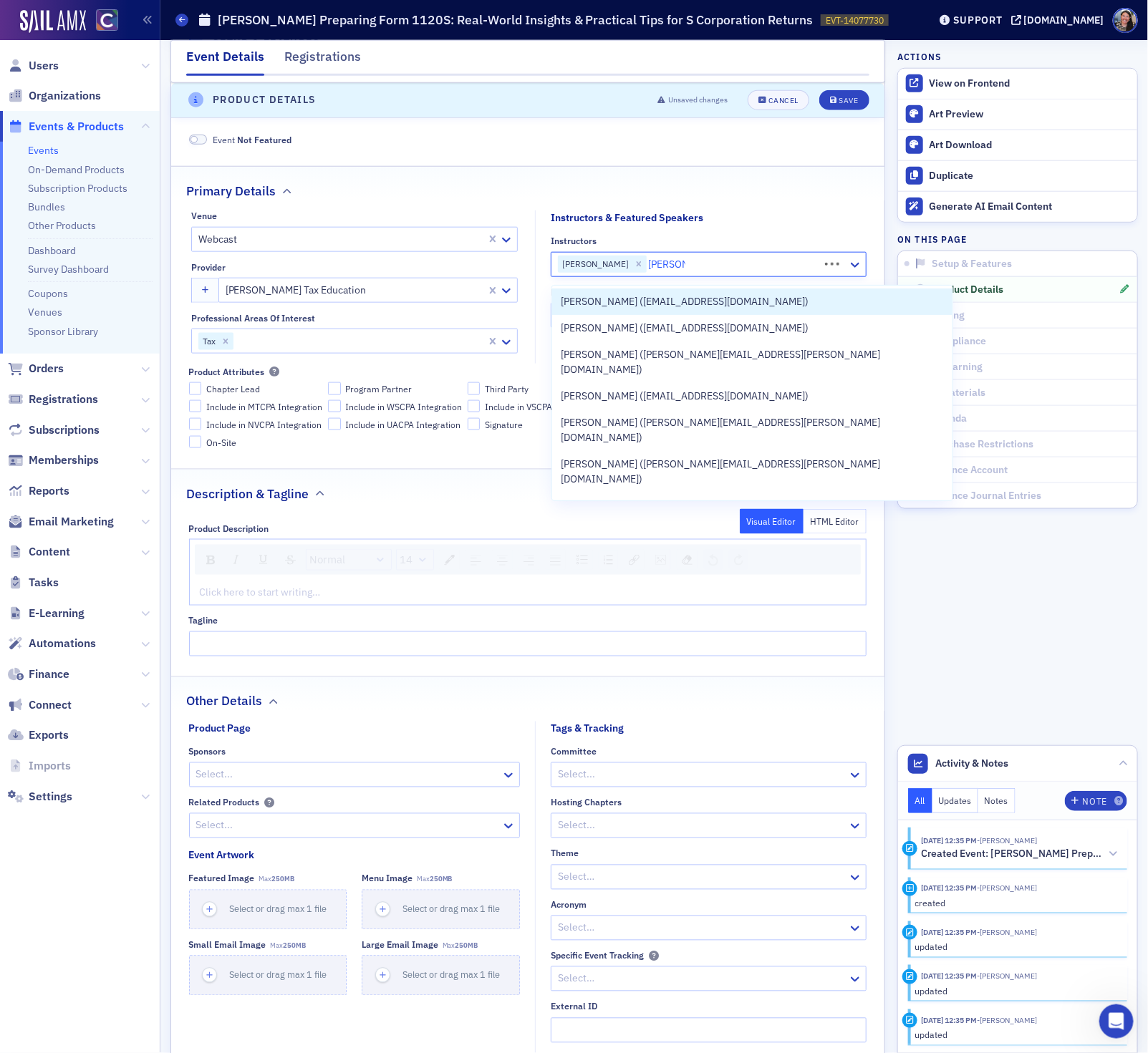
type input "greg white"
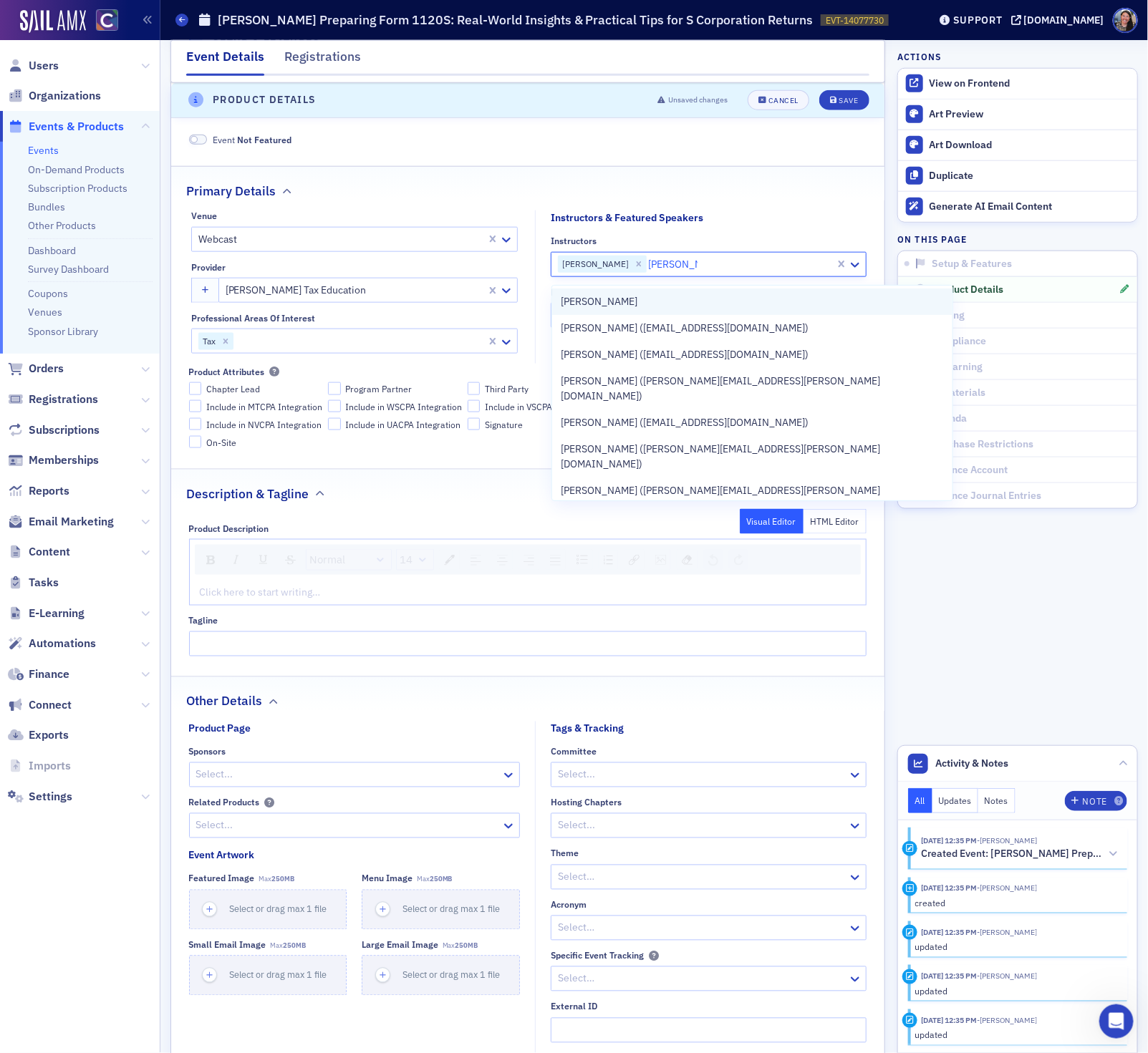
click at [637, 301] on div "Greg White" at bounding box center [752, 301] width 383 height 15
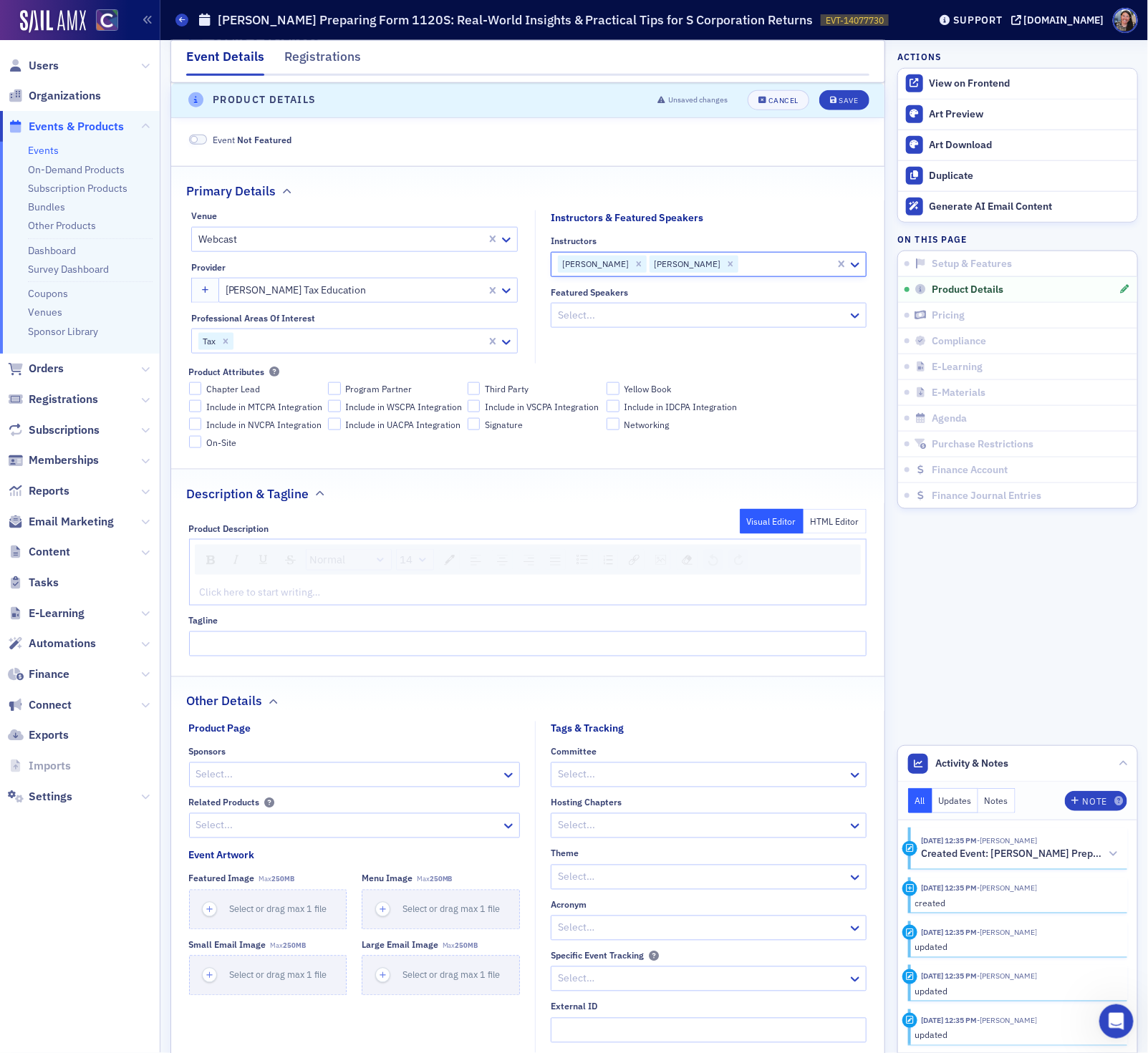
click at [390, 593] on div "rdw-editor" at bounding box center [528, 592] width 655 height 15
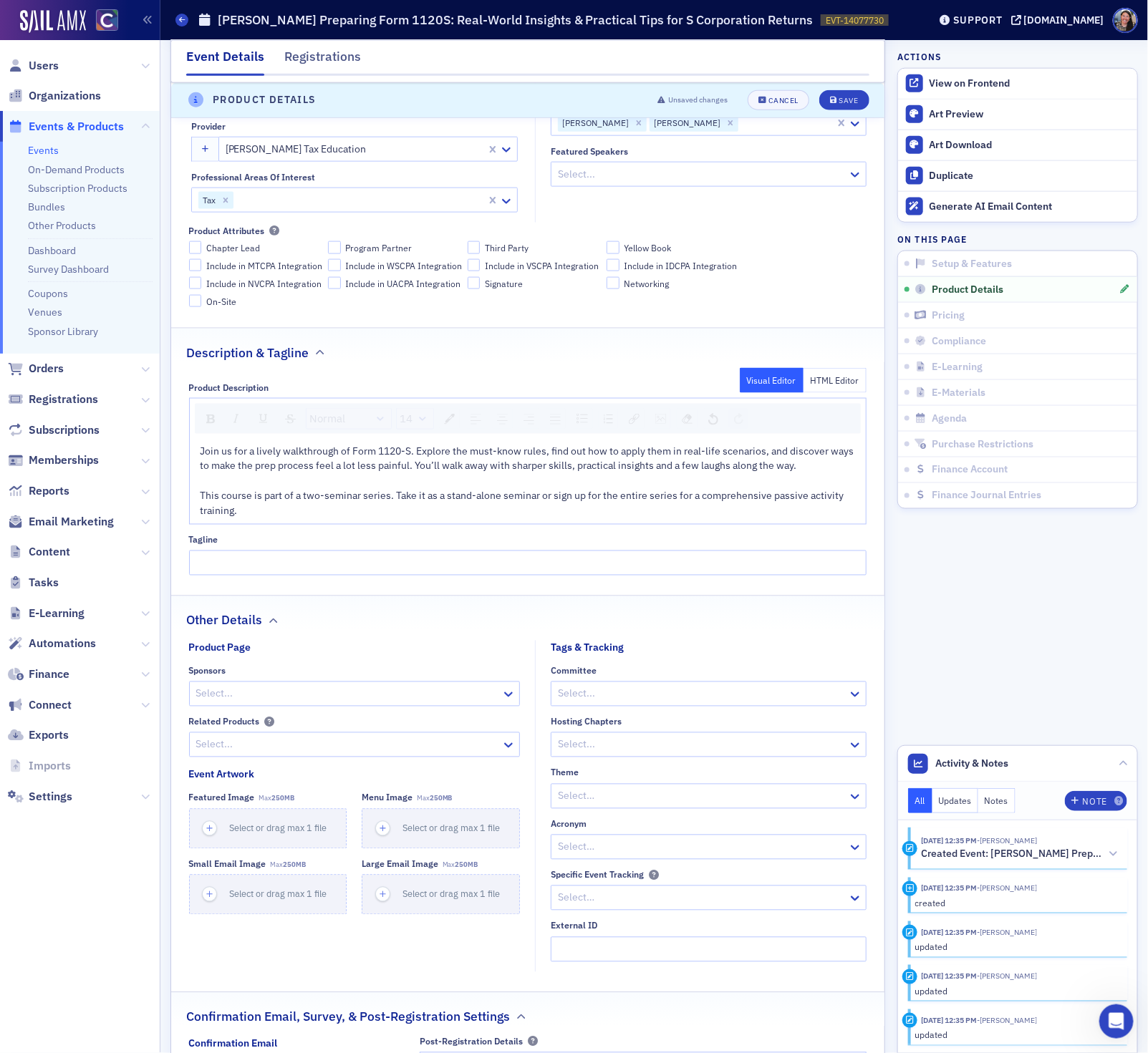
scroll to position [750, 0]
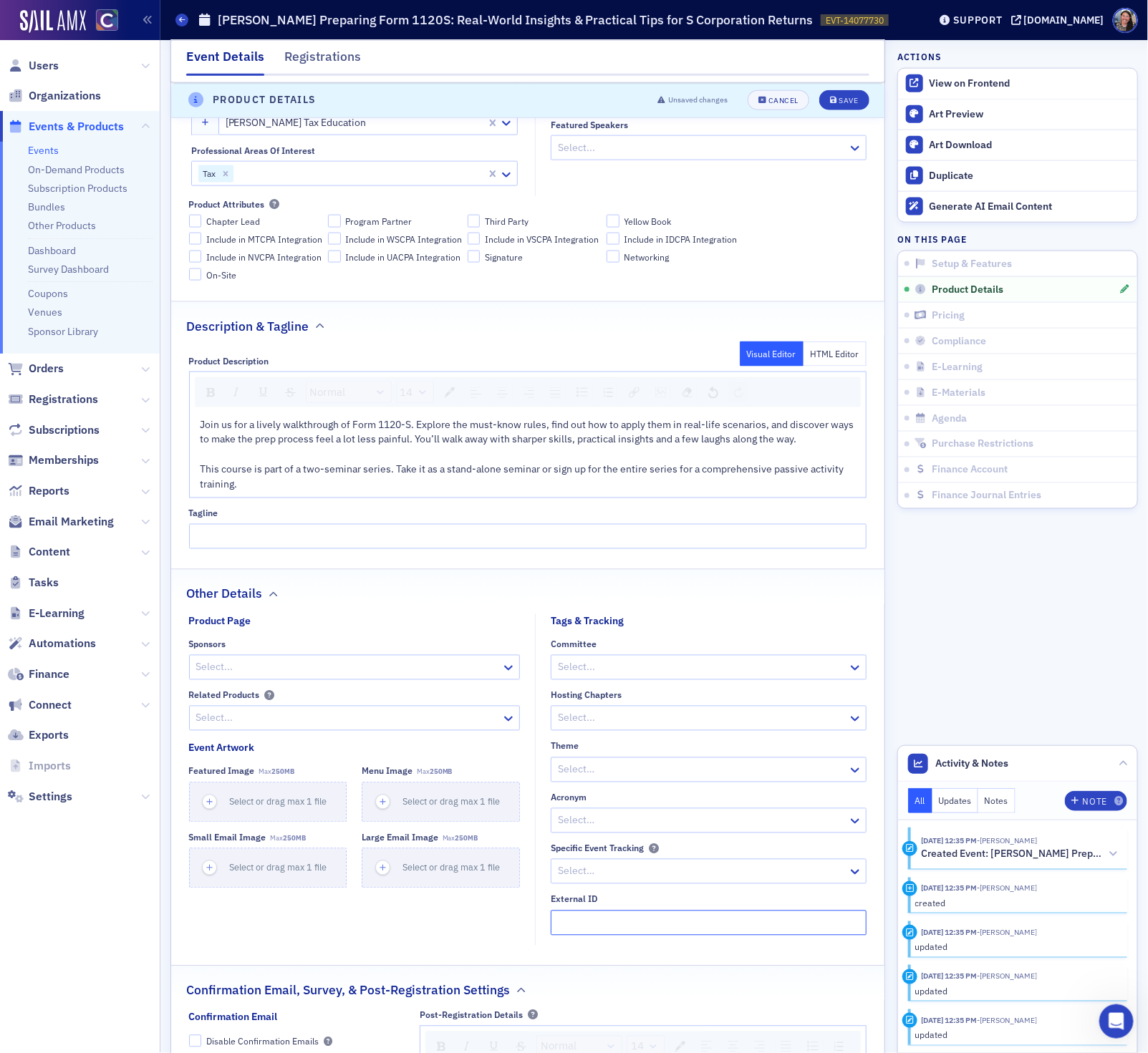
click at [645, 921] on input "External ID" at bounding box center [708, 923] width 316 height 25
paste input "250638024"
type input "250638024"
click at [833, 93] on button "Save" at bounding box center [844, 99] width 50 height 20
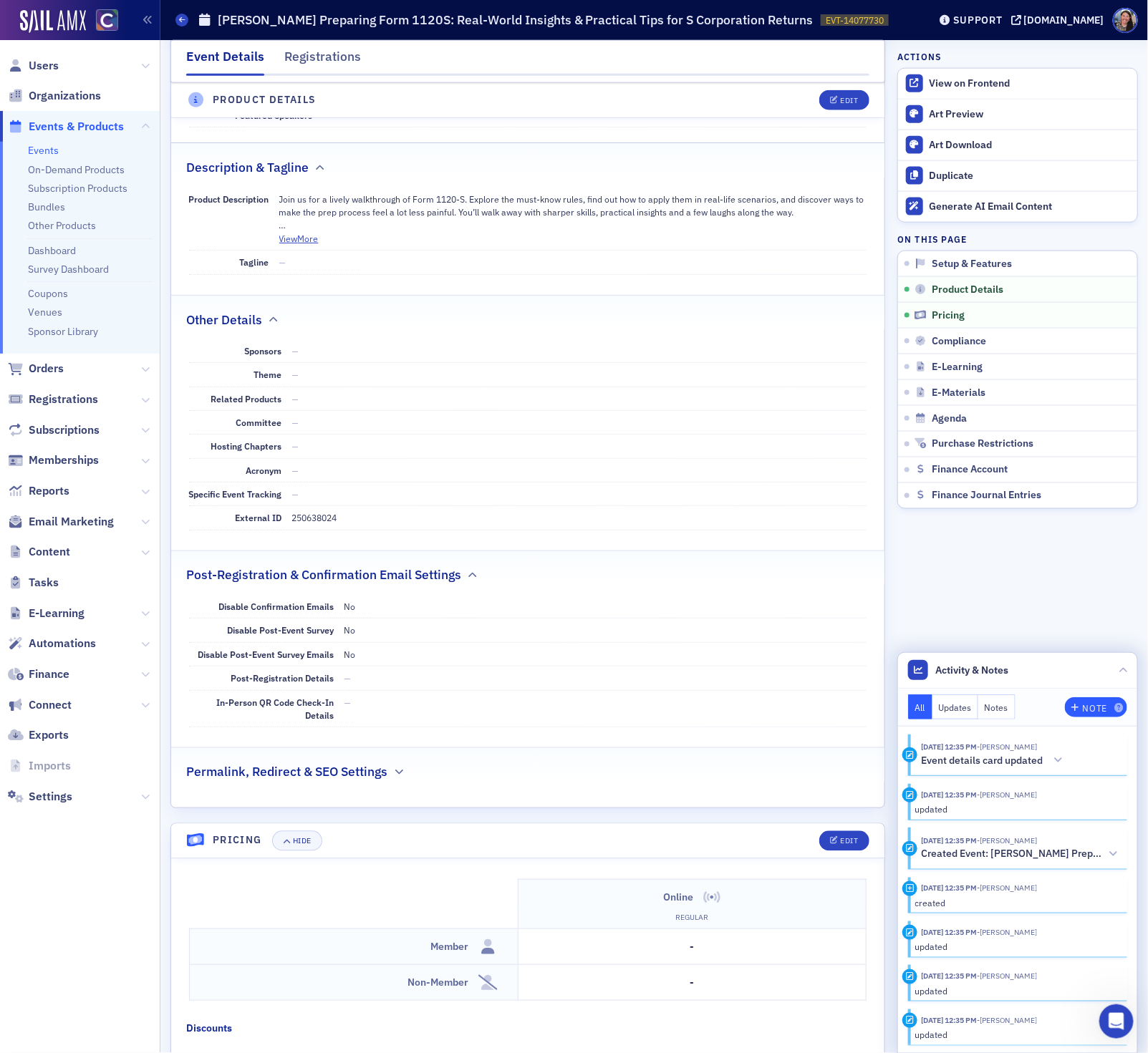
scroll to position [842, 0]
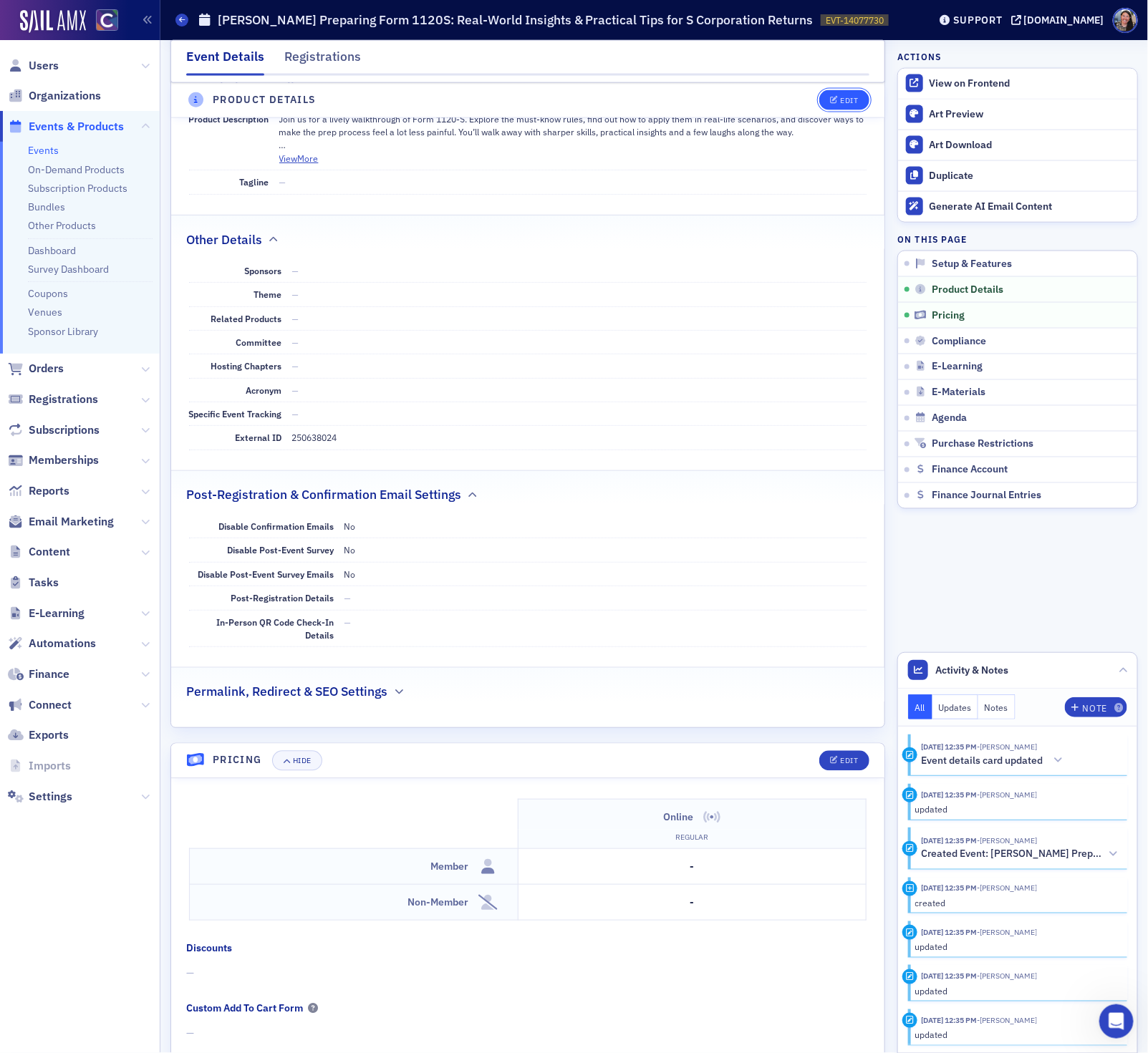
click at [838, 102] on button "Edit" at bounding box center [844, 99] width 50 height 20
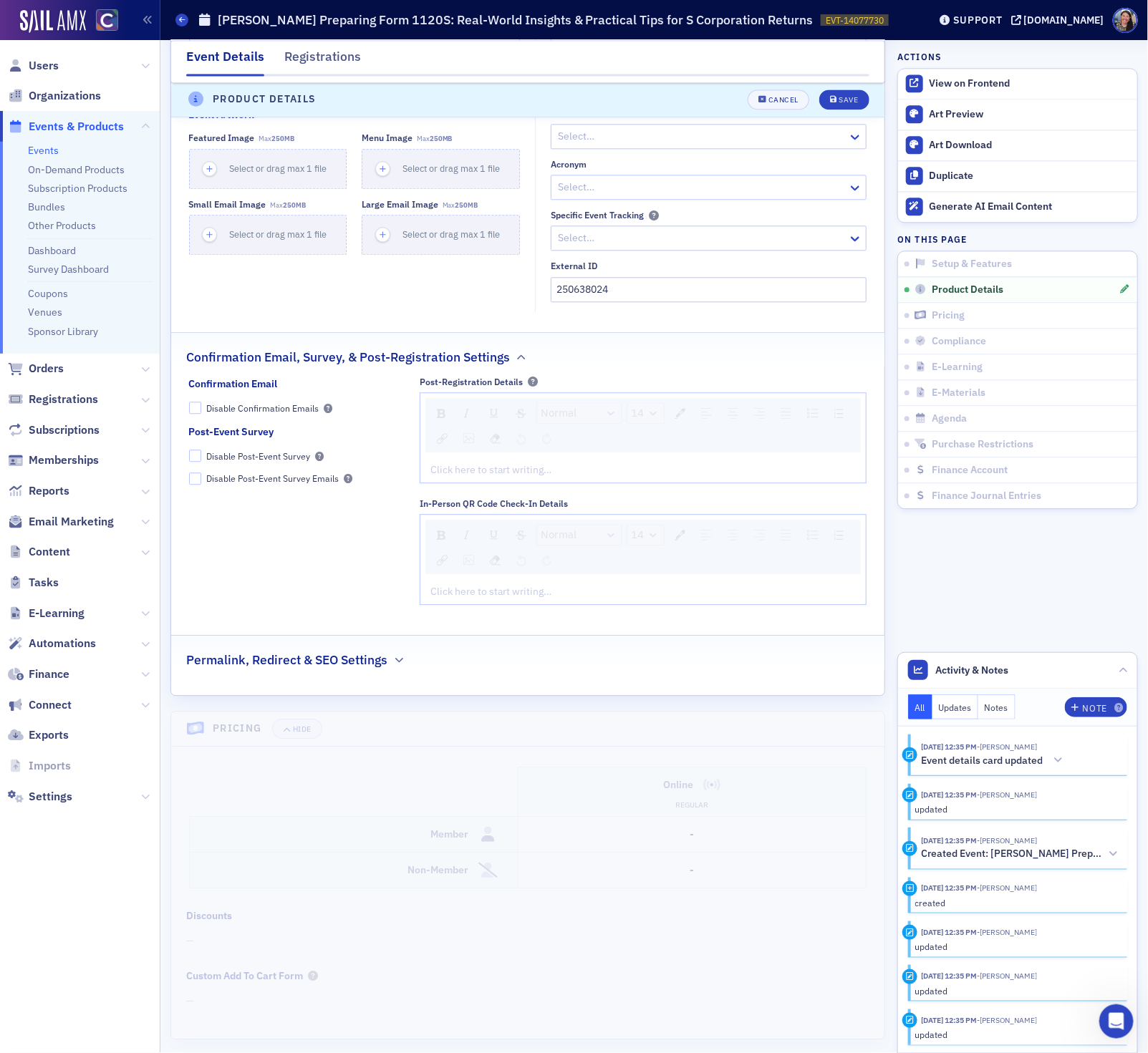
scroll to position [1404, 0]
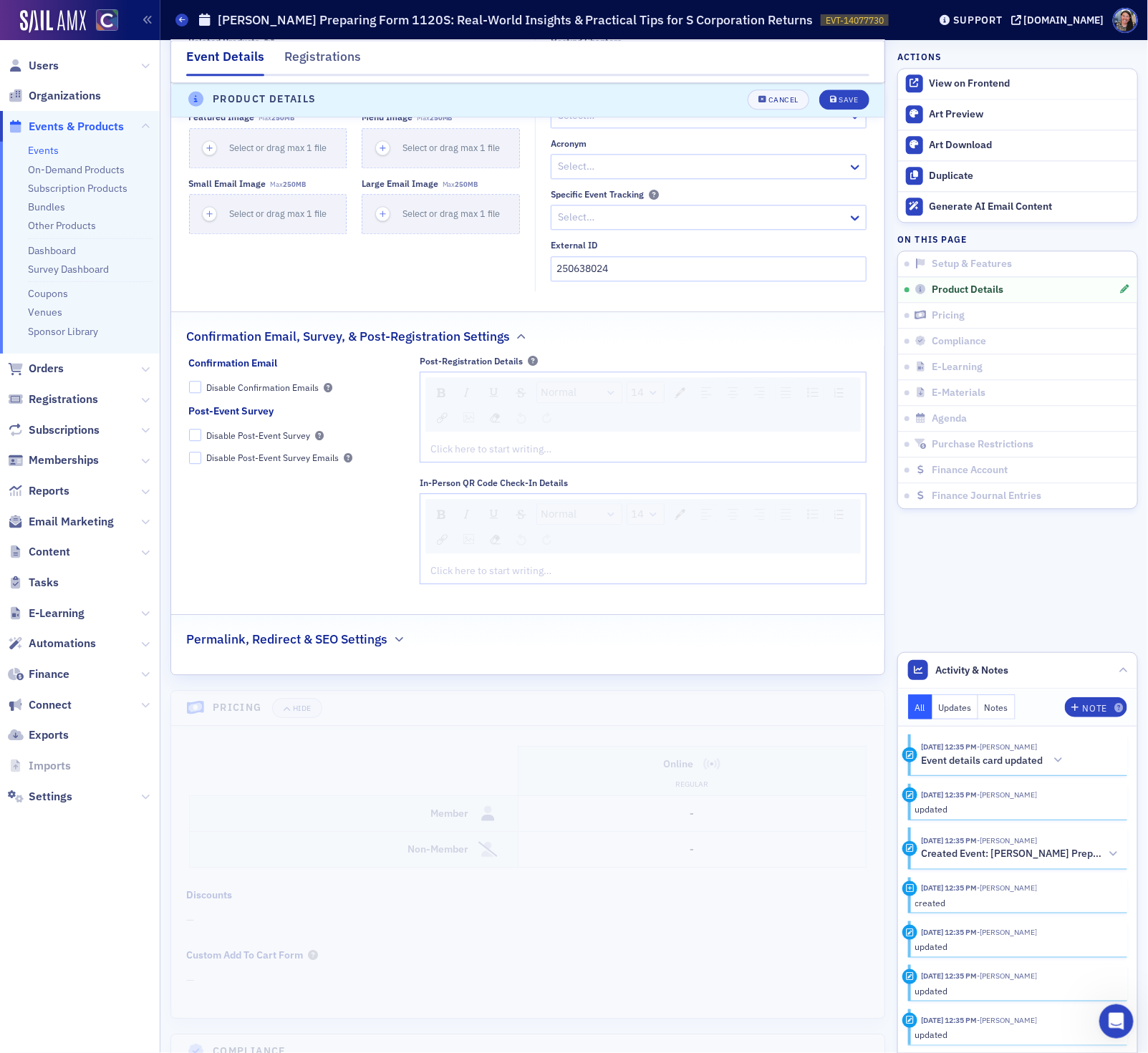
click at [578, 452] on div "rdw-editor" at bounding box center [642, 449] width 424 height 15
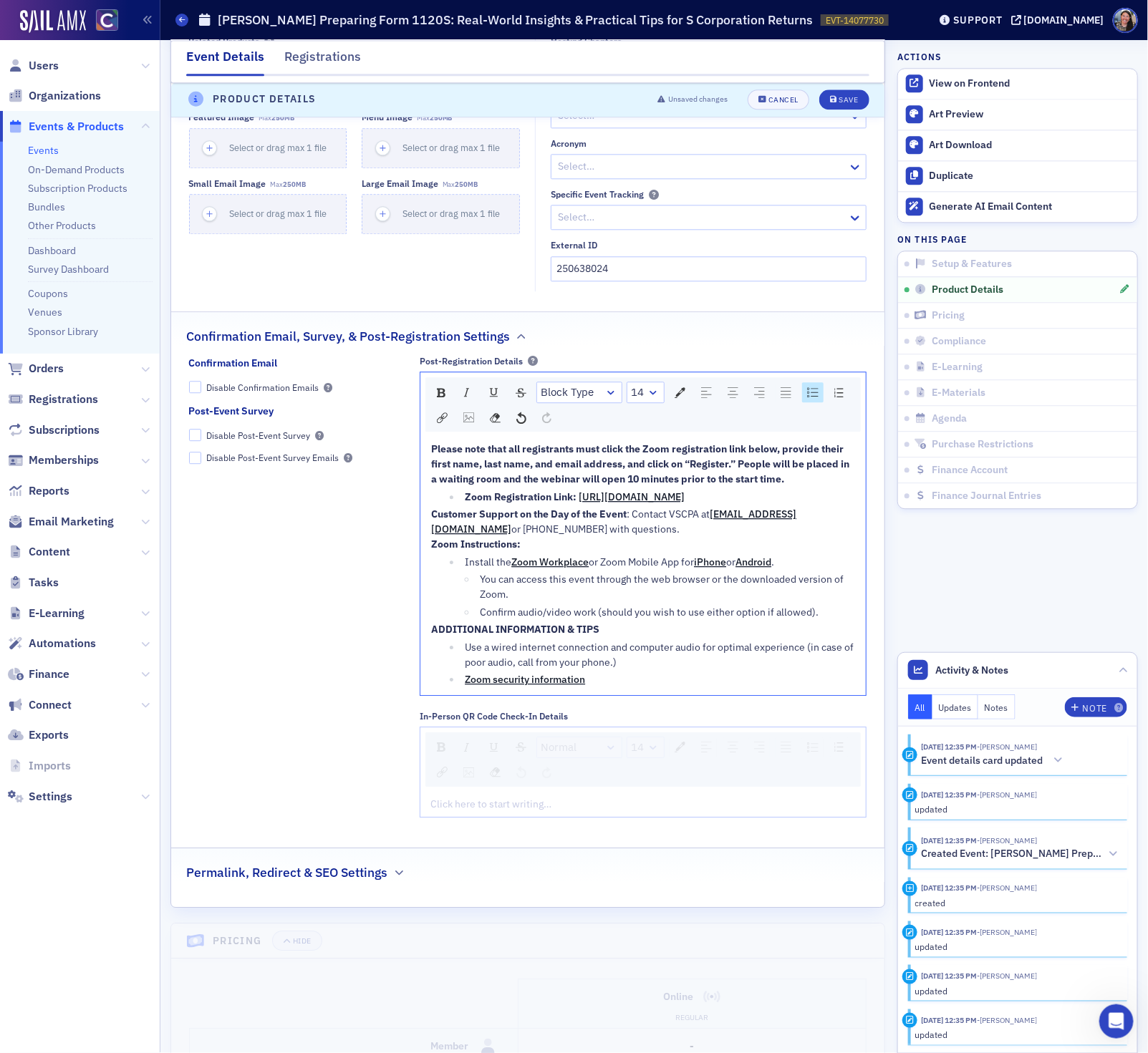
drag, startPoint x: 829, startPoint y: 521, endPoint x: 457, endPoint y: 527, distance: 372.0
click at [457, 527] on div "Please note that all registrants must click the Zoom registration link below, p…" at bounding box center [642, 564] width 424 height 245
drag, startPoint x: 825, startPoint y: 517, endPoint x: 461, endPoint y: 519, distance: 364.0
click at [461, 505] on li "Zoom Registration Link: https://us06web.zoom.us/webinar/register/WN_xz5DSQVdRAa…" at bounding box center [657, 497] width 394 height 15
click at [837, 93] on button "Save" at bounding box center [844, 99] width 50 height 20
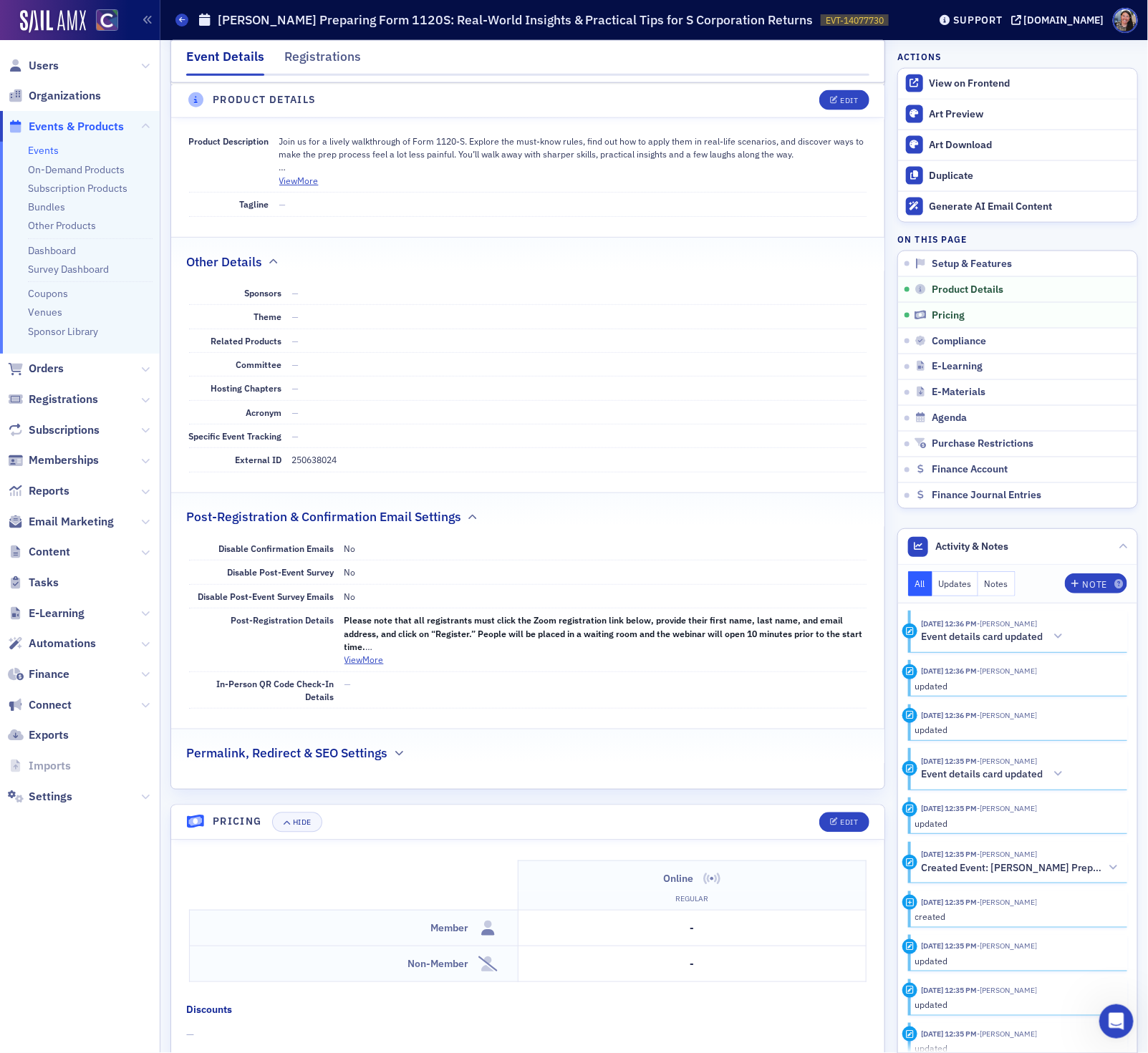
scroll to position [835, 0]
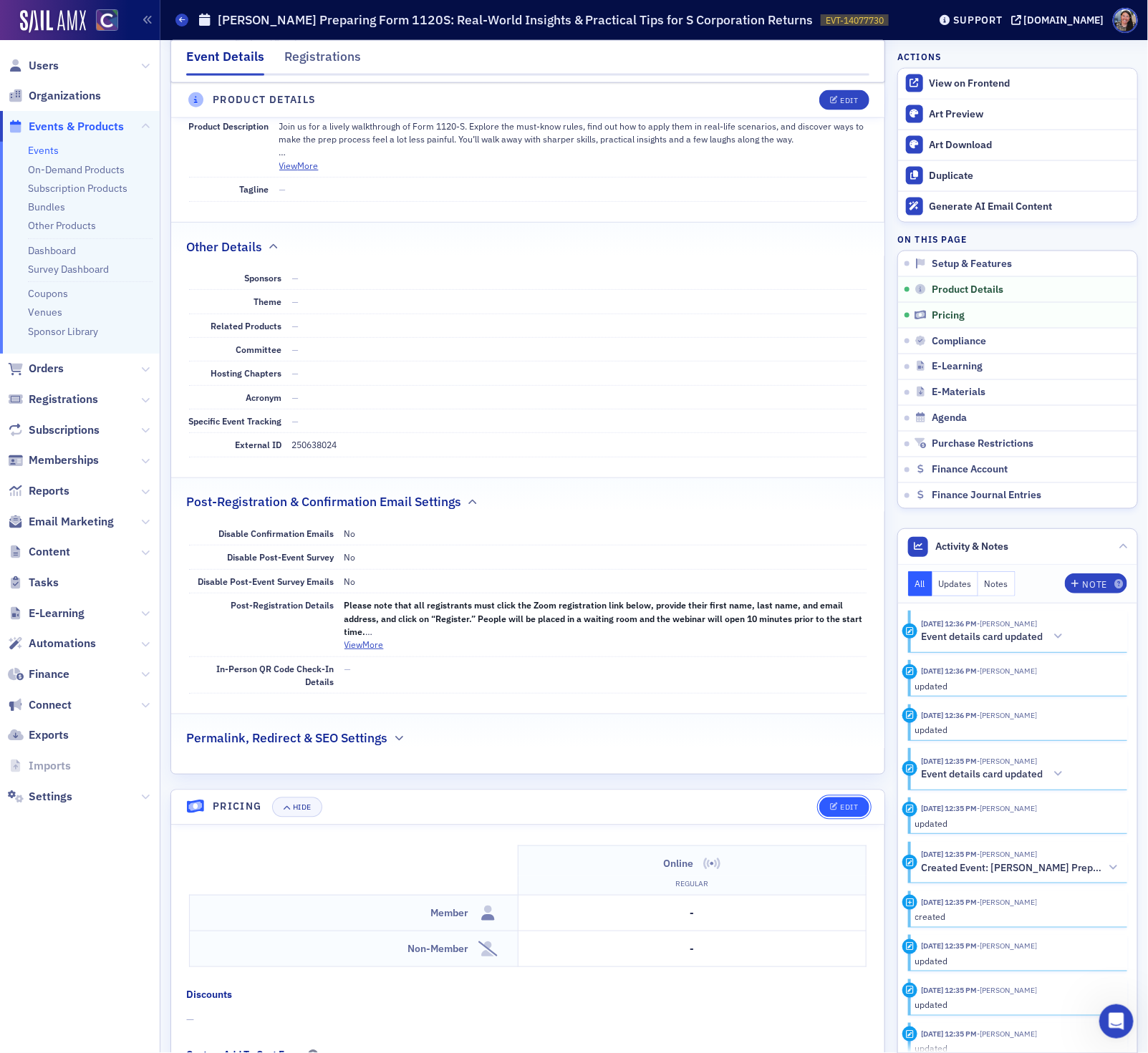
click at [846, 813] on button "Edit" at bounding box center [844, 807] width 50 height 20
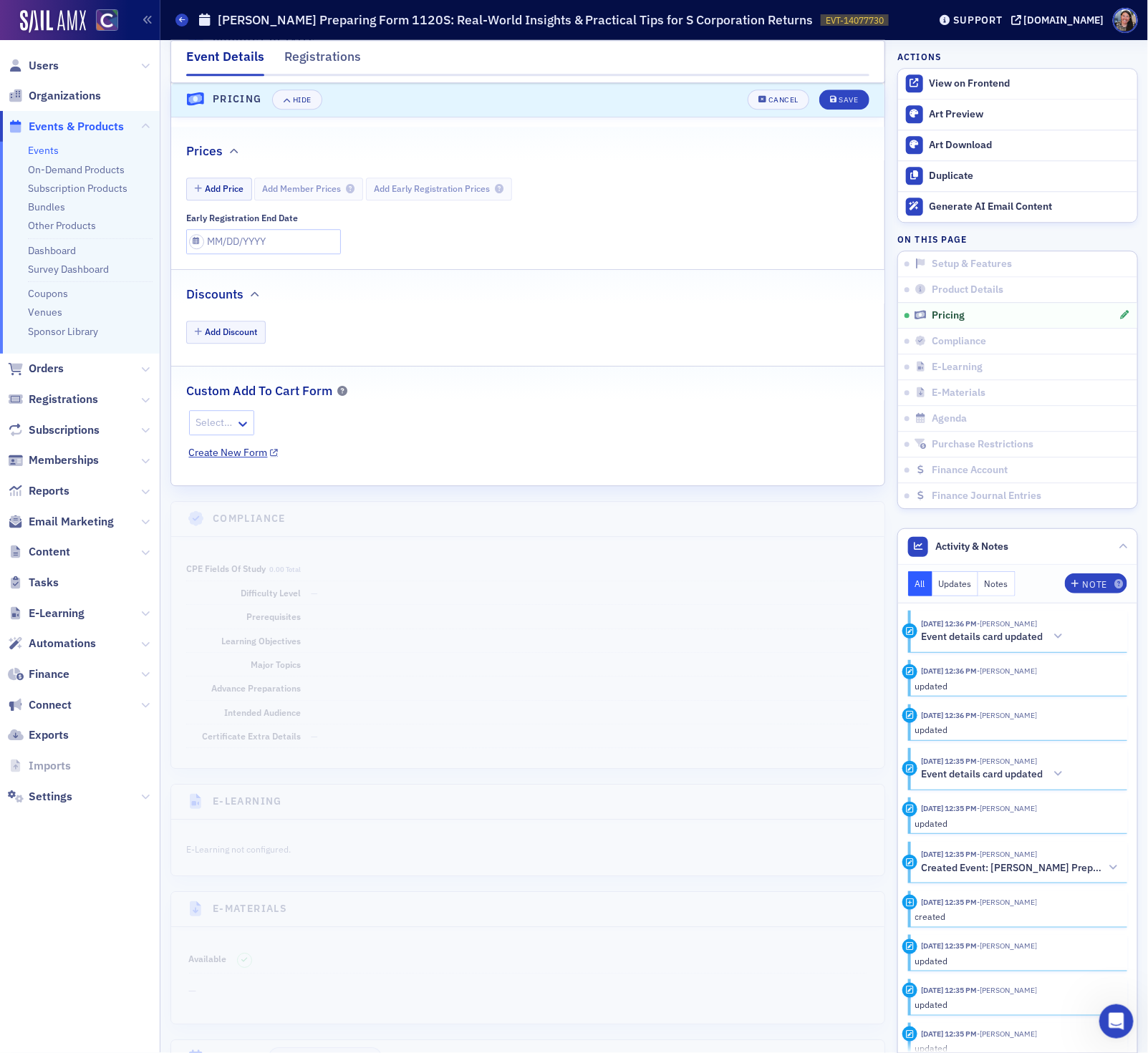
scroll to position [1557, 0]
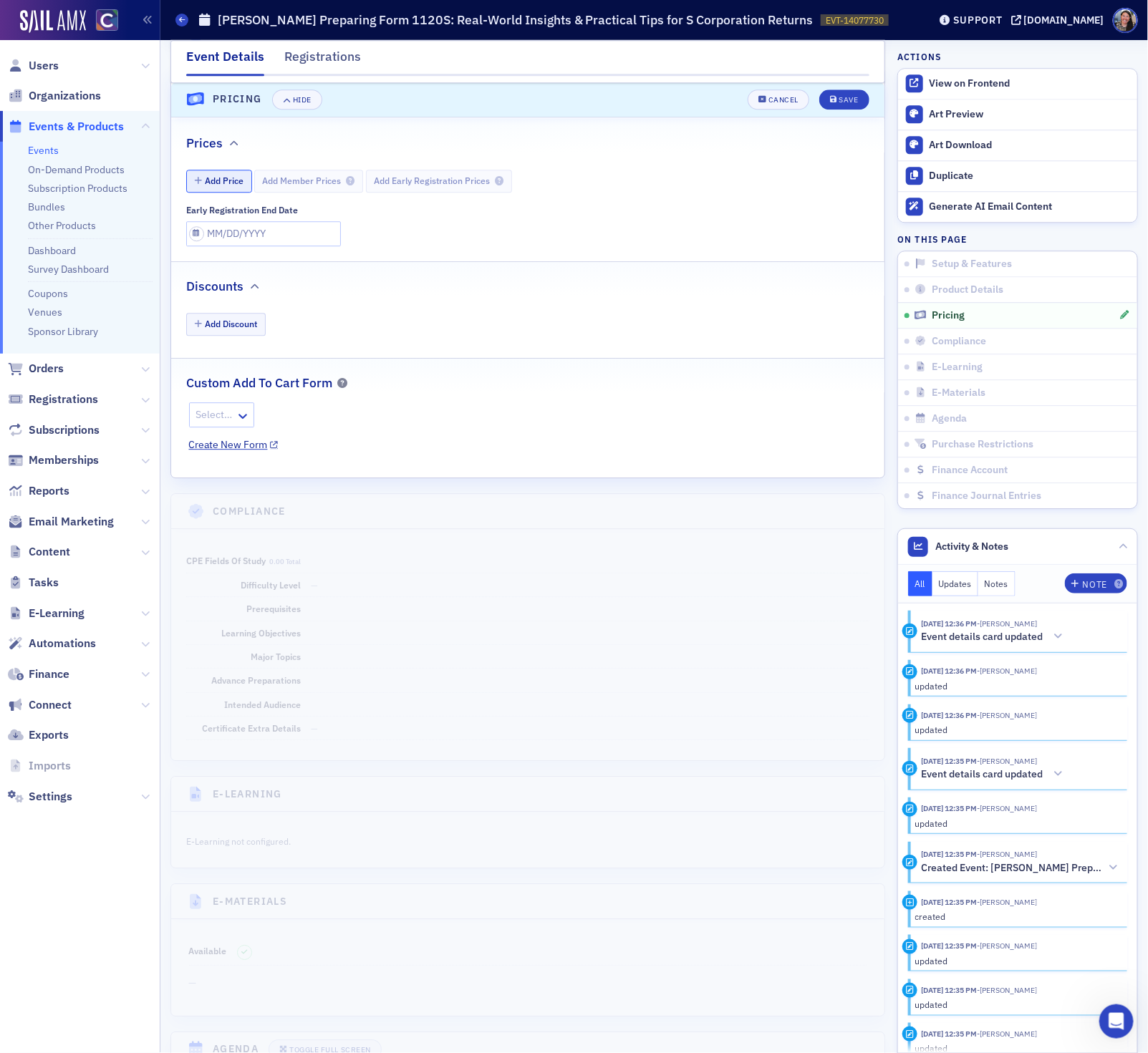
click at [229, 192] on button "Add Price" at bounding box center [219, 181] width 66 height 22
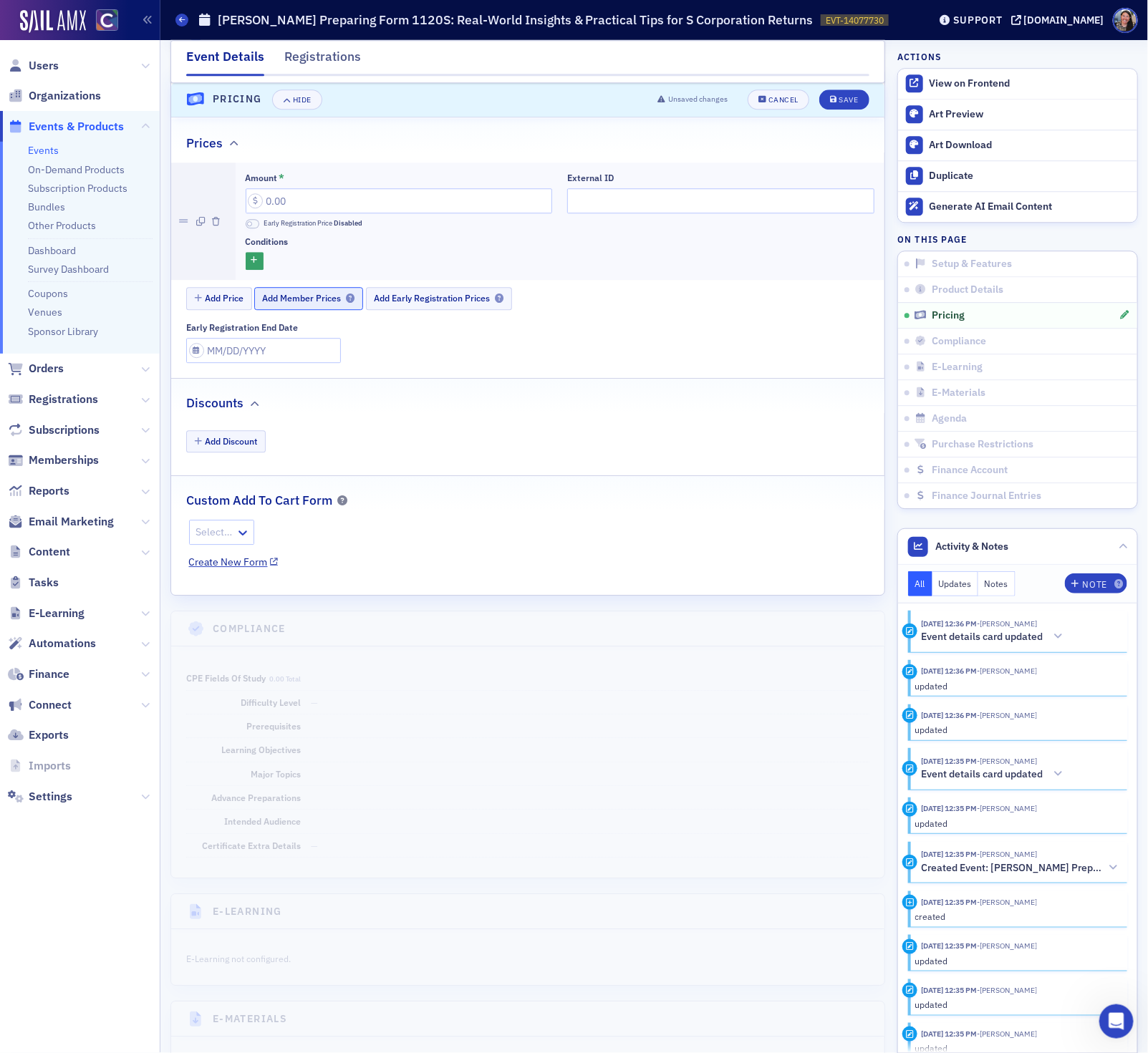
click at [293, 305] on button "Add Member Prices" at bounding box center [308, 299] width 109 height 22
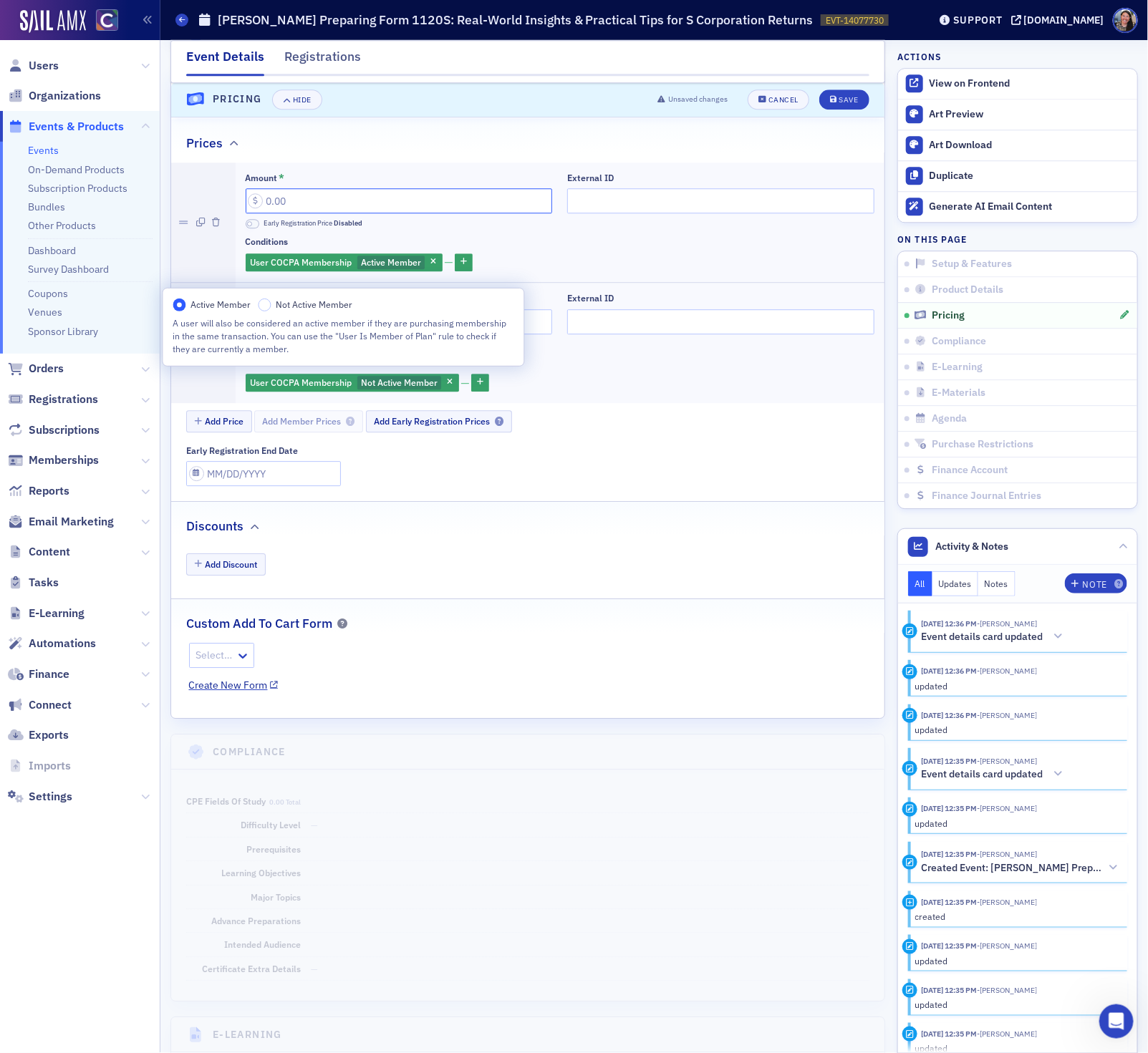
click at [346, 213] on input "Amount *" at bounding box center [399, 200] width 307 height 25
paste input "149.00"
type input "149.00"
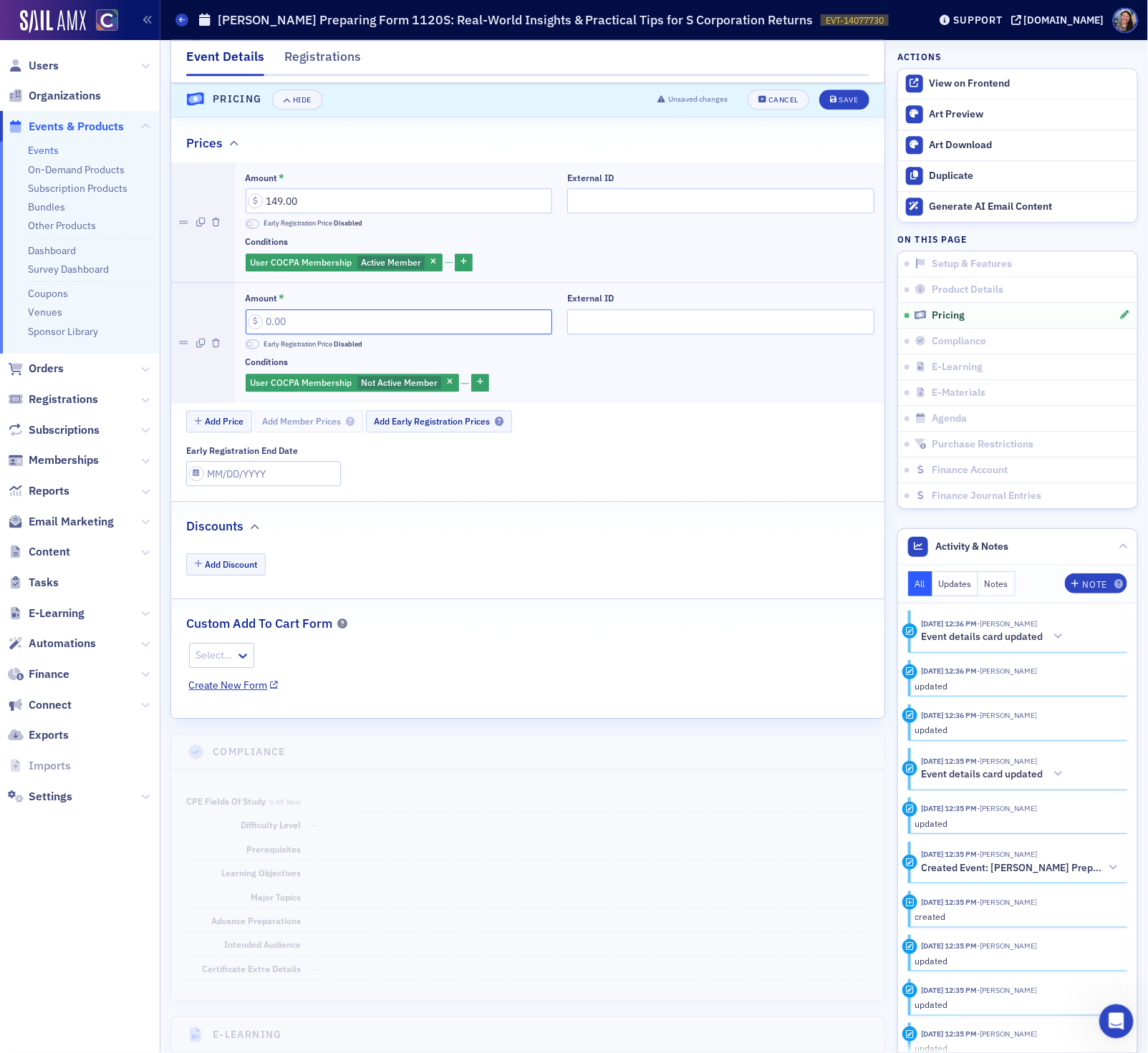
click at [354, 334] on input "Amount *" at bounding box center [399, 321] width 307 height 25
paste input "189.00"
type input "189.00"
click at [642, 210] on input "External ID" at bounding box center [721, 200] width 307 height 25
paste input "250638024"
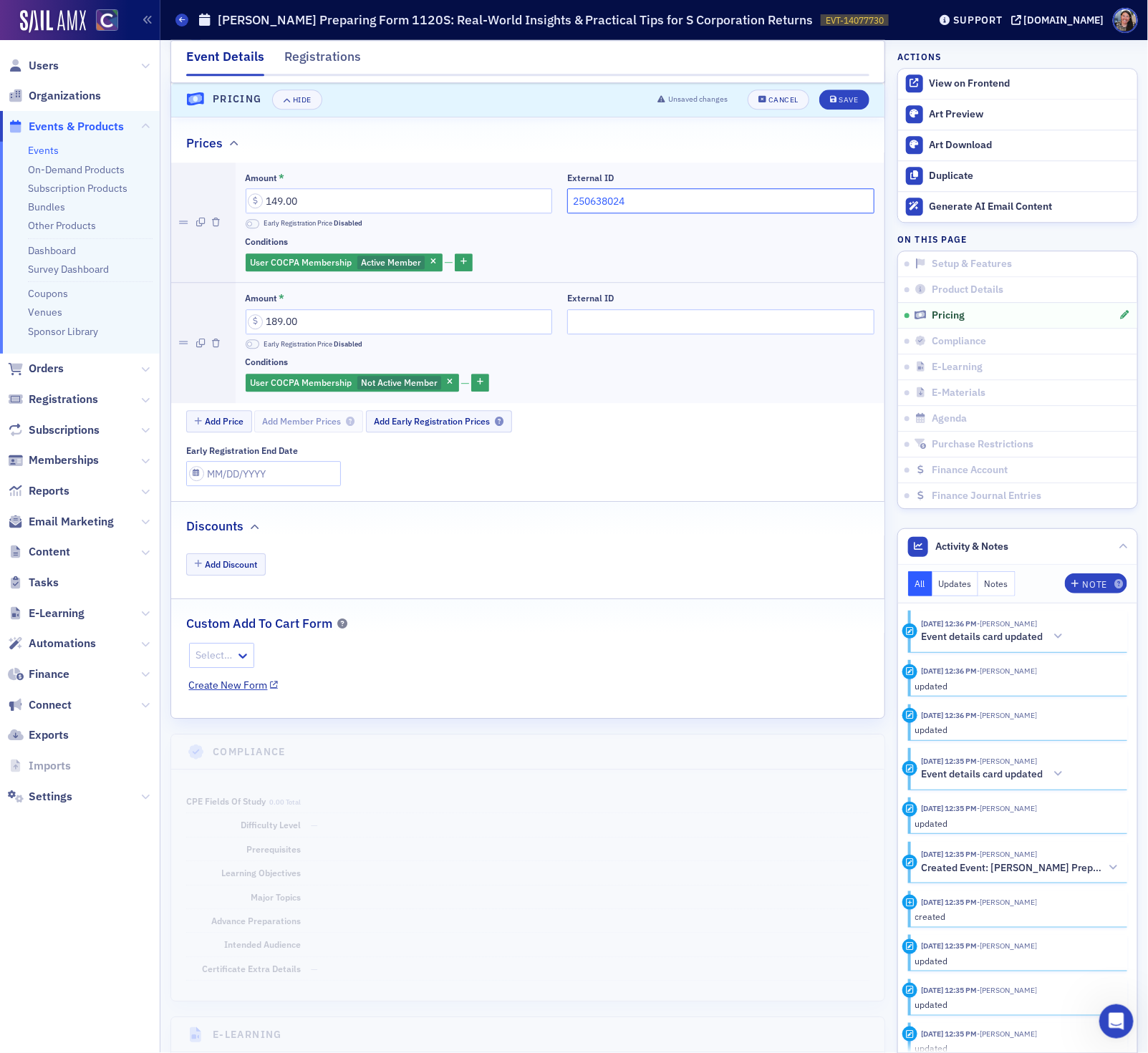
type input "250638024"
click at [656, 334] on input "External ID" at bounding box center [721, 321] width 307 height 25
paste input "250638024"
type input "250638024"
click at [861, 98] on button "Save" at bounding box center [844, 99] width 50 height 20
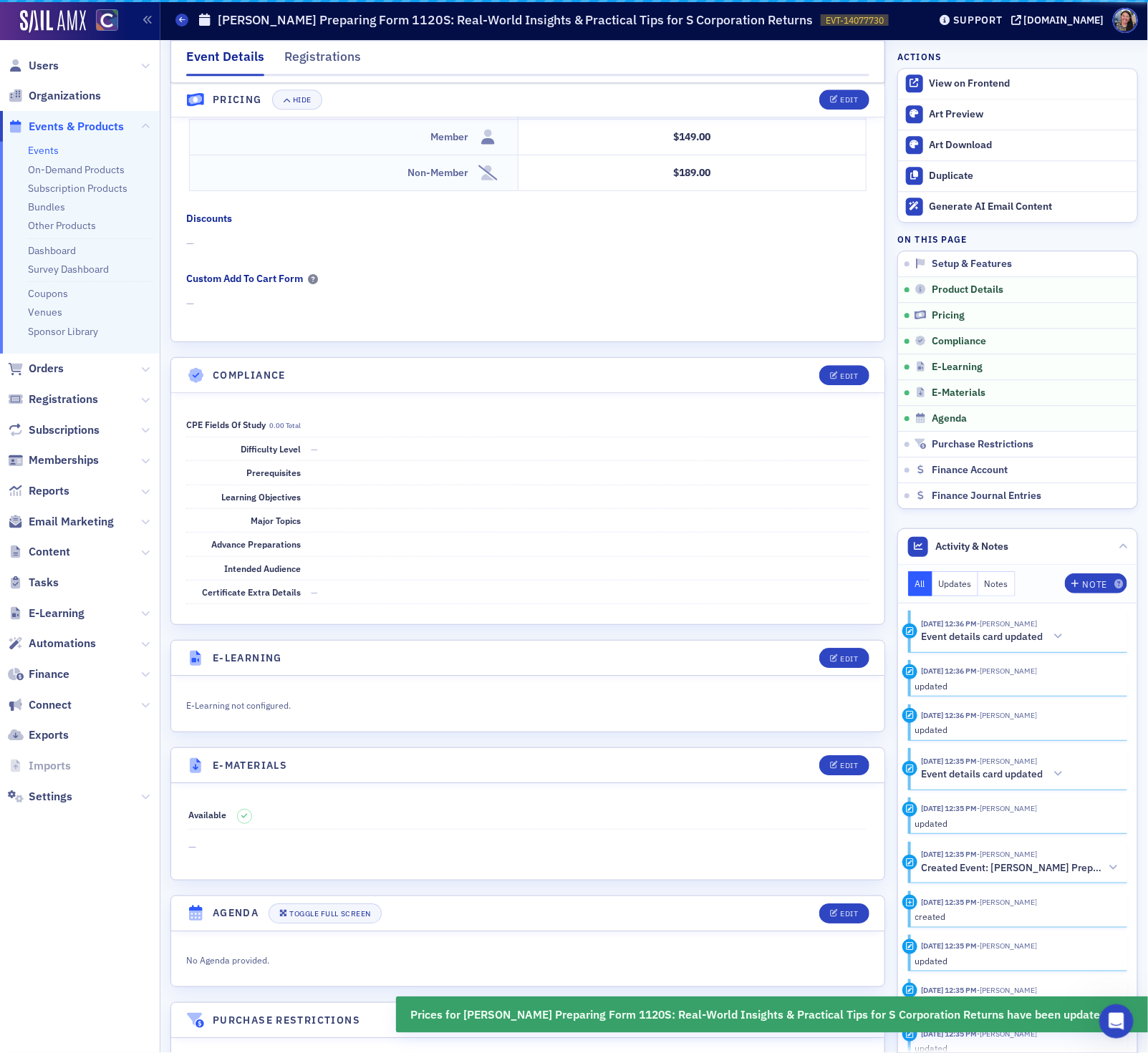
scroll to position [1501, 0]
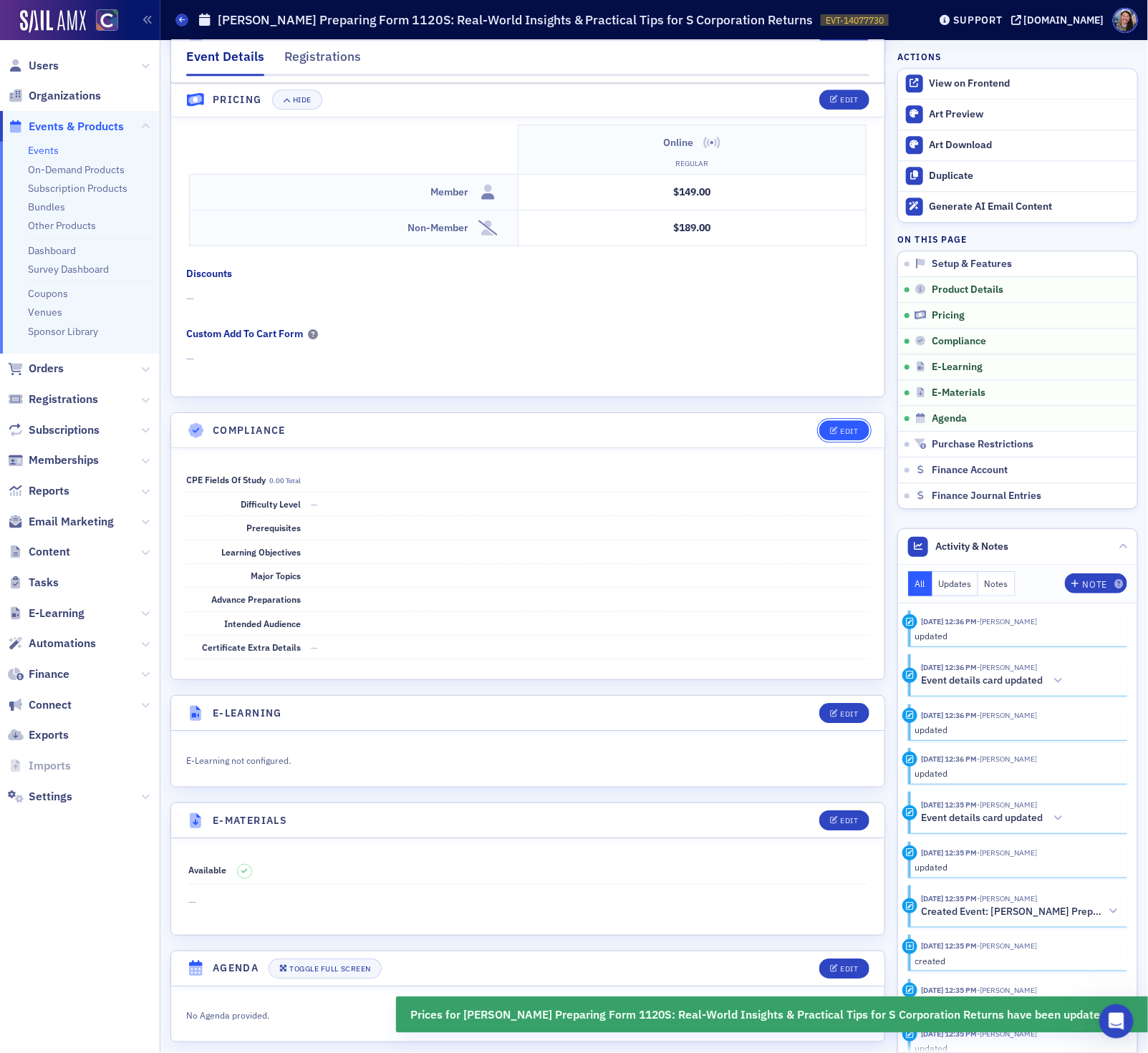
click at [856, 435] on div "Edit" at bounding box center [848, 431] width 18 height 7
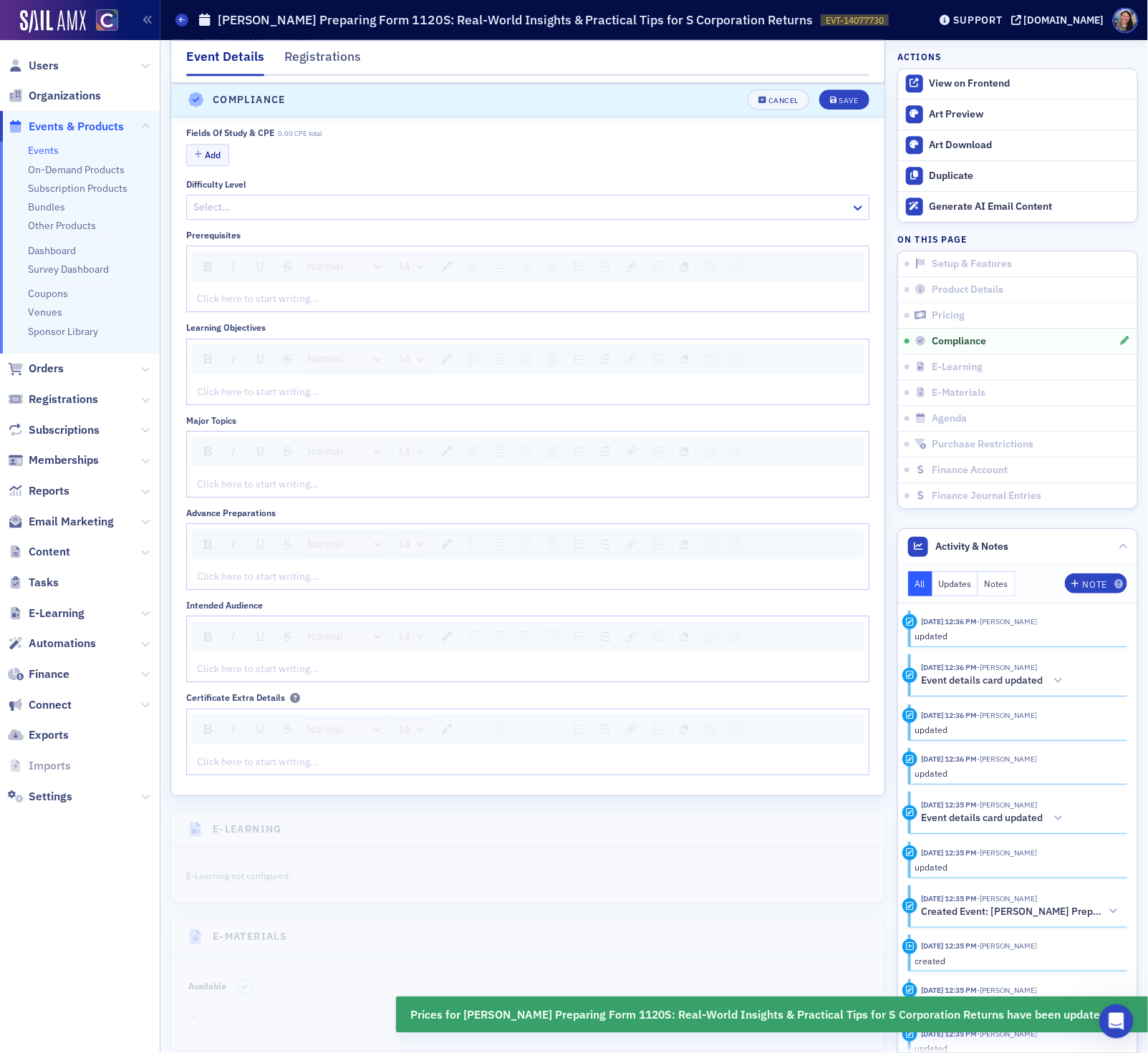
scroll to position [1847, 0]
click at [212, 161] on button "Add" at bounding box center [208, 150] width 43 height 22
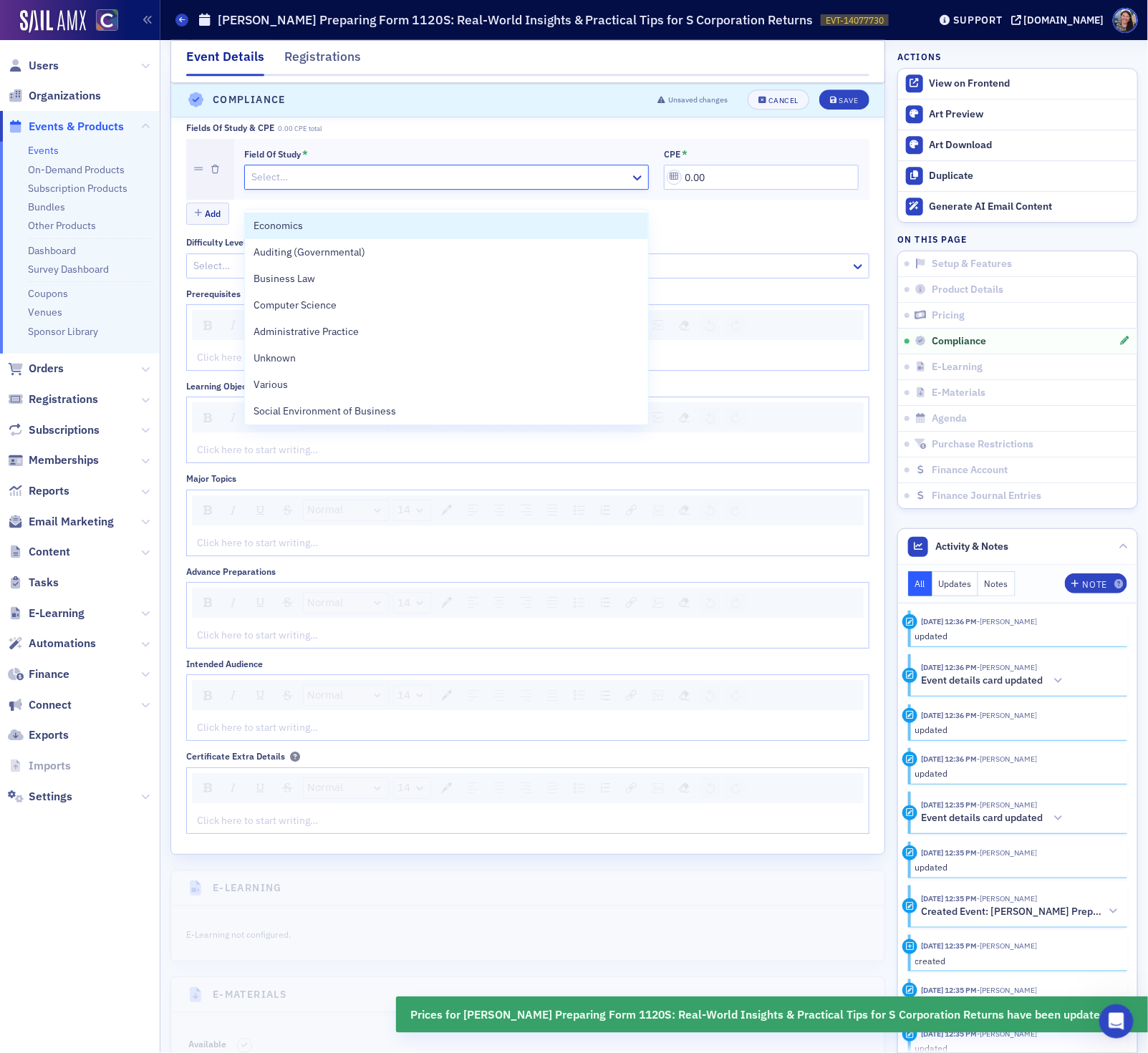
click at [276, 186] on div at bounding box center [439, 177] width 378 height 18
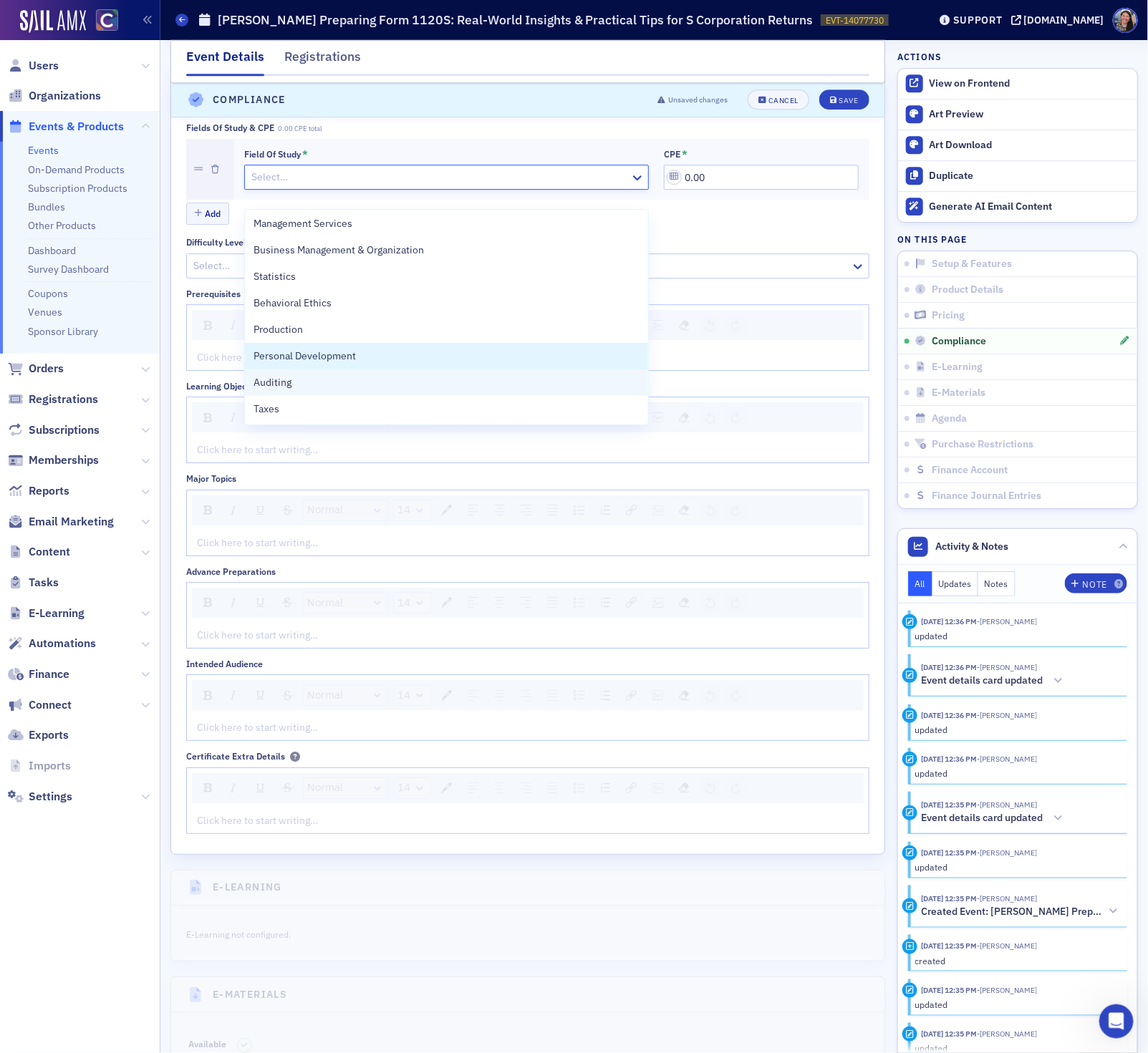
scroll to position [505, 0]
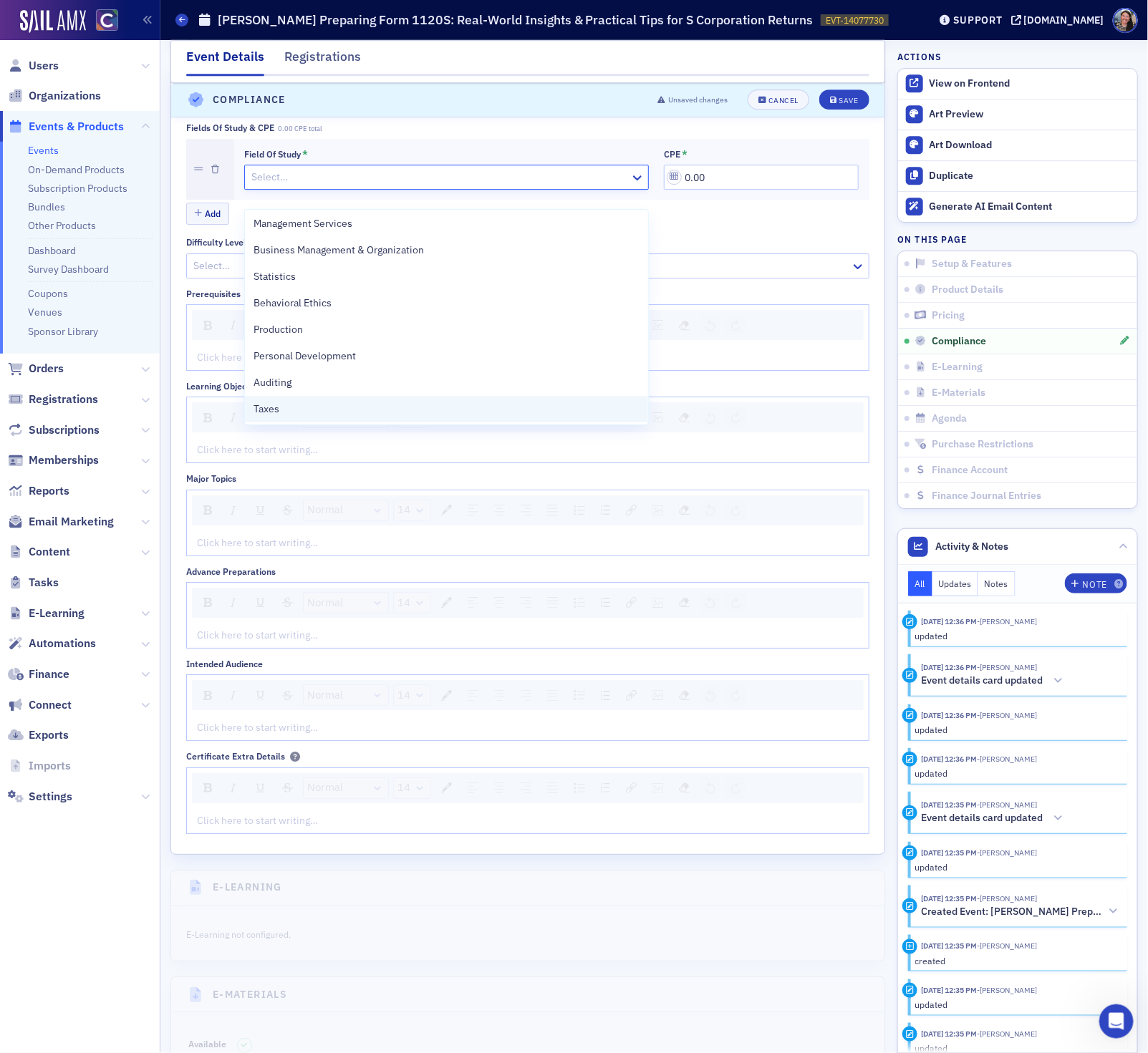
click at [283, 410] on div "Taxes" at bounding box center [447, 409] width 386 height 15
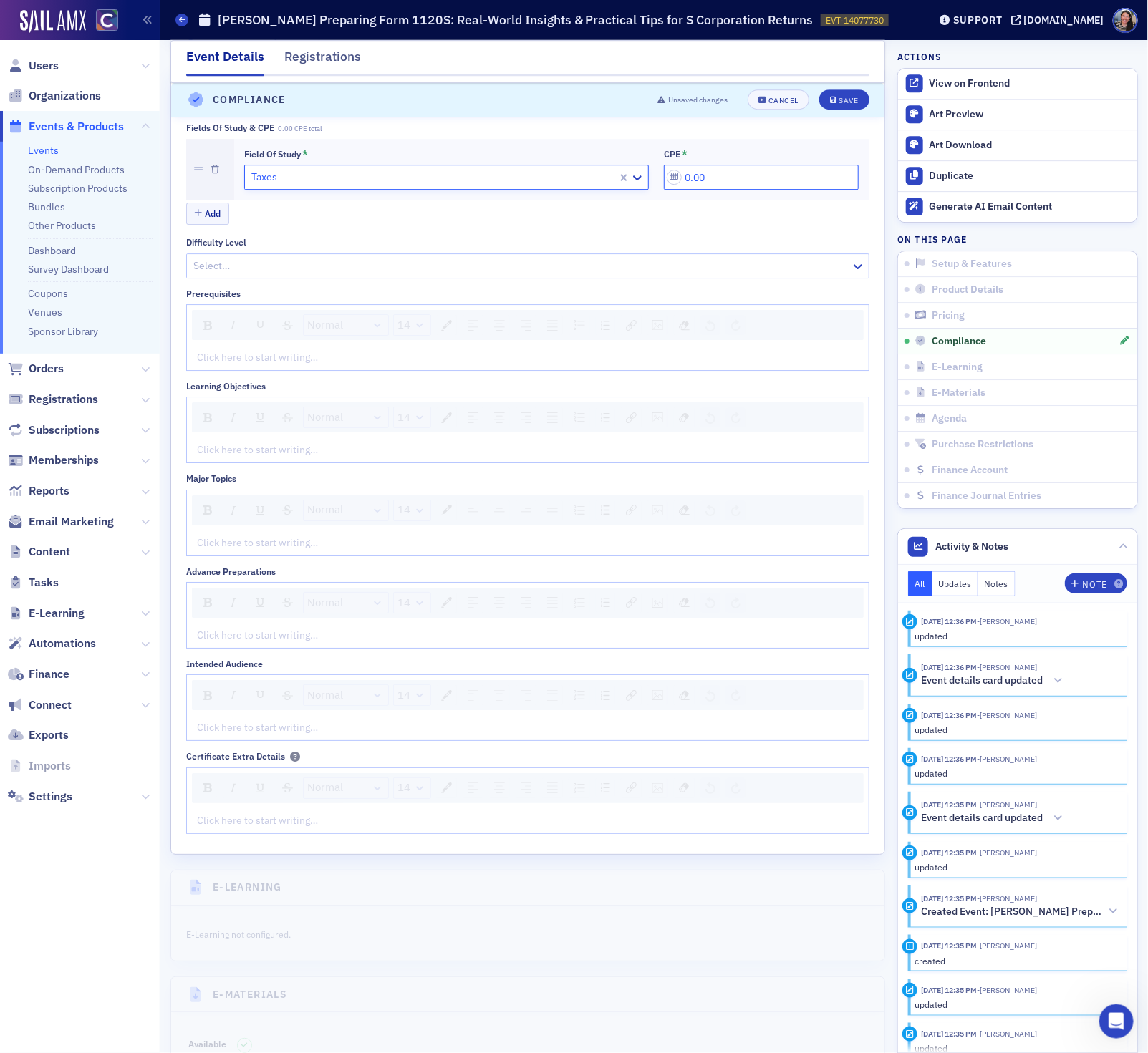
click at [765, 190] on input "0.00" at bounding box center [761, 177] width 195 height 25
type input "4.00"
click at [299, 275] on div at bounding box center [521, 265] width 657 height 18
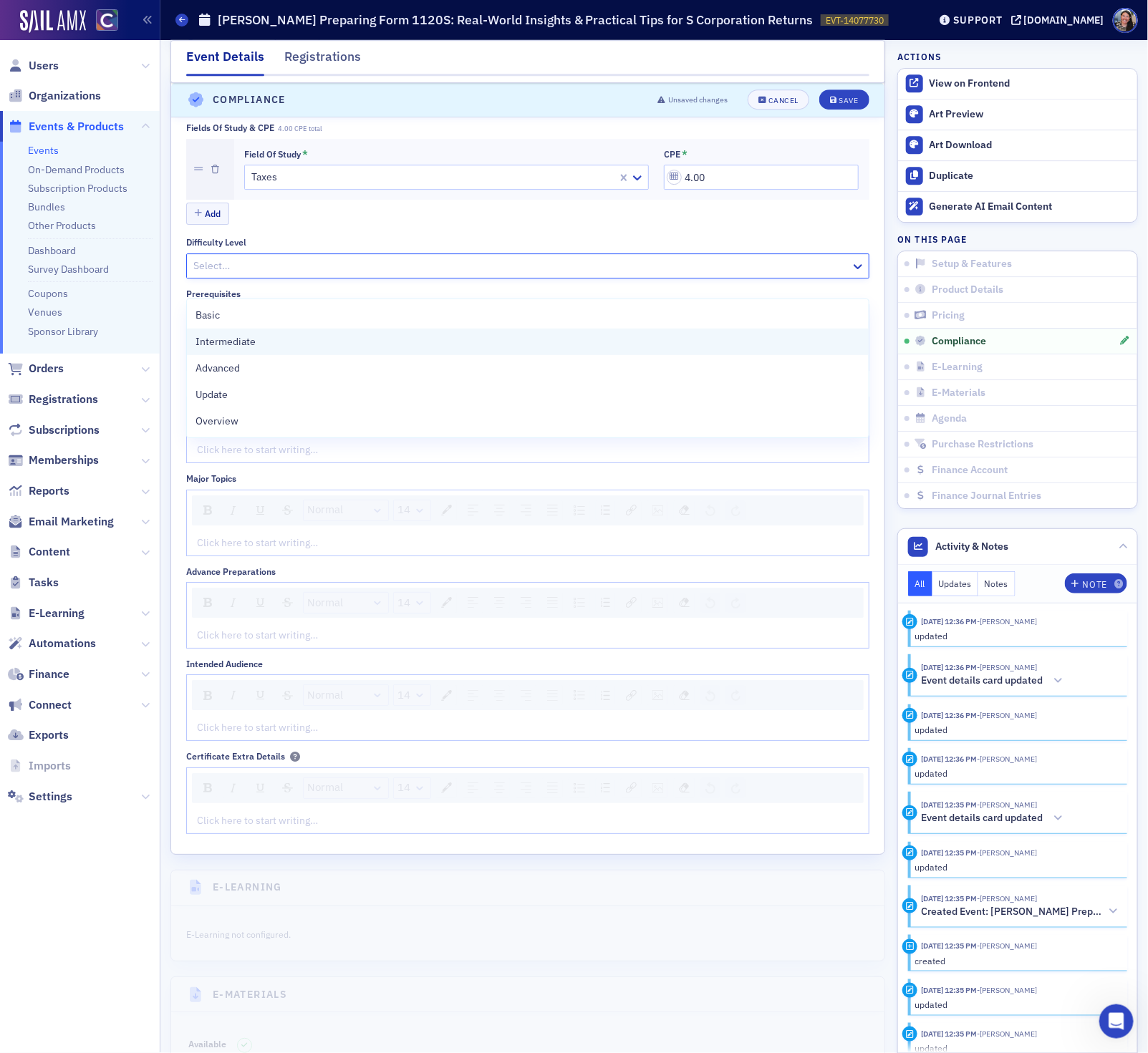
click at [251, 339] on span "Intermediate" at bounding box center [226, 342] width 60 height 15
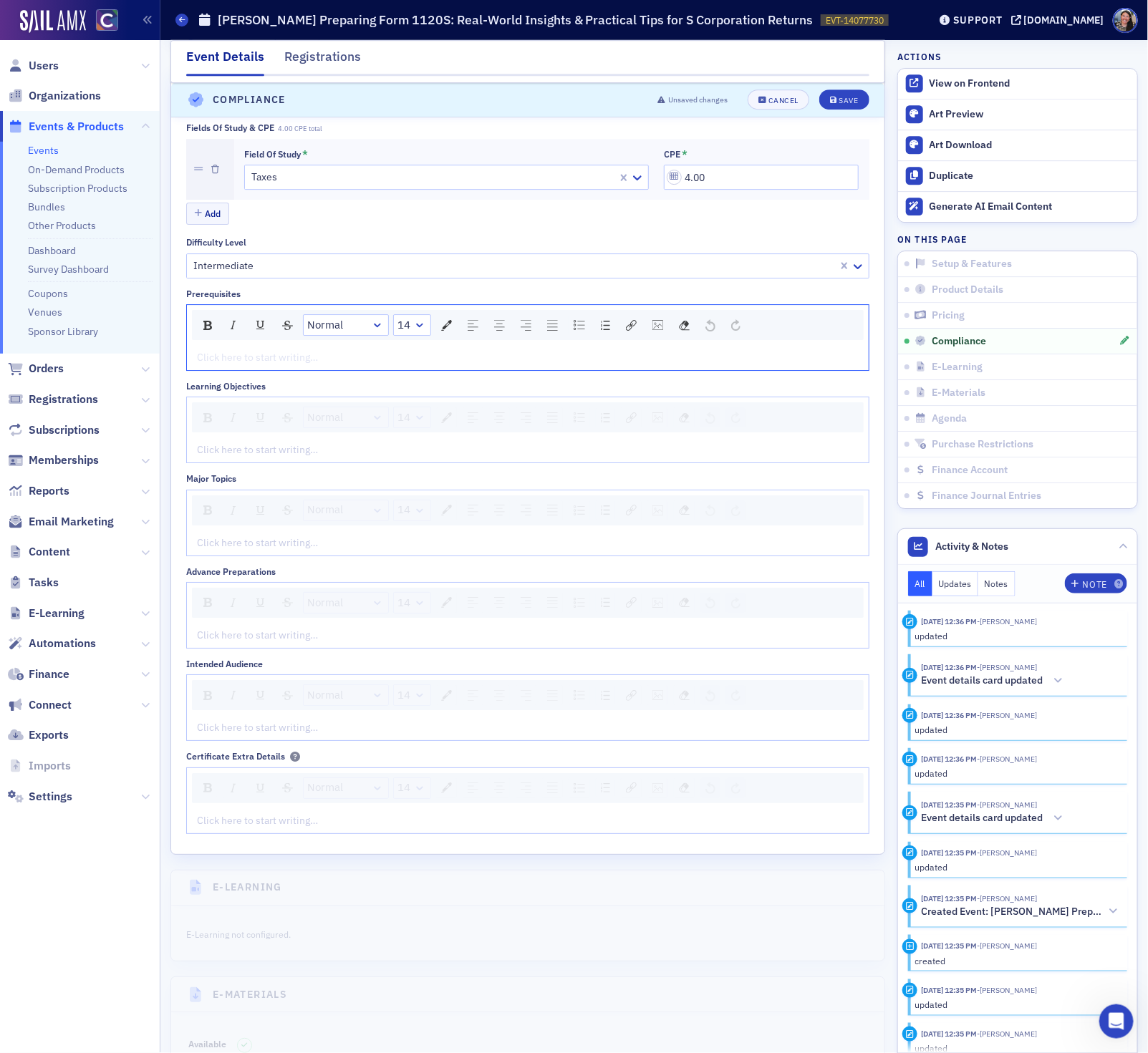
click at [303, 365] on div "rdw-editor" at bounding box center [528, 358] width 661 height 15
click at [297, 462] on div "Click here to start writing…" at bounding box center [528, 449] width 682 height 25
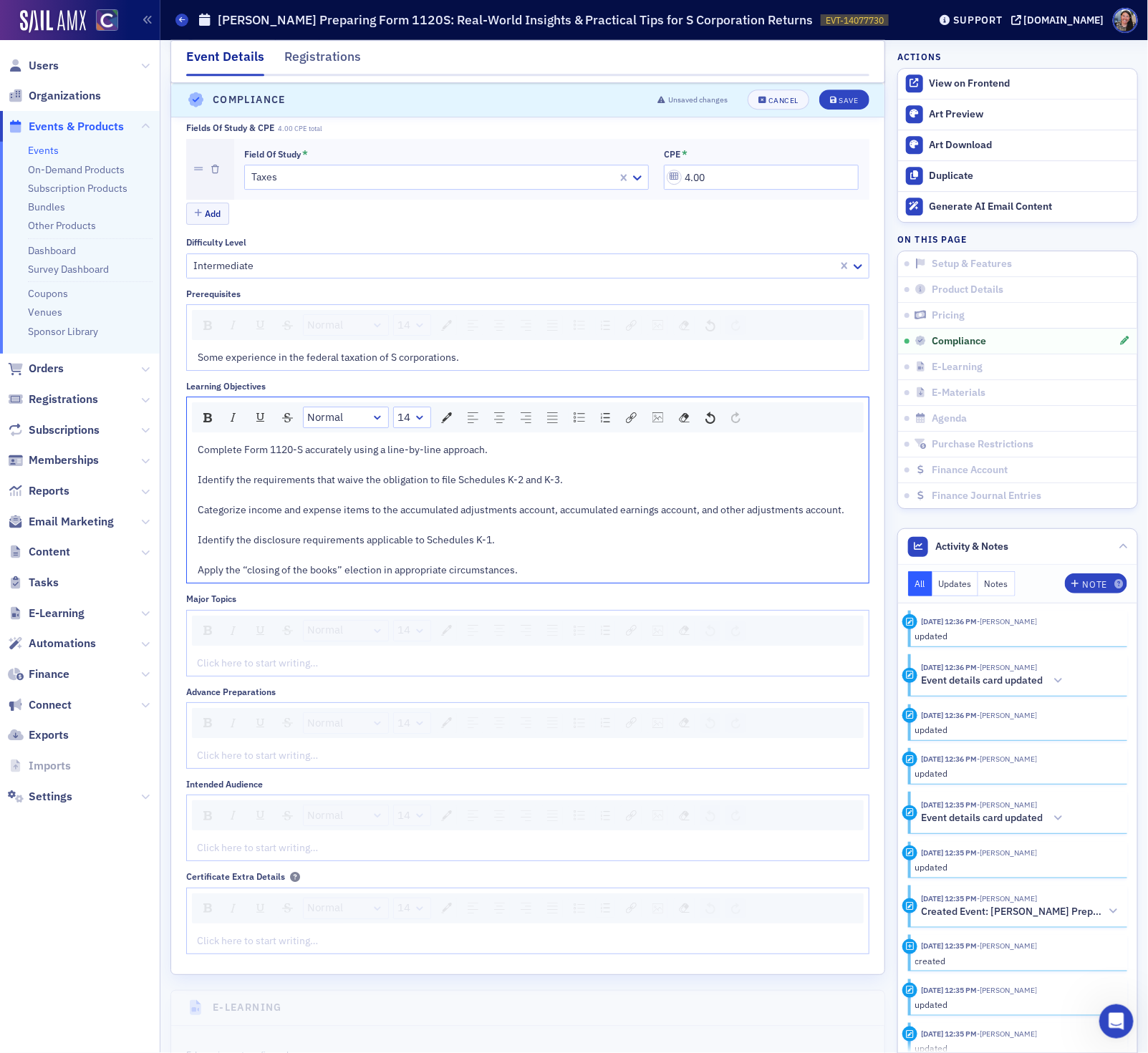
click at [290, 473] on div "rdw-editor" at bounding box center [528, 465] width 661 height 15
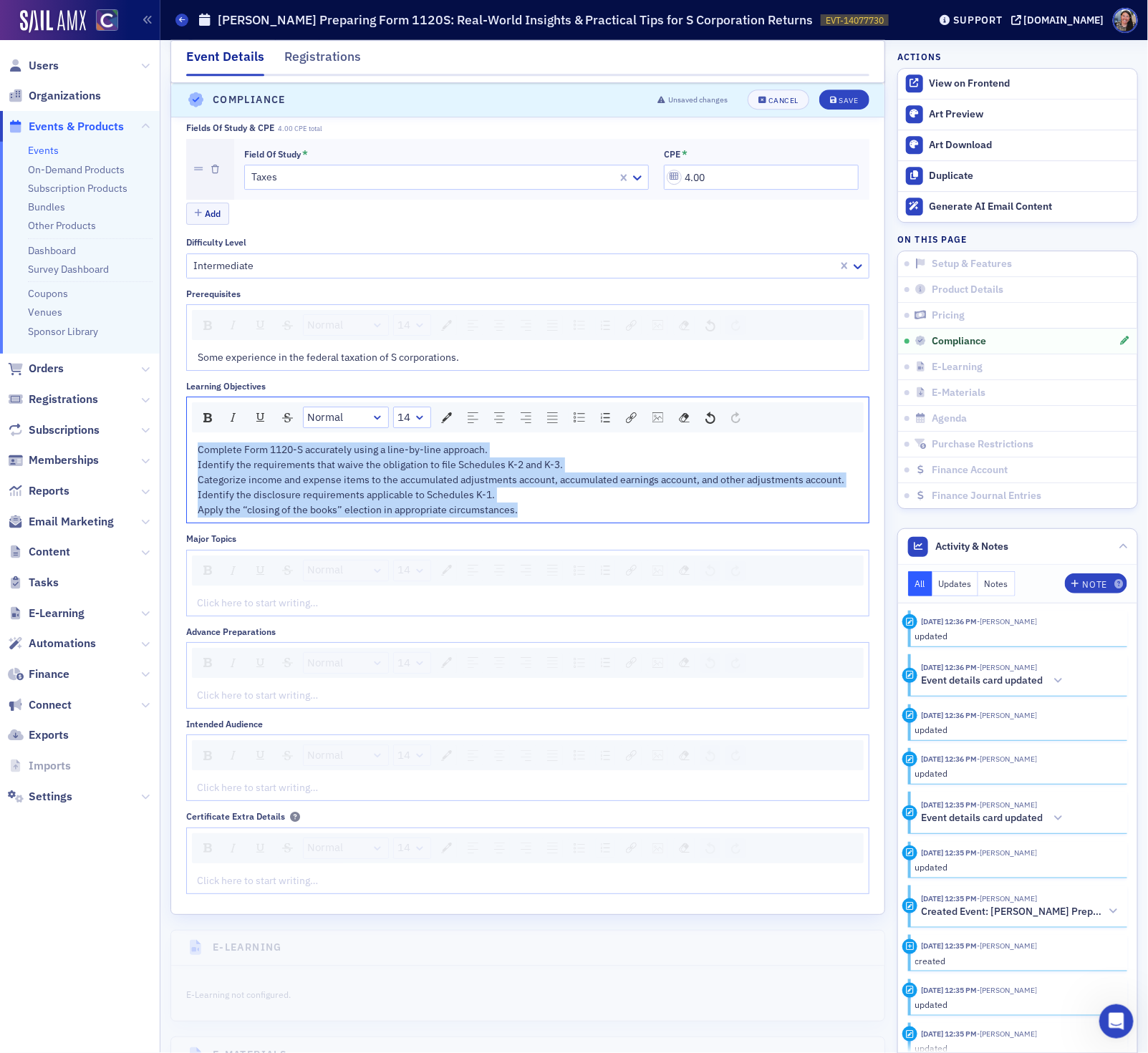
drag, startPoint x: 562, startPoint y: 531, endPoint x: -171, endPoint y: 475, distance: 735.1
click at [0, 475] on html "Users Organizations Events & Products Events On-Demand Products Subscription Pr…" at bounding box center [574, 526] width 1148 height 1053
click at [608, 422] on img "rdw-list-control" at bounding box center [606, 417] width 9 height 9
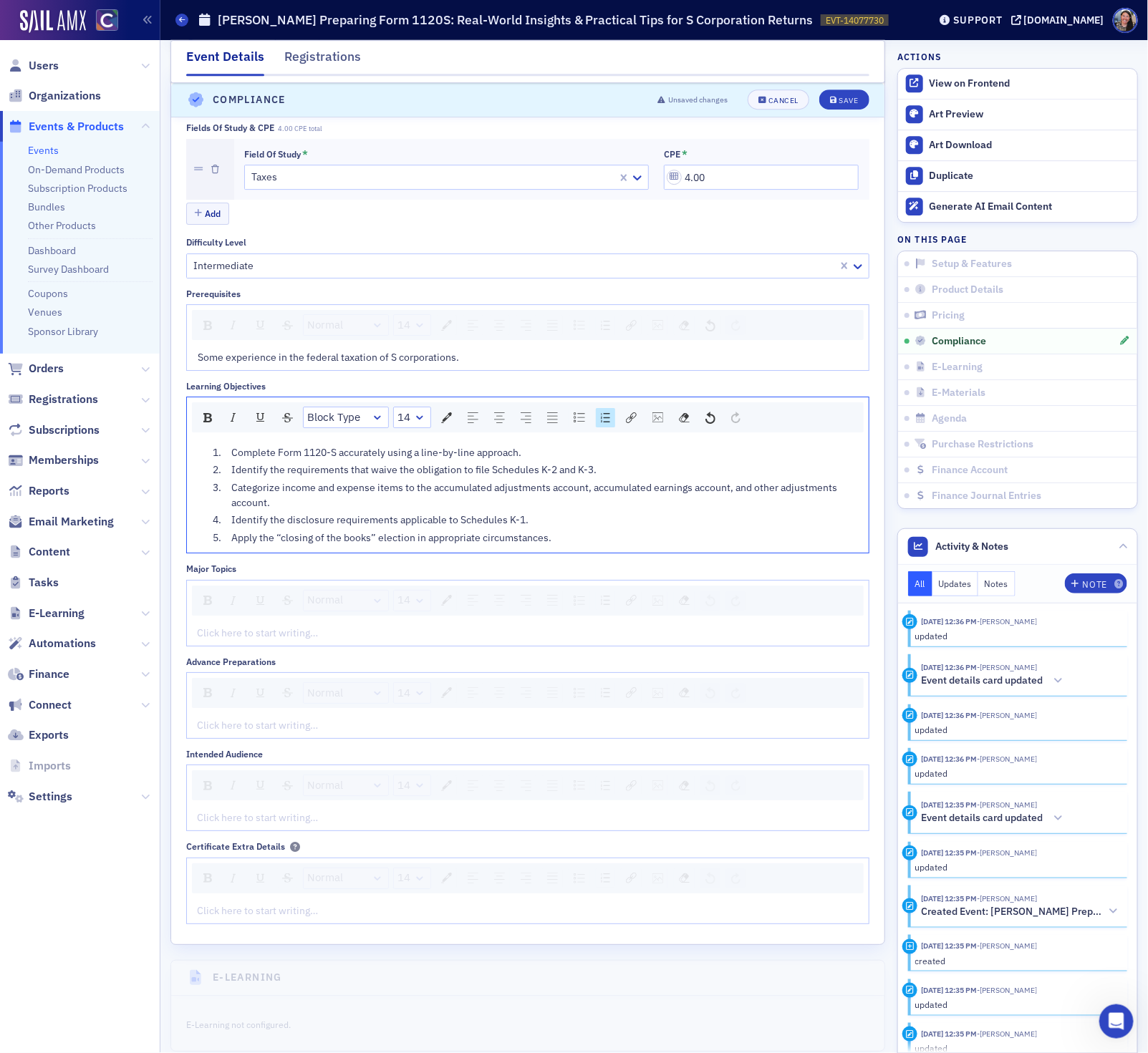
scroll to position [1850, 0]
click at [580, 418] on img "rdw-list-control" at bounding box center [579, 414] width 11 height 10
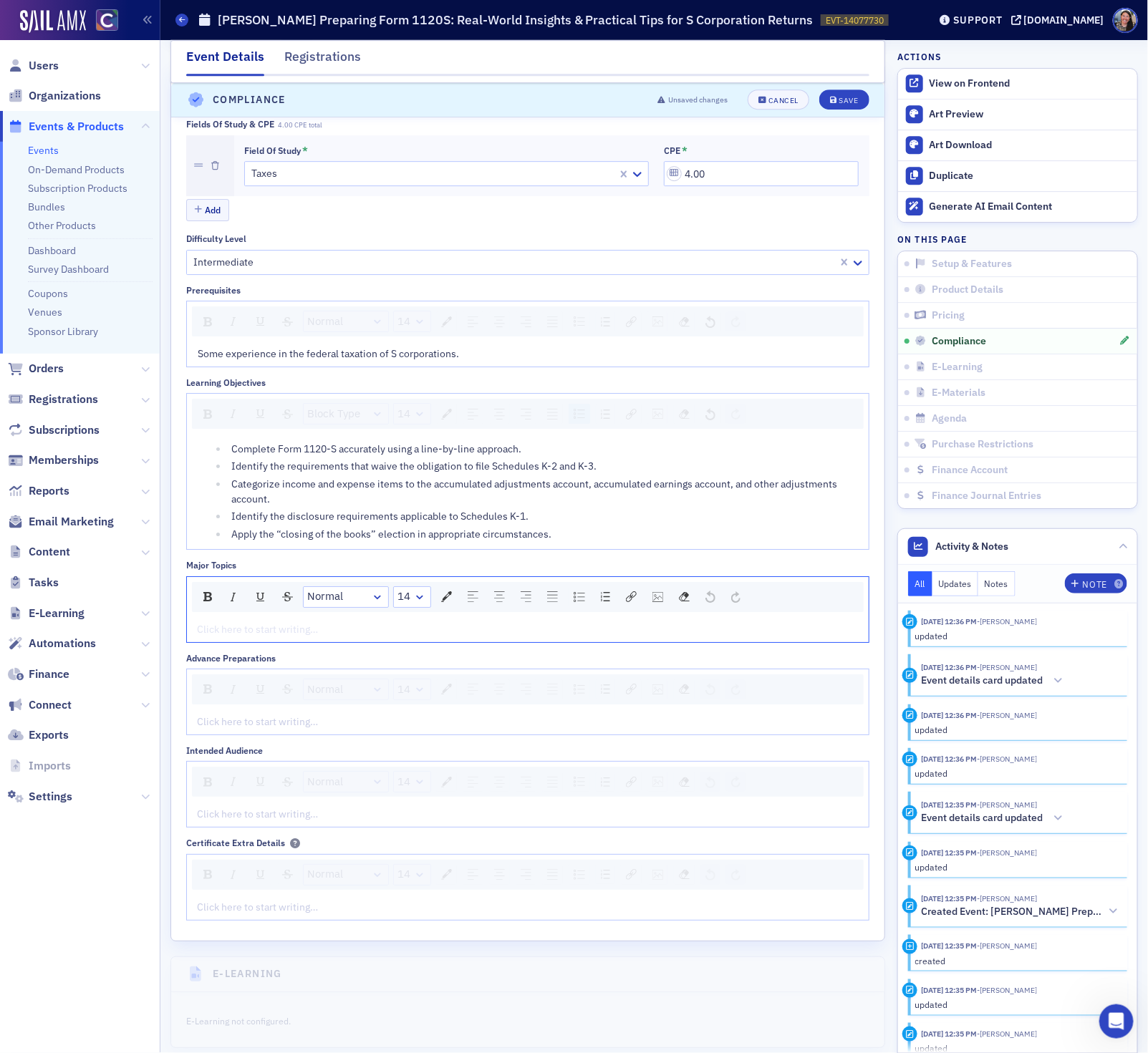
click at [232, 637] on div "rdw-editor" at bounding box center [528, 629] width 661 height 15
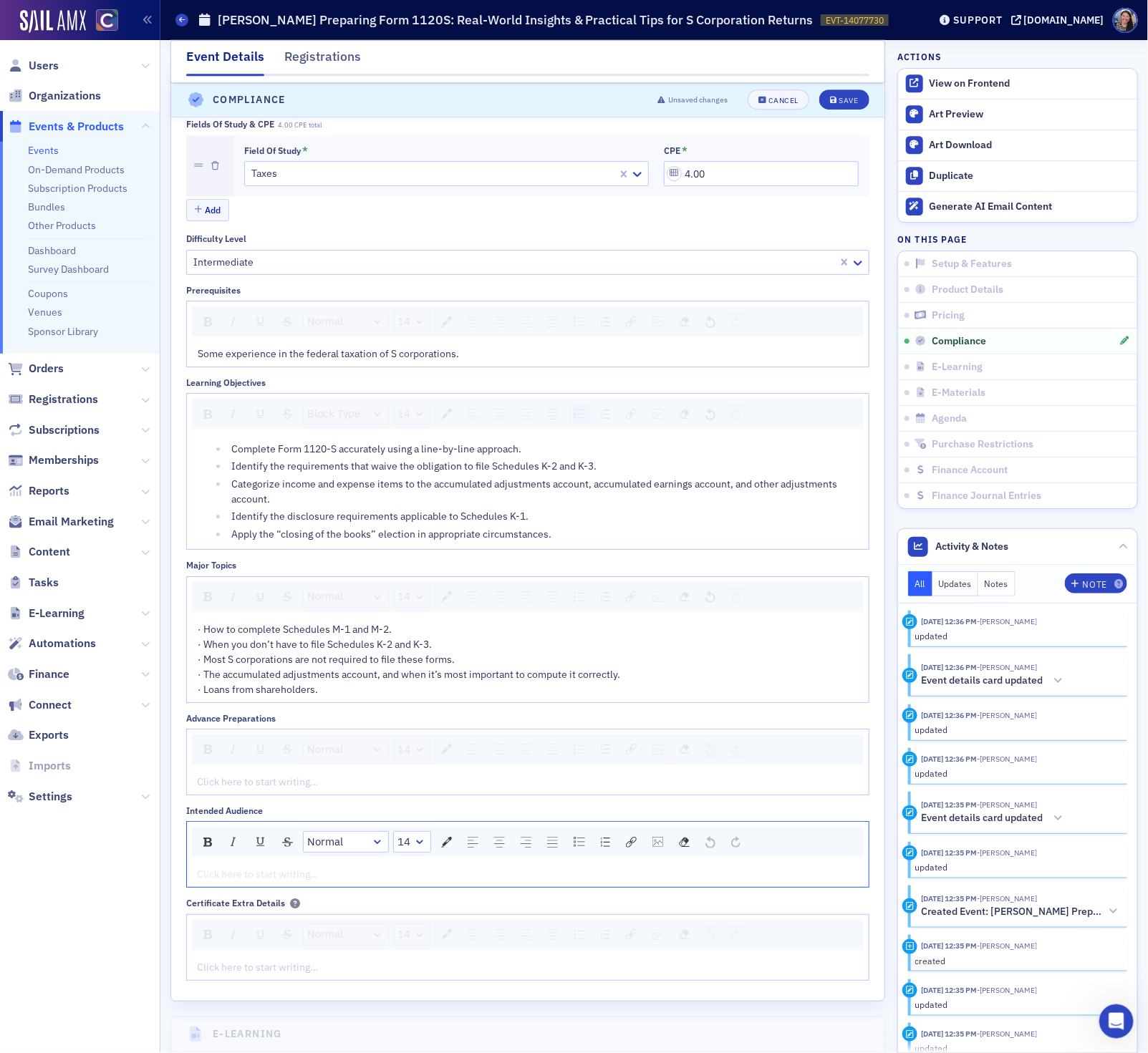
click at [248, 882] on div "rdw-editor" at bounding box center [528, 874] width 661 height 15
click at [247, 789] on div "rdw-editor" at bounding box center [528, 782] width 661 height 15
click at [842, 105] on button "Save" at bounding box center [844, 99] width 50 height 20
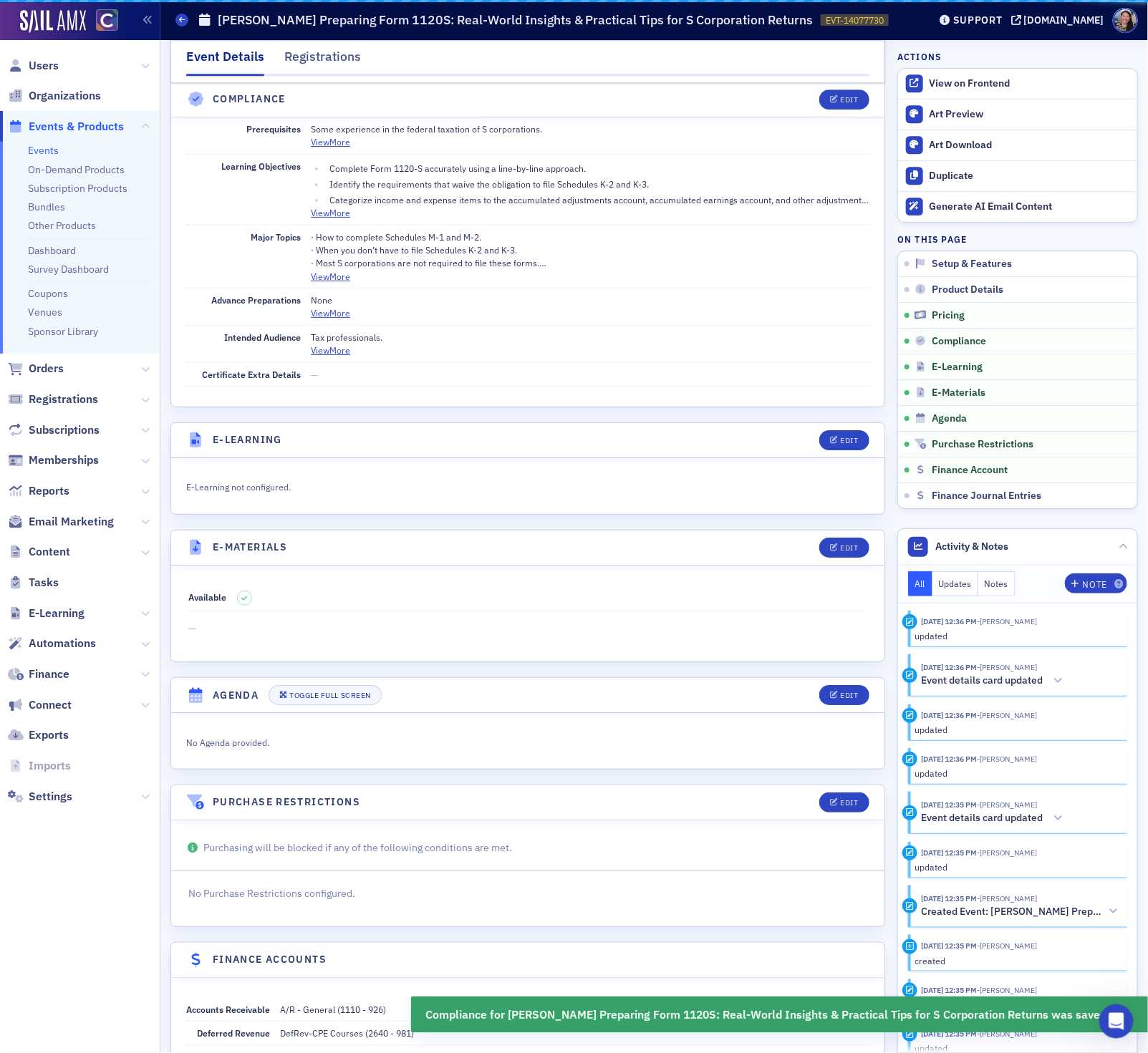
scroll to position [1792, 0]
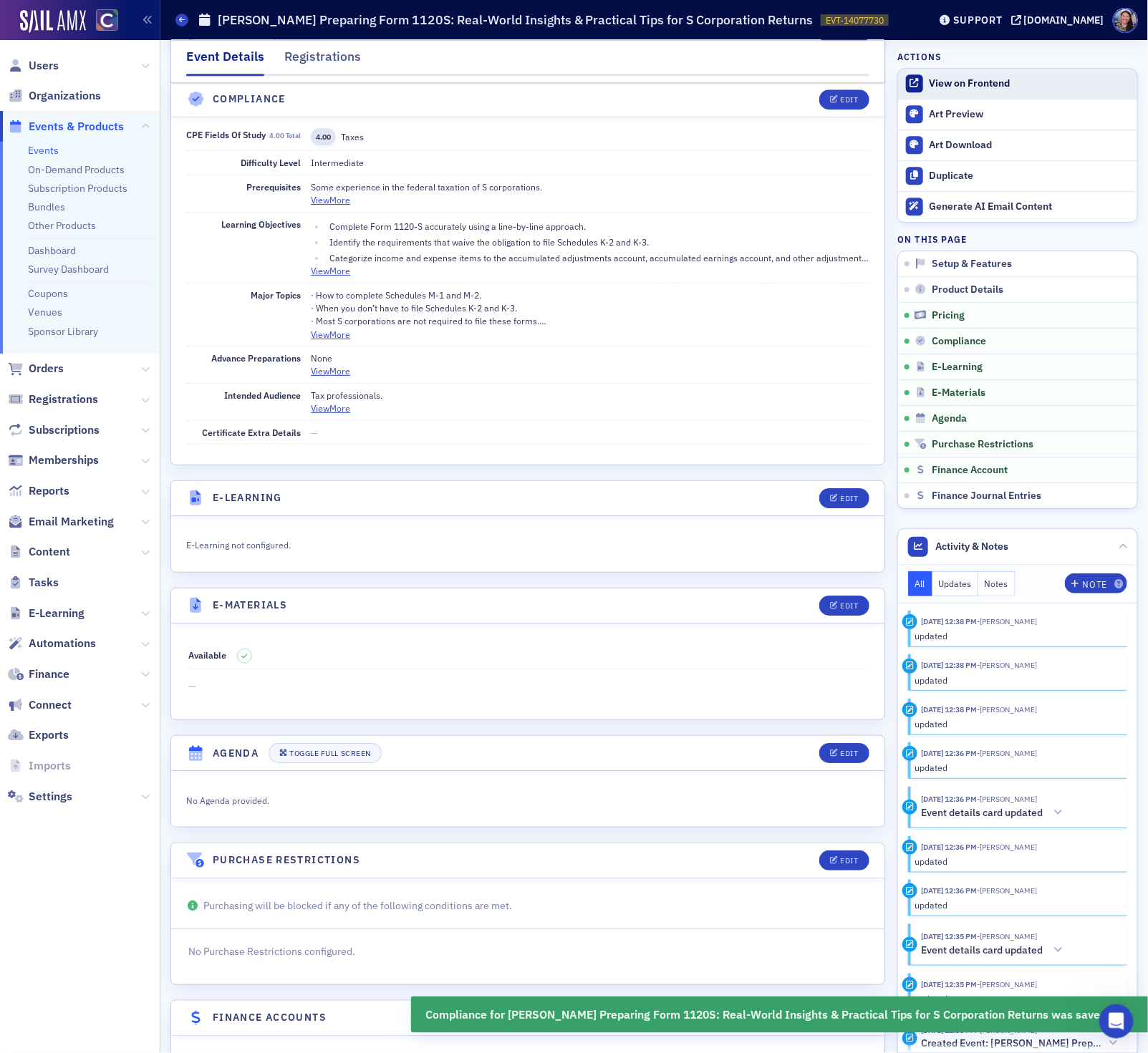
click at [969, 84] on div "View on Frontend" at bounding box center [1029, 84] width 200 height 13
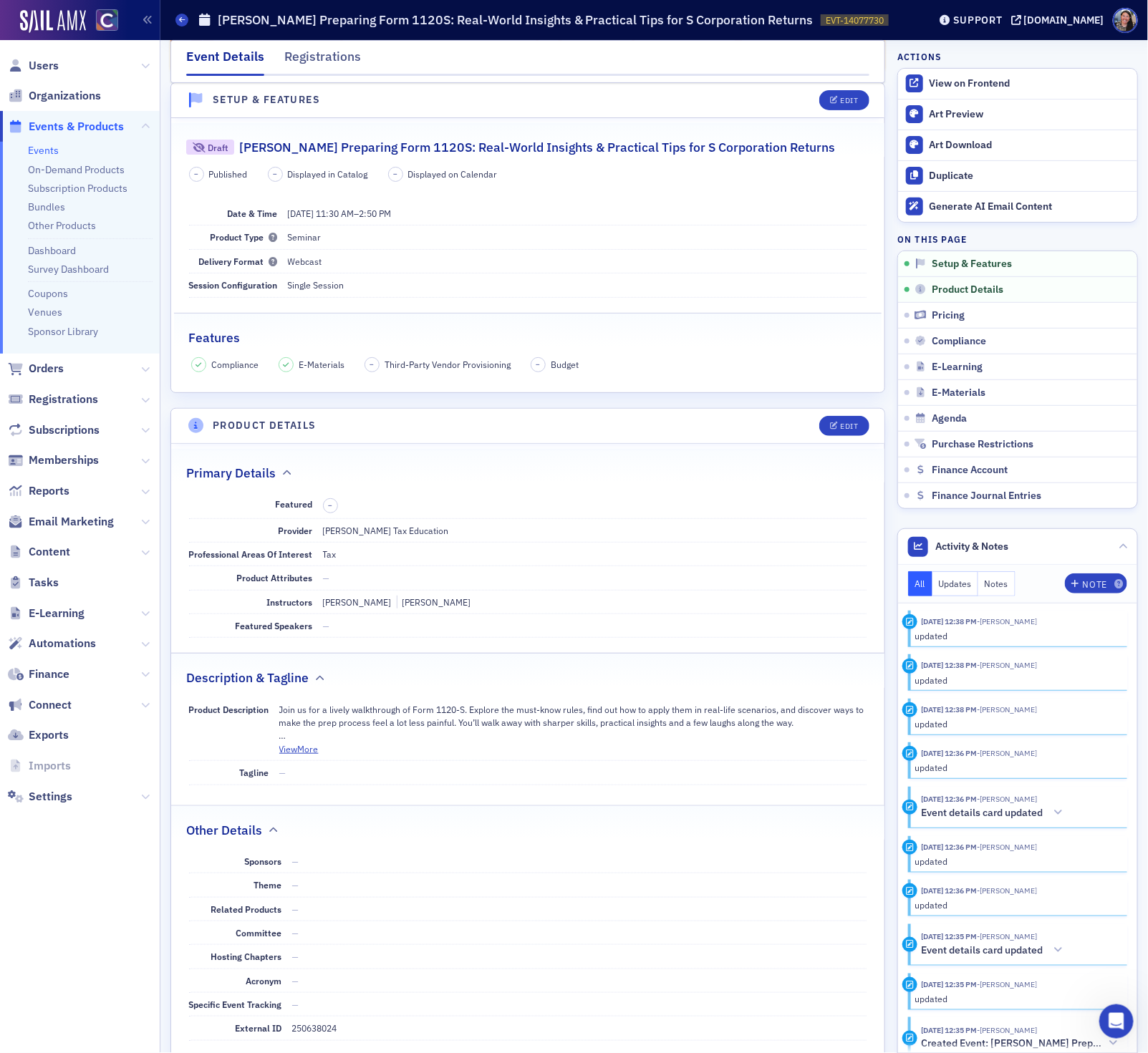
scroll to position [0, 0]
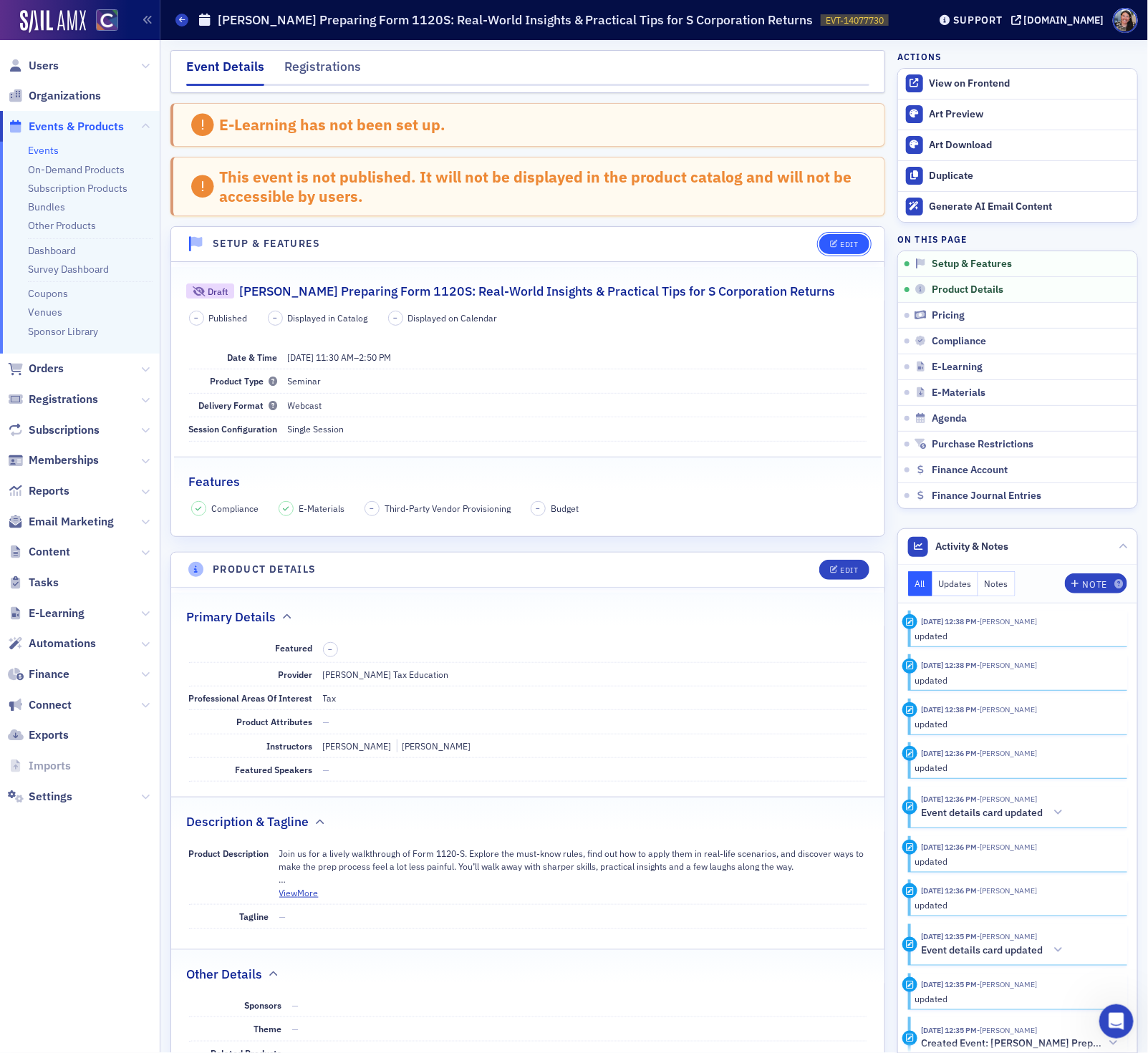
click at [832, 243] on icon "button" at bounding box center [833, 244] width 8 height 7
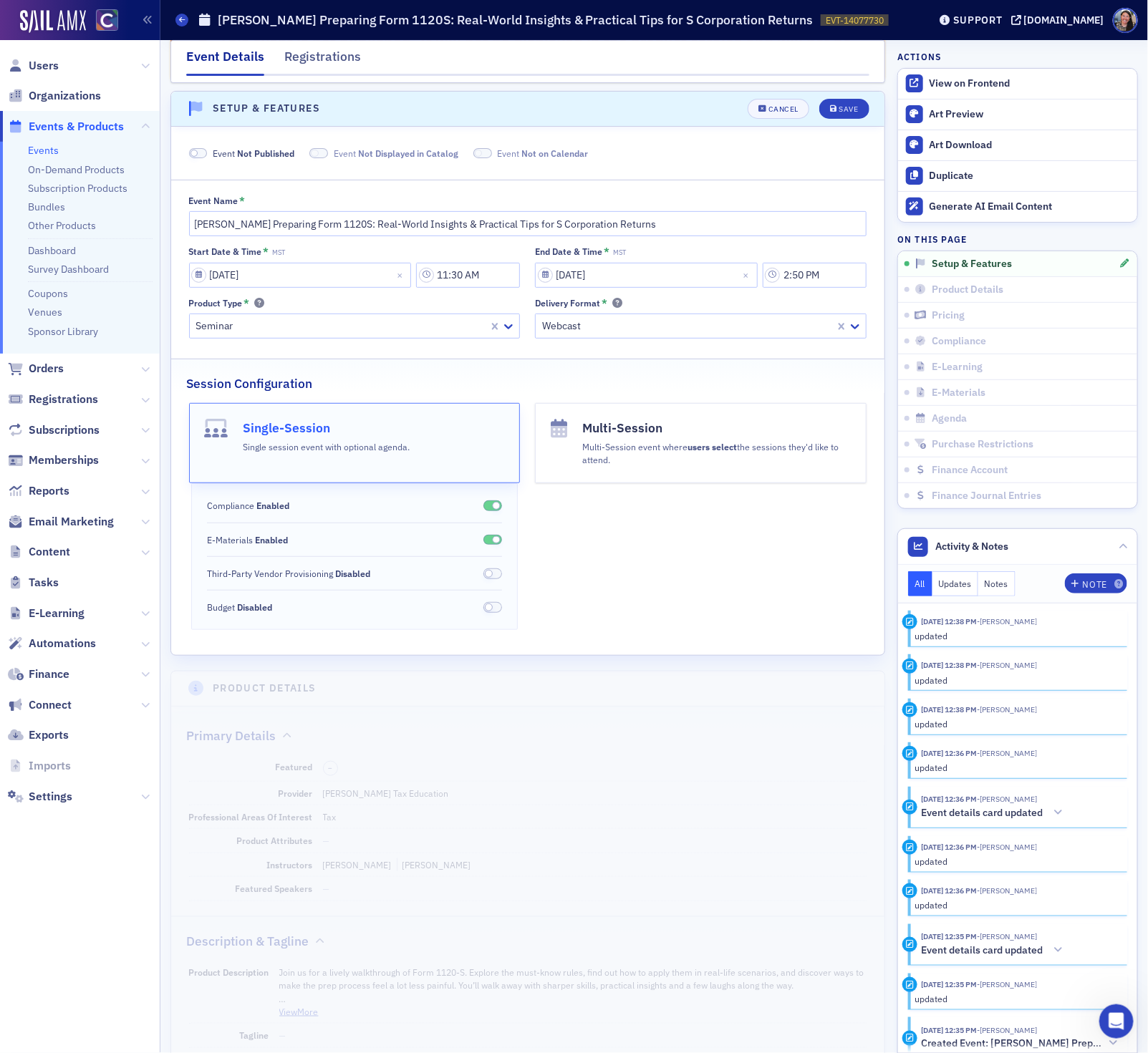
scroll to position [144, 0]
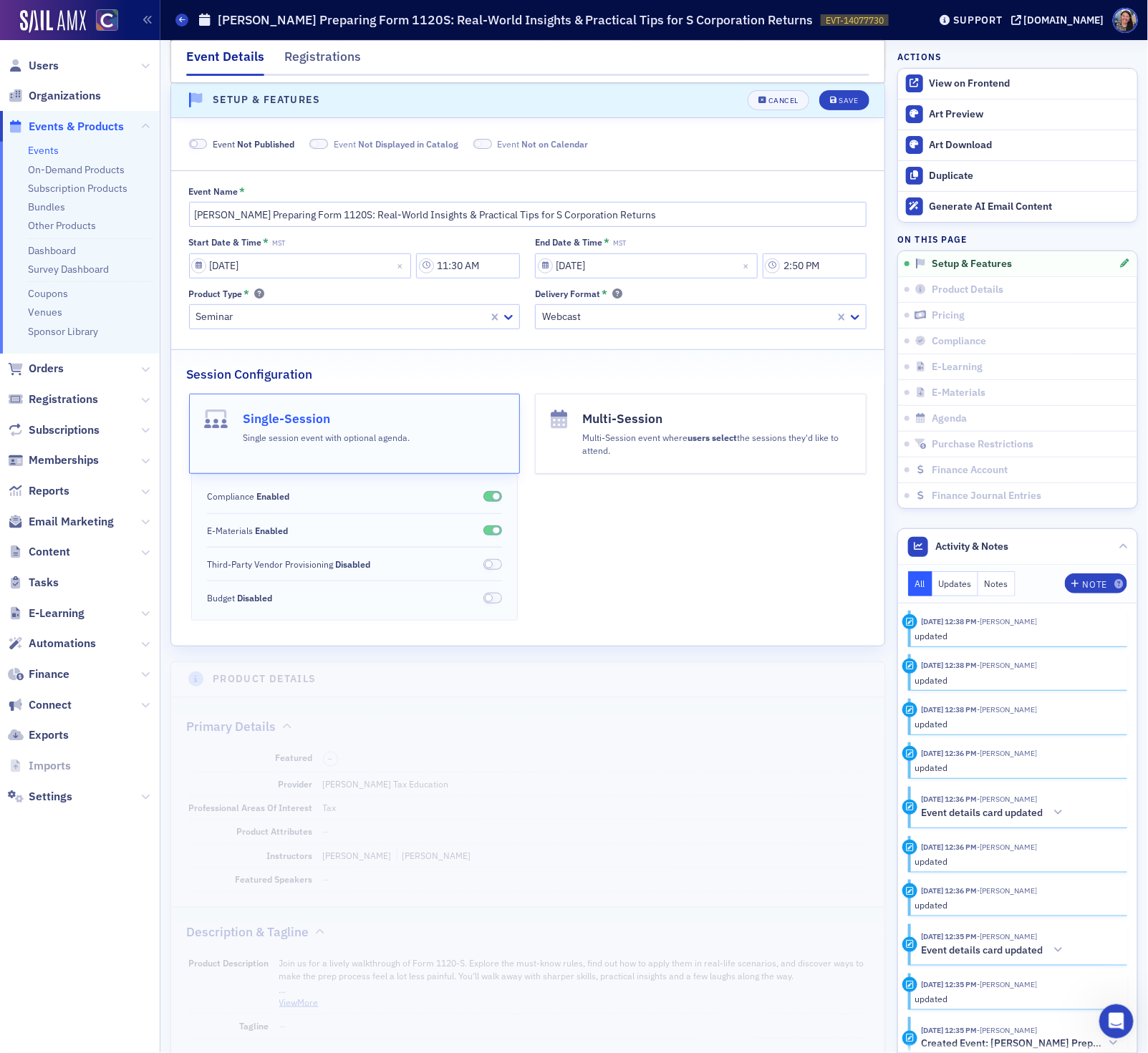
click at [228, 144] on span "Event Not Published" at bounding box center [253, 144] width 81 height 13
click at [832, 99] on icon "submit" at bounding box center [833, 100] width 7 height 7
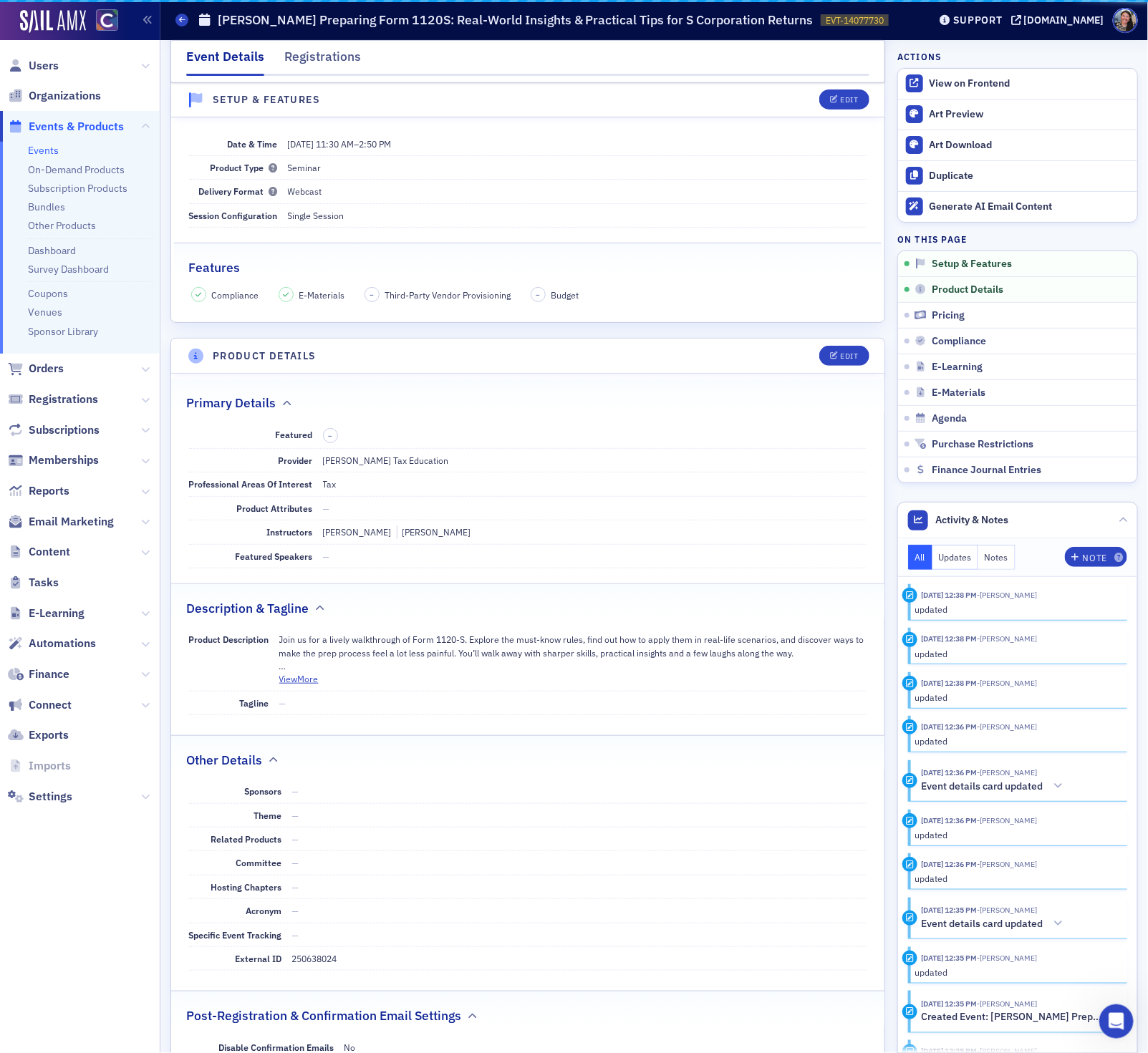
scroll to position [75, 0]
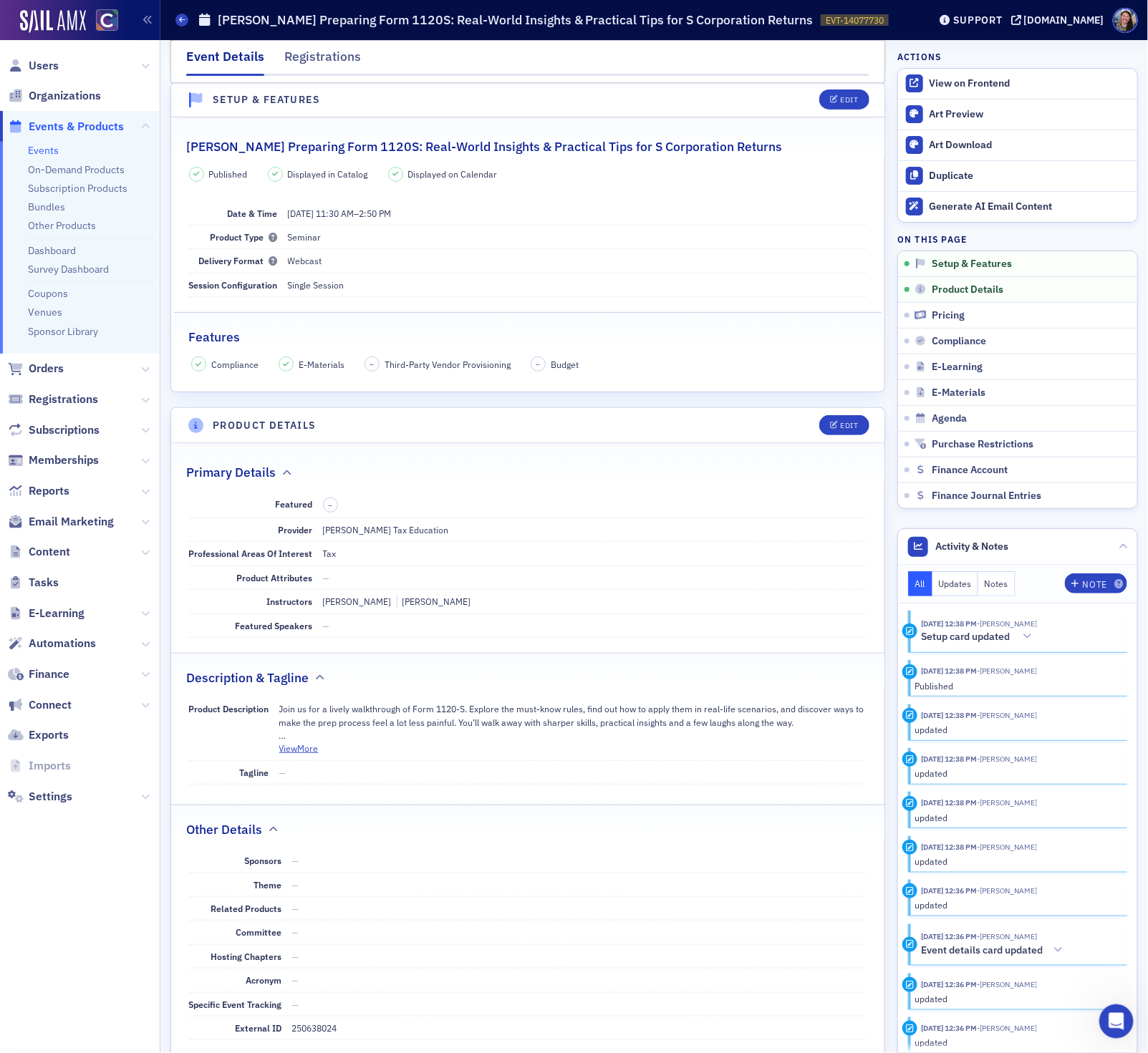
click at [37, 151] on link "Events" at bounding box center [43, 151] width 31 height 13
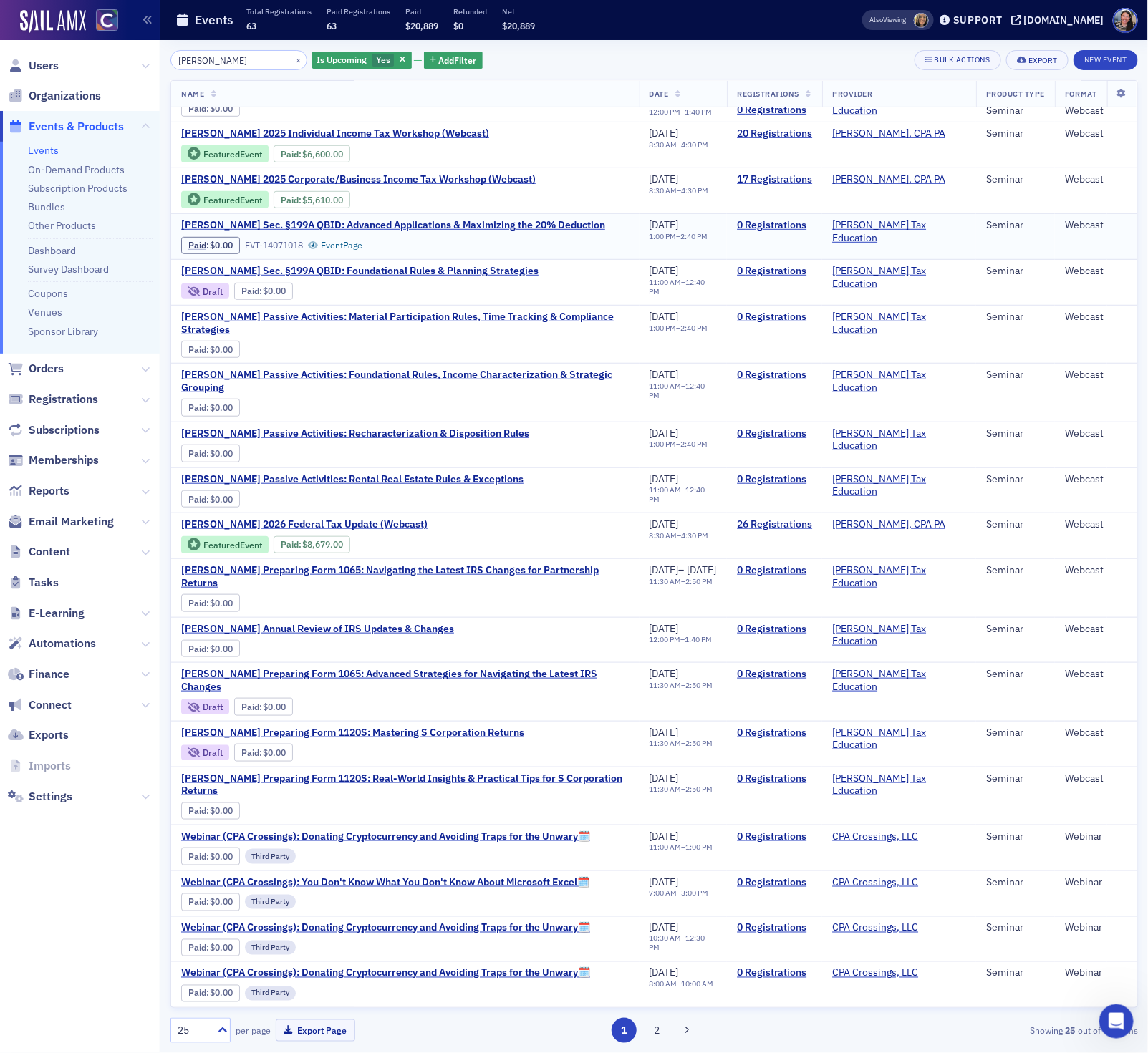
scroll to position [354, 0]
click at [470, 564] on span "Don Farmer's Preparing Form 1065: Navigating the Latest IRS Changes for Partner…" at bounding box center [405, 577] width 449 height 25
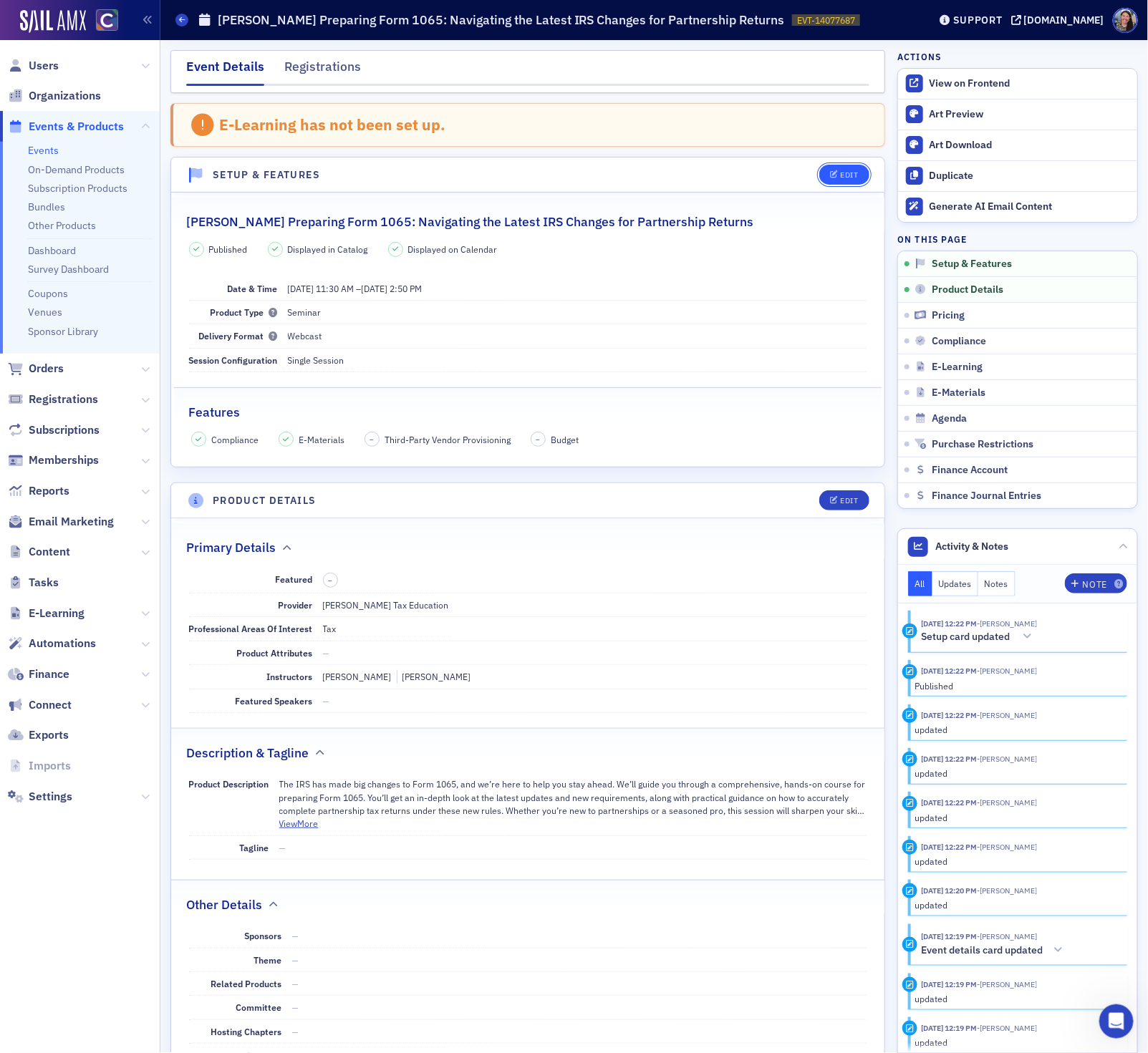
click at [835, 181] on button "Edit" at bounding box center [844, 174] width 50 height 20
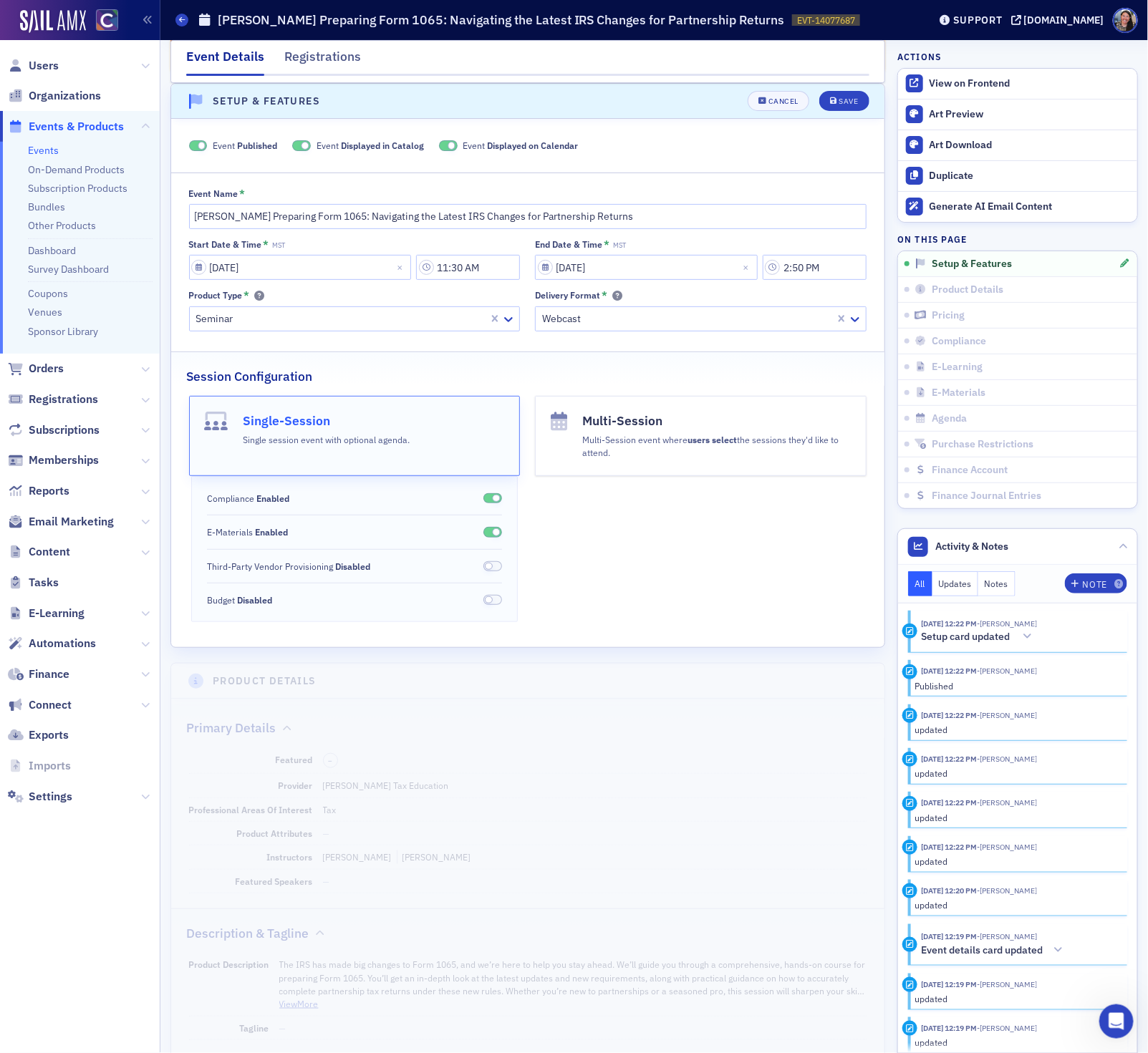
scroll to position [75, 0]
click at [637, 275] on input "11/22/2026" at bounding box center [646, 266] width 223 height 25
select select "10"
select select "2026"
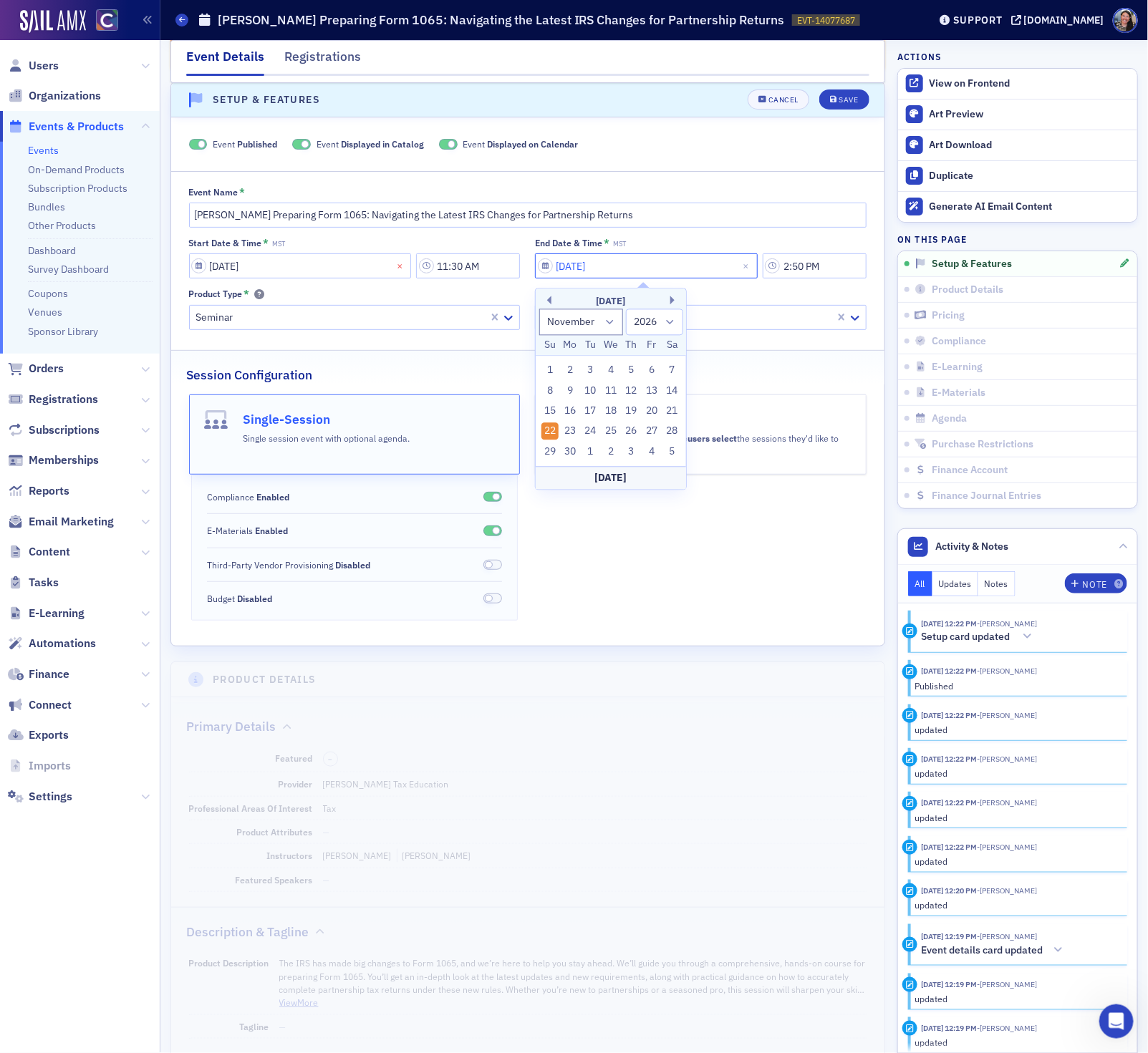
drag, startPoint x: 635, startPoint y: 269, endPoint x: 397, endPoint y: 268, distance: 238.0
click at [401, 268] on div "Start Date & Time * MST 01/22/2026 11:30 AM End Date & Time * MST 11/22/2026 2:…" at bounding box center [528, 284] width 678 height 93
type input "0"
select select "0"
select select "2000"
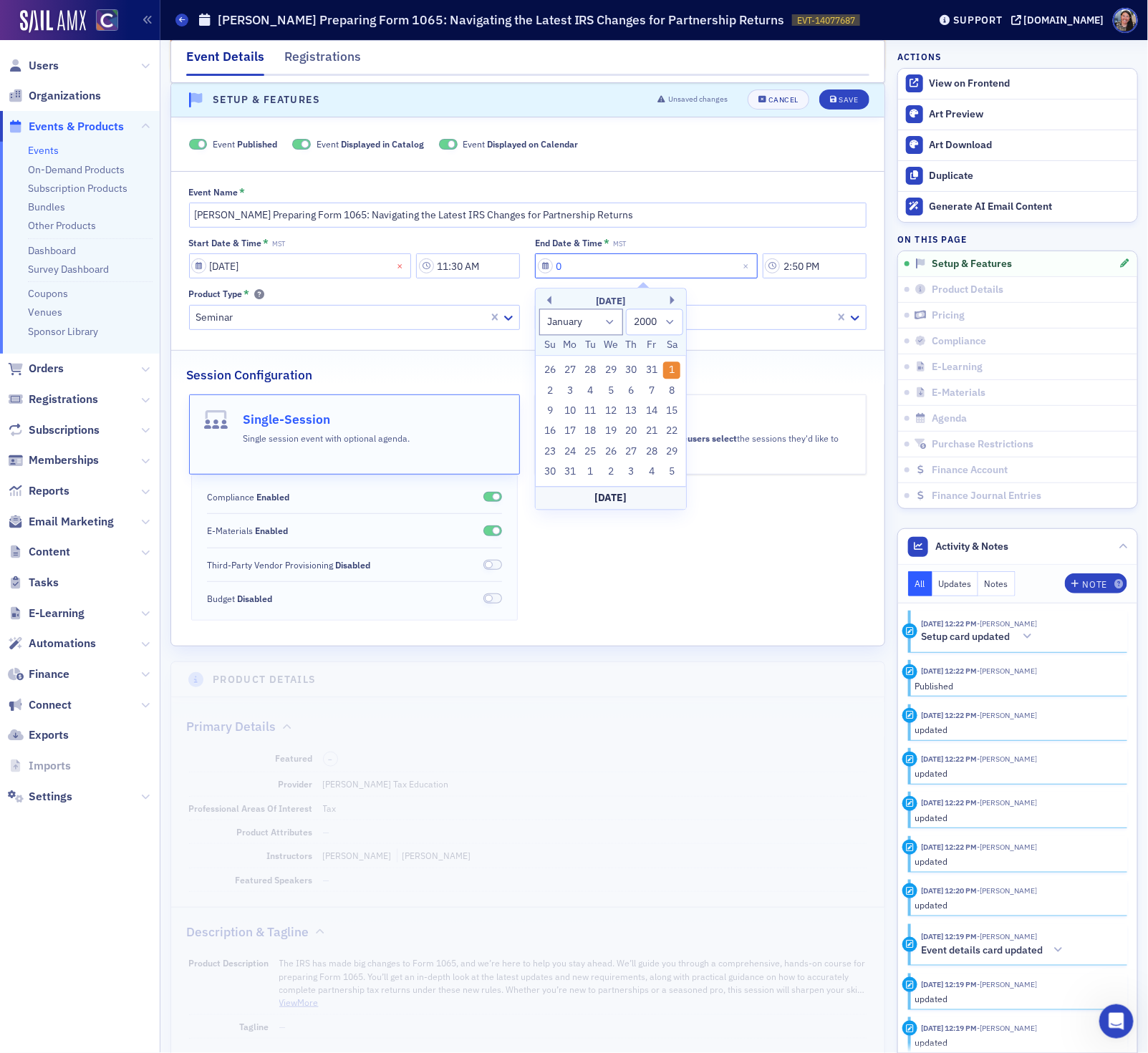
type input "01"
select select "2025"
type input "01/22/20"
select select "2020"
type input "01/22/2026"
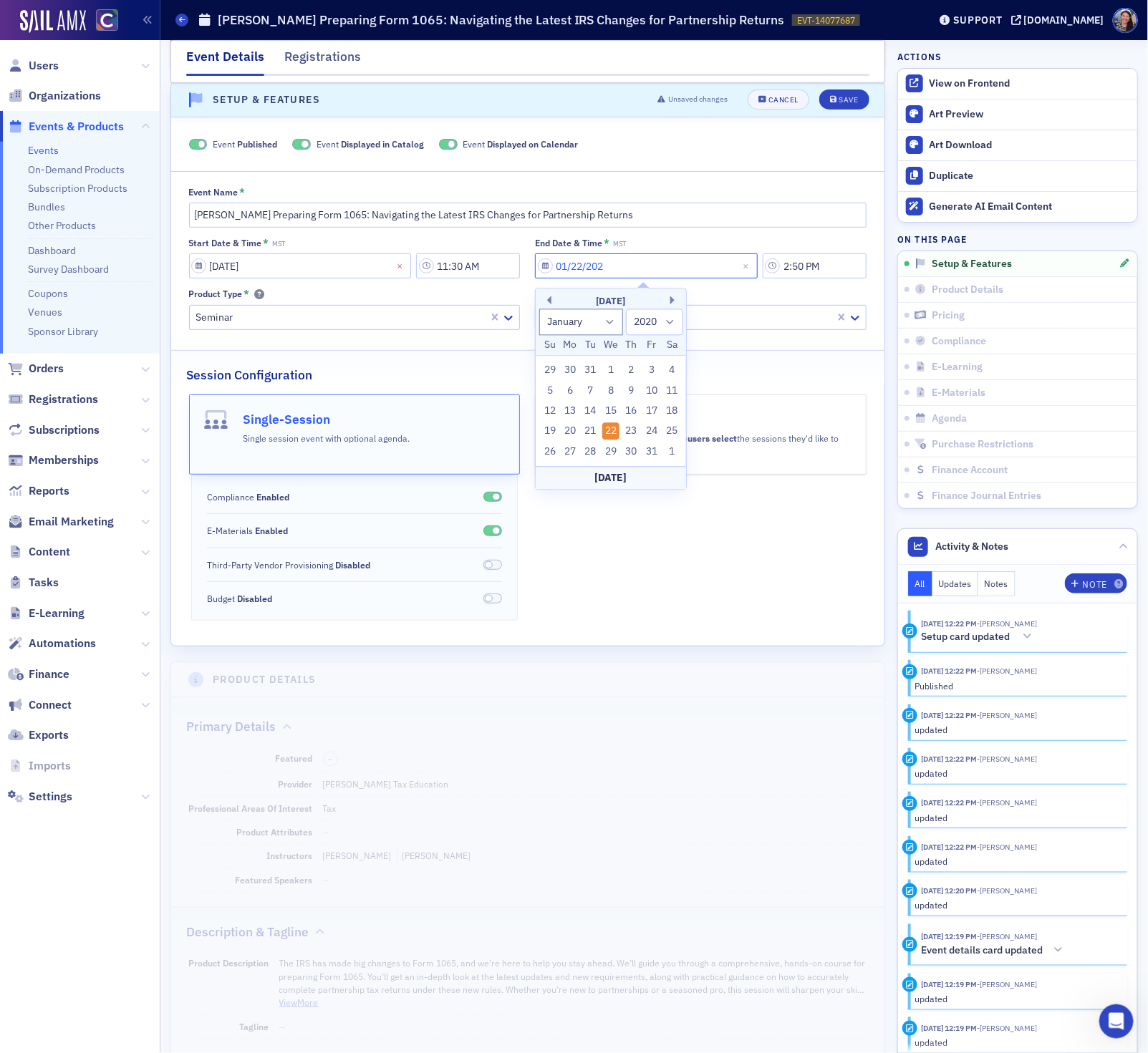
select select "2026"
type input "01/22/2026"
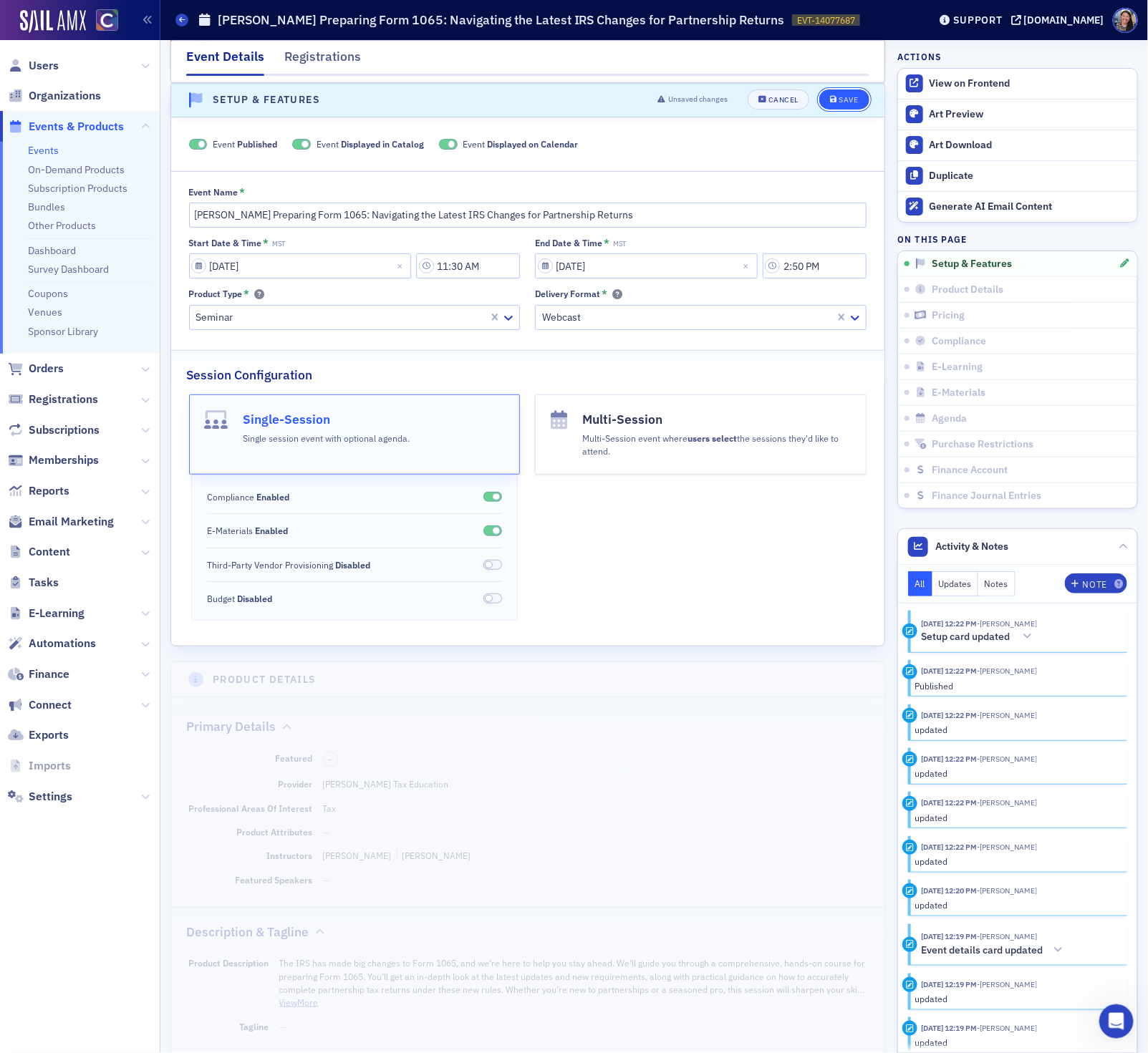
click at [860, 102] on button "Save" at bounding box center [844, 99] width 50 height 20
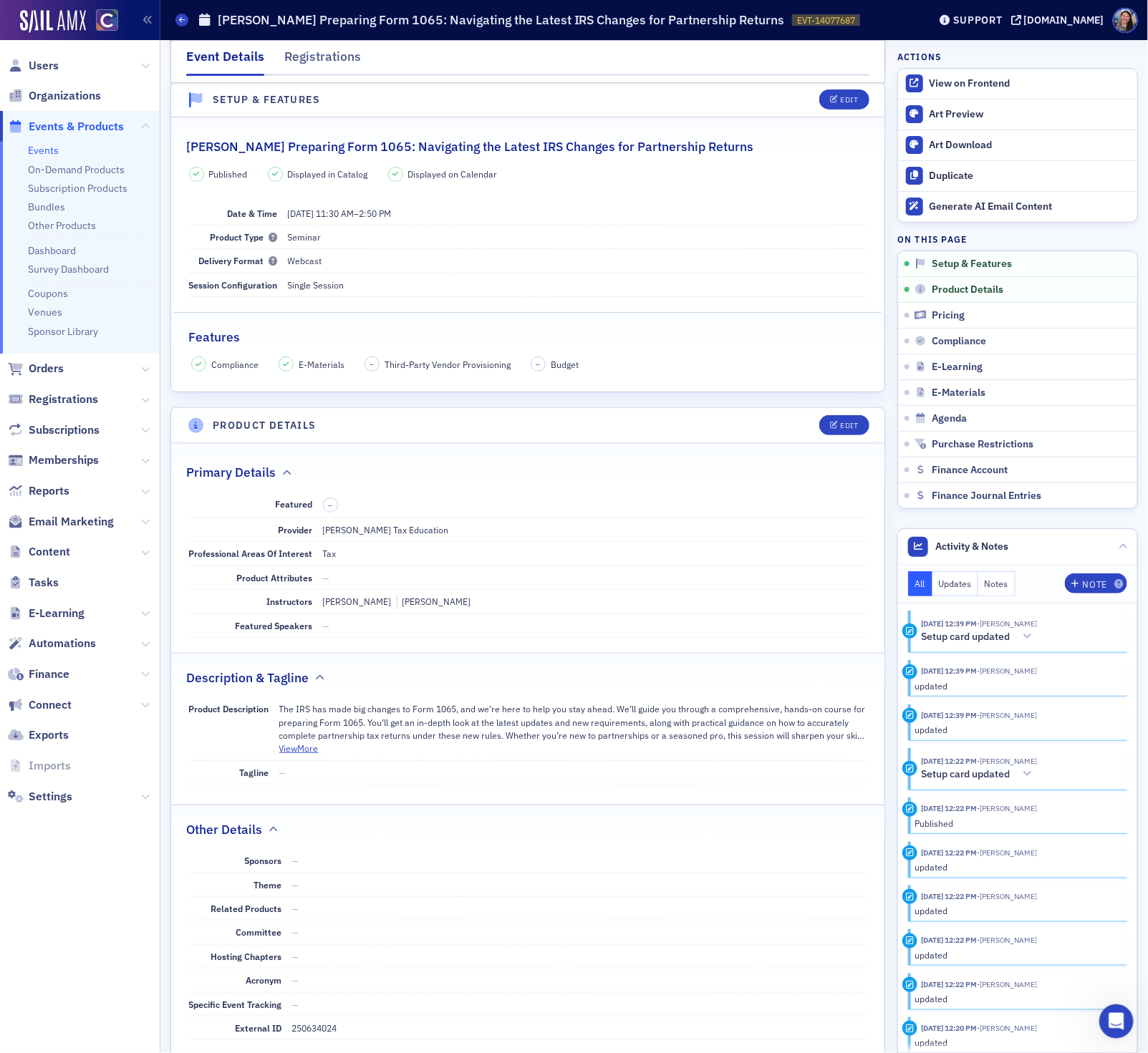
click at [47, 144] on link "Events" at bounding box center [43, 151] width 31 height 13
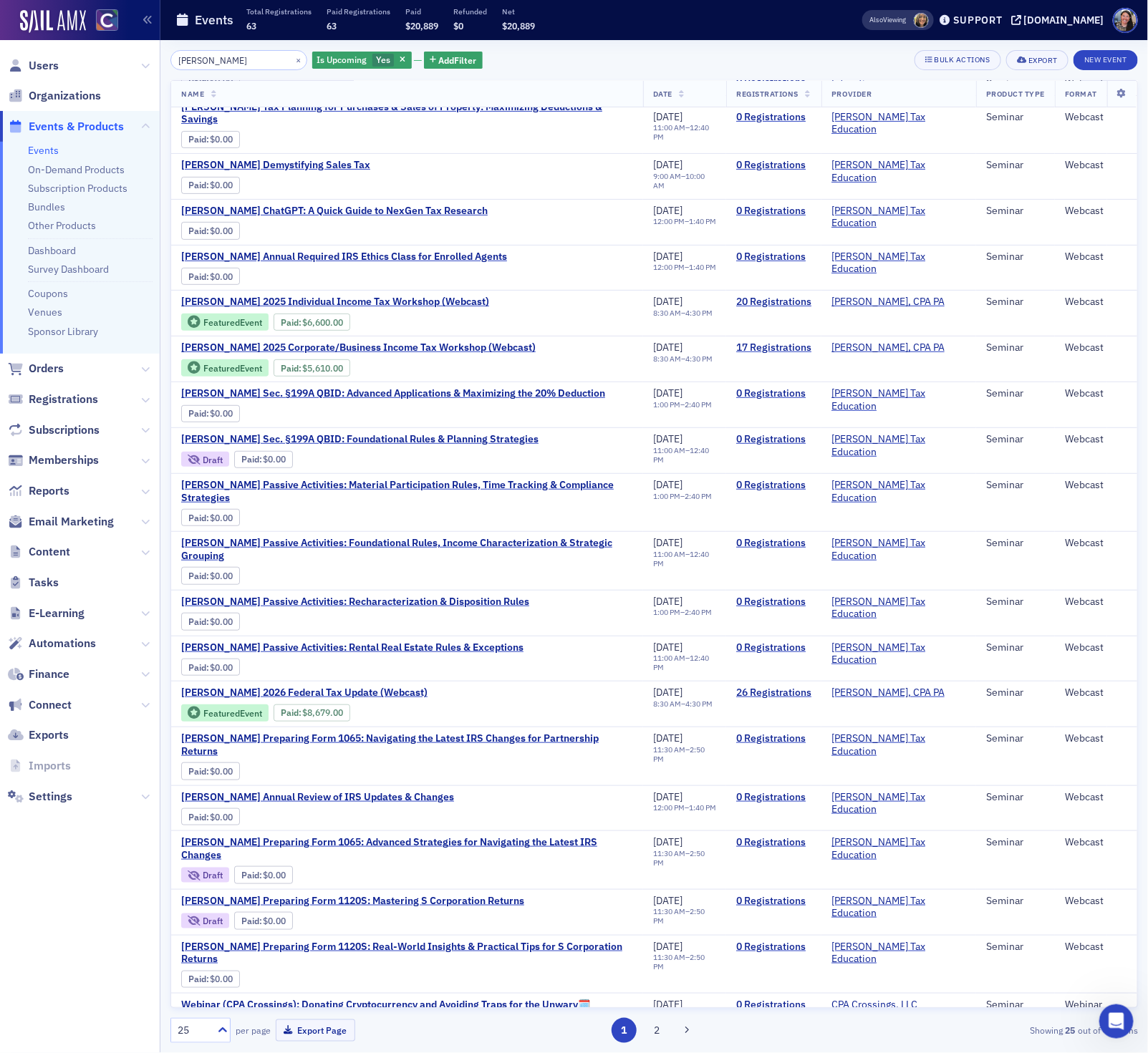
scroll to position [163, 0]
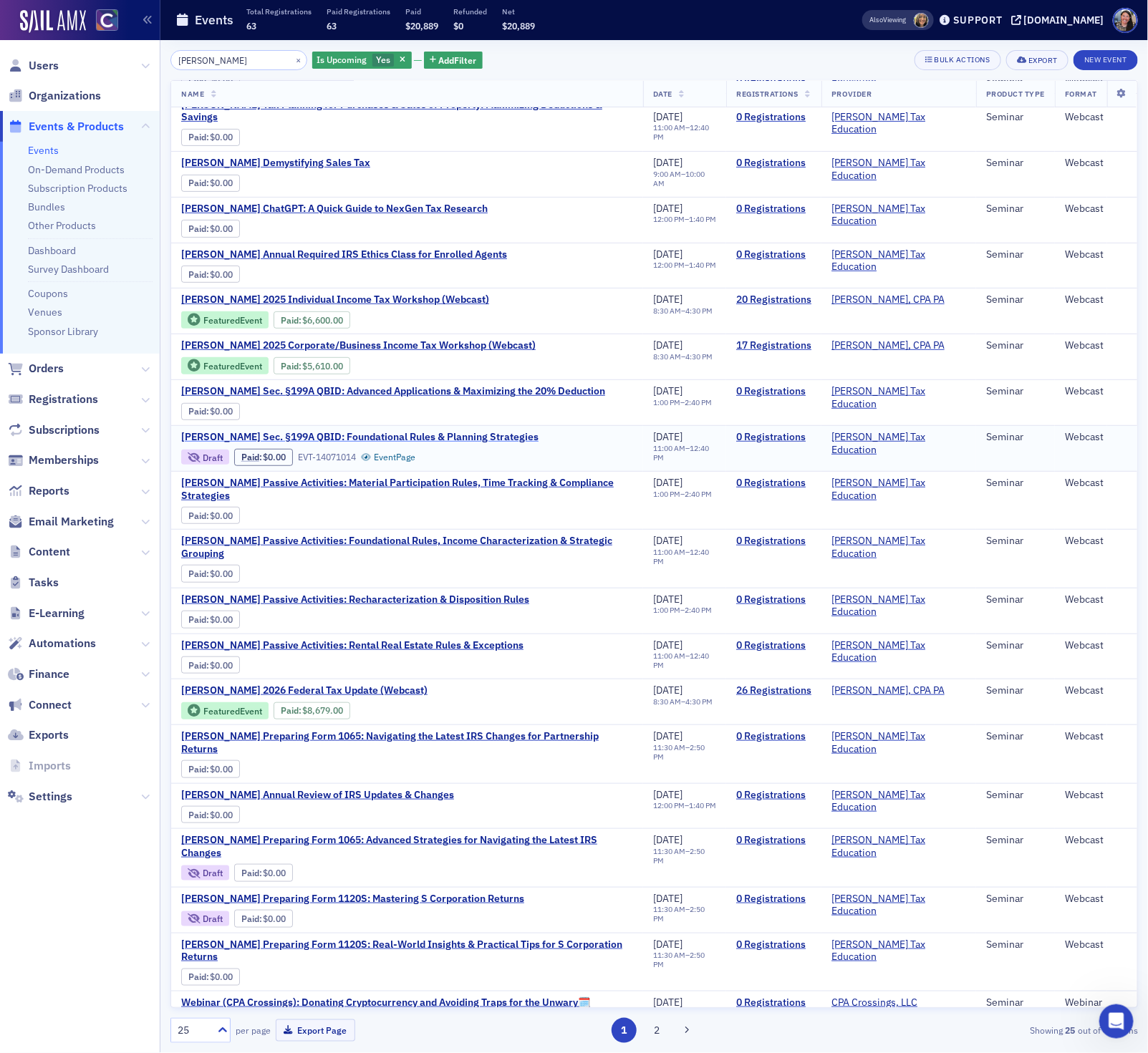
click at [333, 431] on span "Don Farmer's Sec. §199A QBID: Foundational Rules & Planning Strategies" at bounding box center [360, 437] width 358 height 13
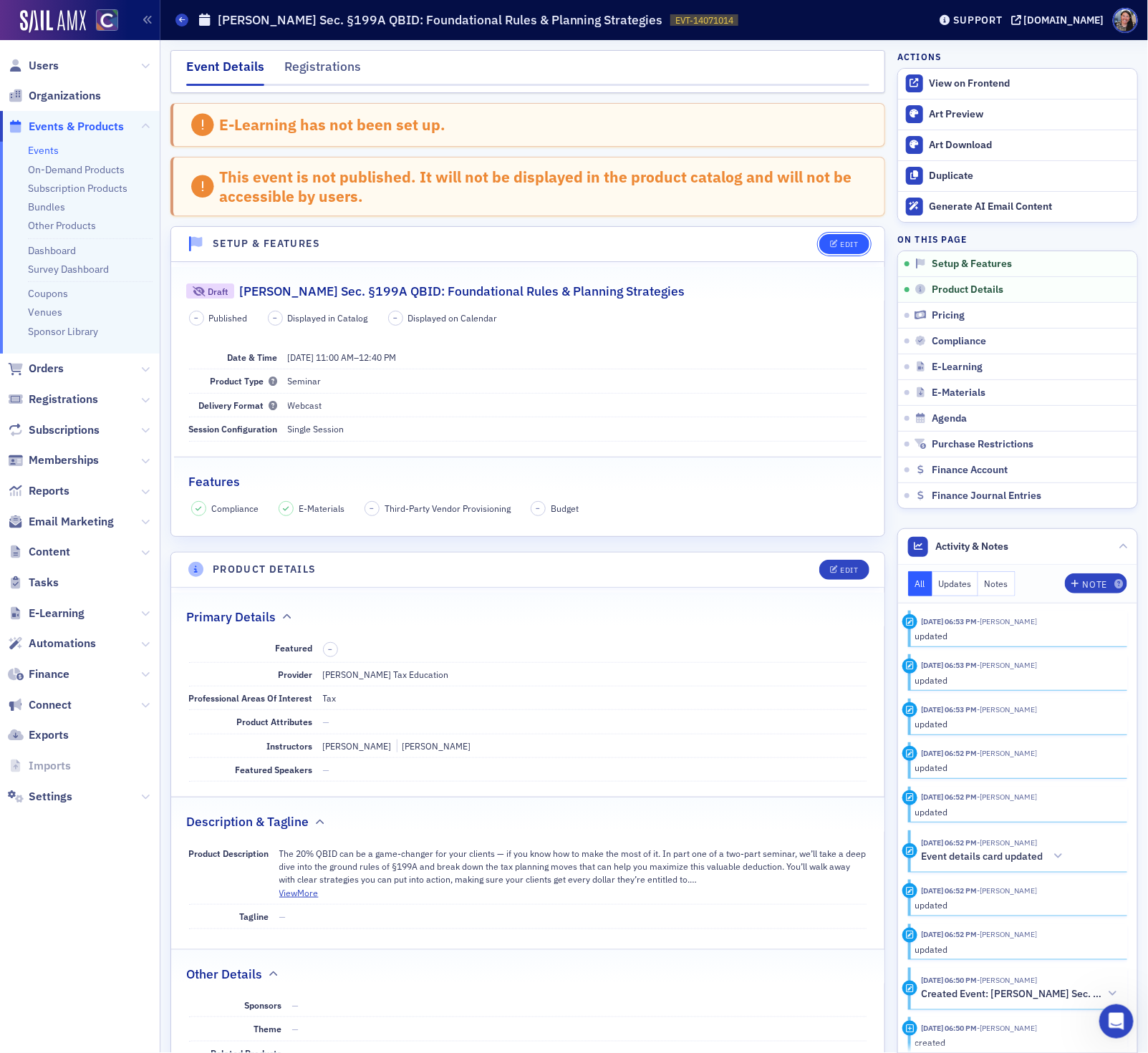
click at [832, 242] on icon "button" at bounding box center [833, 244] width 8 height 7
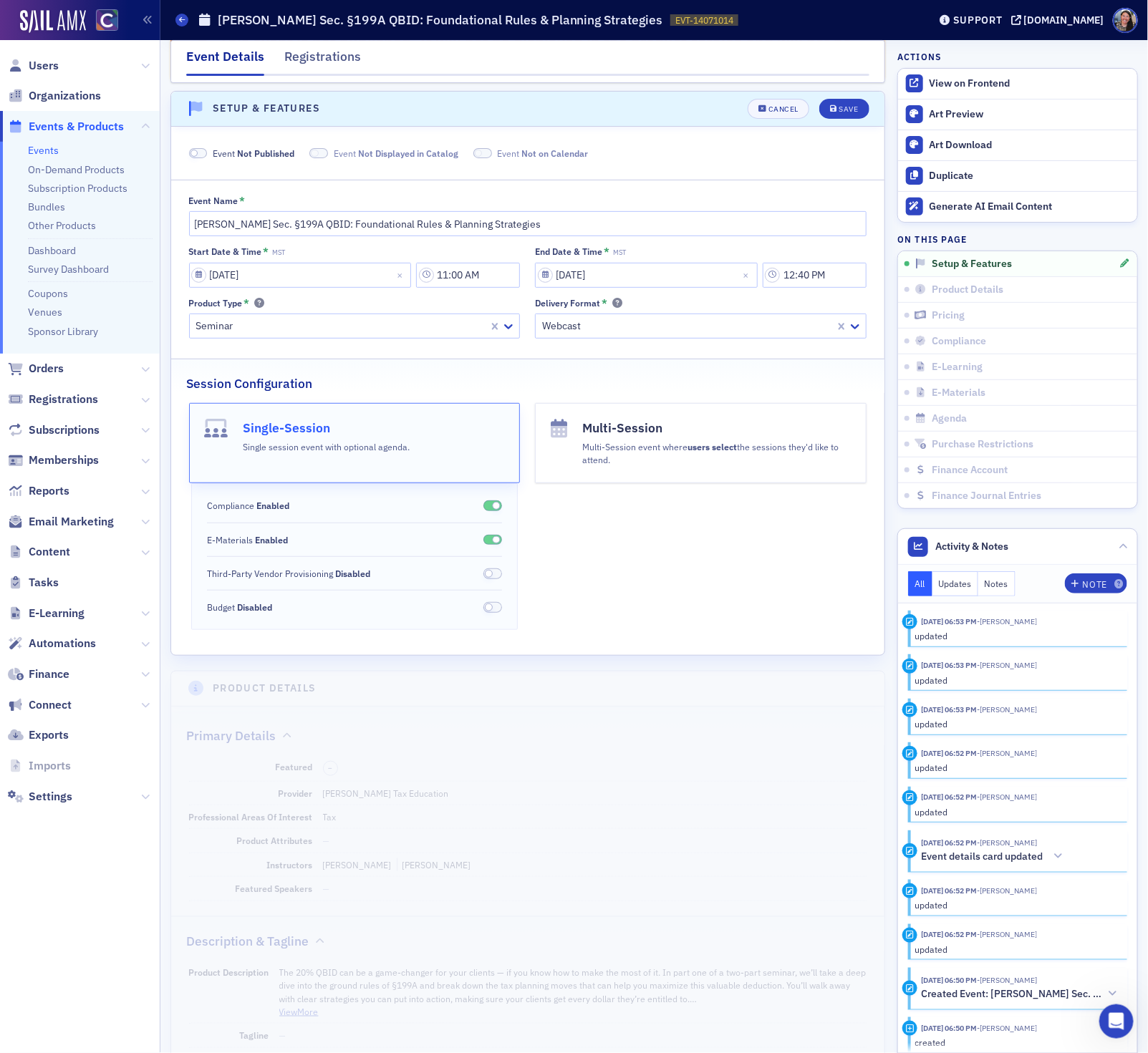
scroll to position [144, 0]
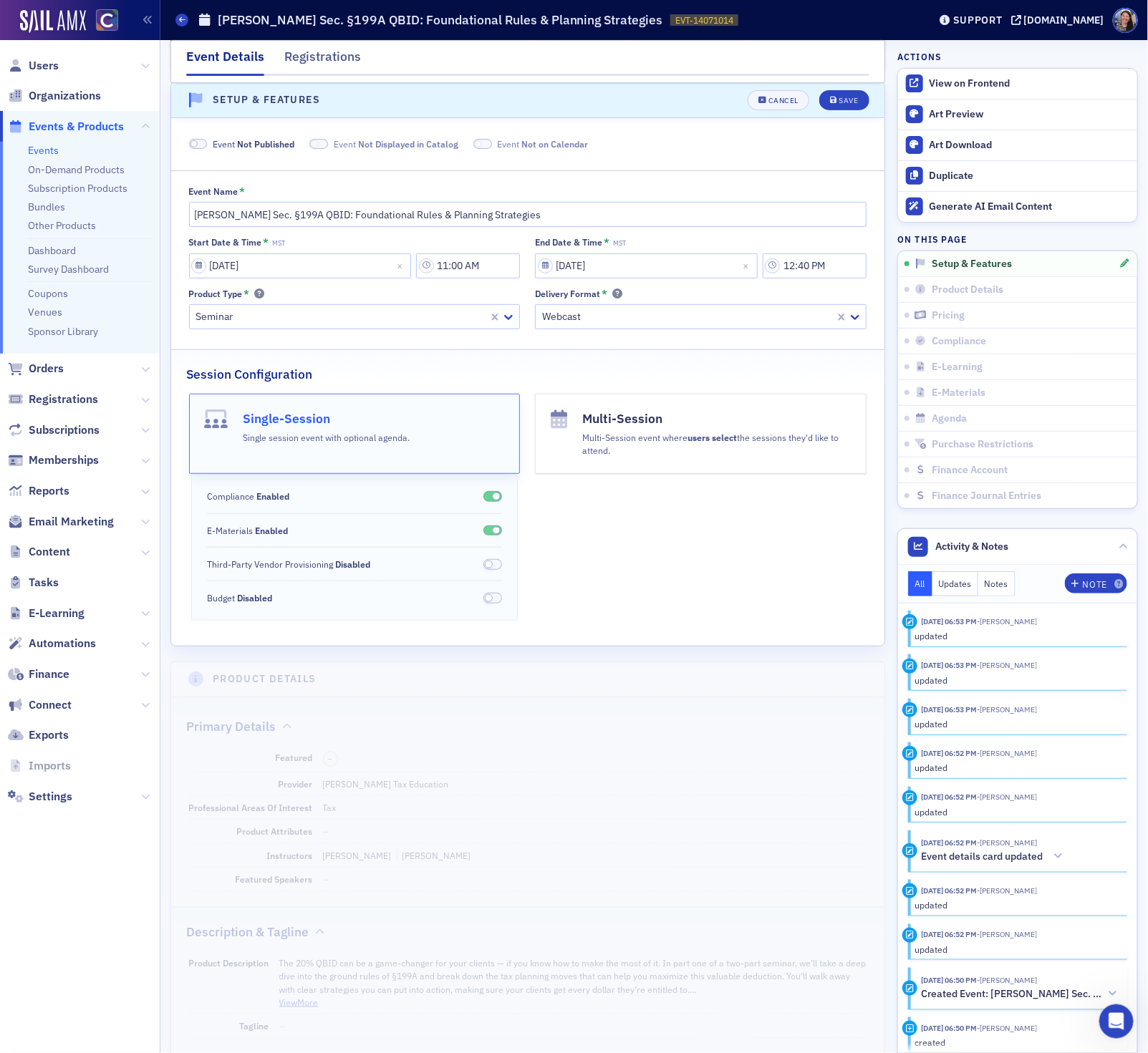
click at [227, 143] on span "Event Not Published" at bounding box center [253, 144] width 81 height 13
click at [855, 97] on div "Save" at bounding box center [847, 100] width 20 height 7
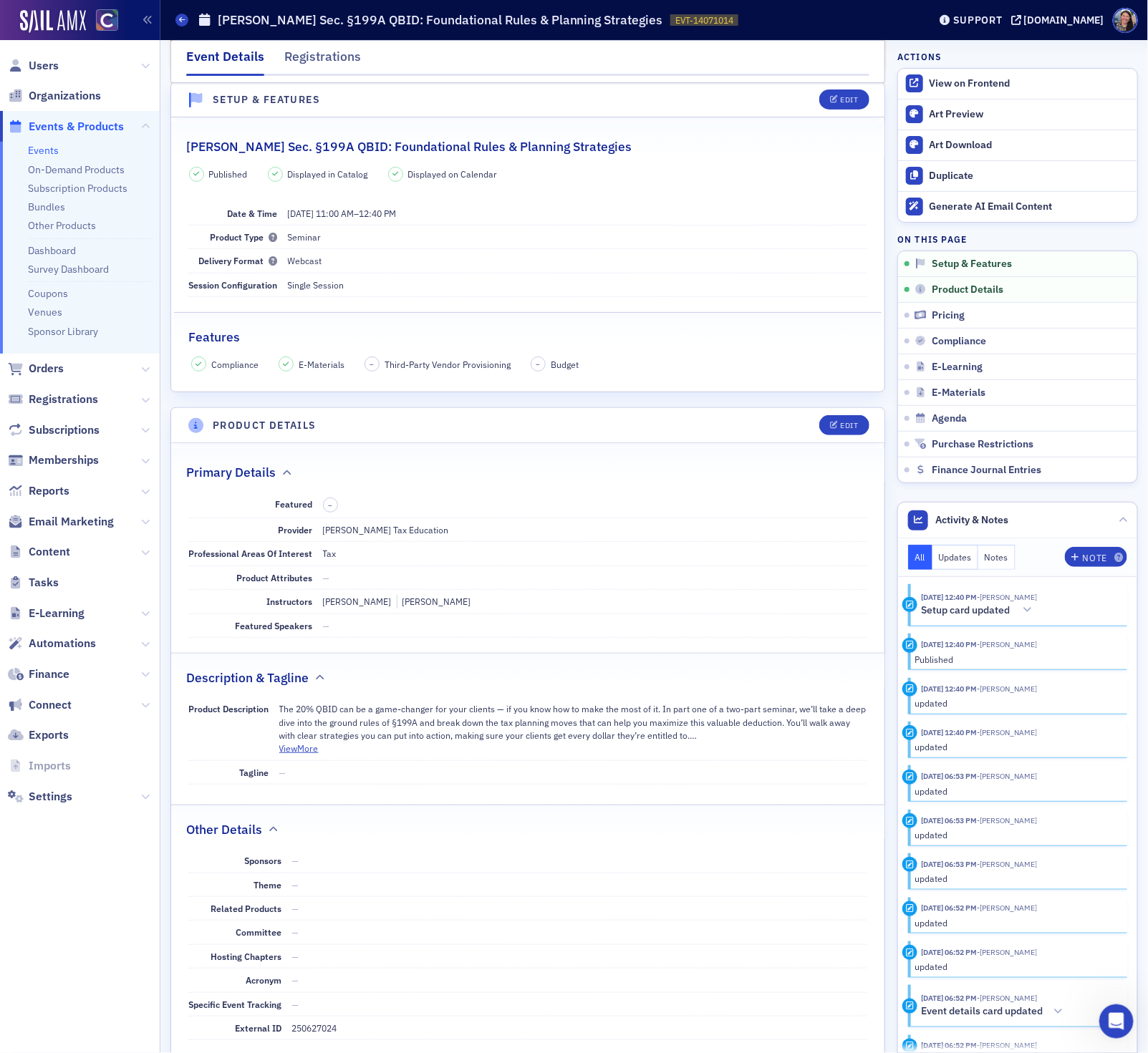
click at [33, 148] on link "Events" at bounding box center [43, 151] width 31 height 13
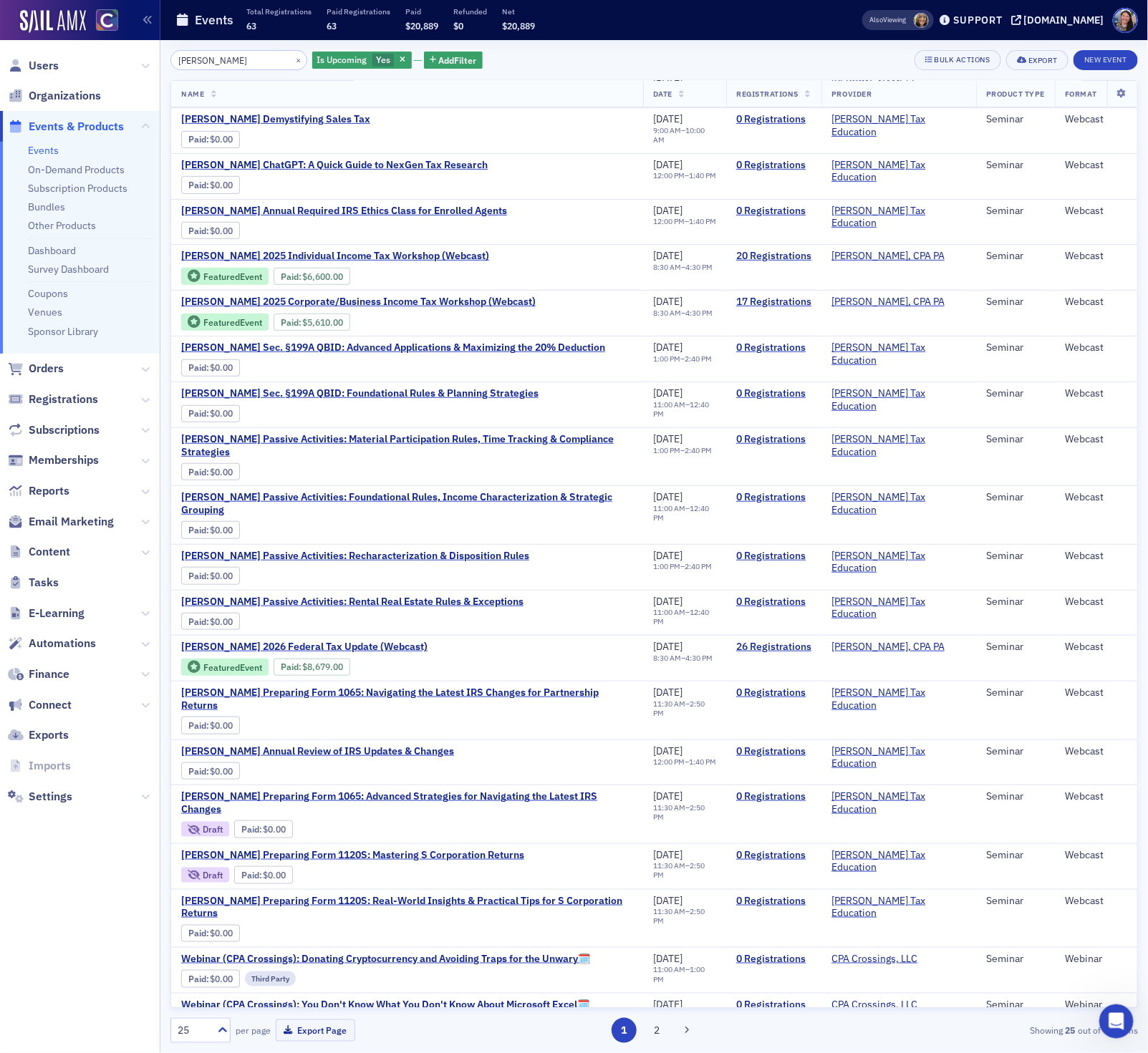
scroll to position [227, 0]
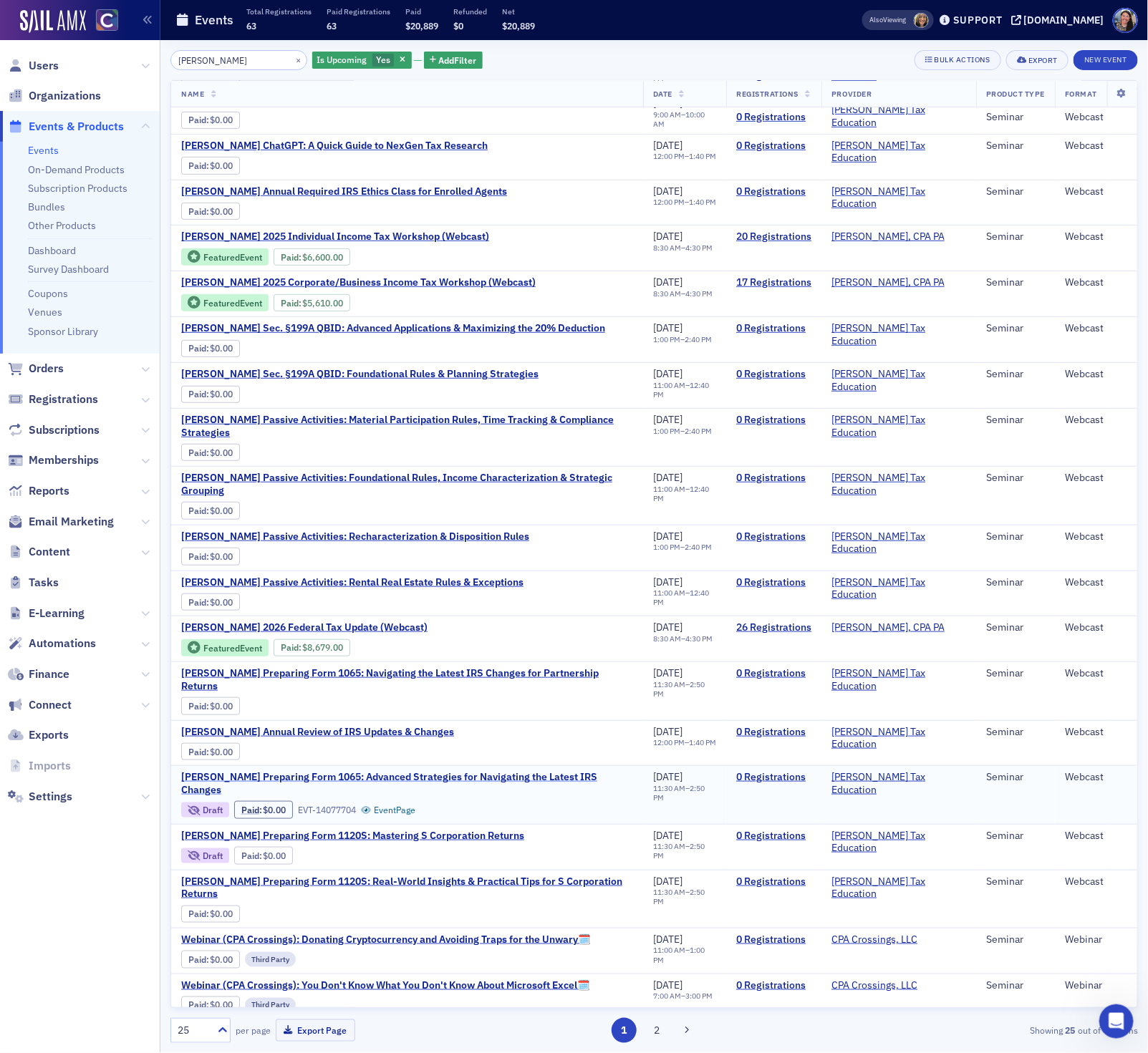
click at [537, 770] on span "Don Farmer's Preparing Form 1065: Advanced Strategies for Navigating the Latest…" at bounding box center [406, 782] width 451 height 25
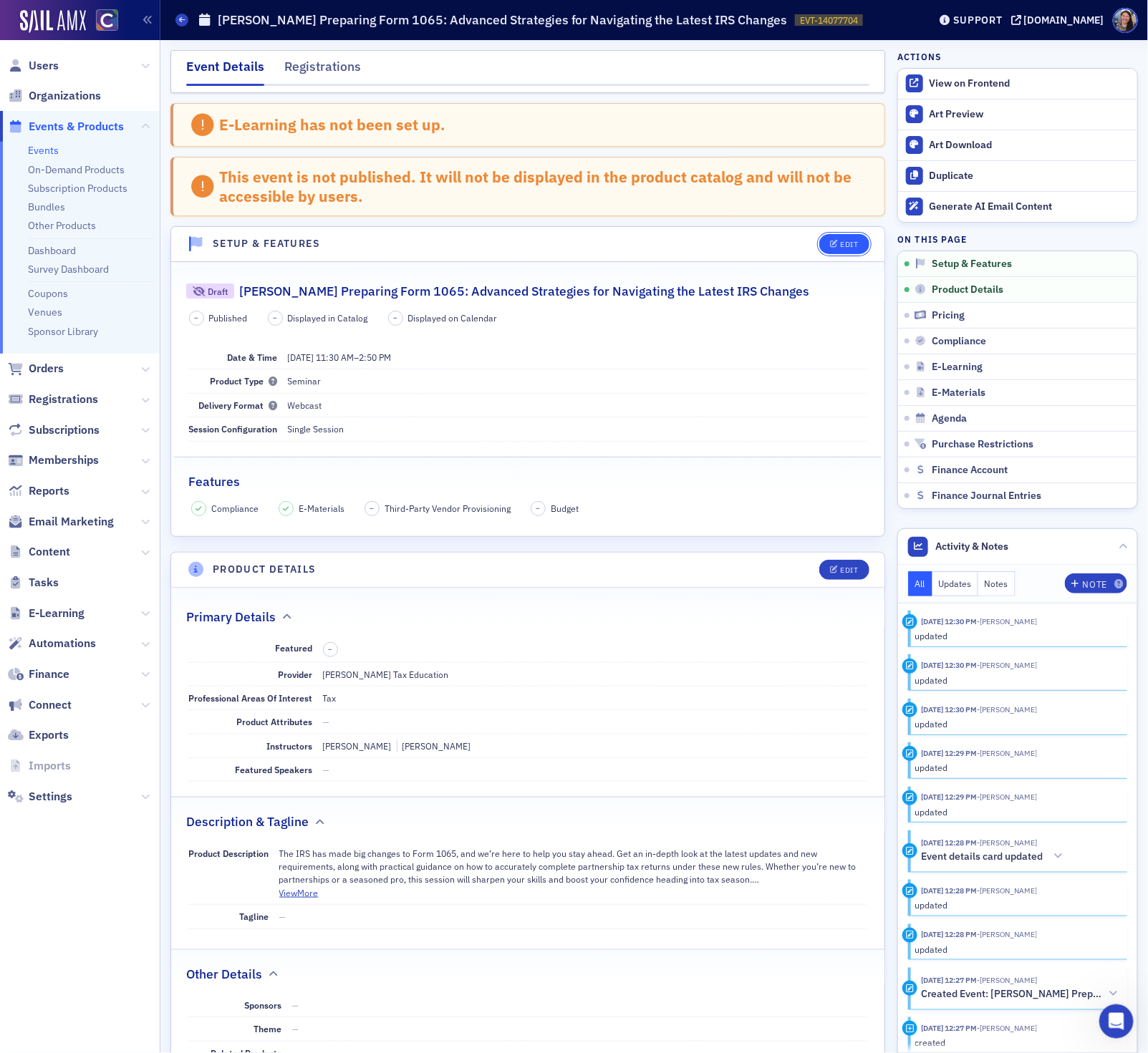
click at [840, 247] on div "Edit" at bounding box center [848, 244] width 18 height 7
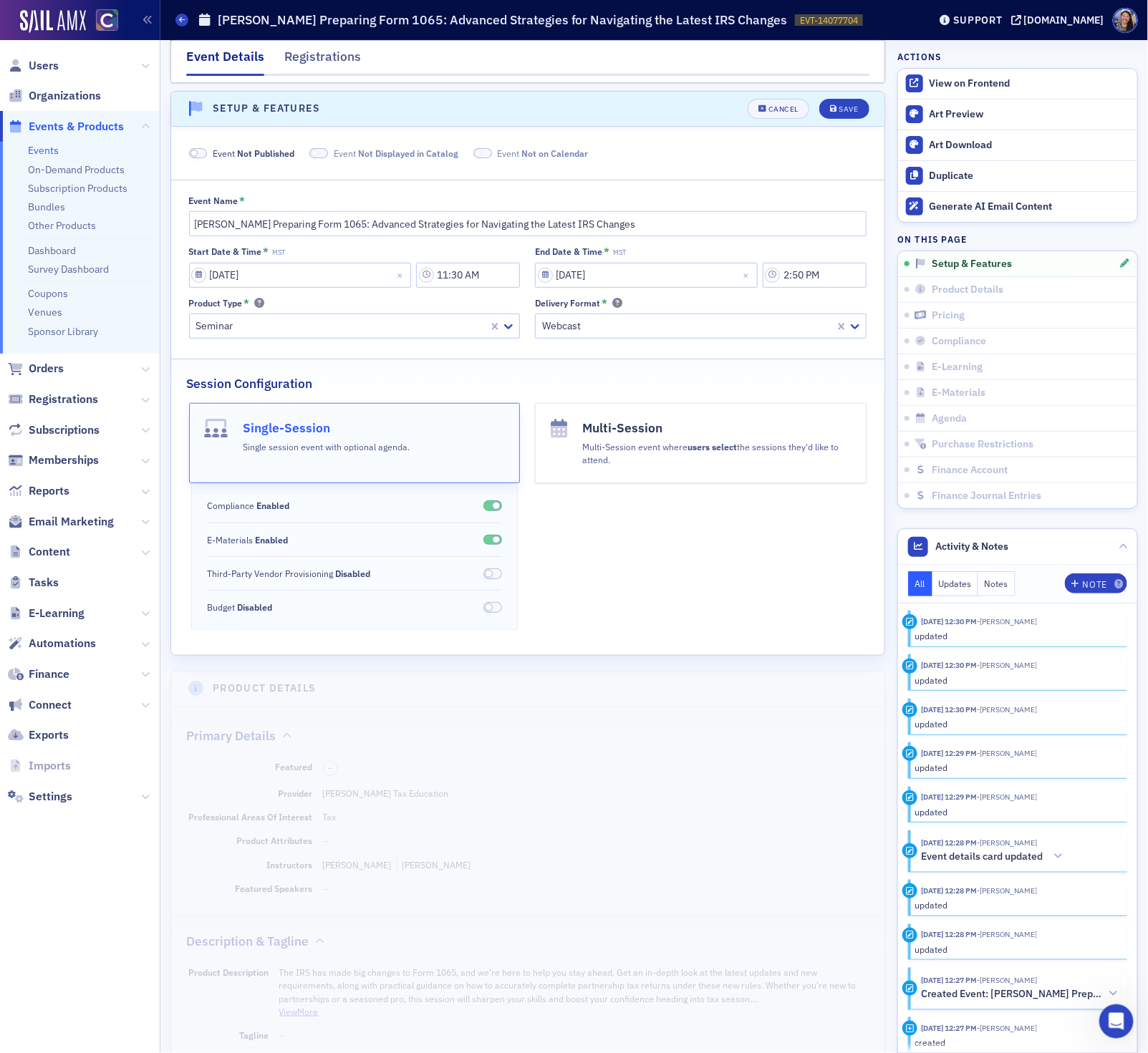
scroll to position [144, 0]
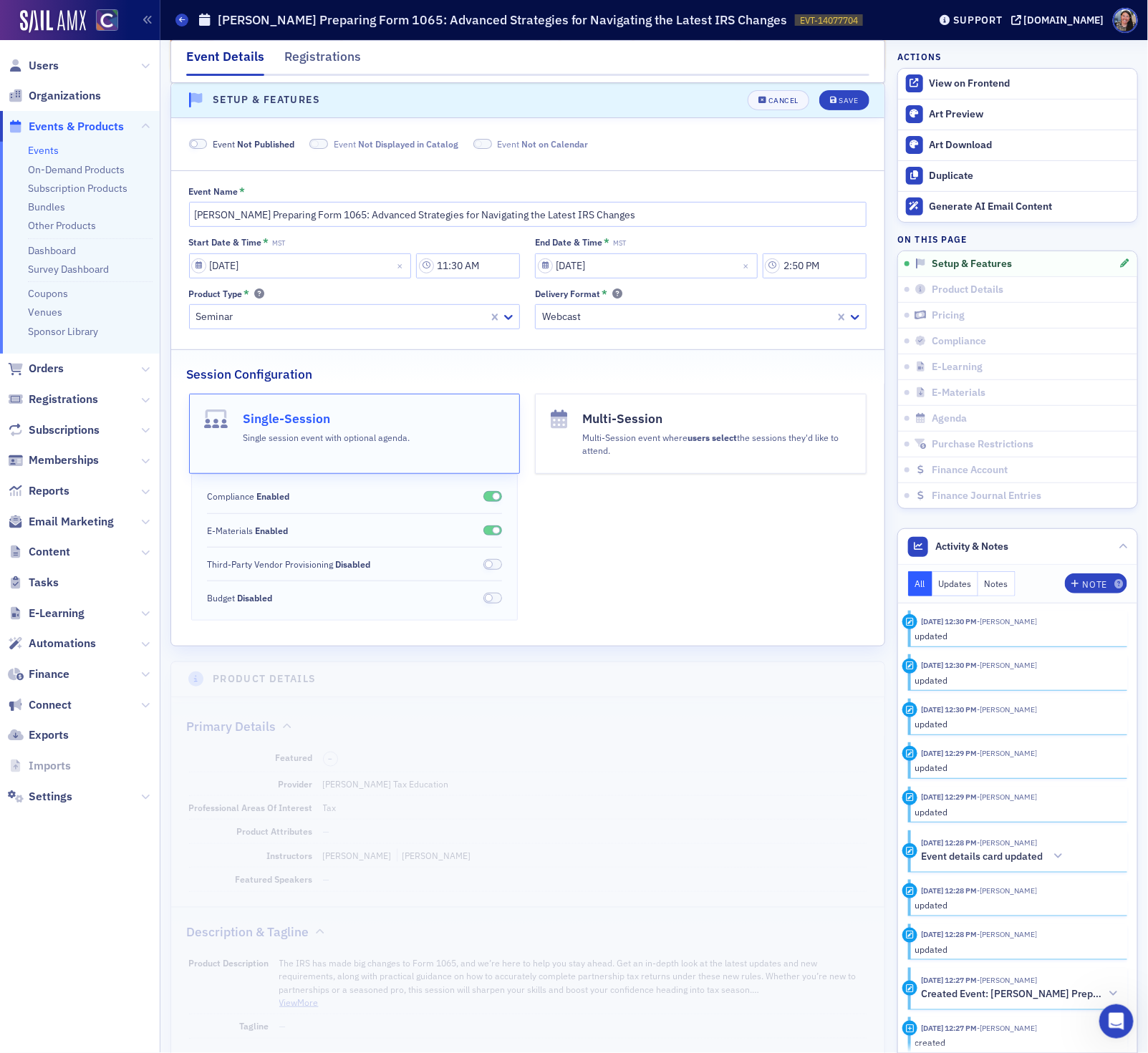
click at [282, 142] on span "Not Published" at bounding box center [265, 144] width 57 height 11
click at [842, 102] on div "Save" at bounding box center [847, 100] width 20 height 7
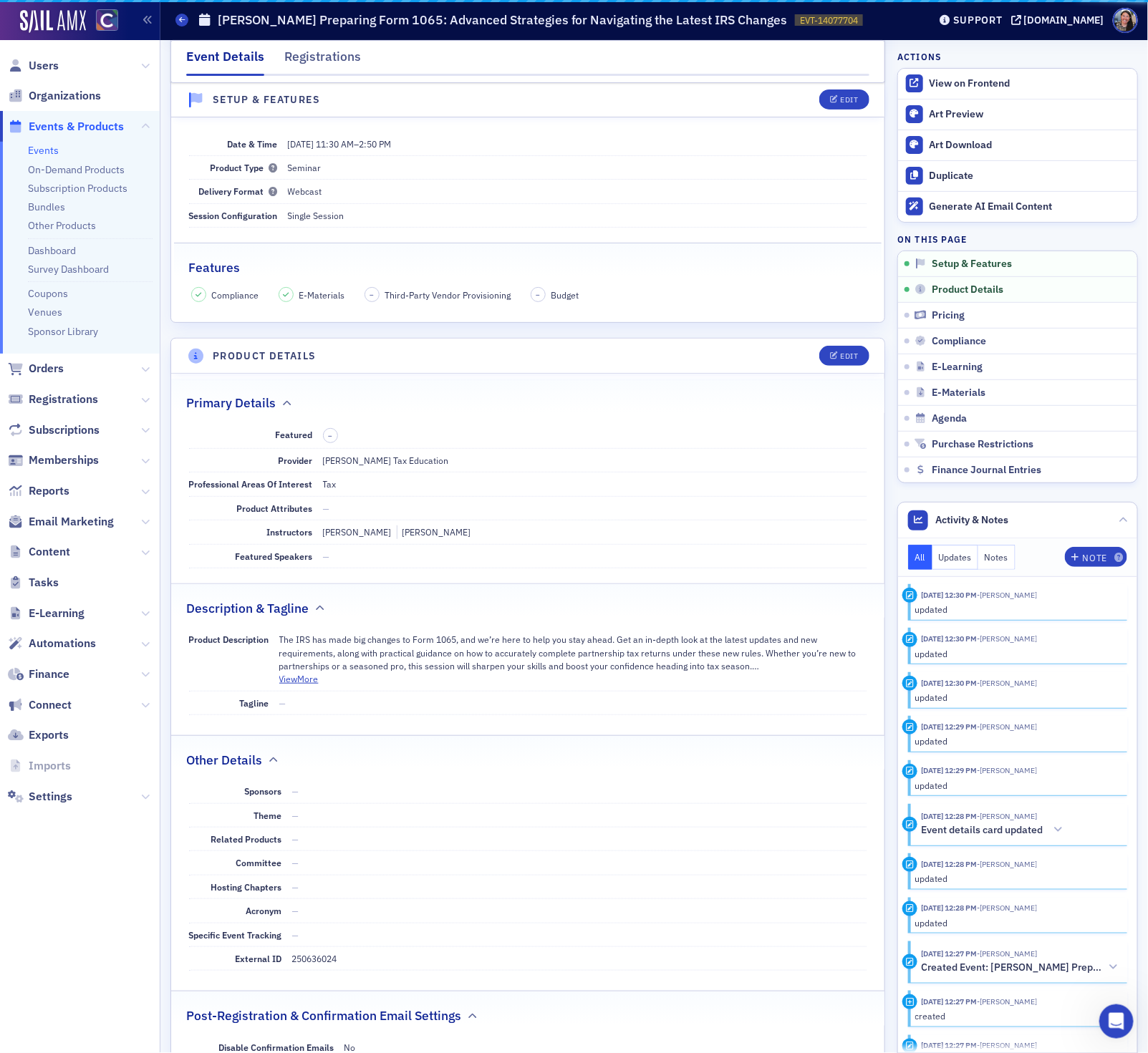
scroll to position [75, 0]
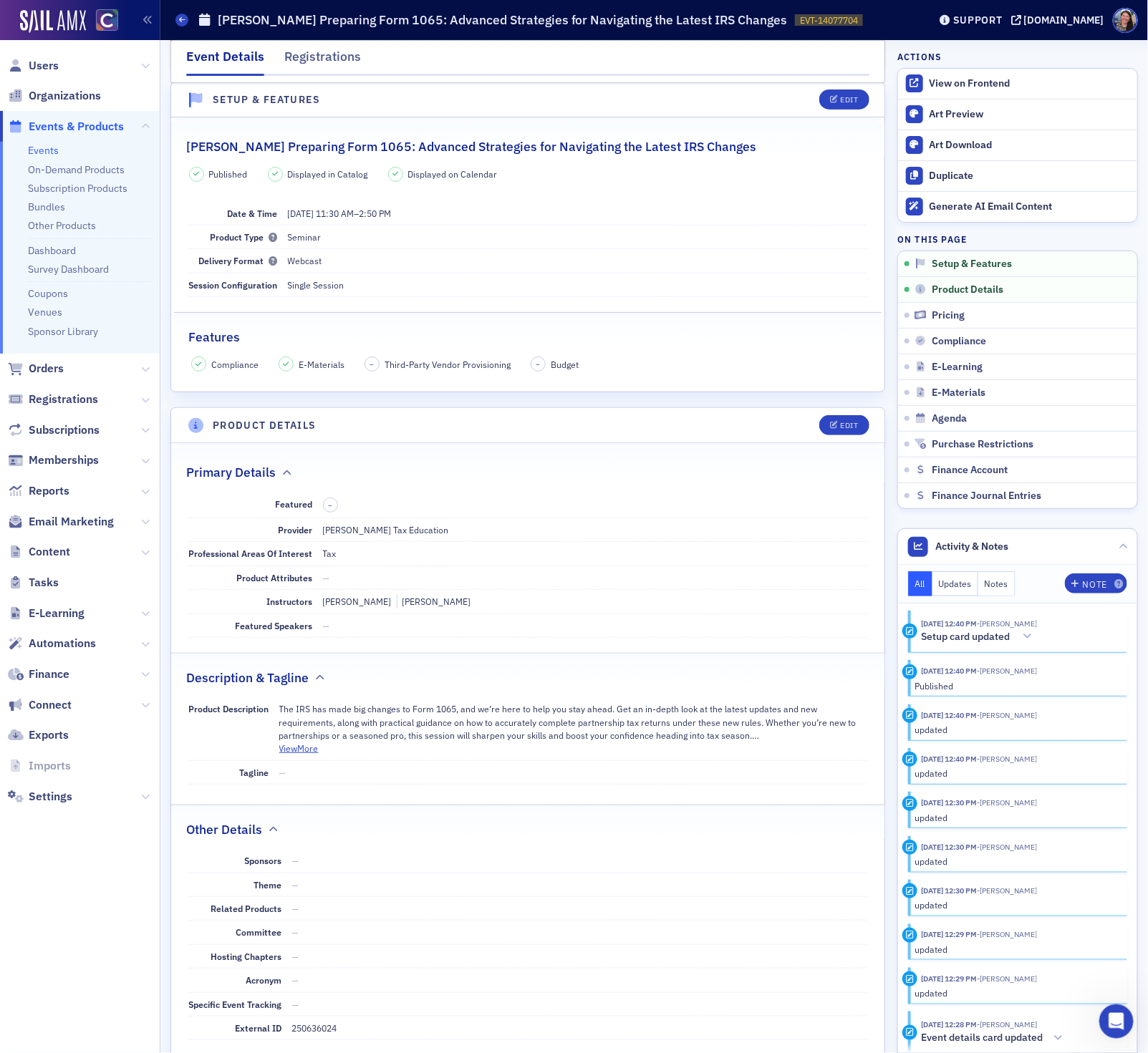
click at [43, 151] on link "Events" at bounding box center [43, 151] width 31 height 13
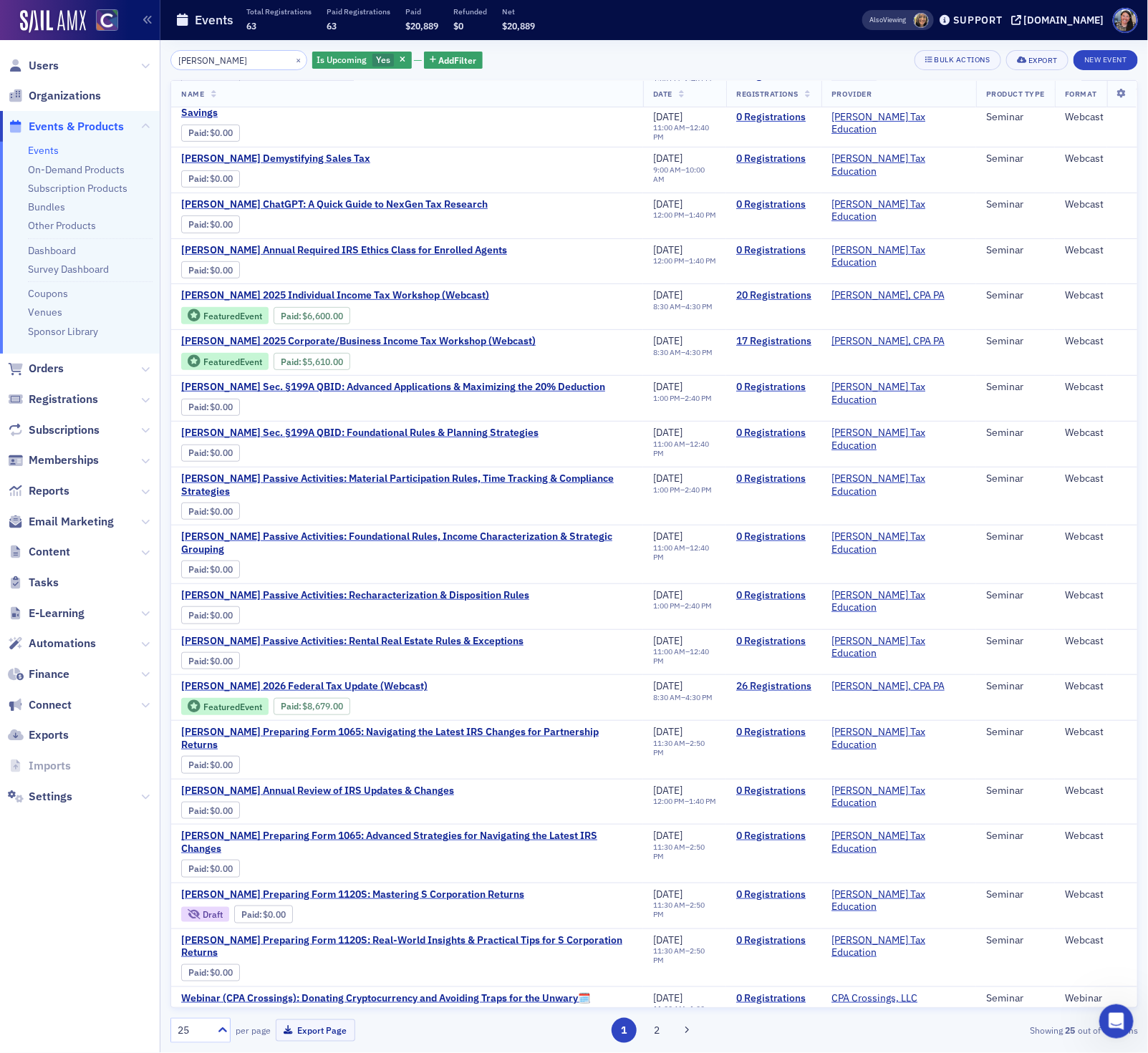
scroll to position [205, 0]
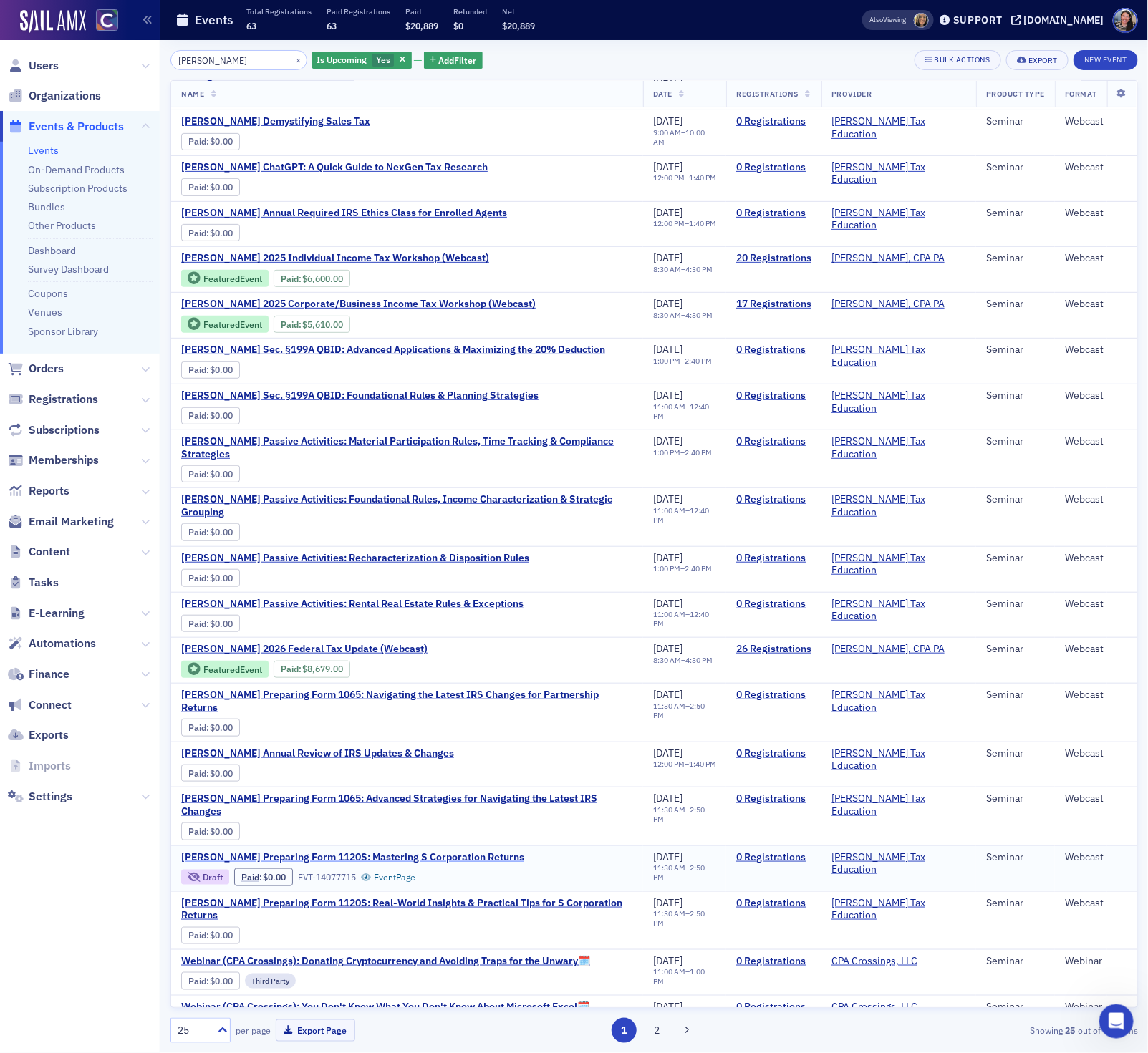
click at [422, 851] on span "Don Farmer's Preparing Form 1120S: Mastering S Corporation Returns" at bounding box center [352, 857] width 343 height 13
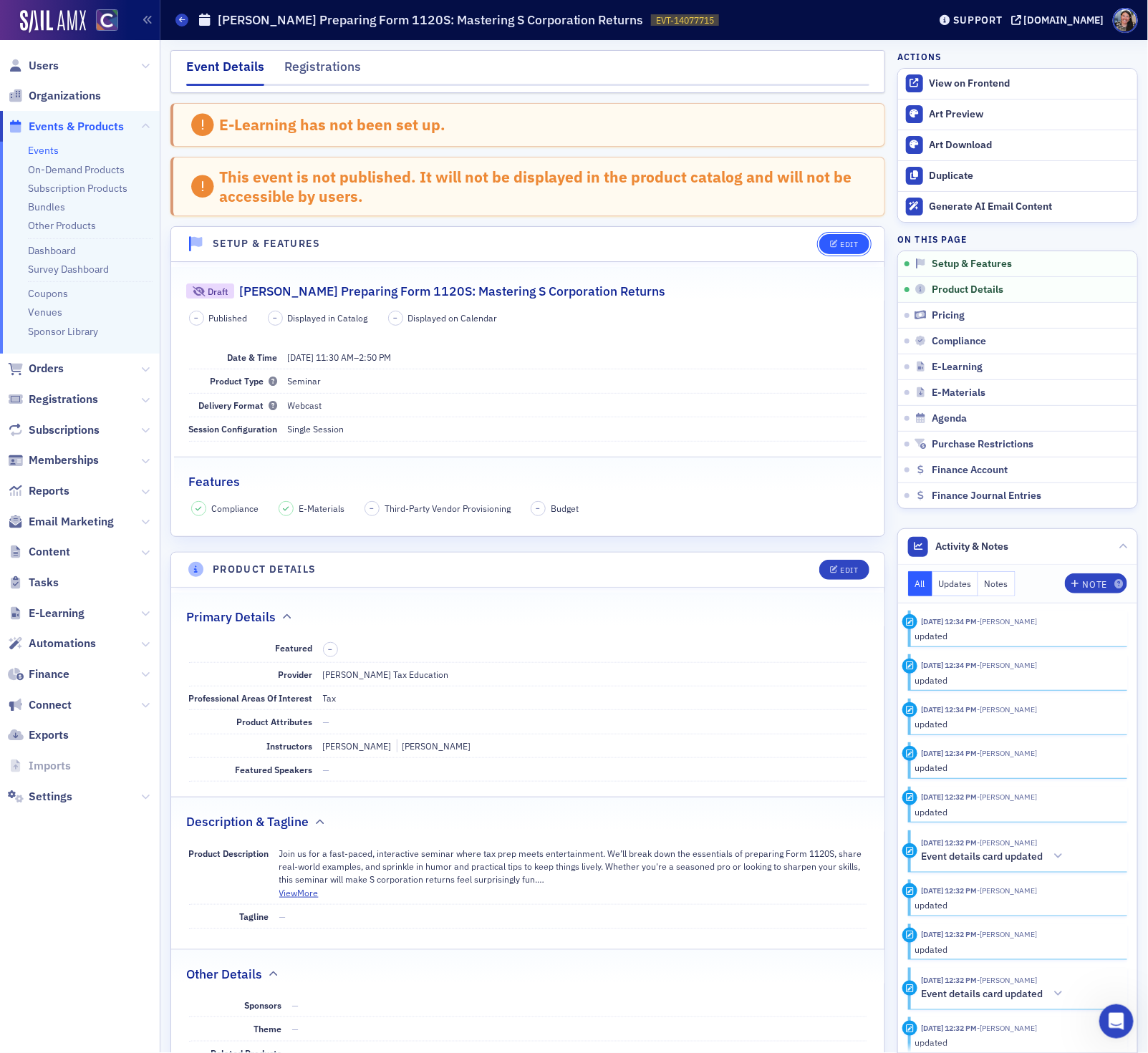
click at [832, 245] on icon "button" at bounding box center [833, 244] width 8 height 7
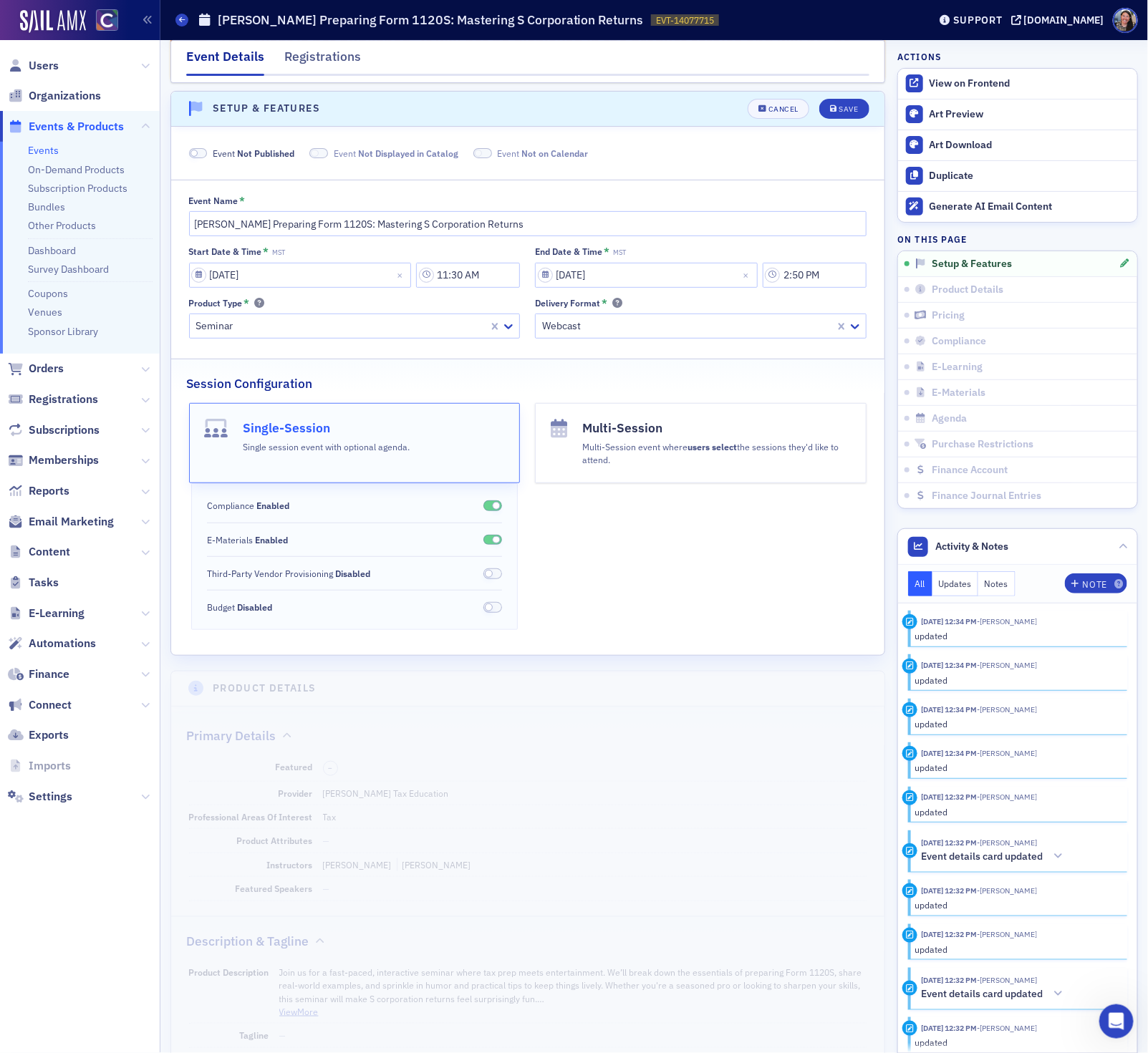
scroll to position [144, 0]
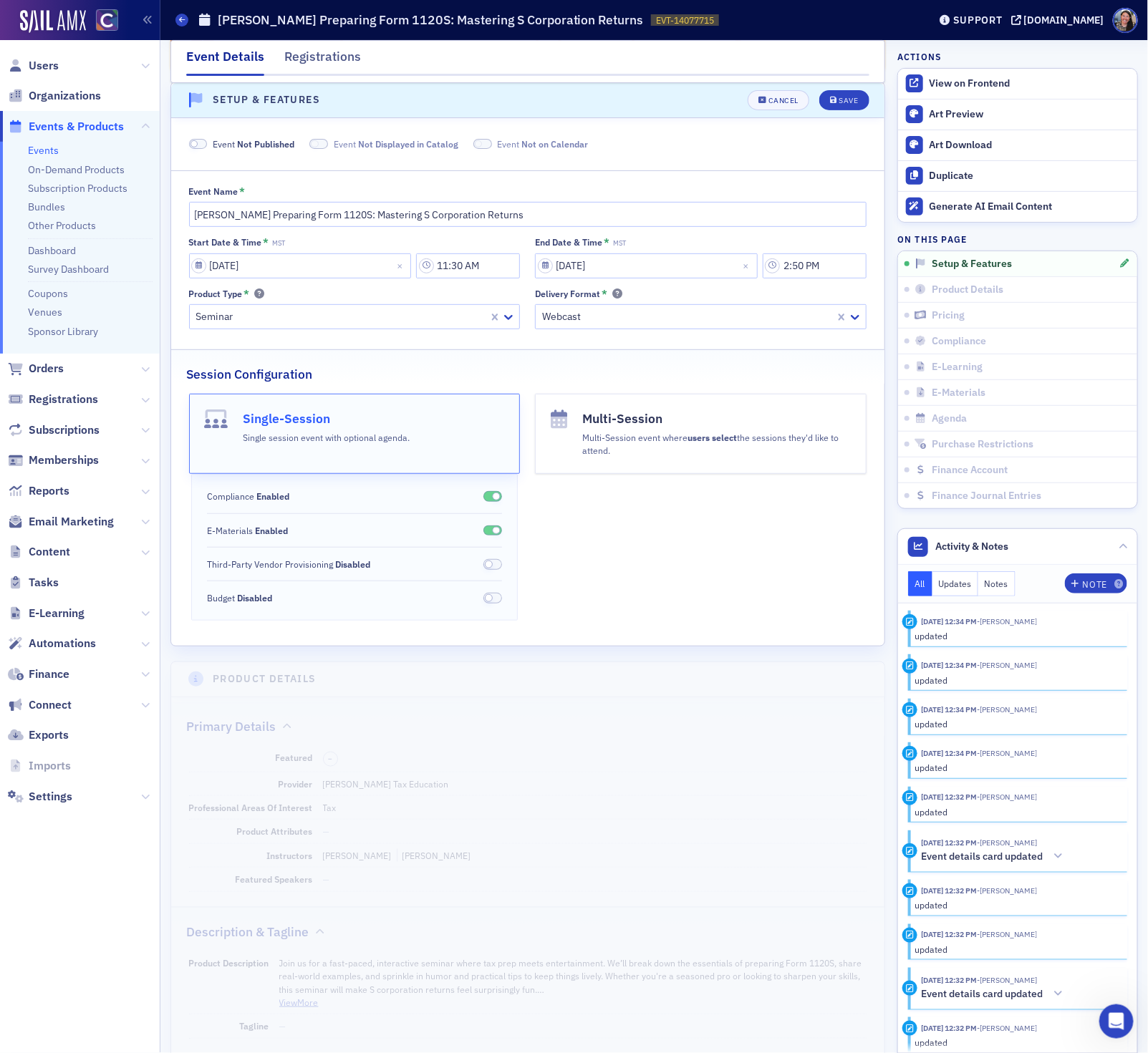
click at [236, 148] on span "Event Not Published" at bounding box center [253, 144] width 81 height 13
click at [852, 102] on div "Save" at bounding box center [847, 100] width 20 height 7
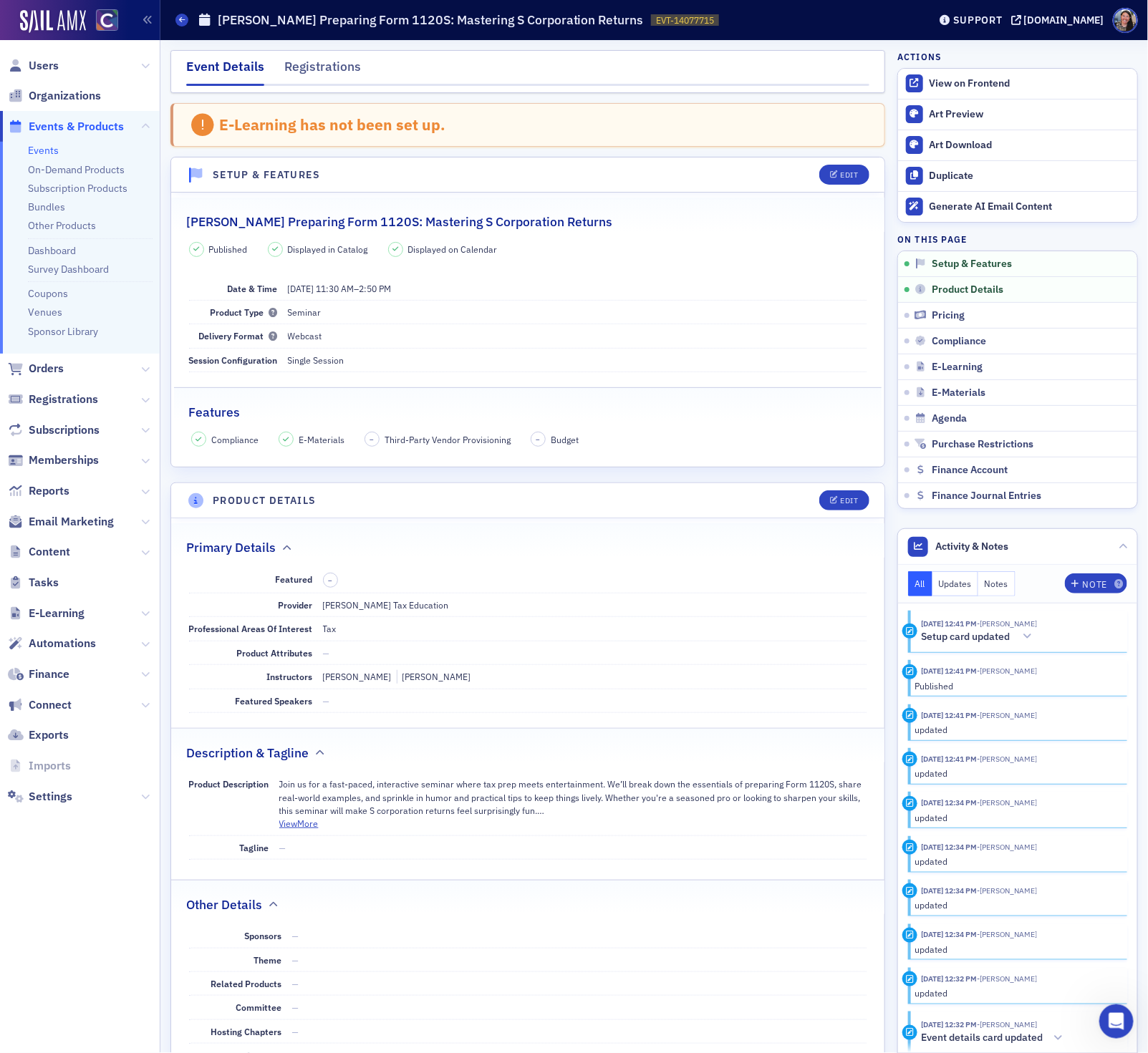
scroll to position [119, 0]
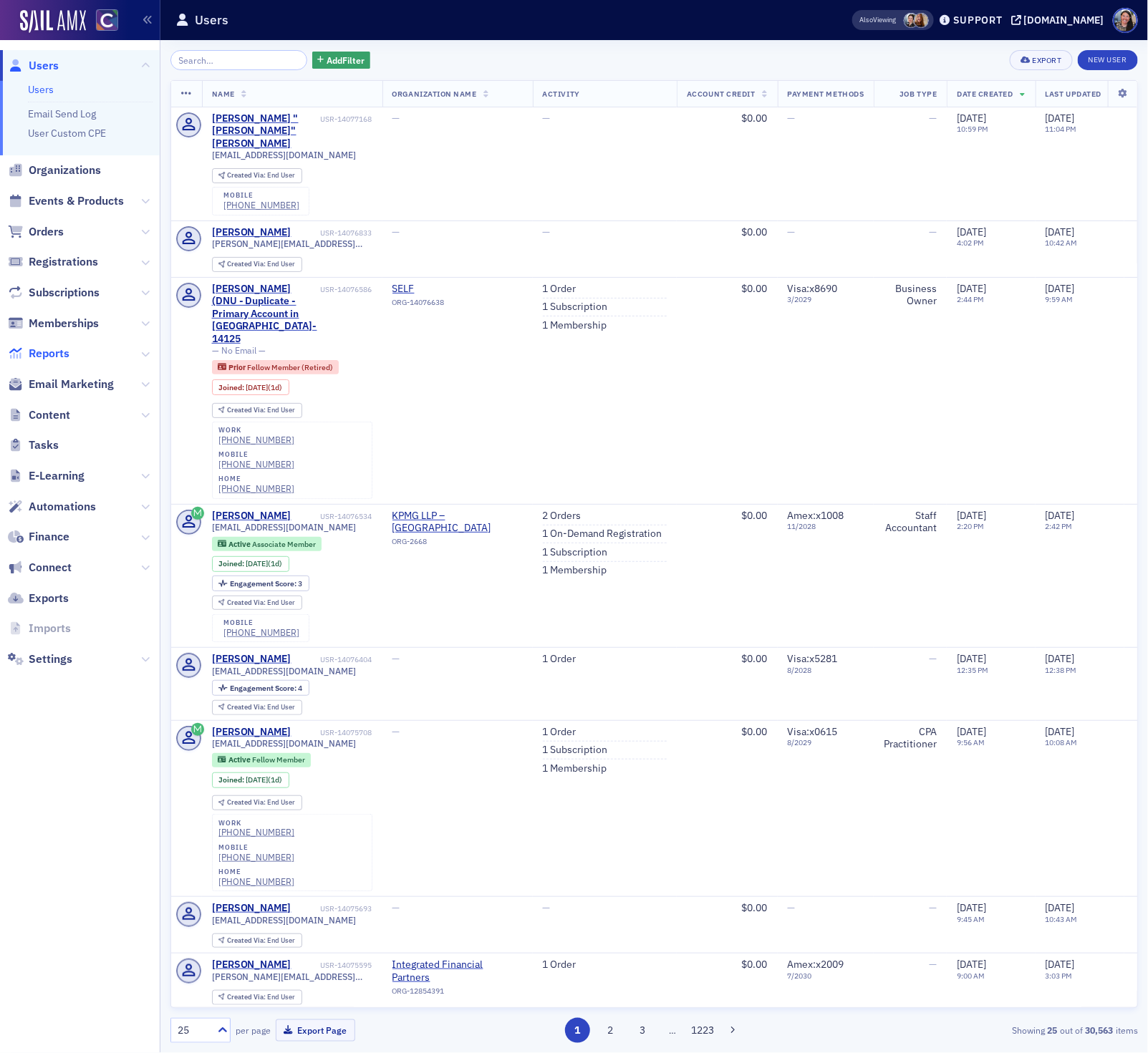
click at [53, 345] on span "Reports" at bounding box center [50, 353] width 41 height 16
